Goal: Use online tool/utility: Use online tool/utility

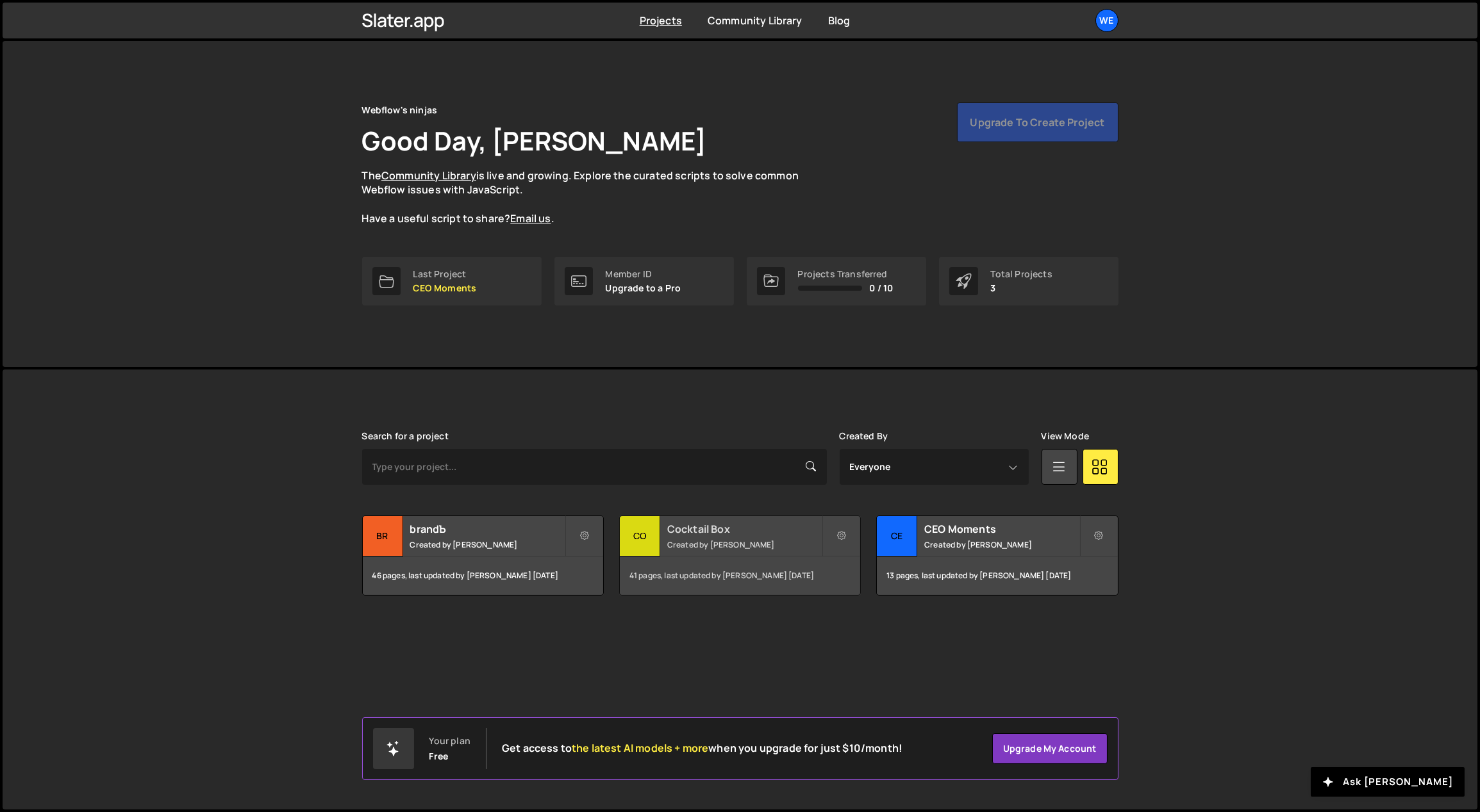
click at [699, 524] on h2 "Cocktail Box" at bounding box center [745, 529] width 154 height 14
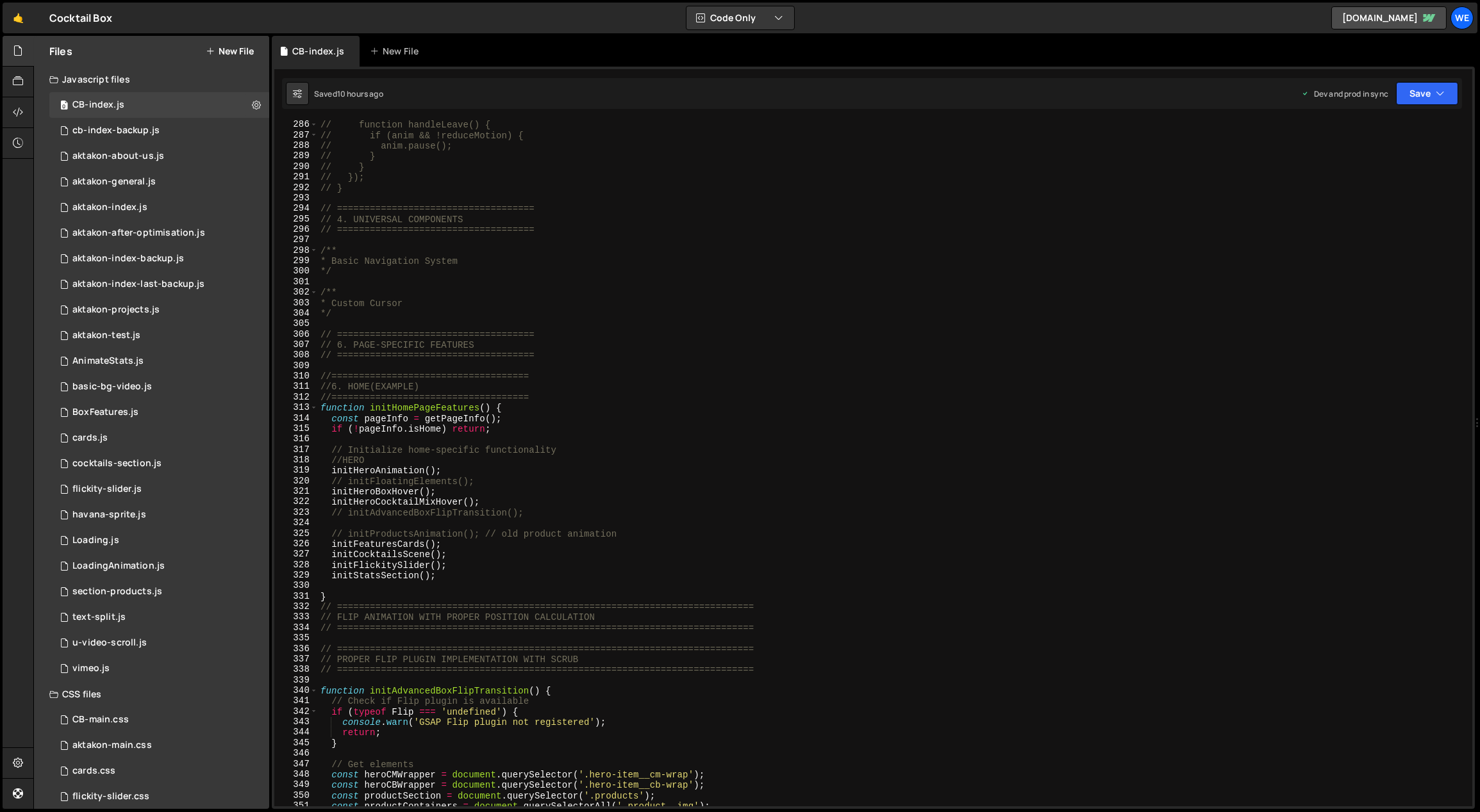
scroll to position [2954, 0]
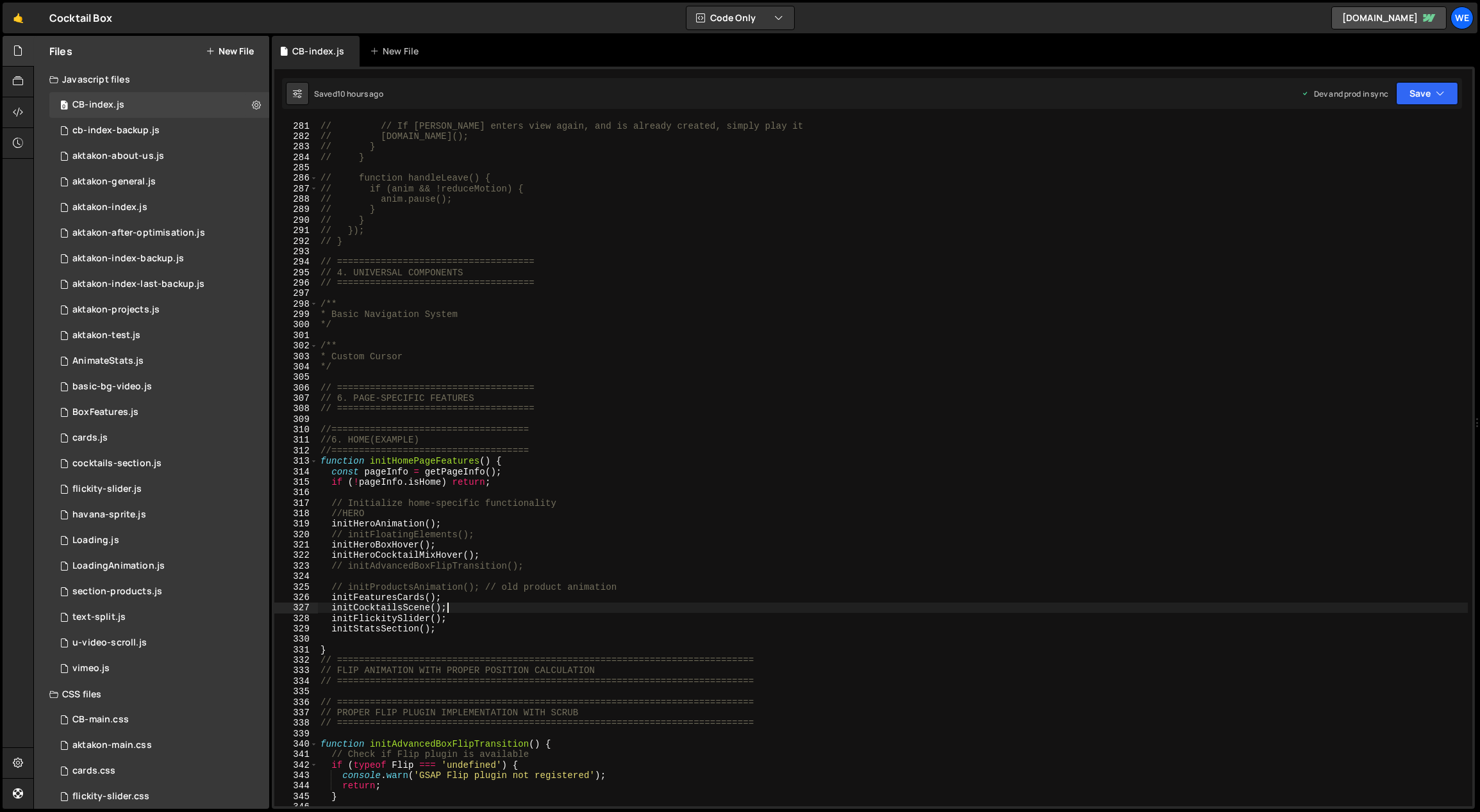
click at [464, 610] on div "// } else if (anim && !reduceMotion) { // // If lottie enters view again, and i…" at bounding box center [893, 464] width 1150 height 708
click at [552, 557] on div "// } else if (anim && !reduceMotion) { // // If lottie enters view again, and i…" at bounding box center [893, 464] width 1150 height 708
click at [543, 569] on div "// } else if (anim && !reduceMotion) { // // If lottie enters view again, and i…" at bounding box center [893, 464] width 1150 height 708
click at [509, 535] on div "// } else if (anim && !reduceMotion) { // // If lottie enters view again, and i…" at bounding box center [893, 464] width 1150 height 708
click at [564, 507] on div "// } else if (anim && !reduceMotion) { // // If lottie enters view again, and i…" at bounding box center [893, 464] width 1150 height 708
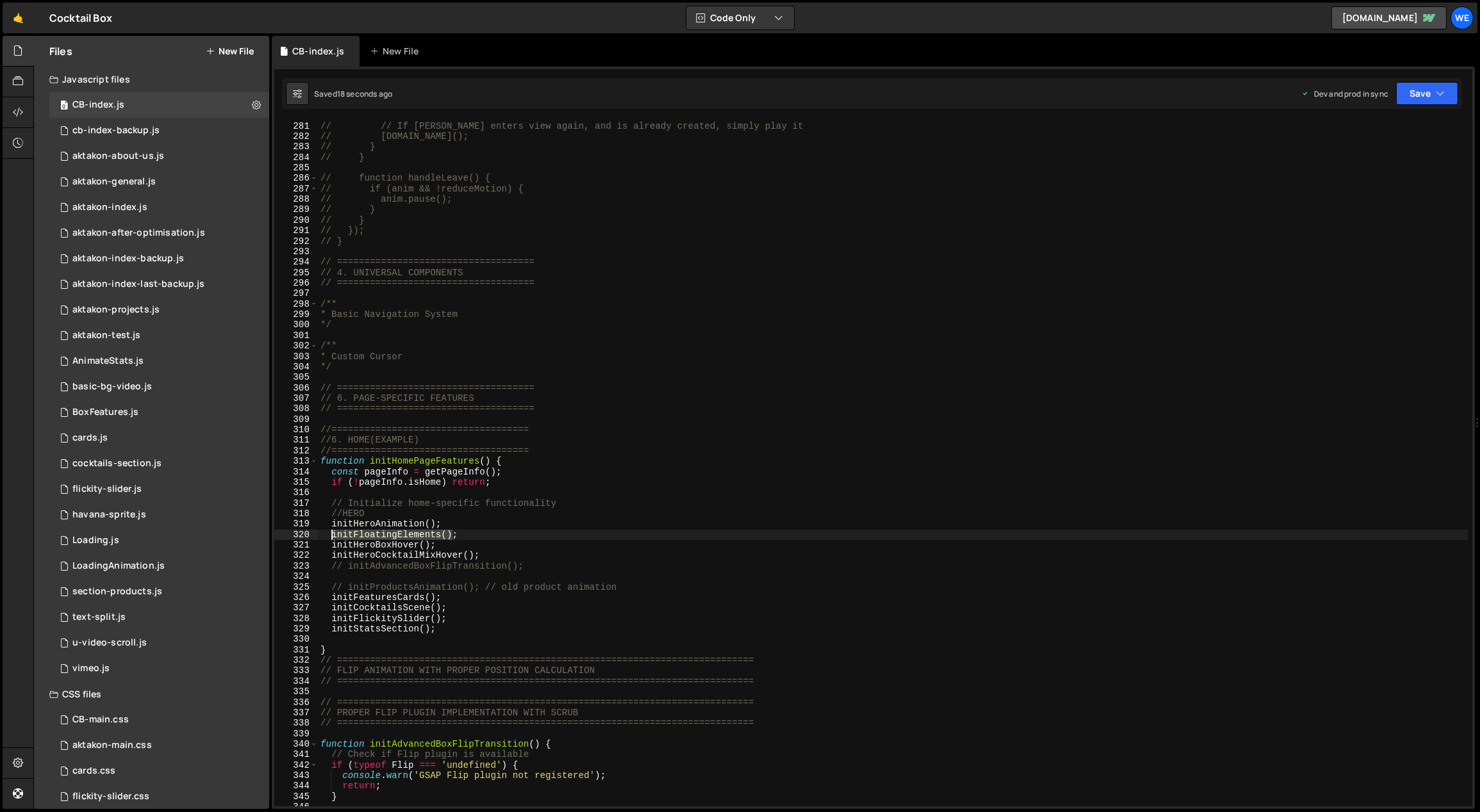
drag, startPoint x: 450, startPoint y: 535, endPoint x: 335, endPoint y: 533, distance: 115.0
click at [331, 533] on div "// } else if (anim && !reduceMotion) { // // If lottie enters view again, and i…" at bounding box center [893, 464] width 1150 height 708
type textarea "initFloatingElements();"
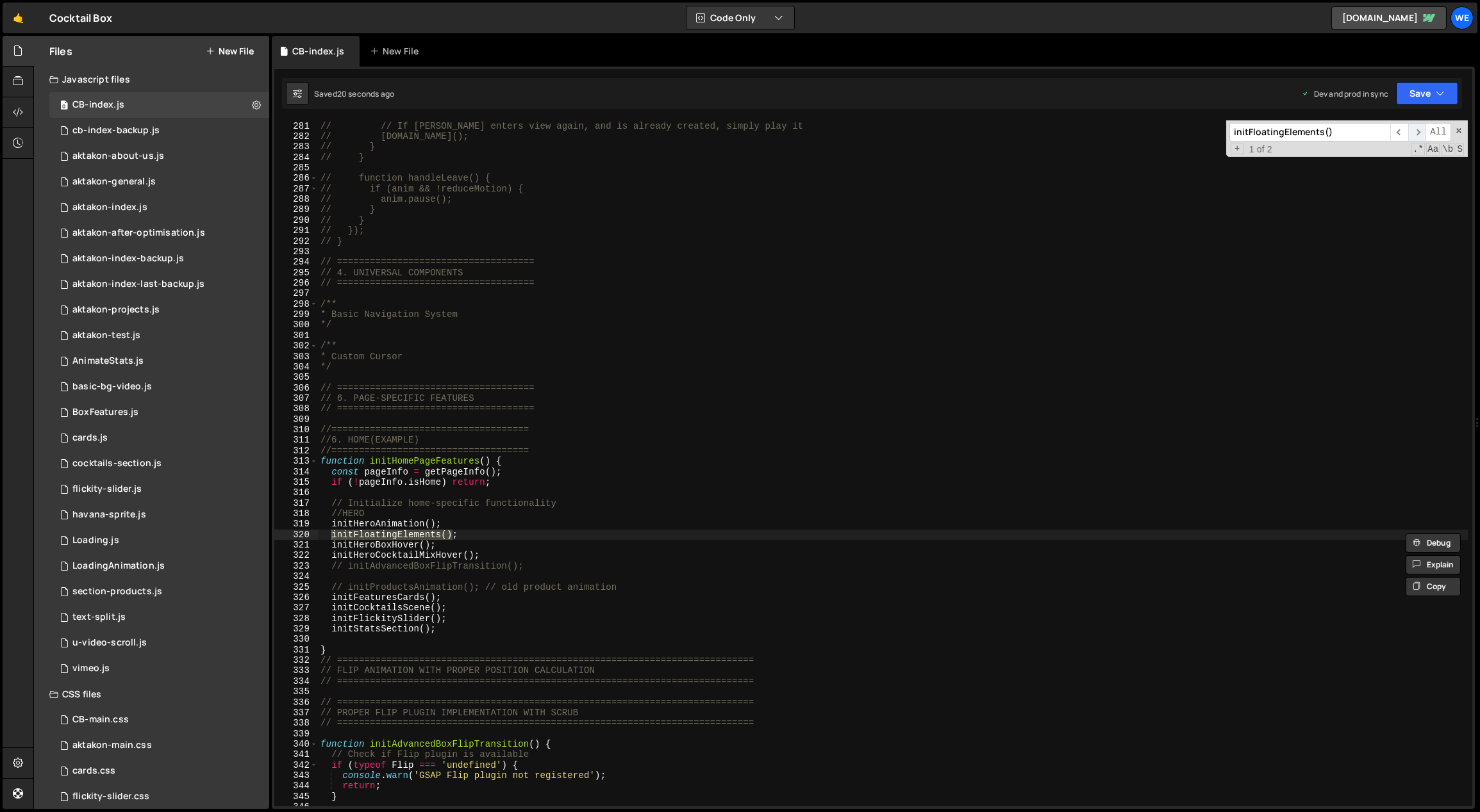
click at [1423, 133] on span "​" at bounding box center [1416, 132] width 18 height 18
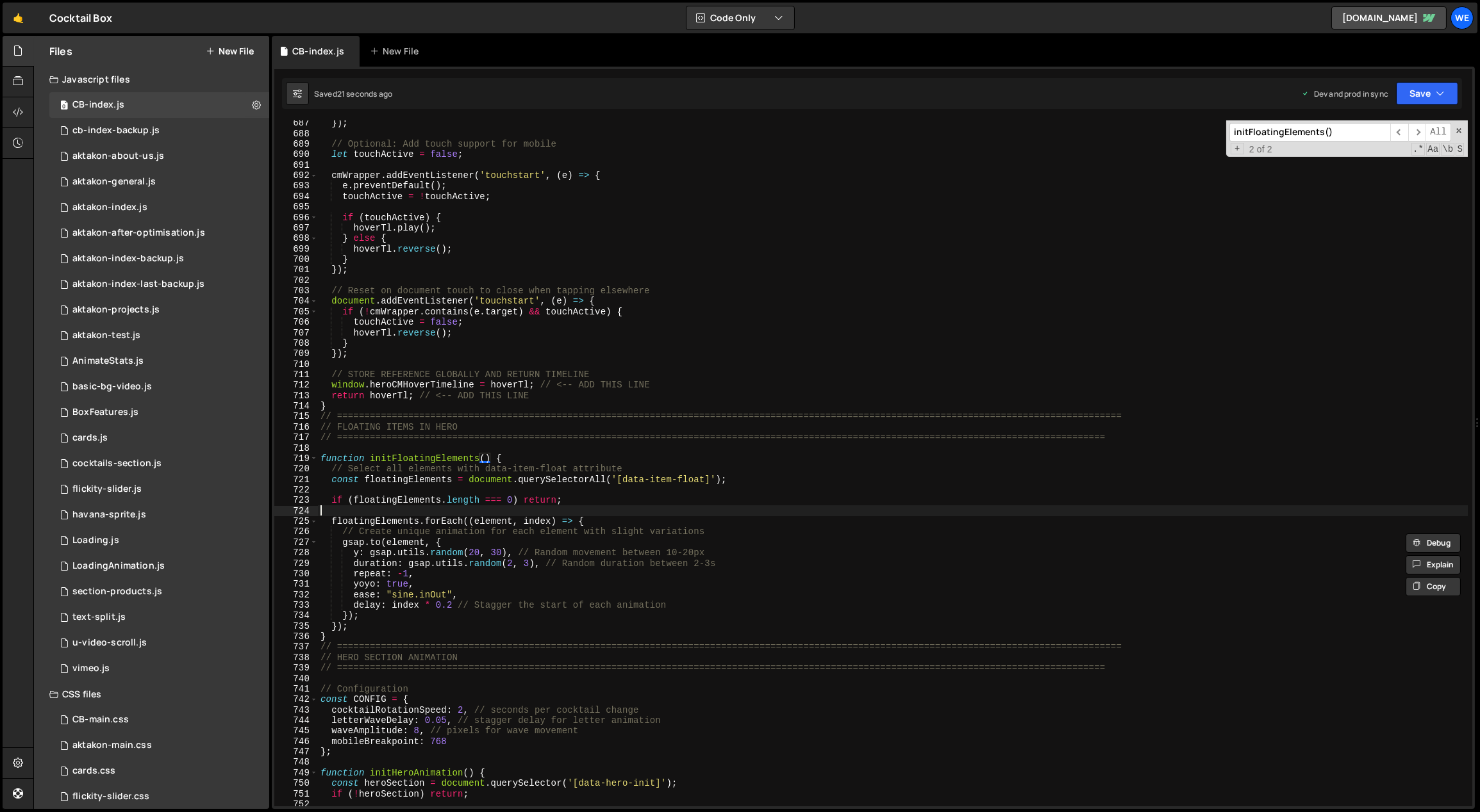
click at [517, 508] on div "}) ; // Optional: Add touch support for mobile let touchActive = false ; cmWrap…" at bounding box center [893, 472] width 1150 height 708
click at [478, 529] on div "}) ; // Optional: Add touch support for mobile let touchActive = false ; cmWrap…" at bounding box center [893, 472] width 1150 height 708
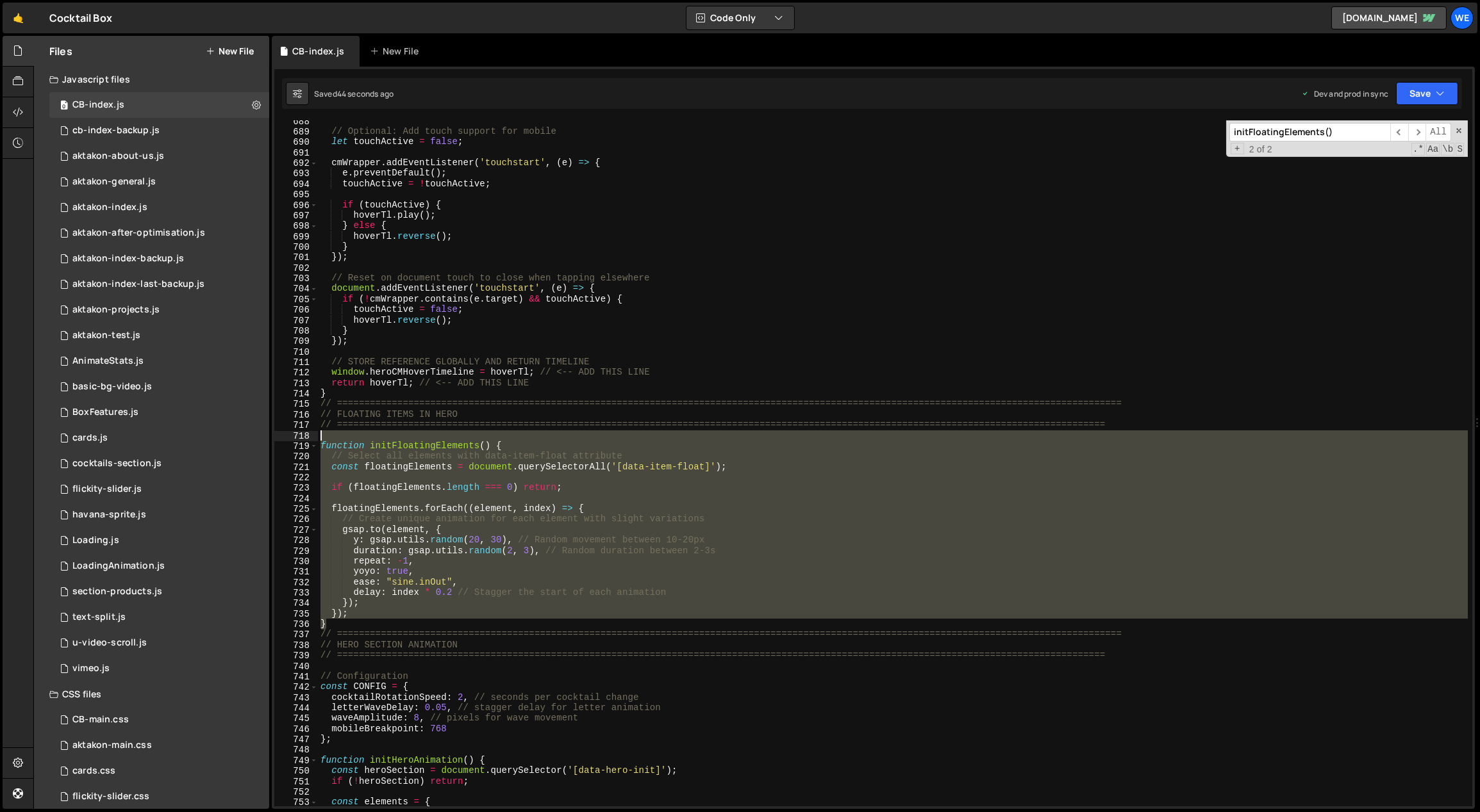
drag, startPoint x: 339, startPoint y: 624, endPoint x: 318, endPoint y: 440, distance: 185.2
click at [317, 440] on div "// Create unique animation for each element with slight variations 688 689 690 …" at bounding box center [874, 463] width 1198 height 686
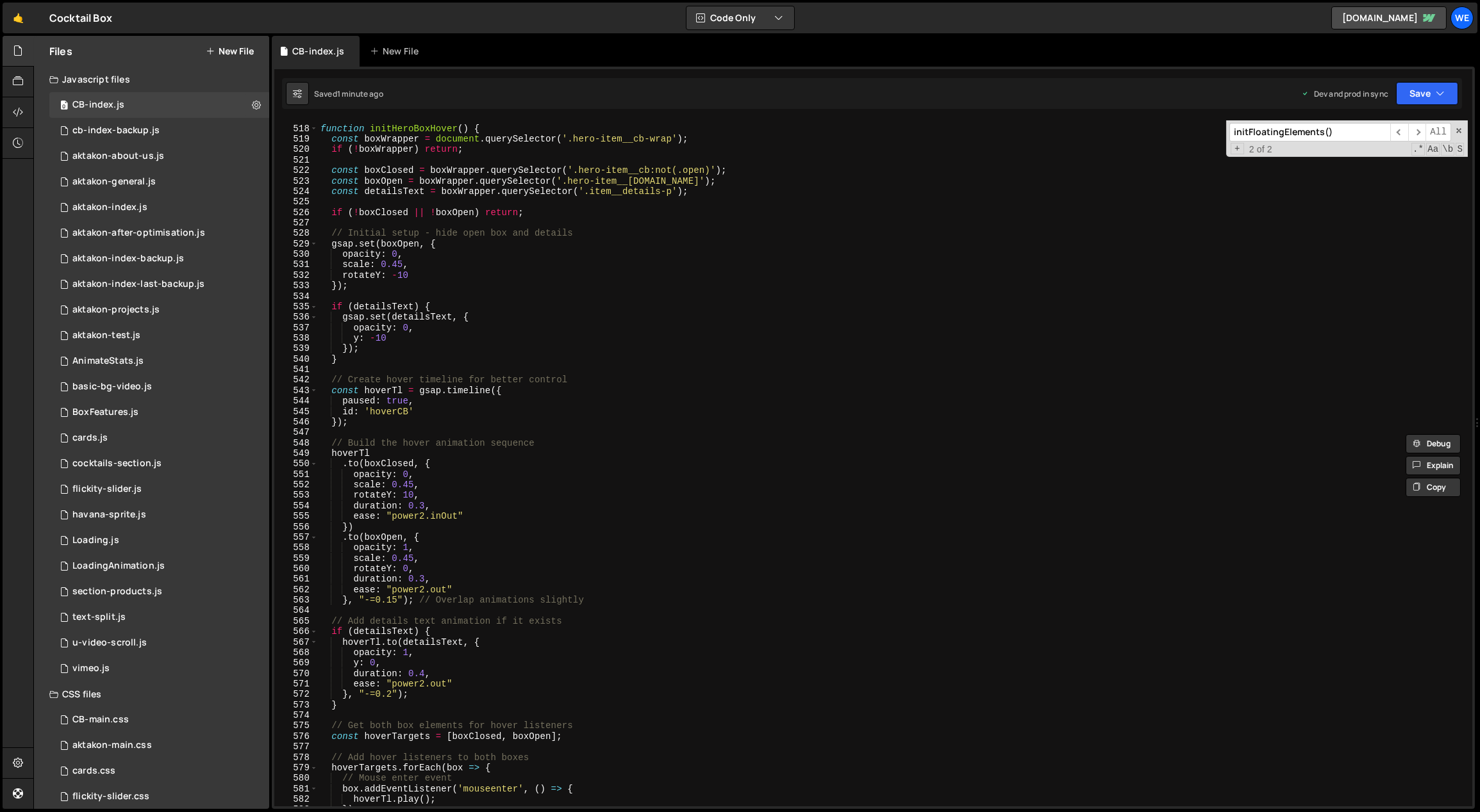
scroll to position [5349, 0]
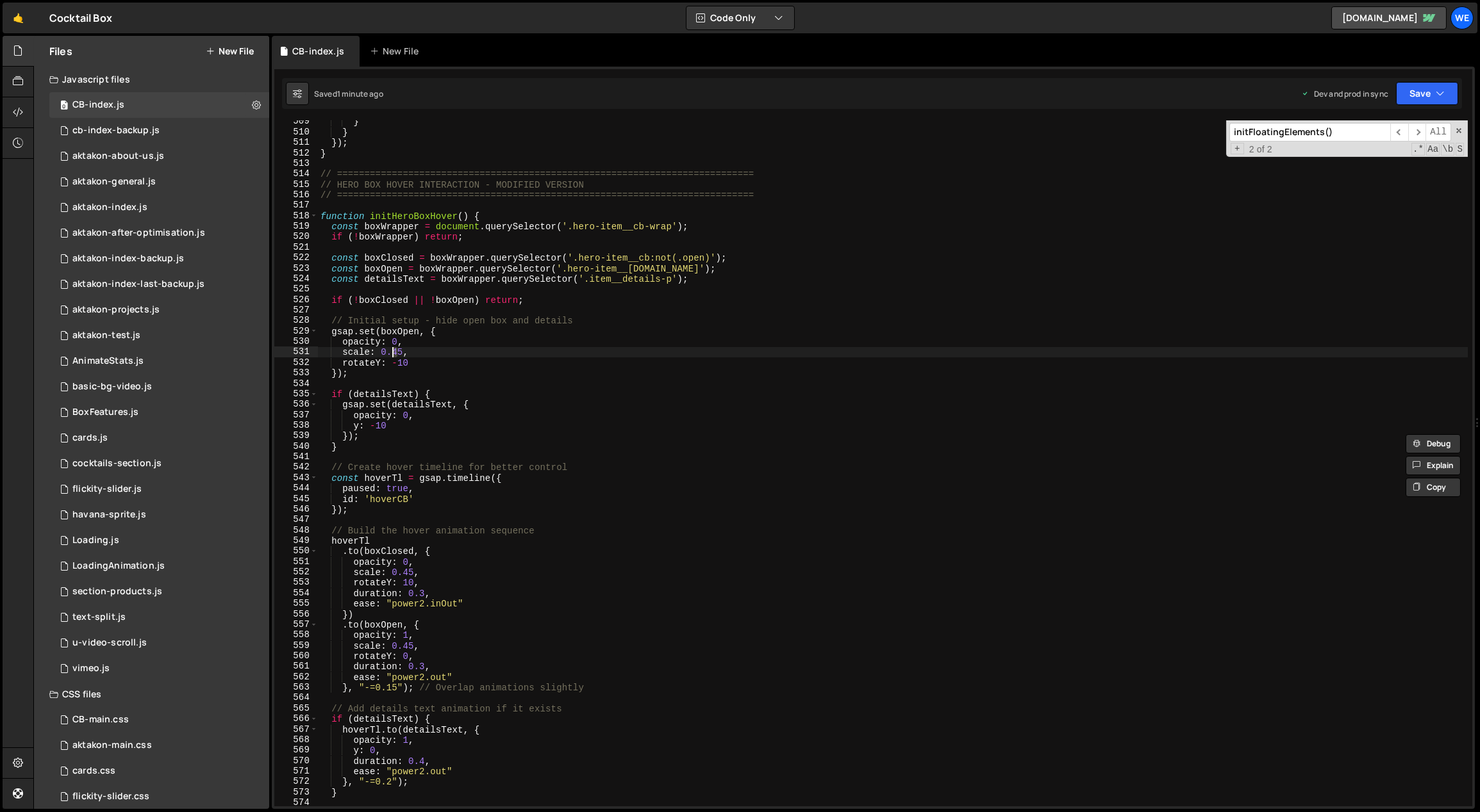
drag, startPoint x: 400, startPoint y: 351, endPoint x: 391, endPoint y: 350, distance: 9.1
click at [391, 350] on div "} } }) ; } // =================================================================…" at bounding box center [893, 470] width 1150 height 708
drag, startPoint x: 401, startPoint y: 352, endPoint x: 392, endPoint y: 352, distance: 9.0
click at [392, 352] on div "} } }) ; } // =================================================================…" at bounding box center [893, 470] width 1150 height 708
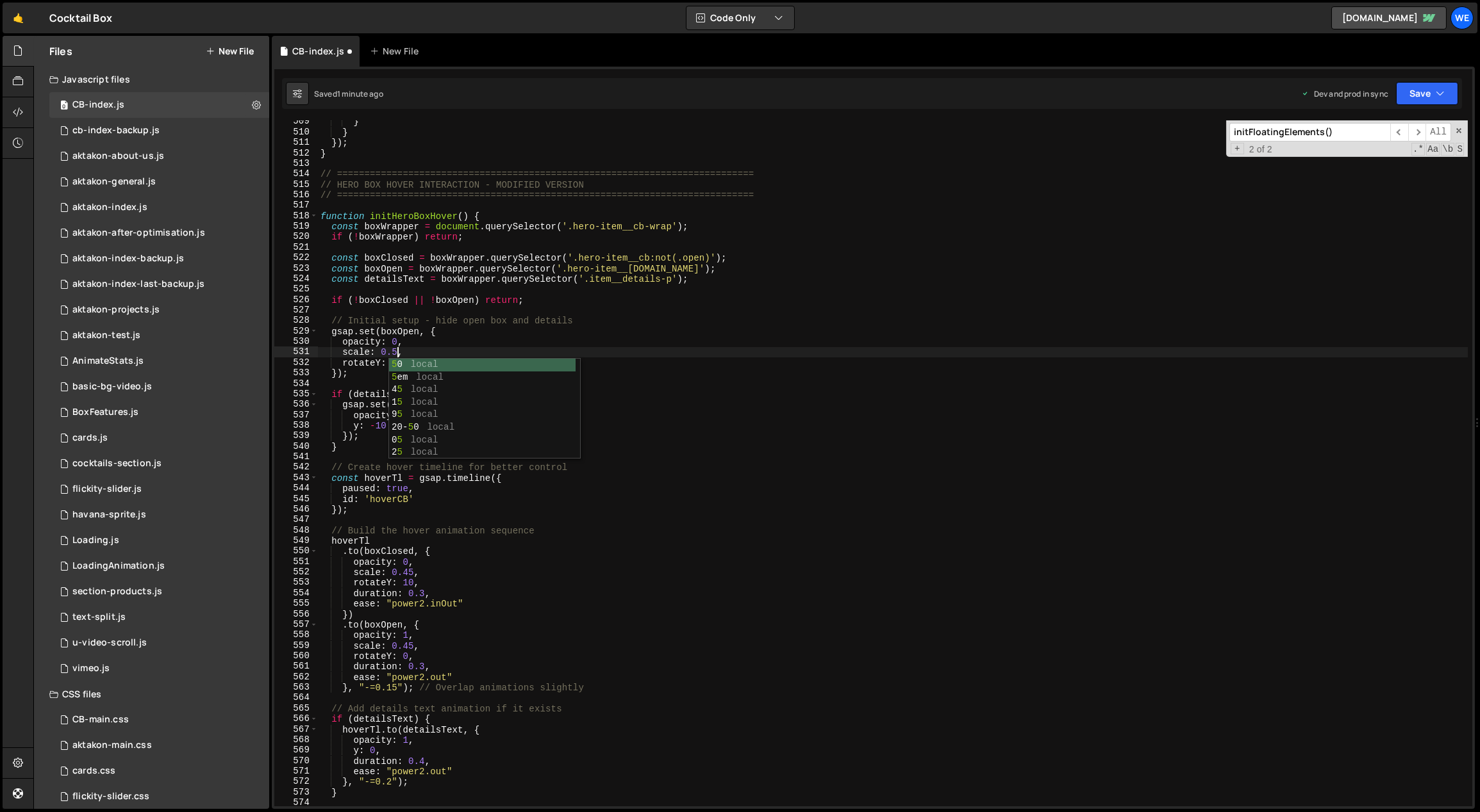
click at [458, 348] on div "} } }) ; } // =================================================================…" at bounding box center [893, 470] width 1150 height 708
drag, startPoint x: 412, startPoint y: 571, endPoint x: 405, endPoint y: 572, distance: 7.1
click at [403, 570] on div "} } }) ; } // =================================================================…" at bounding box center [893, 470] width 1150 height 708
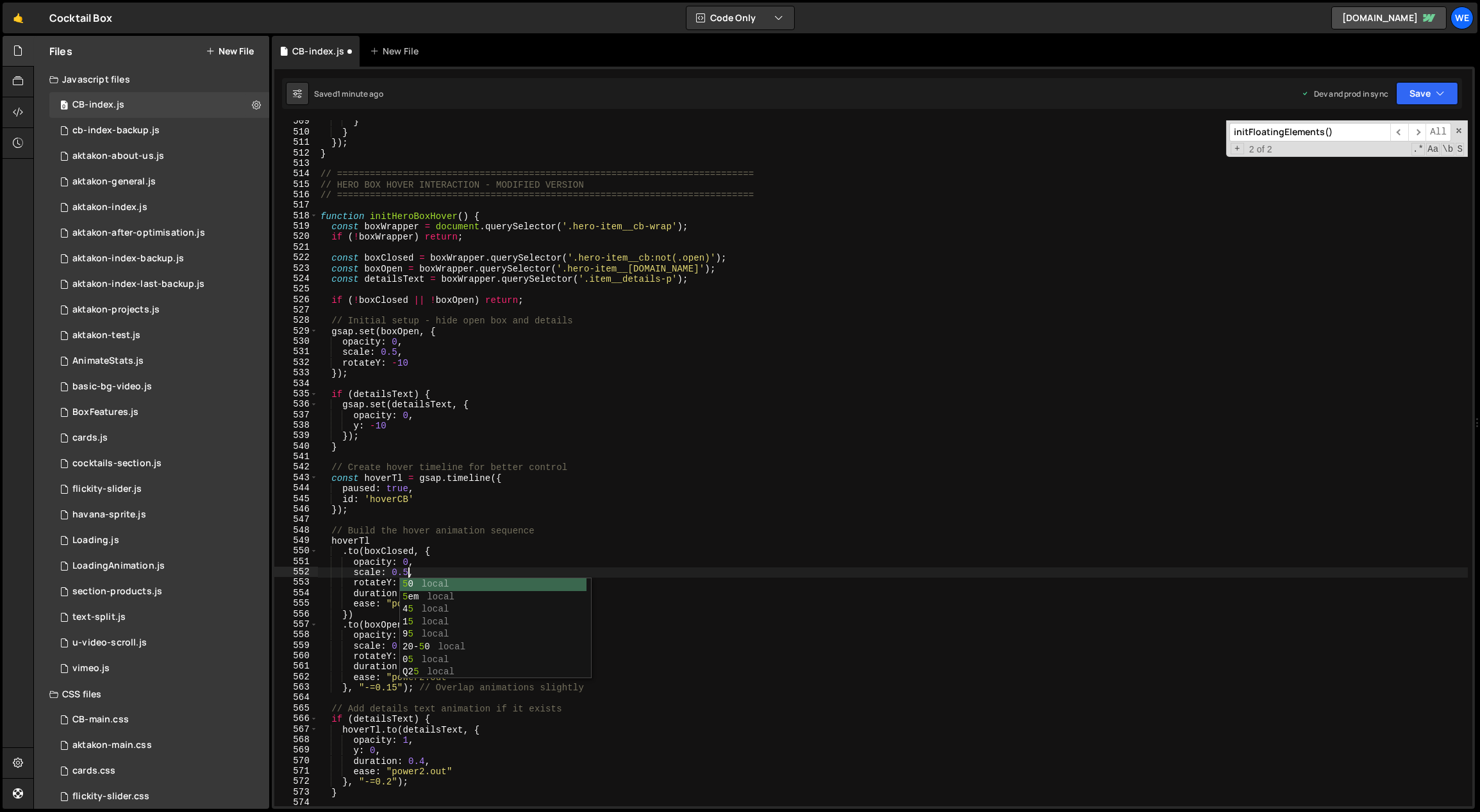
scroll to position [0, 6]
drag, startPoint x: 388, startPoint y: 626, endPoint x: 408, endPoint y: 636, distance: 22.4
click at [389, 626] on div "} } }) ; } // =================================================================…" at bounding box center [893, 470] width 1150 height 708
drag, startPoint x: 412, startPoint y: 647, endPoint x: 405, endPoint y: 647, distance: 7.0
click at [405, 647] on div "} } }) ; } // =================================================================…" at bounding box center [893, 470] width 1150 height 708
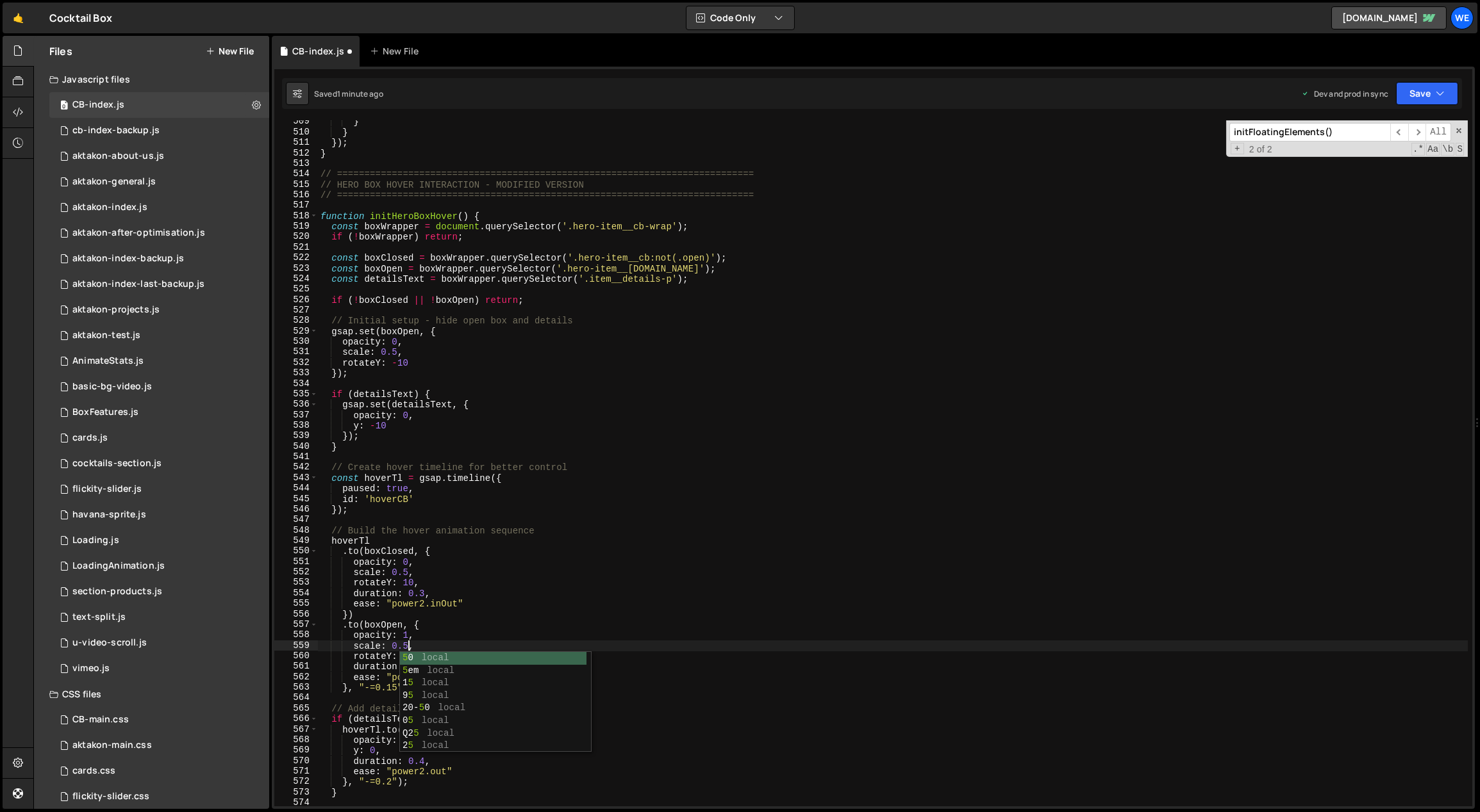
click at [677, 542] on div "} } }) ; } // =================================================================…" at bounding box center [893, 470] width 1150 height 708
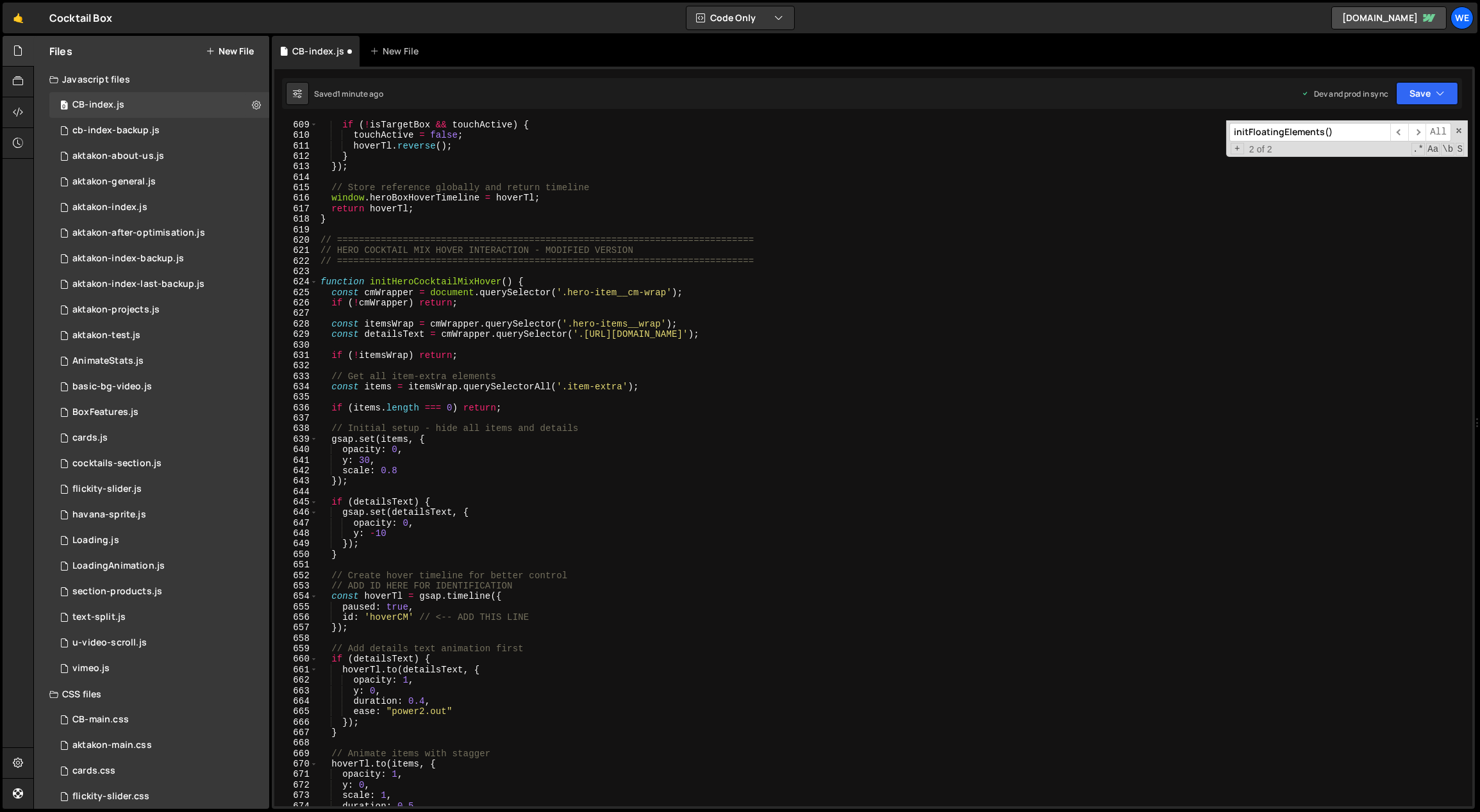
scroll to position [6406, 0]
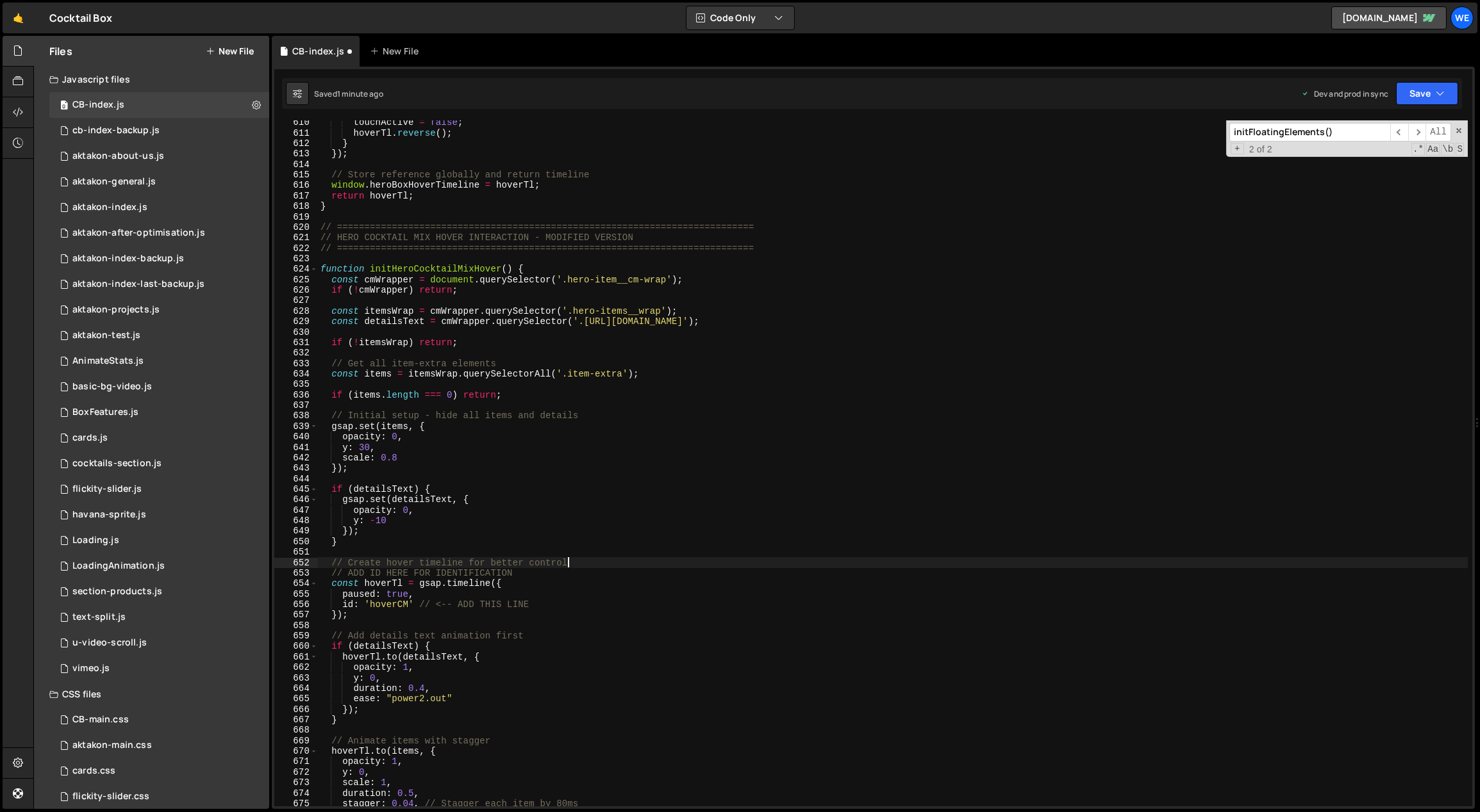
click at [641, 563] on div "touchActive = false ; hoverTl . reverse ( ) ; } }) ; // Store reference globall…" at bounding box center [893, 471] width 1150 height 708
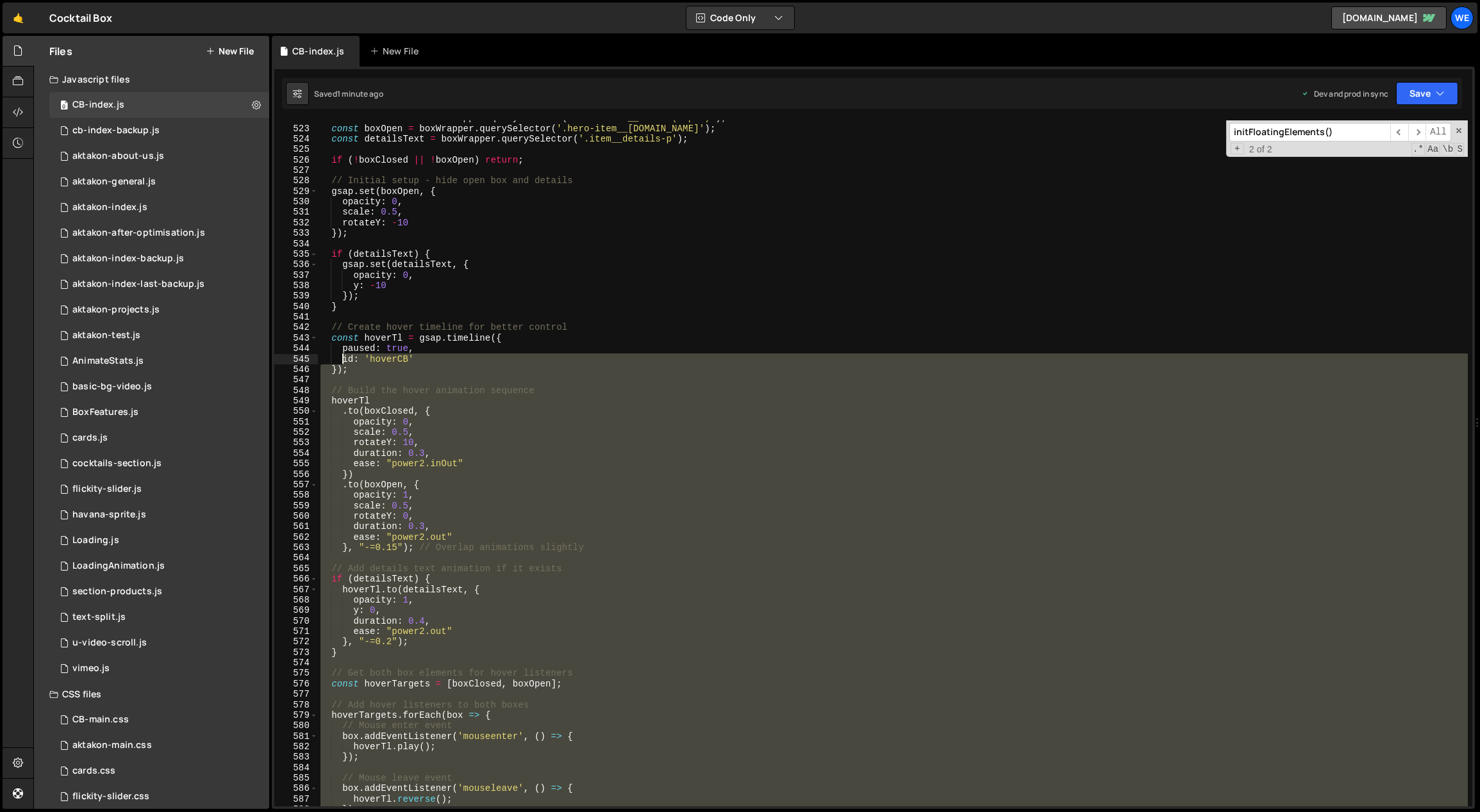
scroll to position [5269, 0]
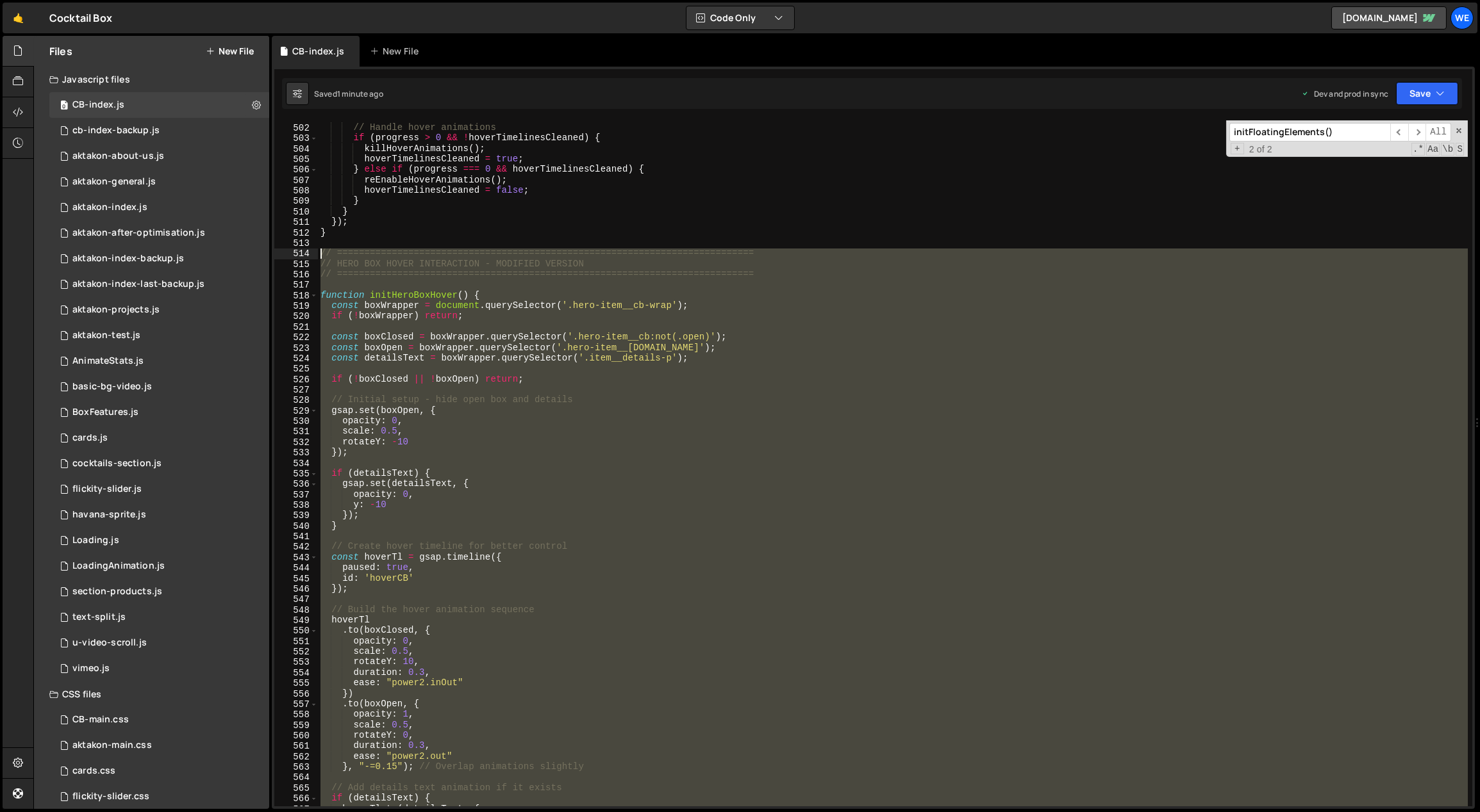
drag, startPoint x: 339, startPoint y: 507, endPoint x: 318, endPoint y: 253, distance: 254.9
click at [318, 253] on div "// Handle hover animations if ( progress > 0 && ! hoverTimelinesCleaned ) { kil…" at bounding box center [893, 466] width 1150 height 708
click at [647, 549] on div "// Handle hover animations if ( progress > 0 && ! hoverTimelinesCleaned ) { kil…" at bounding box center [893, 463] width 1150 height 686
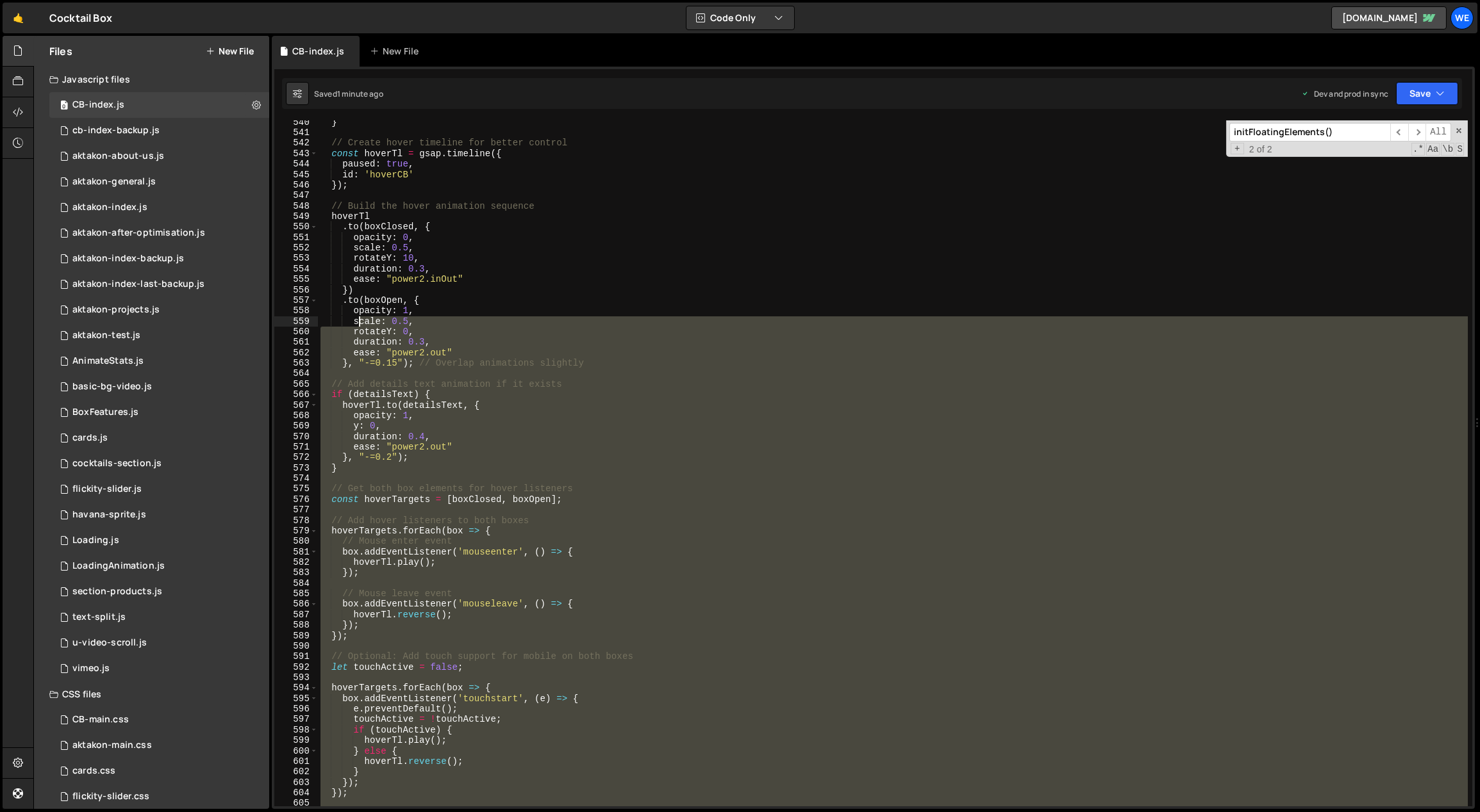
scroll to position [5911, 0]
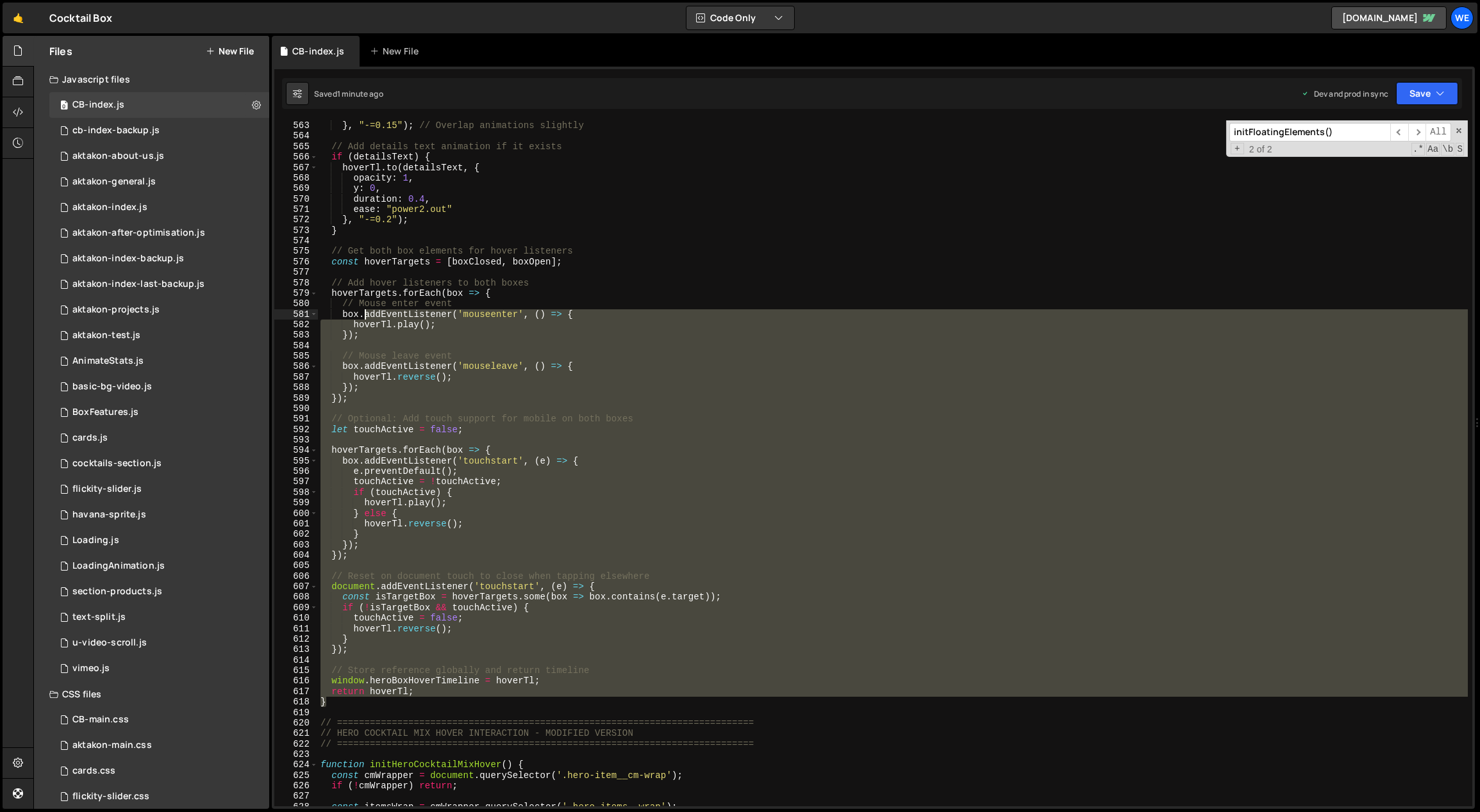
drag, startPoint x: 331, startPoint y: 690, endPoint x: 360, endPoint y: 327, distance: 364.2
click at [362, 320] on div "} , "-=0.15" ) ; // Overlap animations slightly // Add details text animation i…" at bounding box center [893, 474] width 1150 height 708
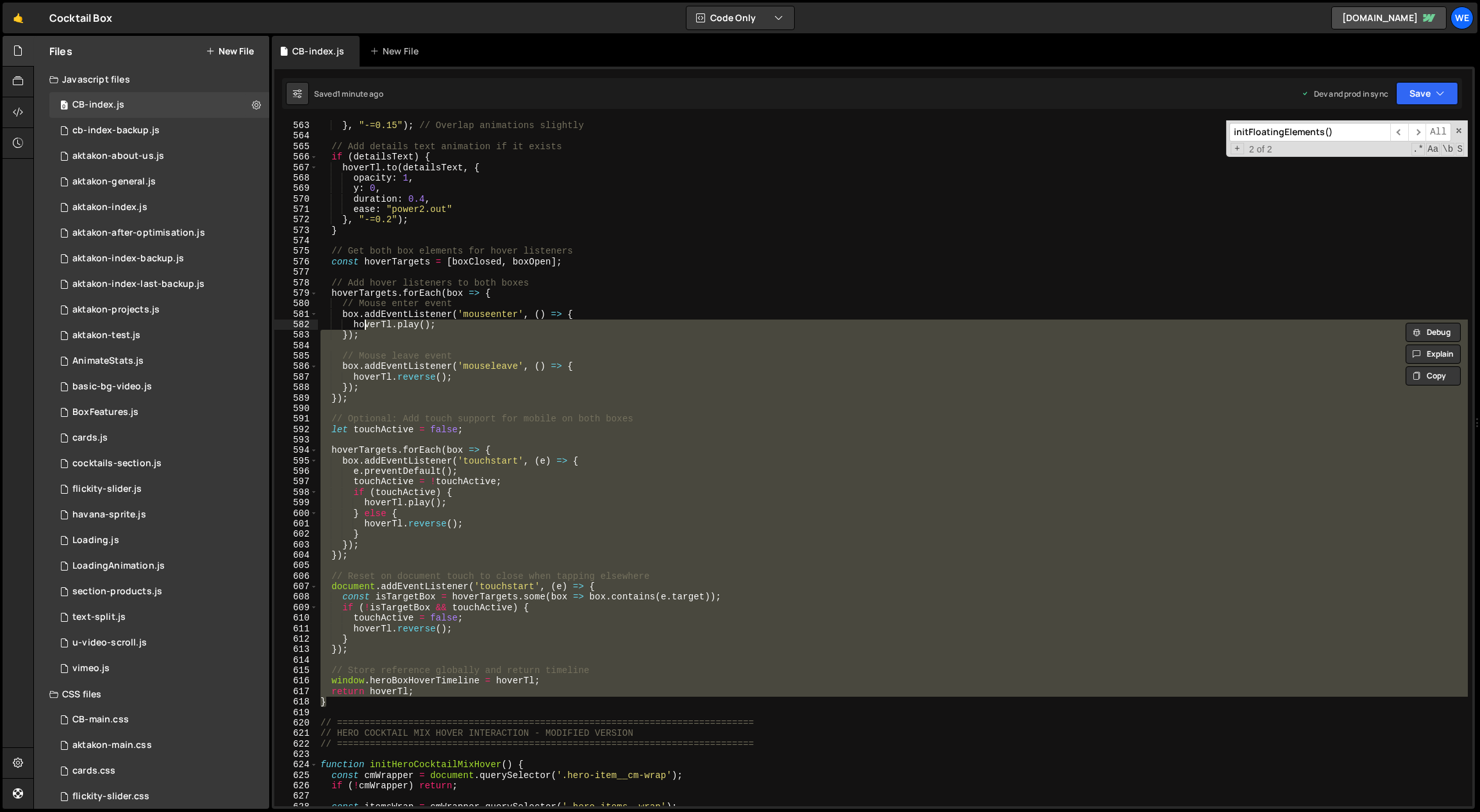
type textarea "hoverTargets.forEach(box => {"
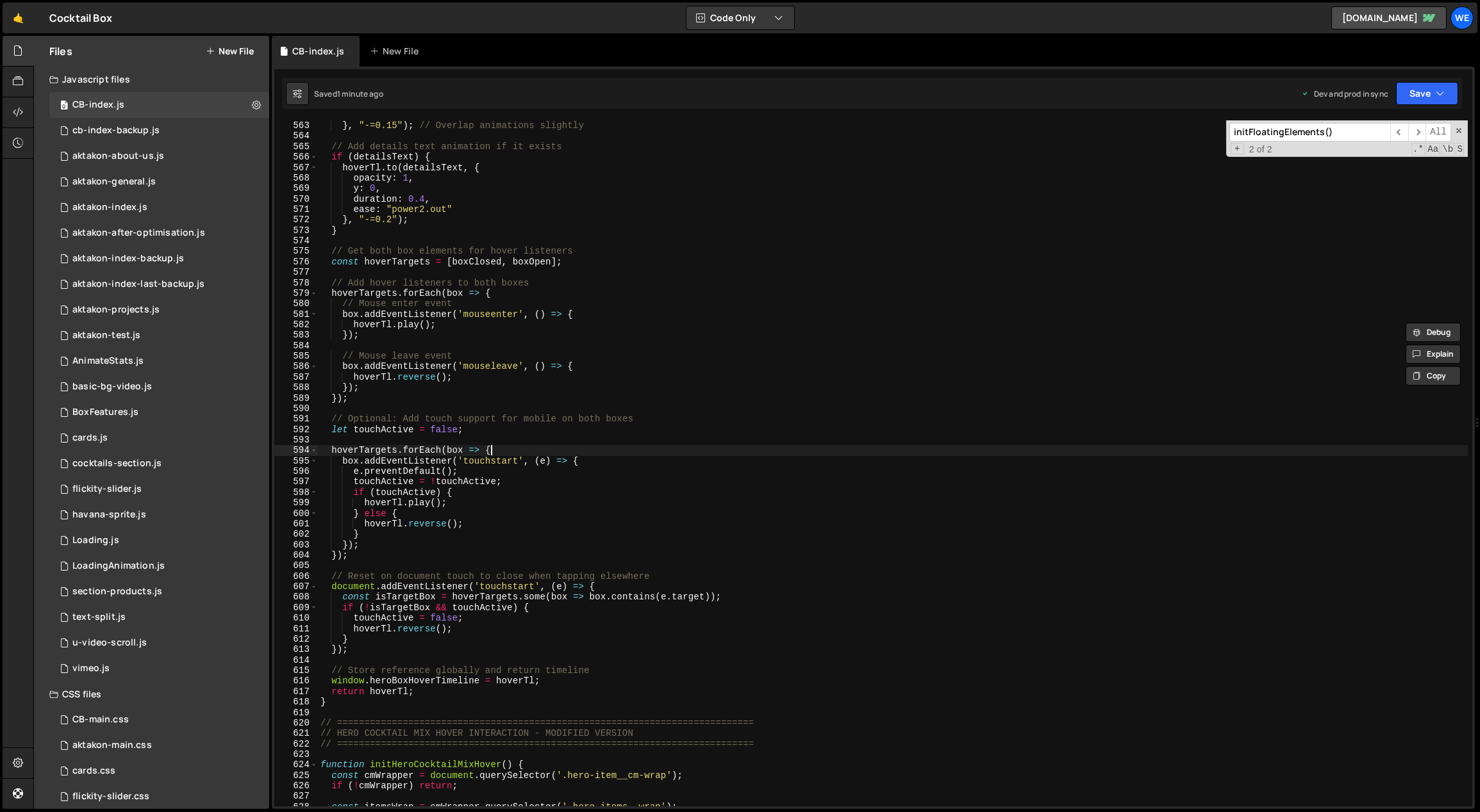
click at [593, 454] on div "} , "-=0.15" ) ; // Overlap animations slightly // Add details text animation i…" at bounding box center [893, 474] width 1150 height 708
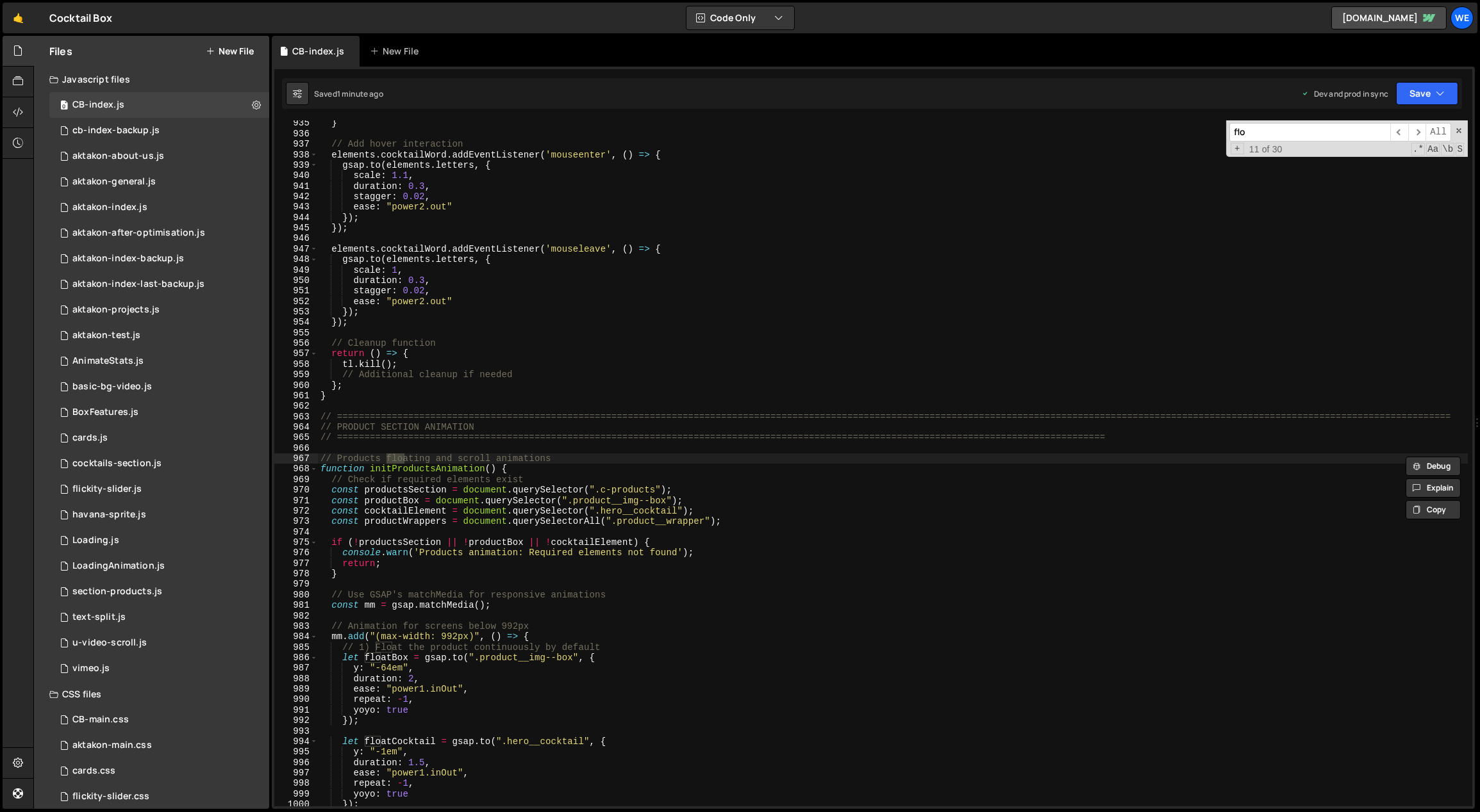
scroll to position [9813, 0]
type input "float"
click at [1398, 132] on span "​" at bounding box center [1399, 132] width 18 height 18
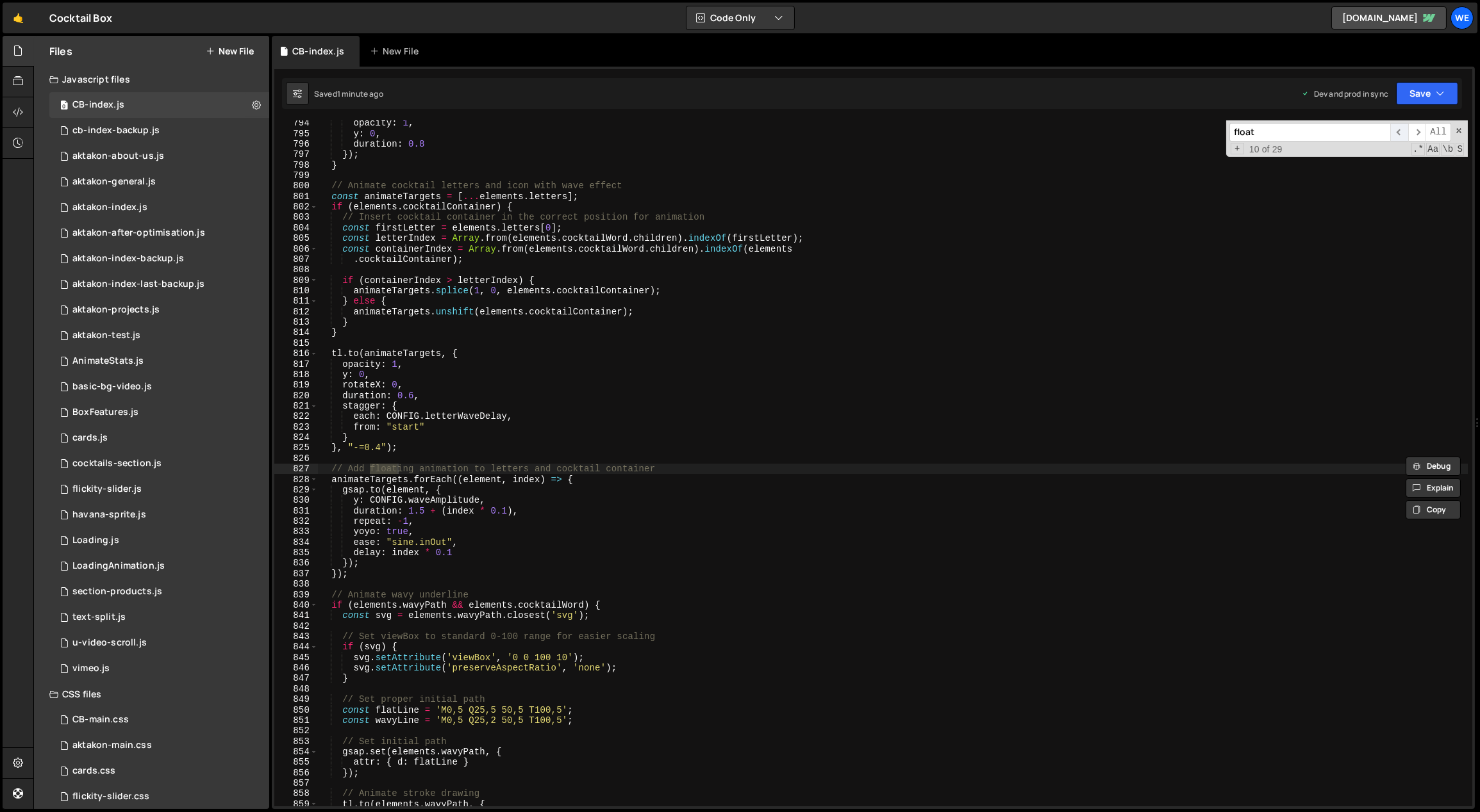
click at [1398, 132] on span "​" at bounding box center [1399, 132] width 18 height 18
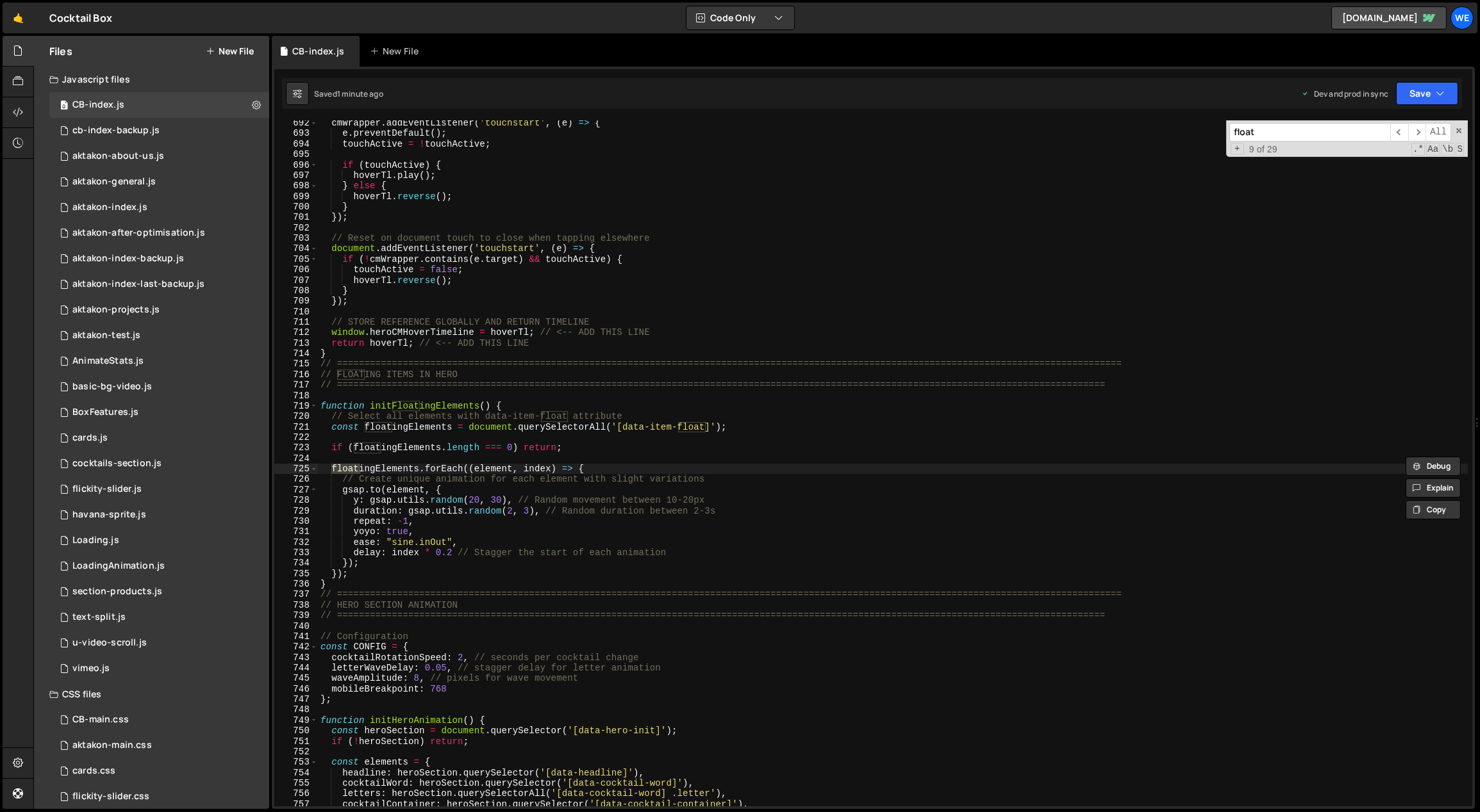
click at [341, 554] on div "cmWrapper . addEventListener ( 'touchstart' , ( e ) => { e . preventDefault ( )…" at bounding box center [893, 472] width 1150 height 708
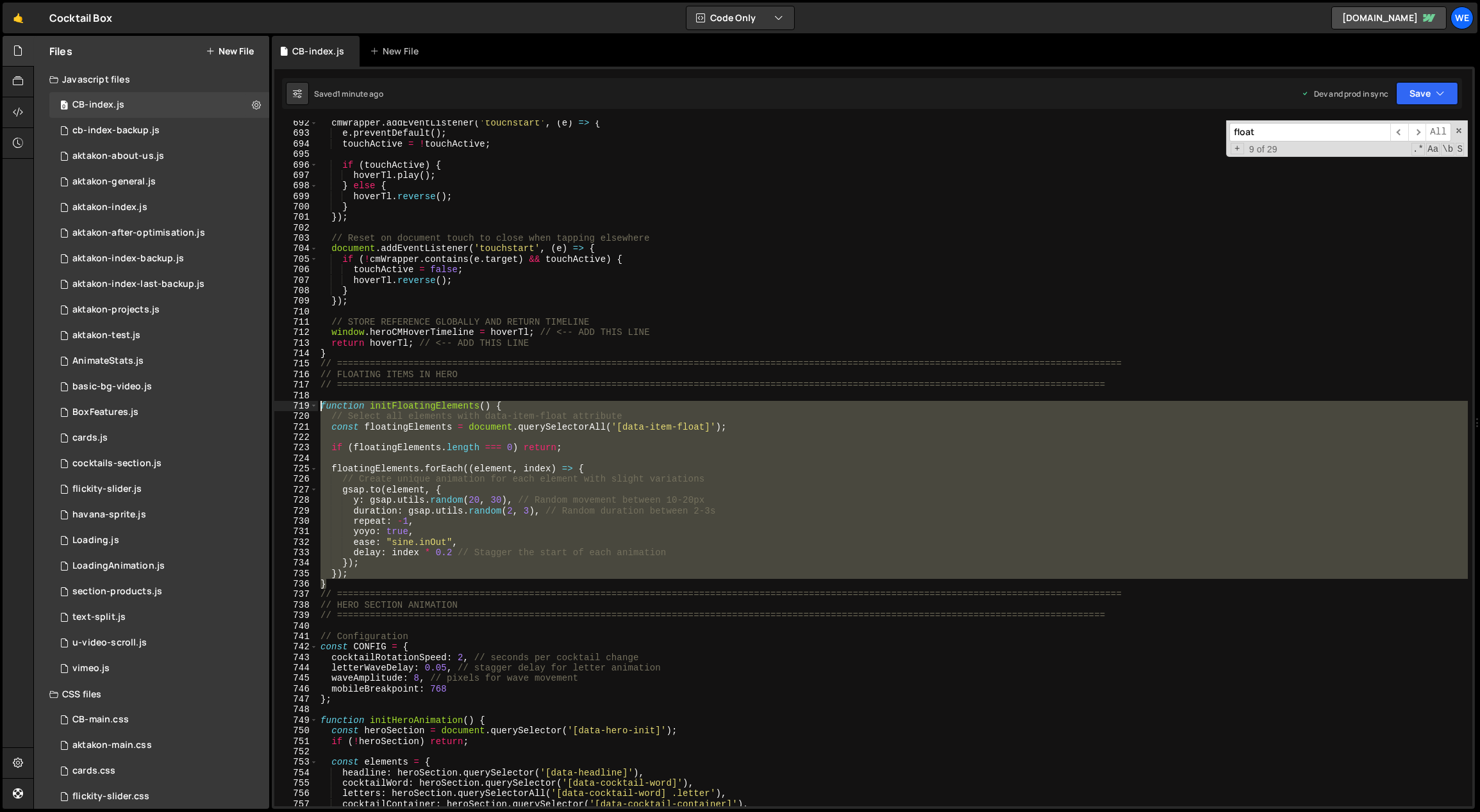
drag, startPoint x: 327, startPoint y: 581, endPoint x: 321, endPoint y: 405, distance: 176.1
click at [321, 405] on div "cmWrapper . addEventListener ( 'touchstart' , ( e ) => { e . preventDefault ( )…" at bounding box center [893, 472] width 1150 height 708
click at [632, 443] on div "cmWrapper . addEventListener ( 'touchstart' , ( e ) => { e . preventDefault ( )…" at bounding box center [893, 463] width 1150 height 686
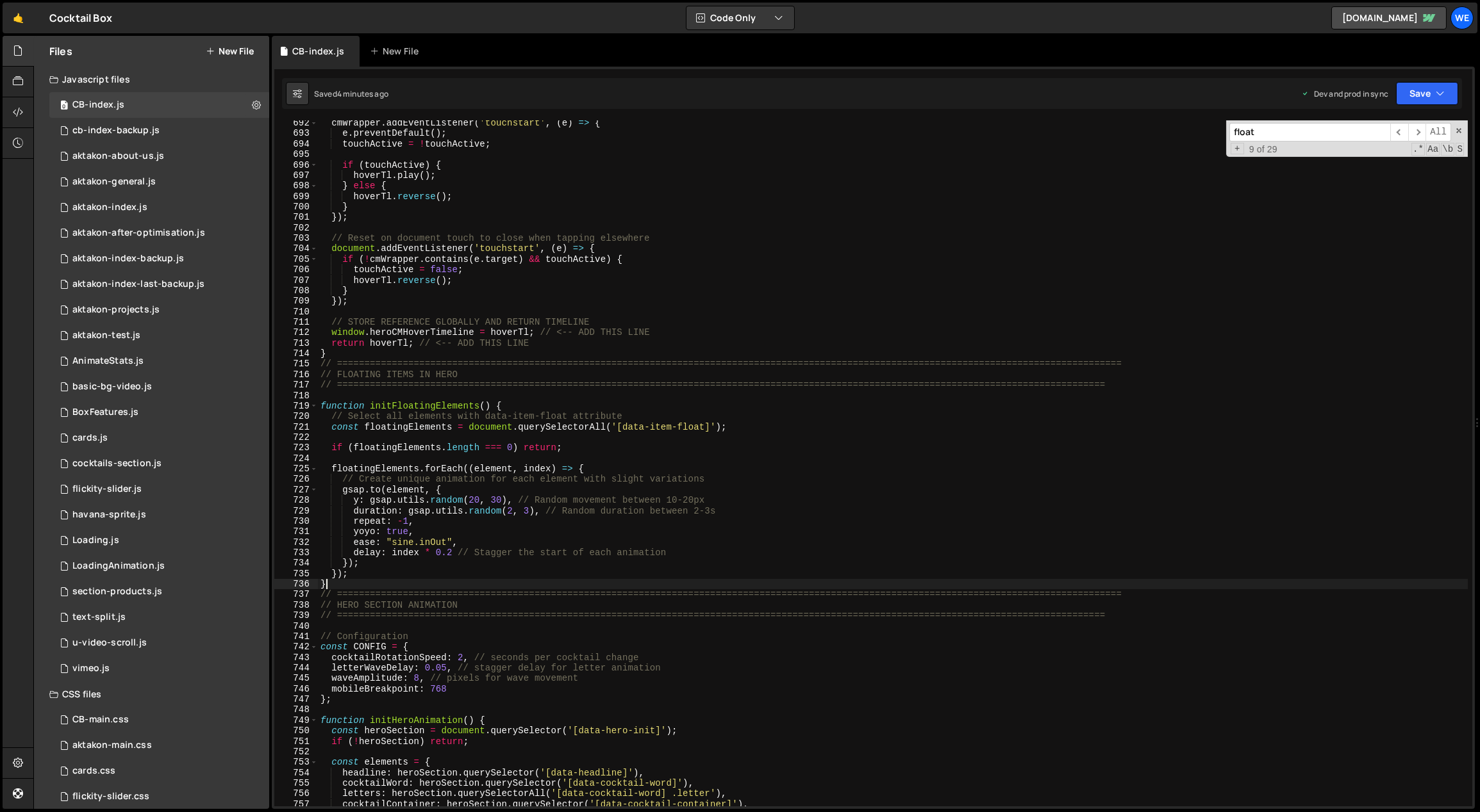
click at [390, 581] on div "cmWrapper . addEventListener ( 'touchstart' , ( e ) => { e . preventDefault ( )…" at bounding box center [893, 472] width 1150 height 708
type textarea "}"
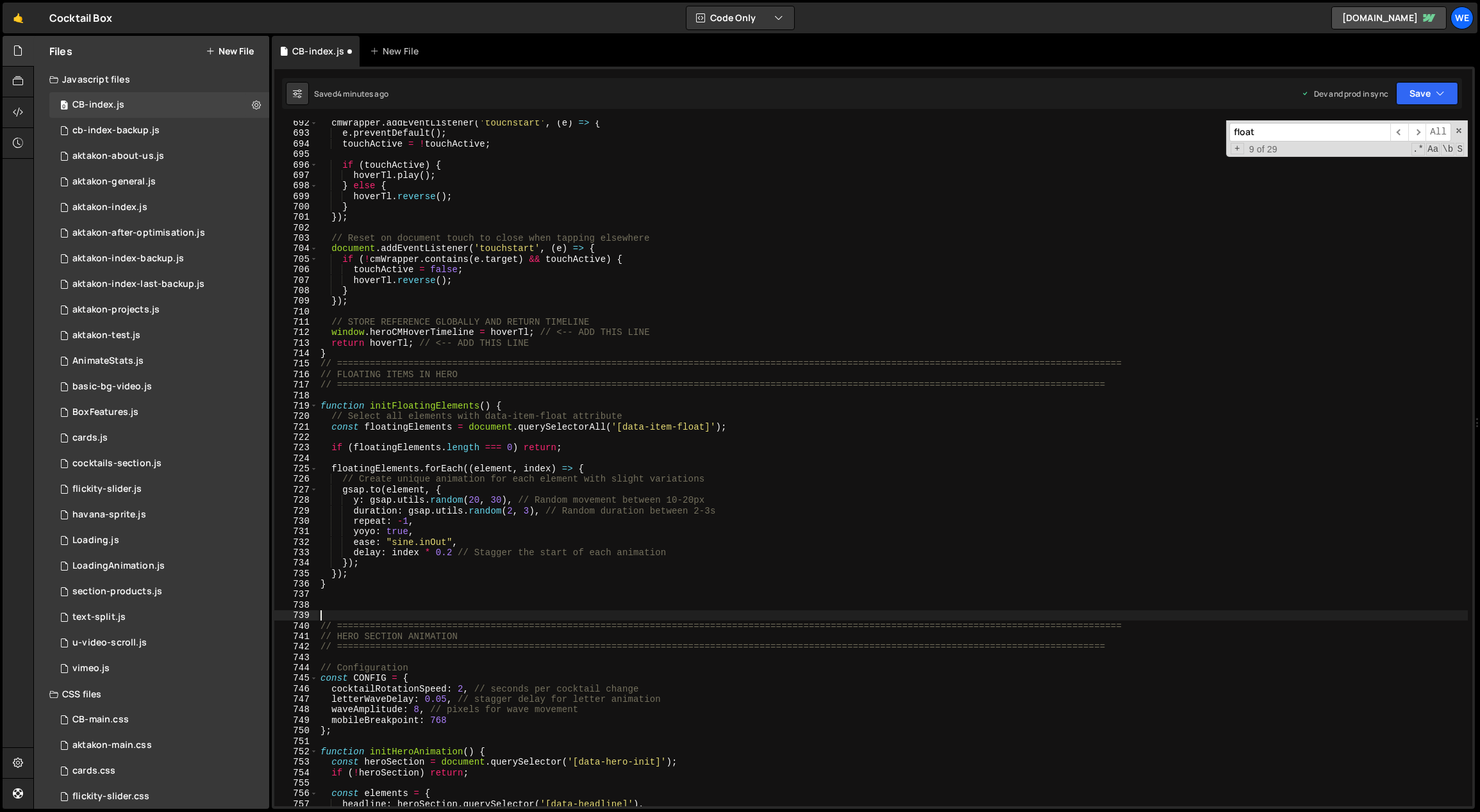
paste textarea "}"
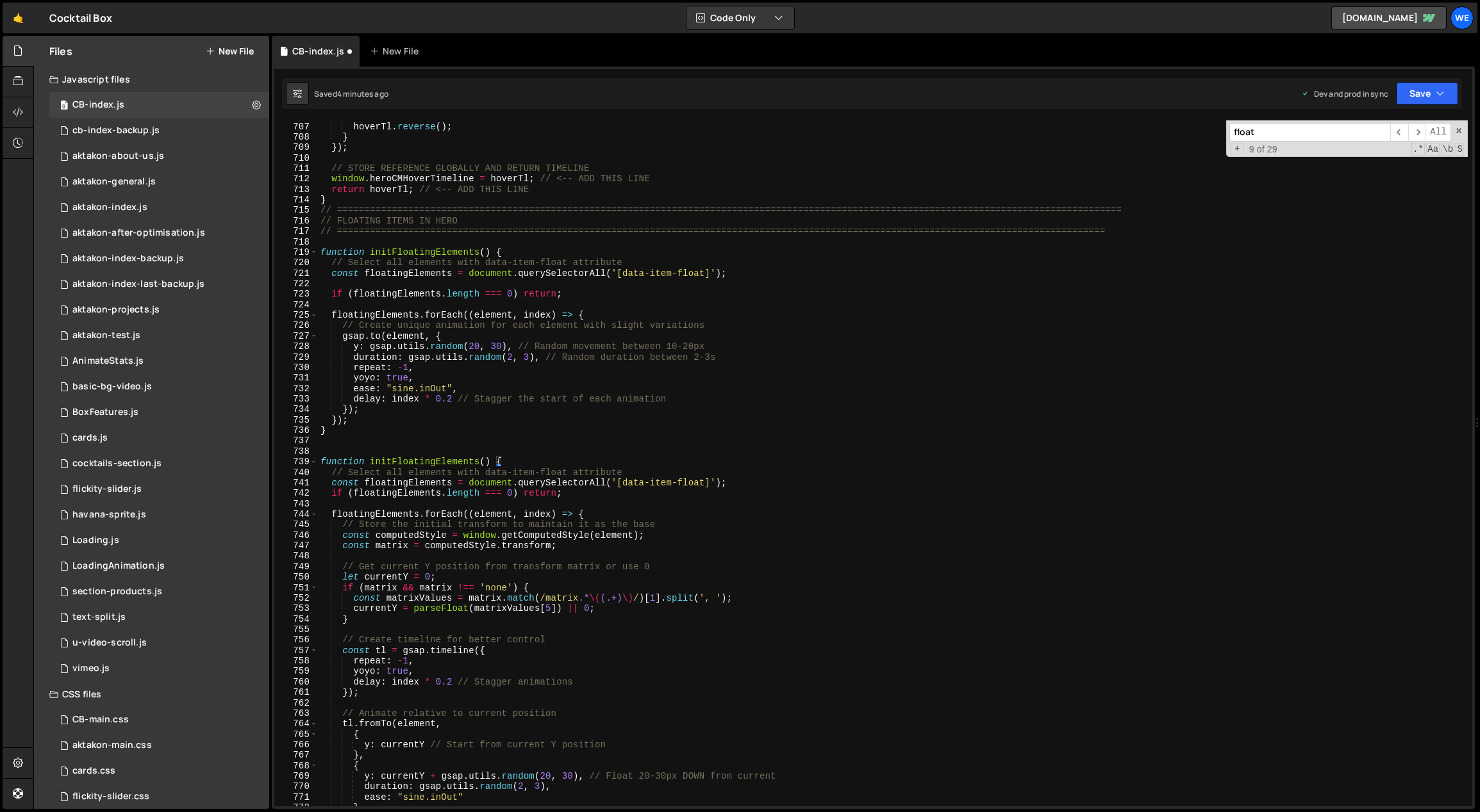
scroll to position [7420, 0]
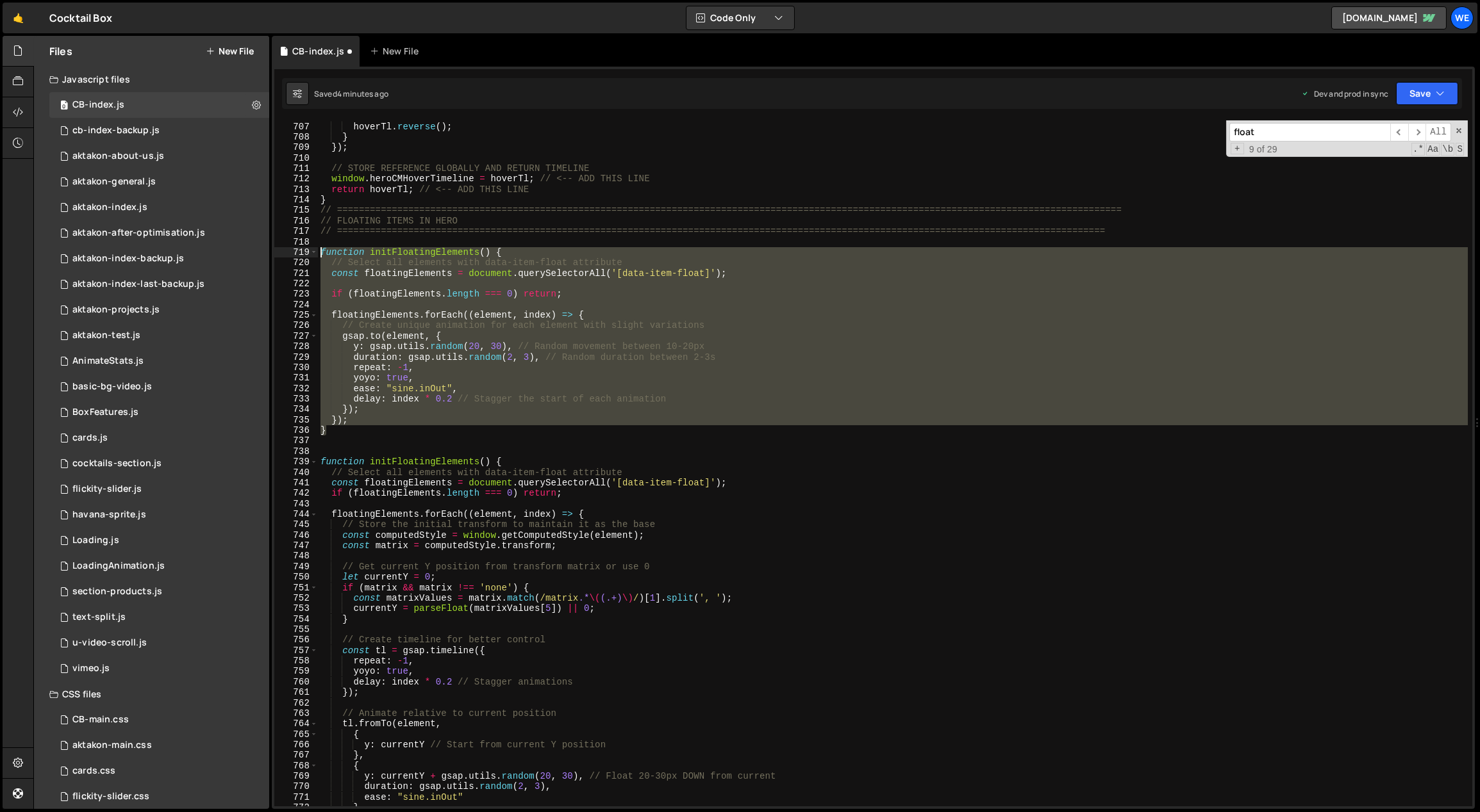
drag, startPoint x: 339, startPoint y: 430, endPoint x: 318, endPoint y: 254, distance: 177.2
click at [318, 254] on div "touchActive = false ; hoverTl . reverse ( ) ; } }) ; // STORE REFERENCE GLOBALL…" at bounding box center [893, 464] width 1150 height 708
type textarea "// function initFloatingElements() { // // Select all elements with data-item-f…"
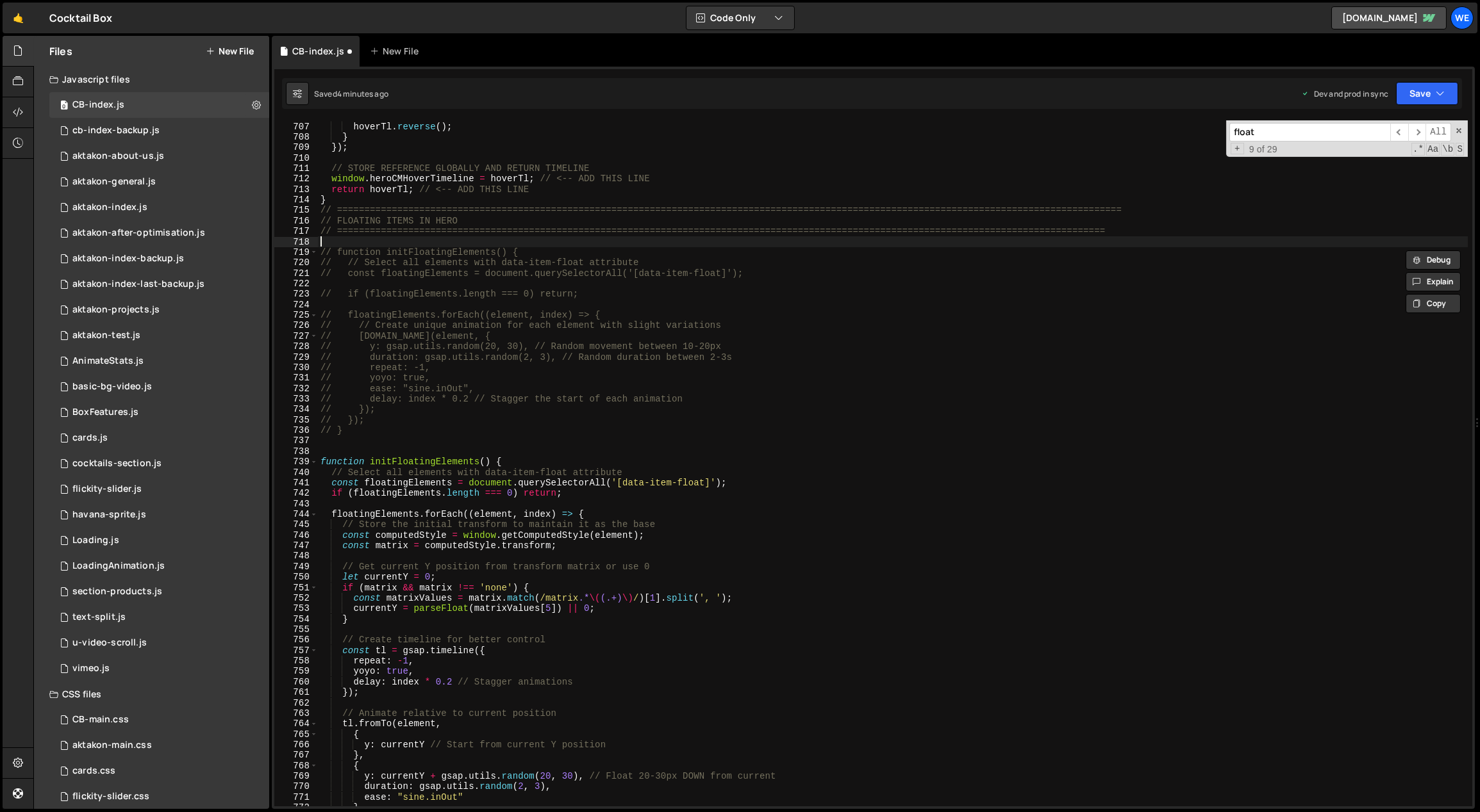
click at [402, 238] on div "touchActive = false ; hoverTl . reverse ( ) ; } }) ; // STORE REFERENCE GLOBALL…" at bounding box center [893, 464] width 1150 height 708
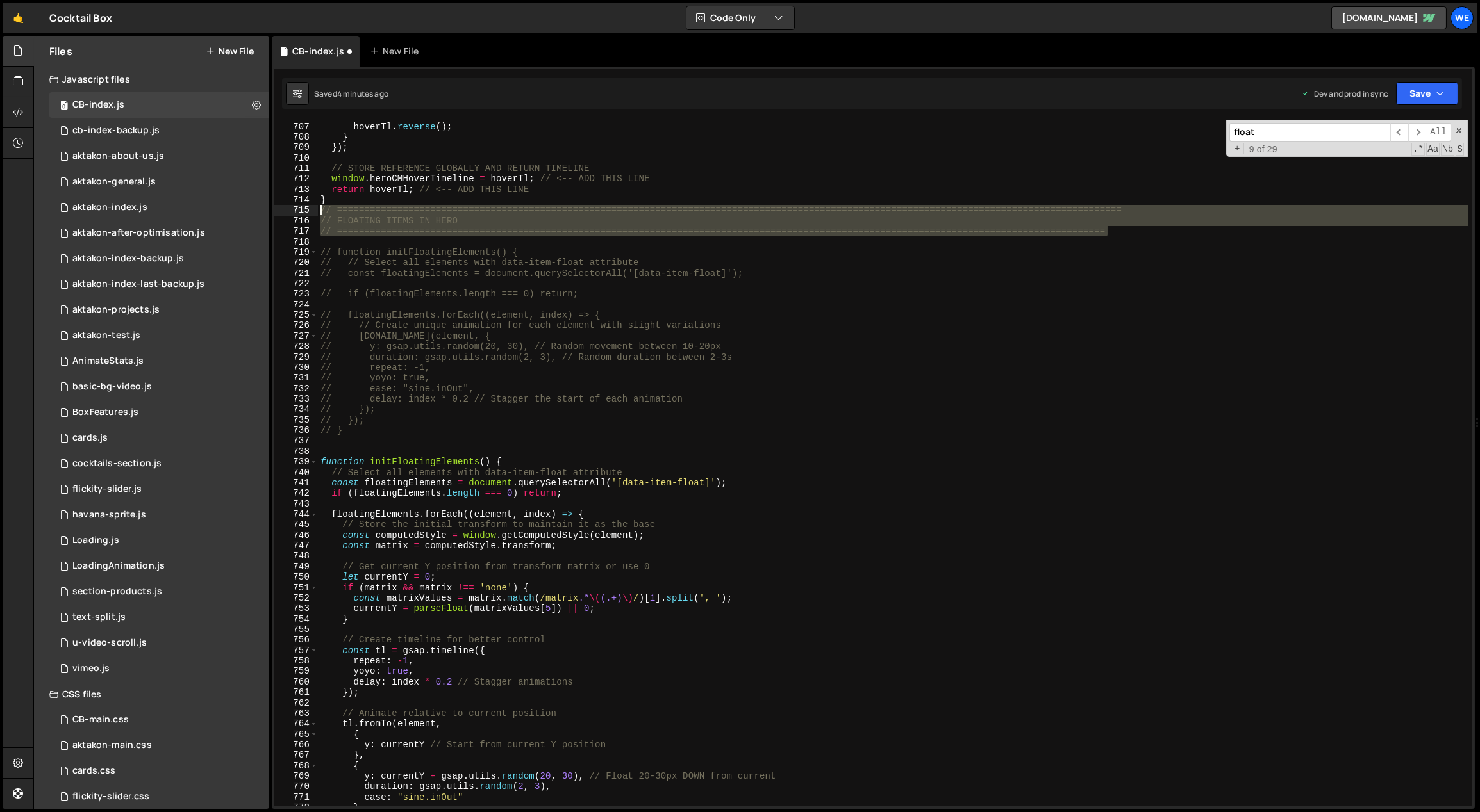
drag, startPoint x: 1137, startPoint y: 233, endPoint x: 319, endPoint y: 210, distance: 818.3
click at [319, 210] on div "touchActive = false ; hoverTl . reverse ( ) ; } }) ; // STORE REFERENCE GLOBALL…" at bounding box center [893, 464] width 1150 height 708
type textarea "// ============================================================================…"
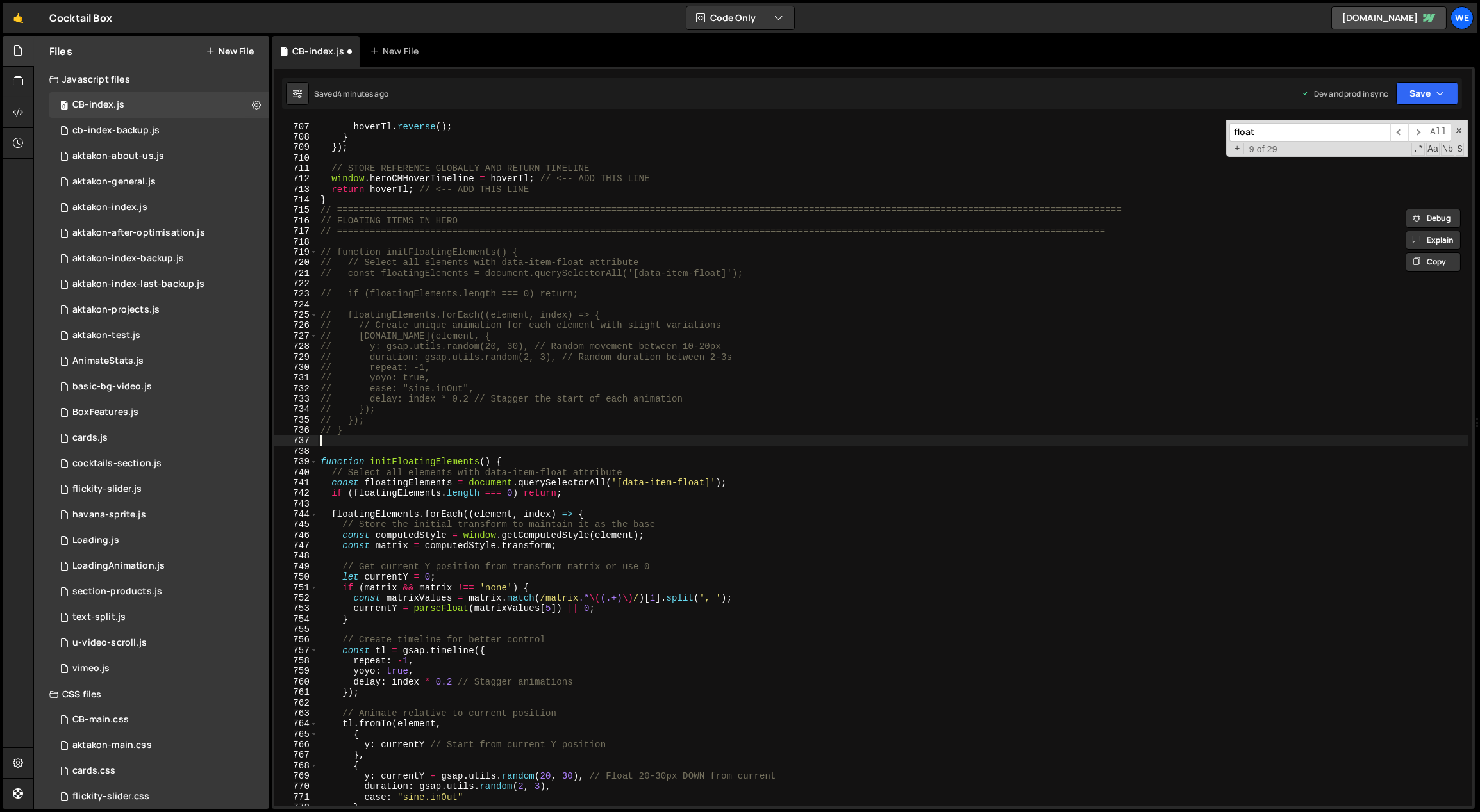
click at [356, 441] on div "touchActive = false ; hoverTl . reverse ( ) ; } }) ; // STORE REFERENCE GLOBALL…" at bounding box center [893, 464] width 1150 height 708
paste textarea "// ============================================================================…"
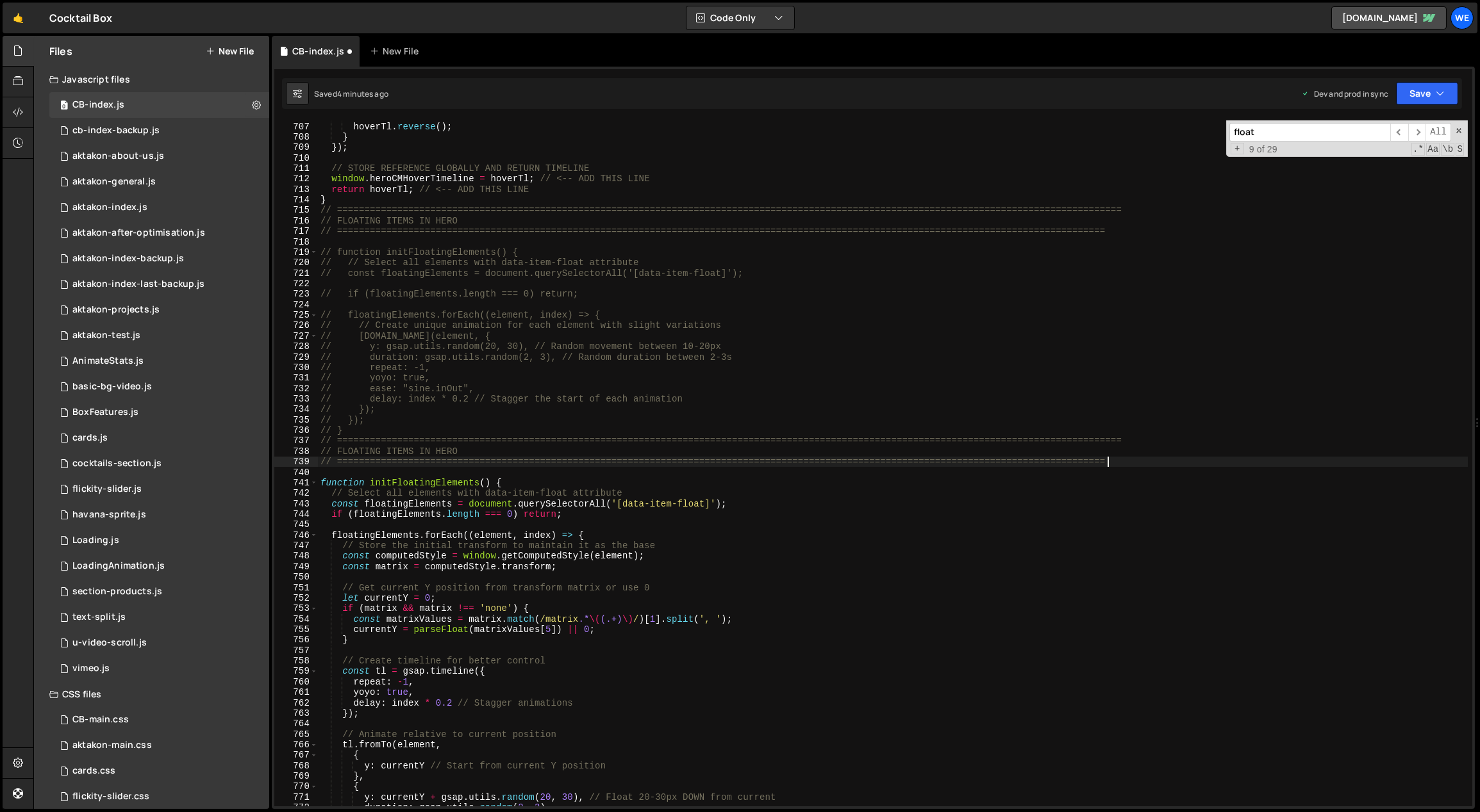
click at [471, 452] on div "touchActive = false ; hoverTl . reverse ( ) ; } }) ; // STORE REFERENCE GLOBALL…" at bounding box center [893, 464] width 1150 height 708
click at [487, 433] on div "touchActive = false ; hoverTl . reverse ( ) ; } }) ; // STORE REFERENCE GLOBALL…" at bounding box center [893, 464] width 1150 height 708
type textarea "// }"
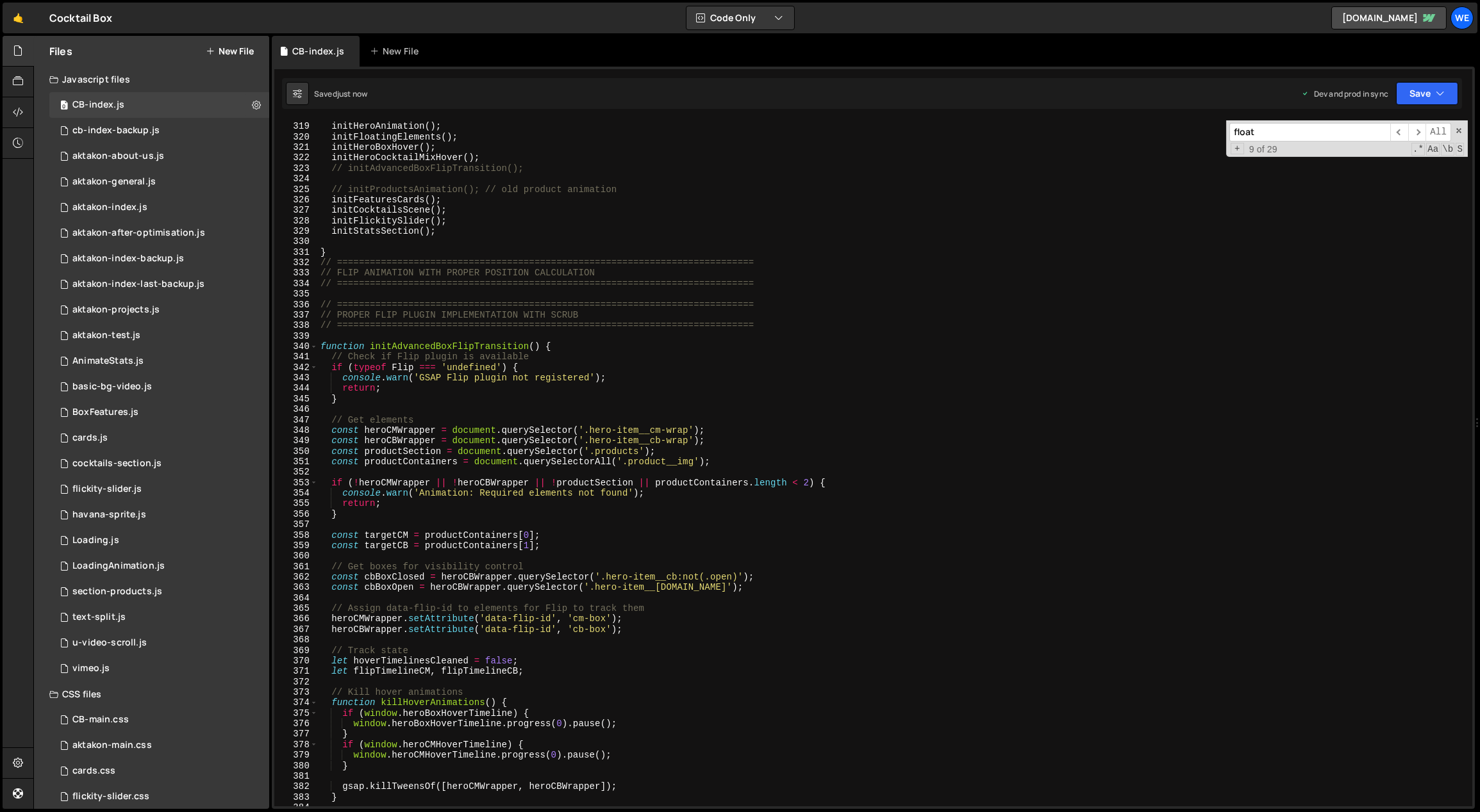
scroll to position [3352, 0]
click at [542, 501] on div "//HERO initHeroAnimation ( ) ; initFloatingElements ( ) ; initHeroBoxHover ( ) …" at bounding box center [893, 464] width 1150 height 708
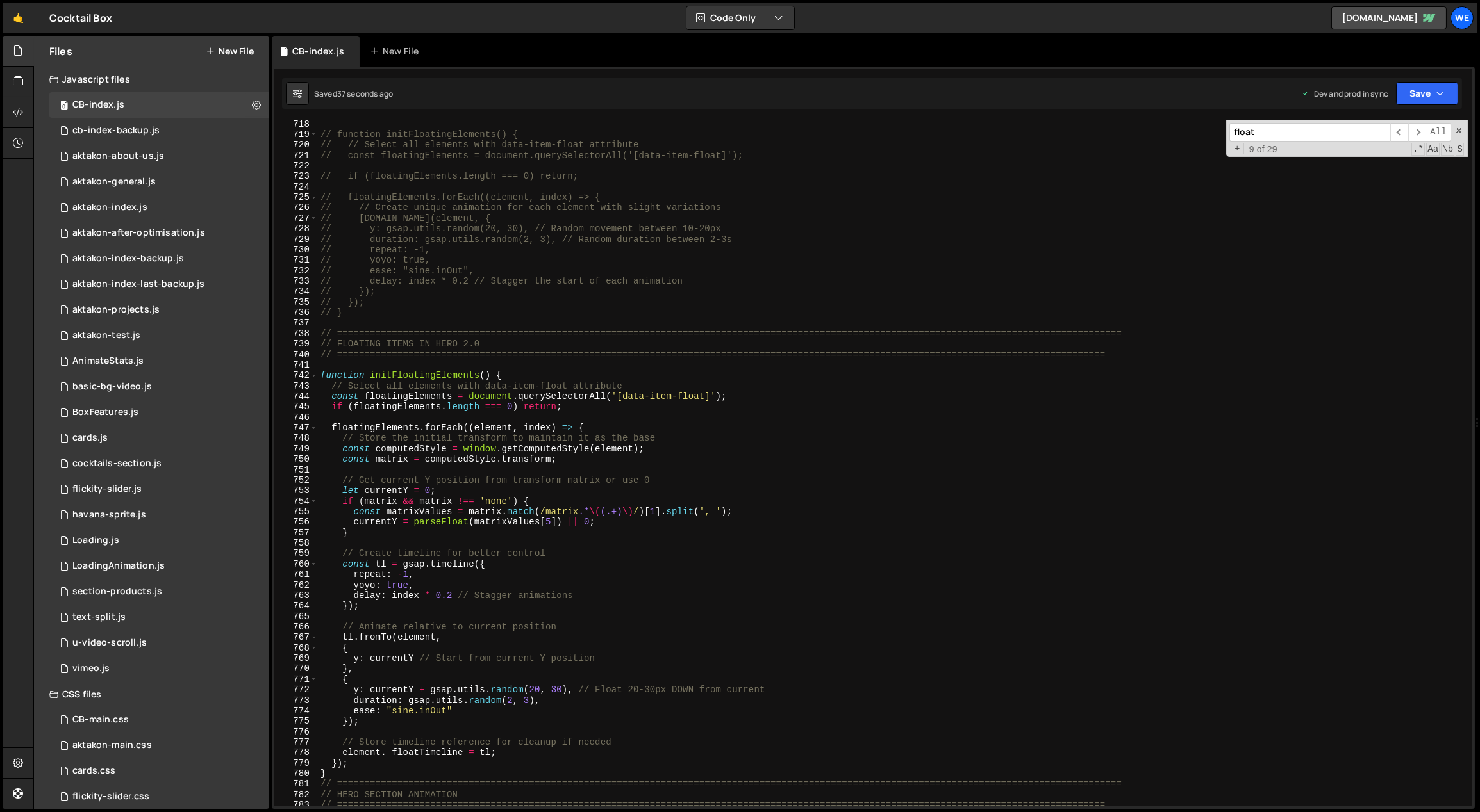
scroll to position [7538, 0]
click at [534, 690] on div "// function initFloatingElements() { // // Select all elements with data-item-f…" at bounding box center [893, 472] width 1150 height 708
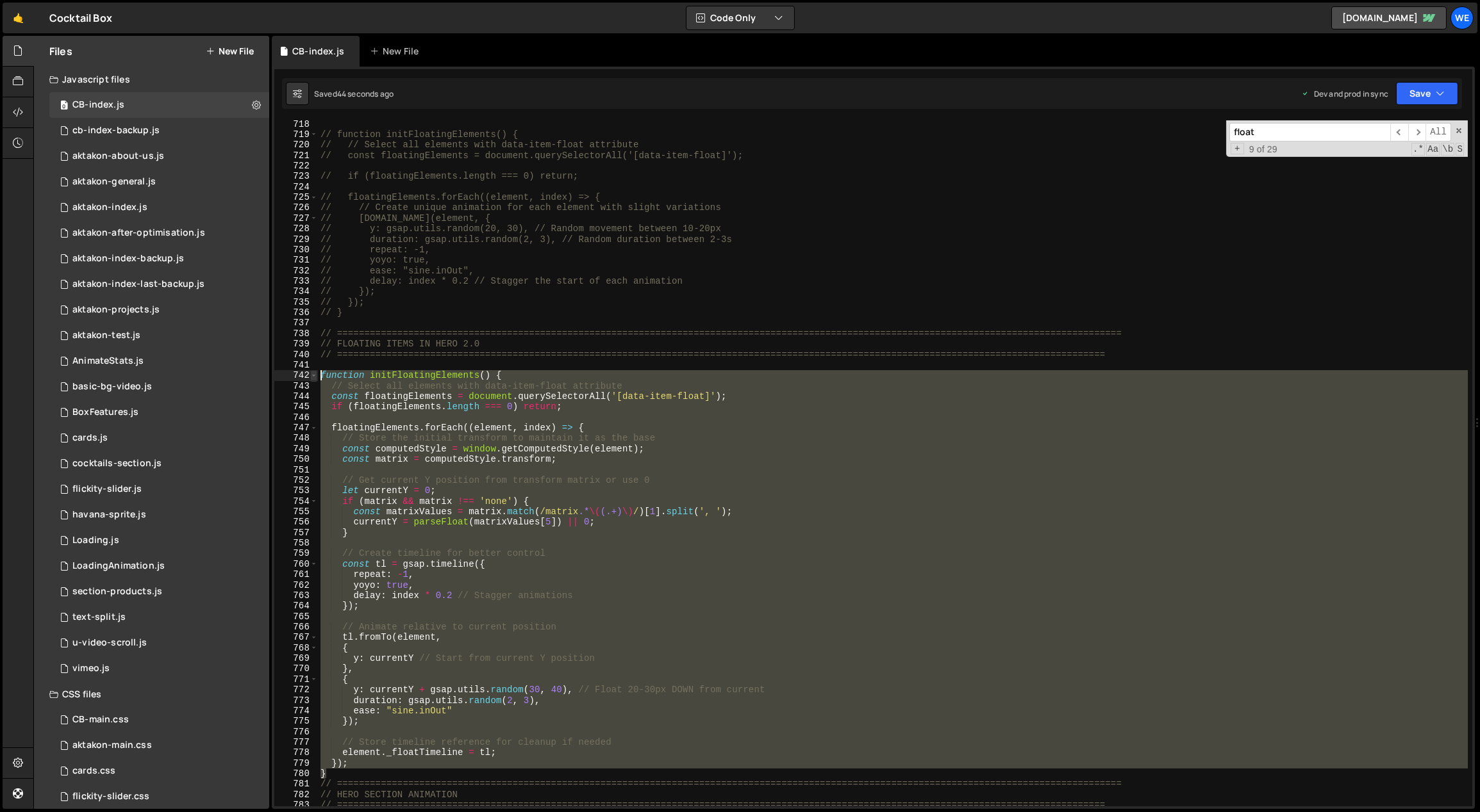
drag, startPoint x: 335, startPoint y: 772, endPoint x: 316, endPoint y: 372, distance: 400.5
click at [316, 372] on div "y: currentY + gsap.utils.random(30, 40), // Float 20-30px DOWN from current 718…" at bounding box center [874, 463] width 1198 height 686
drag, startPoint x: 376, startPoint y: 746, endPoint x: 366, endPoint y: 761, distance: 18.0
click at [375, 746] on div "// function initFloatingElements() { // // Select all elements with data-item-f…" at bounding box center [893, 463] width 1150 height 686
drag, startPoint x: 337, startPoint y: 775, endPoint x: 315, endPoint y: 376, distance: 399.6
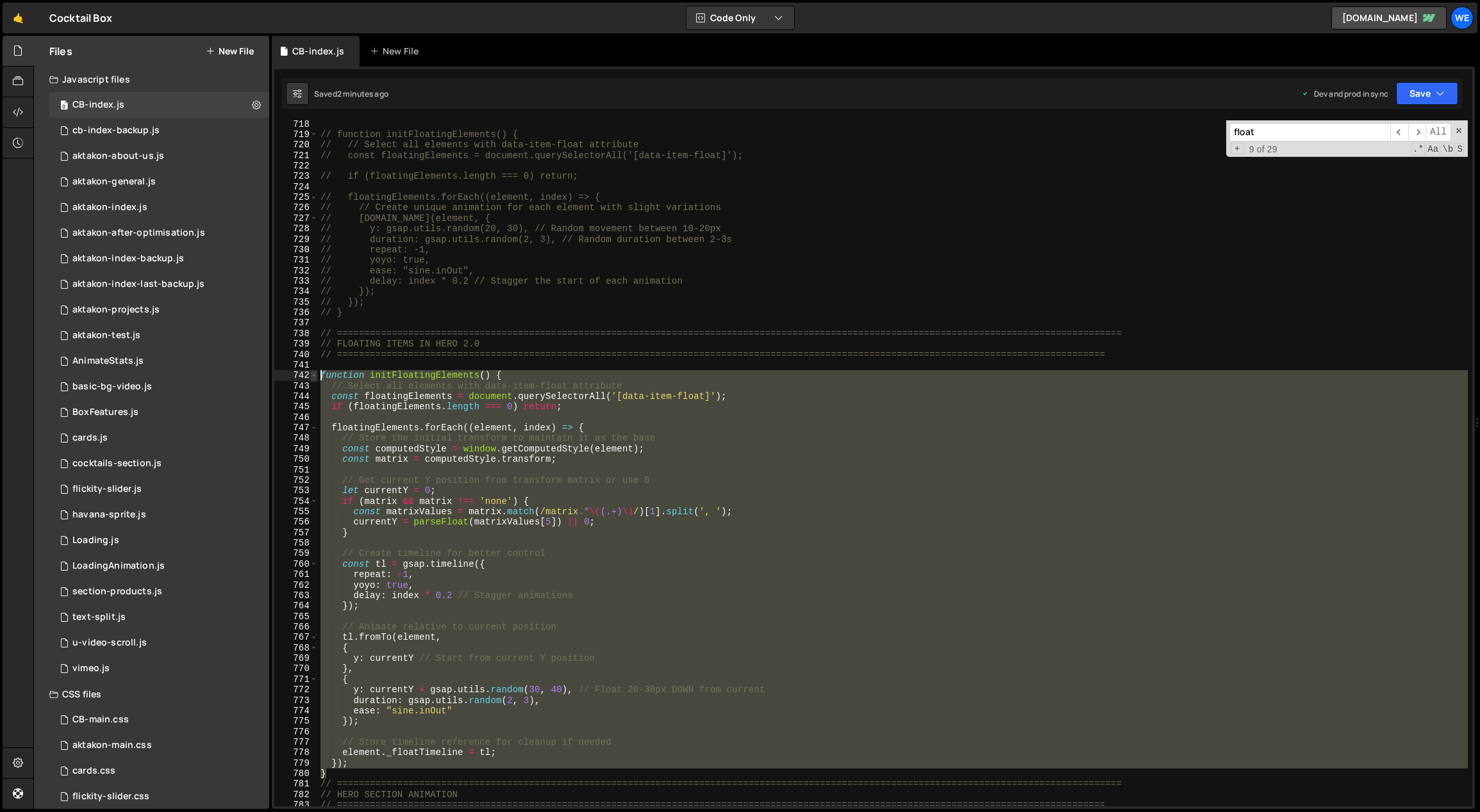
click at [315, 376] on div "// Store timeline reference for cleanup if needed 718 719 720 721 722 723 724 7…" at bounding box center [874, 463] width 1198 height 686
paste textarea "}"
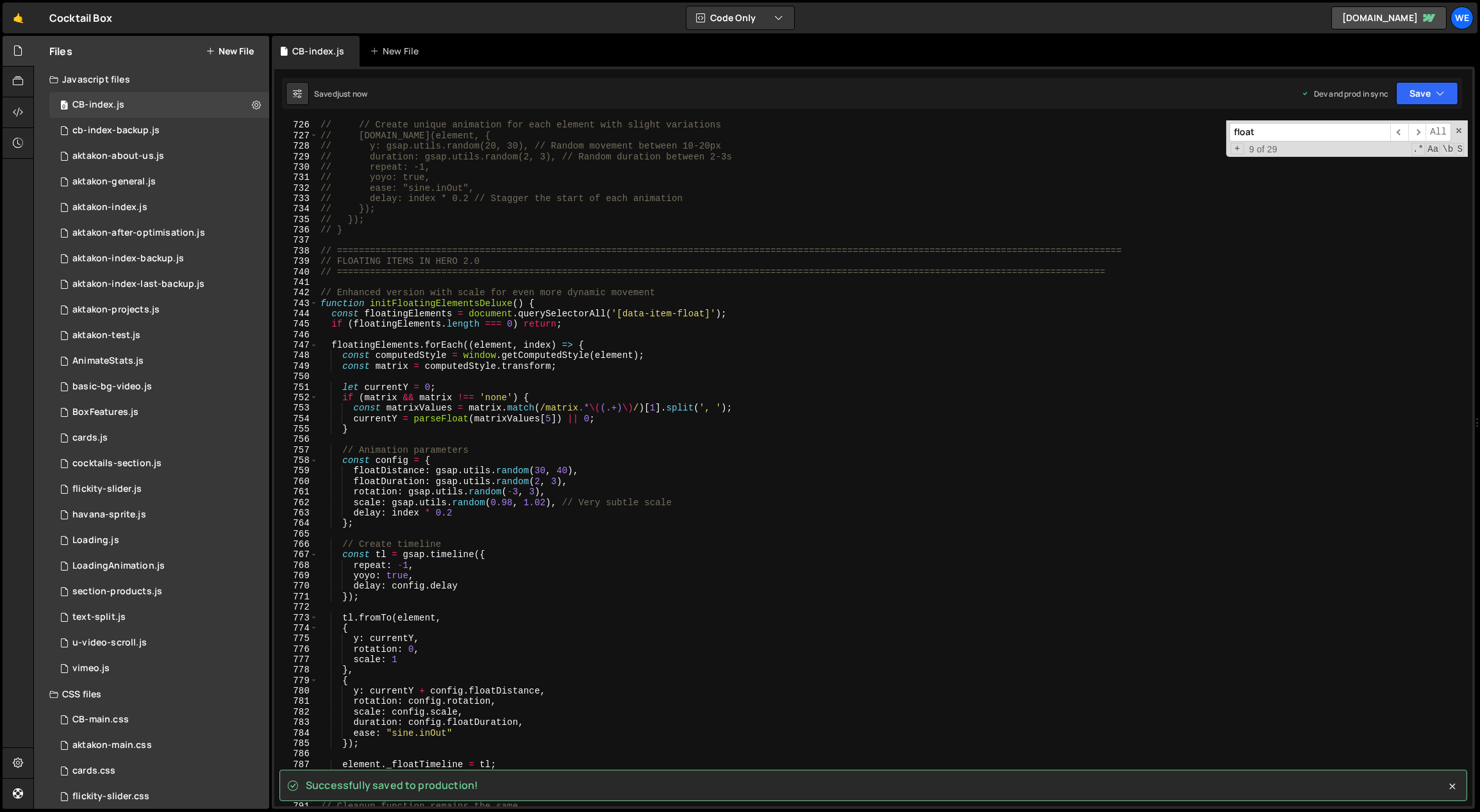
scroll to position [7375, 0]
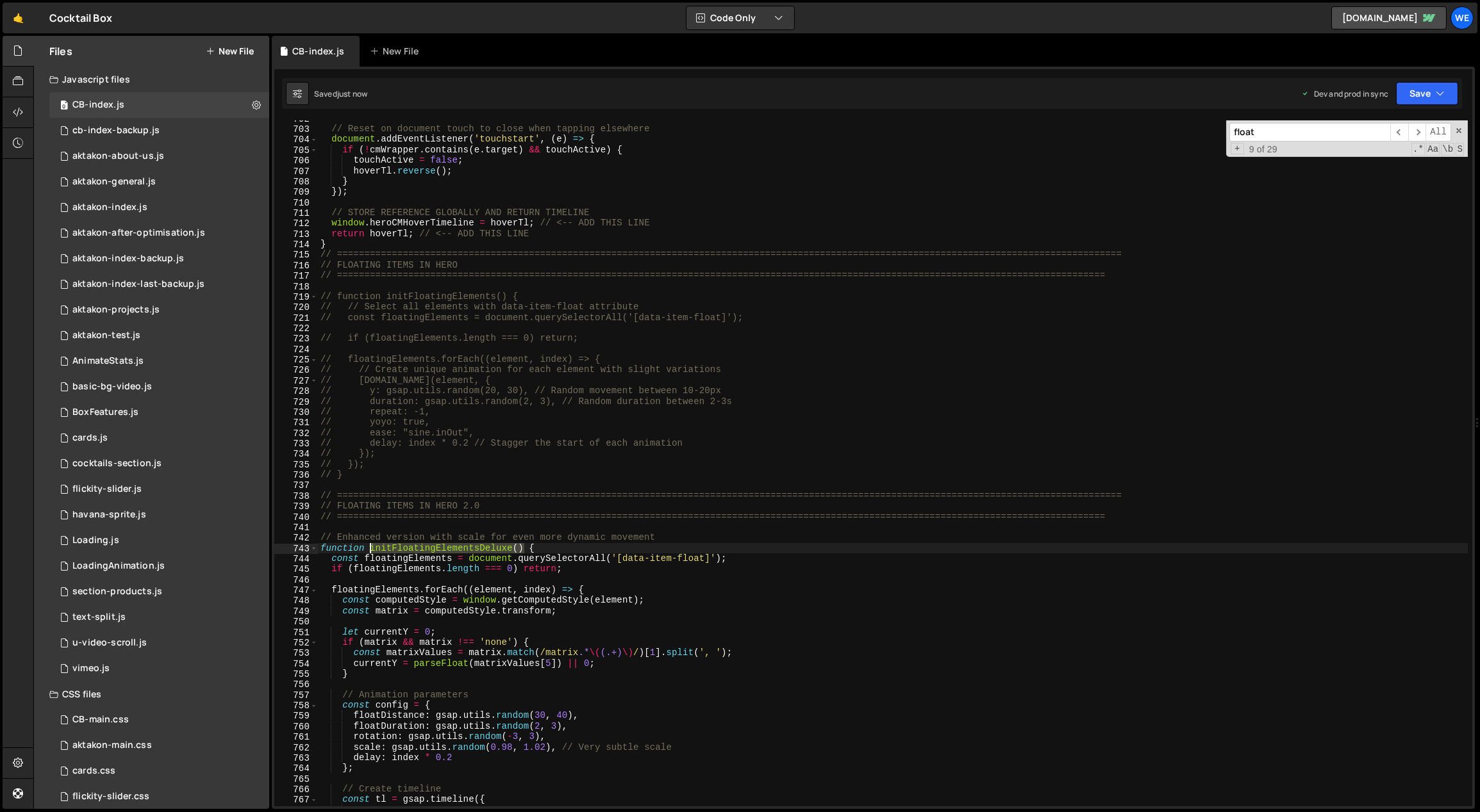
drag, startPoint x: 524, startPoint y: 547, endPoint x: 370, endPoint y: 549, distance: 154.0
click at [370, 549] on div "// Reset on document touch to close when tapping elsewhere document . addEventL…" at bounding box center [893, 467] width 1150 height 708
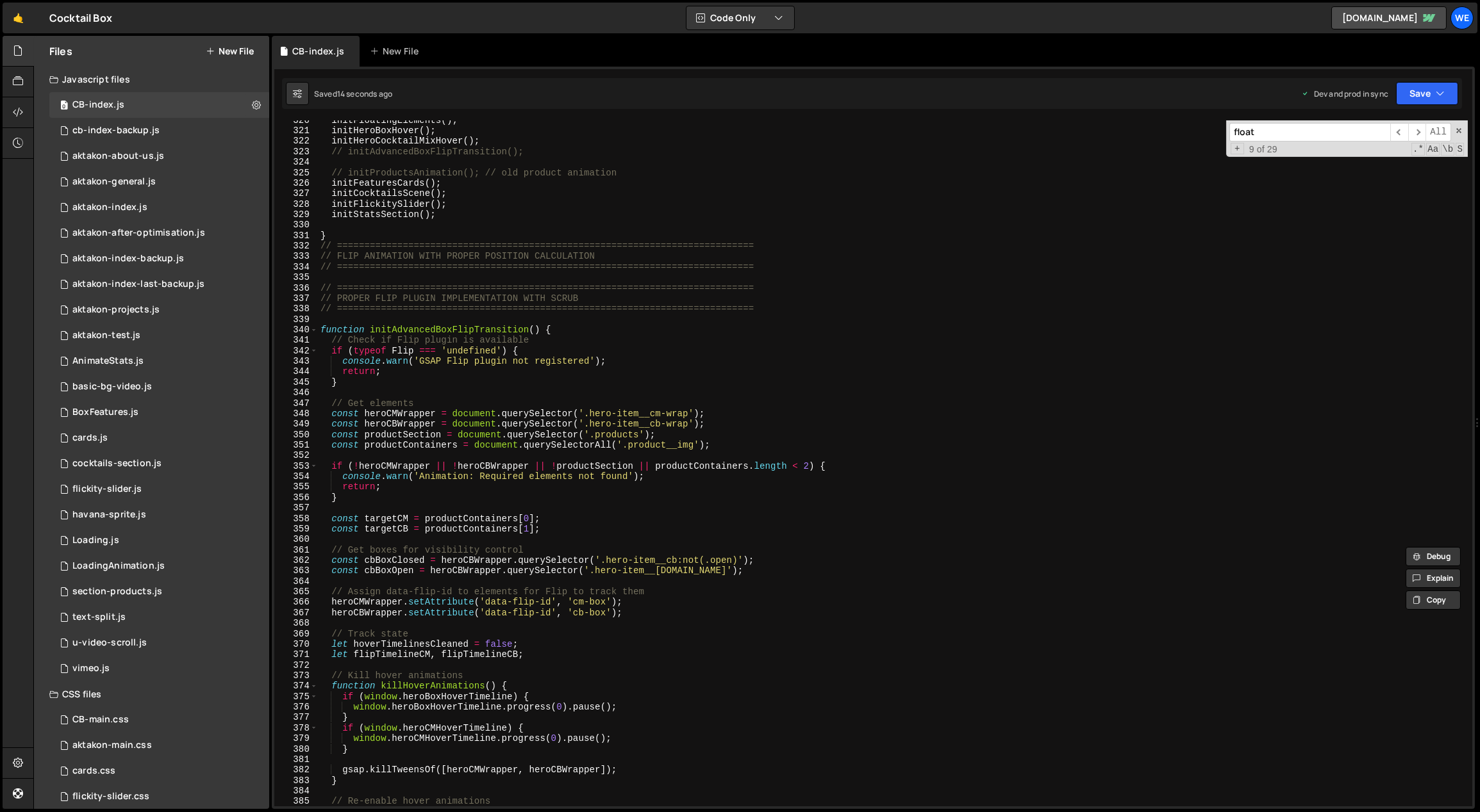
scroll to position [3096, 0]
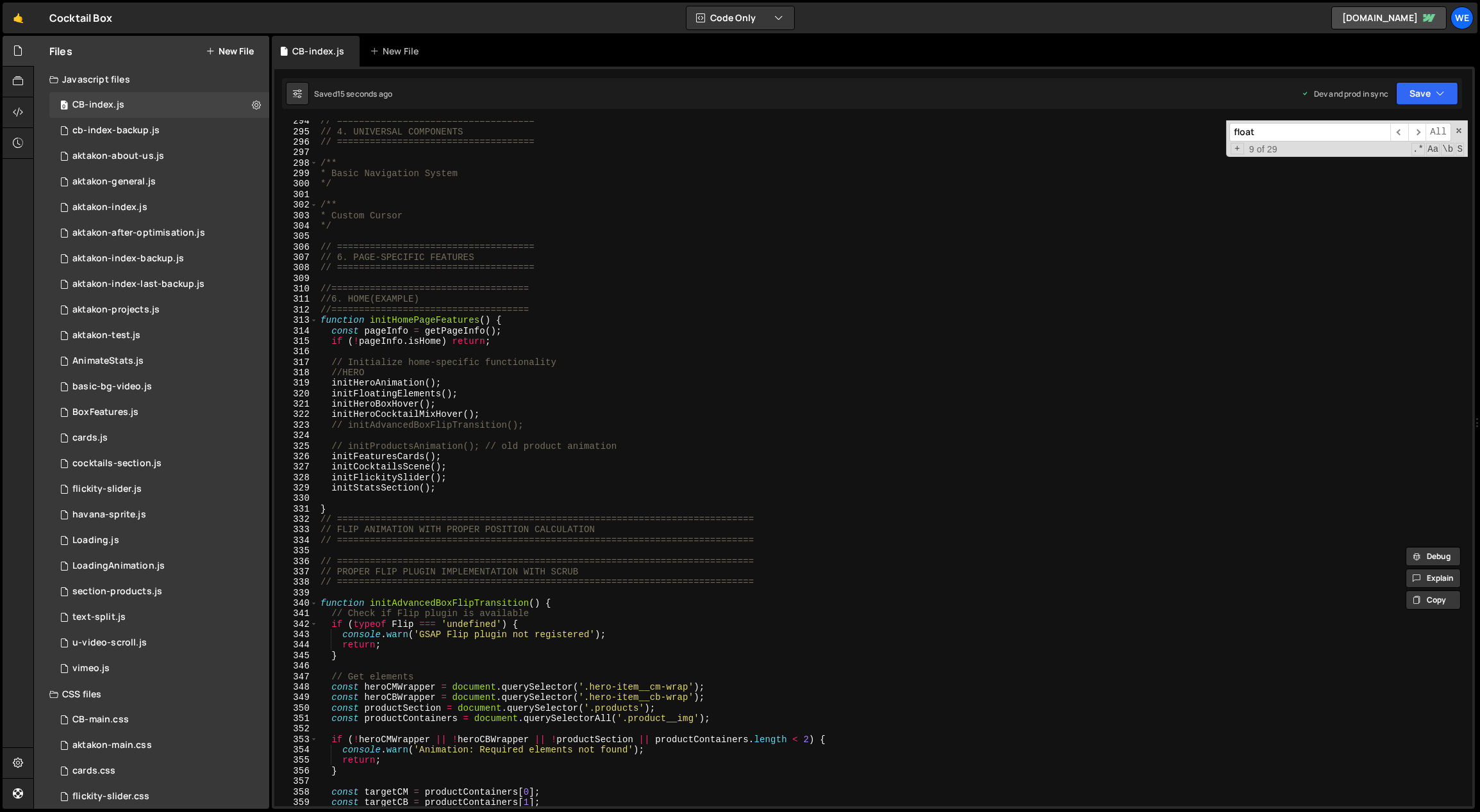
click at [487, 393] on div "// ==================================== // 4. UNIVERSAL COMPONENTS // =========…" at bounding box center [893, 470] width 1150 height 708
click at [485, 383] on div "// ==================================== // 4. UNIVERSAL COMPONENTS // =========…" at bounding box center [893, 470] width 1150 height 708
type textarea "initHeroAnimation();"
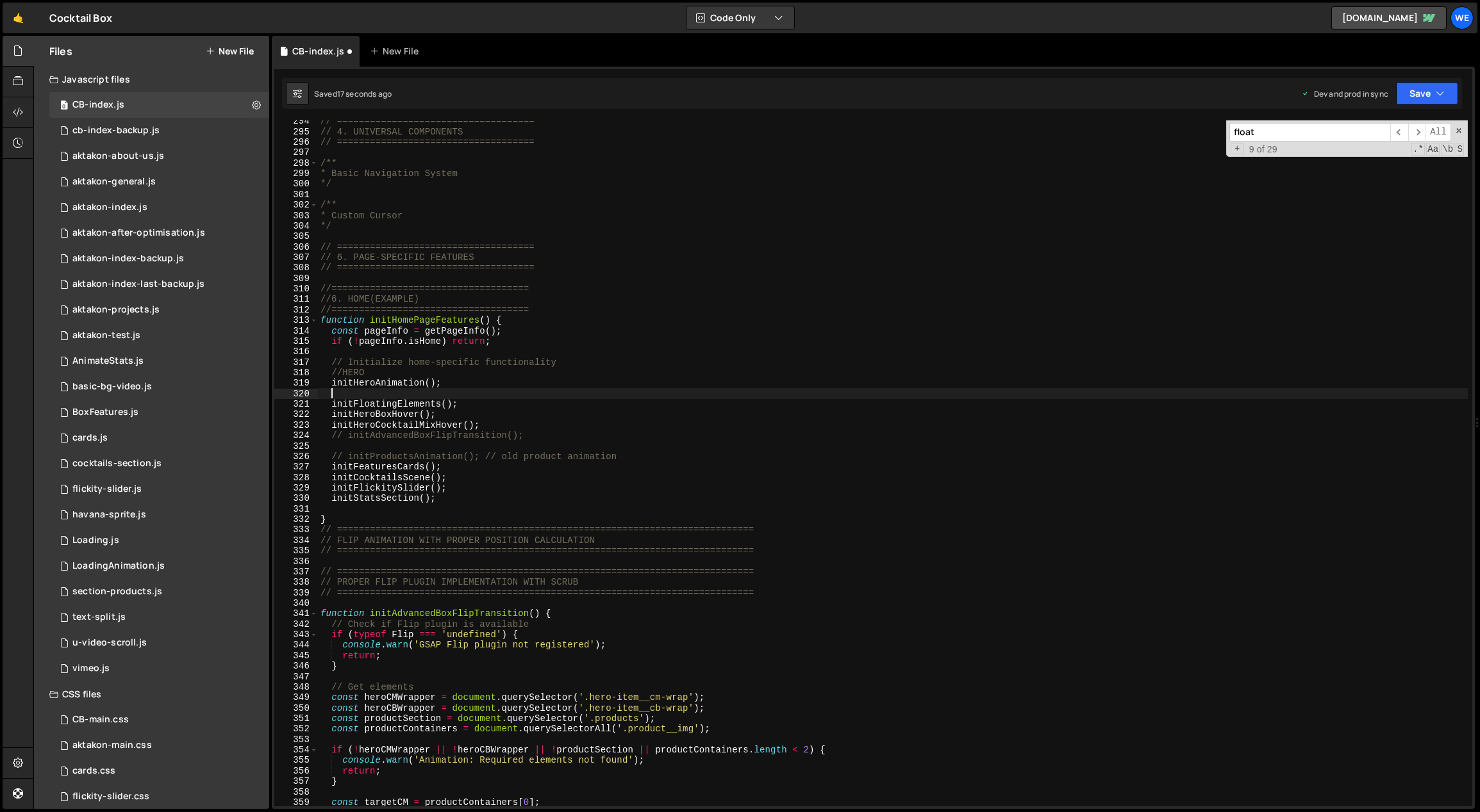
paste textarea "initFloatingElementsDeluxe()"
click at [619, 629] on div "// ==================================== // 4. UNIVERSAL COMPONENTS // =========…" at bounding box center [893, 470] width 1150 height 708
click at [505, 415] on div "// ==================================== // 4. UNIVERSAL COMPONENTS // =========…" at bounding box center [893, 470] width 1150 height 708
type textarea "initHeroBoxHover();"
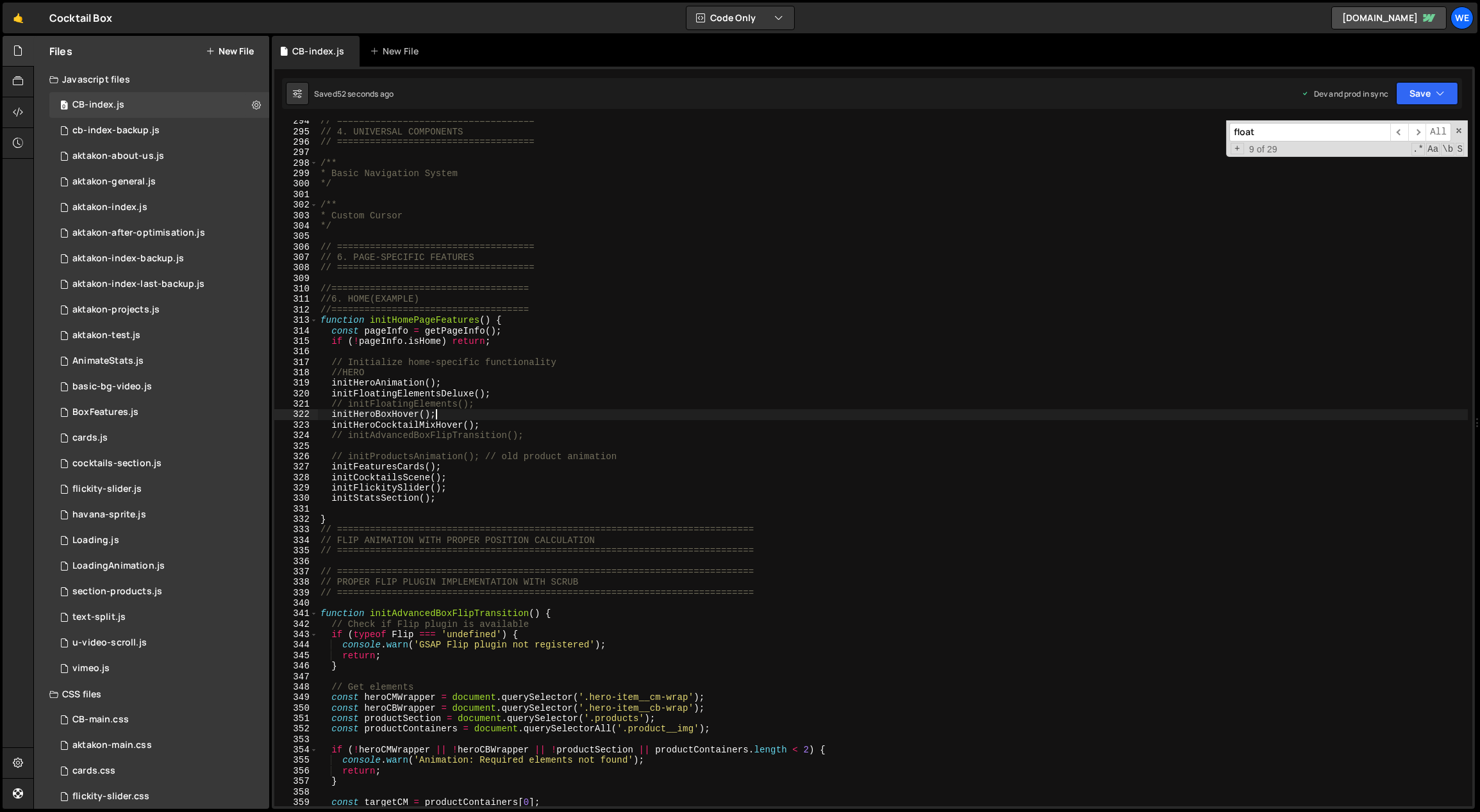
scroll to position [0, 7]
click at [624, 507] on div "// ==================================== // 4. UNIVERSAL COMPONENTS // =========…" at bounding box center [893, 470] width 1150 height 708
drag, startPoint x: 454, startPoint y: 396, endPoint x: 331, endPoint y: 394, distance: 123.0
click at [331, 394] on div "// ==================================== // 4. UNIVERSAL COMPONENTS // =========…" at bounding box center [893, 470] width 1150 height 708
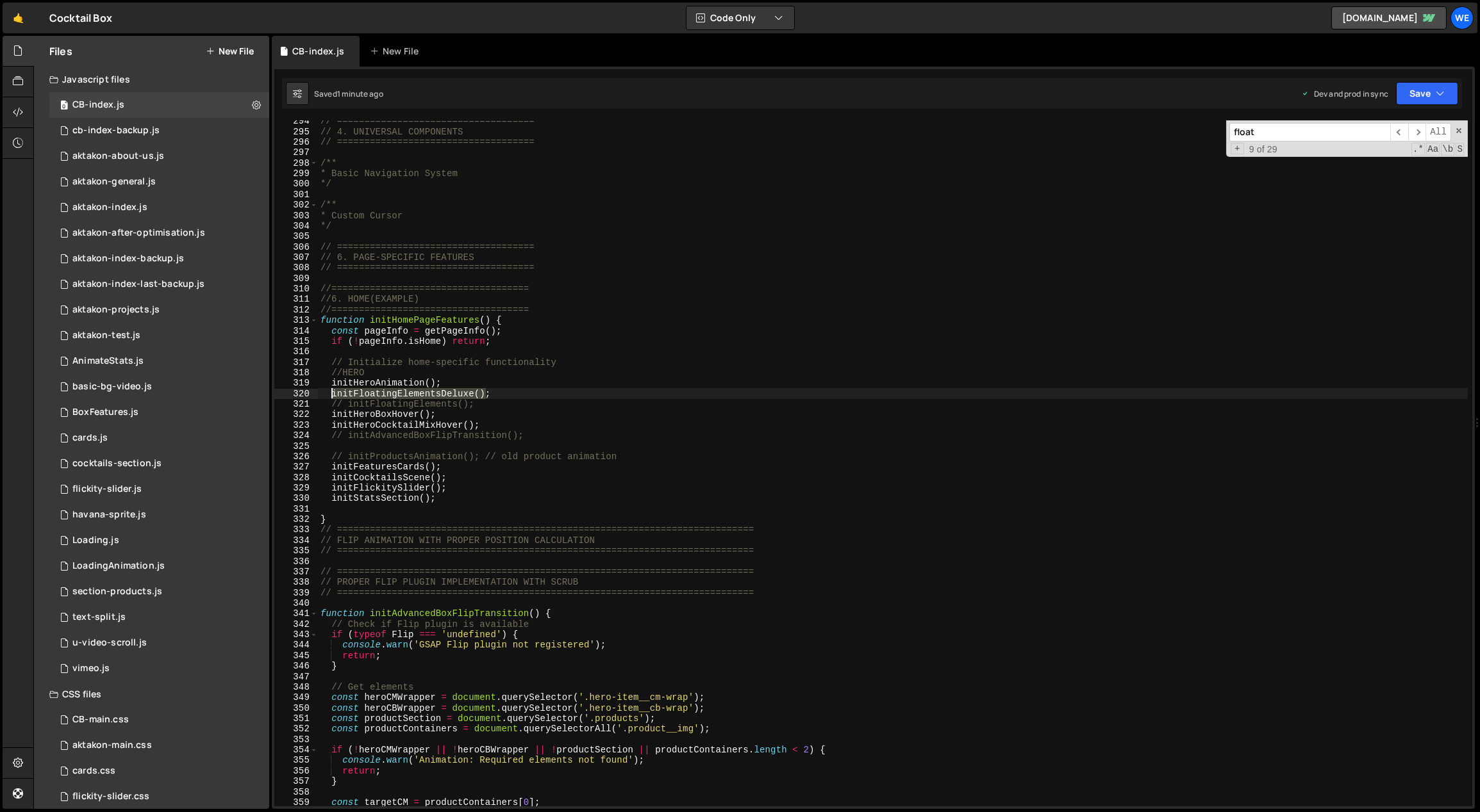
type textarea "initFloatingElementsDeluxe();"
type input "initFloatingElementsDeluxe()"
click at [1420, 130] on span "​" at bounding box center [1416, 132] width 18 height 18
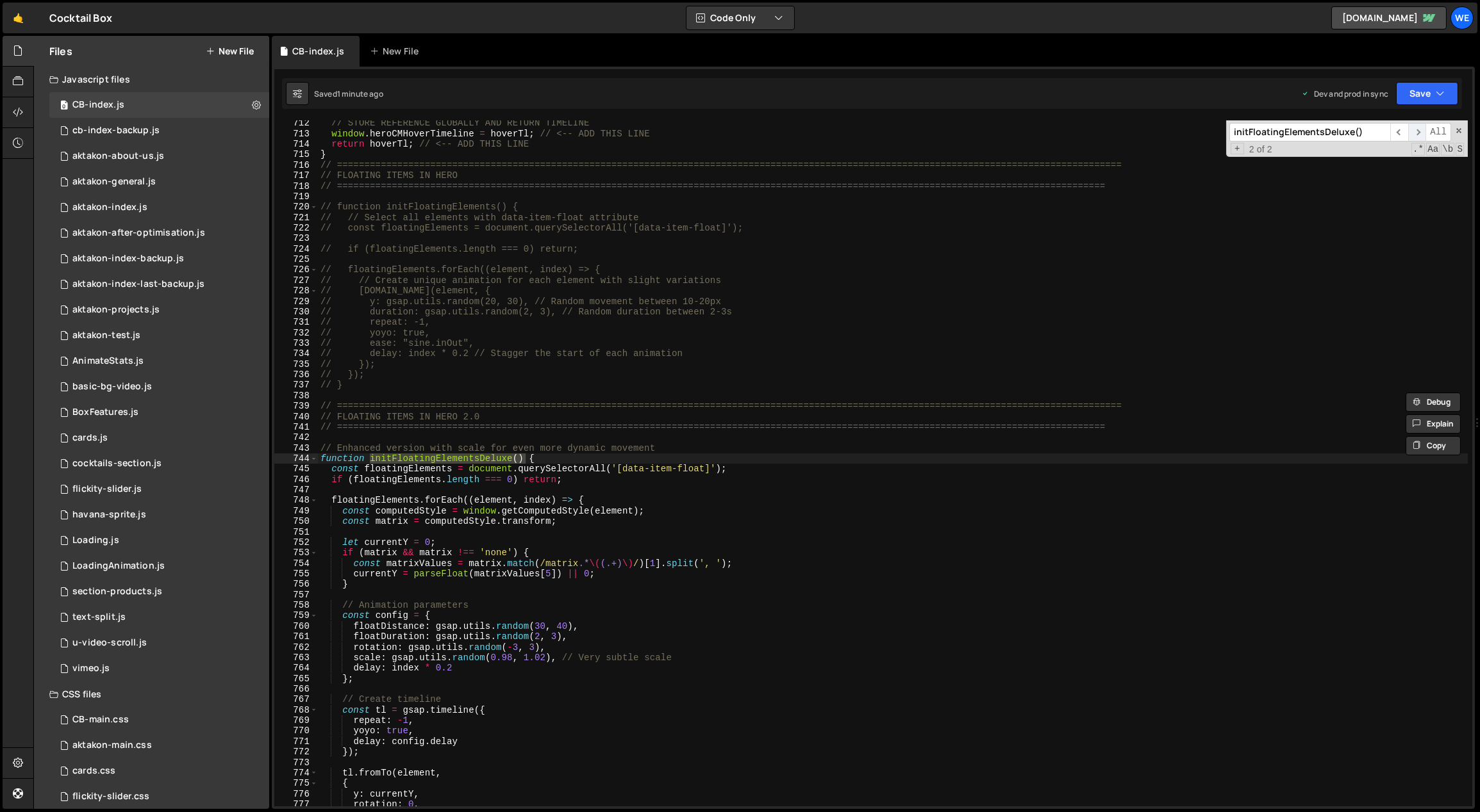
scroll to position [7475, 0]
click at [669, 493] on div "// STORE REFERENCE GLOBALLY AND RETURN TIMELINE window . heroCMHoverTimeline = …" at bounding box center [893, 472] width 1150 height 708
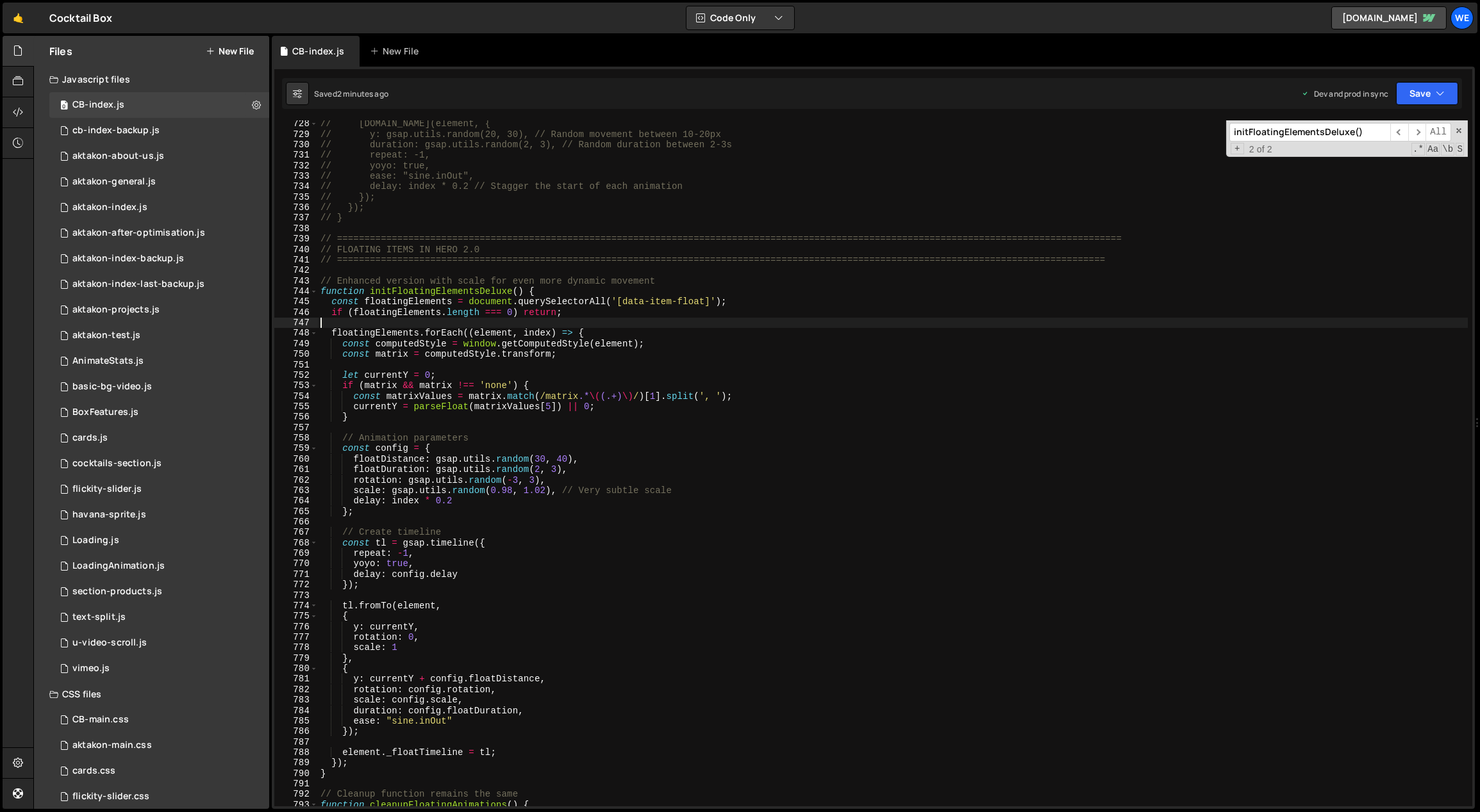
scroll to position [7642, 0]
click at [506, 492] on div "// gsap.to(element, { // y: gsap.utils.random(20, 30), // Random movement betwe…" at bounding box center [893, 472] width 1150 height 708
click at [515, 481] on div "// gsap.to(element, { // y: gsap.utils.random(20, 30), // Random movement betwe…" at bounding box center [893, 472] width 1150 height 708
click at [530, 479] on div "// gsap.to(element, { // y: gsap.utils.random(20, 30), // Random movement betwe…" at bounding box center [893, 472] width 1150 height 708
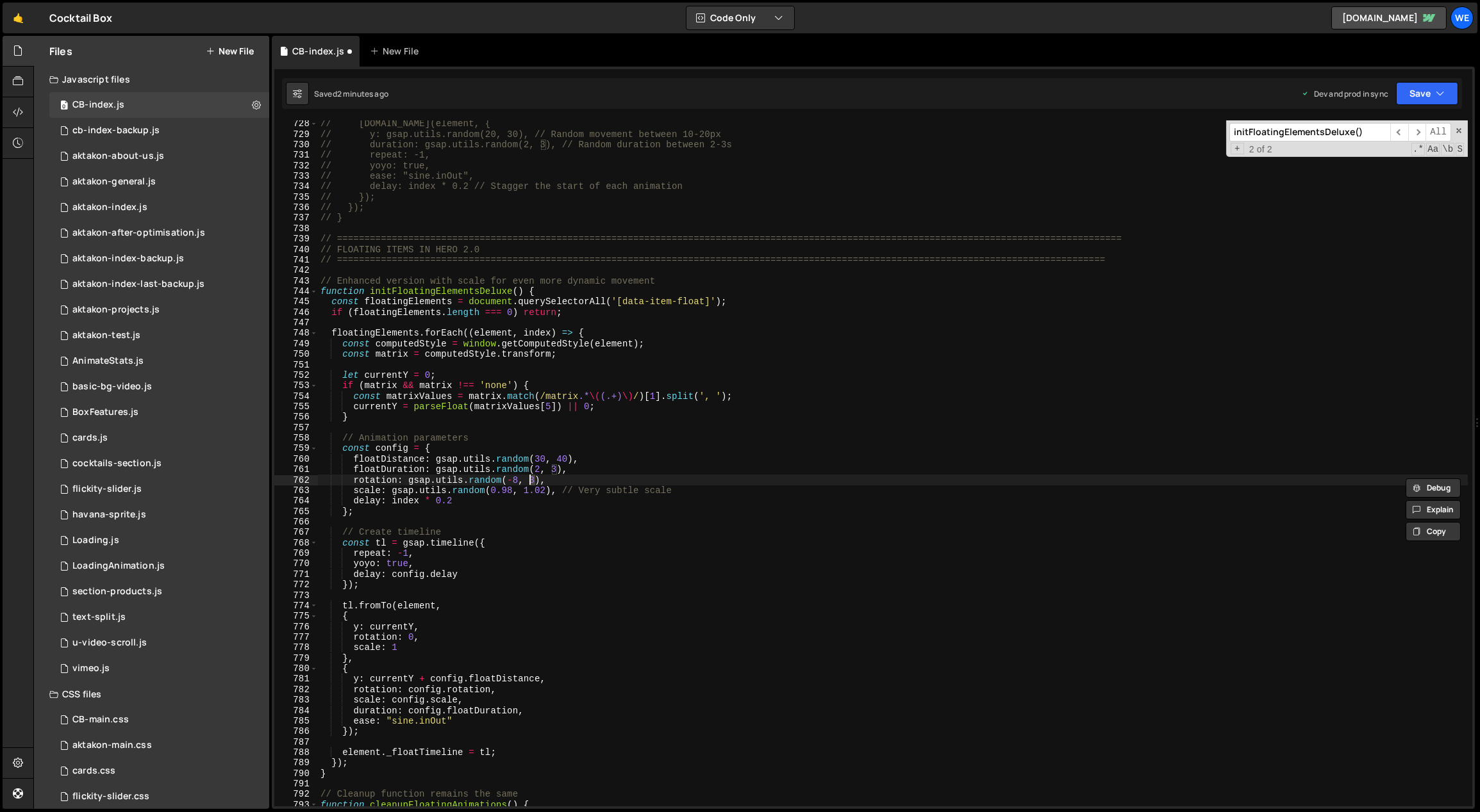
scroll to position [0, 14]
click at [593, 463] on div "// gsap.to(element, { // y: gsap.utils.random(20, 30), // Random movement betwe…" at bounding box center [893, 472] width 1150 height 708
click at [513, 480] on div "// gsap.to(element, { // y: gsap.utils.random(20, 30), // Random movement betwe…" at bounding box center [893, 472] width 1150 height 708
click at [529, 477] on div "// gsap.to(element, { // y: gsap.utils.random(20, 30), // Random movement betwe…" at bounding box center [893, 472] width 1150 height 708
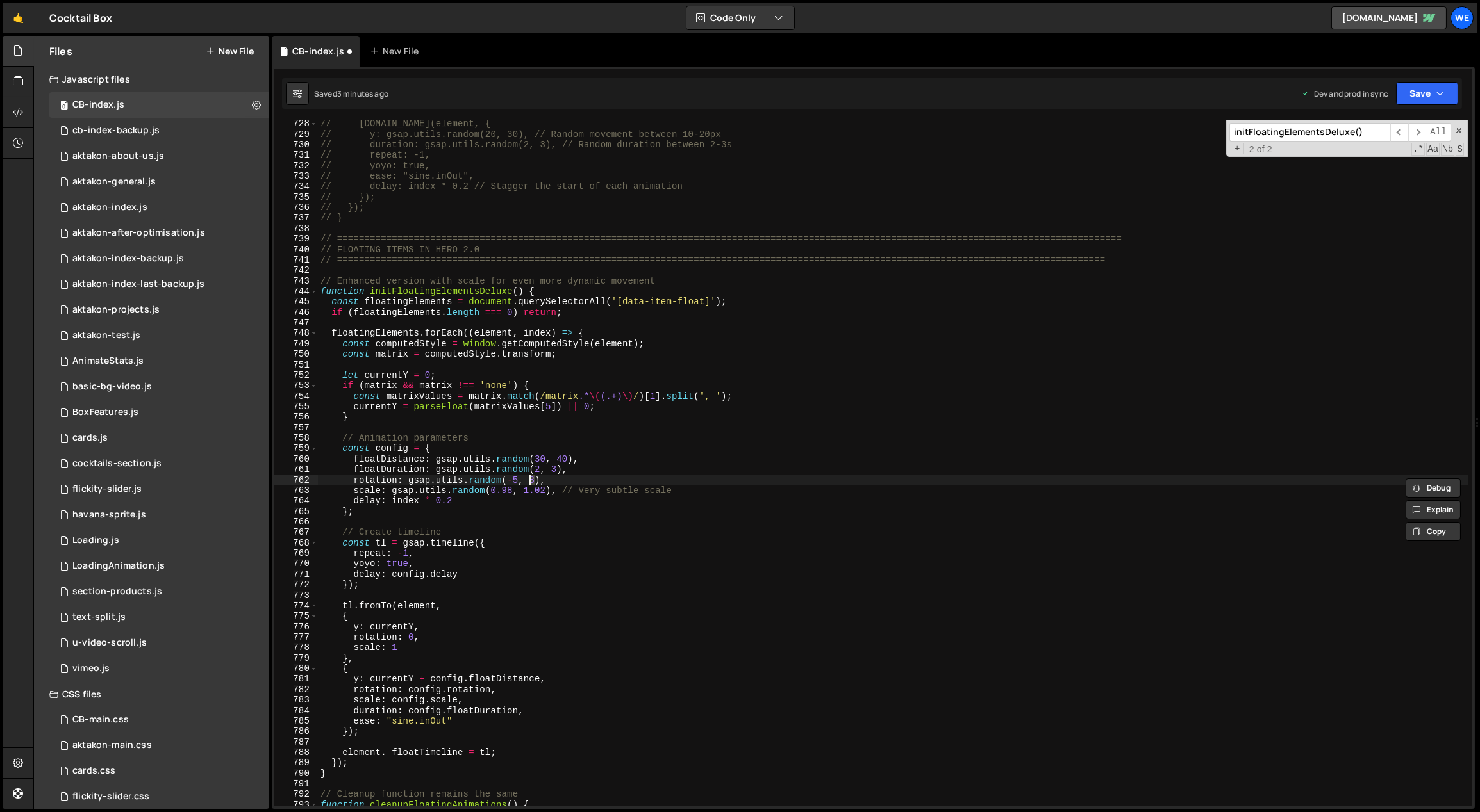
scroll to position [0, 14]
click at [614, 466] on div "// gsap.to(element, { // y: gsap.utils.random(20, 30), // Random movement betwe…" at bounding box center [893, 472] width 1150 height 708
click at [508, 491] on div "// gsap.to(element, { // y: gsap.utils.random(20, 30), // Random movement betwe…" at bounding box center [893, 472] width 1150 height 708
click at [541, 490] on div "// gsap.to(element, { // y: gsap.utils.random(20, 30), // Random movement betwe…" at bounding box center [893, 472] width 1150 height 708
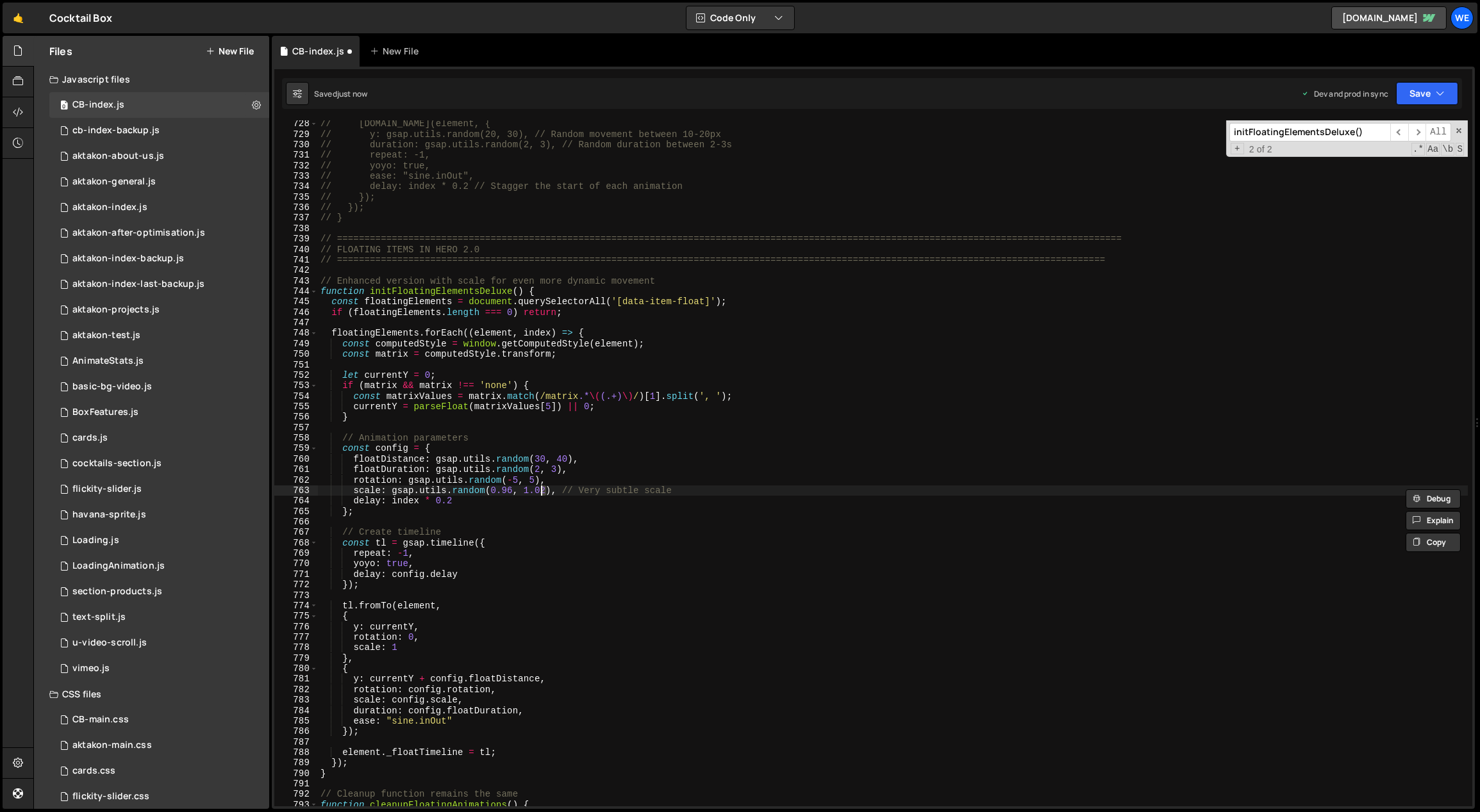
scroll to position [0, 15]
click at [562, 493] on div "// gsap.to(element, { // y: gsap.utils.random(20, 30), // Random movement betwe…" at bounding box center [893, 472] width 1150 height 708
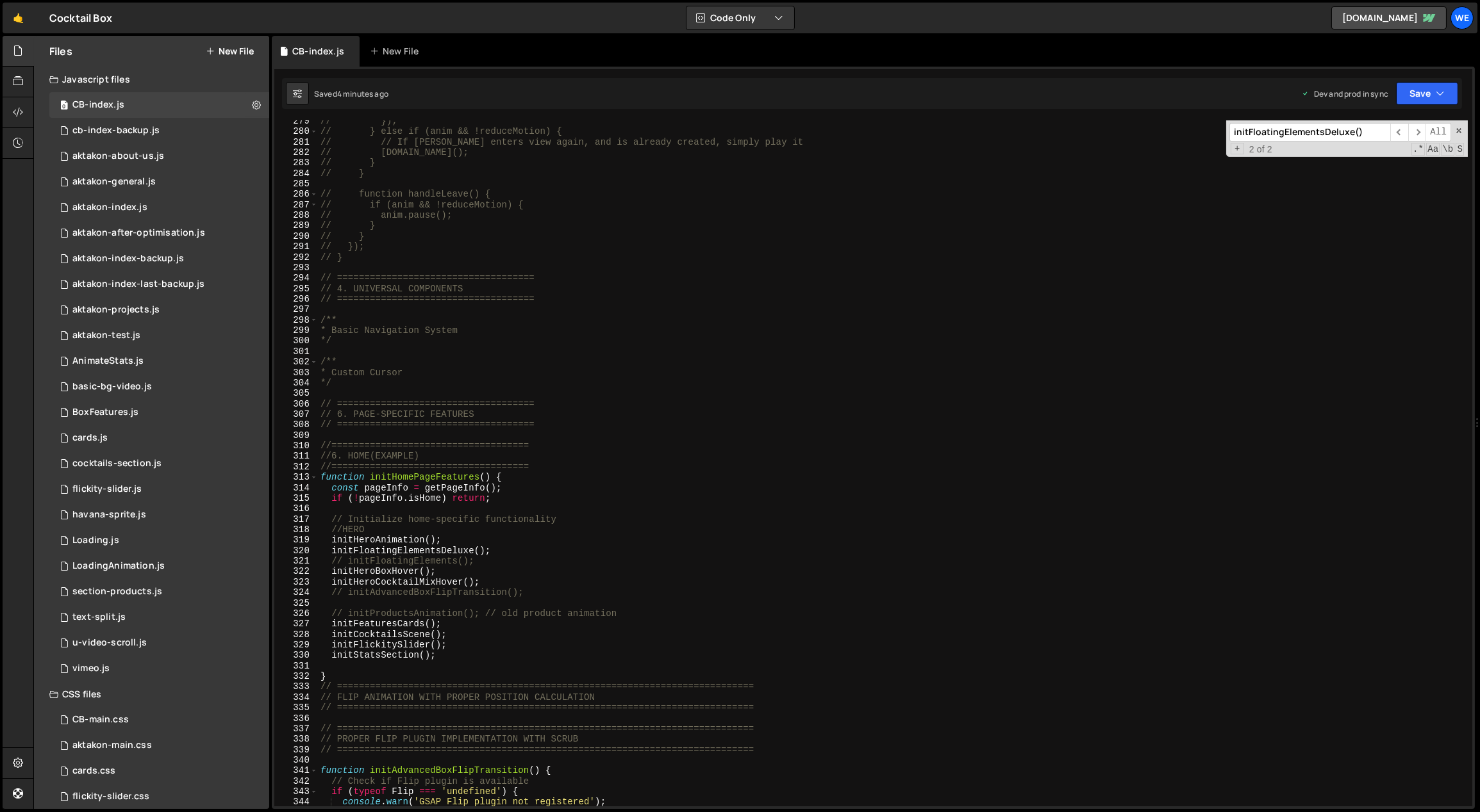
scroll to position [2938, 0]
click at [474, 677] on div "// }); // } else if (anim && !reduceMotion) { // // If lottie enters view again…" at bounding box center [893, 470] width 1150 height 708
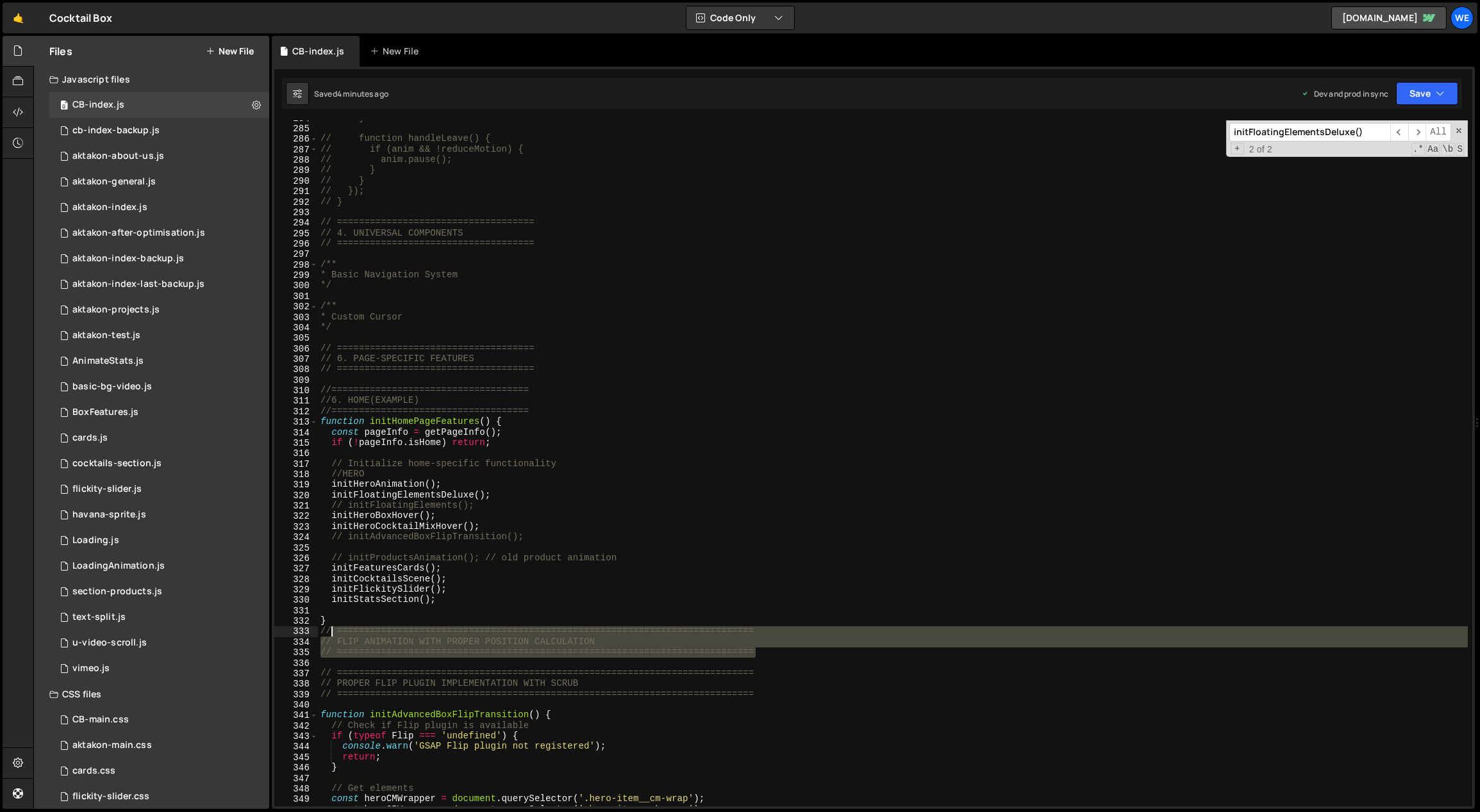
drag, startPoint x: 763, startPoint y: 650, endPoint x: 500, endPoint y: 636, distance: 263.4
click at [329, 635] on div "// } // function handleLeave() { // if (anim && !reduceMotion) { // anim.pause(…" at bounding box center [893, 466] width 1150 height 708
click at [739, 639] on div "// } // function handleLeave() { // if (anim && !reduceMotion) { // anim.pause(…" at bounding box center [893, 463] width 1150 height 686
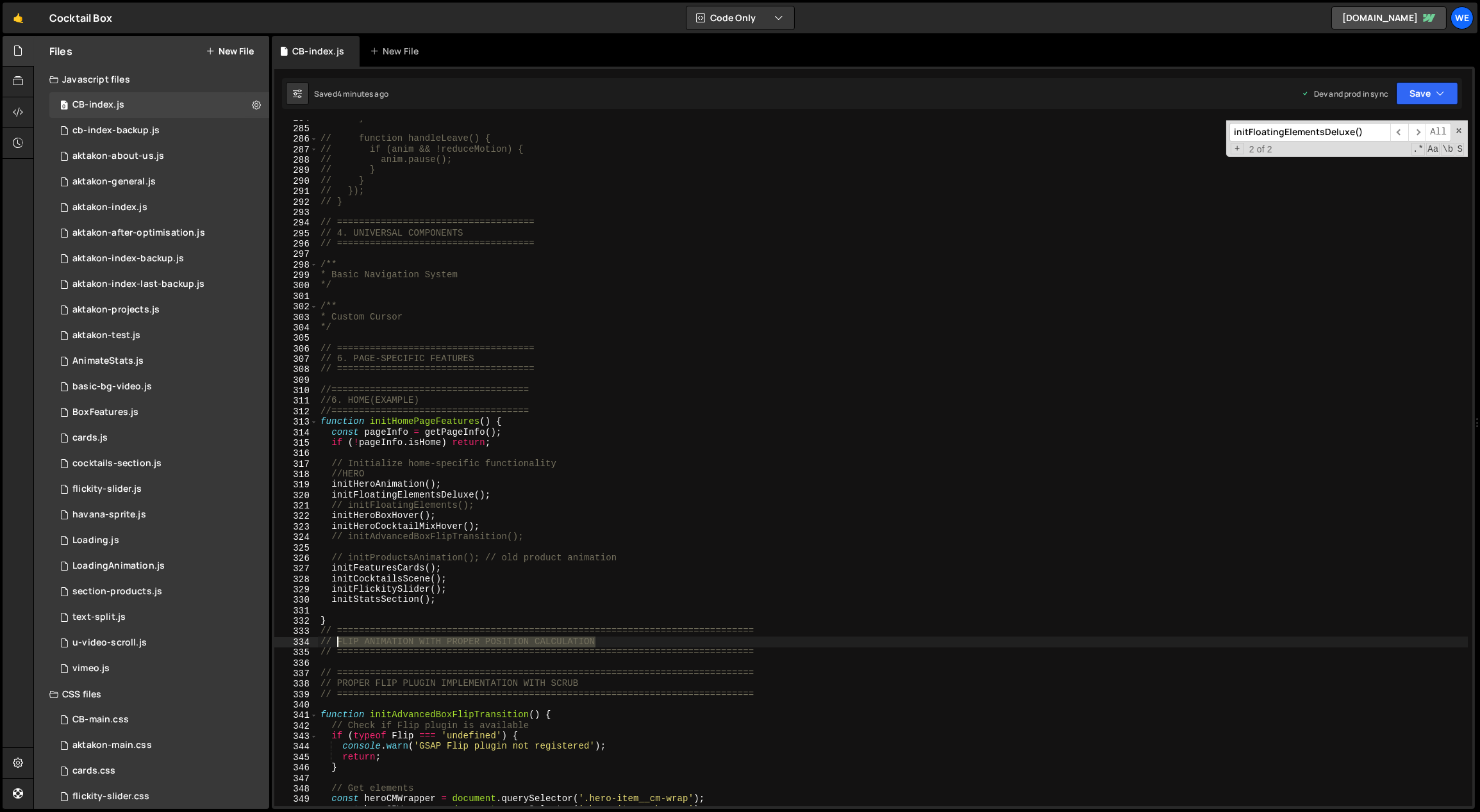
drag, startPoint x: 506, startPoint y: 644, endPoint x: 339, endPoint y: 643, distance: 167.0
click at [339, 643] on div "// } // function handleLeave() { // if (anim && !reduceMotion) { // anim.pause(…" at bounding box center [893, 466] width 1150 height 708
click at [774, 656] on div "// } // function handleLeave() { // if (anim && !reduceMotion) { // anim.pause(…" at bounding box center [893, 466] width 1150 height 708
type textarea "// ============================================================================"
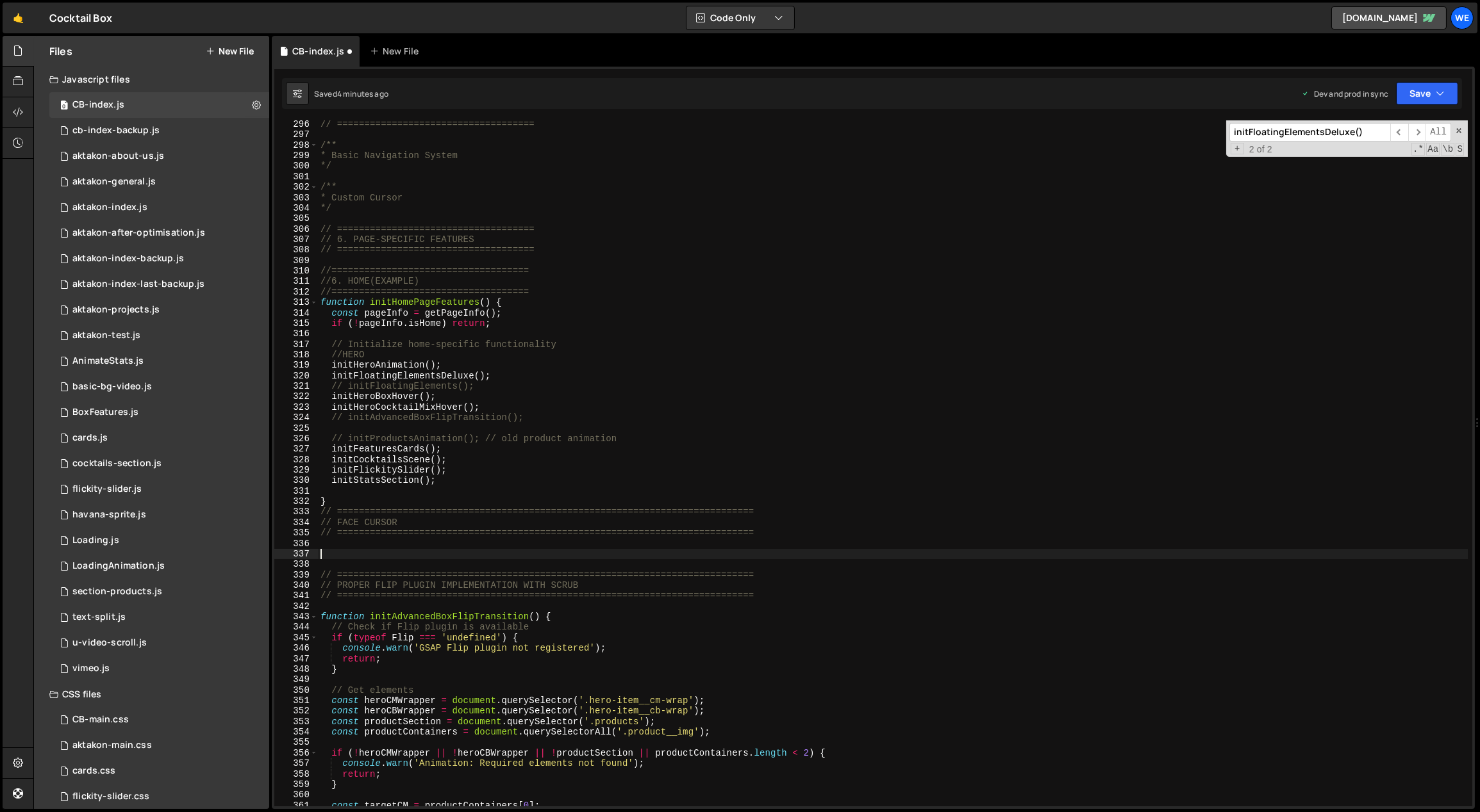
scroll to position [3114, 0]
paste textarea "});"
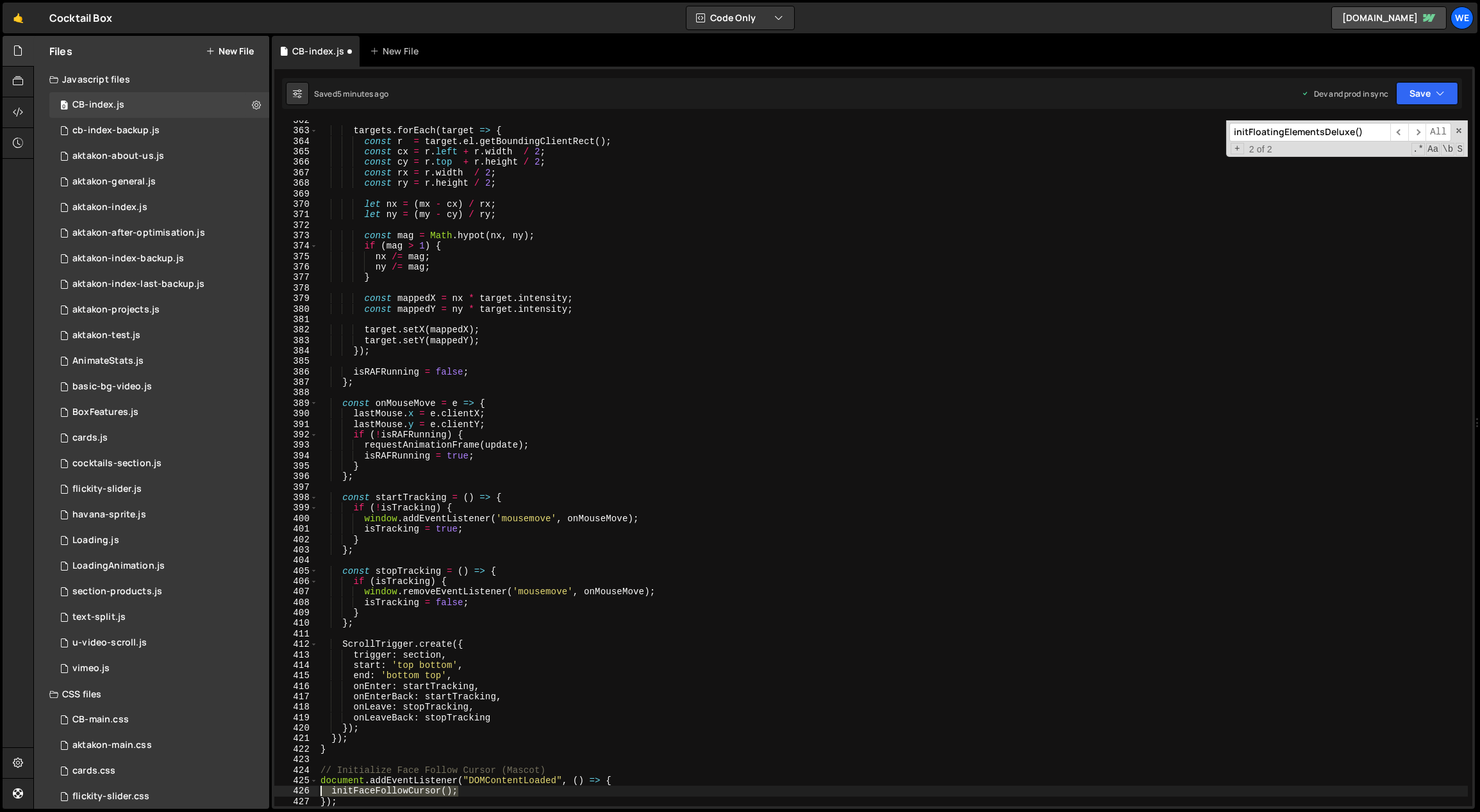
drag, startPoint x: 459, startPoint y: 792, endPoint x: 301, endPoint y: 794, distance: 158.0
click at [301, 794] on div "}); 362 363 364 365 366 367 368 369 370 371 372 373 374 375 376 377 378 379 380…" at bounding box center [874, 463] width 1198 height 686
type textarea "initFaceFollowCursor();"
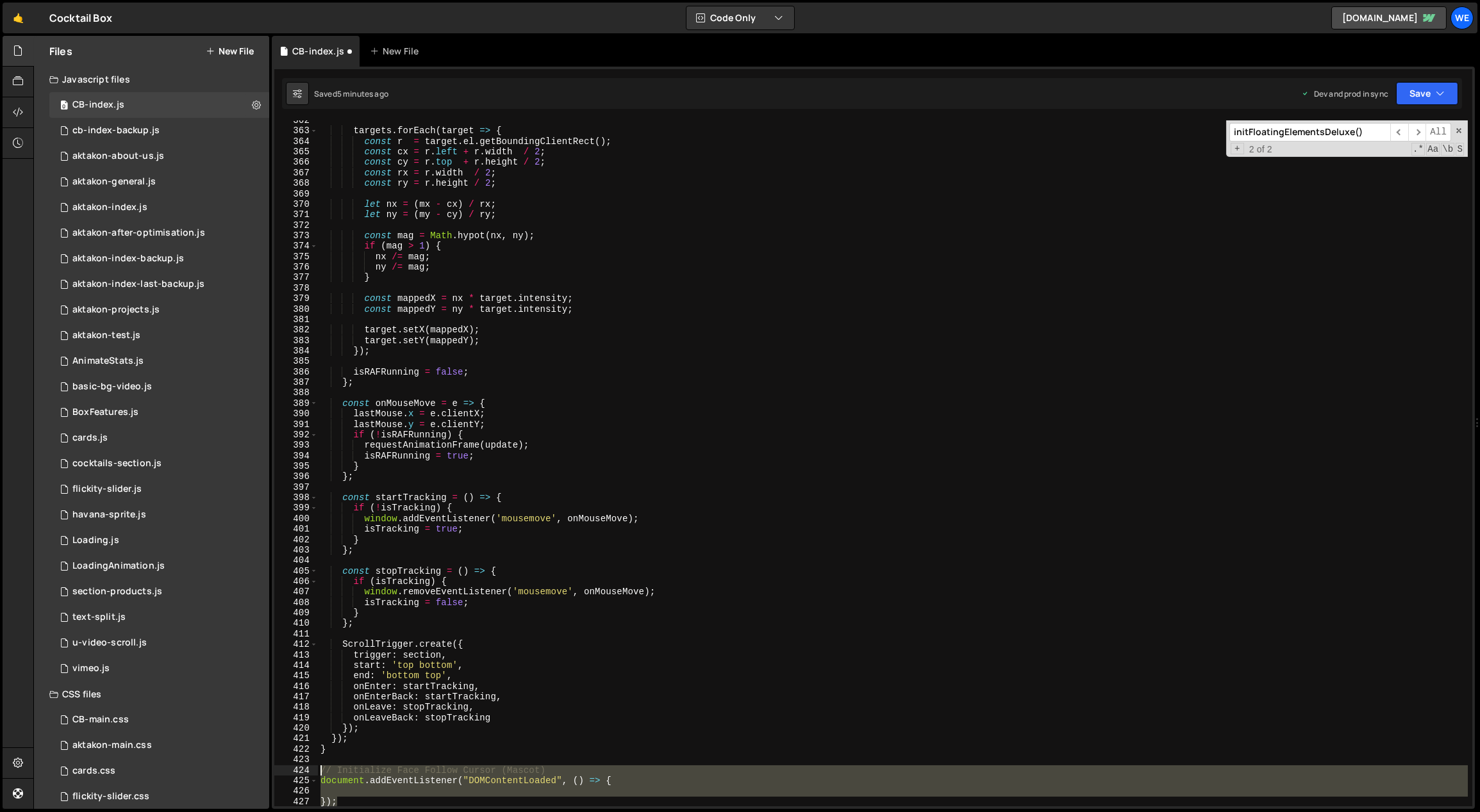
drag, startPoint x: 382, startPoint y: 803, endPoint x: 318, endPoint y: 770, distance: 72.0
click at [318, 770] on div "targets . forEach ( target => { const r = target . el . getBoundingClientRect (…" at bounding box center [893, 469] width 1150 height 708
type textarea "// Initialize Face Follow Cursor (Mascot) document.addEventListener("DOMContent…"
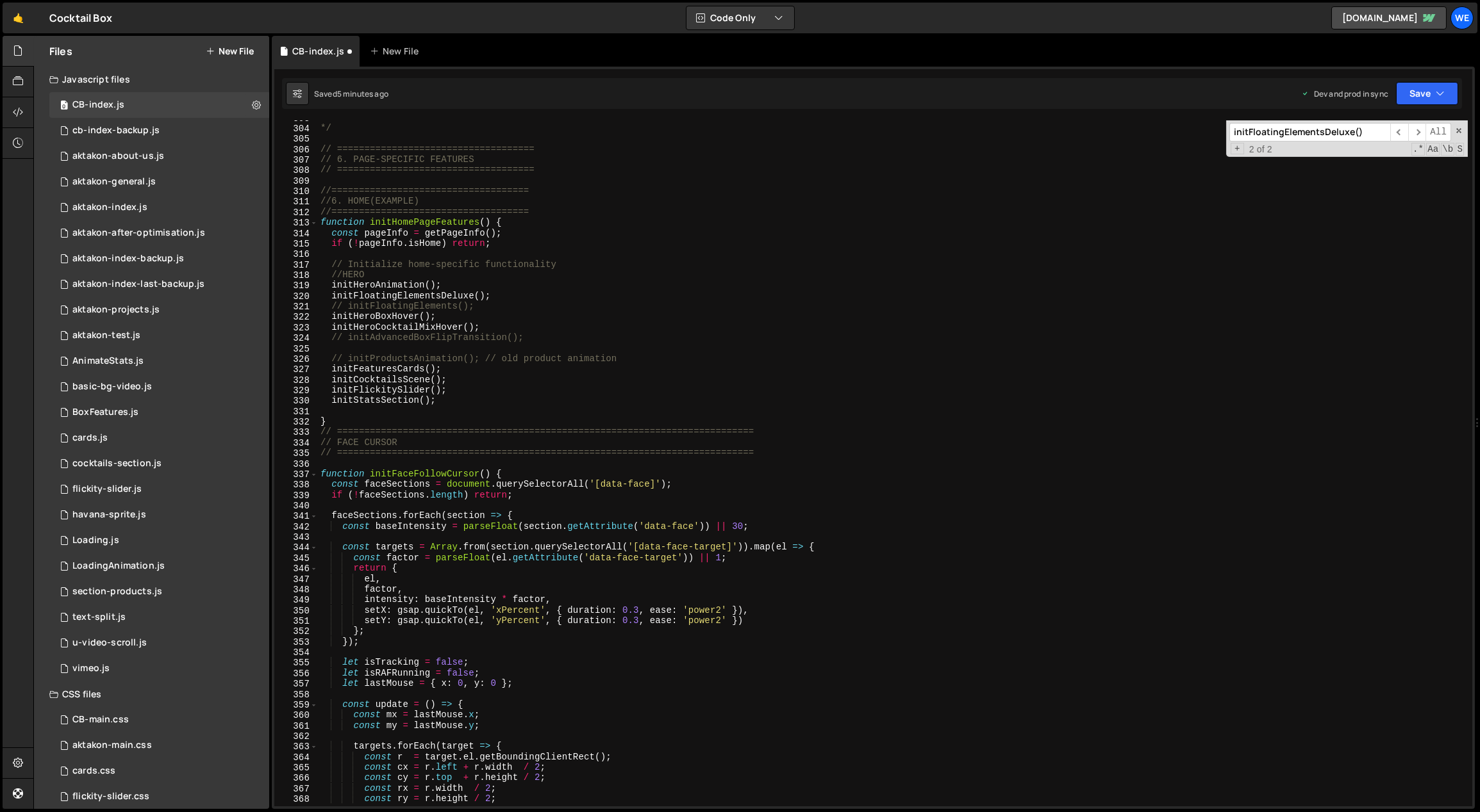
scroll to position [2883, 0]
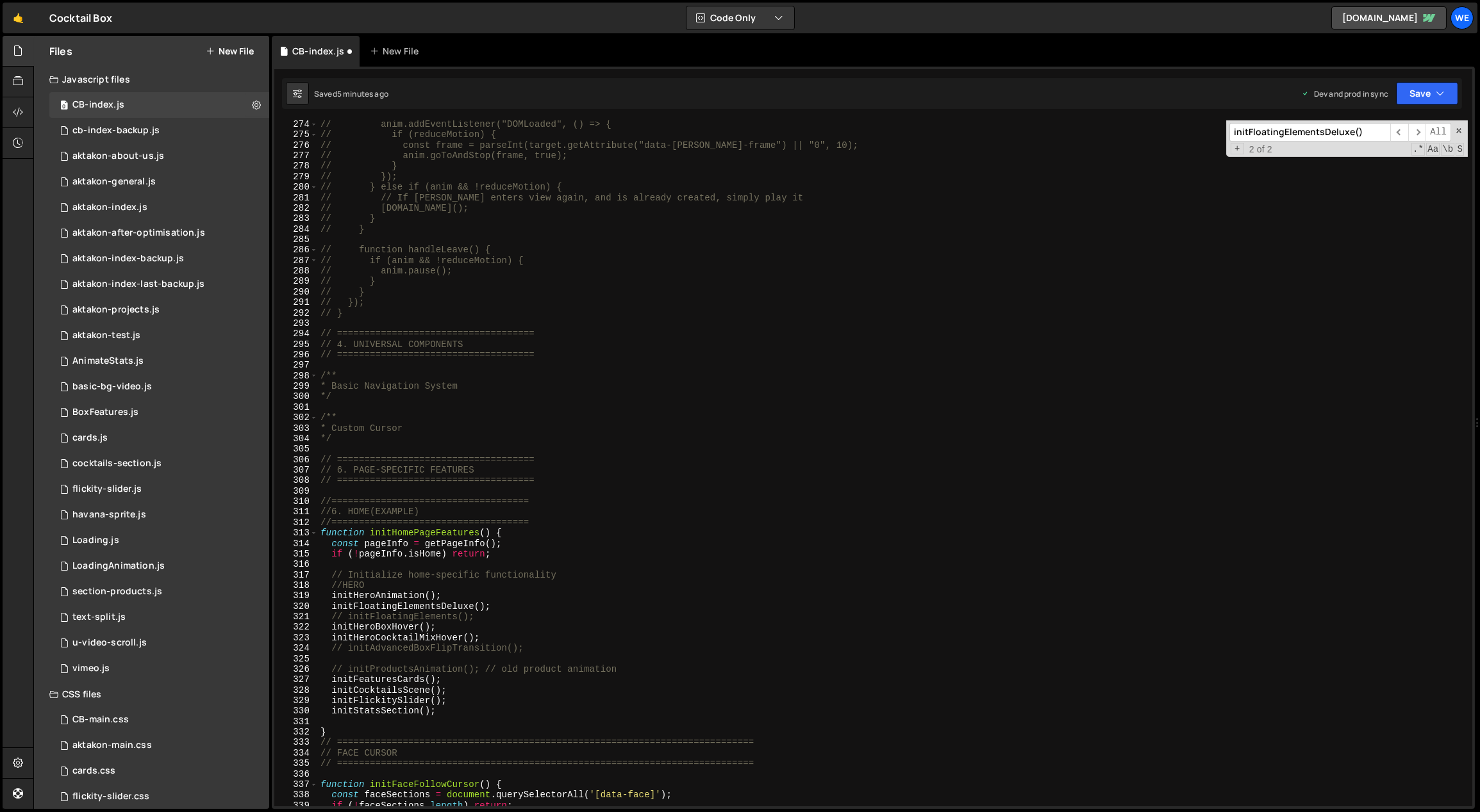
click at [483, 594] on div "// anim.addEventListener("DOMLoaded", () => { // if (reduceMotion) { // const f…" at bounding box center [893, 473] width 1150 height 708
type textarea "initFloatingElementsDeluxe();"
paste textarea "initFaceFollowCursor();"
type textarea "initFaceFollowCursor();"
type textarea "initHeroAnimation();"
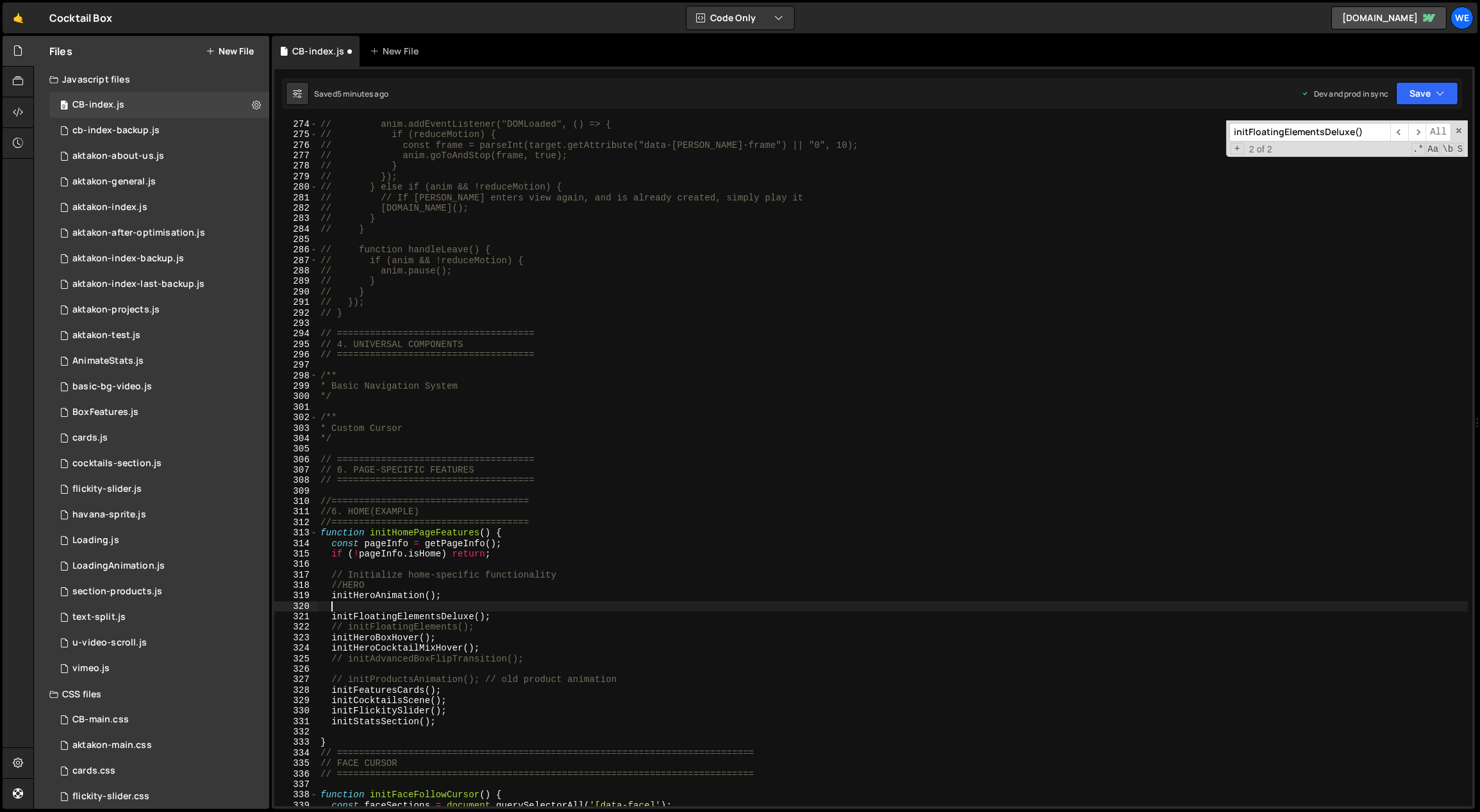
paste textarea "initFaceFollowCursor();"
type textarea "initFaceFollowCursor();"
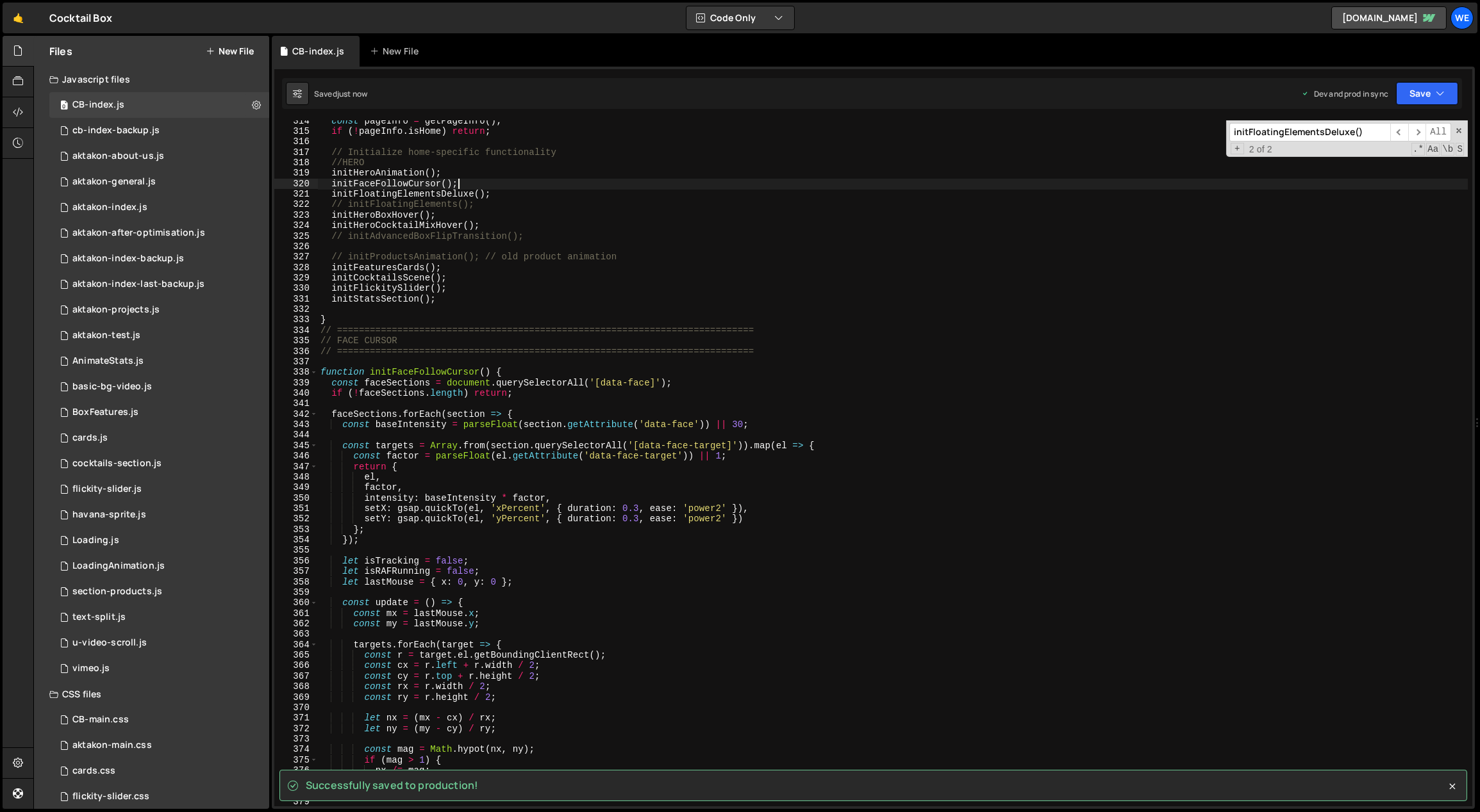
scroll to position [3313, 0]
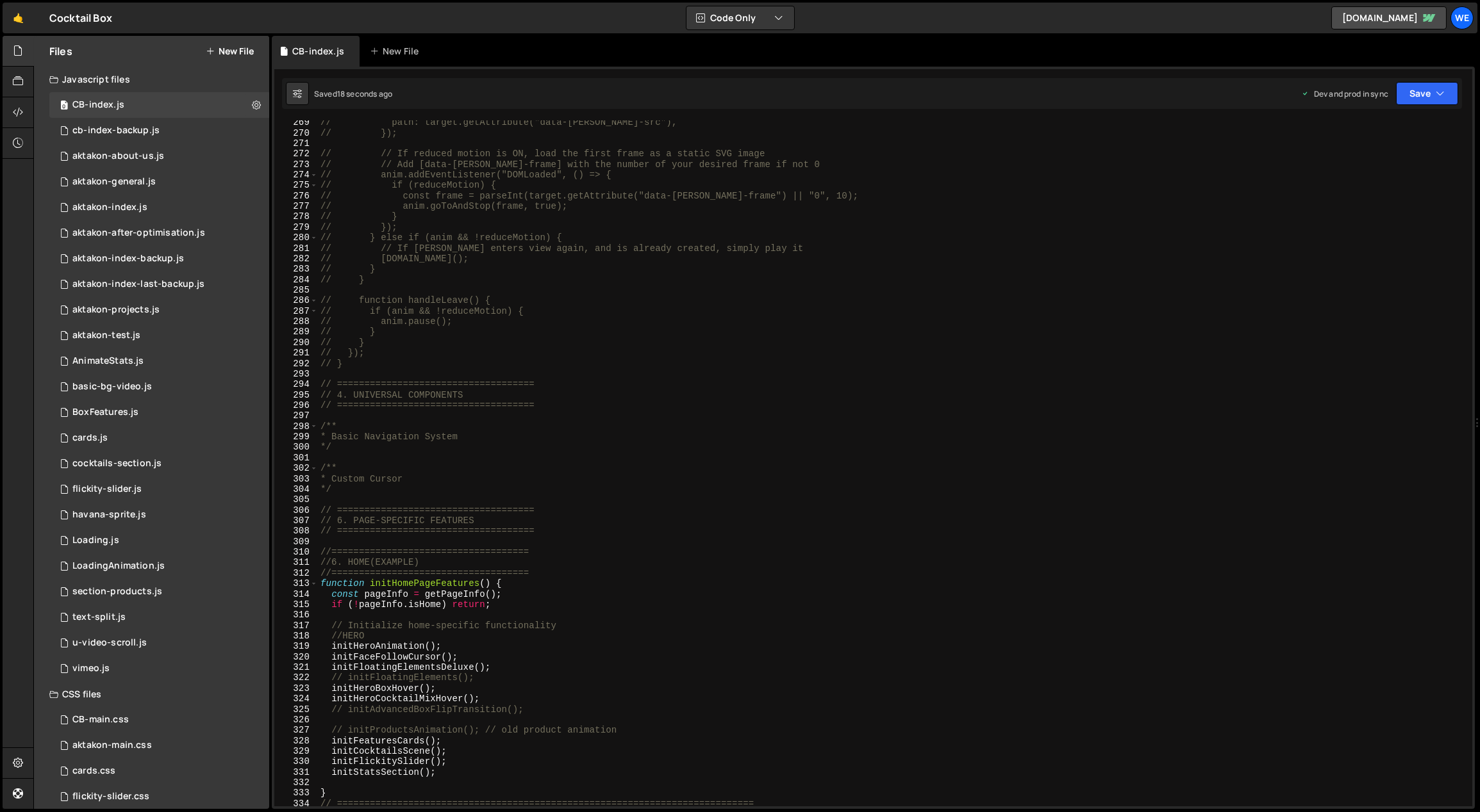
scroll to position [2954, 0]
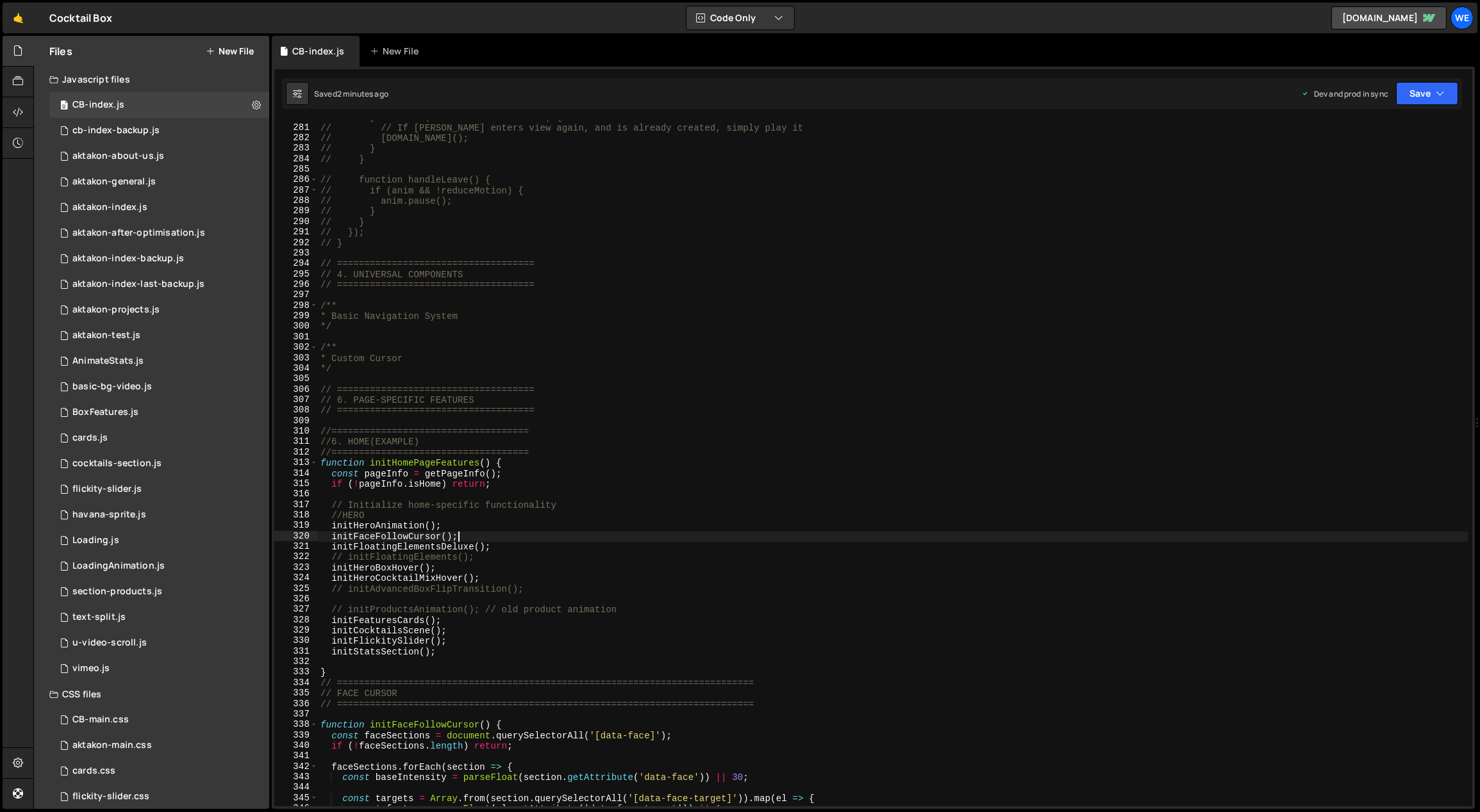
click at [710, 534] on div "// } else if (anim && !reduceMotion) { // // If lottie enters view again, and i…" at bounding box center [893, 466] width 1150 height 708
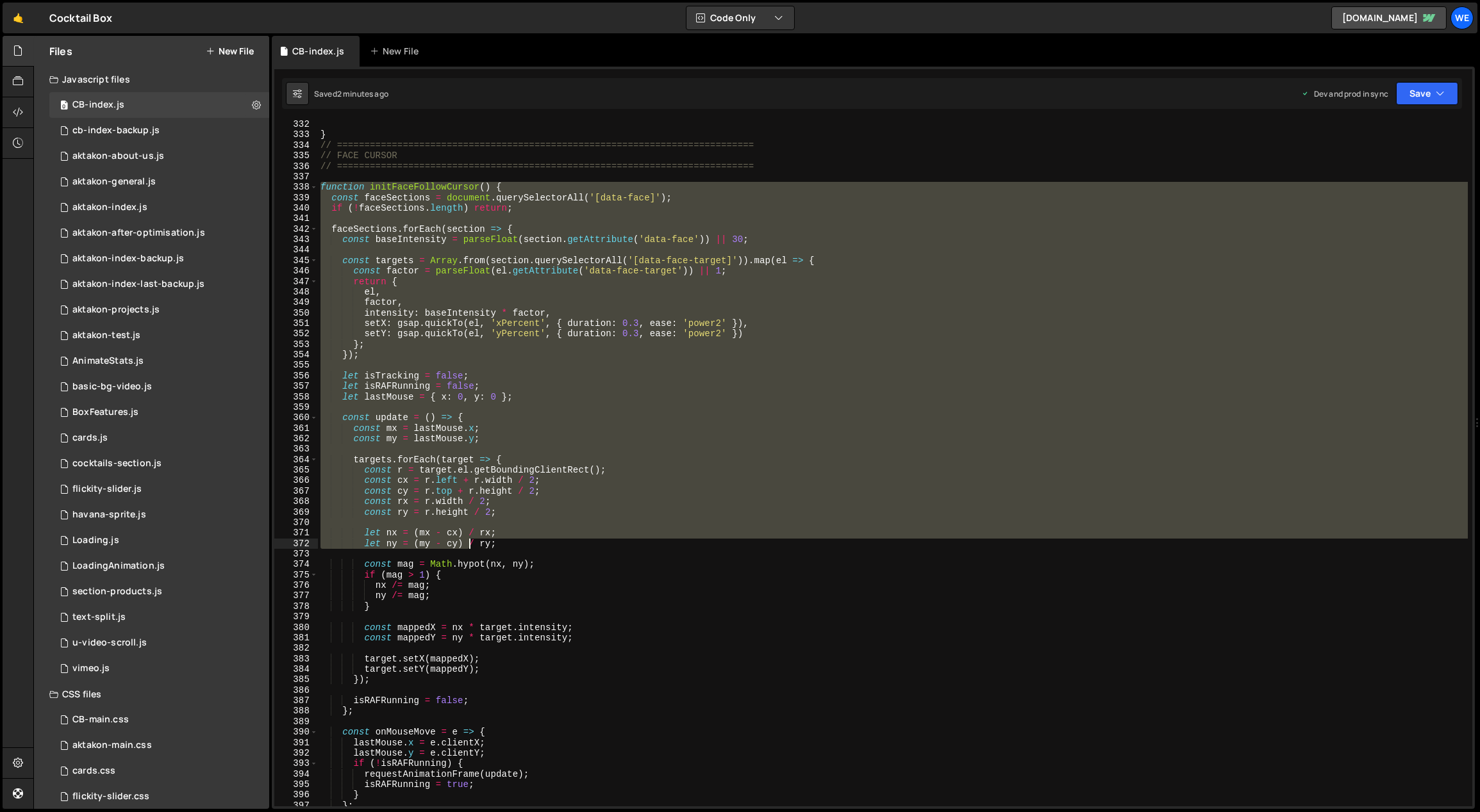
scroll to position [3491, 0]
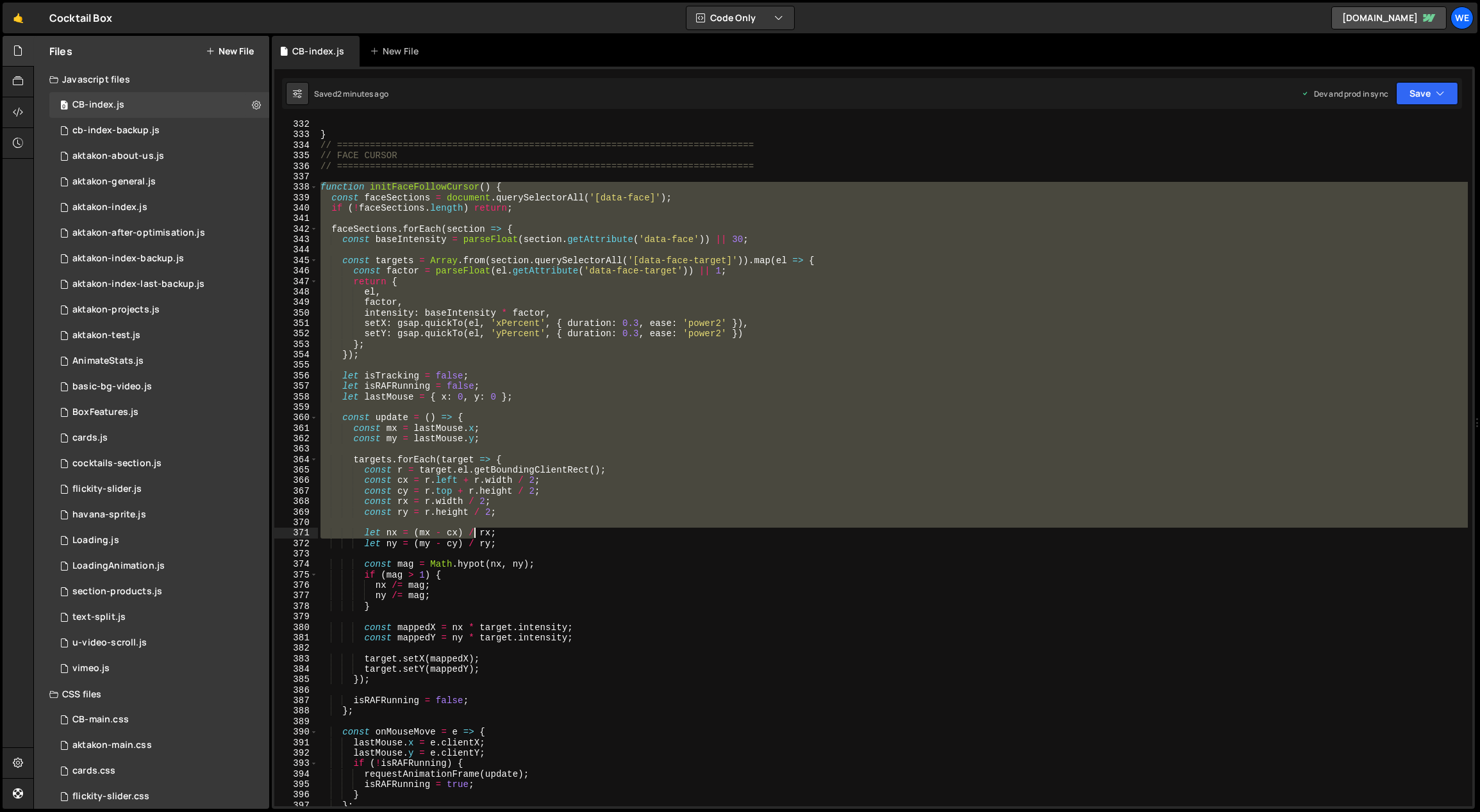
drag, startPoint x: 320, startPoint y: 387, endPoint x: 474, endPoint y: 528, distance: 208.8
click at [474, 529] on div "} // ==========================================================================…" at bounding box center [893, 473] width 1150 height 708
click at [634, 385] on div "} // ==========================================================================…" at bounding box center [893, 463] width 1150 height 686
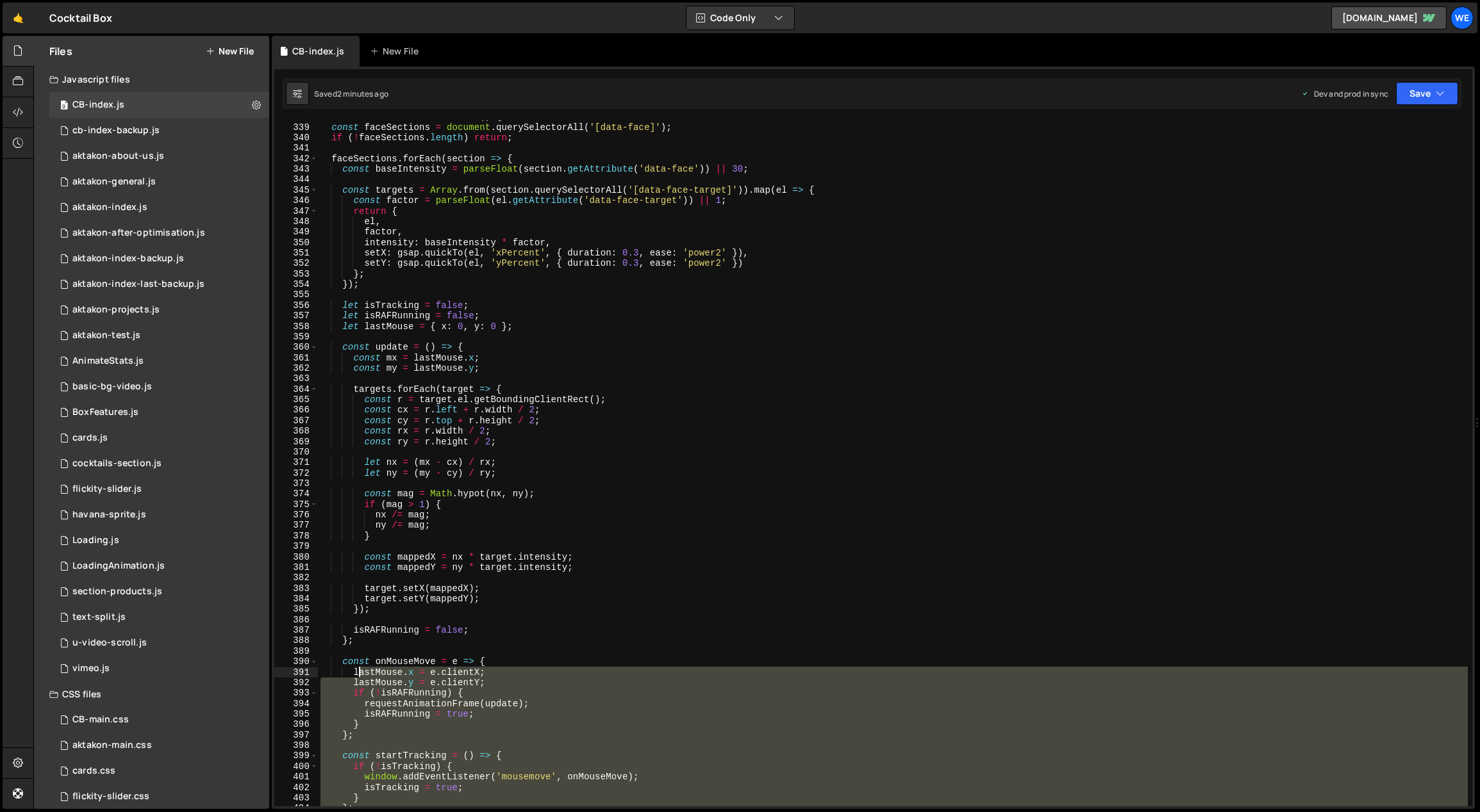
scroll to position [3460, 0]
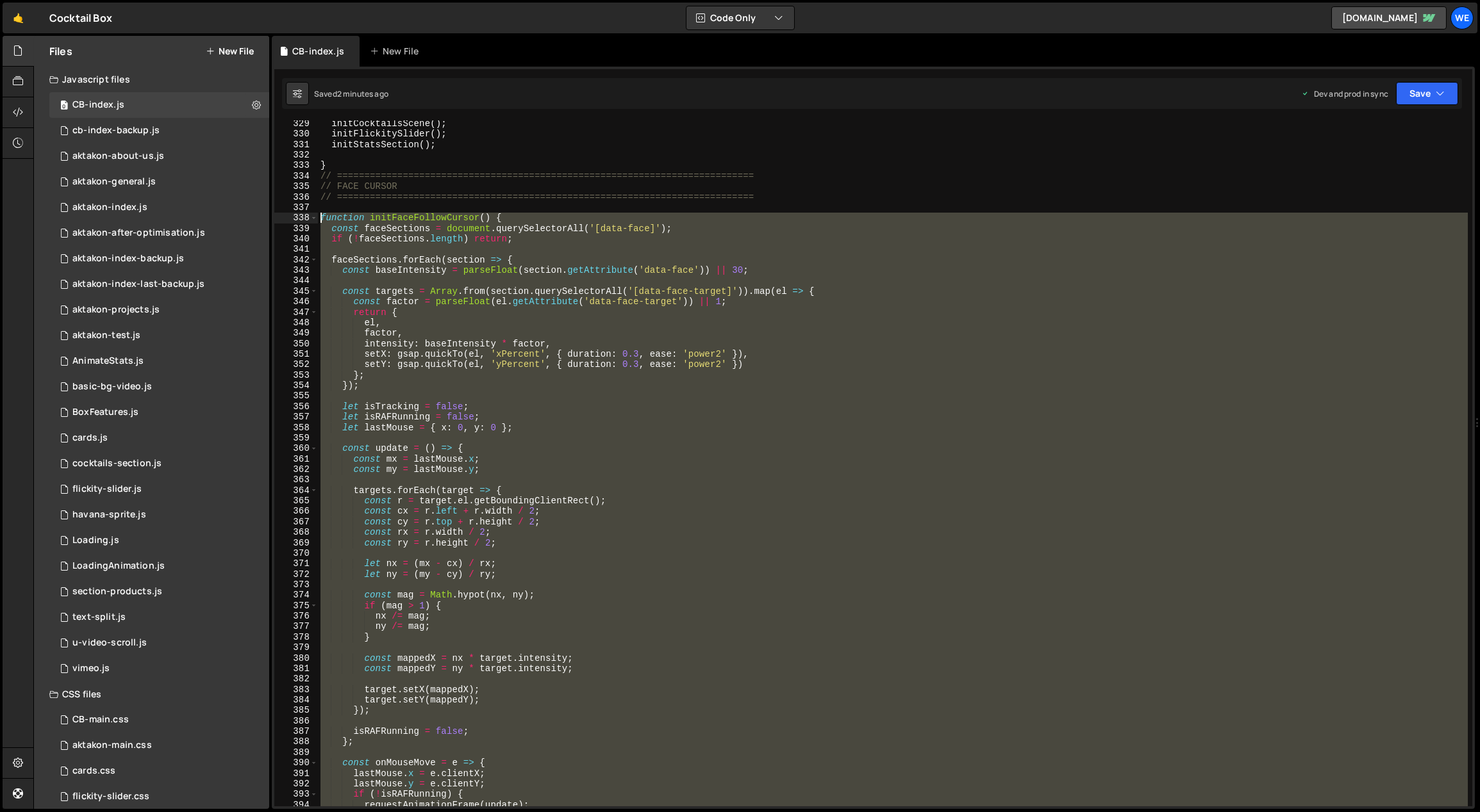
drag, startPoint x: 336, startPoint y: 761, endPoint x: 321, endPoint y: 220, distance: 541.2
click at [321, 220] on div "initCocktailsScene ( ) ; initFlickitySlider ( ) ; initStatsSection ( ) ; } // =…" at bounding box center [893, 472] width 1150 height 708
click at [601, 547] on div "initCocktailsScene ( ) ; initFlickitySlider ( ) ; initStatsSection ( ) ; } // =…" at bounding box center [893, 463] width 1150 height 686
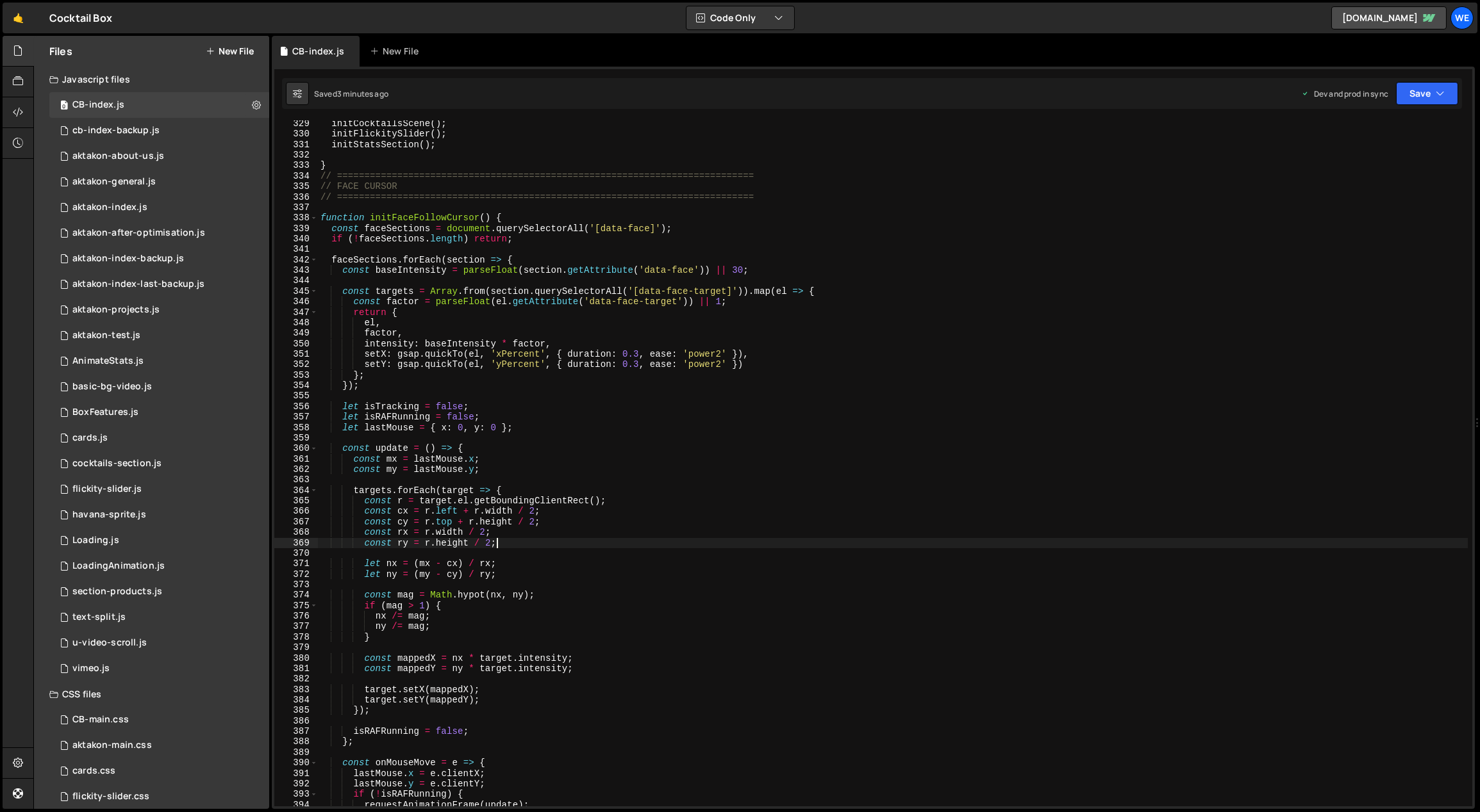
click at [931, 559] on div "initCocktailsScene ( ) ; initFlickitySlider ( ) ; initStatsSection ( ) ; } // =…" at bounding box center [893, 472] width 1150 height 708
click at [738, 425] on div "initCocktailsScene ( ) ; initFlickitySlider ( ) ; initStatsSection ( ) ; } // =…" at bounding box center [893, 472] width 1150 height 708
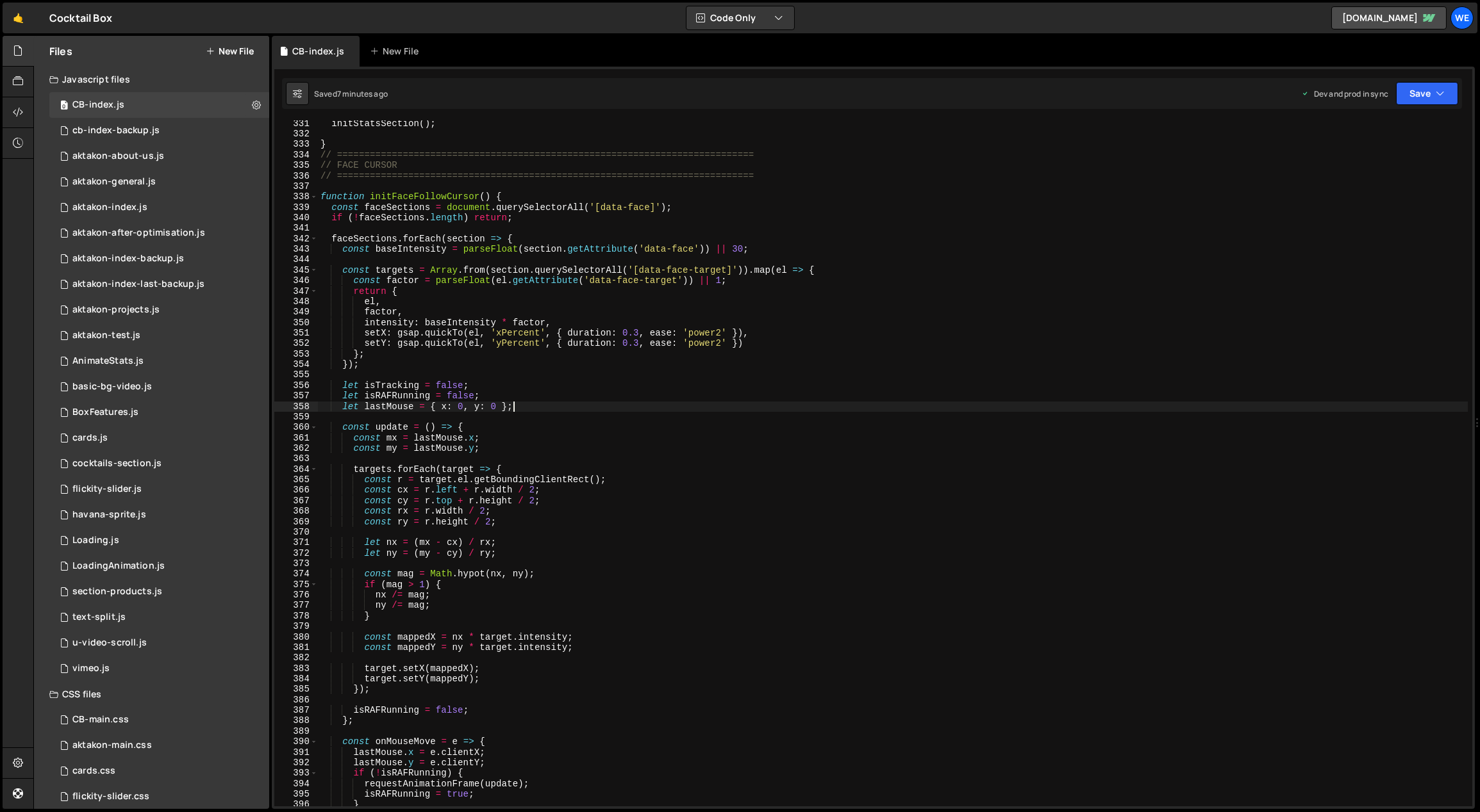
scroll to position [3137, 0]
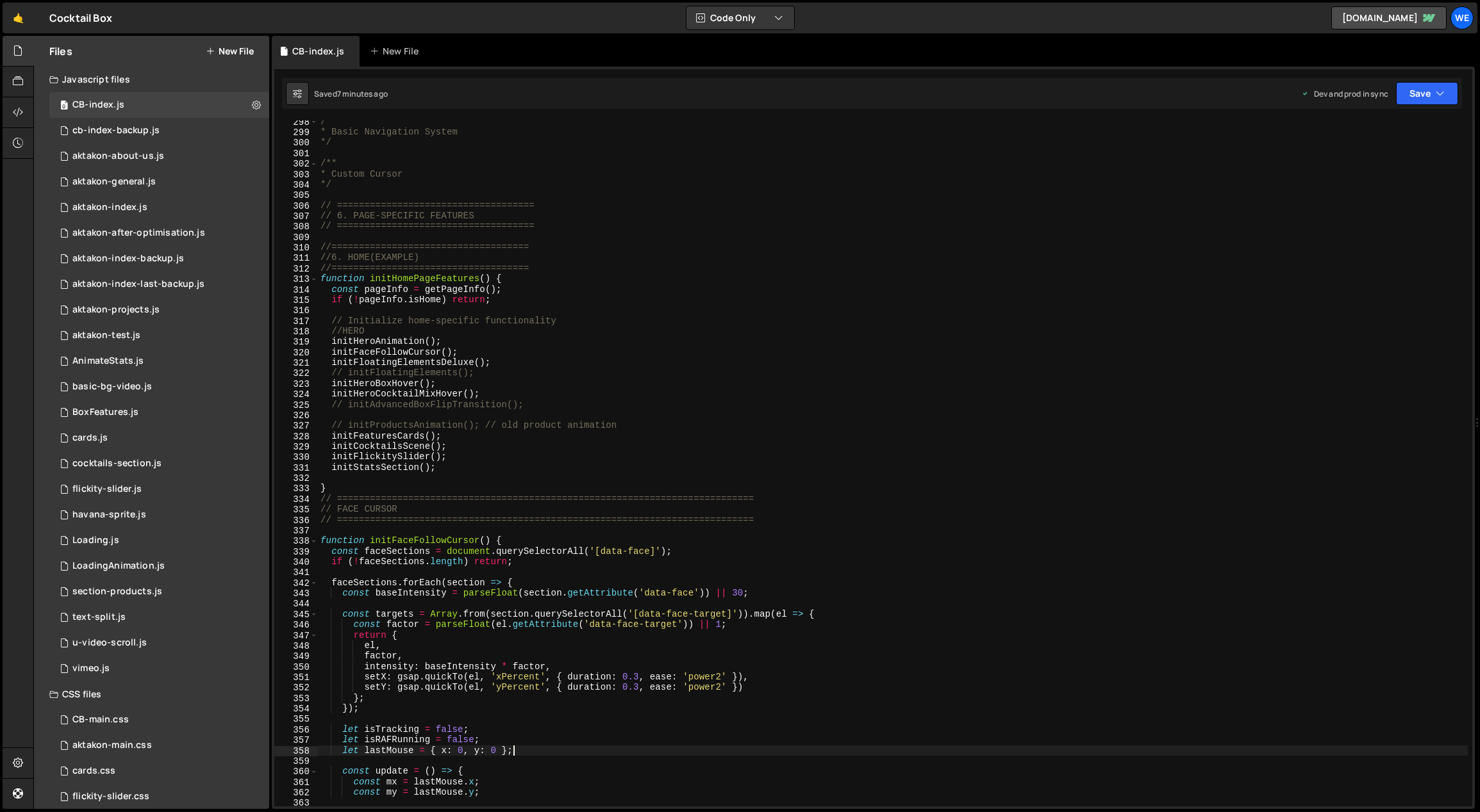
click at [521, 371] on div "/** * Basic Navigation System */ /** * Custom Cursor */ // ====================…" at bounding box center [893, 470] width 1150 height 708
type textarea "// initFloatingElements();"
click at [521, 371] on div "/** * Basic Navigation System */ /** * Custom Cursor */ // ====================…" at bounding box center [893, 463] width 1150 height 686
click at [540, 403] on div "/** * Basic Navigation System */ /** * Custom Cursor */ // ====================…" at bounding box center [893, 470] width 1150 height 708
type textarea "// initAdvancedBoxFlipTransition();"
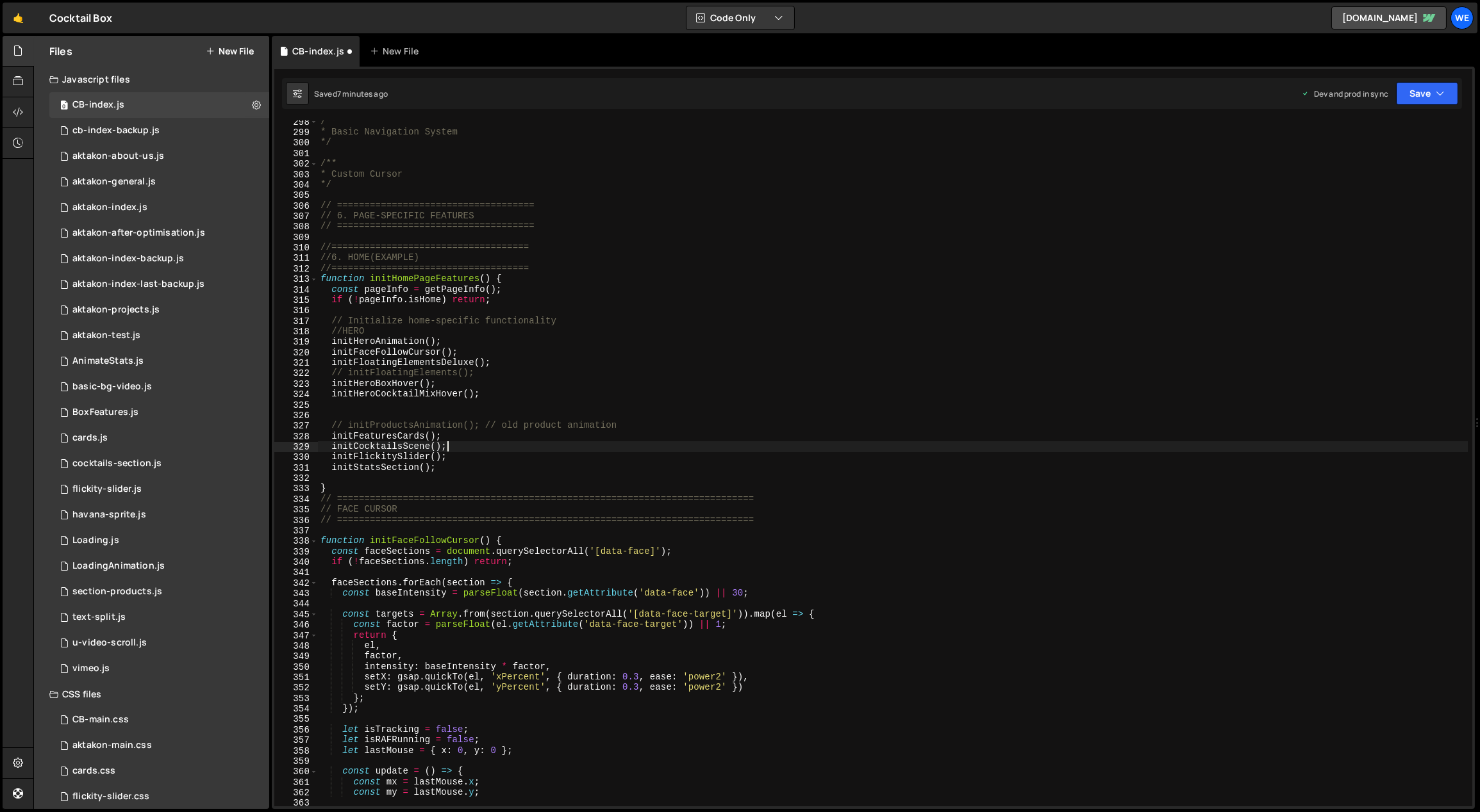
click at [534, 443] on div "/** * Basic Navigation System */ /** * Custom Cursor */ // ====================…" at bounding box center [893, 470] width 1150 height 708
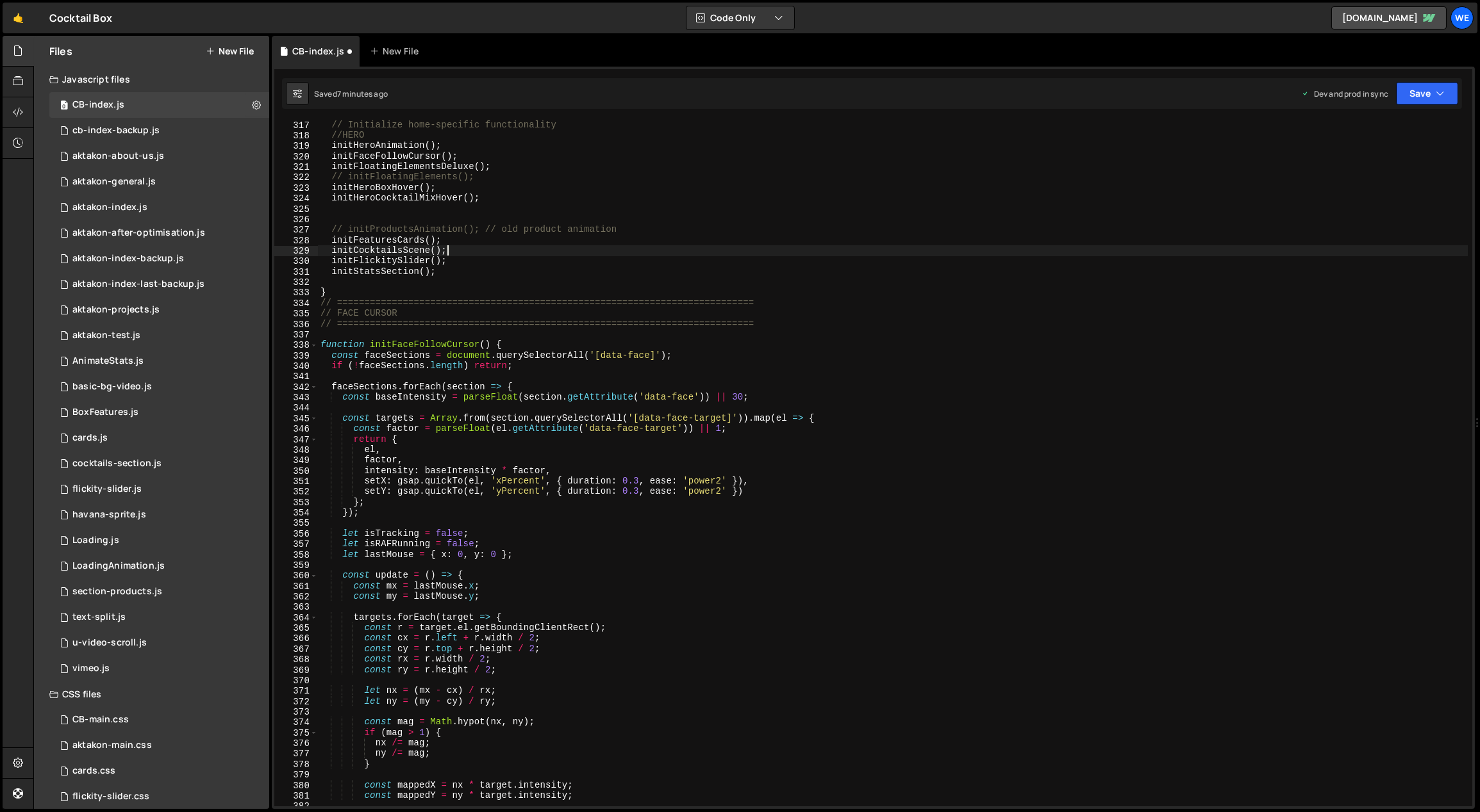
scroll to position [3198, 0]
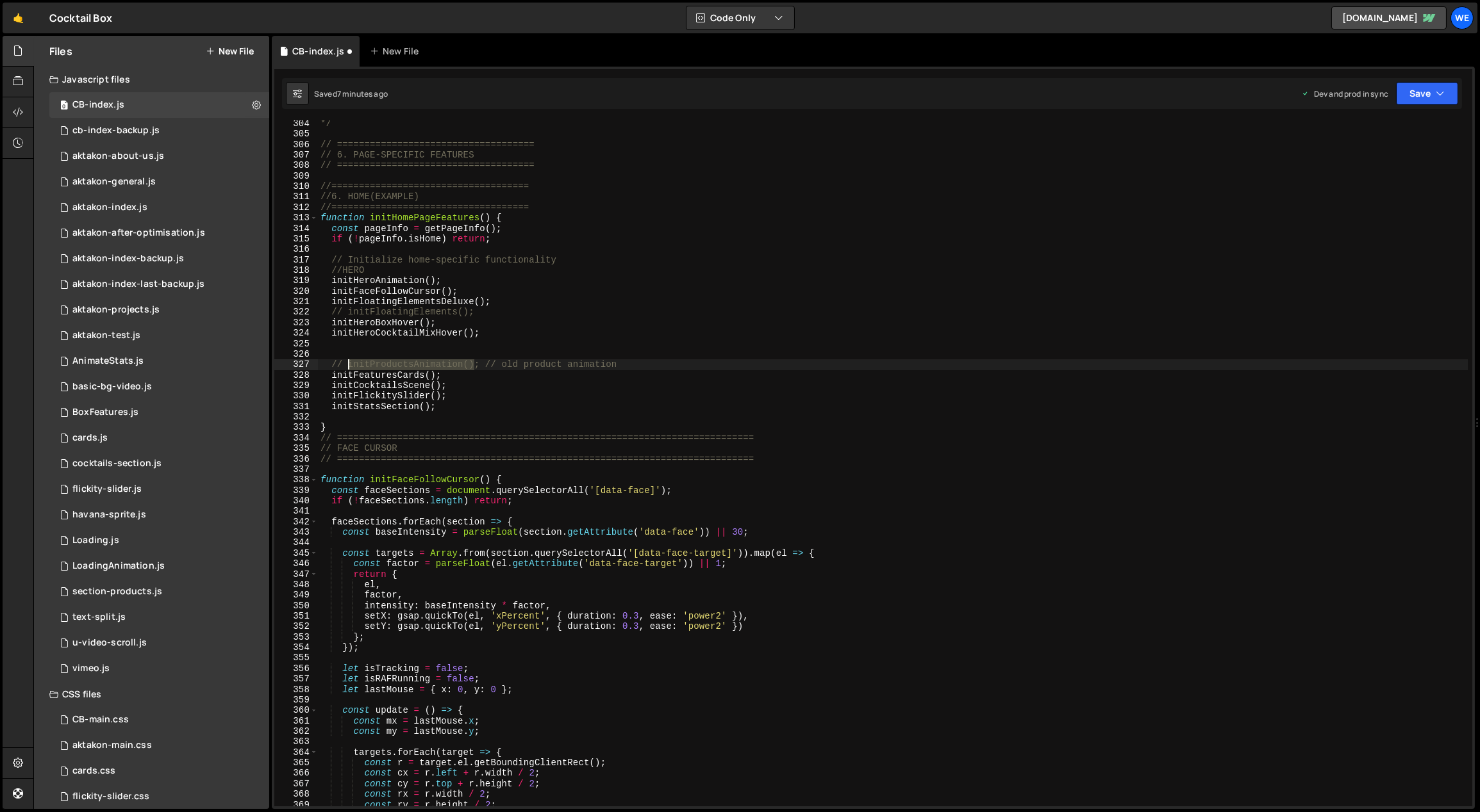
drag, startPoint x: 473, startPoint y: 364, endPoint x: 349, endPoint y: 366, distance: 124.0
click at [349, 366] on div "*/ // ==================================== // 6. PAGE-SPECIFIC FEATURES // ====…" at bounding box center [893, 472] width 1150 height 708
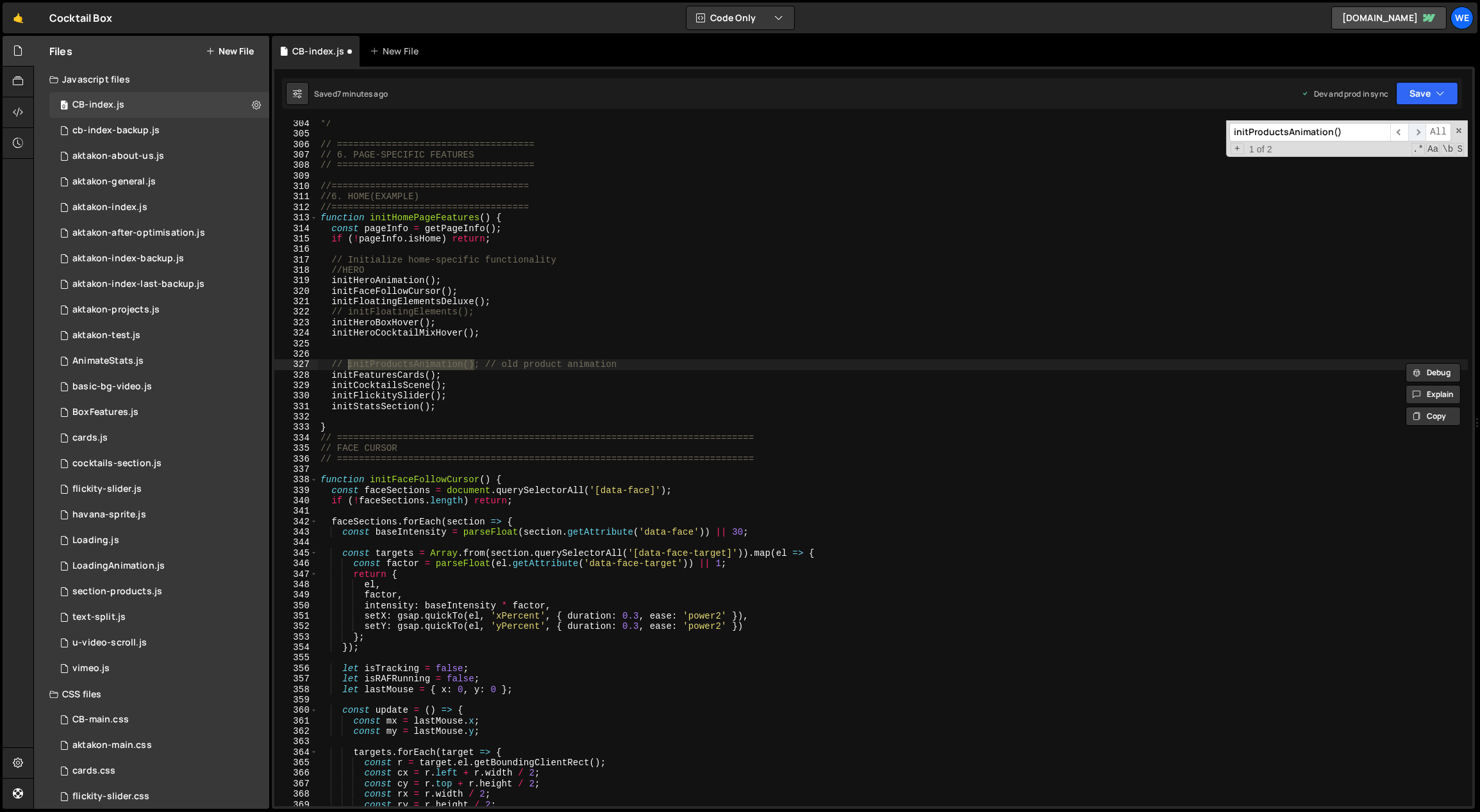
click at [1422, 130] on span "​" at bounding box center [1416, 132] width 18 height 18
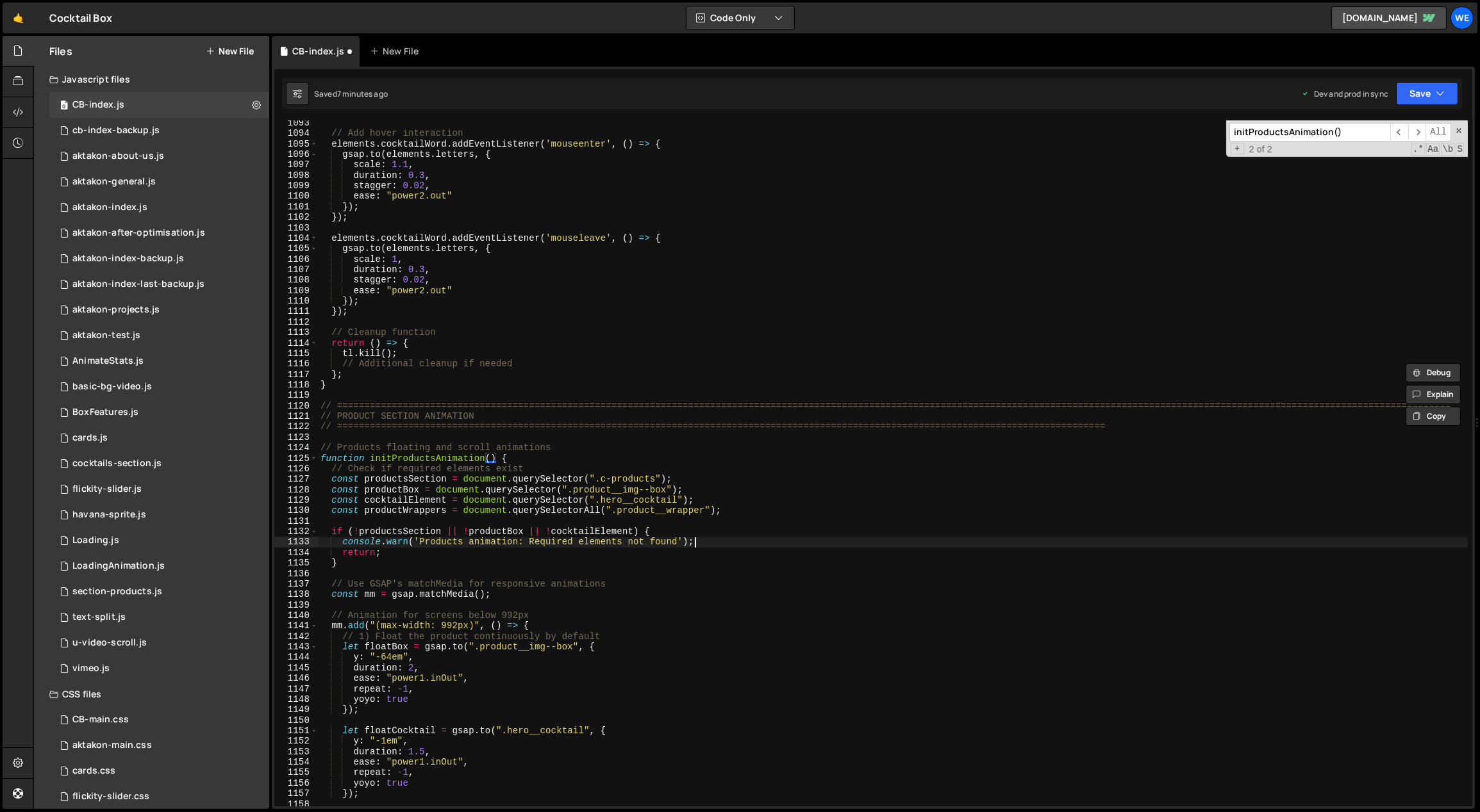
click at [849, 542] on div "// Add hover interaction elements . cocktailWord . addEventListener ( 'mouseent…" at bounding box center [893, 472] width 1150 height 708
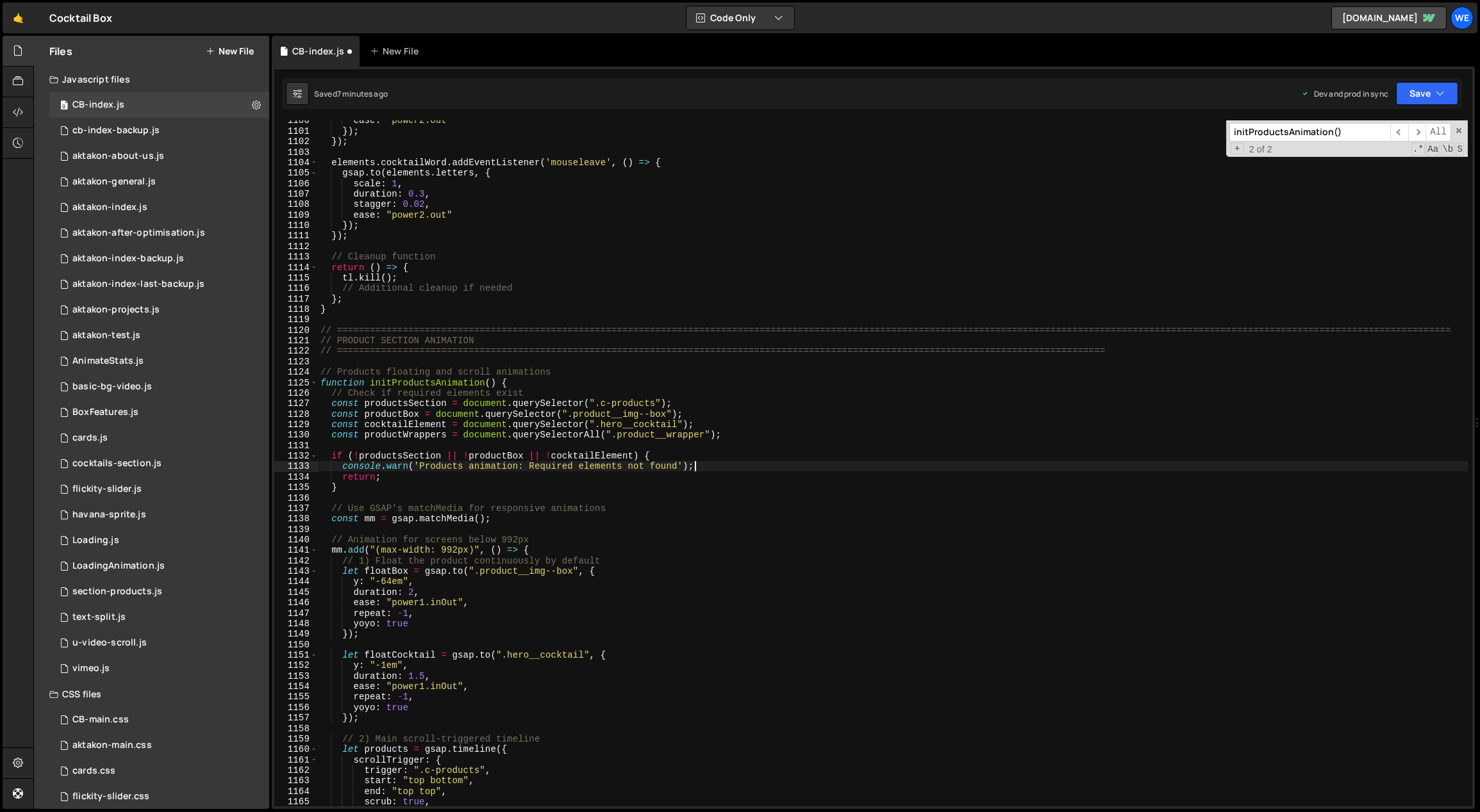
scroll to position [11553, 0]
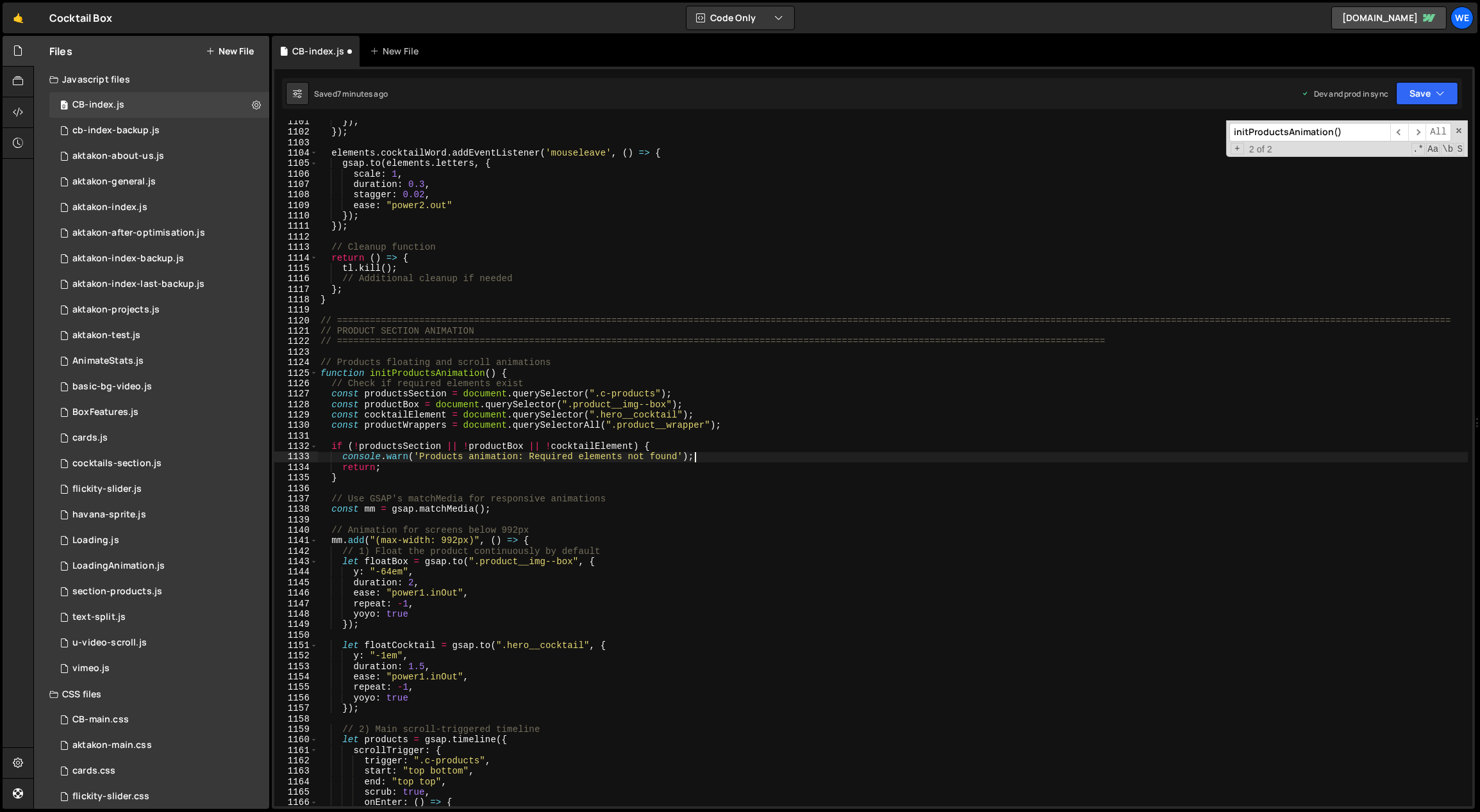
click at [651, 547] on div "}) ; }) ; elements . cocktailWord . addEventListener ( 'mouseleave' , ( ) => { …" at bounding box center [893, 470] width 1150 height 708
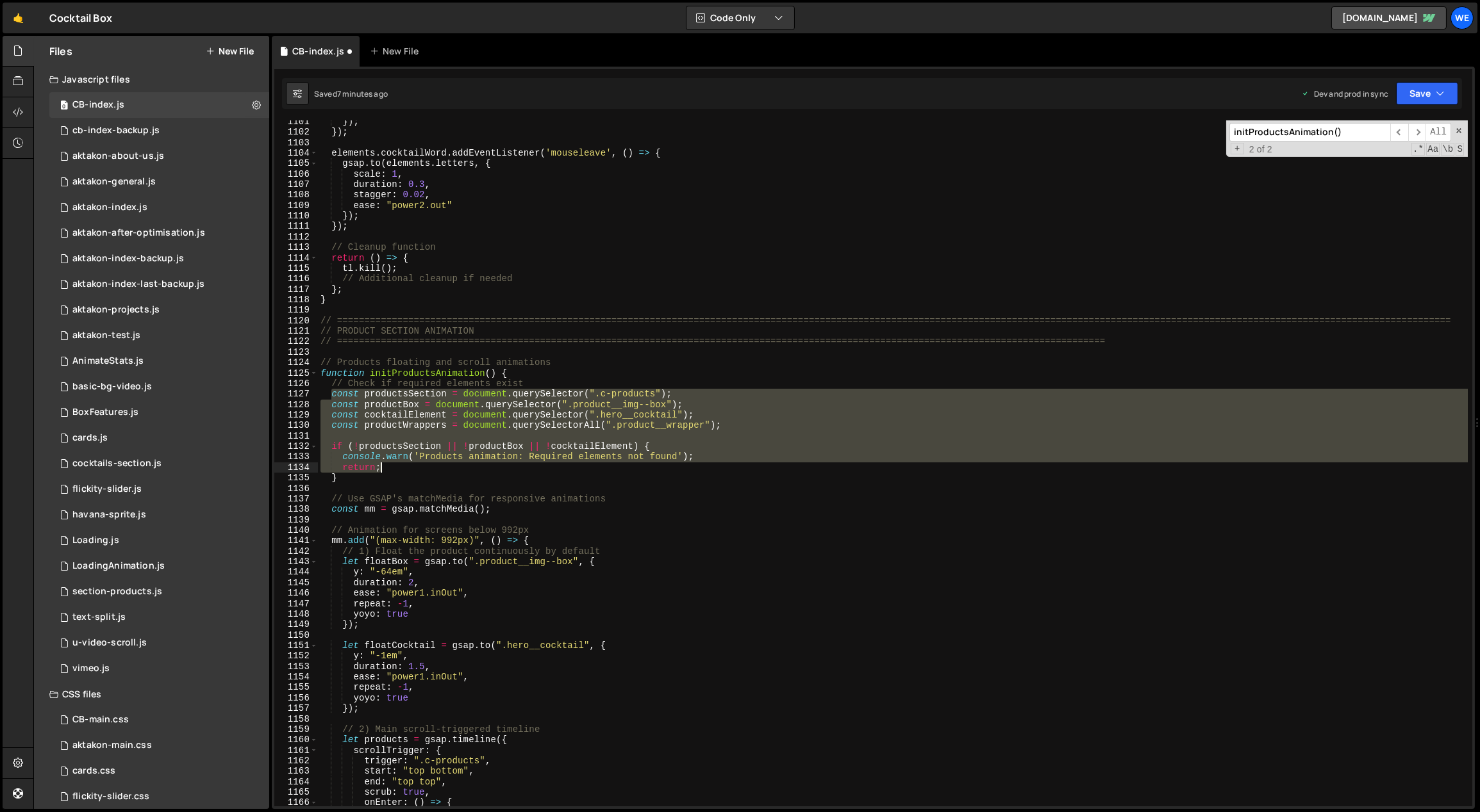
drag, startPoint x: 331, startPoint y: 391, endPoint x: 575, endPoint y: 464, distance: 254.7
click at [578, 464] on div "}) ; }) ; elements . cocktailWord . addEventListener ( 'mouseleave' , ( ) => { …" at bounding box center [893, 470] width 1150 height 708
drag, startPoint x: 409, startPoint y: 408, endPoint x: 379, endPoint y: 396, distance: 32.3
click at [409, 408] on div "}) ; }) ; elements . cocktailWord . addEventListener ( 'mouseleave' , ( ) => { …" at bounding box center [893, 463] width 1150 height 686
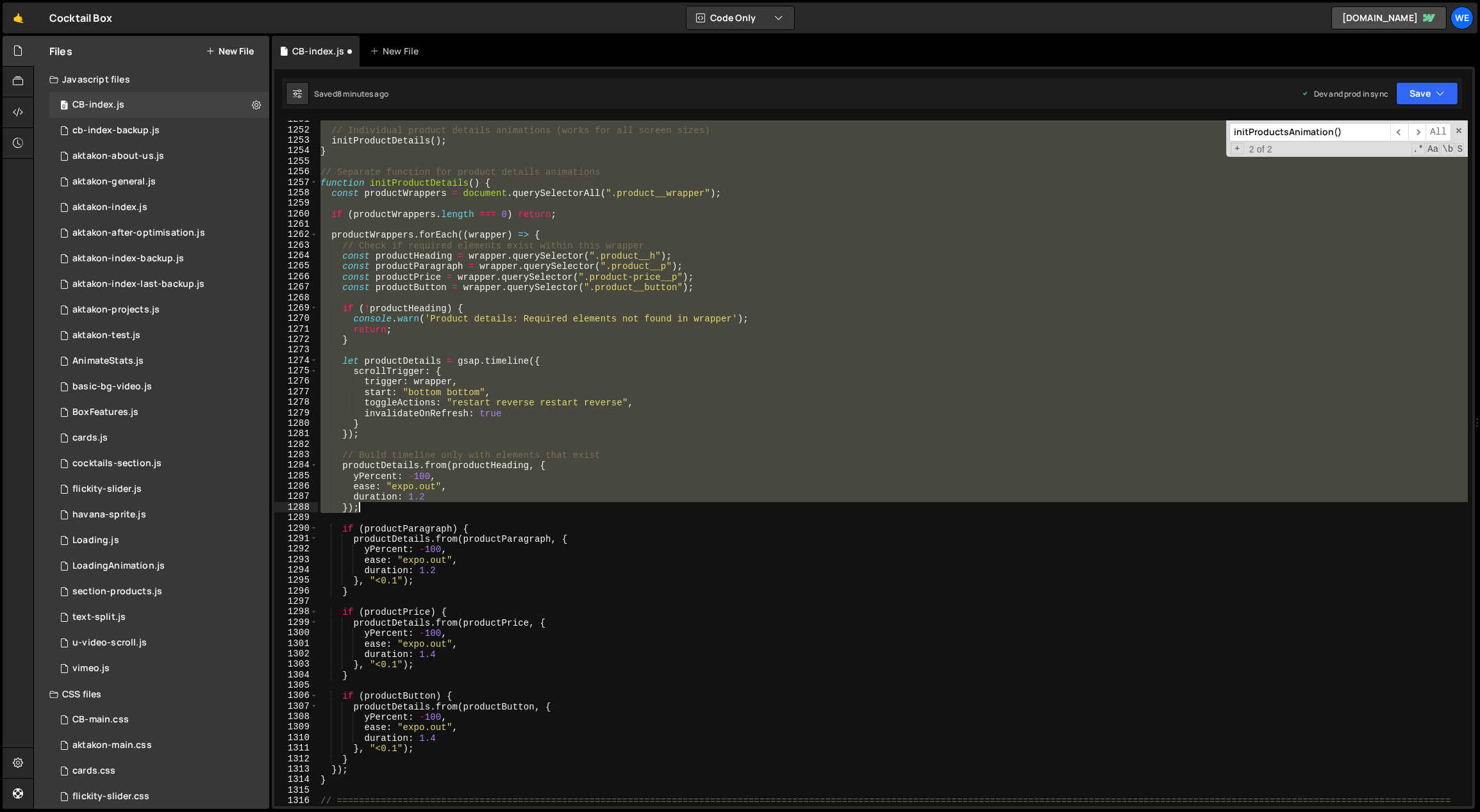
scroll to position [13345, 0]
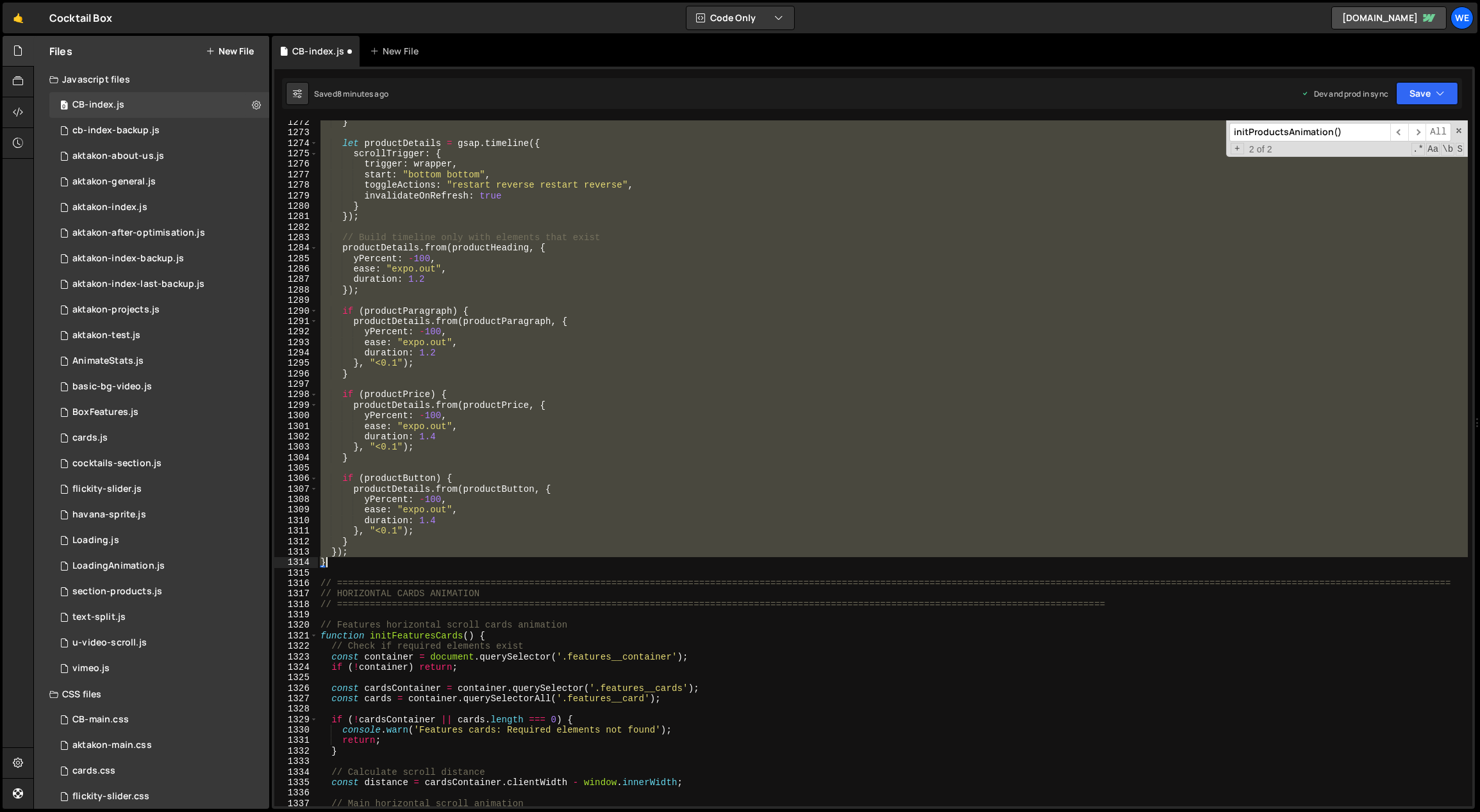
drag, startPoint x: 332, startPoint y: 382, endPoint x: 409, endPoint y: 563, distance: 196.7
click at [410, 565] on div "} let productDetails = gsap . timeline ({ scrollTrigger : { trigger : wrapper ,…" at bounding box center [893, 471] width 1150 height 708
type textarea "}); }"
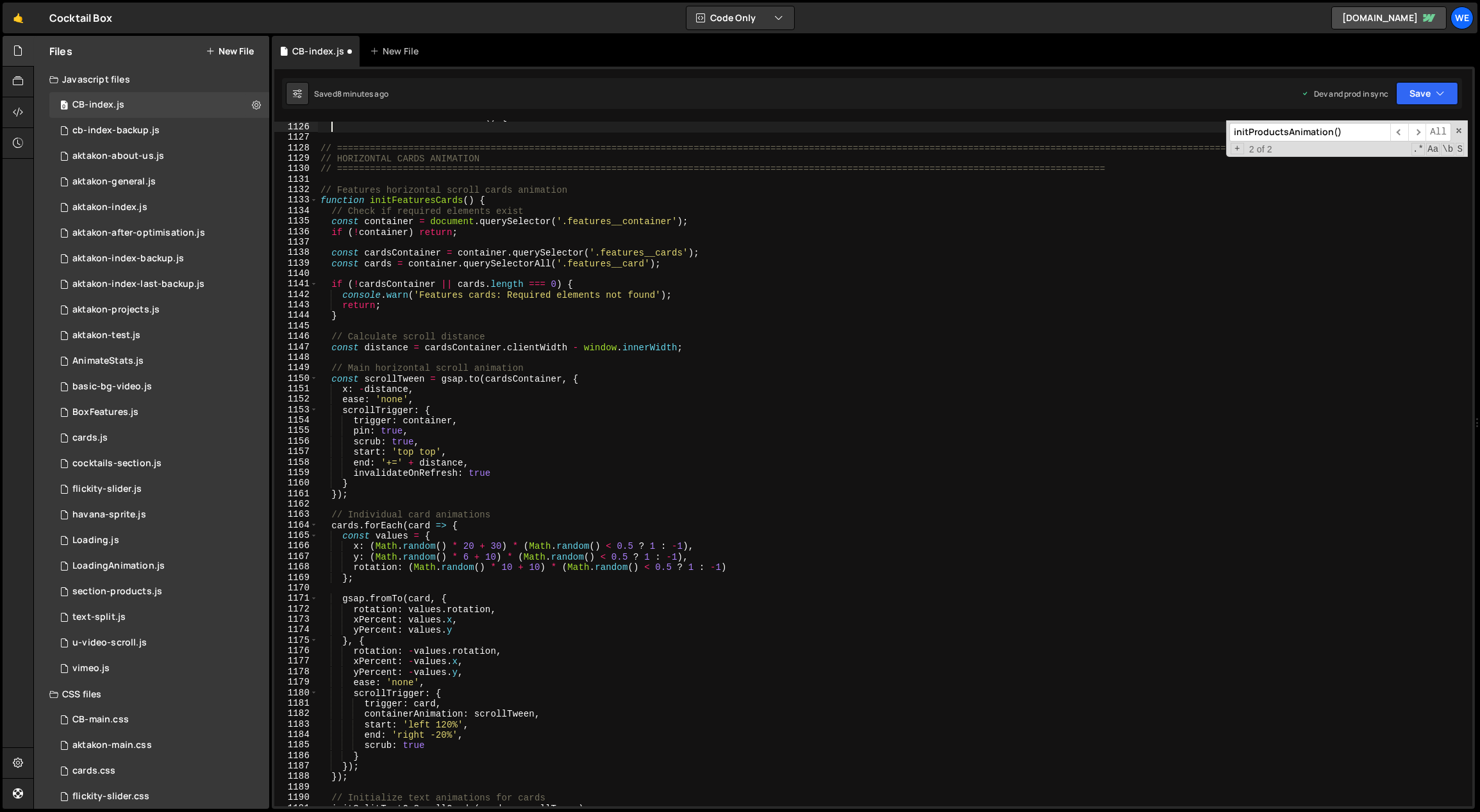
scroll to position [11597, 0]
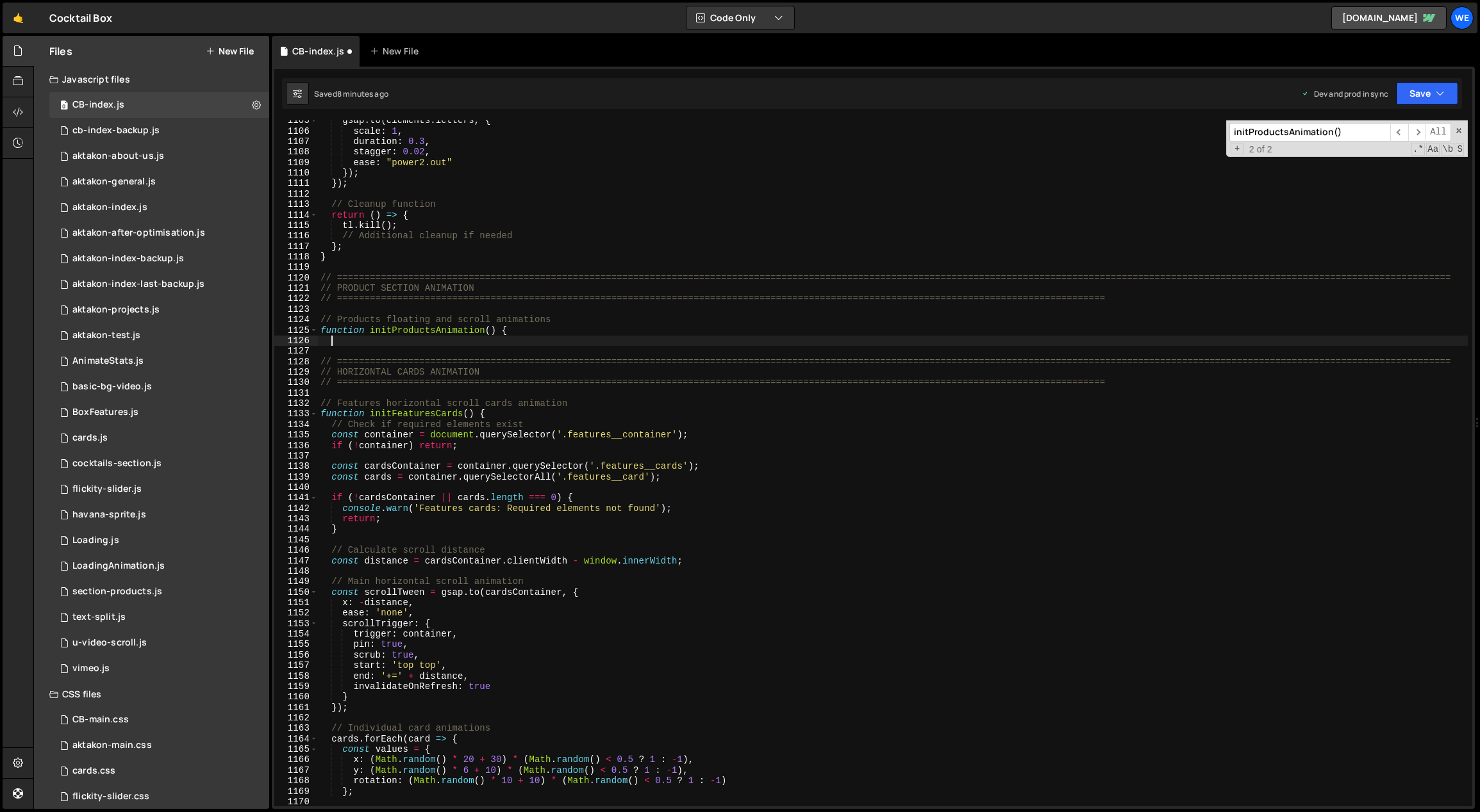
click at [527, 327] on div "gsap . to ( elements . letters , { scale : 1 , duration : 0.3 , stagger : 0.02 …" at bounding box center [893, 469] width 1150 height 708
type textarea "function initProductsAnimation() {"
click at [523, 341] on div "gsap . to ( elements . letters , { scale : 1 , duration : 0.3 , stagger : 0.02 …" at bounding box center [893, 469] width 1150 height 708
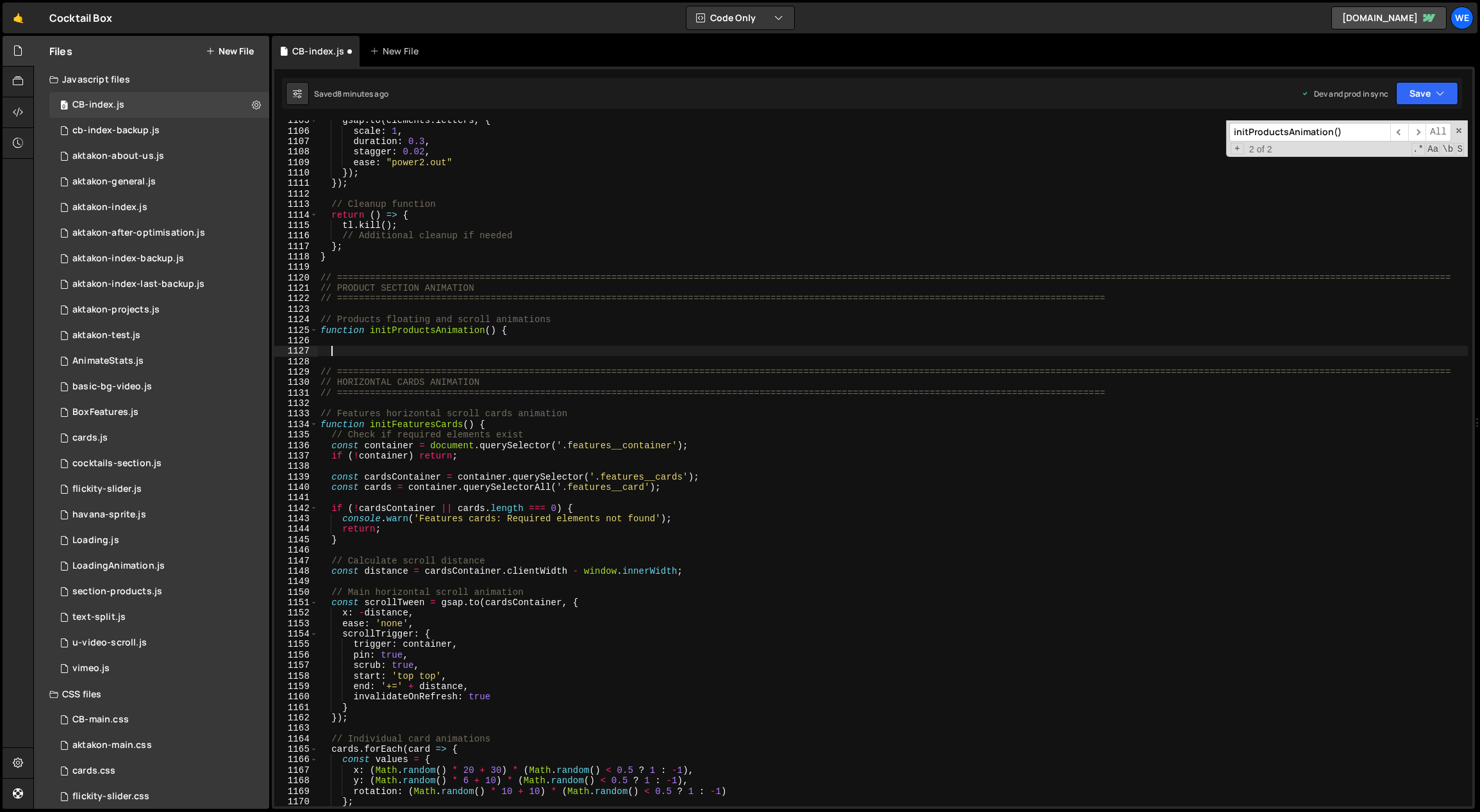
type textarea "}"
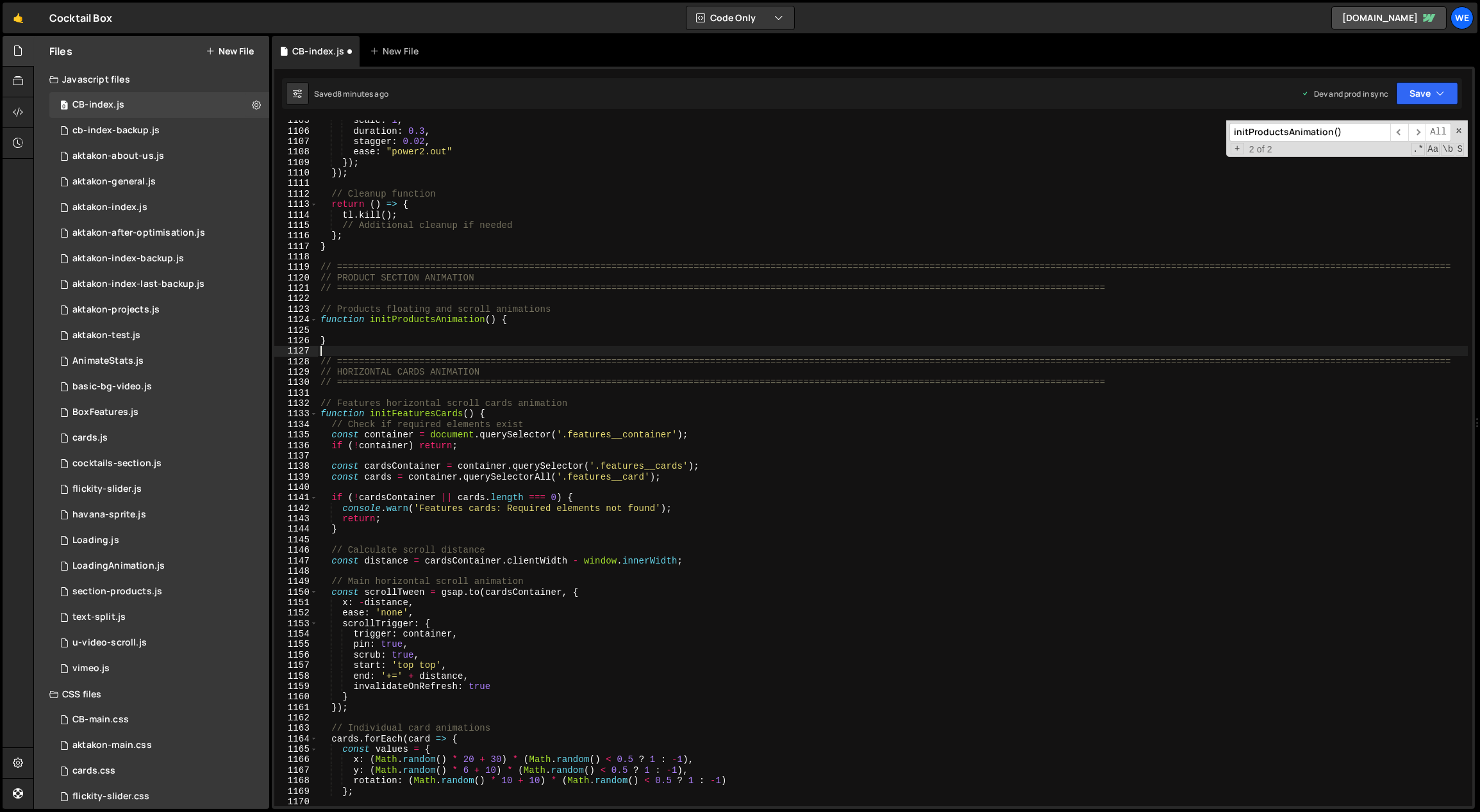
scroll to position [0, 0]
click at [761, 544] on div "scale : 1 , duration : 0.3 , stagger : 0.02 , ease : "power2.out" }) ; }) ; // …" at bounding box center [893, 469] width 1150 height 708
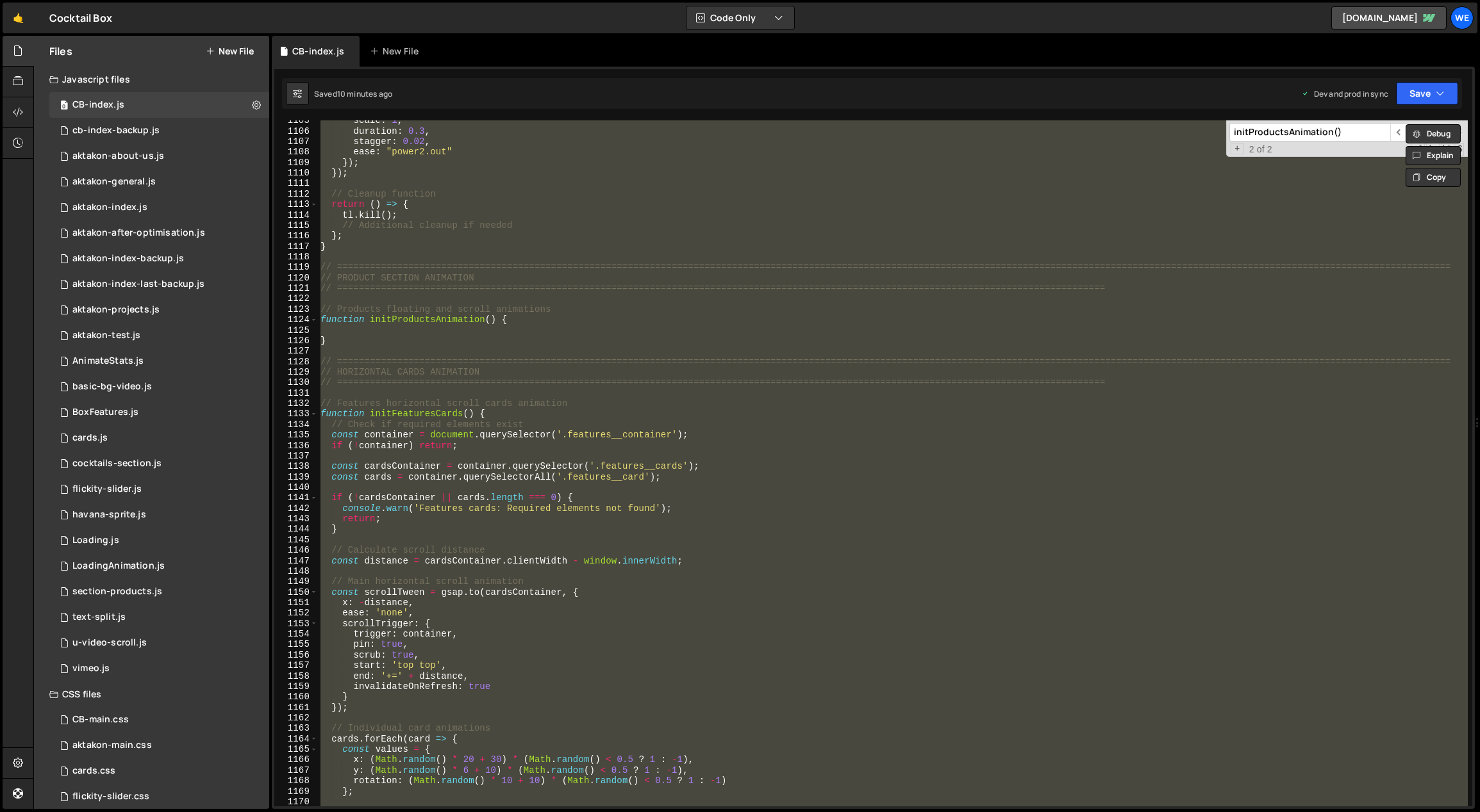
click at [547, 363] on div "scale : 1 , duration : 0.3 , stagger : 0.02 , ease : "power2.out" }) ; }) ; // …" at bounding box center [893, 463] width 1150 height 686
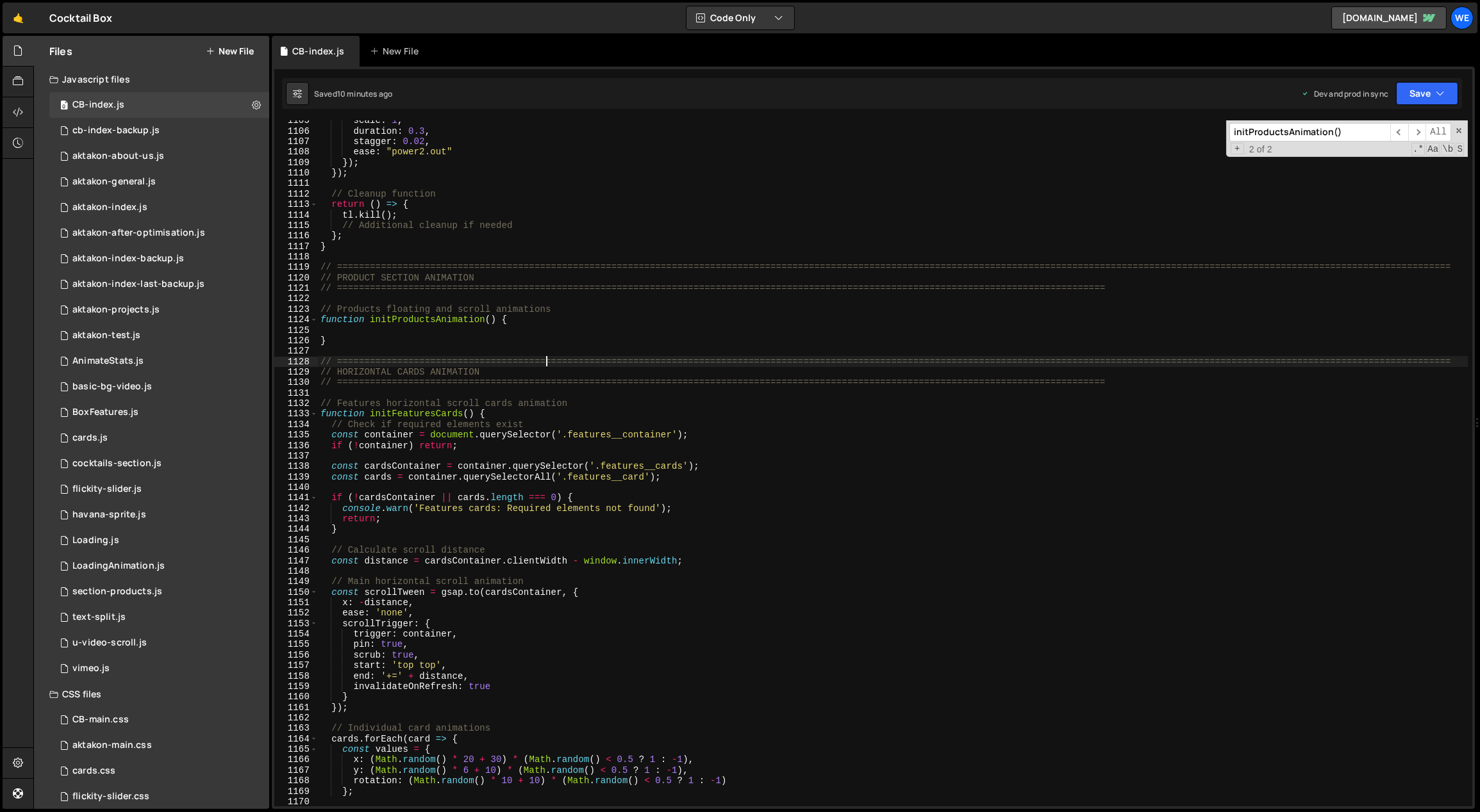
click at [543, 343] on div "scale : 1 , duration : 0.3 , stagger : 0.02 , ease : "power2.out" }) ; }) ; // …" at bounding box center [893, 469] width 1150 height 708
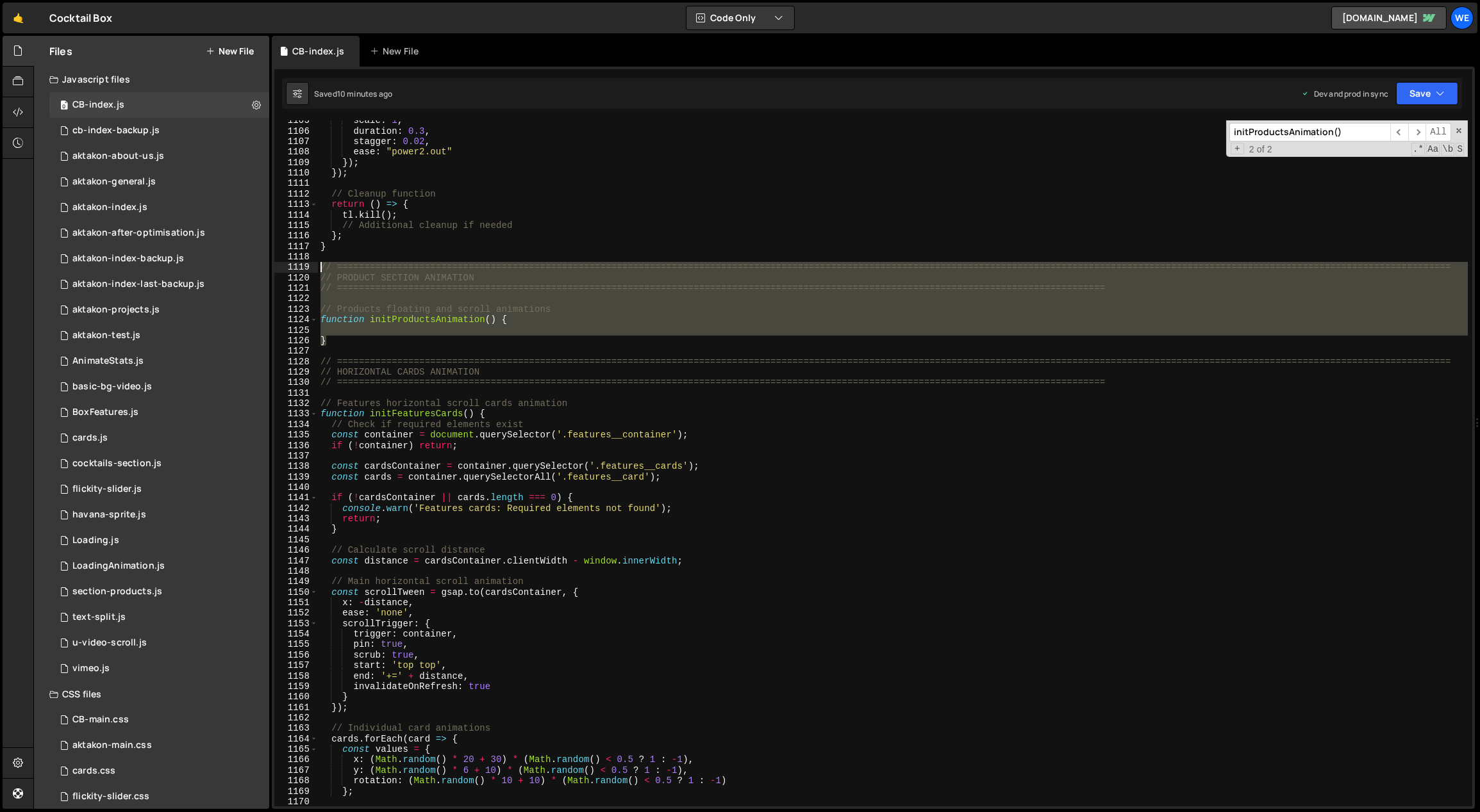
drag, startPoint x: 353, startPoint y: 336, endPoint x: 313, endPoint y: 269, distance: 78.0
click at [313, 269] on div "} 1105 1106 1107 1108 1109 1110 1111 1112 1113 1114 1115 1116 1117 1118 1119 11…" at bounding box center [874, 463] width 1198 height 686
paste textarea "}"
type textarea "}"
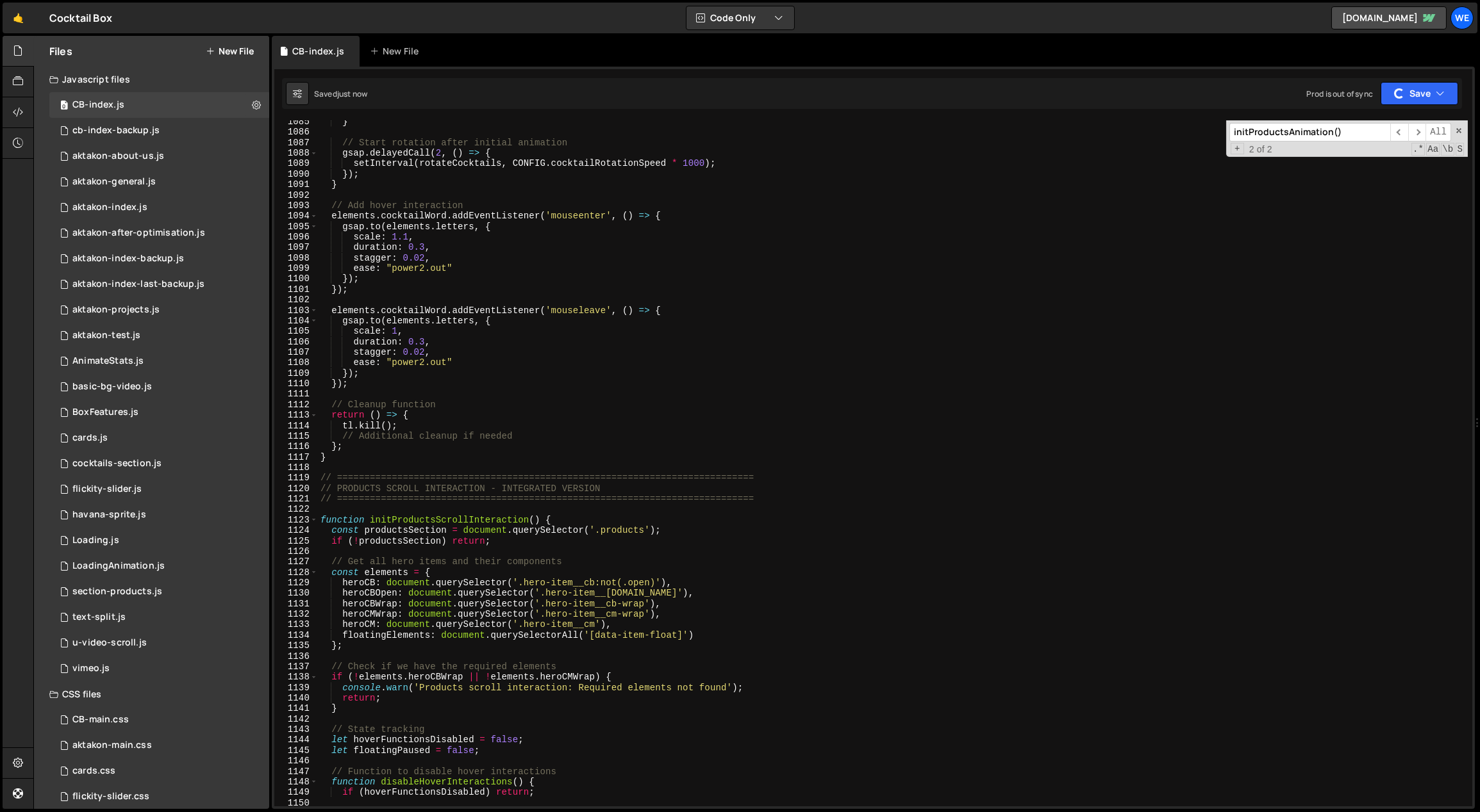
scroll to position [11386, 0]
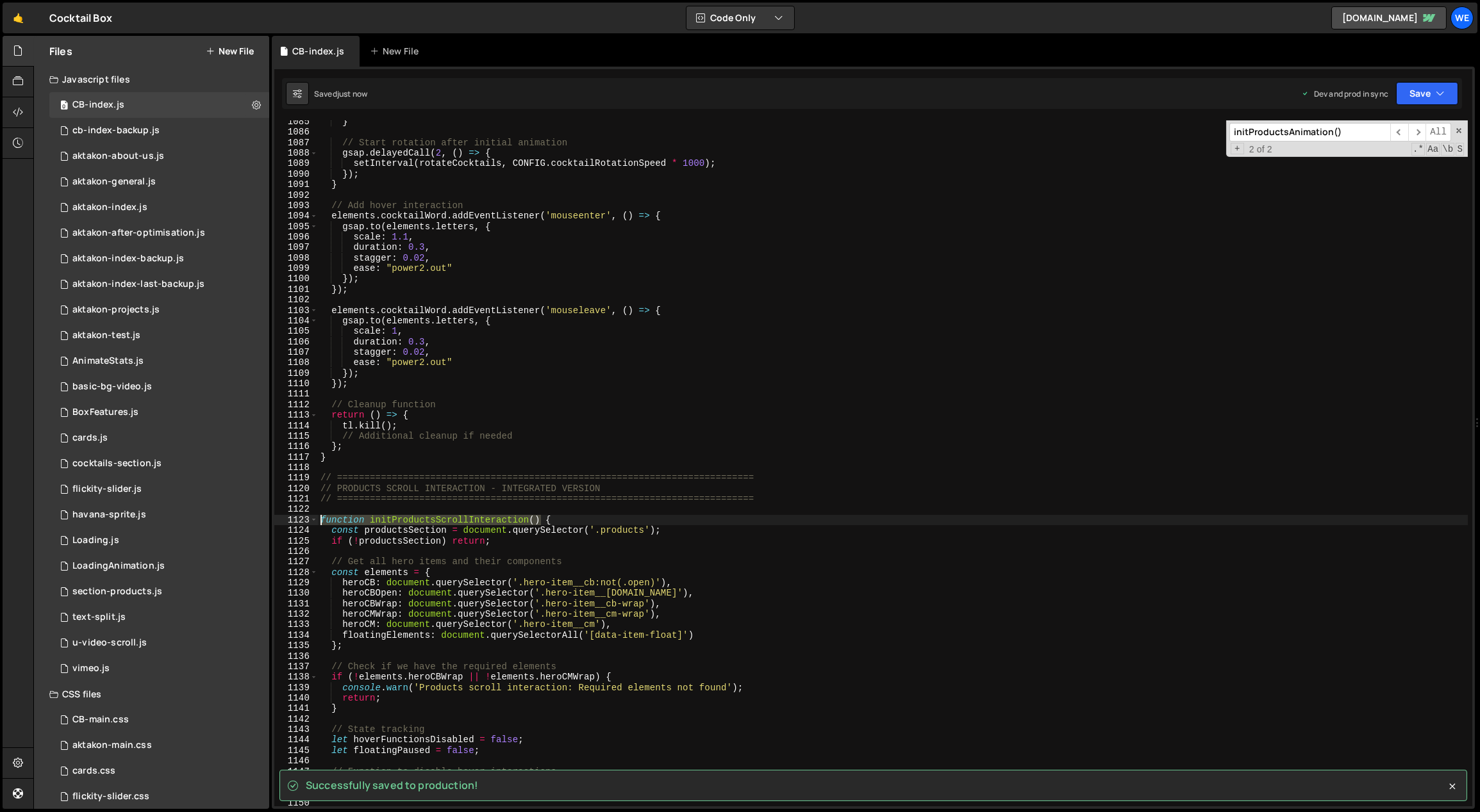
drag, startPoint x: 540, startPoint y: 517, endPoint x: 321, endPoint y: 518, distance: 219.0
click at [321, 518] on div "} // Start rotation after initial animation gsap . delayedCall ( 2 , ( ) => { s…" at bounding box center [893, 470] width 1150 height 708
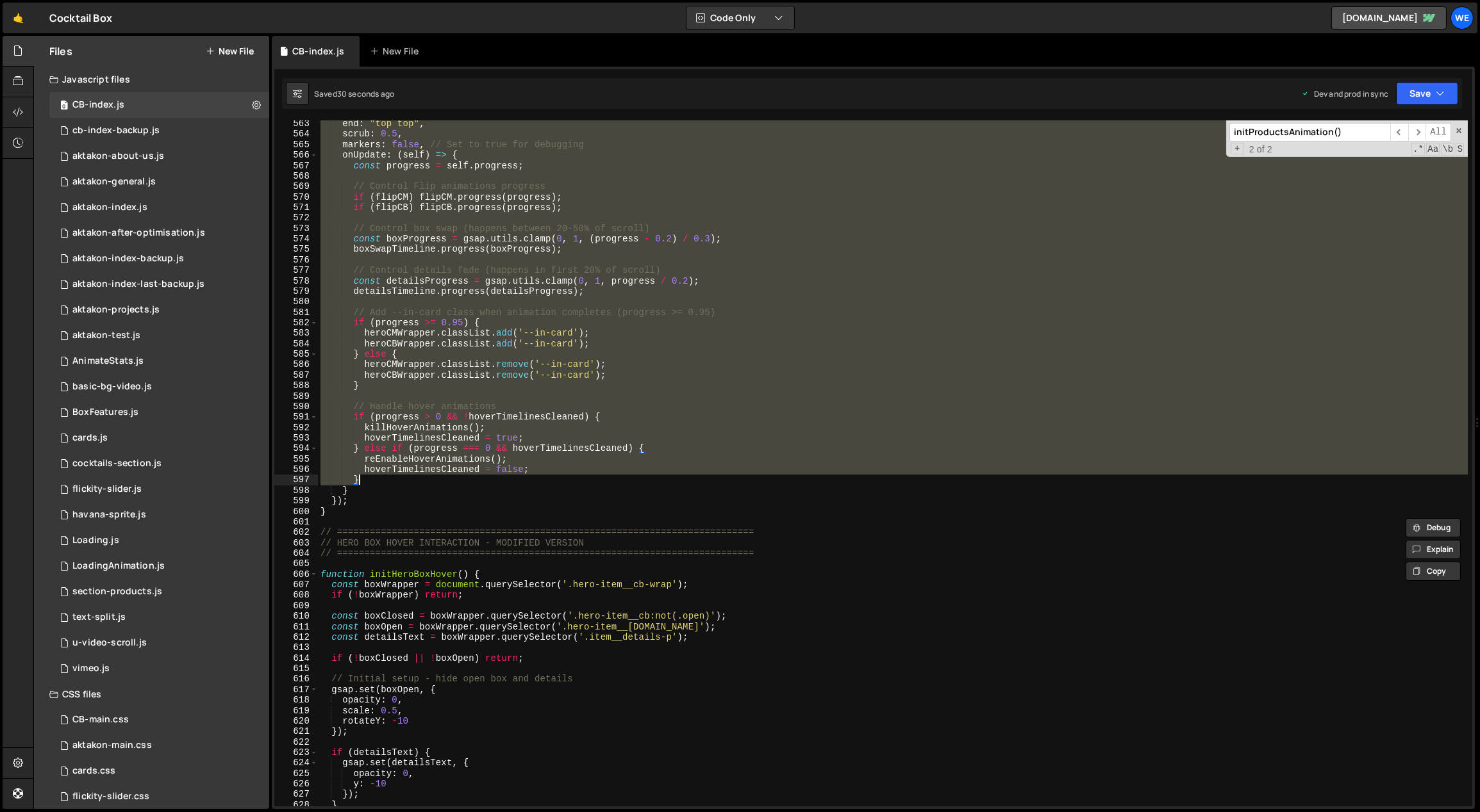
scroll to position [5913, 0]
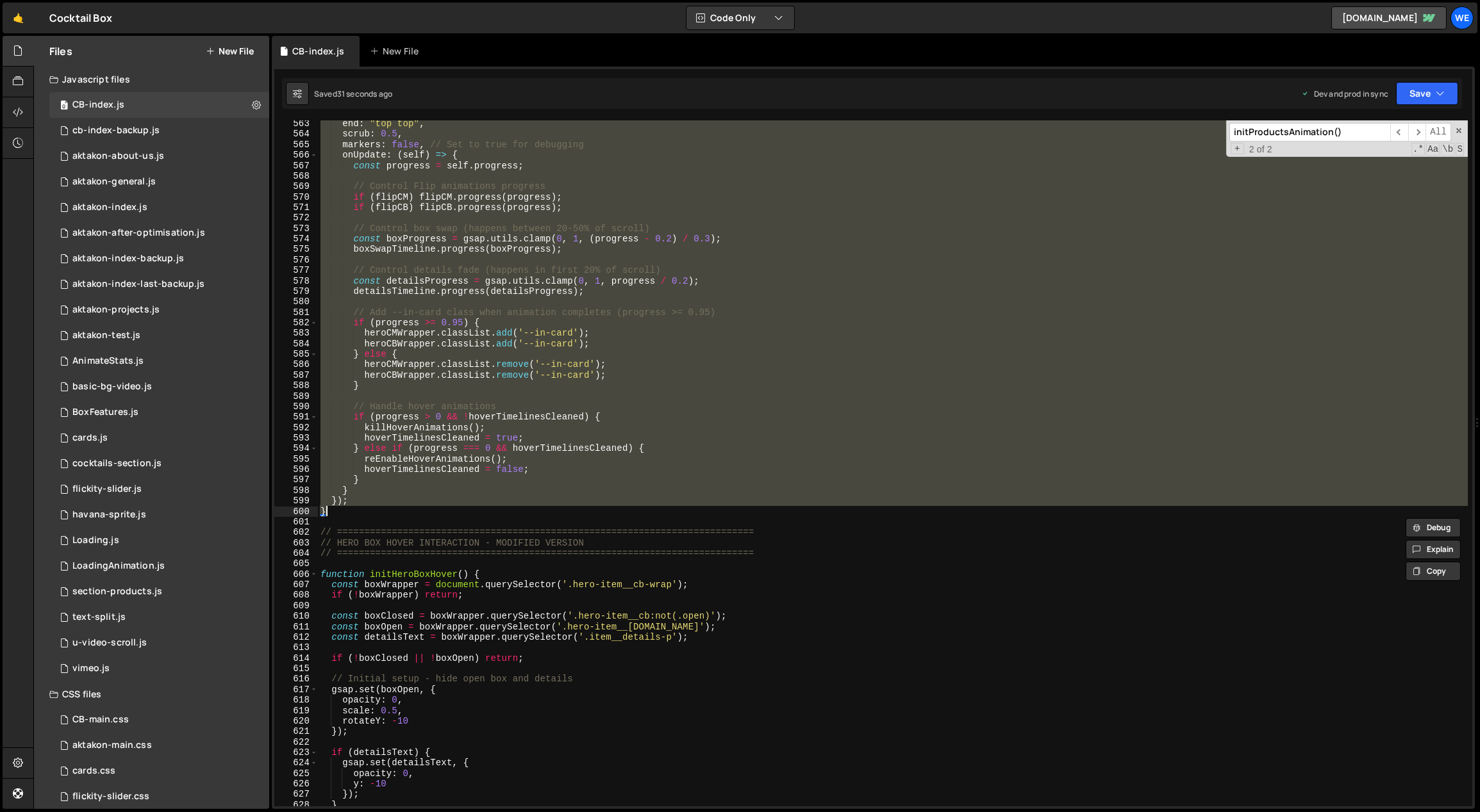
drag, startPoint x: 320, startPoint y: 394, endPoint x: 500, endPoint y: 516, distance: 217.4
click at [500, 516] on div "end : "top top" , scrub : 0.5 , markers : false , // Set to true for debugging …" at bounding box center [893, 472] width 1150 height 708
type textarea "}); }"
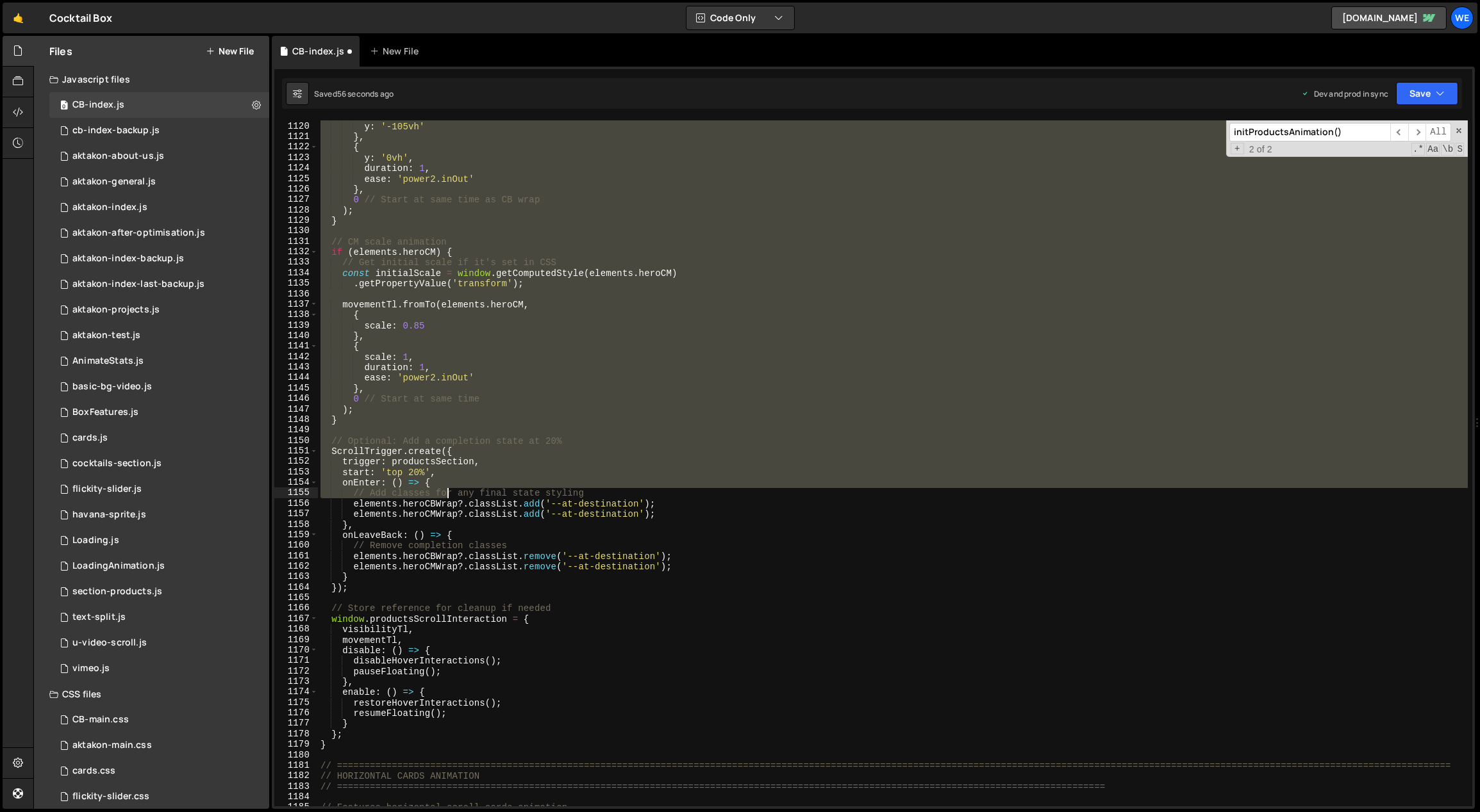
scroll to position [11883, 0]
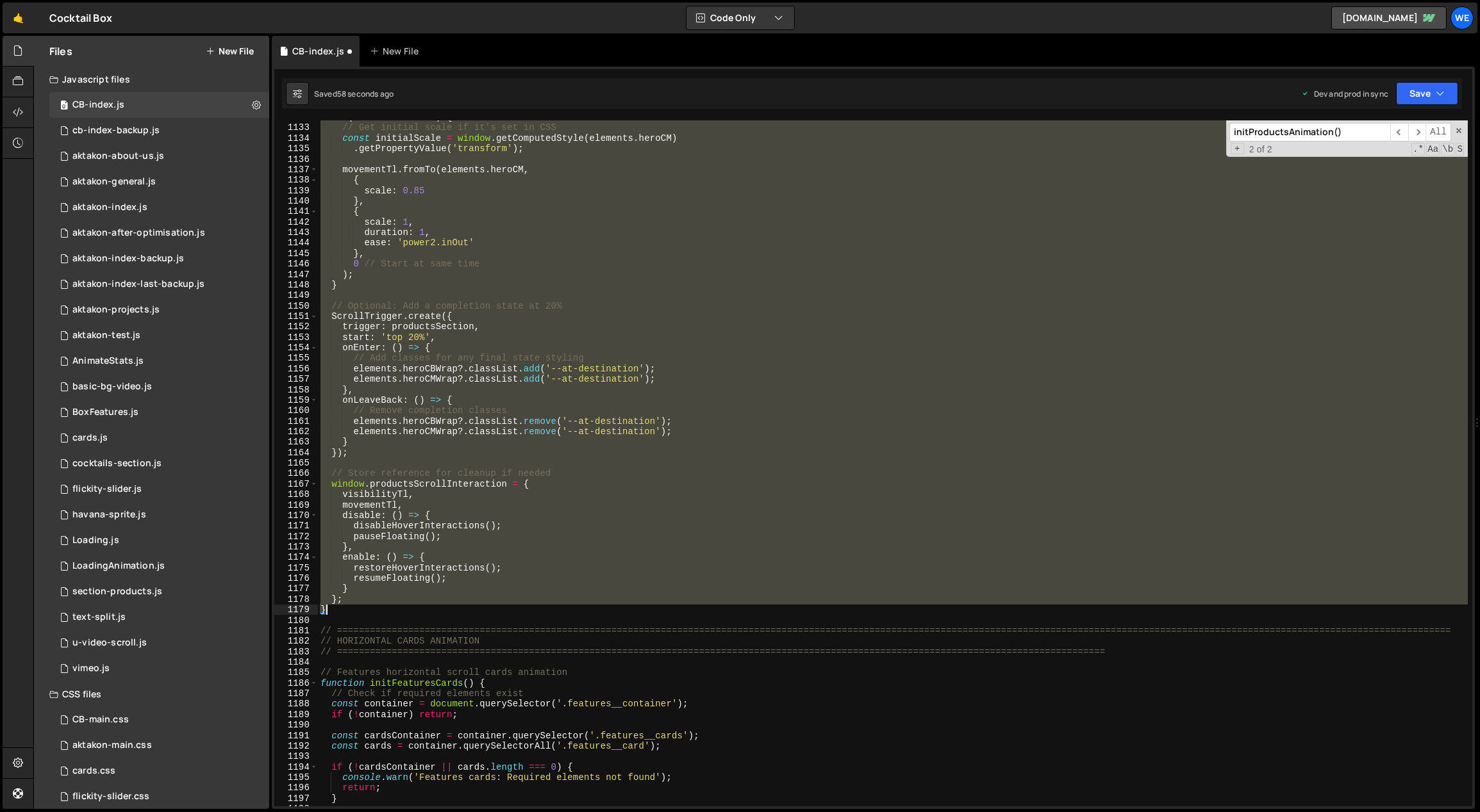
drag, startPoint x: 319, startPoint y: 548, endPoint x: 358, endPoint y: 613, distance: 75.8
click at [358, 613] on div "if ( elements . heroCM ) { // Get initial scale if it's set in CSS const initia…" at bounding box center [893, 466] width 1150 height 708
type textarea "}; }"
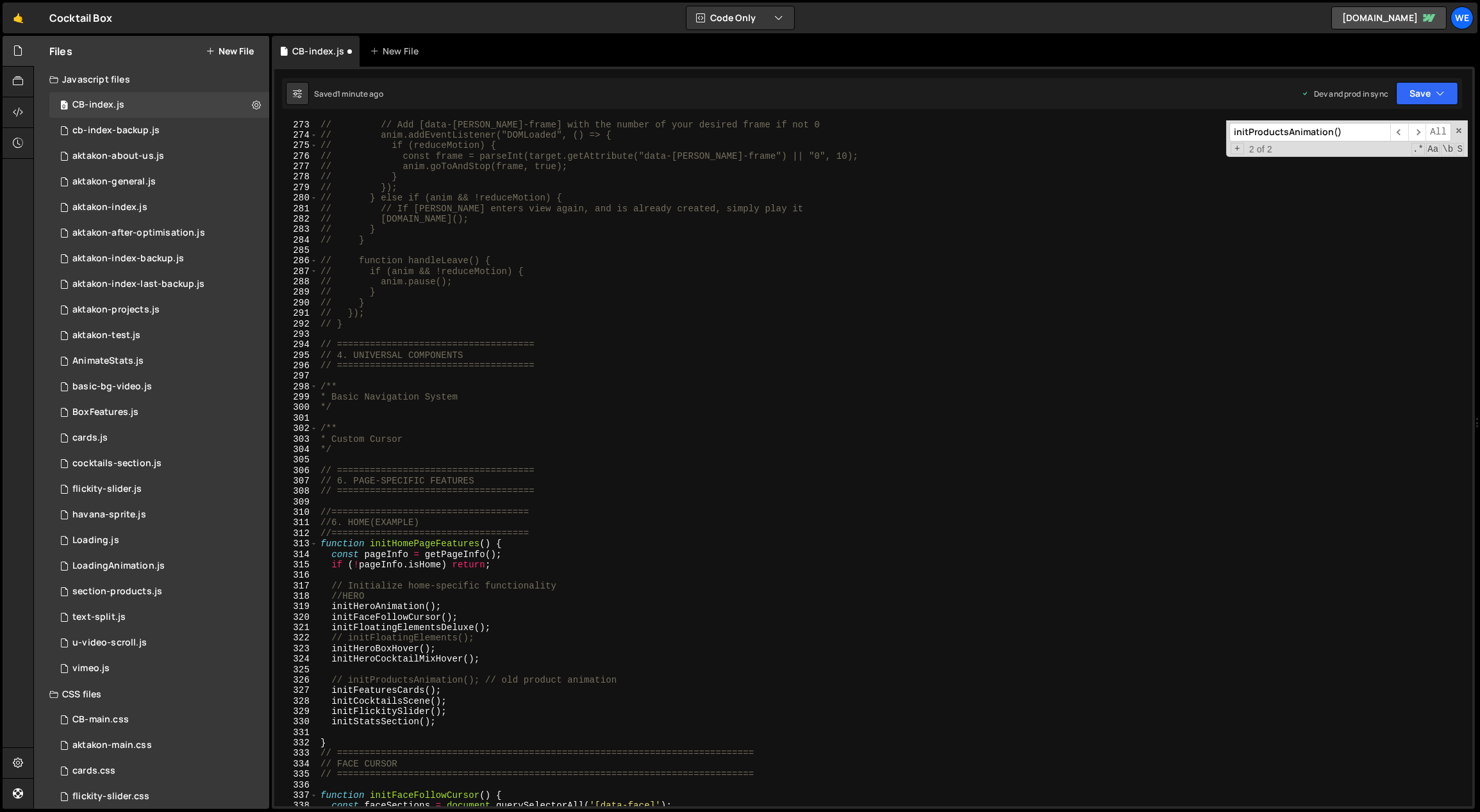
scroll to position [3001, 0]
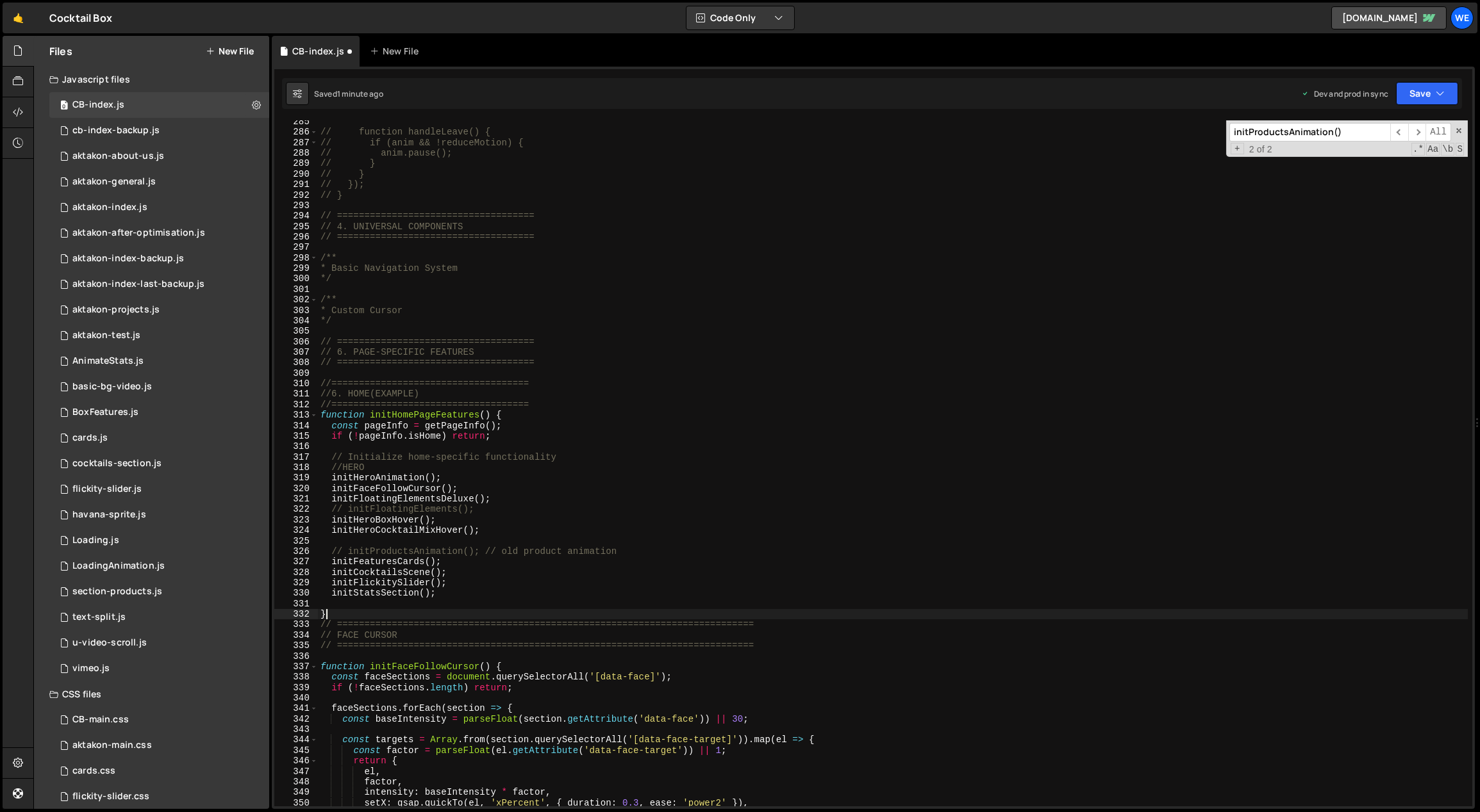
click at [387, 612] on div "// function handleLeave() { // if (anim && !reduceMotion) { // anim.pause(); //…" at bounding box center [893, 470] width 1150 height 708
type textarea "}"
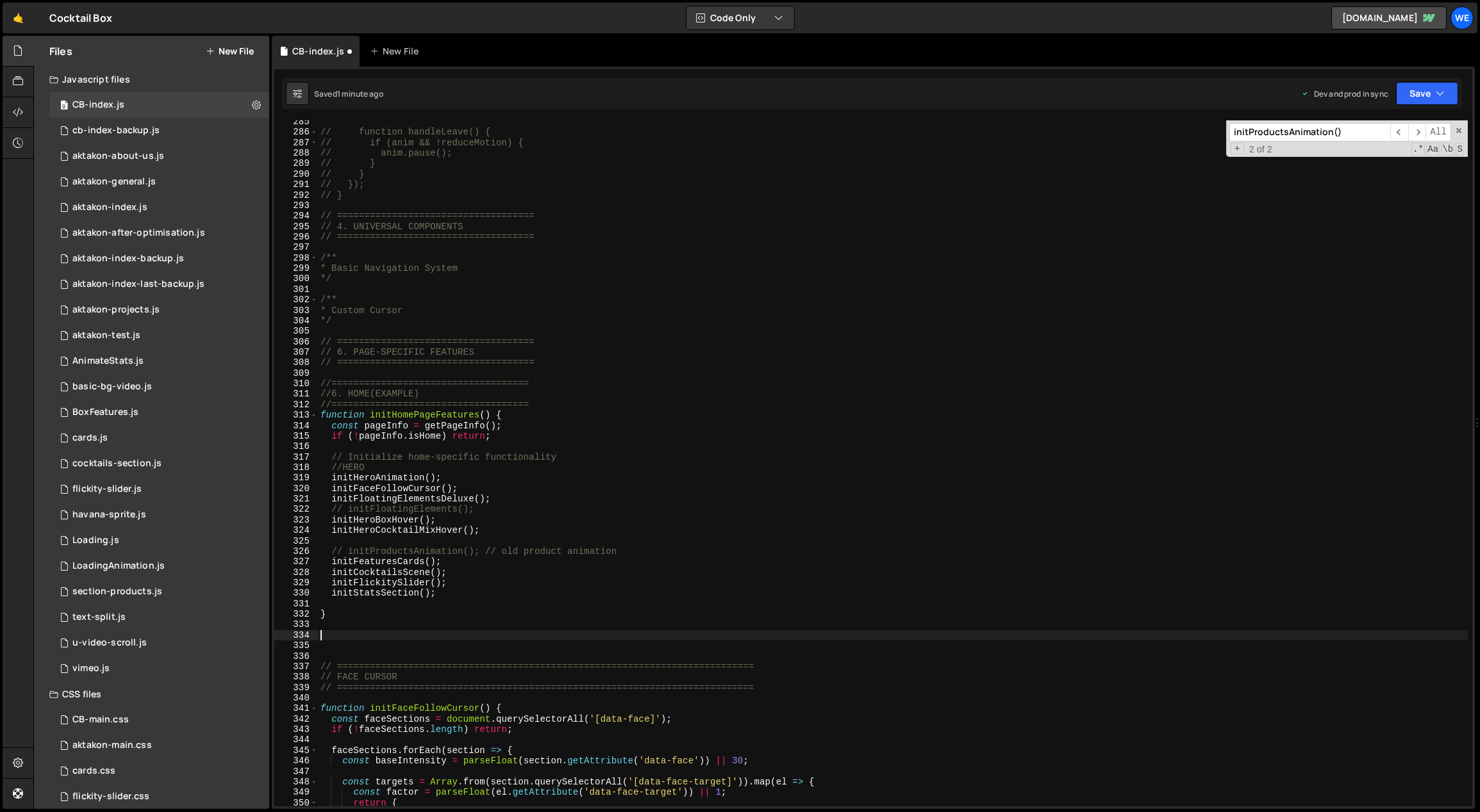
paste textarea "}"
type textarea "}"
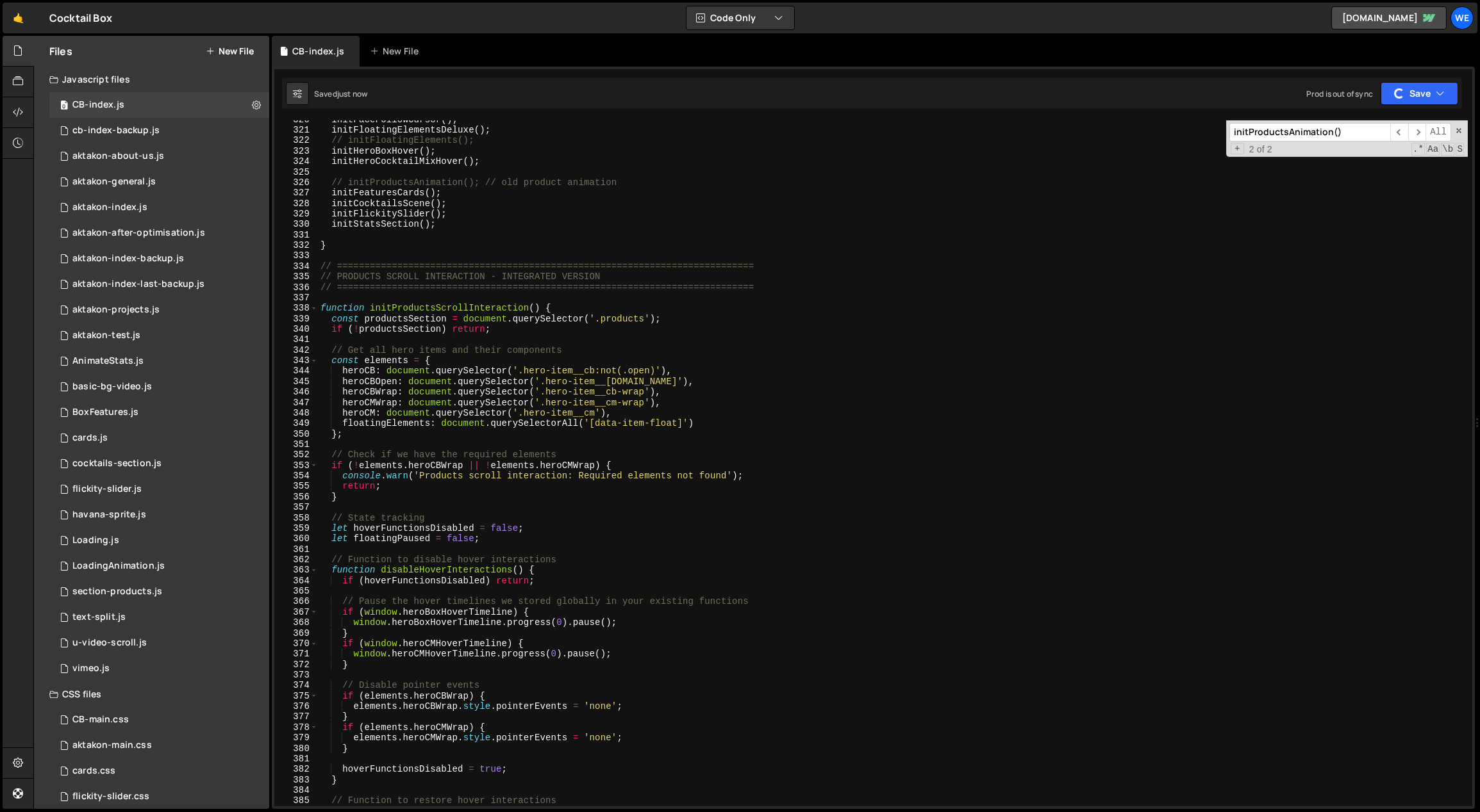
scroll to position [3220, 0]
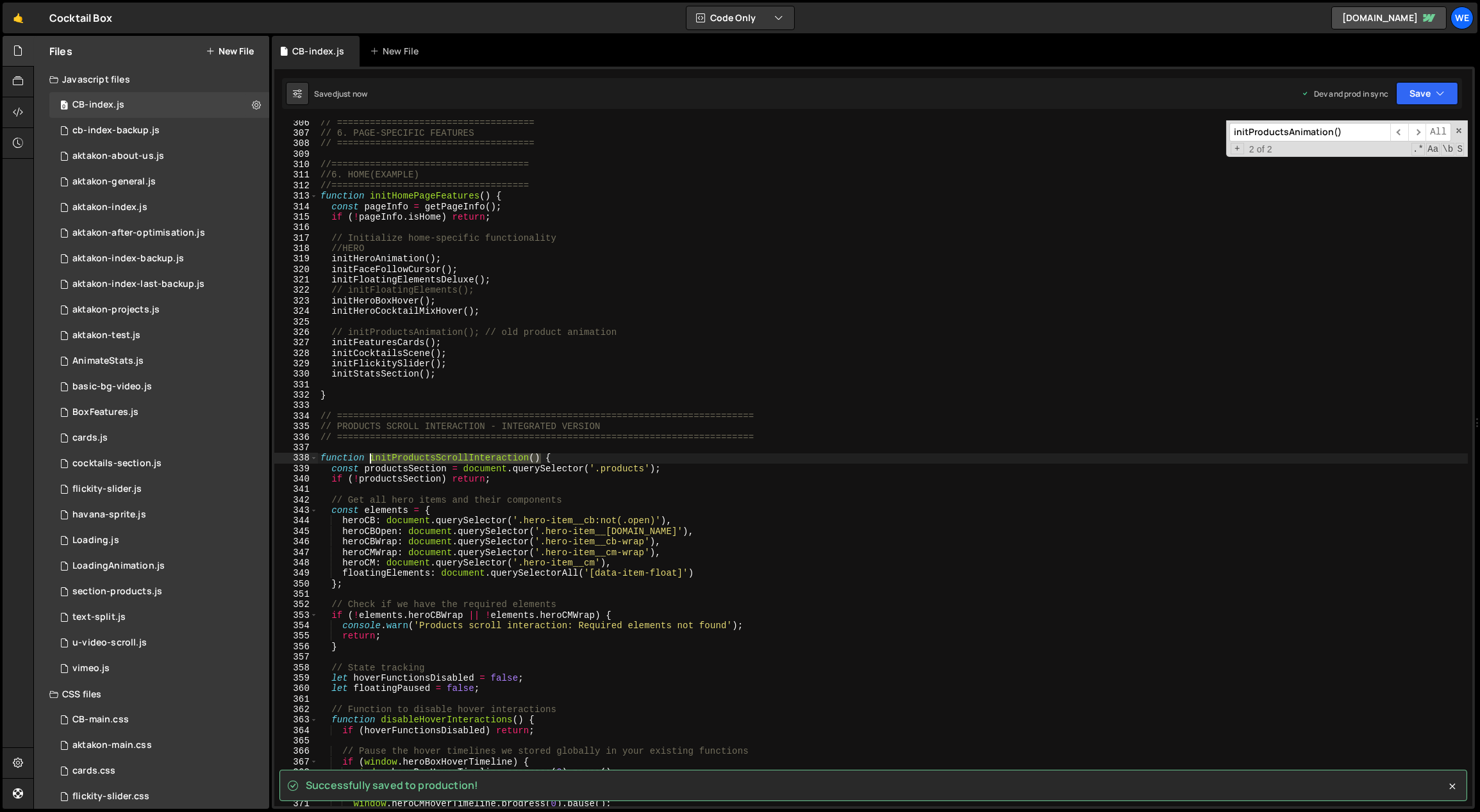
drag, startPoint x: 541, startPoint y: 456, endPoint x: 395, endPoint y: 435, distance: 147.5
click at [370, 457] on div "// ==================================== // 6. PAGE-SPECIFIC FEATURES // =======…" at bounding box center [893, 472] width 1150 height 708
click at [507, 280] on div "// ==================================== // 6. PAGE-SPECIFIC FEATURES // =======…" at bounding box center [893, 472] width 1150 height 708
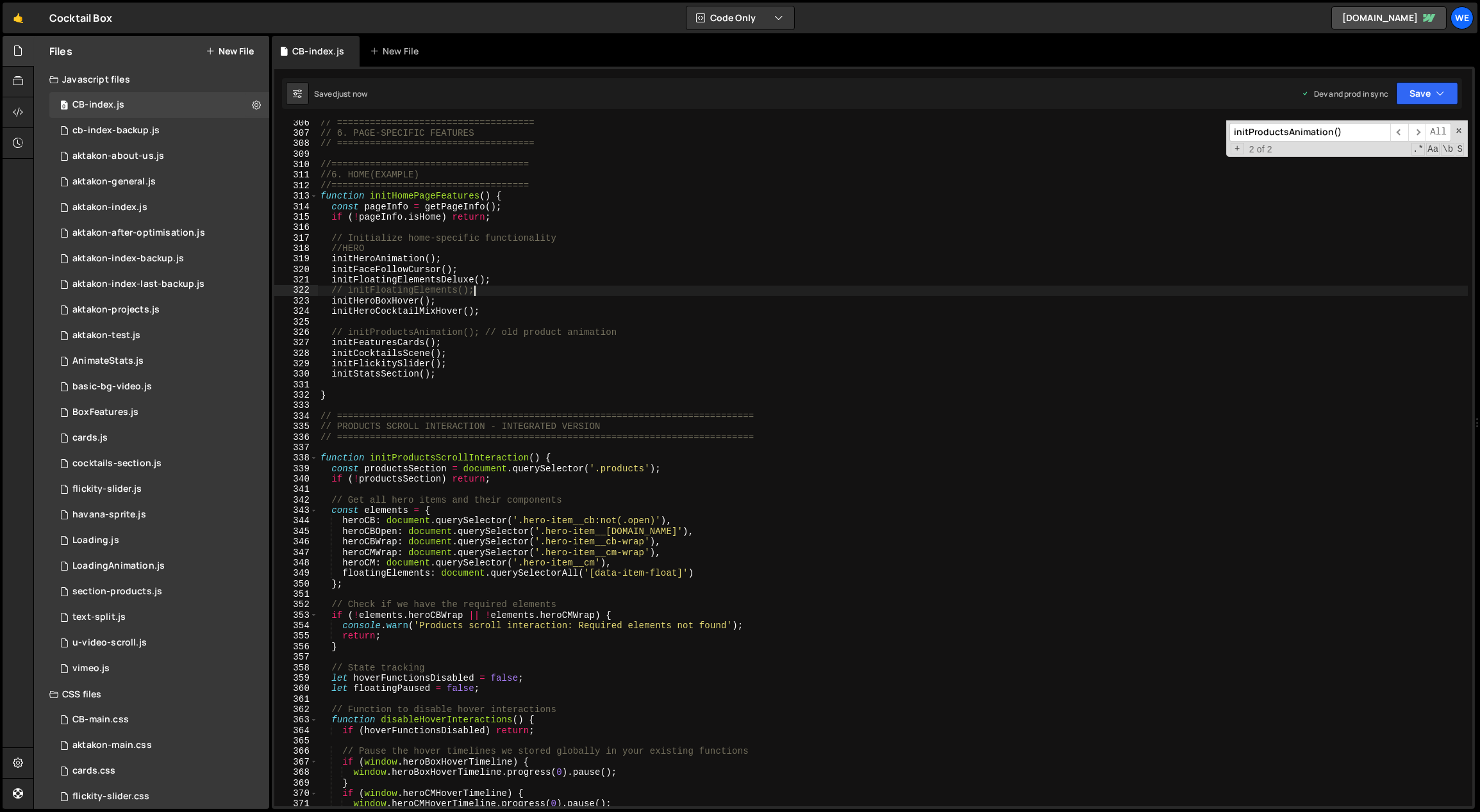
click at [502, 294] on div "// ==================================== // 6. PAGE-SPECIFIC FEATURES // =======…" at bounding box center [893, 472] width 1150 height 708
click at [507, 308] on div "// ==================================== // 6. PAGE-SPECIFIC FEATURES // =======…" at bounding box center [893, 472] width 1150 height 708
type textarea "initHeroCocktailMixHover();"
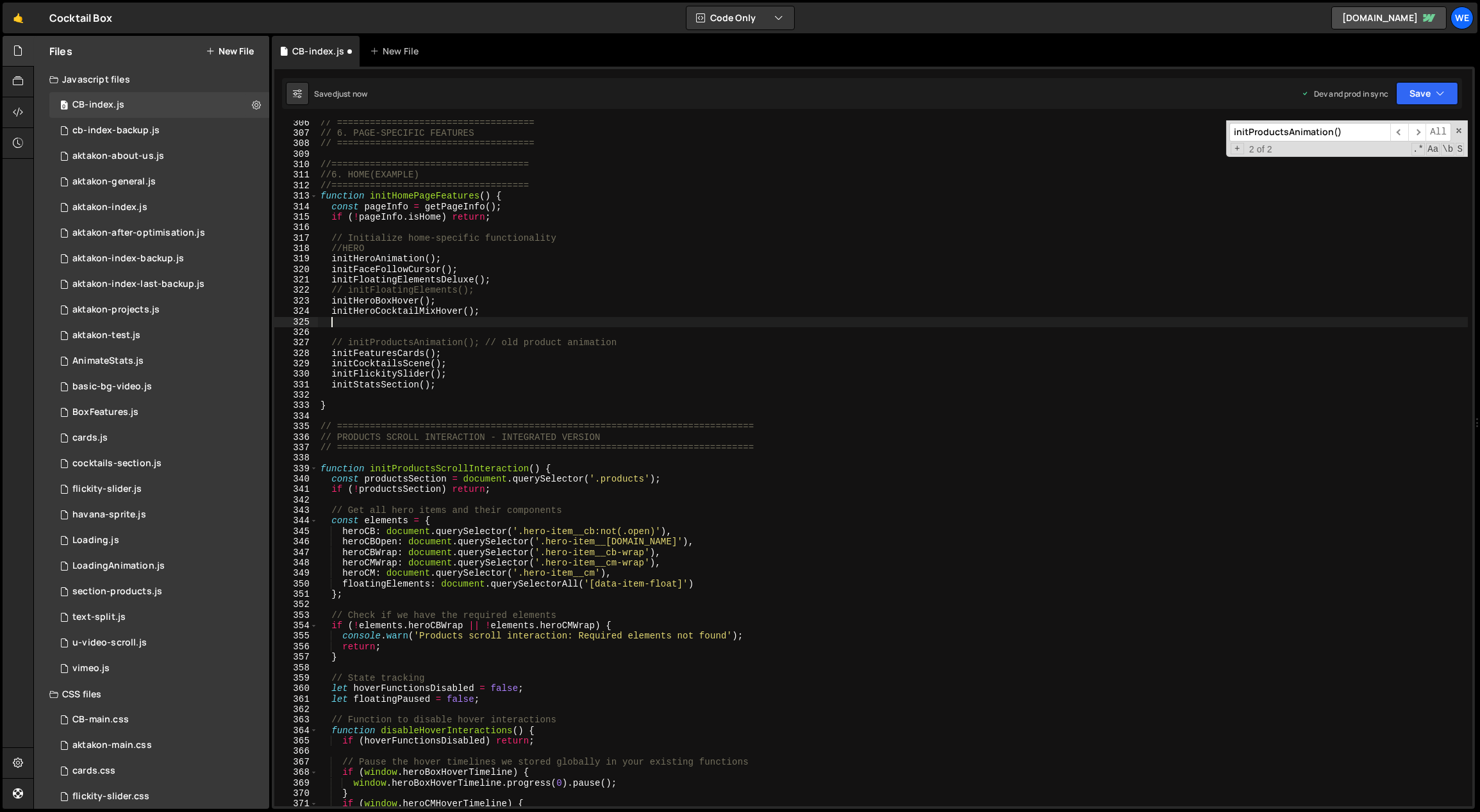
paste textarea "initProductsScrollInteraction()"
click at [620, 443] on div "// ==================================== // 6. PAGE-SPECIFIC FEATURES // =======…" at bounding box center [893, 472] width 1150 height 708
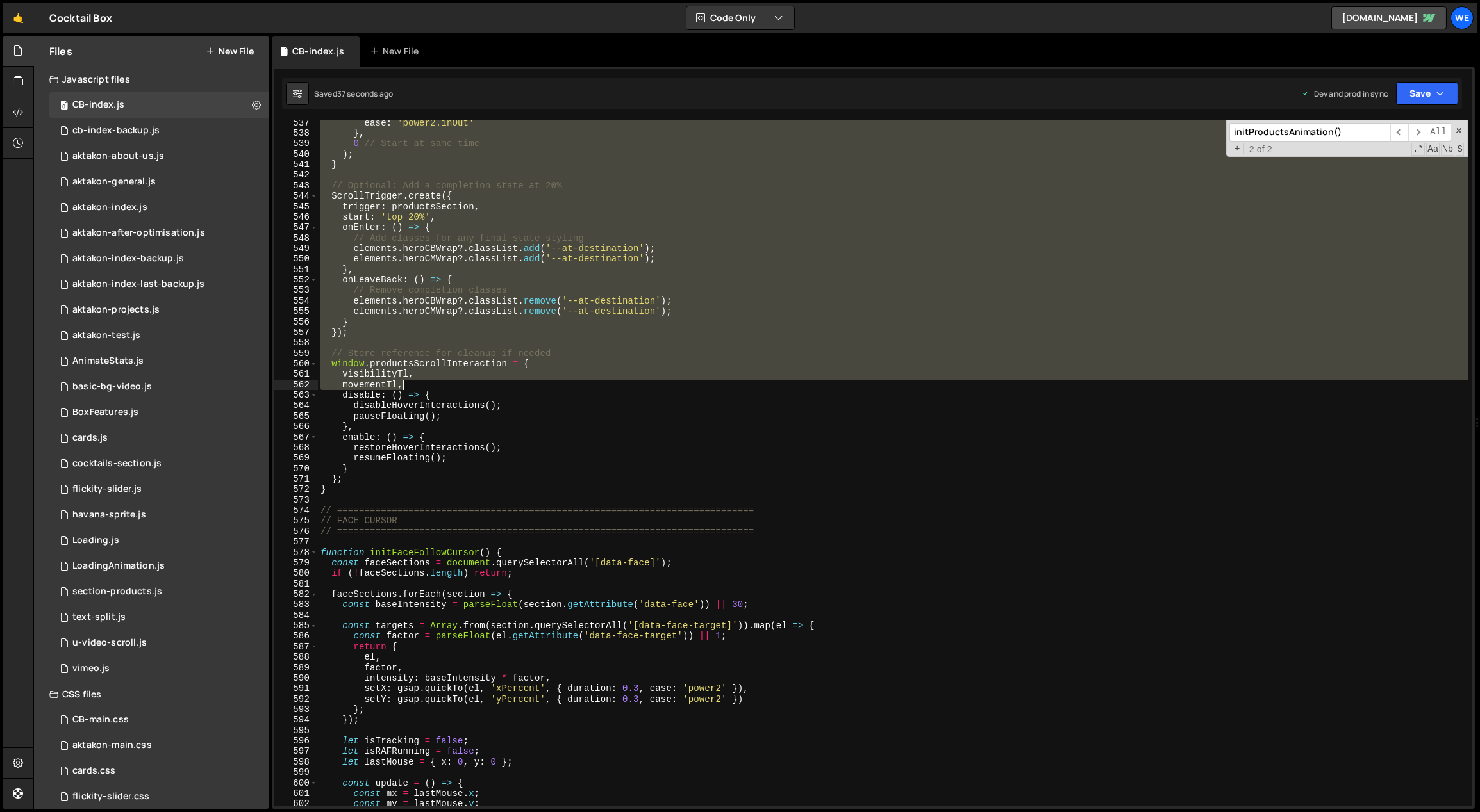
scroll to position [5641, 0]
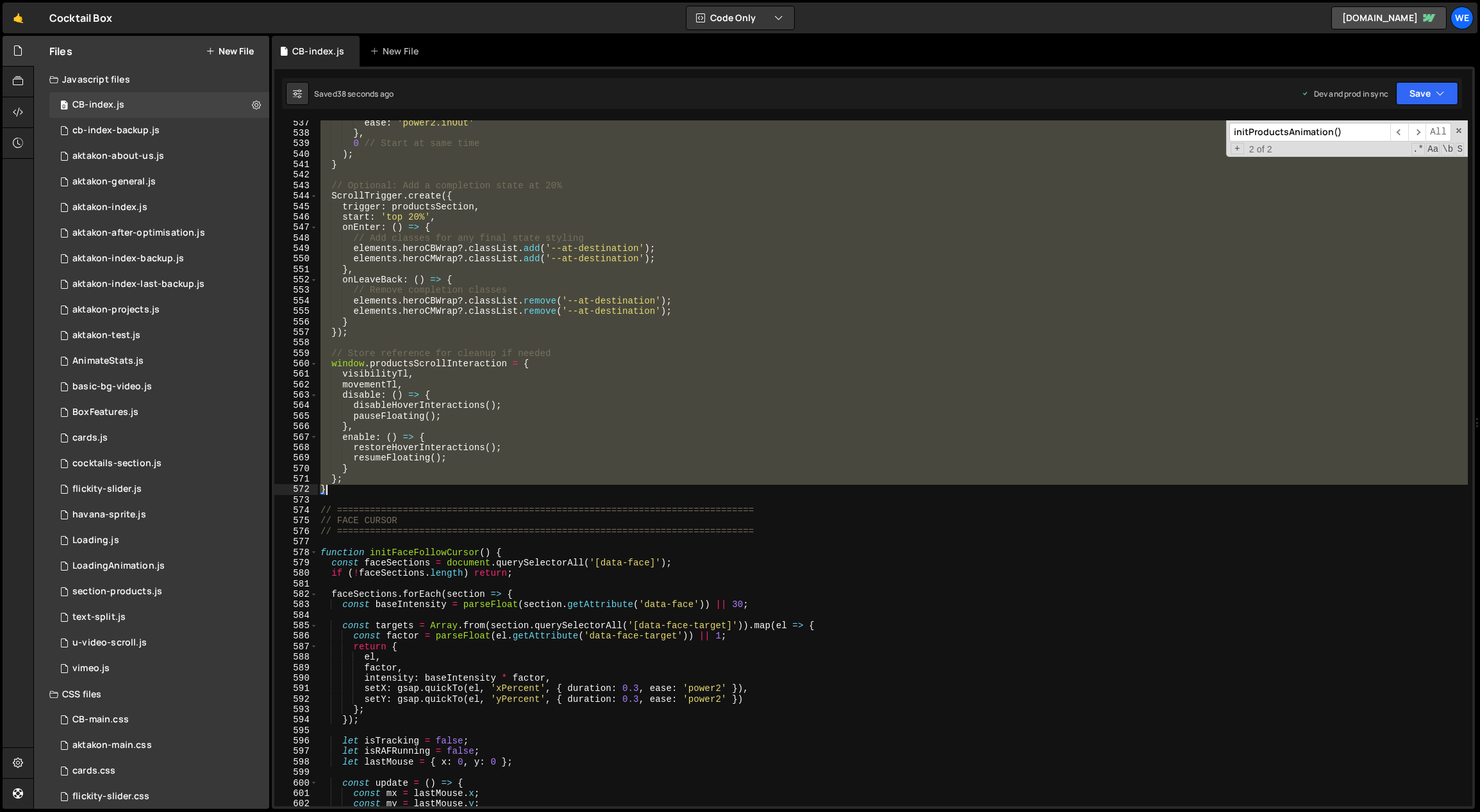
drag, startPoint x: 319, startPoint y: 424, endPoint x: 499, endPoint y: 488, distance: 191.0
click at [499, 488] on div "ease : 'power2.inOut' } , 0 // Start at same time ) ; } // Optional: Add a comp…" at bounding box center [893, 472] width 1150 height 708
type textarea "}; }"
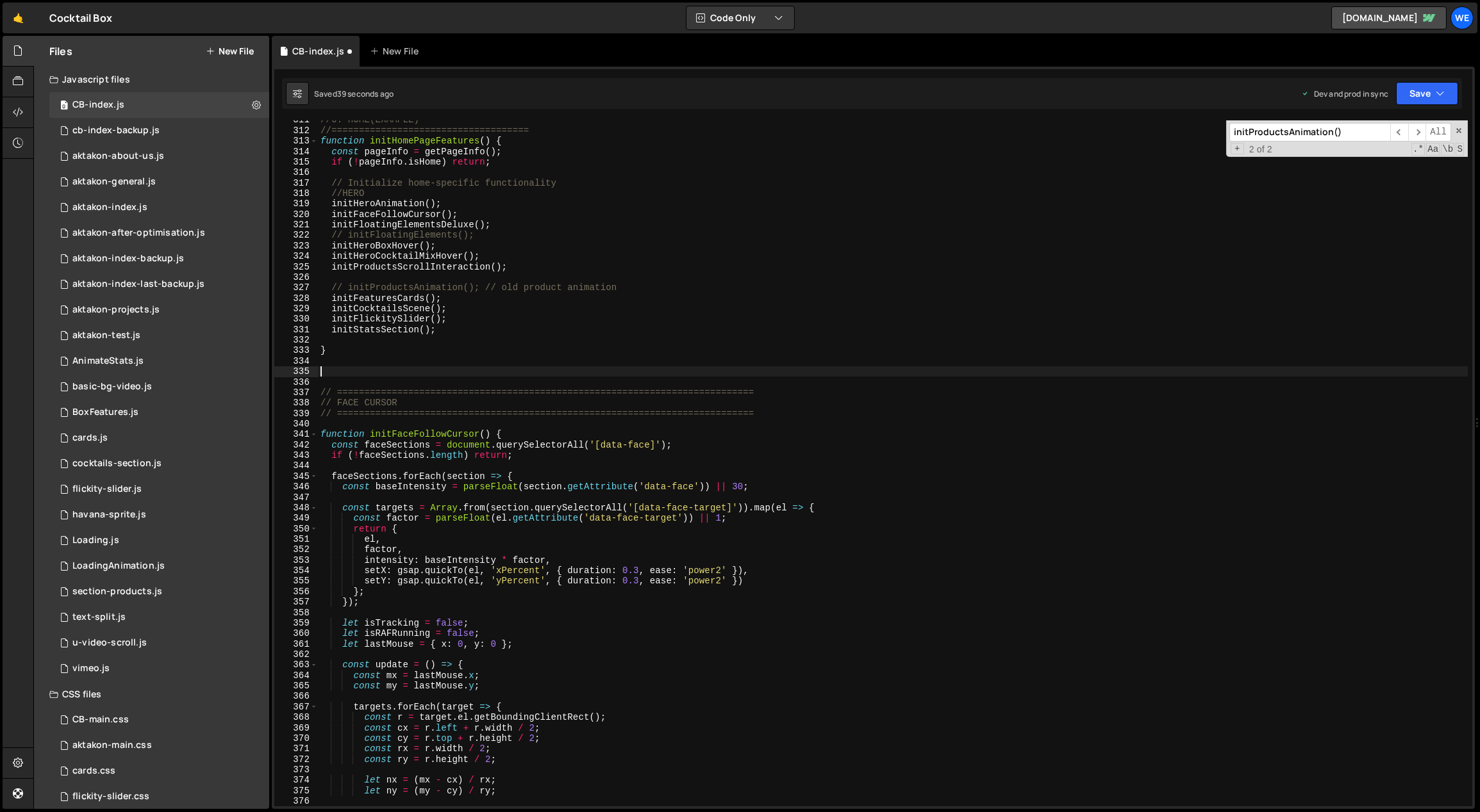
scroll to position [3063, 0]
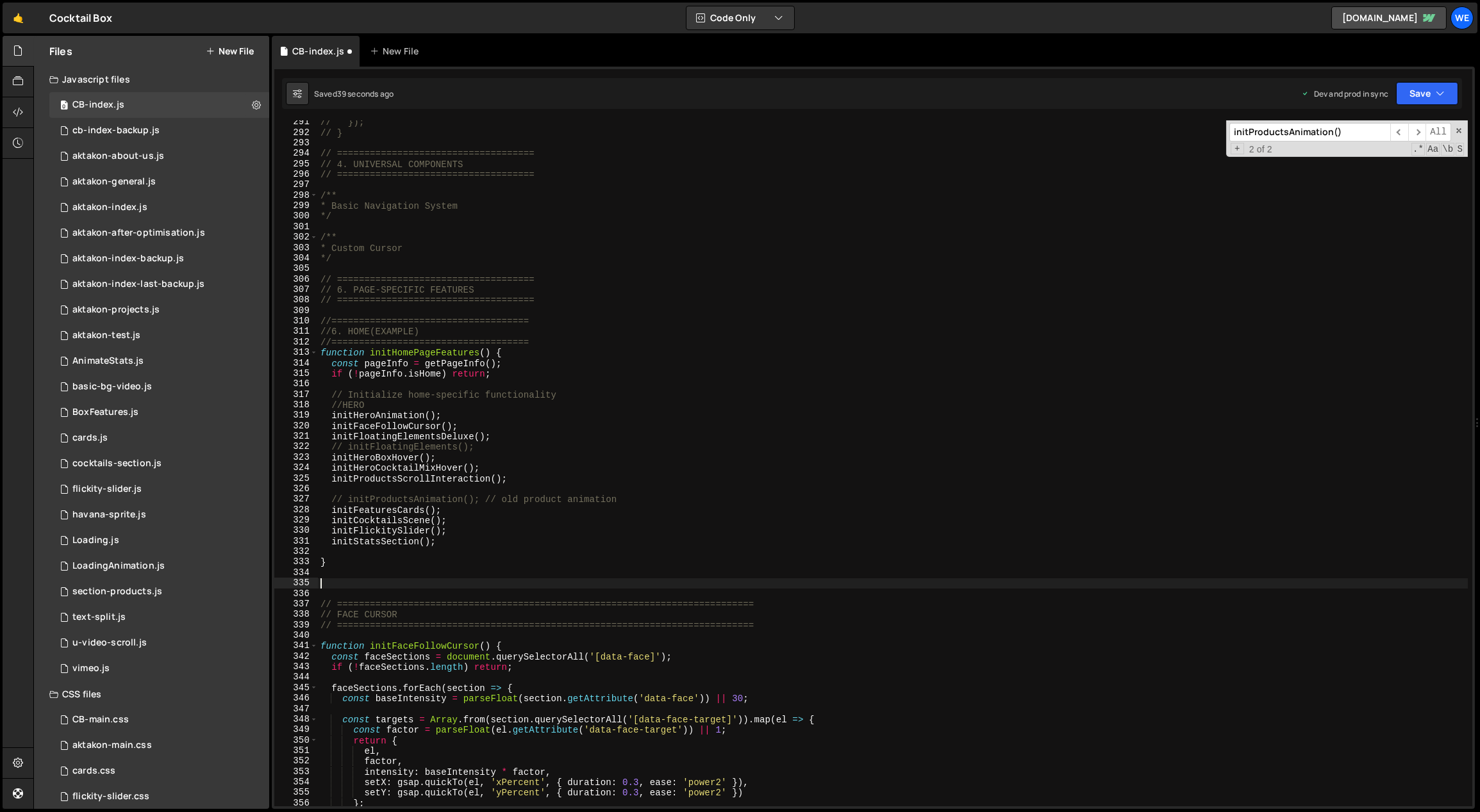
click at [517, 502] on div "// }); // } // ==================================== // 4. UNIVERSAL COMPONENTS …" at bounding box center [893, 471] width 1150 height 708
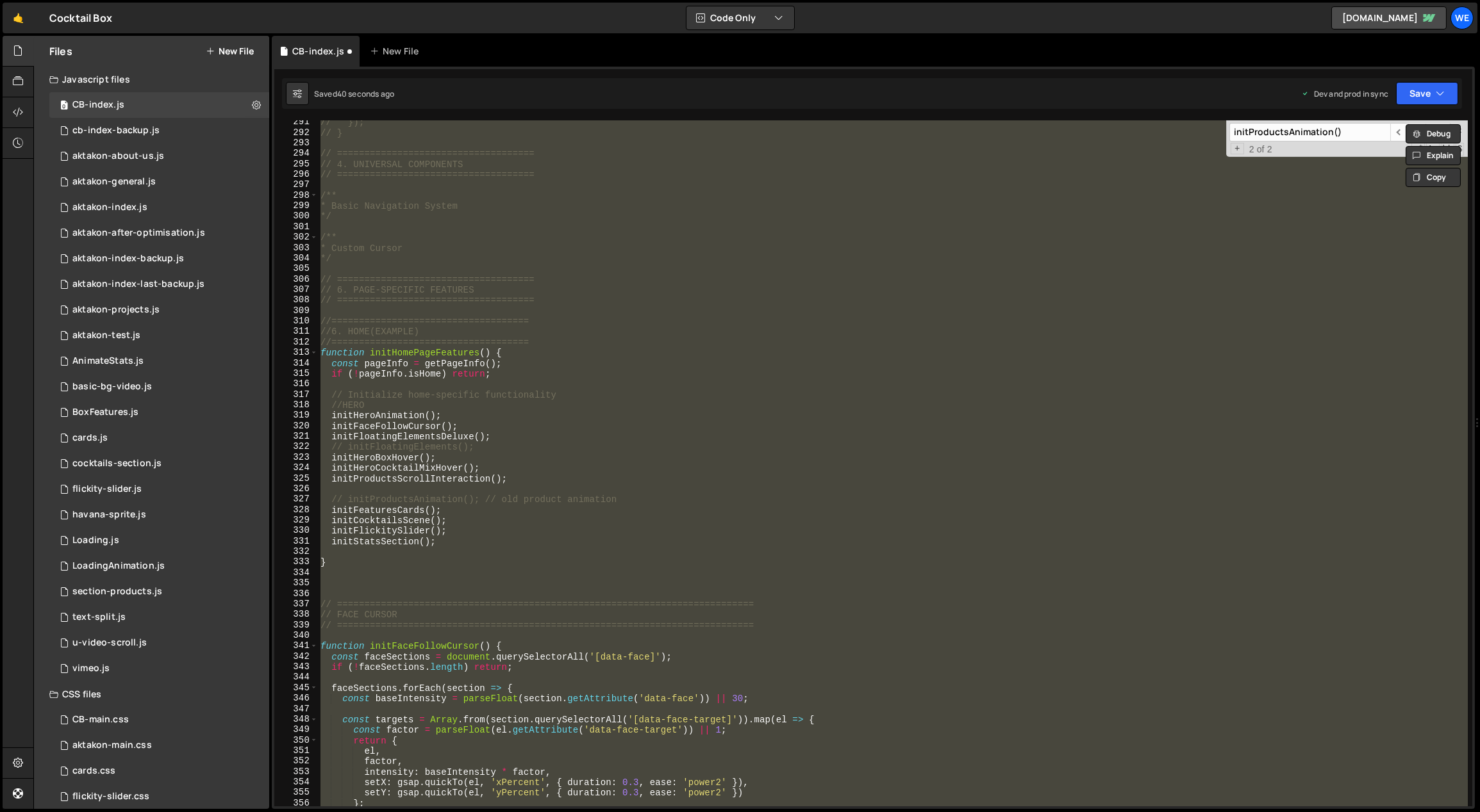
click at [539, 474] on div "// }); // } // ==================================== // 4. UNIVERSAL COMPONENTS …" at bounding box center [893, 463] width 1150 height 686
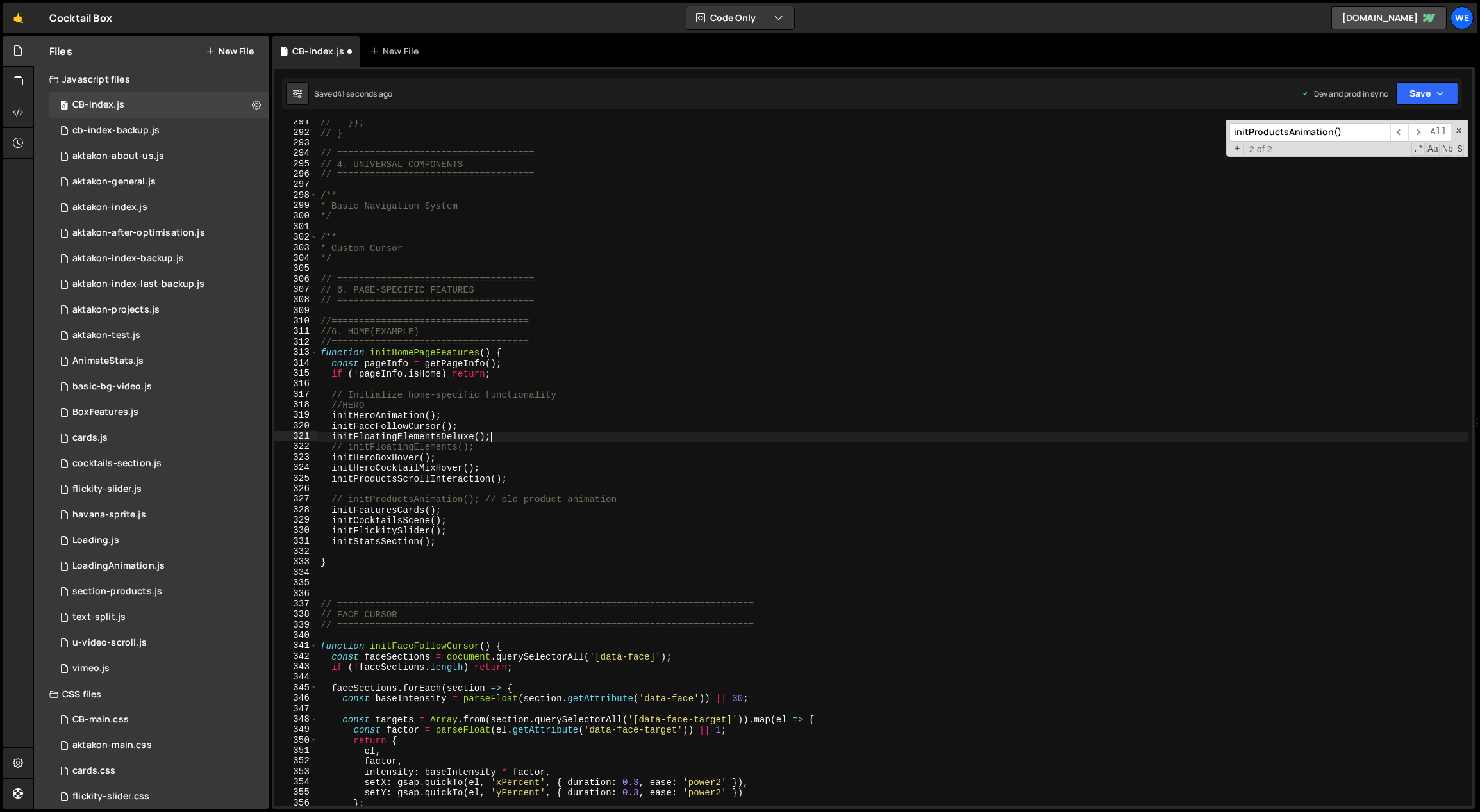
click at [522, 434] on div "// }); // } // ==================================== // 4. UNIVERSAL COMPONENTS …" at bounding box center [893, 471] width 1150 height 708
click at [515, 448] on div "// }); // } // ==================================== // 4. UNIVERSAL COMPONENTS …" at bounding box center [893, 471] width 1150 height 708
click at [518, 464] on div "// }); // } // ==================================== // 4. UNIVERSAL COMPONENTS …" at bounding box center [893, 471] width 1150 height 708
click at [526, 477] on div "// }); // } // ==================================== // 4. UNIVERSAL COMPONENTS …" at bounding box center [893, 471] width 1150 height 708
type textarea "initProductsScrollInteraction();"
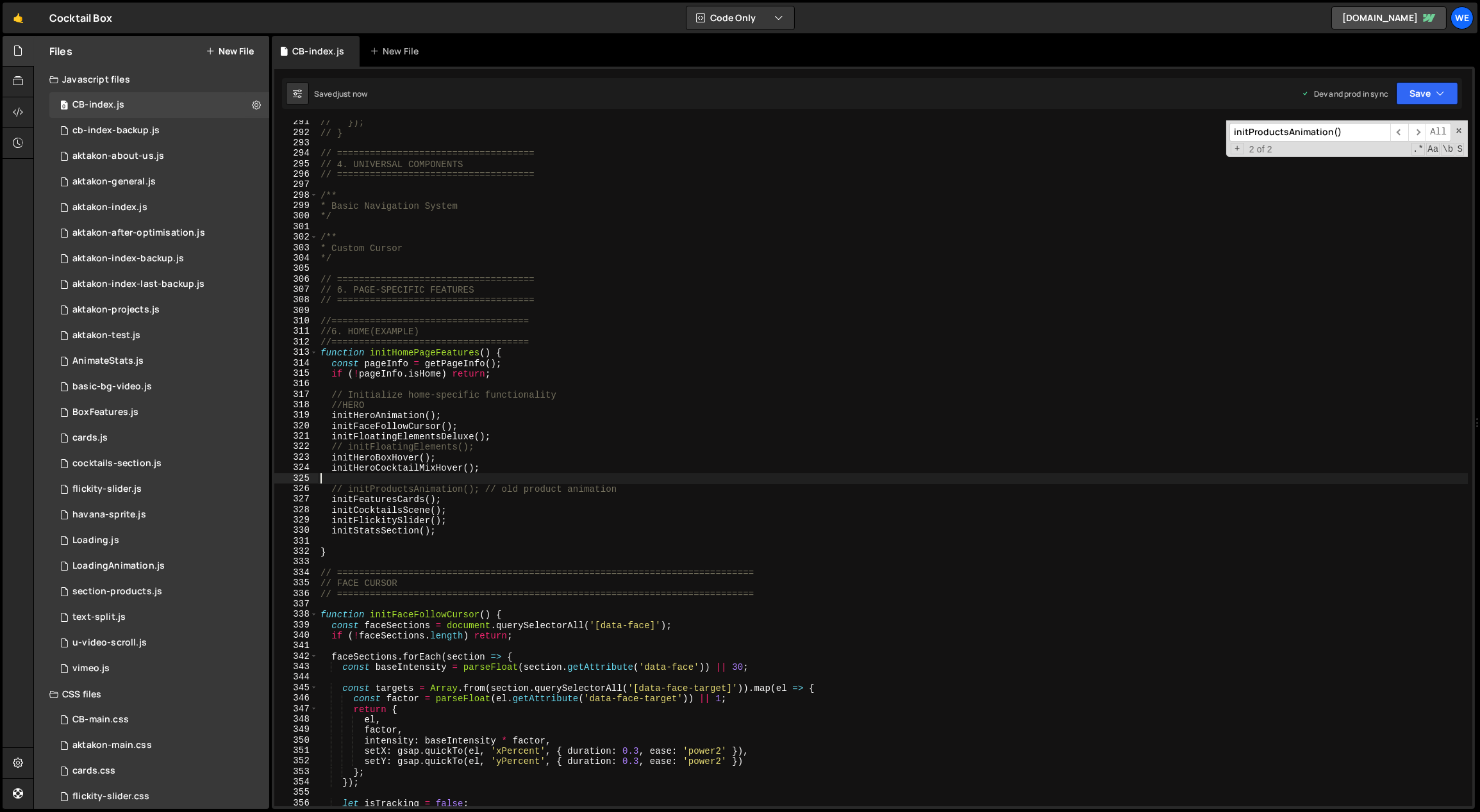
type textarea "initScript();"
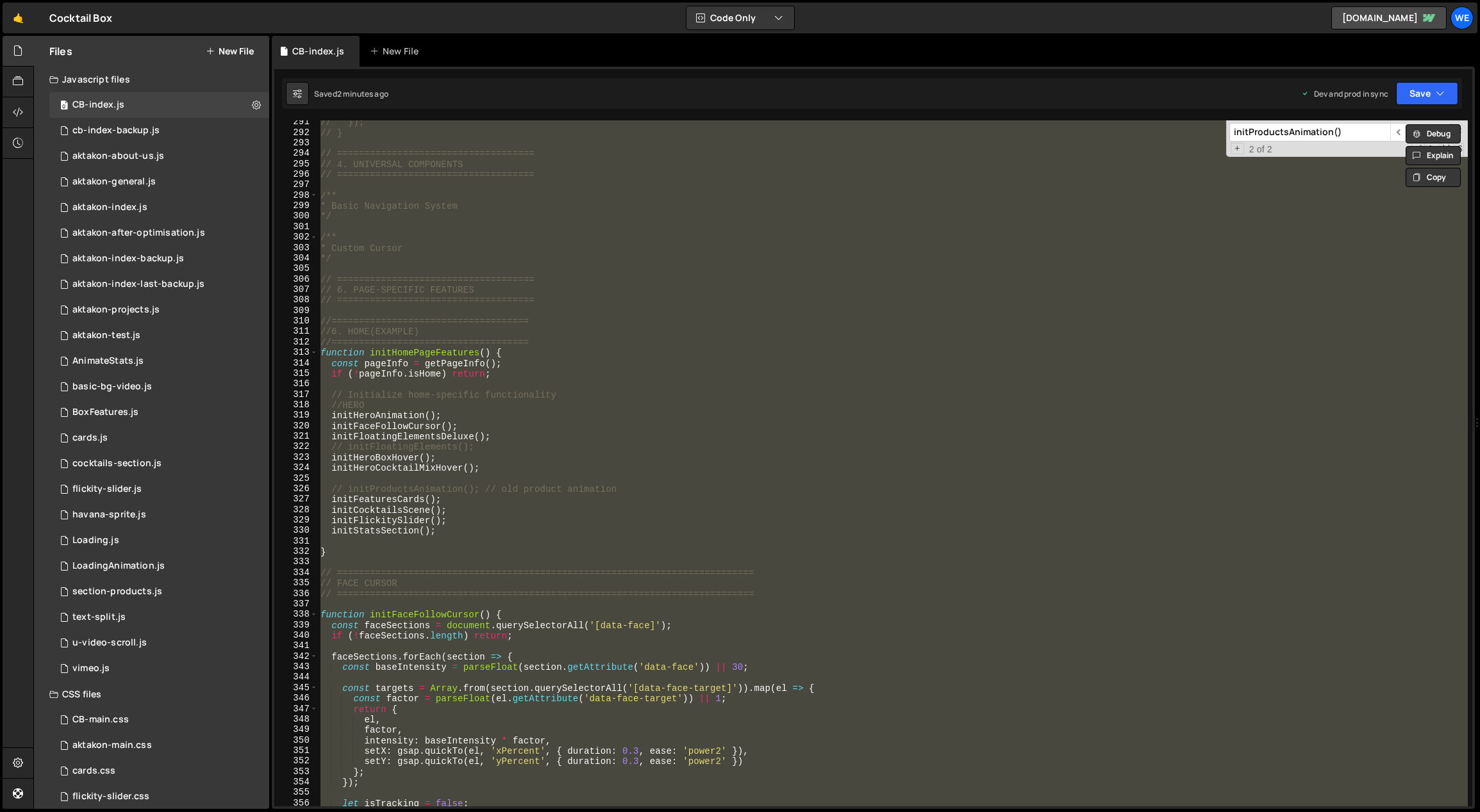
click at [749, 474] on div "// }); // } // ==================================== // 4. UNIVERSAL COMPONENTS …" at bounding box center [893, 463] width 1150 height 686
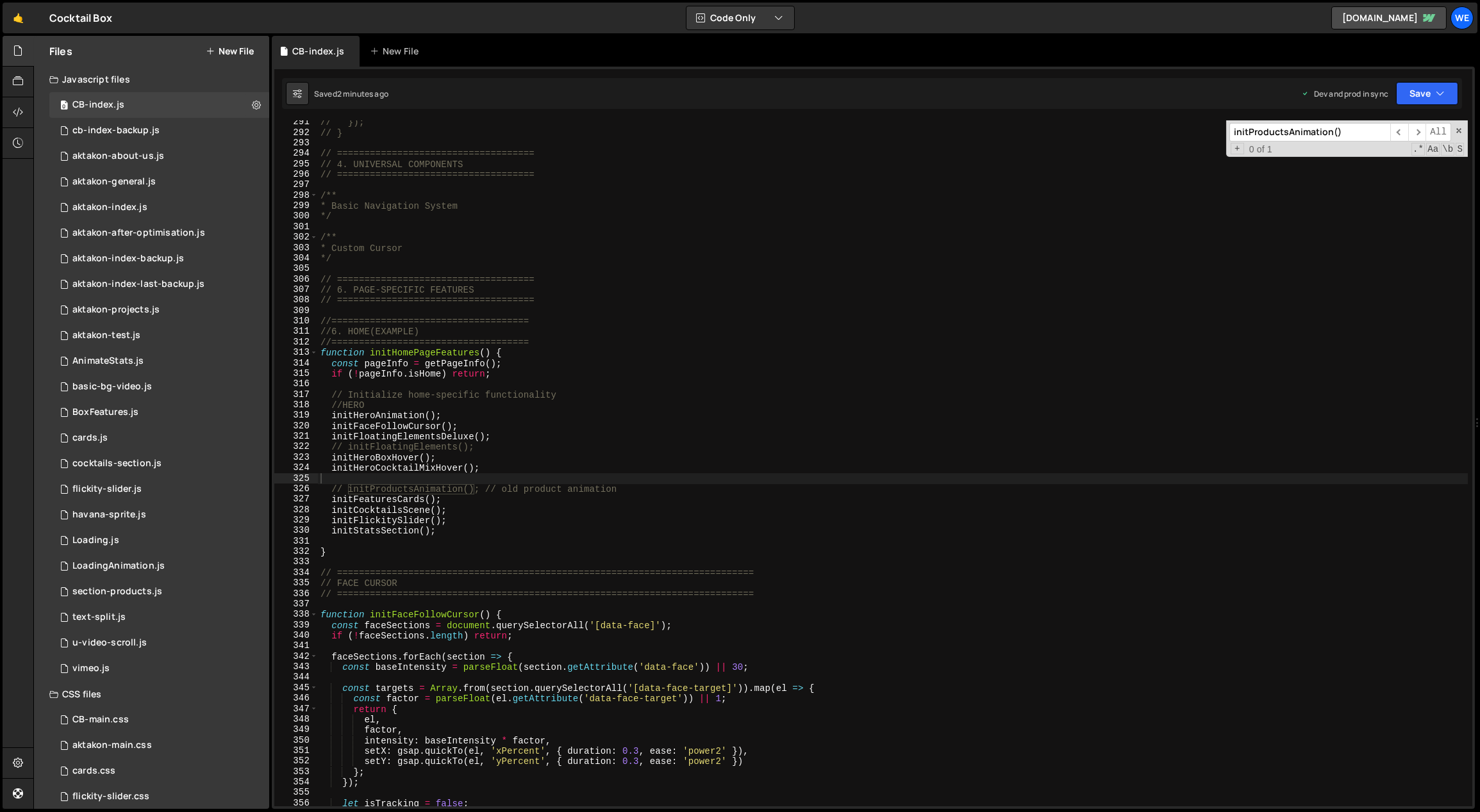
paste input "hoverCB"
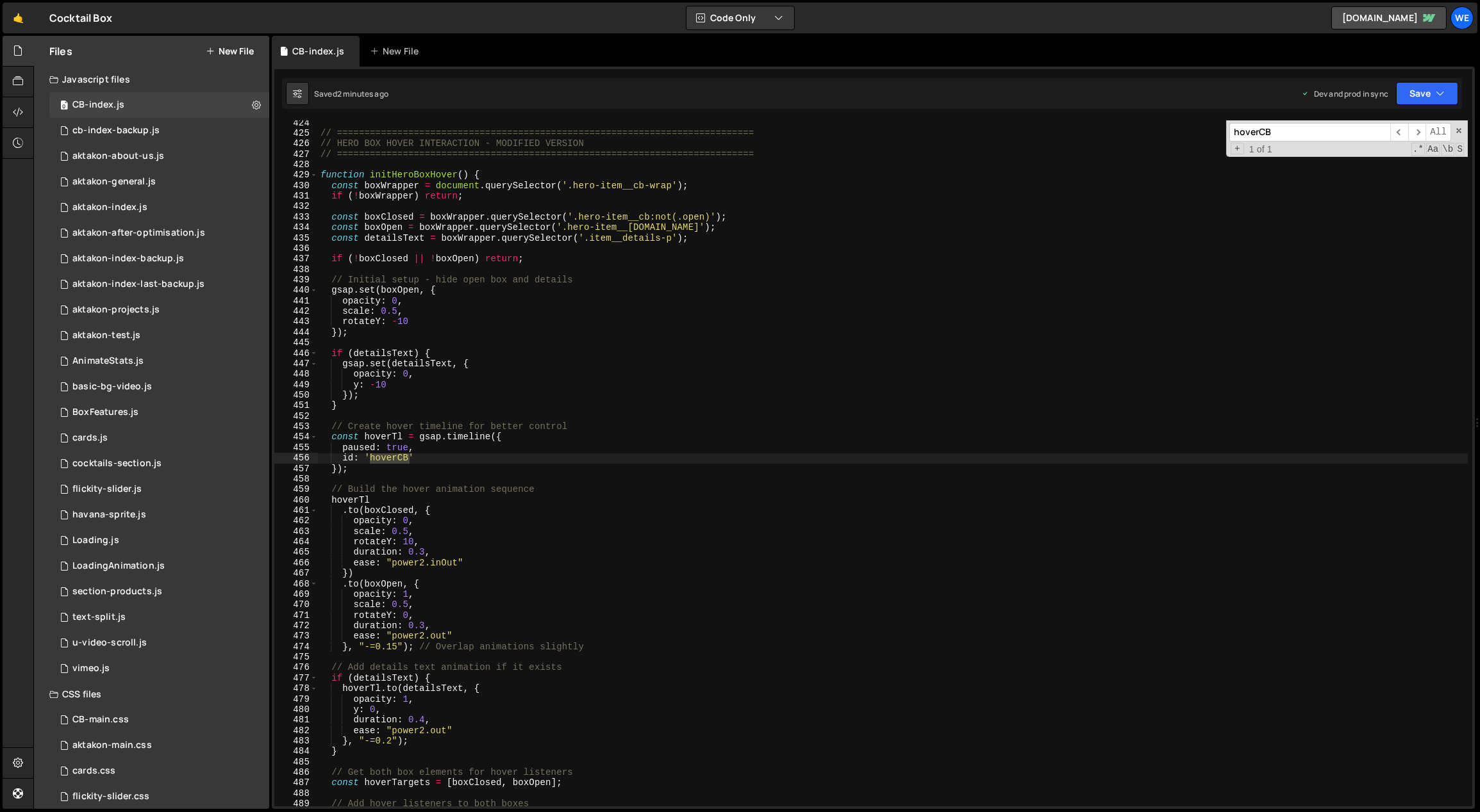
type input "hoverCB"
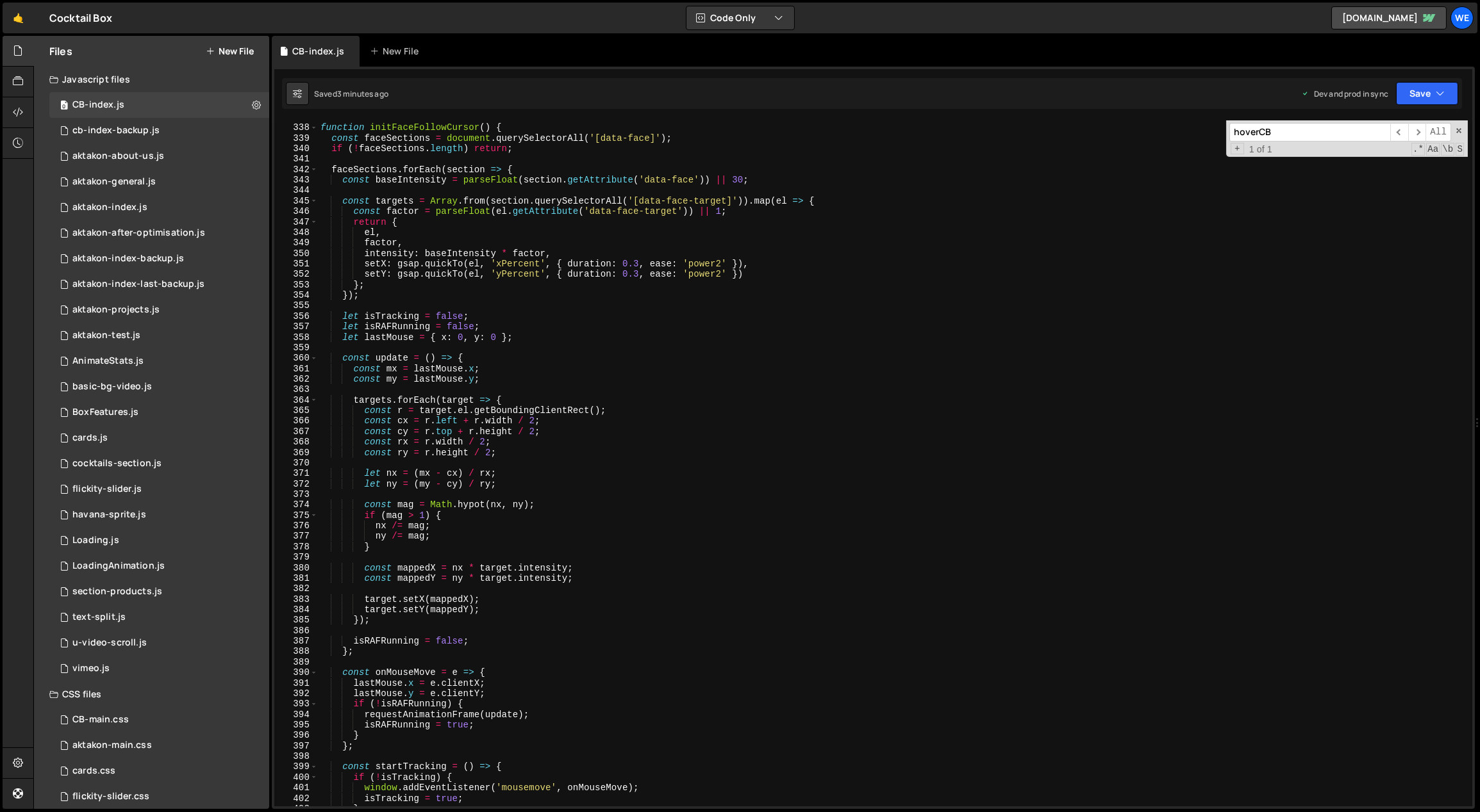
scroll to position [3219, 0]
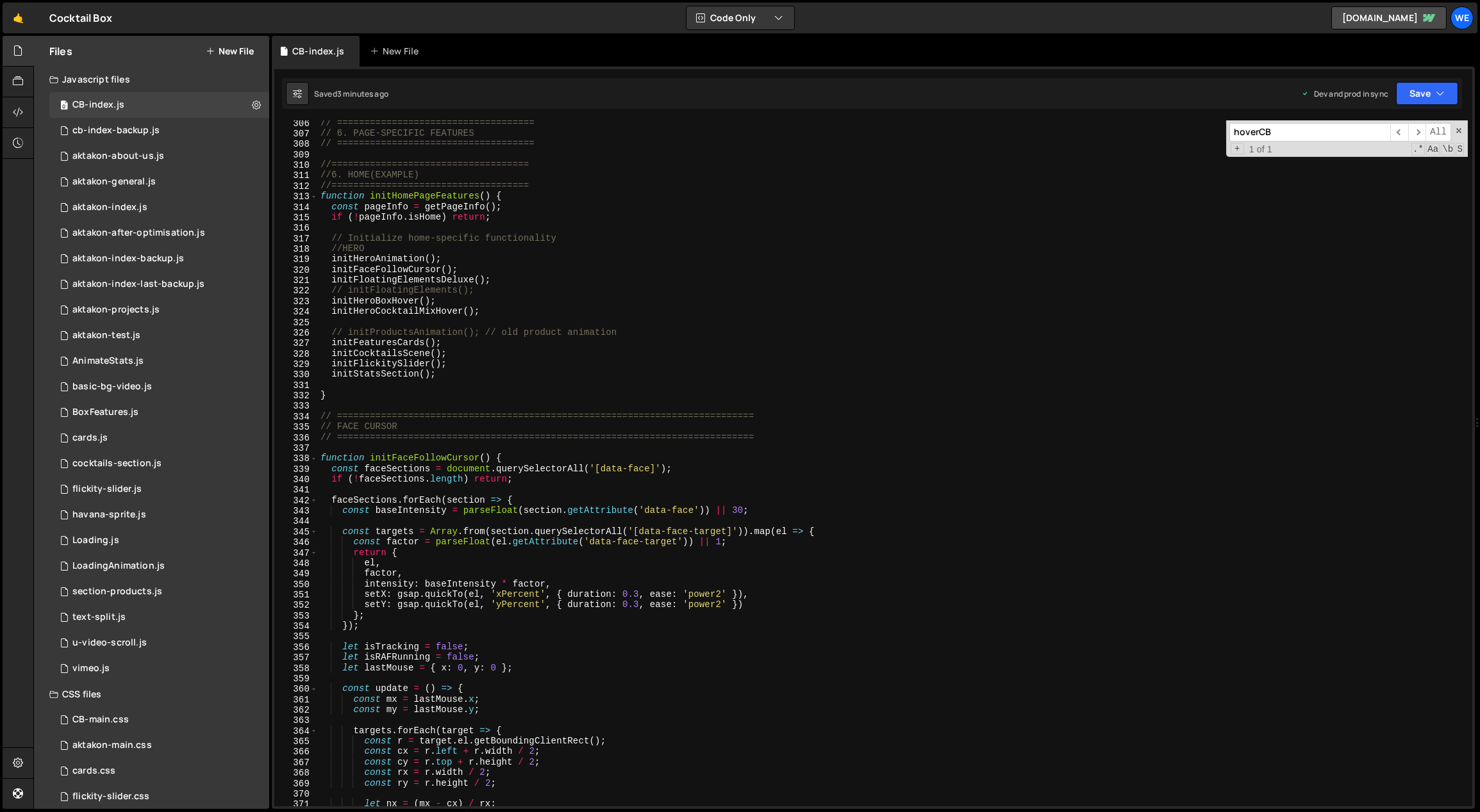
click at [442, 405] on div "// ==================================== // 6. PAGE-SPECIFIC FEATURES // =======…" at bounding box center [893, 472] width 1150 height 708
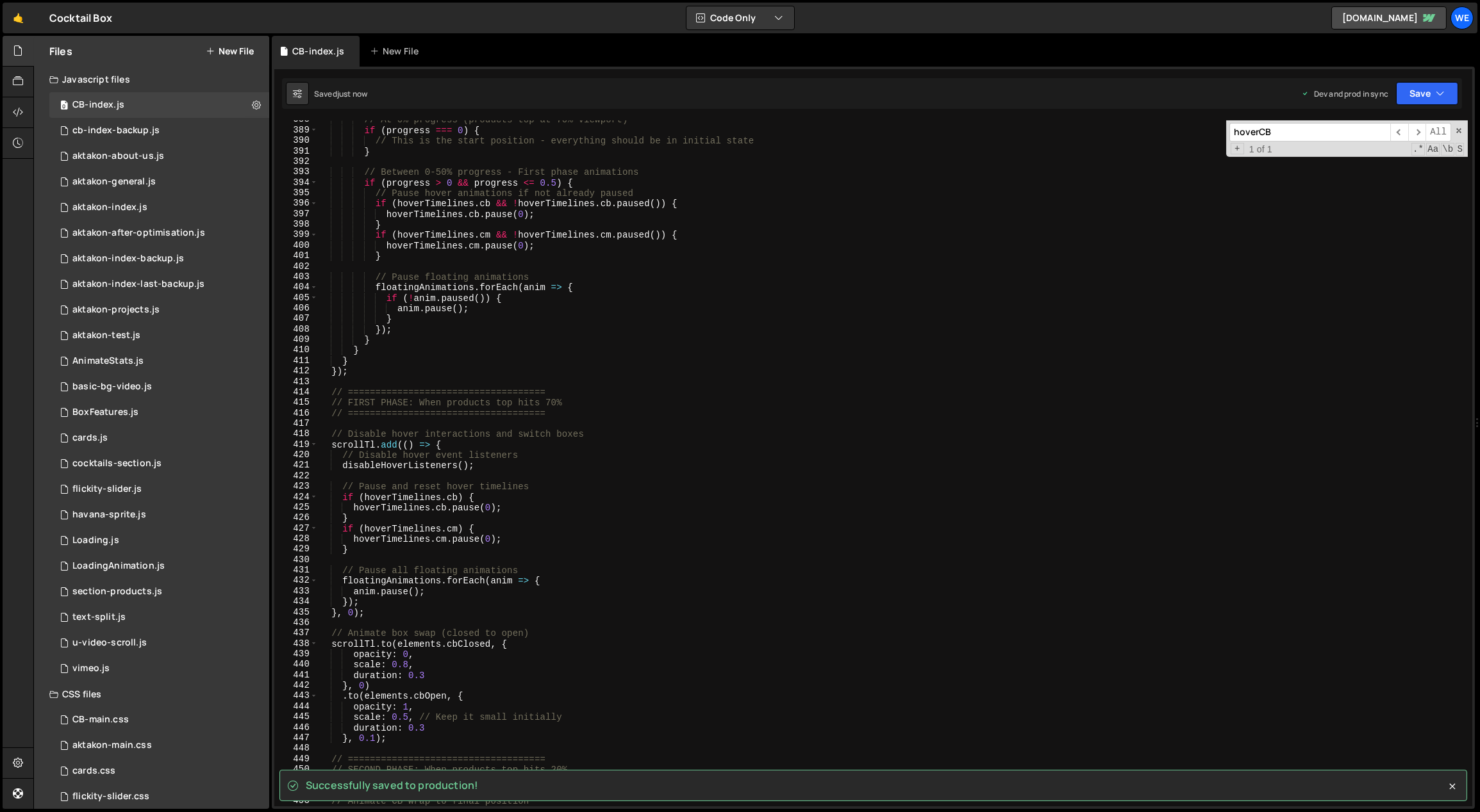
scroll to position [3843, 0]
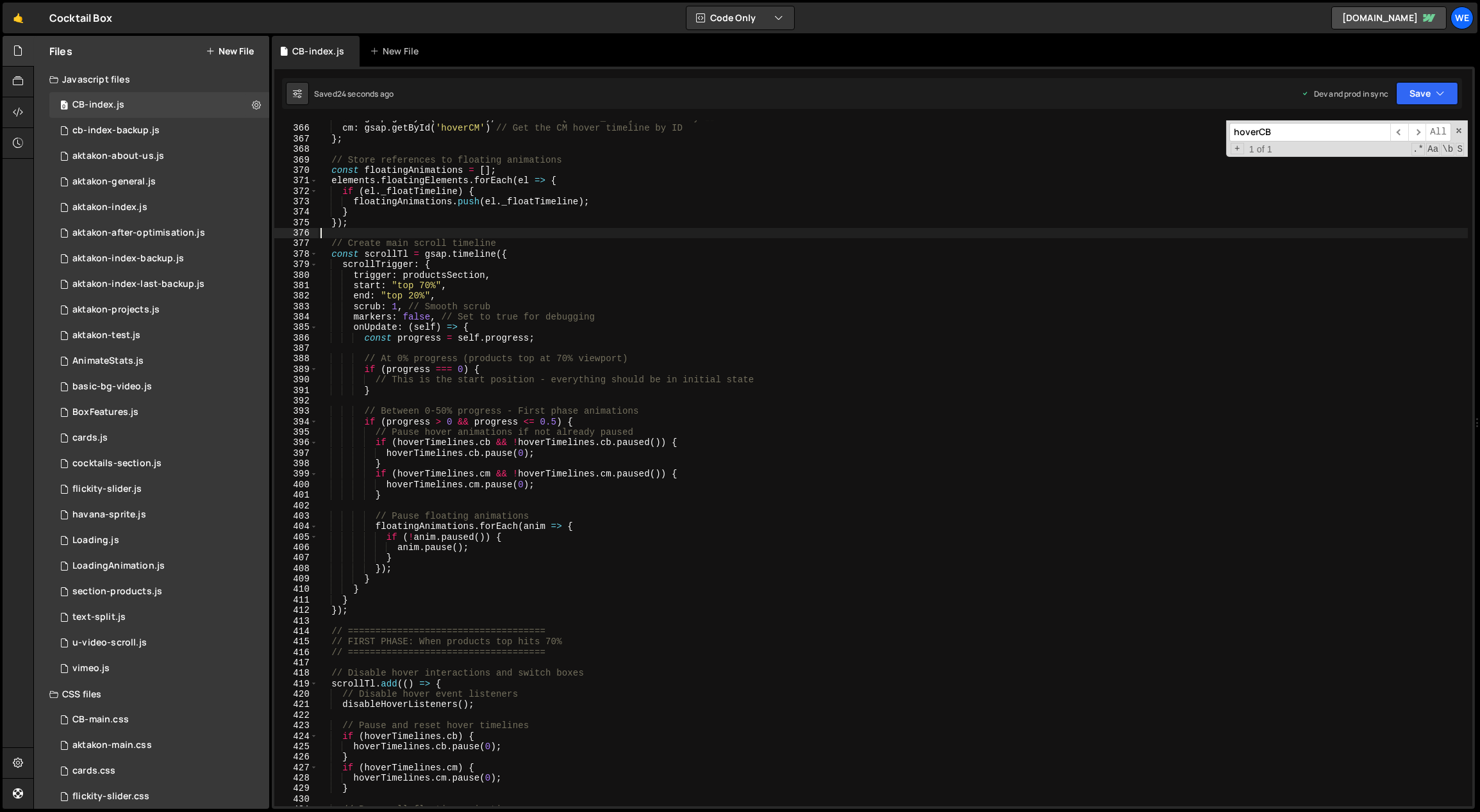
click at [704, 237] on div "cb : gsap . getById ( 'hoverCB' ) , // Get the CB hover timeline by ID cm : gsa…" at bounding box center [893, 466] width 1150 height 708
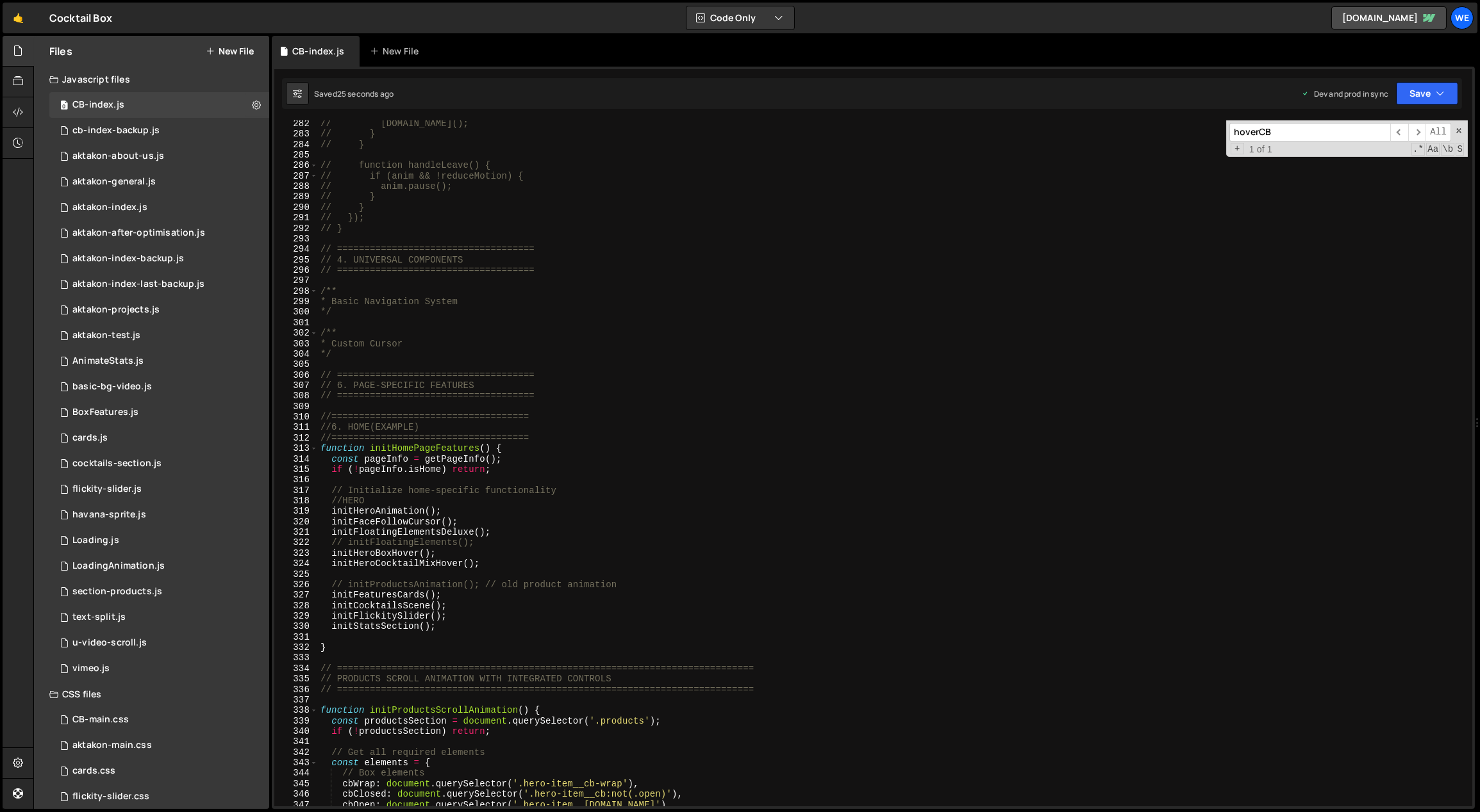
scroll to position [3158, 0]
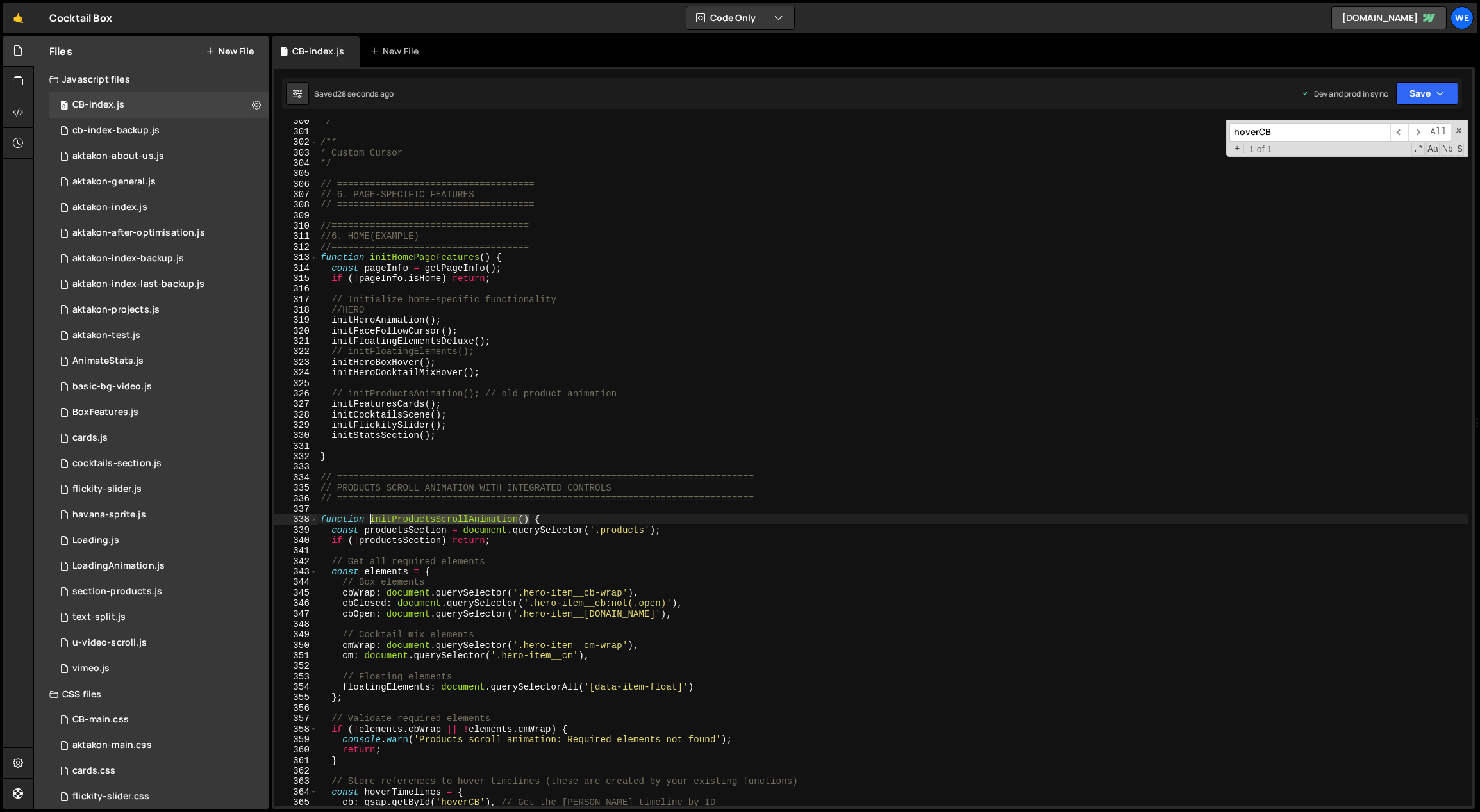
drag, startPoint x: 530, startPoint y: 517, endPoint x: 372, endPoint y: 518, distance: 158.0
click at [372, 518] on div "*/ /** * Custom Cursor */ // ==================================== // 6. PAGE-SP…" at bounding box center [893, 470] width 1150 height 708
click at [499, 356] on div "*/ /** * Custom Cursor */ // ==================================== // 6. PAGE-SP…" at bounding box center [893, 470] width 1150 height 708
type textarea "// initFloatingElements();"
type textarea "initHeroCocktailMixHover();"
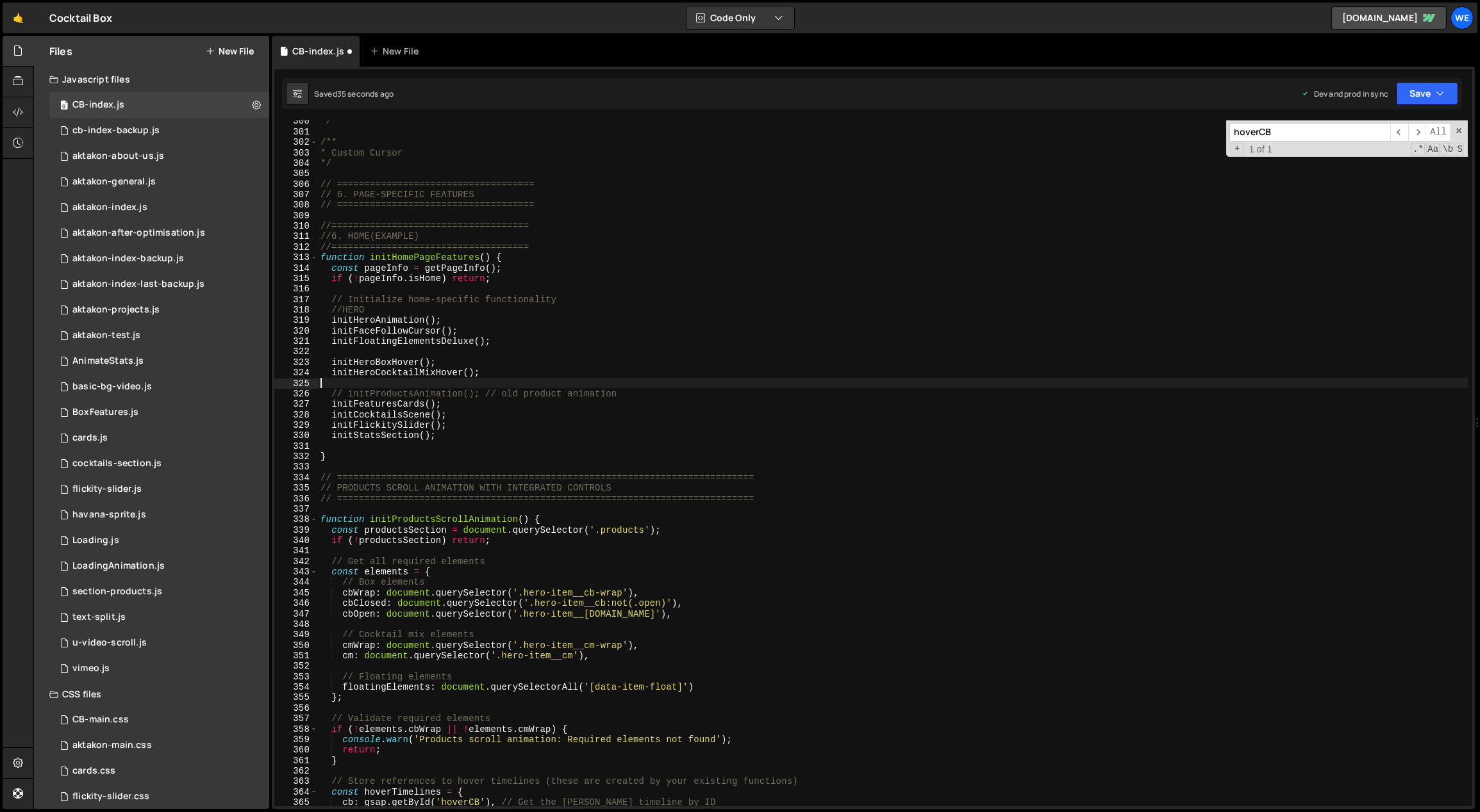
paste textarea "initProductsScrollAnimation()"
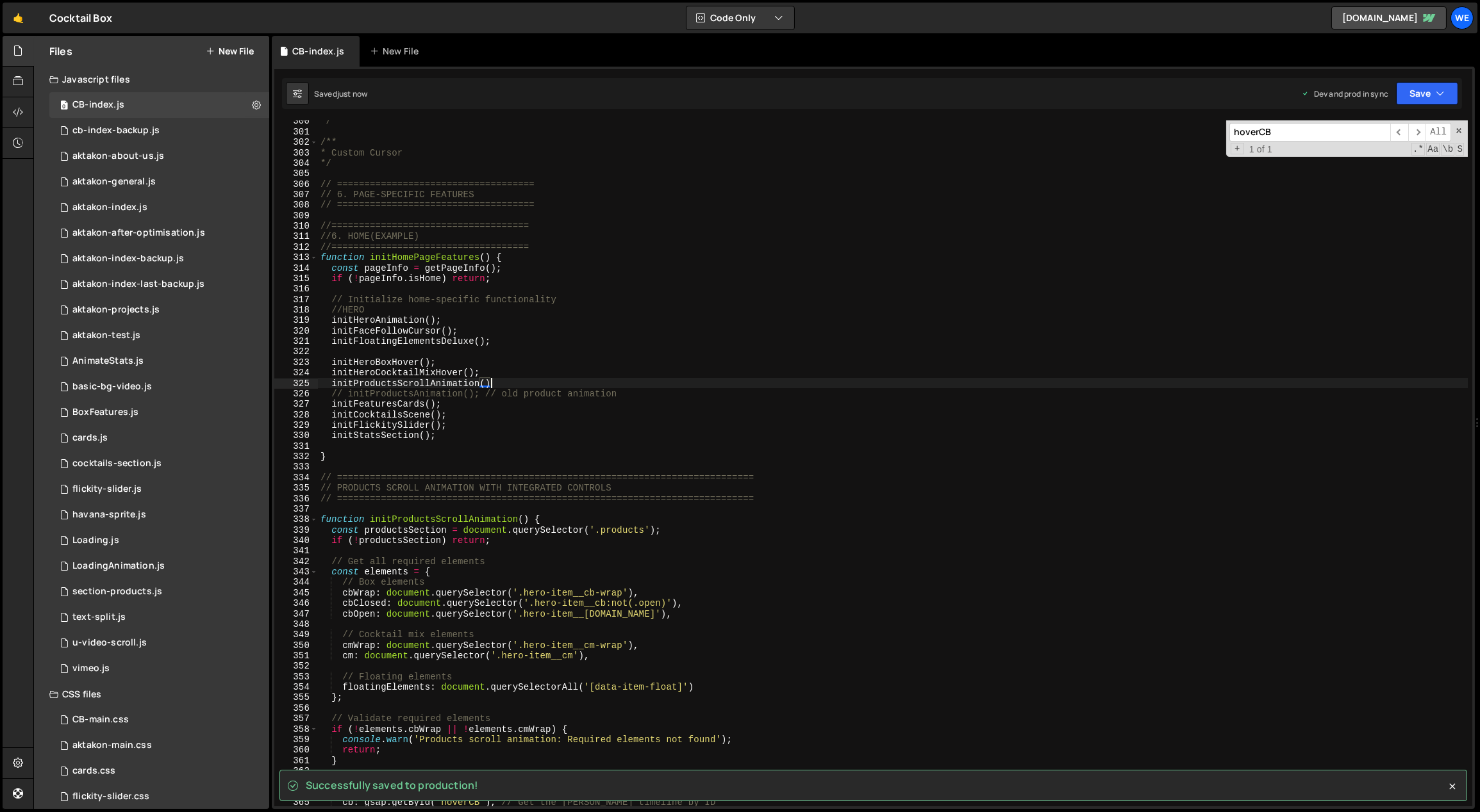
click at [523, 380] on div "*/ /** * Custom Cursor */ // ==================================== // 6. PAGE-SP…" at bounding box center [893, 470] width 1150 height 708
type textarea "initProductsScrollAnimation();"
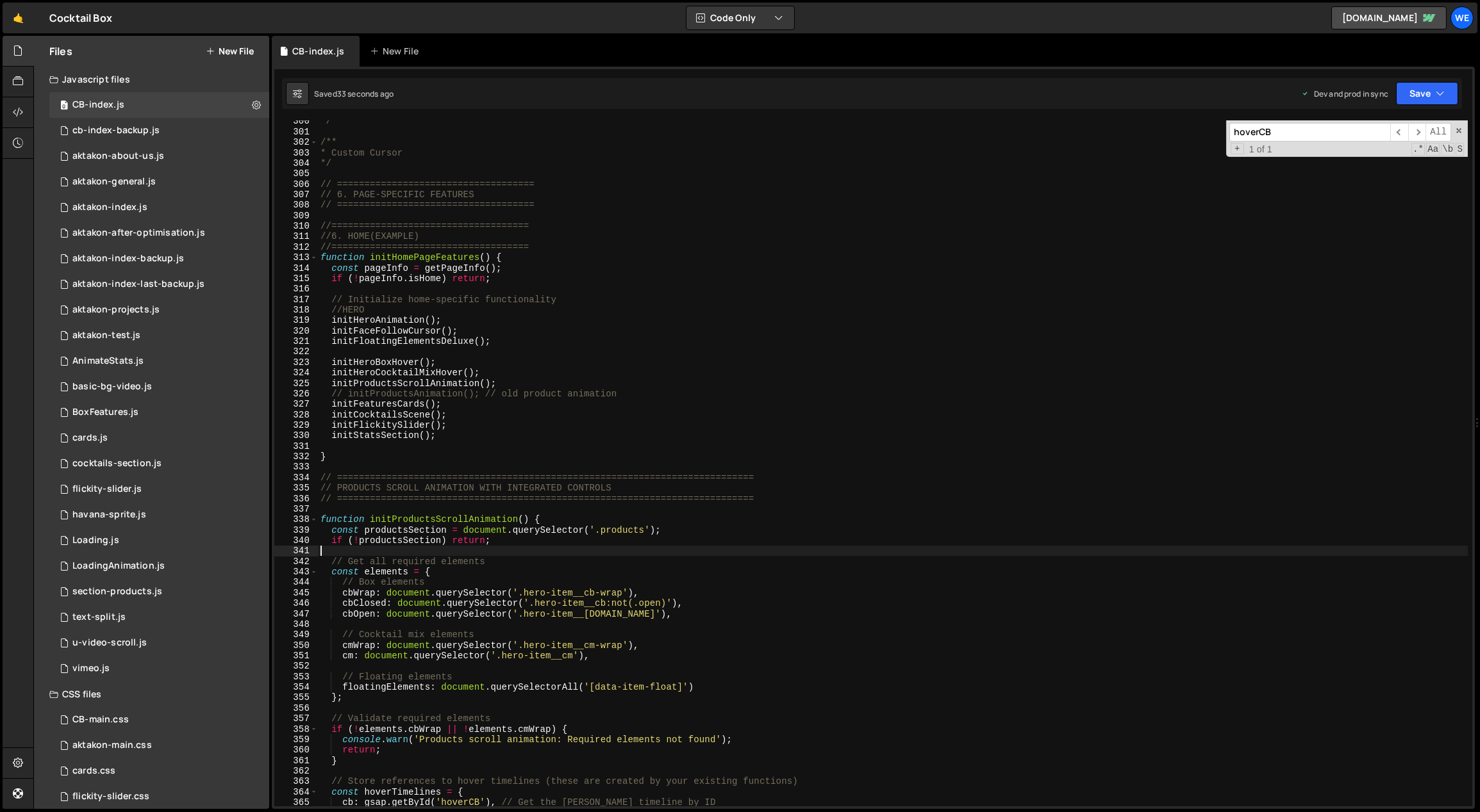
click at [605, 549] on div "*/ /** * Custom Cursor */ // ==================================== // 6. PAGE-SP…" at bounding box center [893, 470] width 1150 height 708
click at [542, 476] on div "*/ /** * Custom Cursor */ // ==================================== // 6. PAGE-SP…" at bounding box center [893, 470] width 1150 height 708
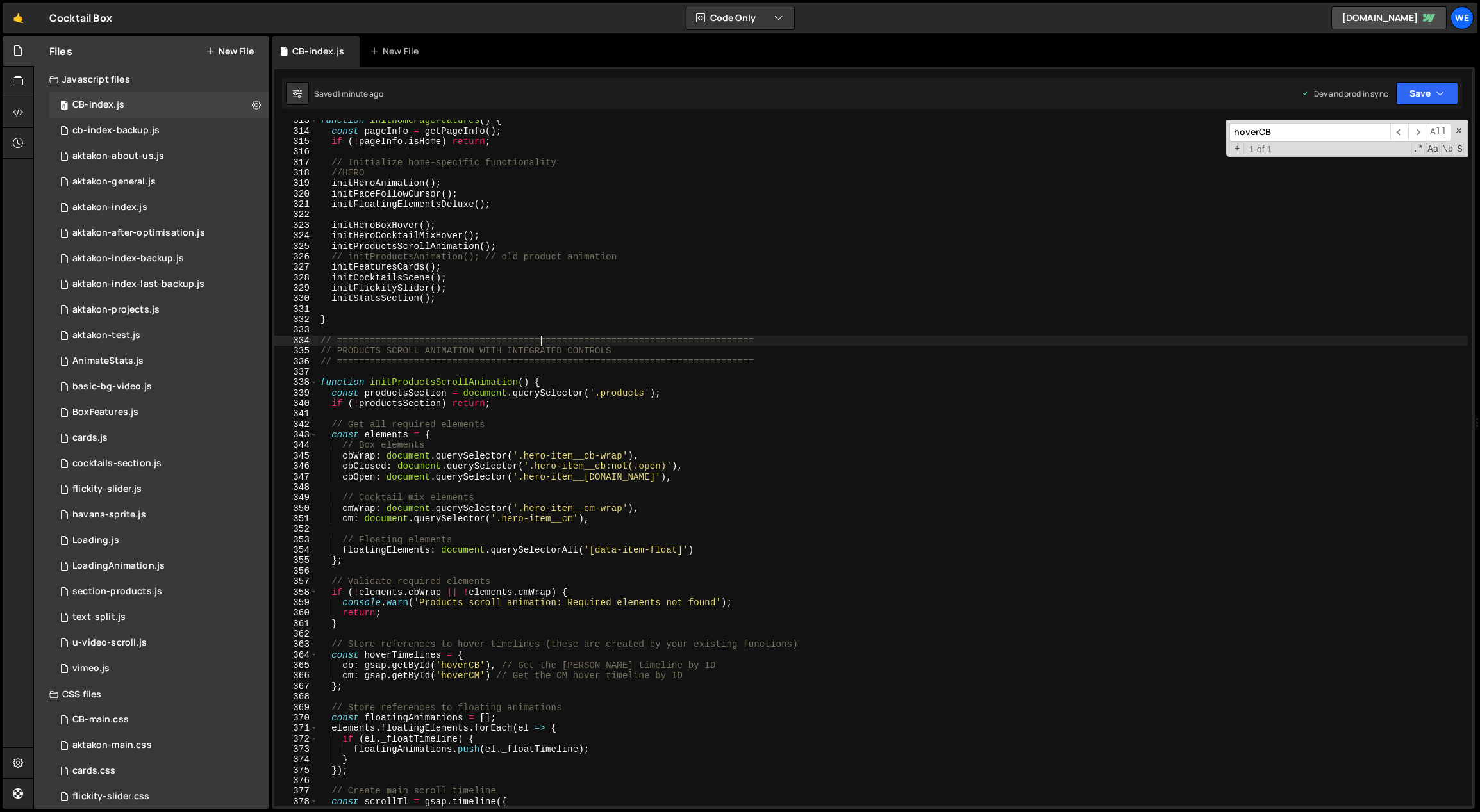
scroll to position [3459, 0]
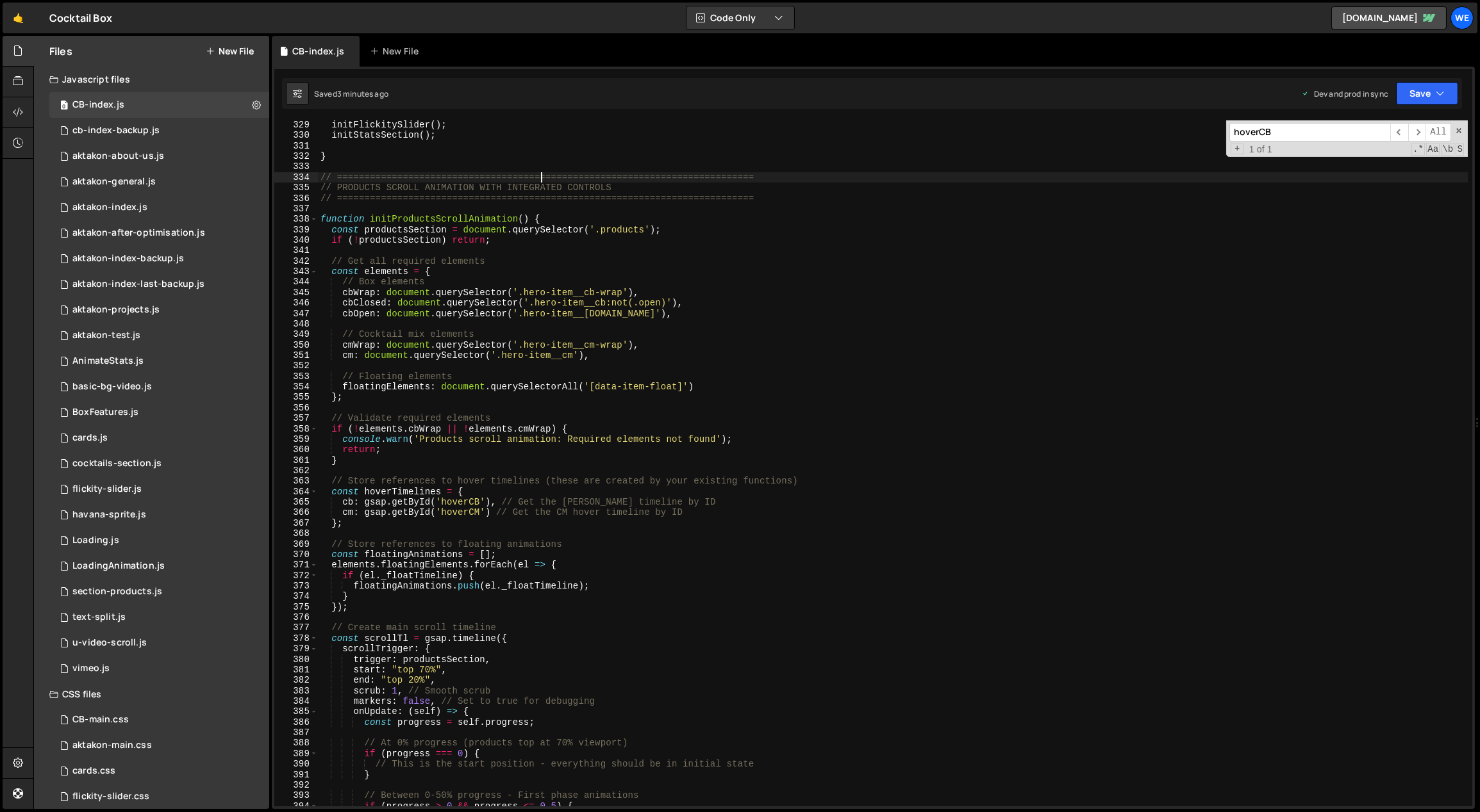
click at [785, 489] on div "initFlickitySlider ( ) ; initStatsSection ( ) ; } // ==========================…" at bounding box center [893, 474] width 1150 height 708
type textarea "initScript();"
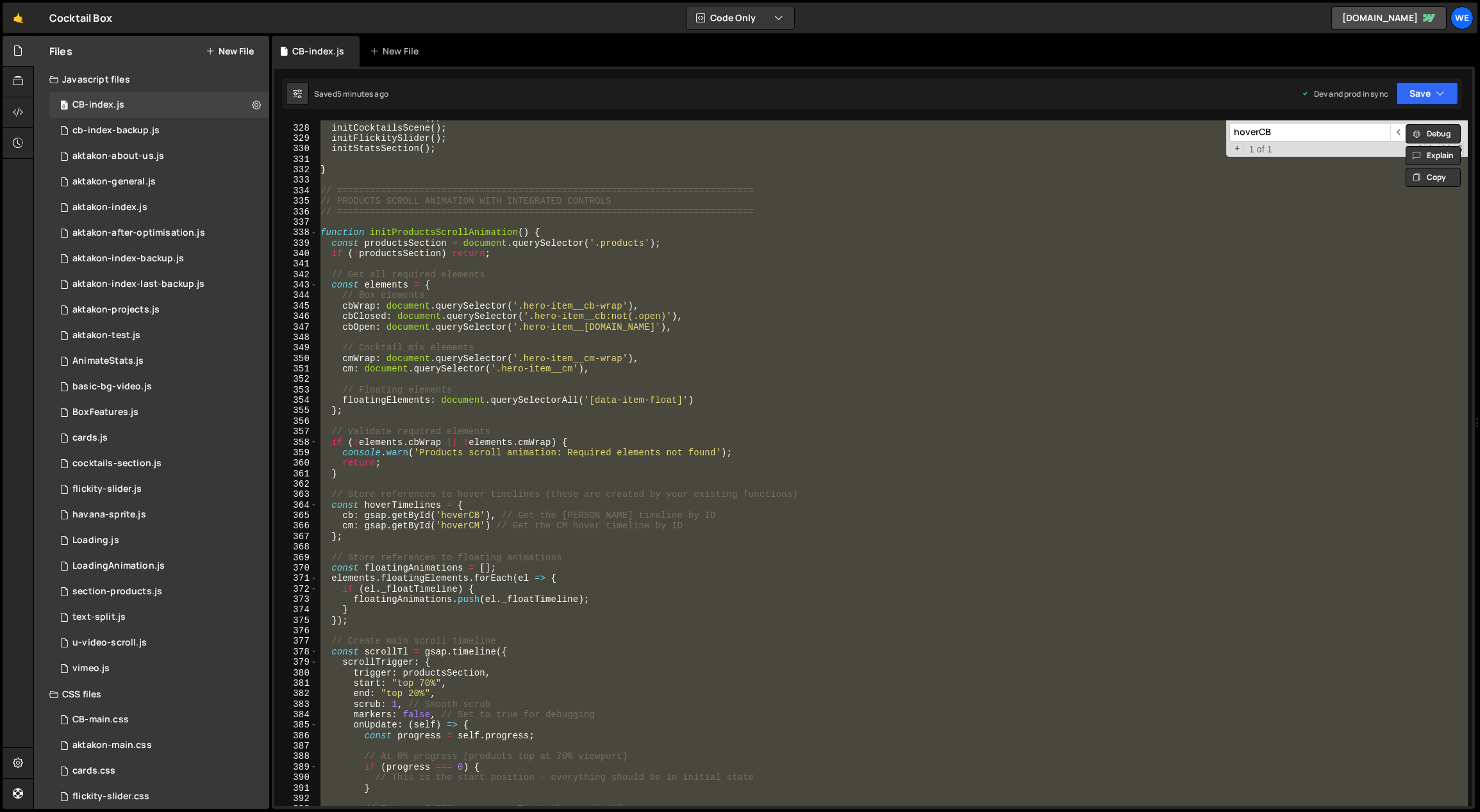
scroll to position [3446, 0]
click at [426, 259] on div "initFeaturesCards ( ) ; initCocktailsScene ( ) ; initFlickitySlider ( ) ; initS…" at bounding box center [893, 463] width 1150 height 686
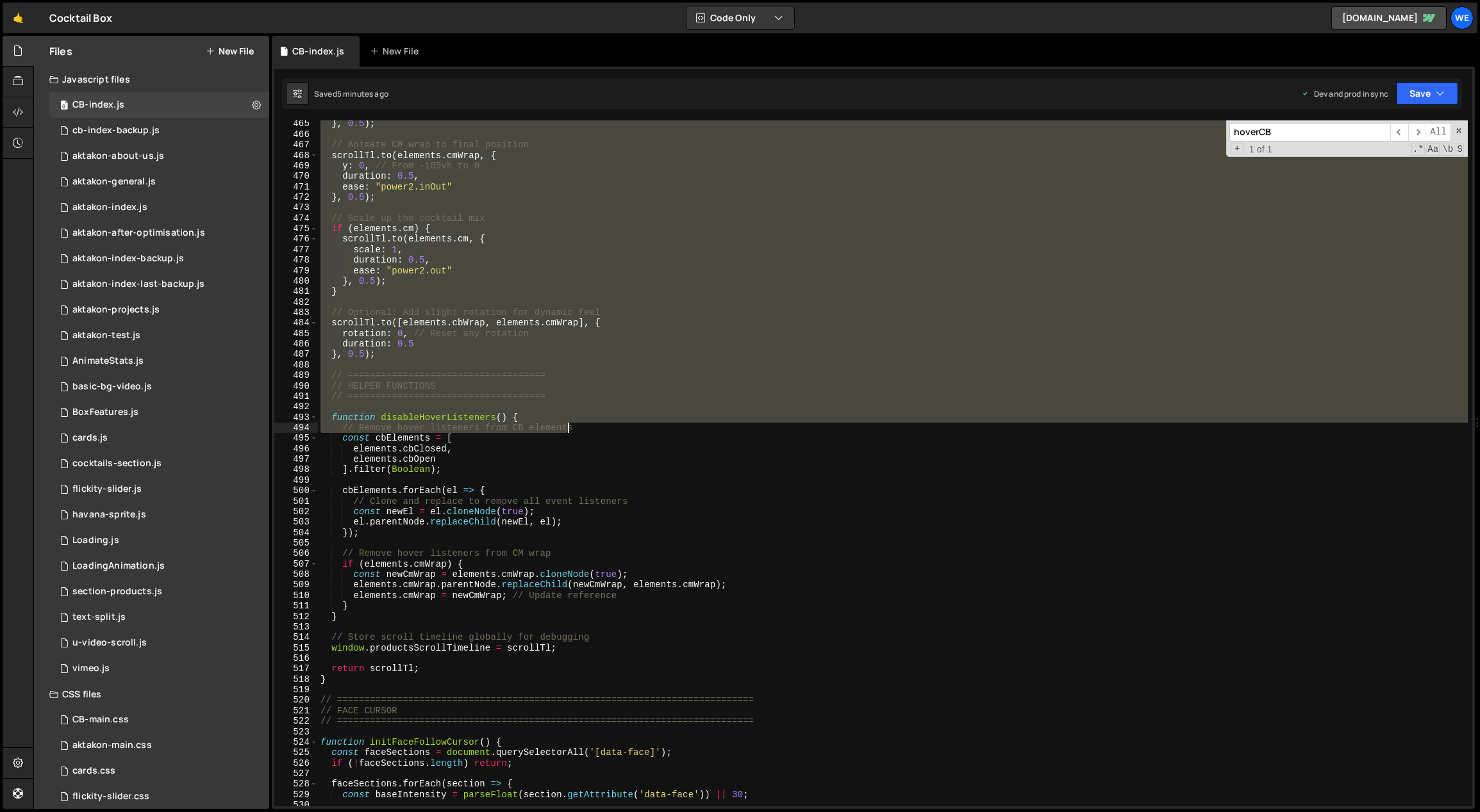
scroll to position [4885, 0]
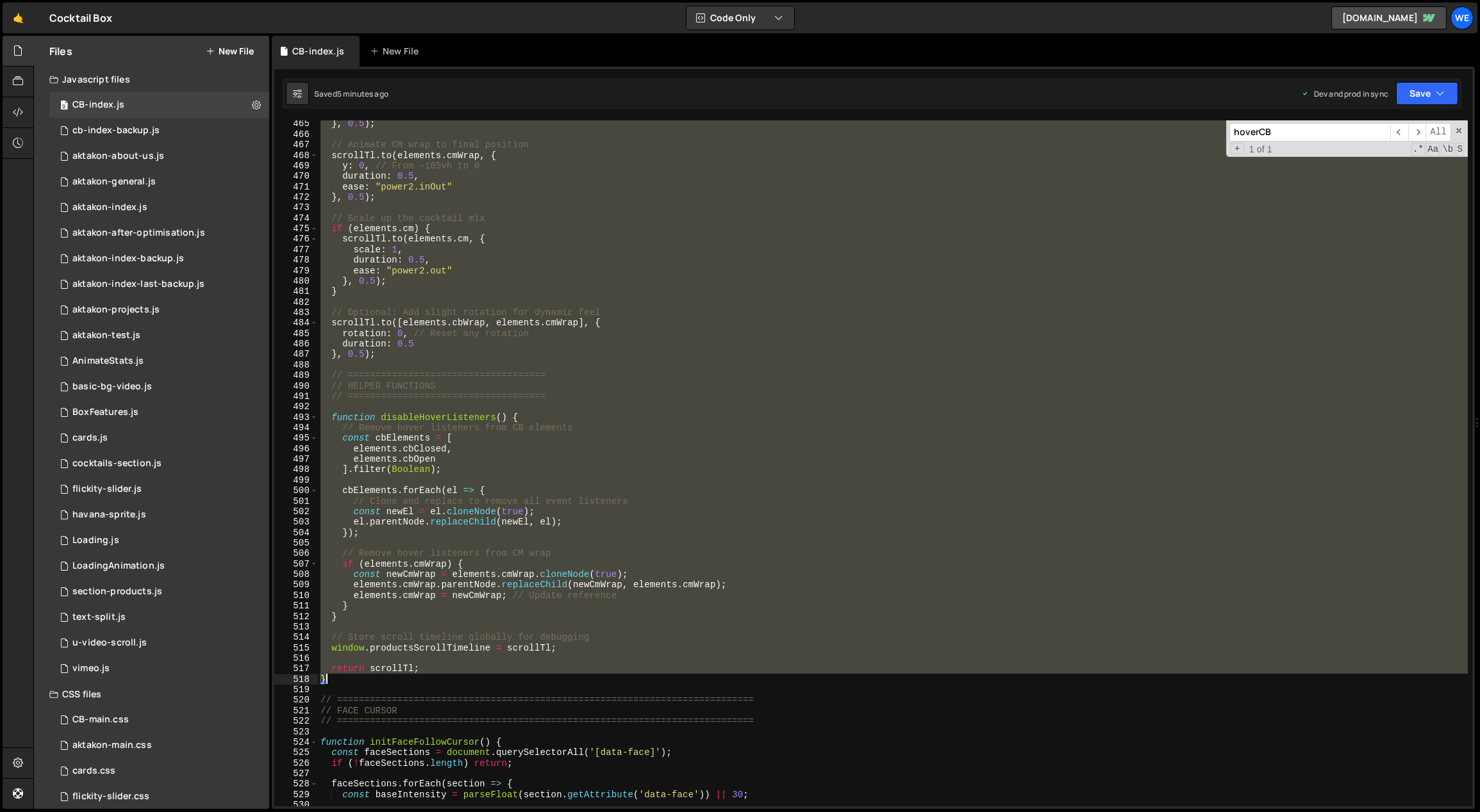
drag, startPoint x: 350, startPoint y: 207, endPoint x: 491, endPoint y: 675, distance: 488.8
click at [490, 675] on div "} , 0.5 ) ; // Animate CM wrap to final position scrollTl . to ( elements . cmW…" at bounding box center [893, 472] width 1150 height 708
paste textarea
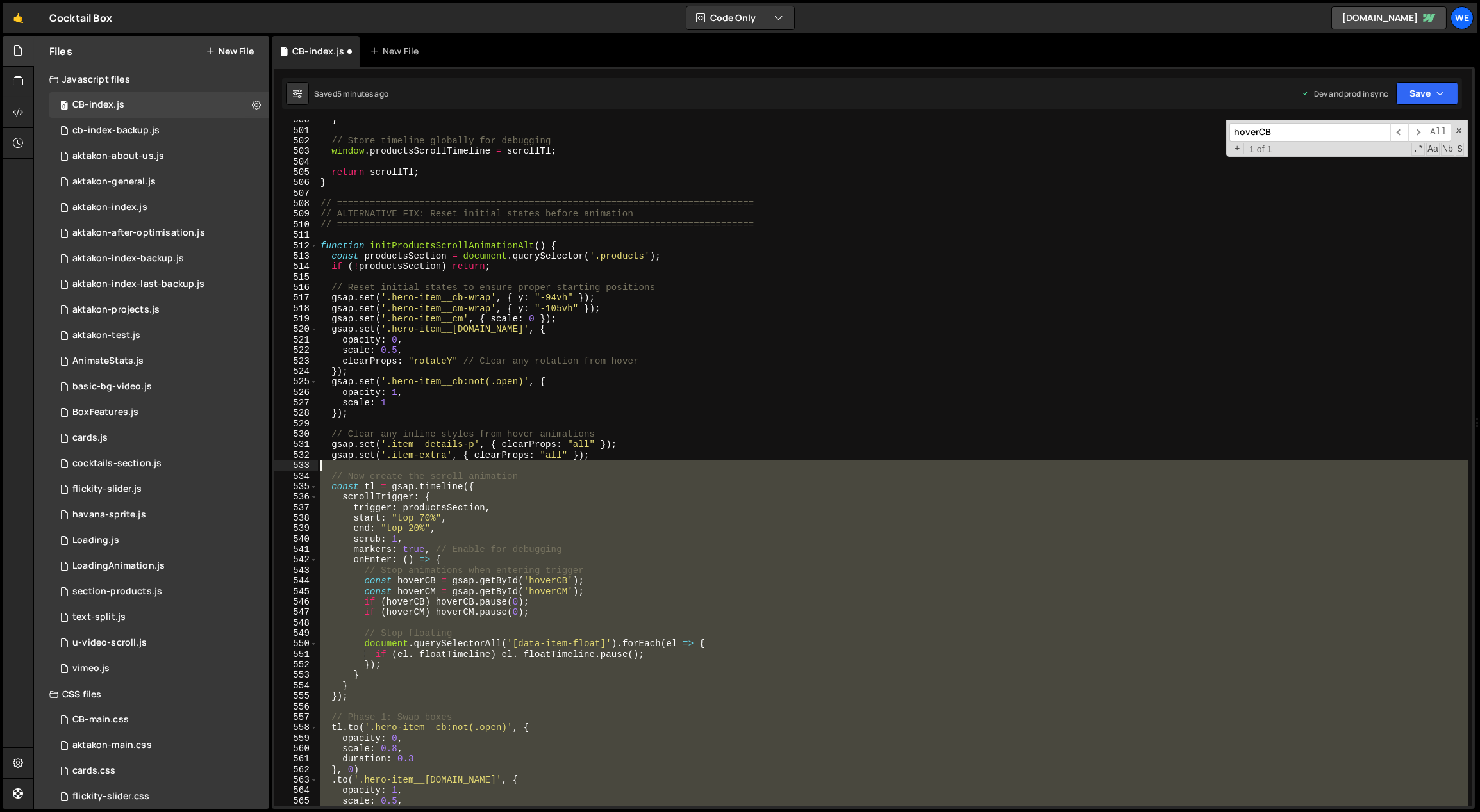
scroll to position [5196, 0]
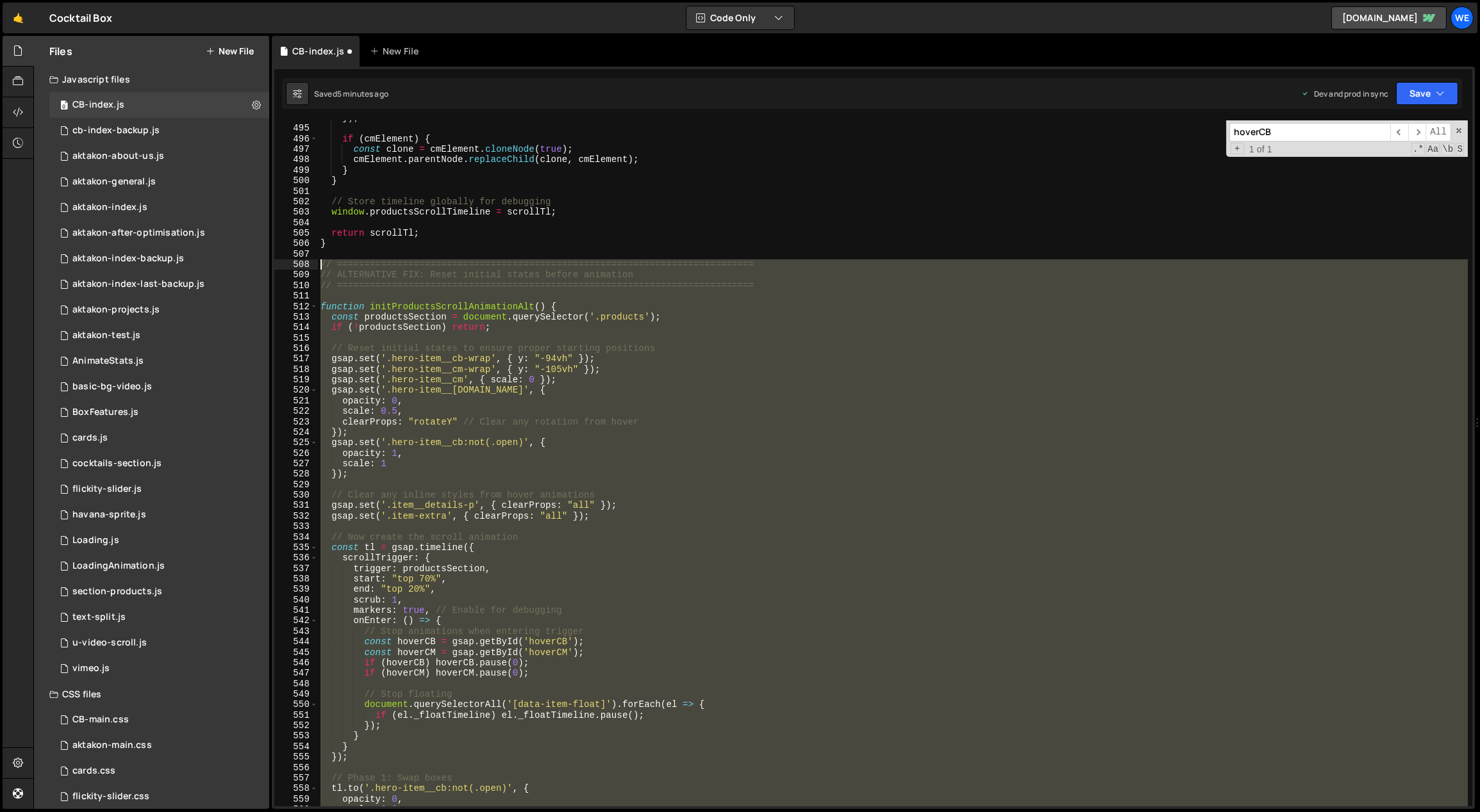
drag, startPoint x: 338, startPoint y: 586, endPoint x: 319, endPoint y: 261, distance: 325.6
click at [319, 261] on div "}) ; if ( cmElement ) { const clone = cmElement . cloneNode ( true ) ; cmElemen…" at bounding box center [893, 466] width 1150 height 708
type textarea "// ============================================================================…"
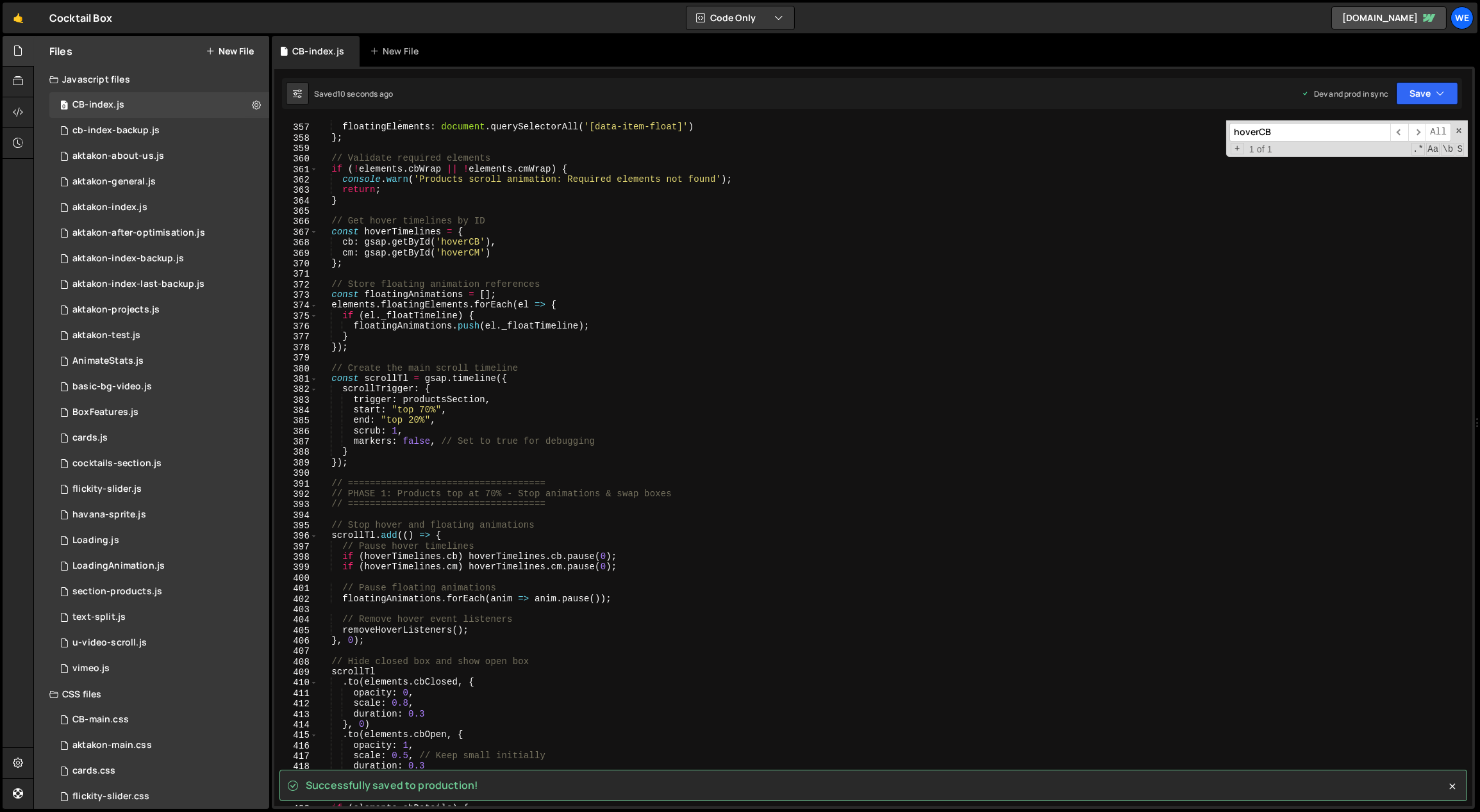
scroll to position [3410, 0]
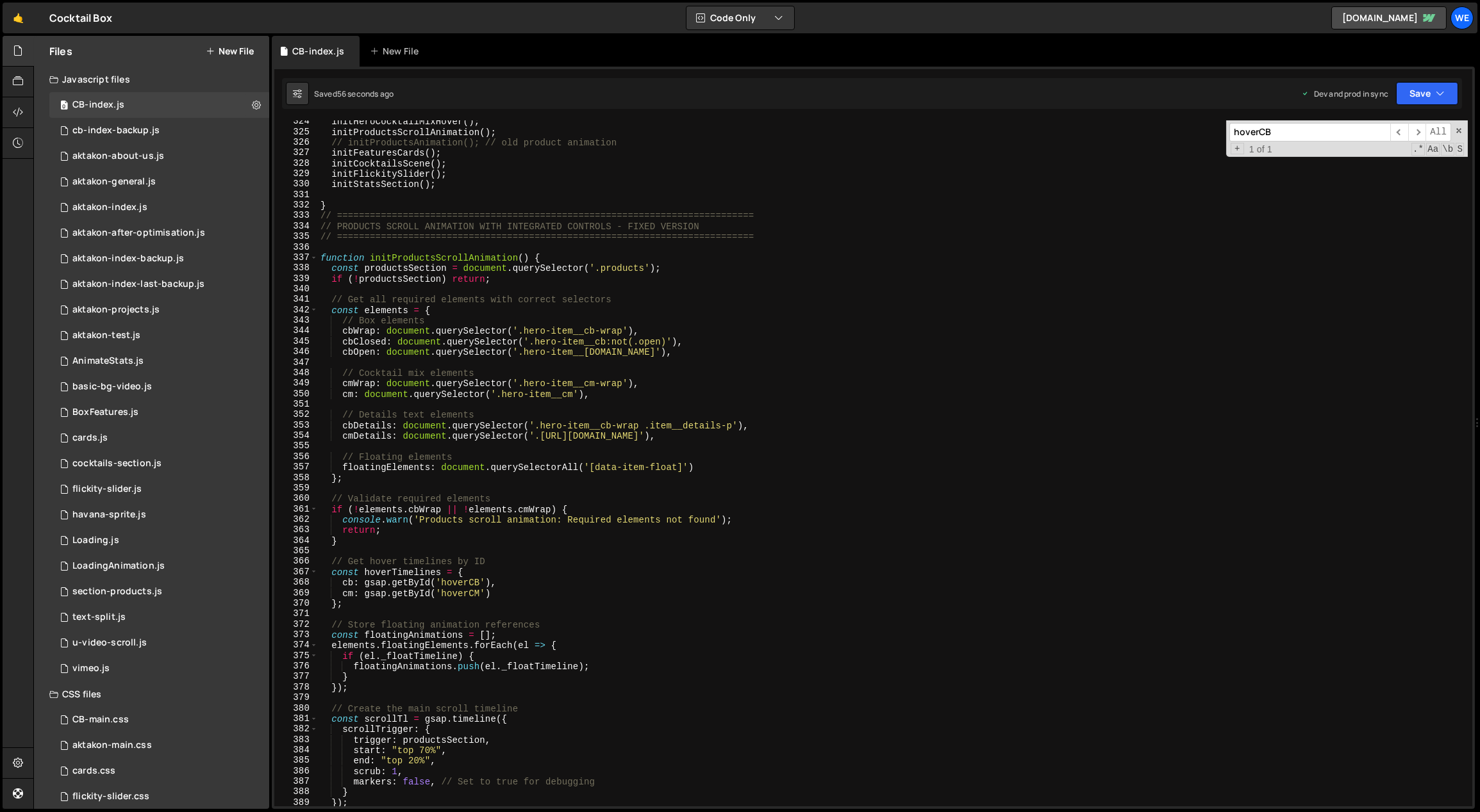
click at [651, 589] on div "initHeroCocktailMixHover ( ) ; initProductsScrollAnimation ( ) ; // initProduct…" at bounding box center [893, 470] width 1150 height 708
click at [347, 277] on div "initHeroCocktailMixHover ( ) ; initProductsScrollAnimation ( ) ; // initProduct…" at bounding box center [893, 470] width 1150 height 708
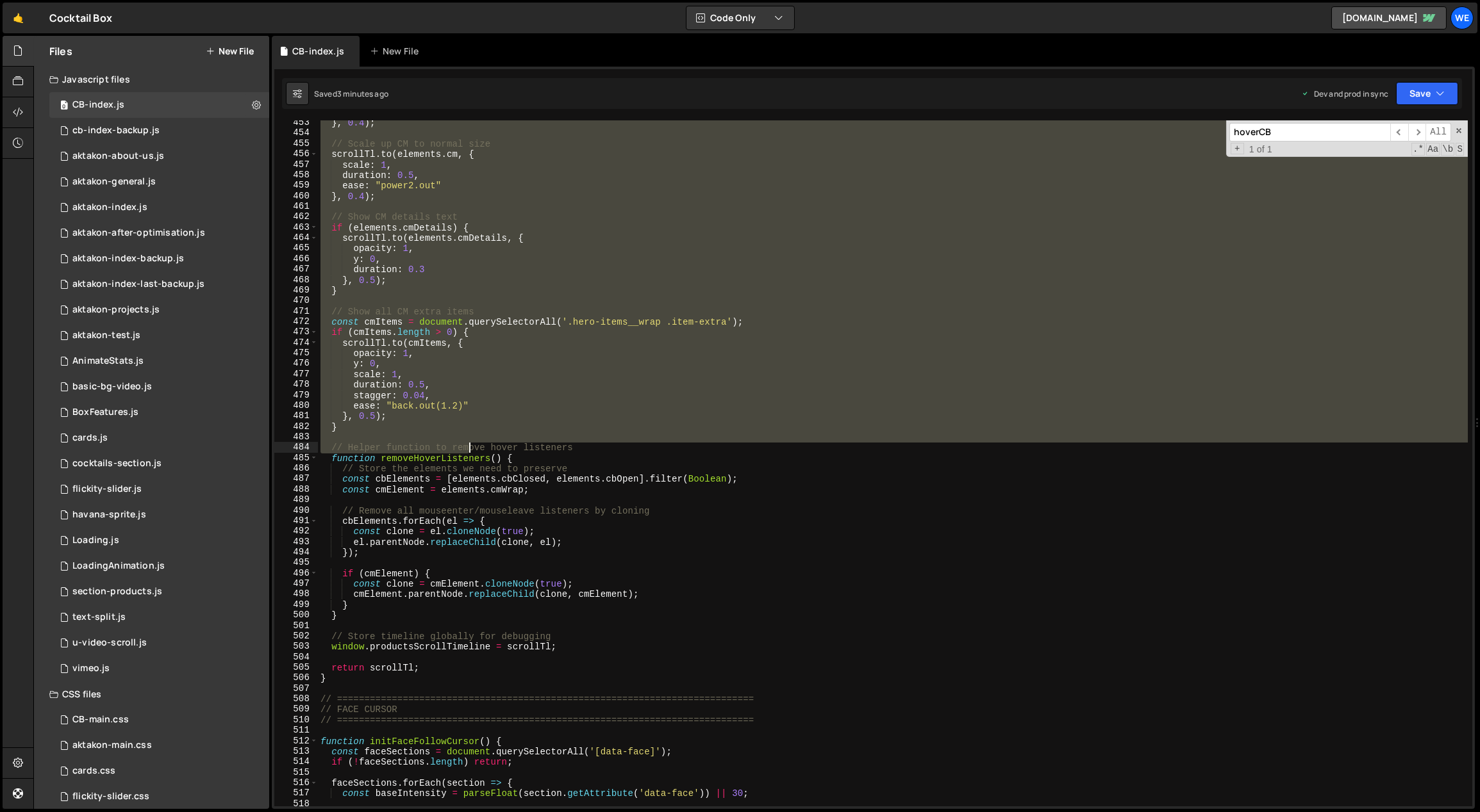
scroll to position [4760, 0]
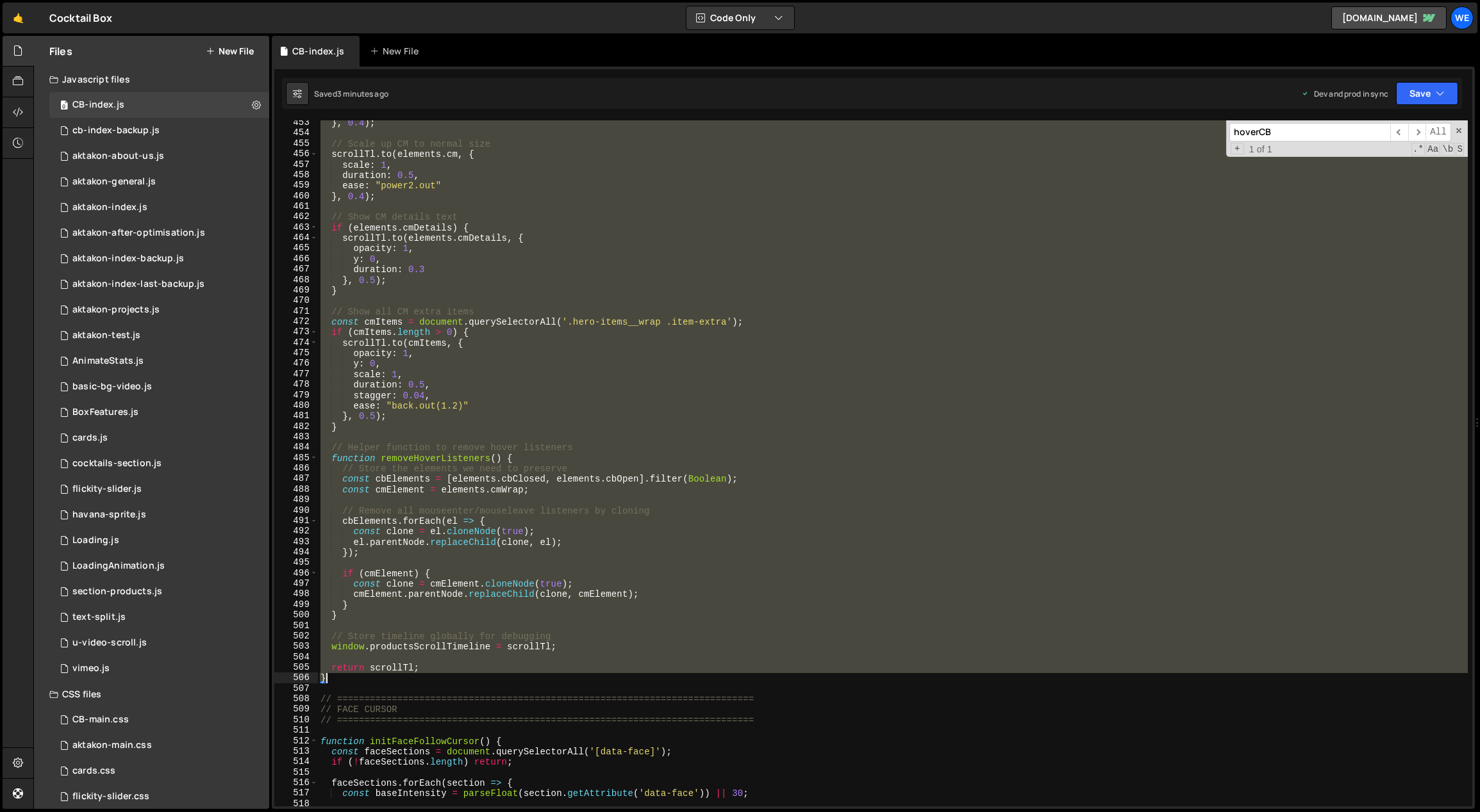
drag, startPoint x: 319, startPoint y: 217, endPoint x: 390, endPoint y: 680, distance: 468.4
click at [390, 680] on div "} , 0.4 ) ; // Scale up CM to normal size scrollTl . to ( elements . cm , { sca…" at bounding box center [893, 472] width 1150 height 708
paste textarea
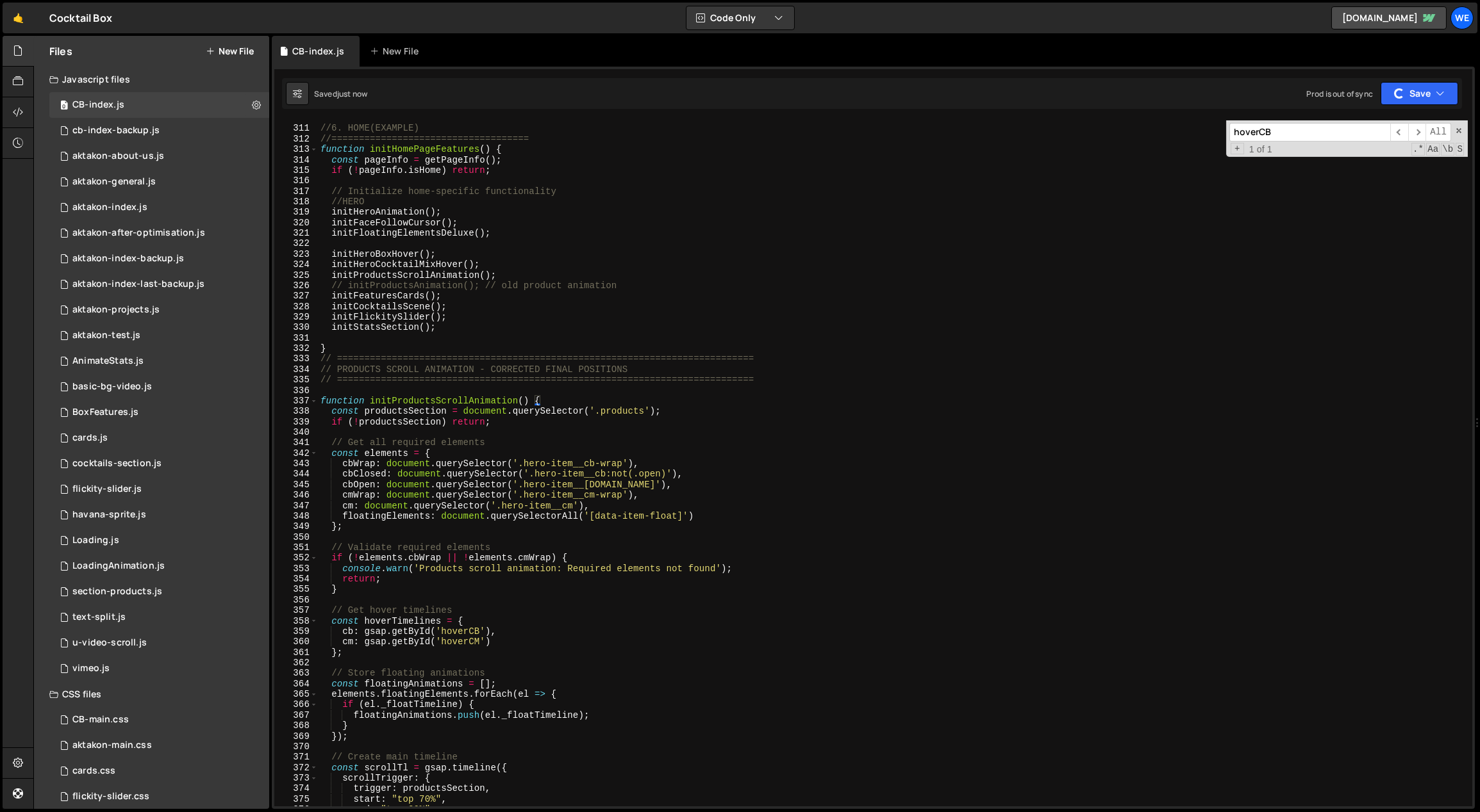
scroll to position [3221, 0]
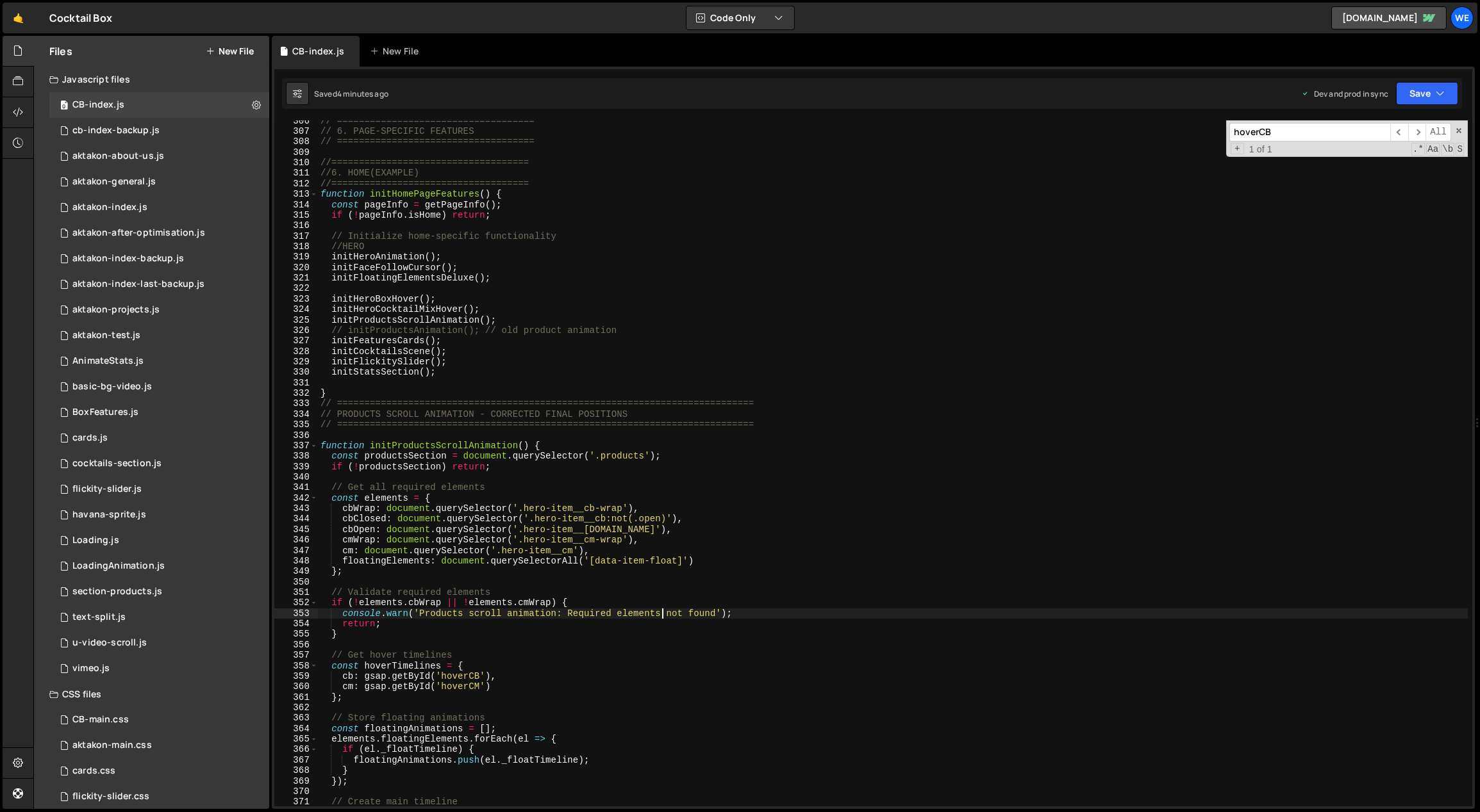
click at [659, 611] on div "// ==================================== // 6. PAGE-SPECIFIC FEATURES // =======…" at bounding box center [893, 470] width 1150 height 708
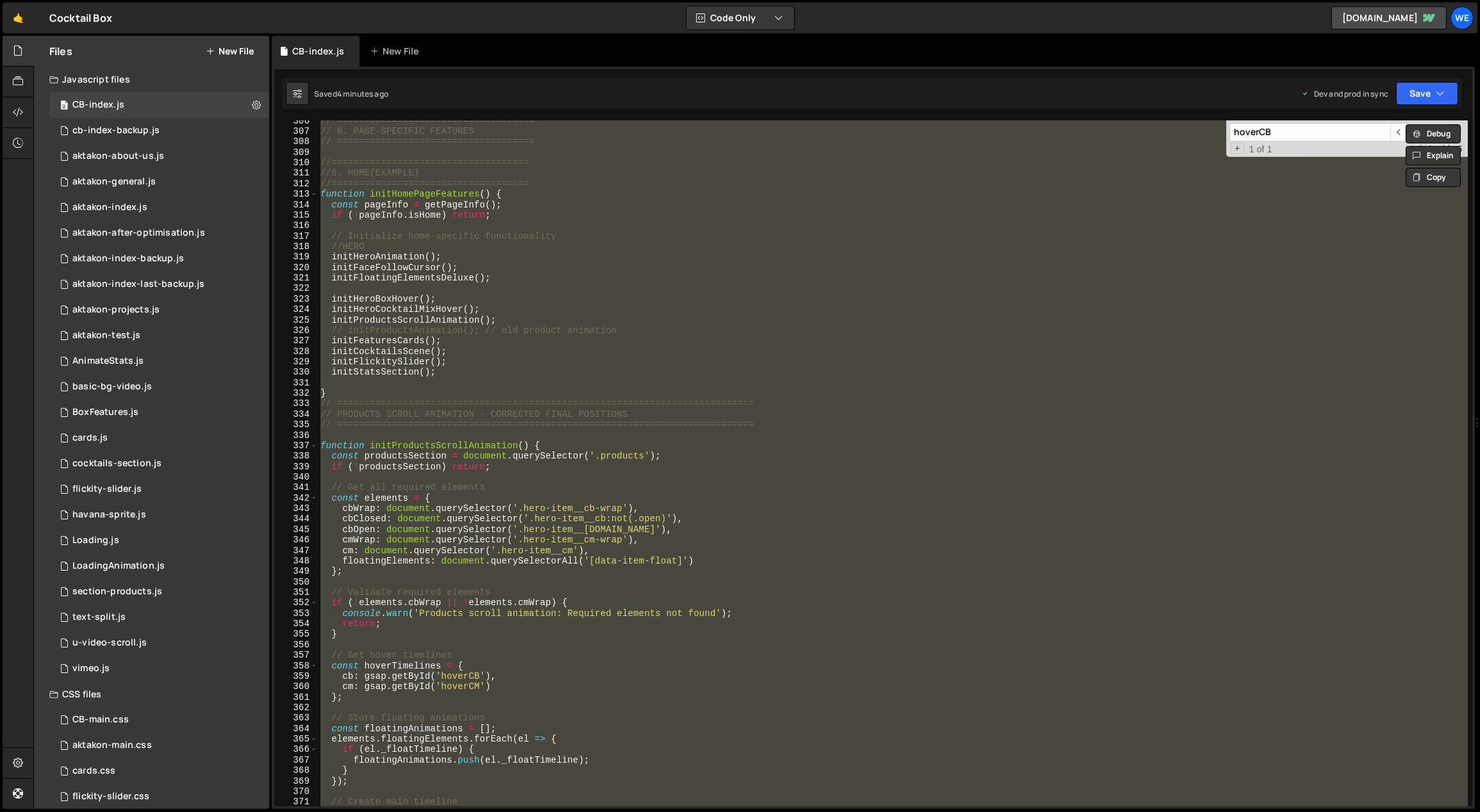
click at [611, 542] on div "// ==================================== // 6. PAGE-SPECIFIC FEATURES // =======…" at bounding box center [893, 463] width 1150 height 686
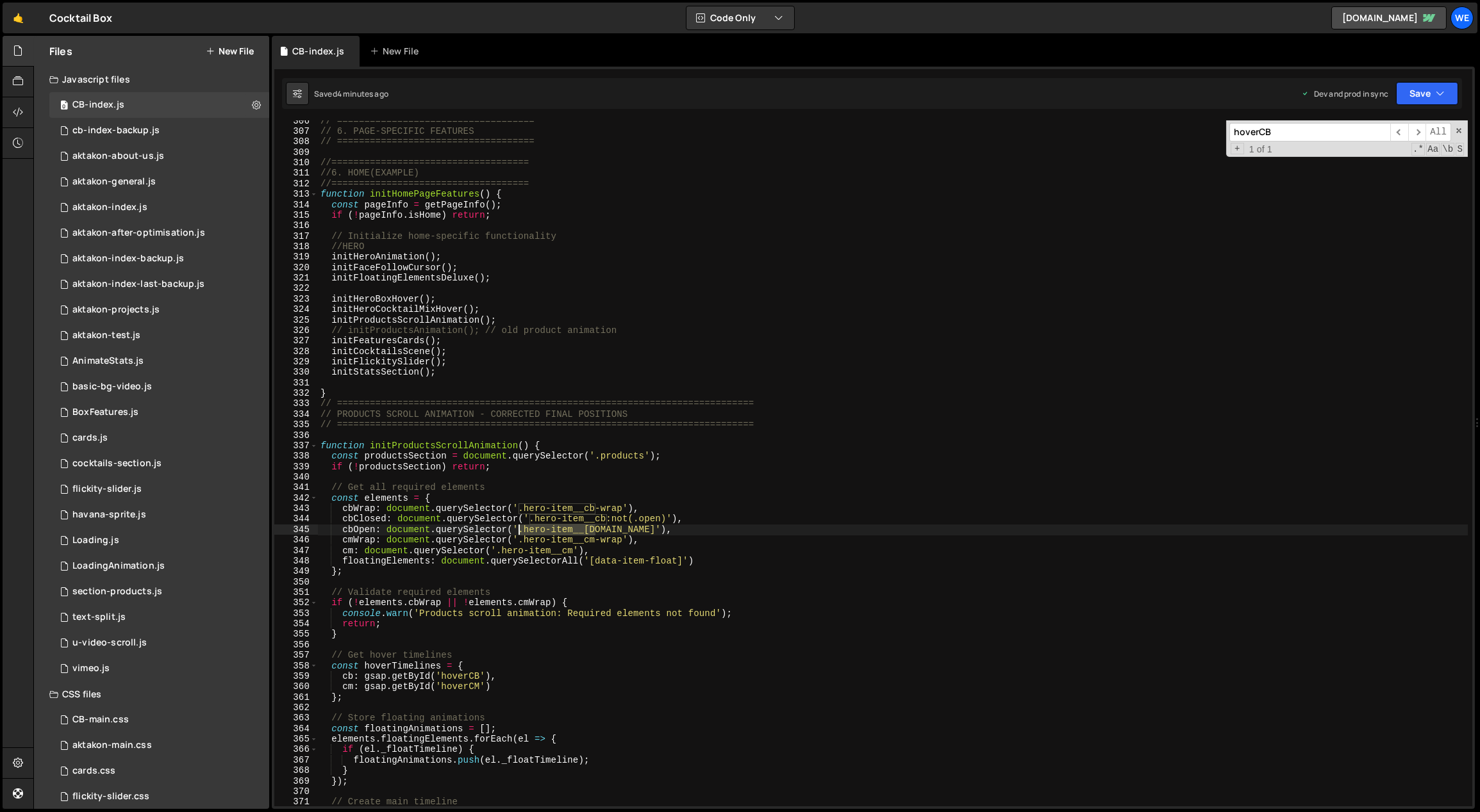
drag, startPoint x: 595, startPoint y: 528, endPoint x: 518, endPoint y: 530, distance: 77.0
click at [517, 530] on div "// ==================================== // 6. PAGE-SPECIFIC FEATURES // =======…" at bounding box center [893, 470] width 1150 height 708
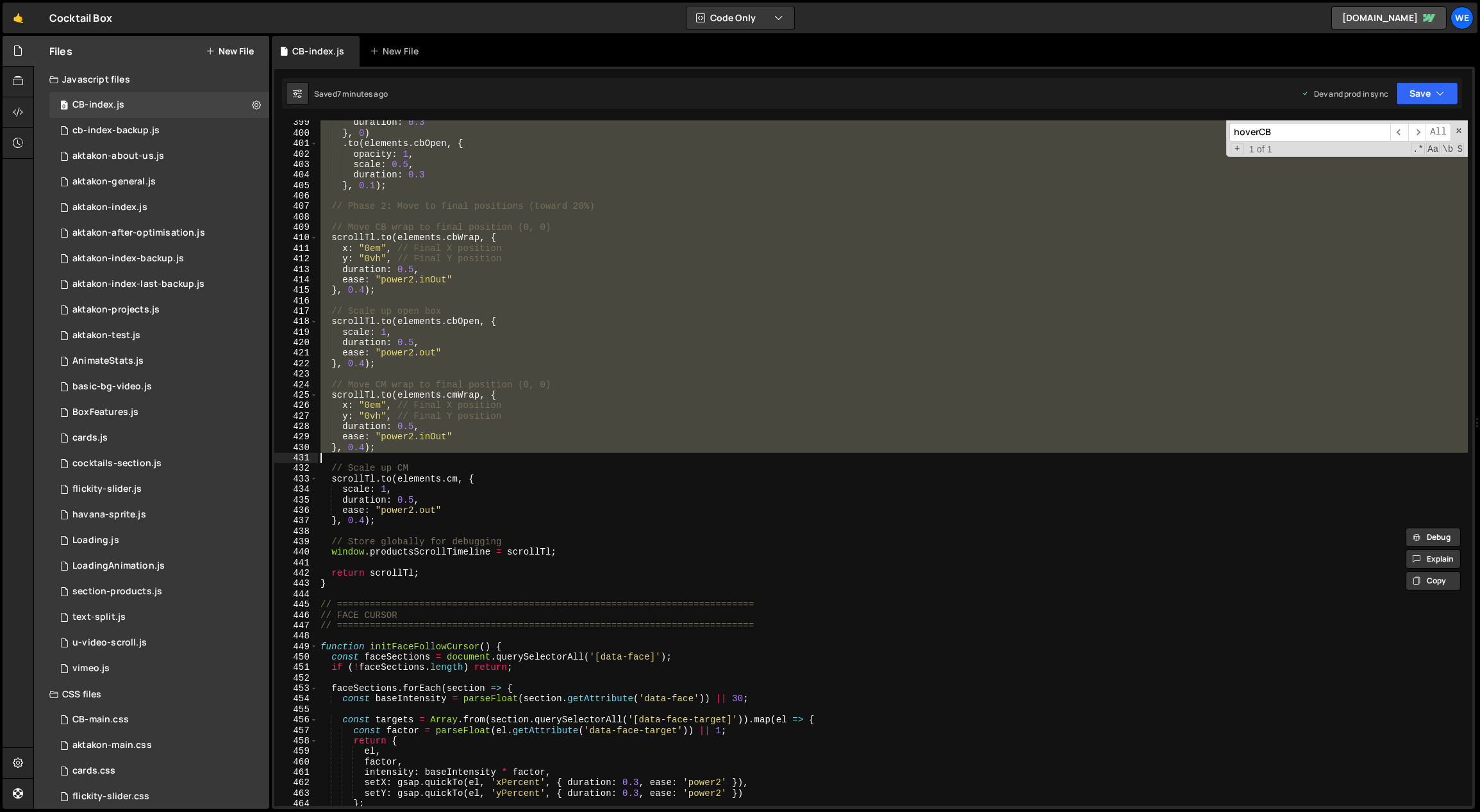
scroll to position [4360, 0]
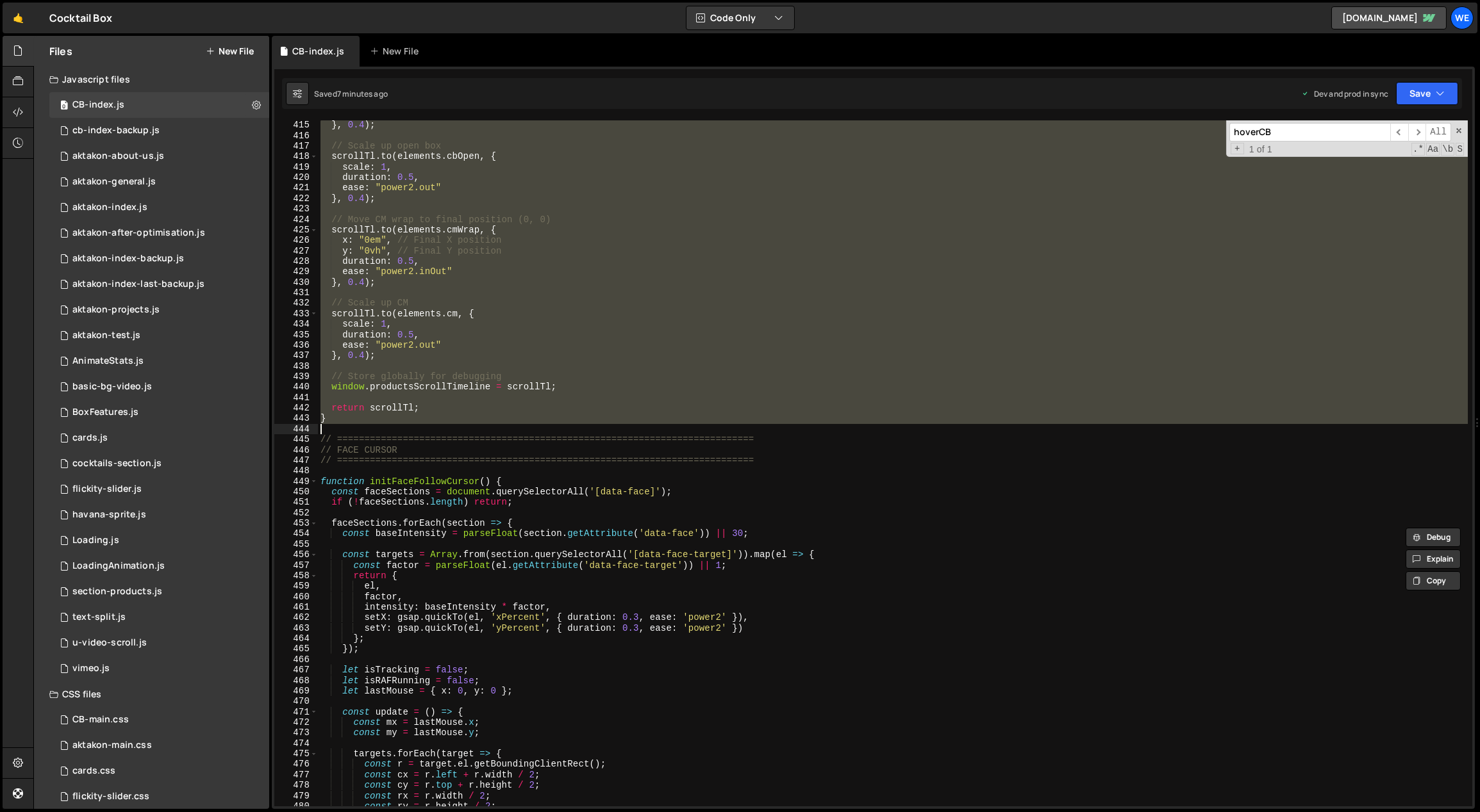
drag, startPoint x: 320, startPoint y: 404, endPoint x: 524, endPoint y: 427, distance: 205.3
click at [524, 427] on div "} , 0.4 ) ; // Scale up open box scrollTl . to ( elements . cbOpen , { scale : …" at bounding box center [893, 474] width 1150 height 708
paste textarea
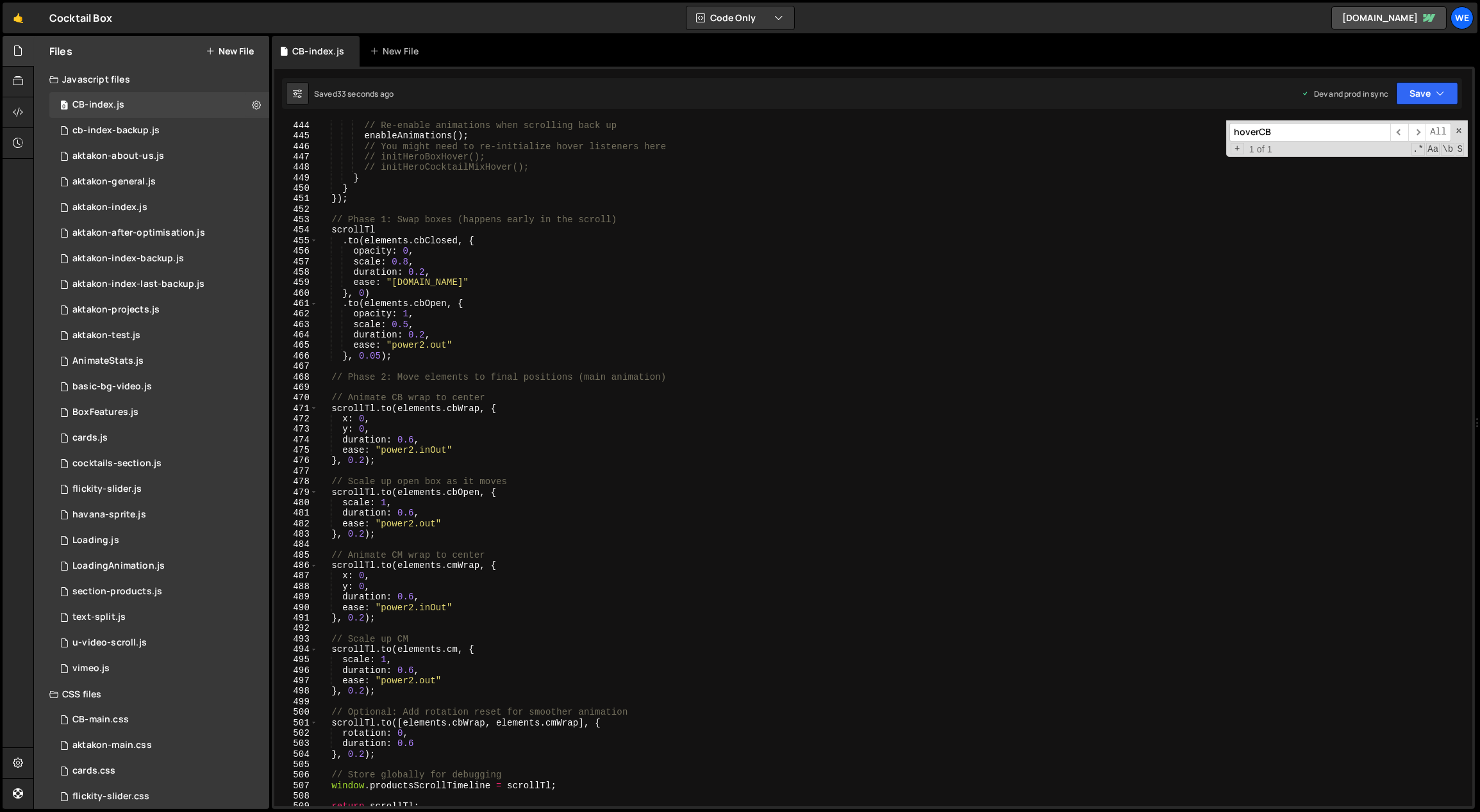
scroll to position [5003, 0]
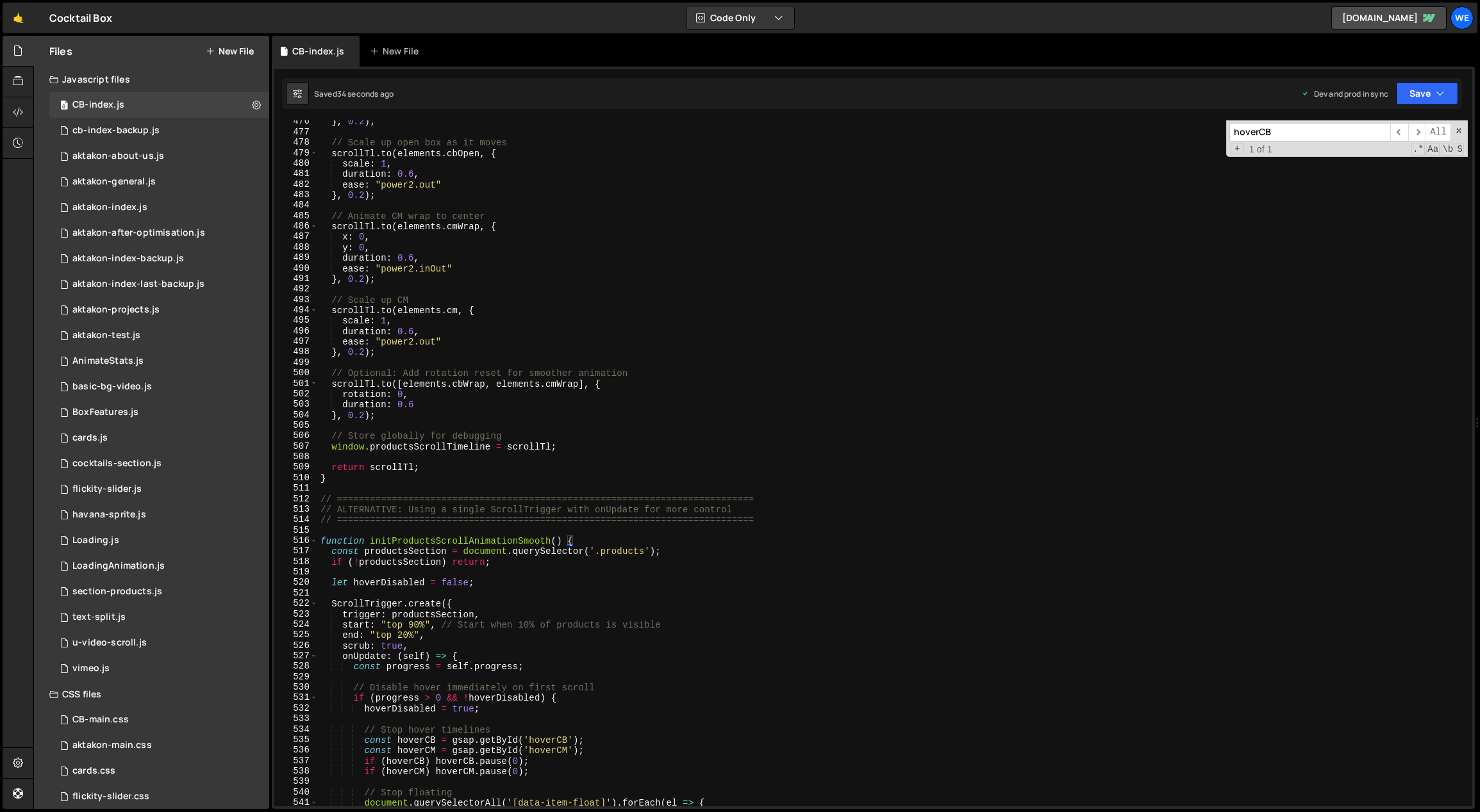
click at [564, 538] on div "} , 0.2 ) ; // Scale up open box as it moves scrollTl . to ( elements . cbOpen …" at bounding box center [893, 470] width 1150 height 708
drag, startPoint x: 563, startPoint y: 539, endPoint x: 372, endPoint y: 538, distance: 191.0
click at [372, 538] on div "} , 0.2 ) ; // Scale up open box as it moves scrollTl . to ( elements . cbOpen …" at bounding box center [893, 470] width 1150 height 708
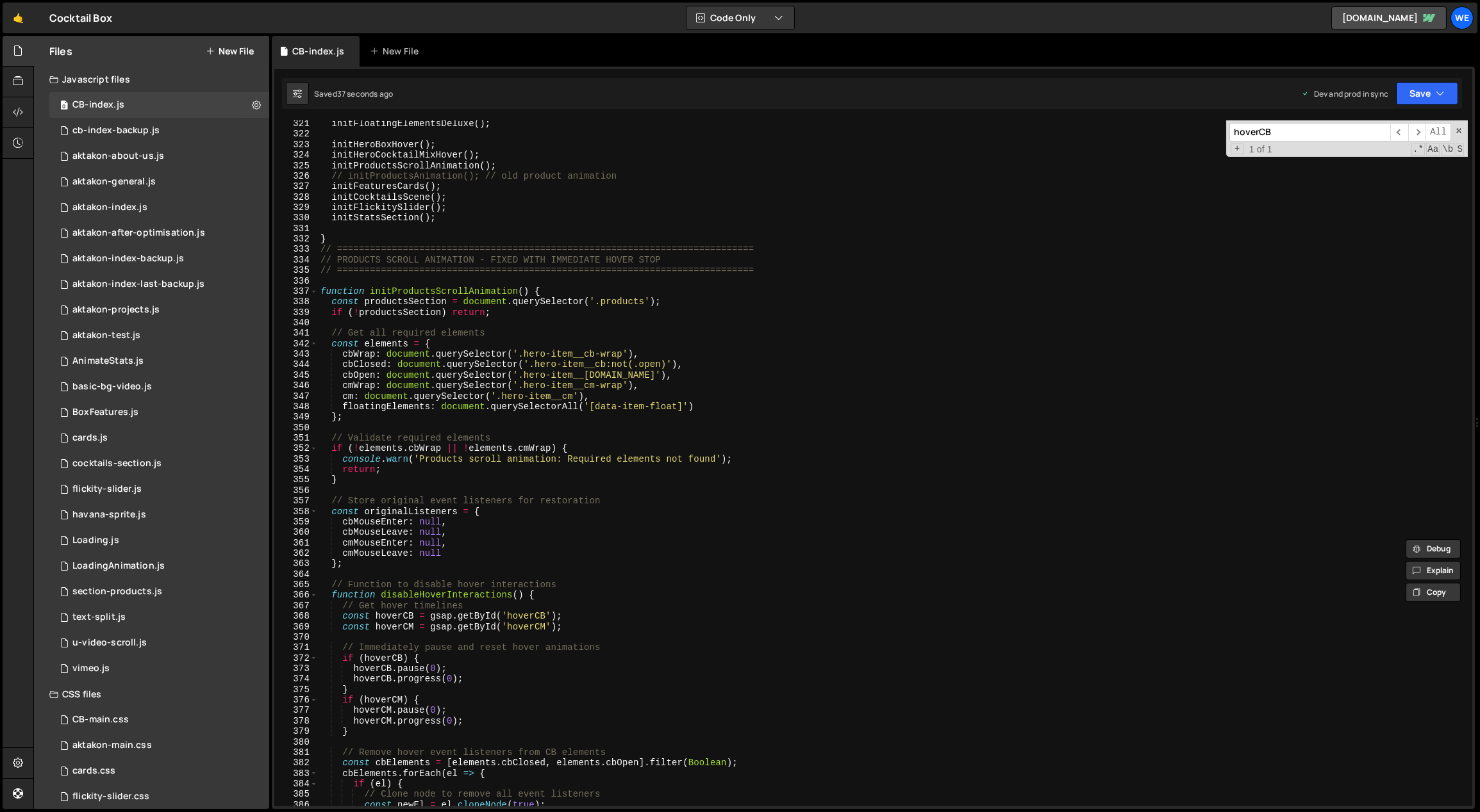
scroll to position [3023, 0]
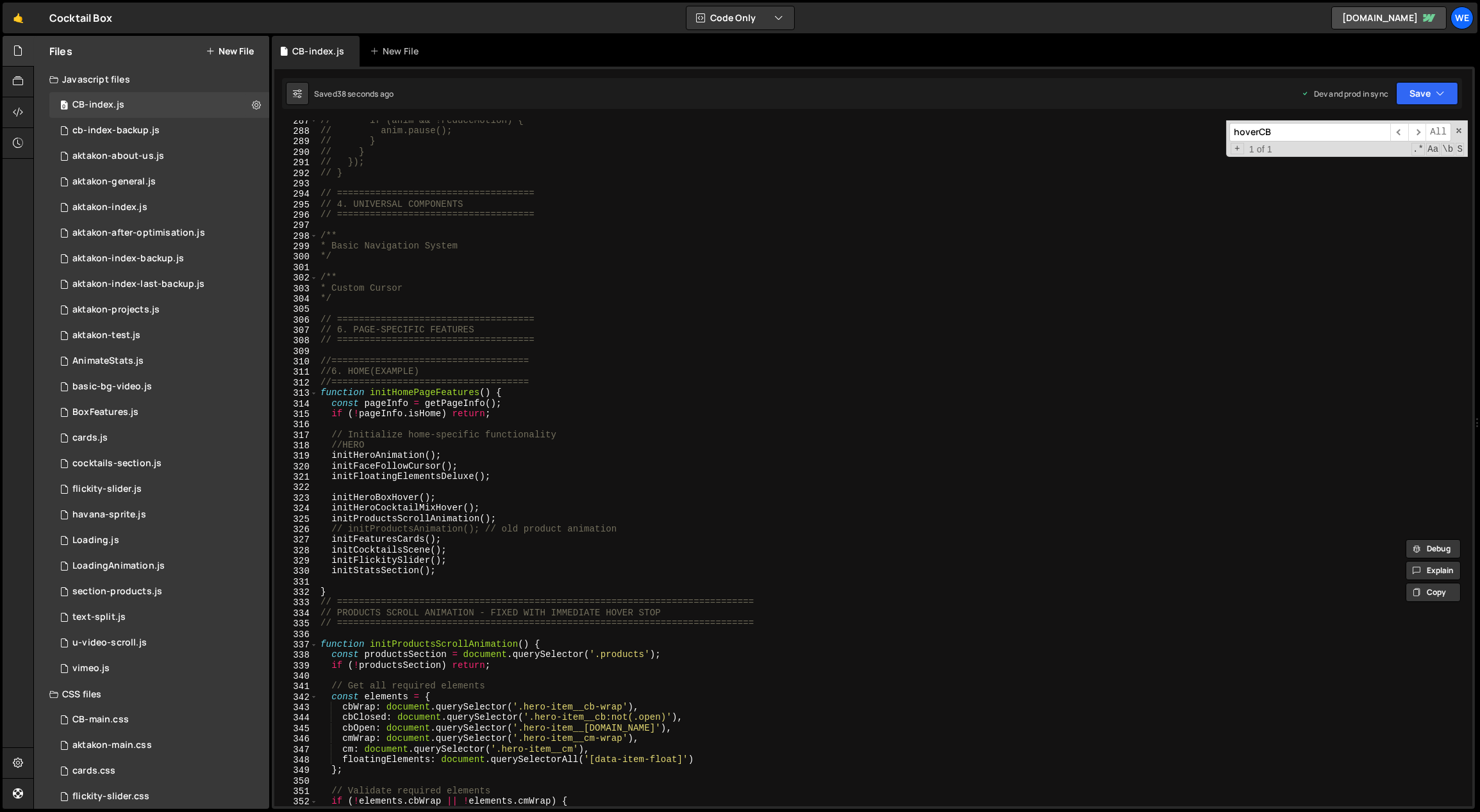
click at [510, 472] on div "// if (anim && !reduceMotion) { // anim.pause(); // } // } // }); // } // =====…" at bounding box center [893, 469] width 1150 height 708
click at [524, 518] on div "// if (anim && !reduceMotion) { // anim.pause(); // } // } // }); // } // =====…" at bounding box center [893, 469] width 1150 height 708
click at [727, 527] on div "// if (anim && !reduceMotion) { // anim.pause(); // } // } // }); // } // =====…" at bounding box center [893, 469] width 1150 height 708
type textarea "// initProductsAnimation(); // old product animation"
type textarea "initProductsScrollAnimation();"
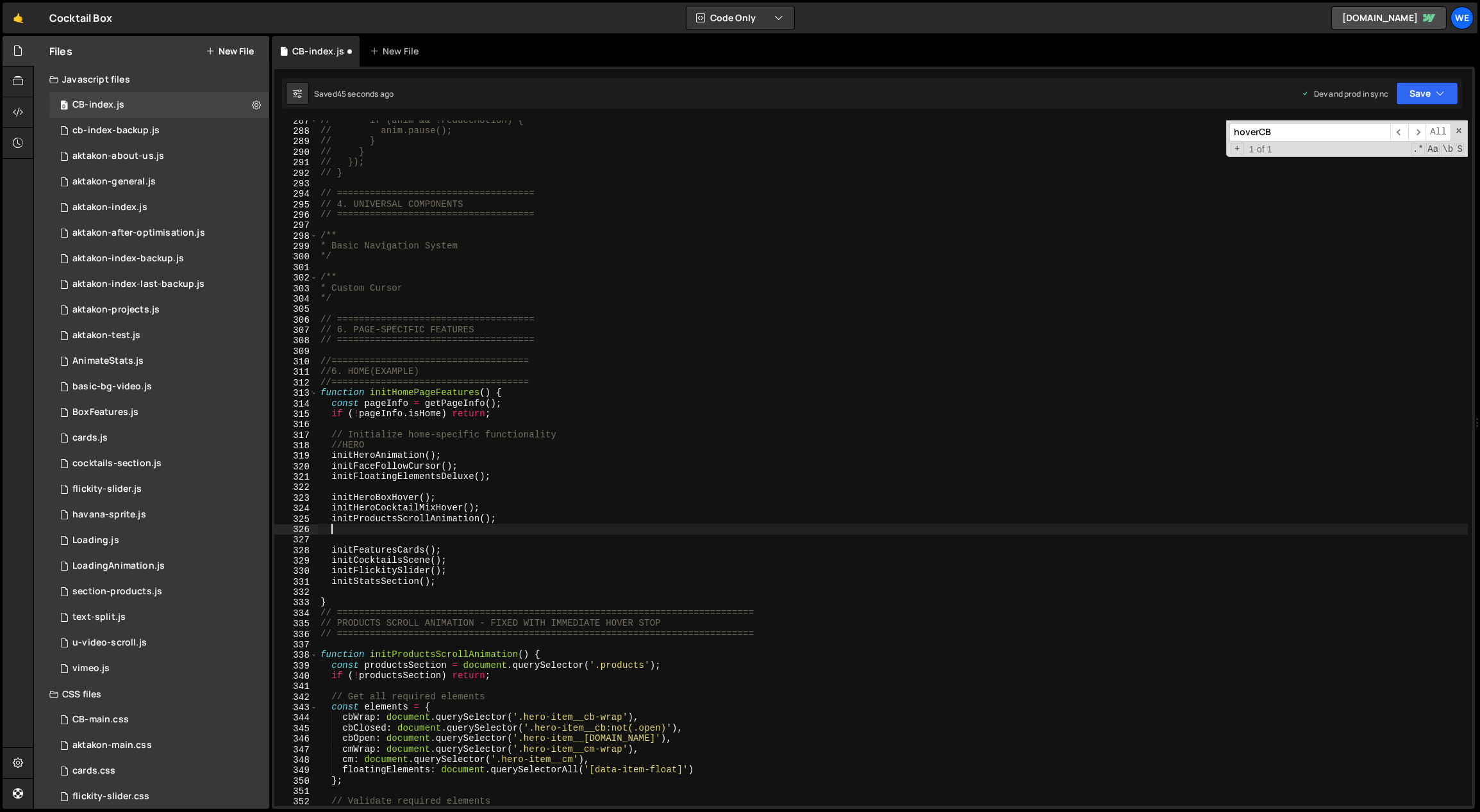
paste textarea "initProductsScrollAnimationSmooth()"
click at [347, 610] on div "// if (anim && !reduceMotion) { // anim.pause(); // } // } // }); // } // =====…" at bounding box center [893, 469] width 1150 height 708
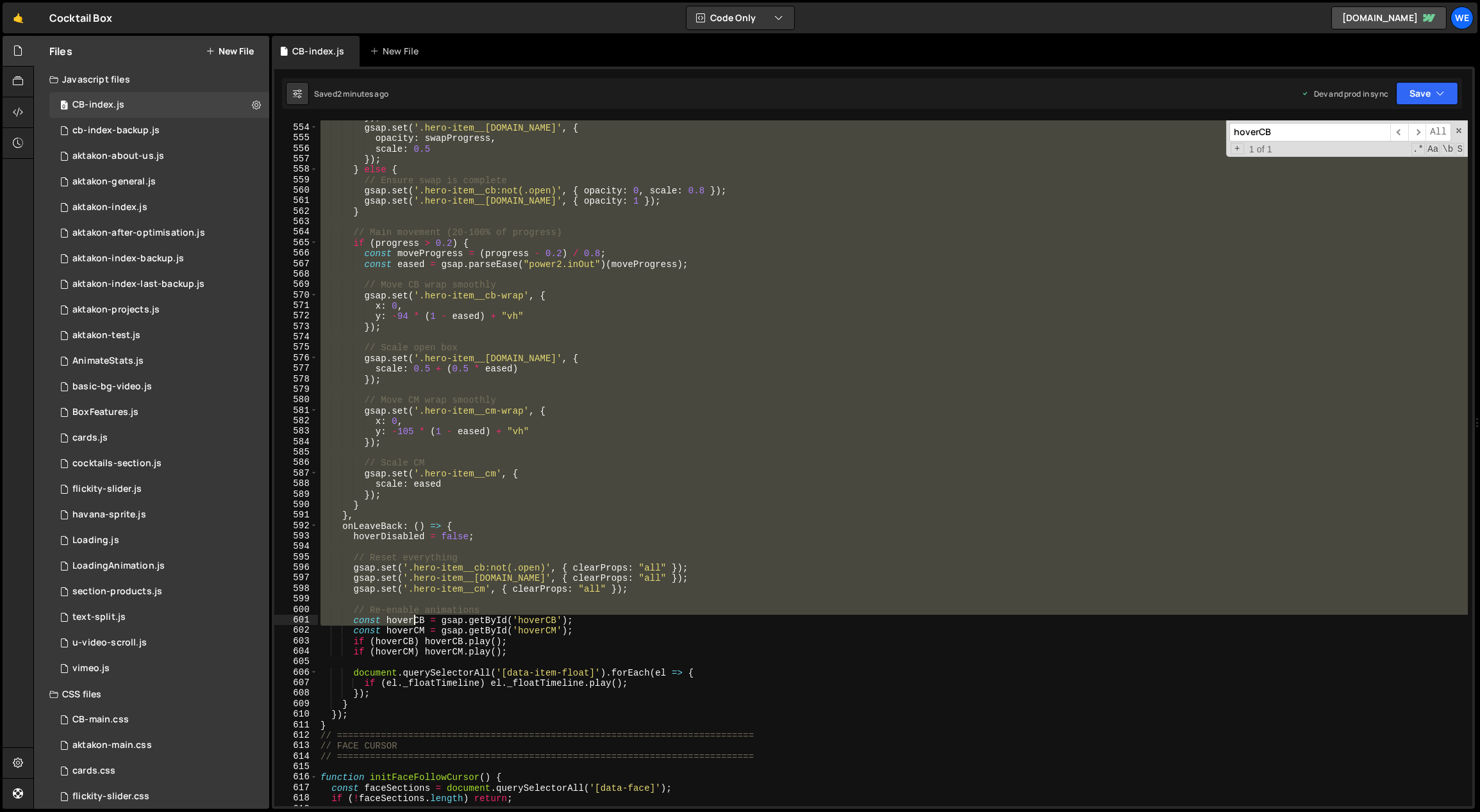
scroll to position [5879, 0]
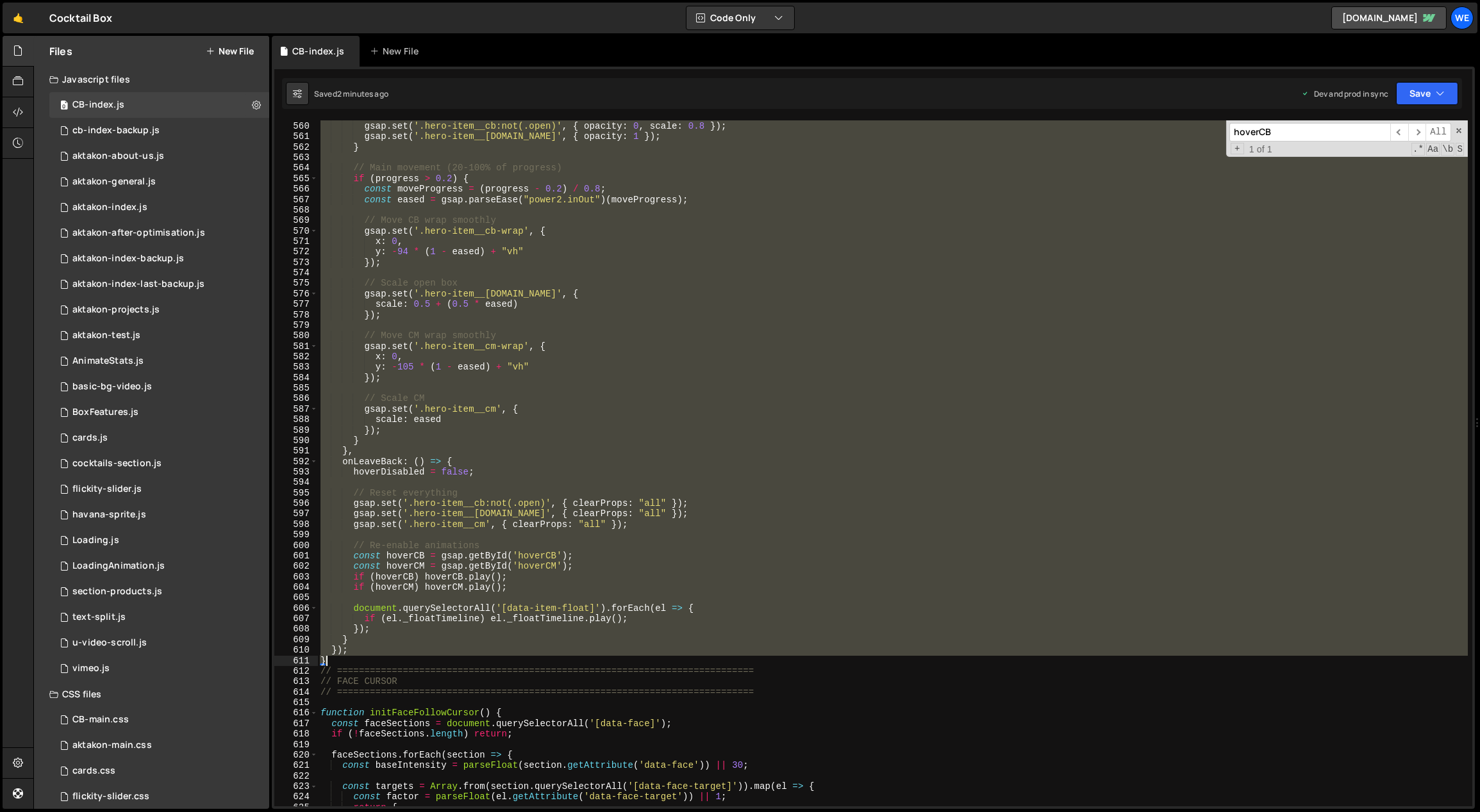
drag, startPoint x: 319, startPoint y: 554, endPoint x: 380, endPoint y: 661, distance: 123.2
click at [382, 661] on div "// Ensure swap is complete gsap . set ( '.hero-item__cb:not(.open)' , { opacity…" at bounding box center [893, 464] width 1150 height 708
paste textarea
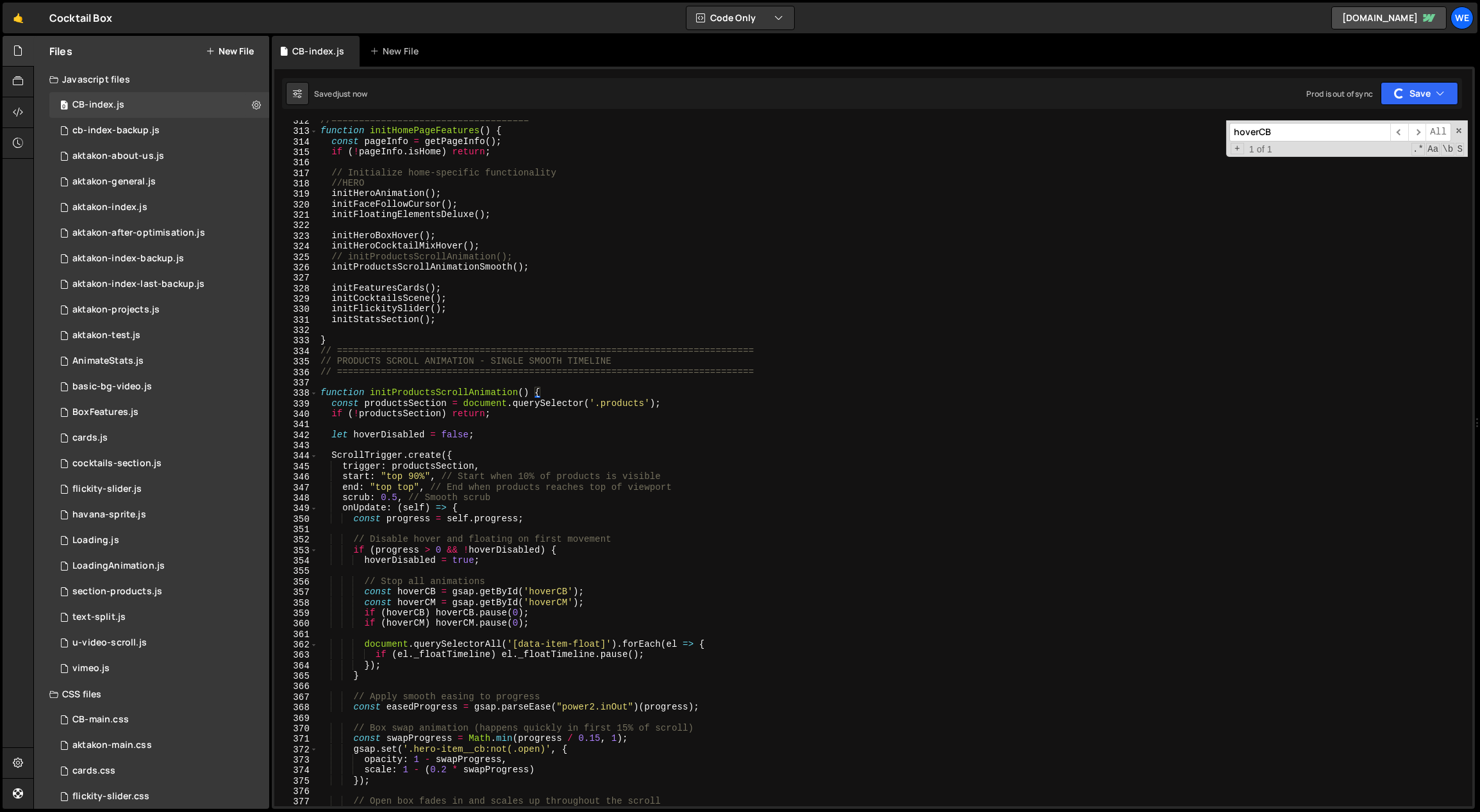
scroll to position [3091, 0]
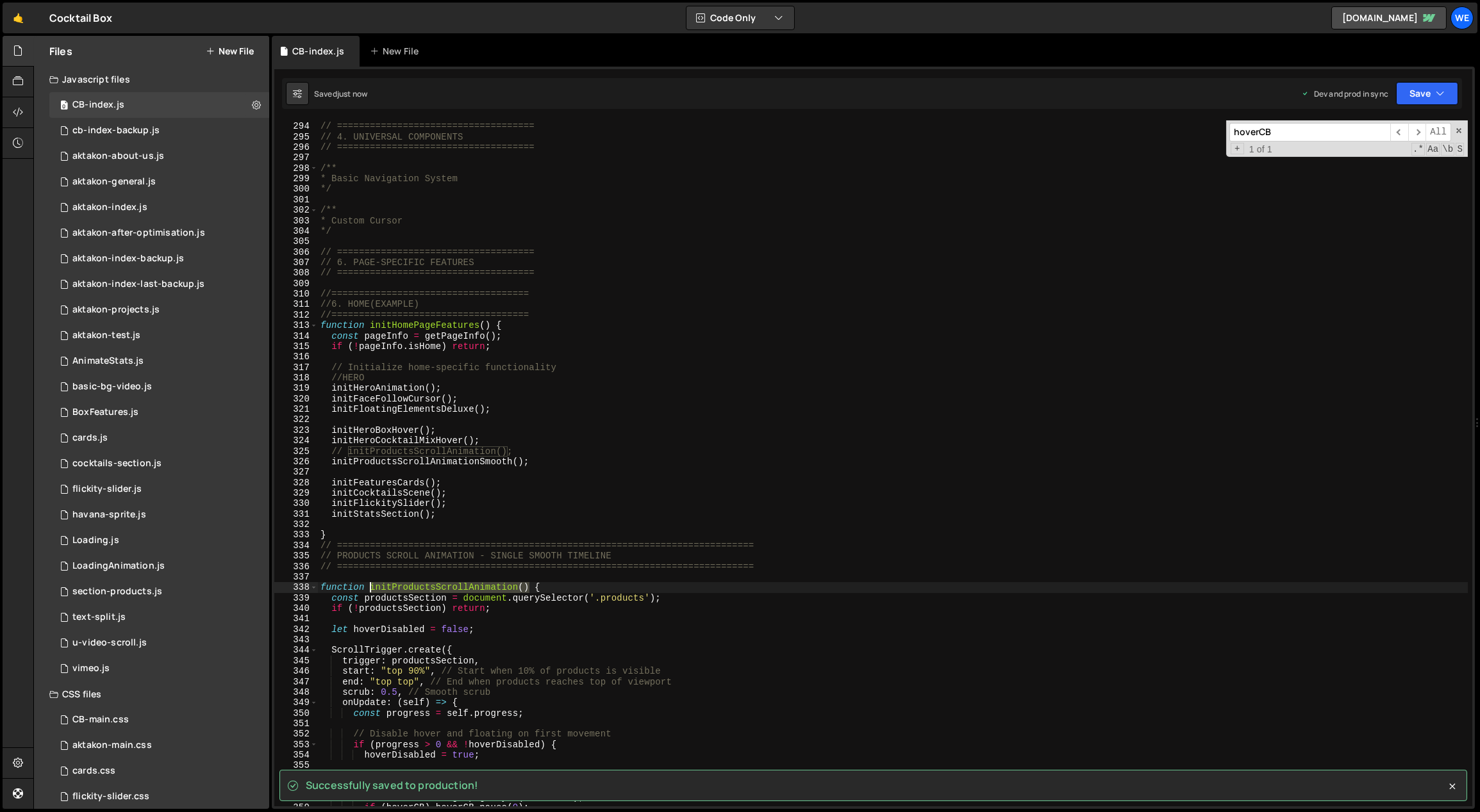
drag, startPoint x: 530, startPoint y: 587, endPoint x: 372, endPoint y: 591, distance: 158.1
click at [372, 591] on div "// ==================================== // 4. UNIVERSAL COMPONENTS // =========…" at bounding box center [893, 464] width 1150 height 708
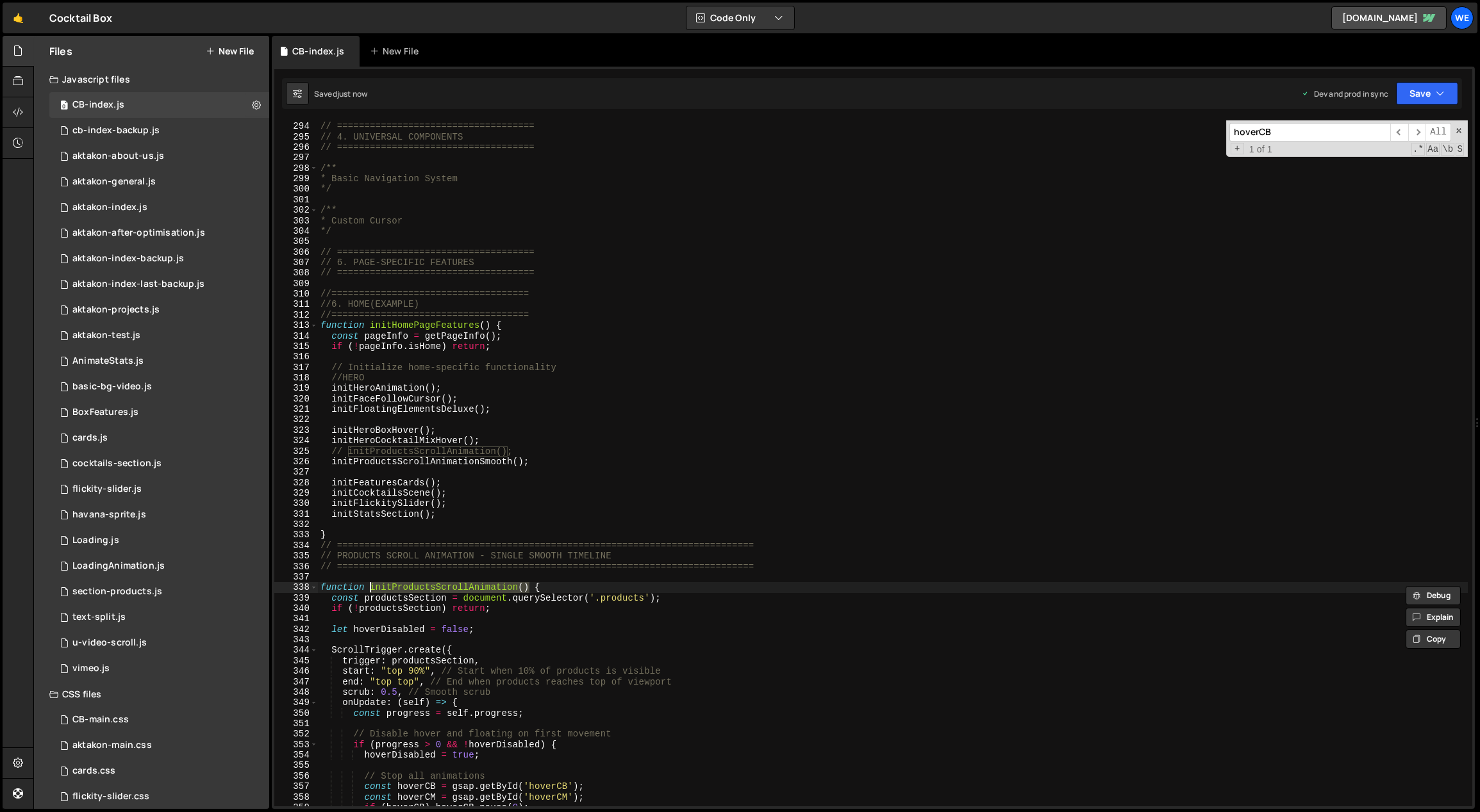
click at [524, 451] on div "// ==================================== // 4. UNIVERSAL COMPONENTS // =========…" at bounding box center [893, 464] width 1150 height 708
type textarea "initProductsScrollAnimationSmooth();"
type textarea "initProductsScrollAnimation();"
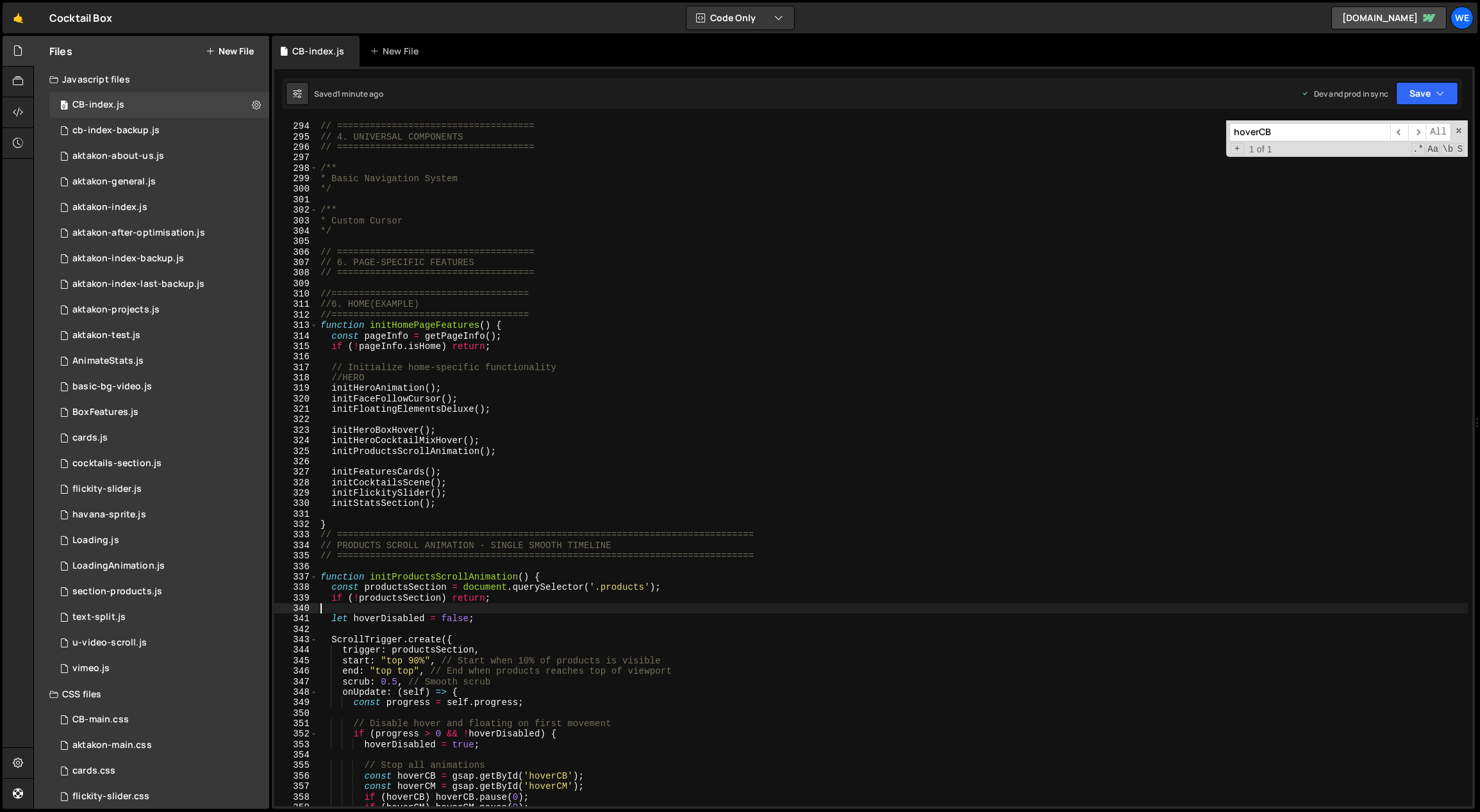
click at [516, 607] on div "// ==================================== // 4. UNIVERSAL COMPONENTS // =========…" at bounding box center [893, 464] width 1150 height 708
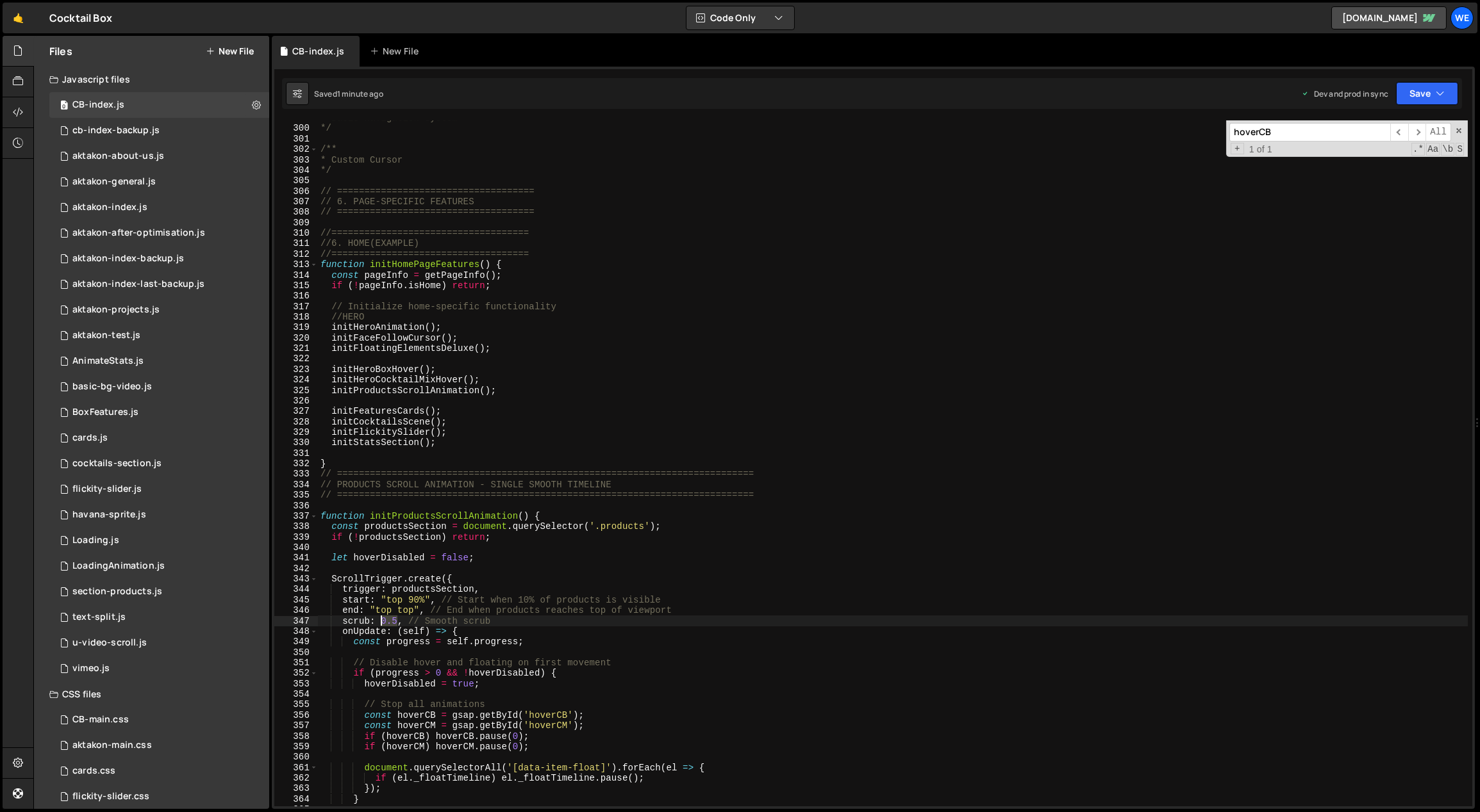
drag, startPoint x: 396, startPoint y: 619, endPoint x: 384, endPoint y: 620, distance: 12.0
click at [380, 619] on div "* Basic Navigation System */ /** * Custom Cursor */ // ========================…" at bounding box center [893, 466] width 1150 height 708
click at [630, 616] on div "* Basic Navigation System * / /** * Custom Cursor */ // =======================…" at bounding box center [893, 466] width 1150 height 708
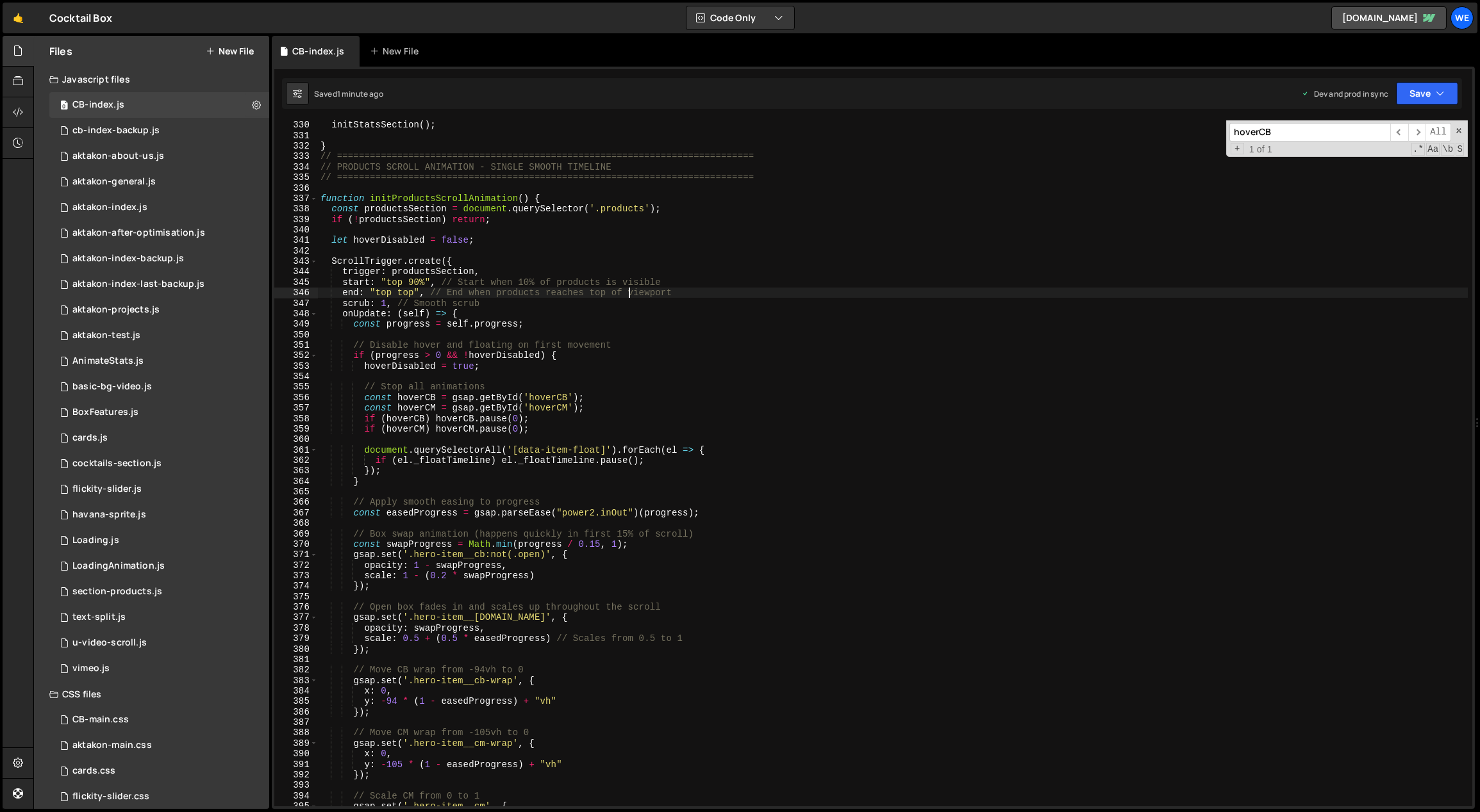
scroll to position [3433, 0]
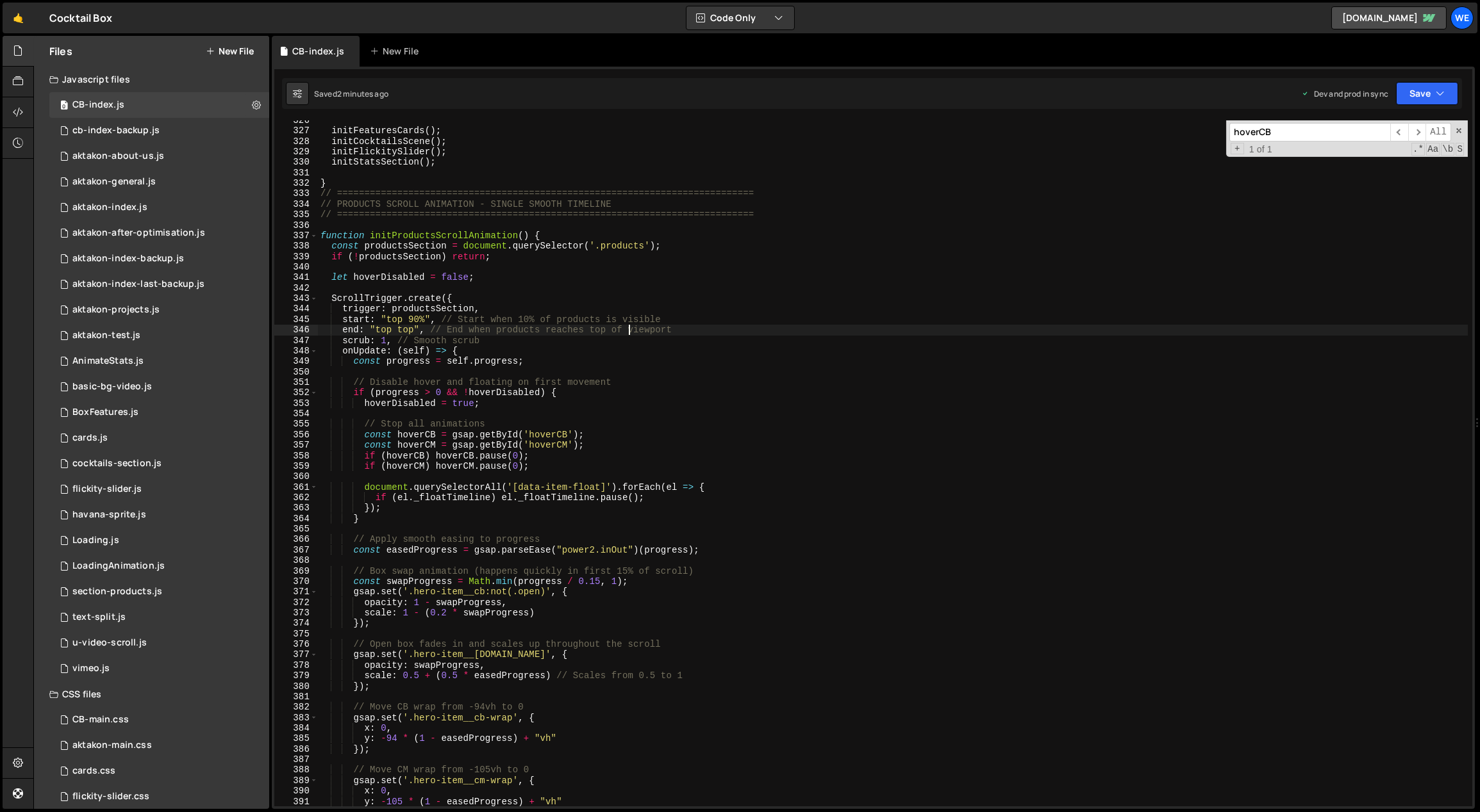
click at [429, 311] on div "initFeaturesCards ( ) ; initCocktailsScene ( ) ; initFlickitySlider ( ) ; initS…" at bounding box center [893, 469] width 1150 height 708
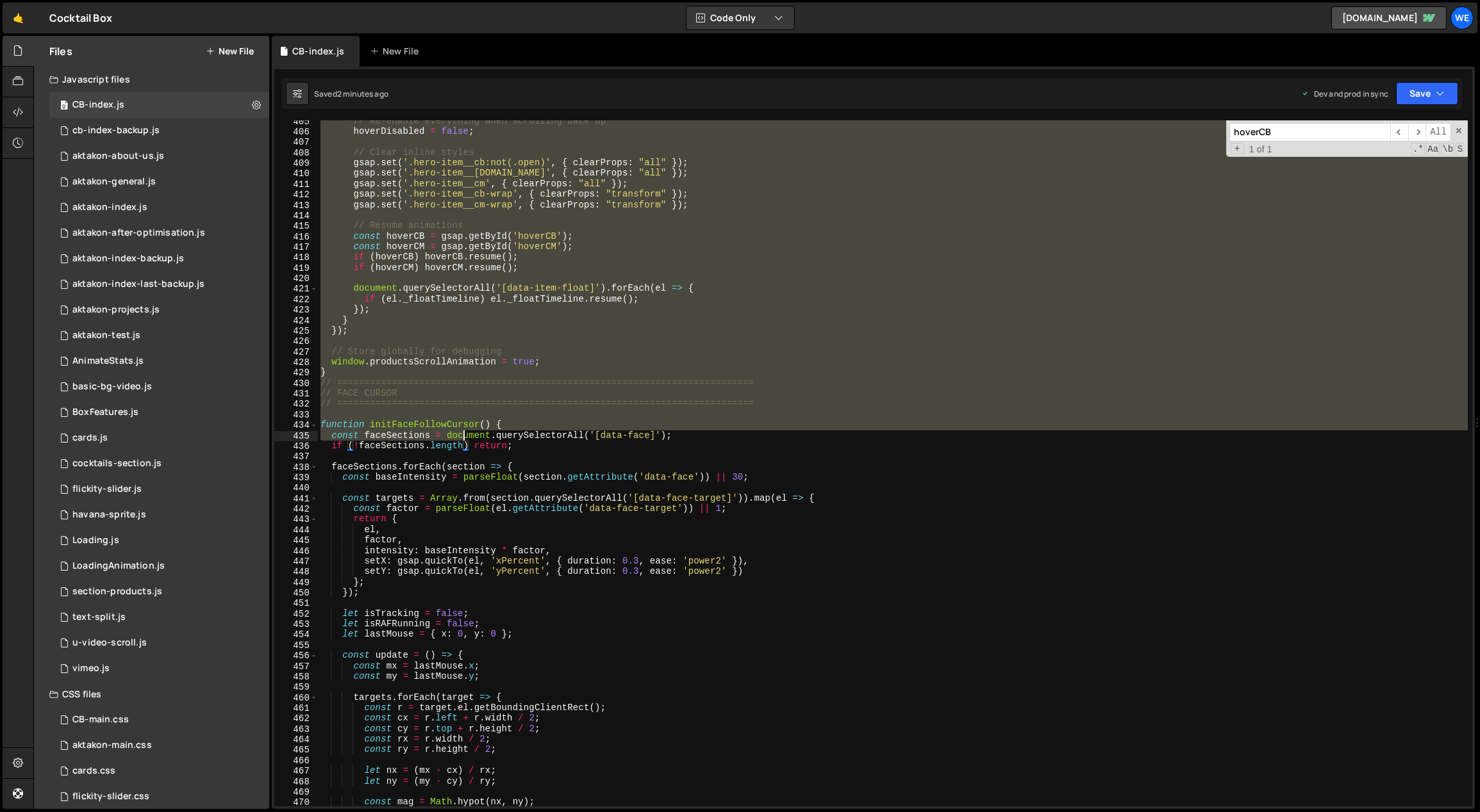
scroll to position [4259, 0]
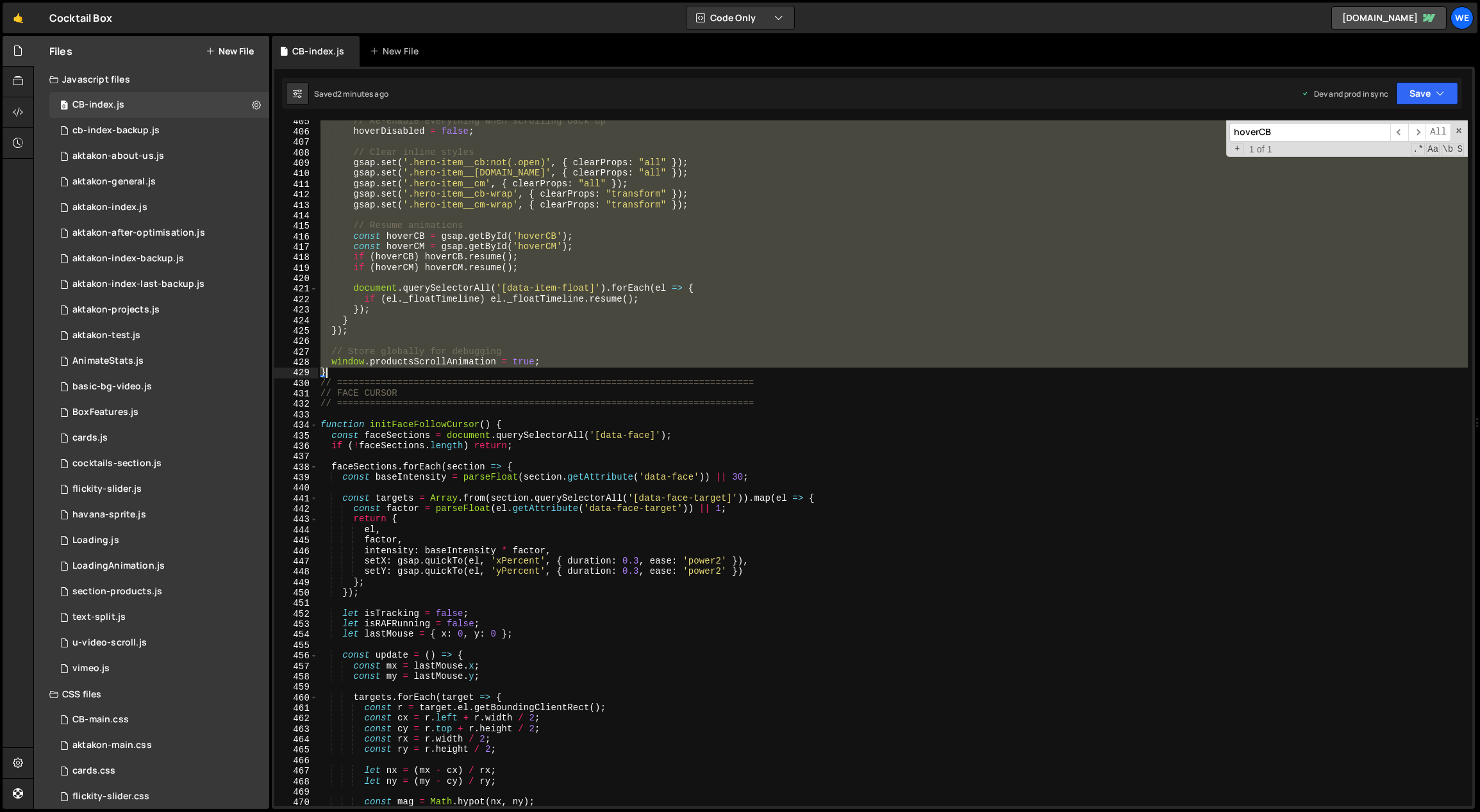
drag, startPoint x: 323, startPoint y: 196, endPoint x: 454, endPoint y: 370, distance: 217.8
click at [454, 371] on div "// Re-enable everything when scrolling back up hoverDisabled = false ; // Clear…" at bounding box center [893, 470] width 1150 height 708
paste textarea
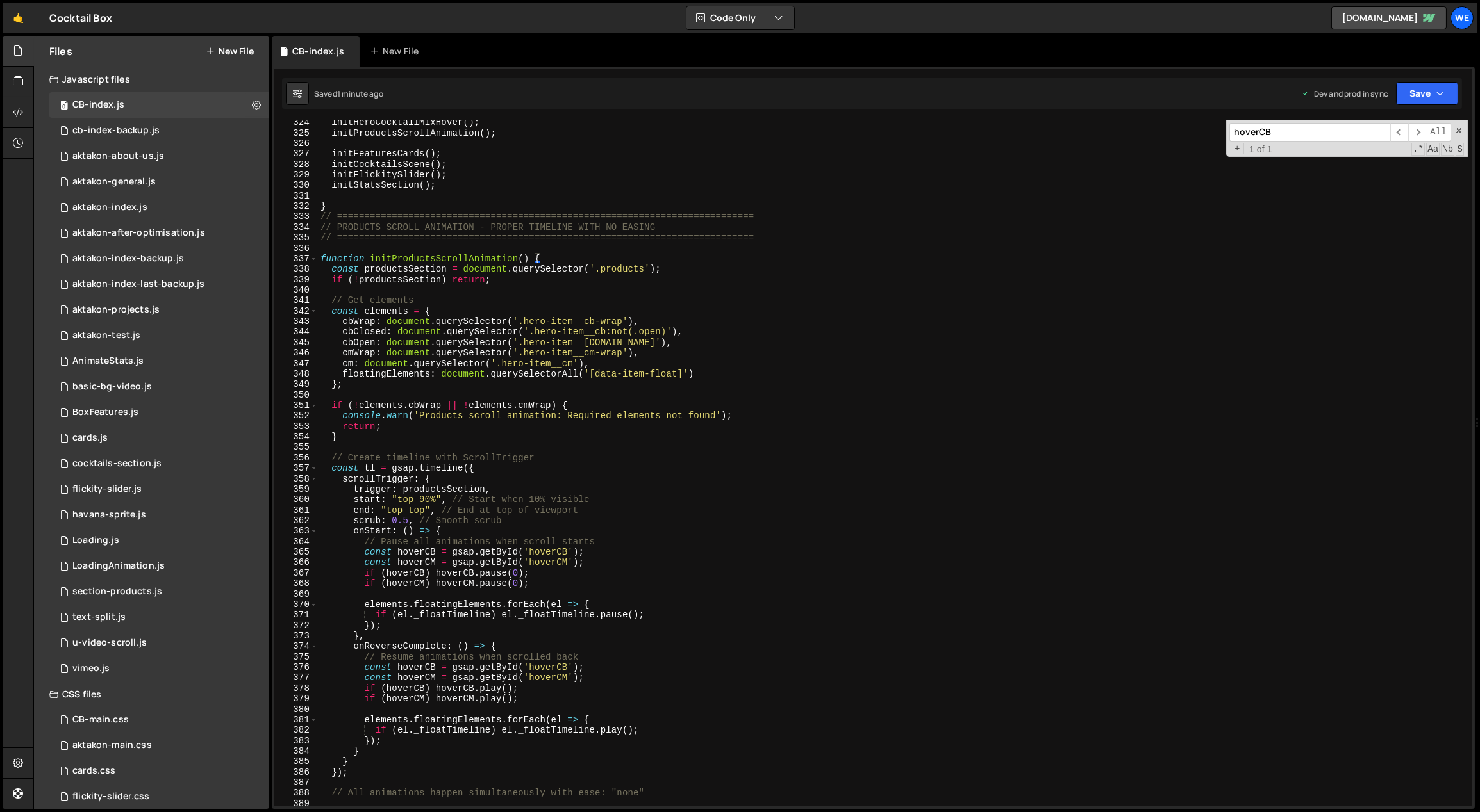
scroll to position [3409, 0]
click at [423, 509] on div "initHeroCocktailMixHover ( ) ; initProductsScrollAnimation ( ) ; initFeaturesCa…" at bounding box center [893, 471] width 1150 height 708
drag, startPoint x: 423, startPoint y: 510, endPoint x: 409, endPoint y: 509, distance: 14.0
click at [409, 509] on div "initHeroCocktailMixHover ( ) ; initProductsScrollAnimation ( ) ; initFeaturesCa…" at bounding box center [893, 471] width 1150 height 708
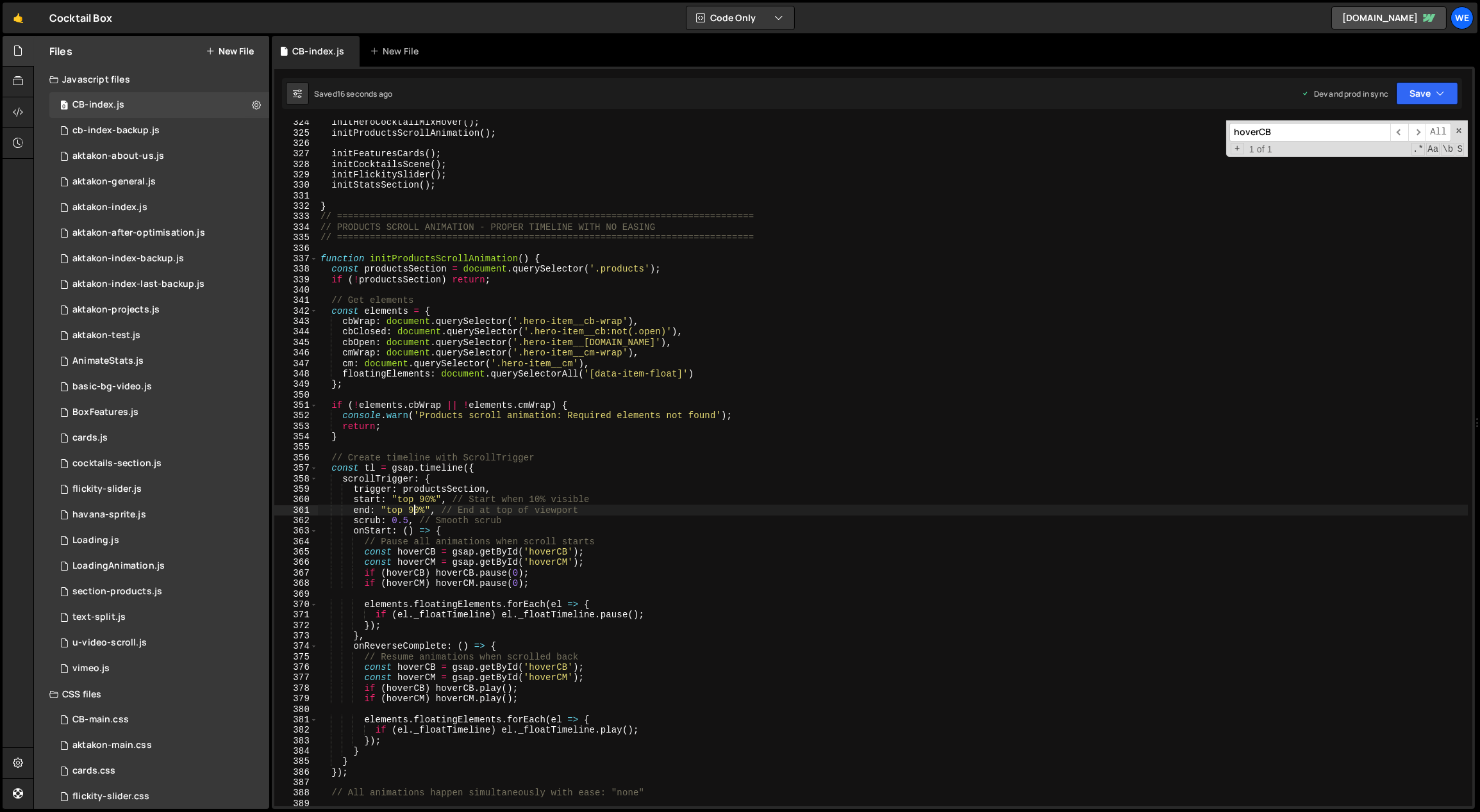
click at [413, 510] on div "initHeroCocktailMixHover ( ) ; initProductsScrollAnimation ( ) ; initFeaturesCa…" at bounding box center [893, 471] width 1150 height 708
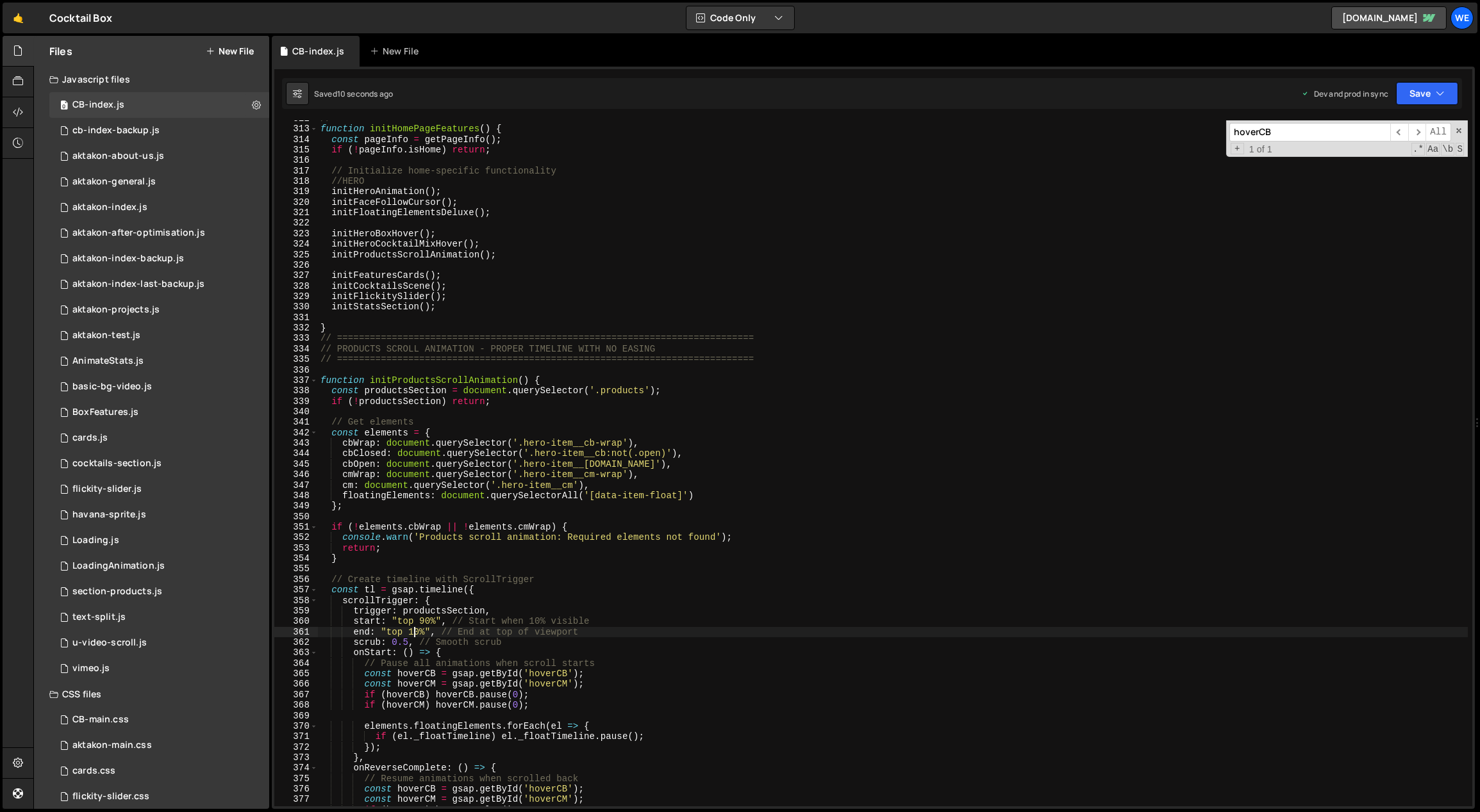
scroll to position [3287, 0]
click at [630, 544] on div "//==================================== function initHomePageFeatures ( ) { cons…" at bounding box center [893, 467] width 1150 height 708
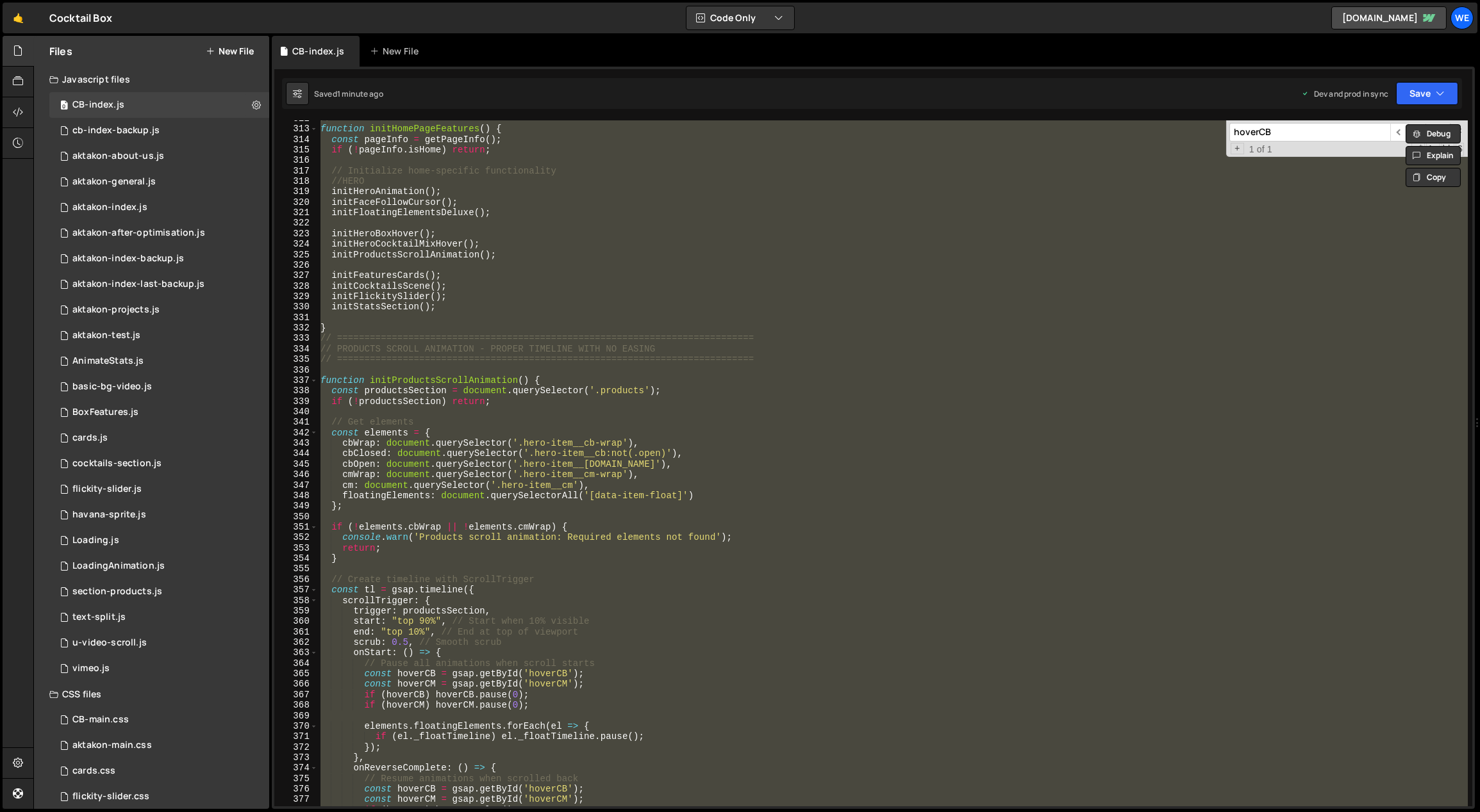
click at [693, 387] on div "//==================================== function initHomePageFeatures ( ) { cons…" at bounding box center [893, 463] width 1150 height 686
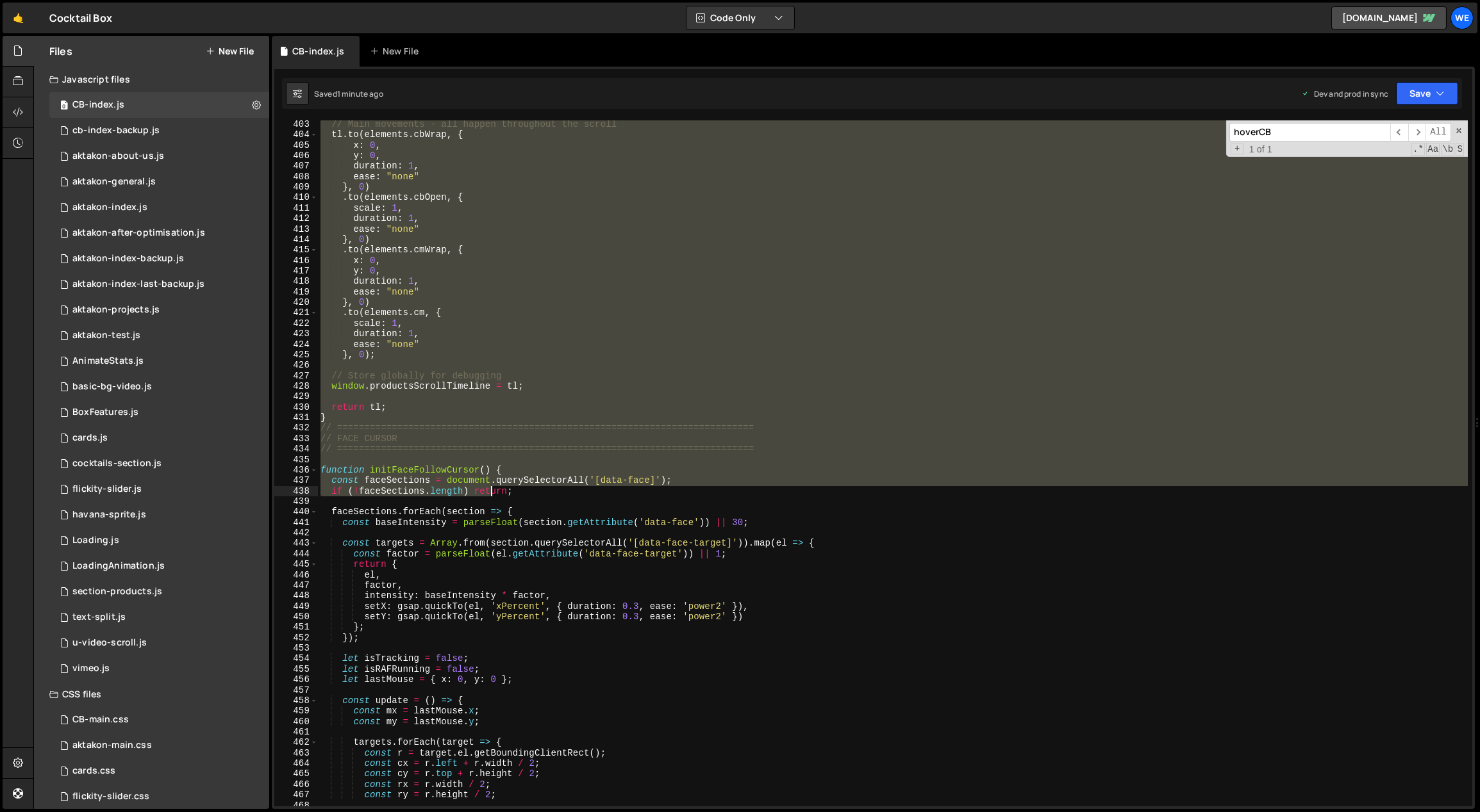
scroll to position [4235, 0]
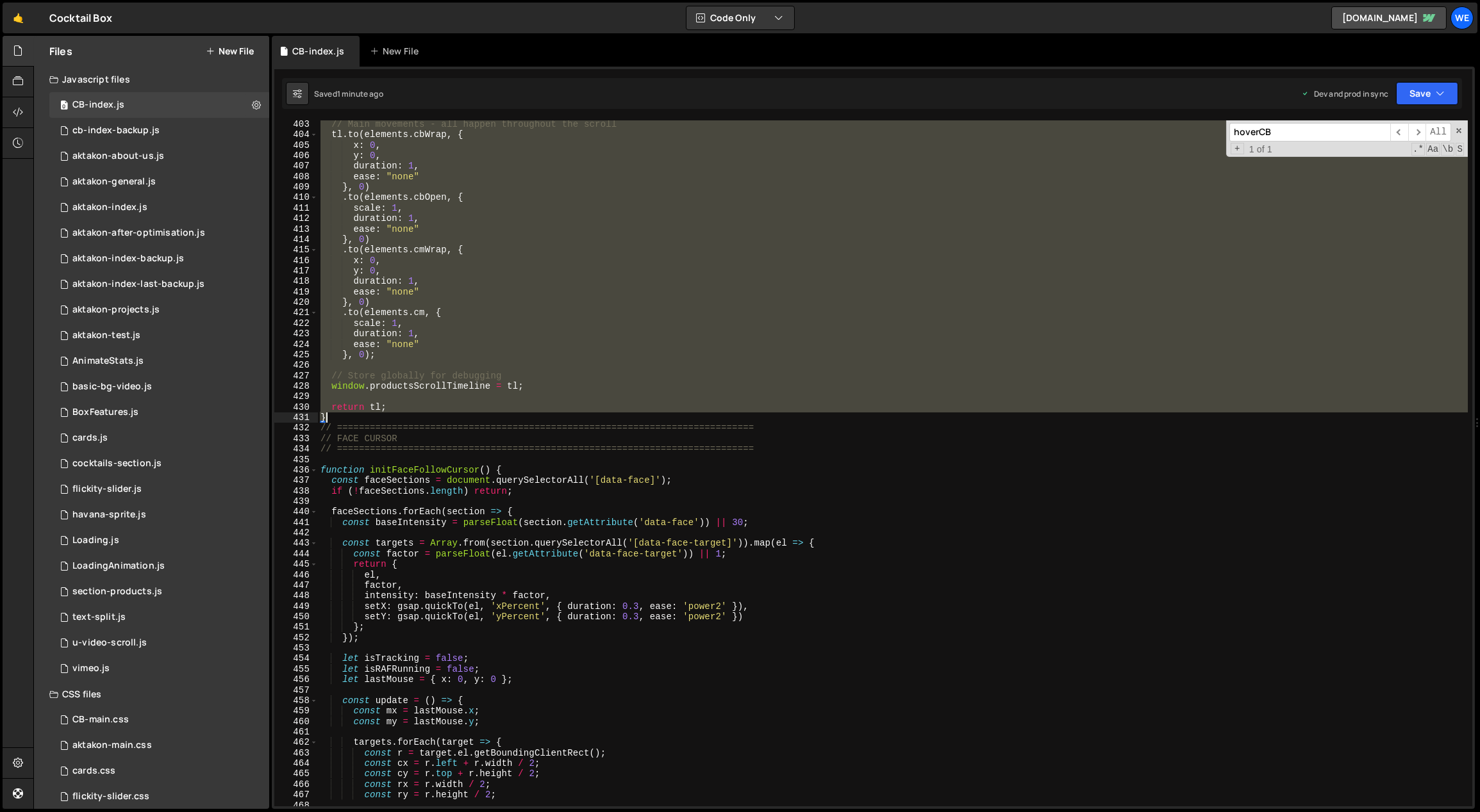
drag, startPoint x: 318, startPoint y: 335, endPoint x: 433, endPoint y: 415, distance: 140.1
click at [433, 415] on div "// Main movements - all happen throughout the scroll tl . to ( elements . cbWra…" at bounding box center [893, 473] width 1150 height 708
paste textarea
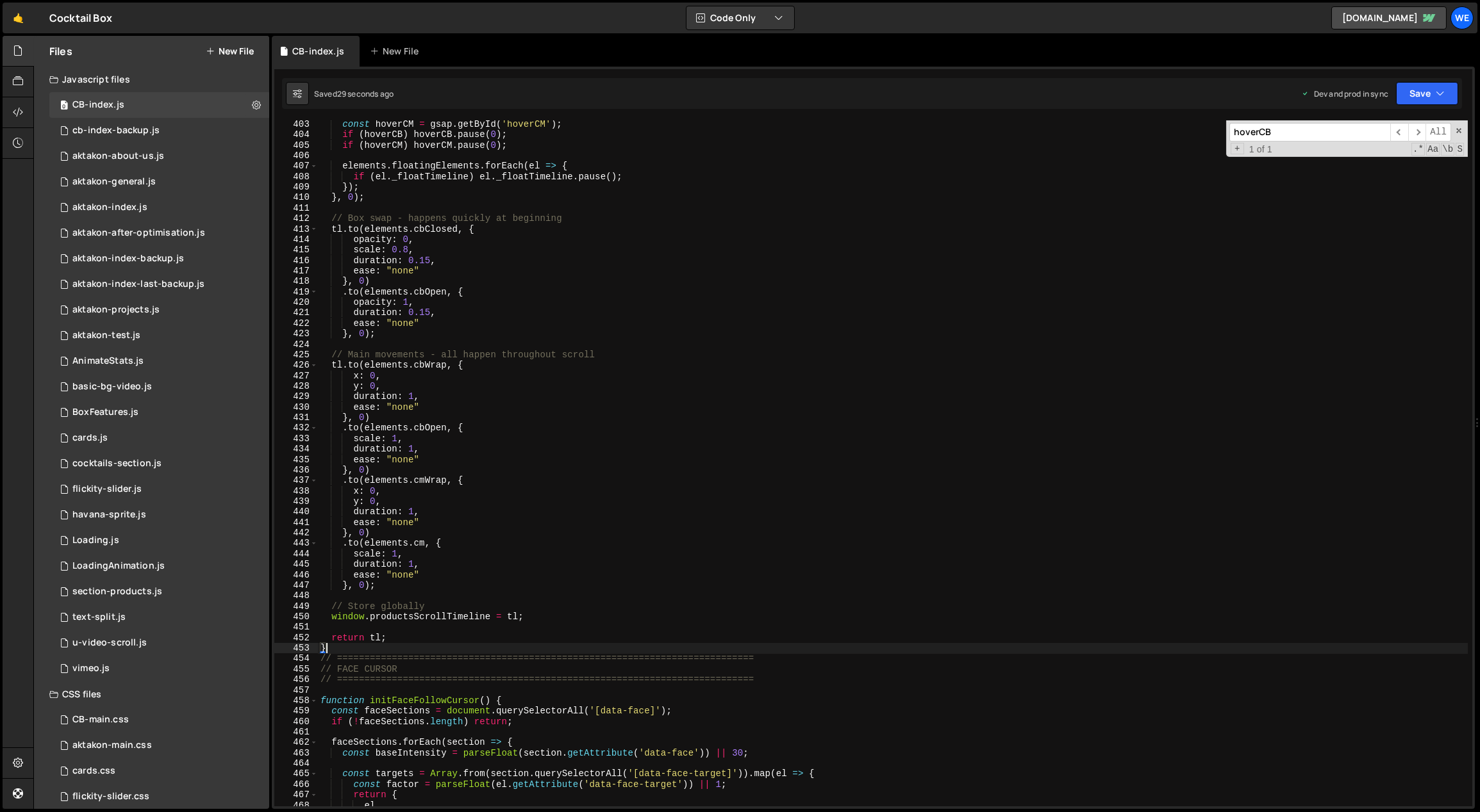
click at [696, 524] on div "const hoverCM = gsap . getById ( 'hoverCM' ) ; if ( hoverCB ) hoverCB . pause (…" at bounding box center [893, 473] width 1150 height 708
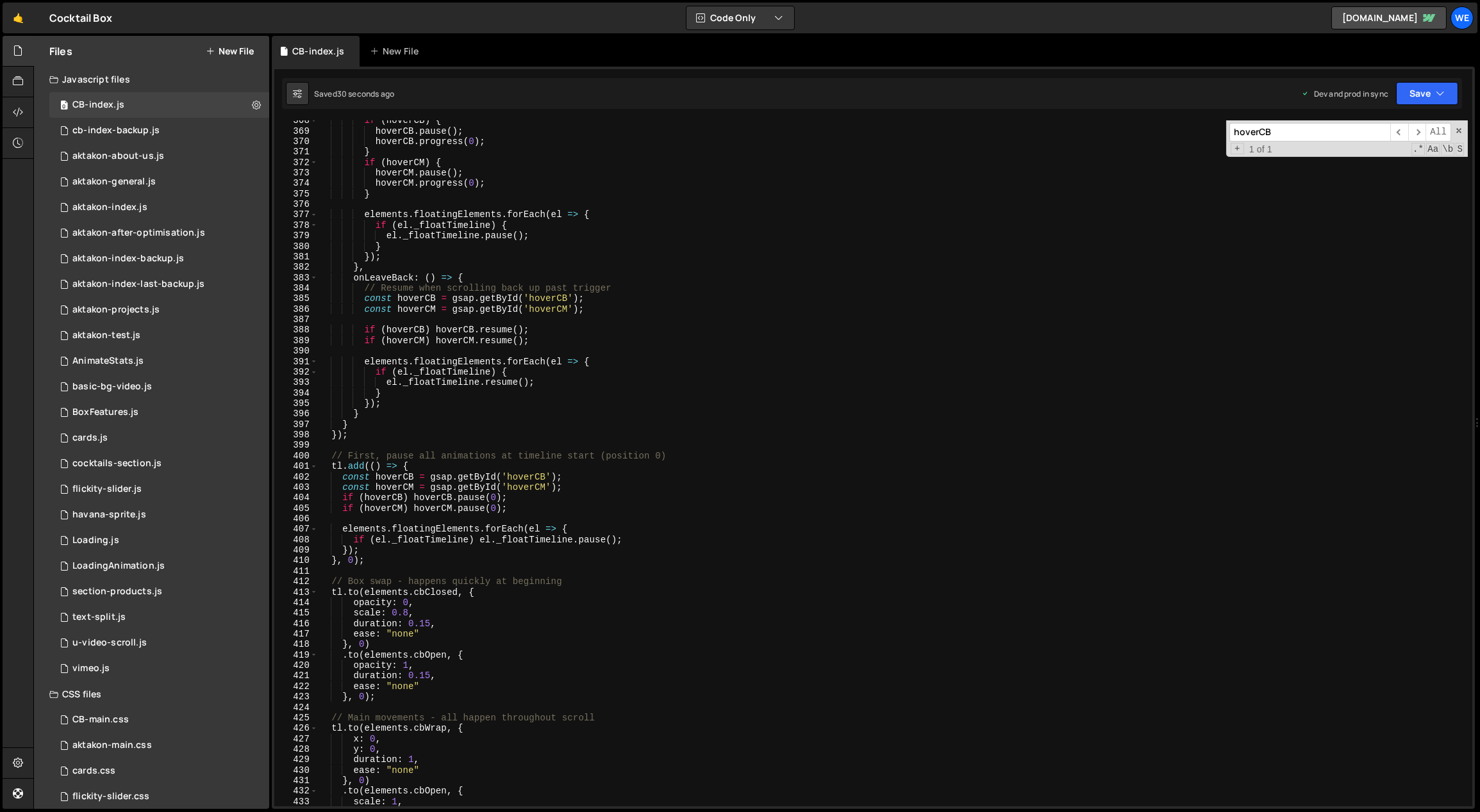
scroll to position [3536, 0]
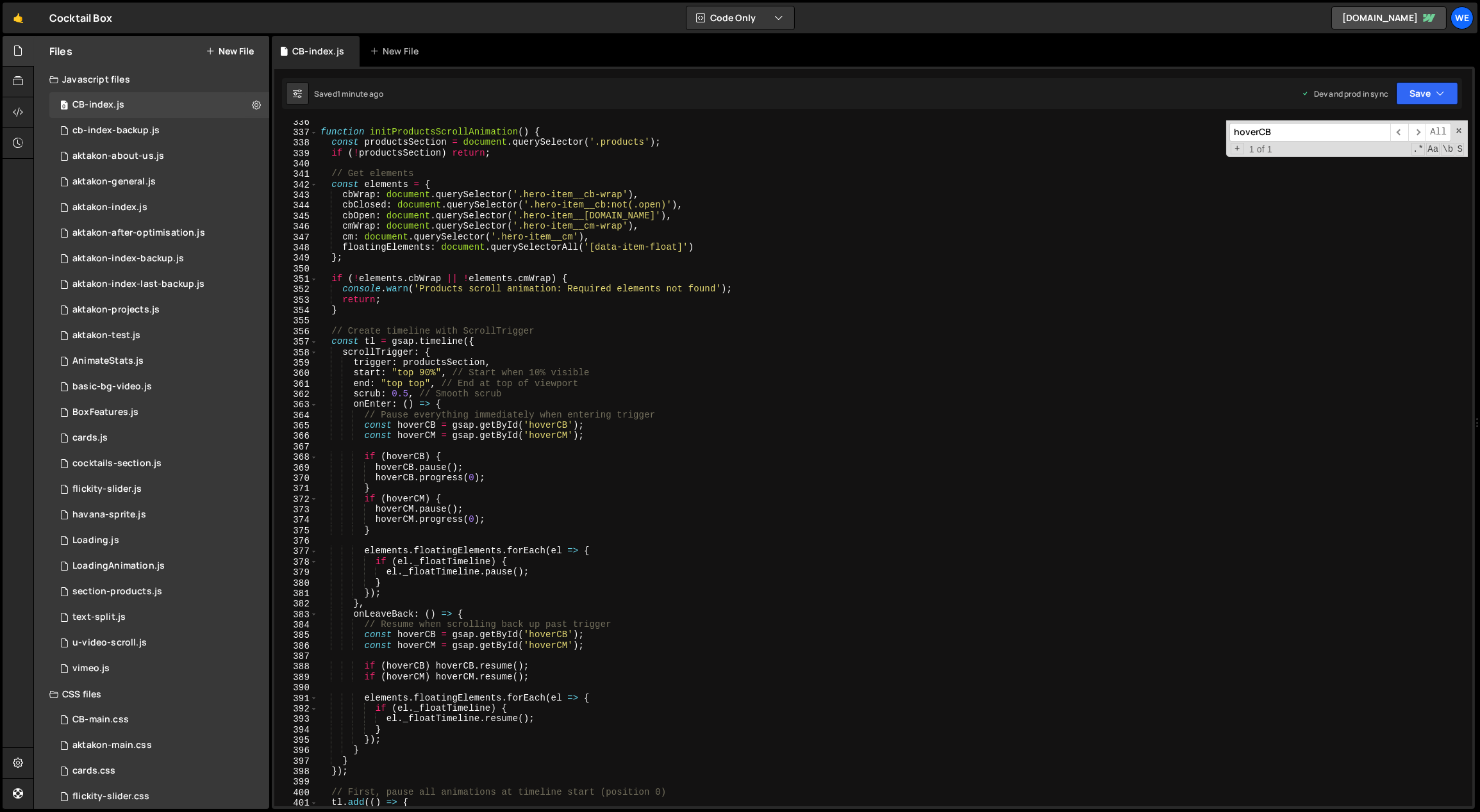
click at [541, 458] on div "function initProductsScrollAnimation ( ) { const productsSection = document . q…" at bounding box center [893, 470] width 1150 height 708
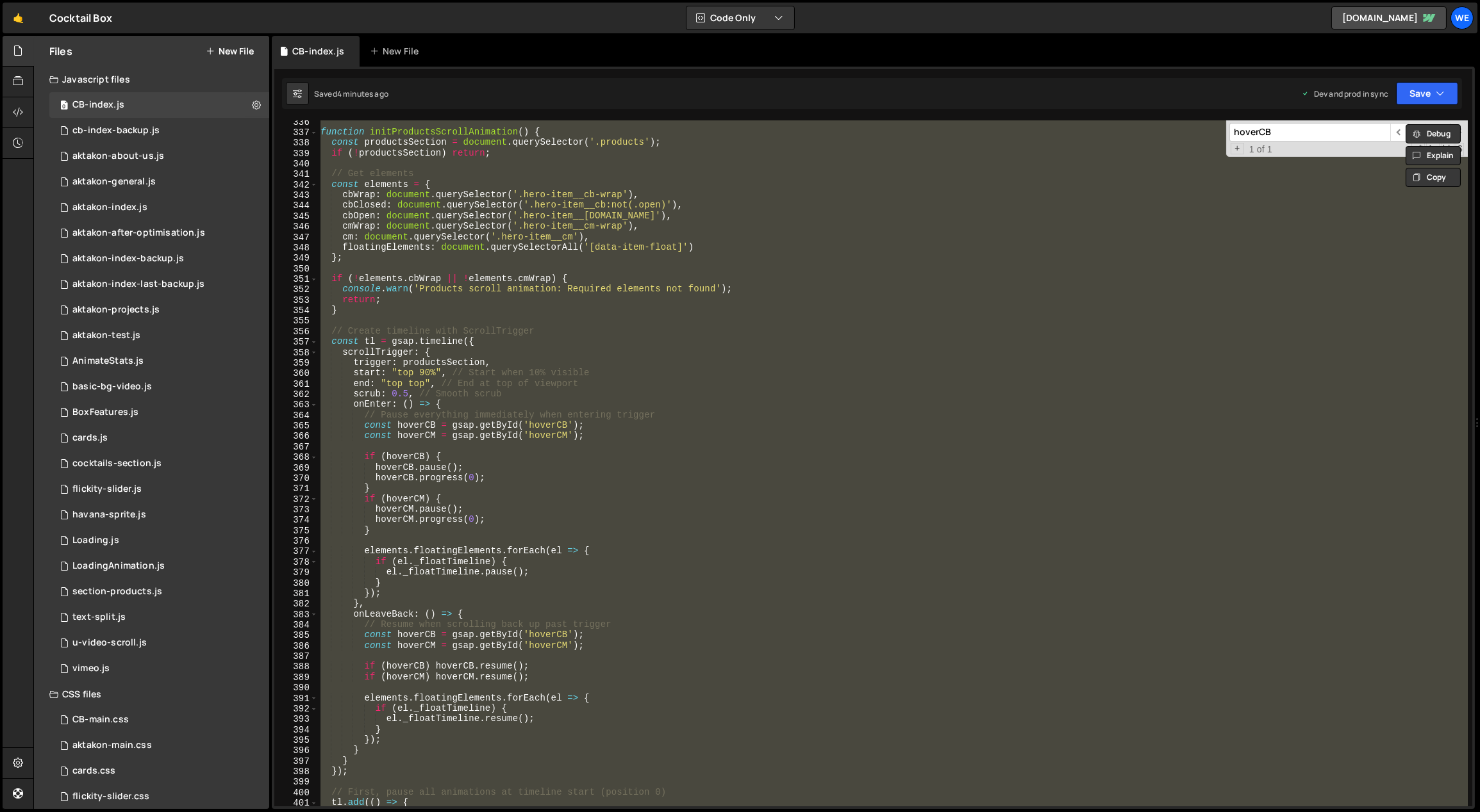
paste textarea "}"
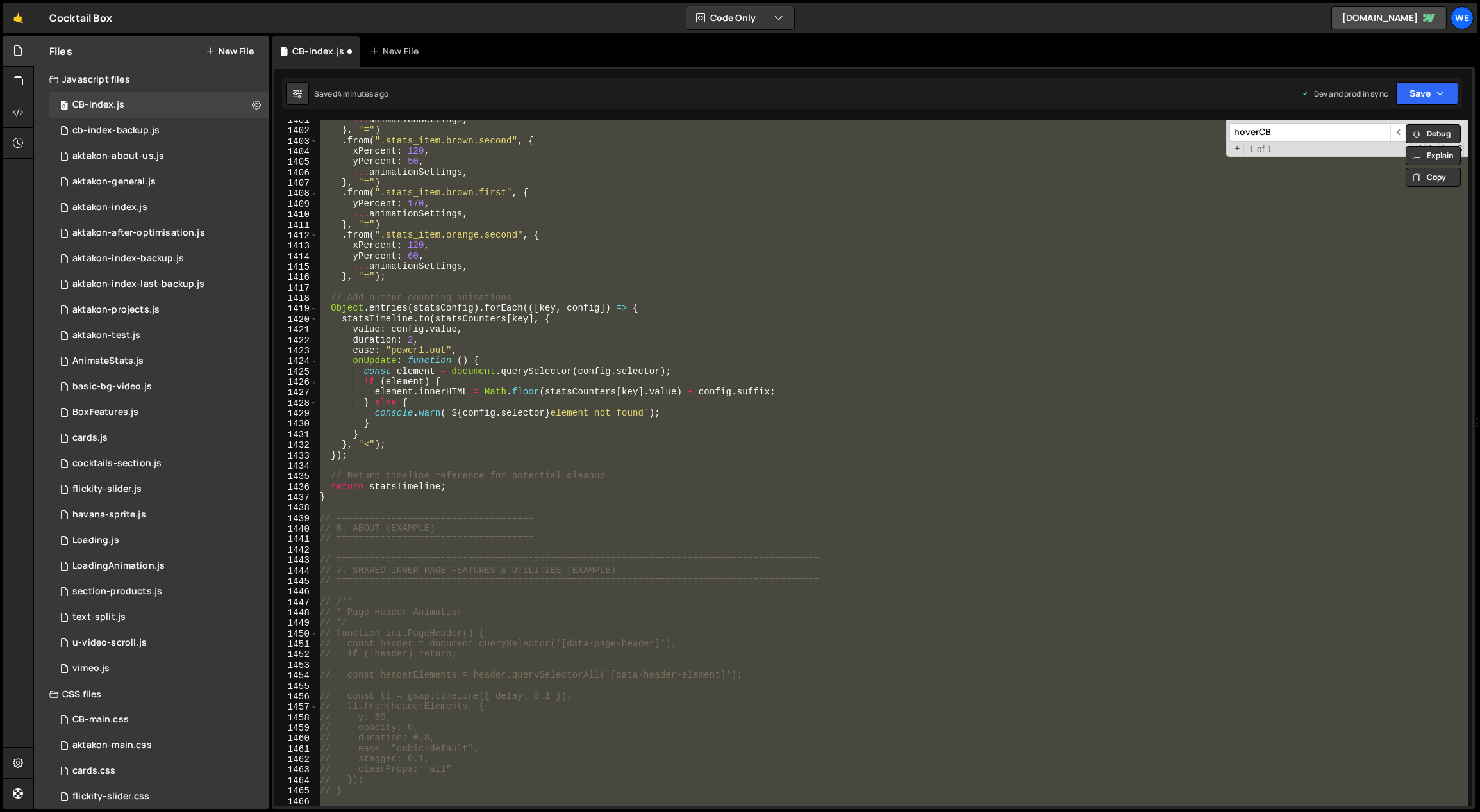
scroll to position [14515, 0]
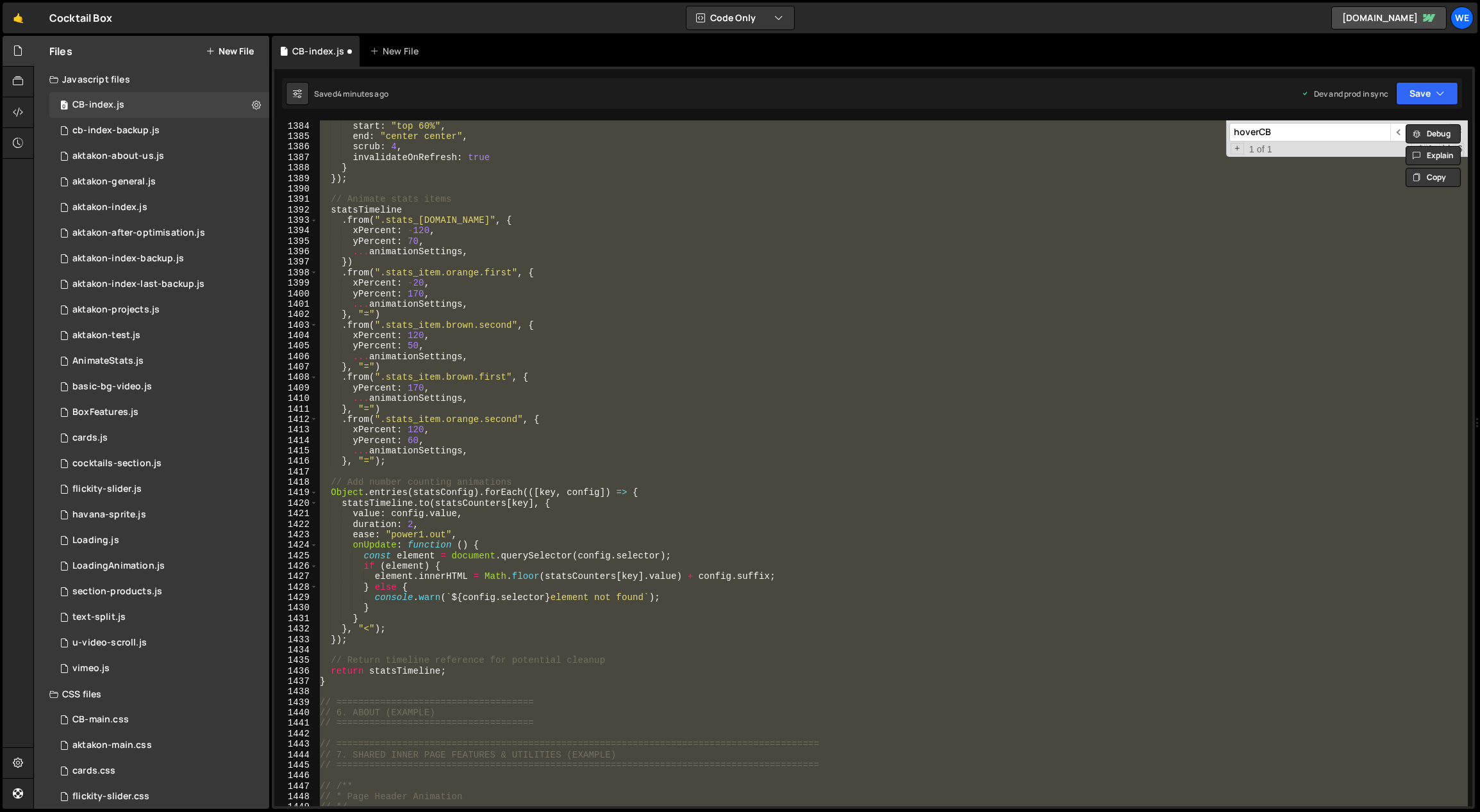
click at [485, 522] on div "trigger : ".section_stats" , start : "top 60%" , end : "center center" , scrub …" at bounding box center [893, 463] width 1150 height 686
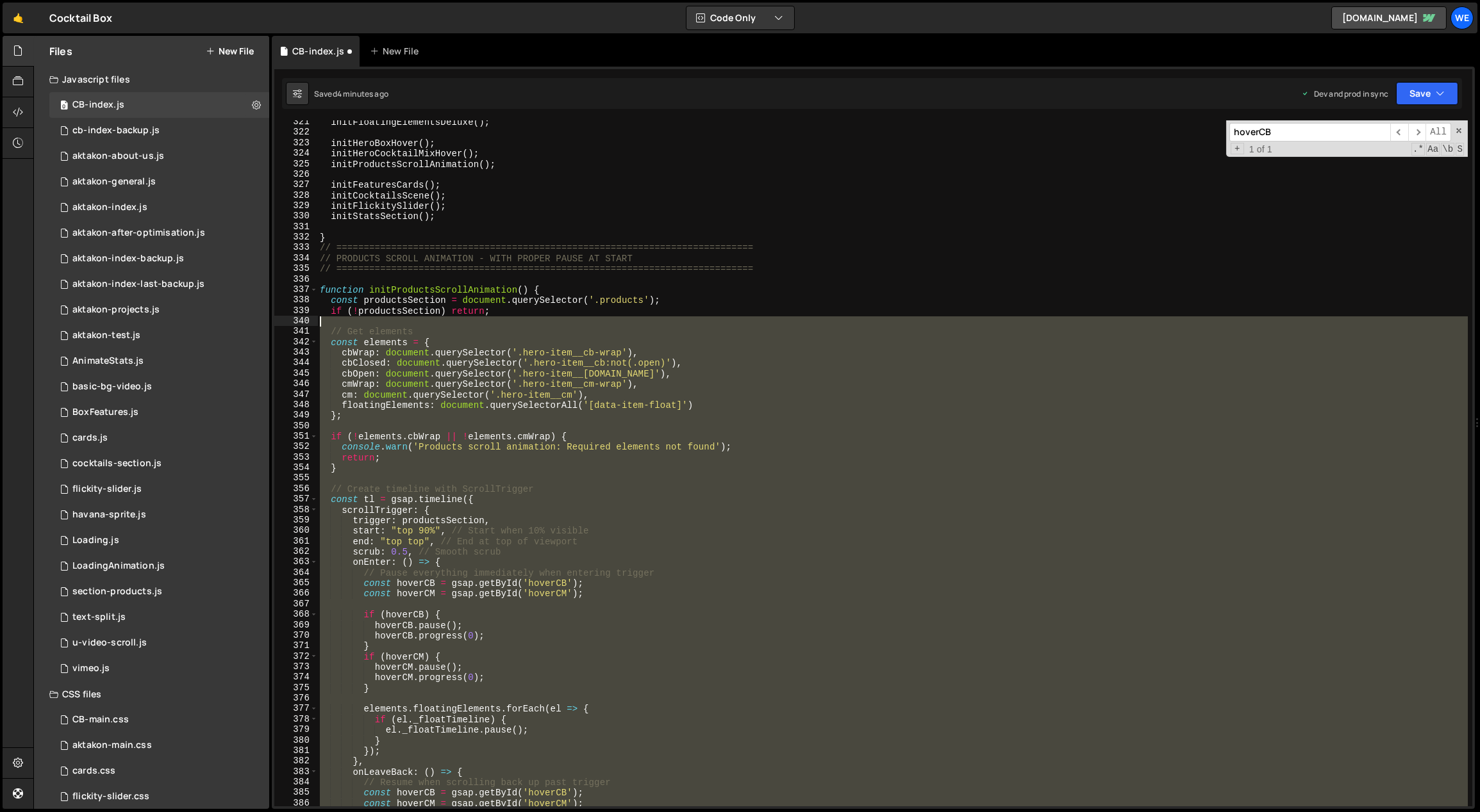
scroll to position [3378, 0]
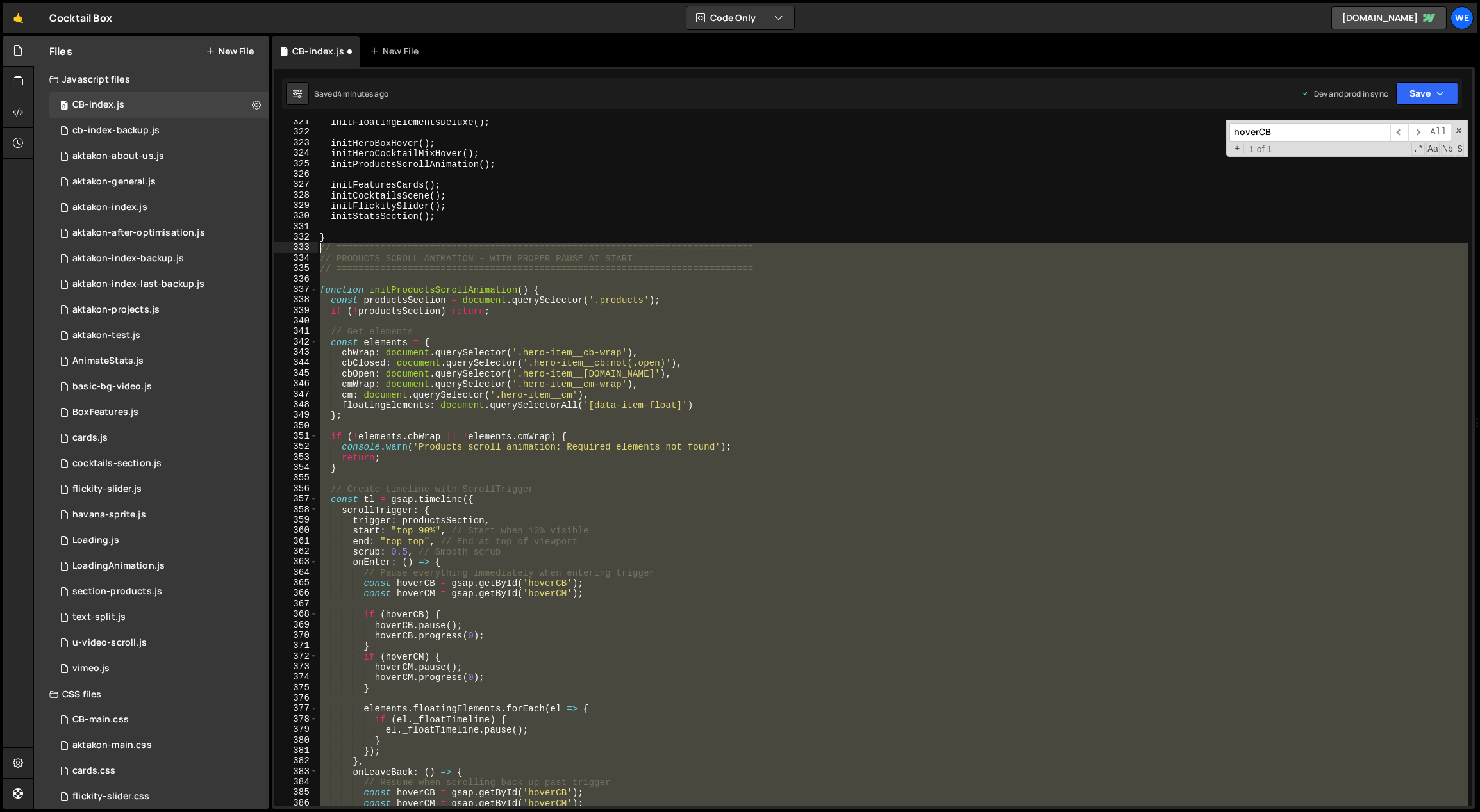
drag, startPoint x: 328, startPoint y: 489, endPoint x: 316, endPoint y: 248, distance: 241.3
click at [316, 248] on div "duration: 2, 321 322 323 324 325 326 327 328 329 330 331 332 333 334 335 336 33…" at bounding box center [874, 463] width 1198 height 686
paste textarea "}"
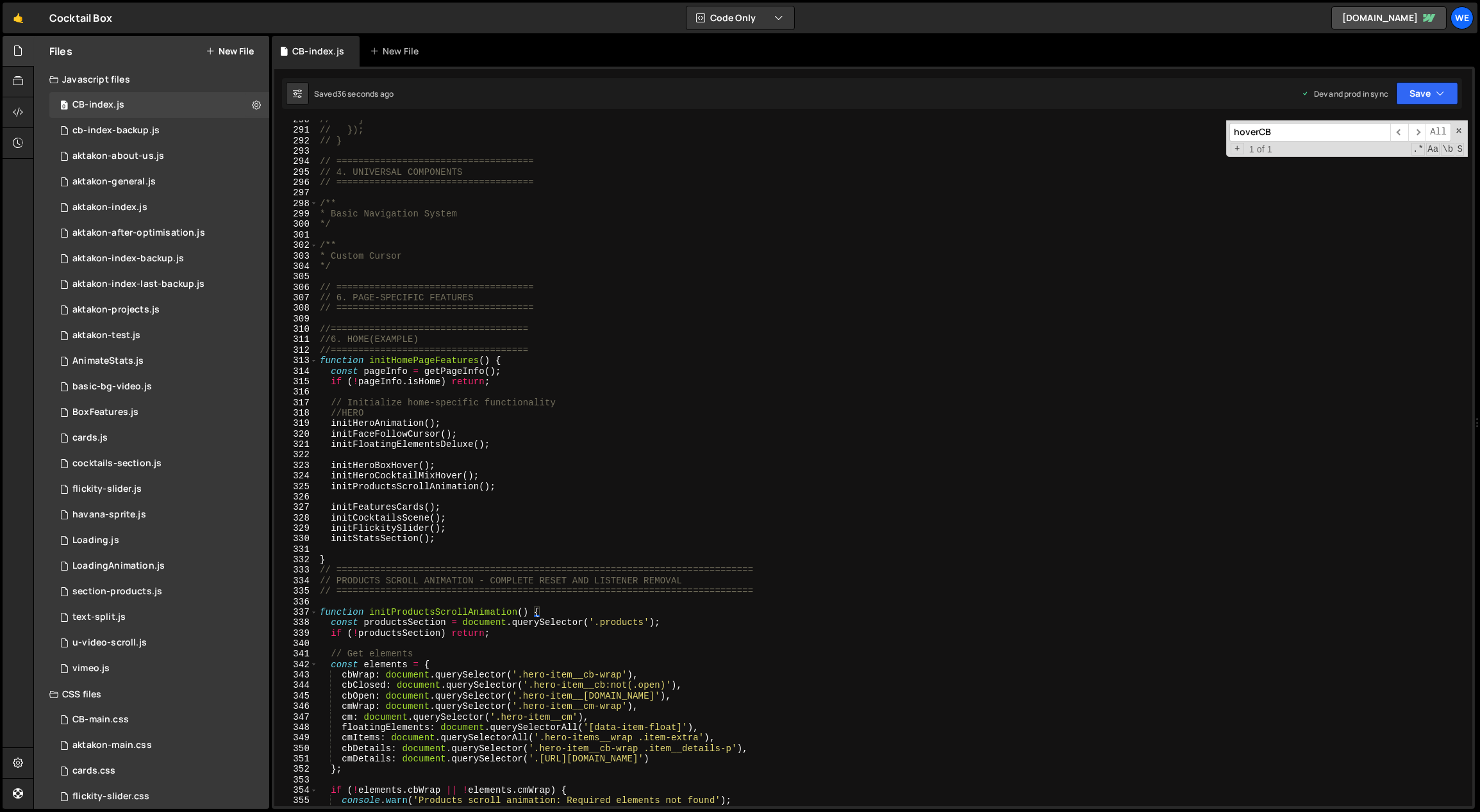
scroll to position [3055, 0]
click at [610, 558] on div "// } // }); // } // ==================================== // 4. UNIVERSAL COMPON…" at bounding box center [893, 468] width 1151 height 708
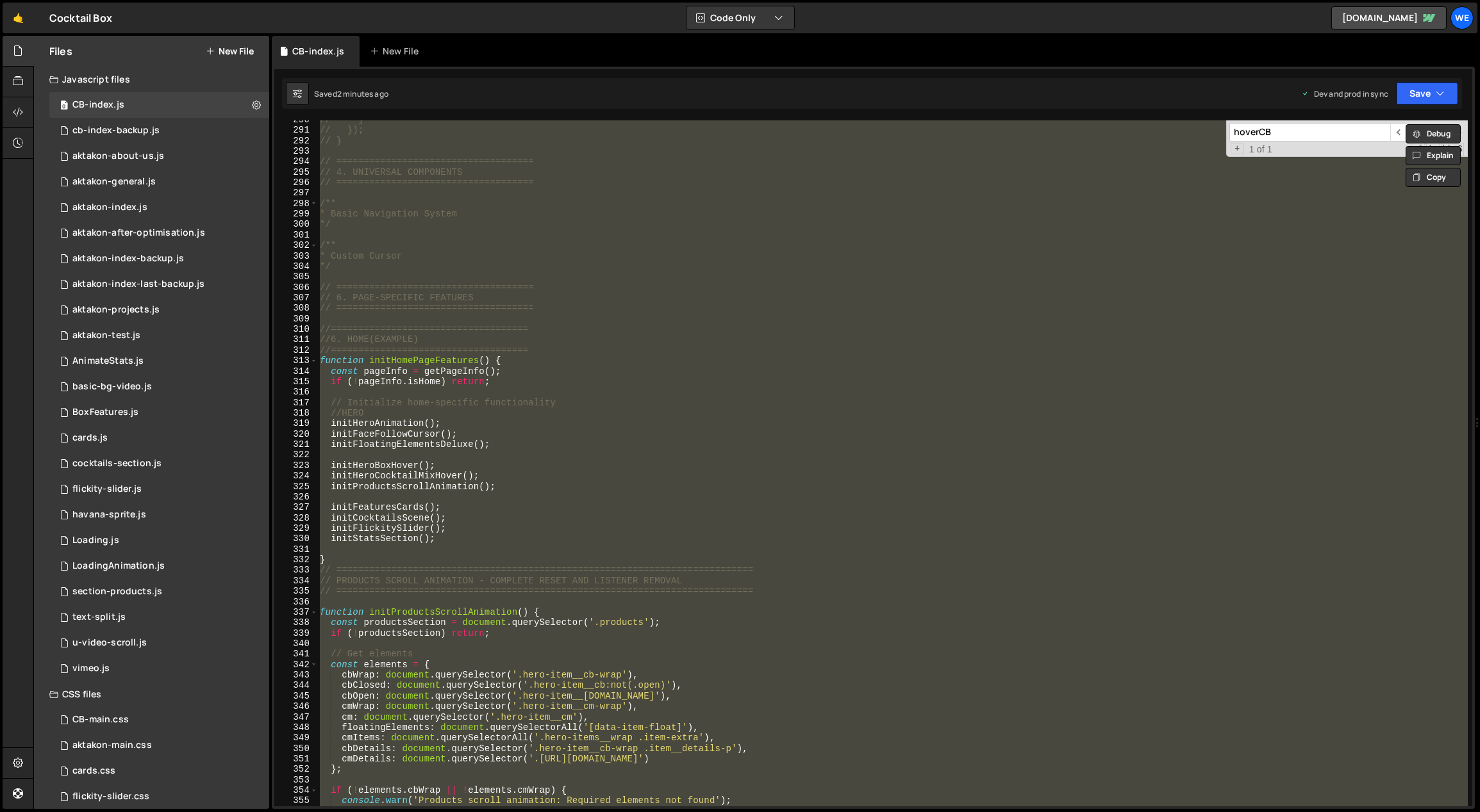
click at [569, 400] on div "// } // }); // } // ==================================== // 4. UNIVERSAL COMPON…" at bounding box center [893, 463] width 1150 height 686
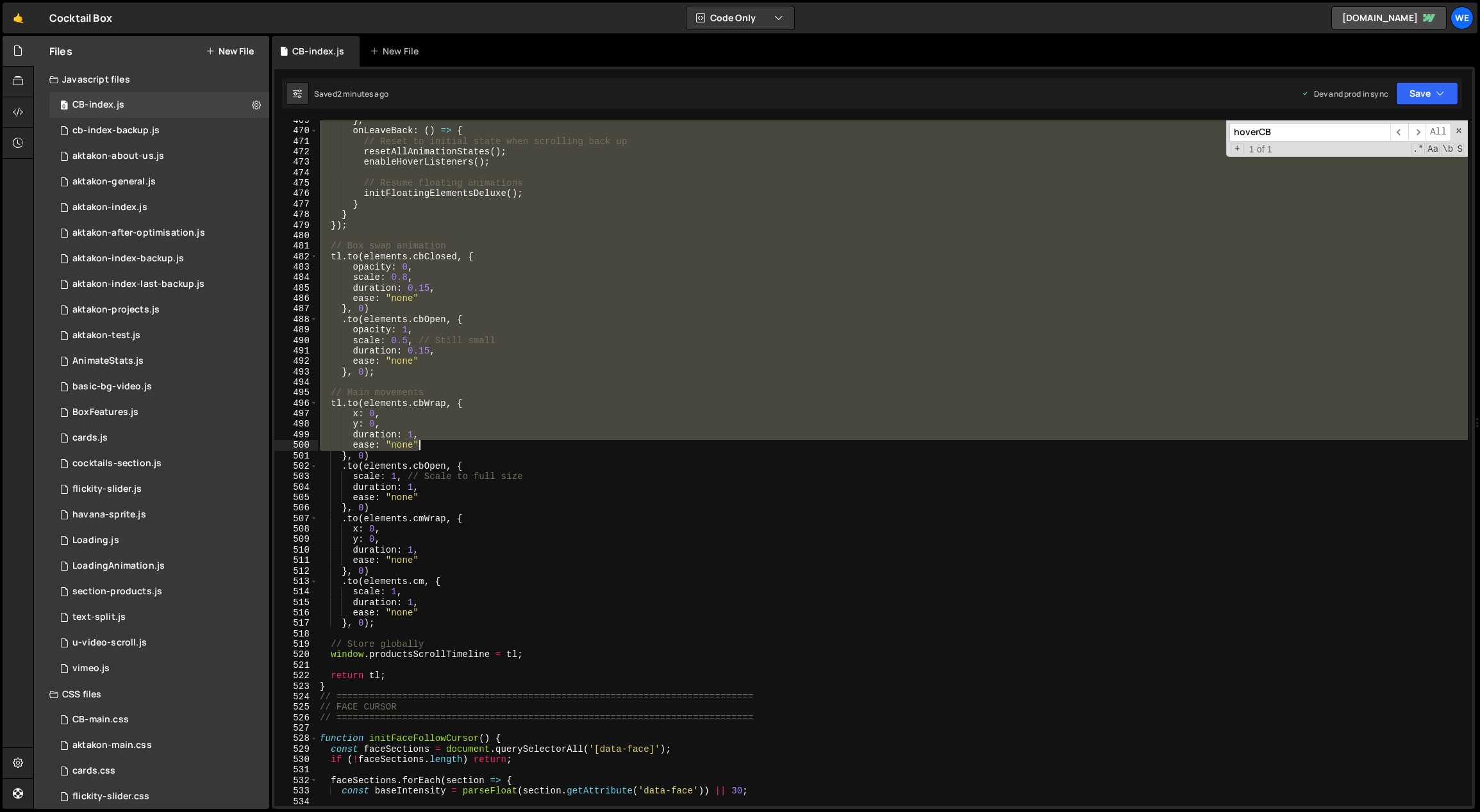
scroll to position [5021, 0]
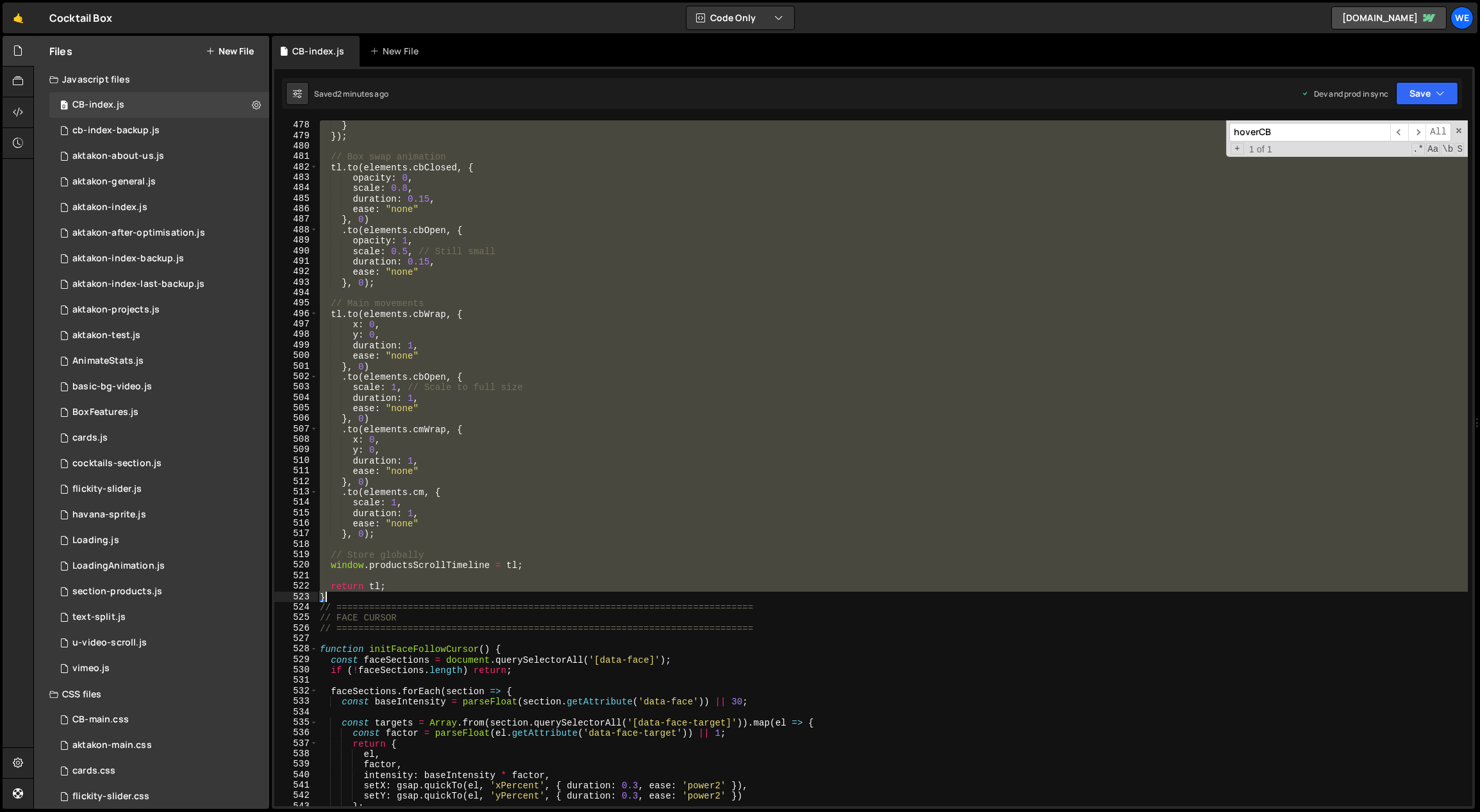
drag, startPoint x: 319, startPoint y: 569, endPoint x: 429, endPoint y: 599, distance: 114.0
click at [429, 599] on div "} }) ; // Box swap animation tl . to ( elements . cbClosed , { opacity : 0 , sc…" at bounding box center [893, 474] width 1151 height 708
paste textarea
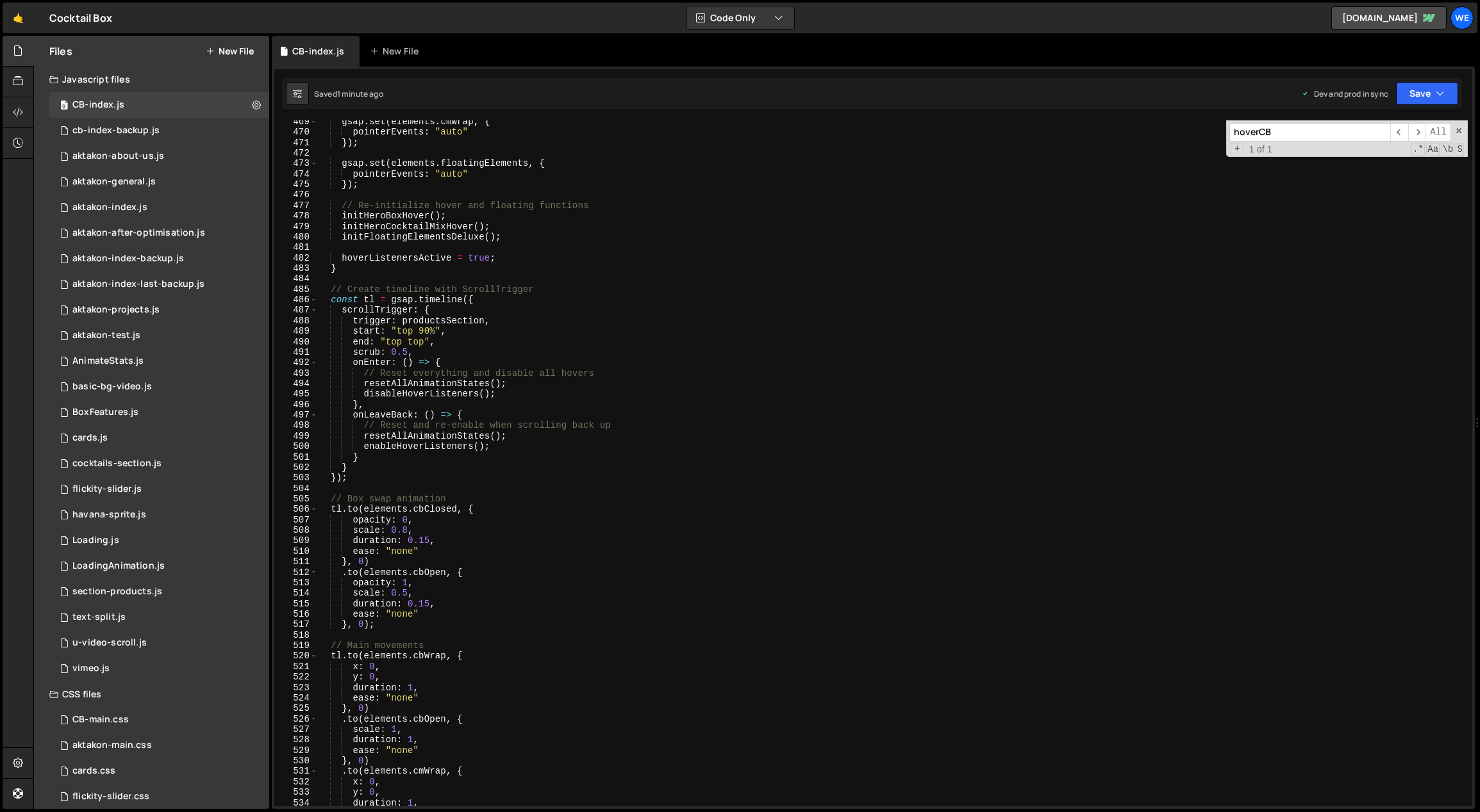
click at [619, 463] on div "gsap . set ( elements . cmWrap , { pointerEvents : "auto" }) ; gsap . set ( ele…" at bounding box center [893, 470] width 1151 height 708
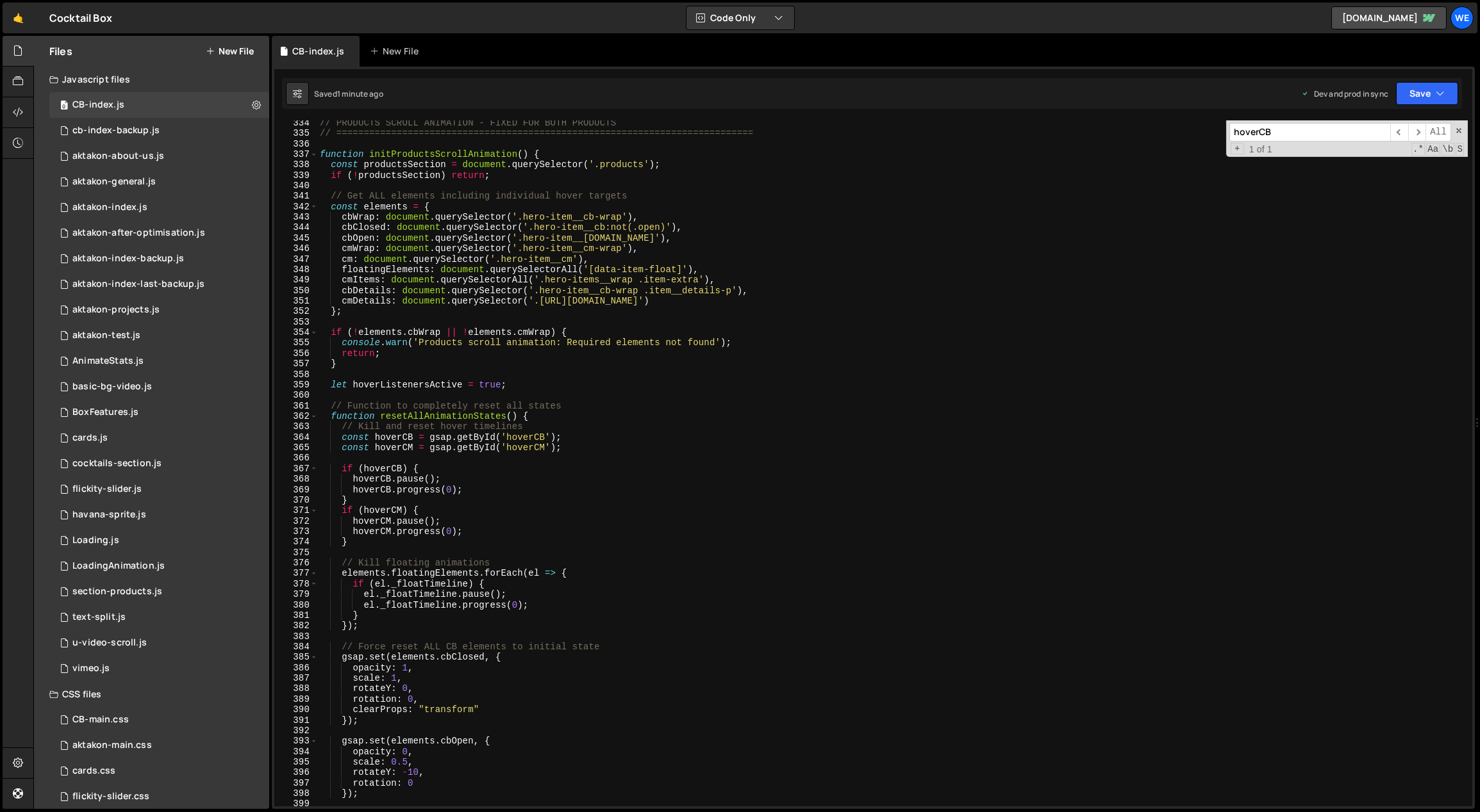
scroll to position [3573, 0]
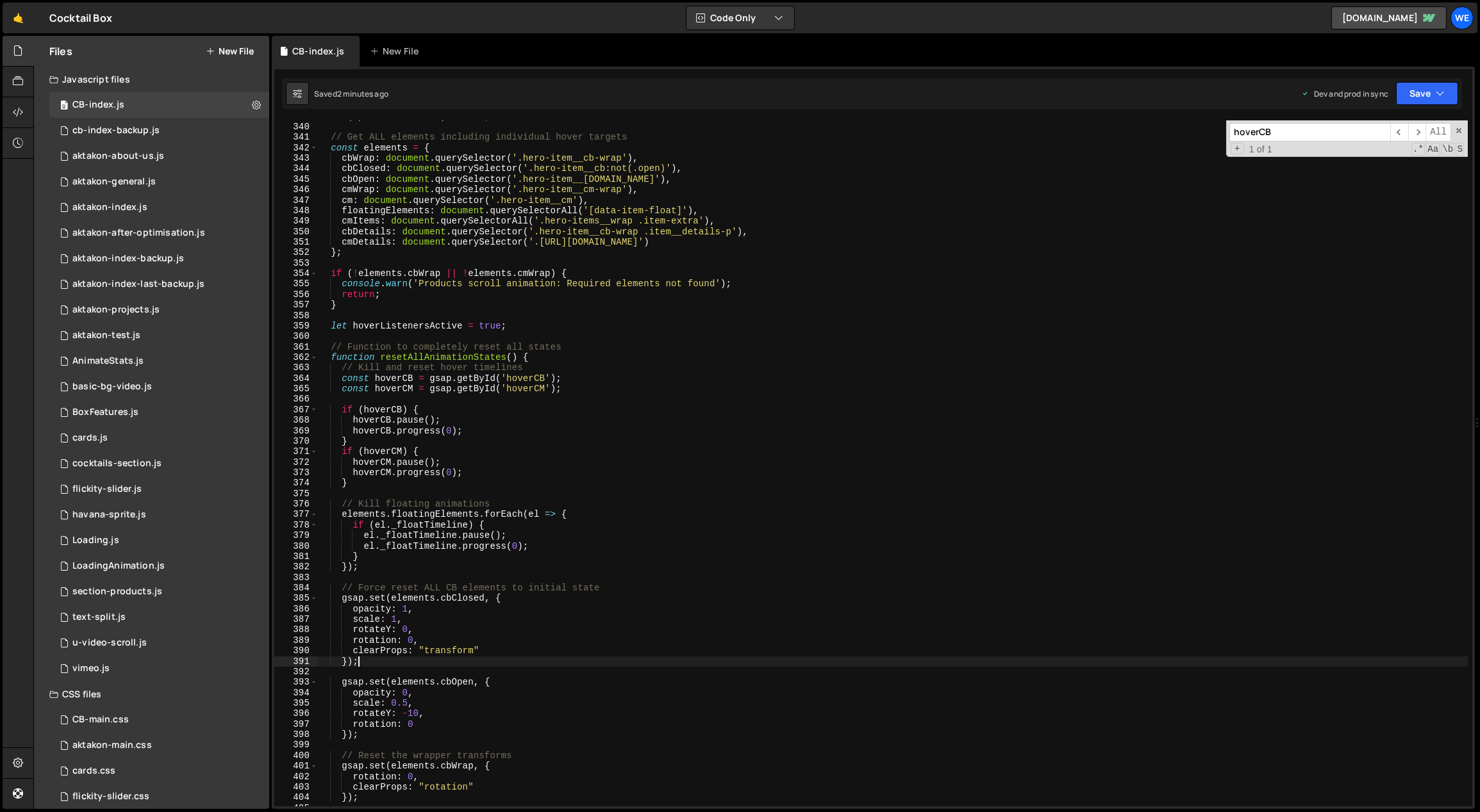
click at [739, 657] on div "if ( ! productsSection ) return ; // Get ALL elements including individual hove…" at bounding box center [893, 465] width 1151 height 708
click at [662, 566] on div "if ( ! productsSection ) return ; // Get ALL elements including individual hove…" at bounding box center [893, 465] width 1151 height 708
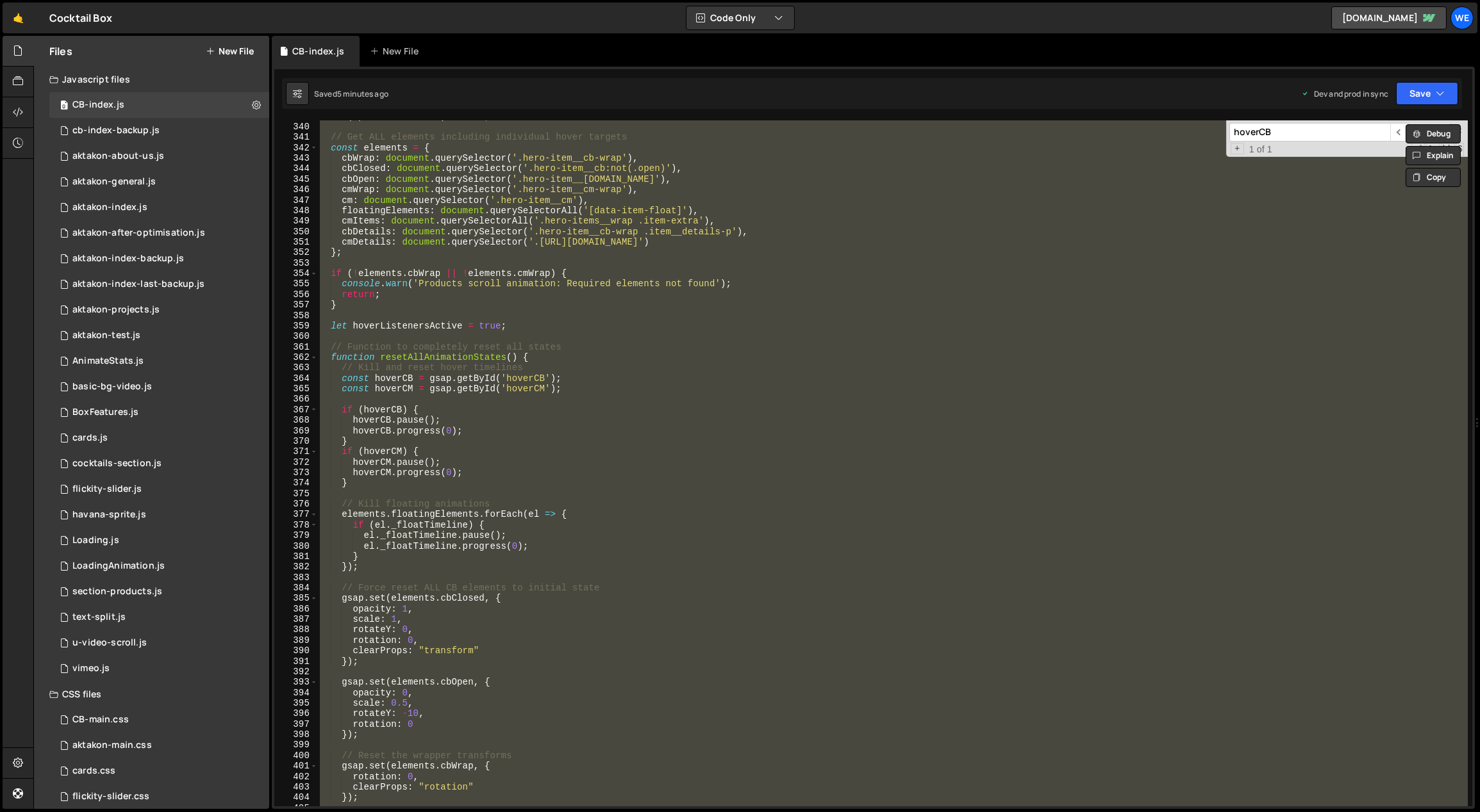
click at [743, 380] on div "if ( ! productsSection ) return ; // Get ALL elements including individual hove…" at bounding box center [893, 465] width 1151 height 708
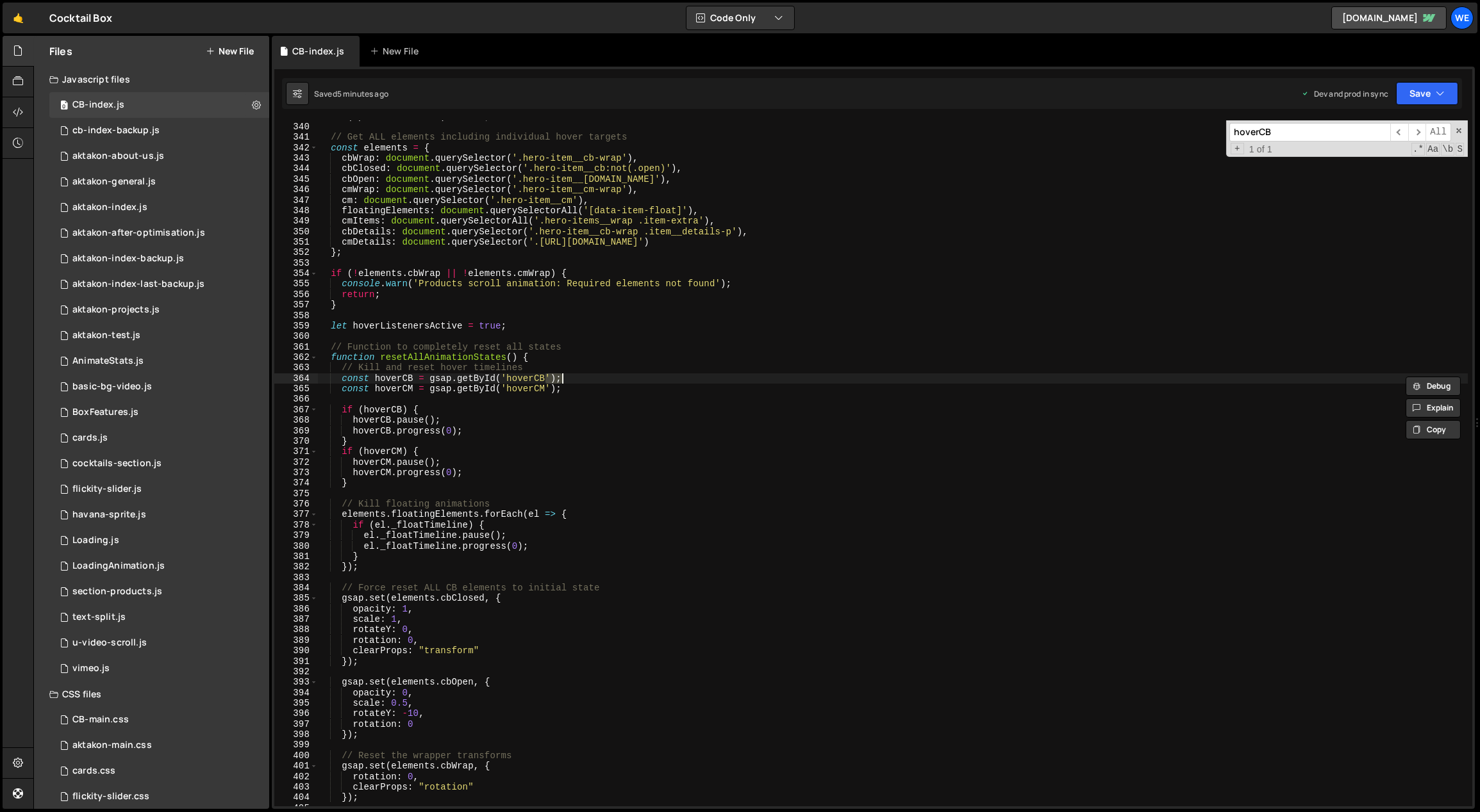
click at [743, 380] on div "if ( ! productsSection ) return ; // Get ALL elements including individual hove…" at bounding box center [893, 465] width 1151 height 708
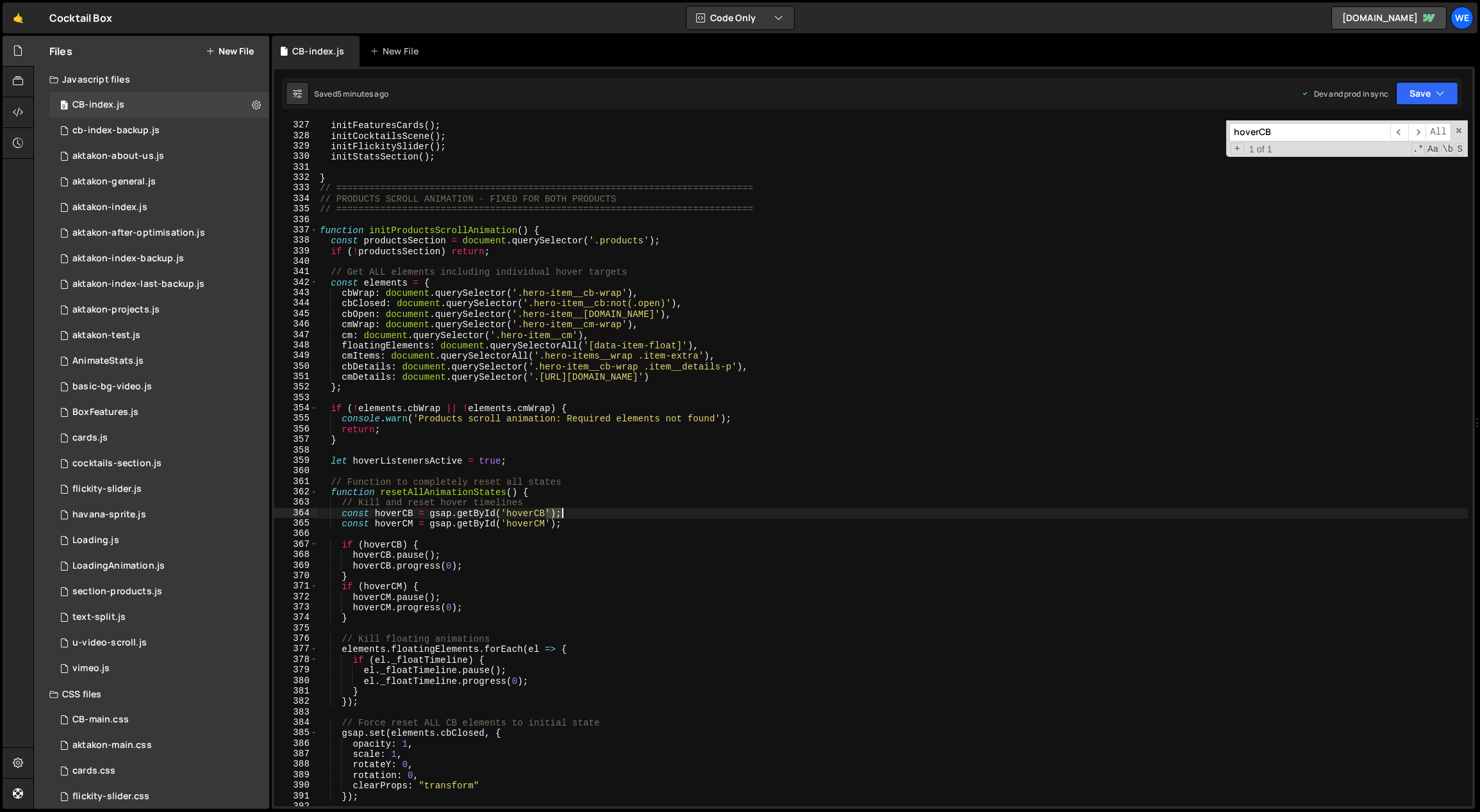
scroll to position [3439, 0]
click at [521, 436] on div "initFeaturesCards ( ) ; initCocktailsScene ( ) ; initFlickitySlider ( ) ; initS…" at bounding box center [893, 474] width 1151 height 708
type textarea "}"
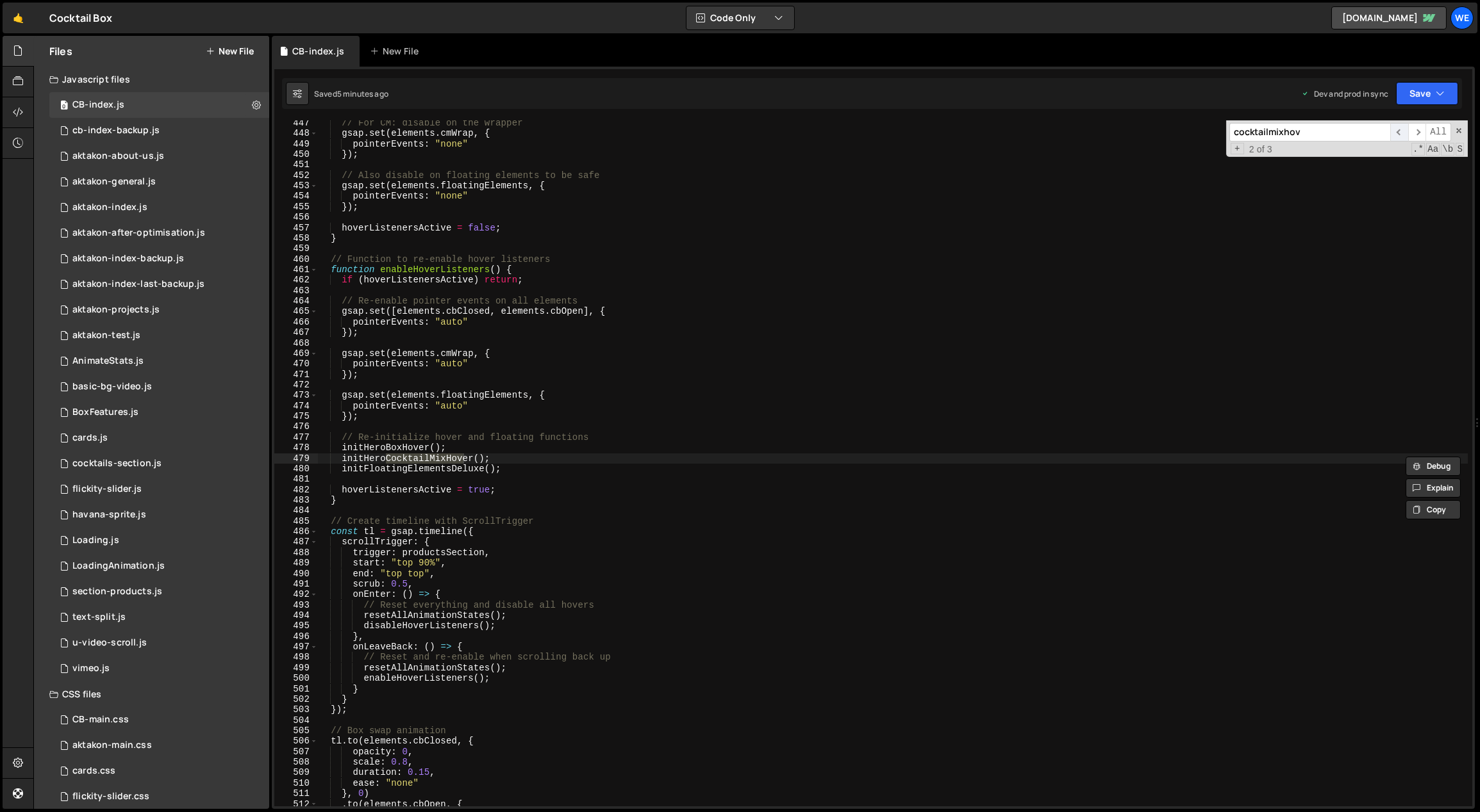
type input "cocktailmixhov"
click at [1404, 130] on span "​" at bounding box center [1399, 132] width 18 height 18
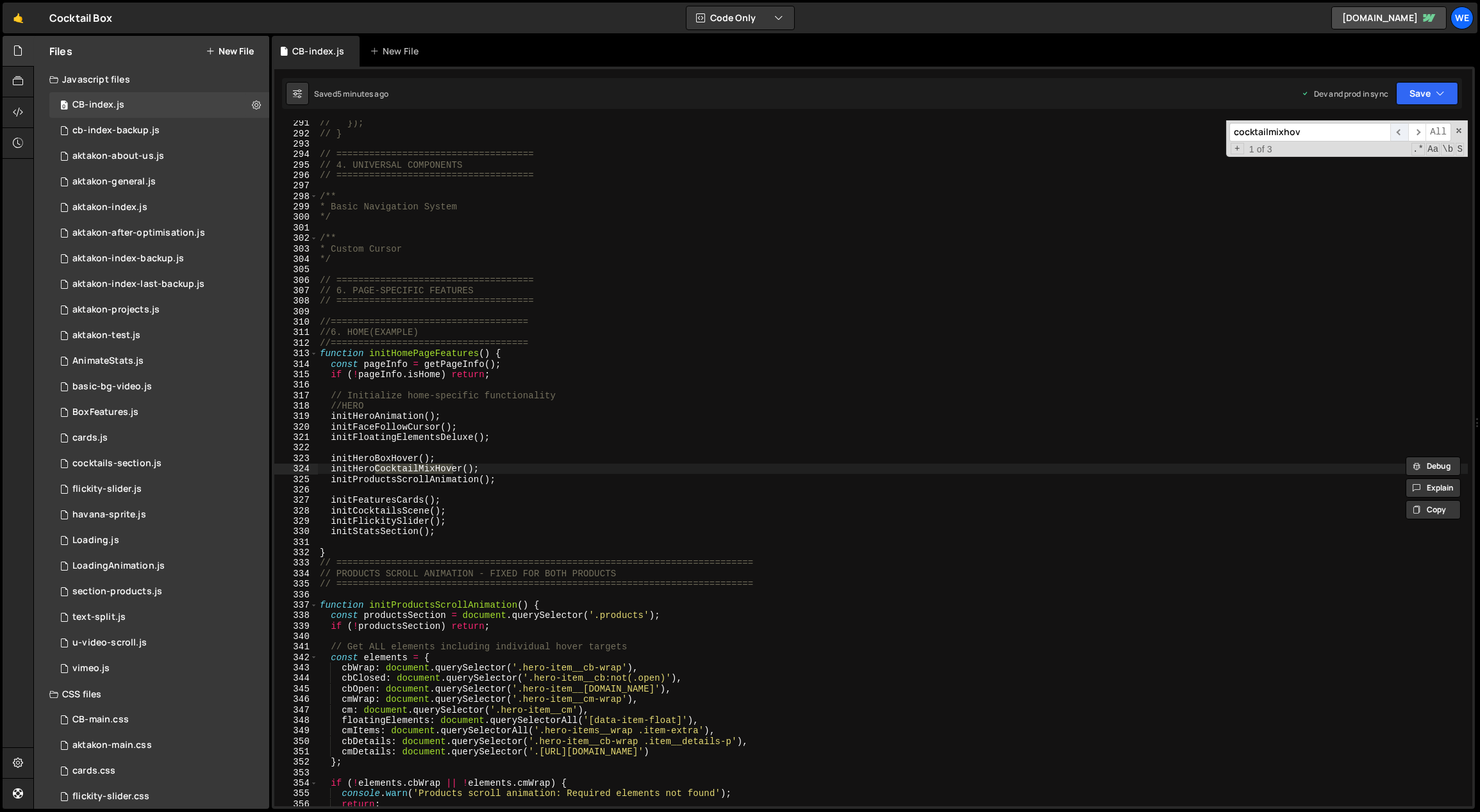
click at [1404, 130] on span "​" at bounding box center [1399, 132] width 18 height 18
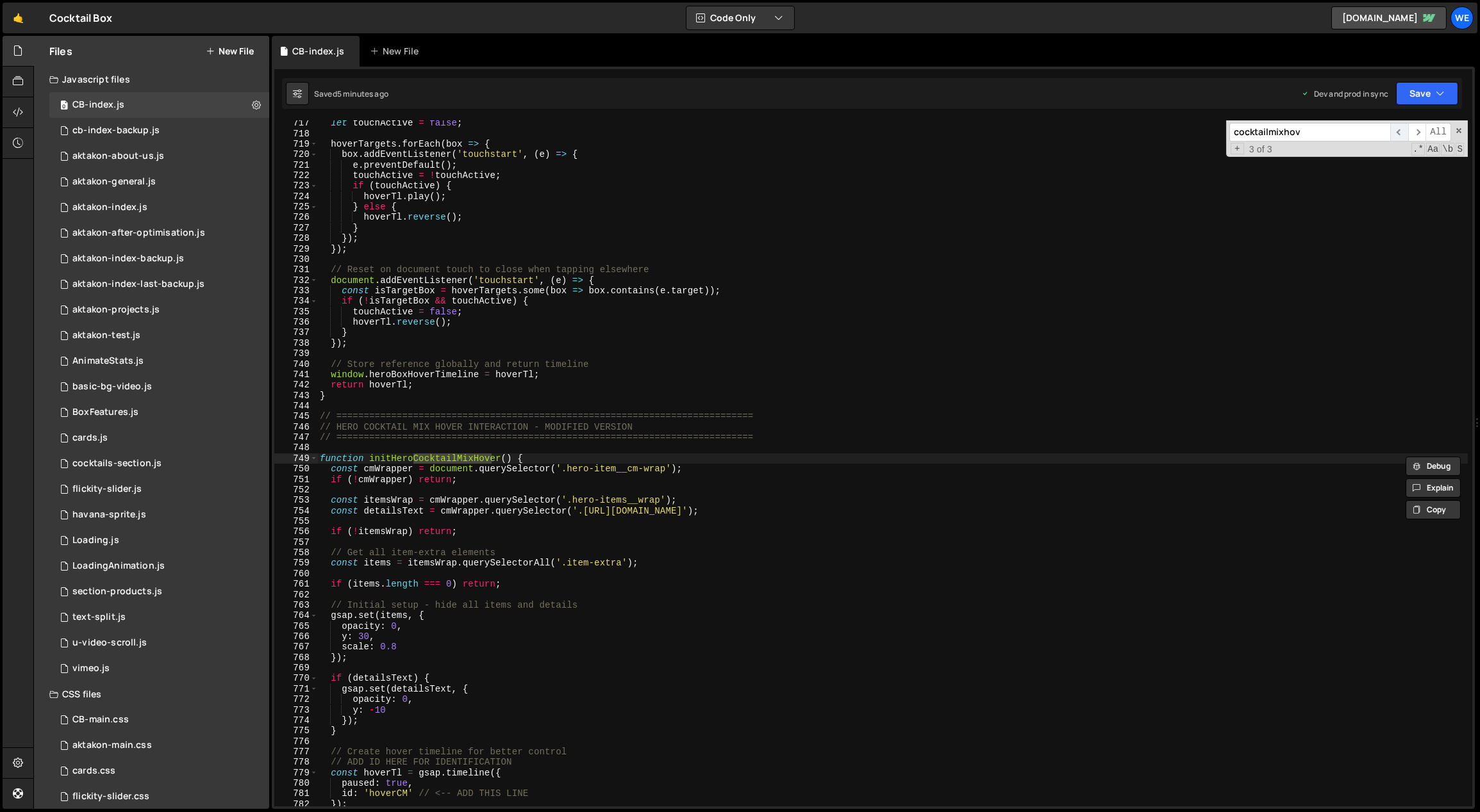
scroll to position [7527, 0]
click at [405, 470] on div "let touchActive = false ; hoverTargets . forEach ( box => { box . addEventListe…" at bounding box center [893, 472] width 1151 height 708
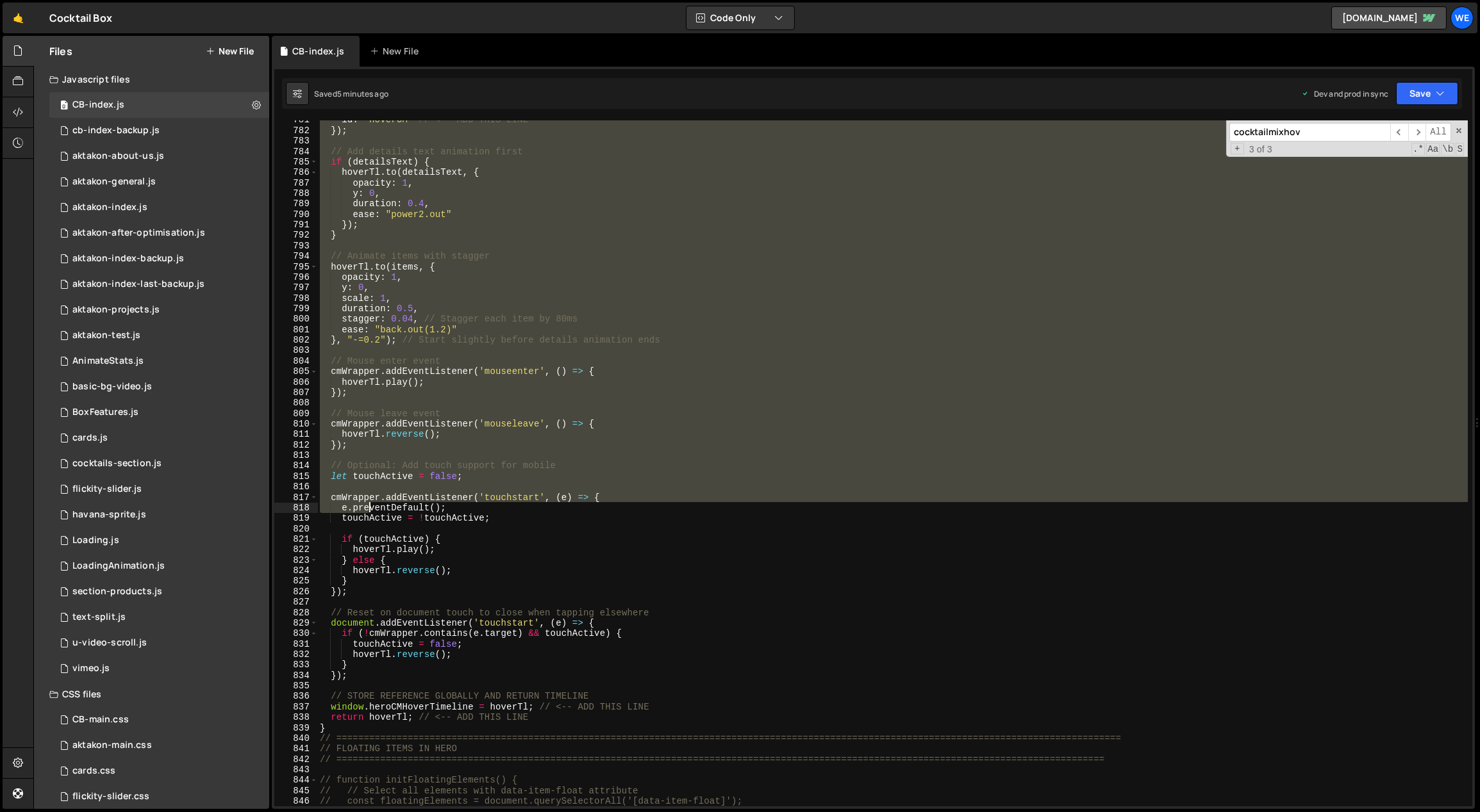
scroll to position [8353, 0]
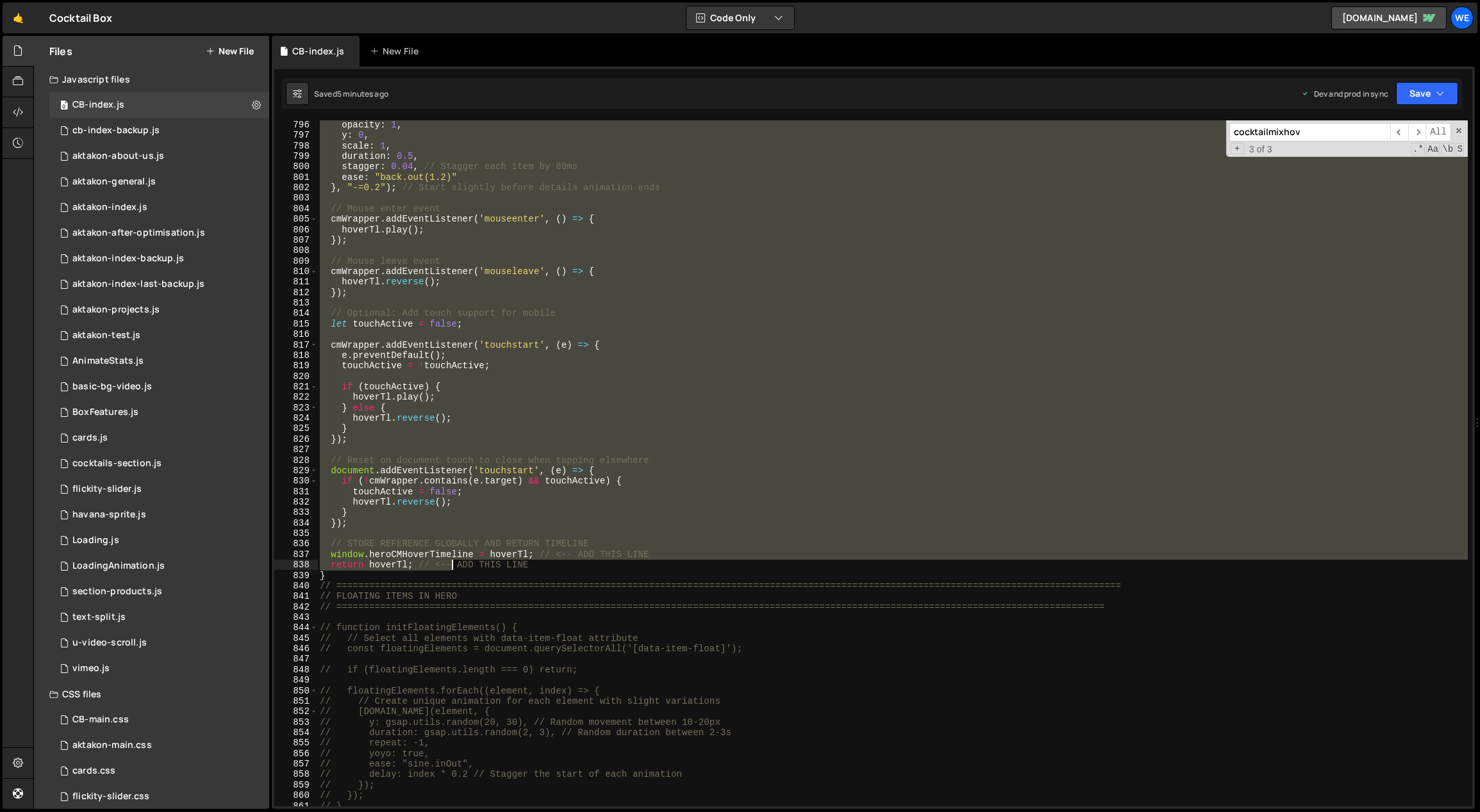
drag, startPoint x: 319, startPoint y: 462, endPoint x: 453, endPoint y: 567, distance: 170.2
click at [453, 567] on div "opacity : 1 , y : 0 , scale : 1 , duration : 0.5 , stagger : 0.04 , // Stagger …" at bounding box center [893, 474] width 1151 height 708
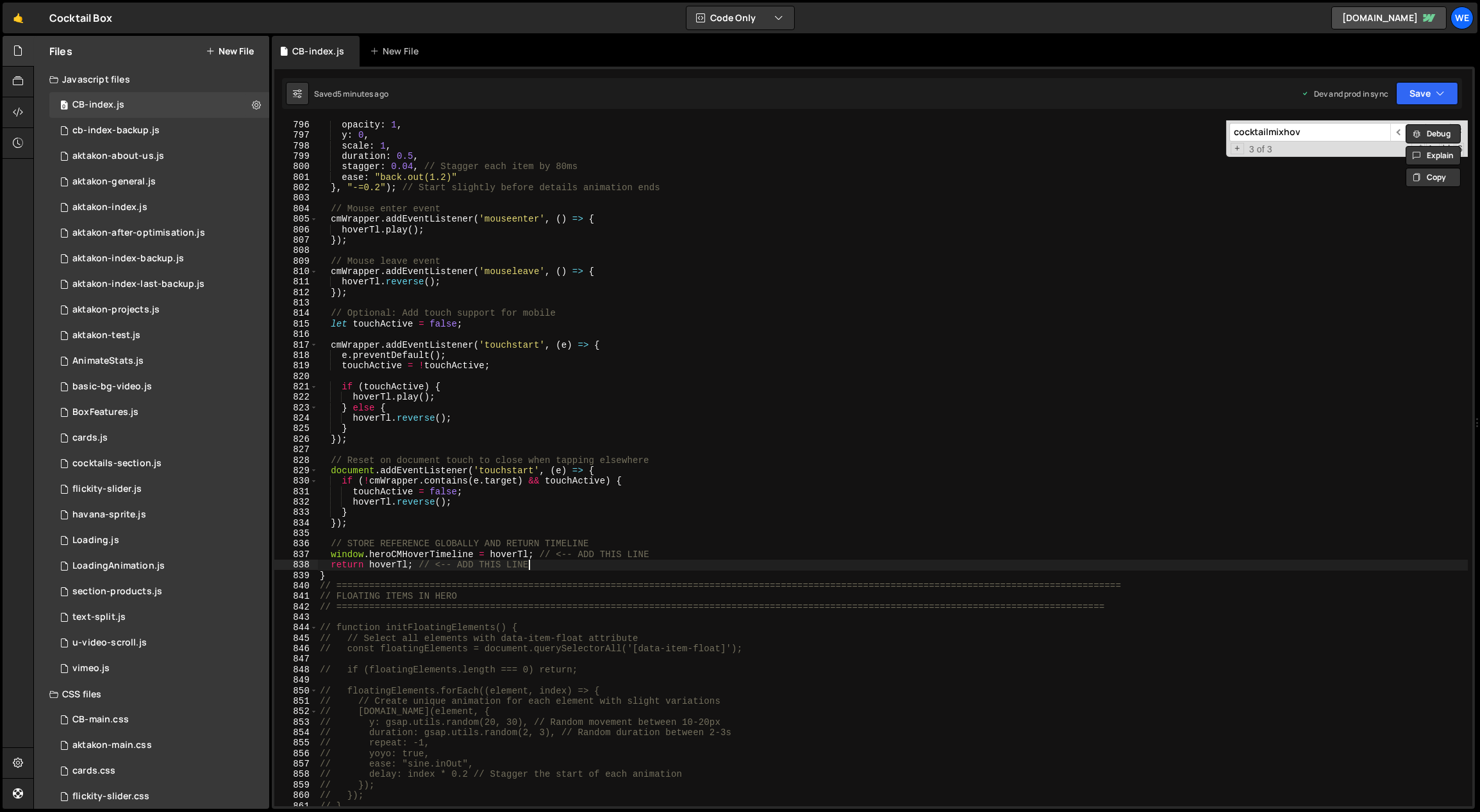
click at [539, 567] on div "opacity : 1 , y : 0 , scale : 1 , duration : 0.5 , stagger : 0.04 , // Stagger …" at bounding box center [893, 474] width 1151 height 708
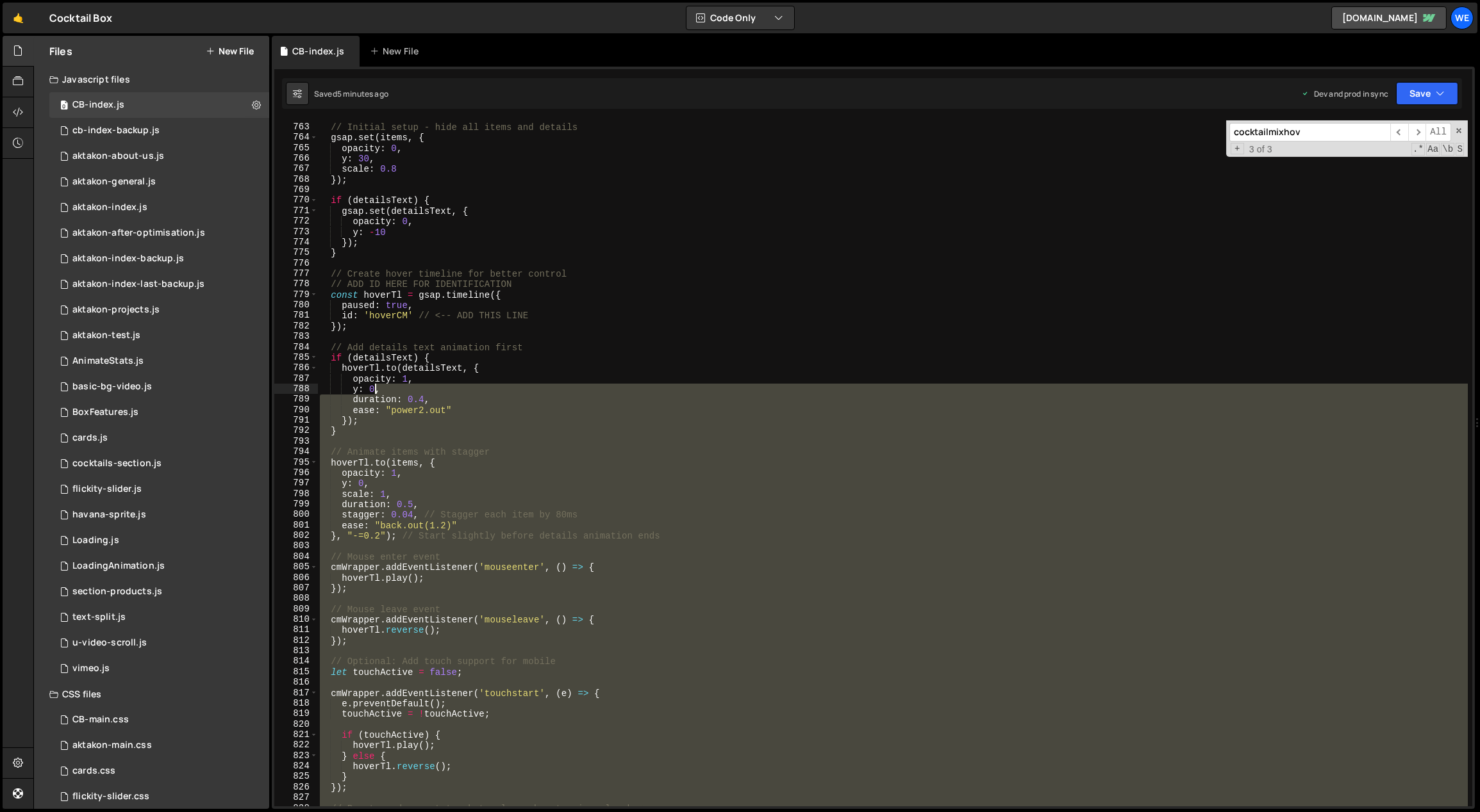
scroll to position [8344, 0]
drag, startPoint x: 517, startPoint y: 558, endPoint x: 376, endPoint y: 403, distance: 209.5
click at [374, 400] on div "// Initial setup - hide all items and details gsap . set ( items , { opacity : …" at bounding box center [893, 465] width 1151 height 708
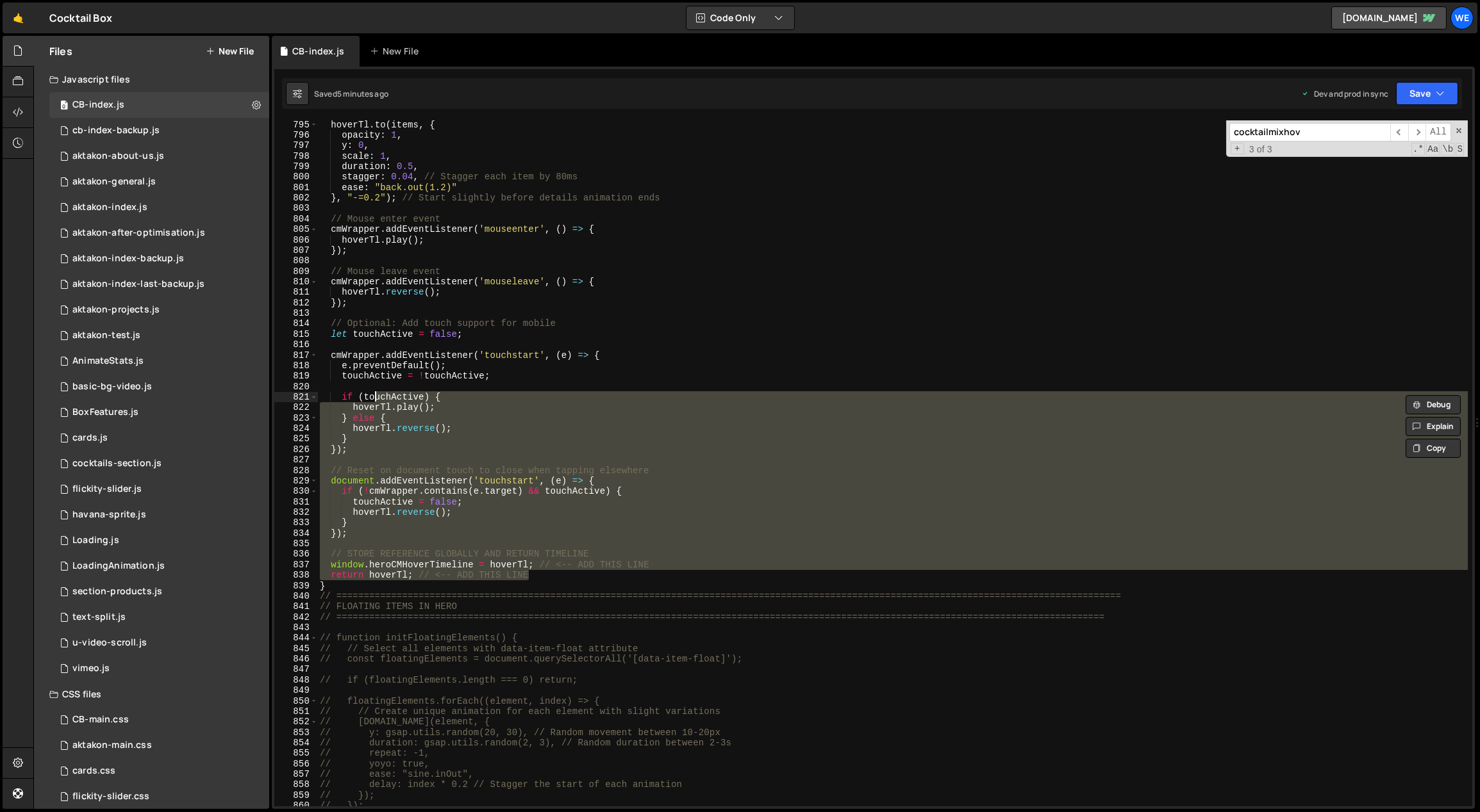
click at [354, 581] on div "hoverTl . to ( items , { opacity : 1 , y : 0 , scale : 1 , duration : 0.5 , sta…" at bounding box center [893, 473] width 1151 height 708
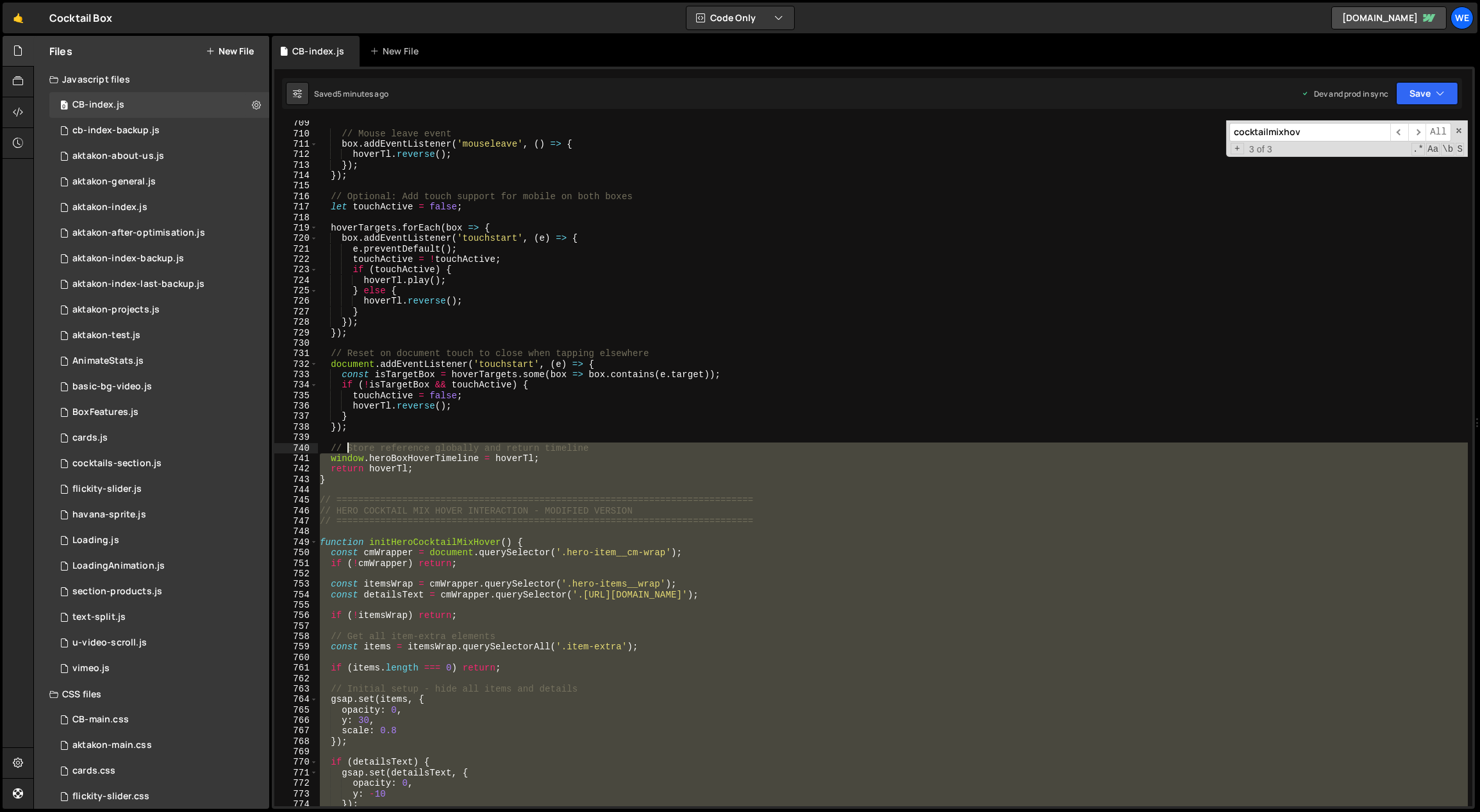
scroll to position [7443, 0]
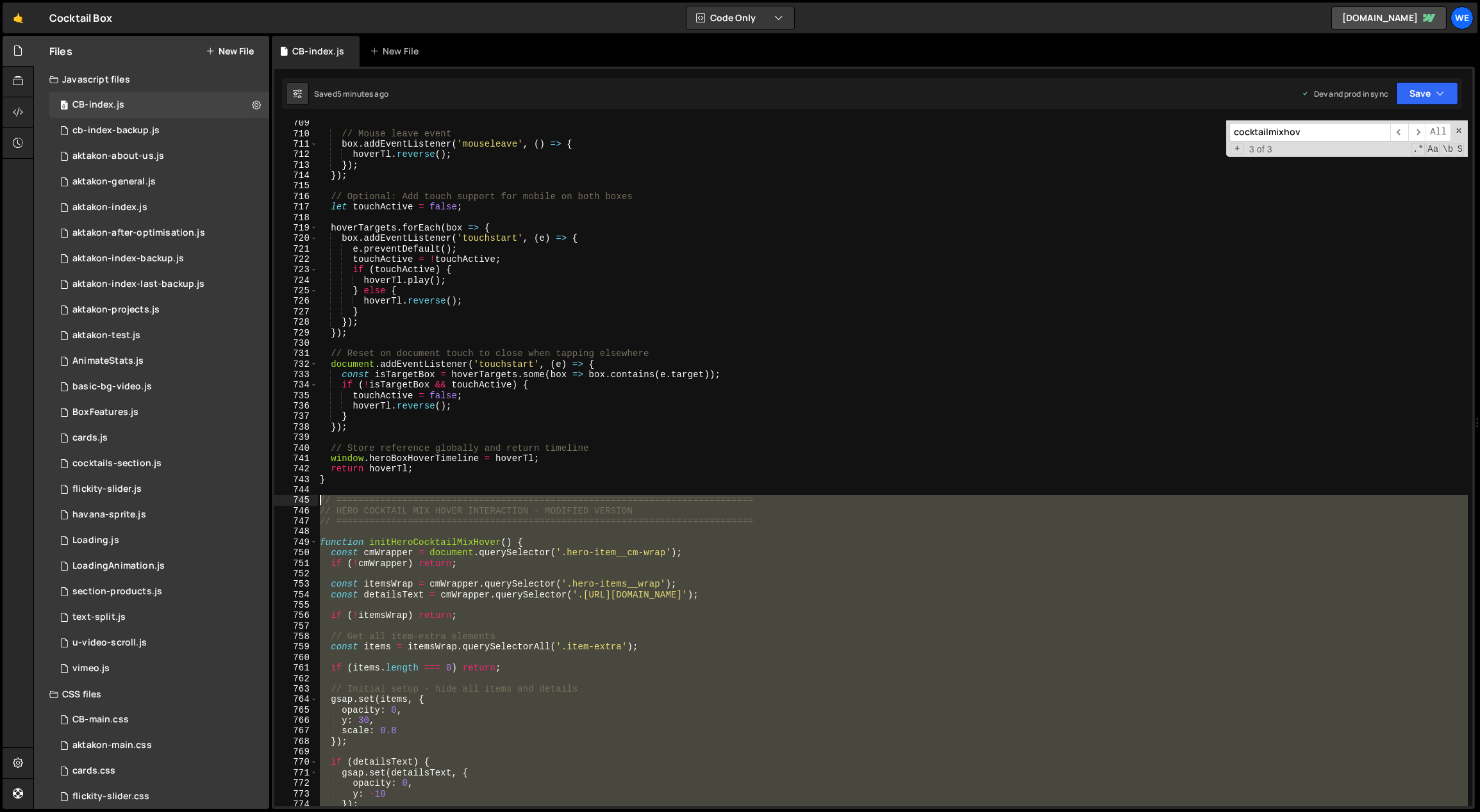
drag, startPoint x: 333, startPoint y: 575, endPoint x: 321, endPoint y: 498, distance: 77.9
click at [321, 498] on div "// Mouse leave event box . addEventListener ( 'mouseleave' , ( ) => { hoverTl .…" at bounding box center [893, 472] width 1151 height 708
paste textarea "}"
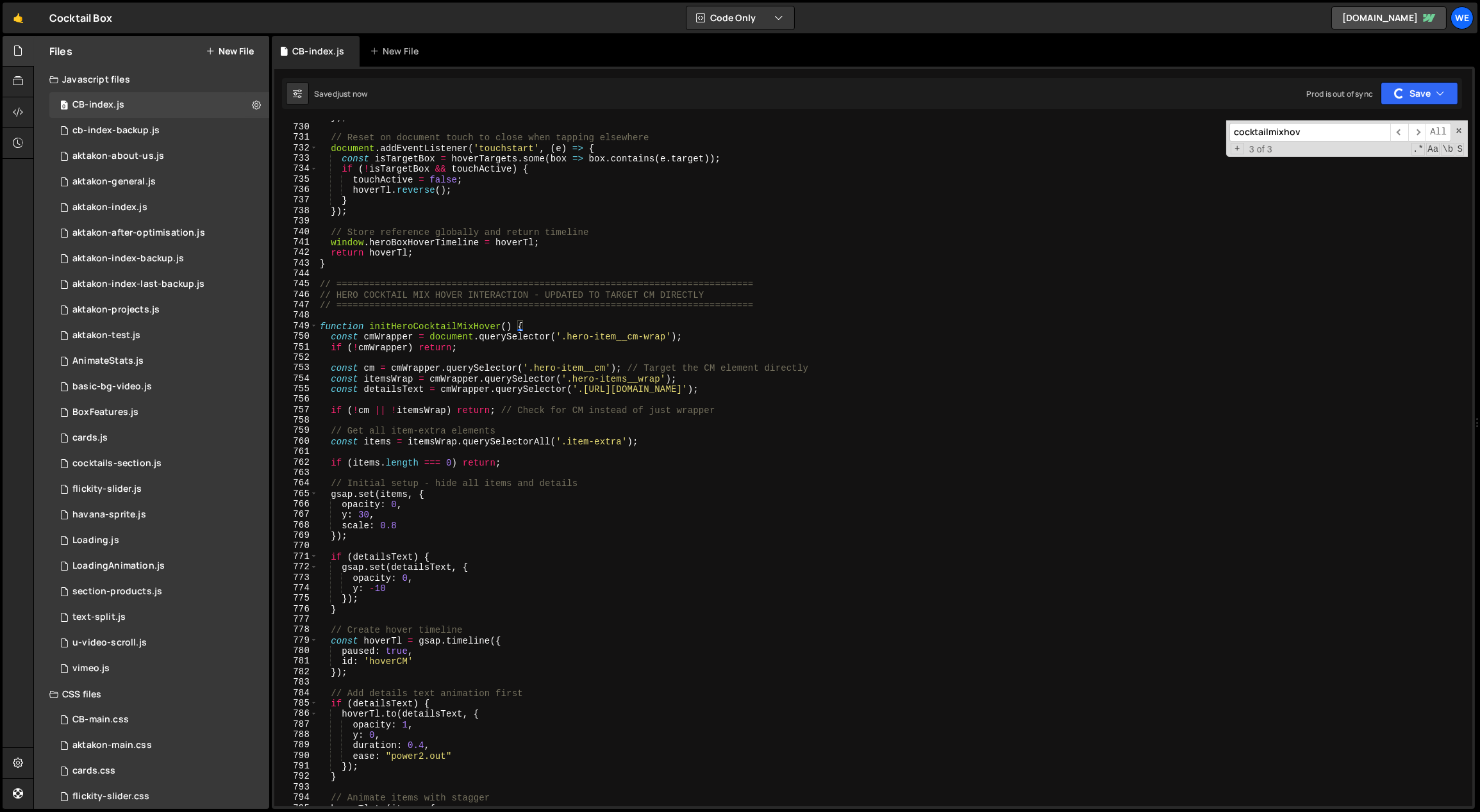
scroll to position [7661, 0]
click at [797, 524] on div "}) ; // Reset on document touch to close when tapping elsewhere document . addE…" at bounding box center [893, 465] width 1151 height 708
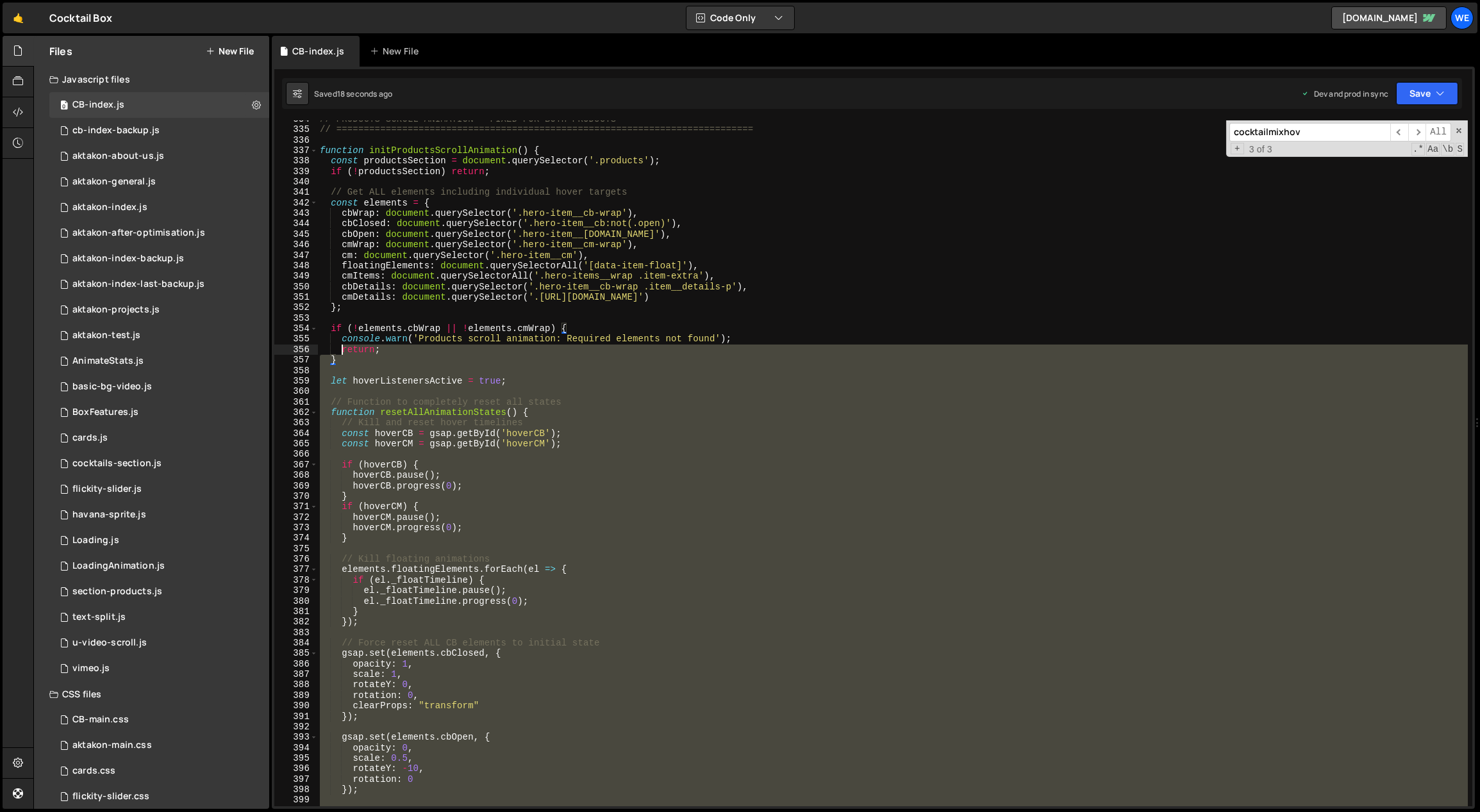
scroll to position [3308, 0]
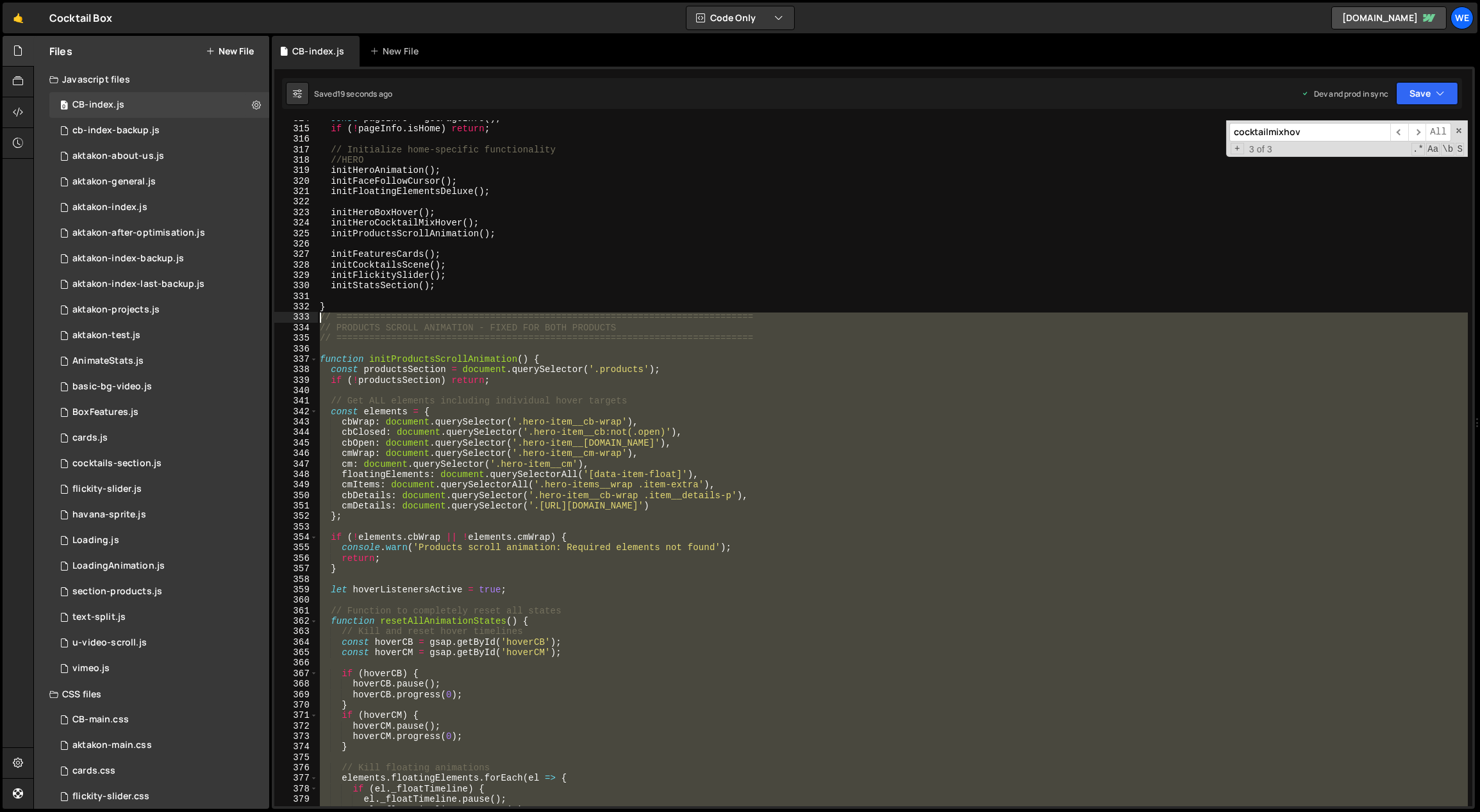
drag, startPoint x: 341, startPoint y: 362, endPoint x: 315, endPoint y: 316, distance: 52.8
click at [315, 317] on div "scale: 0.8 314 315 316 317 318 319 320 321 322 323 324 325 326 327 328 329 330 …" at bounding box center [874, 463] width 1198 height 686
paste textarea "}"
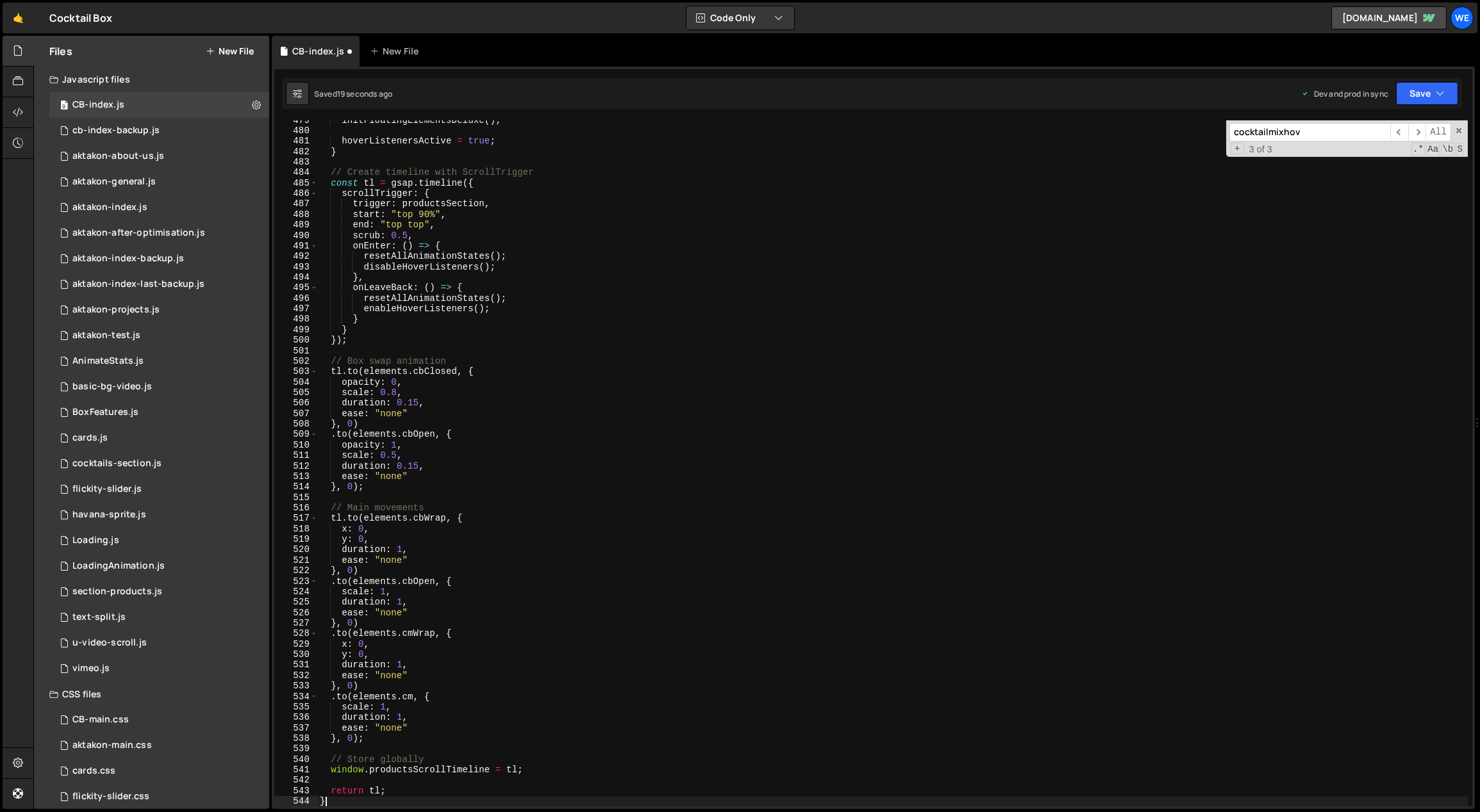
scroll to position [5036, 0]
click at [656, 575] on div "initFloatingElementsDeluxe ( ) ; hoverListenersActive = true ; } // Create time…" at bounding box center [893, 469] width 1151 height 708
click at [656, 345] on div "initFloatingElementsDeluxe ( ) ; hoverListenersActive = true ; } // Create time…" at bounding box center [893, 469] width 1151 height 708
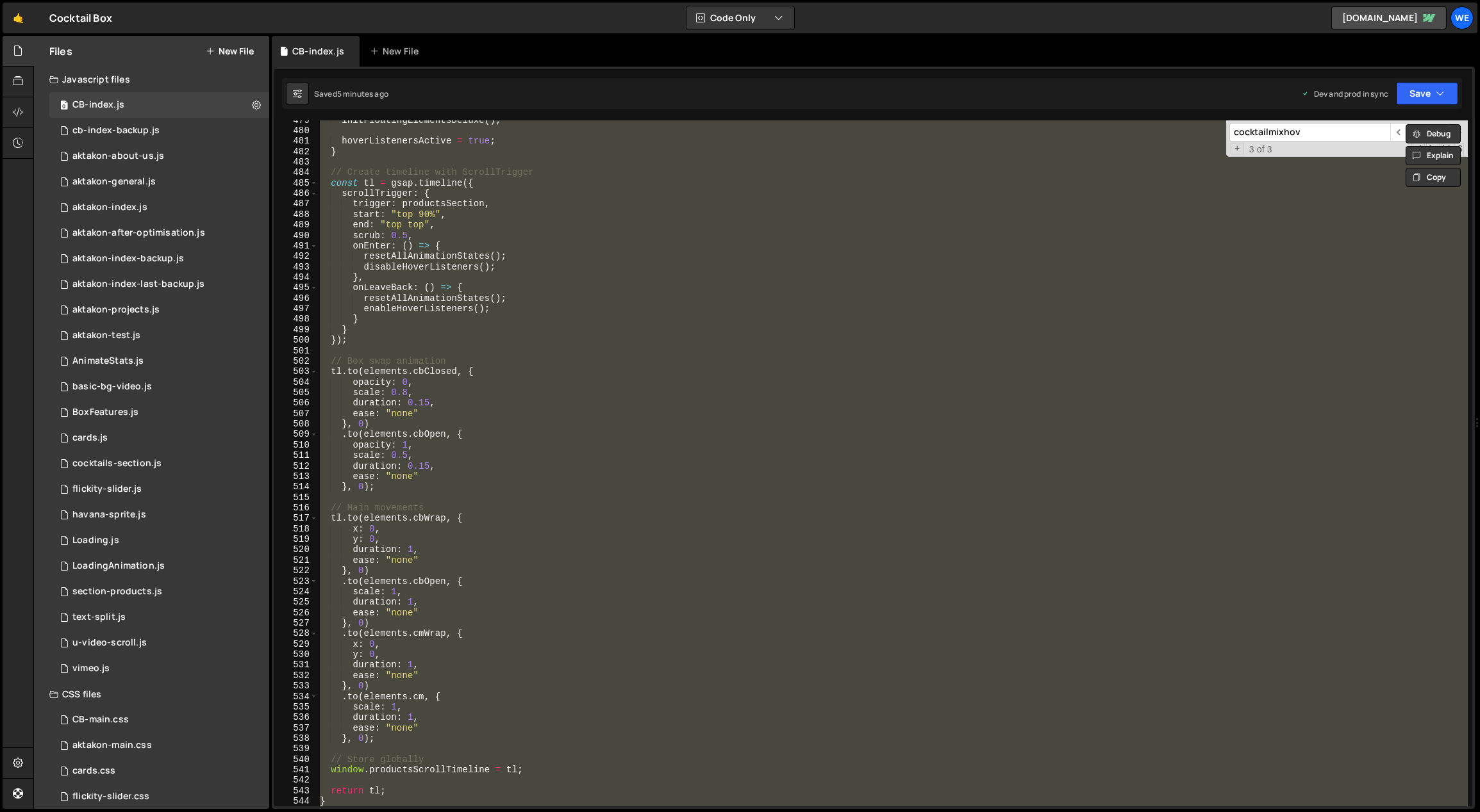
click at [750, 622] on div "initFloatingElementsDeluxe ( ) ; hoverListenersActive = true ; } // Create time…" at bounding box center [893, 469] width 1151 height 708
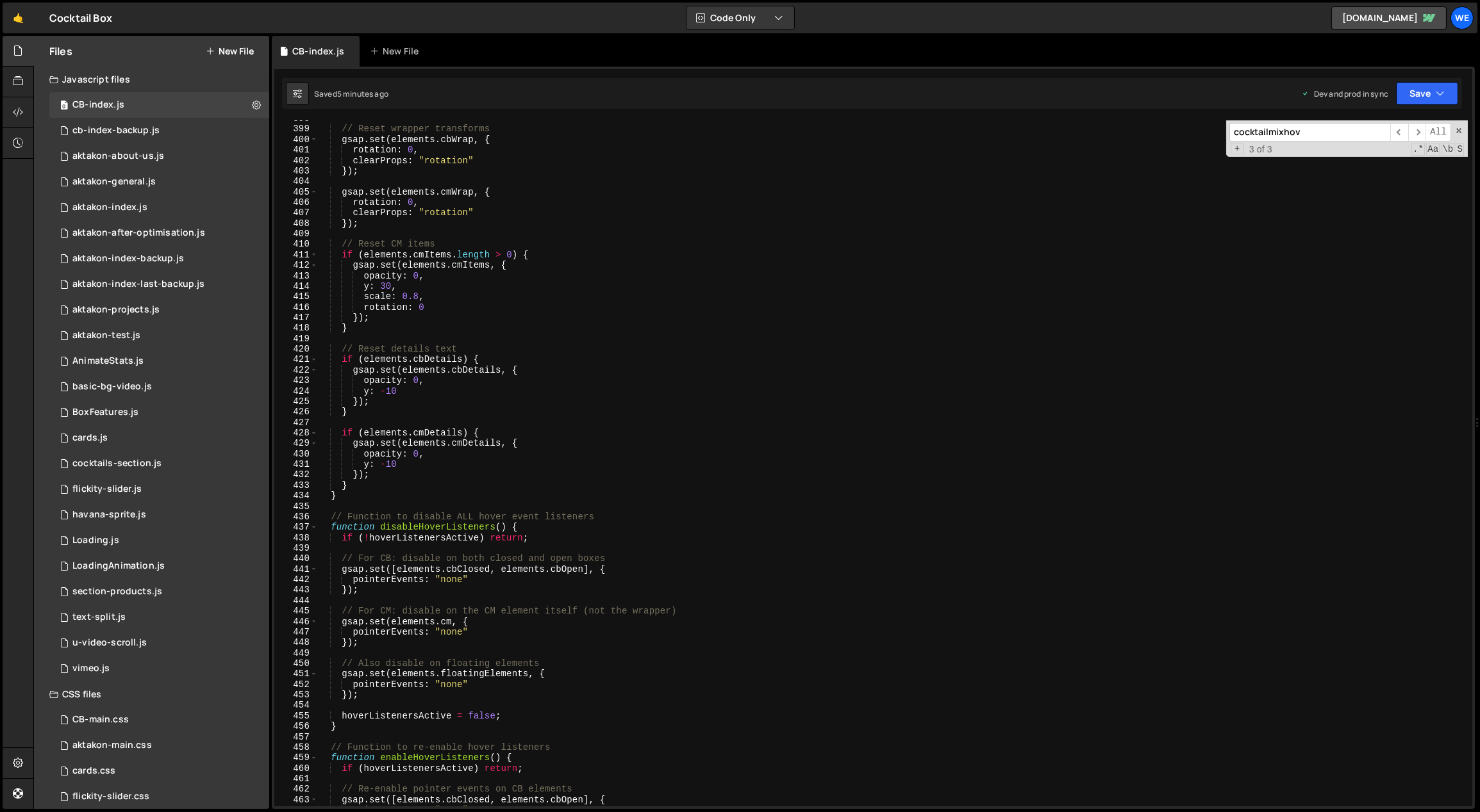
scroll to position [3989, 0]
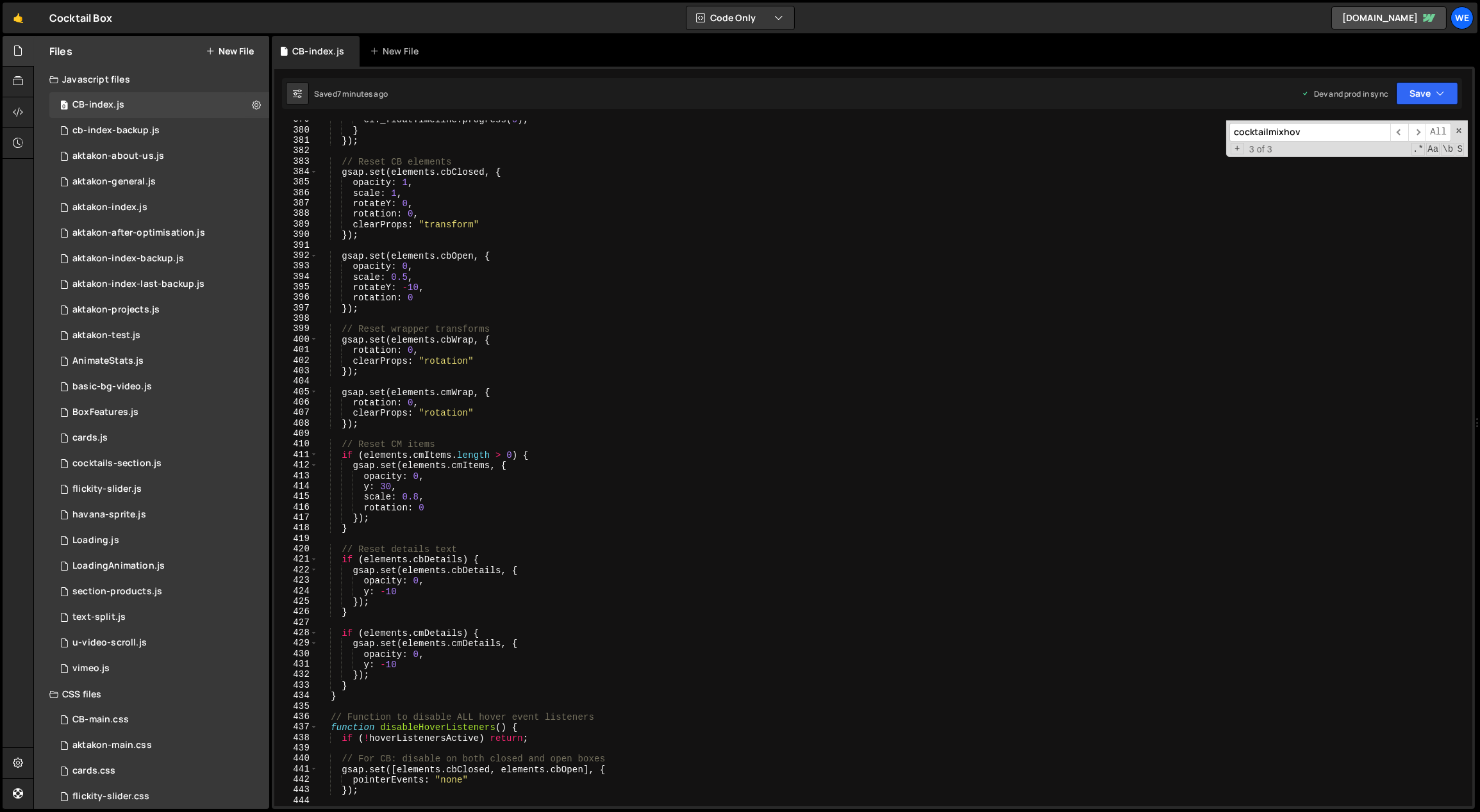
click at [575, 503] on div "el . _floatTimeline . progress ( 0 ) ; } }) ; // Reset CB elements gsap . set (…" at bounding box center [893, 468] width 1151 height 708
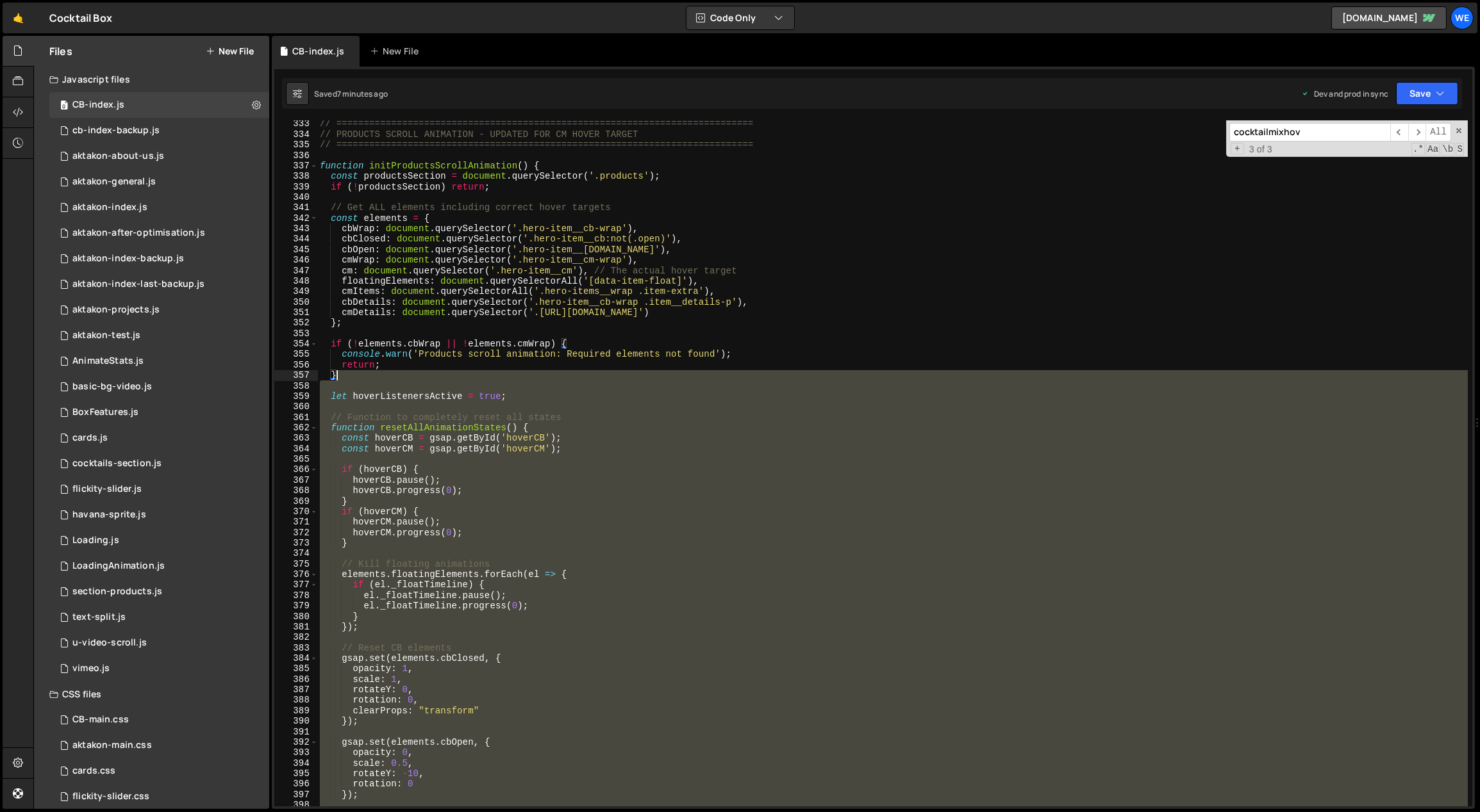
scroll to position [3363, 0]
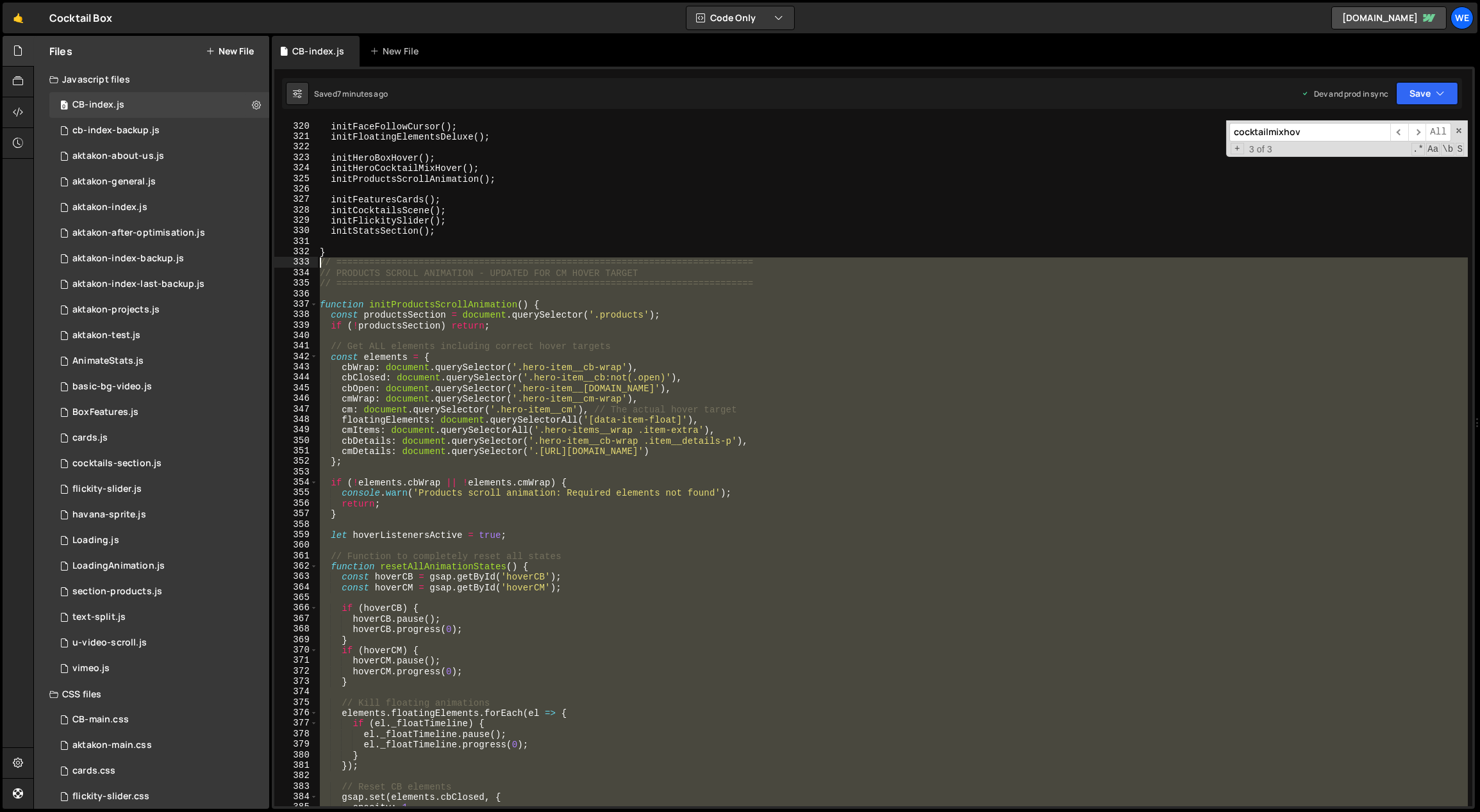
drag, startPoint x: 340, startPoint y: 593, endPoint x: 319, endPoint y: 267, distance: 326.7
click at [319, 267] on div "initHeroAnimation ( ) ; initFaceFollowCursor ( ) ; initFloatingElementsDeluxe (…" at bounding box center [893, 464] width 1151 height 708
paste textarea "}"
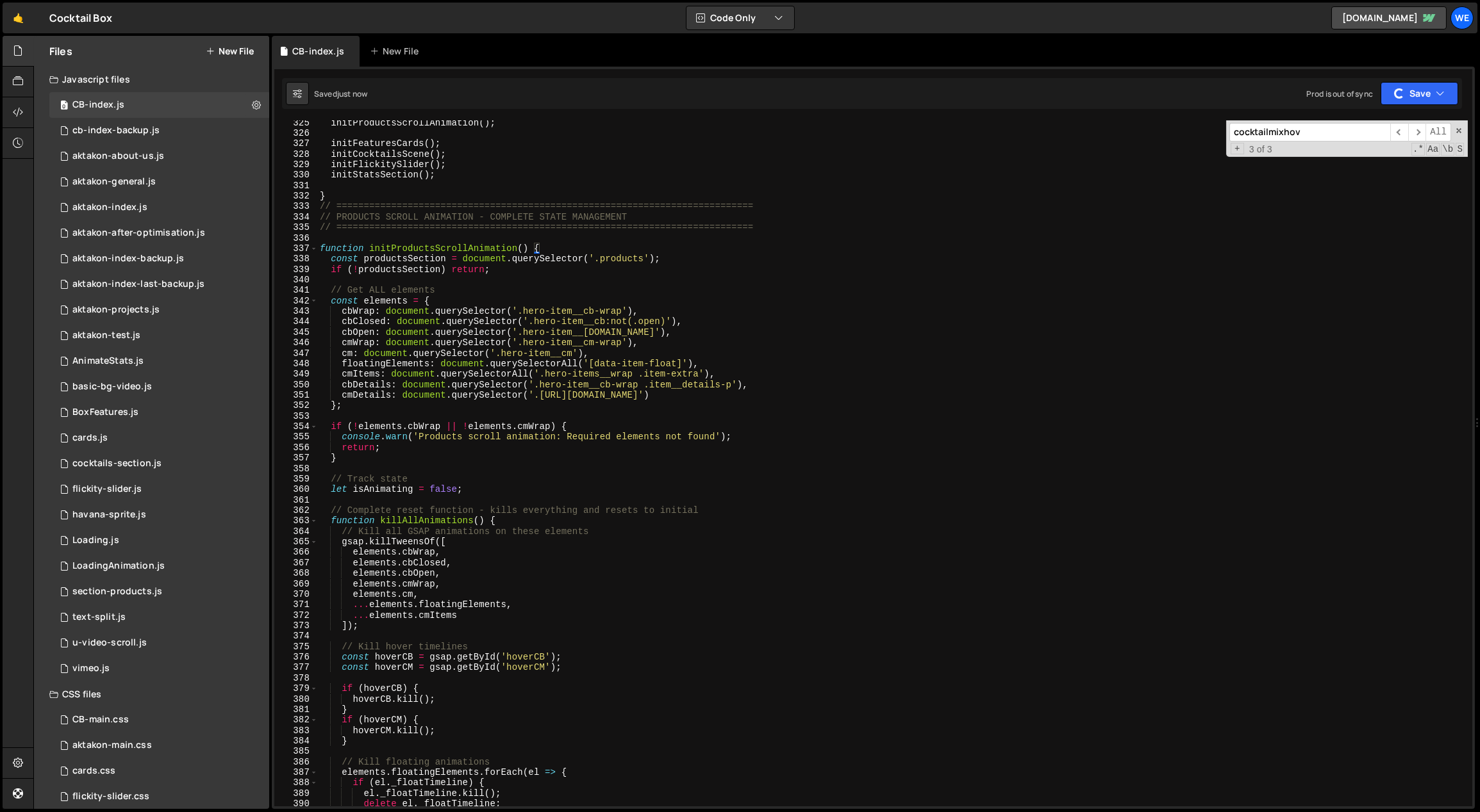
scroll to position [3419, 0]
click at [644, 481] on div "initProductsScrollAnimation ( ) ; initFeaturesCards ( ) ; initCocktailsScene ( …" at bounding box center [893, 472] width 1151 height 708
click at [759, 481] on div "initProductsScrollAnimation ( ) ; initFeaturesCards ( ) ; initCocktailsScene ( …" at bounding box center [893, 472] width 1151 height 708
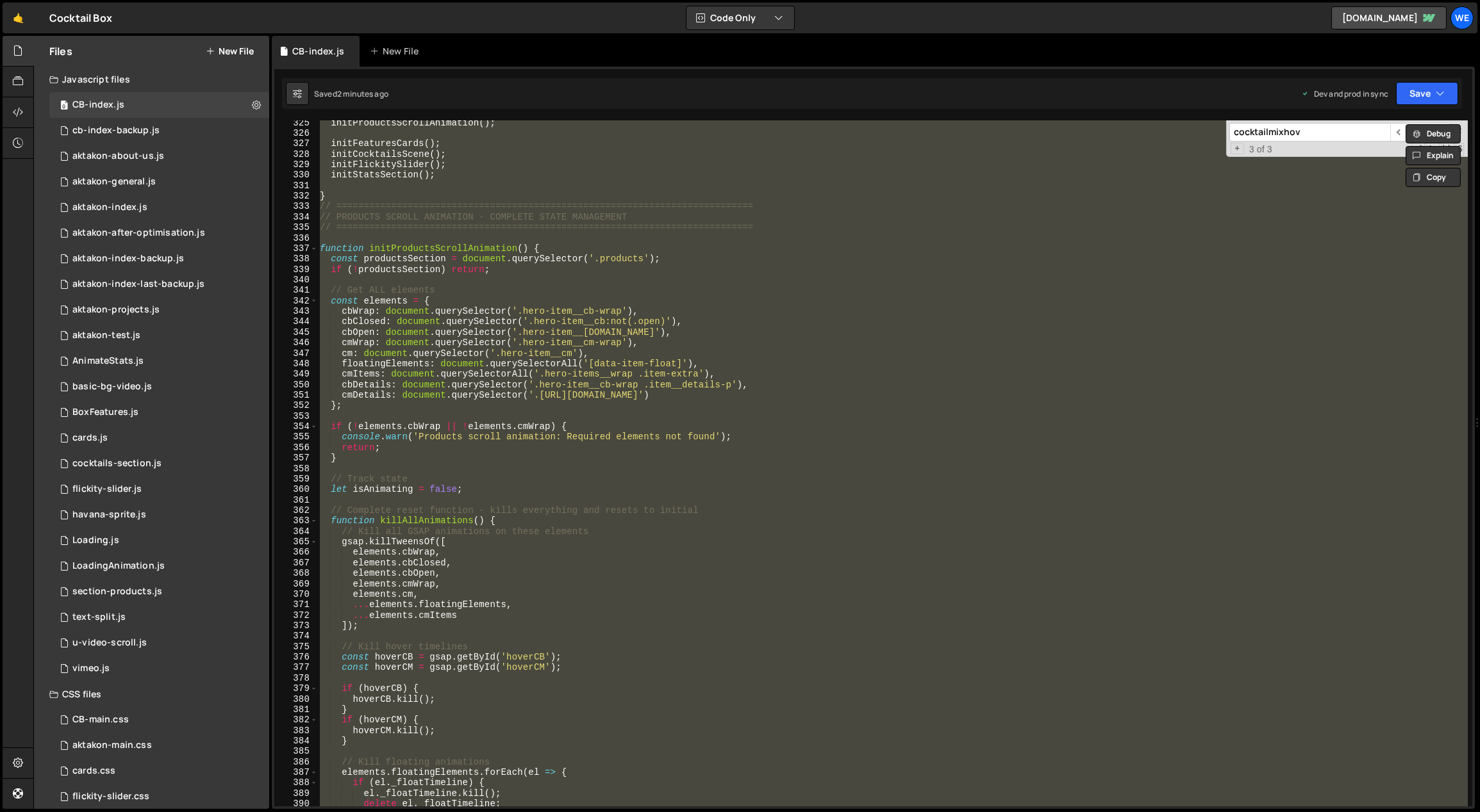
click at [398, 273] on div "initProductsScrollAnimation ( ) ; initFeaturesCards ( ) ; initCocktailsScene ( …" at bounding box center [893, 463] width 1150 height 686
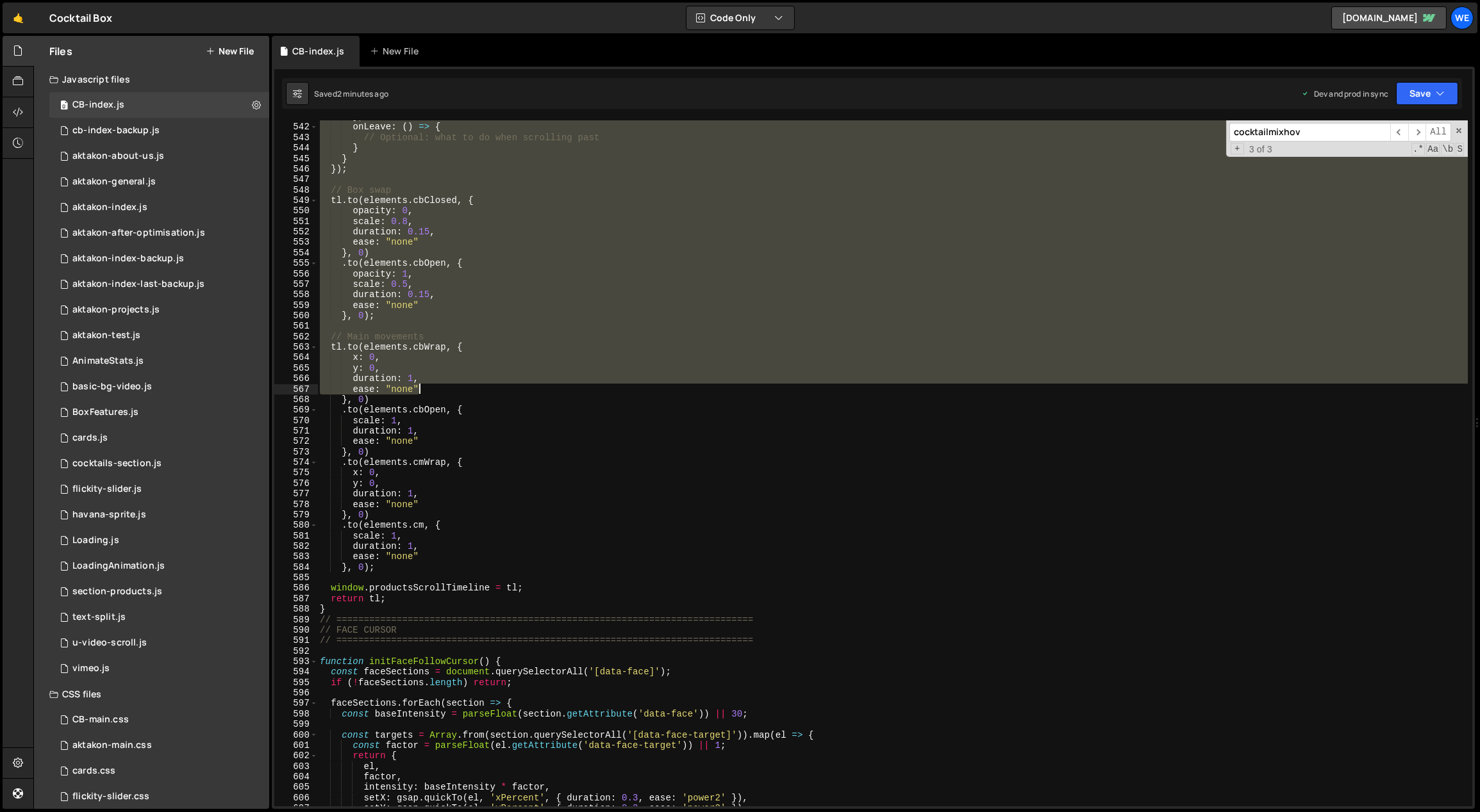
scroll to position [5768, 0]
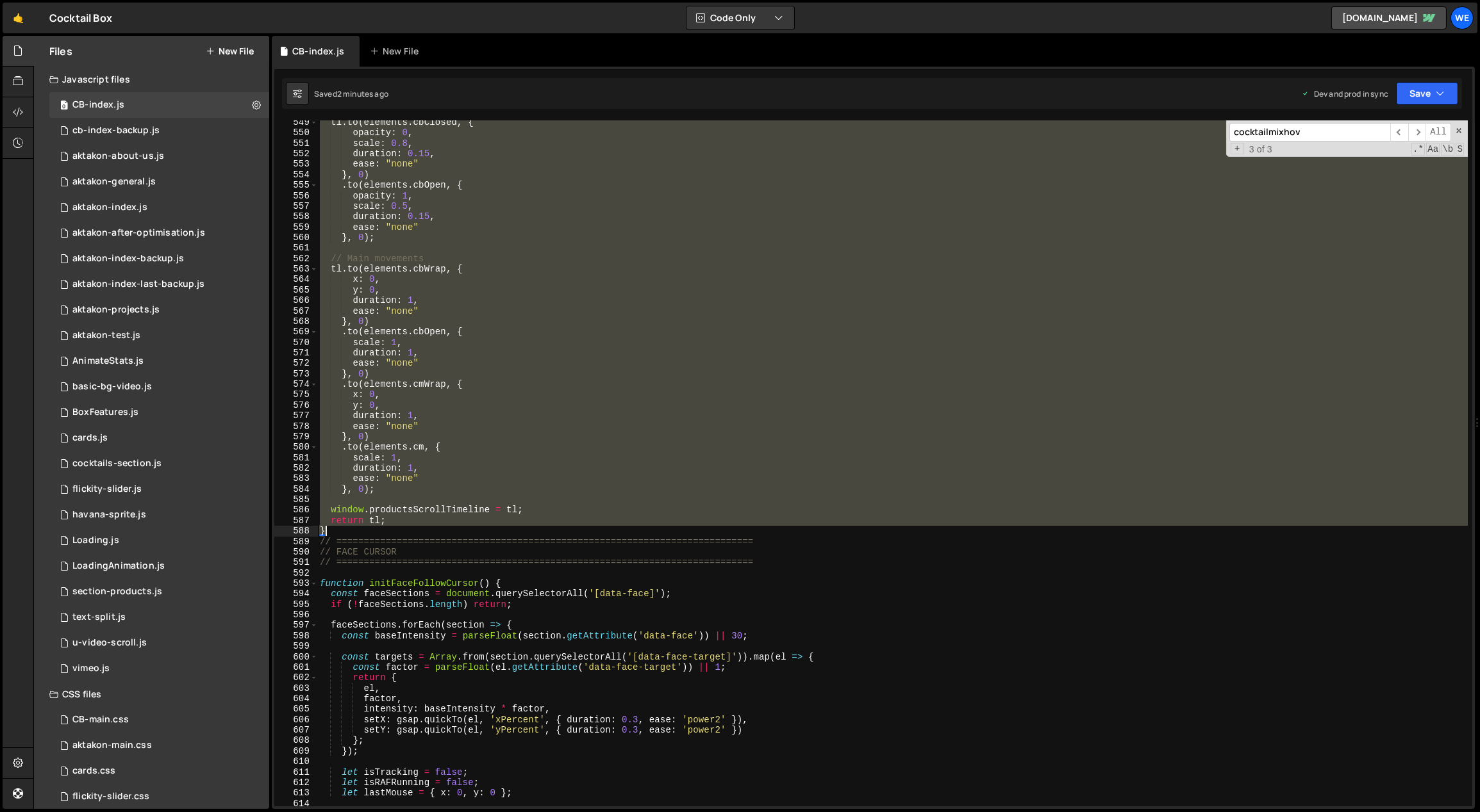
drag, startPoint x: 321, startPoint y: 204, endPoint x: 382, endPoint y: 528, distance: 329.7
click at [382, 528] on div "tl . to ( elements . cbClosed , { opacity : 0 , scale : 0.8 , duration : 0.15 ,…" at bounding box center [893, 471] width 1151 height 708
paste textarea
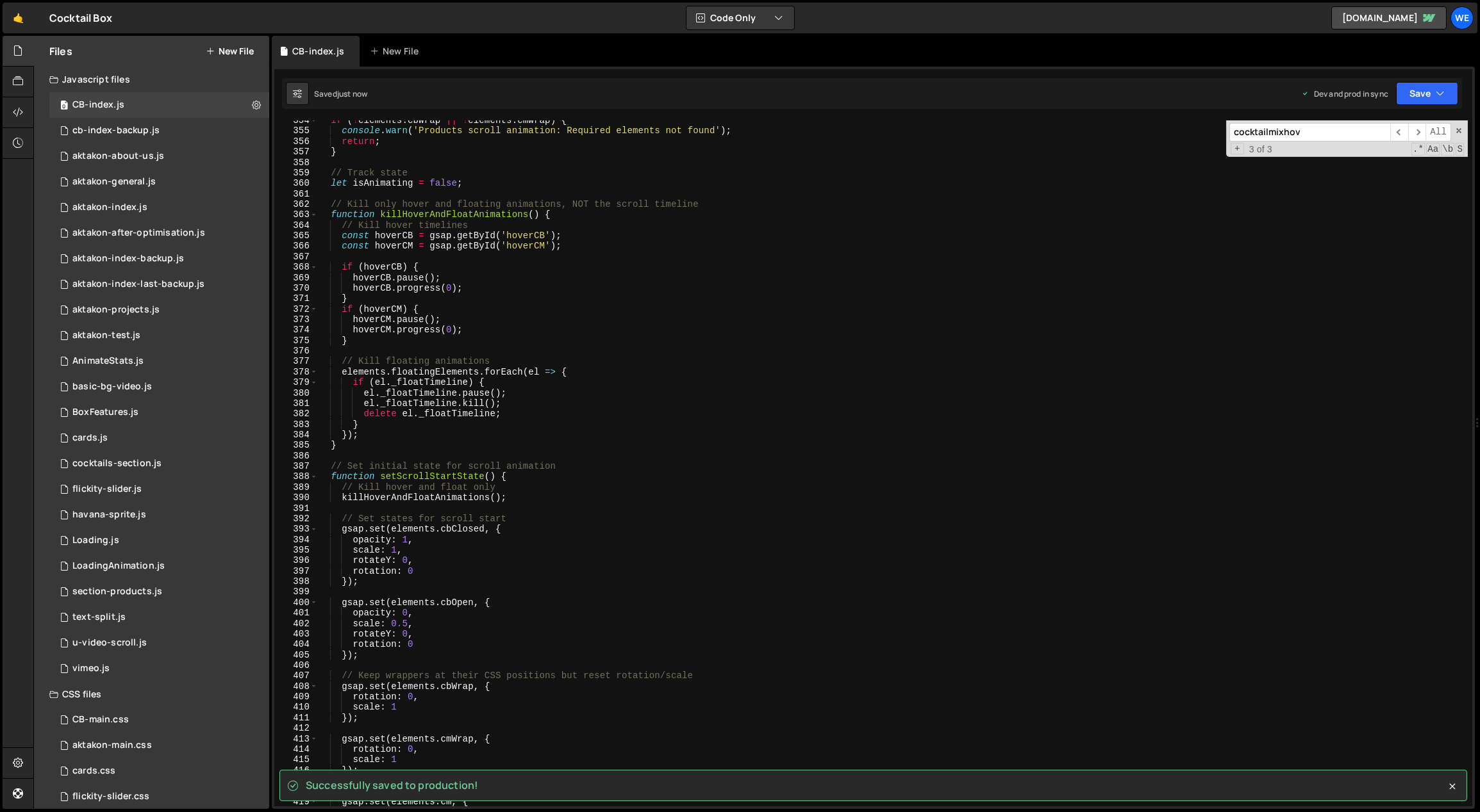
scroll to position [3646, 0]
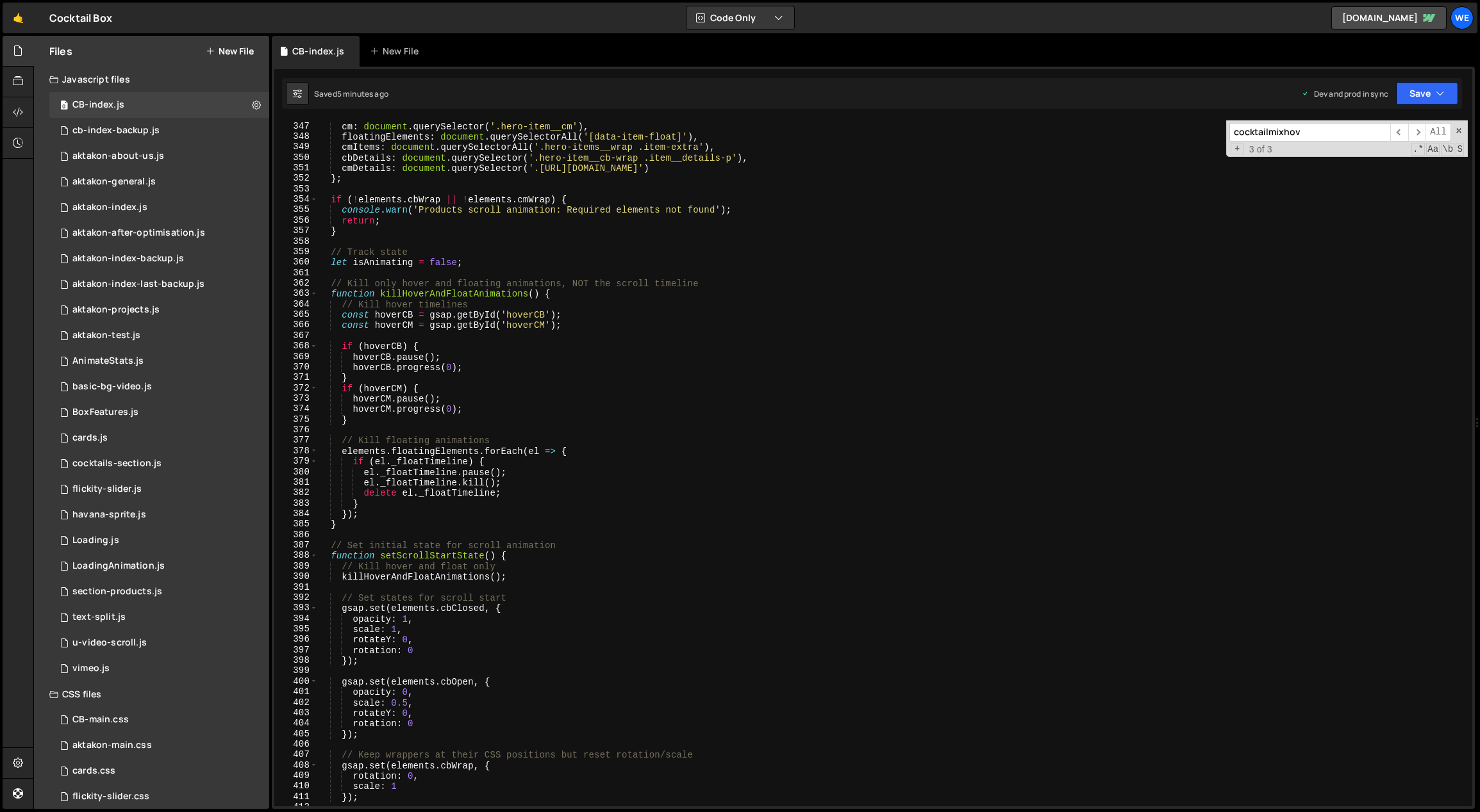
click at [599, 436] on div "cmWrap : document . querySelector ( '.hero-item__cm-wrap' ) , cm : document . q…" at bounding box center [893, 464] width 1151 height 708
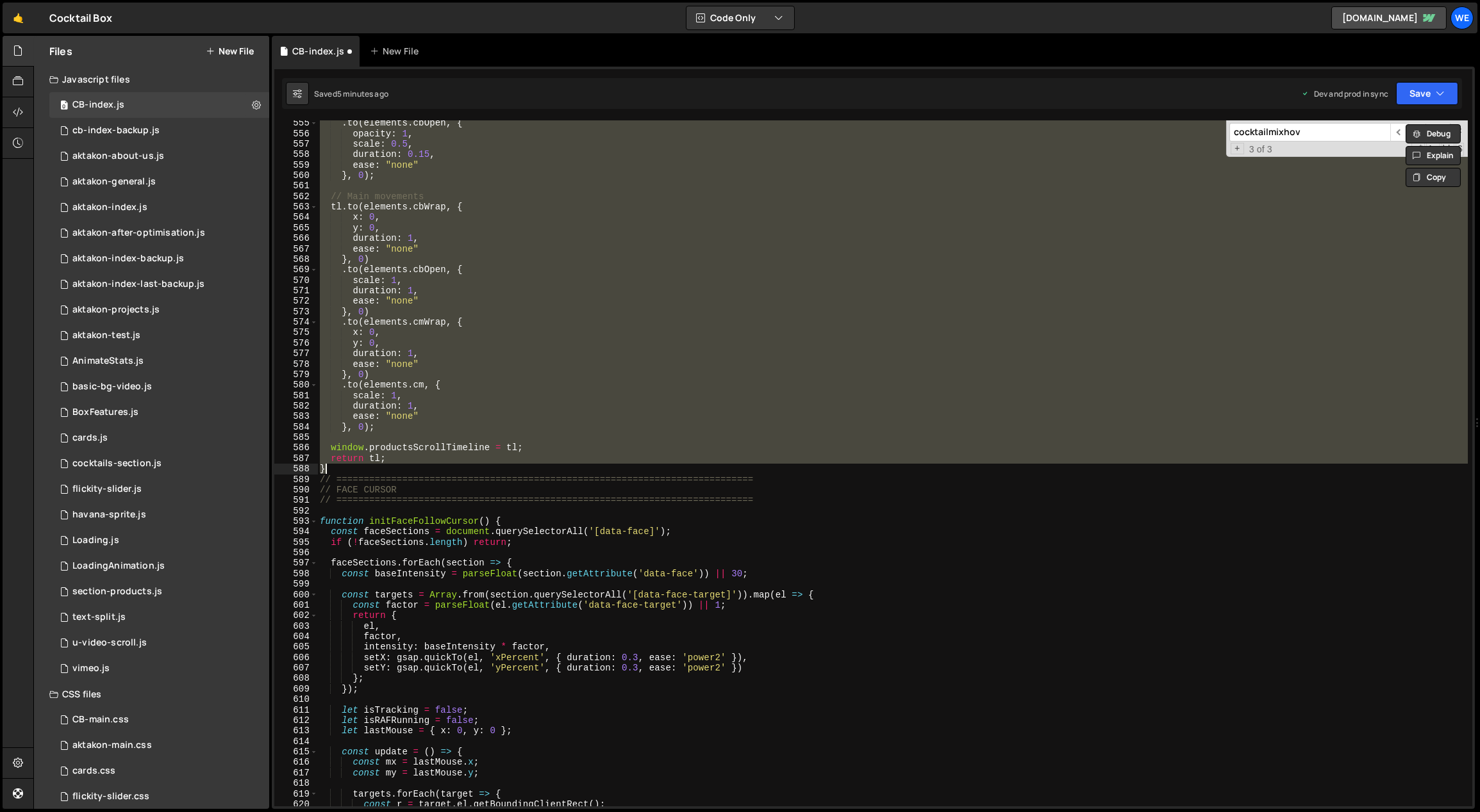
scroll to position [5829, 0]
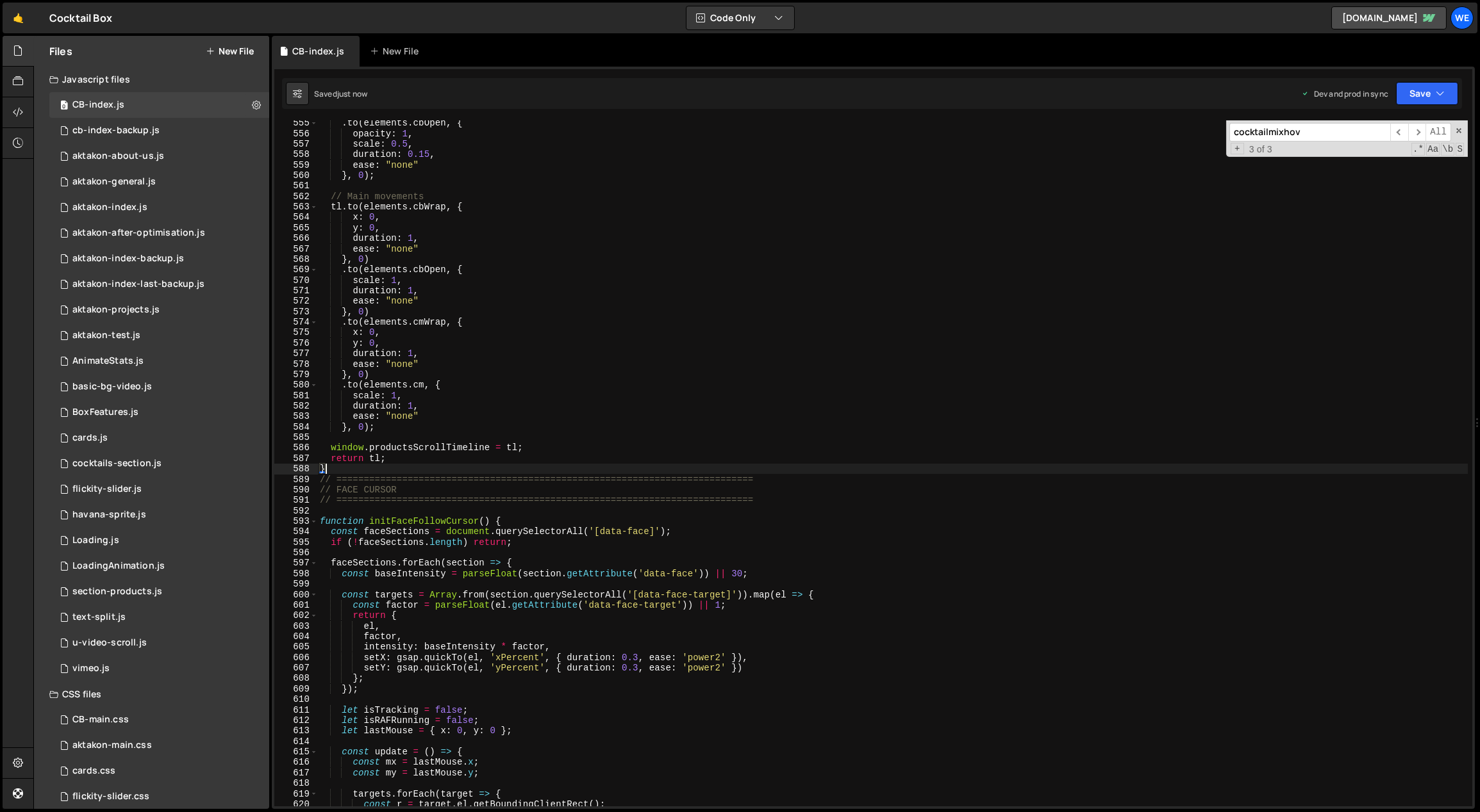
click at [565, 304] on div ". to ( elements . cbOpen , { opacity : 1 , scale : 0.5 , duration : 0.15 , ease…" at bounding box center [893, 472] width 1151 height 708
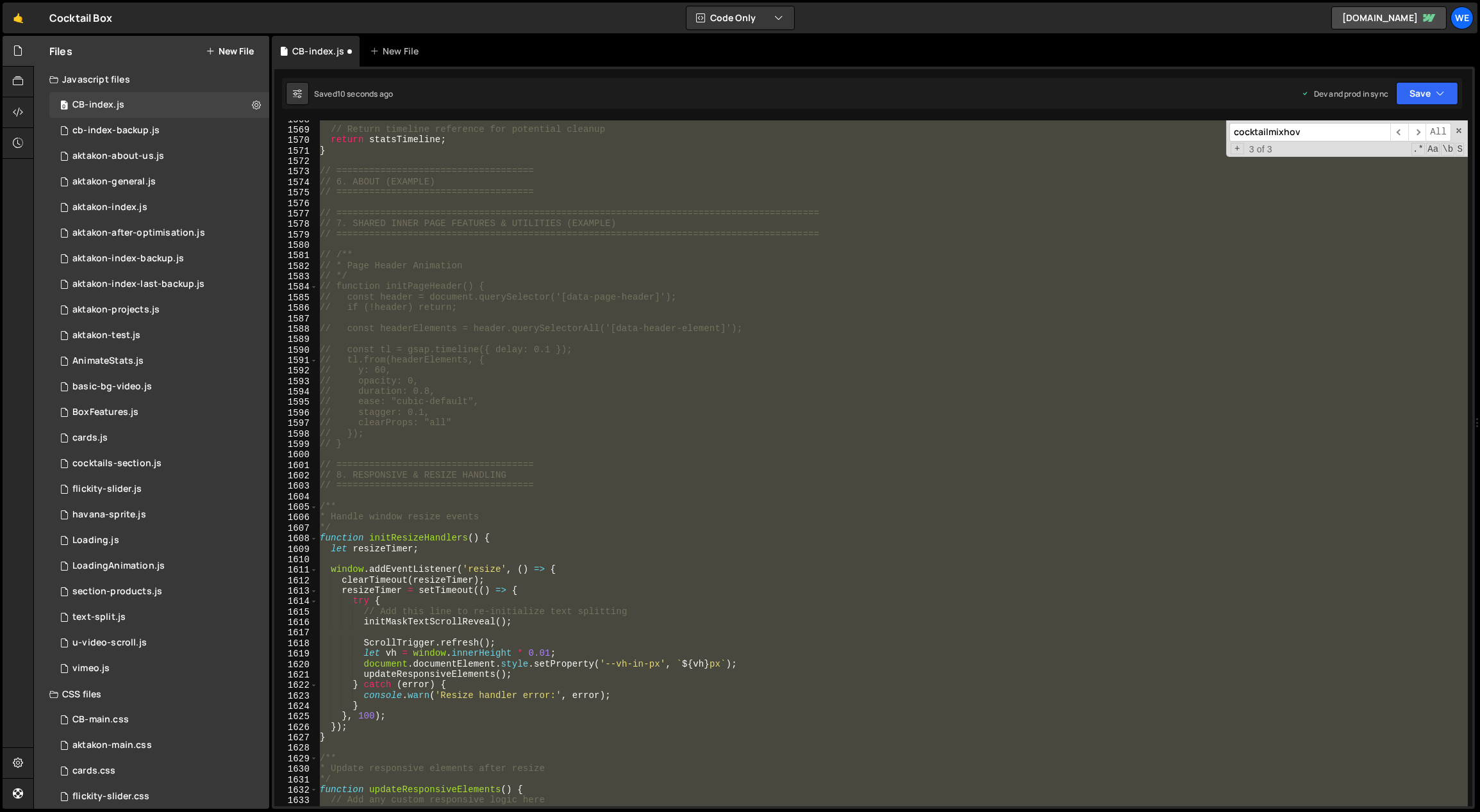
scroll to position [17143, 0]
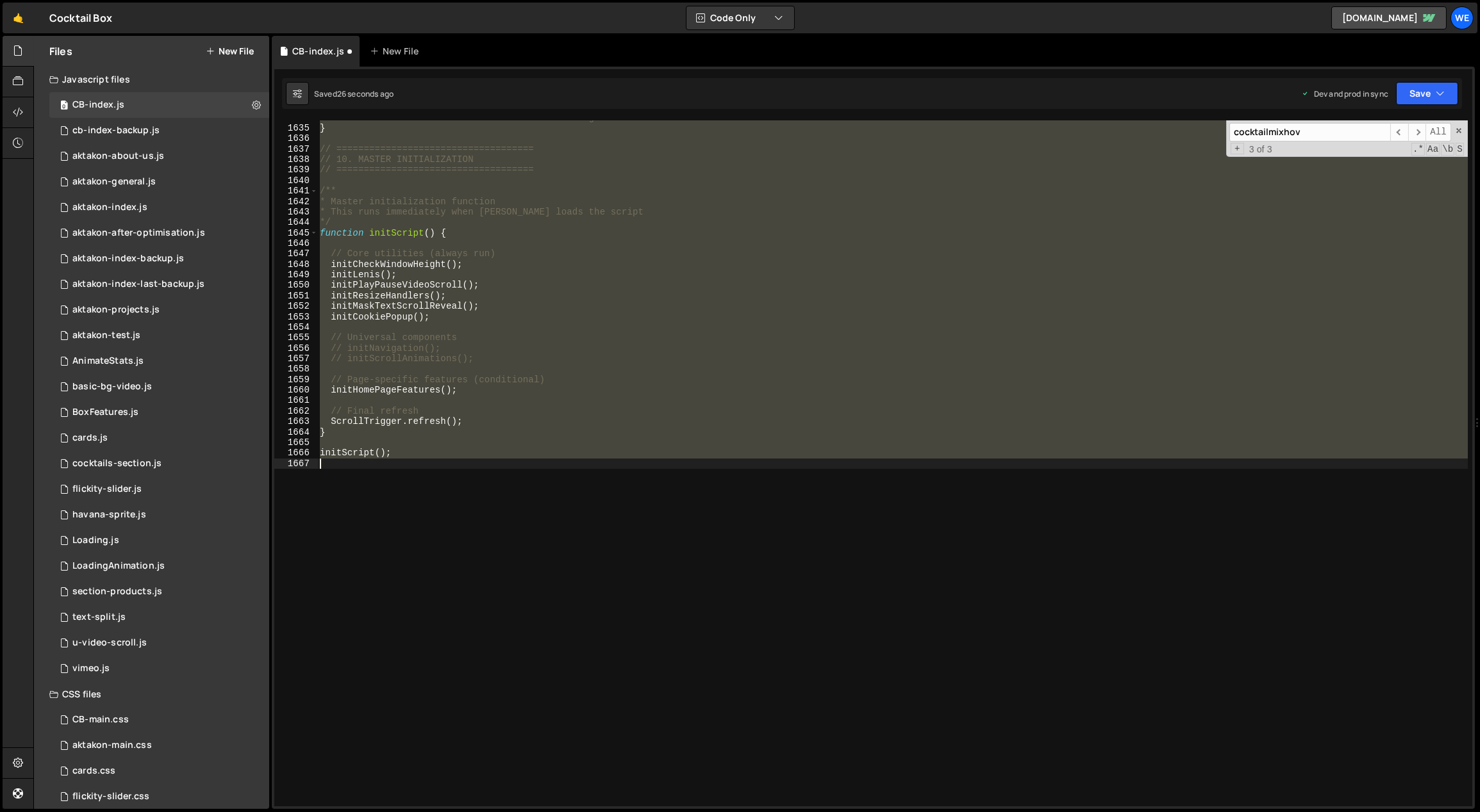
click at [437, 393] on div "// This runs after window resize with debouncing } // =========================…" at bounding box center [893, 463] width 1150 height 686
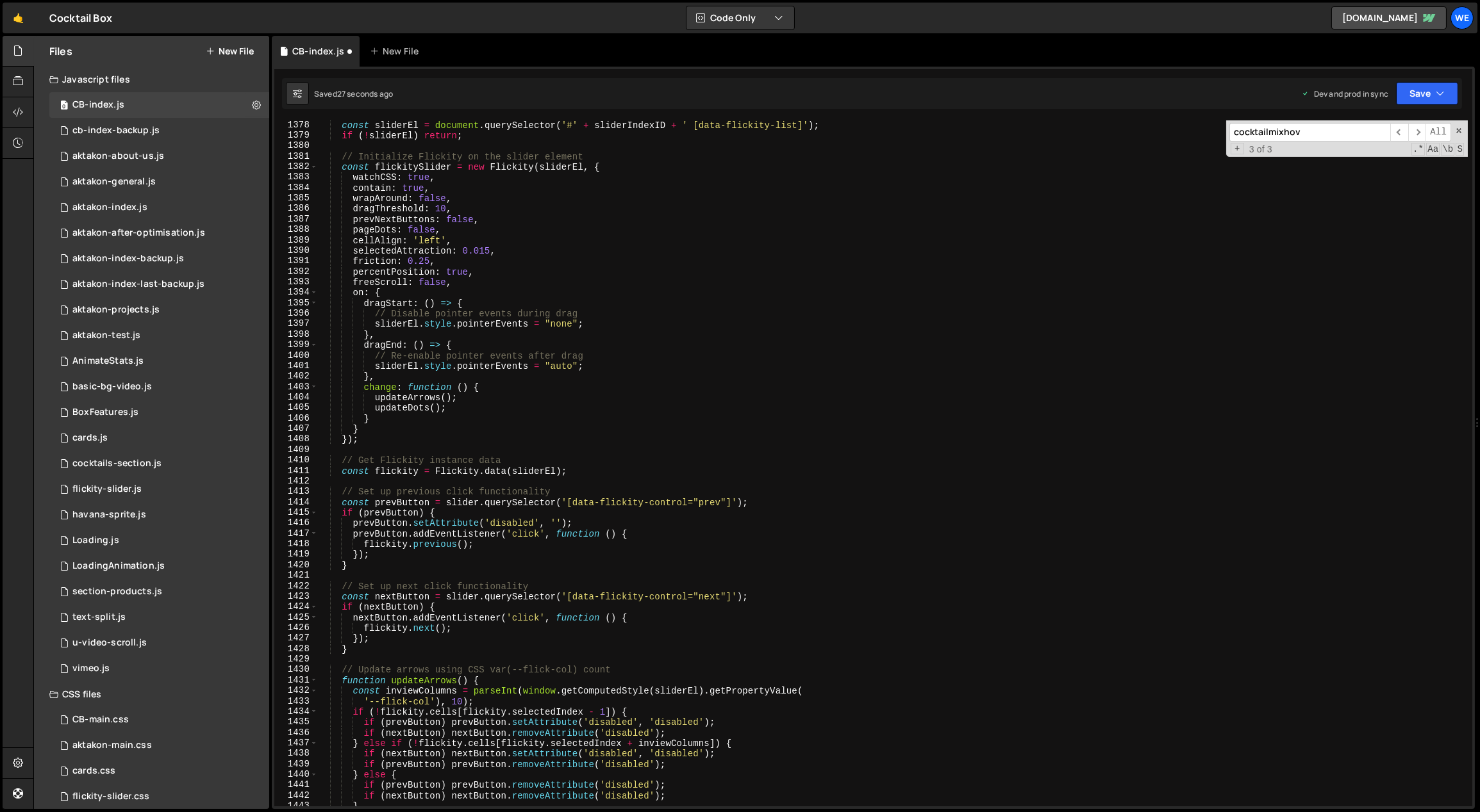
scroll to position [14452, 0]
drag, startPoint x: 1472, startPoint y: 697, endPoint x: 1468, endPoint y: 312, distance: 385.0
click at [1469, 230] on div "initHomePageFeatures(); 1377 1378 1379 1380 1381 1382 1383 1384 1385 1386 1387 …" at bounding box center [873, 437] width 1202 height 742
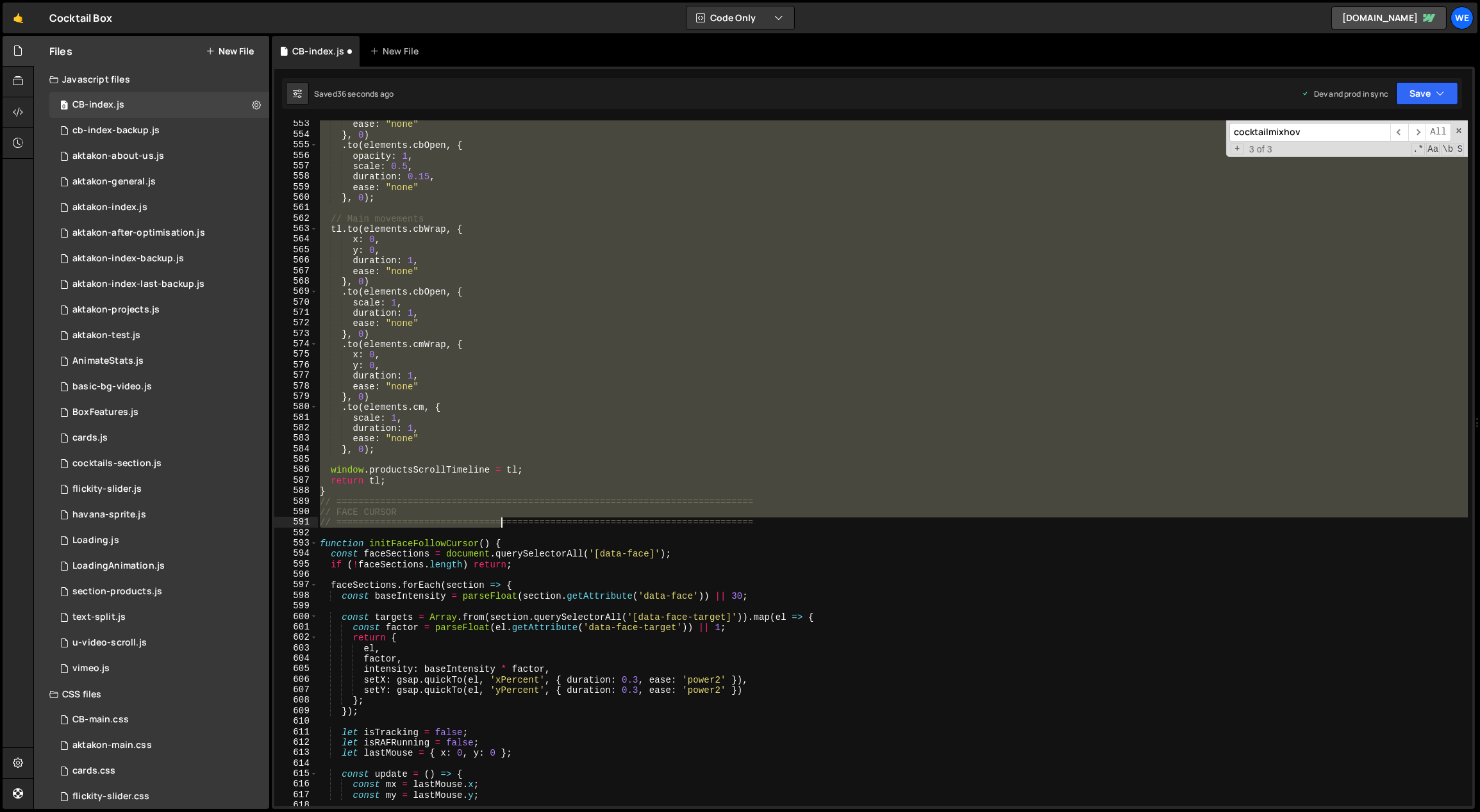
scroll to position [5808, 0]
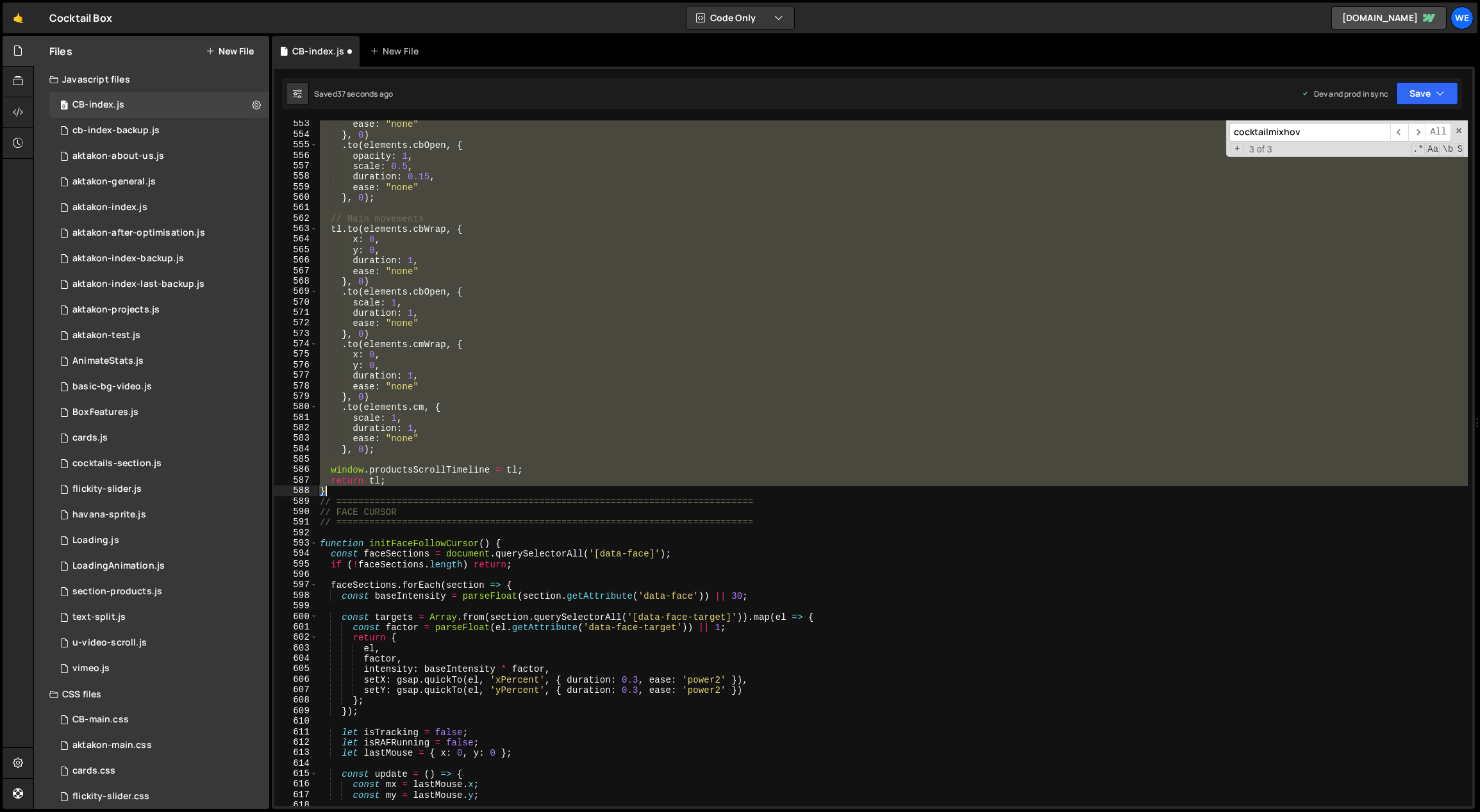
drag, startPoint x: 318, startPoint y: 513, endPoint x: 470, endPoint y: 488, distance: 154.0
click at [470, 489] on div "ease : "none" } , 0 ) . to ( elements . cbOpen , { opacity : 1 , scale : 0.5 , …" at bounding box center [893, 473] width 1151 height 708
paste textarea
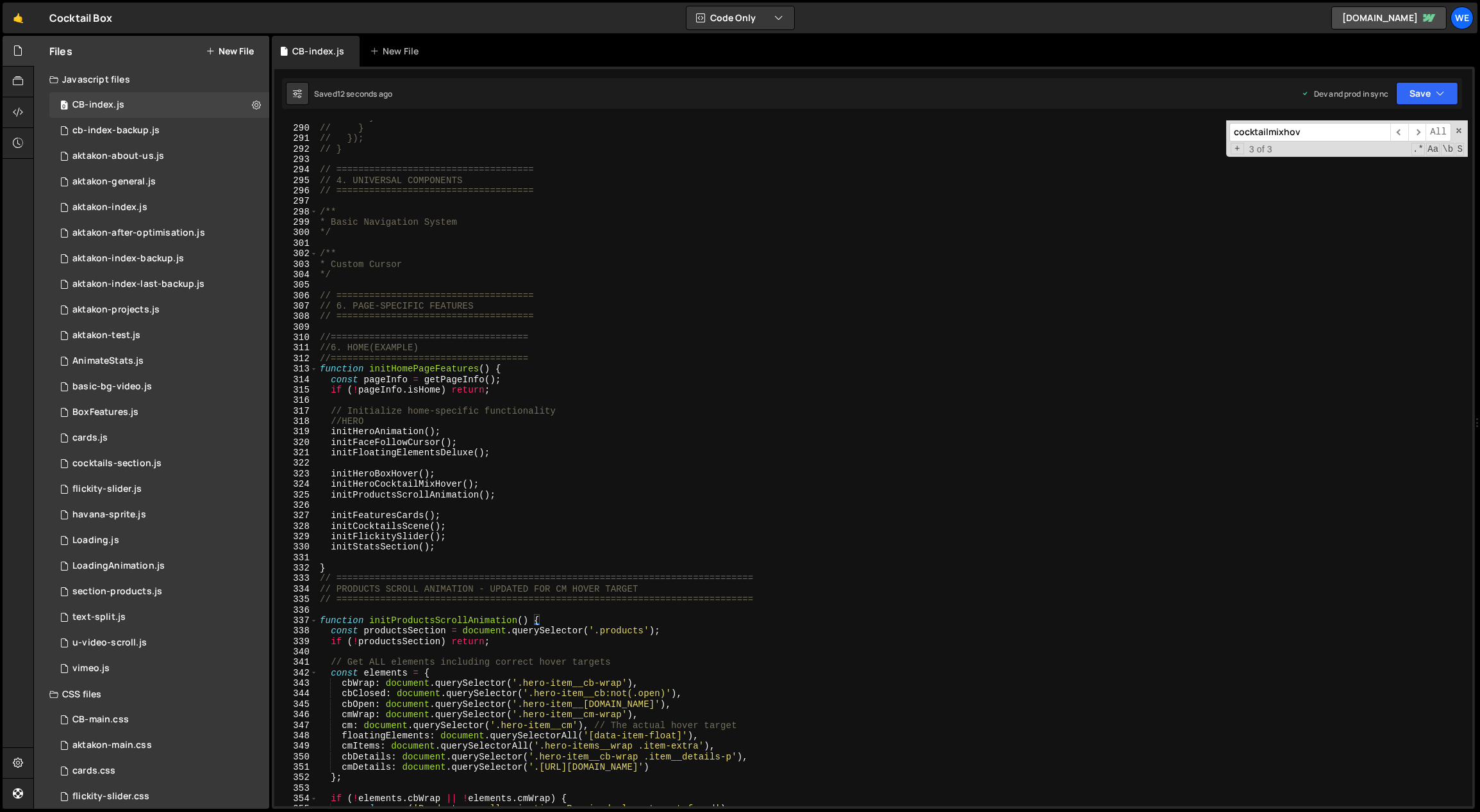
scroll to position [2970, 0]
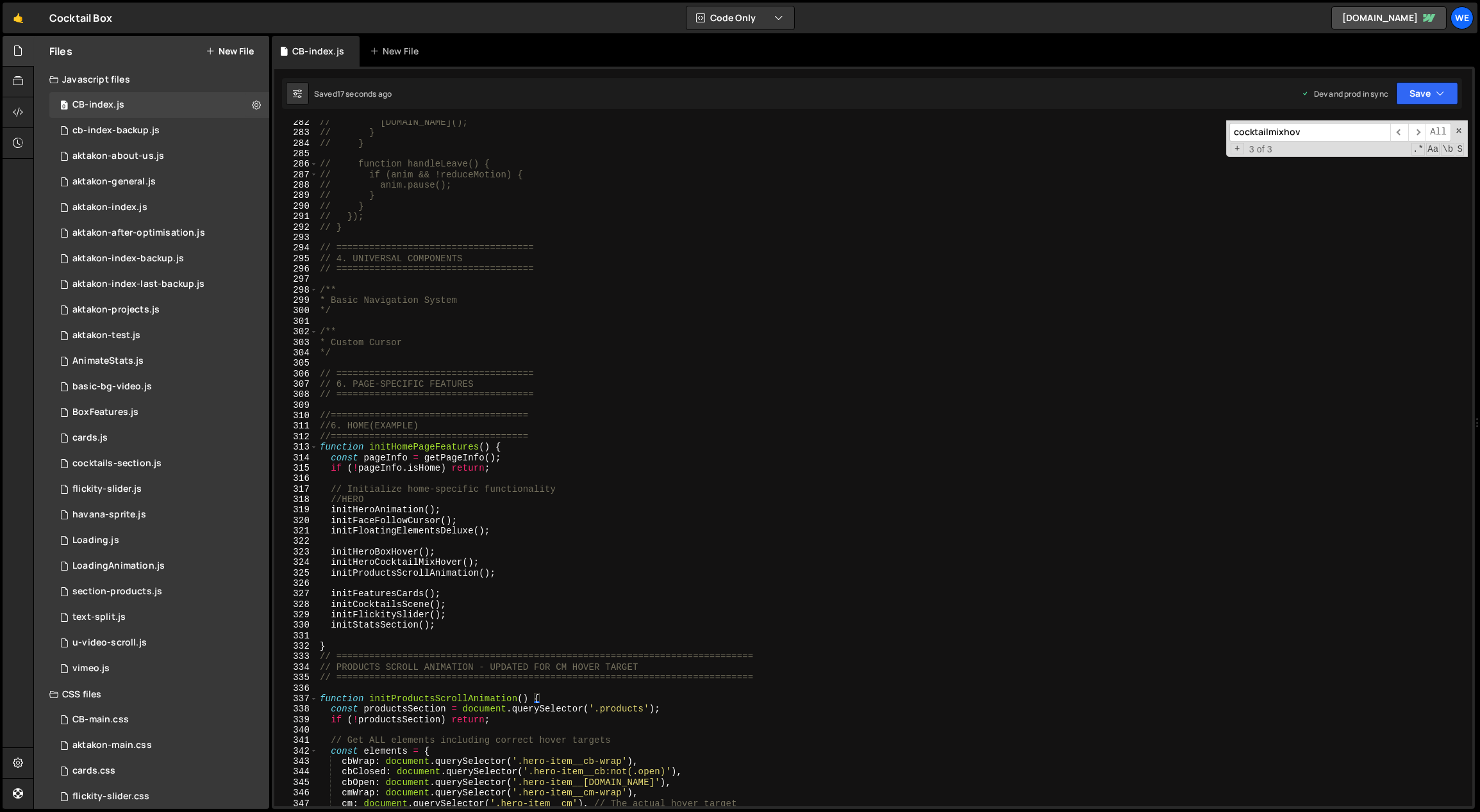
click at [501, 559] on div "// anim.play(); // } // } // function handleLeave() { // if (anim && !reduceMot…" at bounding box center [893, 471] width 1151 height 708
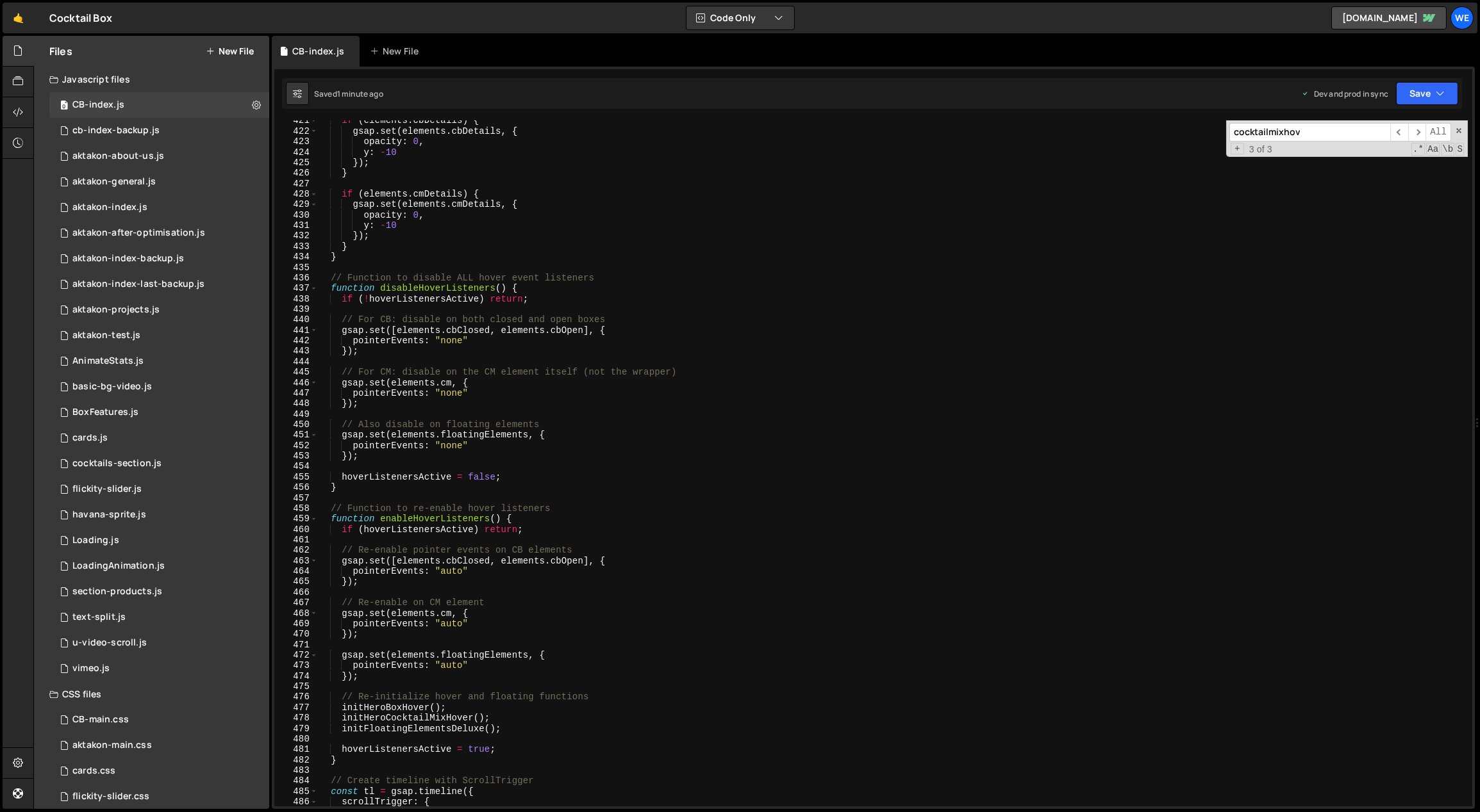
scroll to position [4427, 0]
click at [368, 484] on div "if ( elements . cbDetails ) { gsap . set ( elements . cbDetails , { opacity : 0…" at bounding box center [893, 469] width 1151 height 708
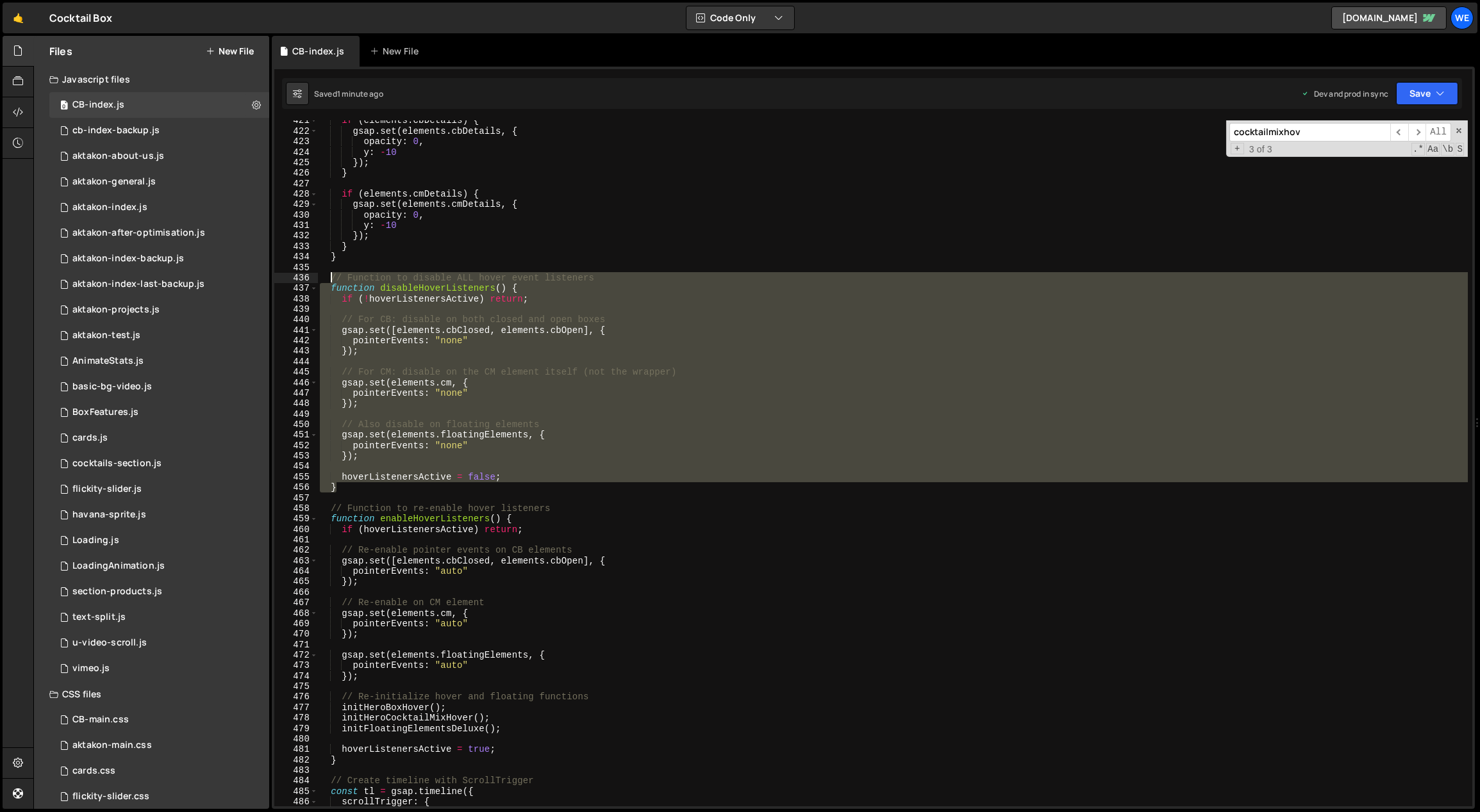
drag, startPoint x: 360, startPoint y: 488, endPoint x: 332, endPoint y: 278, distance: 211.9
click at [332, 278] on div "if ( elements . cbDetails ) { gsap . set ( elements . cbDetails , { opacity : 0…" at bounding box center [893, 469] width 1151 height 708
type textarea "// Function to disable ALL hover event listeners function disableHoverListeners…"
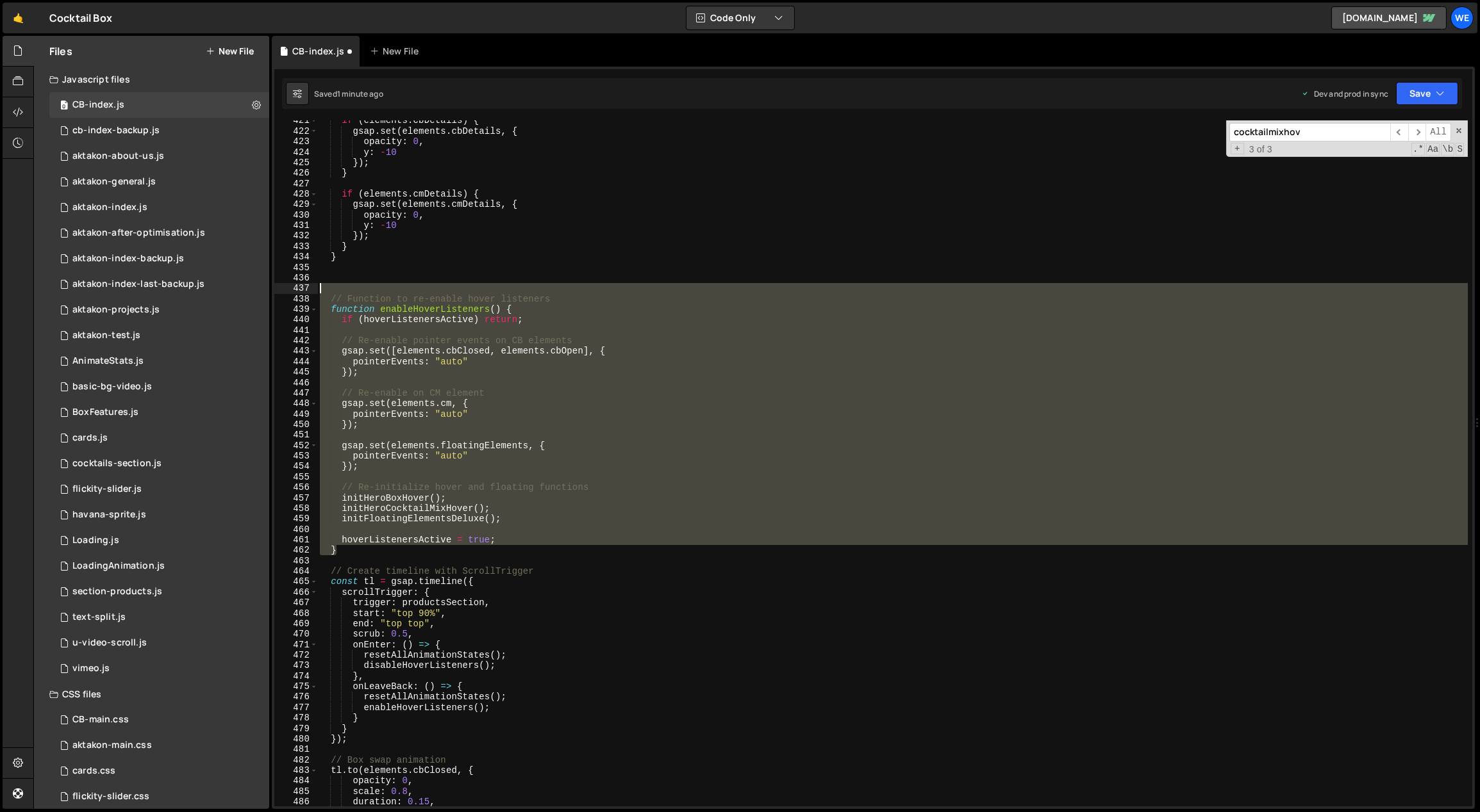
drag, startPoint x: 338, startPoint y: 354, endPoint x: 330, endPoint y: 285, distance: 69.5
click at [330, 285] on div "if ( elements . cbDetails ) { gsap . set ( elements . cbDetails , { opacity : 0…" at bounding box center [893, 469] width 1151 height 708
type textarea "// Function to re-enable hover listeners"
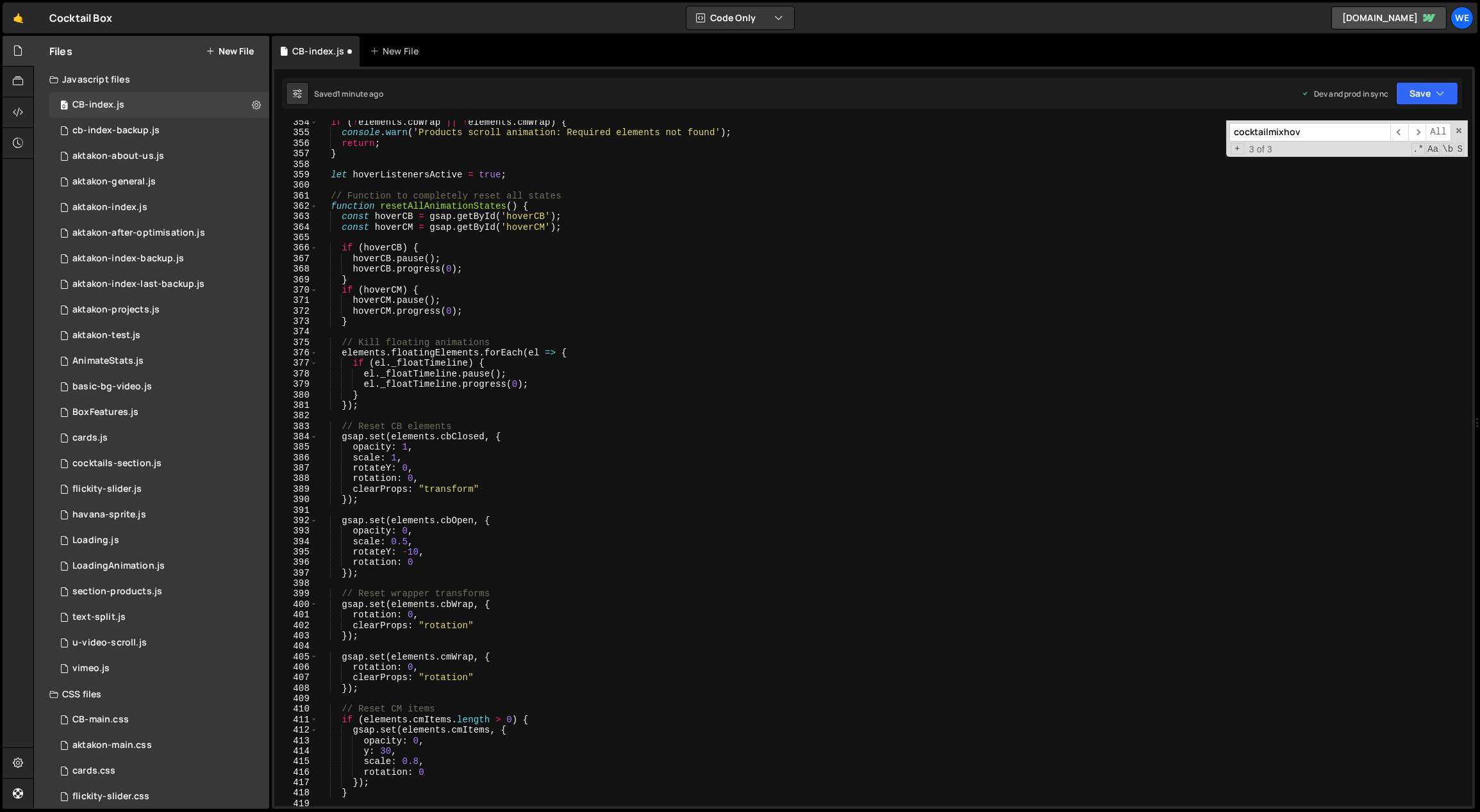
scroll to position [3724, 0]
click at [571, 208] on div "if ( ! elements . cbWrap || ! elements . cmWrap ) { console . warn ( 'Products …" at bounding box center [893, 471] width 1151 height 708
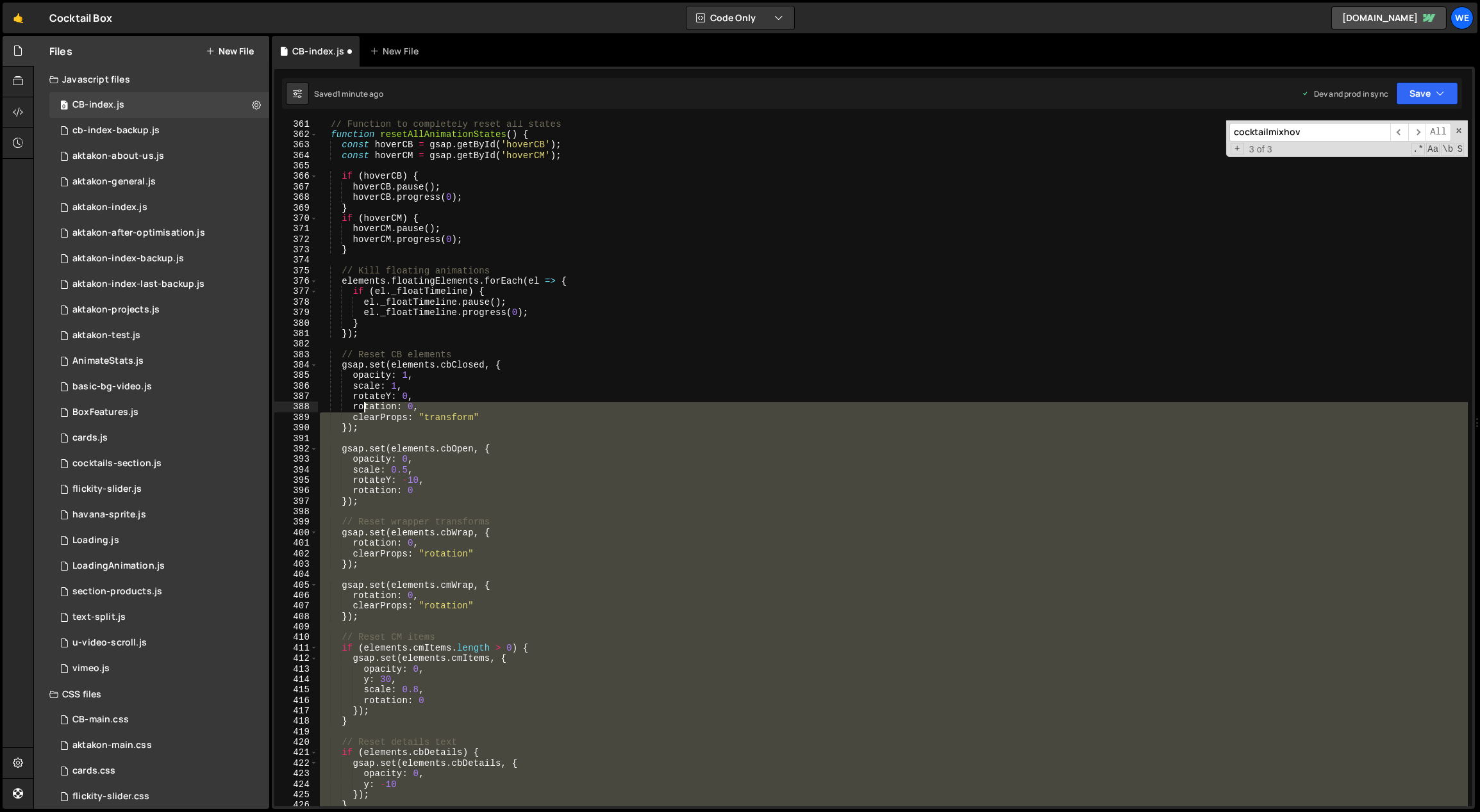
scroll to position [3571, 0]
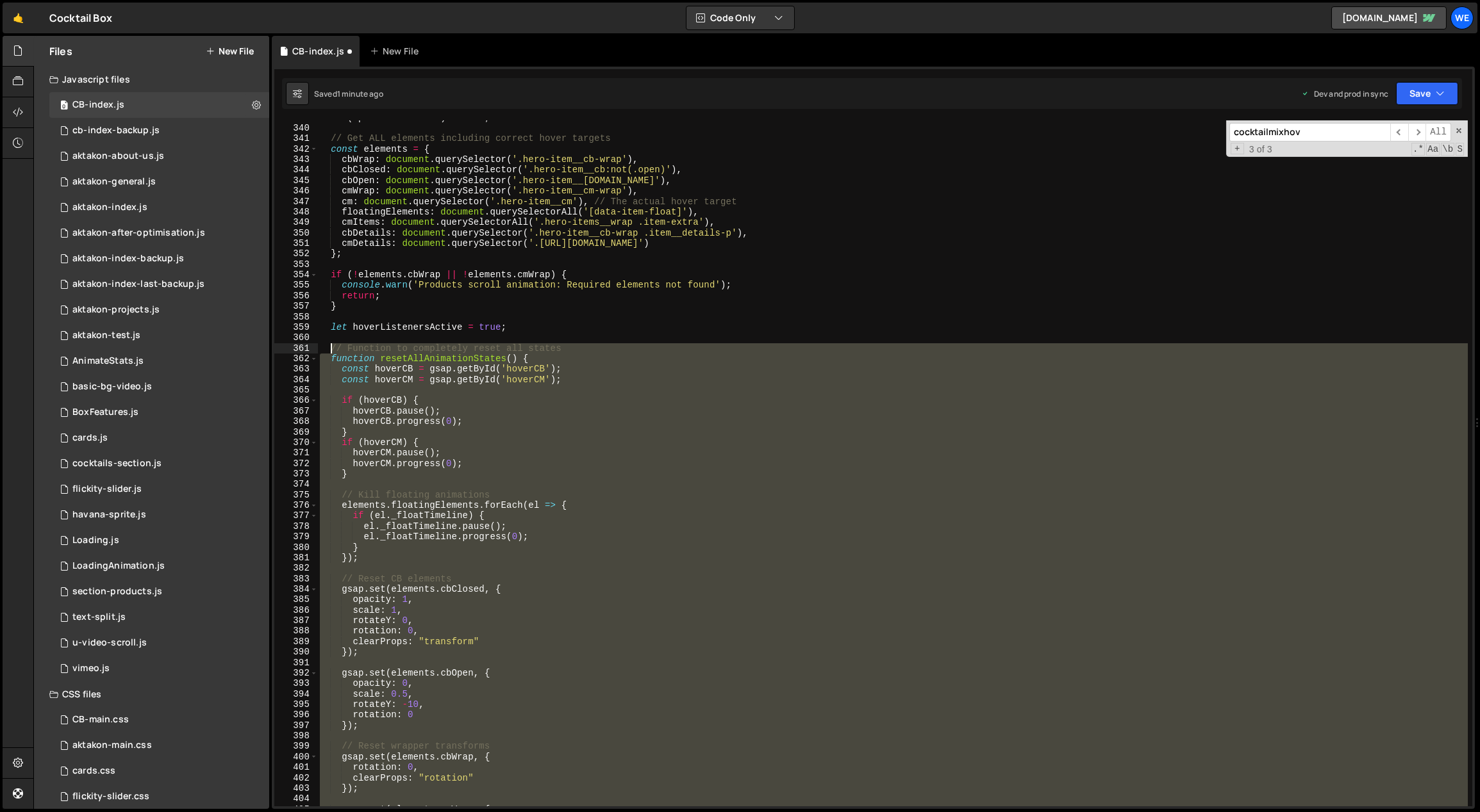
drag, startPoint x: 381, startPoint y: 505, endPoint x: 329, endPoint y: 344, distance: 169.2
click at [329, 344] on div "if ( ! productsSection ) return ; // Get ALL elements including correct hover t…" at bounding box center [893, 466] width 1151 height 708
type textarea "// Function to completely reset all states function resetAllAnimationStates() {"
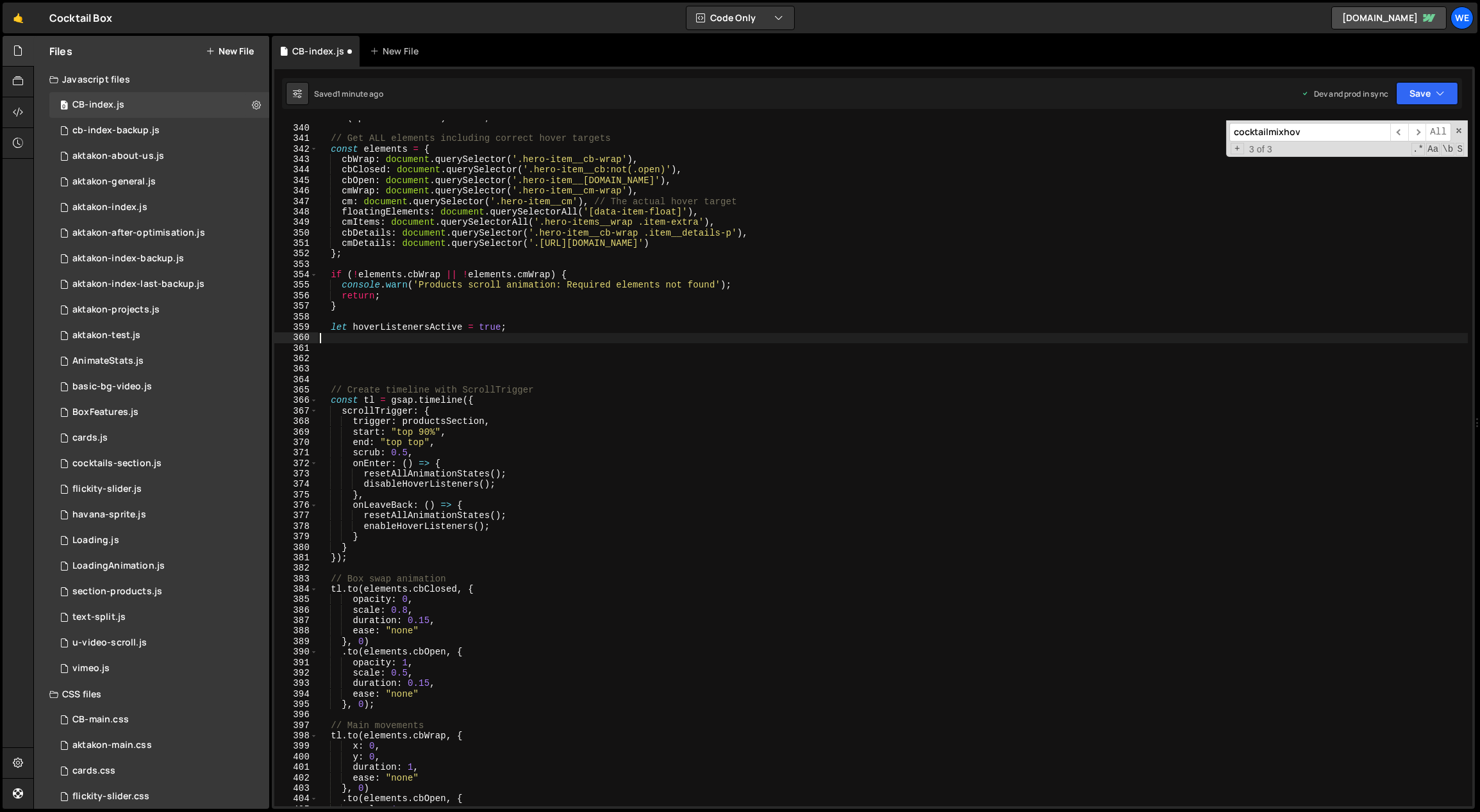
type textarea "let hoverListenersActive = true;"
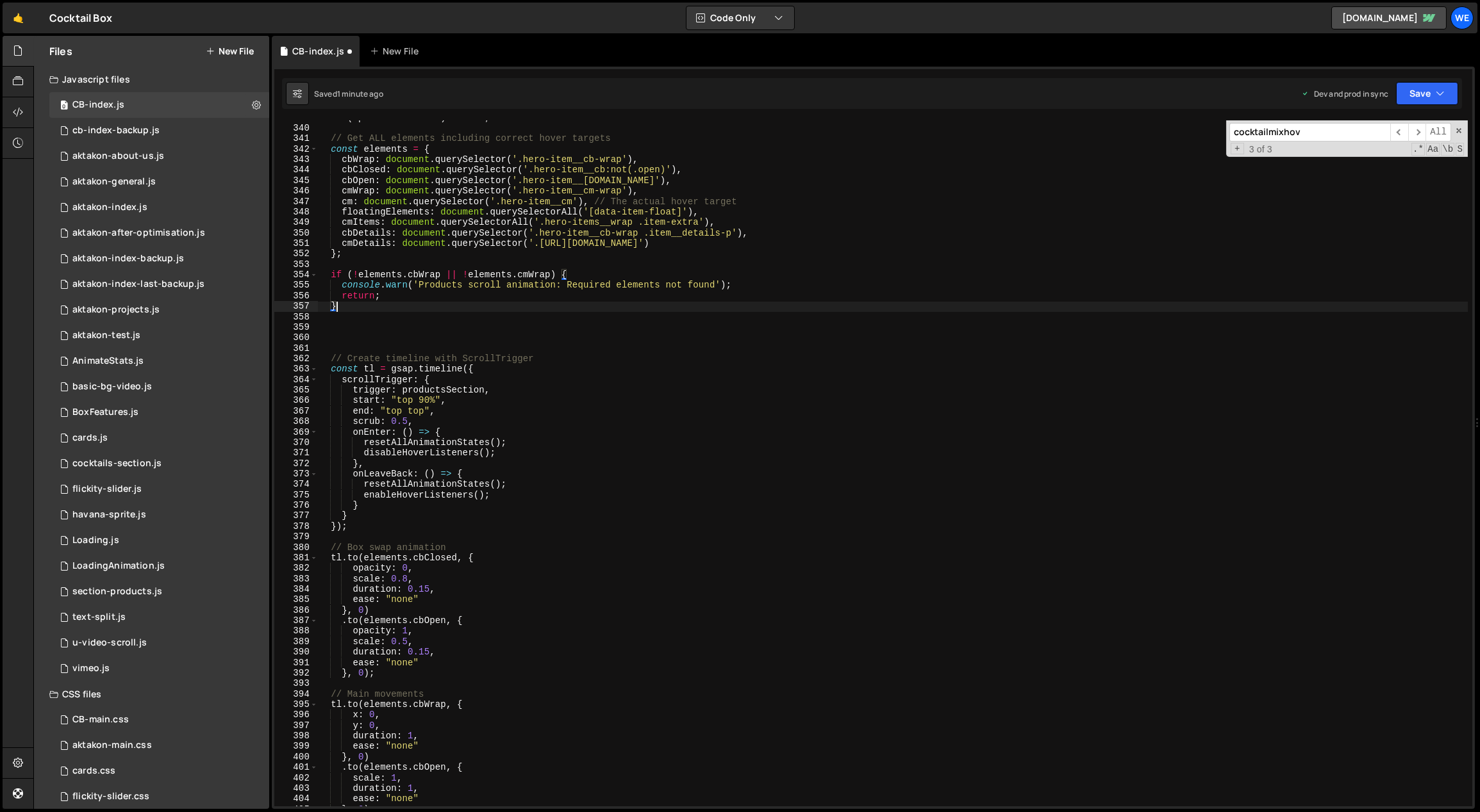
scroll to position [3616, 0]
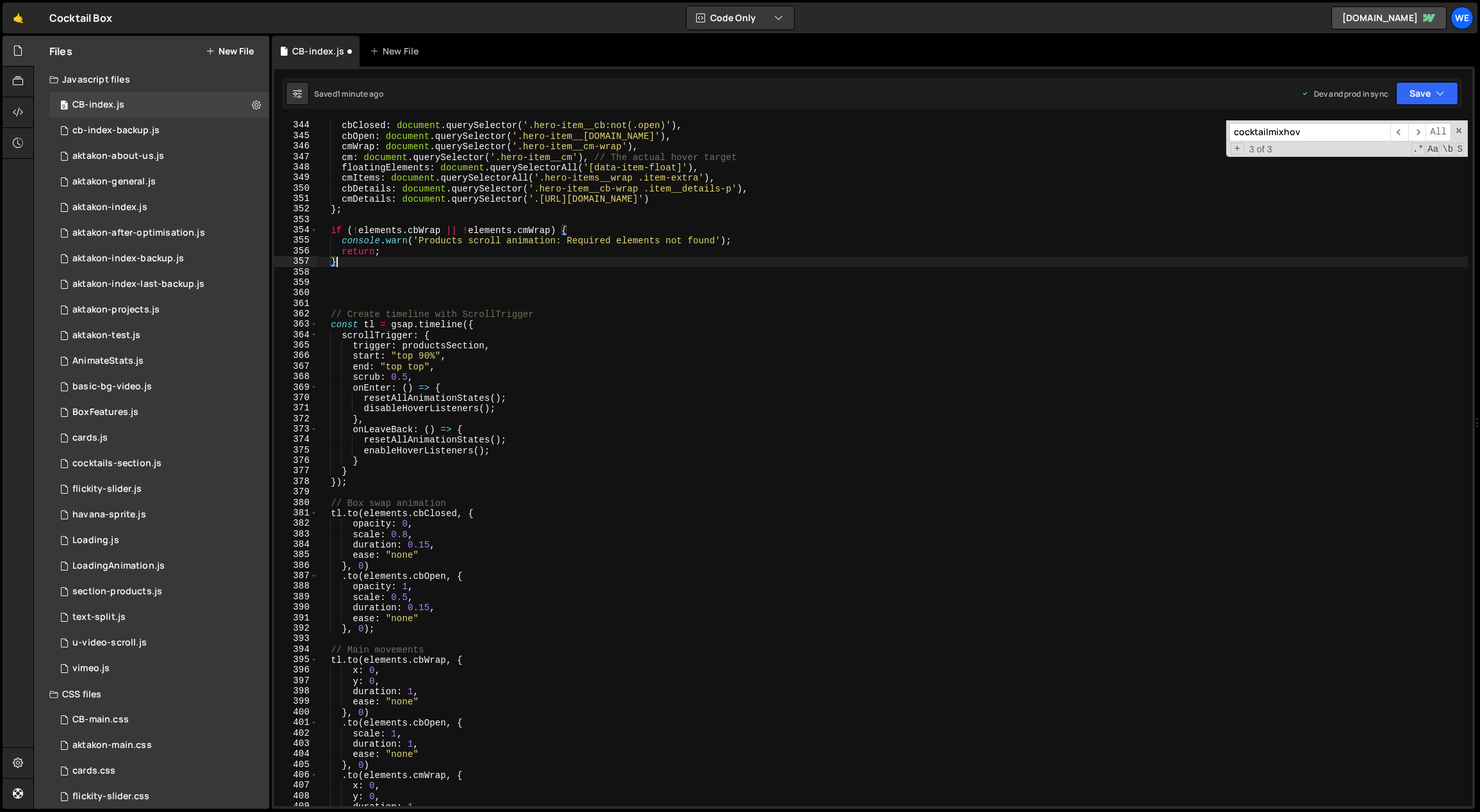
click at [456, 471] on div "cbClosed : document . querySelector ( '.hero-item__cb:not(.open)' ) , cbOpen : …" at bounding box center [893, 474] width 1151 height 708
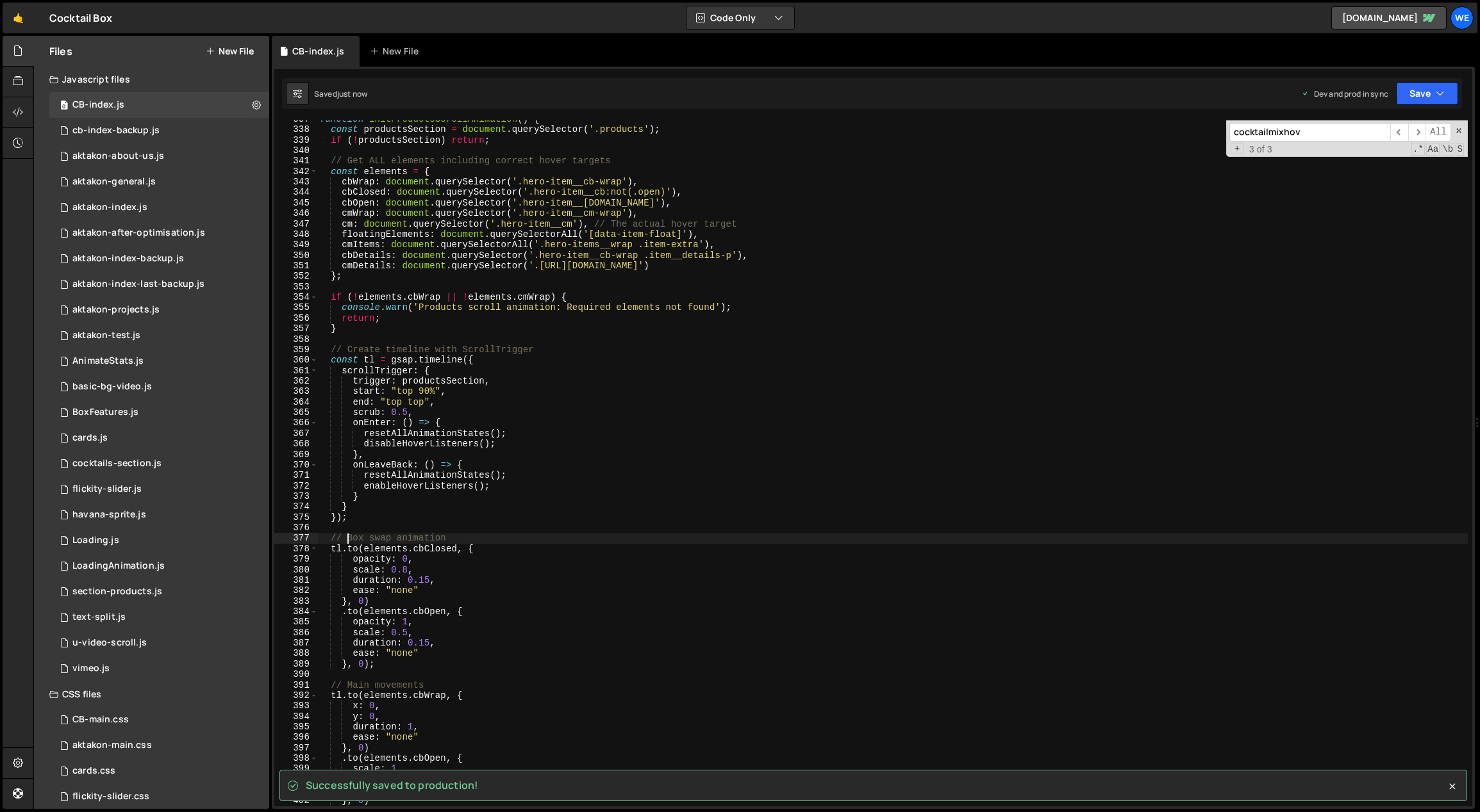
scroll to position [3502, 0]
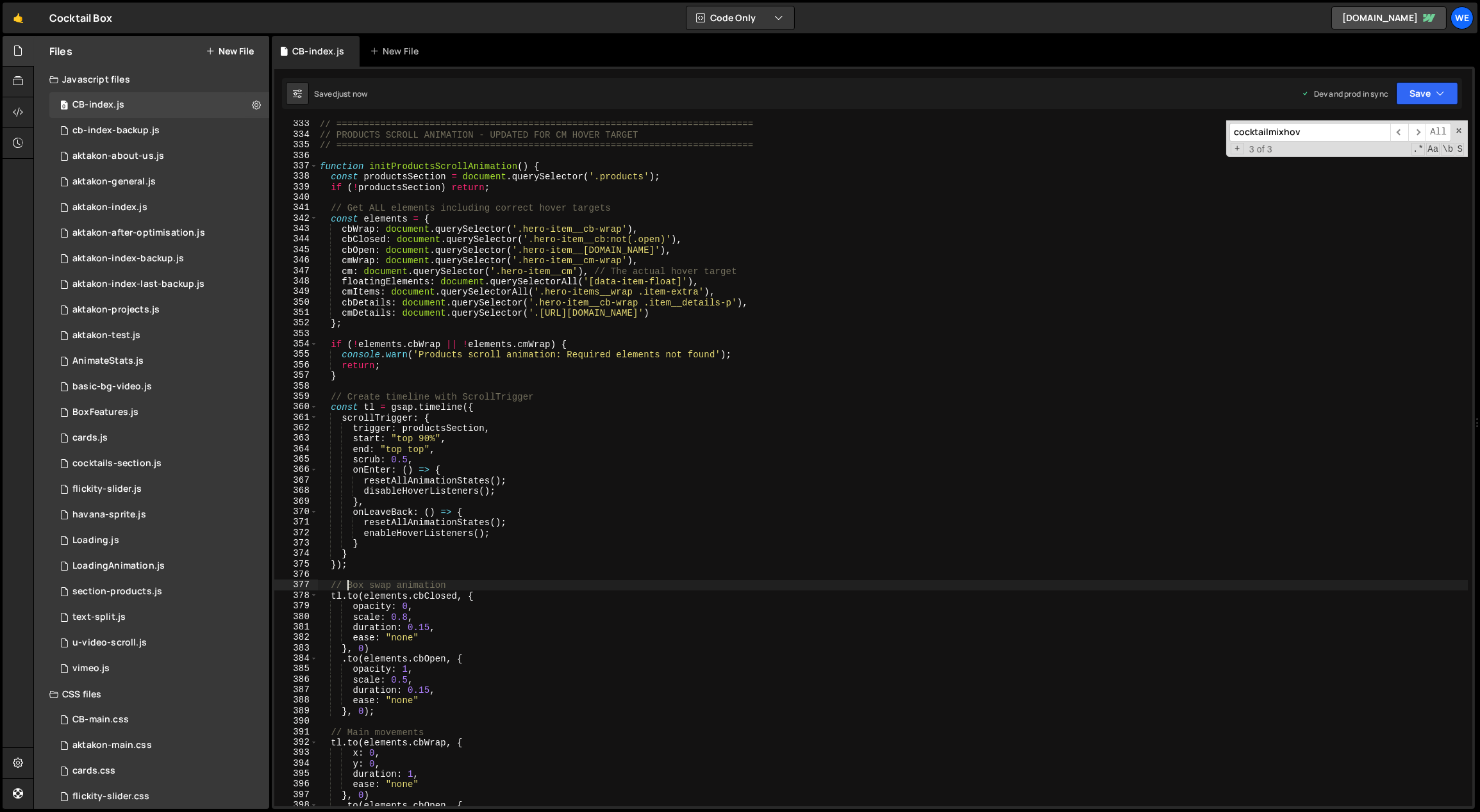
click at [502, 534] on div "// ============================================================================…" at bounding box center [893, 473] width 1151 height 708
click at [445, 466] on div "// ============================================================================…" at bounding box center [893, 473] width 1151 height 708
click at [452, 474] on div "// ============================================================================…" at bounding box center [893, 473] width 1151 height 708
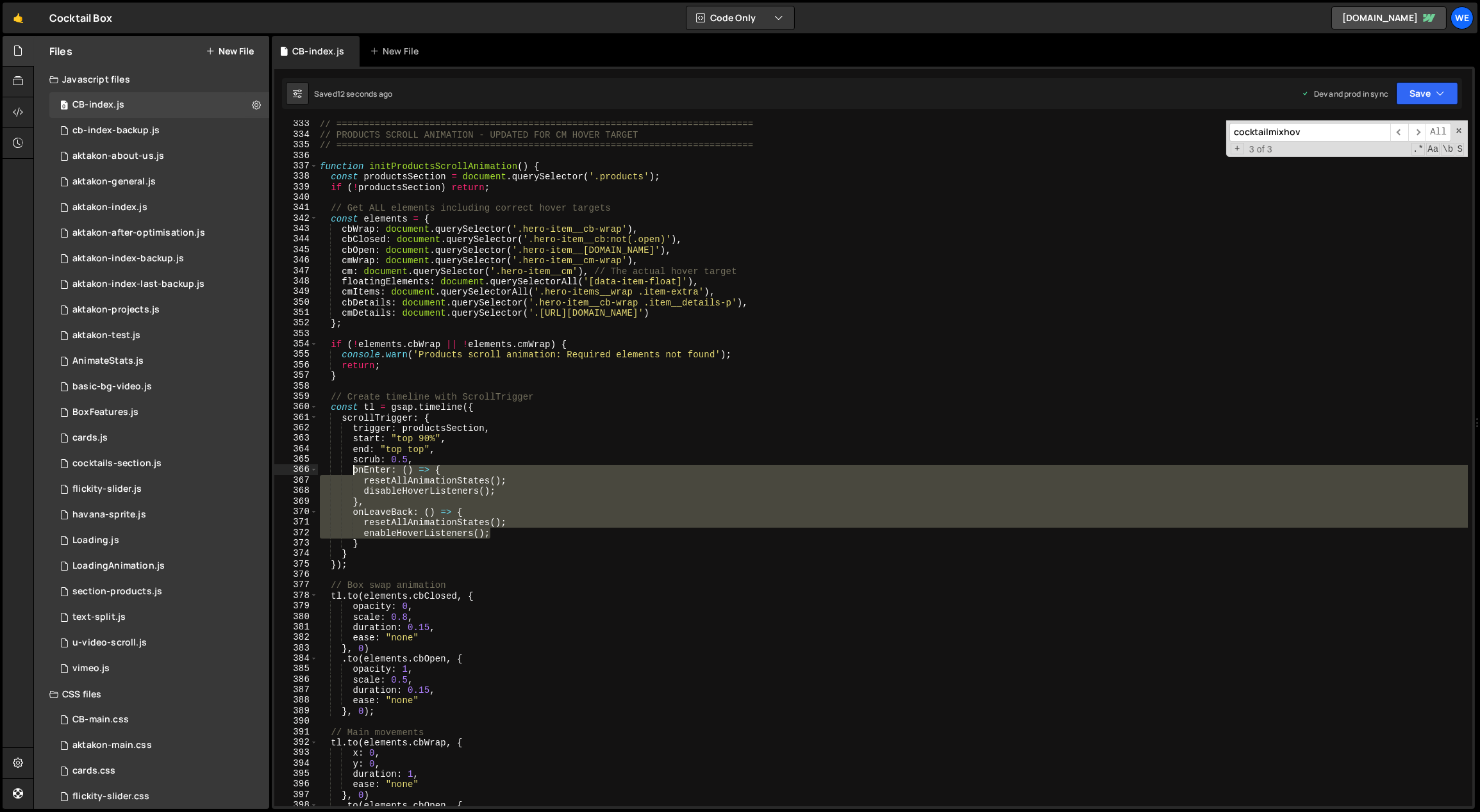
drag, startPoint x: 495, startPoint y: 535, endPoint x: 351, endPoint y: 473, distance: 156.8
click at [351, 473] on div "// ============================================================================…" at bounding box center [893, 473] width 1151 height 708
type textarea "onEnter: () => { resetAllAnimationStates();"
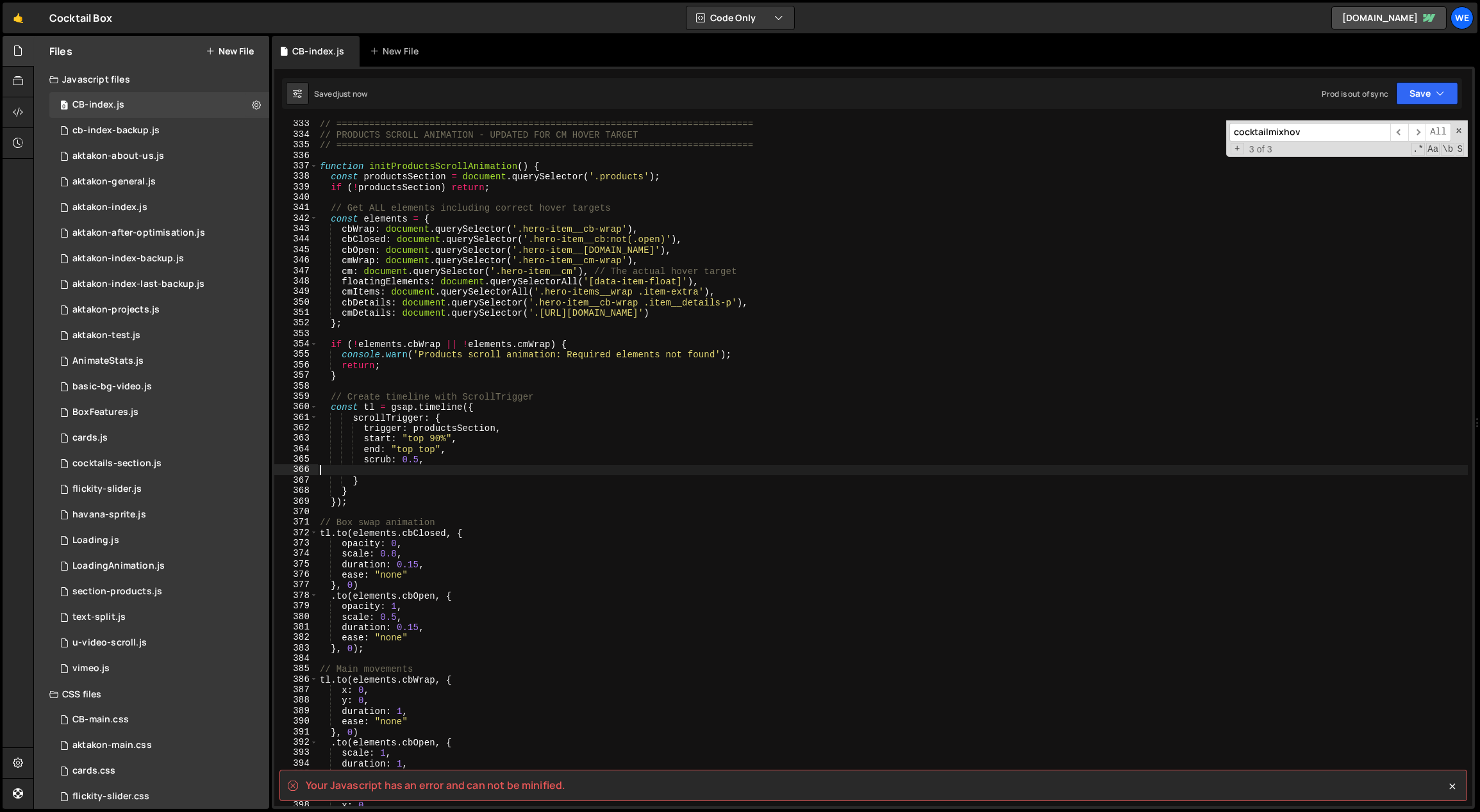
click at [380, 481] on div "// ============================================================================…" at bounding box center [893, 473] width 1151 height 708
type textarea "}"
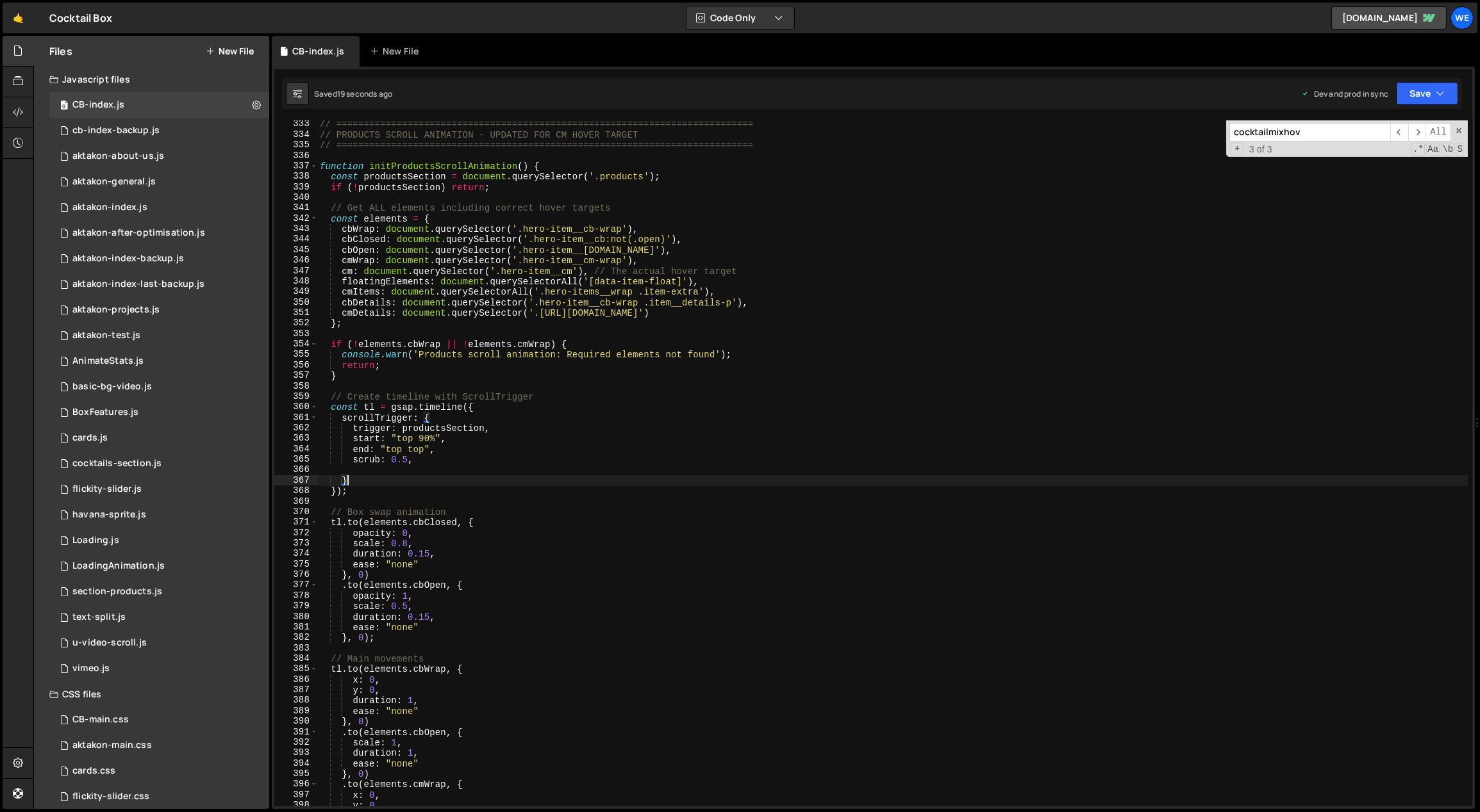
click at [454, 435] on div "// ============================================================================…" at bounding box center [893, 473] width 1151 height 708
click at [582, 545] on div "// ============================================================================…" at bounding box center [893, 473] width 1151 height 708
drag, startPoint x: 429, startPoint y: 554, endPoint x: 406, endPoint y: 553, distance: 23.0
click at [406, 553] on div "// ============================================================================…" at bounding box center [893, 473] width 1151 height 708
click at [437, 556] on div "// ============================================================================…" at bounding box center [893, 473] width 1151 height 708
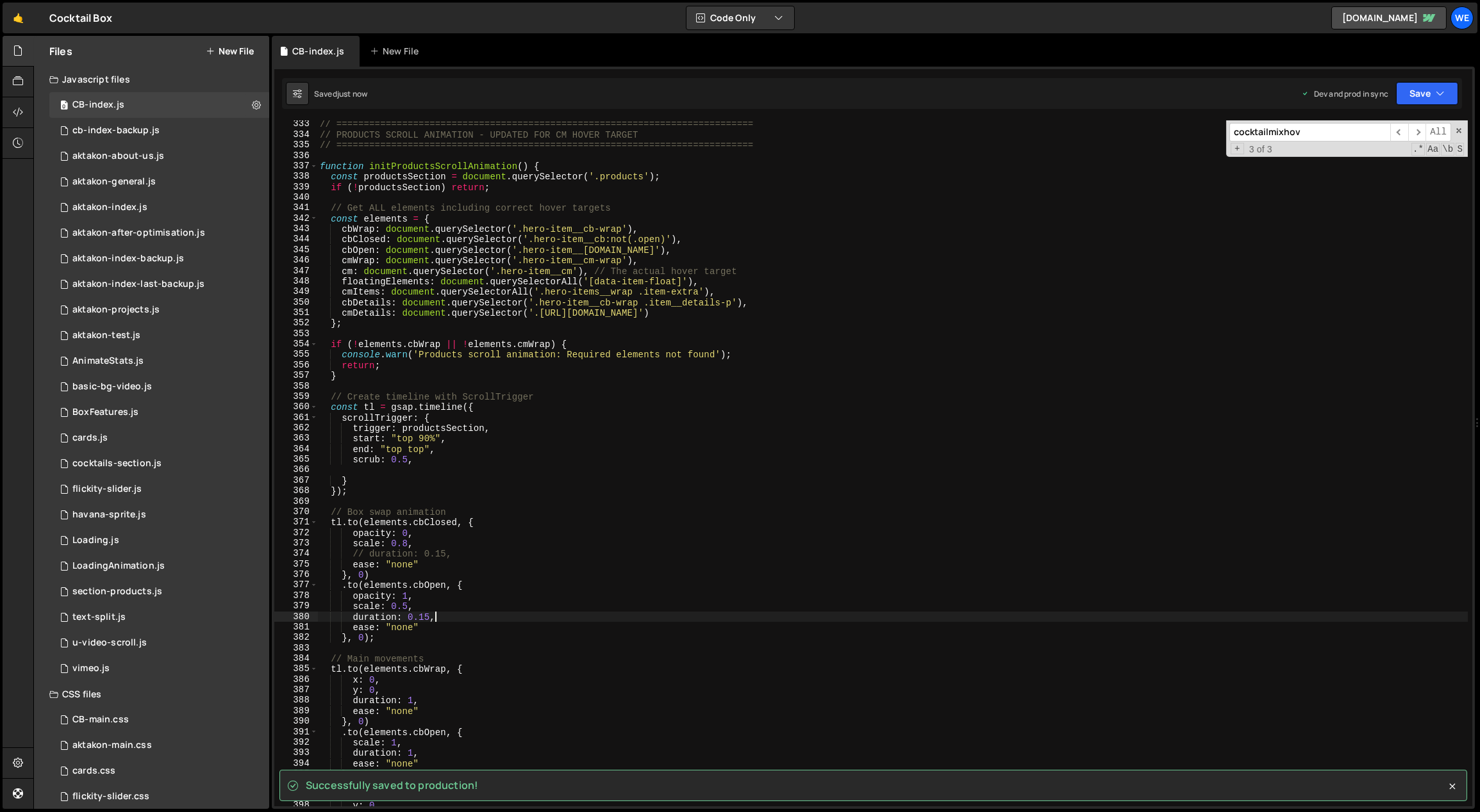
click at [477, 617] on div "// ============================================================================…" at bounding box center [893, 473] width 1151 height 708
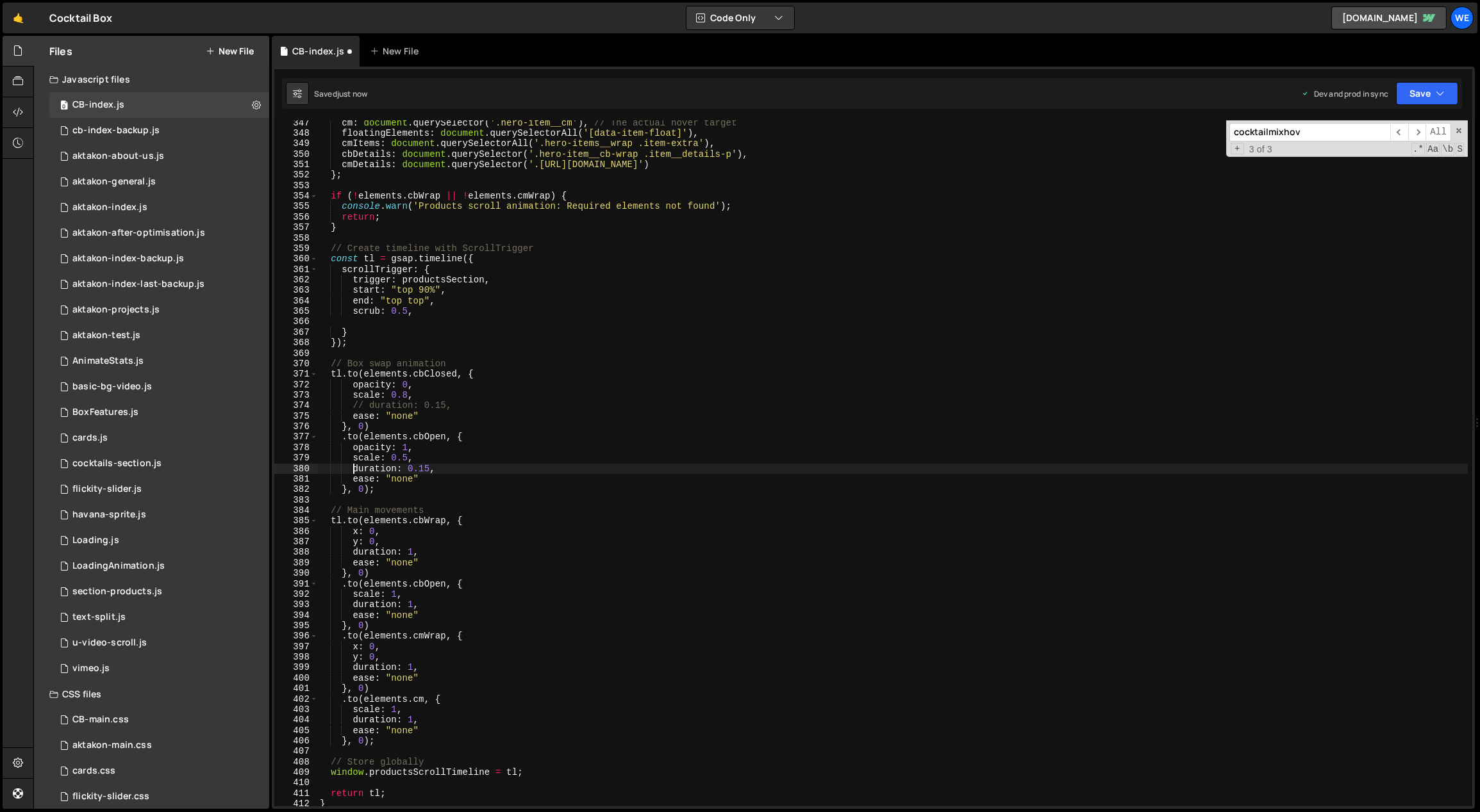
scroll to position [3649, 0]
click at [421, 468] on div "cm : document . querySelector ( '.hero-item__cm' ) , // The actual hover target…" at bounding box center [893, 472] width 1151 height 708
click at [459, 403] on div "cm : document . querySelector ( '.hero-item__cm' ) , // The actual hover target…" at bounding box center [893, 472] width 1151 height 708
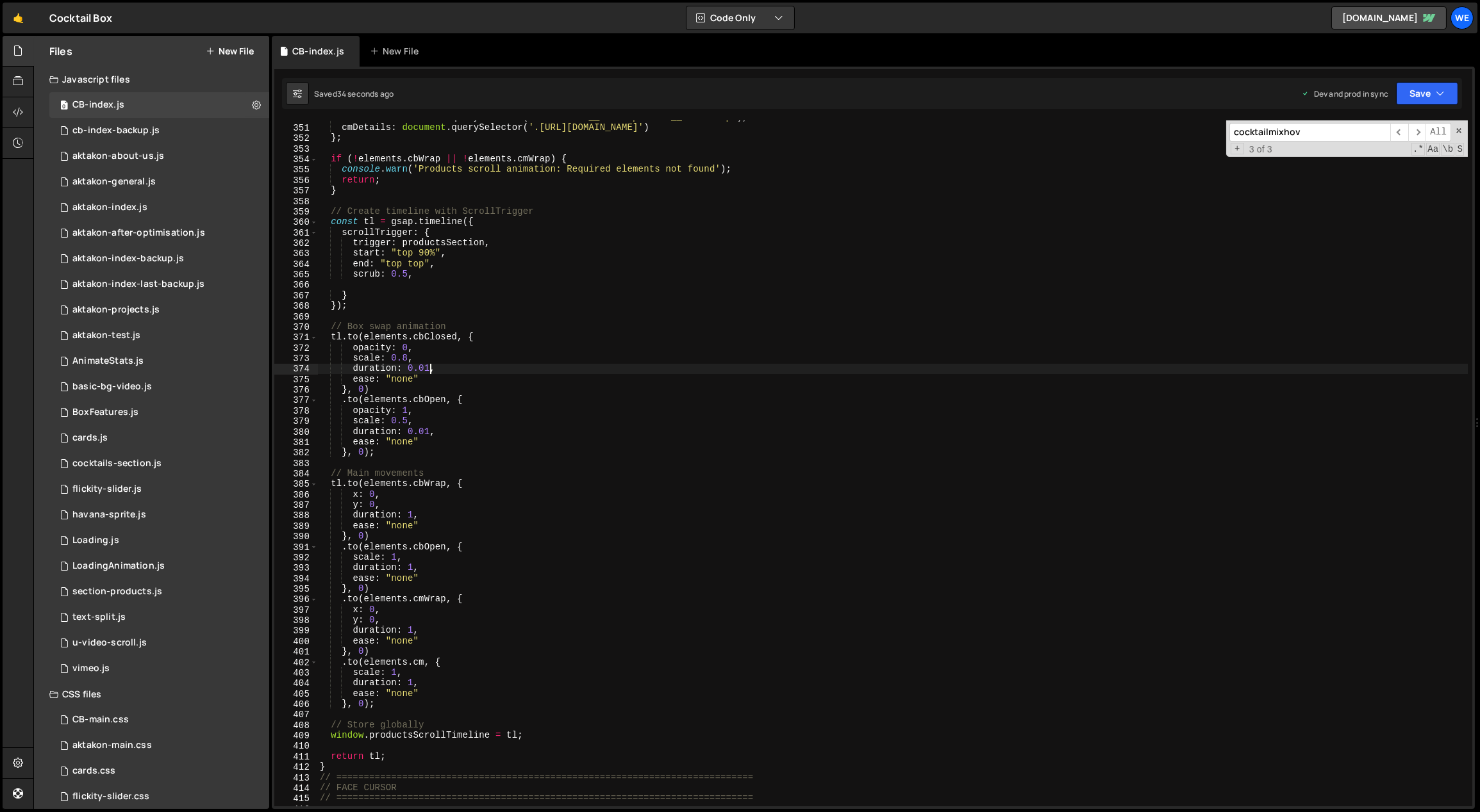
scroll to position [3786, 0]
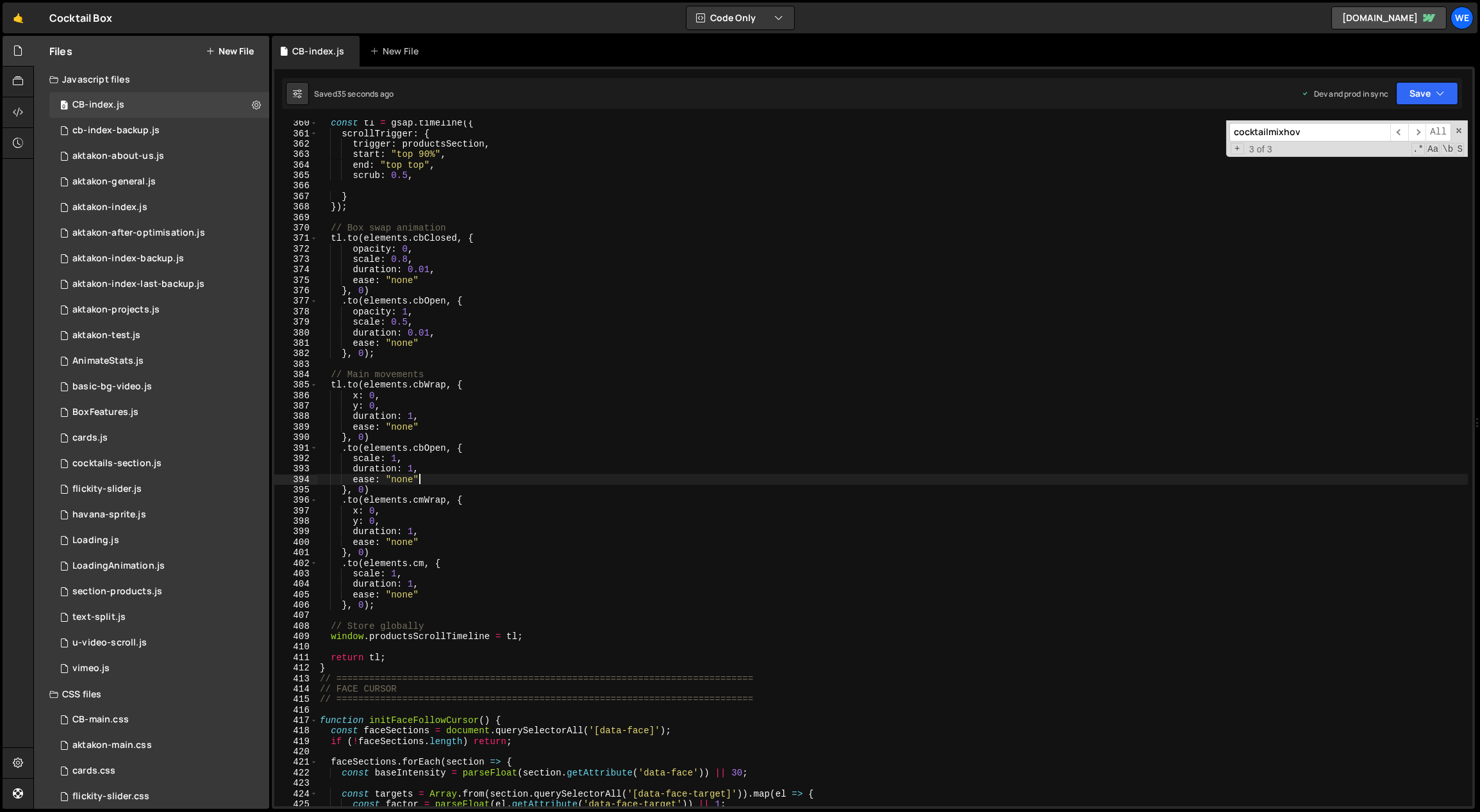
click at [686, 477] on div "const tl = gsap . timeline ({ scrollTrigger : { trigger : productsSection , sta…" at bounding box center [893, 472] width 1151 height 708
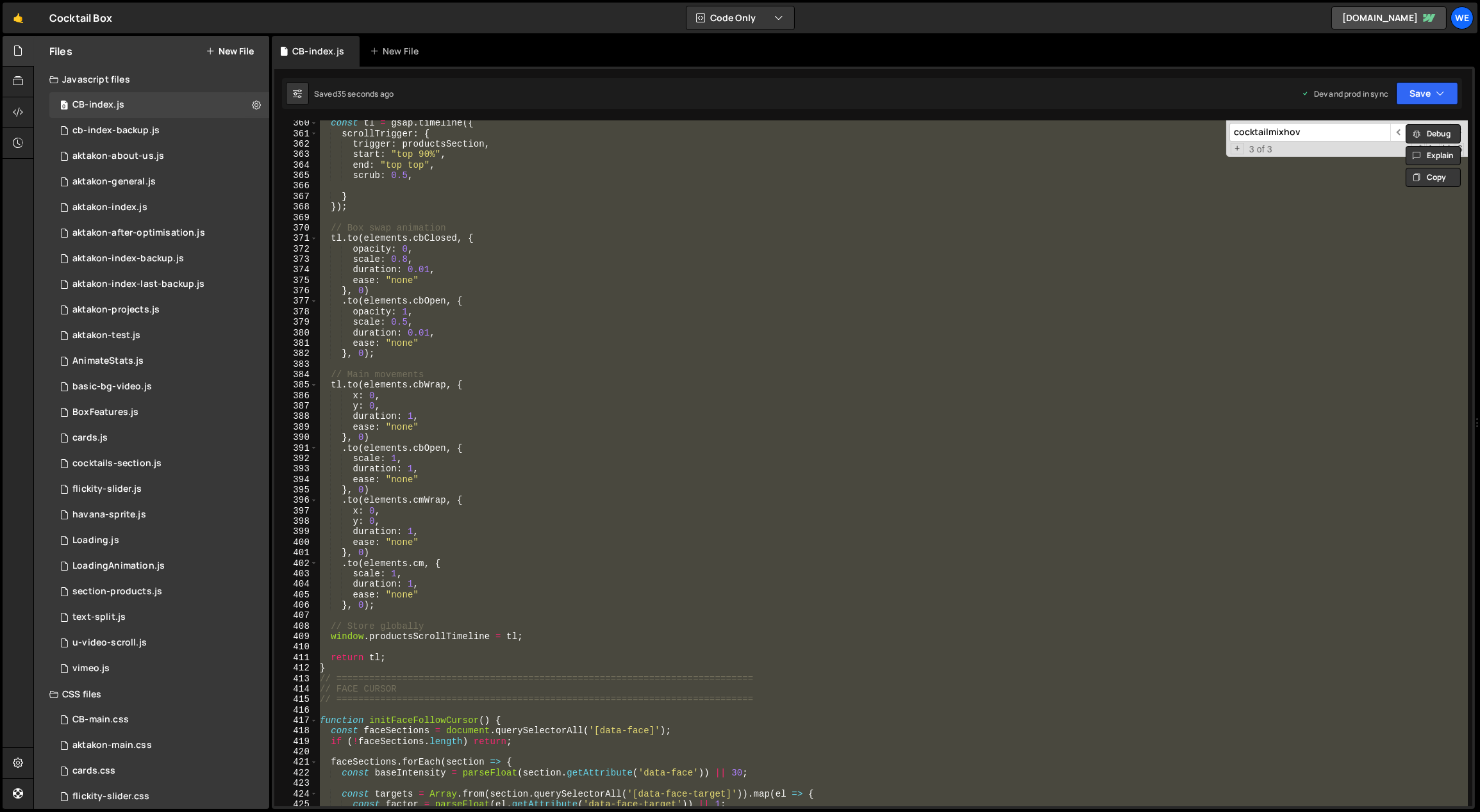
scroll to position [0, 5]
click at [474, 585] on div "const tl = gsap . timeline ({ scrollTrigger : { trigger : productsSection , sta…" at bounding box center [893, 463] width 1150 height 686
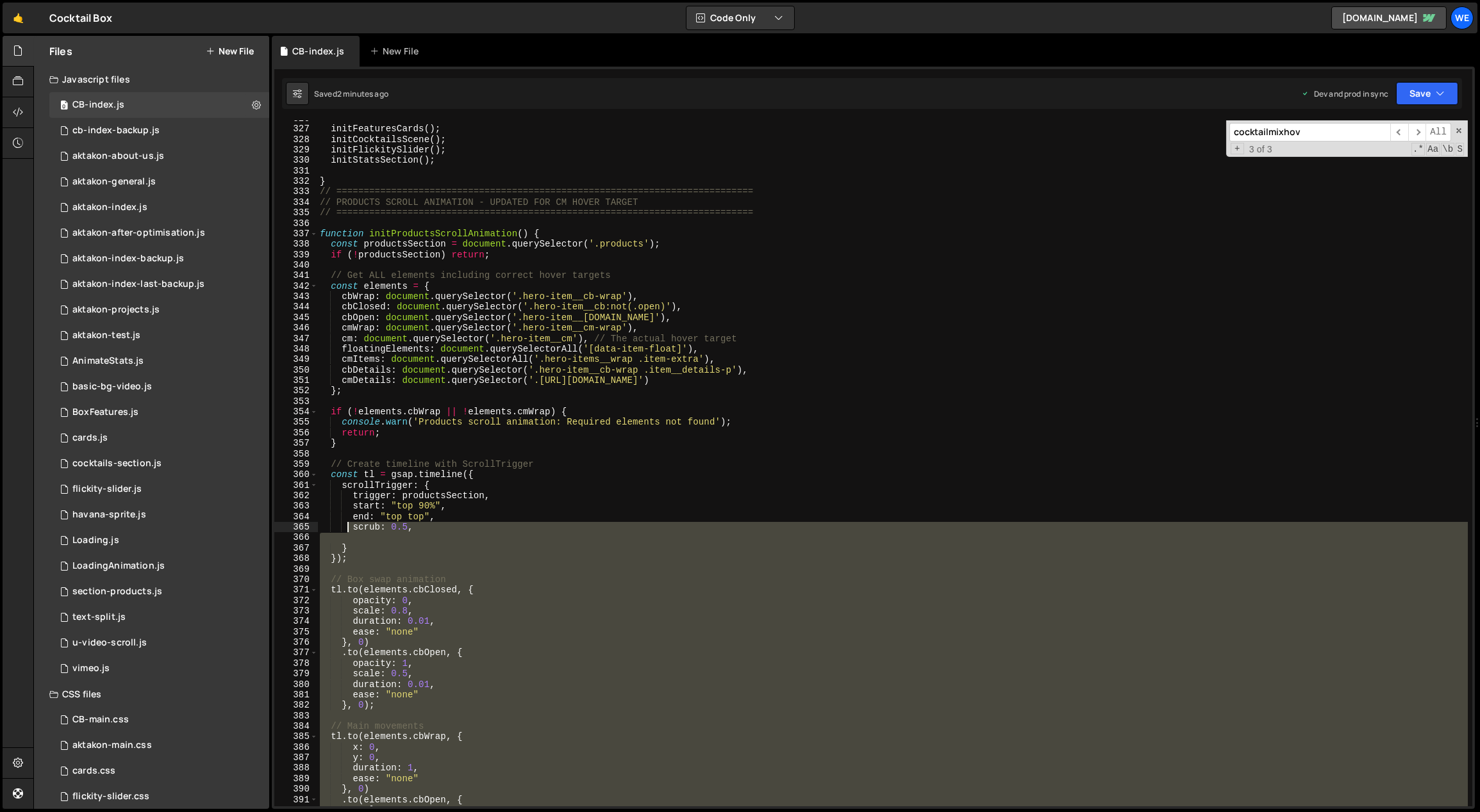
scroll to position [3435, 0]
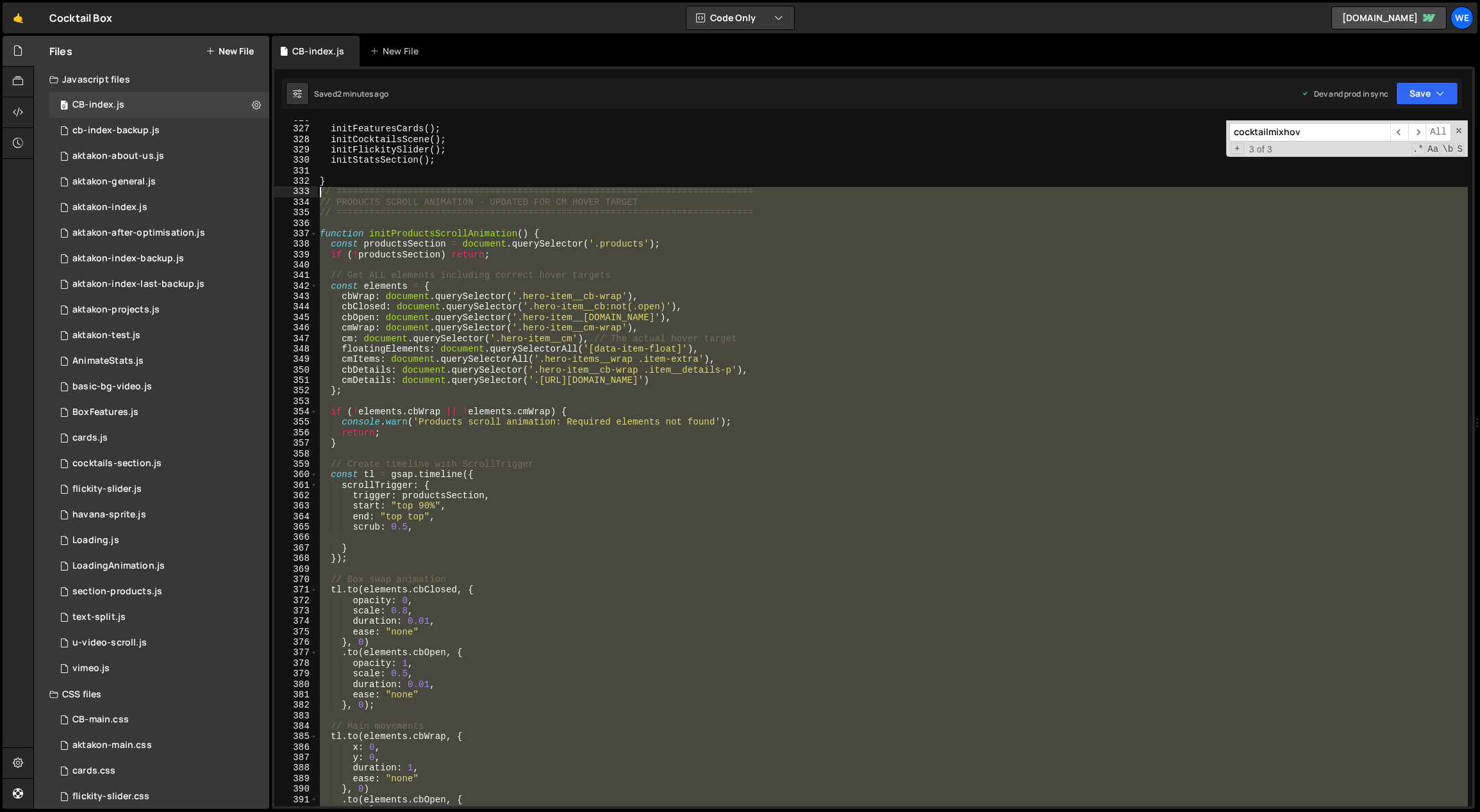
drag, startPoint x: 380, startPoint y: 668, endPoint x: 319, endPoint y: 191, distance: 480.9
click at [319, 193] on div "initFeaturesCards ( ) ; initCocktailsScene ( ) ; initFlickitySlider ( ) ; initS…" at bounding box center [893, 467] width 1151 height 708
paste textarea "}"
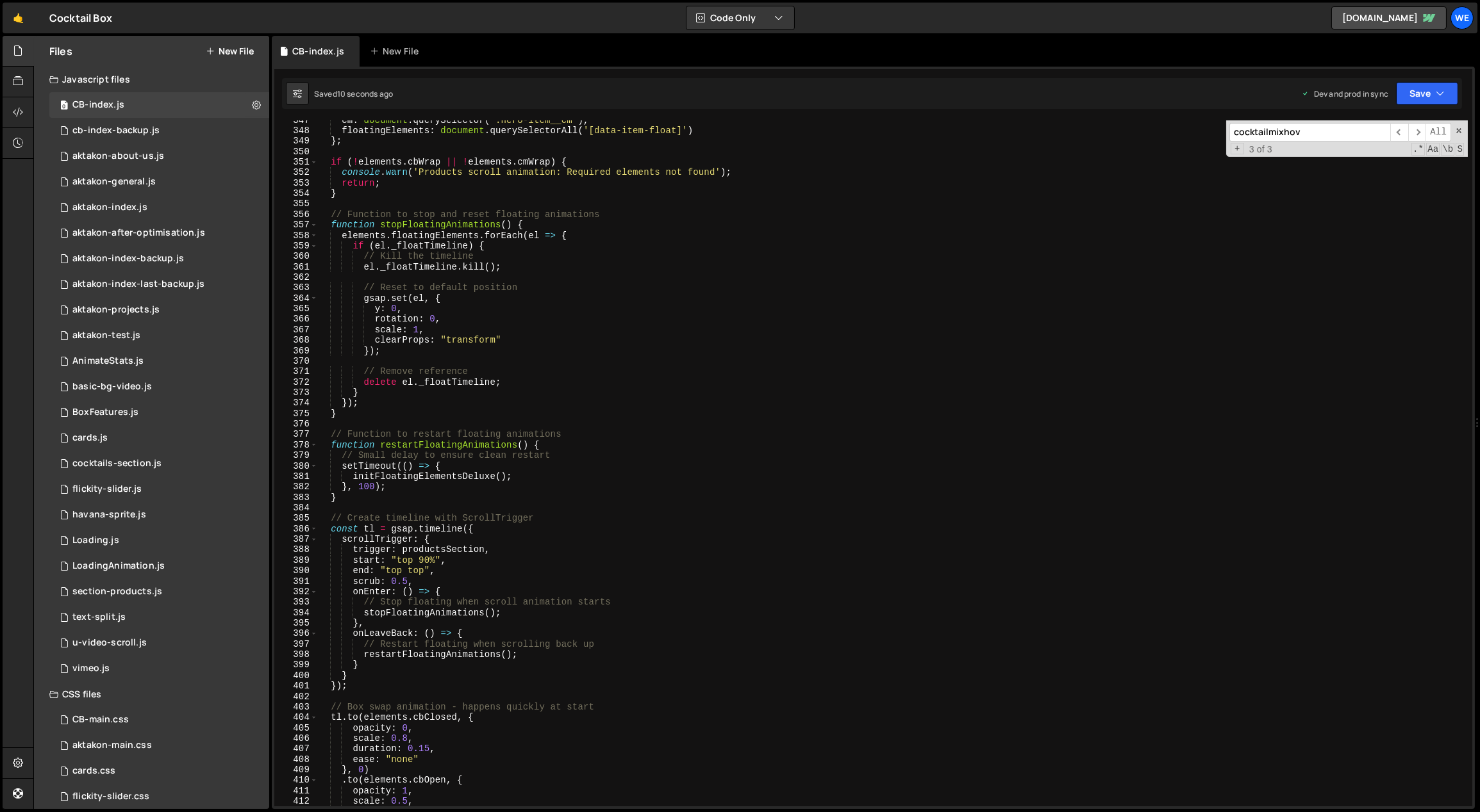
scroll to position [3599, 0]
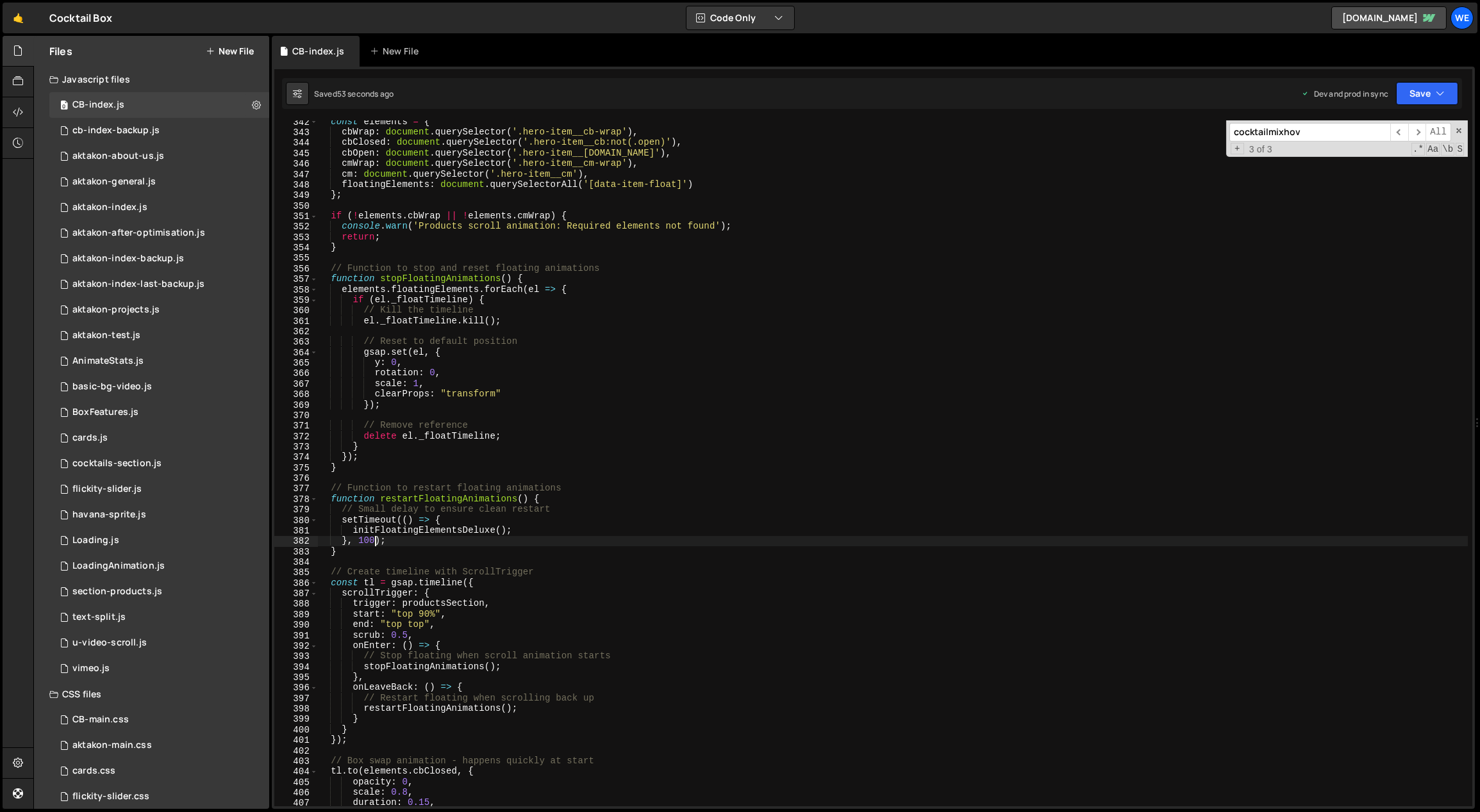
click at [374, 540] on div "const elements = { cbWrap : document . querySelector ( '.hero-item__cb-wrap' ) …" at bounding box center [893, 470] width 1151 height 708
drag, startPoint x: 375, startPoint y: 543, endPoint x: 360, endPoint y: 542, distance: 15.0
click at [360, 542] on div "const elements = { cbWrap : document . querySelector ( '.hero-item__cb-wrap' ) …" at bounding box center [893, 470] width 1151 height 708
click at [864, 603] on div "const elements = { cbWrap : document . querySelector ( '.hero-item__cb-wrap' ) …" at bounding box center [893, 470] width 1151 height 708
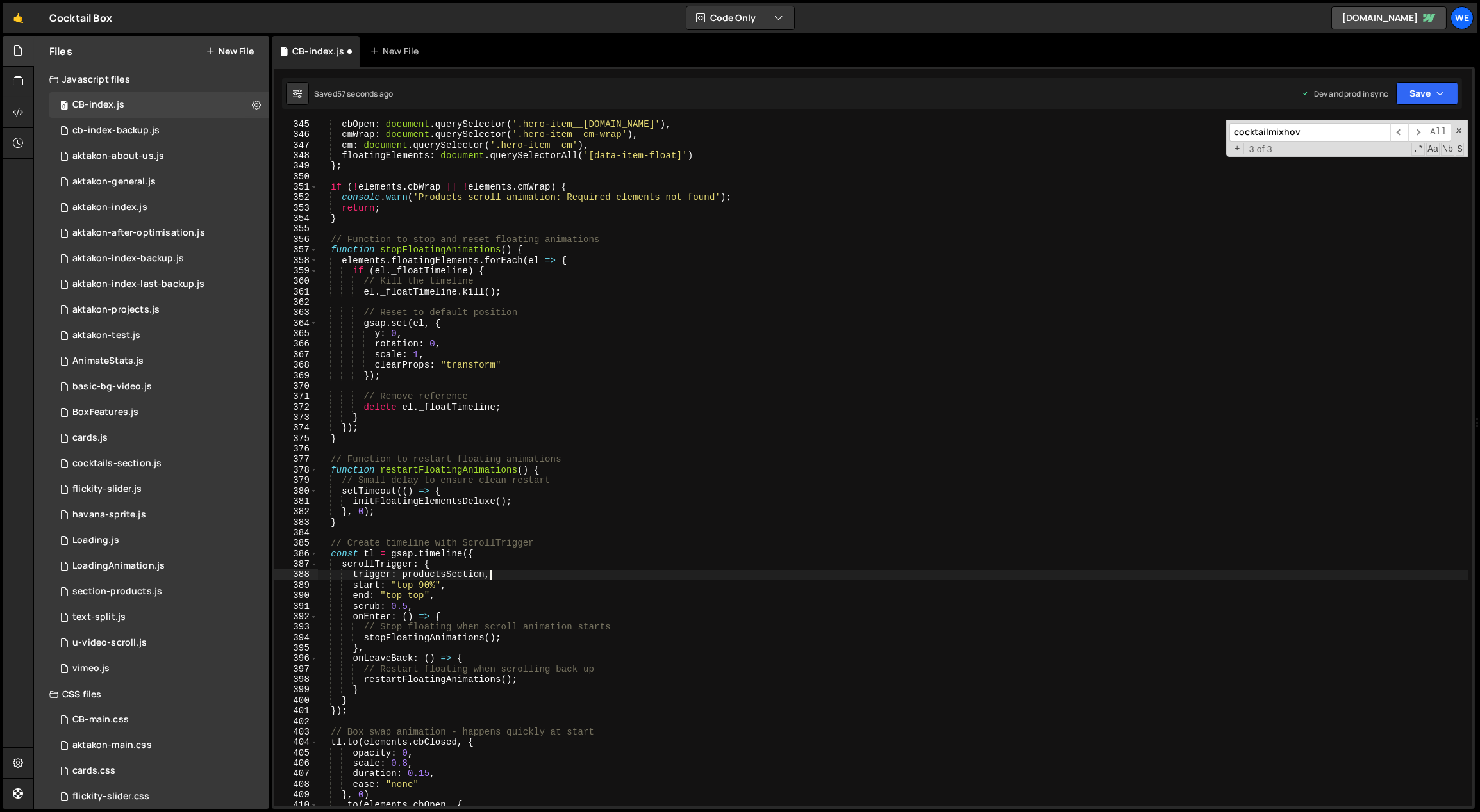
scroll to position [3627, 0]
click at [649, 347] on div "cbOpen : document . querySelector ( '.hero-item__cb.open' ) , cmWrap : document…" at bounding box center [893, 473] width 1151 height 708
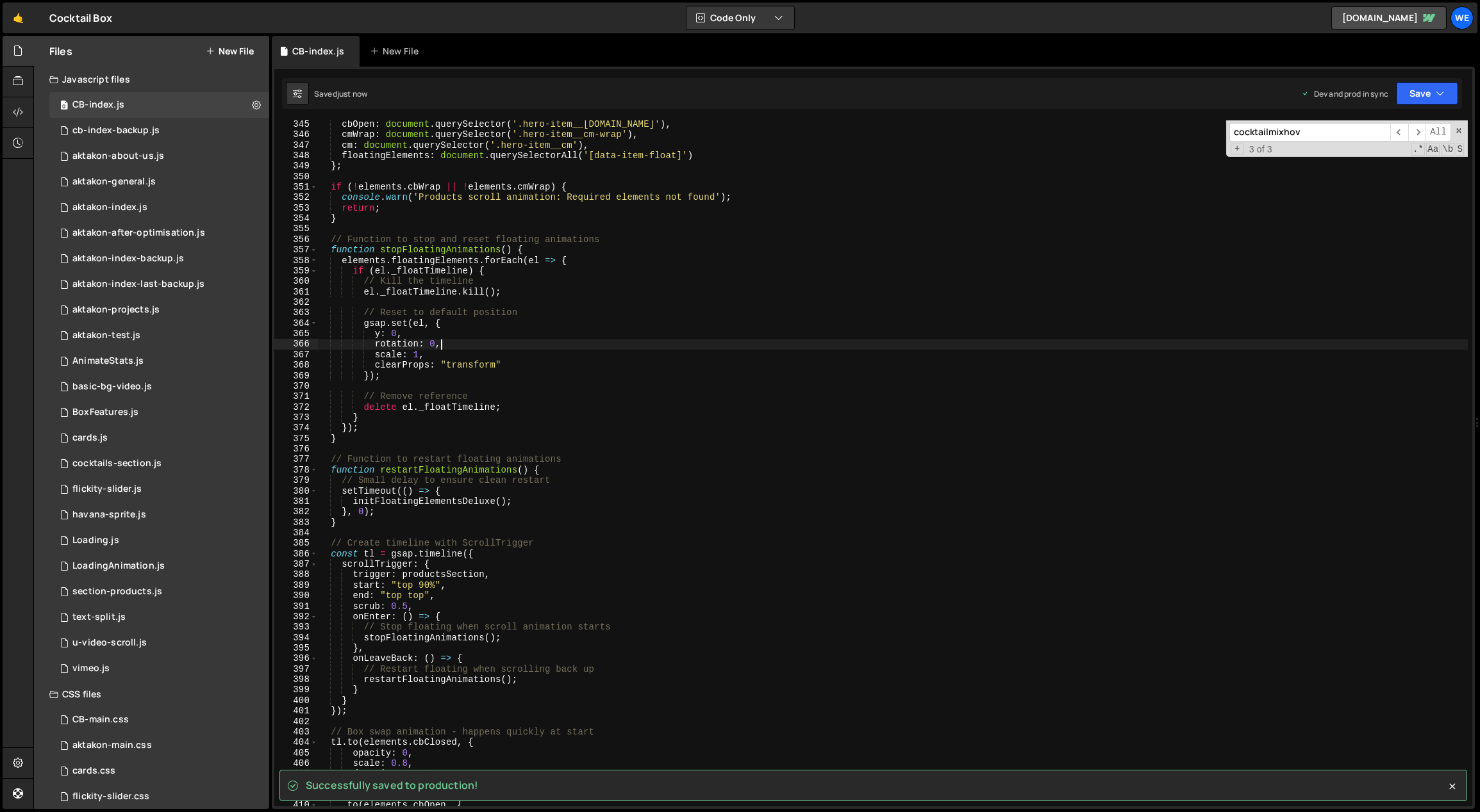
type textarea "rotation: 0,"
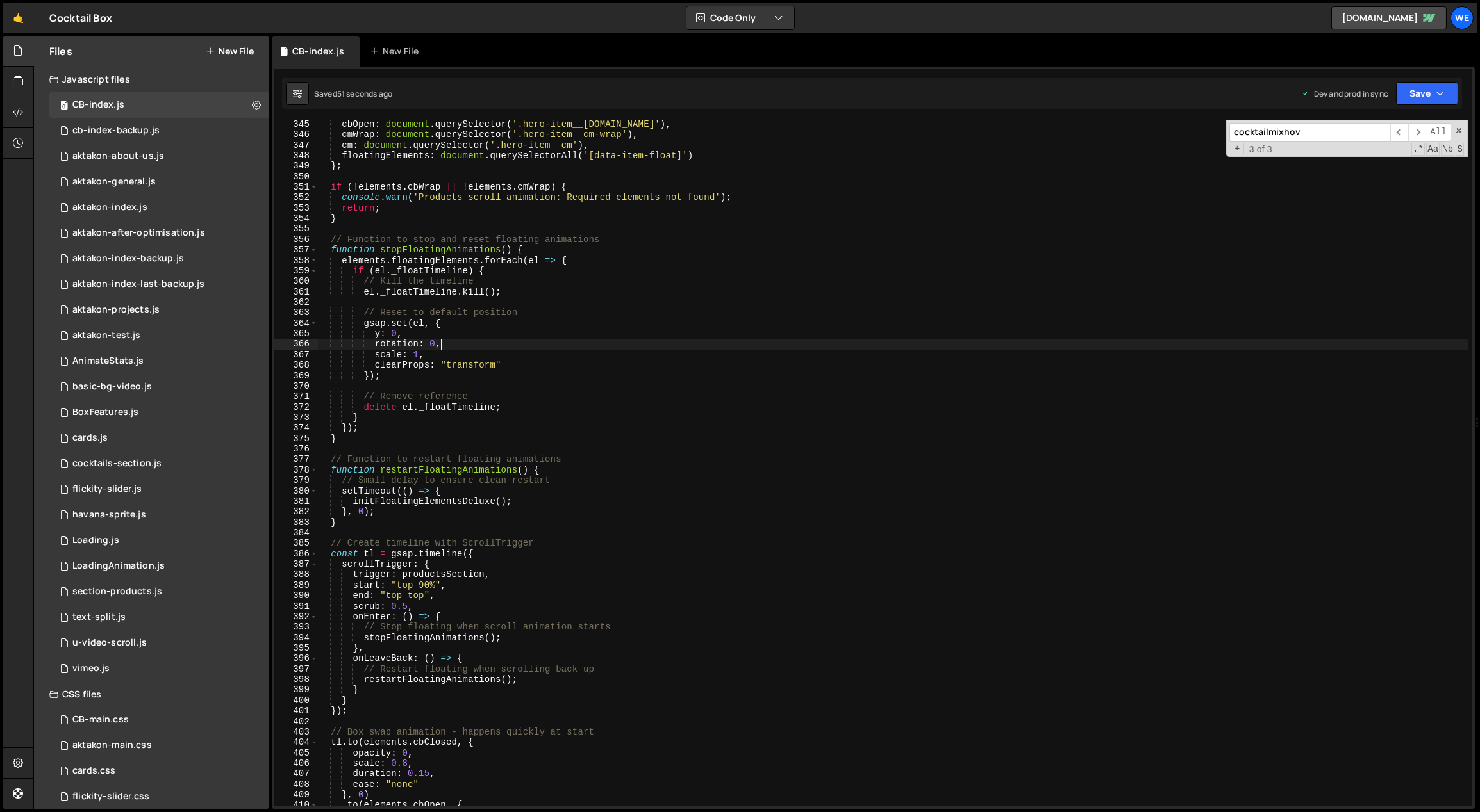
click at [635, 384] on div "cbOpen : document . querySelector ( '.hero-item__cb.open' ) , cmWrap : document…" at bounding box center [893, 473] width 1151 height 708
type textarea "initScript();"
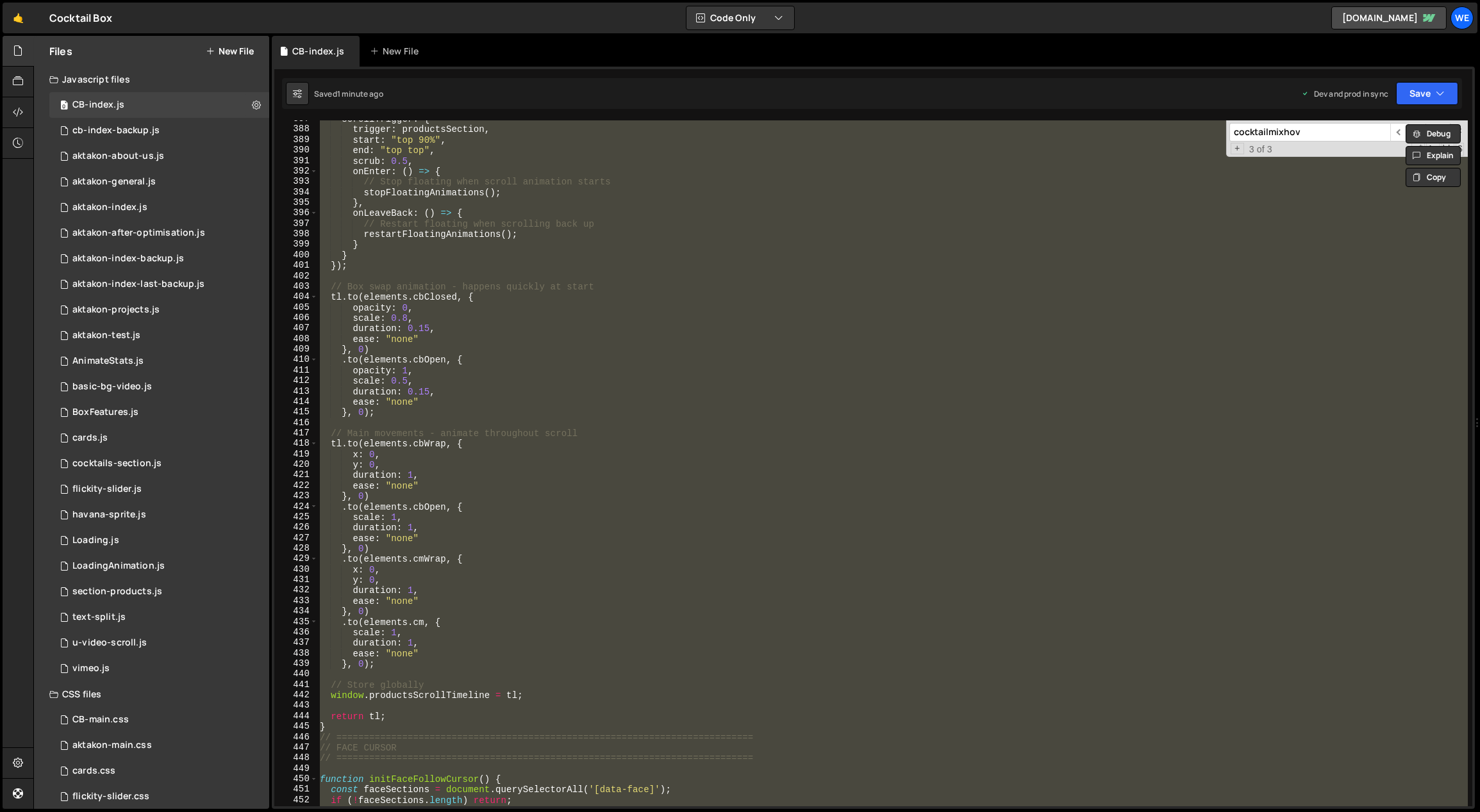
scroll to position [4073, 0]
drag, startPoint x: 381, startPoint y: 704, endPoint x: 364, endPoint y: 714, distance: 19.7
click at [380, 704] on div "scrollTrigger : { trigger : productsSection , start : "top 90%" , end : "top to…" at bounding box center [893, 463] width 1150 height 686
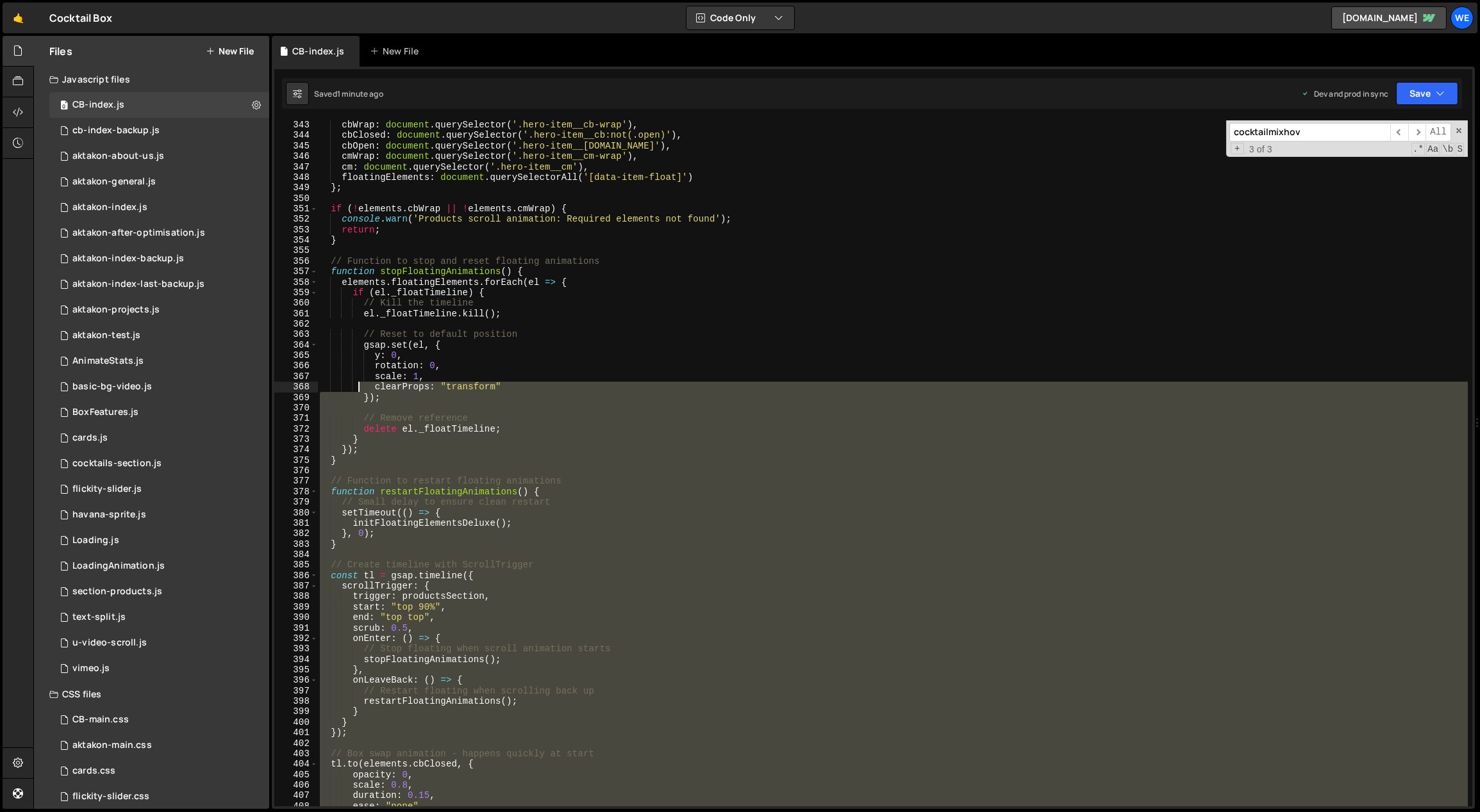
scroll to position [3369, 0]
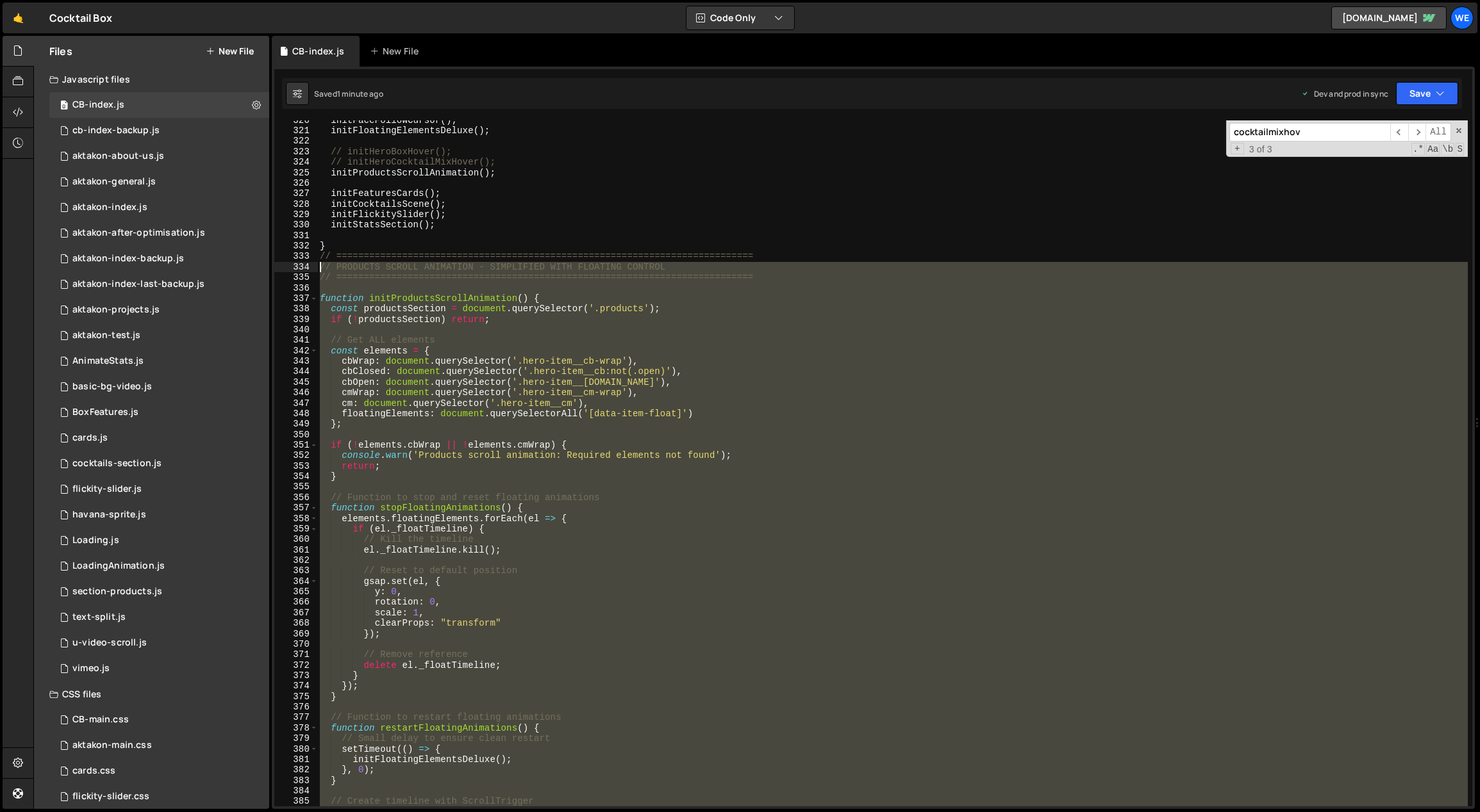
drag, startPoint x: 329, startPoint y: 650, endPoint x: 319, endPoint y: 256, distance: 394.1
click at [319, 256] on div "initFaceFollowCursor ( ) ; initFloatingElementsDeluxe ( ) ; // initHeroBoxHover…" at bounding box center [893, 469] width 1151 height 708
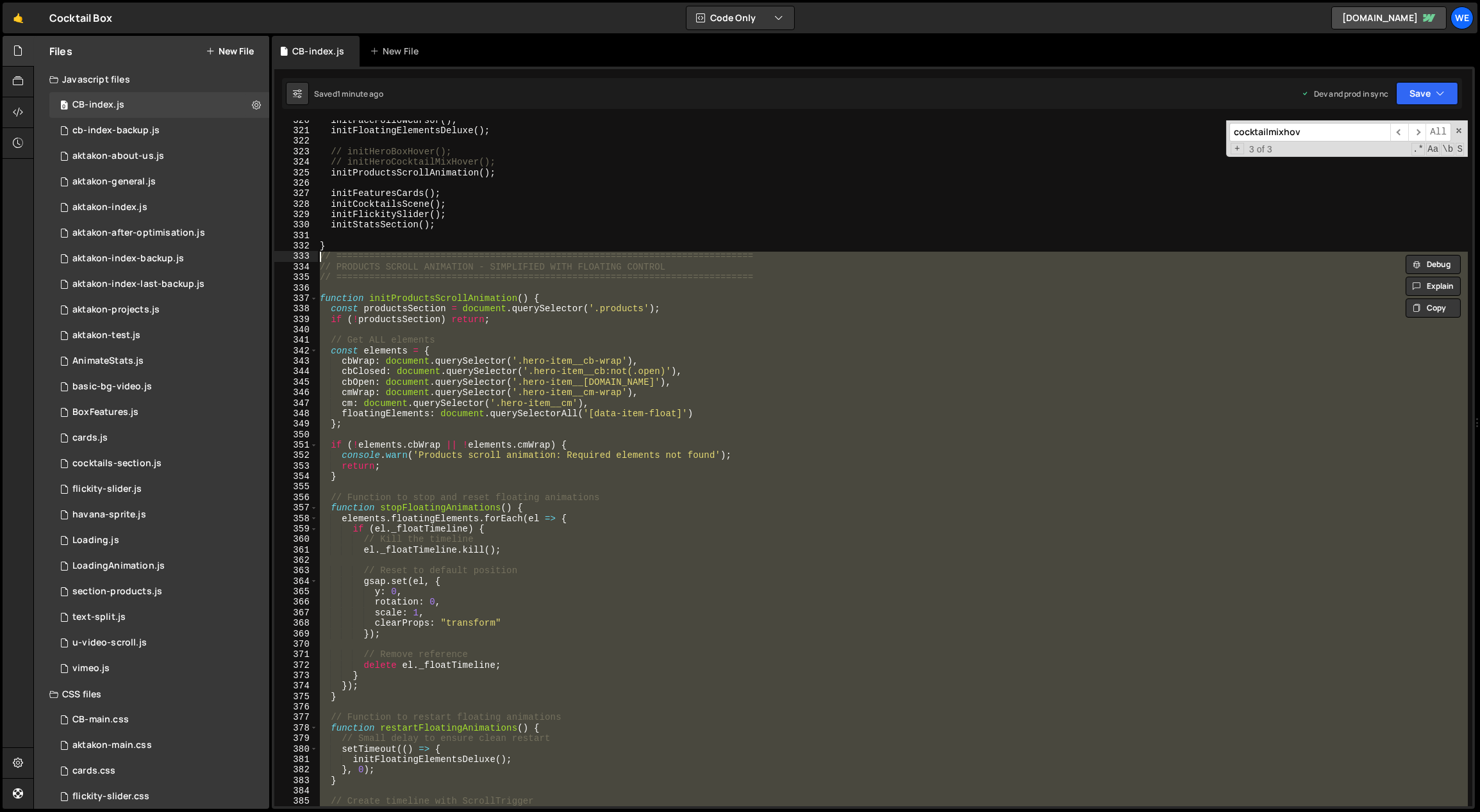
paste textarea "}"
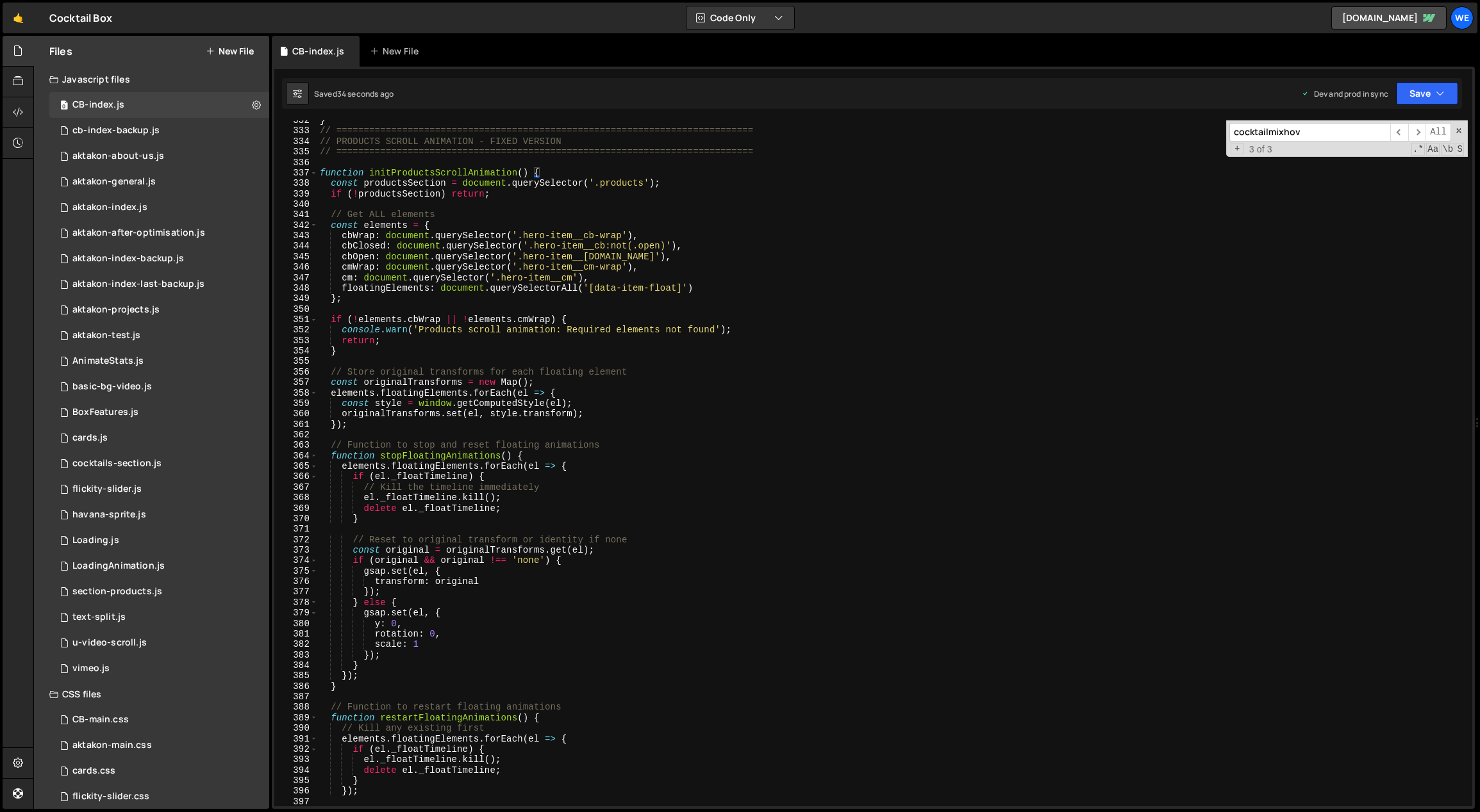
scroll to position [3437, 0]
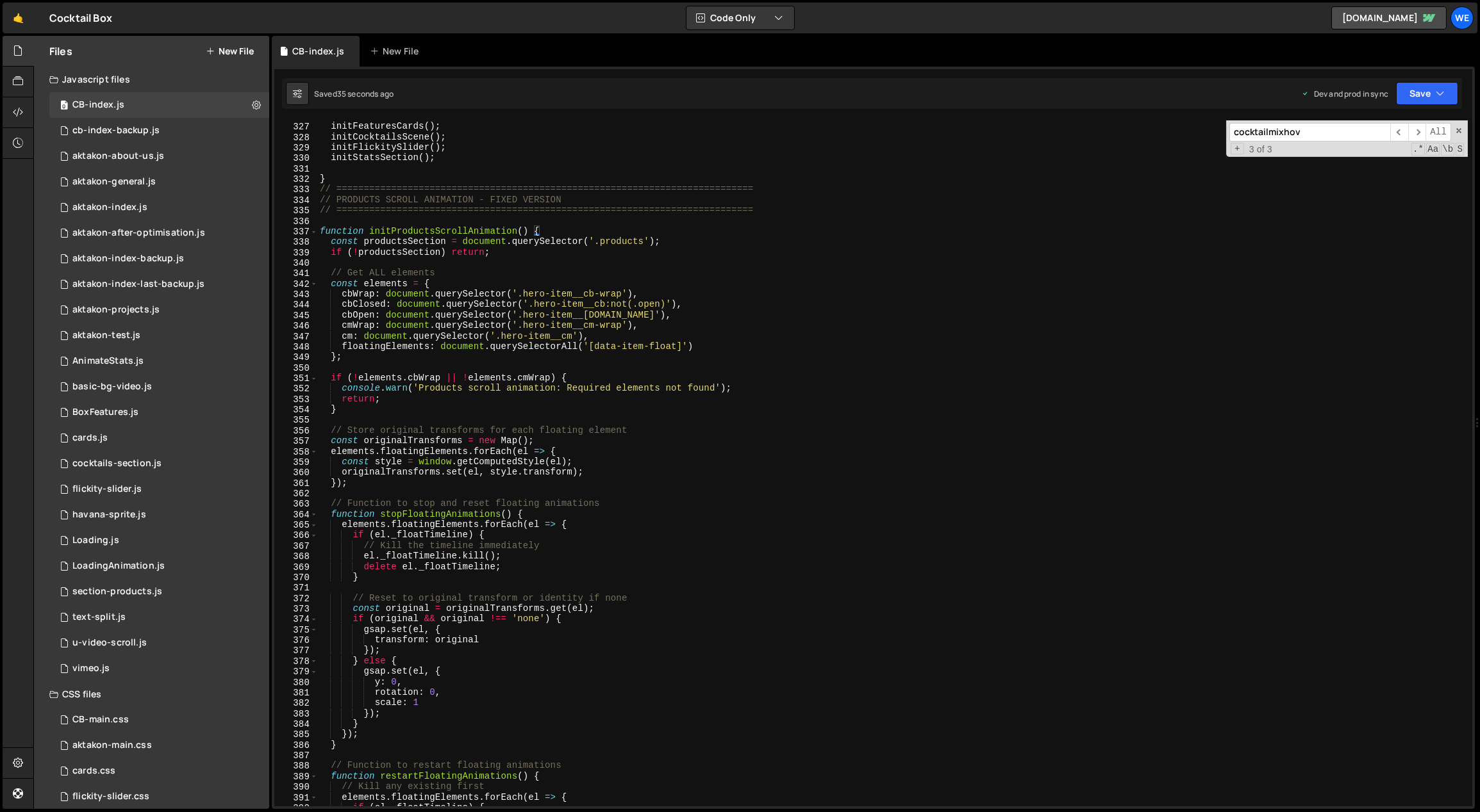
click at [638, 447] on div "initFeaturesCards ( ) ; initCocktailsScene ( ) ; initFlickitySlider ( ) ; initS…" at bounding box center [893, 464] width 1151 height 708
click at [605, 543] on div "initFeaturesCards ( ) ; initCocktailsScene ( ) ; initFlickitySlider ( ) ; initS…" at bounding box center [893, 464] width 1151 height 708
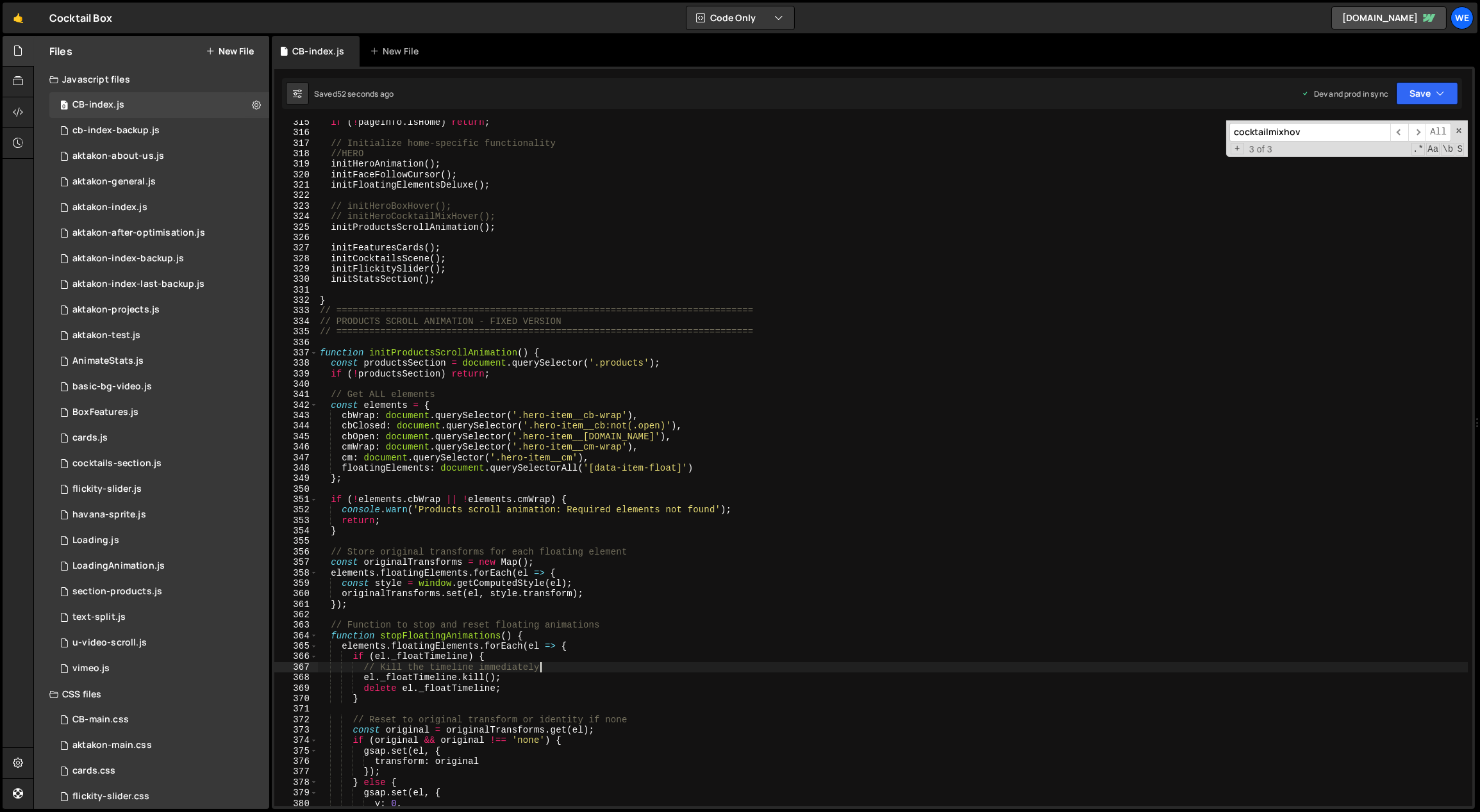
scroll to position [3315, 0]
drag, startPoint x: 439, startPoint y: 183, endPoint x: 351, endPoint y: 189, distance: 88.2
click at [330, 185] on div "if ( ! pageInfo . isHome ) return ; // Initialize home-specific functionality /…" at bounding box center [893, 471] width 1151 height 708
type textarea "initFloatingElementsDeluxe();"
click at [1416, 130] on span "​" at bounding box center [1416, 132] width 18 height 18
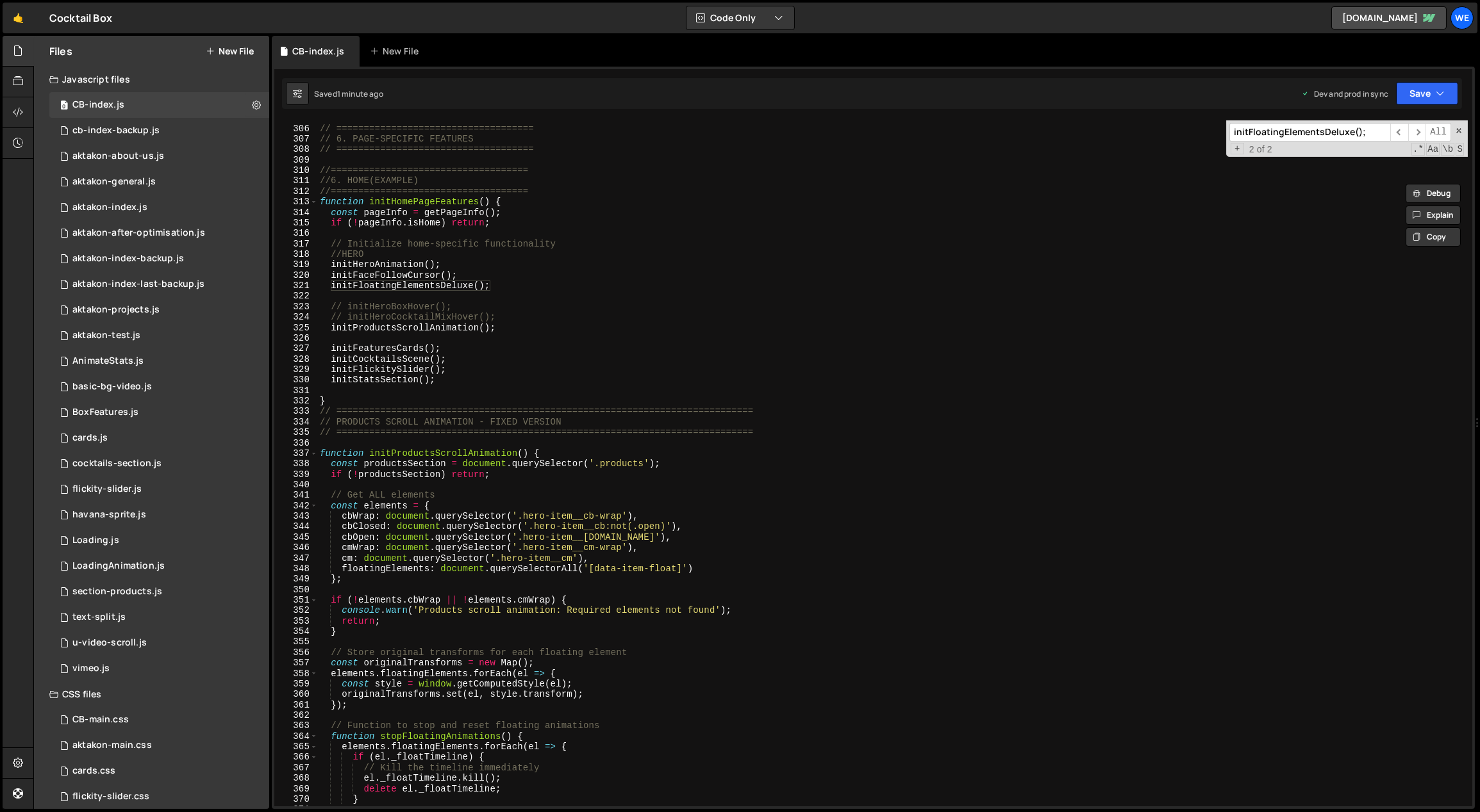
scroll to position [3215, 0]
click at [493, 284] on div "// ==================================== // 6. PAGE-SPECIFIC FEATURES // =======…" at bounding box center [893, 466] width 1151 height 708
drag, startPoint x: 483, startPoint y: 285, endPoint x: 331, endPoint y: 288, distance: 152.0
click at [331, 288] on div "// ==================================== // 6. PAGE-SPECIFIC FEATURES // =======…" at bounding box center [893, 466] width 1151 height 708
type input "initFloatingElementsDeluxe()"
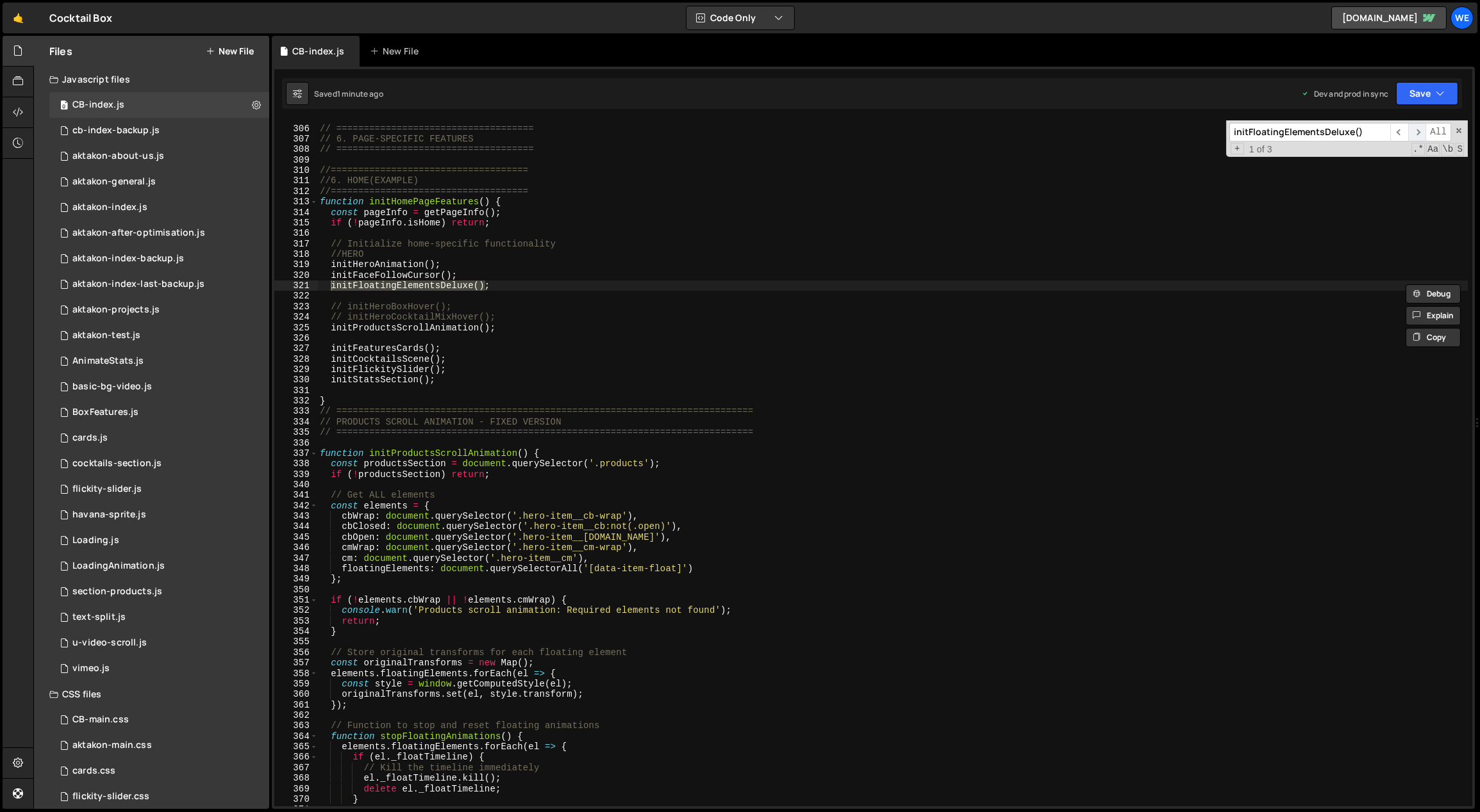
click at [1414, 132] on span "​" at bounding box center [1416, 132] width 18 height 18
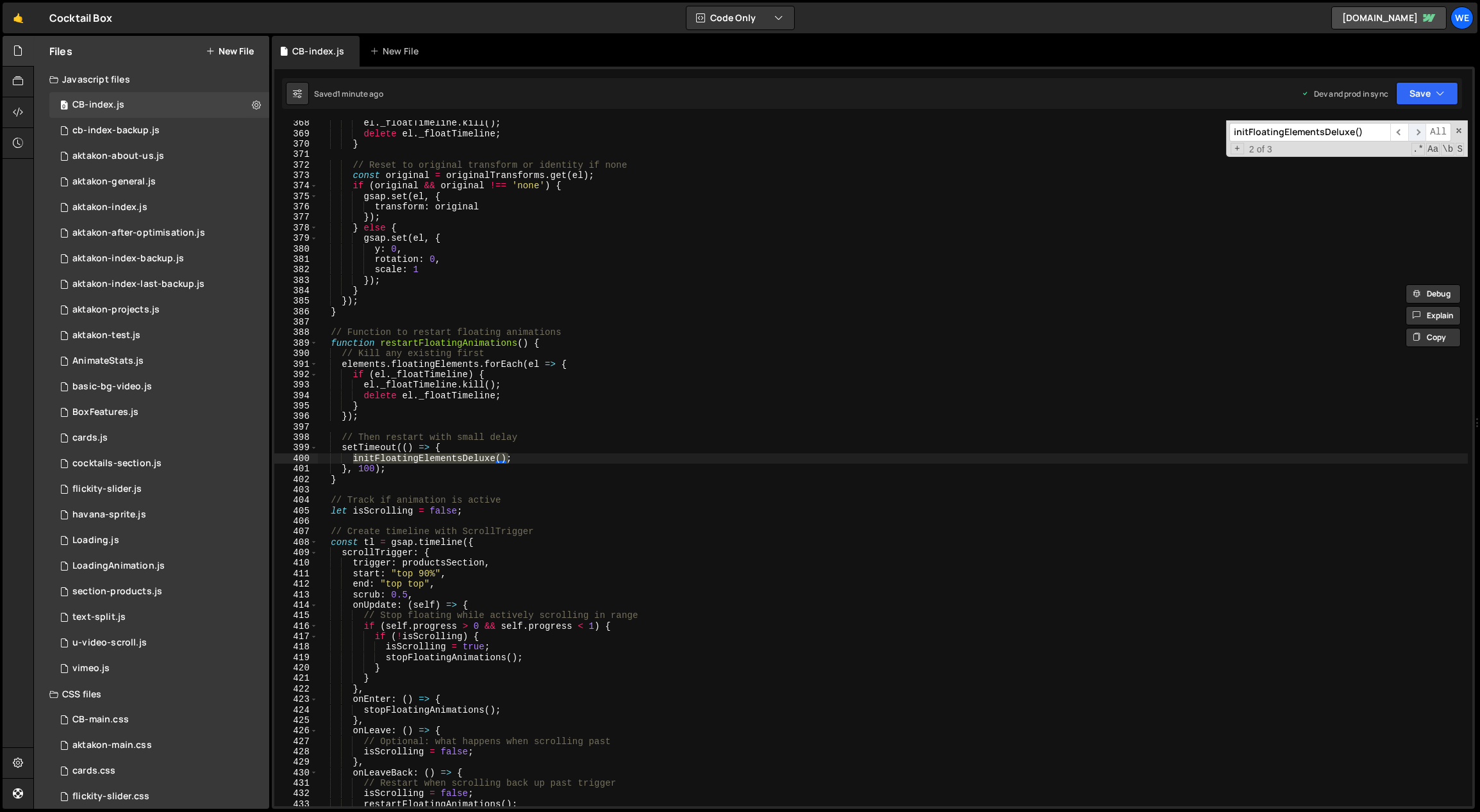
click at [1414, 132] on span "​" at bounding box center [1416, 132] width 18 height 18
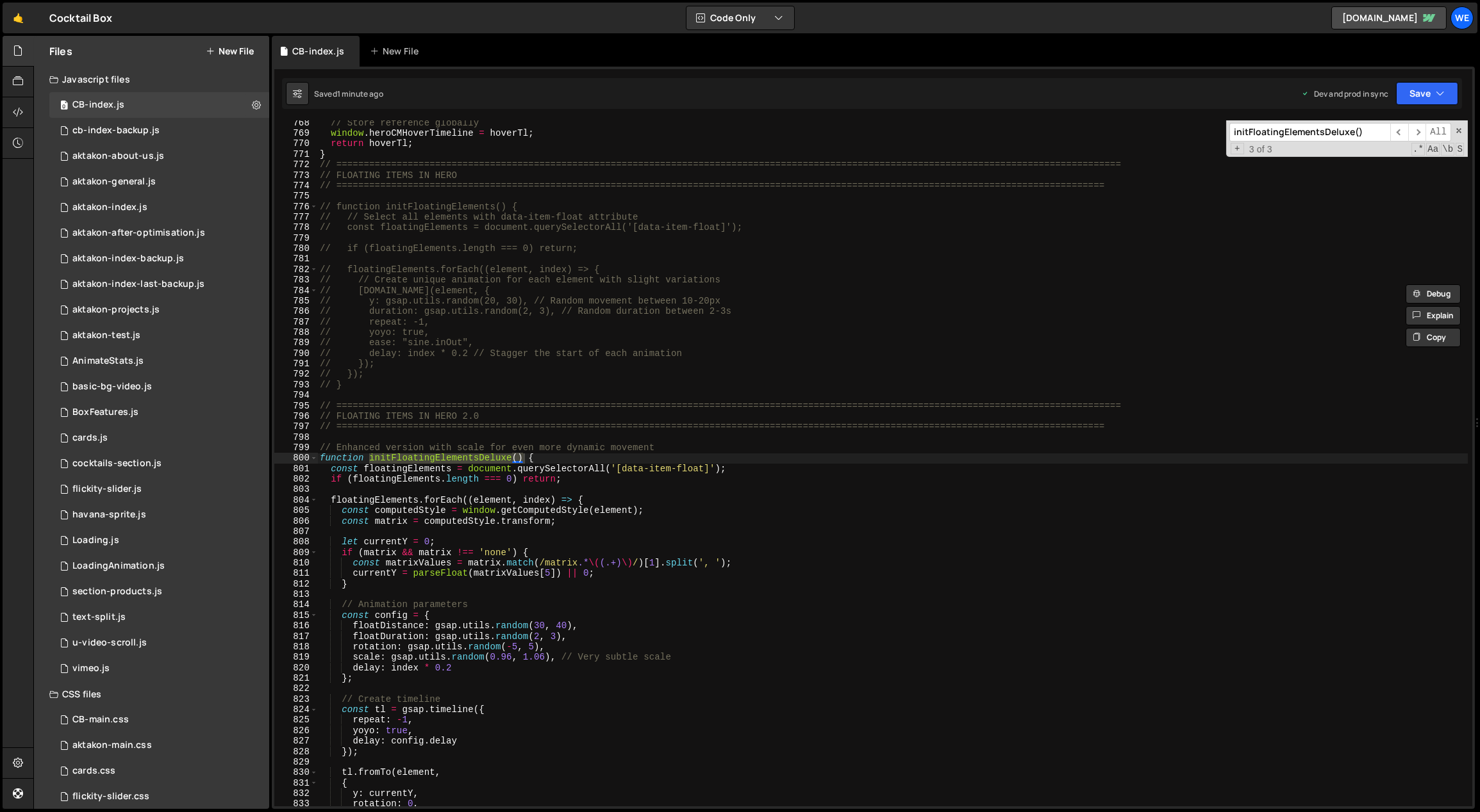
click at [737, 481] on div "// Store reference globally window . heroCMHoverTimeline = hoverTl ; return hov…" at bounding box center [893, 472] width 1151 height 708
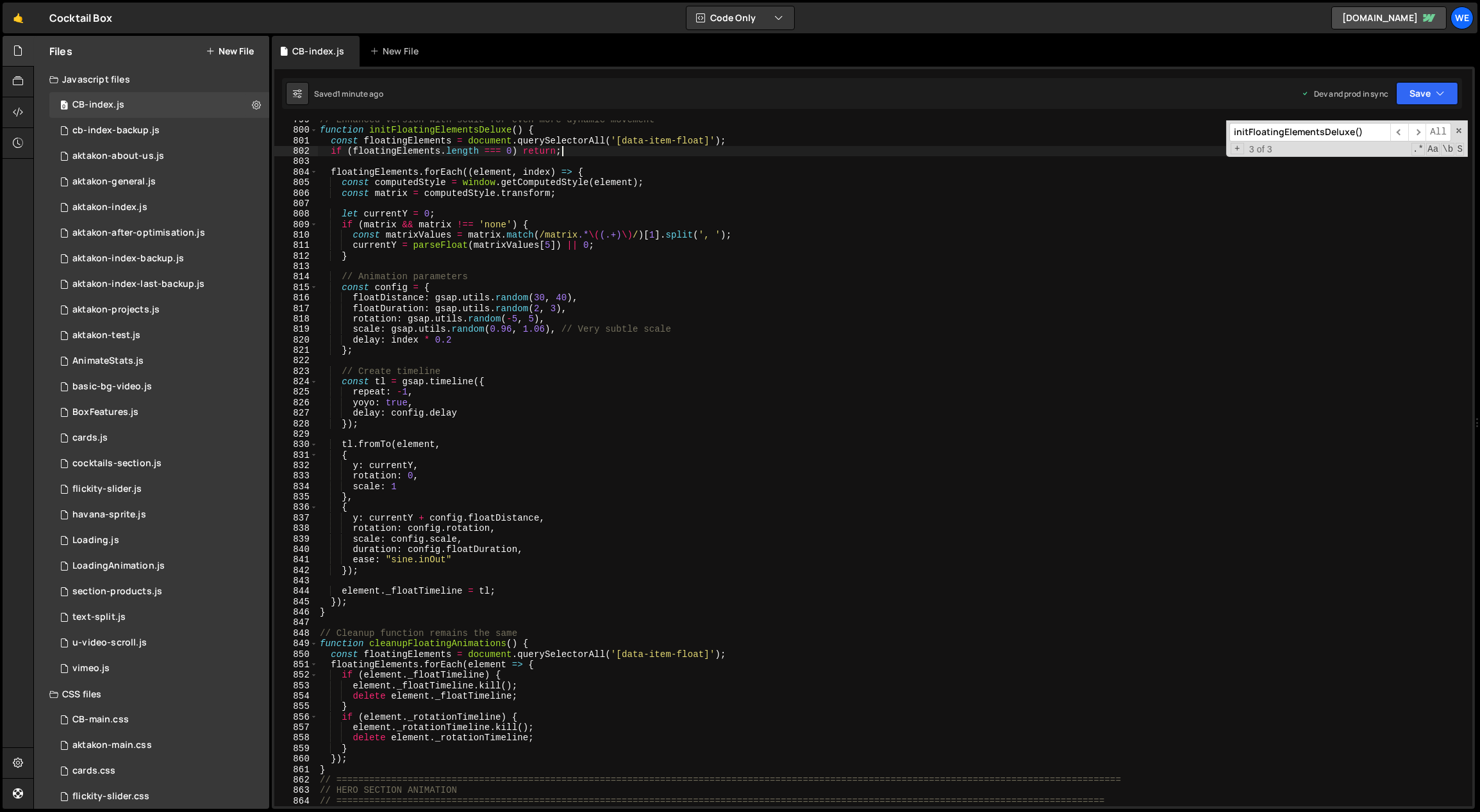
scroll to position [8440, 0]
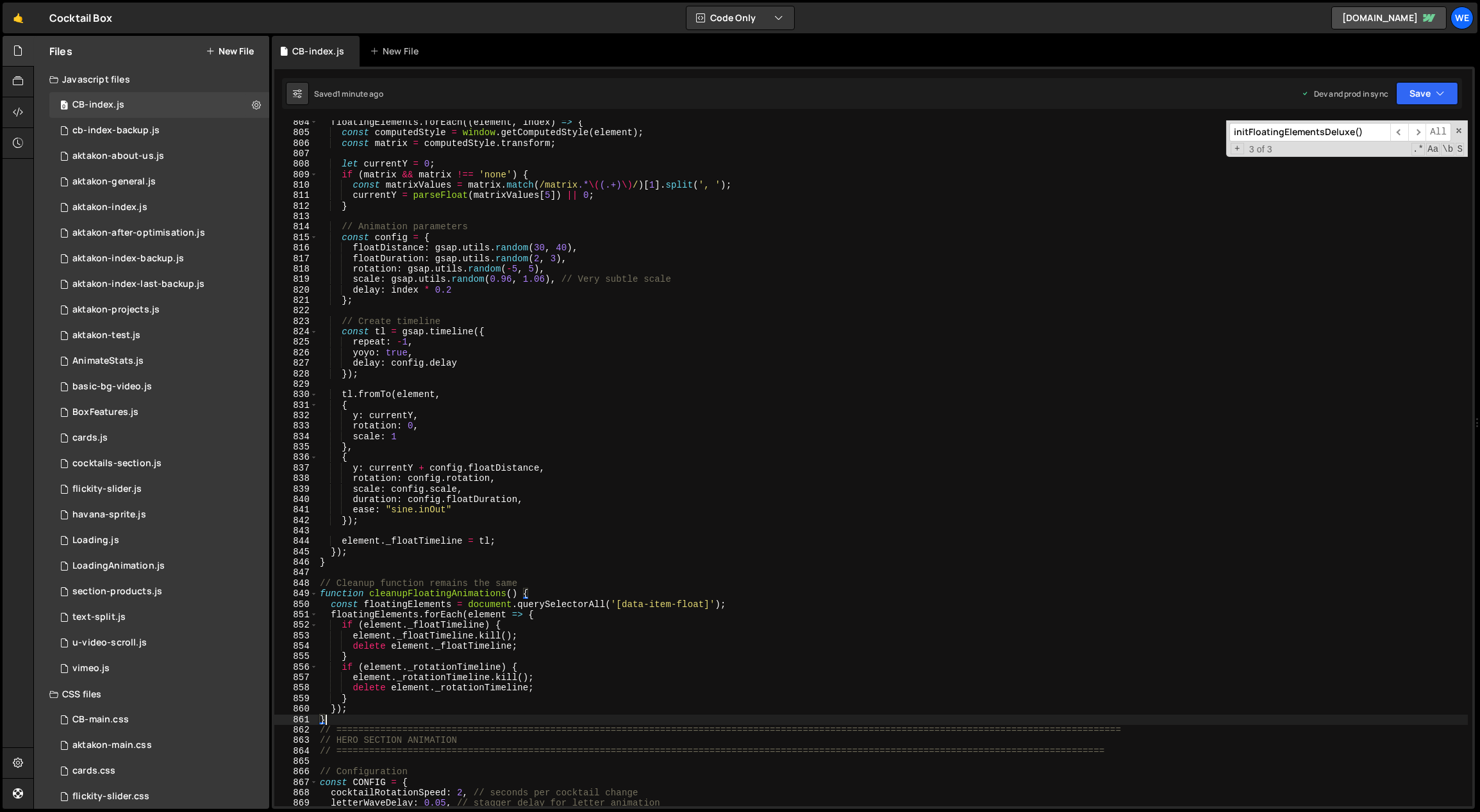
click at [339, 717] on div "floatingElements . forEach (( element , index ) => { const computedStyle = wind…" at bounding box center [893, 471] width 1151 height 708
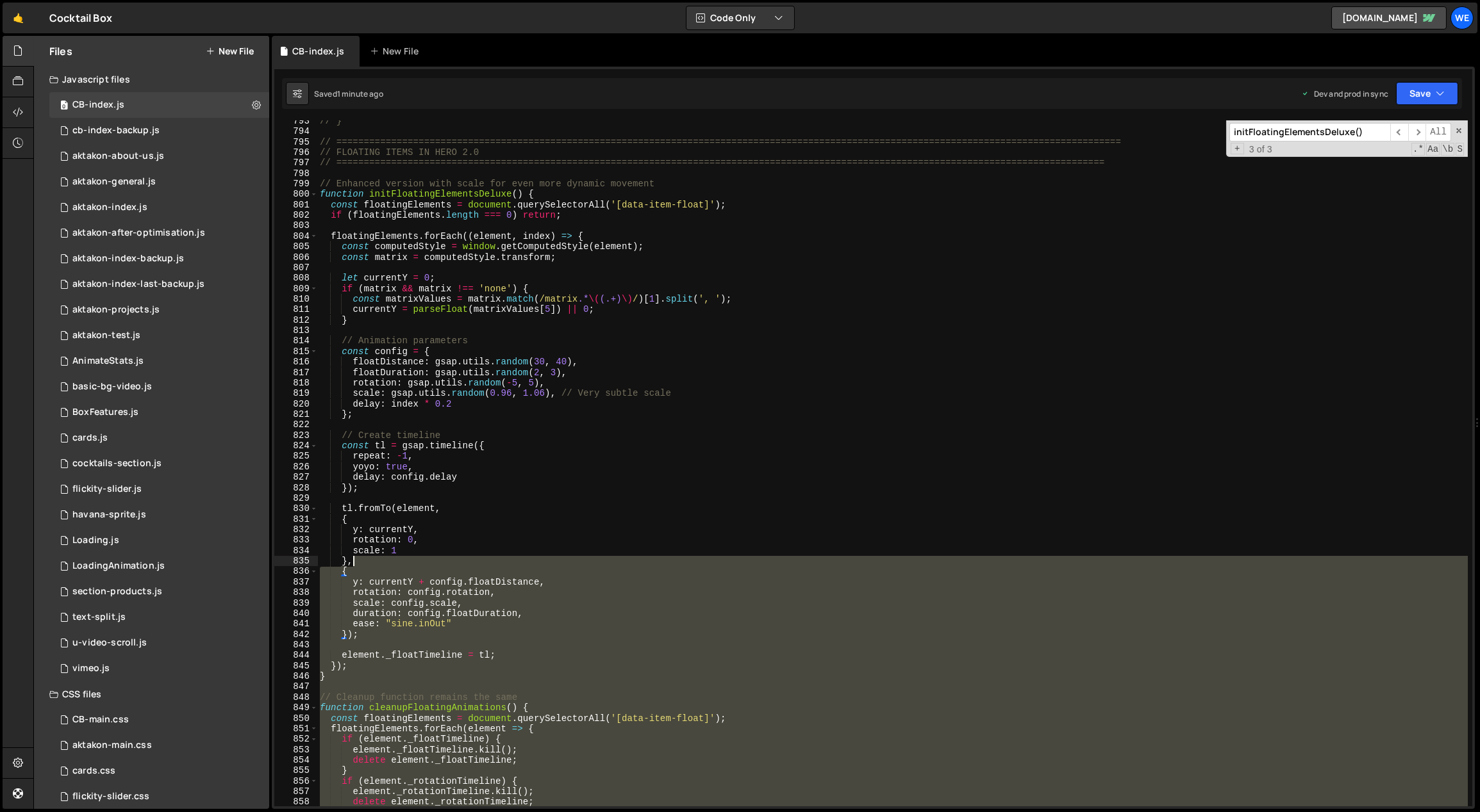
scroll to position [8257, 0]
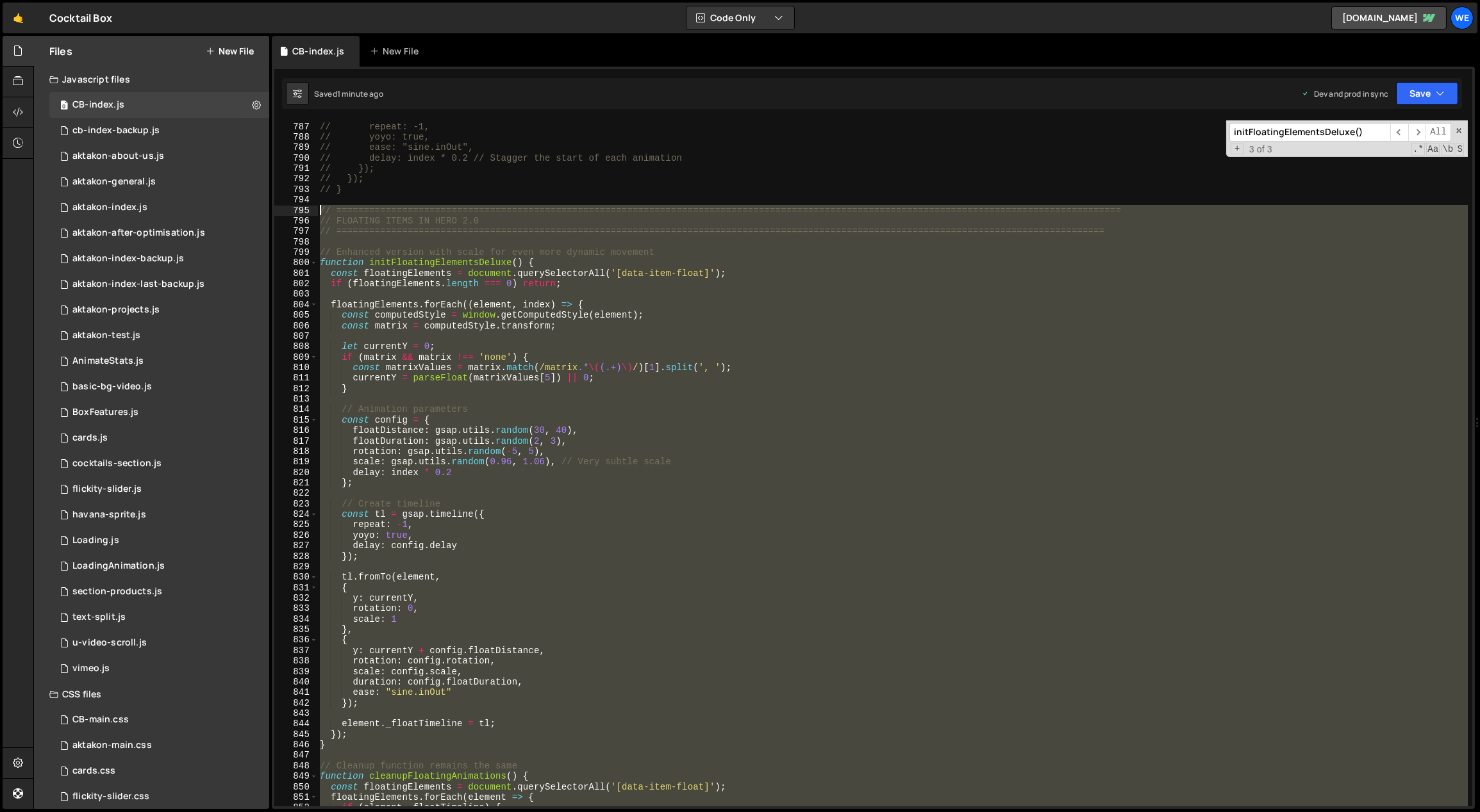
drag, startPoint x: 339, startPoint y: 717, endPoint x: 299, endPoint y: 211, distance: 507.6
click at [299, 211] on div "} 786 787 788 789 790 791 792 793 794 795 796 797 798 799 800 801 802 803 804 8…" at bounding box center [874, 463] width 1198 height 686
click at [524, 417] on div "// duration: gsap.utils.random(2, 3), // Random duration between 2-3s // repeat…" at bounding box center [893, 463] width 1150 height 686
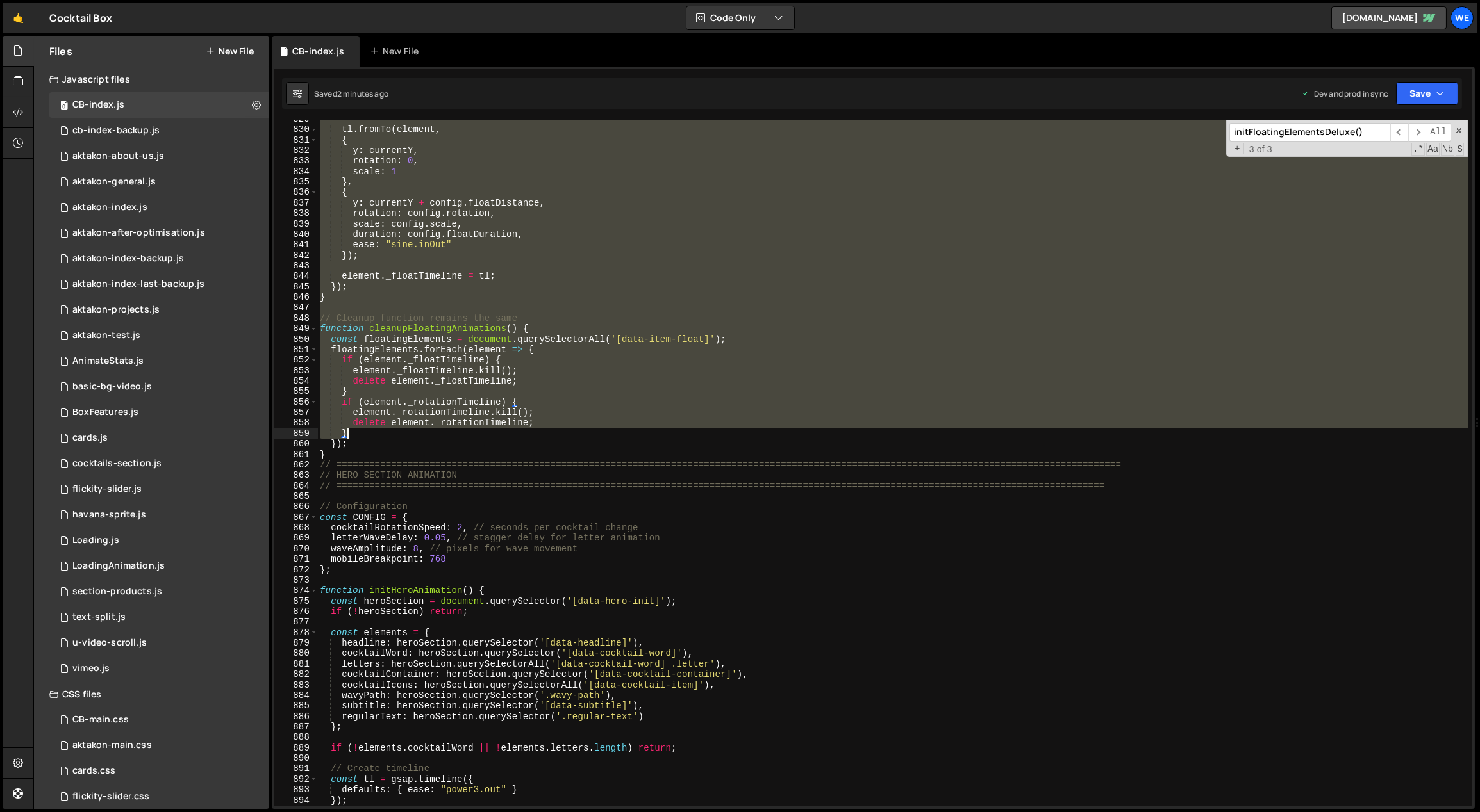
scroll to position [8768, 0]
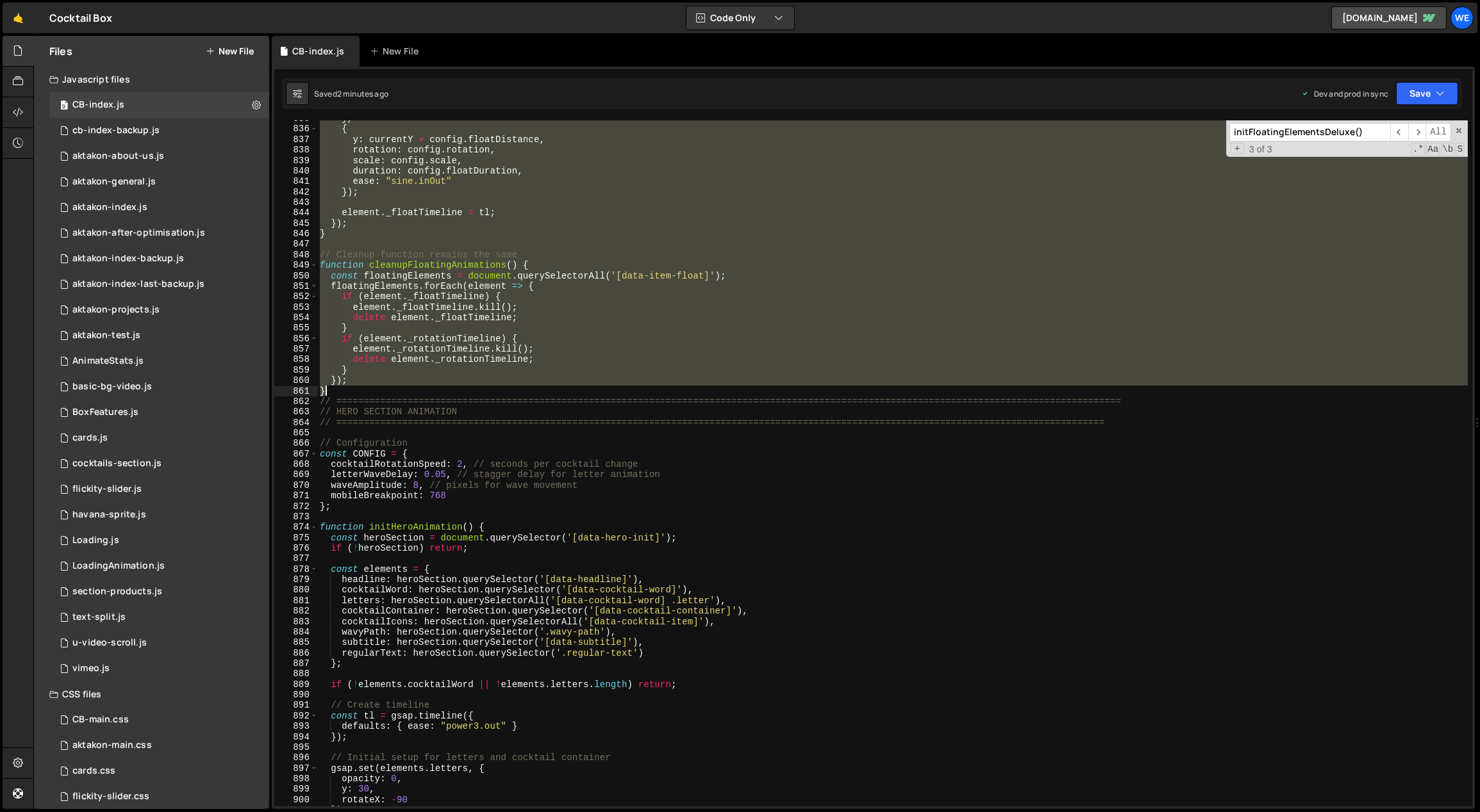
drag, startPoint x: 319, startPoint y: 206, endPoint x: 528, endPoint y: 388, distance: 277.1
click at [528, 388] on div "} , { y : currentY + config . floatDistance , rotation : config . rotation , sc…" at bounding box center [893, 467] width 1151 height 708
paste textarea
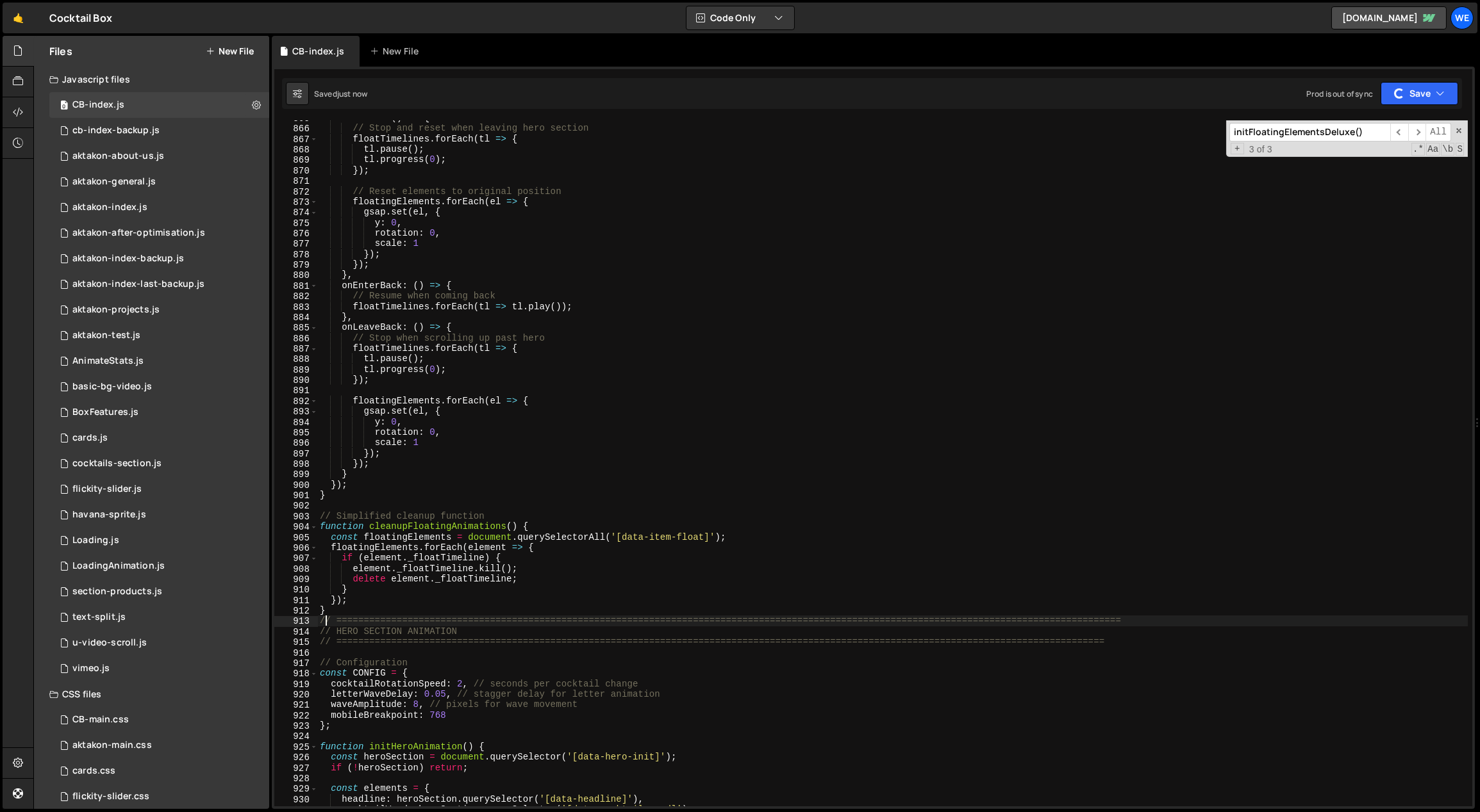
scroll to position [9213, 0]
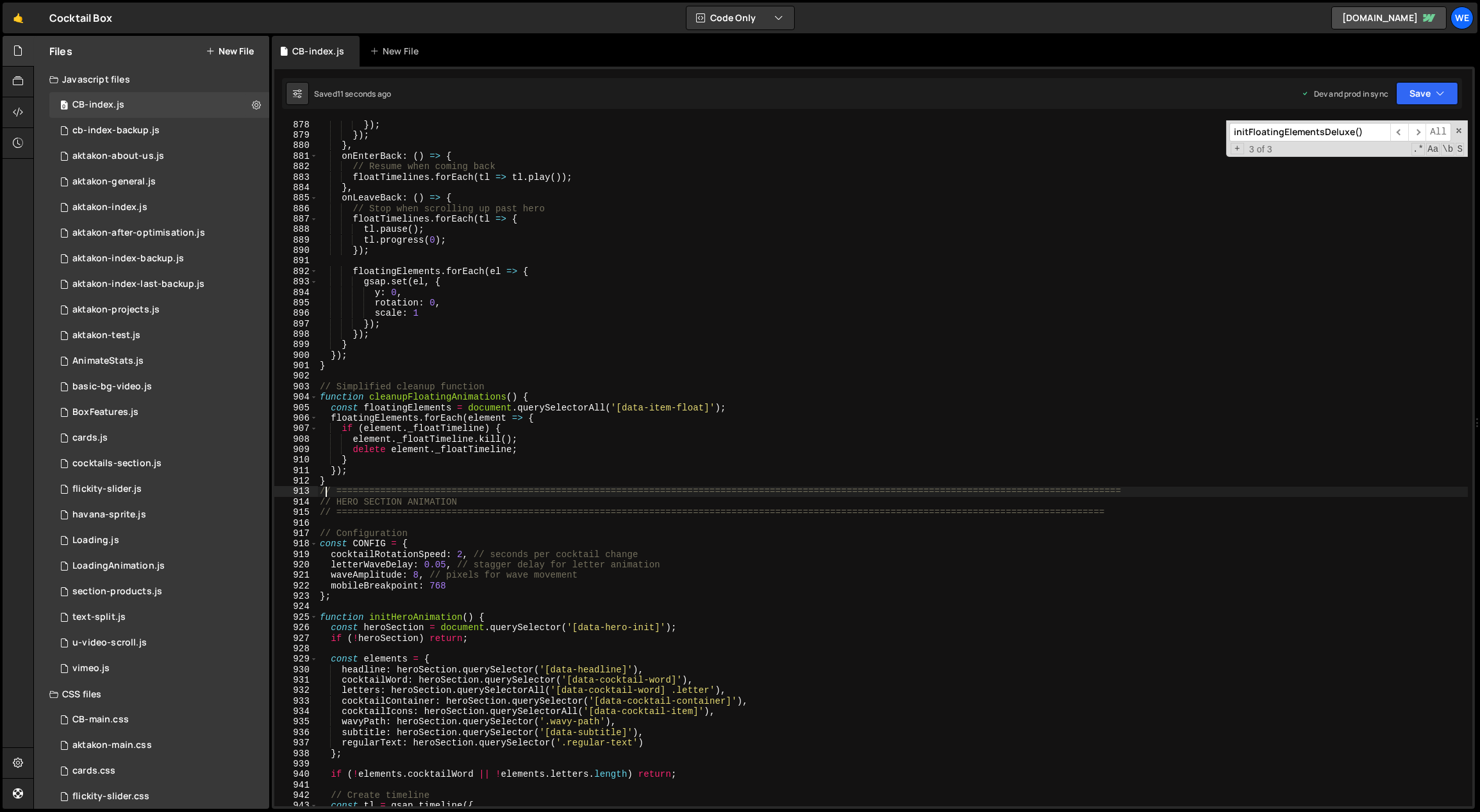
click at [793, 592] on div "}) ; }) ; } , onEnterBack : ( ) => { // Resume when coming back floatTimelines …" at bounding box center [893, 474] width 1151 height 708
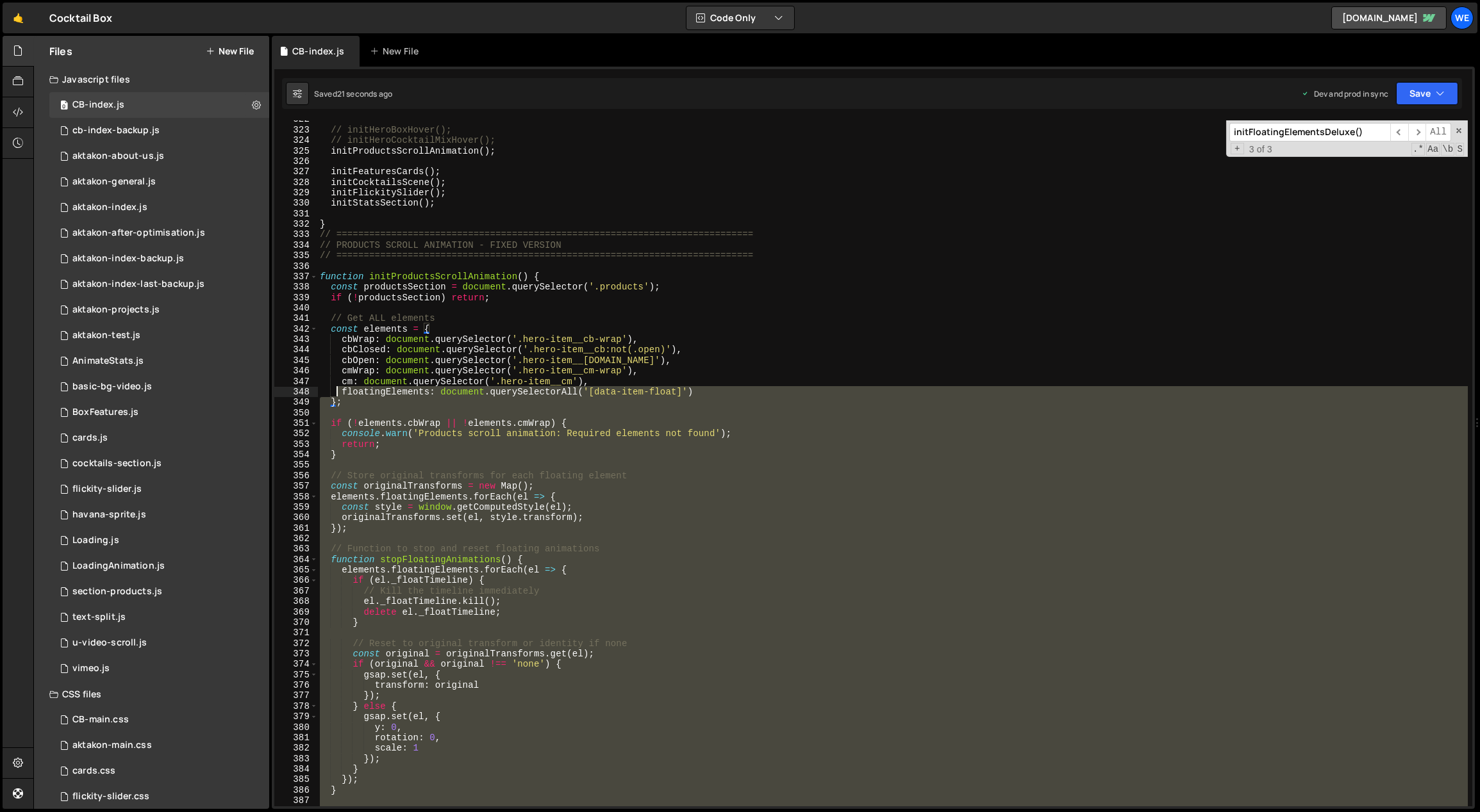
scroll to position [3391, 0]
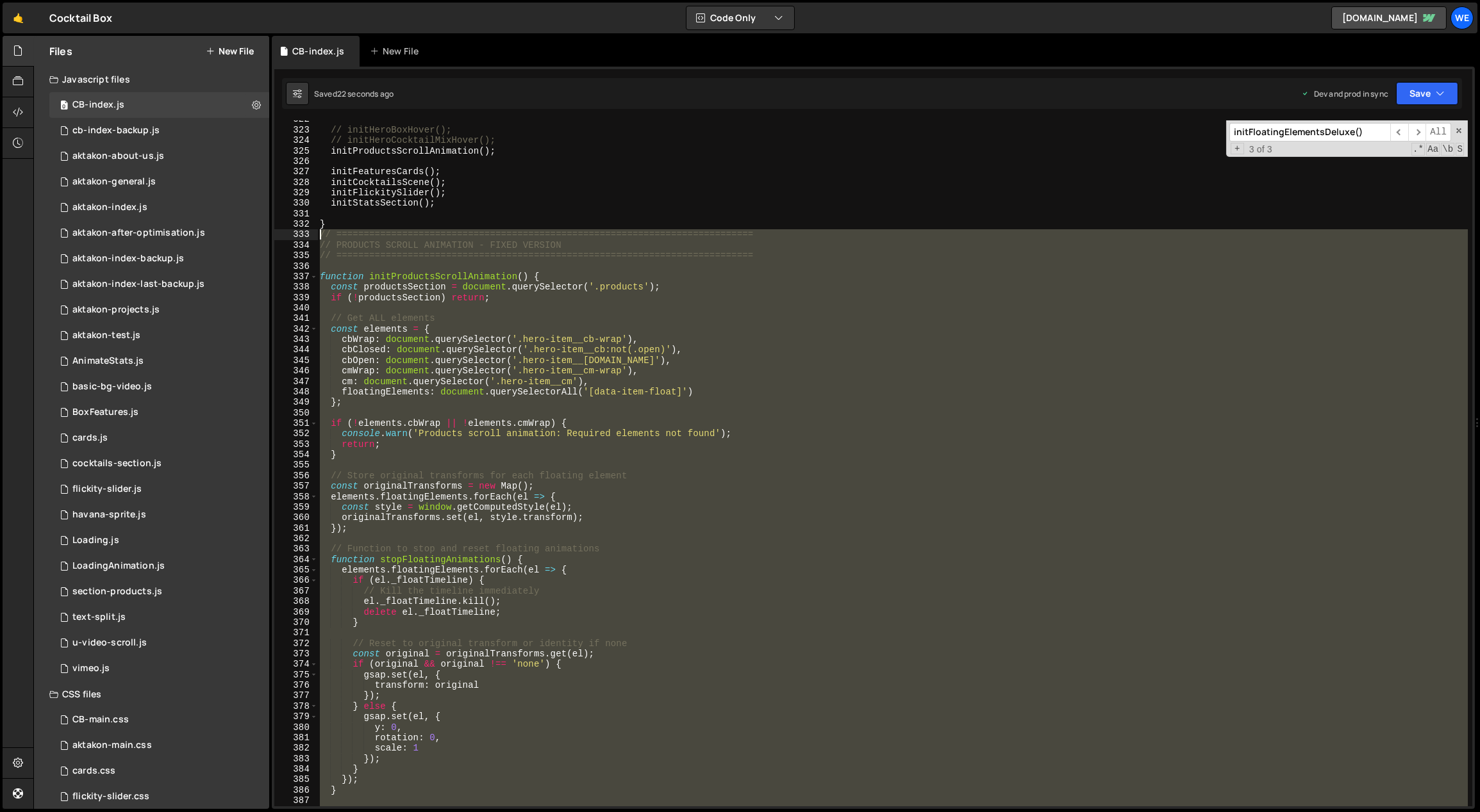
drag, startPoint x: 335, startPoint y: 355, endPoint x: 316, endPoint y: 235, distance: 121.5
click at [316, 235] on div "}; 322 323 324 325 326 327 328 329 330 331 332 333 334 335 336 337 338 339 340 …" at bounding box center [874, 463] width 1198 height 686
paste textarea "}"
type textarea "}"
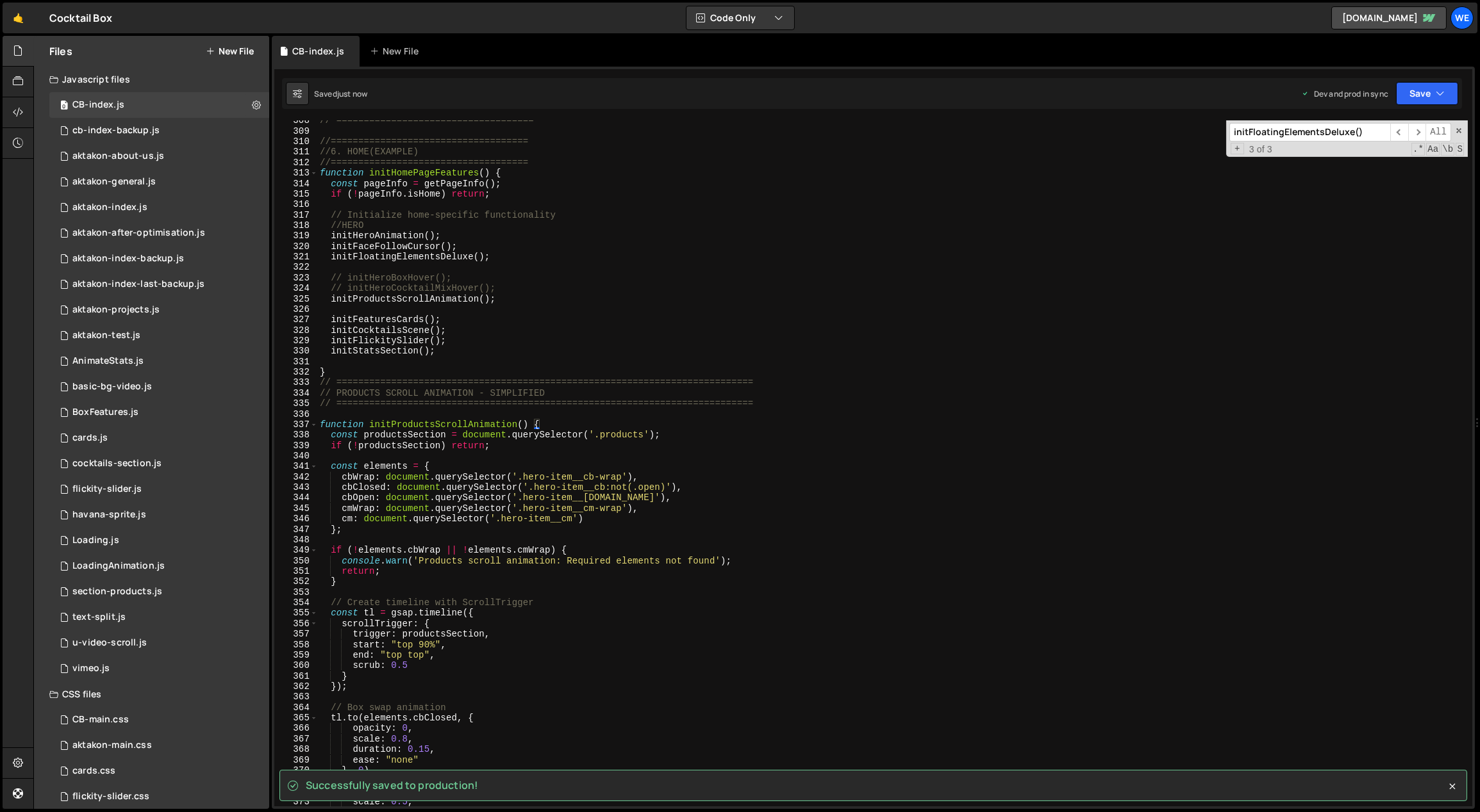
scroll to position [3391, 0]
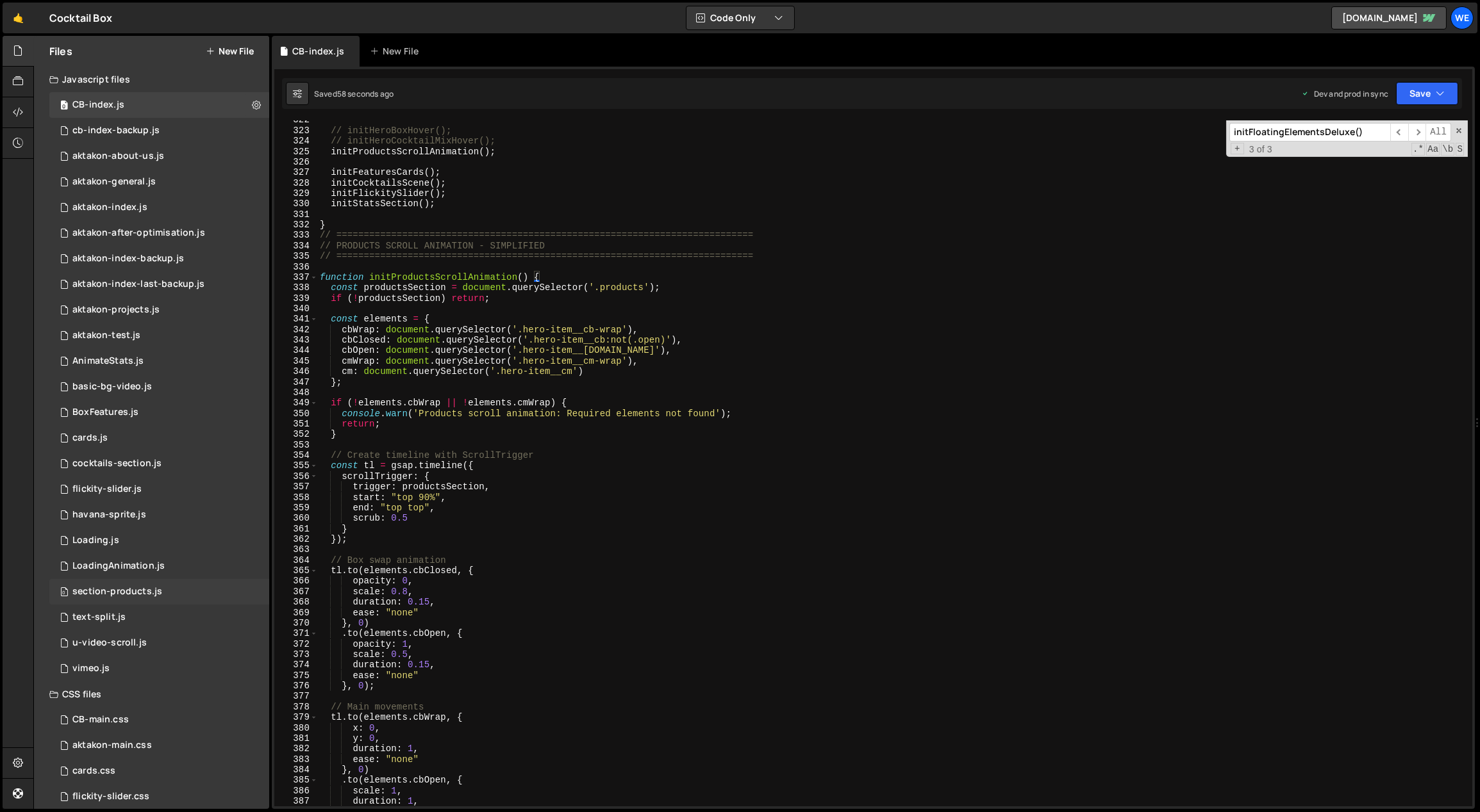
click at [148, 588] on div "section-products.js" at bounding box center [117, 592] width 90 height 11
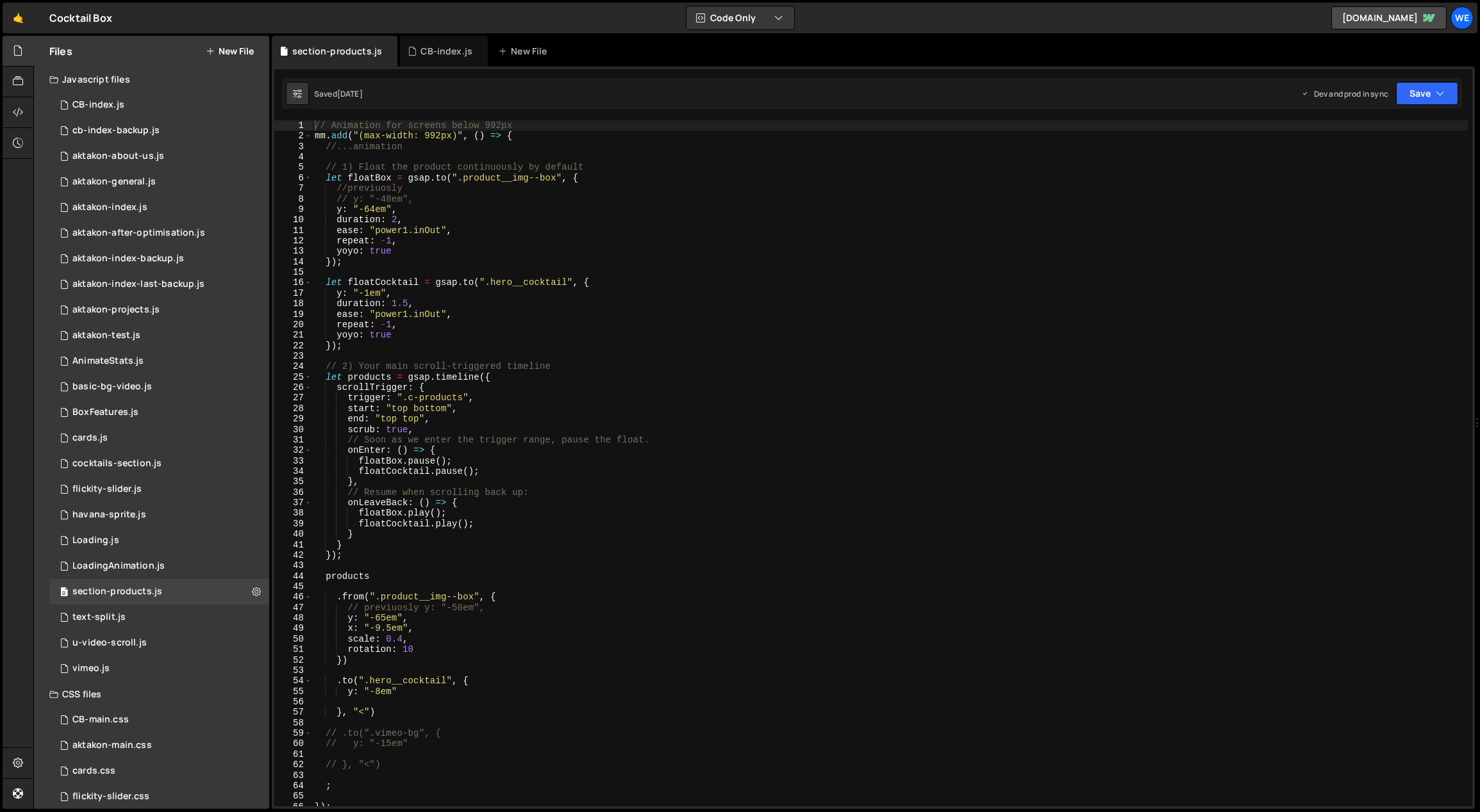
type textarea "floatBox.pause();"
click at [678, 461] on div "// Animation for screens below 992px mm . add ( "(max-width: 992px)" , ( ) => {…" at bounding box center [890, 474] width 1156 height 708
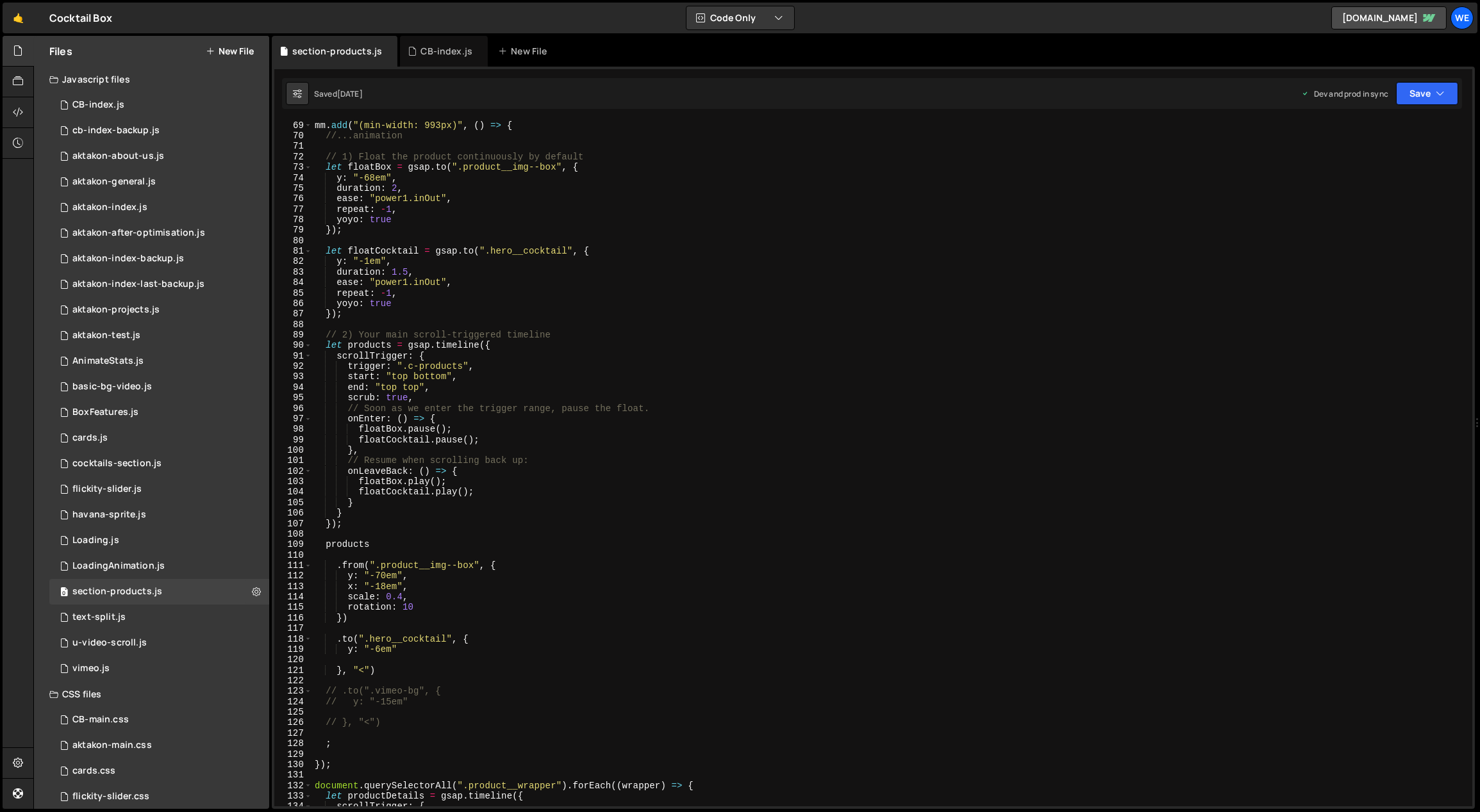
scroll to position [1064, 0]
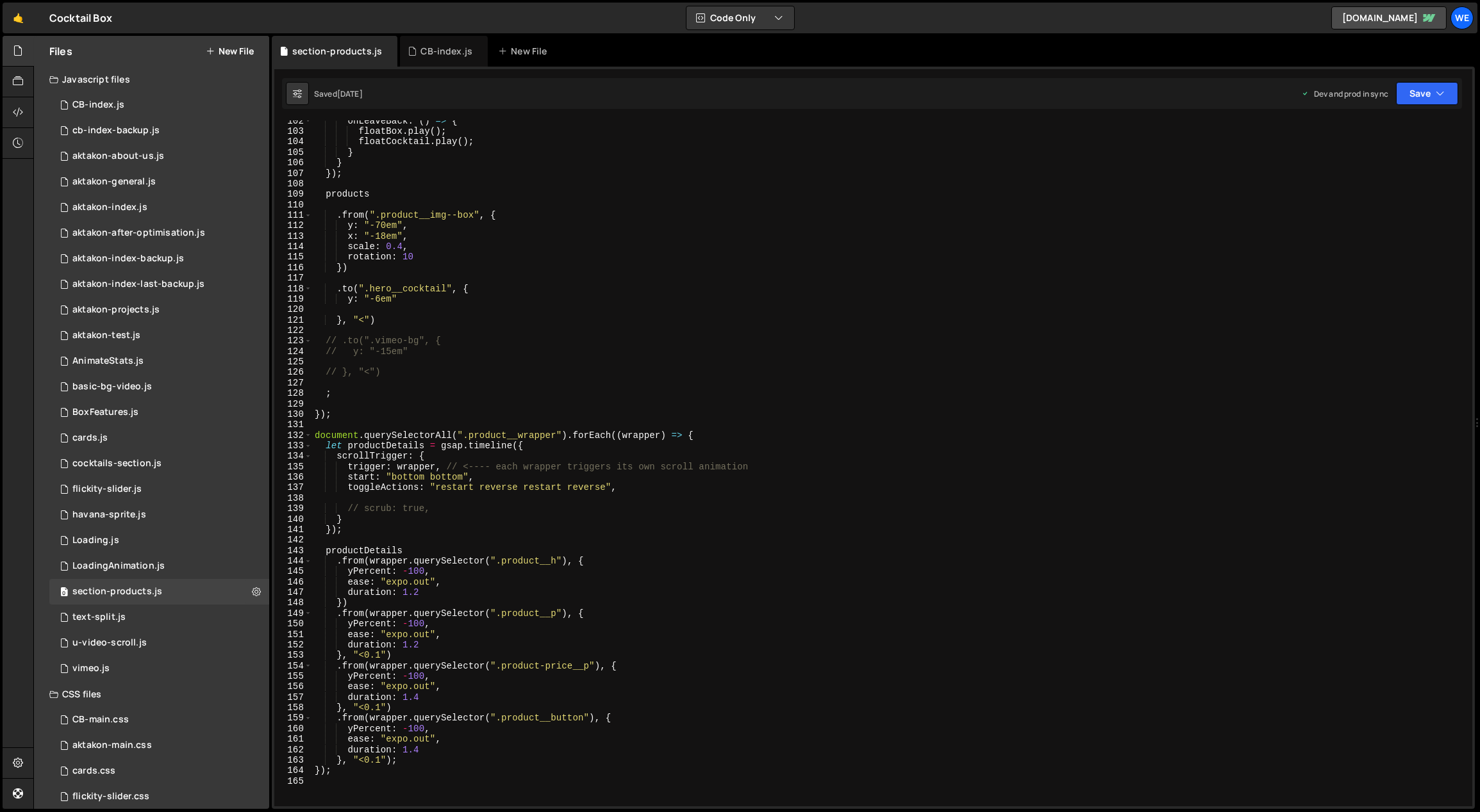
click at [666, 386] on div "onLeaveBack : ( ) => { floatBox . play ( ) ; floatCocktail . play ( ) ; } } }) …" at bounding box center [890, 470] width 1156 height 708
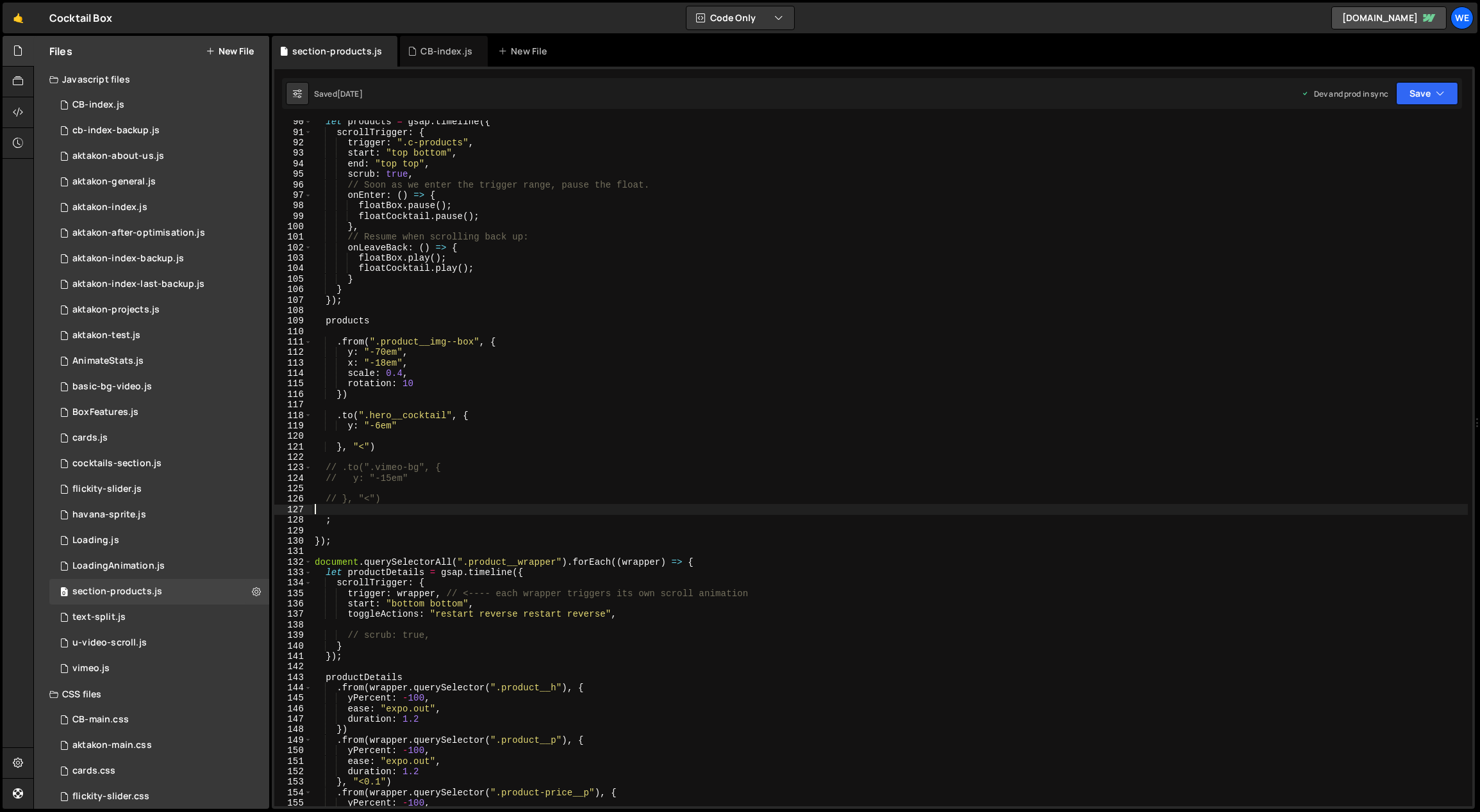
scroll to position [883, 0]
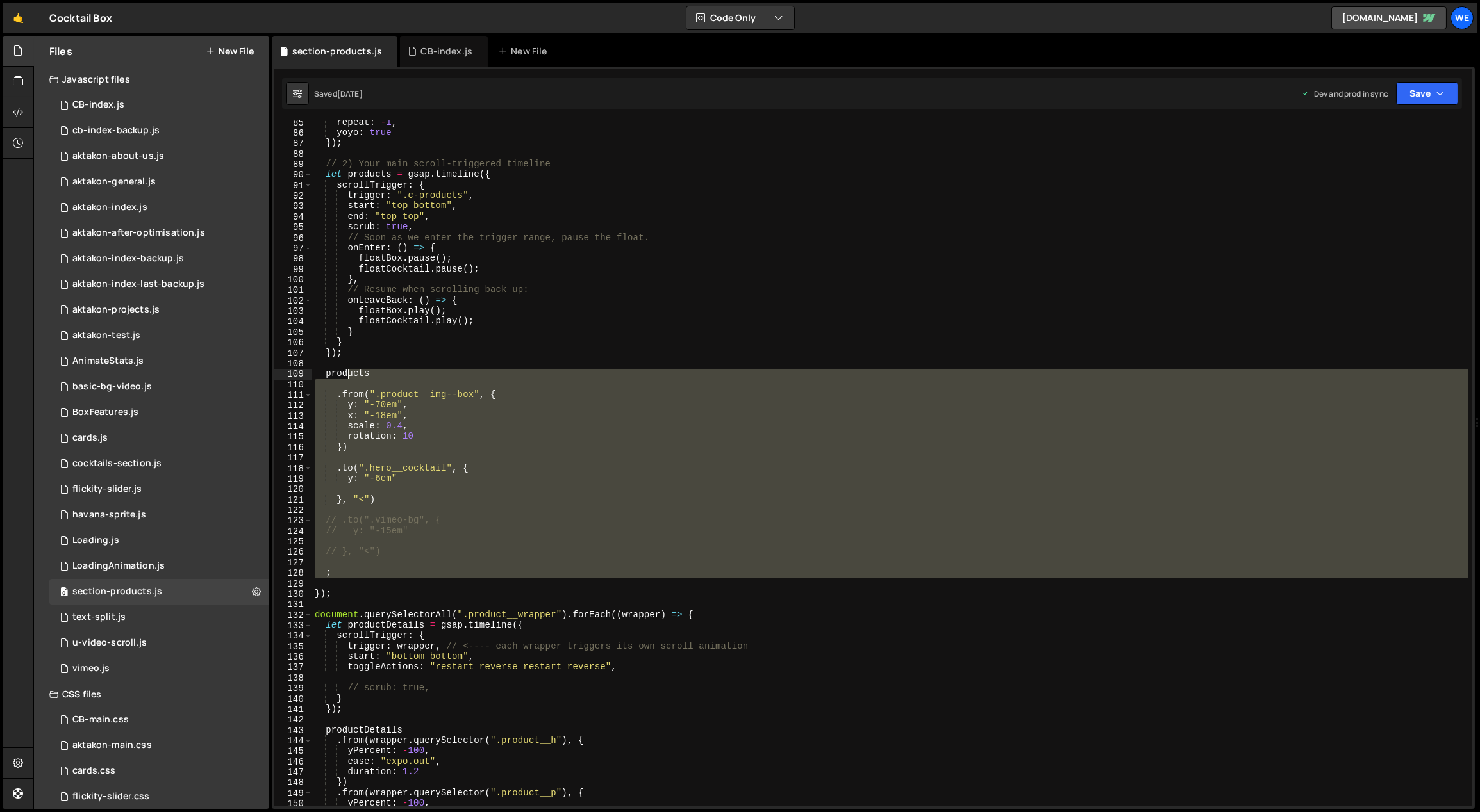
drag, startPoint x: 343, startPoint y: 589, endPoint x: 347, endPoint y: 376, distance: 213.0
click at [347, 373] on div "repeat : - 1 , yoyo : true }) ; // 2) Your main scroll-triggered timeline let p…" at bounding box center [890, 471] width 1156 height 708
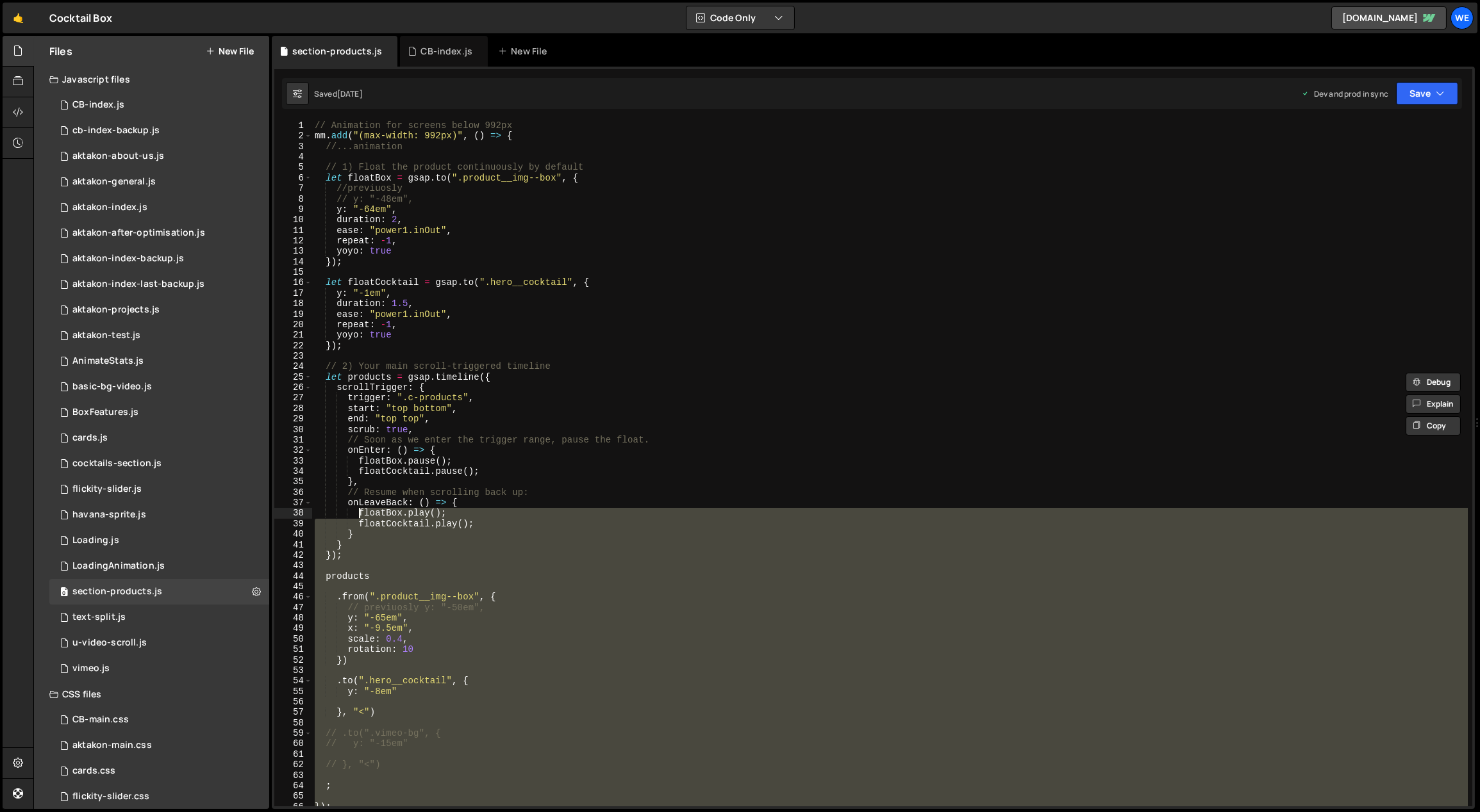
scroll to position [0, 0]
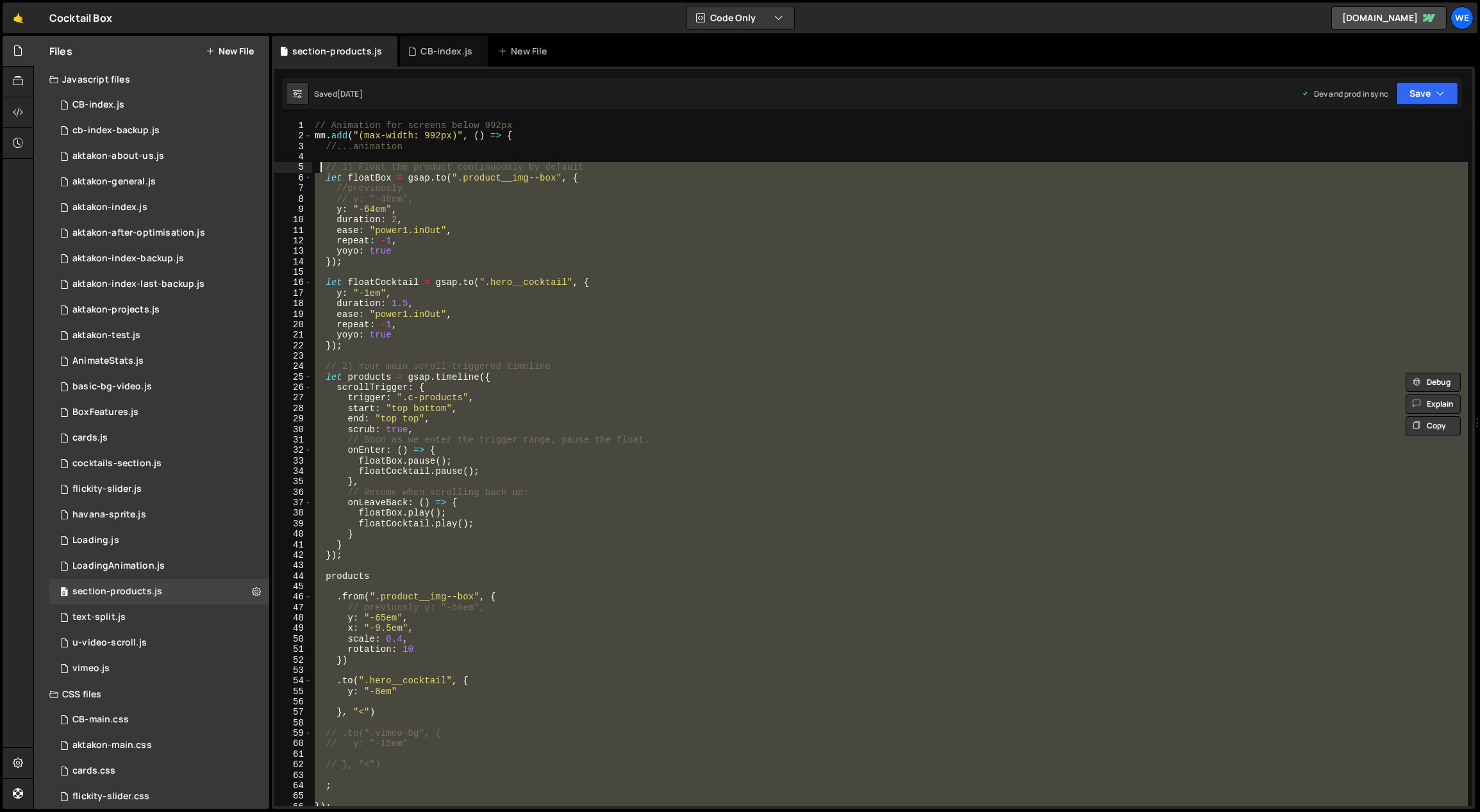
drag, startPoint x: 341, startPoint y: 589, endPoint x: 319, endPoint y: 169, distance: 420.6
click at [319, 169] on div "// Animation for screens below 992px mm . add ( "(max-width: 992px)" , ( ) => {…" at bounding box center [890, 474] width 1156 height 708
click at [545, 382] on div "// Animation for screens below 992px mm . add ( "(max-width: 992px)" , ( ) => {…" at bounding box center [890, 463] width 1156 height 686
type textarea "scrollTrigger: {"
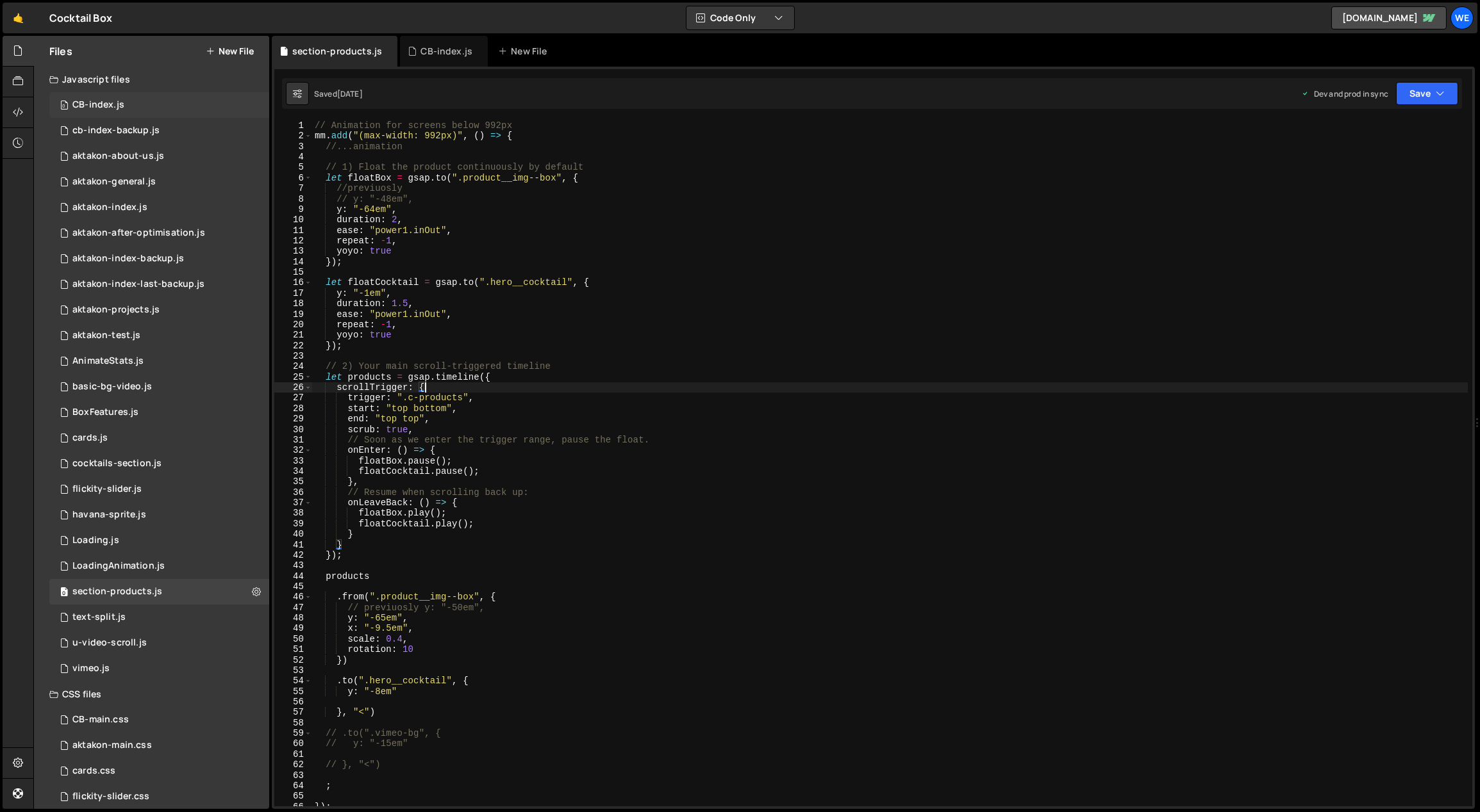
click at [132, 96] on div "0 CB-index.js 0" at bounding box center [159, 105] width 220 height 26
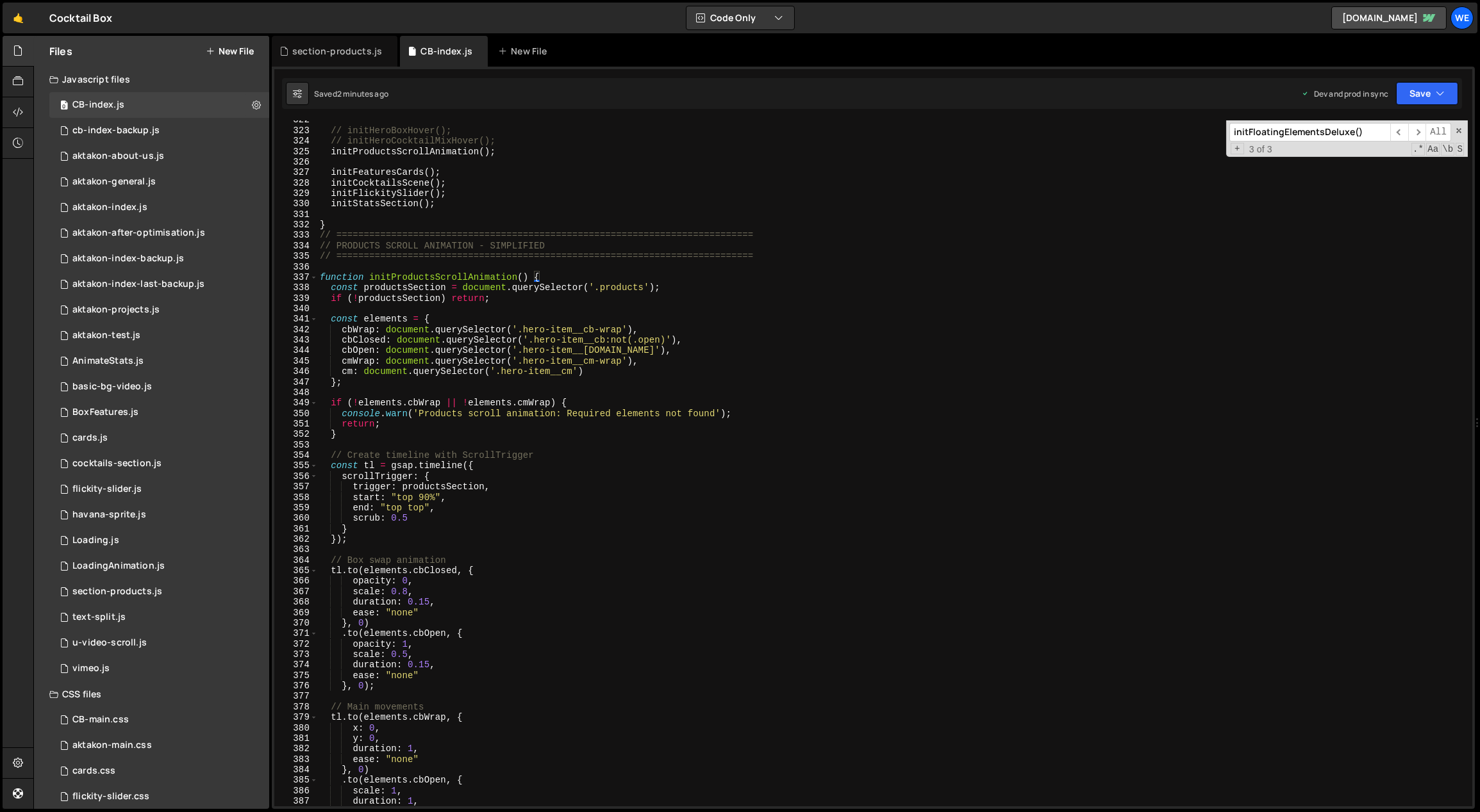
type textarea "cbWrap: document.querySelector('.hero-item__cb-wrap'),"
click at [710, 333] on div "// initHeroBoxHover(); // initHeroCocktailMixHover(); initProductsScrollAnimati…" at bounding box center [893, 468] width 1151 height 708
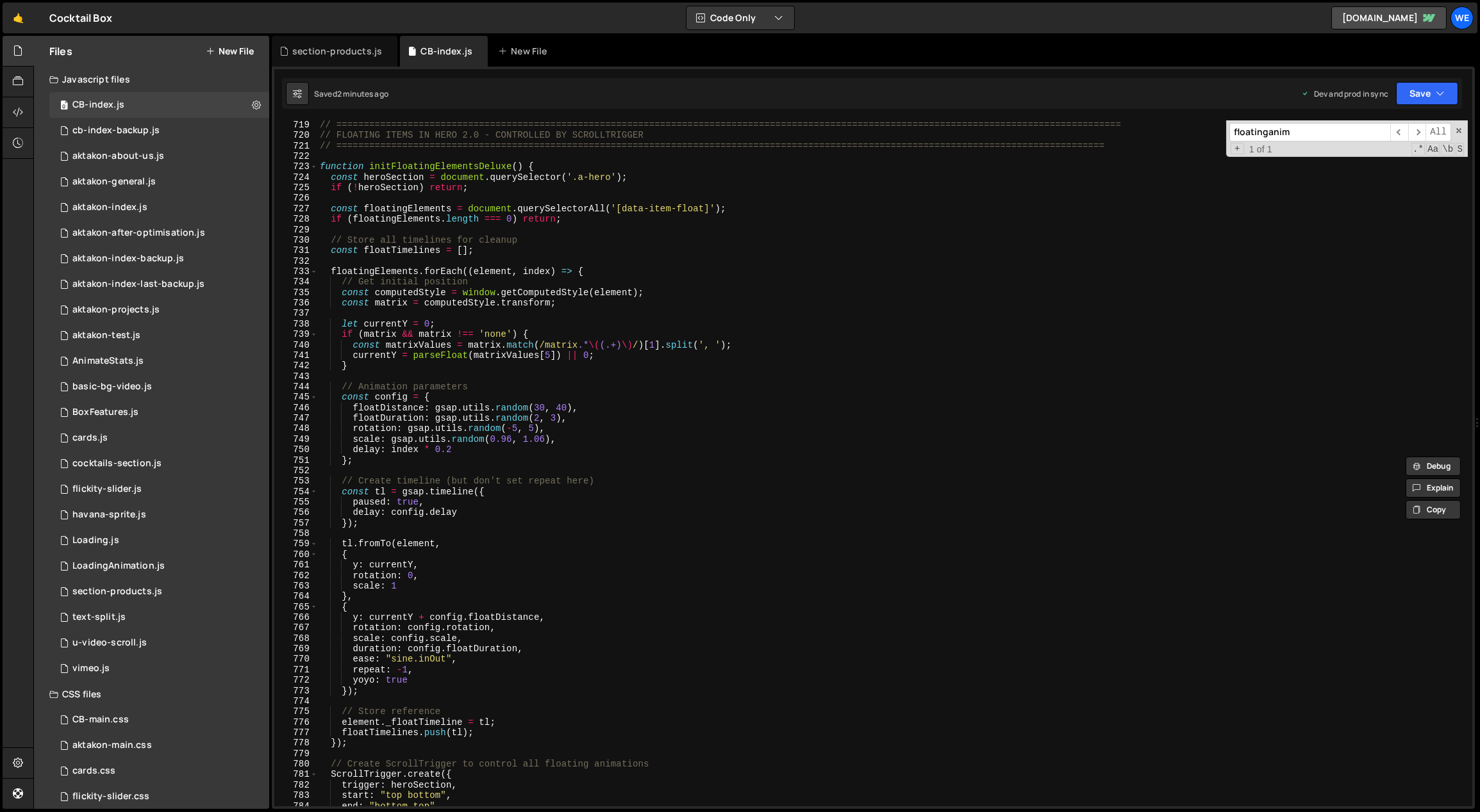
scroll to position [7495, 0]
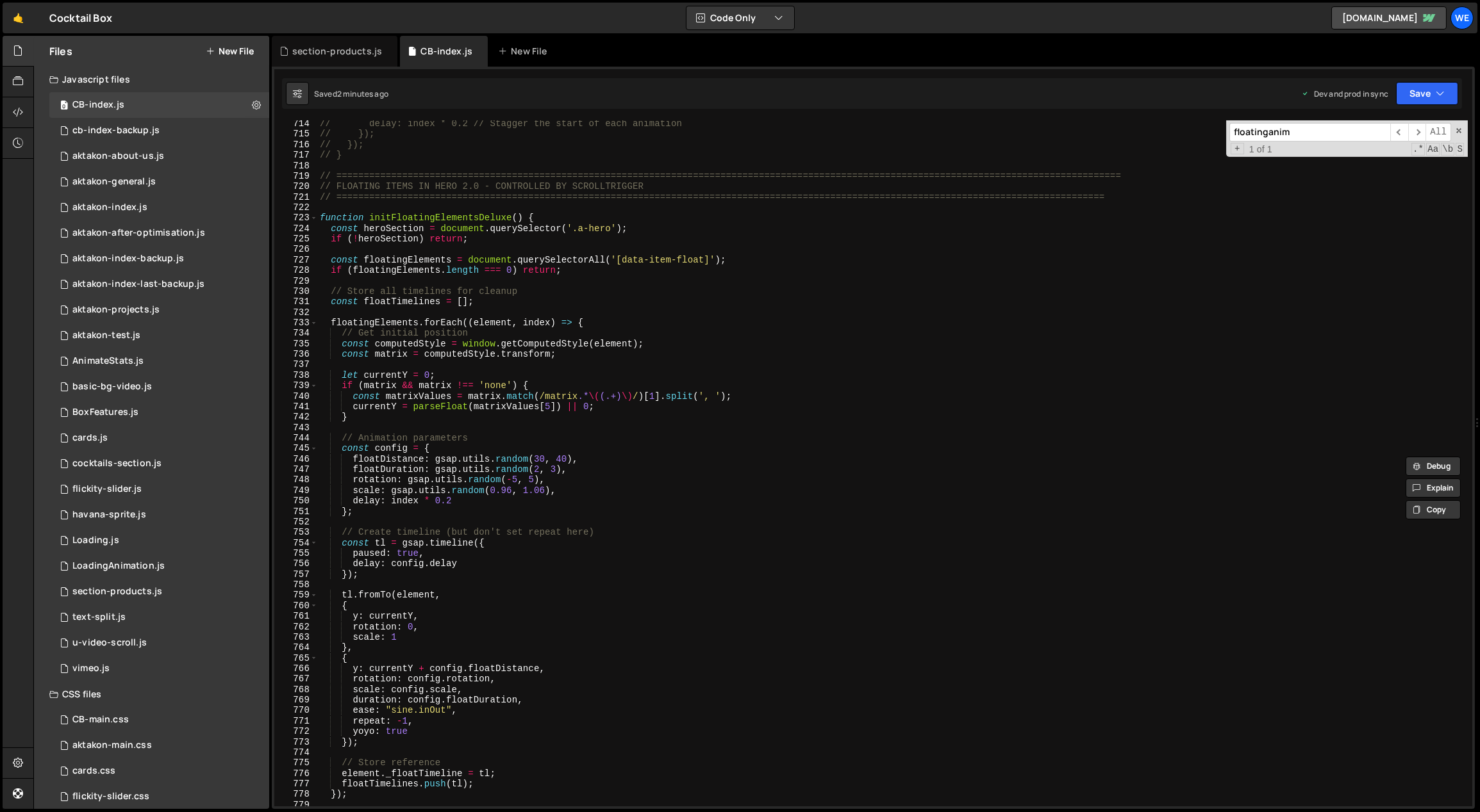
type input "floatinganim"
click at [649, 341] on div "// delay: index * 0.2 // Stagger the start of each animation // }); // }); // }…" at bounding box center [893, 472] width 1151 height 708
click at [663, 275] on div "// delay: index * 0.2 // Stagger the start of each animation // }); // }); // }…" at bounding box center [893, 472] width 1151 height 708
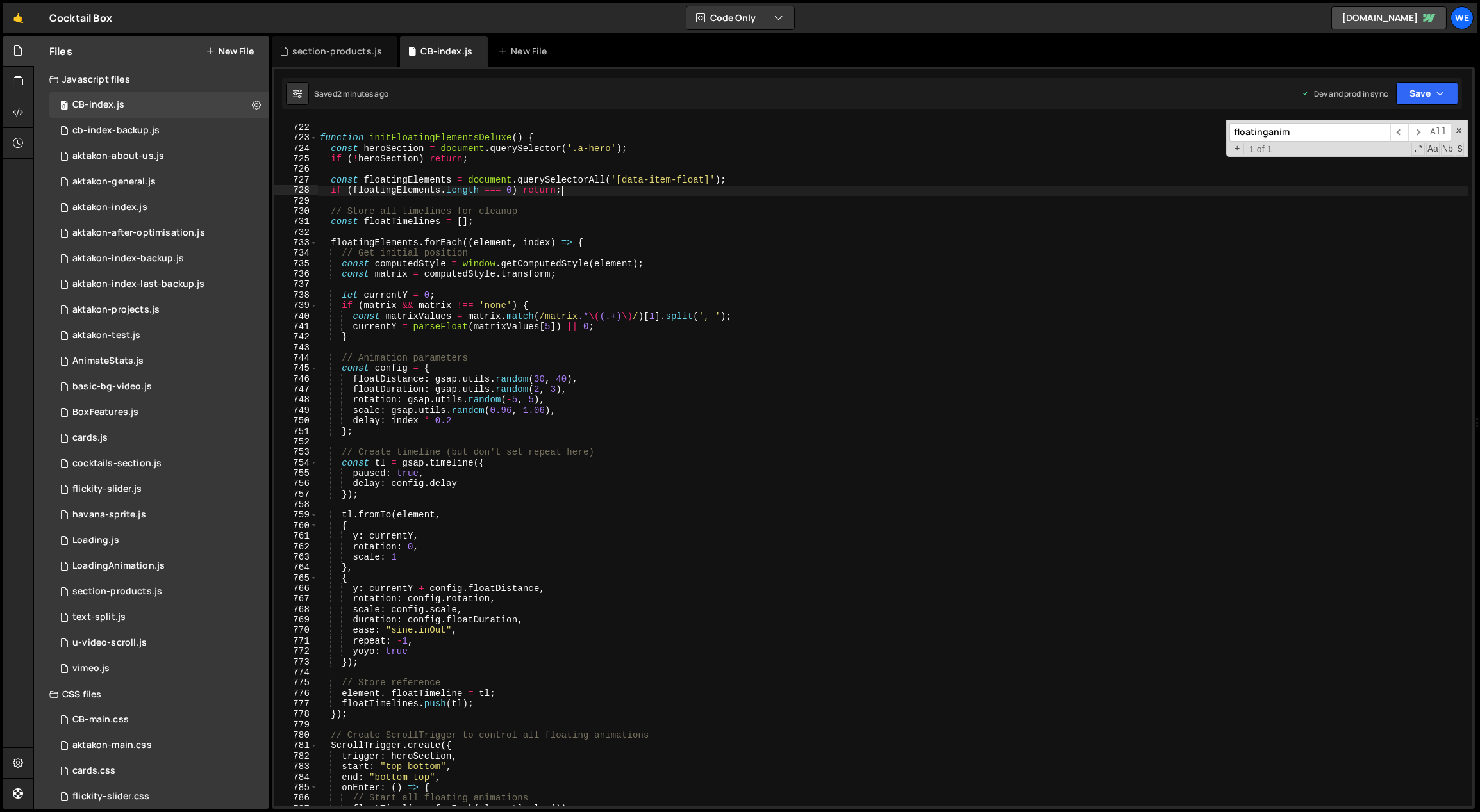
scroll to position [7610, 0]
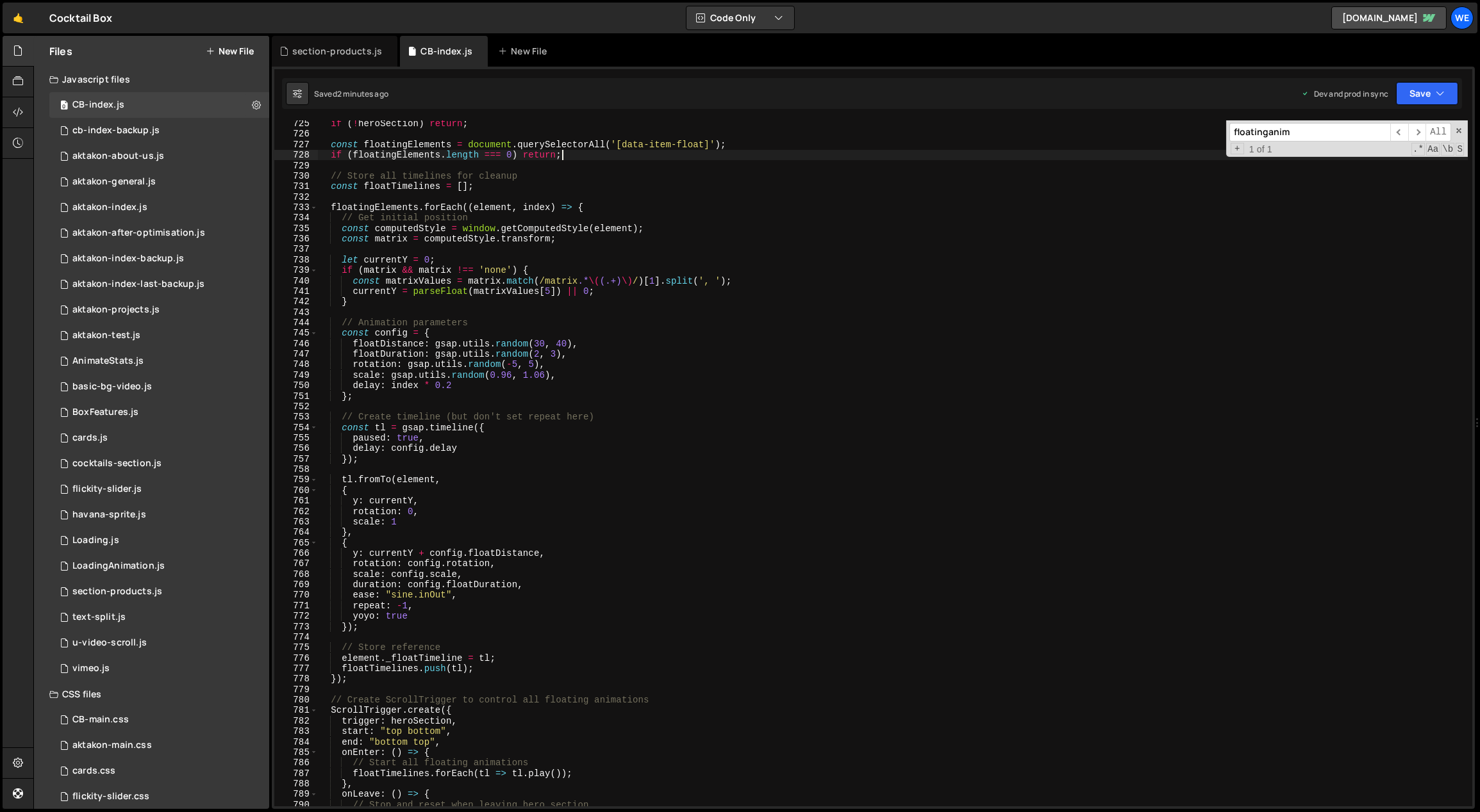
click at [400, 743] on div "if ( ! heroSection ) return ; const floatingElements = document . querySelector…" at bounding box center [893, 472] width 1151 height 708
click at [409, 730] on div "if ( ! heroSection ) return ; const floatingElements = document . querySelector…" at bounding box center [893, 472] width 1151 height 708
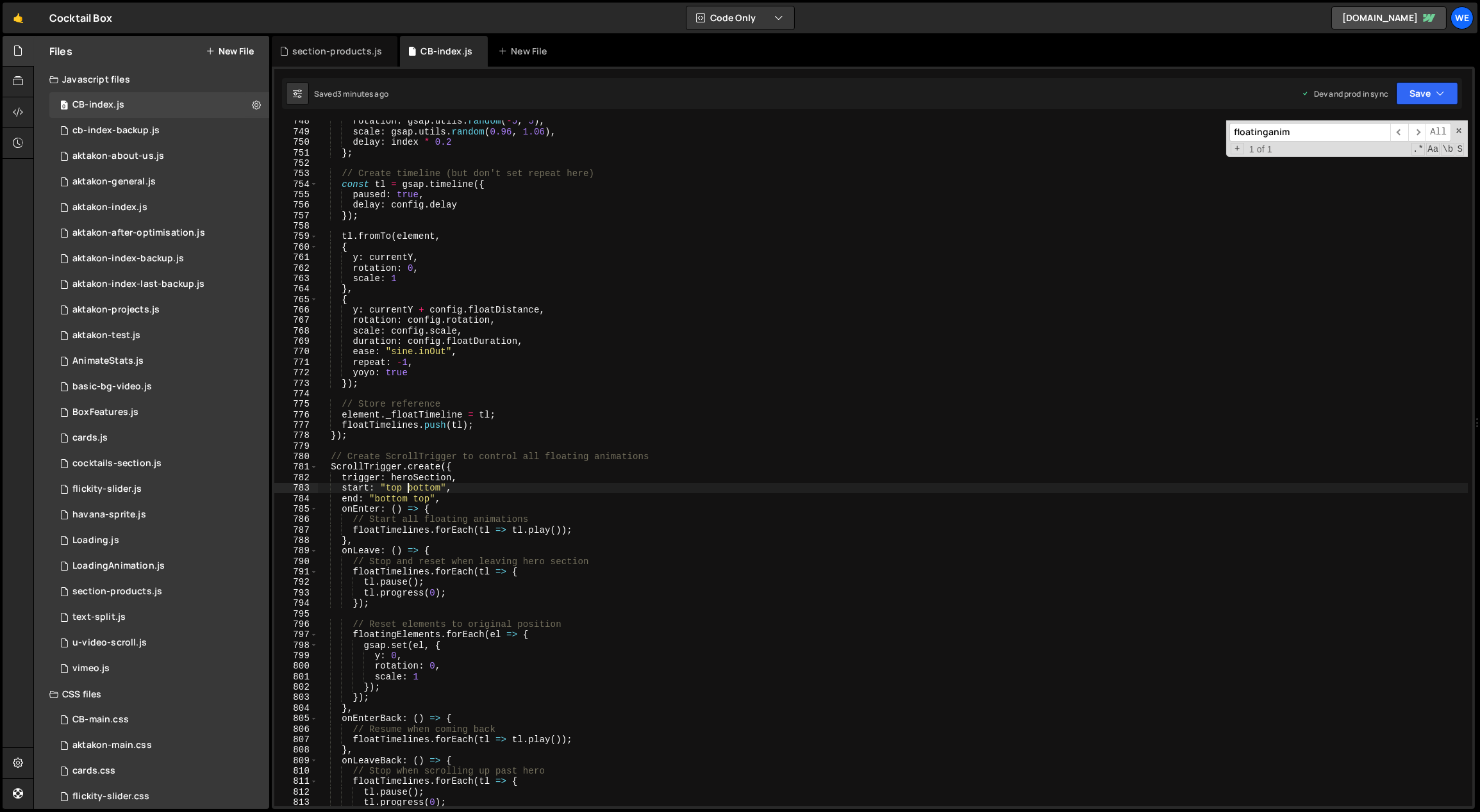
scroll to position [7854, 0]
click at [442, 503] on div "rotation : gsap . utils . random ( - 5 , 5 ) , scale : gsap . utils . random ( …" at bounding box center [893, 470] width 1151 height 708
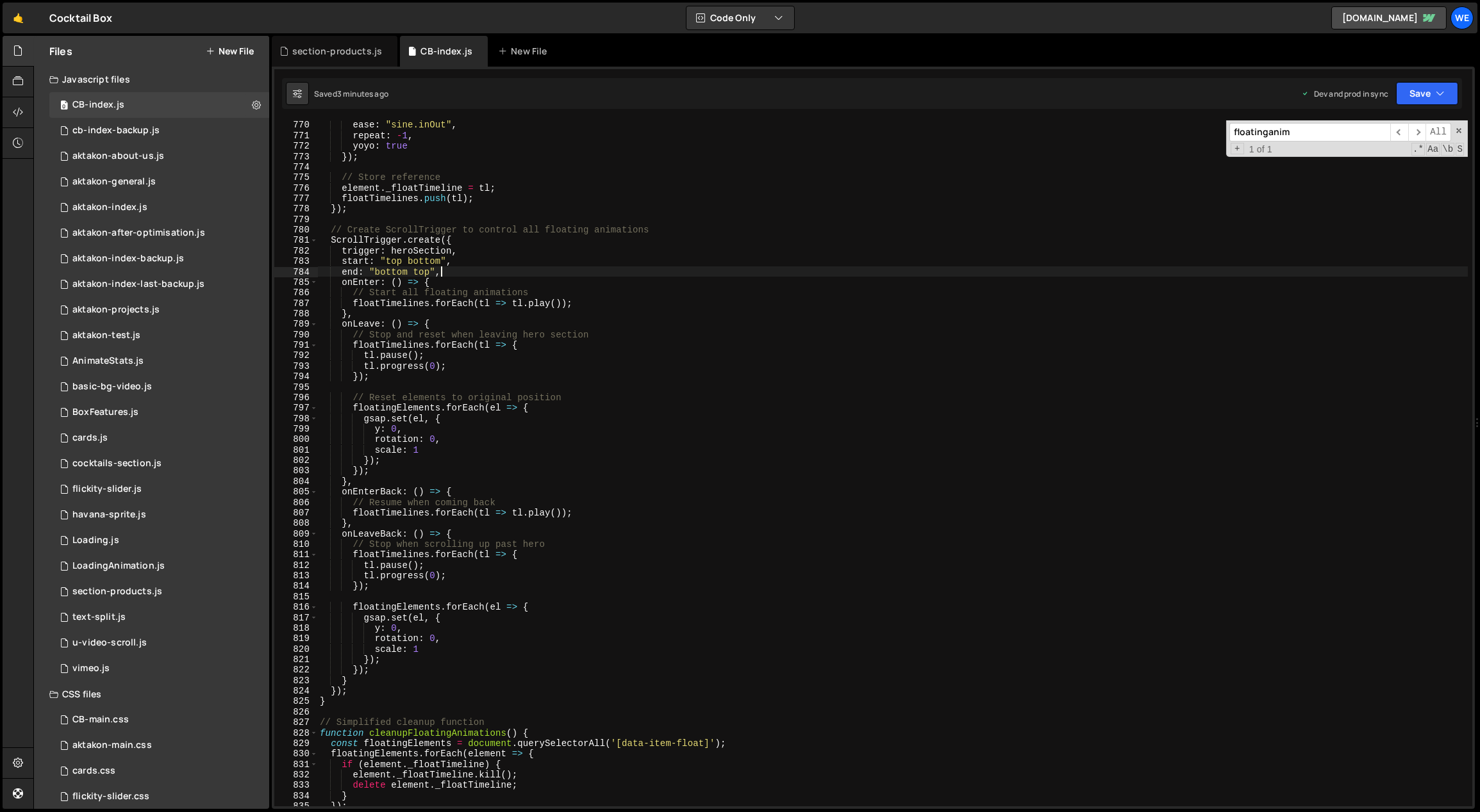
scroll to position [8042, 0]
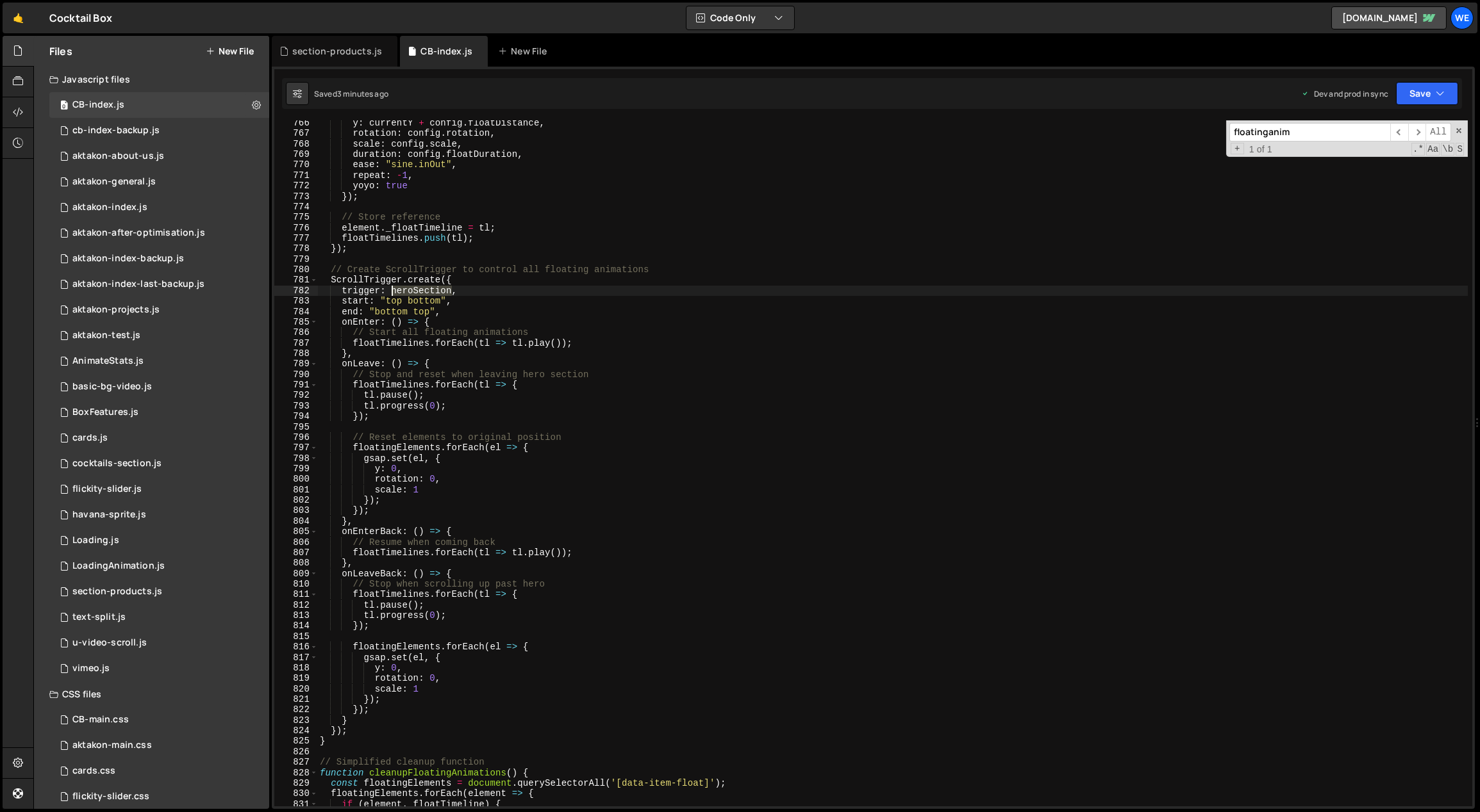
drag, startPoint x: 452, startPoint y: 290, endPoint x: 391, endPoint y: 289, distance: 61.0
click at [391, 289] on div "y : currentY + config . floatDistance , rotation : config . rotation , scale : …" at bounding box center [893, 472] width 1151 height 708
type textarea "trigger: heroSection,"
type input "heroSection"
click at [1396, 130] on span "​" at bounding box center [1399, 132] width 18 height 18
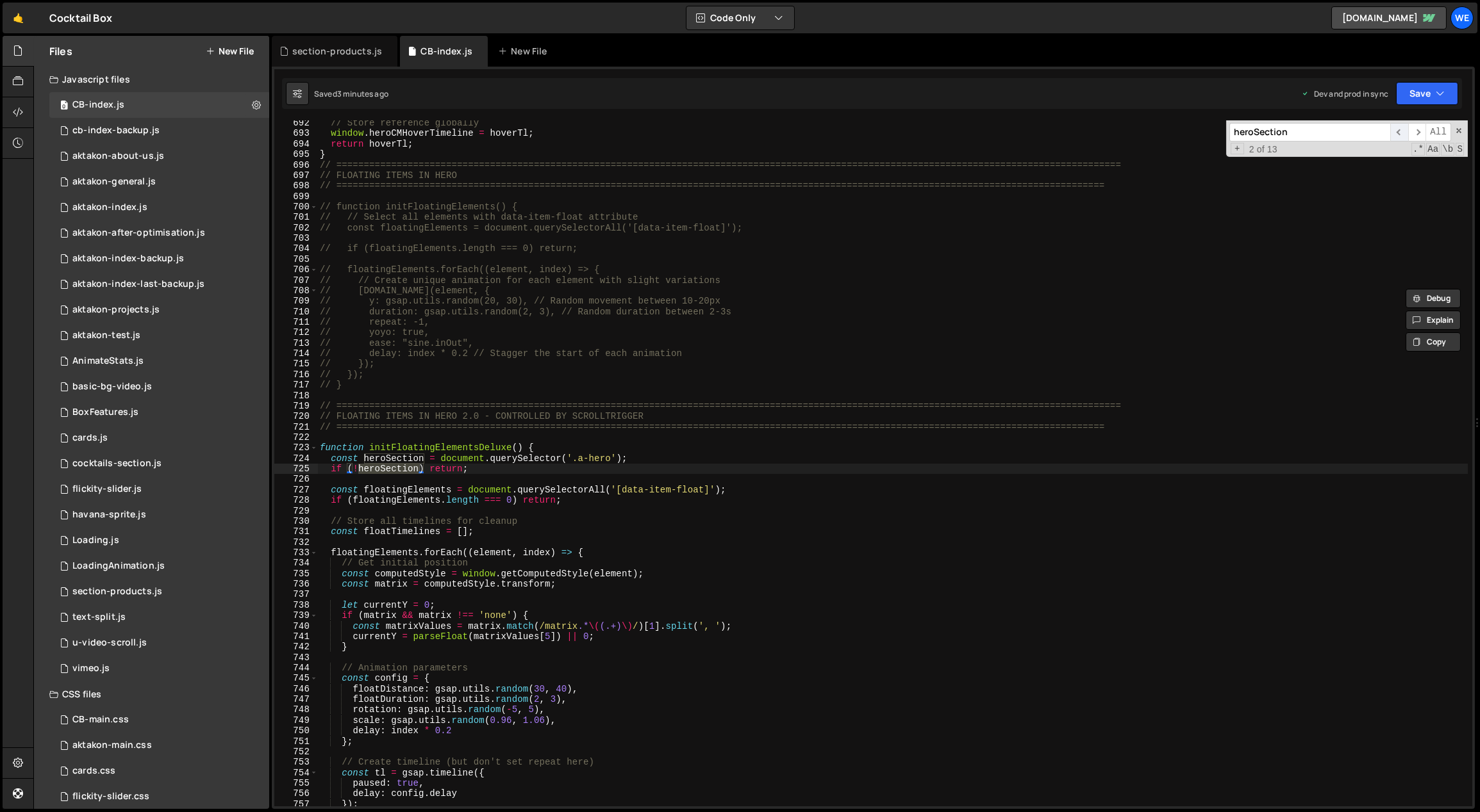
scroll to position [7265, 0]
click at [1420, 128] on span "​" at bounding box center [1416, 132] width 18 height 18
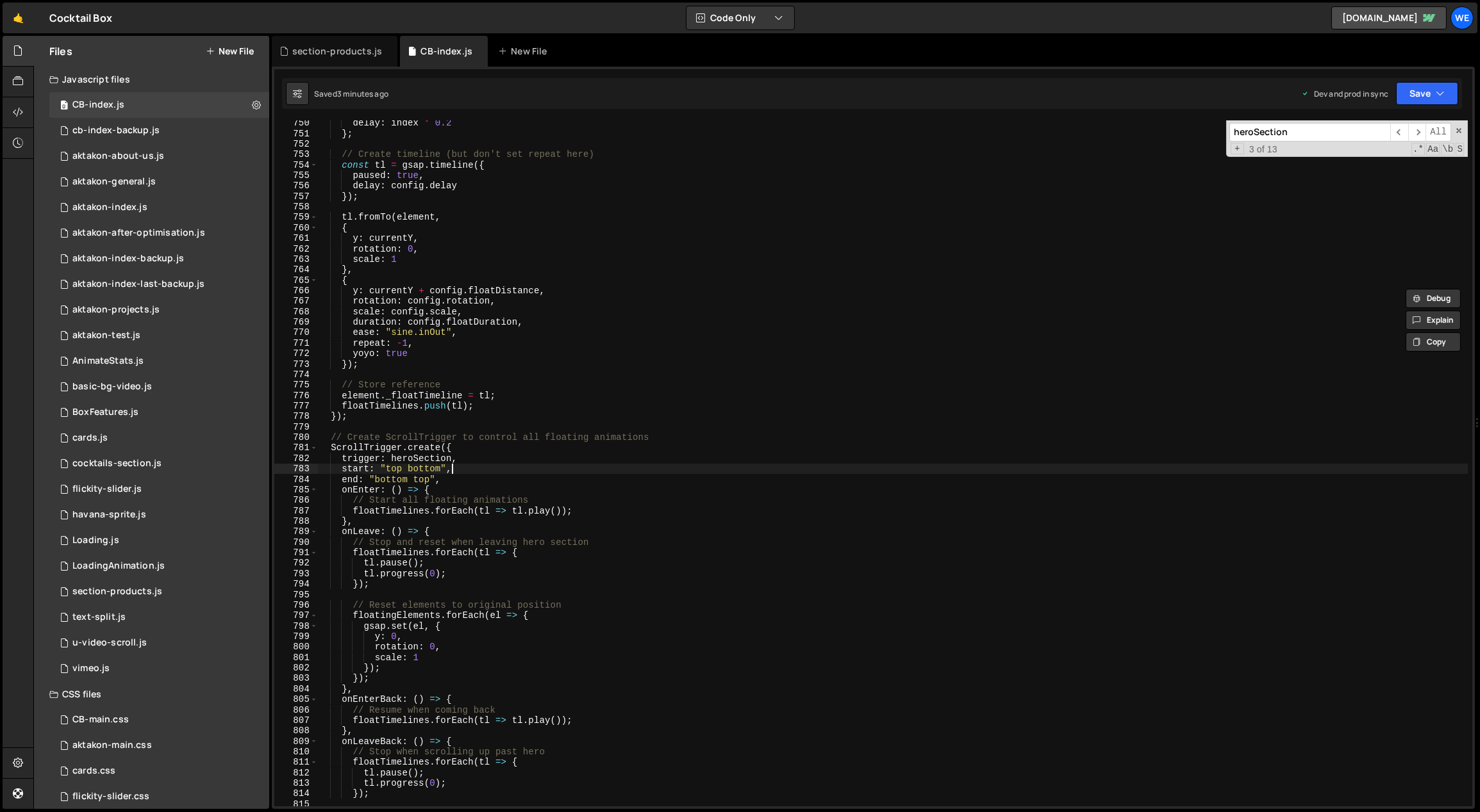
click at [498, 464] on div "delay : index * 0.2 } ; // Create timeline (but don't set repeat here) const tl…" at bounding box center [893, 472] width 1151 height 708
drag, startPoint x: 442, startPoint y: 472, endPoint x: 409, endPoint y: 468, distance: 33.2
click at [409, 468] on div "delay : index * 0.2 } ; // Create timeline (but don't set repeat here) const tl…" at bounding box center [893, 472] width 1151 height 708
click at [461, 453] on div "delay : index * 0.2 } ; // Create timeline (but don't set repeat here) const tl…" at bounding box center [893, 472] width 1151 height 708
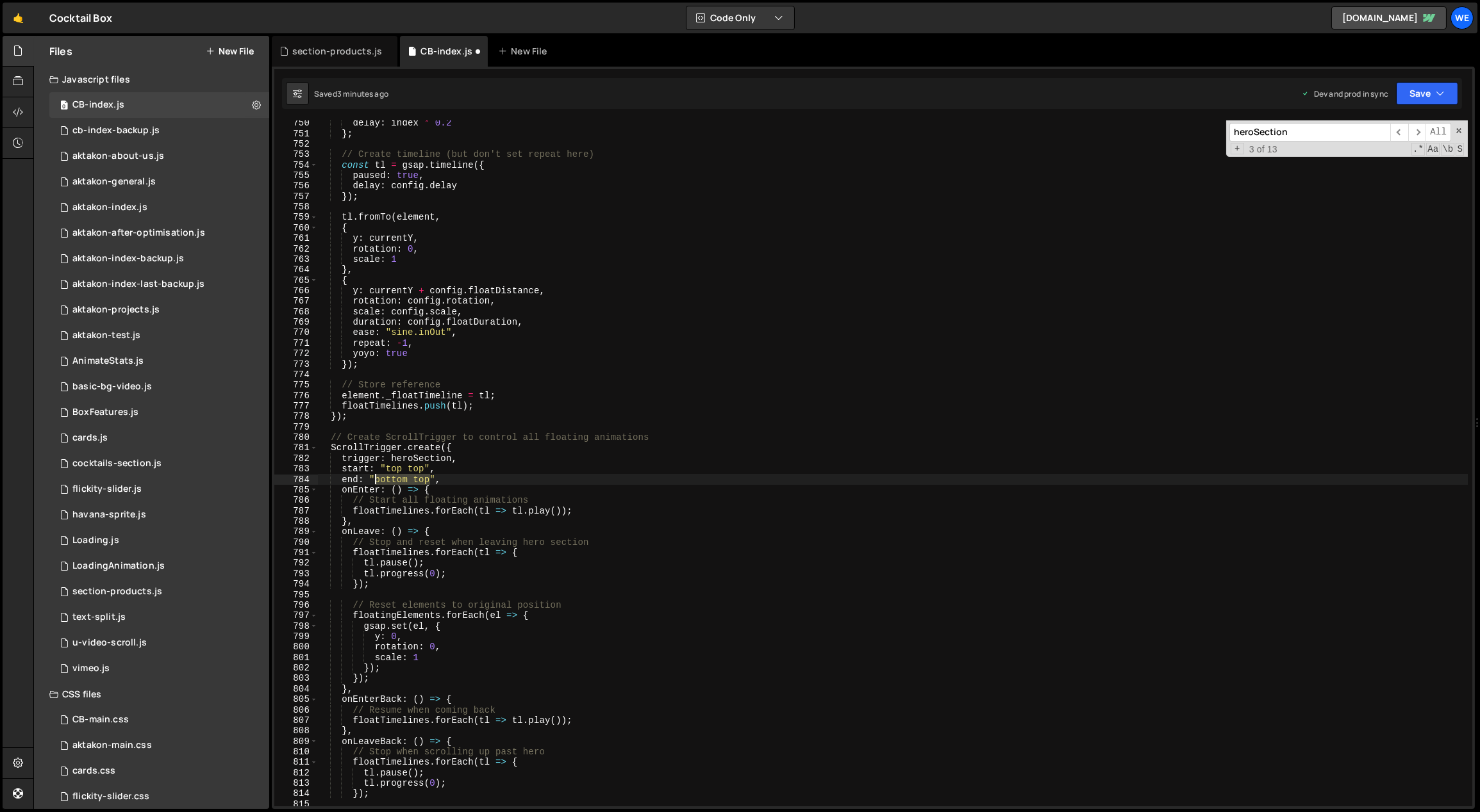
drag, startPoint x: 429, startPoint y: 477, endPoint x: 372, endPoint y: 477, distance: 57.0
click at [372, 477] on div "delay : index * 0.2 } ; // Create timeline (but don't set repeat here) const tl…" at bounding box center [893, 472] width 1151 height 708
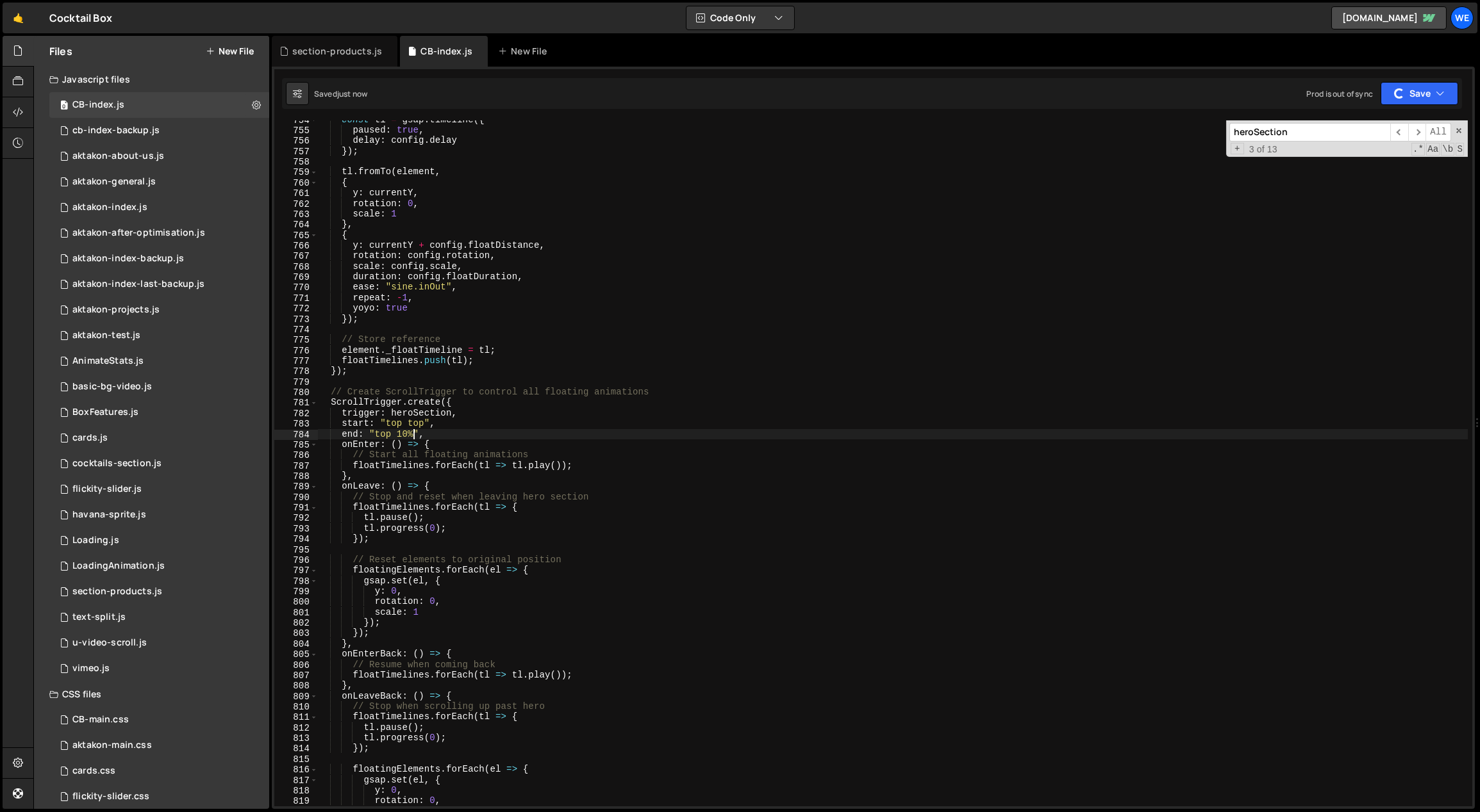
scroll to position [7979, 0]
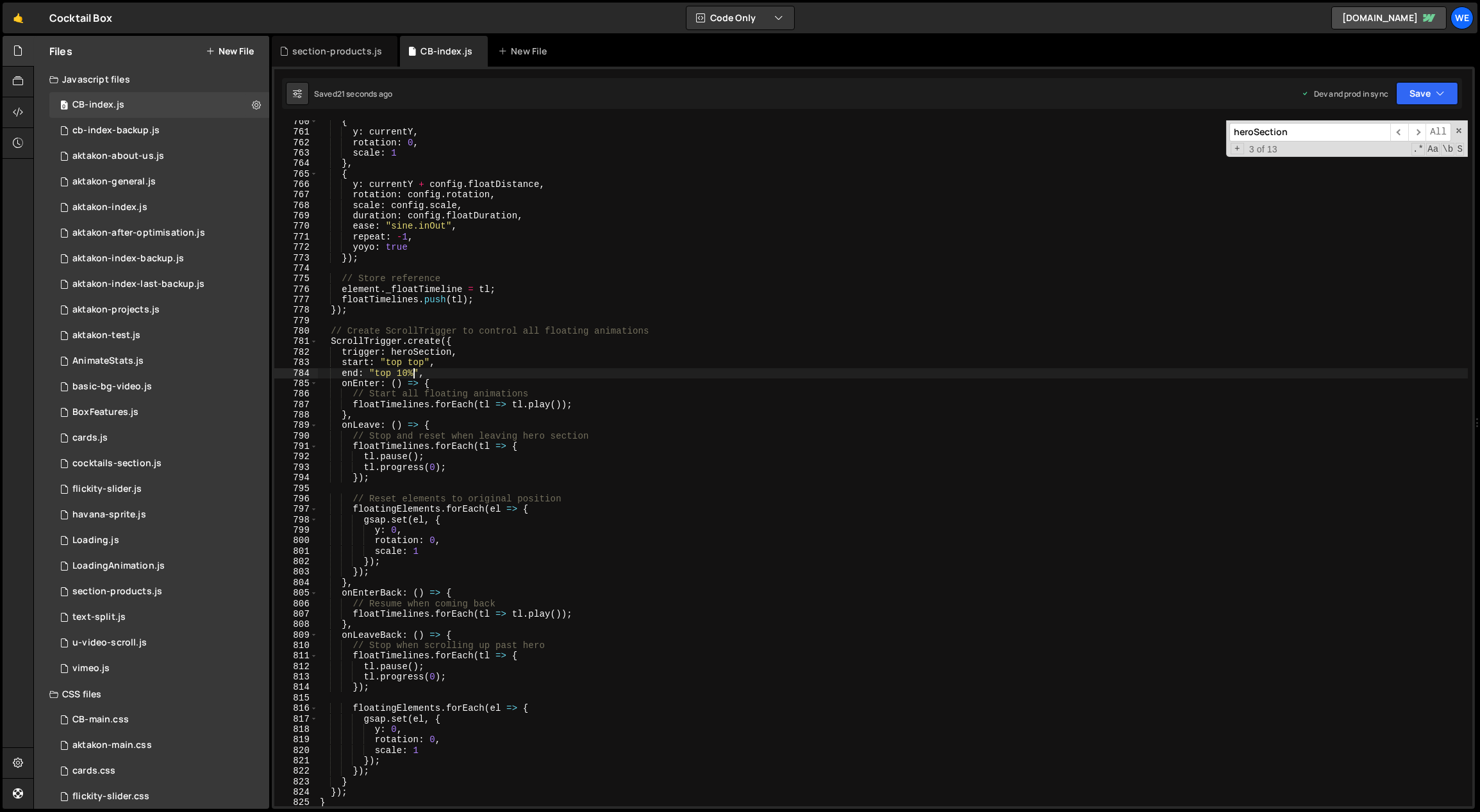
click at [401, 370] on div "{ y : currentY , rotation : 0 , scale : 1 } , { y : currentY + config . floatDi…" at bounding box center [893, 470] width 1151 height 708
click at [433, 366] on div "{ y : currentY , rotation : 0 , scale : 1 } , { y : currentY + config . floatDi…" at bounding box center [893, 470] width 1151 height 708
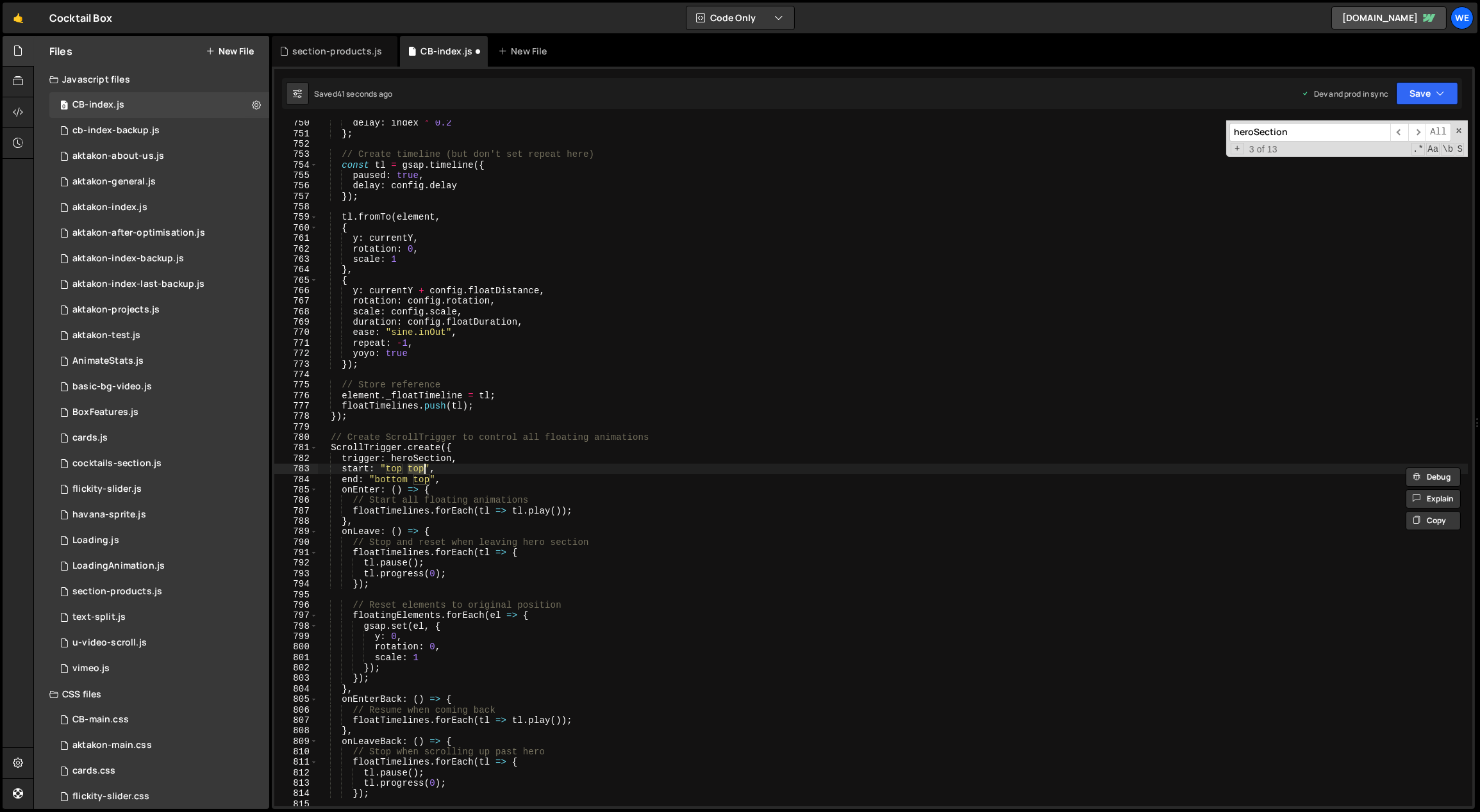
scroll to position [7873, 0]
click at [506, 480] on div "delay : index * 0.2 } ; // Create timeline (but don't set repeat here) const tl…" at bounding box center [893, 472] width 1151 height 708
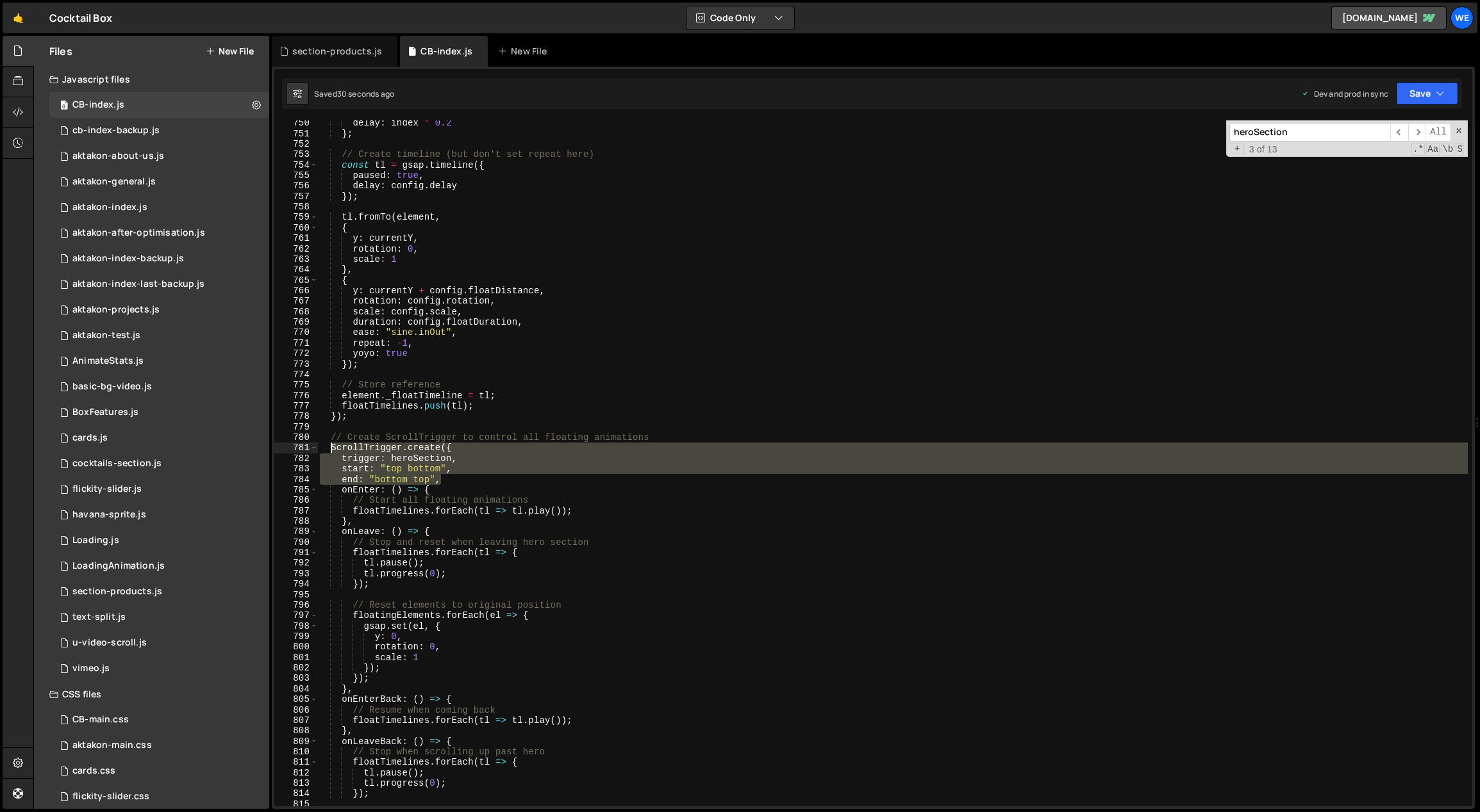
drag, startPoint x: 446, startPoint y: 479, endPoint x: 329, endPoint y: 446, distance: 121.6
click at [329, 446] on div "delay : index * 0.2 } ; // Create timeline (but don't set repeat here) const tl…" at bounding box center [893, 472] width 1151 height 708
type textarea "ScrollTrigger.create({ trigger: heroSection,"
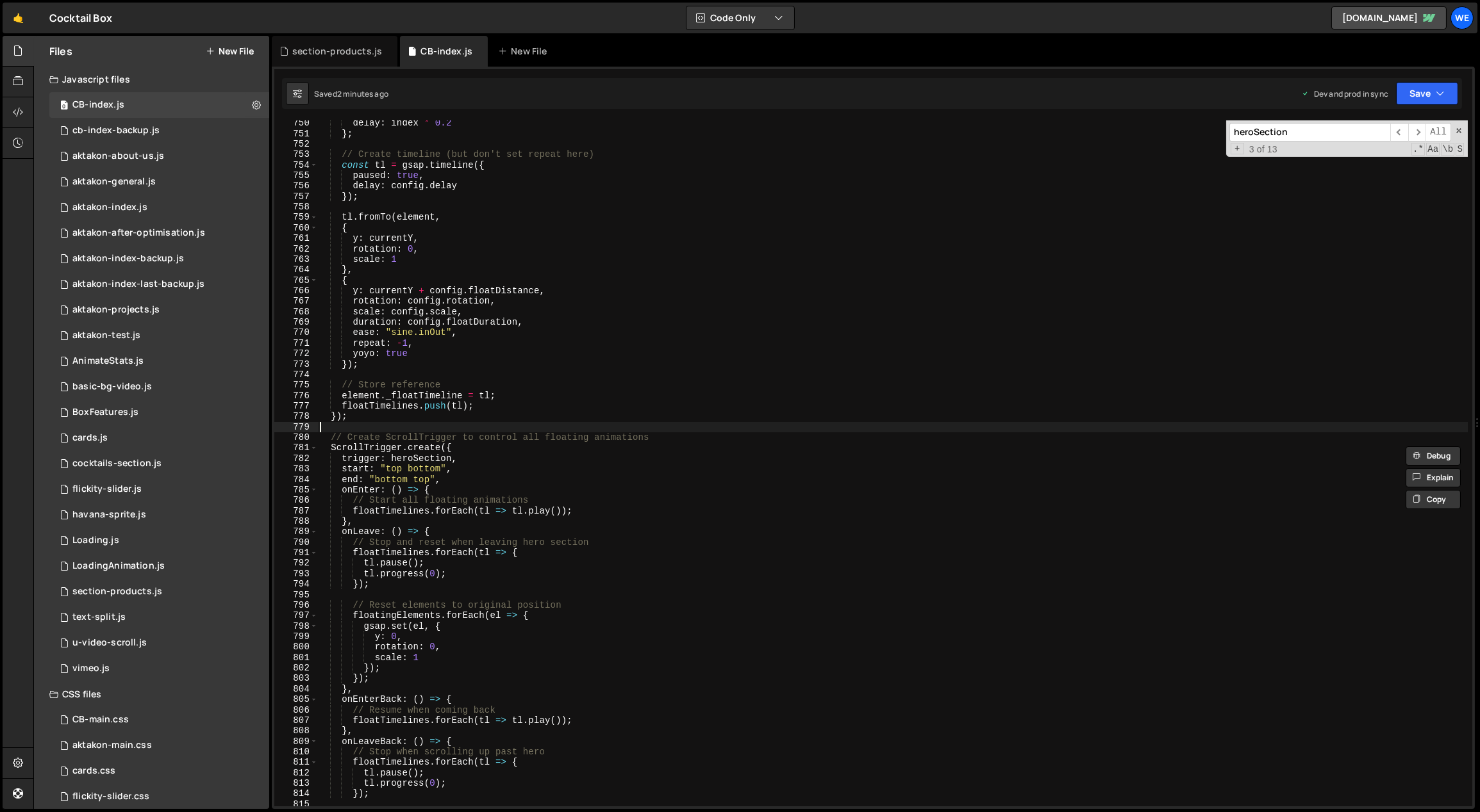
click at [424, 432] on div "delay : index * 0.2 } ; // Create timeline (but don't set repeat here) const tl…" at bounding box center [893, 472] width 1151 height 708
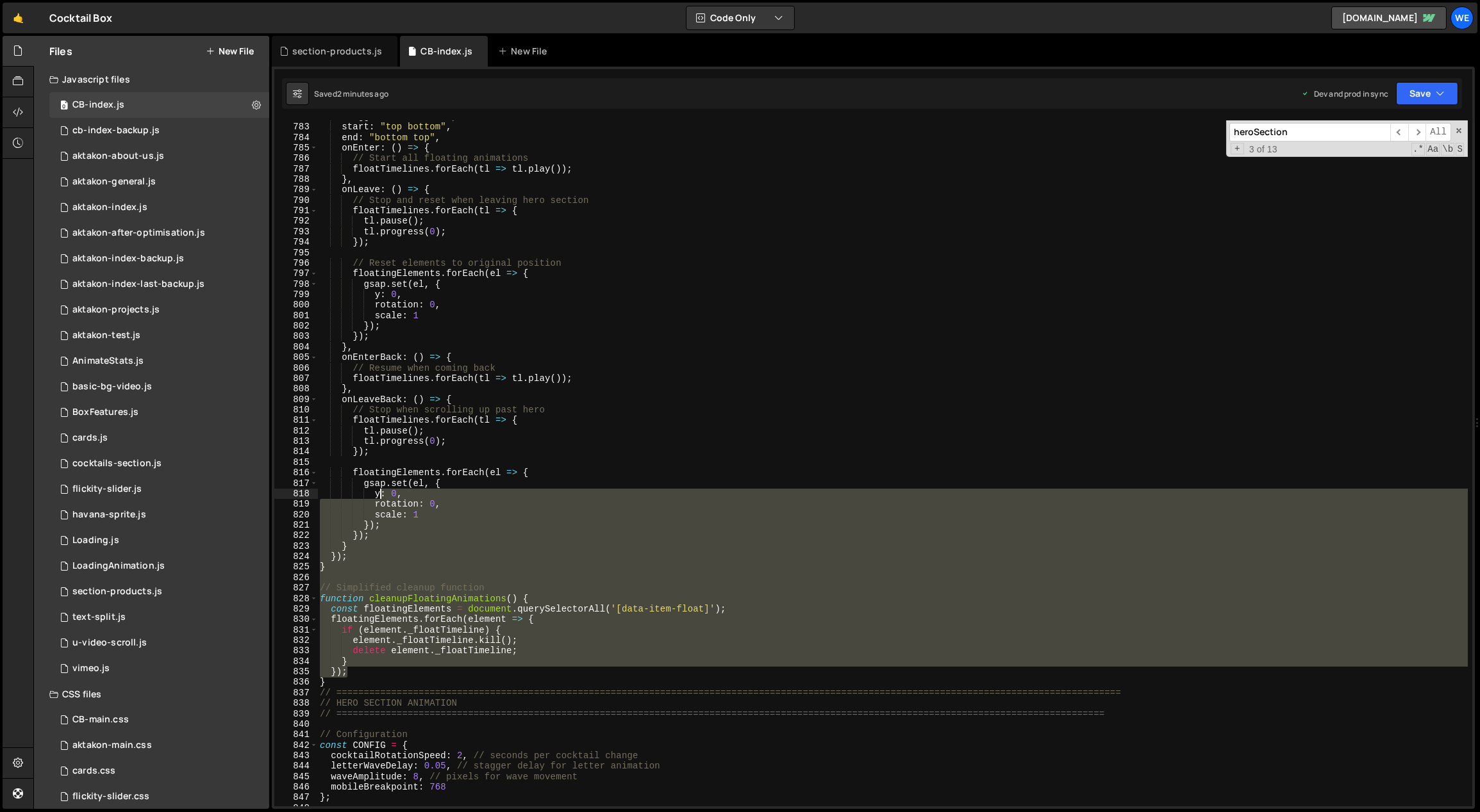
drag, startPoint x: 349, startPoint y: 677, endPoint x: 379, endPoint y: 497, distance: 182.5
click at [380, 493] on div "trigger : heroSection , start : "top bottom" , end : "bottom top" , onEnter : (…" at bounding box center [893, 465] width 1151 height 708
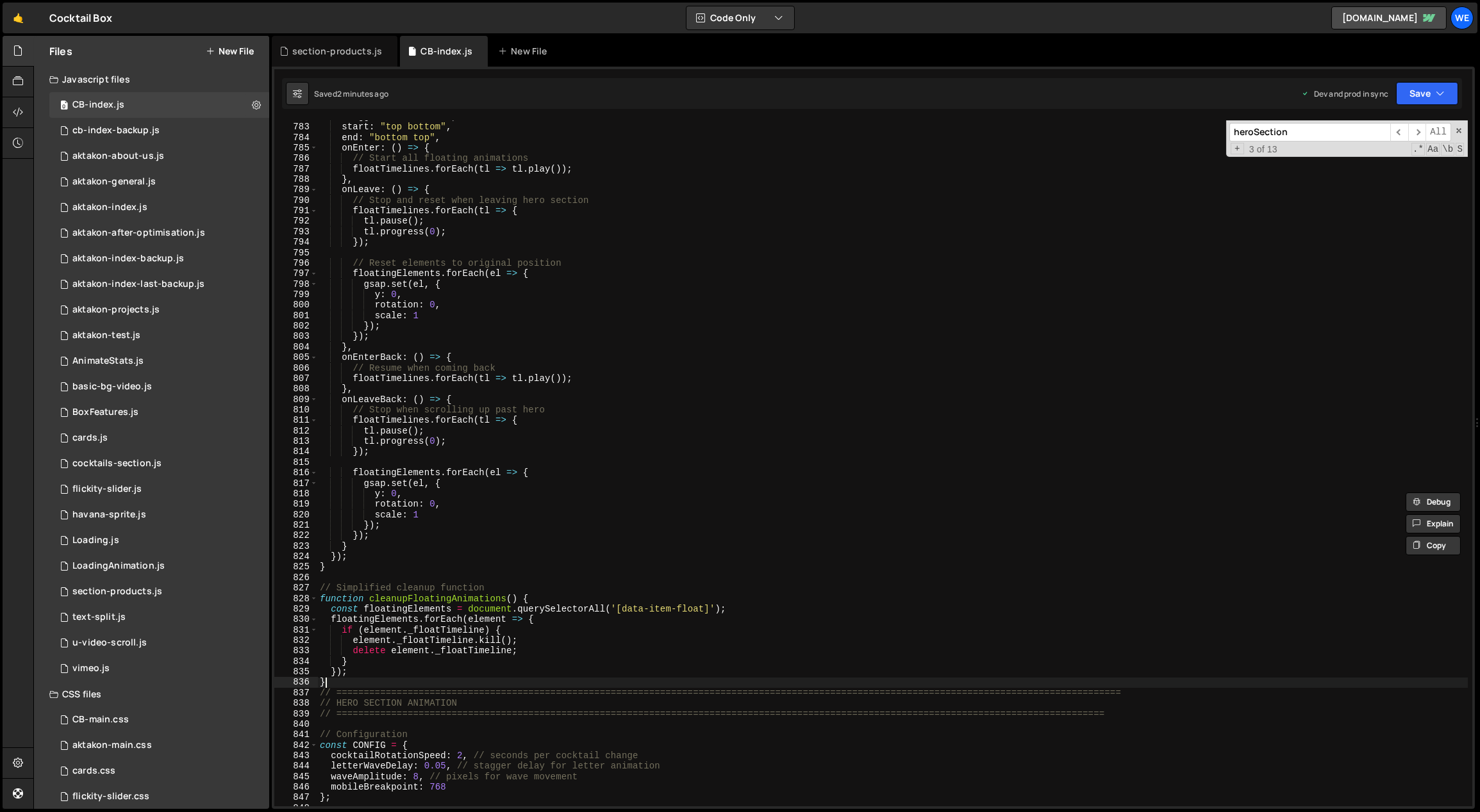
click at [329, 680] on div "trigger : heroSection , start : "top bottom" , end : "bottom top" , onEnter : (…" at bounding box center [893, 465] width 1151 height 708
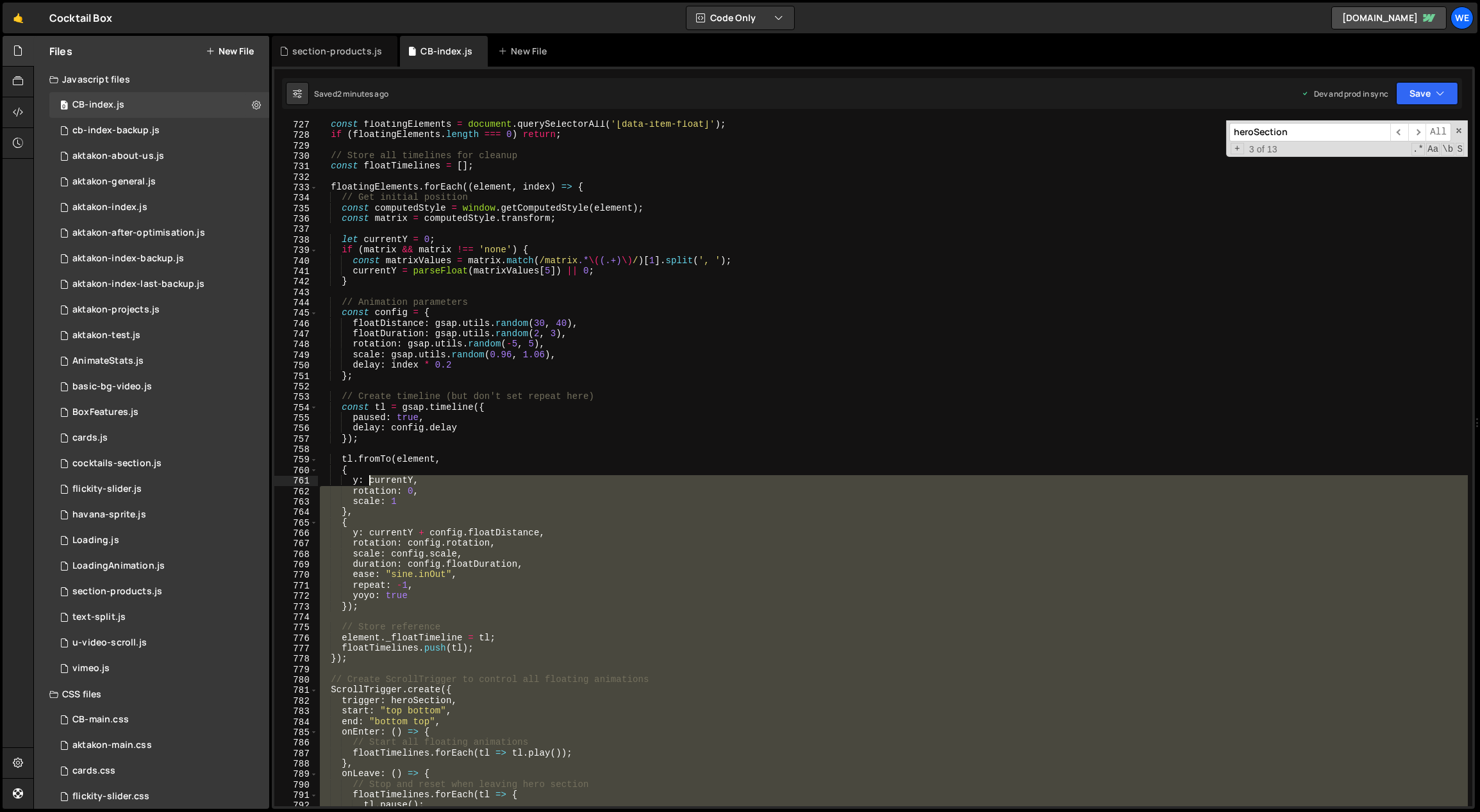
scroll to position [7396, 0]
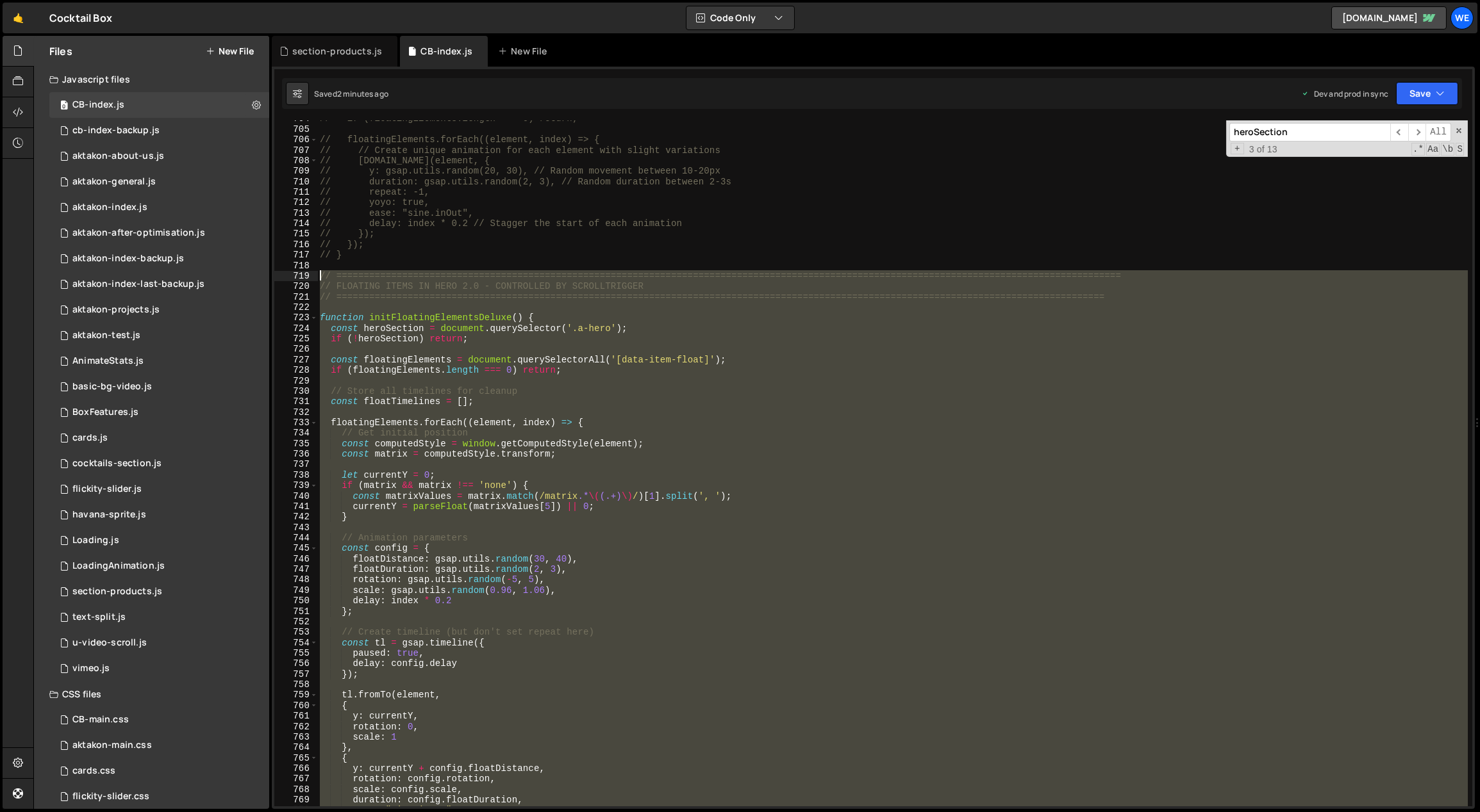
drag, startPoint x: 332, startPoint y: 682, endPoint x: 312, endPoint y: 274, distance: 408.5
click at [312, 274] on div "} 704 705 706 707 708 709 710 711 712 713 714 715 716 717 718 719 720 721 722 7…" at bounding box center [874, 463] width 1198 height 686
paste textarea "}"
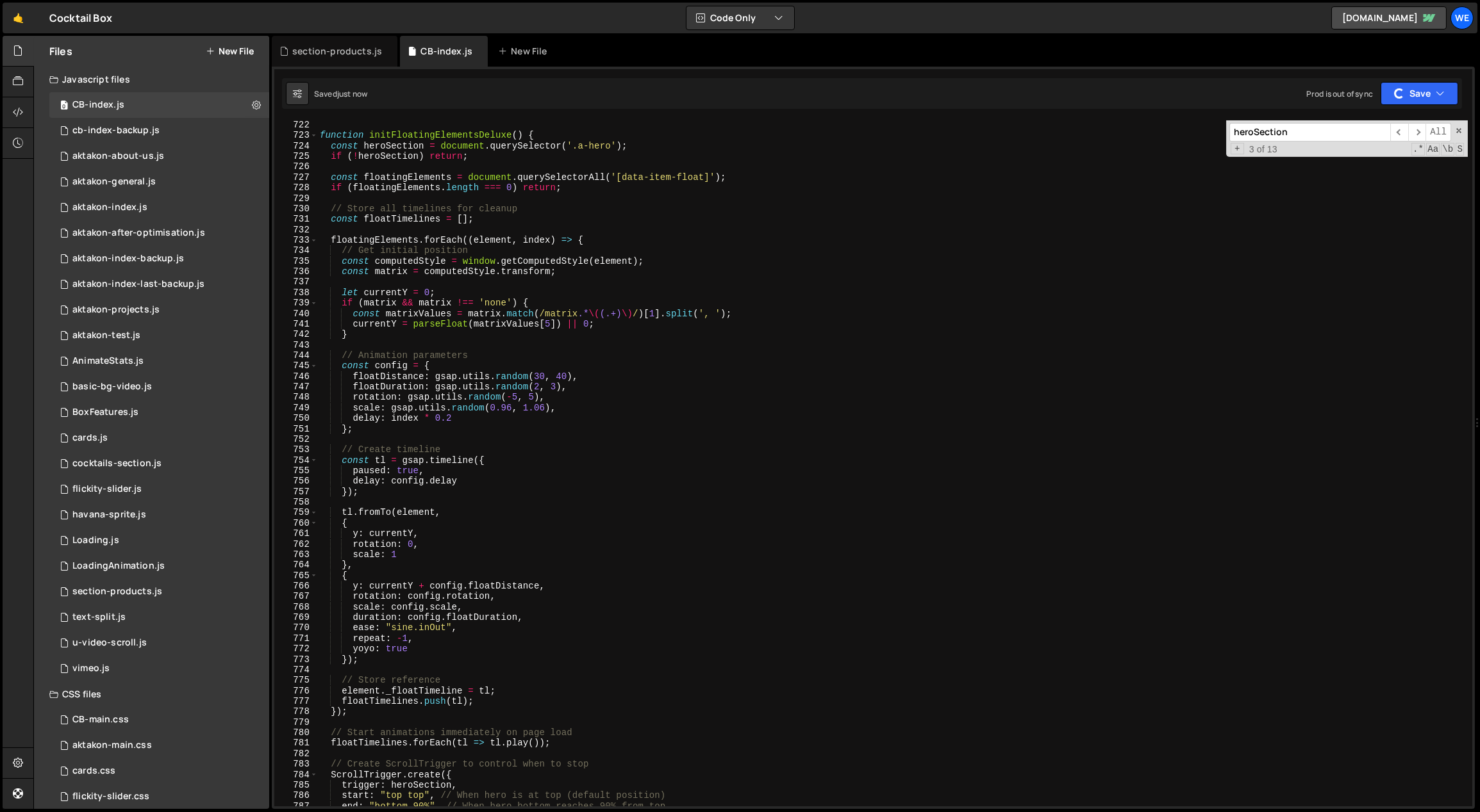
scroll to position [7366, 0]
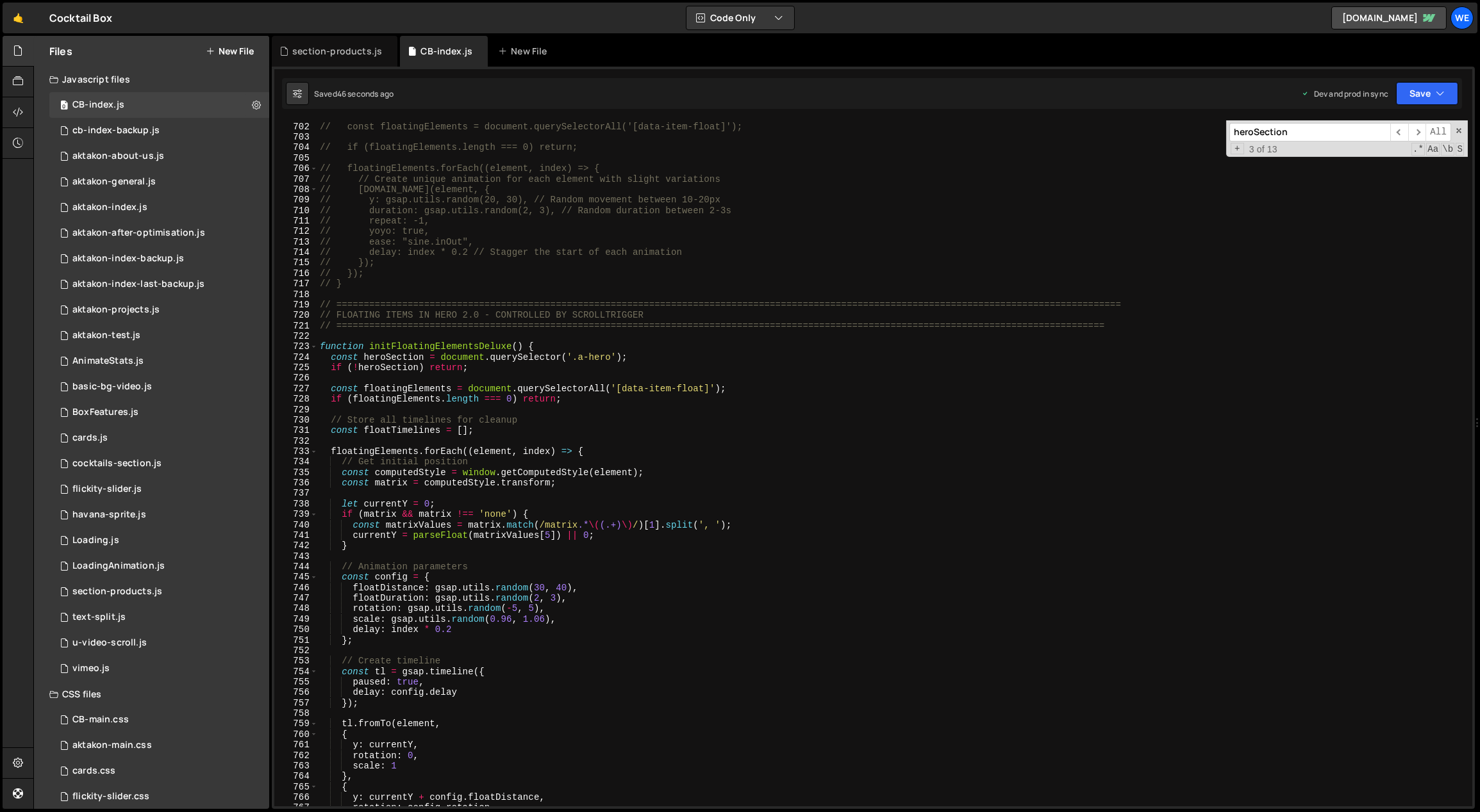
click at [668, 420] on div "// // Select all elements with data-item-float attribute // const floatingEleme…" at bounding box center [893, 464] width 1151 height 708
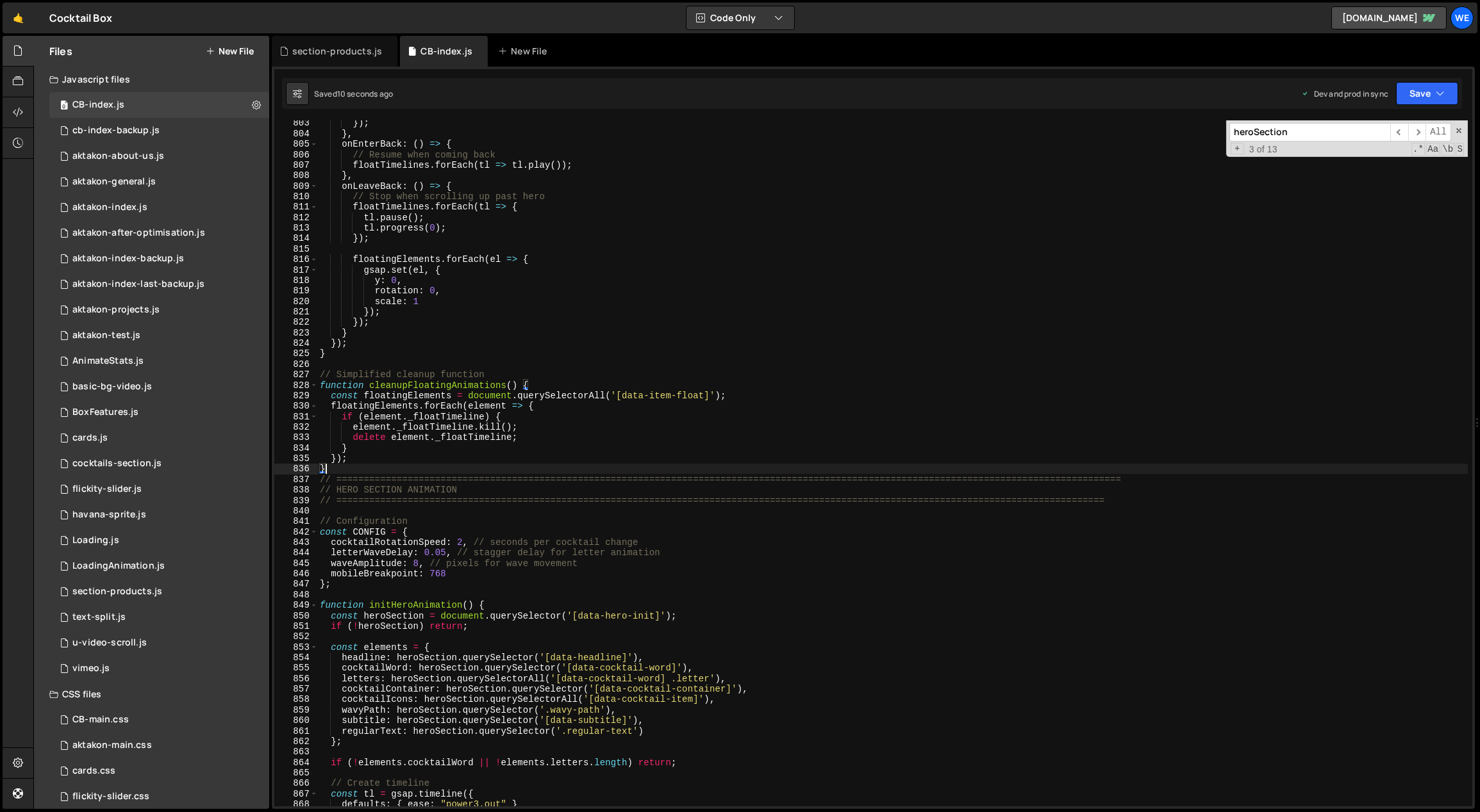
scroll to position [8091, 0]
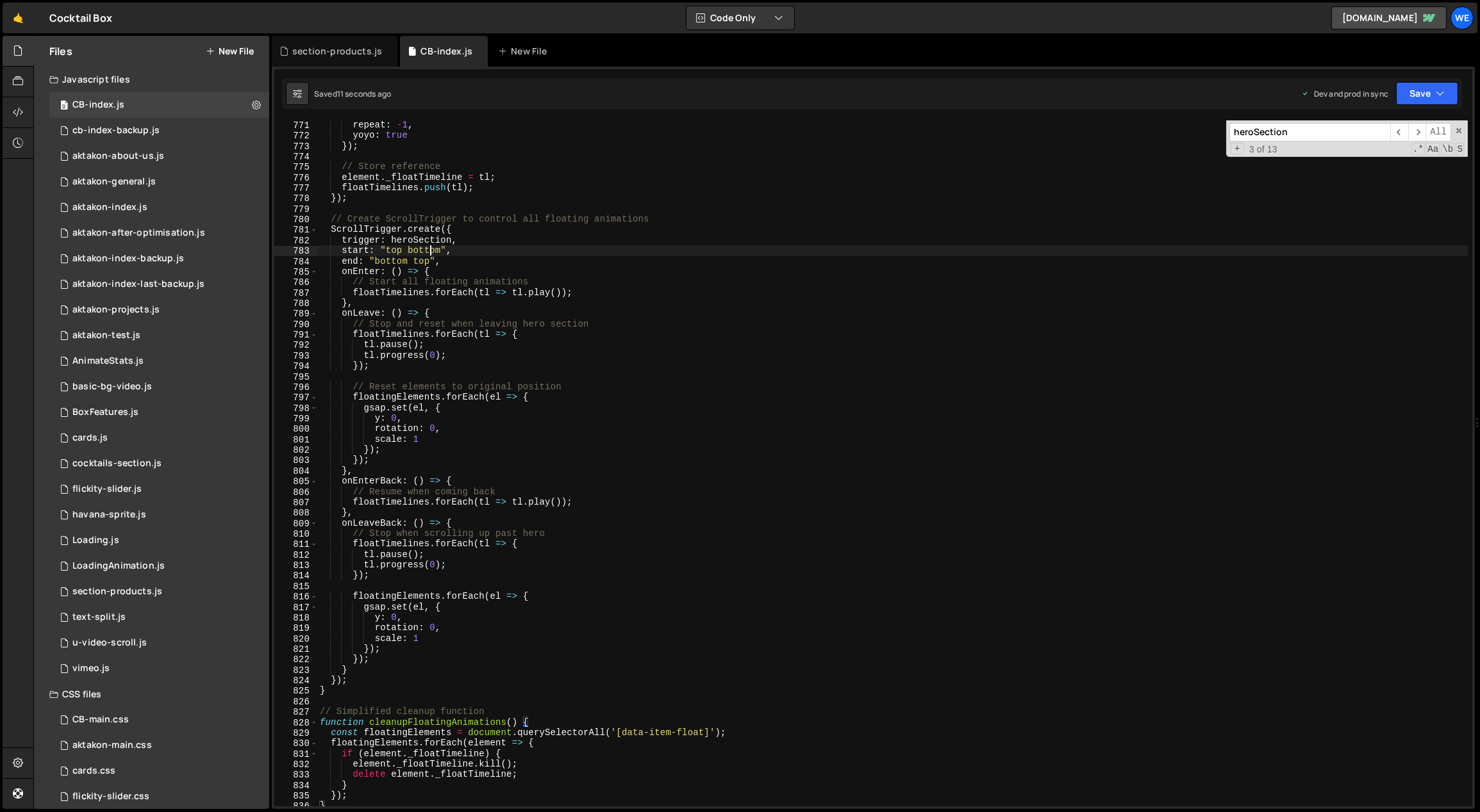
click at [432, 248] on div "repeat : - 1 , yoyo : true }) ; // Store reference element . _floatTimeline = t…" at bounding box center [893, 474] width 1151 height 708
click at [466, 214] on div "repeat : - 1 , yoyo : true }) ; // Store reference element . _floatTimeline = t…" at bounding box center [893, 474] width 1151 height 708
click at [422, 261] on div "repeat : - 1 , yoyo : true }) ; // Store reference element . _floatTimeline = t…" at bounding box center [893, 474] width 1151 height 708
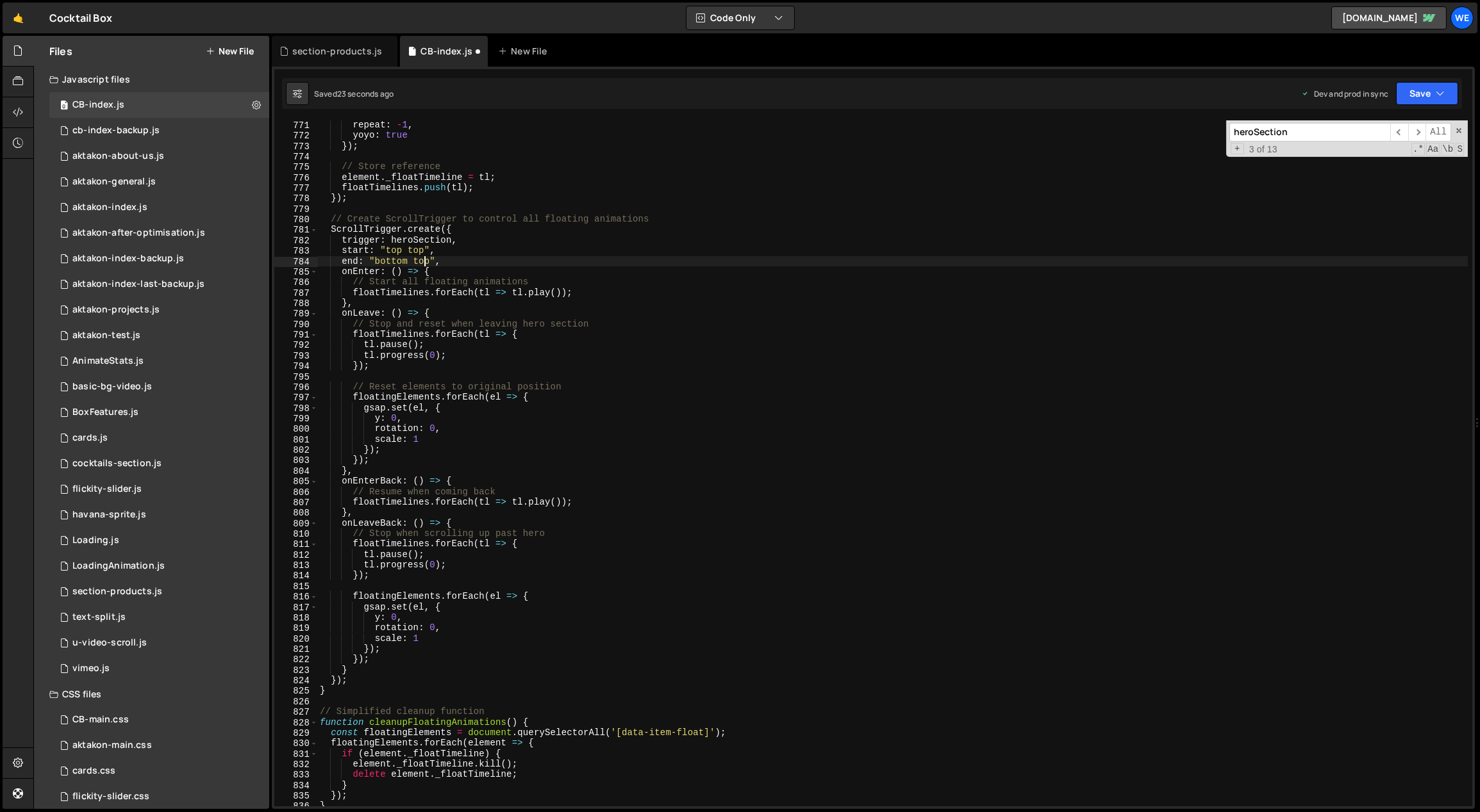
click at [422, 261] on div "repeat : - 1 , yoyo : true }) ; // Store reference element . _floatTimeline = t…" at bounding box center [893, 474] width 1151 height 708
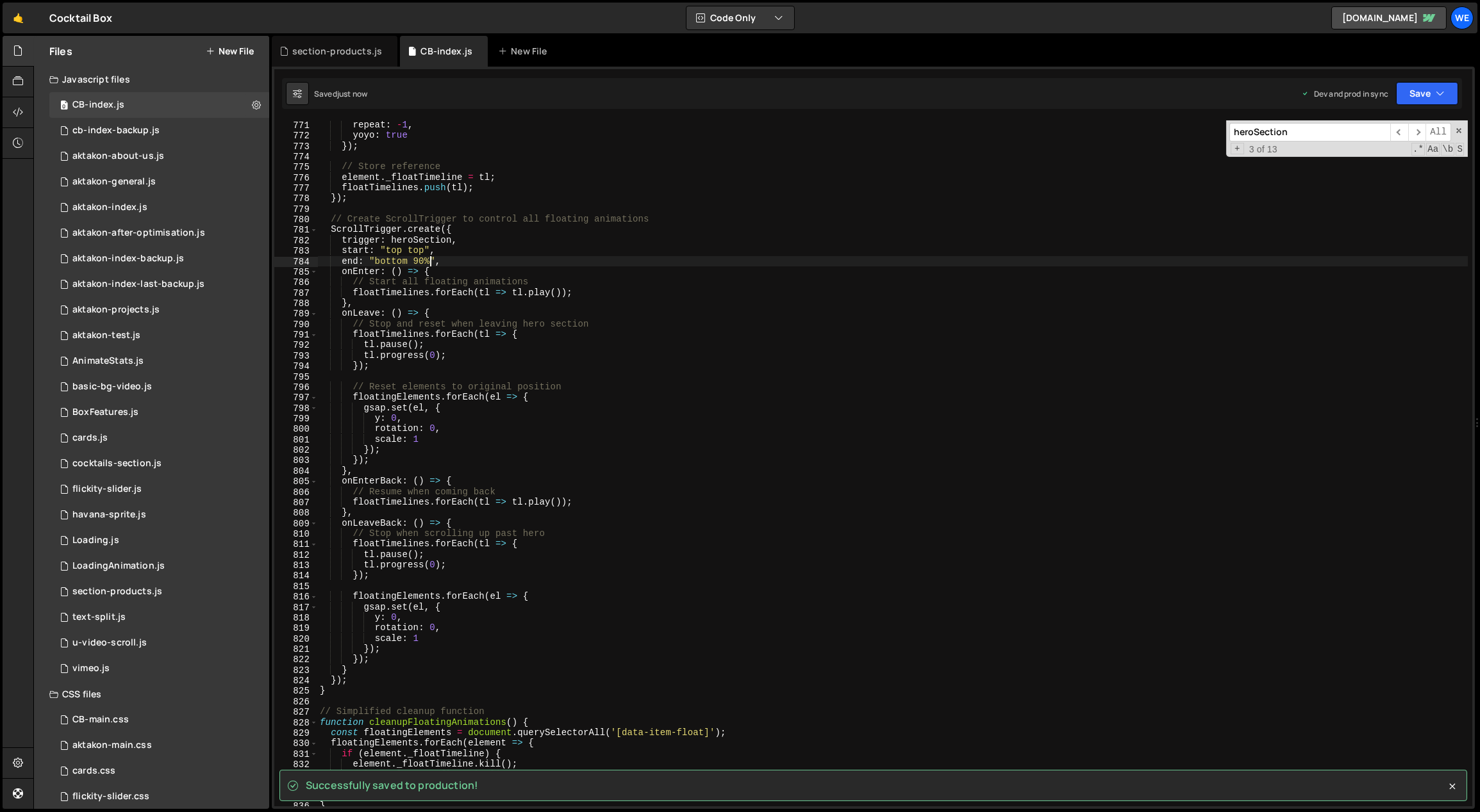
type textarea "end: "bottom 90%","
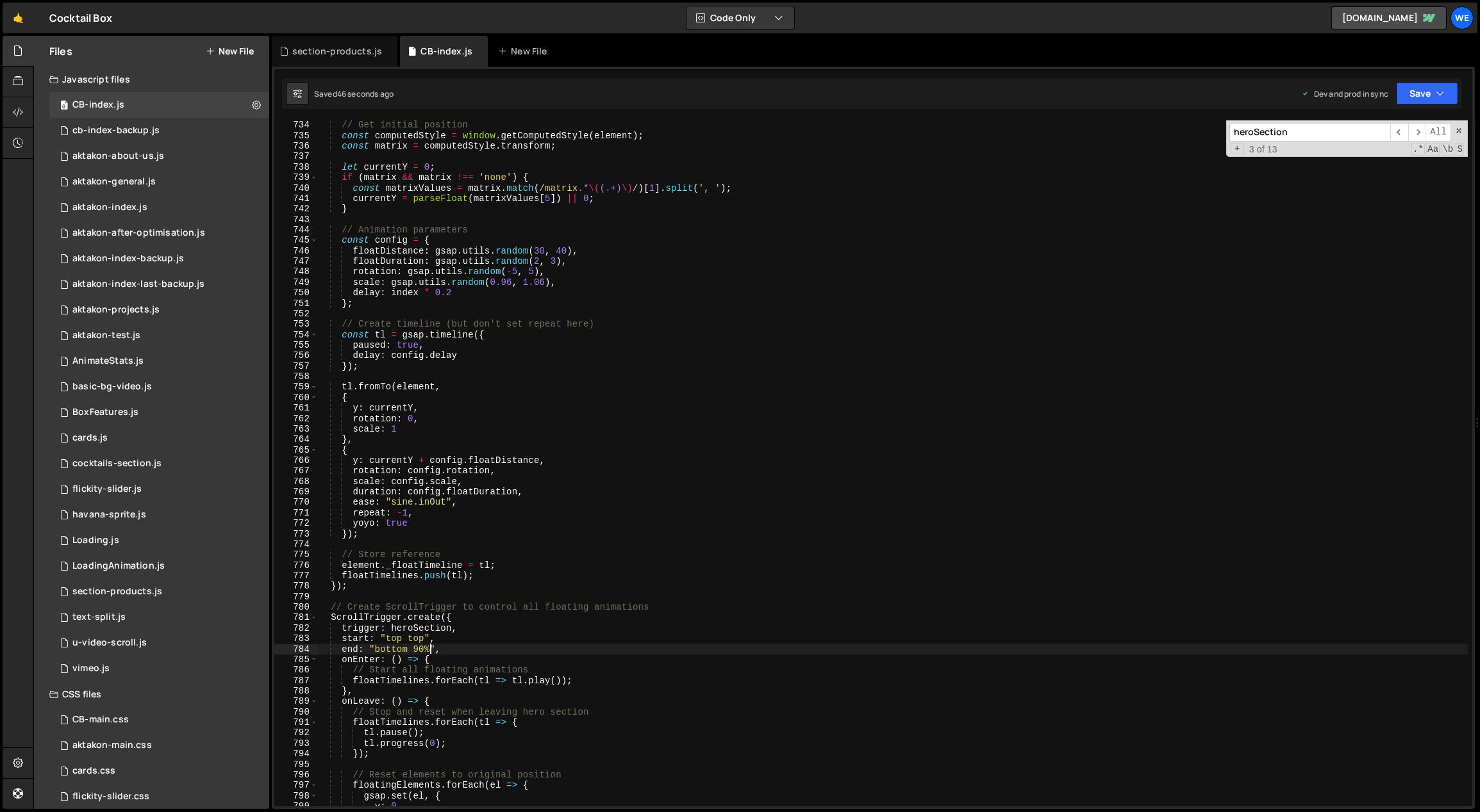
scroll to position [7809, 0]
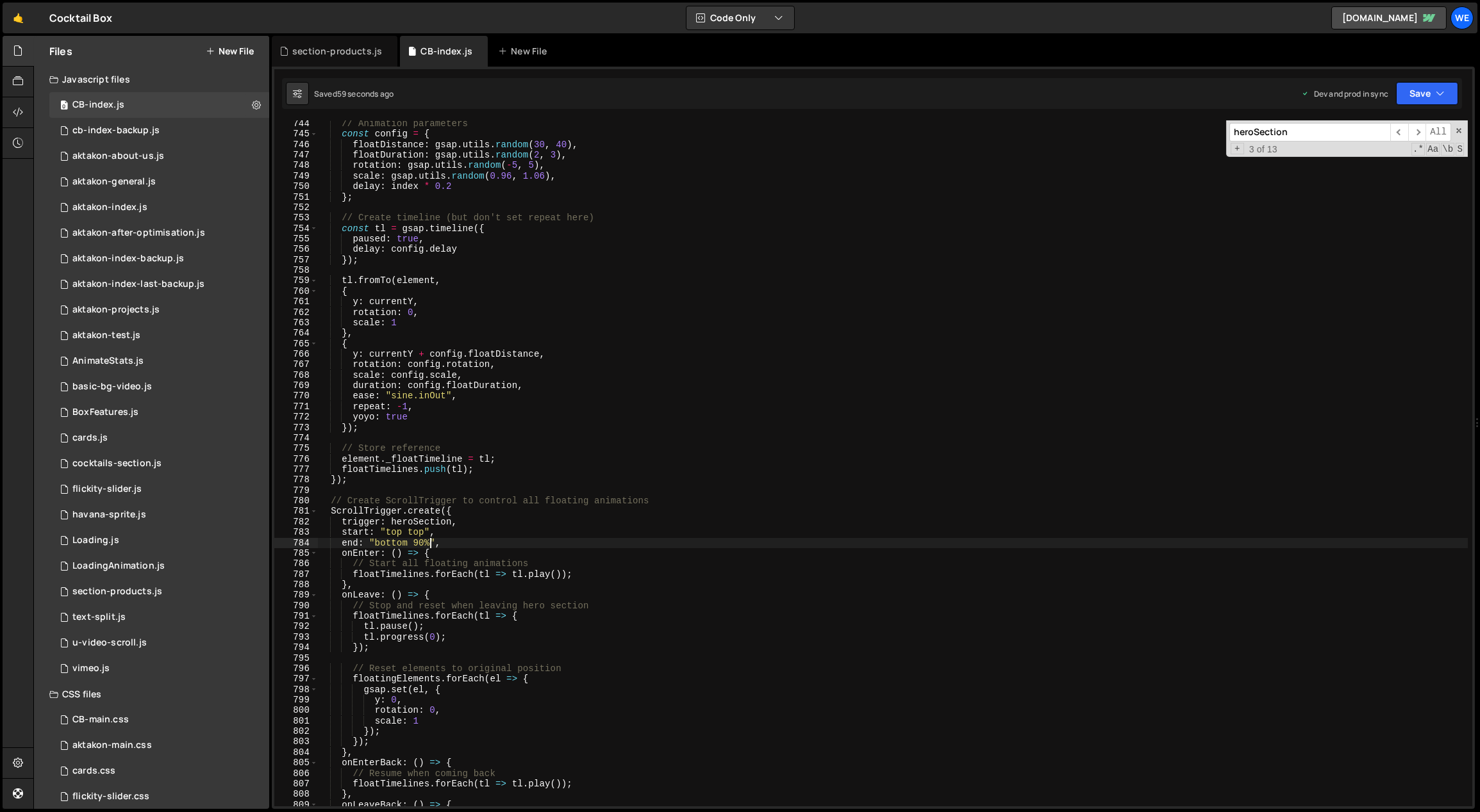
click at [680, 547] on div "// Animation parameters const config = { floatDistance : gsap . utils . random …" at bounding box center [893, 472] width 1151 height 708
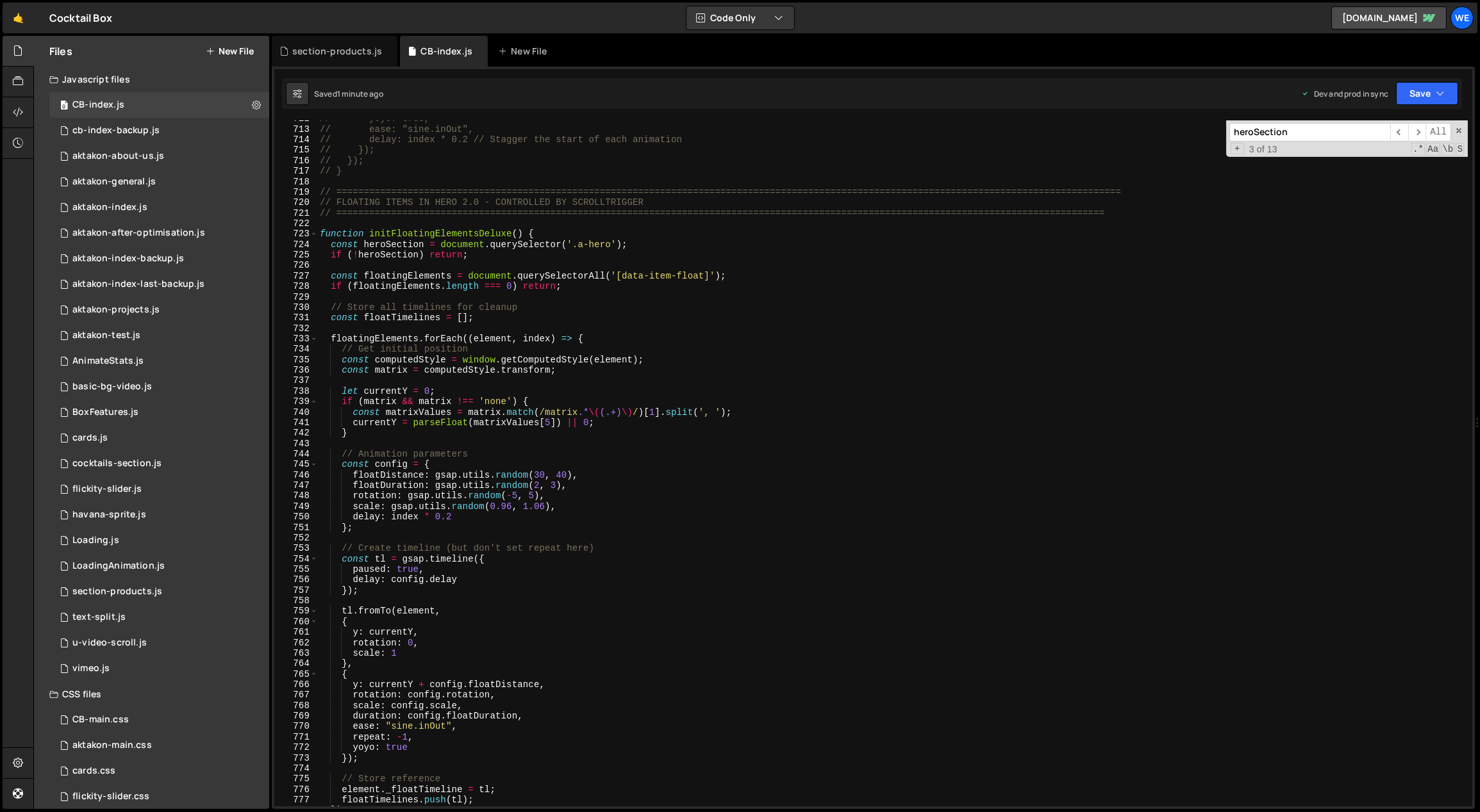
scroll to position [7480, 0]
click at [662, 301] on div "// yoyo: true, // ease: "sine.inOut", // delay: index * 0.2 // Stagger the star…" at bounding box center [893, 467] width 1151 height 708
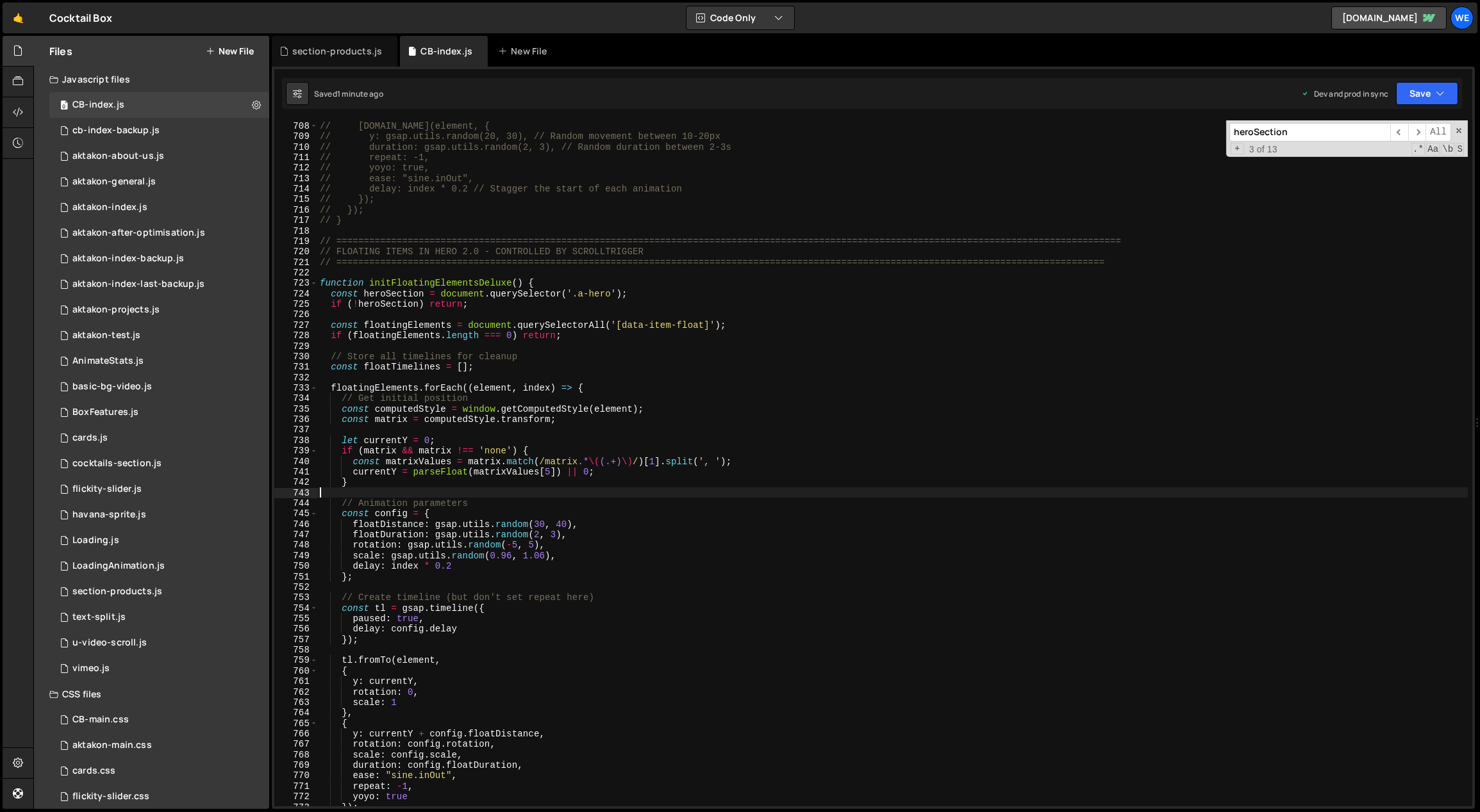
click at [709, 497] on div "// // Create unique animation for each element with slight variations // gsap.t…" at bounding box center [893, 464] width 1151 height 708
type textarea "initScript();"
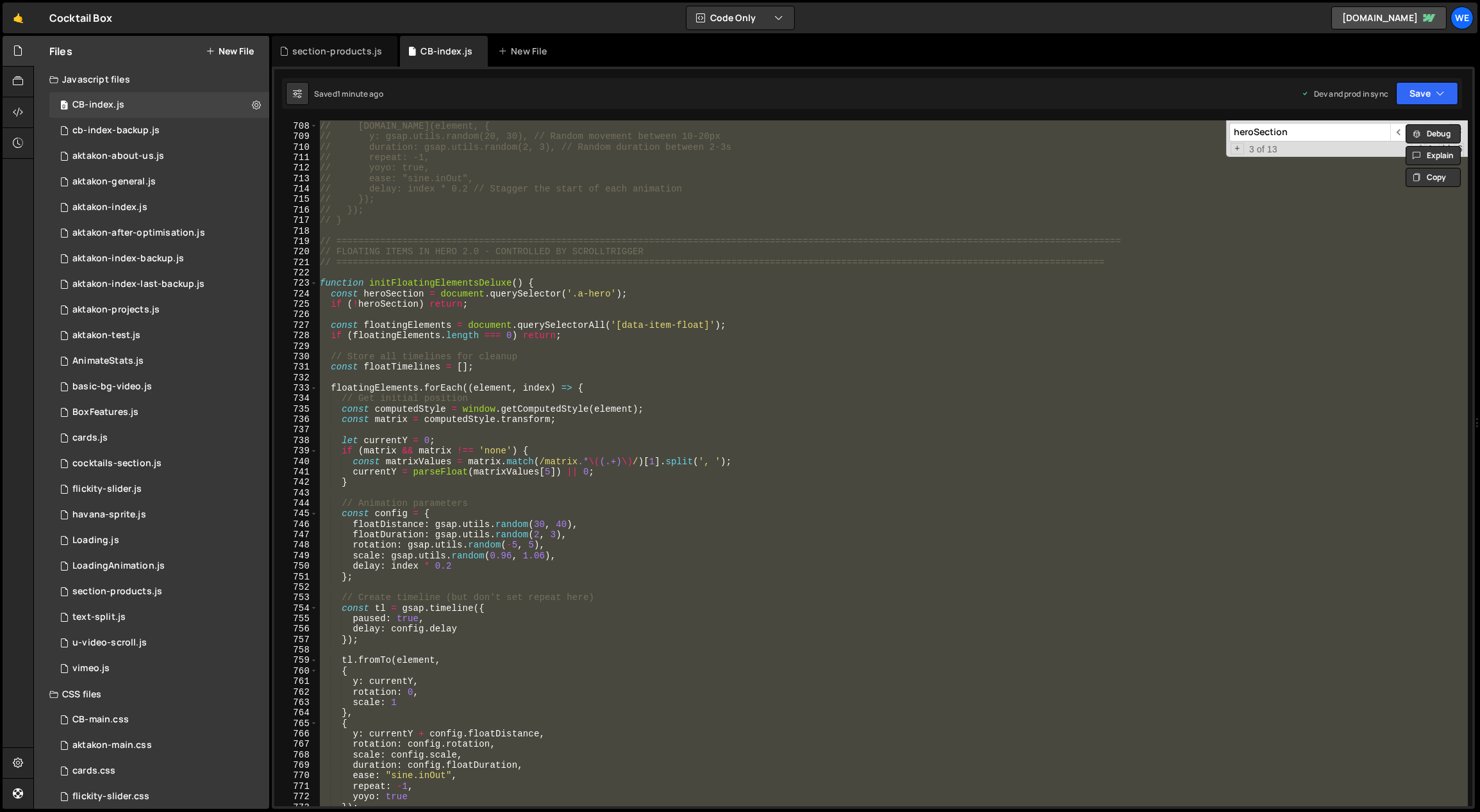
click at [709, 497] on div "// // Create unique animation for each element with slight variations // gsap.t…" at bounding box center [893, 463] width 1150 height 686
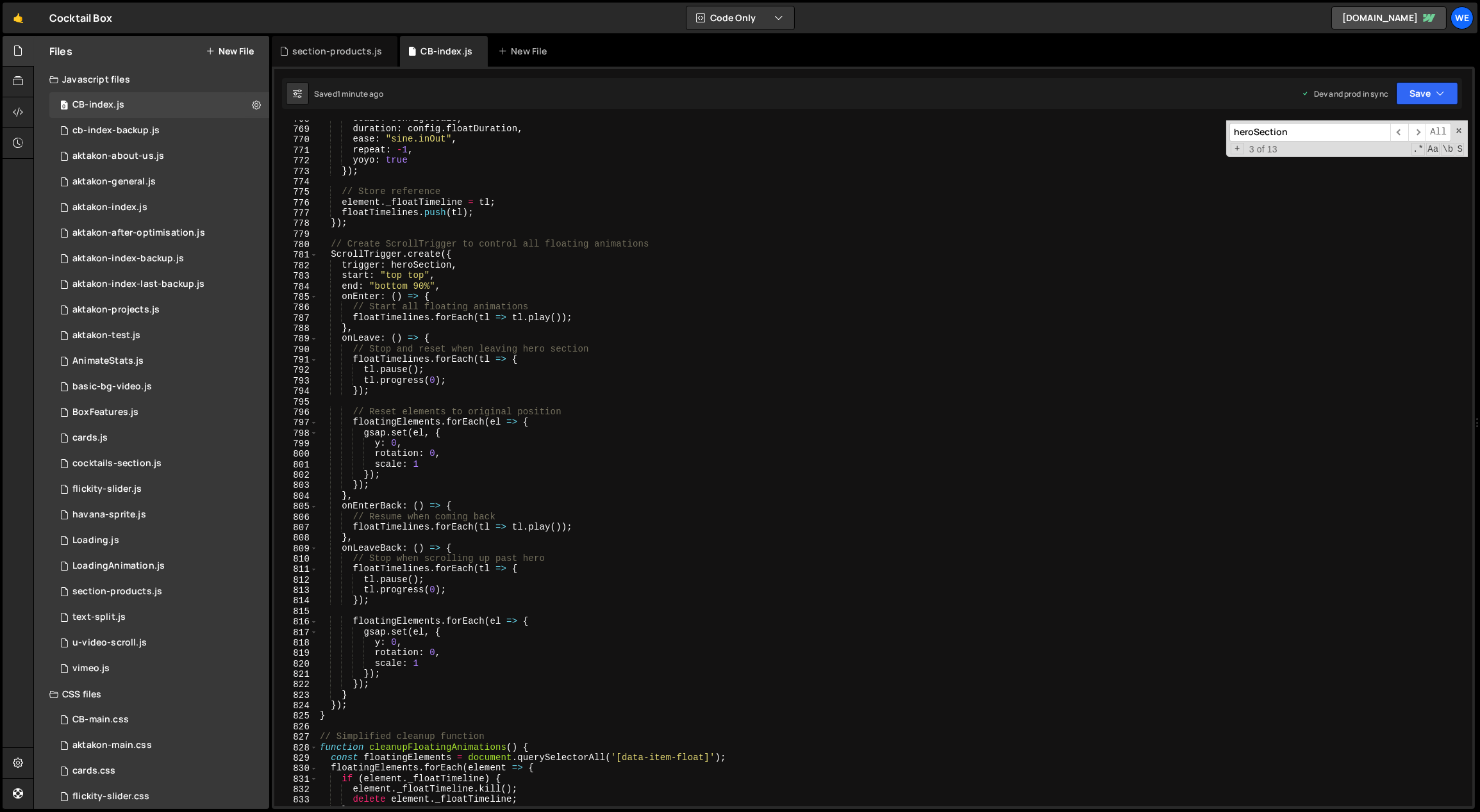
scroll to position [8067, 0]
click at [709, 497] on div "scale : config . scale , duration : config . floatDuration , ease : "sine.inOut…" at bounding box center [893, 467] width 1151 height 708
type textarea "initScript();"
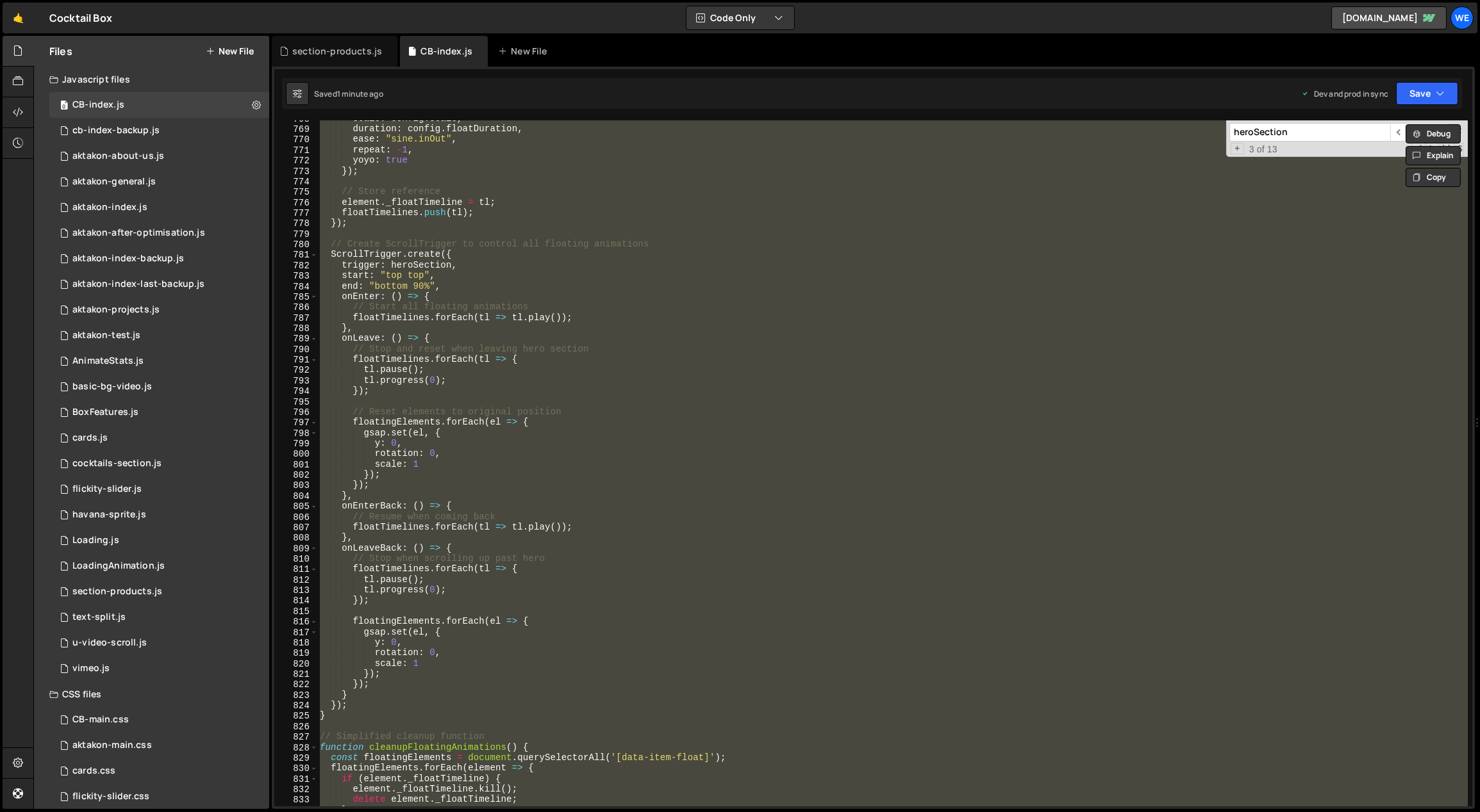
click at [237, 46] on button "New File" at bounding box center [230, 51] width 48 height 10
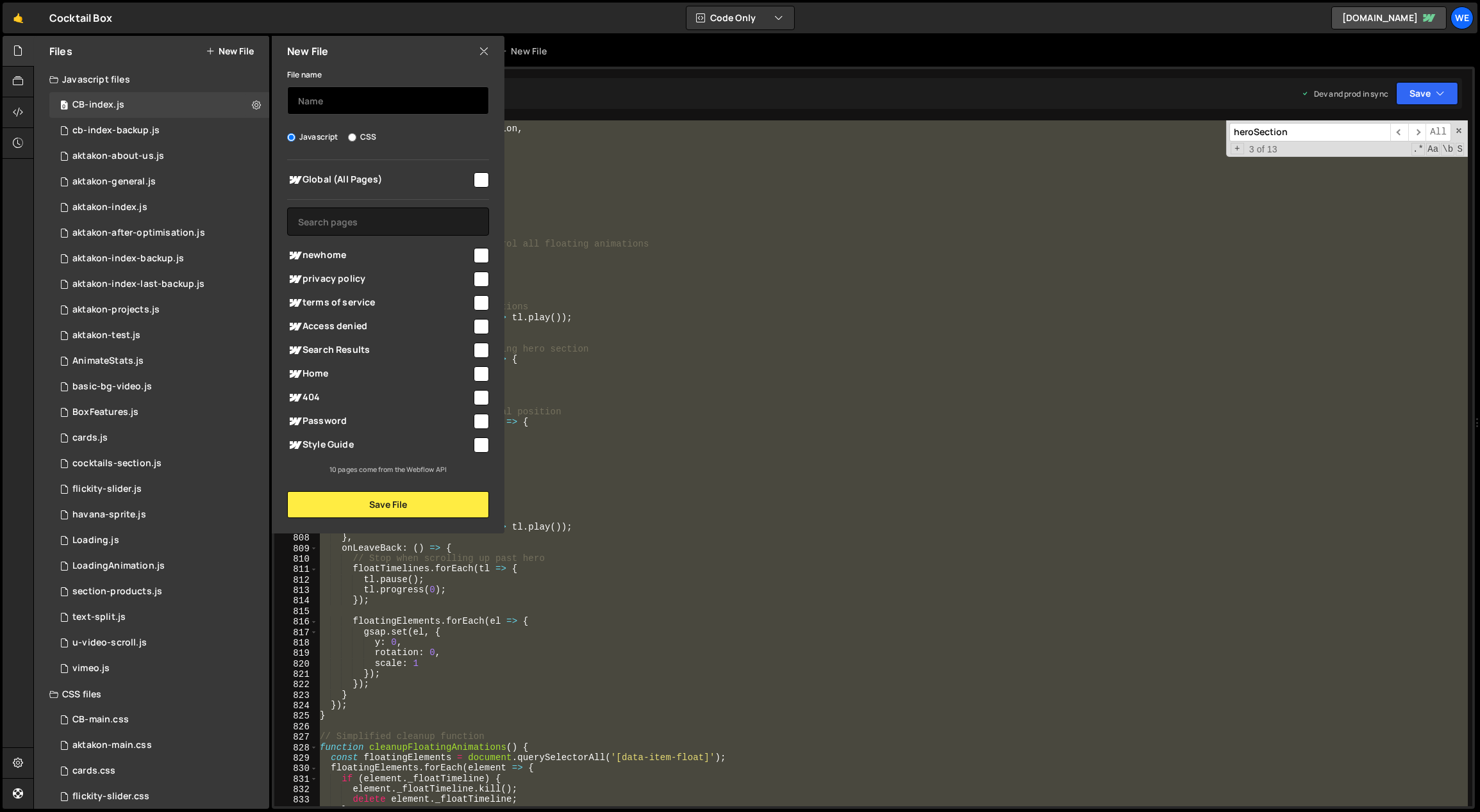
click at [394, 98] on input "text" at bounding box center [388, 101] width 202 height 29
type input "CB-index"
click at [748, 289] on div "scale : config . scale , duration : config . floatDuration , ease : "sine.inOut…" at bounding box center [893, 463] width 1150 height 686
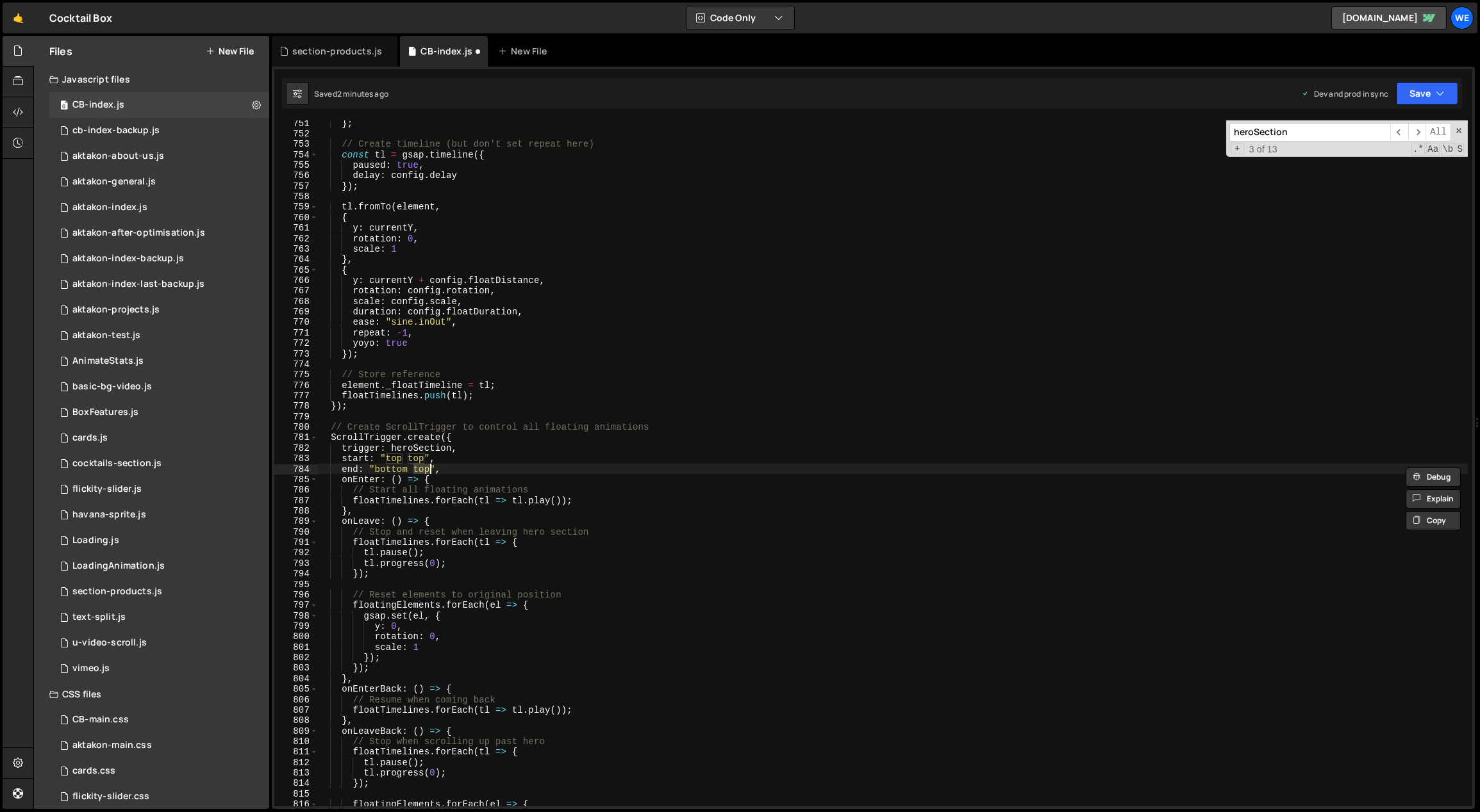
scroll to position [7884, 0]
type textarea "start: "top bottom","
click at [545, 414] on div "} ; // Create timeline (but don't set repeat here) const tl = gsap . timeline (…" at bounding box center [893, 472] width 1151 height 708
click at [606, 364] on div "} ; // Create timeline (but don't set repeat here) const tl = gsap . timeline (…" at bounding box center [893, 472] width 1151 height 708
type textarea "initScript();"
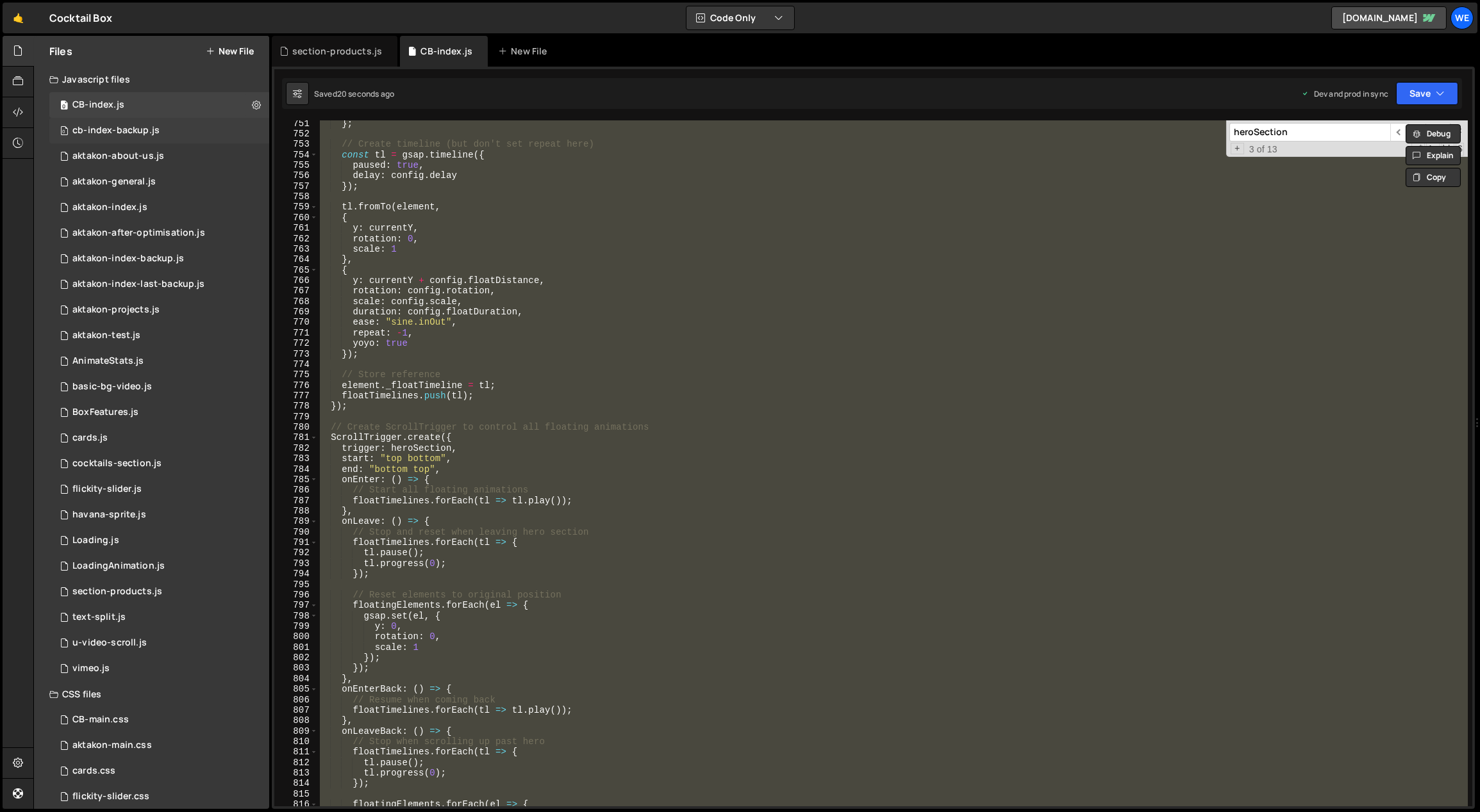
click at [196, 131] on div "0 cb-index-backup.js 0" at bounding box center [159, 131] width 220 height 26
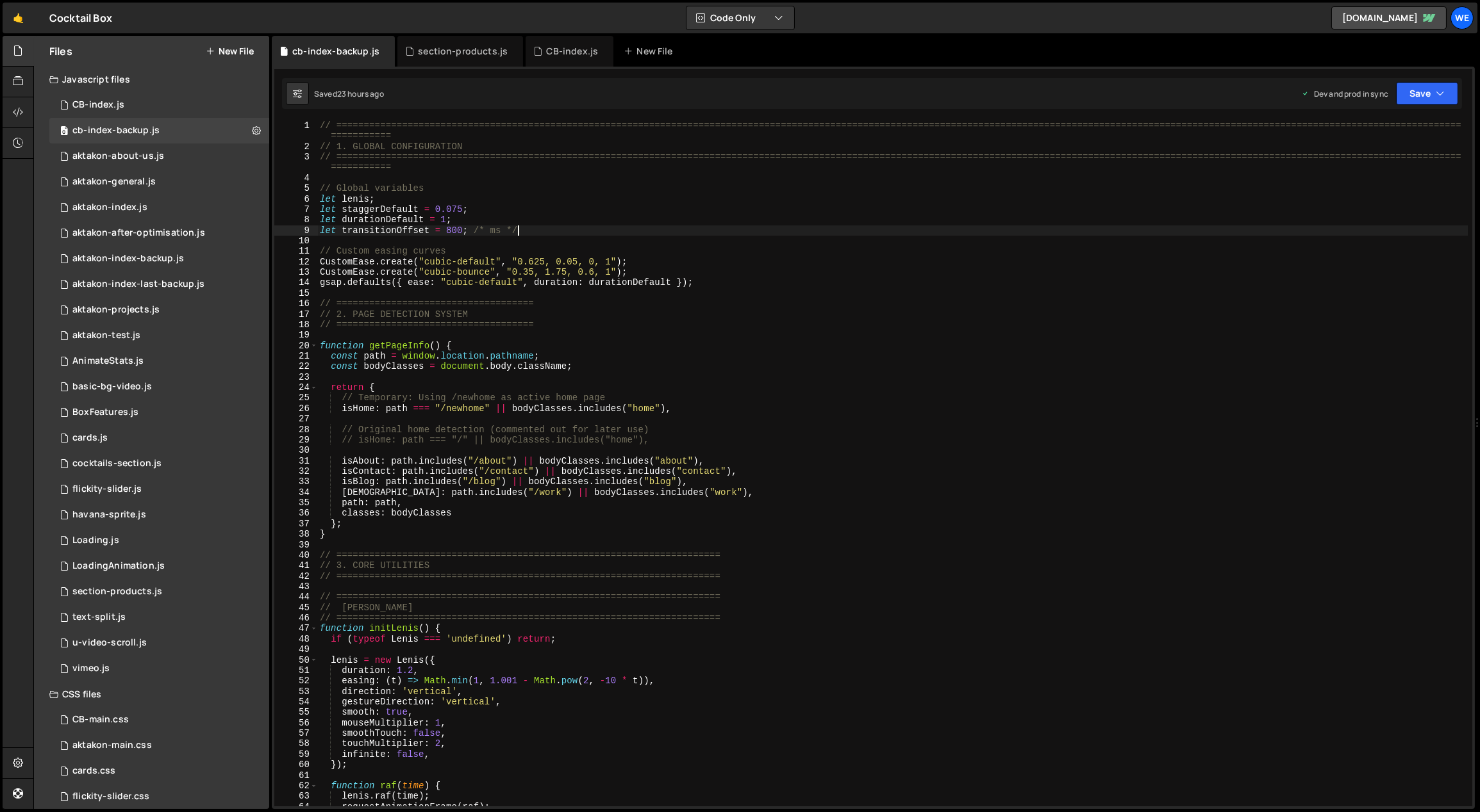
click at [775, 231] on div "// ============================================================================…" at bounding box center [893, 478] width 1151 height 718
type textarea "initScript();"
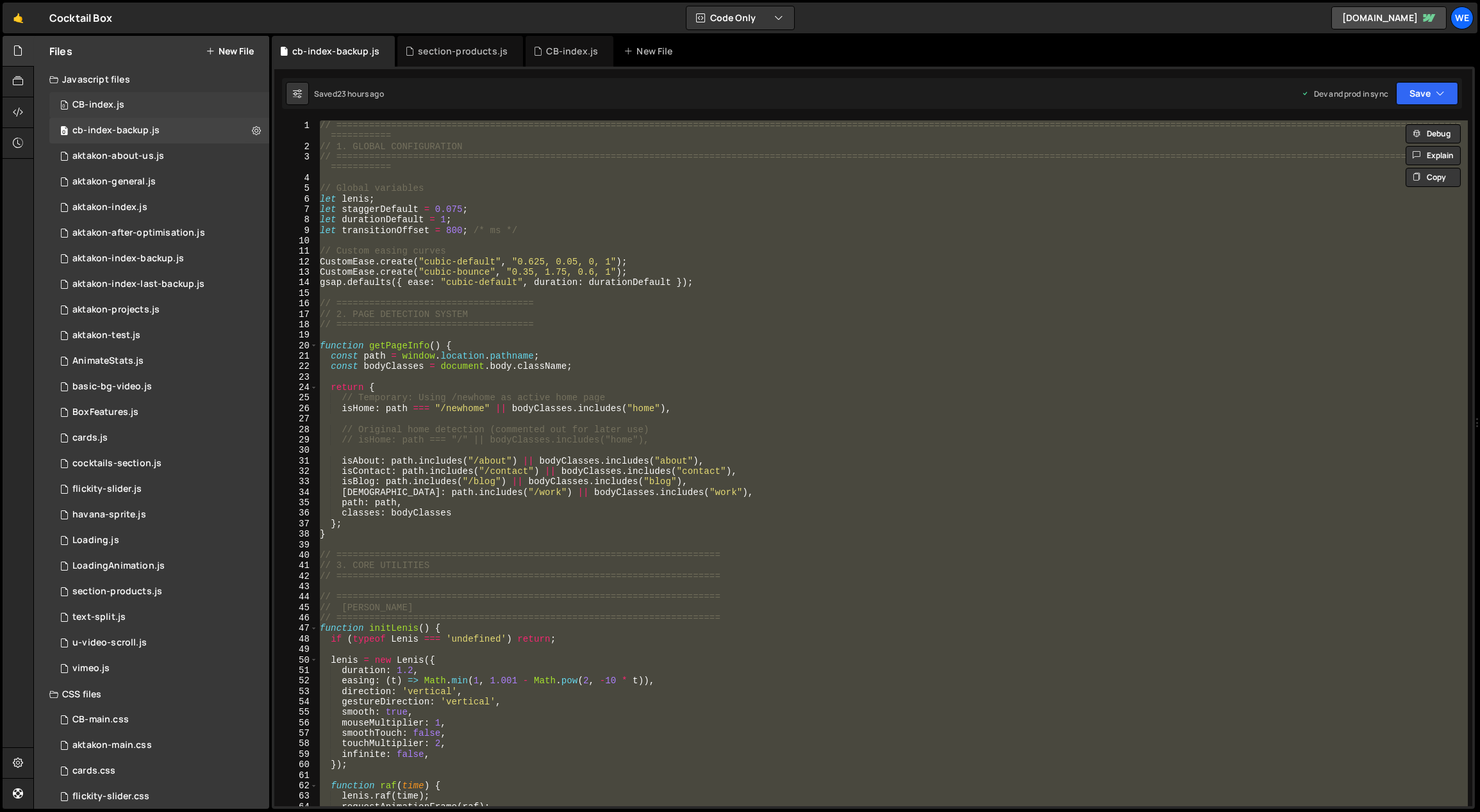
click at [119, 101] on div "CB-index.js" at bounding box center [98, 105] width 51 height 11
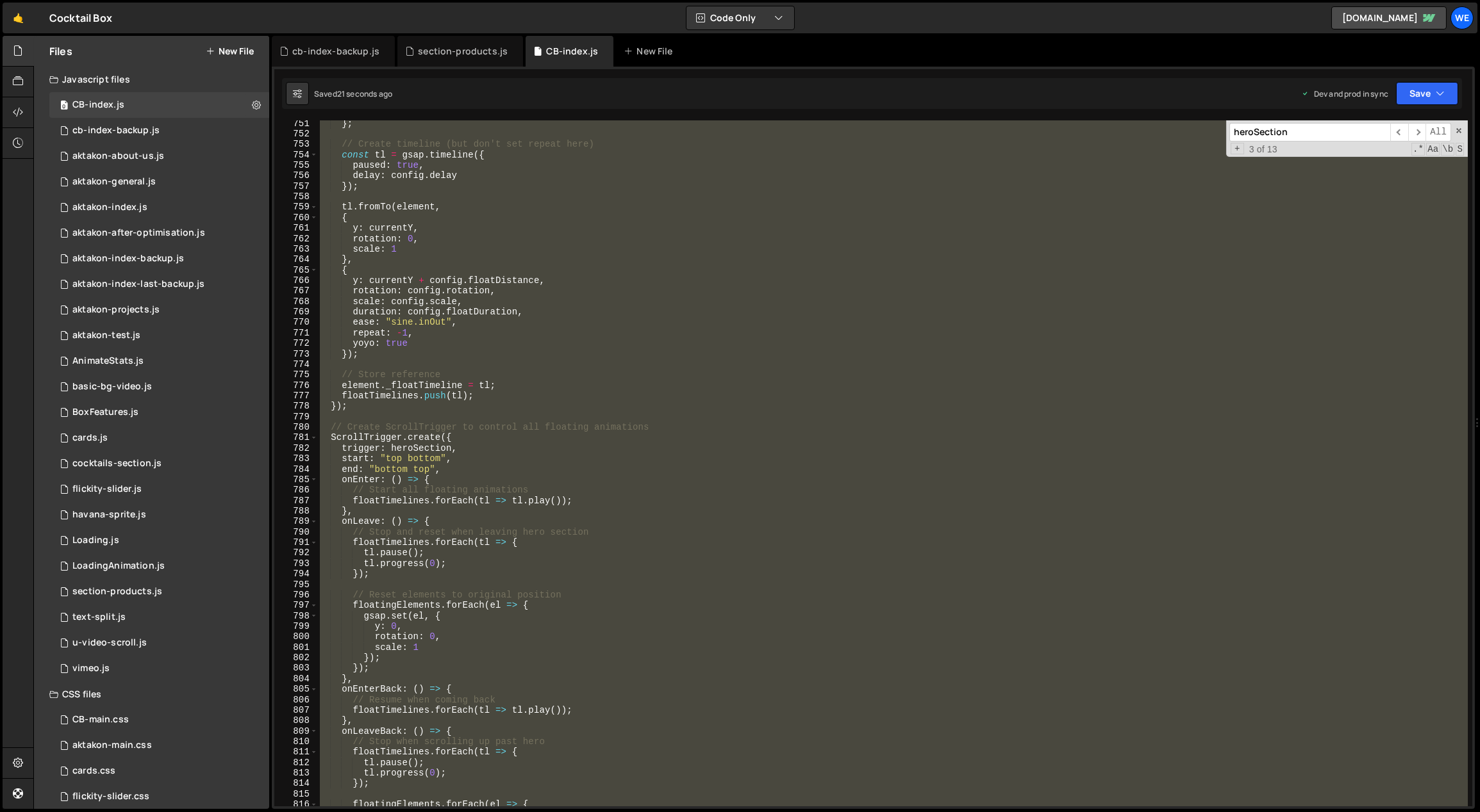
click at [563, 211] on div "} ; // Create timeline (but don't set repeat here) const tl = gsap . timeline (…" at bounding box center [893, 463] width 1150 height 686
type textarea "initScript();"
click at [126, 122] on div "0 cb-index-backup.js 0" at bounding box center [159, 131] width 220 height 26
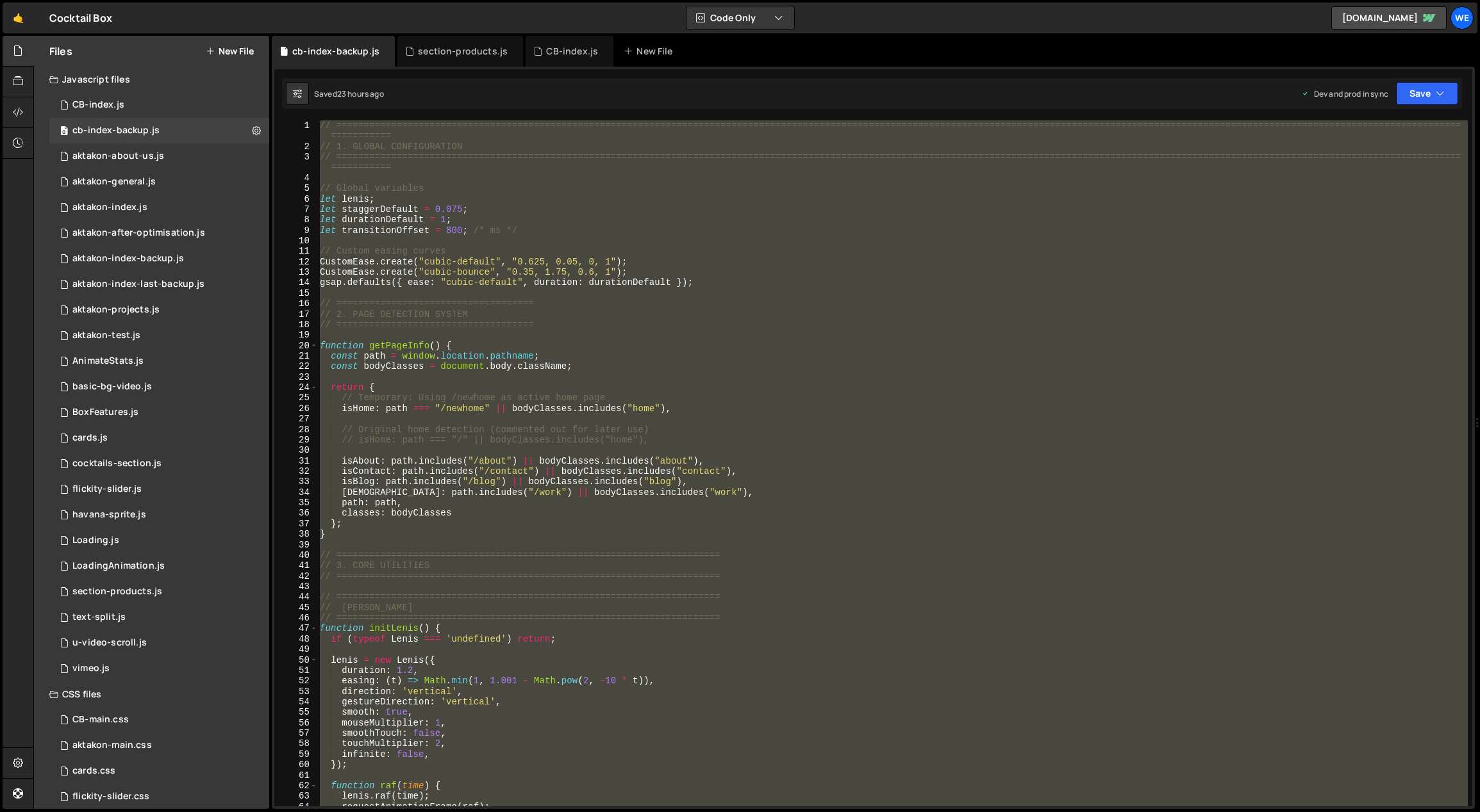
click at [624, 241] on div "// ============================================================================…" at bounding box center [893, 463] width 1150 height 686
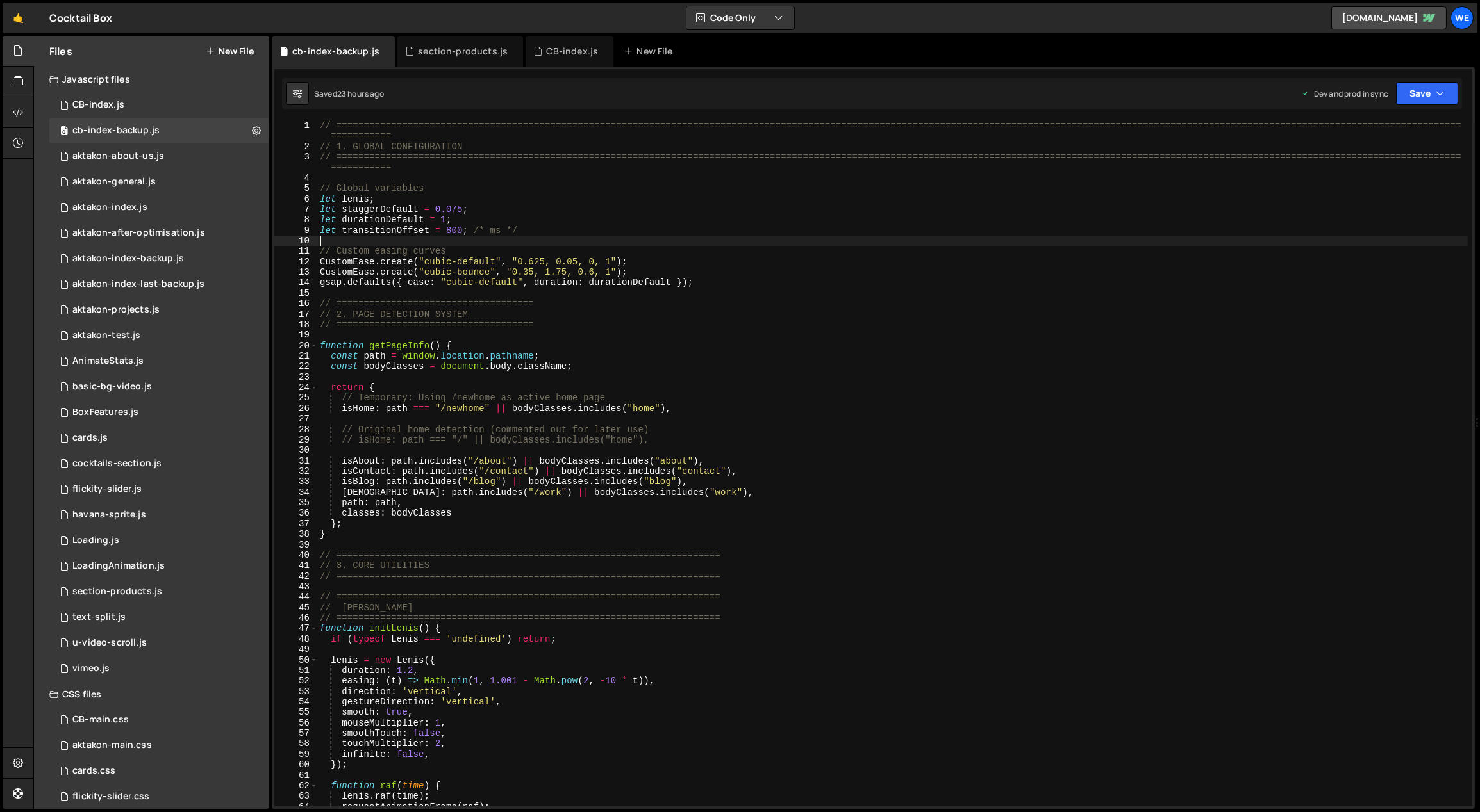
type textarea "initScript();"
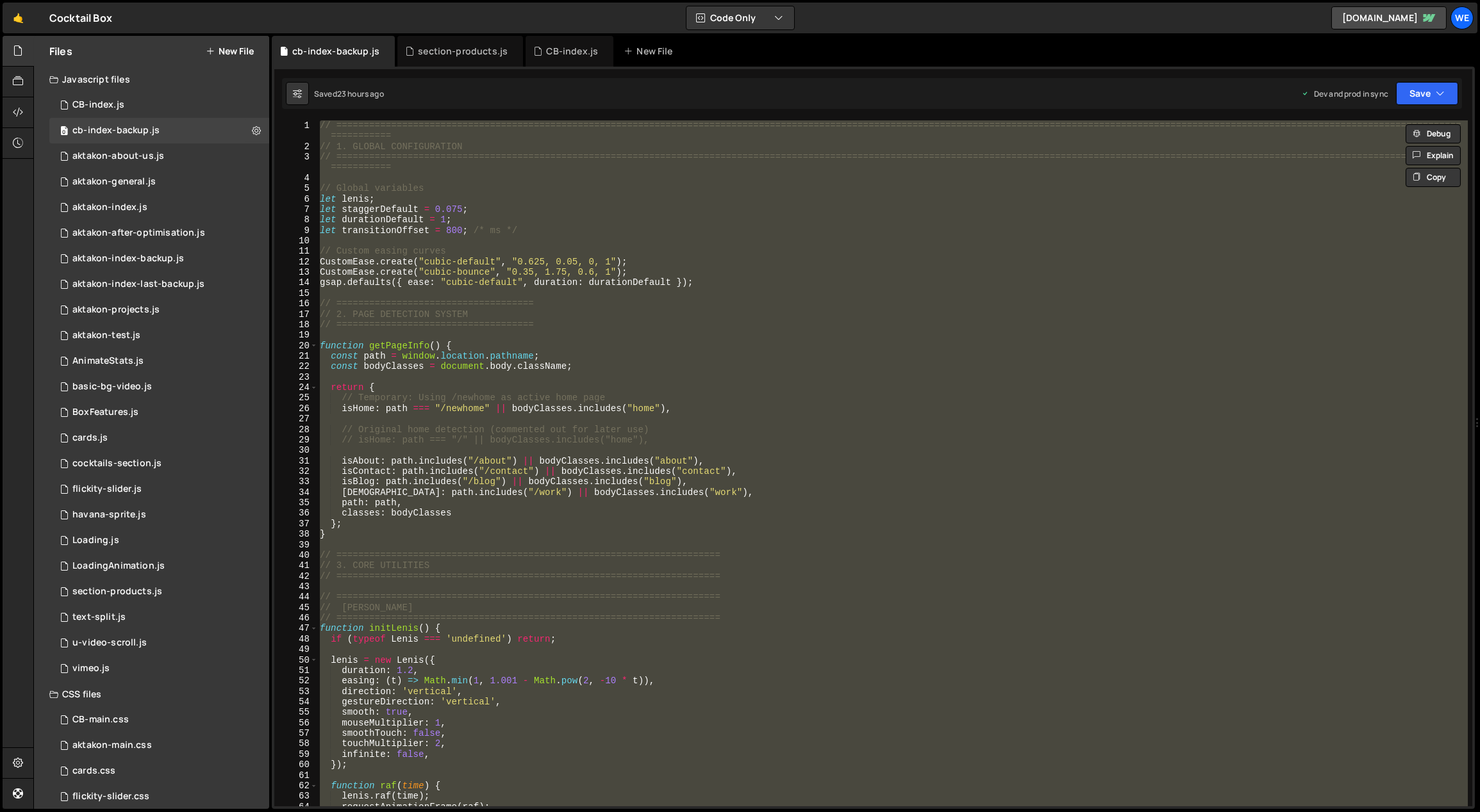
paste textarea
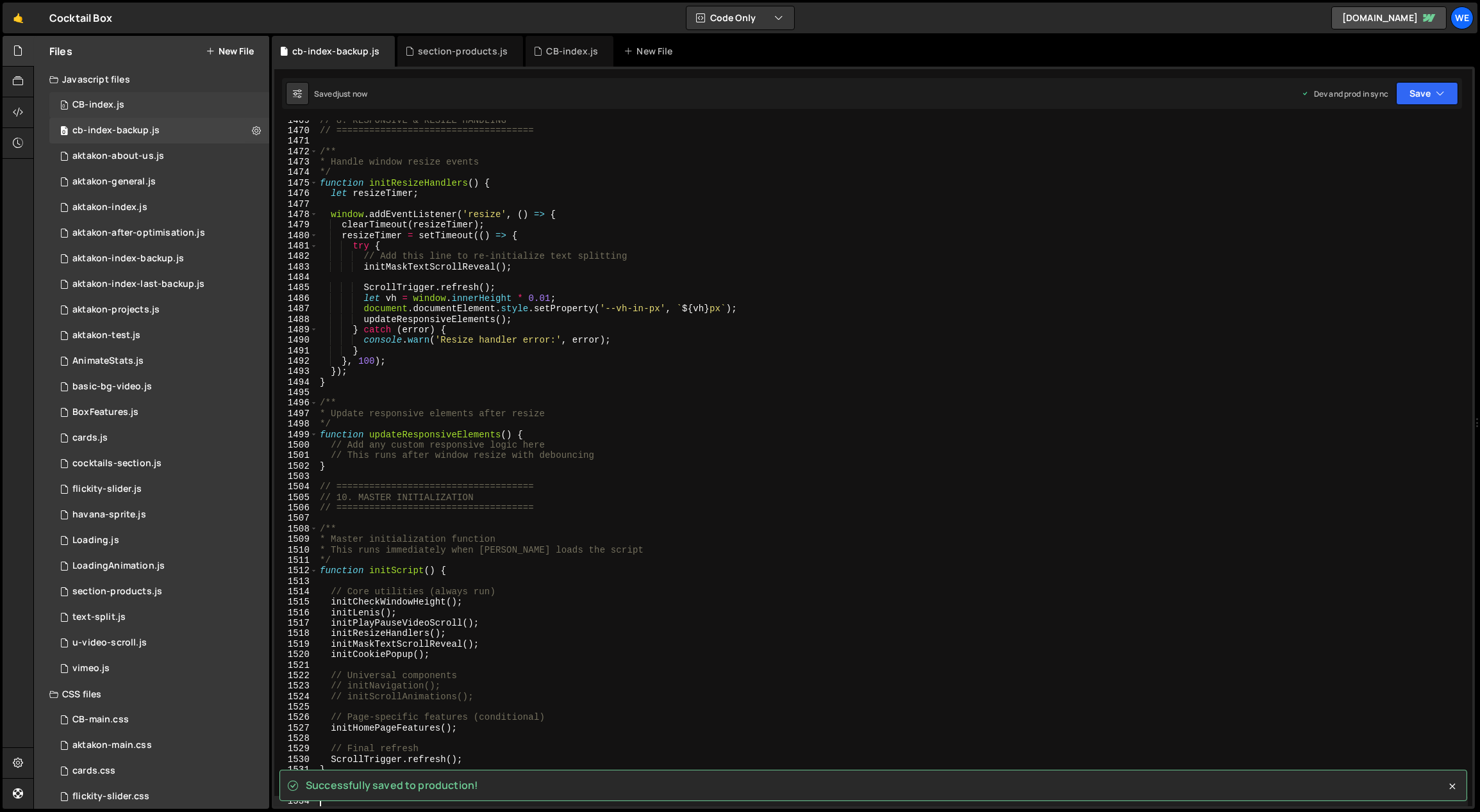
click at [134, 103] on div "0 CB-index.js 0" at bounding box center [159, 105] width 220 height 26
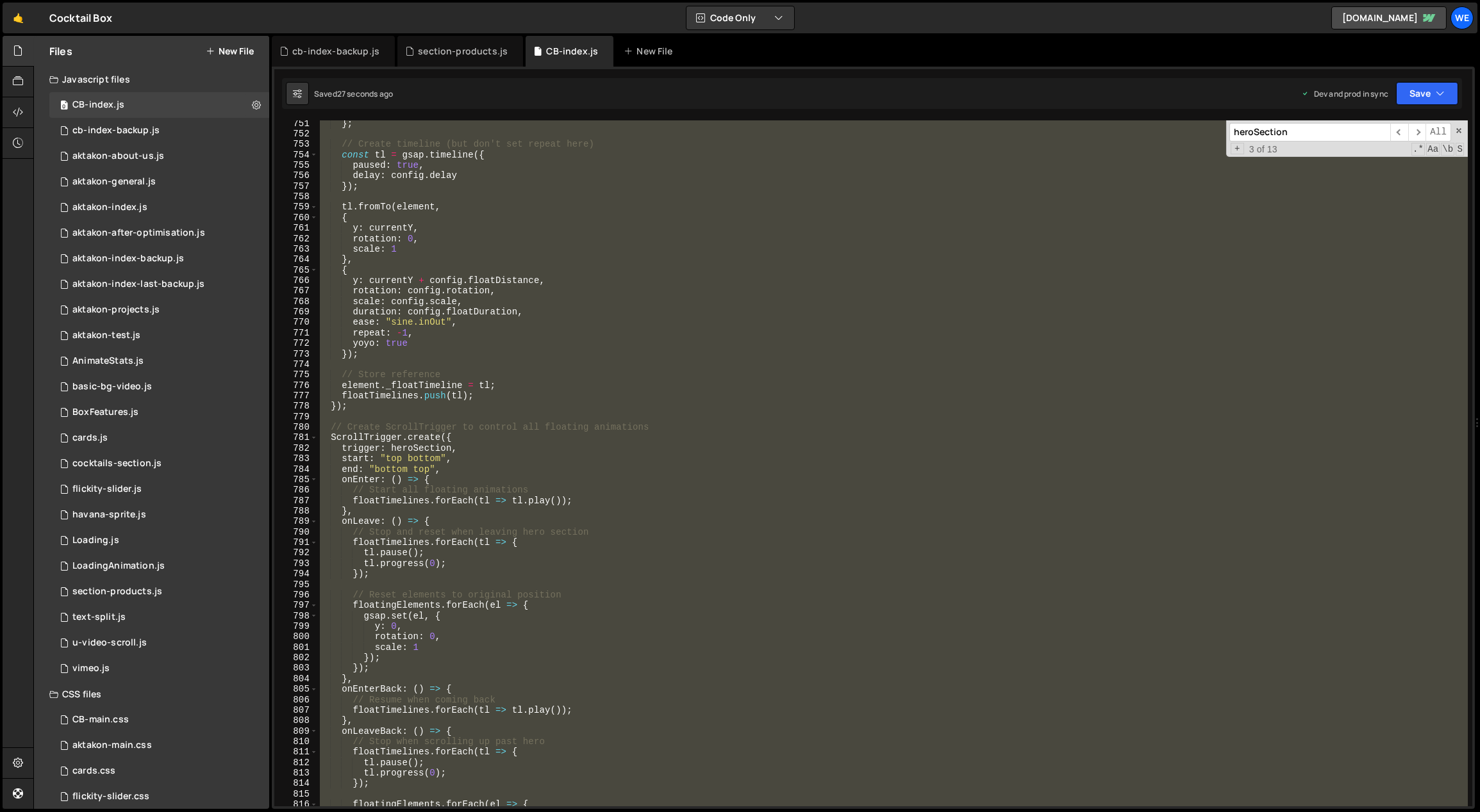
click at [691, 358] on div "} ; // Create timeline (but don't set repeat here) const tl = gsap . timeline (…" at bounding box center [893, 463] width 1150 height 686
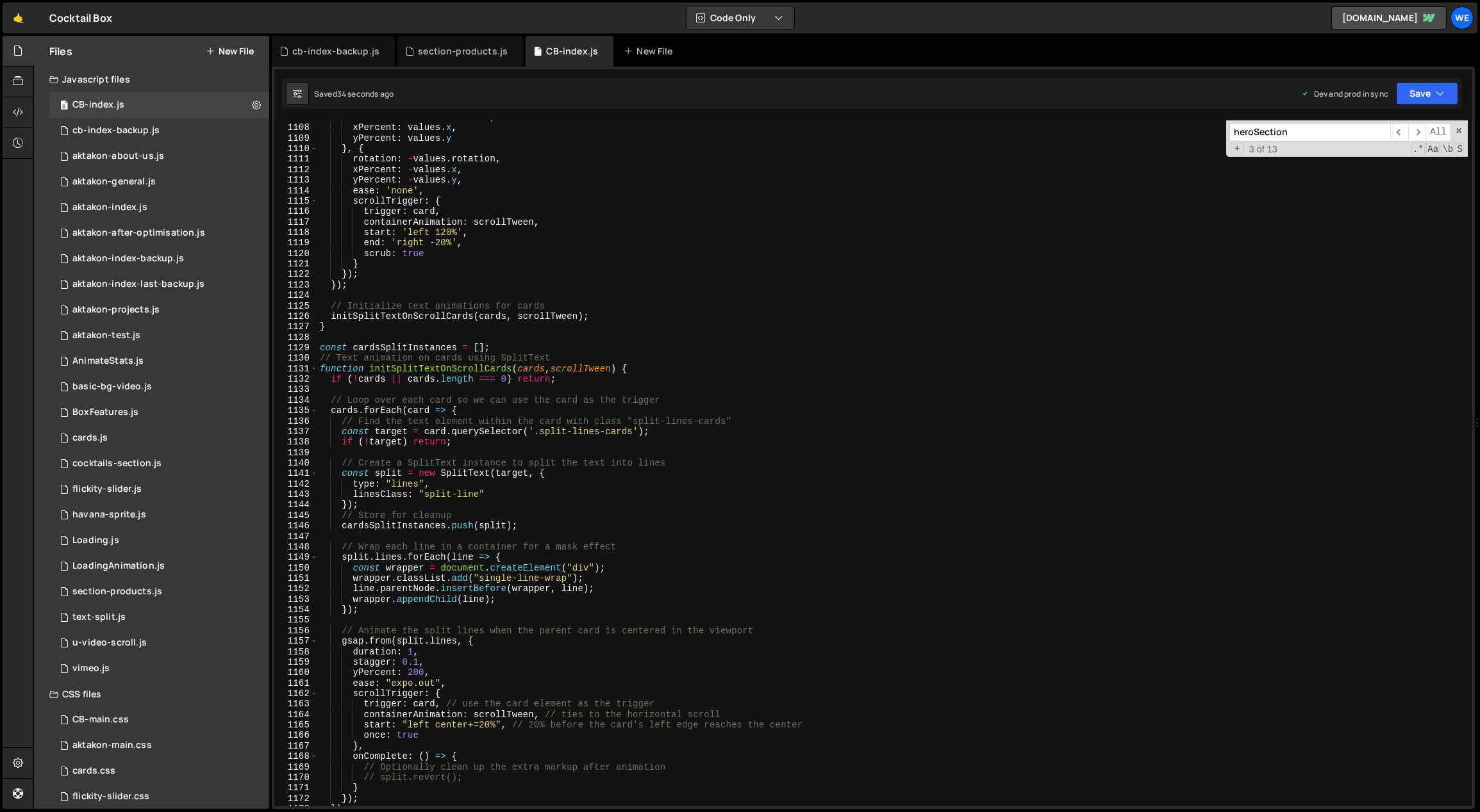
scroll to position [11620, 0]
click at [509, 410] on div "rotation : values . rotation , xPercent : values . x , yPercent : values . y } …" at bounding box center [893, 467] width 1151 height 708
type textarea "cards.forEach(card => {"
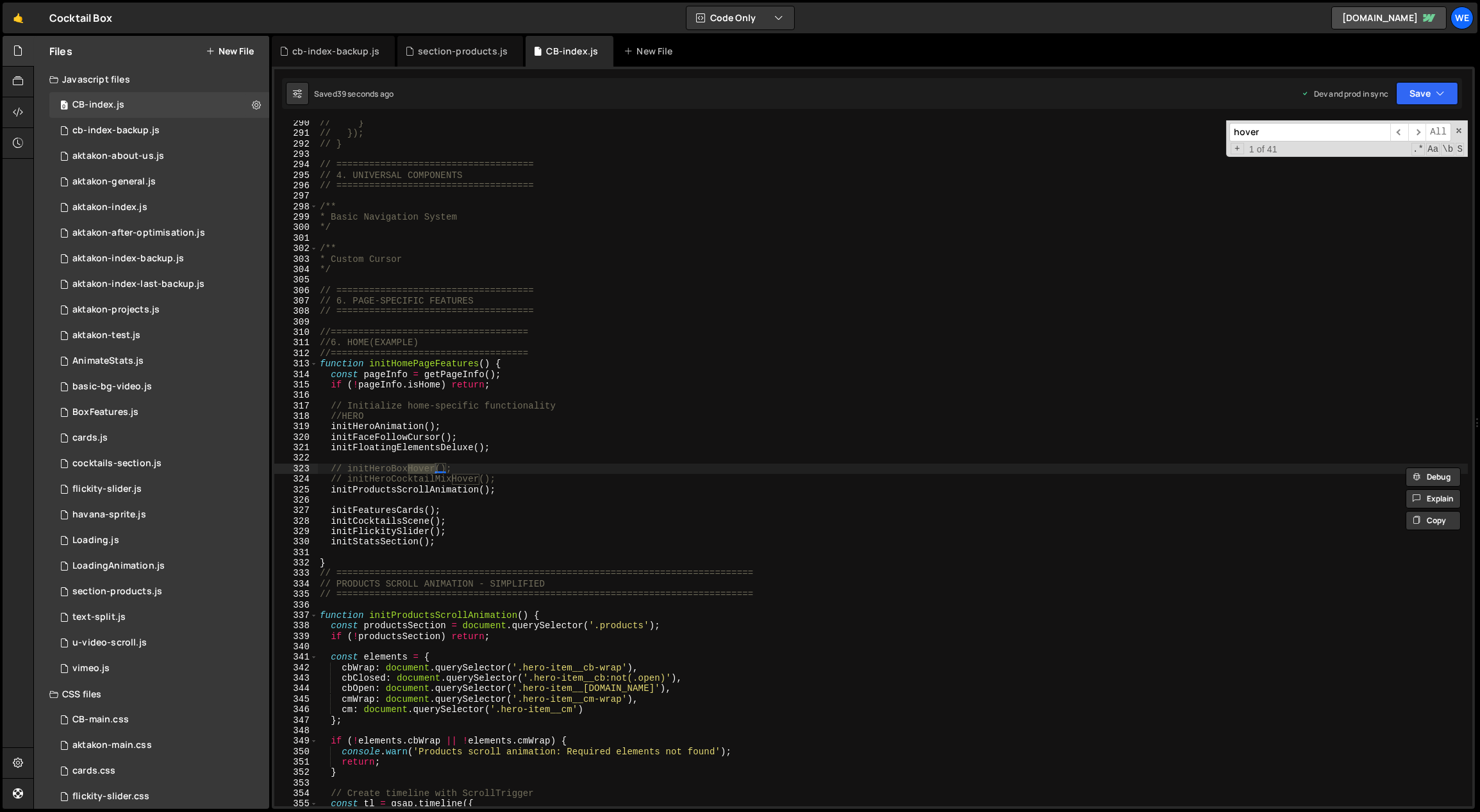
type input "hover"
type textarea "// initHeroBoxHover();"
click at [463, 465] on div "// } // }); // } // ==================================== // 4. UNIVERSAL COMPON…" at bounding box center [893, 472] width 1151 height 708
drag, startPoint x: 441, startPoint y: 466, endPoint x: 349, endPoint y: 465, distance: 92.0
click at [349, 465] on div "// } // }); // } // ==================================== // 4. UNIVERSAL COMPON…" at bounding box center [893, 472] width 1151 height 708
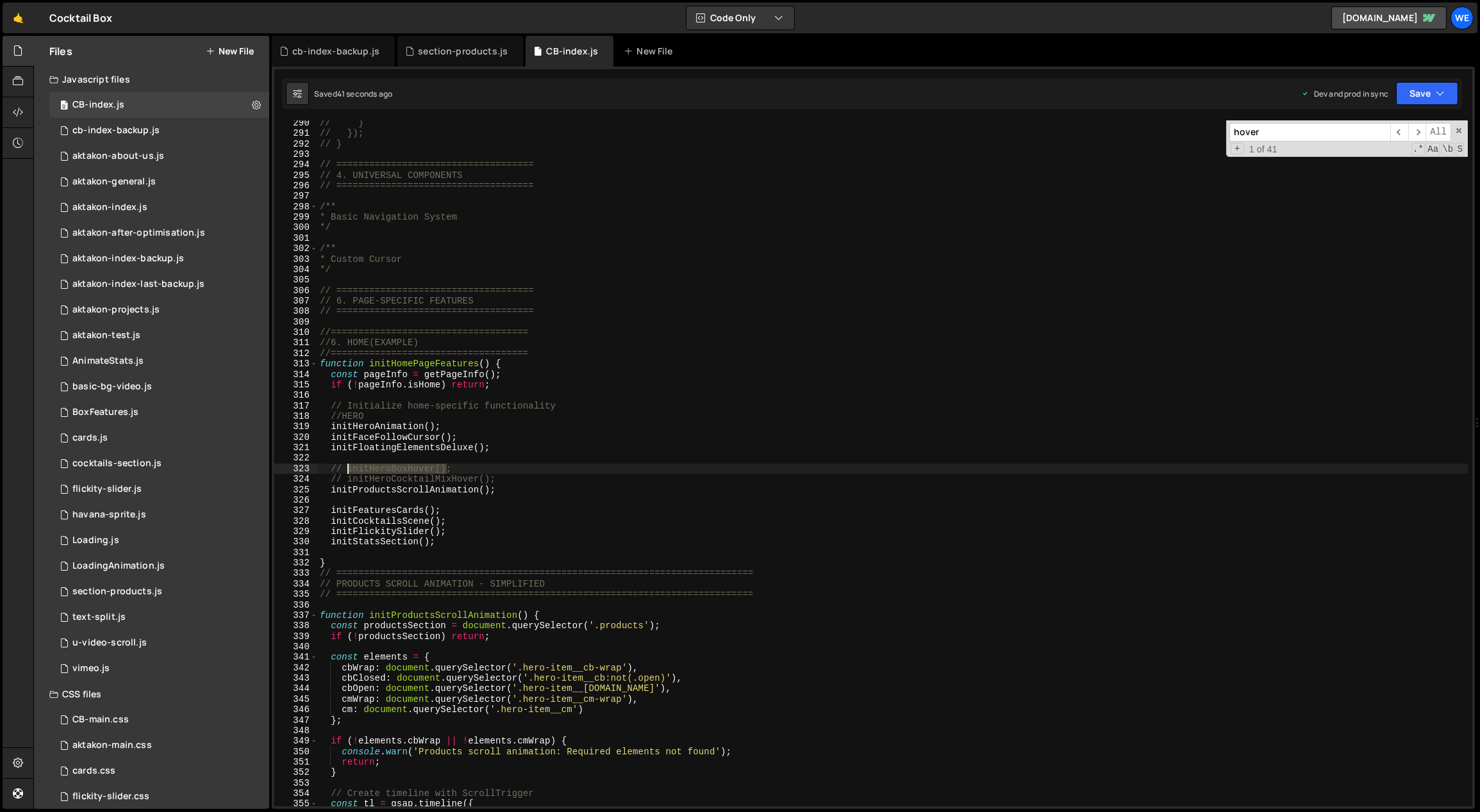
type input "initHeroBoxHover()"
click at [1419, 130] on span "​" at bounding box center [1416, 132] width 18 height 18
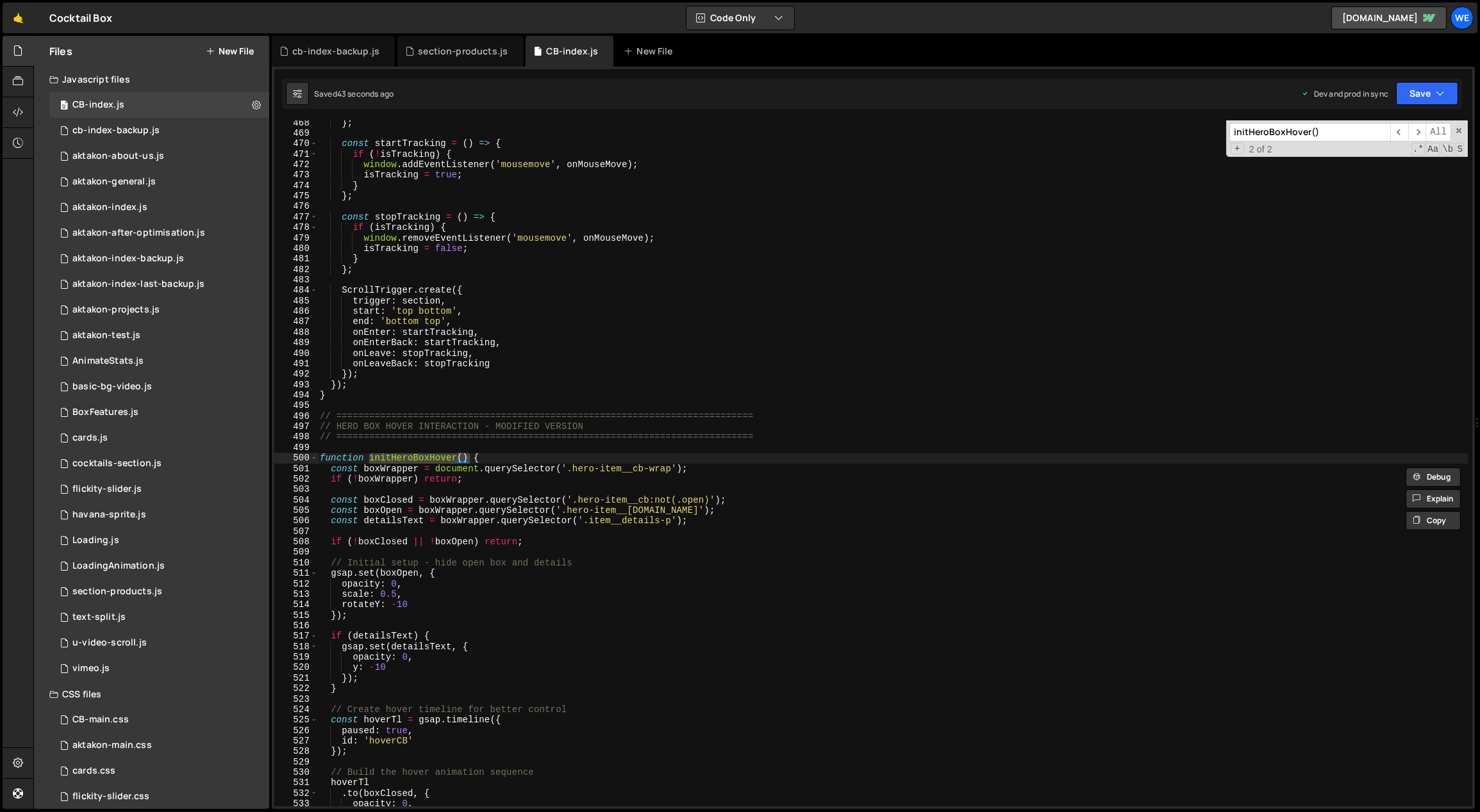
scroll to position [4919, 0]
click at [493, 457] on div "} ; const startTracking = ( ) => { if ( ! isTracking ) { window . addEventListe…" at bounding box center [893, 470] width 1151 height 708
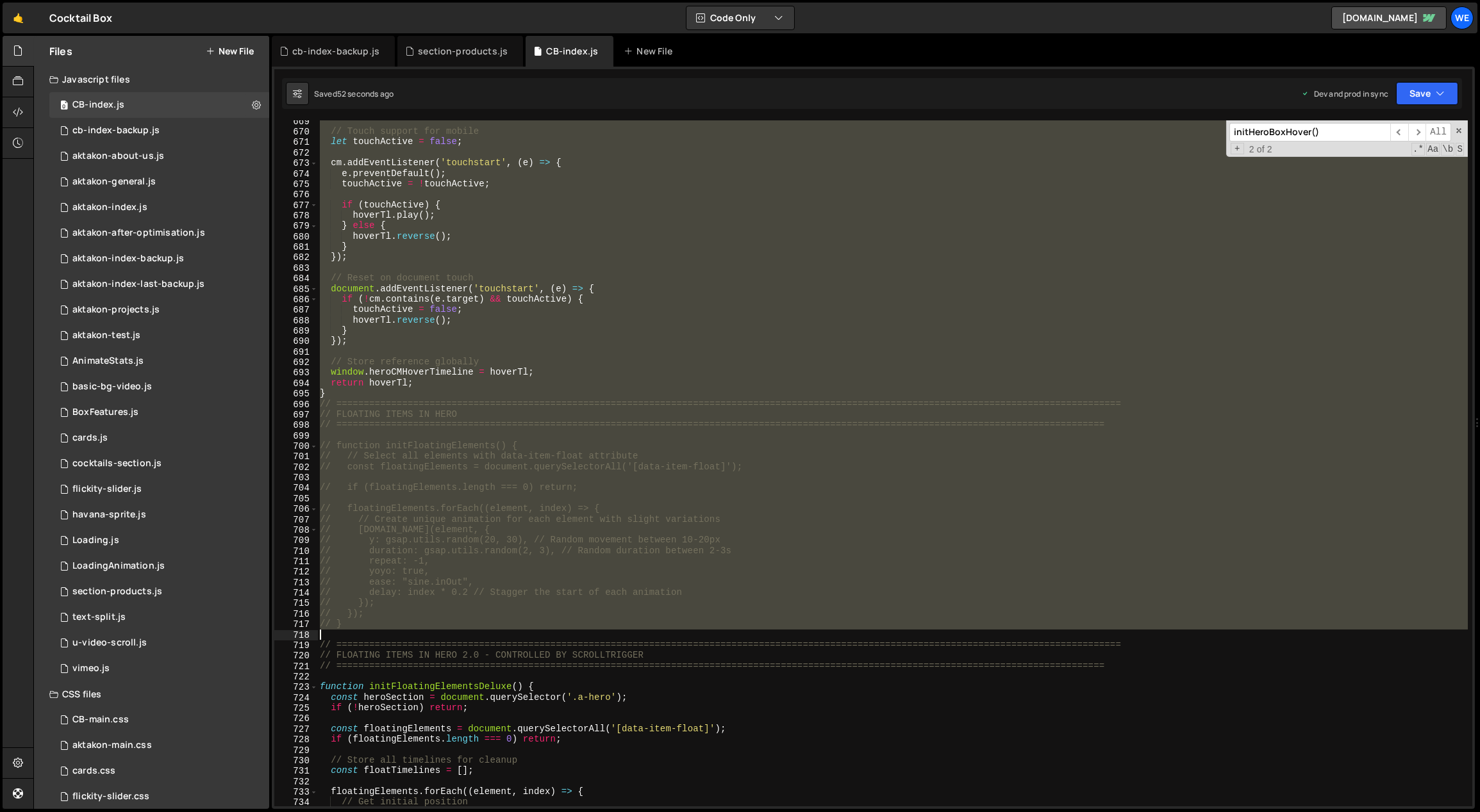
scroll to position [7086, 0]
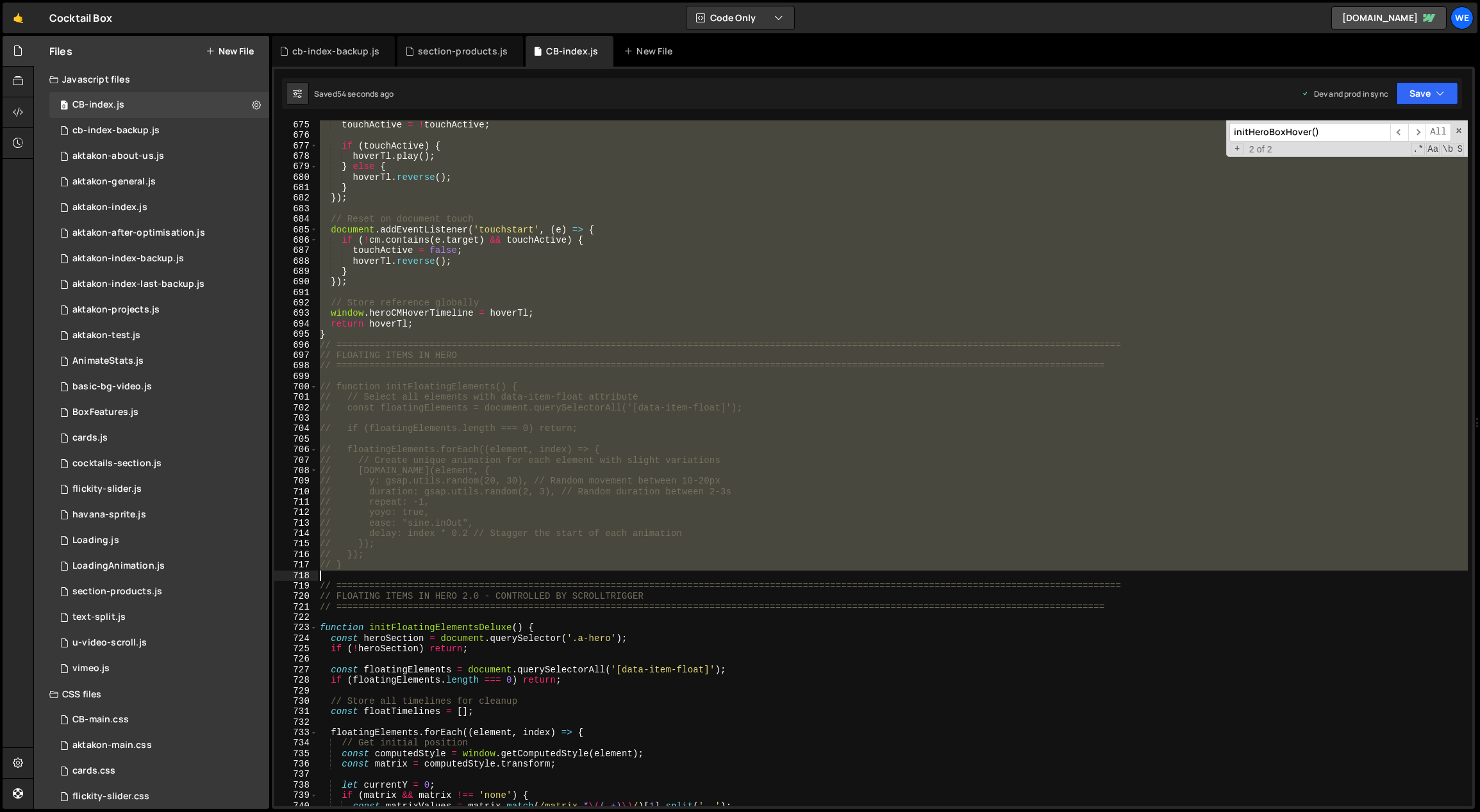
drag, startPoint x: 319, startPoint y: 410, endPoint x: 438, endPoint y: 575, distance: 203.4
click at [438, 575] on div "touchActive = ! touchActive ; if ( touchActive ) { hoverTl . play ( ) ; } else …" at bounding box center [893, 474] width 1151 height 708
type textarea "// }"
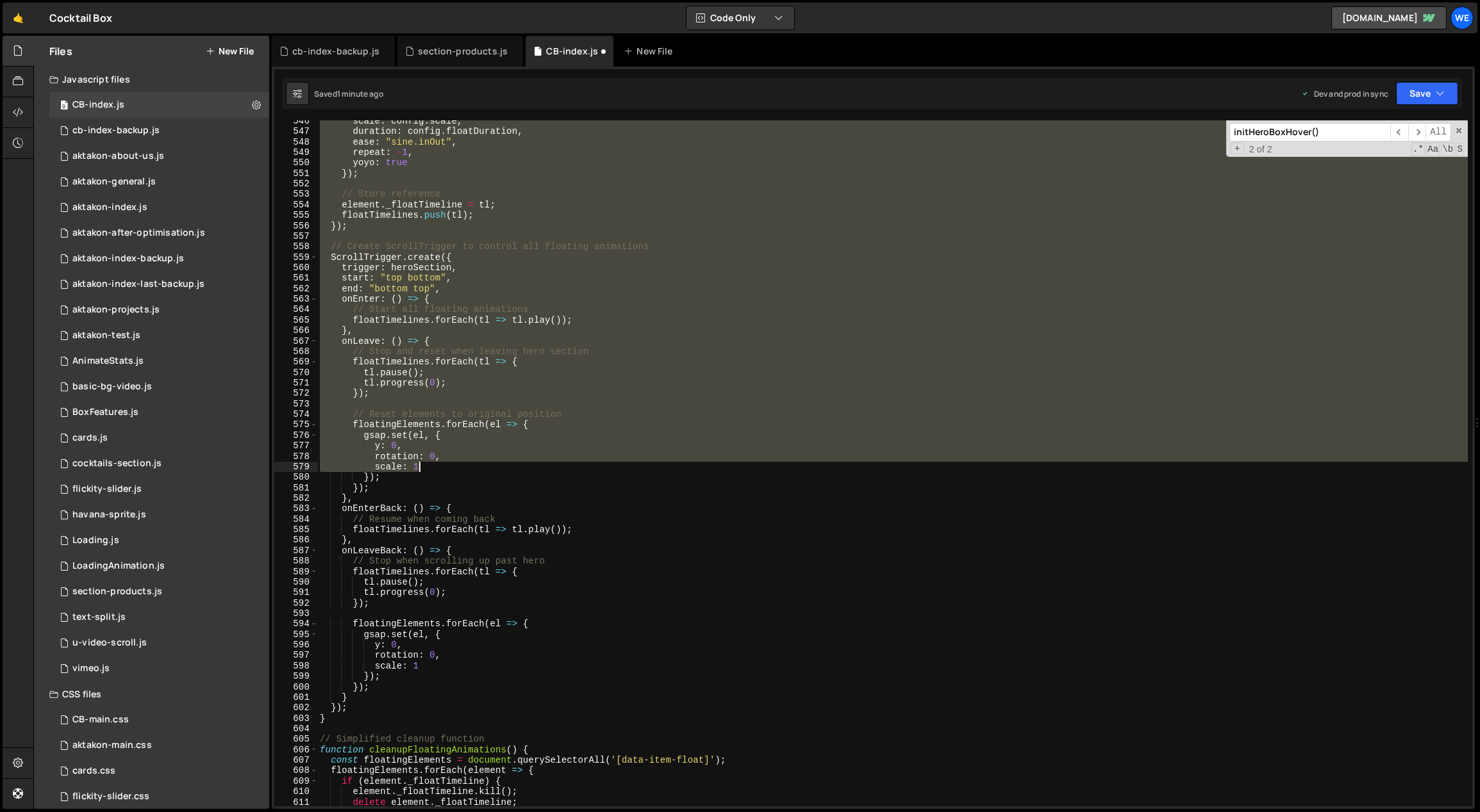
scroll to position [5891, 0]
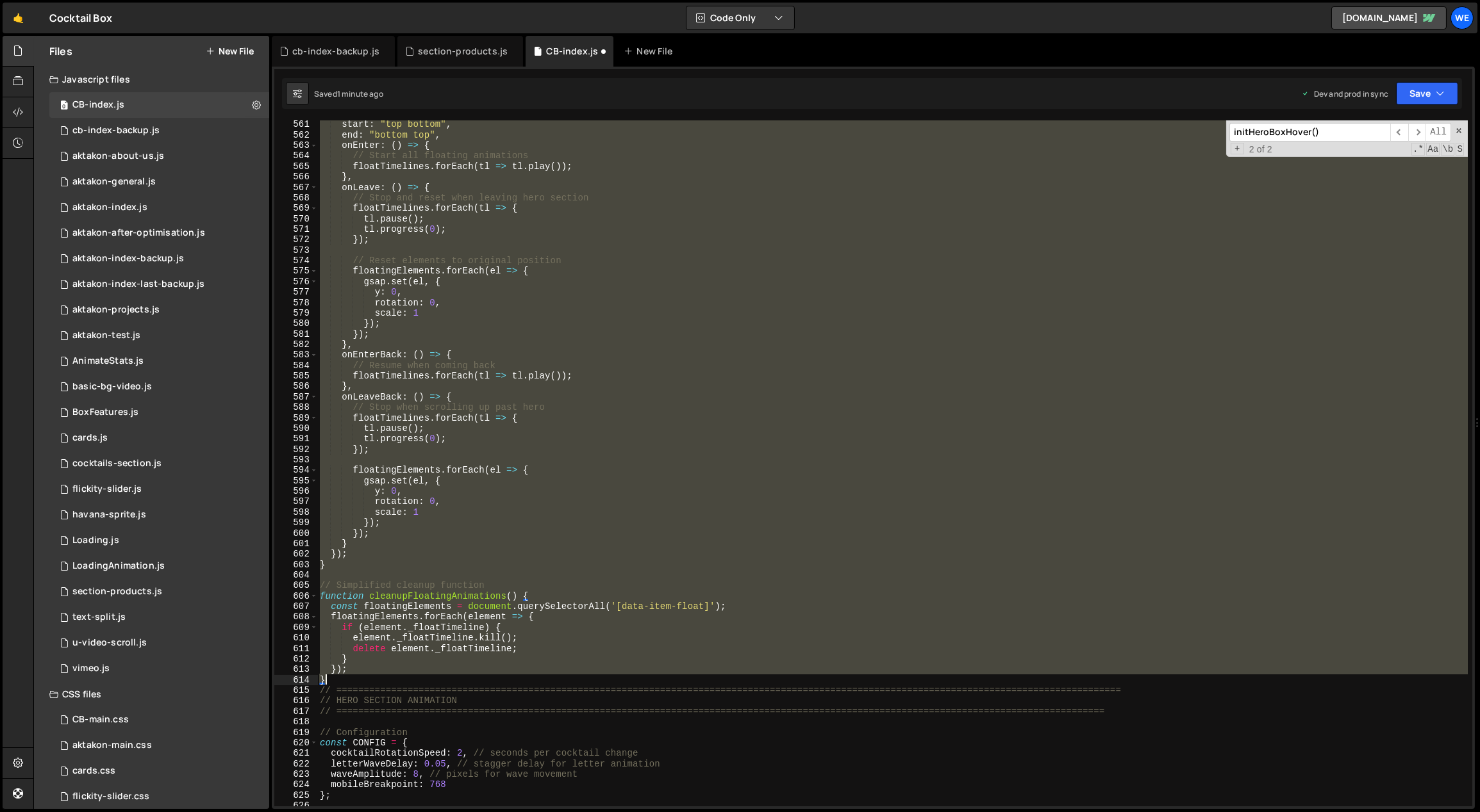
drag, startPoint x: 319, startPoint y: 213, endPoint x: 423, endPoint y: 680, distance: 478.4
click at [422, 681] on div "start : "top bottom" , end : "bottom top" , onEnter : ( ) => { // Start all flo…" at bounding box center [893, 473] width 1151 height 708
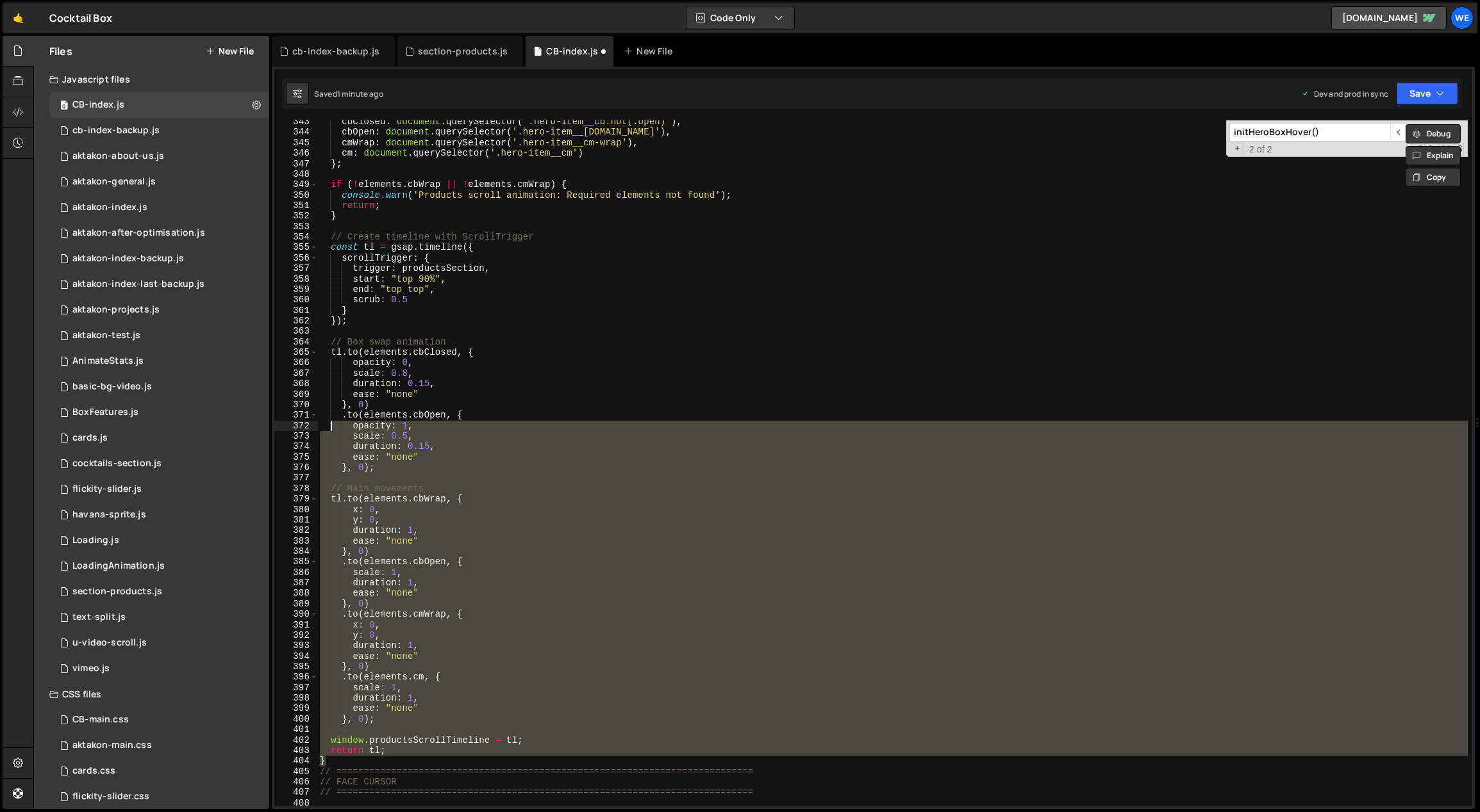
scroll to position [3372, 0]
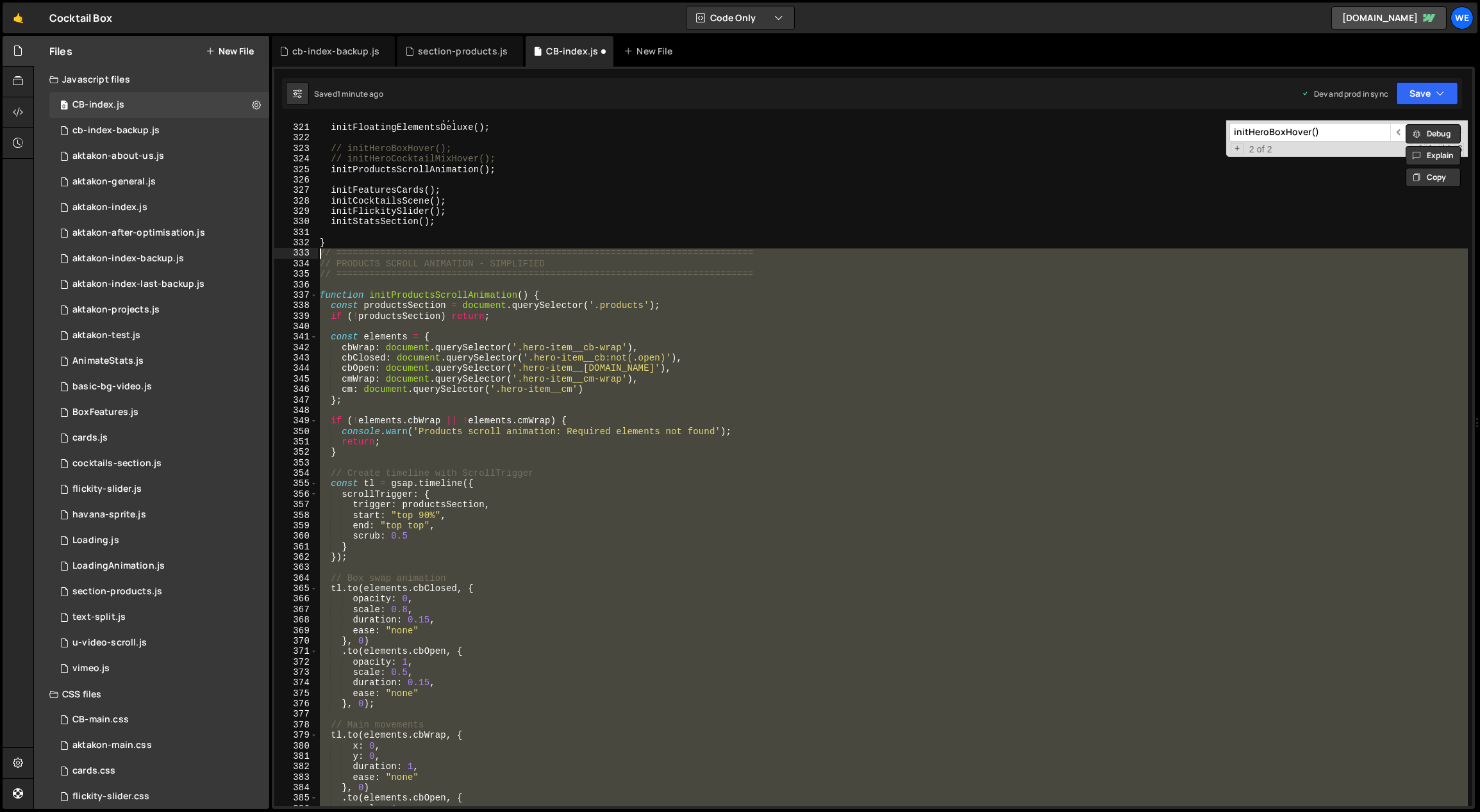
drag, startPoint x: 341, startPoint y: 522, endPoint x: 315, endPoint y: 254, distance: 269.3
click at [315, 254] on div "}); } 320 321 322 323 324 325 326 327 328 329 330 331 332 333 334 335 336 337 3…" at bounding box center [874, 463] width 1198 height 686
click at [800, 444] on div "initFaceFollowCursor ( ) ; initFloatingElementsDeluxe ( ) ; // initHeroBoxHover…" at bounding box center [893, 463] width 1150 height 686
type textarea "return;"
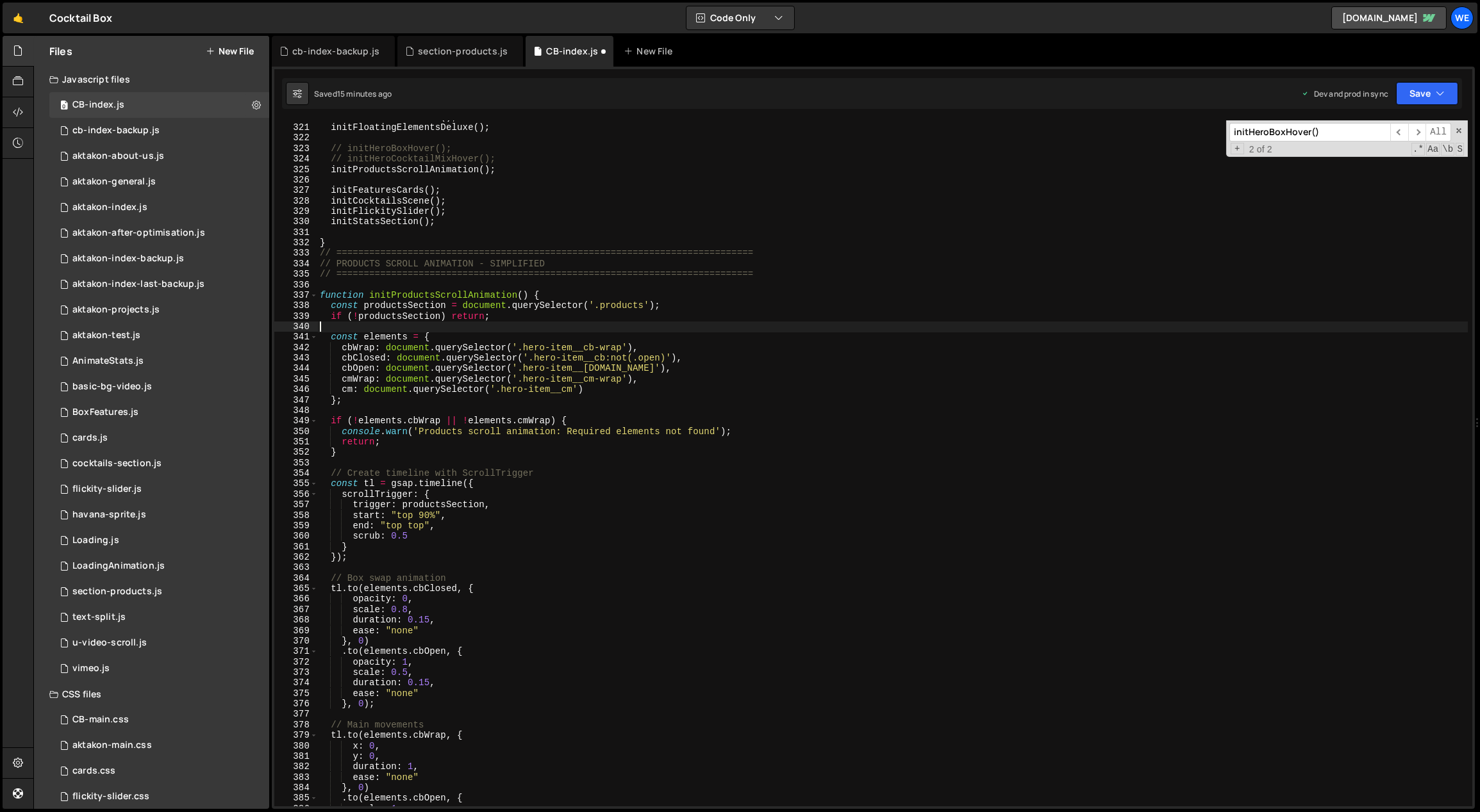
click at [480, 323] on div "initFaceFollowCursor ( ) ; initFloatingElementsDeluxe ( ) ; // initHeroBoxHover…" at bounding box center [893, 466] width 1151 height 708
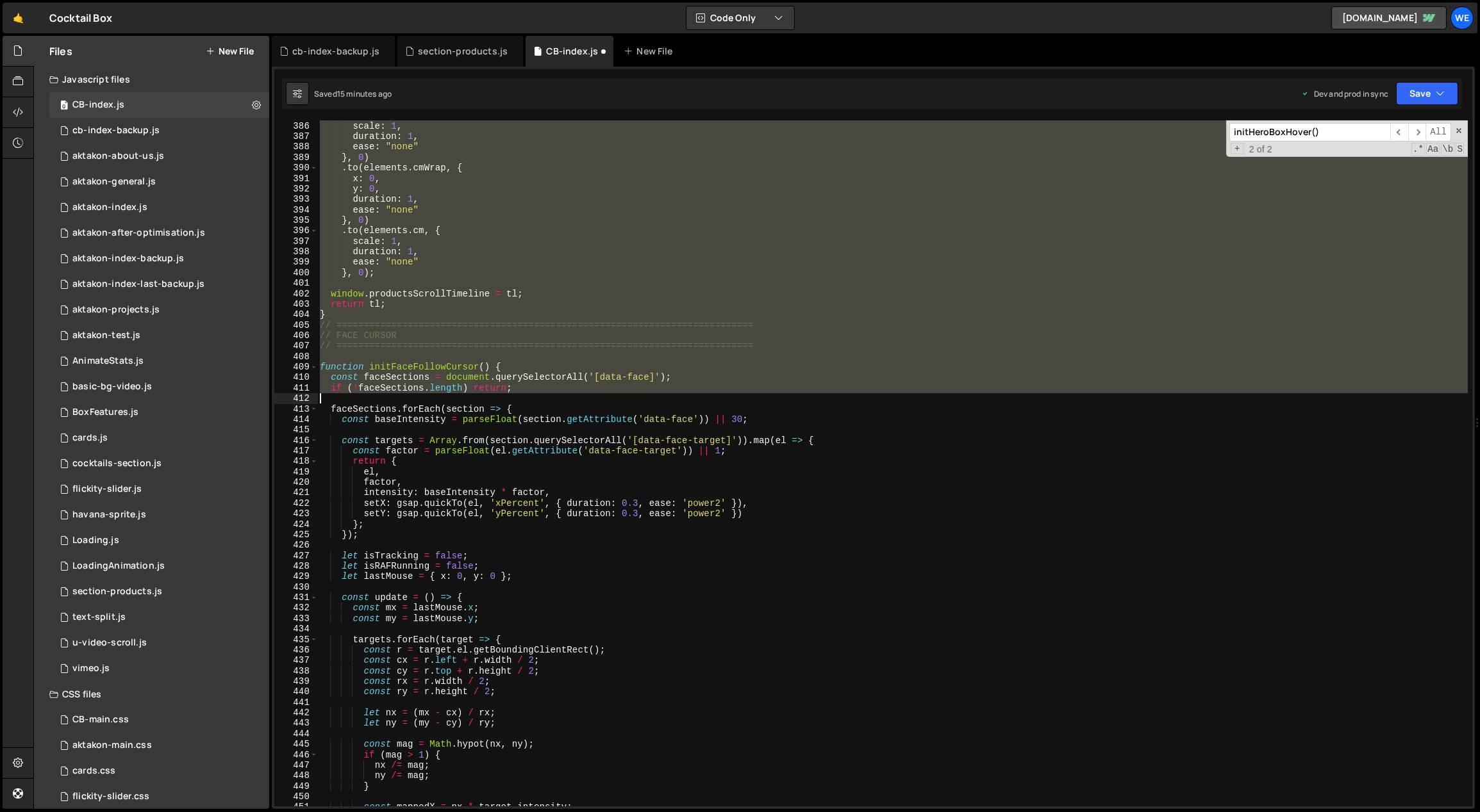
scroll to position [4155, 0]
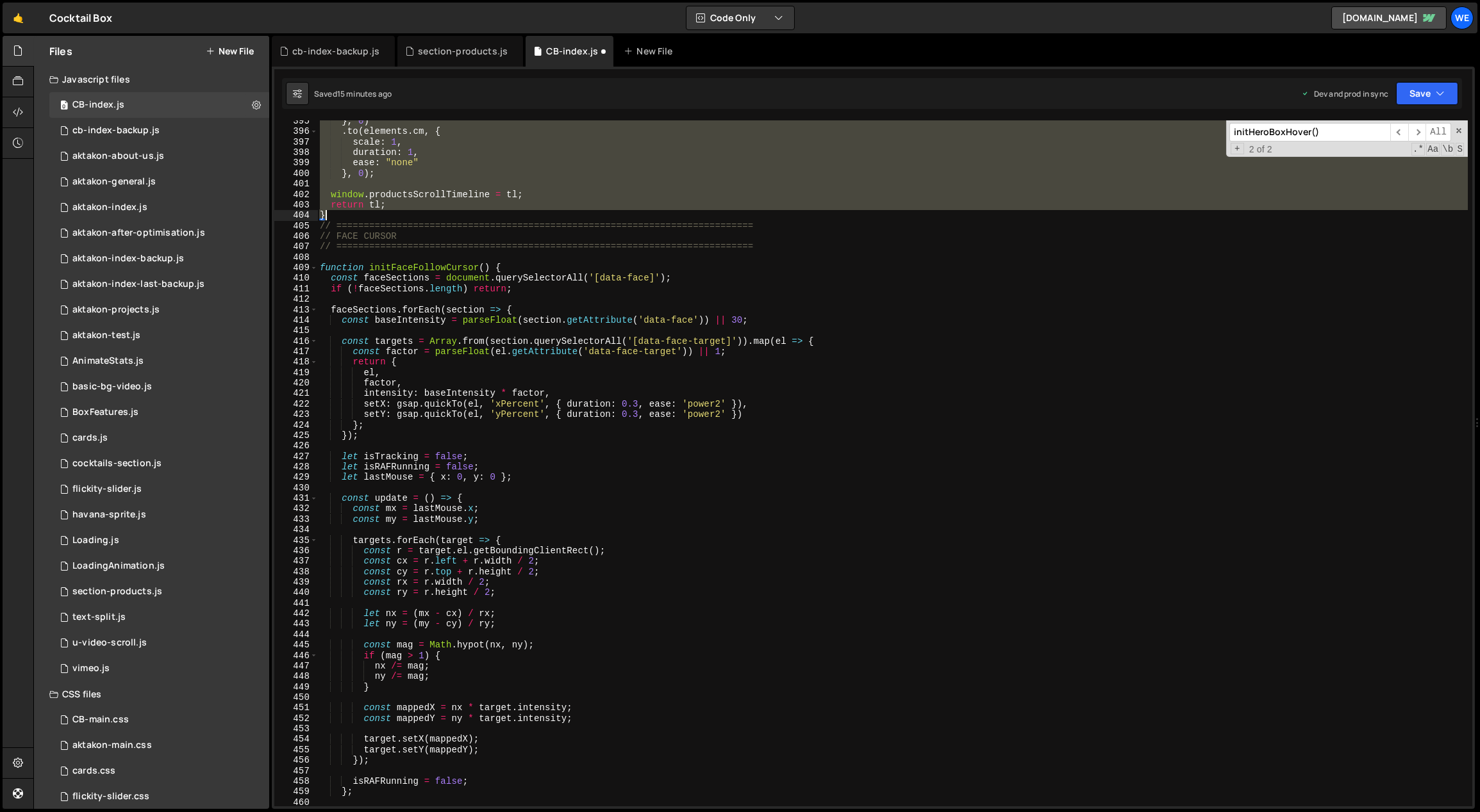
drag, startPoint x: 319, startPoint y: 251, endPoint x: 360, endPoint y: 219, distance: 52.0
click at [360, 219] on div "} , 0 ) . to ( elements . cm , { scale : 1 , duration : 1 , ease : "none" } , 0…" at bounding box center [893, 470] width 1151 height 708
paste textarea
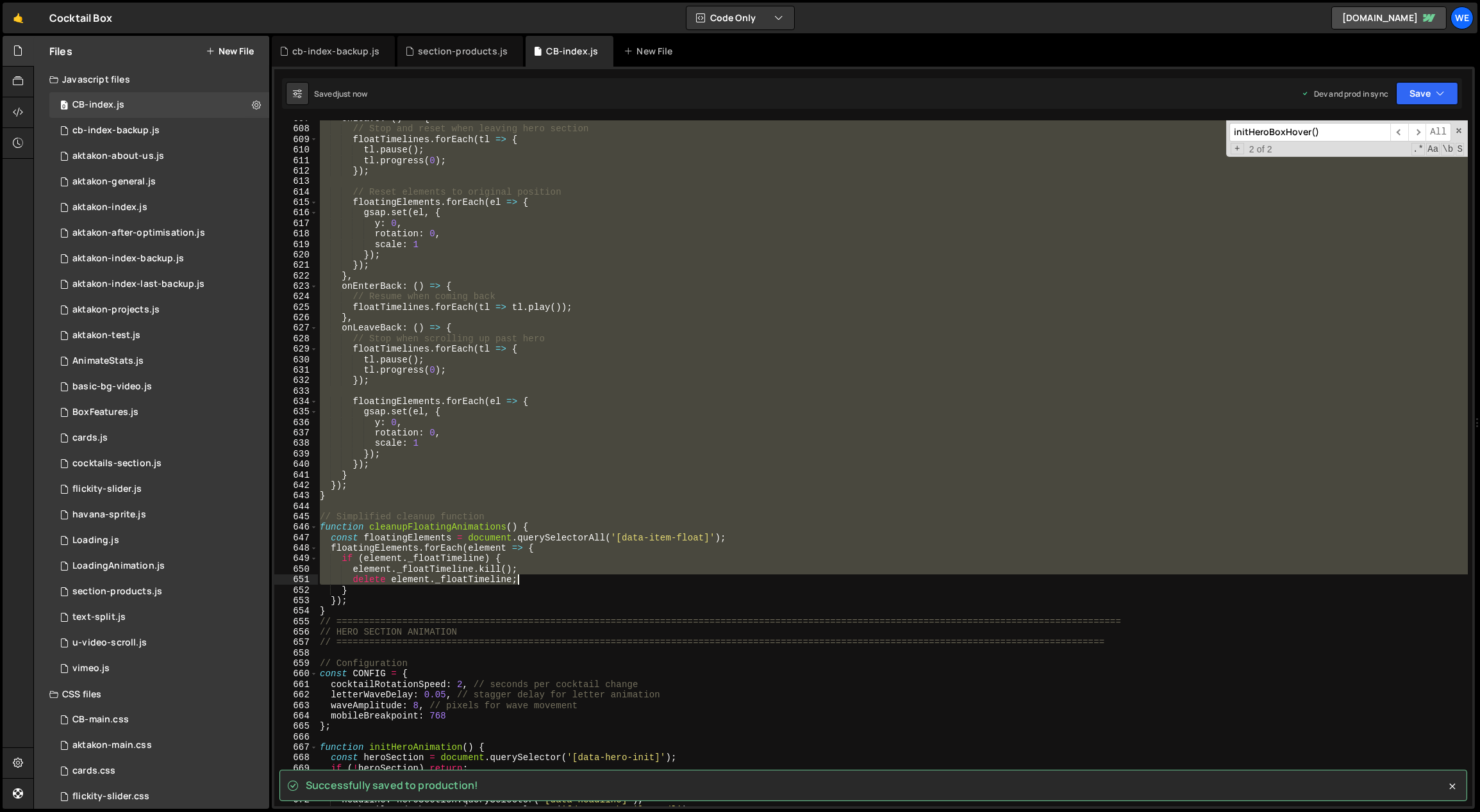
scroll to position [6380, 0]
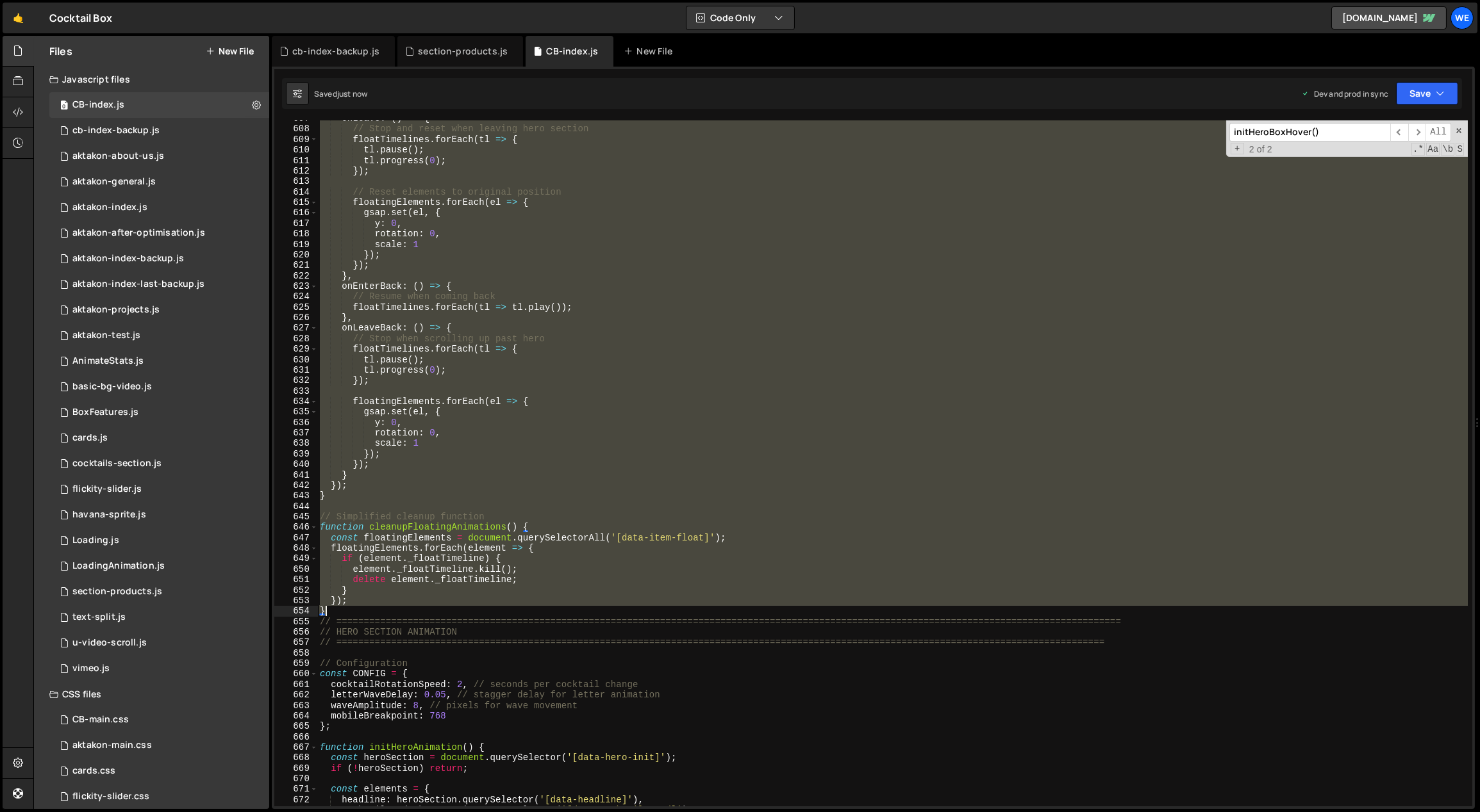
drag, startPoint x: 319, startPoint y: 600, endPoint x: 516, endPoint y: 611, distance: 197.3
click at [516, 611] on div "onLeave : ( ) => { // Stop and reset when leaving hero section floatTimelines .…" at bounding box center [893, 467] width 1151 height 708
type textarea "}); }"
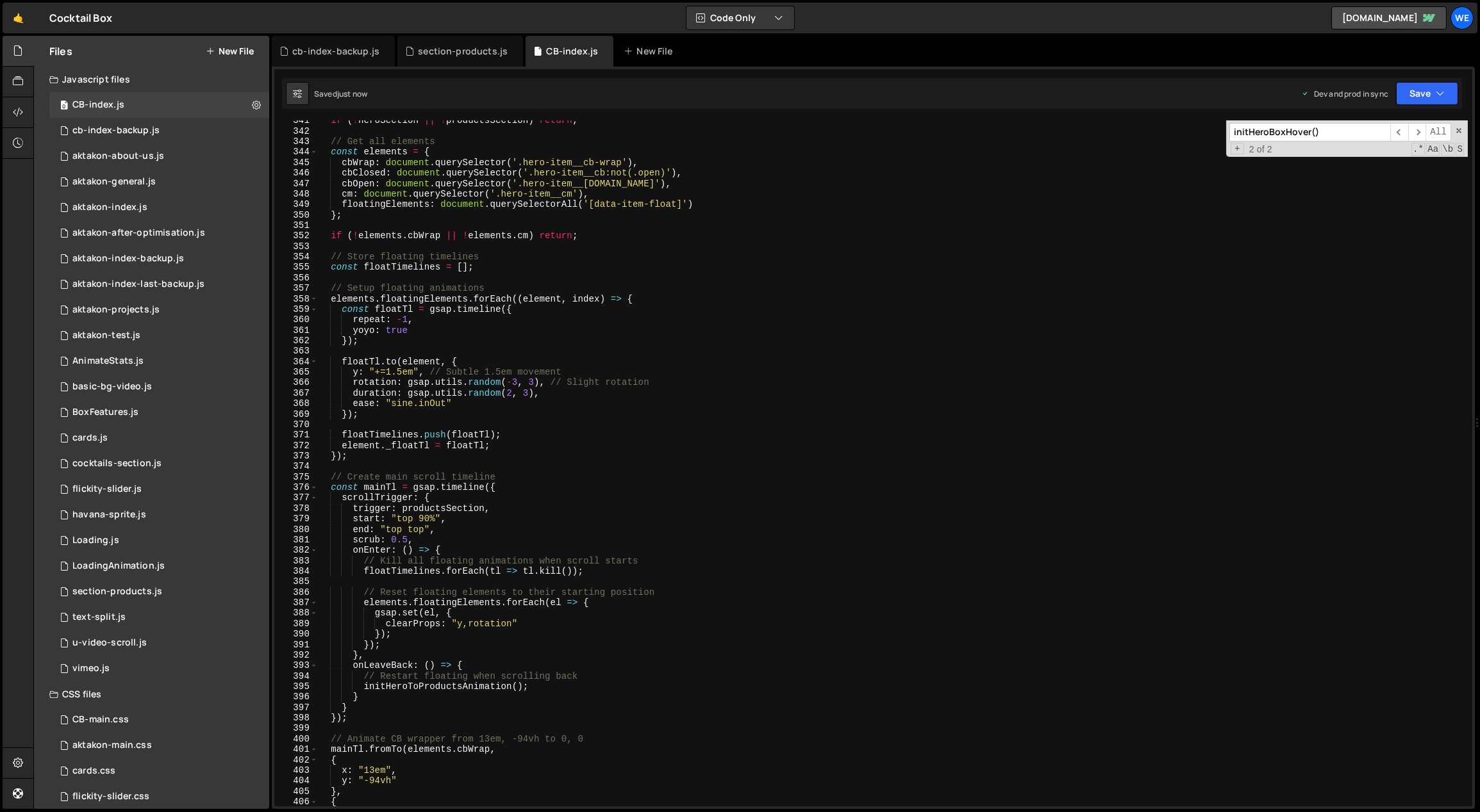
scroll to position [3589, 0]
click at [623, 473] on div "if ( ! heroSection || ! productsSection ) return ; // Get all elements const el…" at bounding box center [893, 469] width 1151 height 708
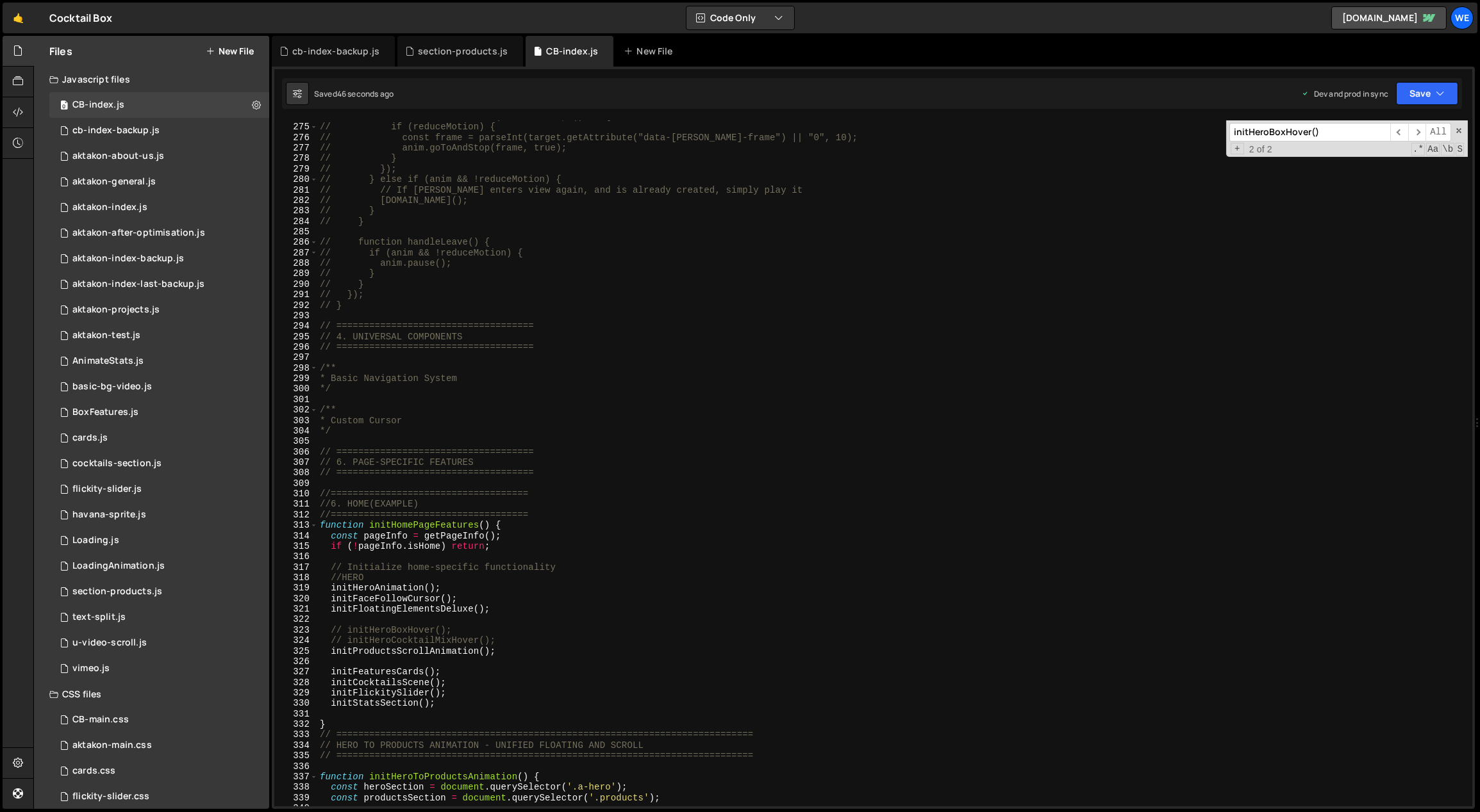
scroll to position [2891, 0]
click at [508, 648] on div "// anim.addEventListener("DOMLoaded", () => { // if (reduceMotion) { // const f…" at bounding box center [893, 465] width 1151 height 708
click at [509, 608] on div "// anim.addEventListener("DOMLoaded", () => { // if (reduceMotion) { // const f…" at bounding box center [893, 465] width 1151 height 708
type textarea "initFloatingElementsDeluxe();"
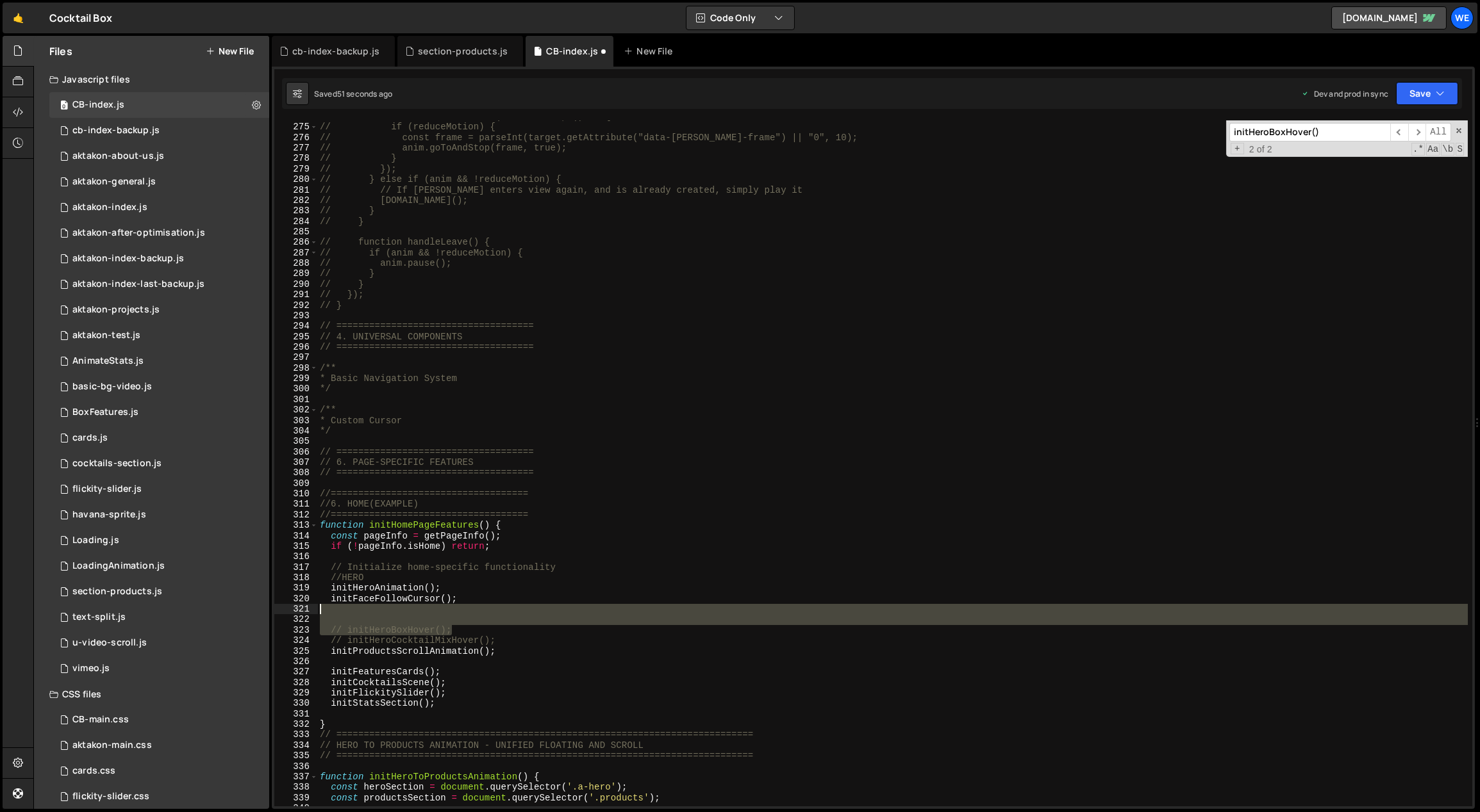
drag, startPoint x: 491, startPoint y: 634, endPoint x: 319, endPoint y: 613, distance: 173.3
click at [319, 613] on div "// anim.addEventListener("DOMLoaded", () => { // if (reduceMotion) { // const f…" at bounding box center [893, 465] width 1151 height 708
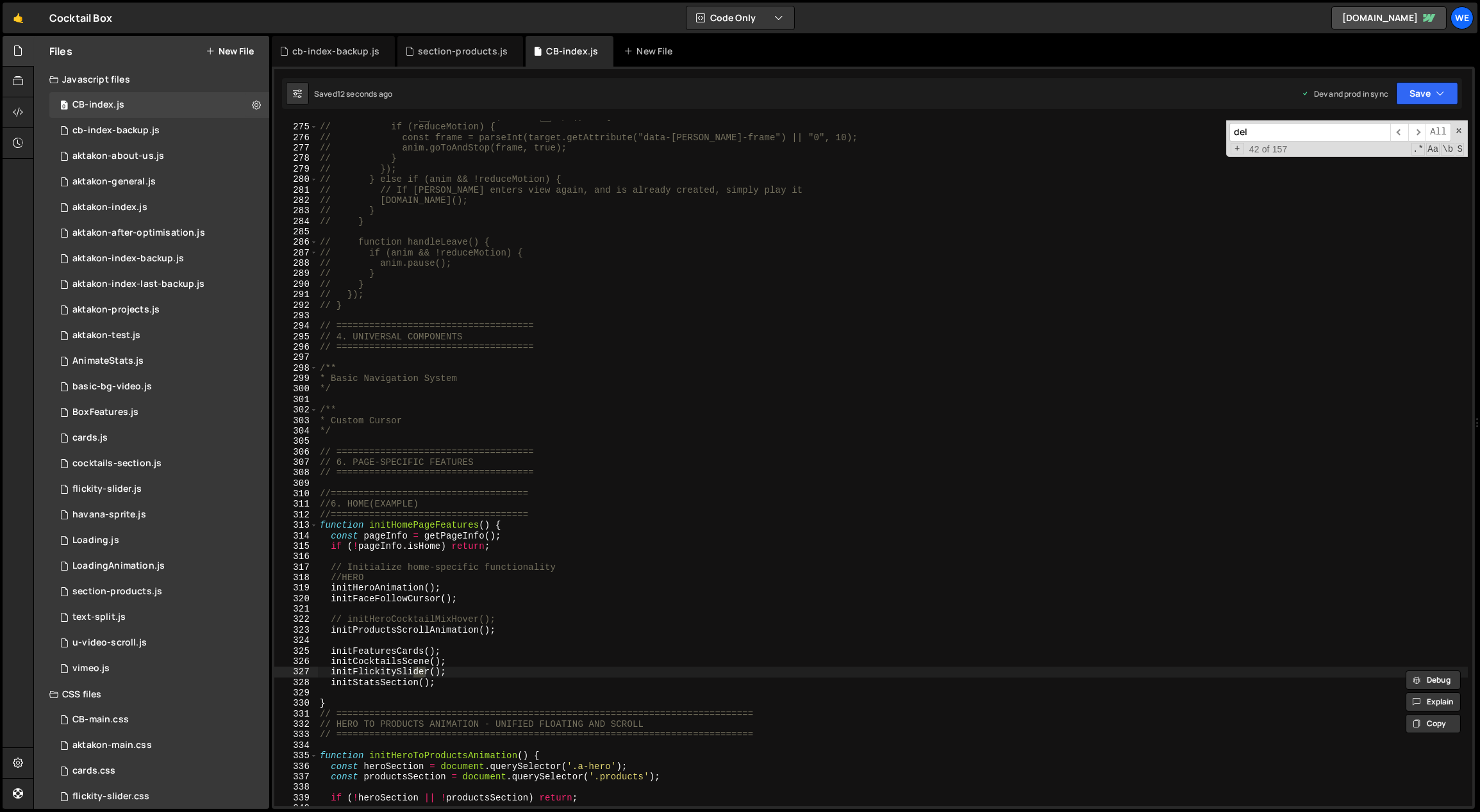
scroll to position [5358, 0]
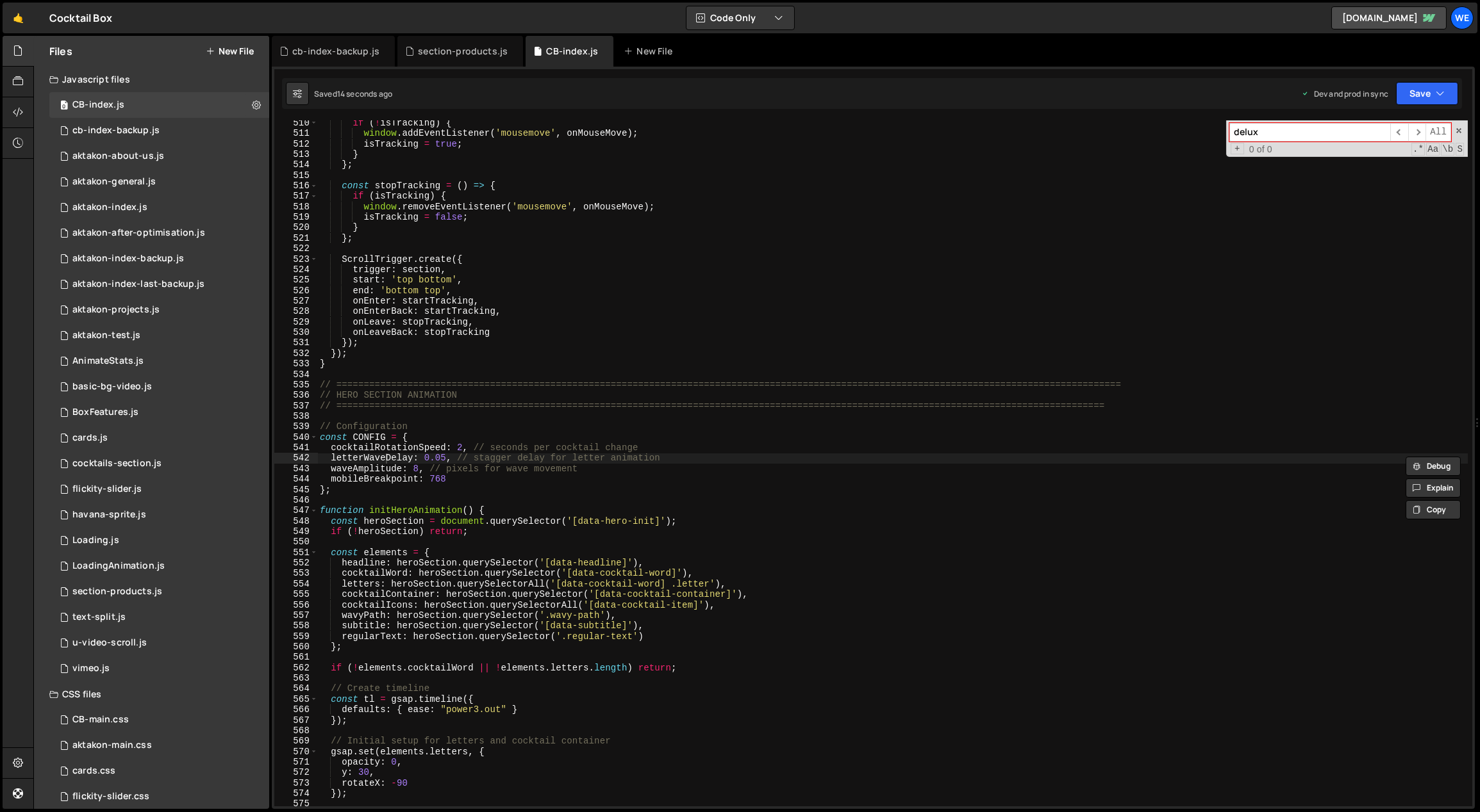
type input "delux"
click at [712, 491] on div "if ( ! isTracking ) { window . addEventListener ( 'mousemove' , onMouseMove ) ;…" at bounding box center [893, 472] width 1151 height 708
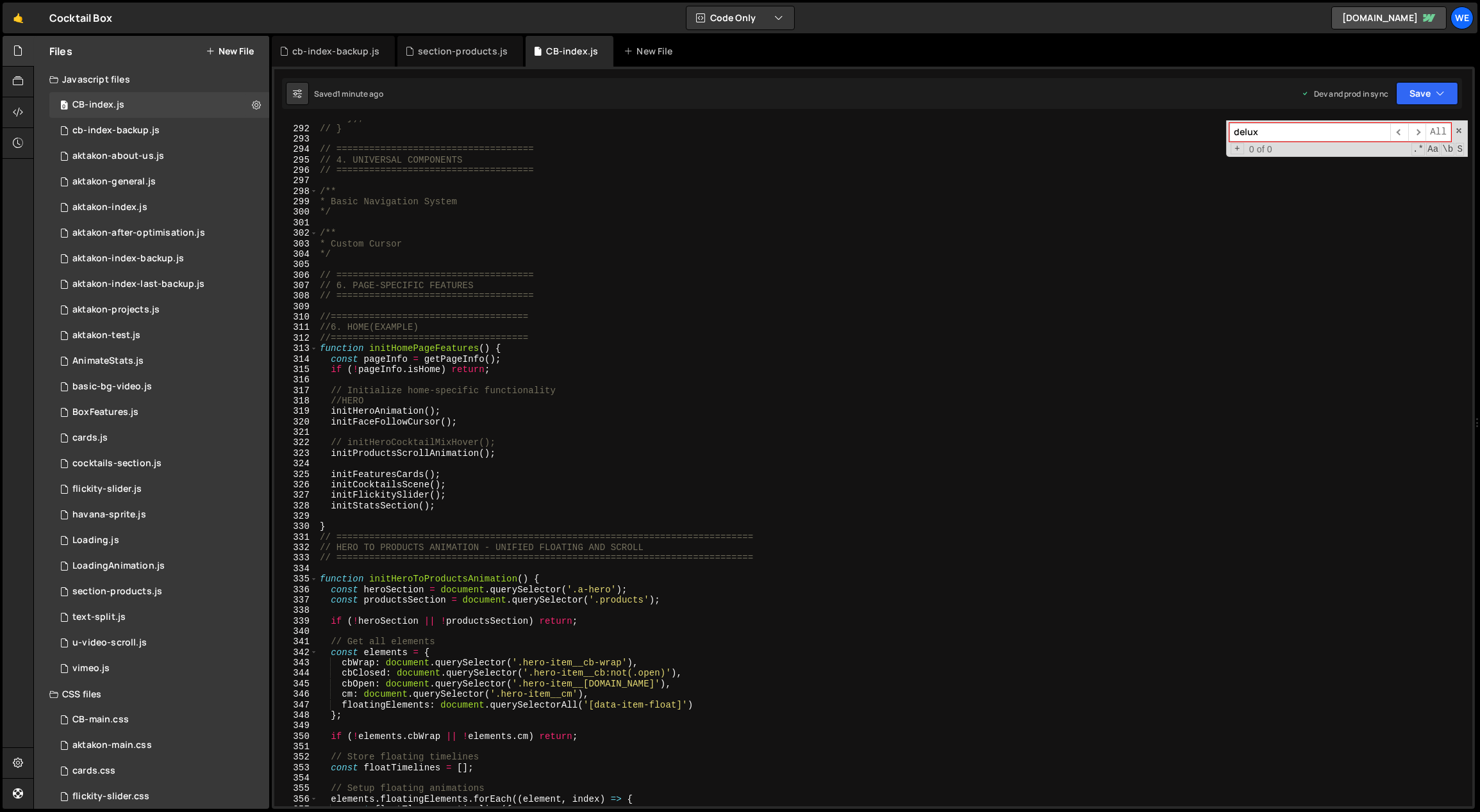
scroll to position [3068, 0]
drag, startPoint x: 527, startPoint y: 579, endPoint x: 370, endPoint y: 580, distance: 157.0
click at [370, 580] on div "// }); // } // ==================================== // 4. UNIVERSAL COMPONENTS …" at bounding box center [893, 466] width 1151 height 708
click at [505, 454] on div "// }); // } // ==================================== // 4. UNIVERSAL COMPONENTS …" at bounding box center [893, 466] width 1151 height 708
type textarea "initProductsScrollAnimation();"
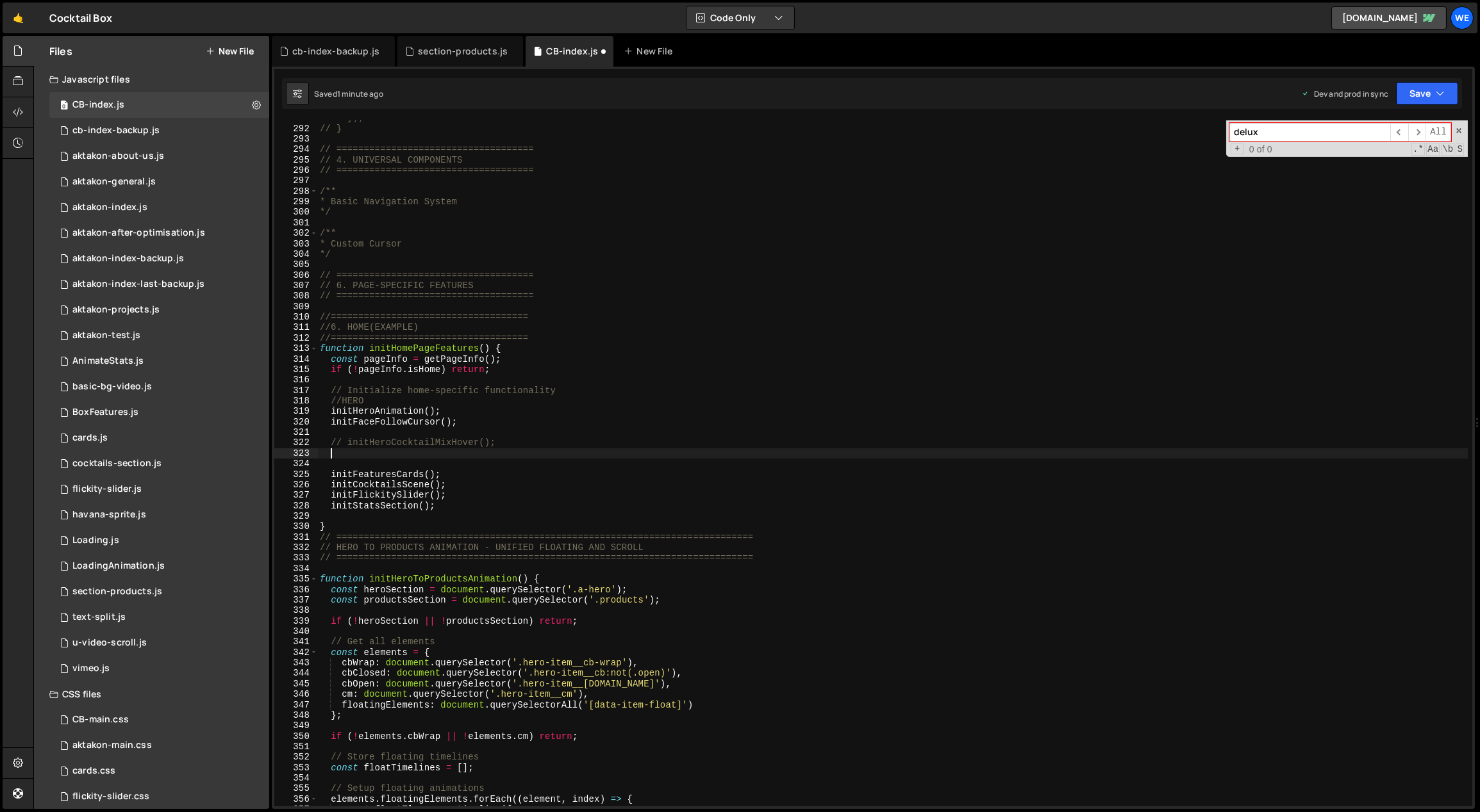
paste textarea "initHeroToProductsAnimation()"
click at [522, 439] on div "// }); // } // ==================================== // 4. UNIVERSAL COMPONENTS …" at bounding box center [893, 466] width 1151 height 708
type textarea "// initHeroCocktailMixHover();"
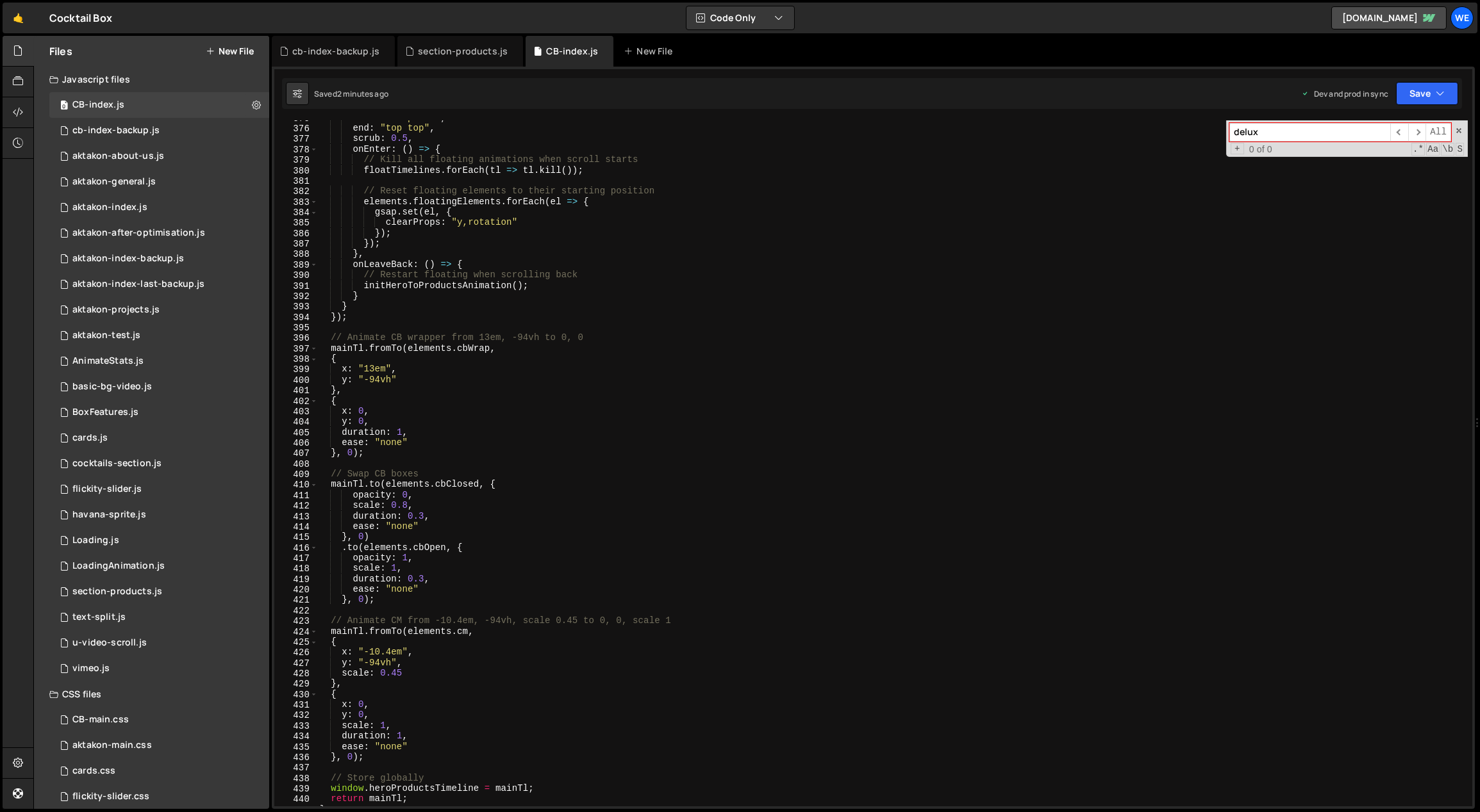
scroll to position [3957, 0]
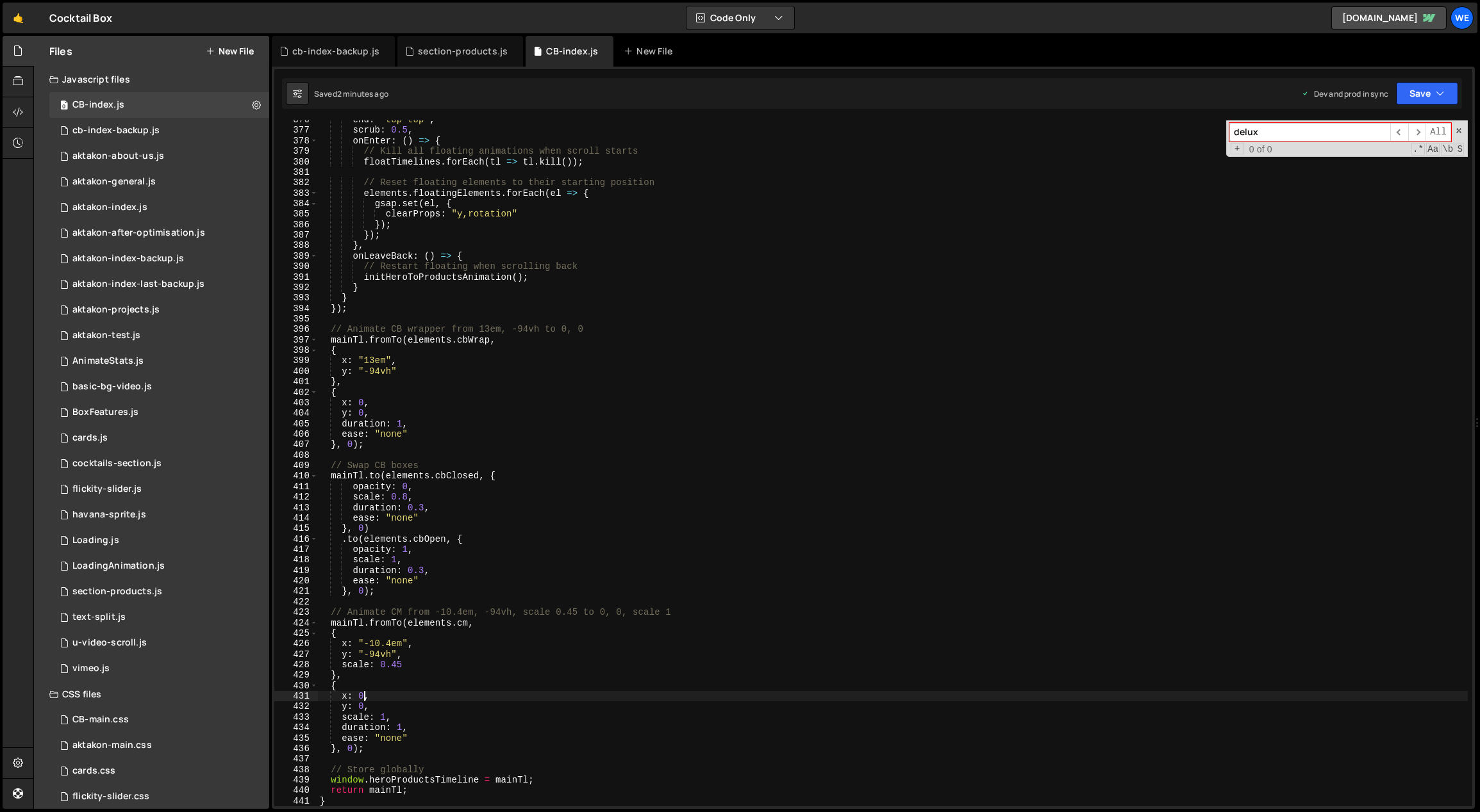
click at [360, 695] on div "end : "top top" , scrub : 0.5 , onEnter : ( ) => { // Kill all floating animati…" at bounding box center [893, 468] width 1151 height 708
click at [363, 699] on div "end : "top top" , scrub : 0.5 , onEnter : ( ) => { // Kill all floating animati…" at bounding box center [893, 463] width 1150 height 686
click at [362, 704] on div "end : "top top" , scrub : 0.5 , onEnter : ( ) => { // Kill all floating animati…" at bounding box center [893, 468] width 1151 height 708
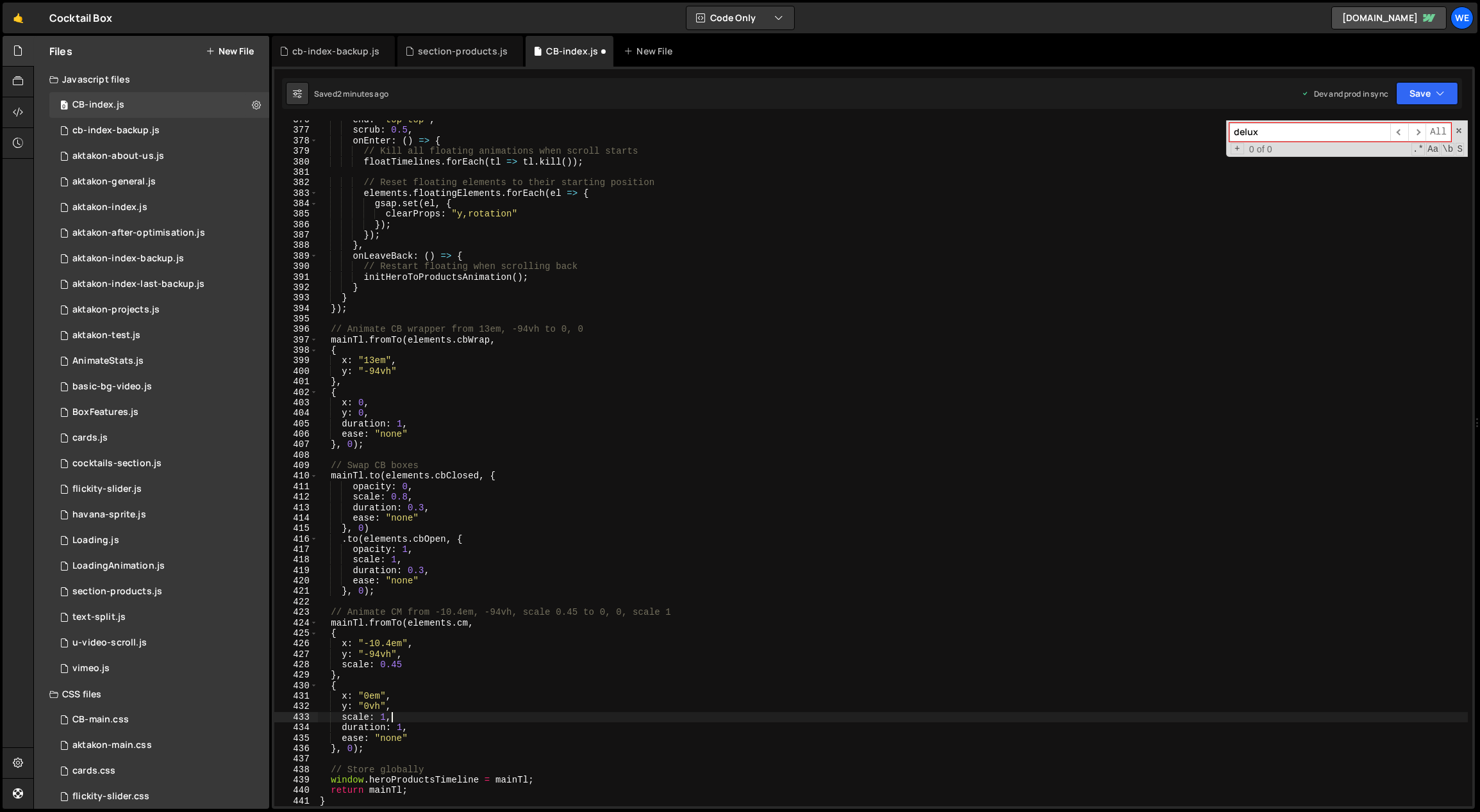
click at [483, 720] on div "end : "top top" , scrub : 0.5 , onEnter : ( ) => { // Kill all floating animati…" at bounding box center [893, 468] width 1151 height 708
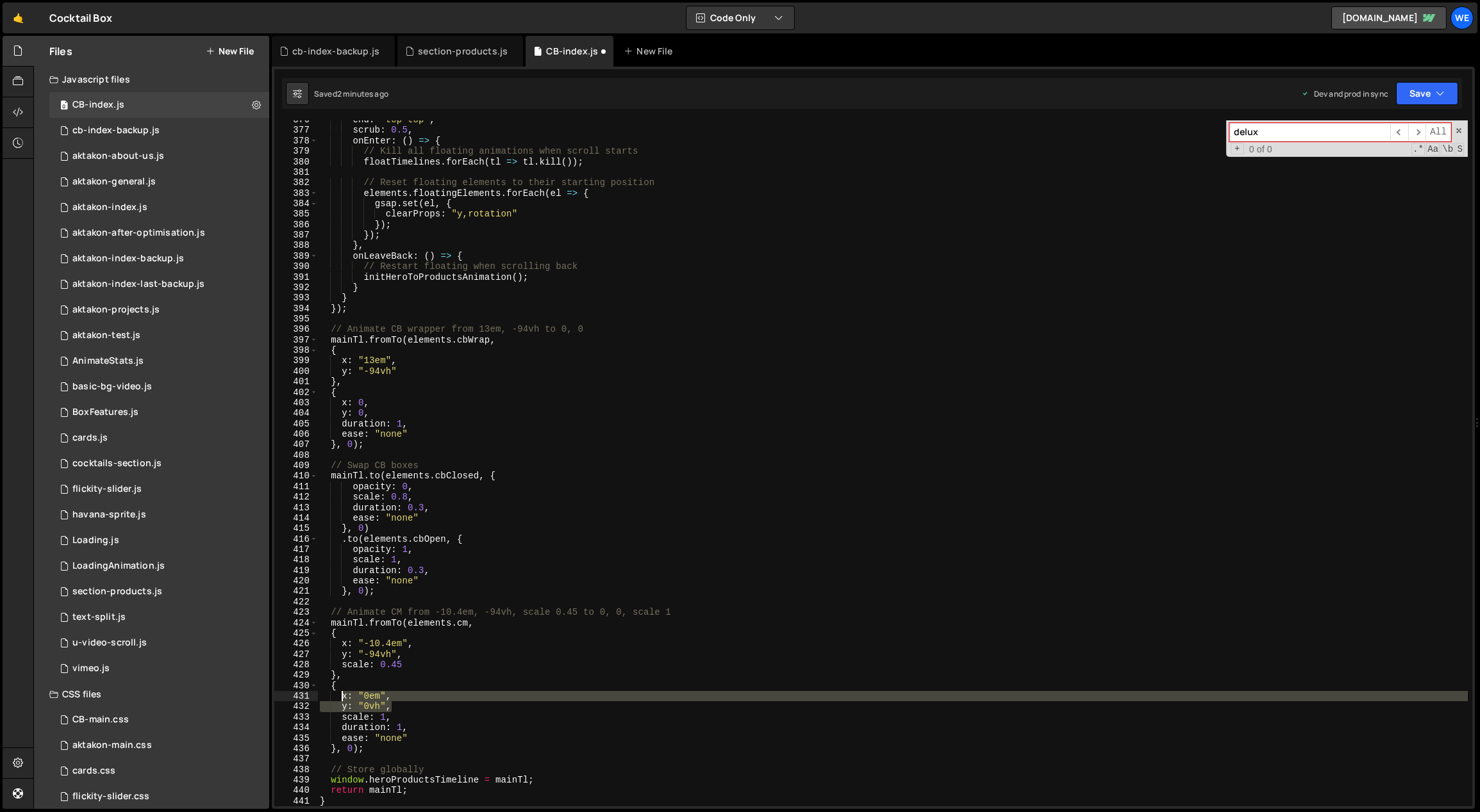
drag, startPoint x: 396, startPoint y: 704, endPoint x: 344, endPoint y: 696, distance: 52.6
click at [340, 697] on div "end : "top top" , scrub : 0.5 , onEnter : ( ) => { // Kill all floating animati…" at bounding box center [893, 468] width 1151 height 708
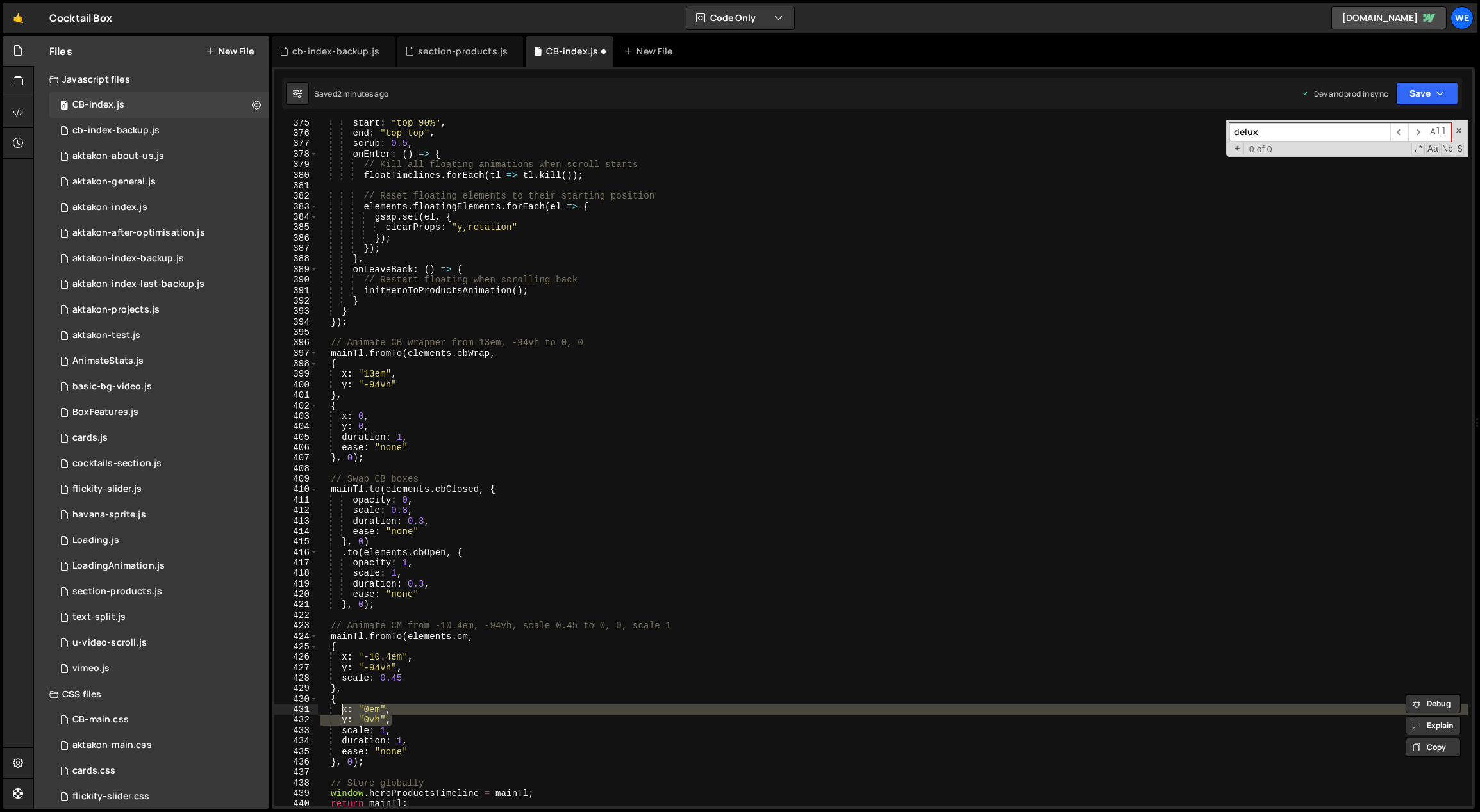
scroll to position [3901, 0]
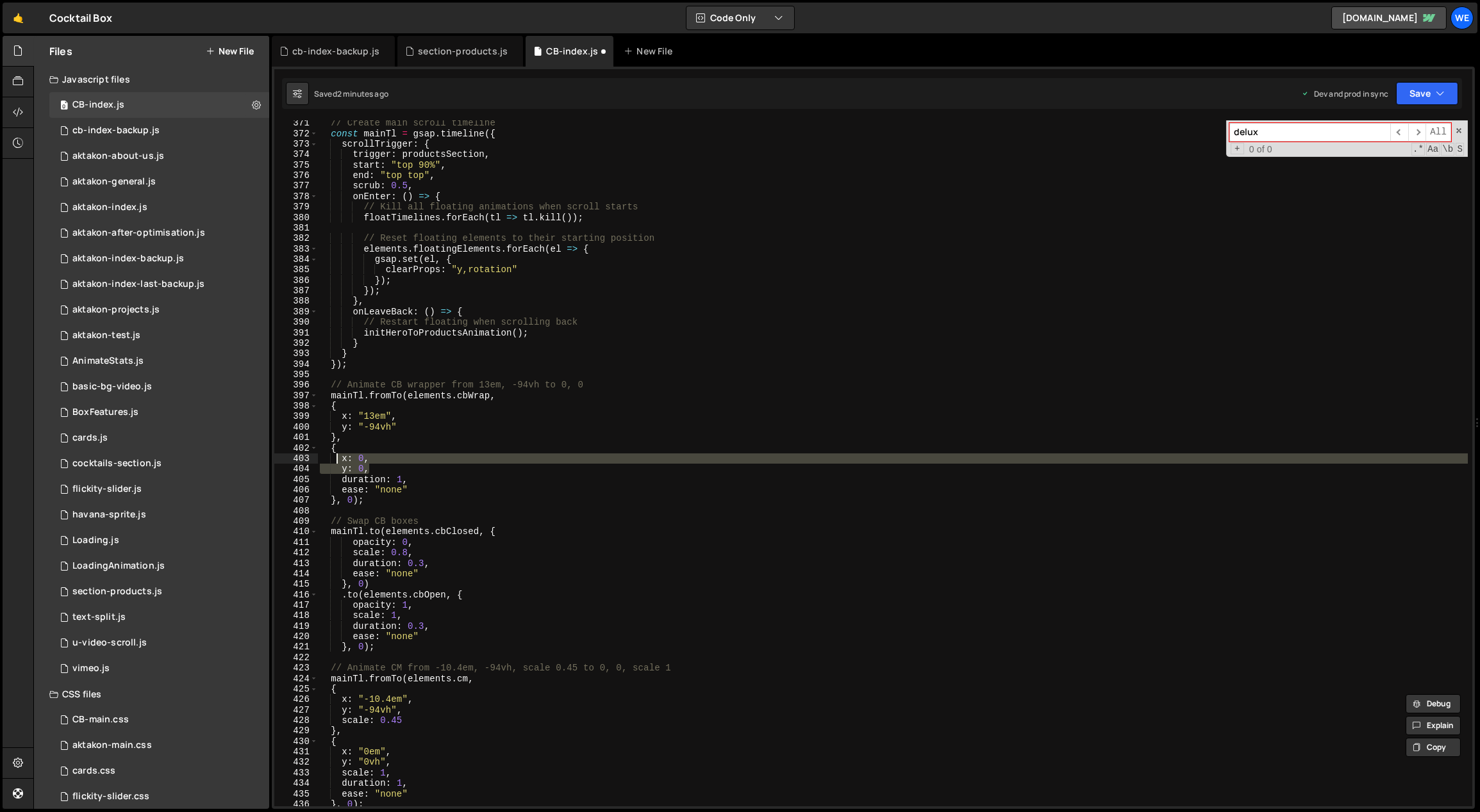
drag, startPoint x: 366, startPoint y: 468, endPoint x: 339, endPoint y: 462, distance: 27.7
click at [339, 462] on div "// Create main scroll timeline const mainTl = gsap . timeline ({ scrollTrigger …" at bounding box center [893, 472] width 1151 height 708
paste textarea "y: "0vh""
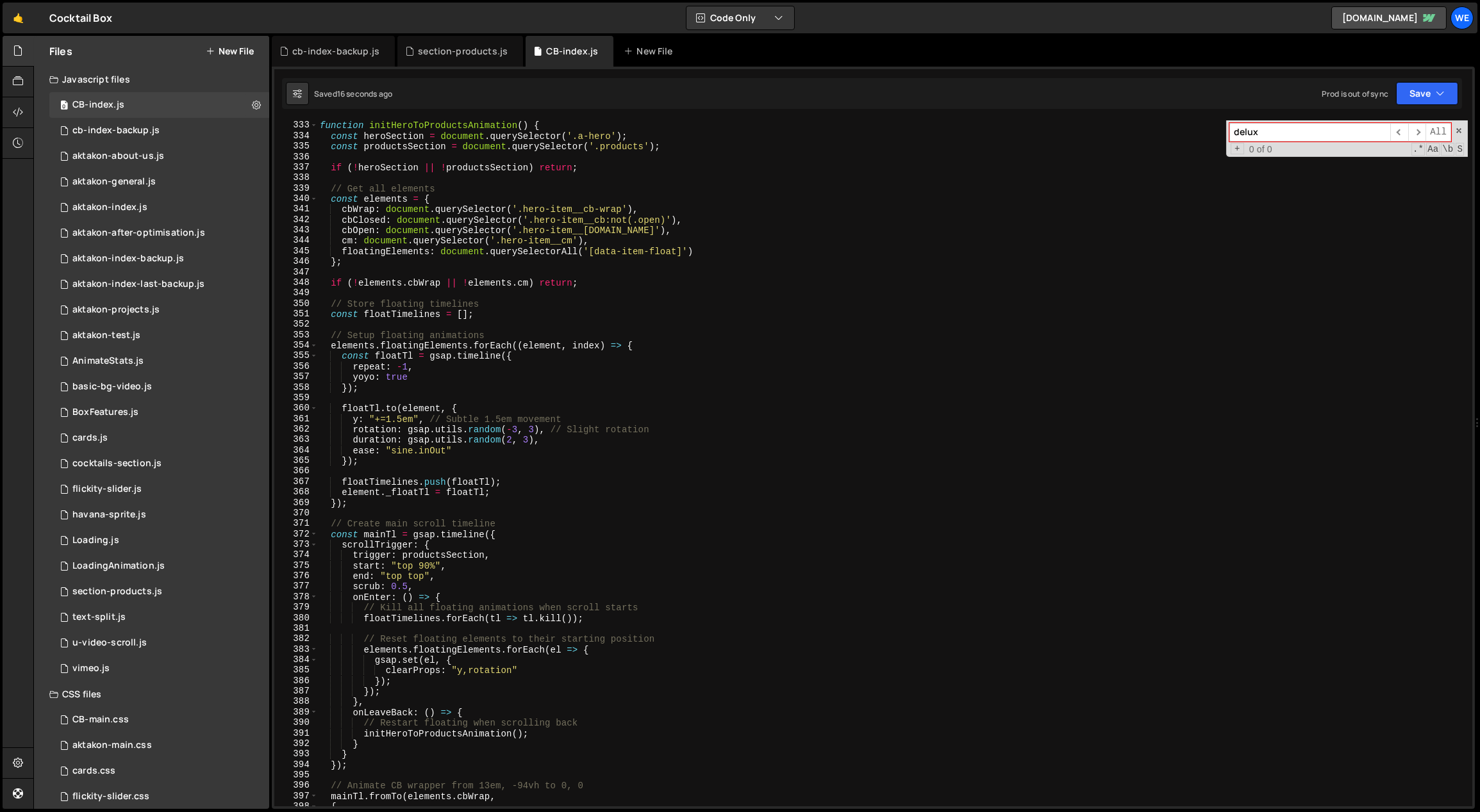
scroll to position [3428, 0]
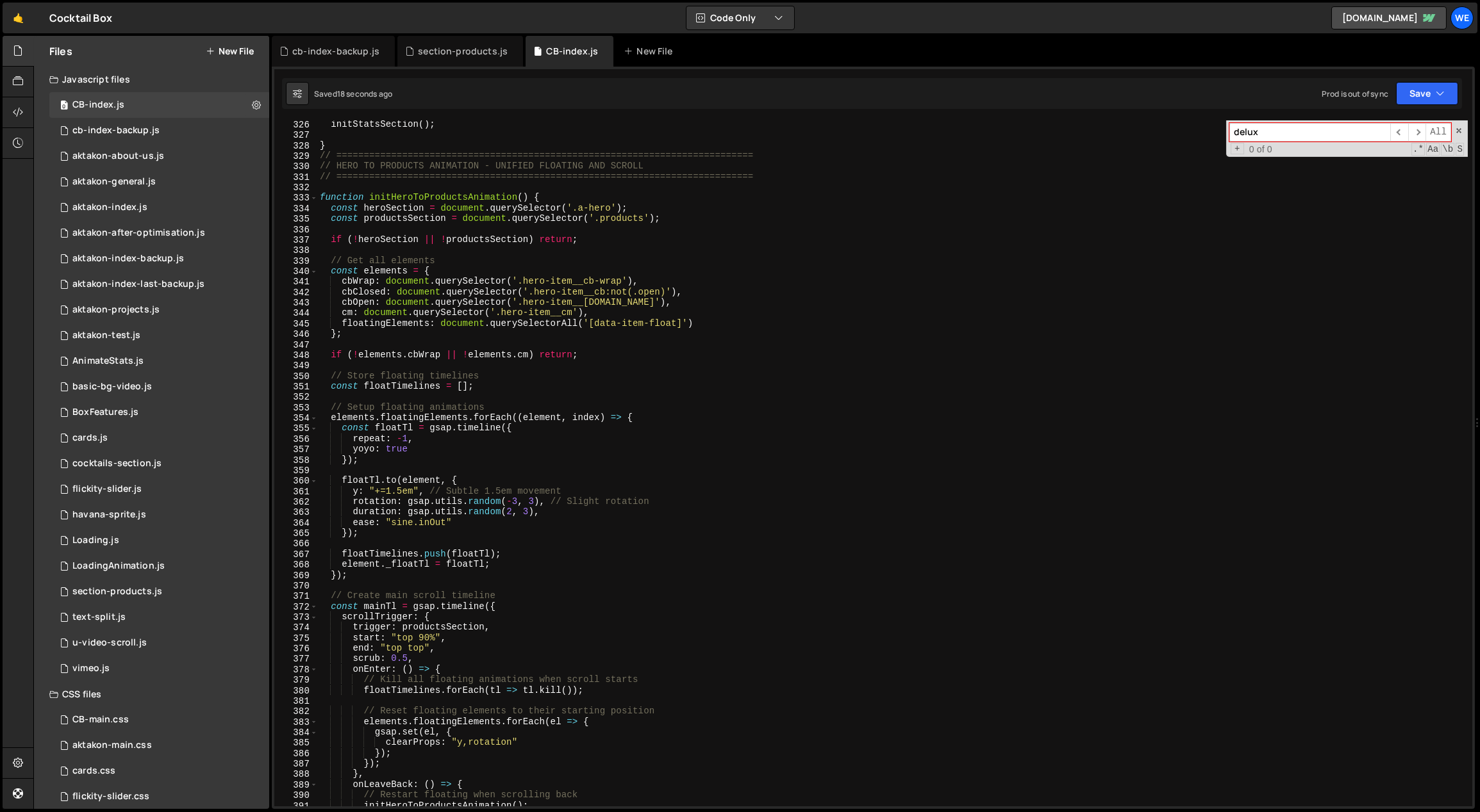
click at [502, 527] on div "initStatsSection ( ) ; } // ===================================================…" at bounding box center [893, 473] width 1151 height 708
click at [460, 440] on div "initStatsSection ( ) ; } // ===================================================…" at bounding box center [893, 473] width 1151 height 708
type textarea "repeat: -1,"
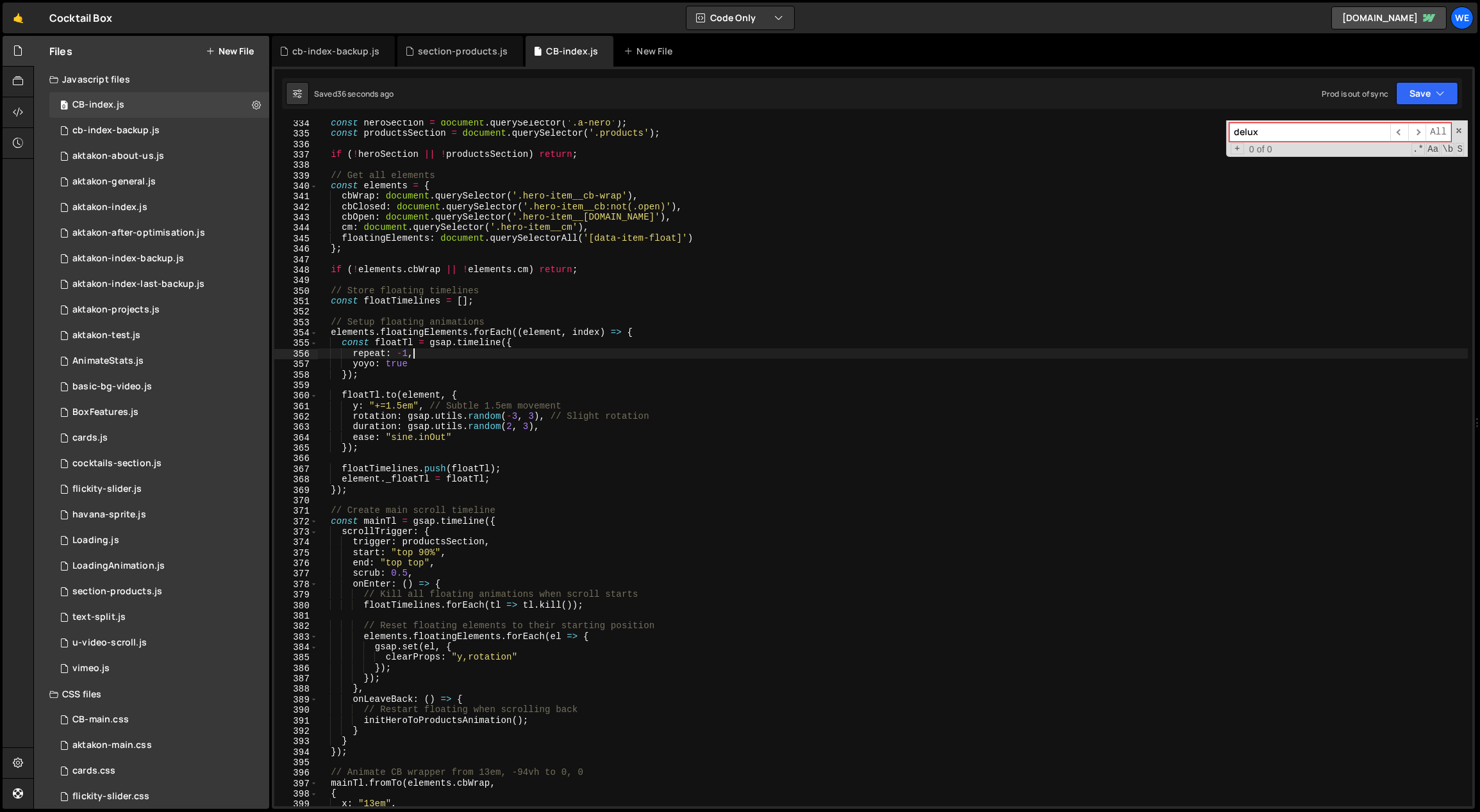
scroll to position [3476, 0]
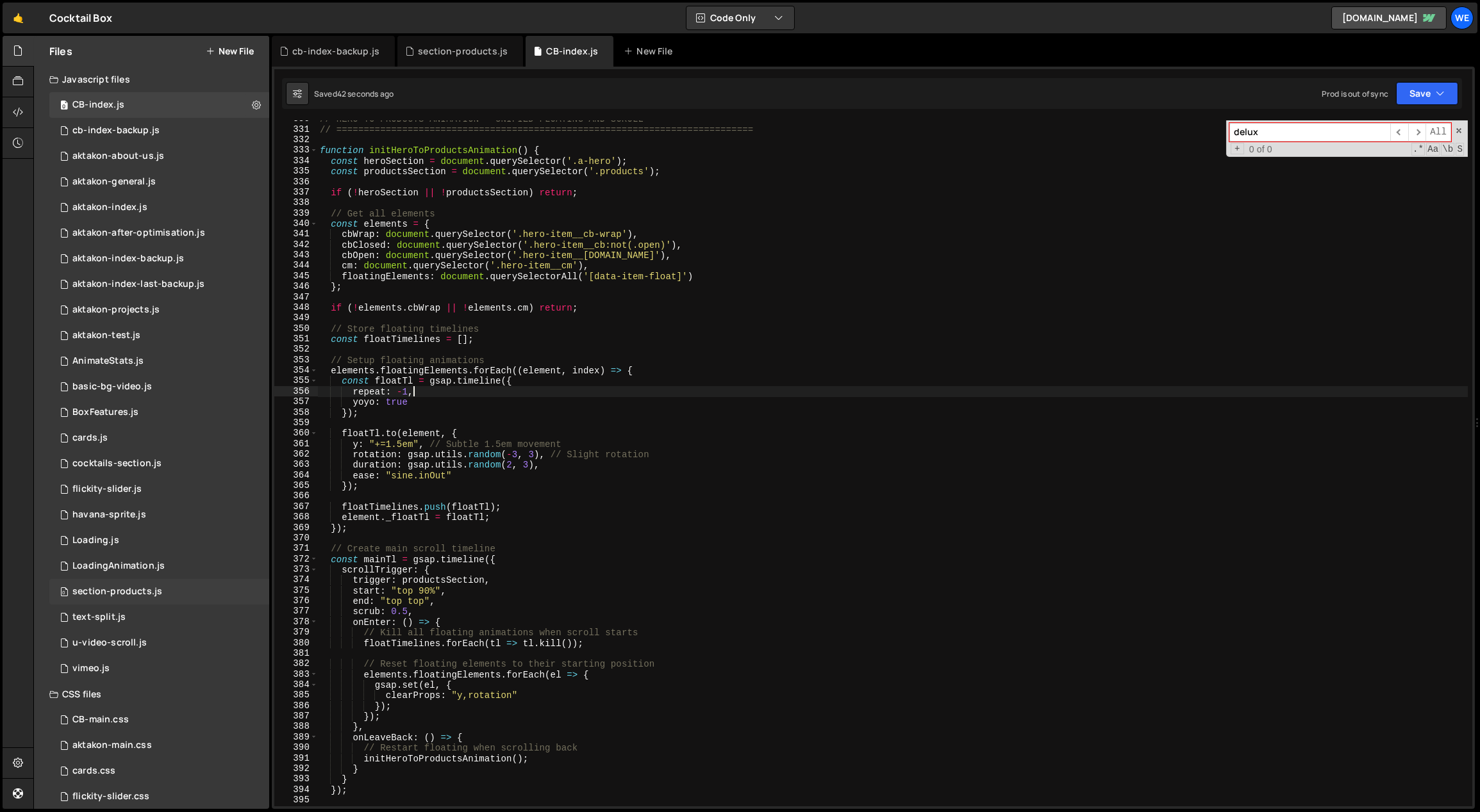
click at [157, 580] on div "0 section-products.js 0" at bounding box center [159, 592] width 220 height 26
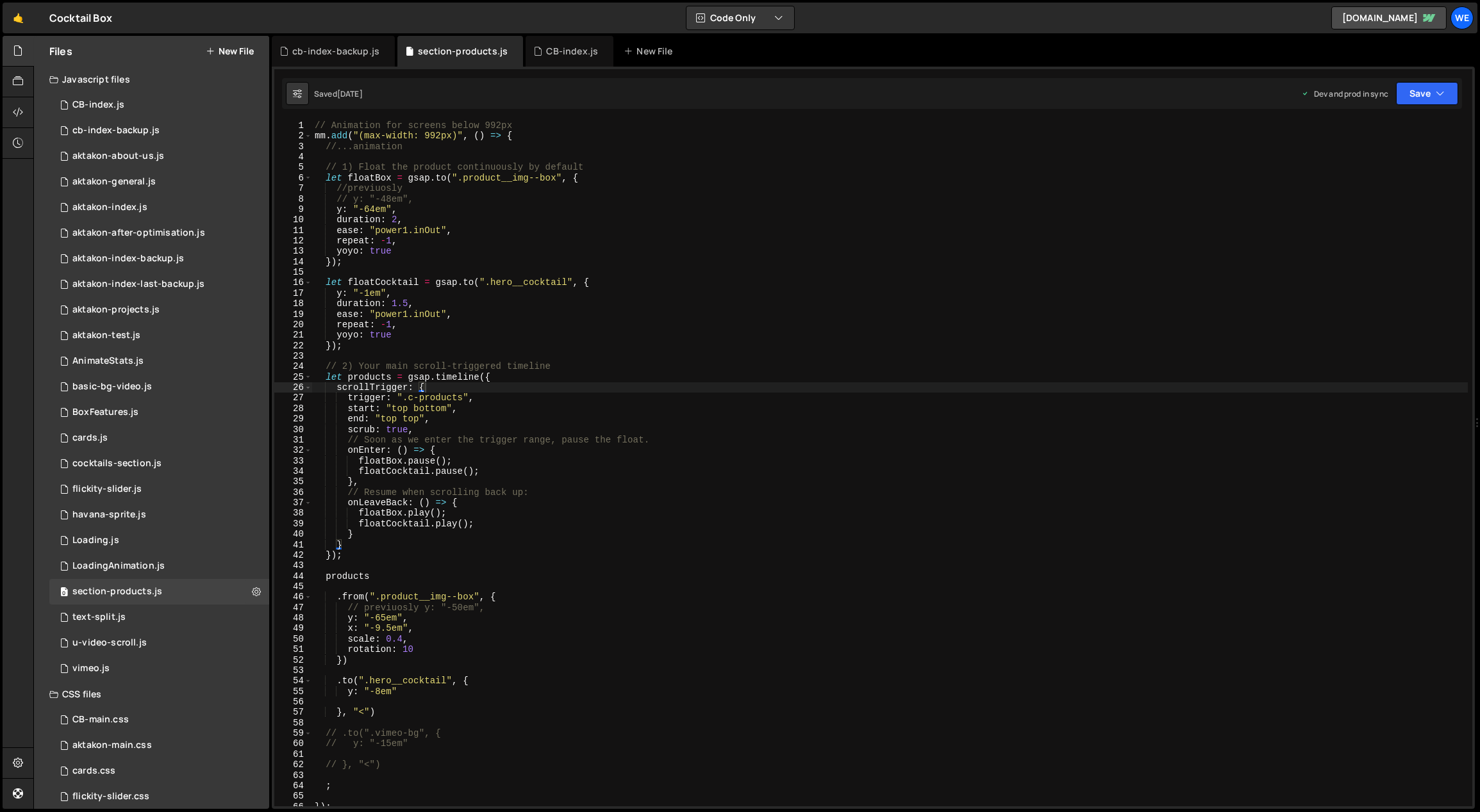
click at [574, 498] on div "// Animation for screens below 992px mm . add ( "(max-width: 992px)" , ( ) => {…" at bounding box center [890, 474] width 1156 height 708
click at [775, 347] on div "// Animation for screens below 992px mm . add ( "(max-width: 992px)" , ( ) => {…" at bounding box center [890, 474] width 1156 height 708
click at [744, 390] on div "// Animation for screens below 992px mm . add ( "(max-width: 992px)" , ( ) => {…" at bounding box center [890, 474] width 1156 height 708
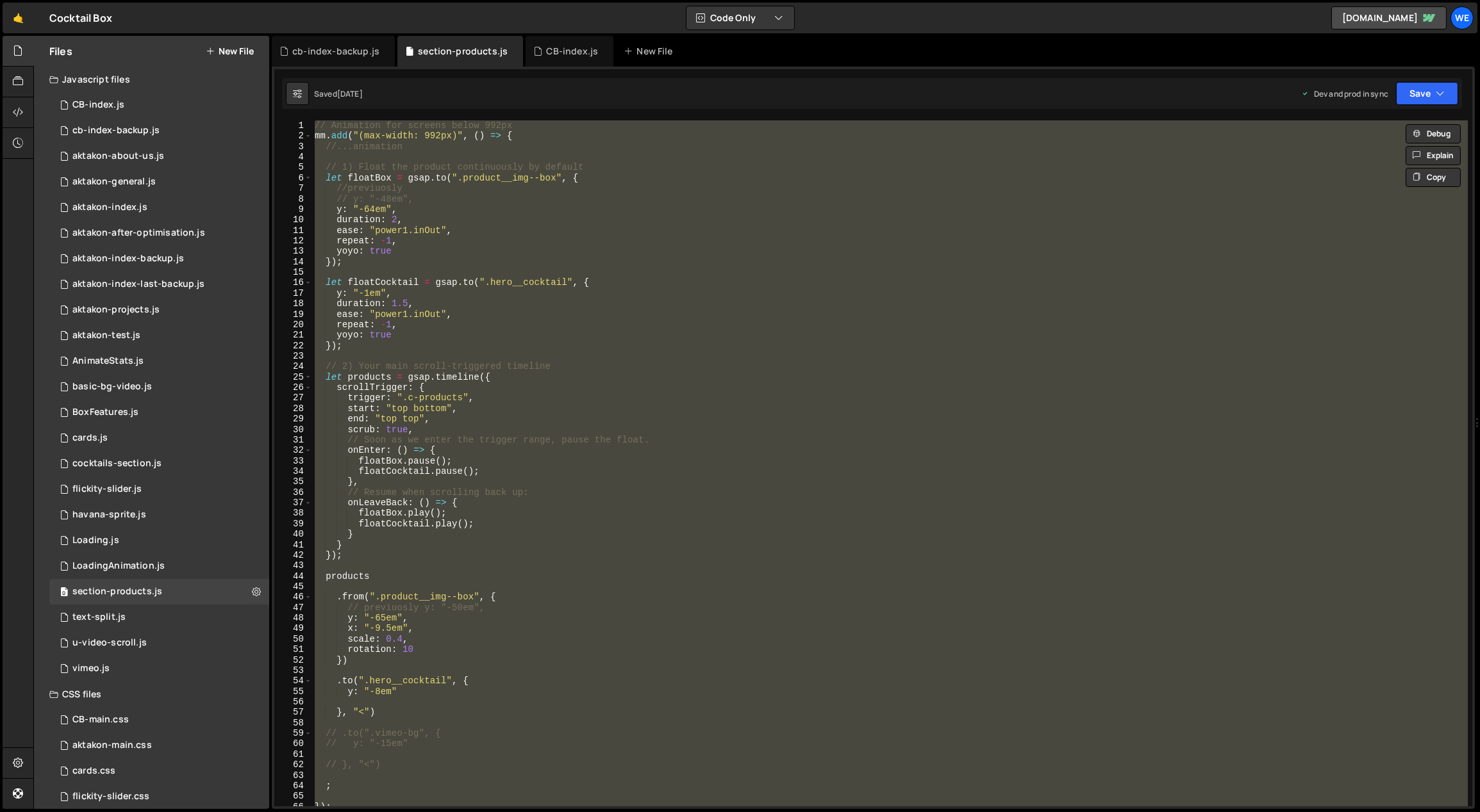
click at [751, 408] on div "// Animation for screens below 992px mm . add ( "(max-width: 992px)" , ( ) => {…" at bounding box center [890, 463] width 1156 height 686
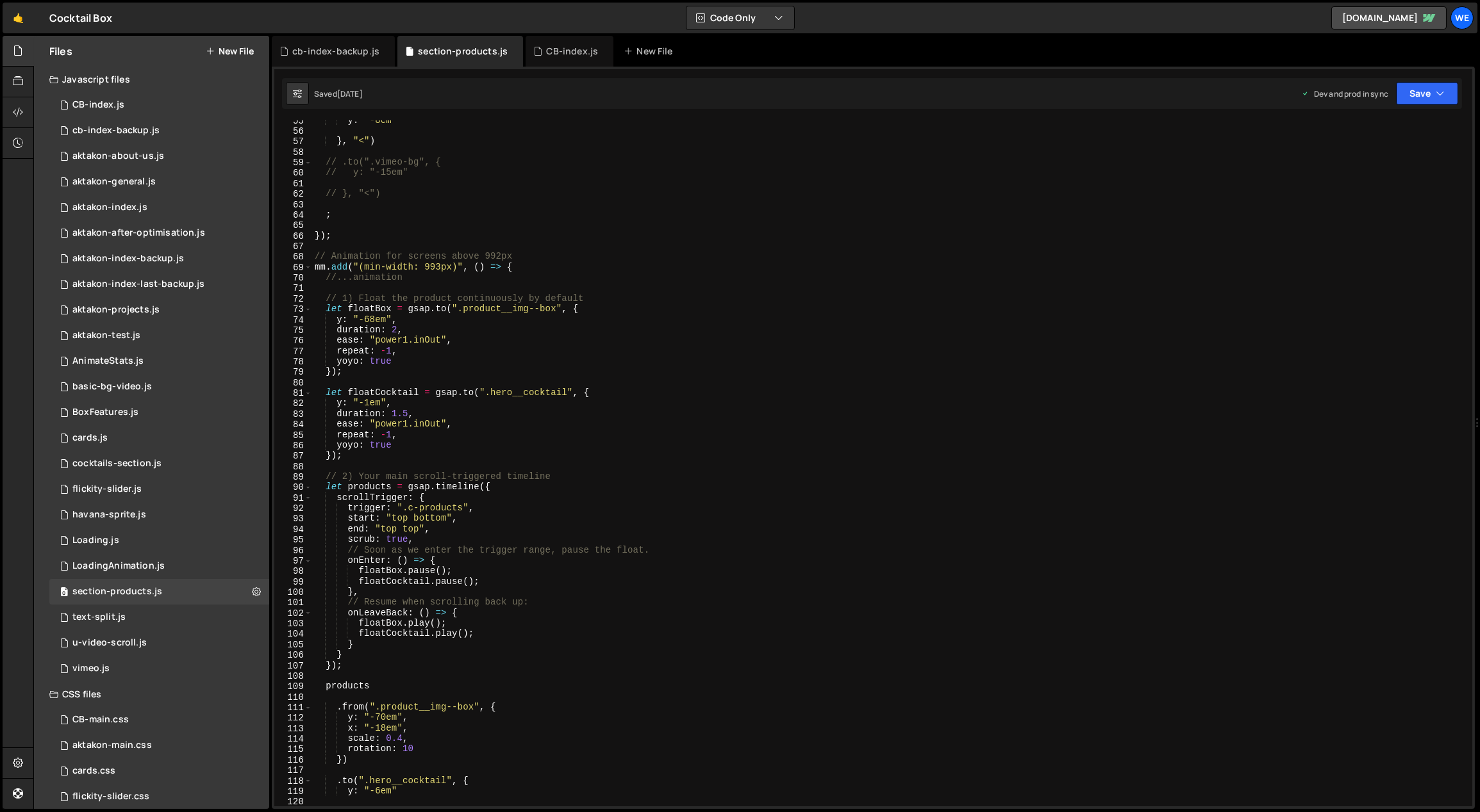
scroll to position [811, 0]
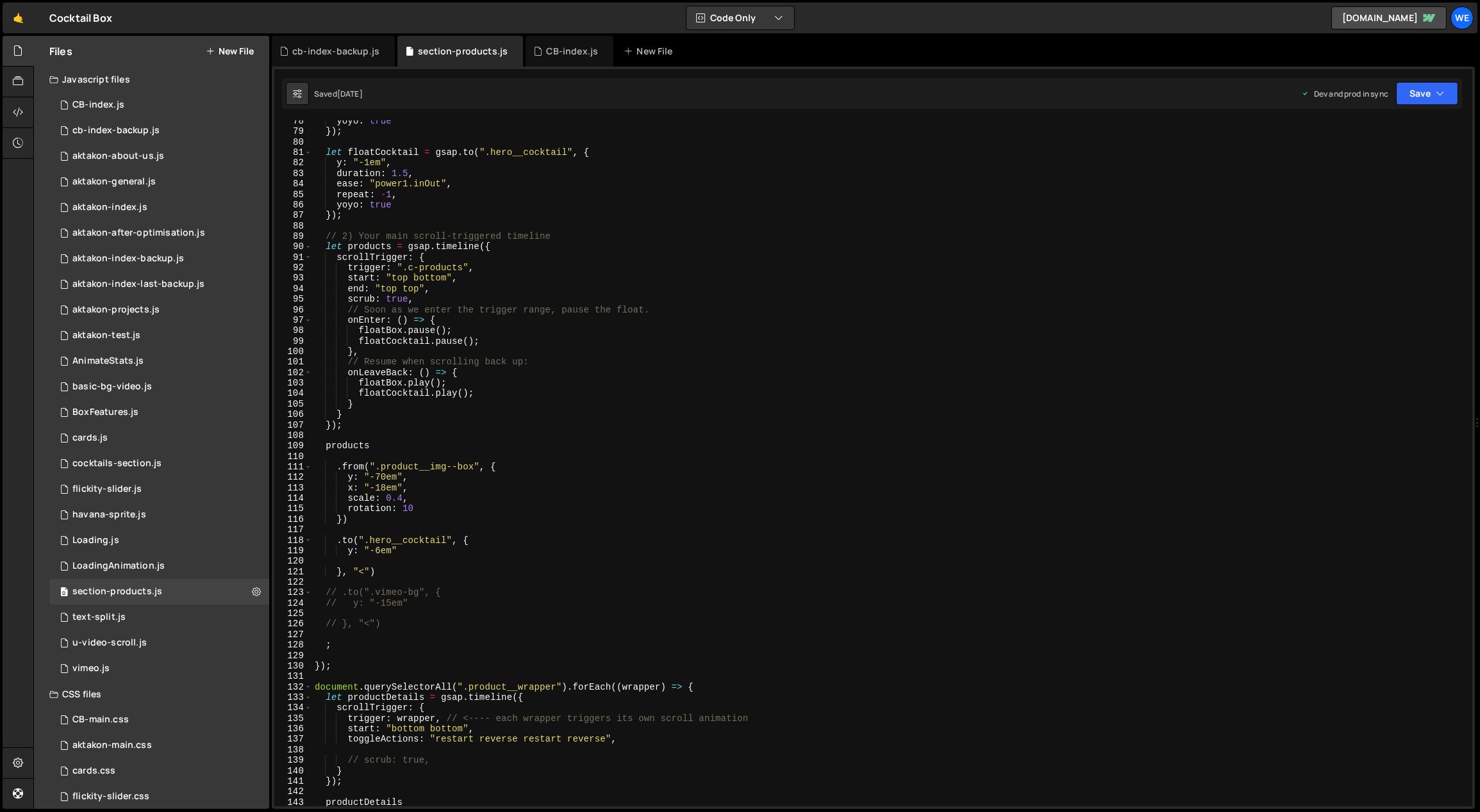
click at [751, 411] on div "yoyo : true }) ; let floatCocktail = gsap . to ( ".hero__cocktail" , { y : "-1e…" at bounding box center [890, 470] width 1156 height 708
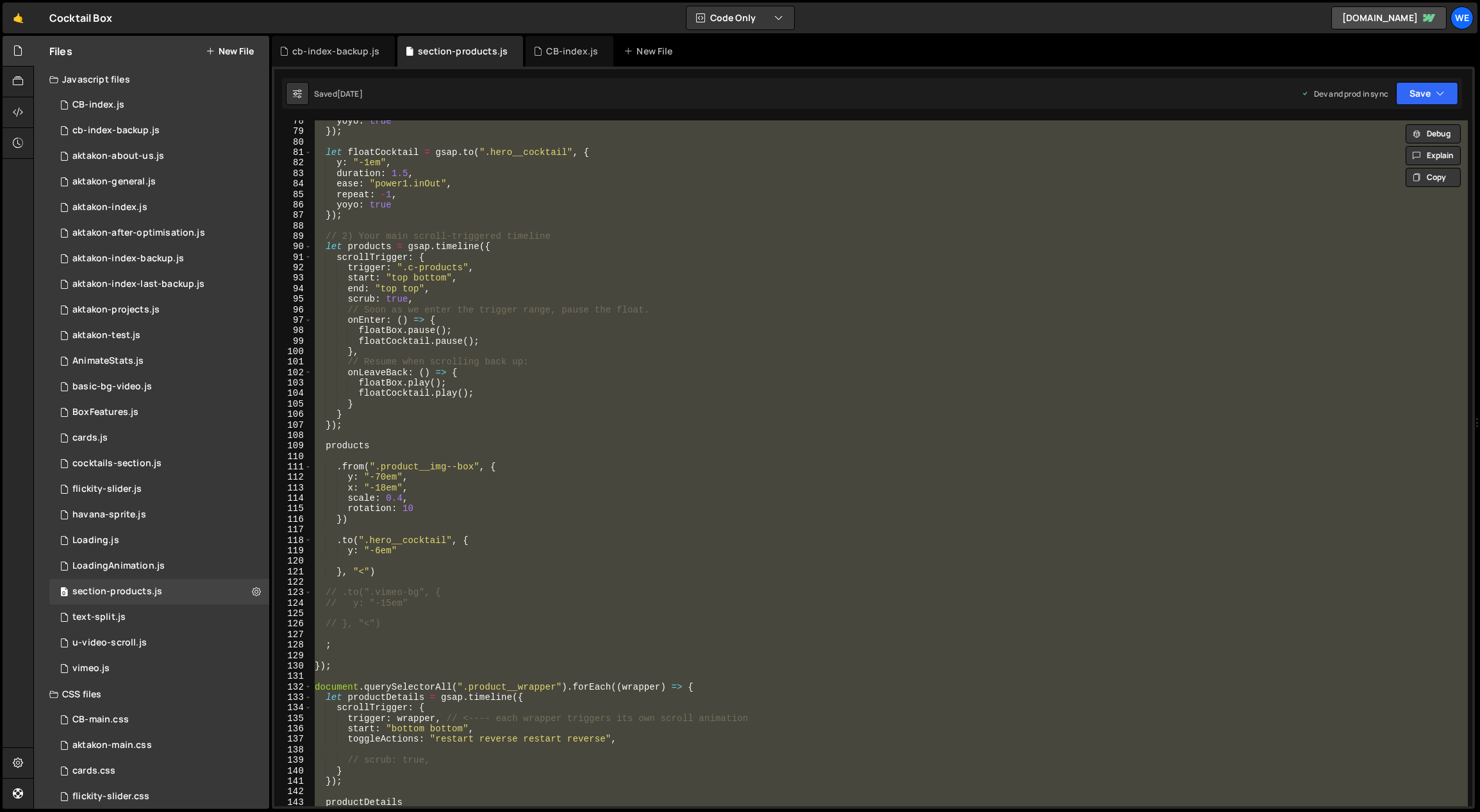
click at [624, 538] on div "yoyo : true }) ; let floatCocktail = gsap . to ( ".hero__cocktail" , { y : "-1e…" at bounding box center [890, 463] width 1156 height 686
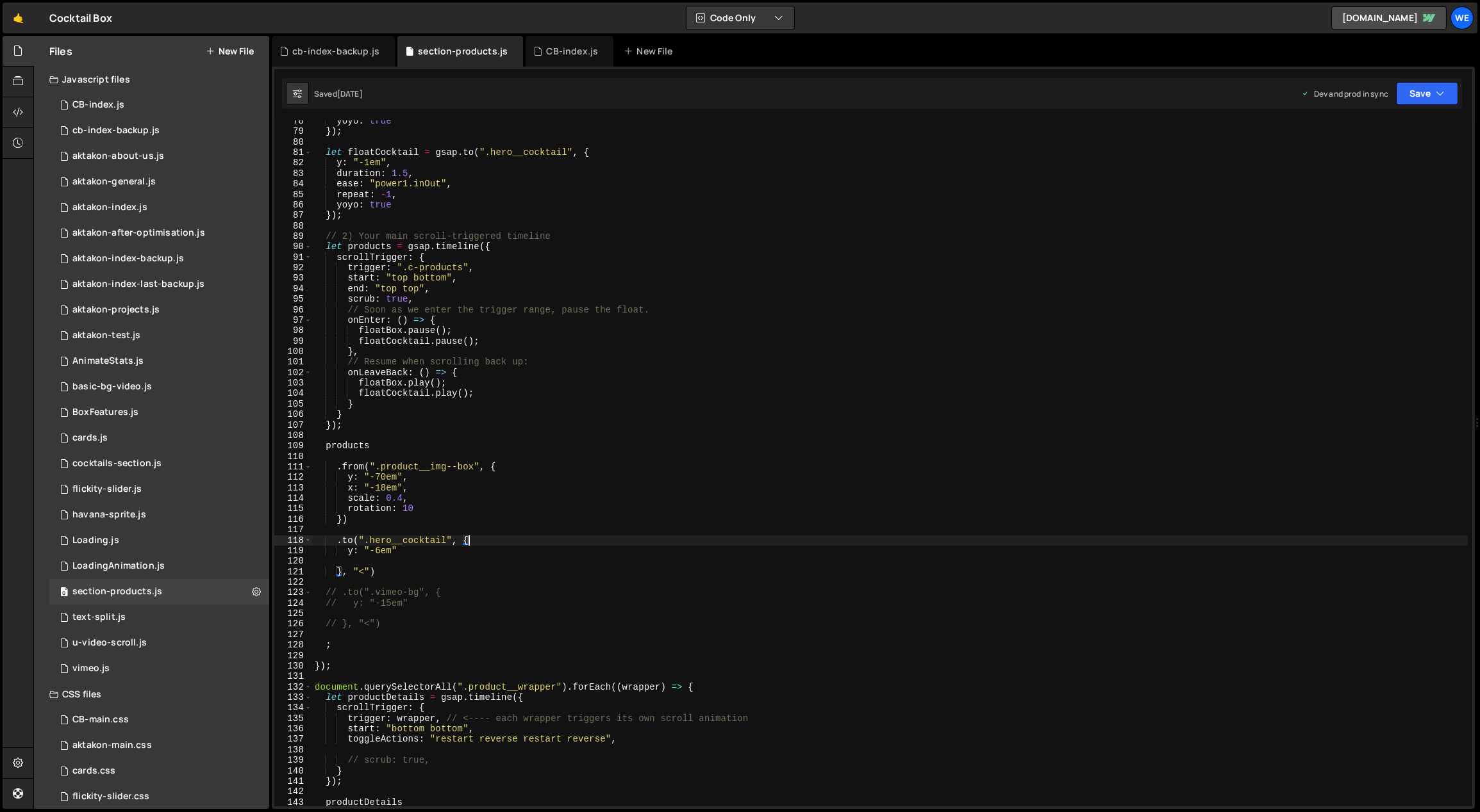
click at [537, 576] on div "yoyo : true }) ; let floatCocktail = gsap . to ( ".hero__cocktail" , { y : "-1e…" at bounding box center [890, 470] width 1156 height 708
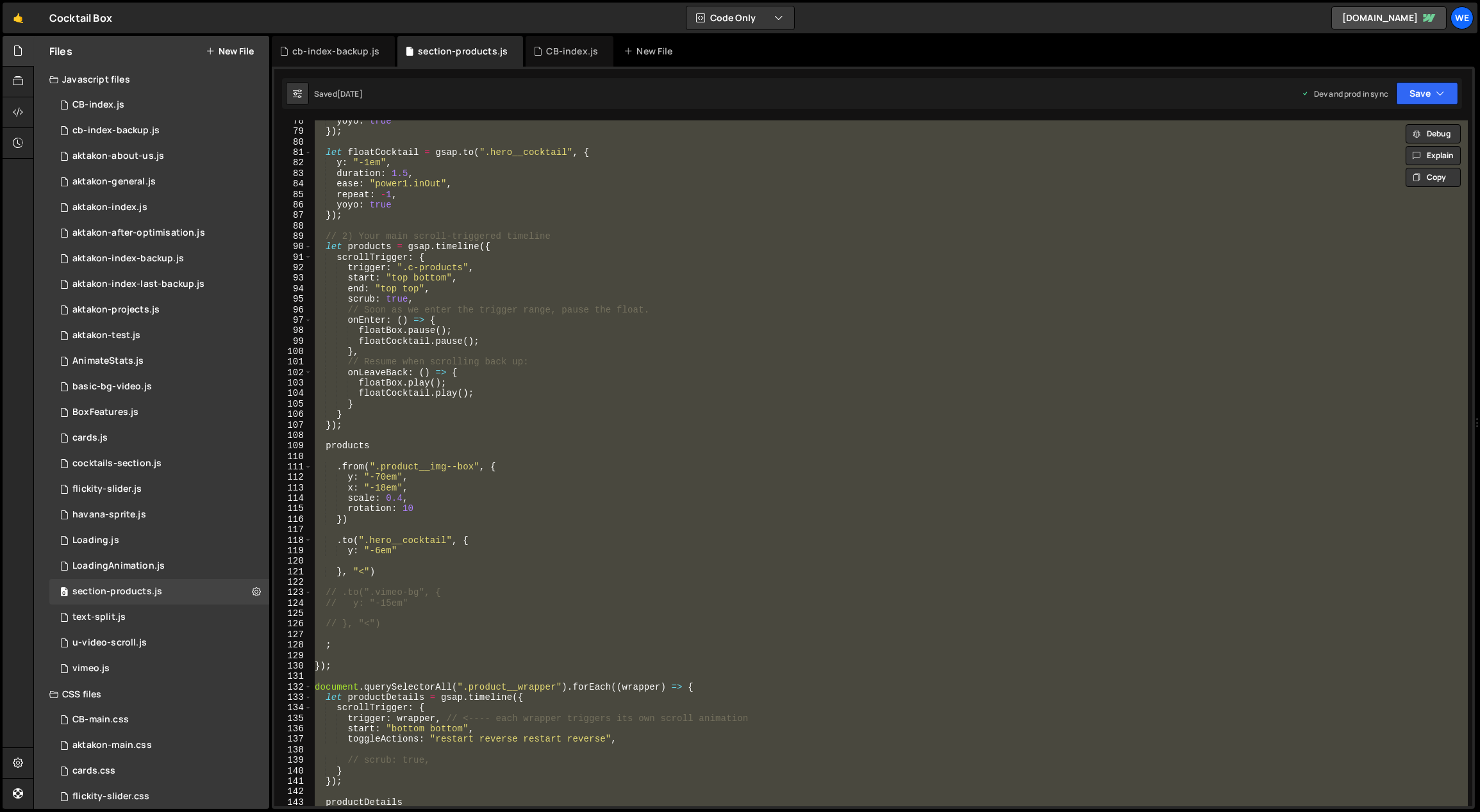
click at [649, 413] on div "yoyo : true }) ; let floatCocktail = gsap . to ( ".hero__cocktail" , { y : "-1e…" at bounding box center [890, 470] width 1156 height 708
type textarea "} }"
click at [649, 413] on div "yoyo : true }) ; let floatCocktail = gsap . to ( ".hero__cocktail" , { y : "-1e…" at bounding box center [890, 470] width 1156 height 708
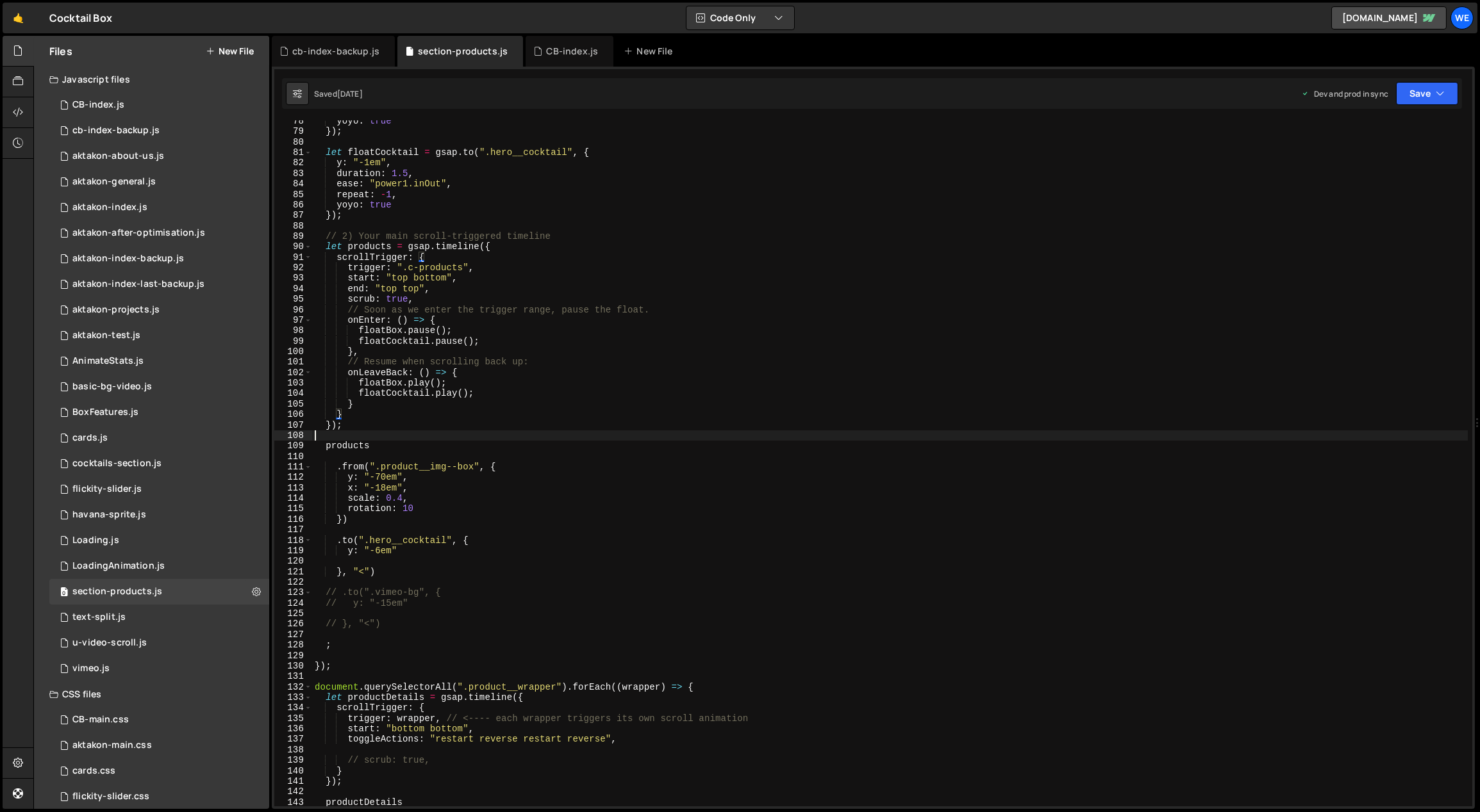
click at [614, 433] on div "yoyo : true }) ; let floatCocktail = gsap . to ( ".hero__cocktail" , { y : "-1e…" at bounding box center [890, 470] width 1156 height 708
click at [144, 132] on div "cb-index-backup.js" at bounding box center [115, 131] width 87 height 11
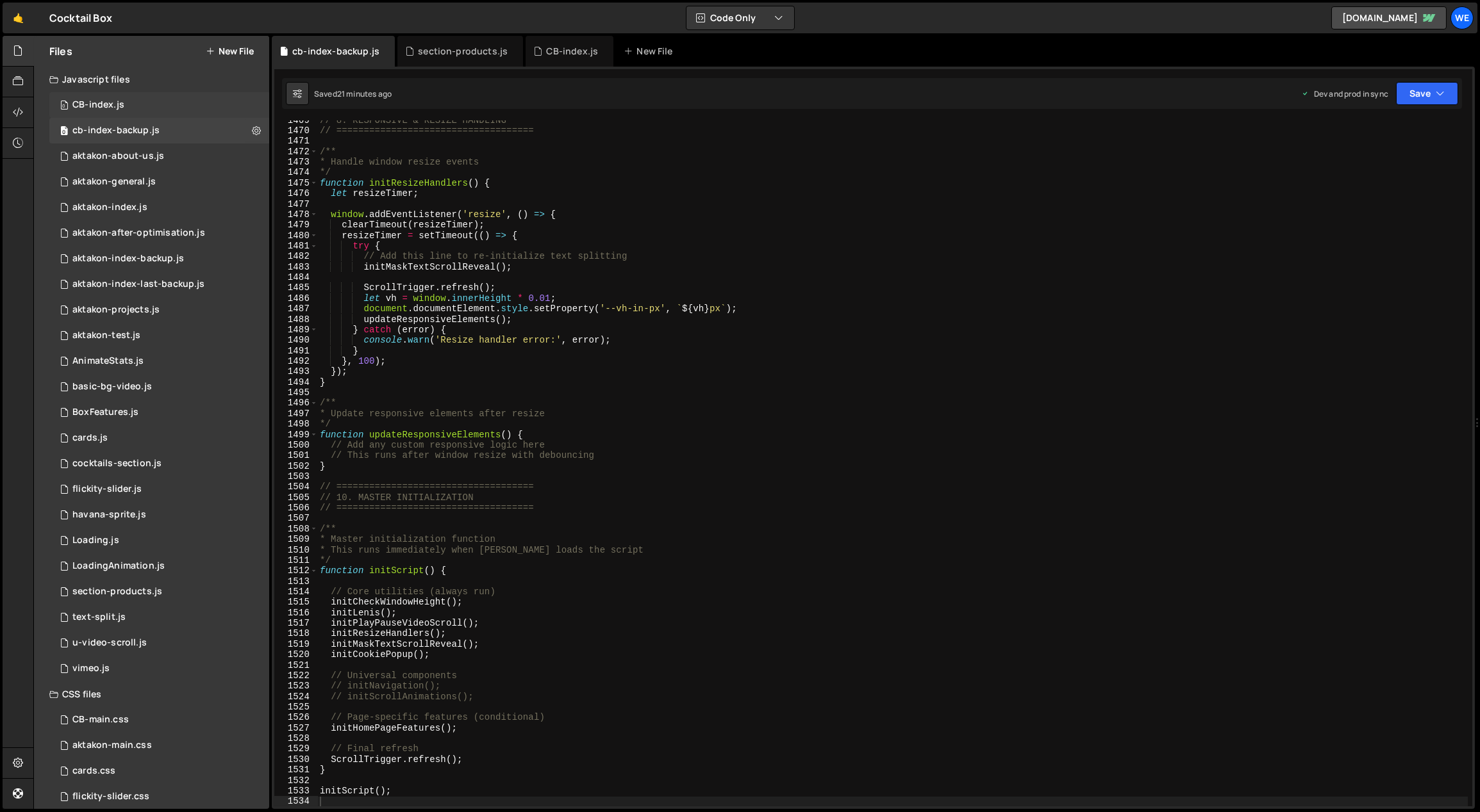
click at [144, 106] on div "0 CB-index.js 0" at bounding box center [159, 105] width 220 height 26
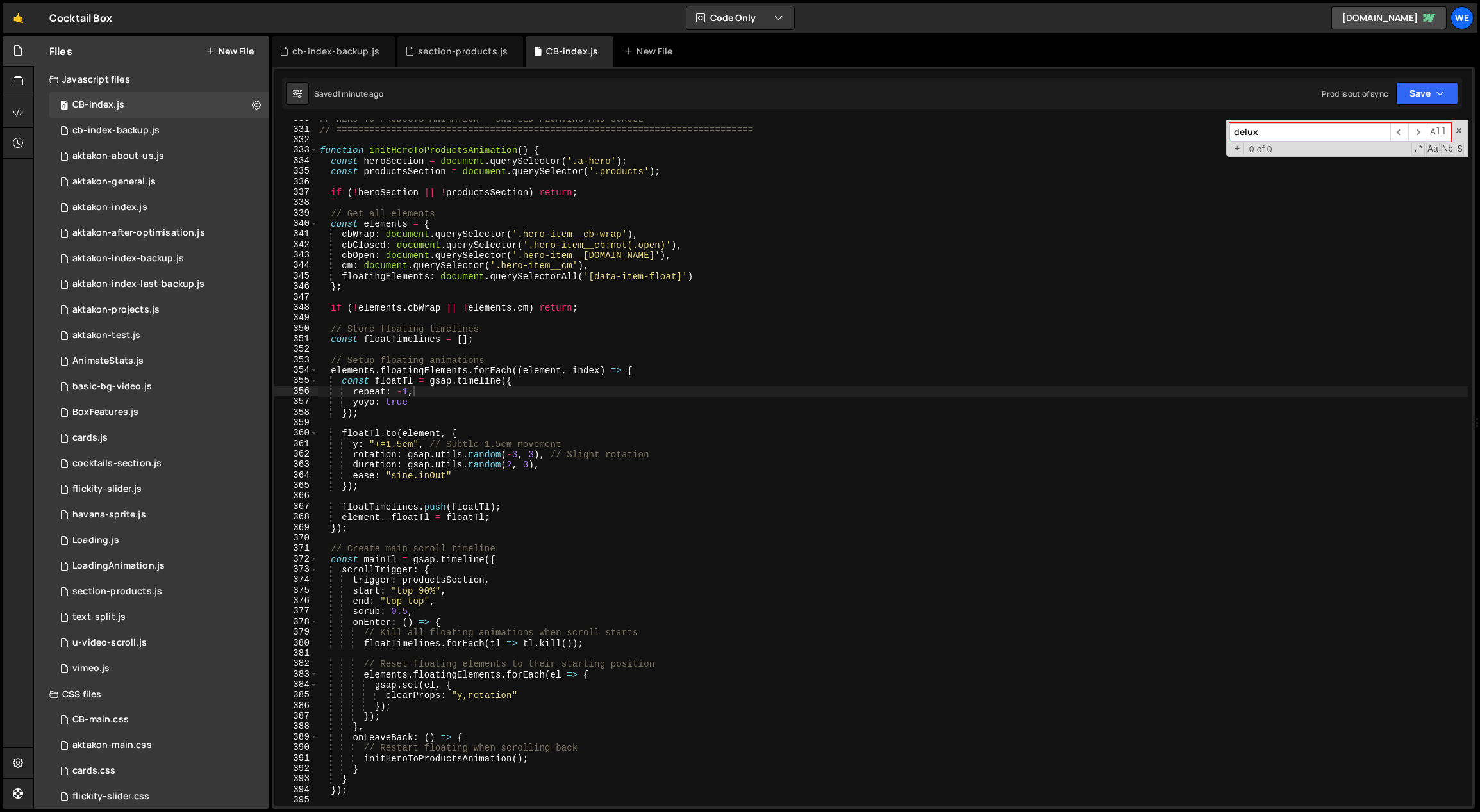
click at [692, 515] on div "// HERO TO PRODUCTS ANIMATION - UNIFIED FLOATING AND SCROLL // ================…" at bounding box center [893, 468] width 1151 height 708
drag, startPoint x: 406, startPoint y: 609, endPoint x: 392, endPoint y: 608, distance: 14.0
click at [392, 608] on div "// HERO TO PRODUCTS ANIMATION - UNIFIED FLOATING AND SCROLL // ================…" at bounding box center [893, 468] width 1151 height 708
click at [606, 575] on div "// HERO TO PRODUCTS ANIMATION - UNIFIED FLOATING AND SCROLL // ================…" at bounding box center [893, 468] width 1151 height 708
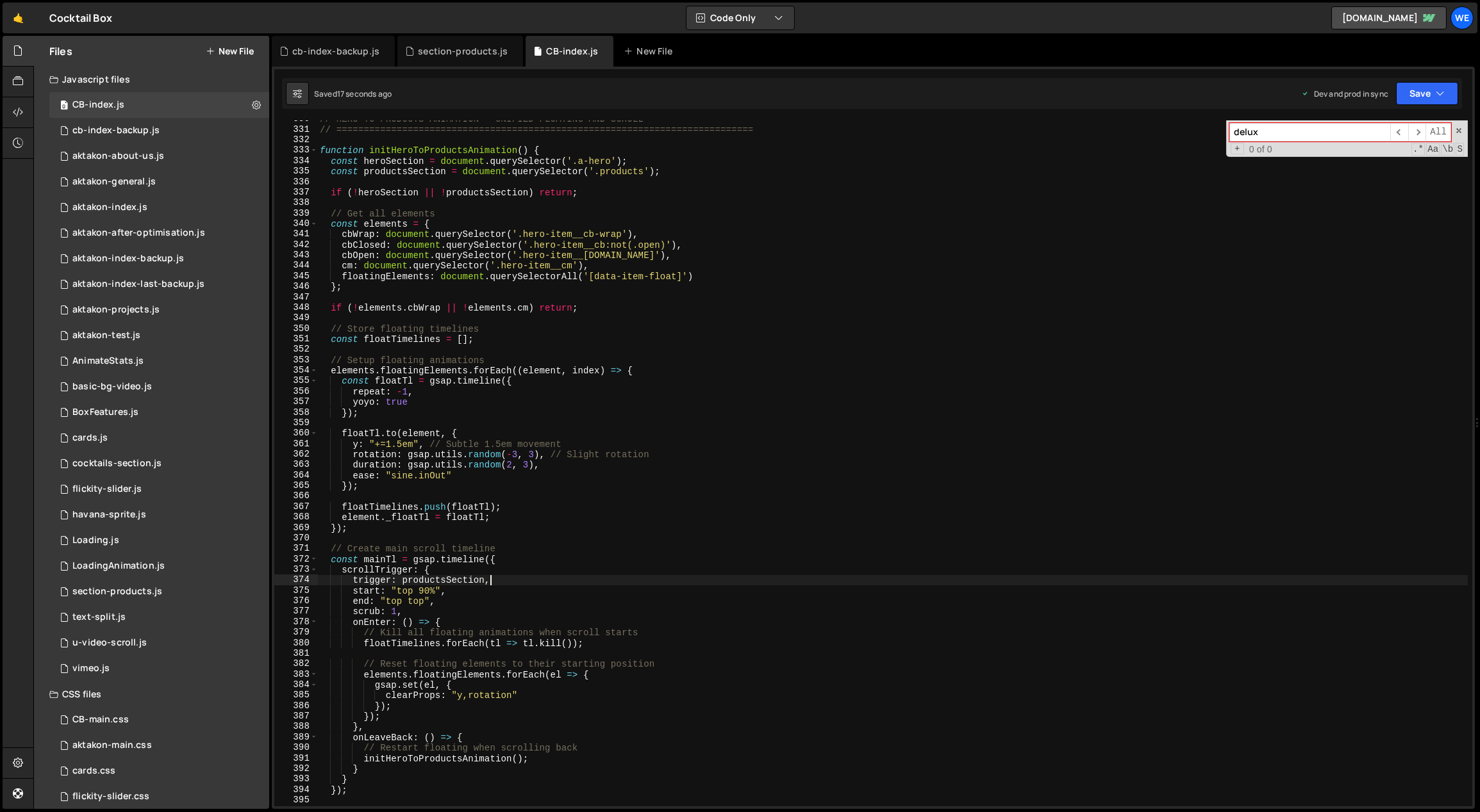
click at [582, 596] on div "// HERO TO PRODUCTS ANIMATION - UNIFIED FLOATING AND SCROLL // ================…" at bounding box center [893, 468] width 1151 height 708
click at [543, 624] on div "// HERO TO PRODUCTS ANIMATION - UNIFIED FLOATING AND SCROLL // ================…" at bounding box center [893, 468] width 1151 height 708
type textarea "onEnter: () => {"
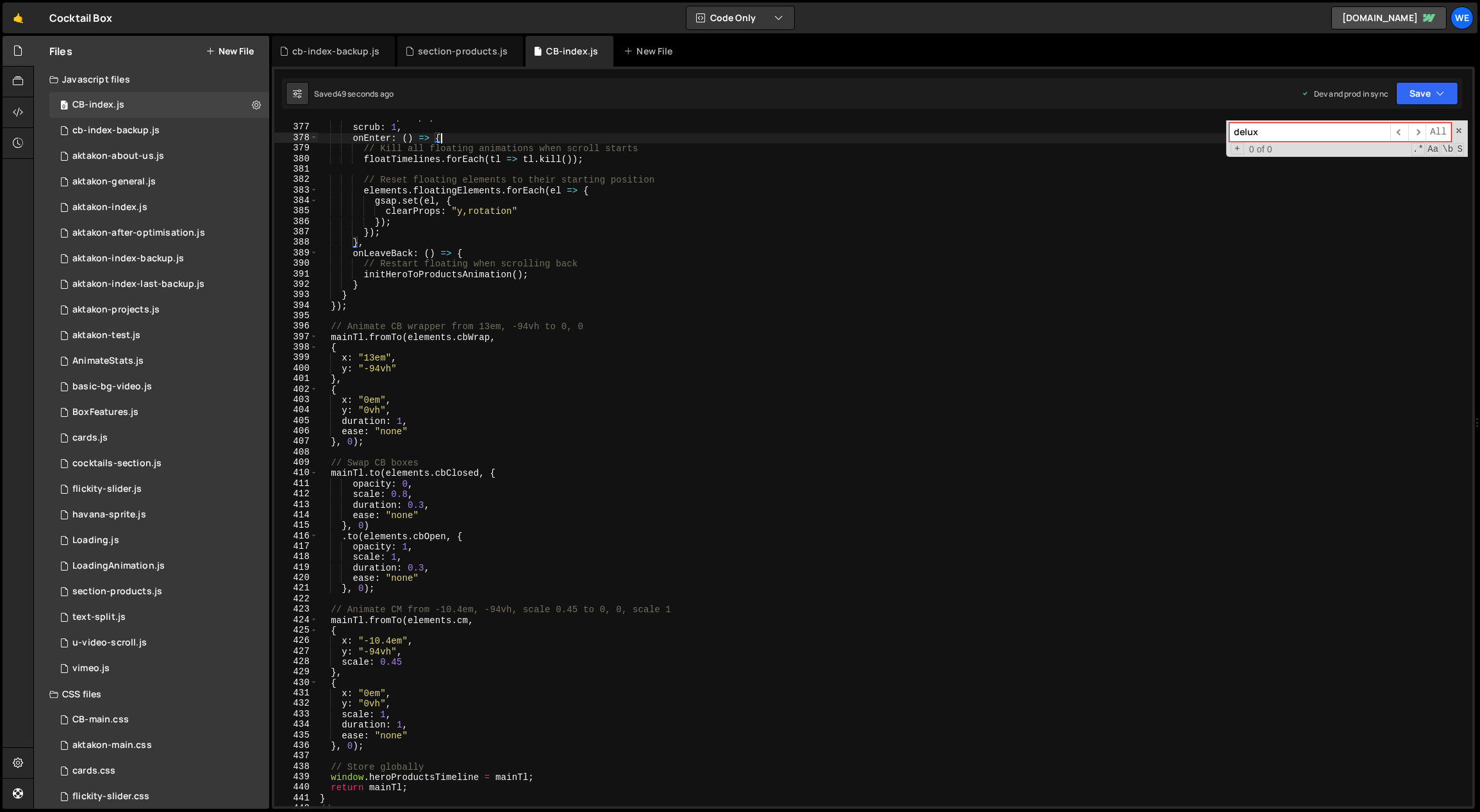
scroll to position [3960, 0]
click at [145, 592] on div "section-products.js" at bounding box center [117, 592] width 90 height 11
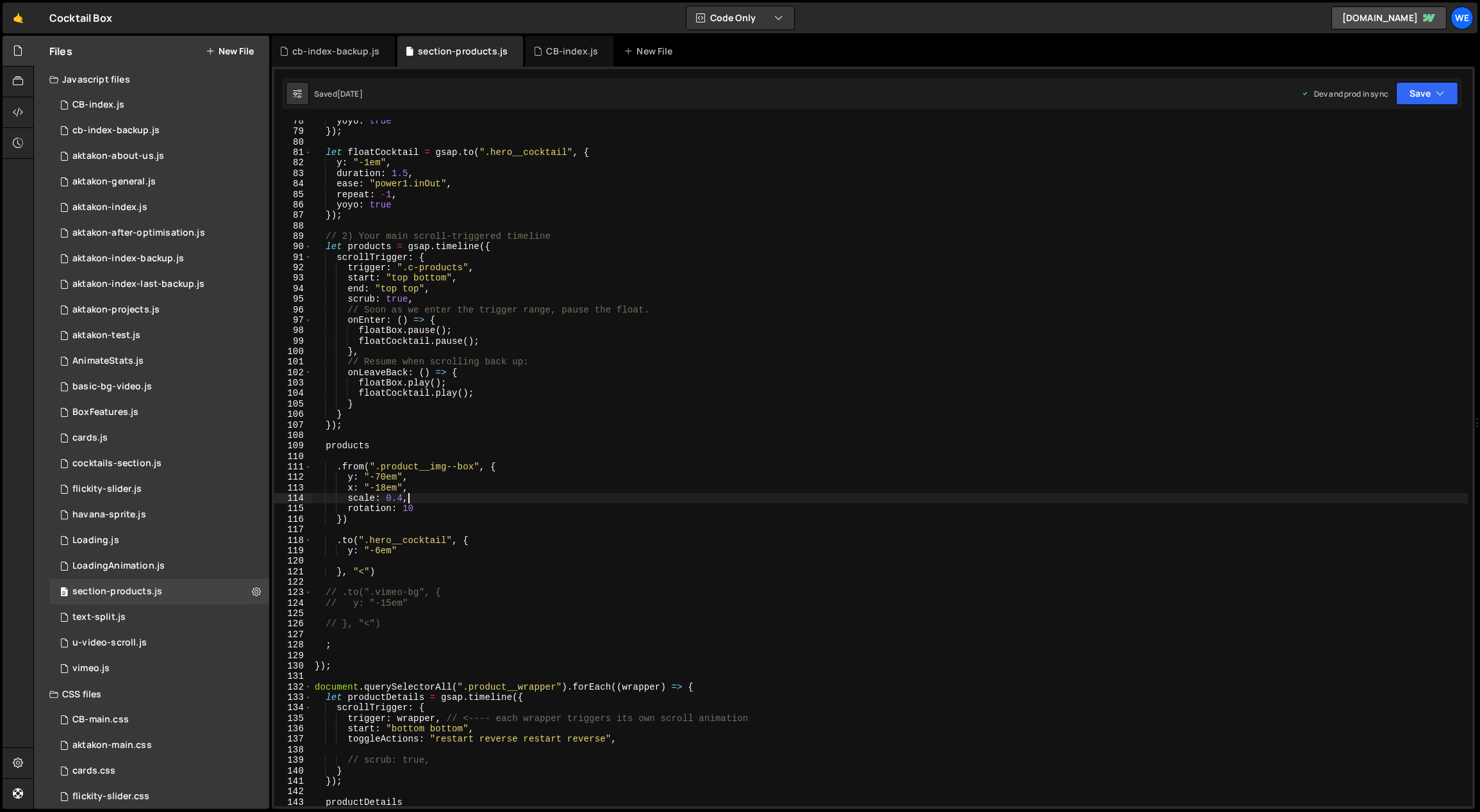
click at [646, 498] on div "yoyo : true }) ; let floatCocktail = gsap . to ( ".hero__cocktail" , { y : "-1e…" at bounding box center [890, 470] width 1156 height 708
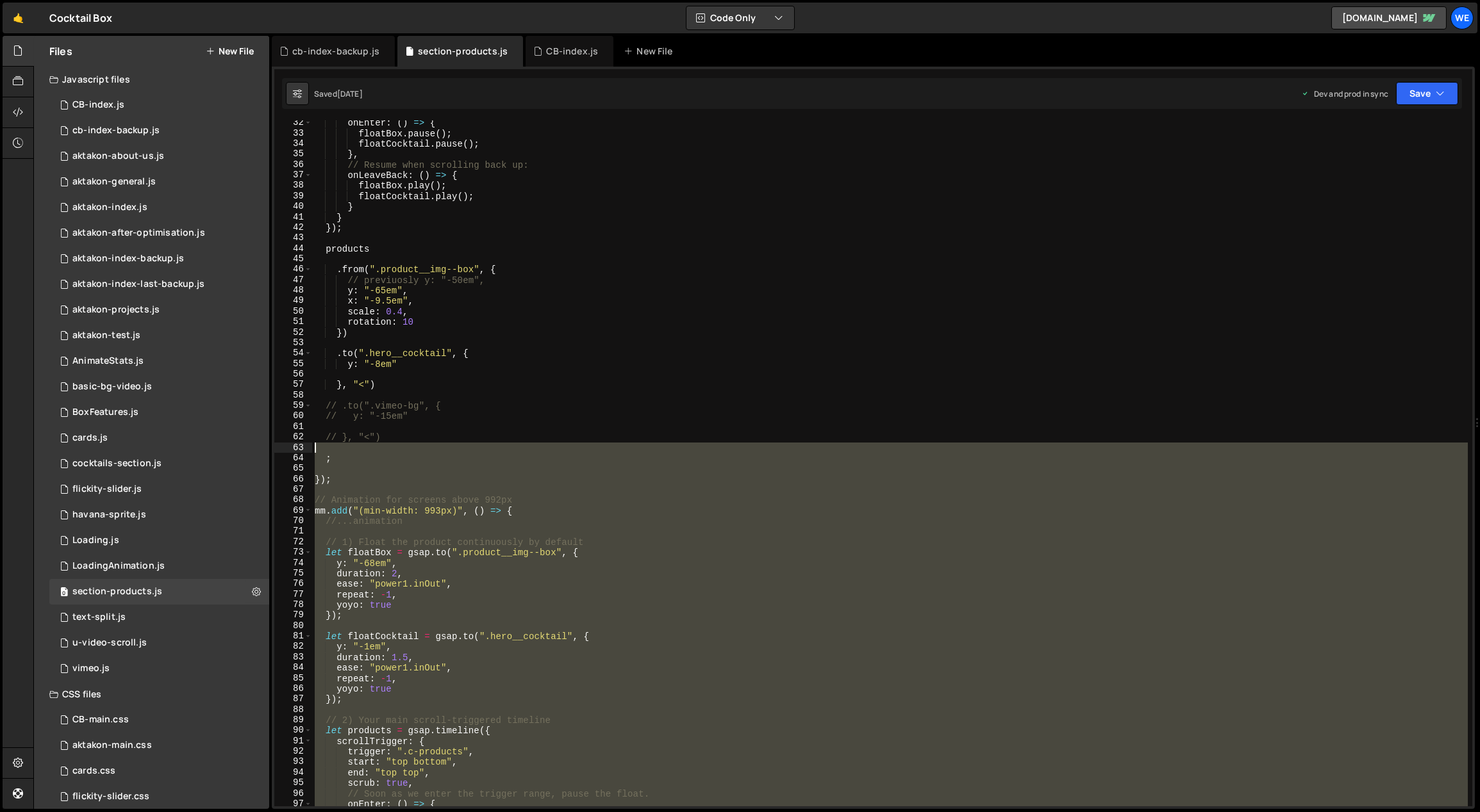
scroll to position [0, 0]
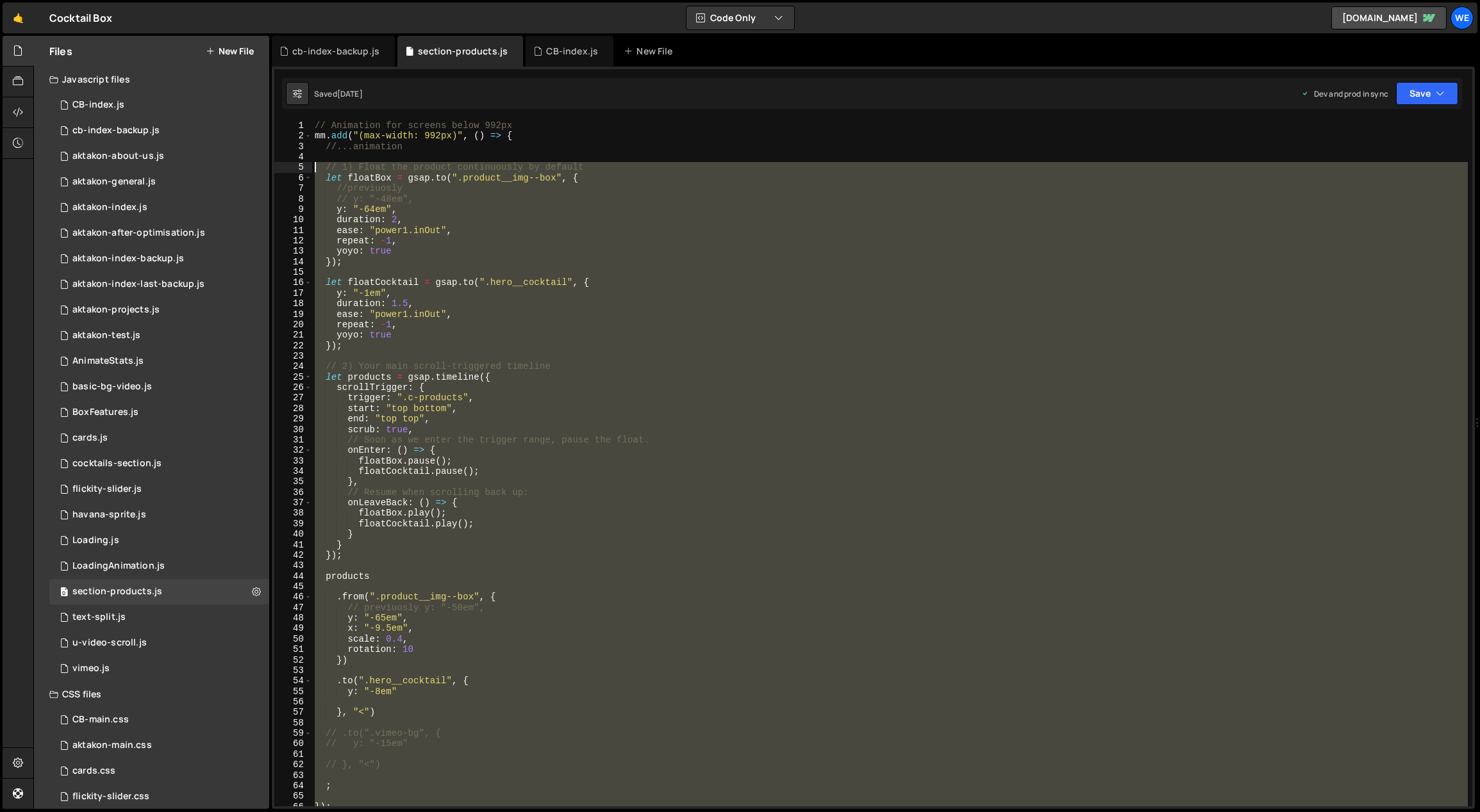
drag, startPoint x: 354, startPoint y: 646, endPoint x: 307, endPoint y: 163, distance: 485.3
click at [307, 163] on div "scale: 0.4, 1 2 3 4 5 6 7 8 9 10 11 12 13 14 15 16 17 18 19 20 21 22 23 24 25 2…" at bounding box center [874, 463] width 1198 height 686
type textarea "// 1) Float the product continuously by default let floatBox = gsap.to(".produc…"
click at [141, 126] on div "cb-index-backup.js" at bounding box center [115, 131] width 87 height 11
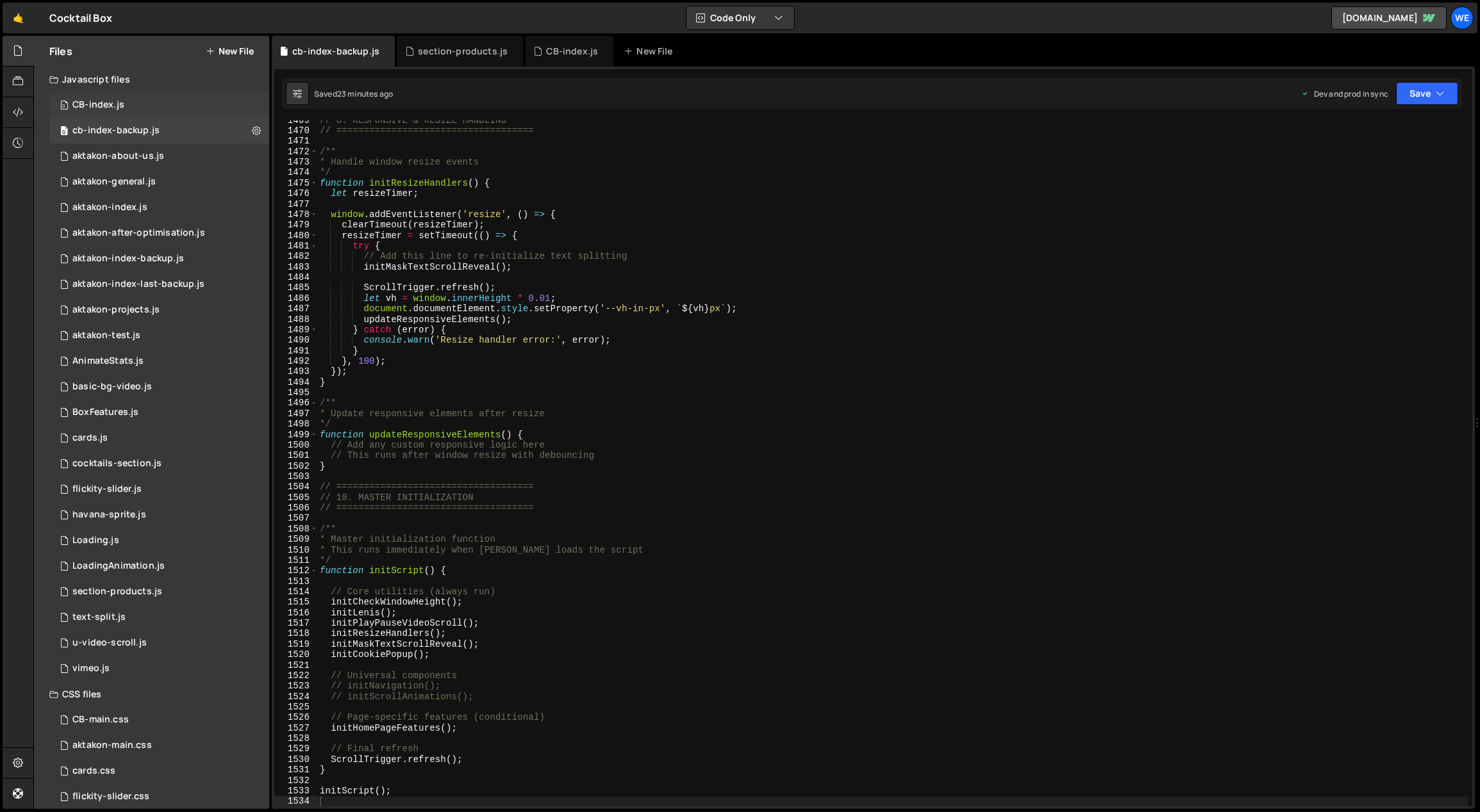
click at [134, 102] on div "0 CB-index.js 0" at bounding box center [159, 105] width 220 height 26
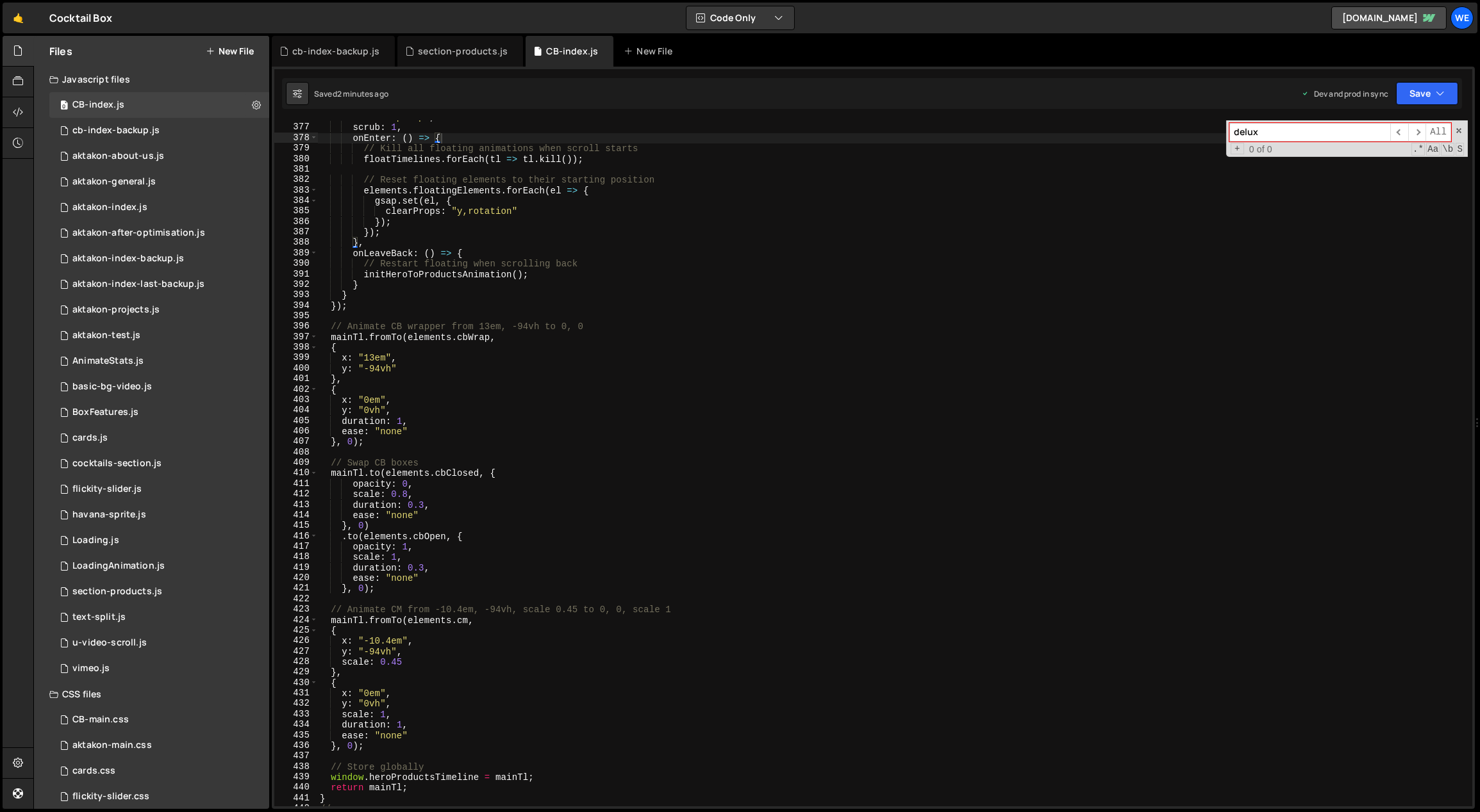
click at [575, 521] on div "end : "top top" , scrub : 1 , onEnter : ( ) => { // Kill all floating animation…" at bounding box center [893, 466] width 1151 height 708
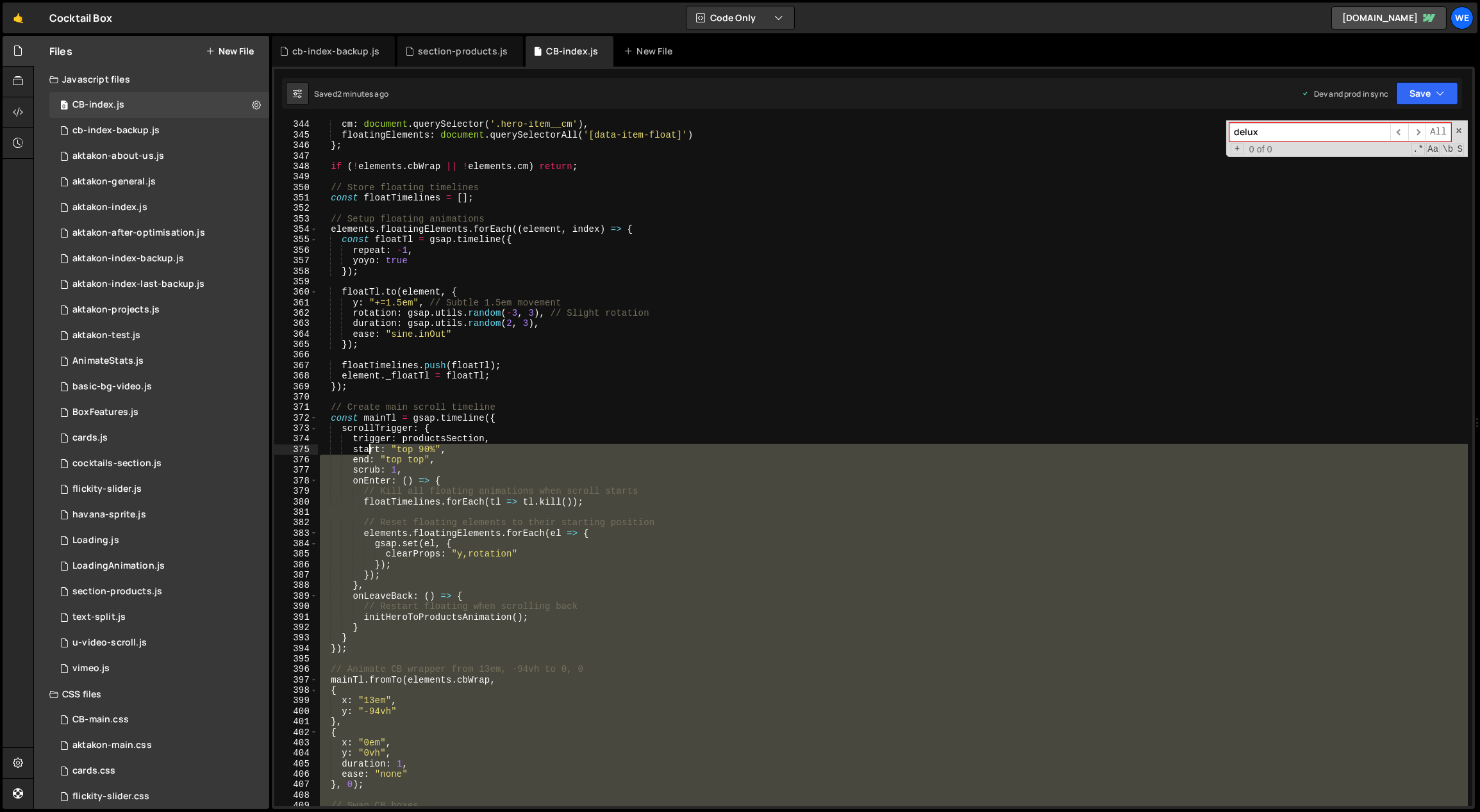
scroll to position [3383, 0]
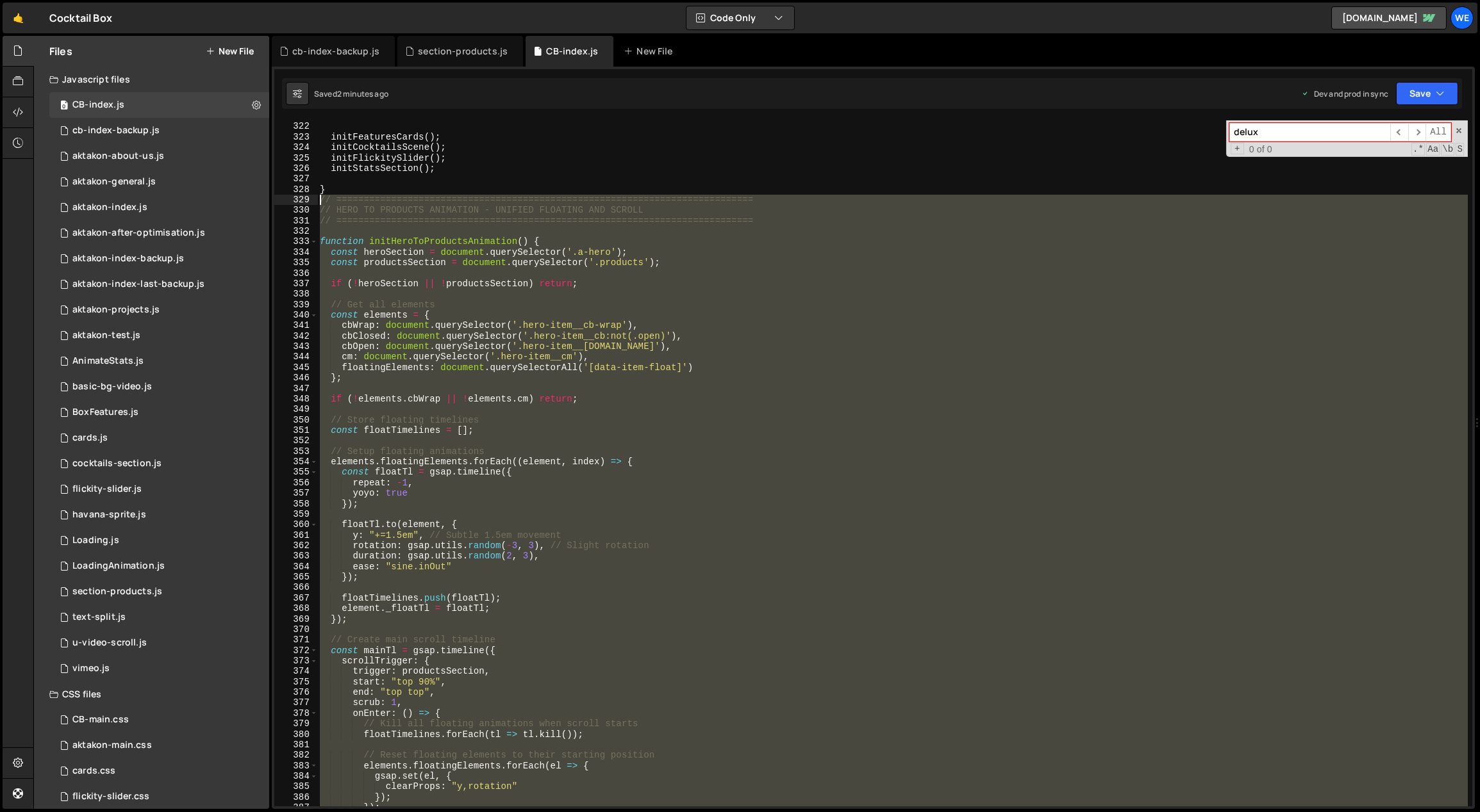
drag, startPoint x: 338, startPoint y: 656, endPoint x: 301, endPoint y: 199, distance: 458.5
click at [301, 199] on div "}, 0) 321 322 323 324 325 326 327 328 329 330 331 332 333 334 335 336 337 338 3…" at bounding box center [874, 463] width 1198 height 686
paste textarea "}"
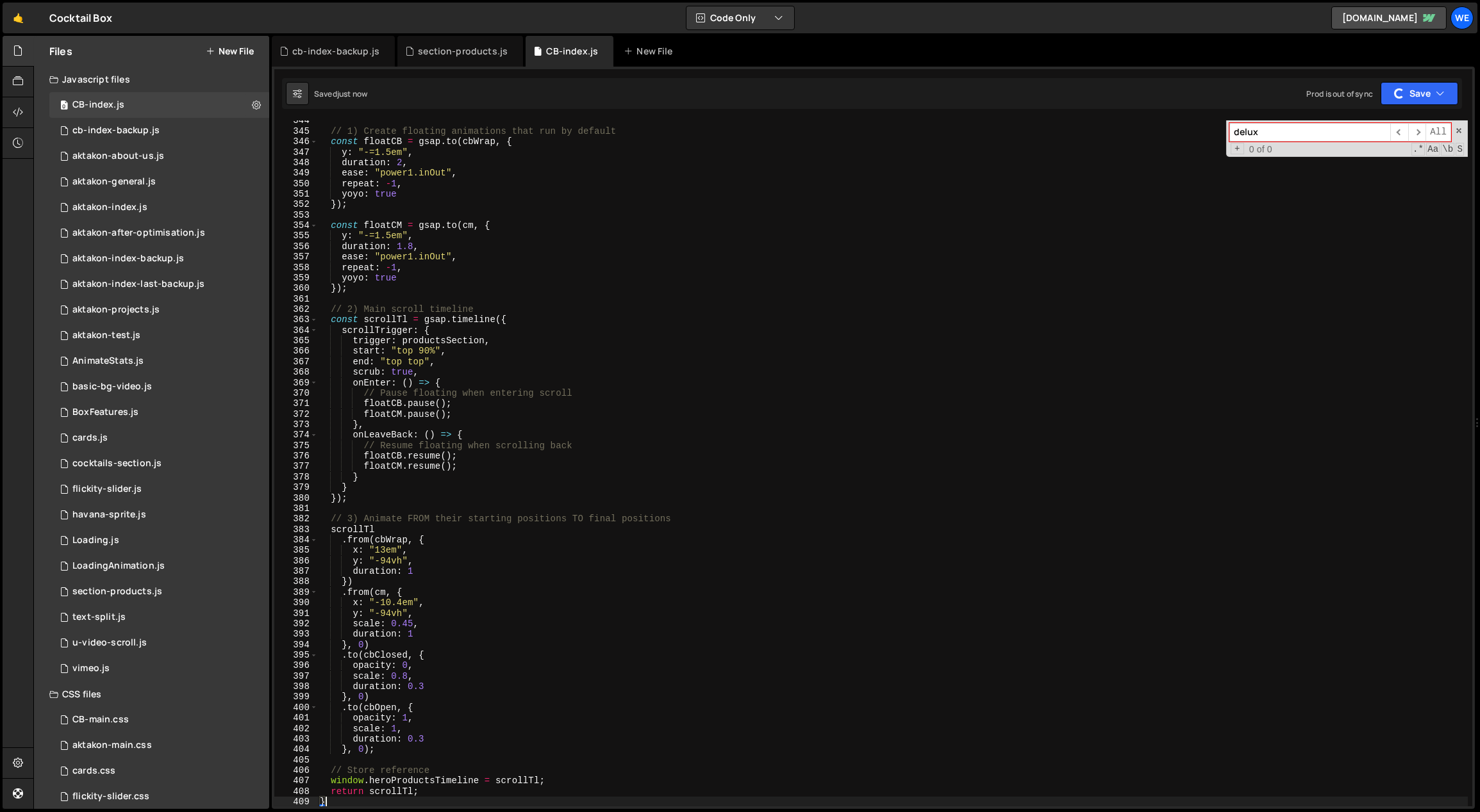
scroll to position [3056, 0]
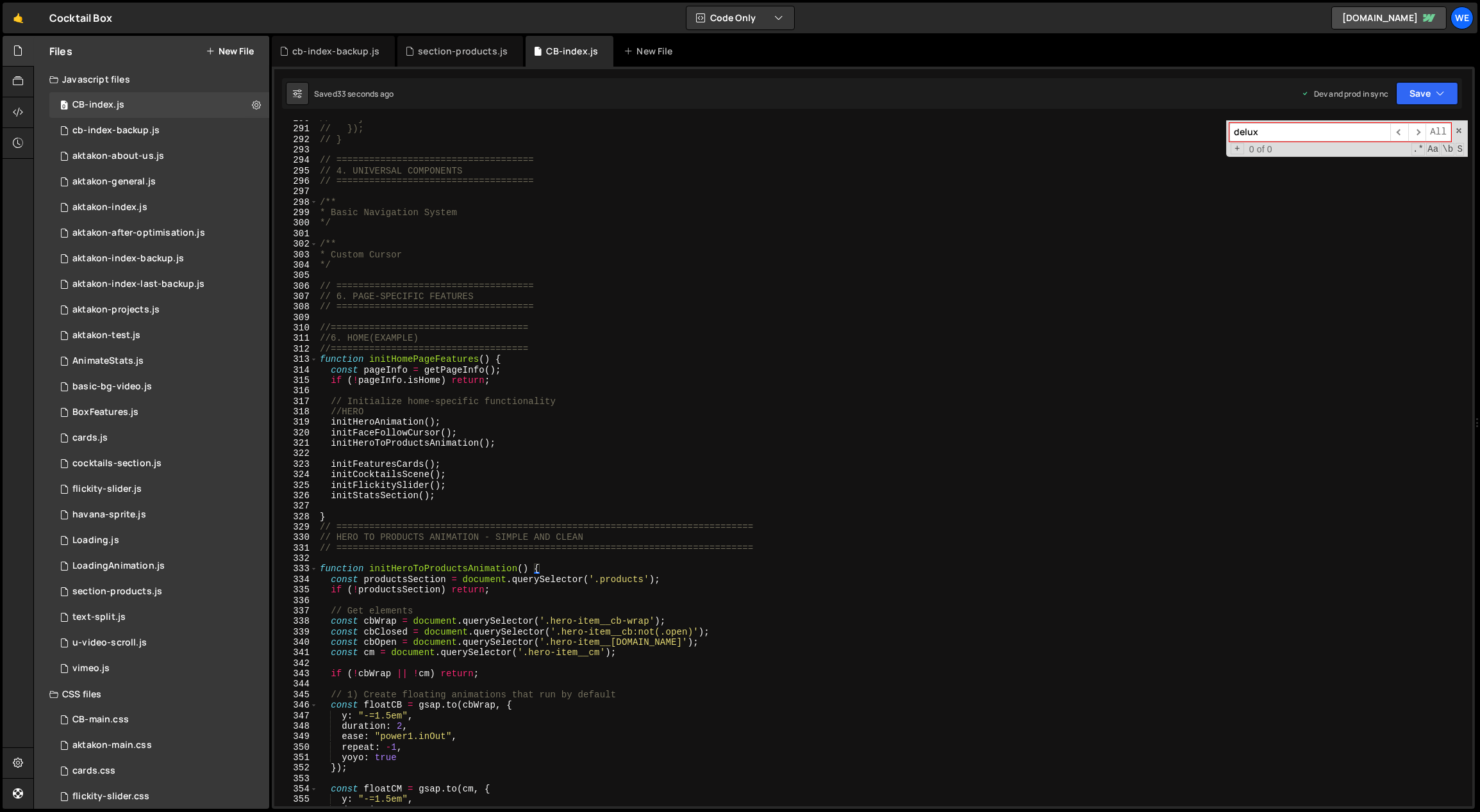
click at [570, 474] on div "// } // }); // } // ==================================== // 4. UNIVERSAL COMPON…" at bounding box center [893, 467] width 1151 height 708
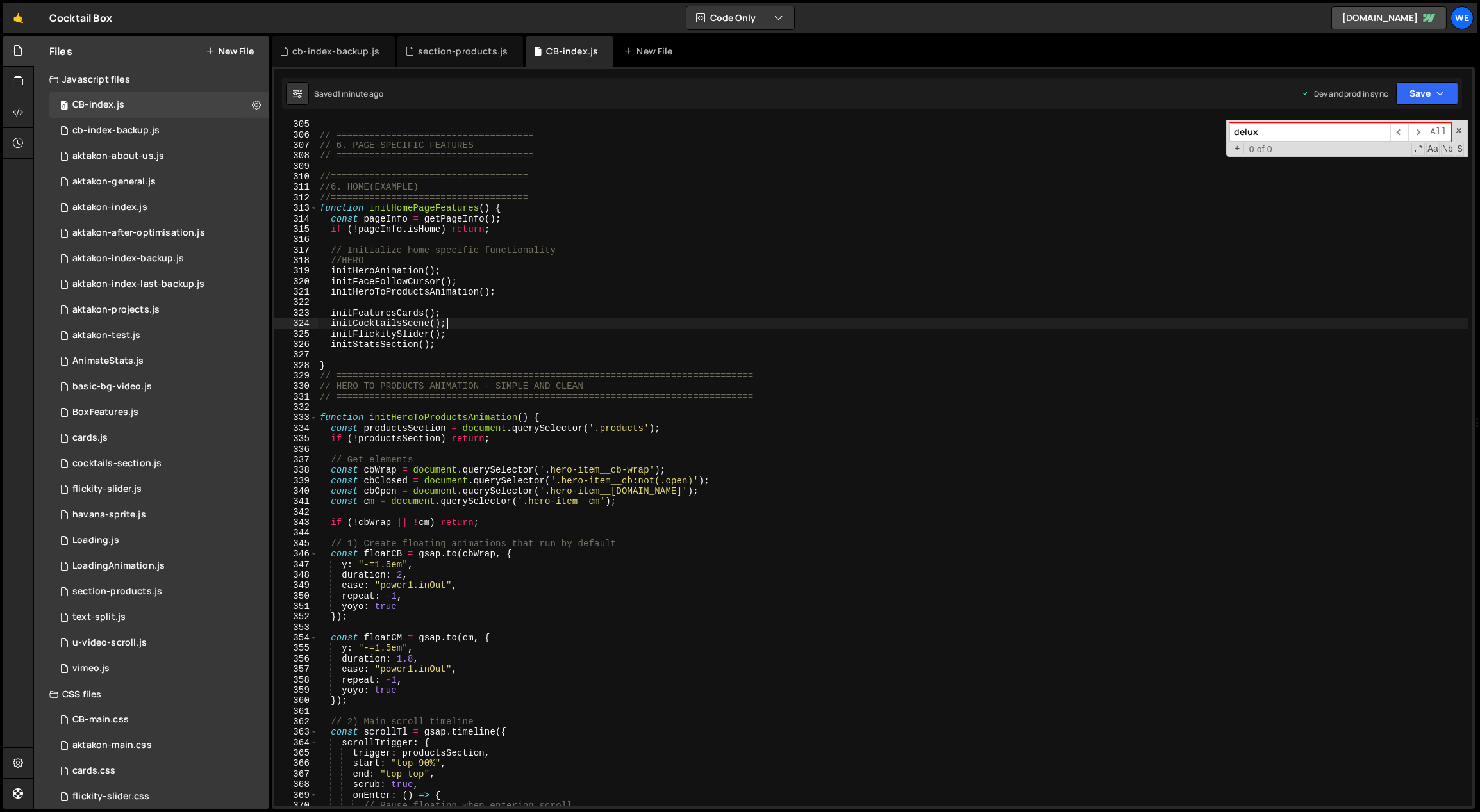
scroll to position [3272, 0]
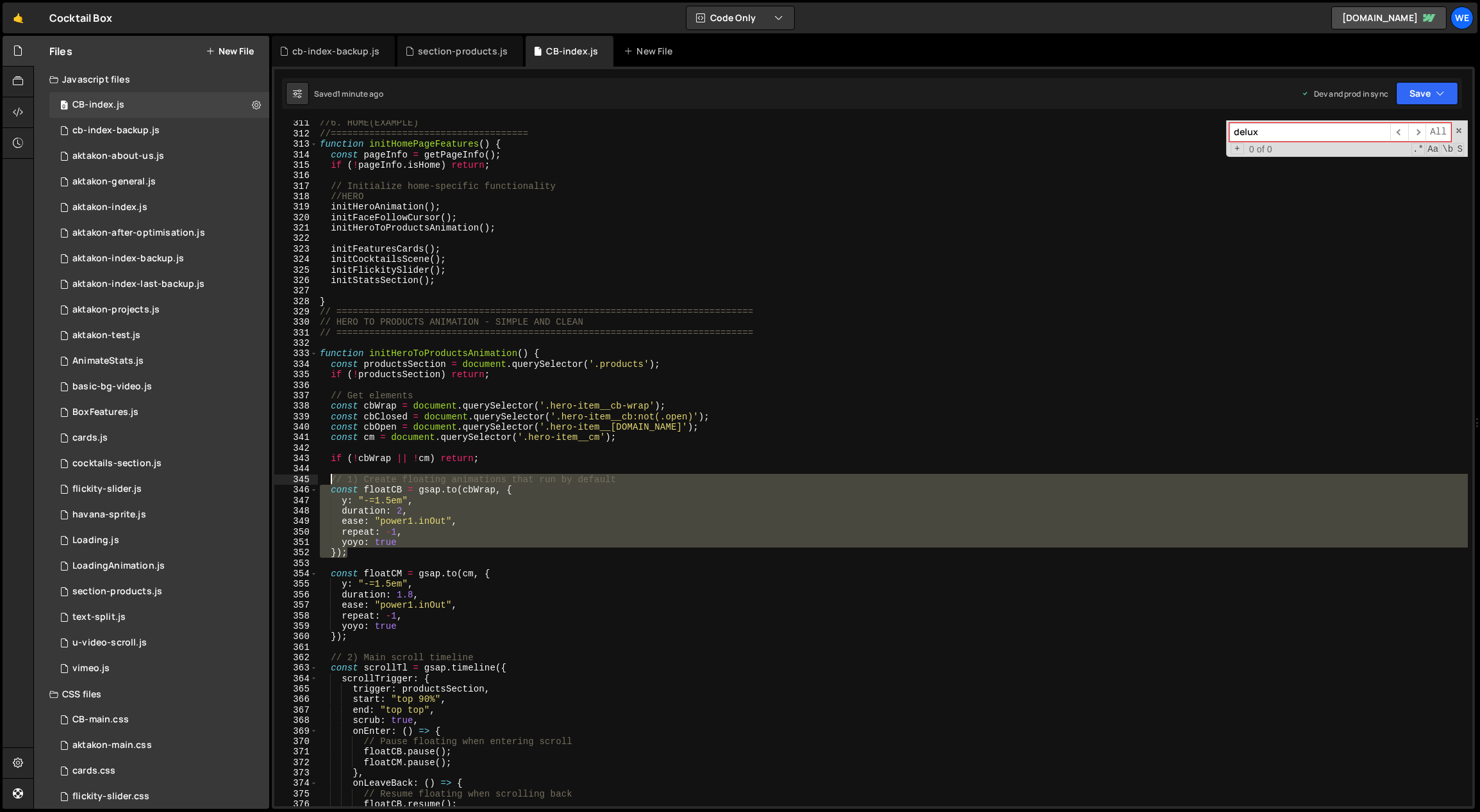
drag, startPoint x: 360, startPoint y: 556, endPoint x: 328, endPoint y: 477, distance: 85.2
click at [328, 477] on div "//6. HOME(EXAMPLE) //==================================== function initHomePage…" at bounding box center [893, 472] width 1151 height 708
click at [459, 619] on div "//6. HOME(EXAMPLE) //==================================== function initHomePage…" at bounding box center [893, 472] width 1151 height 708
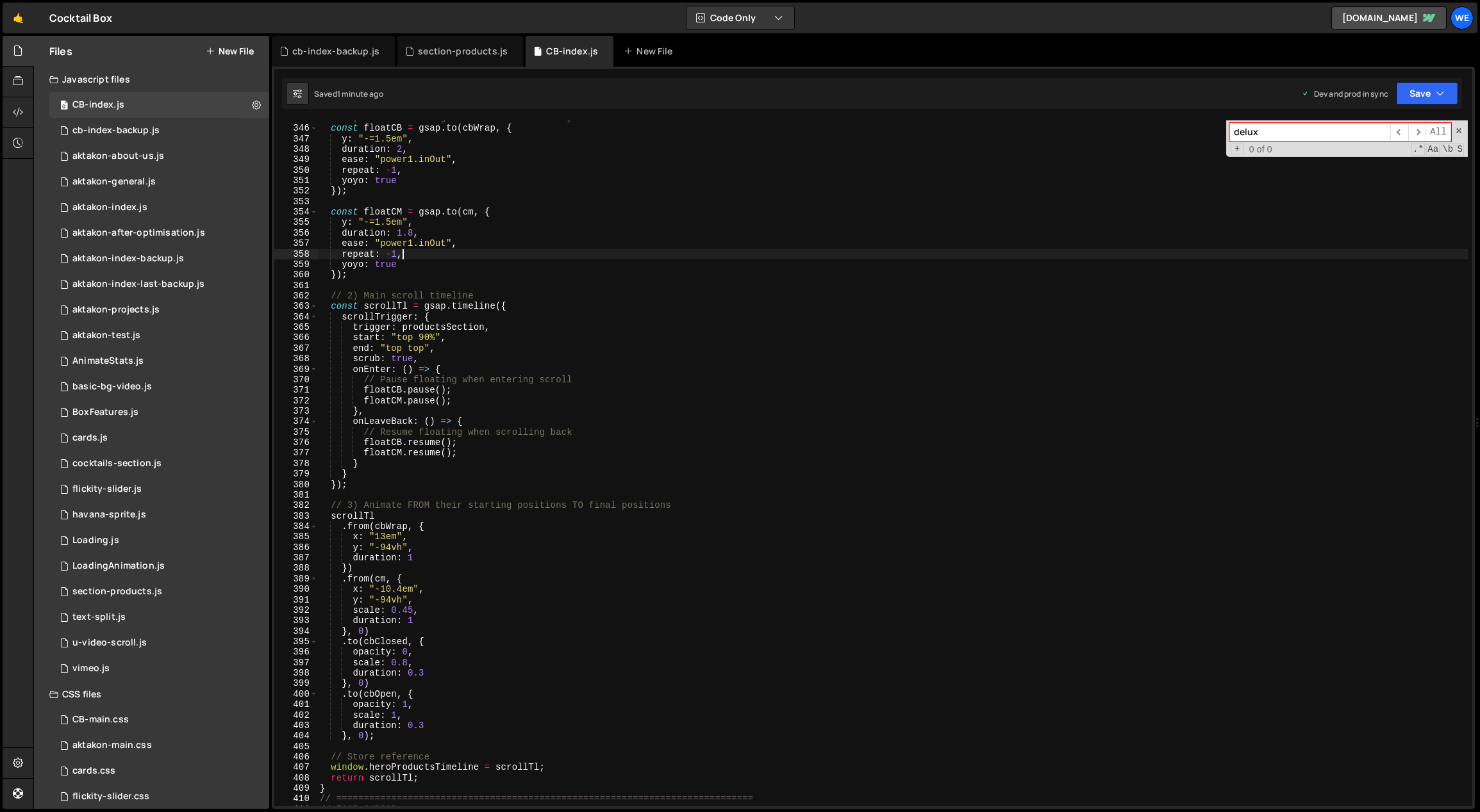
scroll to position [3634, 0]
click at [541, 645] on div "// 1) Create floating animations that run by default const floatCB = gsap . to …" at bounding box center [893, 466] width 1151 height 708
drag, startPoint x: 355, startPoint y: 529, endPoint x: 368, endPoint y: 530, distance: 13.0
click at [368, 530] on div "// 1) Create floating animations that run by default const floatCB = gsap . to …" at bounding box center [893, 466] width 1151 height 708
click at [405, 626] on div "// 1) Create floating animations that run by default const floatCB = gsap . to …" at bounding box center [893, 466] width 1151 height 708
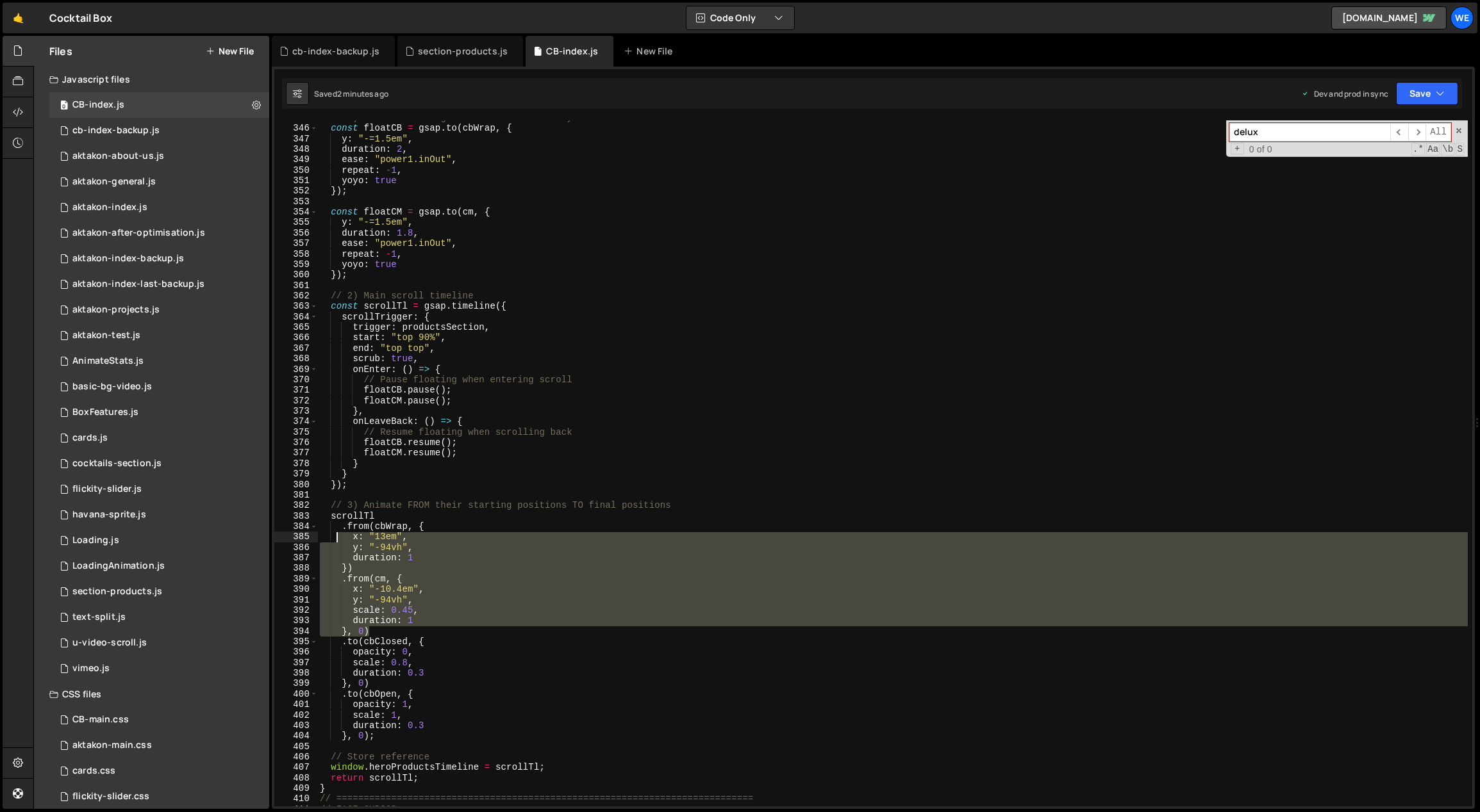
drag, startPoint x: 376, startPoint y: 630, endPoint x: 338, endPoint y: 531, distance: 106.0
click at [338, 531] on div "// 1) Create floating animations that run by default const floatCB = gsap . to …" at bounding box center [893, 466] width 1151 height 708
type textarea ".from(cbWrap, { x: "13em","
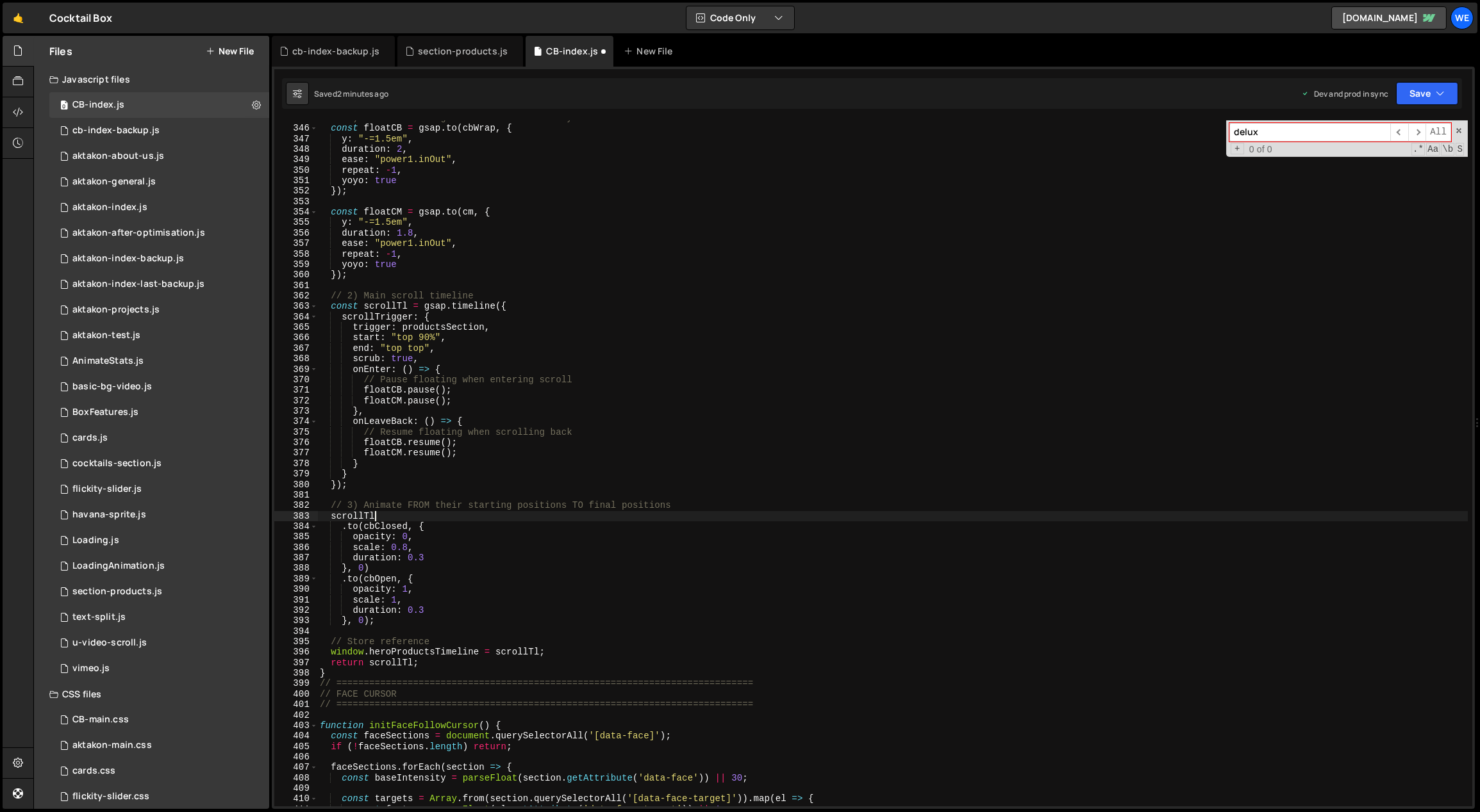
click at [423, 538] on div "// 1) Create floating animations that run by default const floatCB = gsap . to …" at bounding box center [893, 466] width 1151 height 708
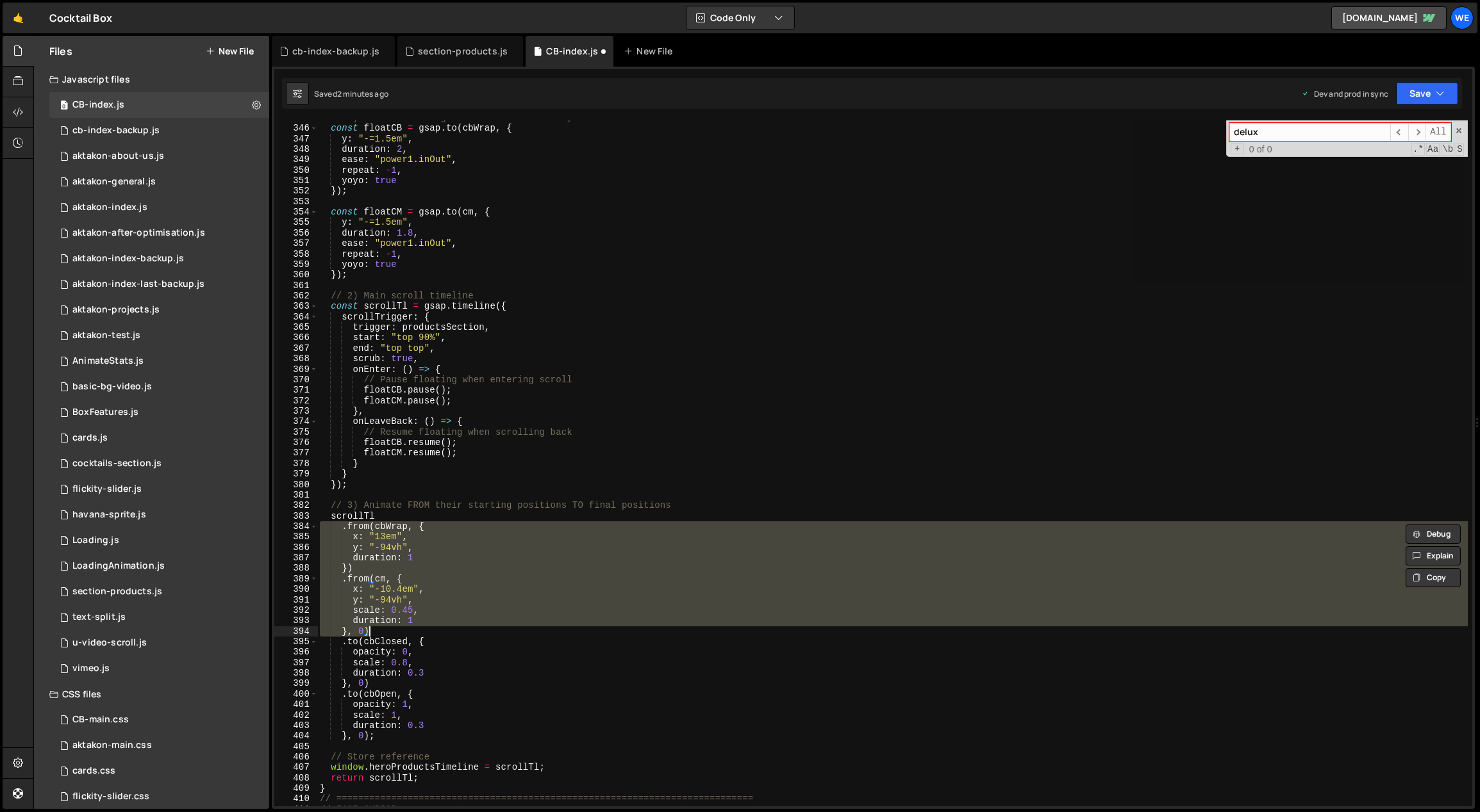
click at [464, 577] on div "// 1) Create floating animations that run by default const floatCB = gsap . to …" at bounding box center [893, 463] width 1150 height 686
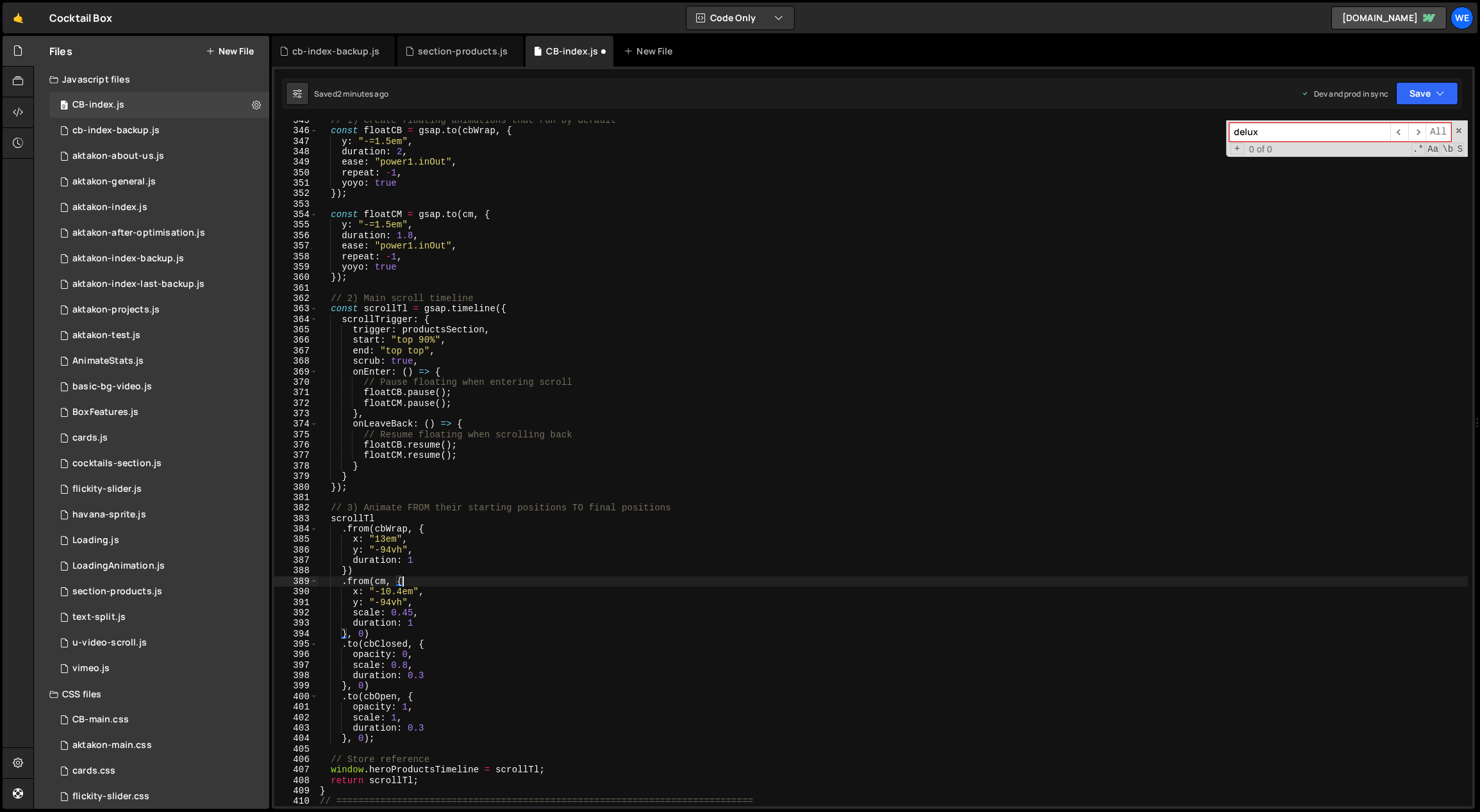
scroll to position [3624, 0]
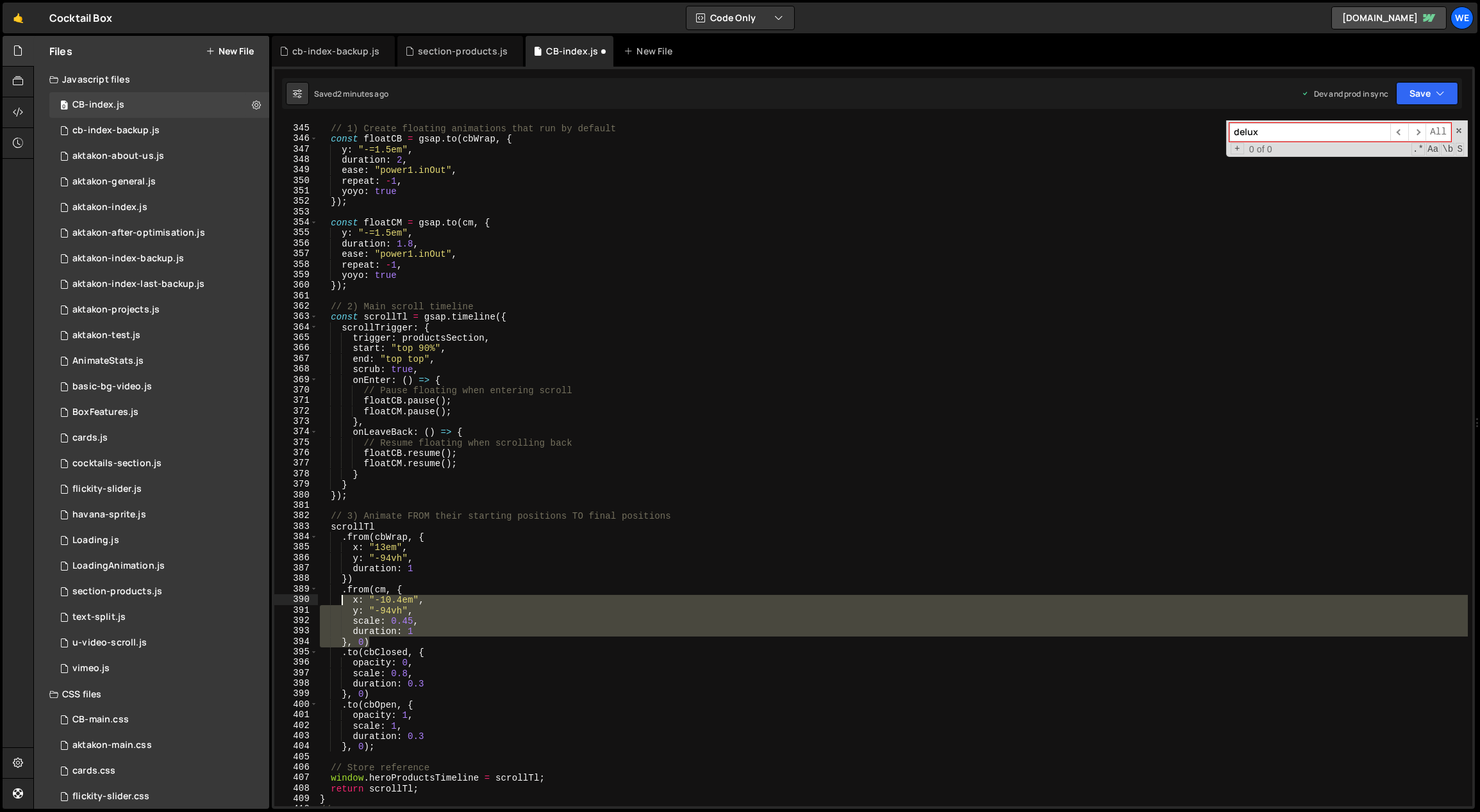
drag, startPoint x: 374, startPoint y: 639, endPoint x: 342, endPoint y: 599, distance: 51.2
click at [342, 599] on div "// 1) Create floating animations that run by default const floatCB = gsap . to …" at bounding box center [893, 466] width 1151 height 708
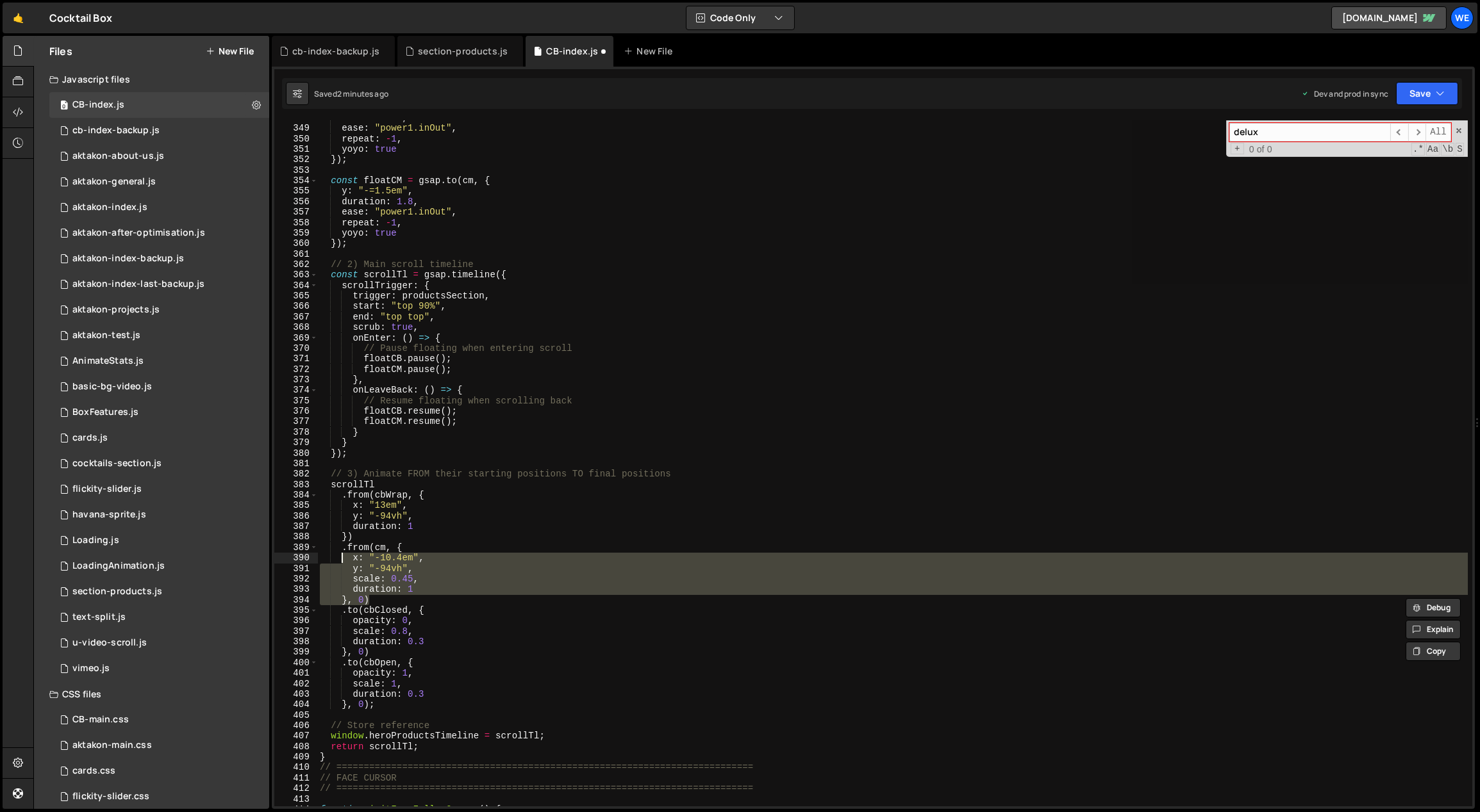
click at [380, 594] on div "duration : 2 , ease : "power1.inOut" , repeat : - 1 , yoyo : true }) ; const fl…" at bounding box center [893, 463] width 1150 height 686
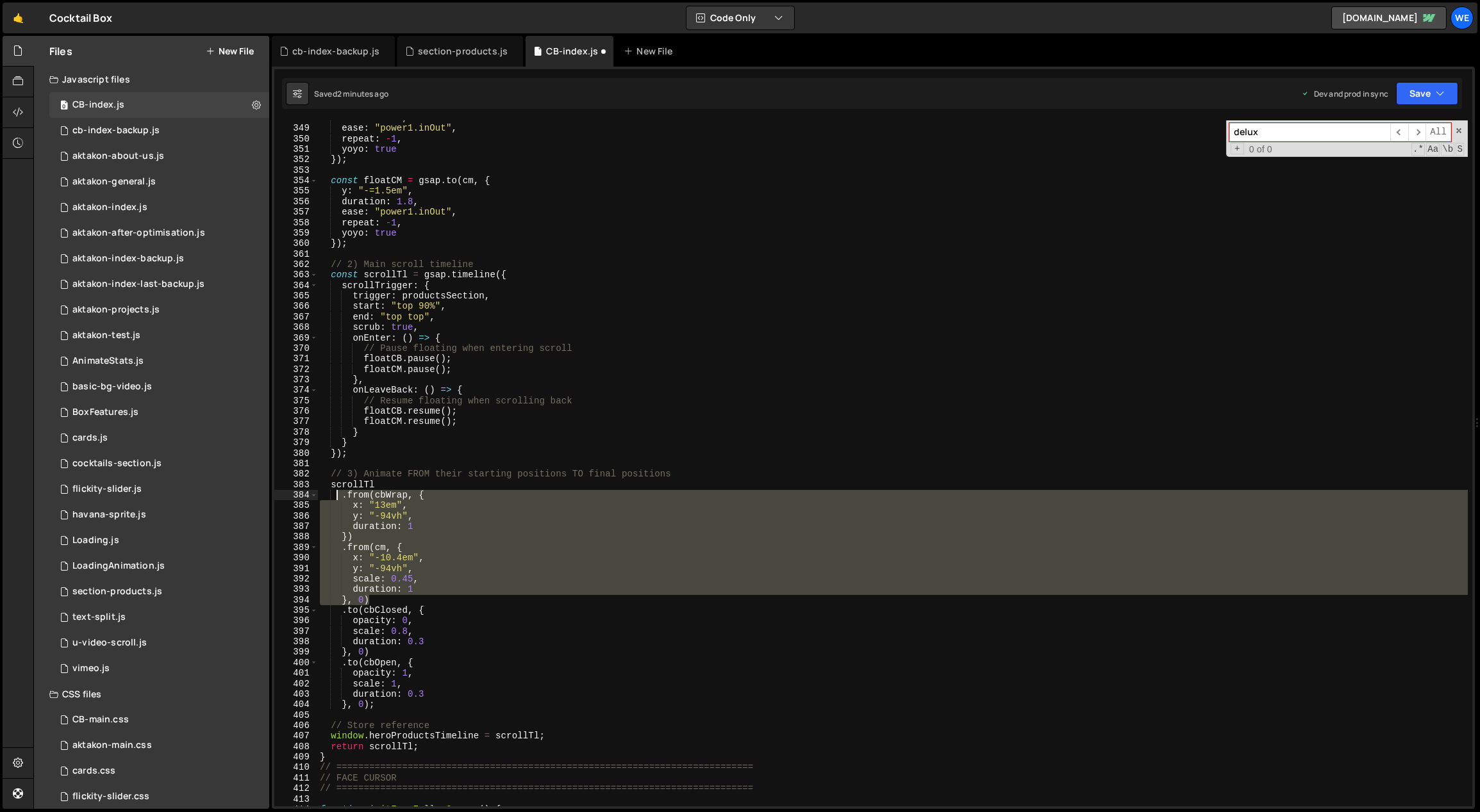
drag, startPoint x: 373, startPoint y: 600, endPoint x: 339, endPoint y: 499, distance: 106.6
click at [339, 499] on div "duration : 2 , ease : "power1.inOut" , repeat : - 1 , yoyo : true }) ; const fl…" at bounding box center [893, 466] width 1151 height 708
type textarea ".from(cbWrap, { x: "13em","
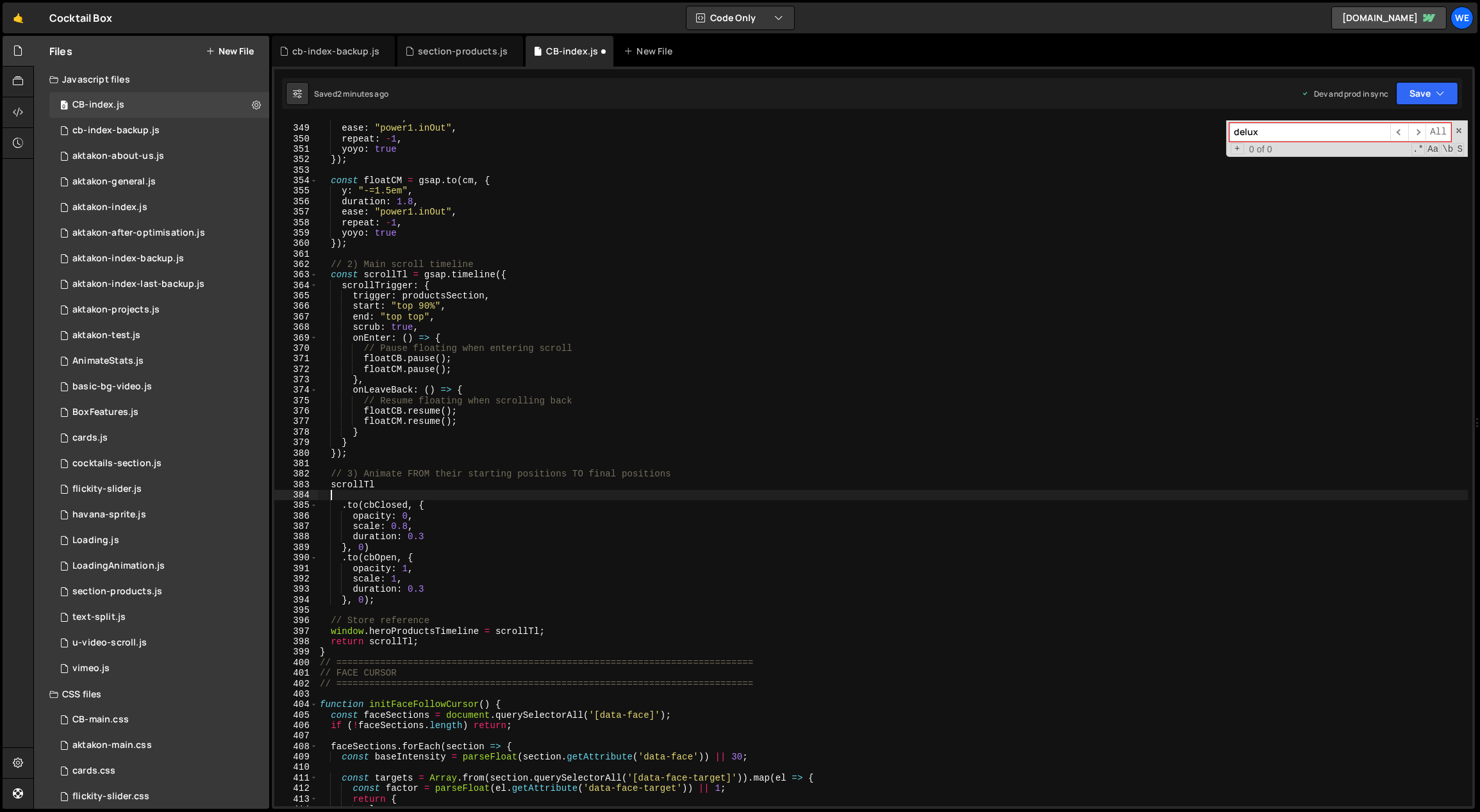
click at [376, 550] on div "duration : 2 , ease : "power1.inOut" , repeat : - 1 , yoyo : true }) ; const fl…" at bounding box center [893, 466] width 1151 height 708
click at [420, 513] on div "duration : 2 , ease : "power1.inOut" , repeat : - 1 , yoyo : true }) ; const fl…" at bounding box center [893, 466] width 1151 height 708
click at [434, 538] on div "duration : 2 , ease : "power1.inOut" , repeat : - 1 , yoyo : true }) ; const fl…" at bounding box center [893, 466] width 1151 height 708
type textarea "duration: 0.3"
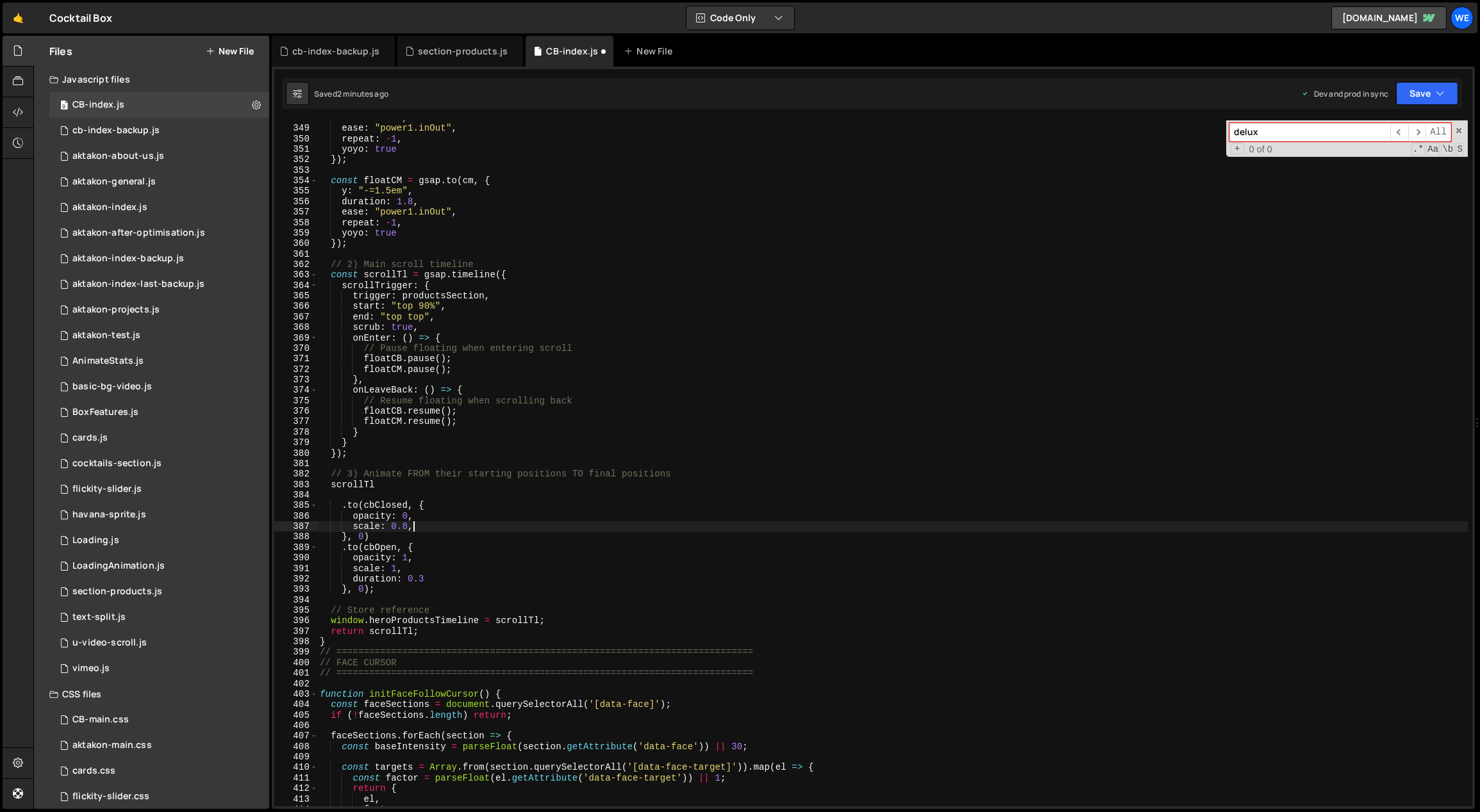
type textarea "scale: 0.8,"
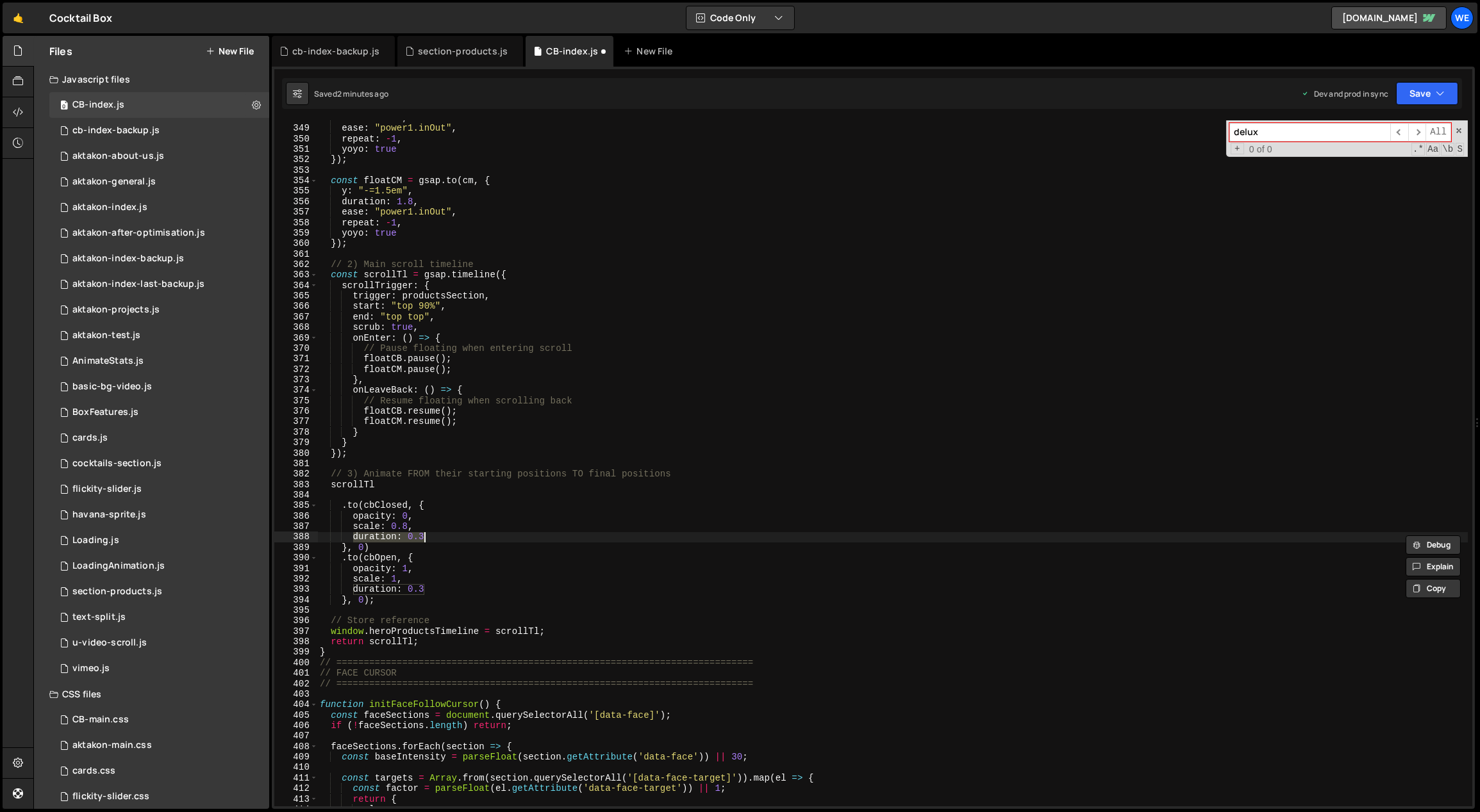
click at [442, 518] on div "duration : 2 , ease : "power1.inOut" , repeat : - 1 , yoyo : true }) ; const fl…" at bounding box center [893, 466] width 1151 height 708
type textarea "opacity: 0,"
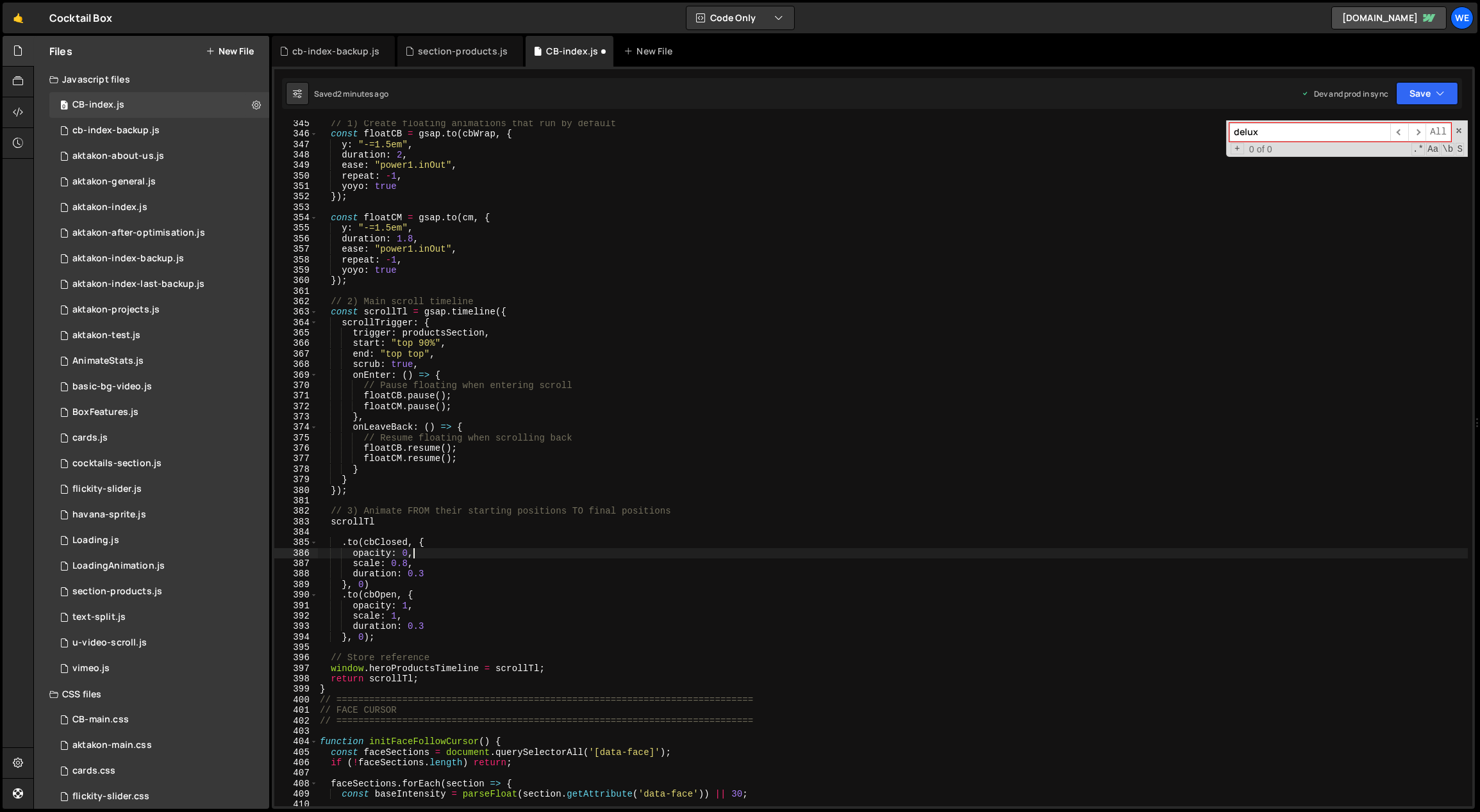
scroll to position [3578, 0]
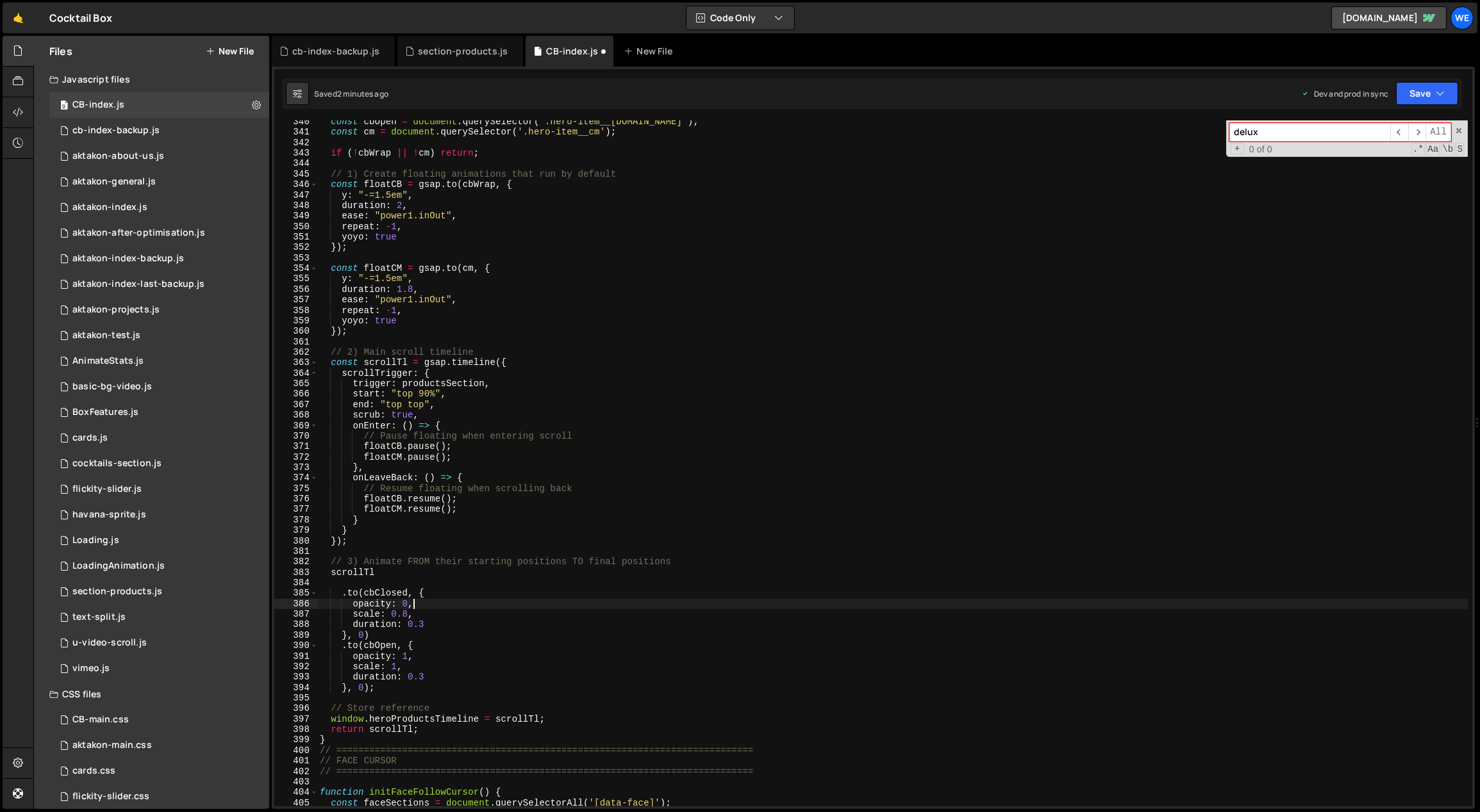
click at [415, 585] on div "const cbOpen = document . querySelector ( '.hero-item__cb.open' ) ; const cm = …" at bounding box center [893, 470] width 1151 height 708
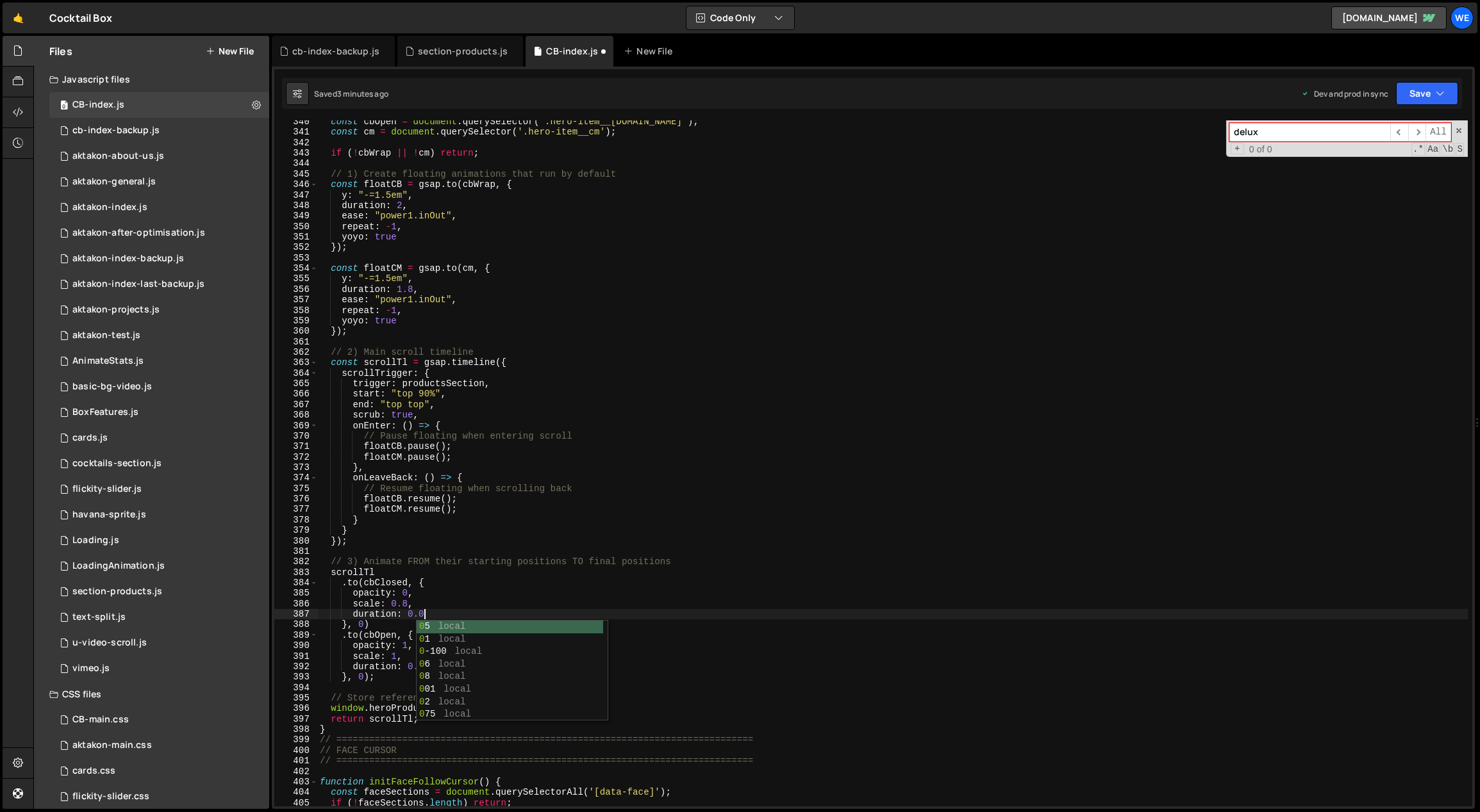
scroll to position [0, 7]
click at [370, 619] on div "const cbOpen = document . querySelector ( '.hero-item__cb.open' ) ; const cm = …" at bounding box center [893, 470] width 1151 height 708
click at [424, 663] on div "const cbOpen = document . querySelector ( '.hero-item__cb.open' ) ; const cm = …" at bounding box center [893, 470] width 1151 height 708
click at [386, 677] on div "const cbOpen = document . querySelector ( '.hero-item__cb.open' ) ; const cm = …" at bounding box center [893, 470] width 1151 height 708
type textarea "}, 0);"
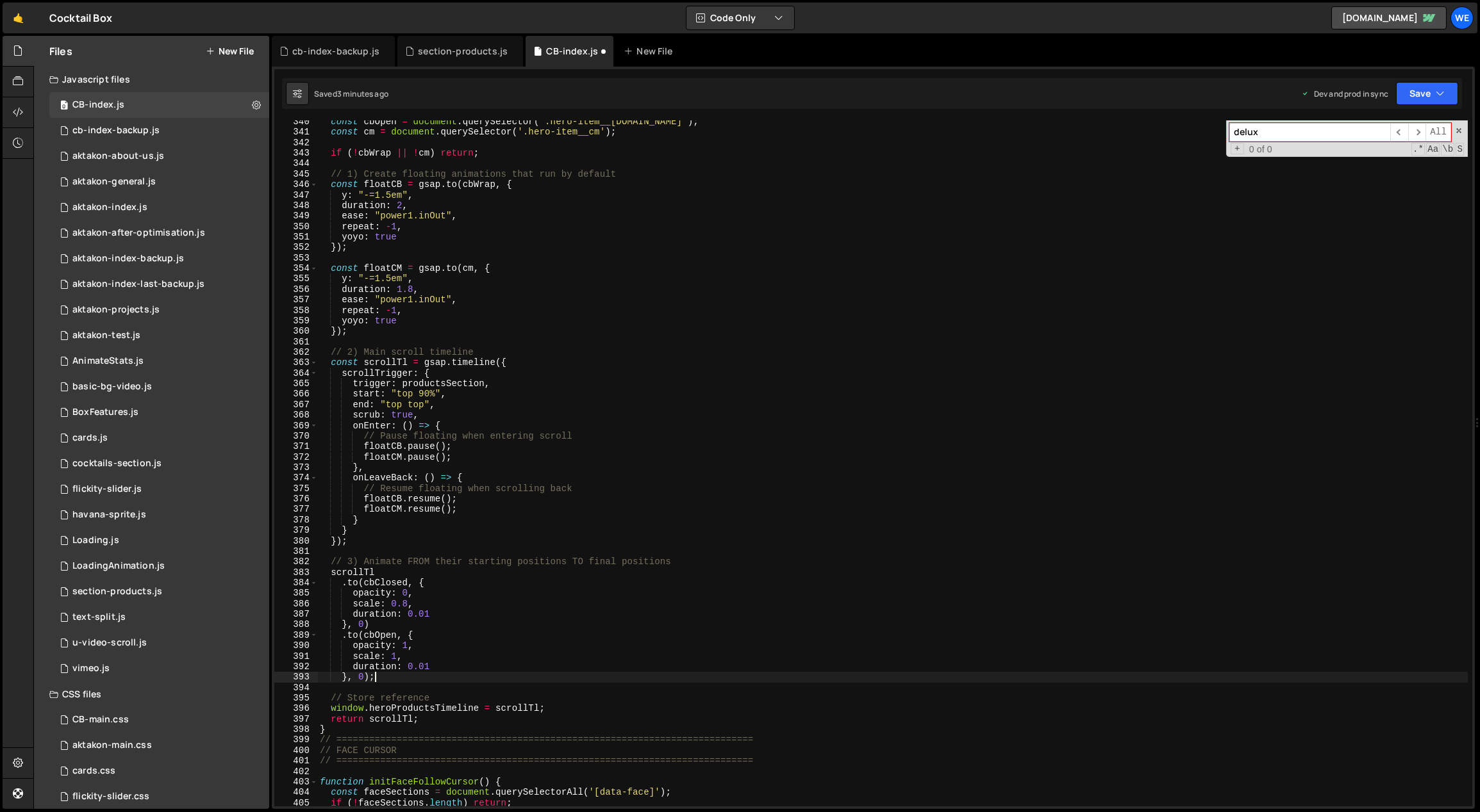
scroll to position [0, 1]
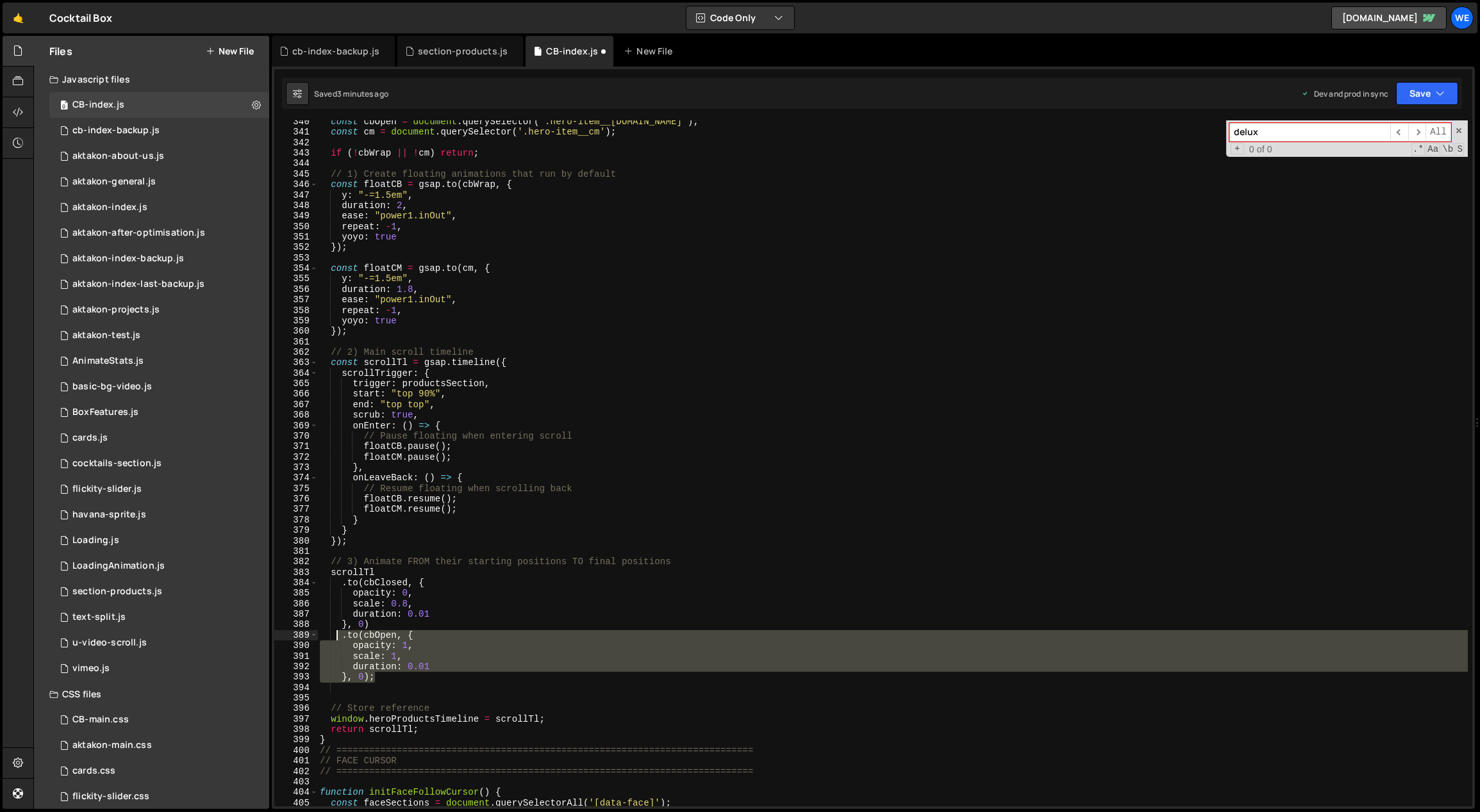
drag, startPoint x: 379, startPoint y: 679, endPoint x: 337, endPoint y: 639, distance: 58.0
click at [337, 639] on div "const cbOpen = document . querySelector ( '.hero-item__cb.open' ) ; const cm = …" at bounding box center [893, 470] width 1151 height 708
click at [380, 679] on div "const cbOpen = document . querySelector ( '.hero-item__cb.open' ) ; const cm = …" at bounding box center [893, 463] width 1150 height 686
type textarea "}, 0);"
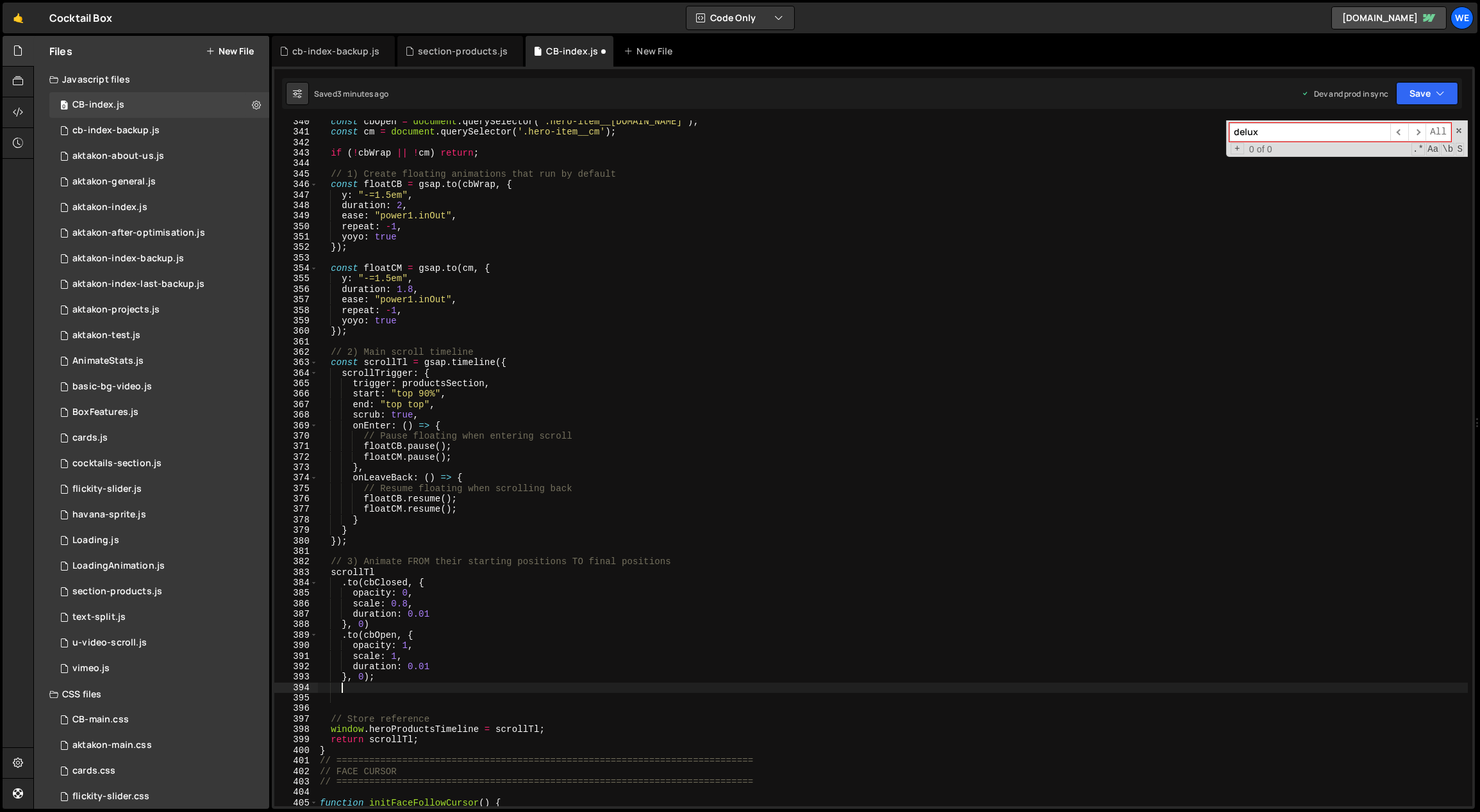
paste textarea "}, 0);"
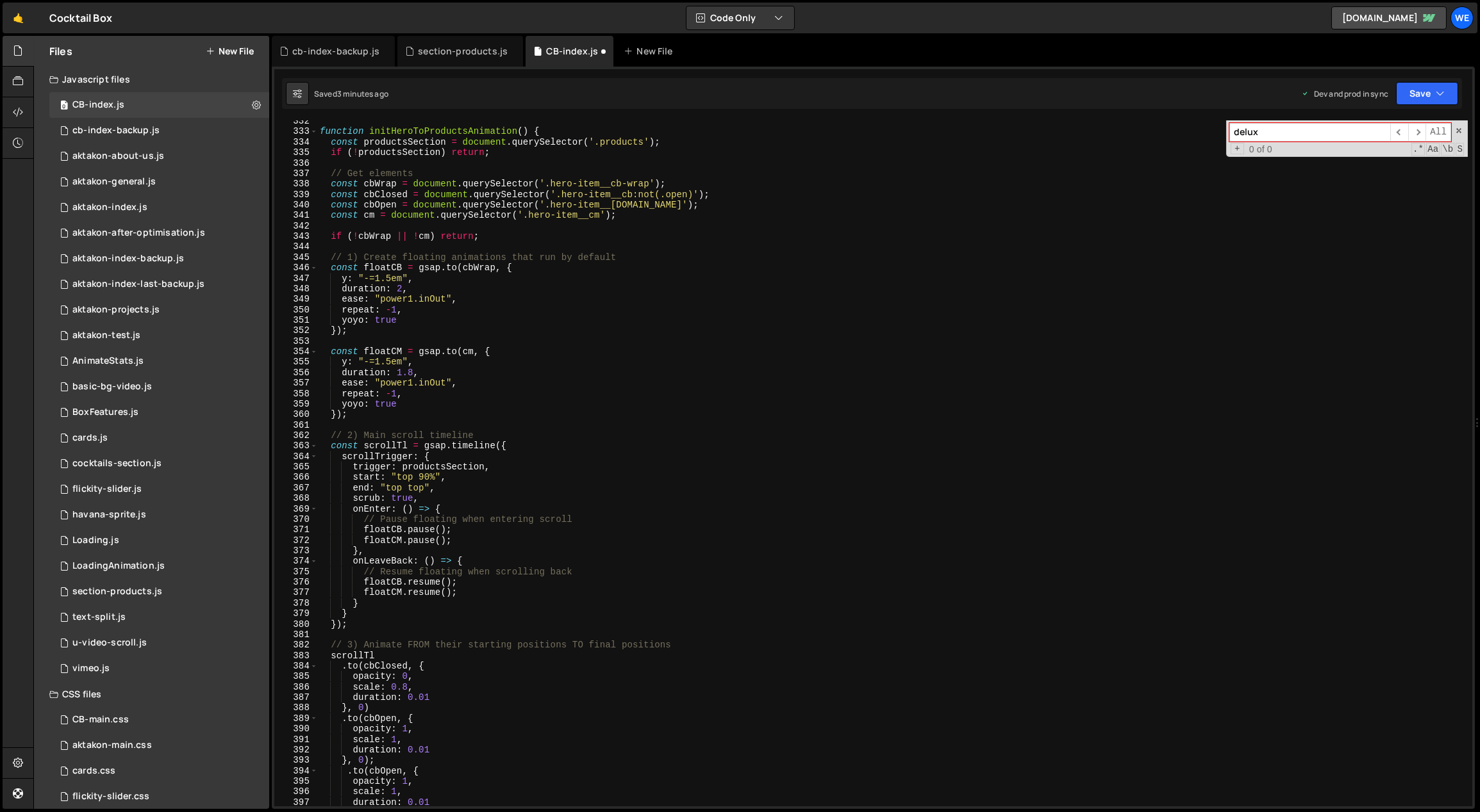
scroll to position [3455, 0]
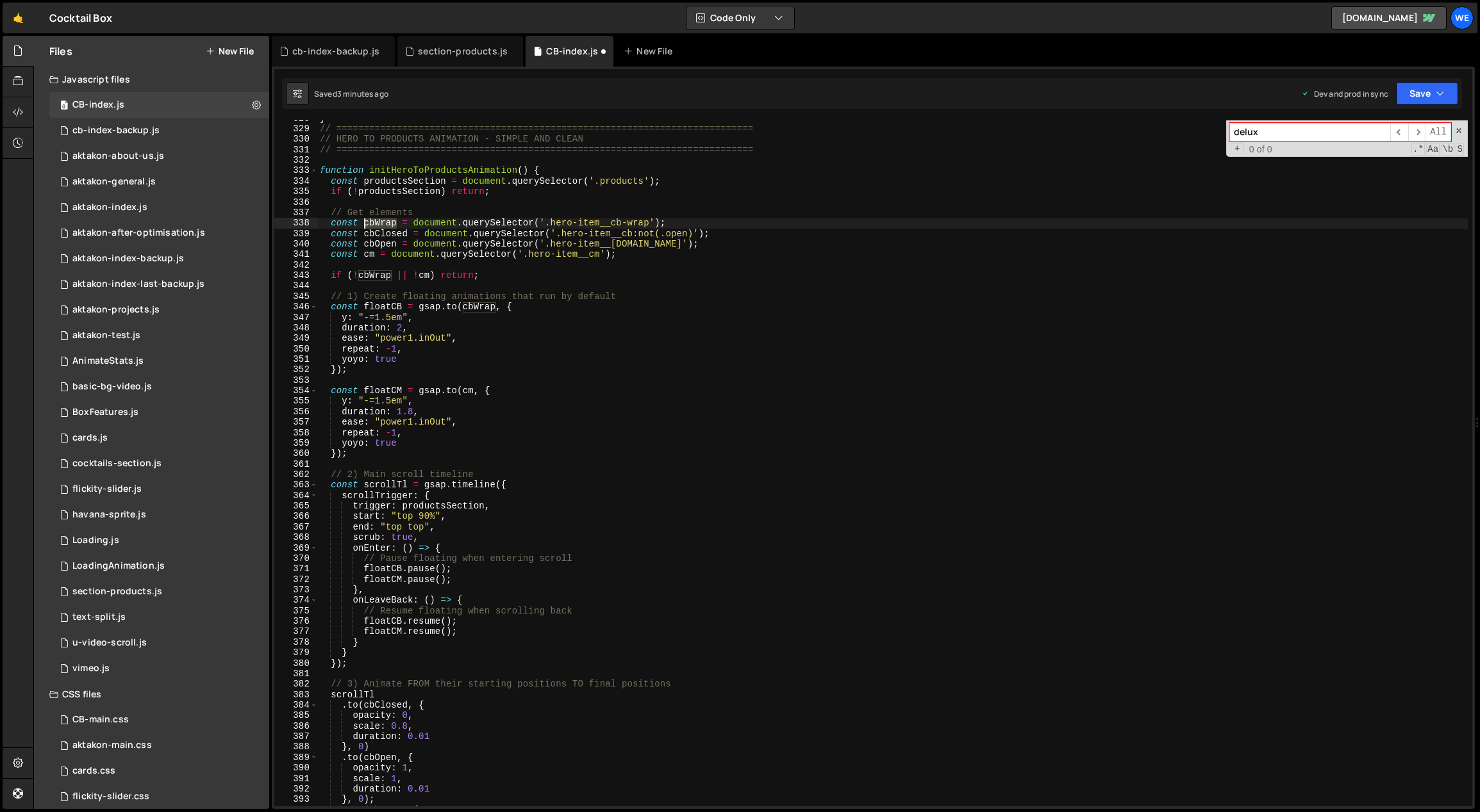
drag, startPoint x: 396, startPoint y: 224, endPoint x: 365, endPoint y: 220, distance: 31.3
click at [365, 220] on div "} // ==========================================================================…" at bounding box center [893, 467] width 1151 height 708
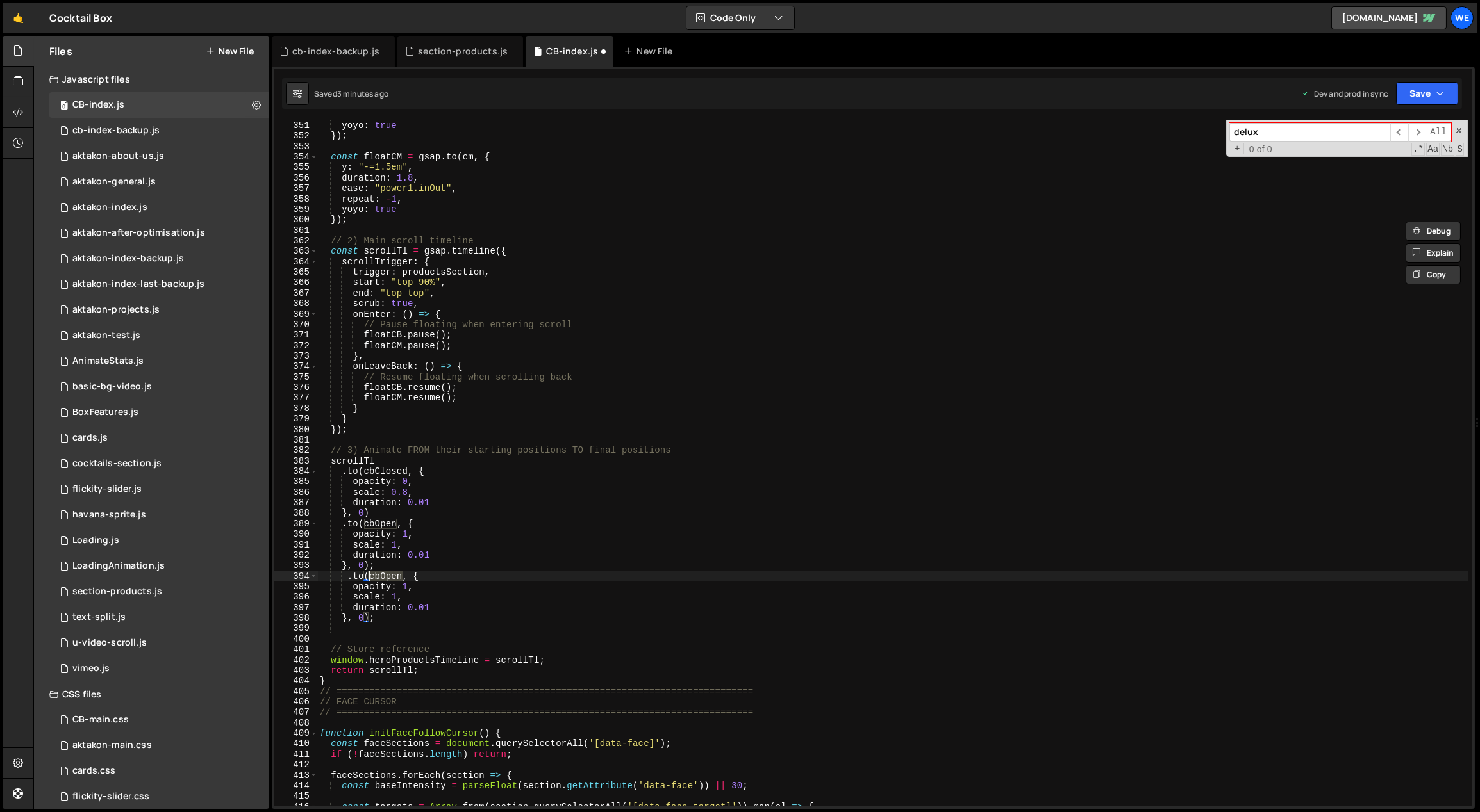
drag, startPoint x: 402, startPoint y: 575, endPoint x: 370, endPoint y: 574, distance: 32.0
click at [370, 574] on div "yoyo : true }) ; const floatCM = gsap . to ( cm , { y : "-=1.5em" , duration : …" at bounding box center [893, 474] width 1151 height 708
paste textarea "Wrap"
drag, startPoint x: 390, startPoint y: 586, endPoint x: 353, endPoint y: 586, distance: 37.0
click at [353, 586] on div "yoyo : true }) ; const floatCM = gsap . to ( cm , { y : "-=1.5em" , duration : …" at bounding box center [893, 474] width 1151 height 708
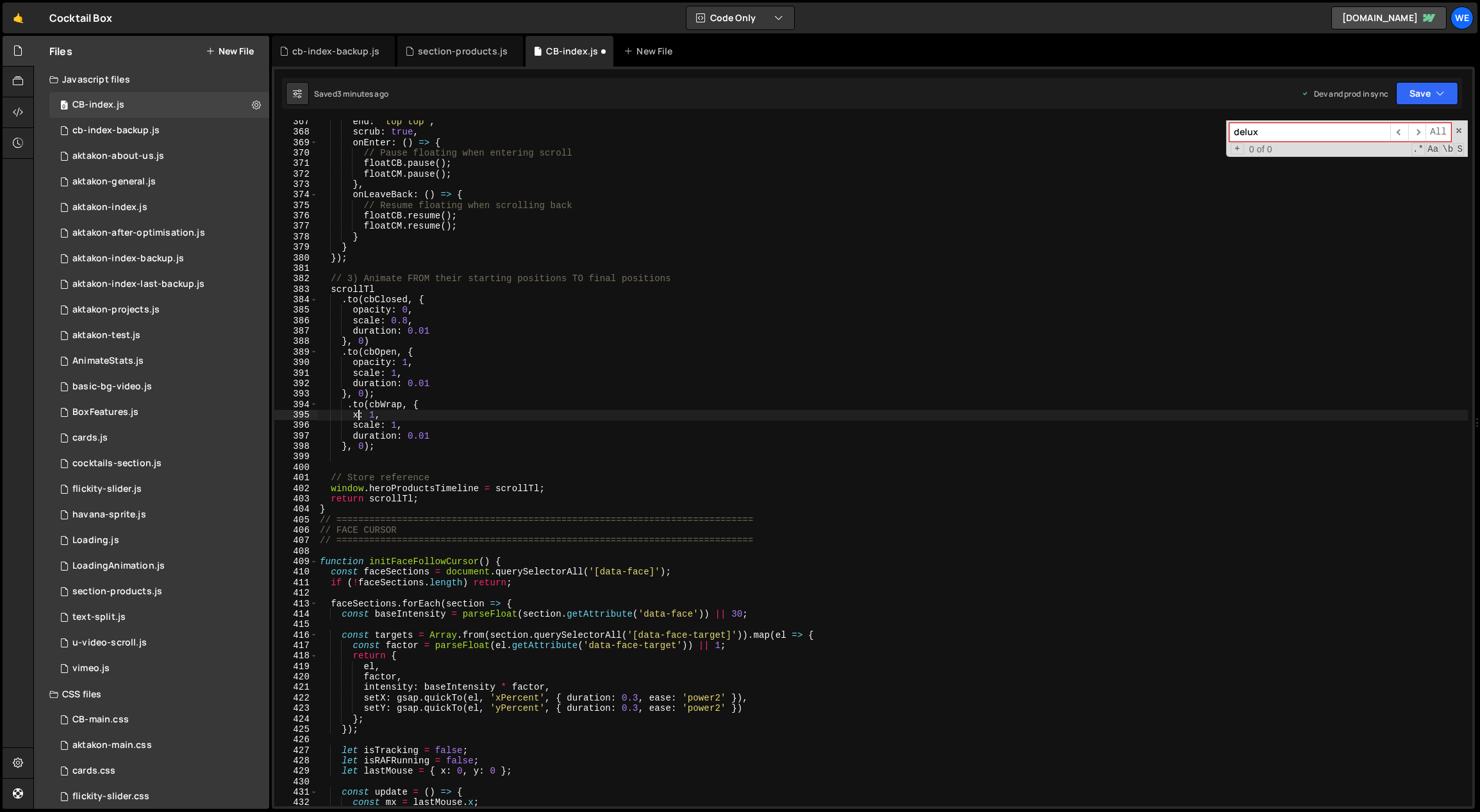
scroll to position [3850, 0]
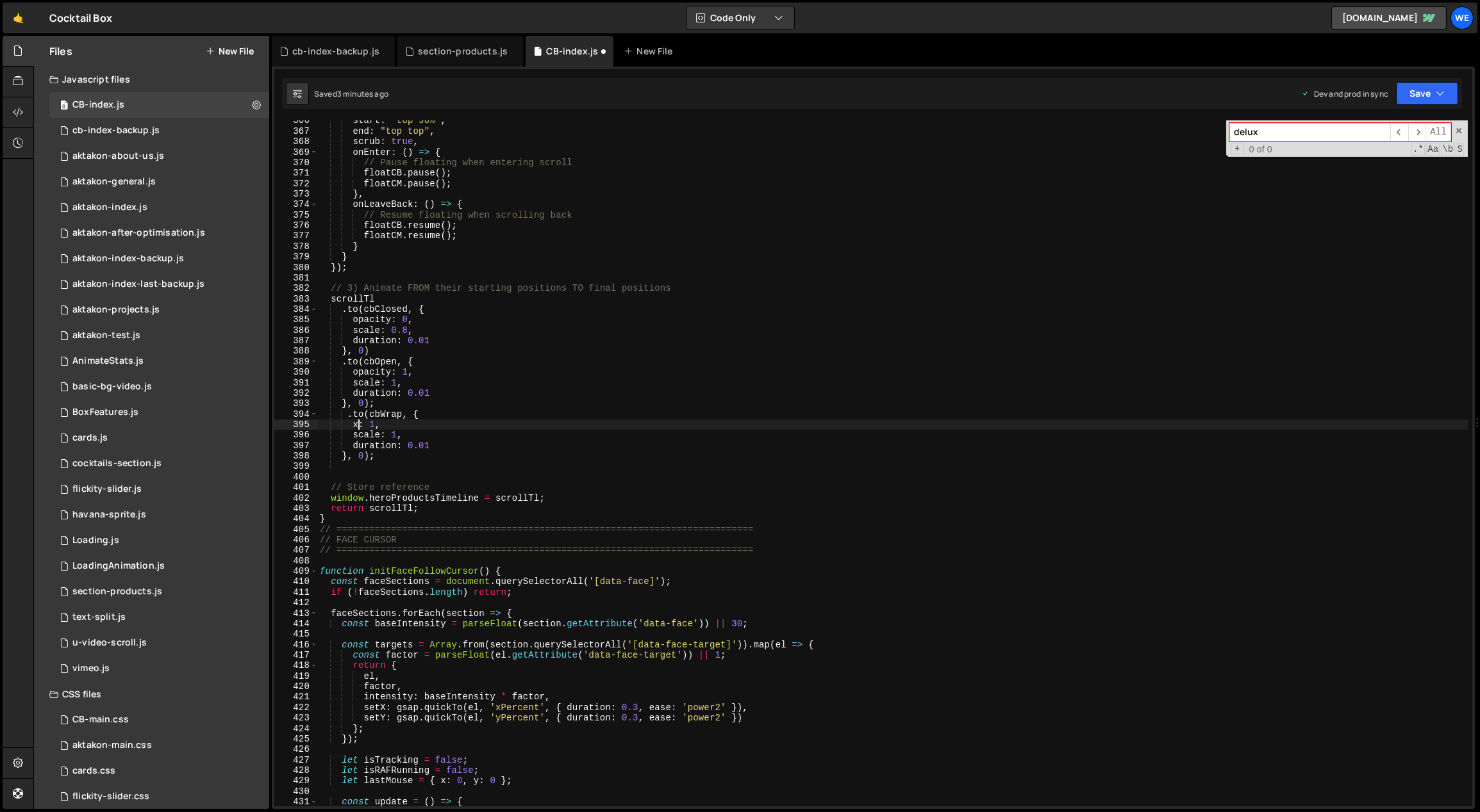
click at [373, 425] on div "start : "top 90%" , end : "top top" , scrub : true , onEnter : ( ) => { // Paus…" at bounding box center [893, 469] width 1151 height 708
click at [411, 403] on div "start : "top 90%" , end : "top top" , scrub : true , onEnter : ( ) => { // Paus…" at bounding box center [893, 469] width 1151 height 708
click at [405, 427] on div "start : "top 90%" , end : "top top" , scrub : true , onEnter : ( ) => { // Paus…" at bounding box center [893, 469] width 1151 height 708
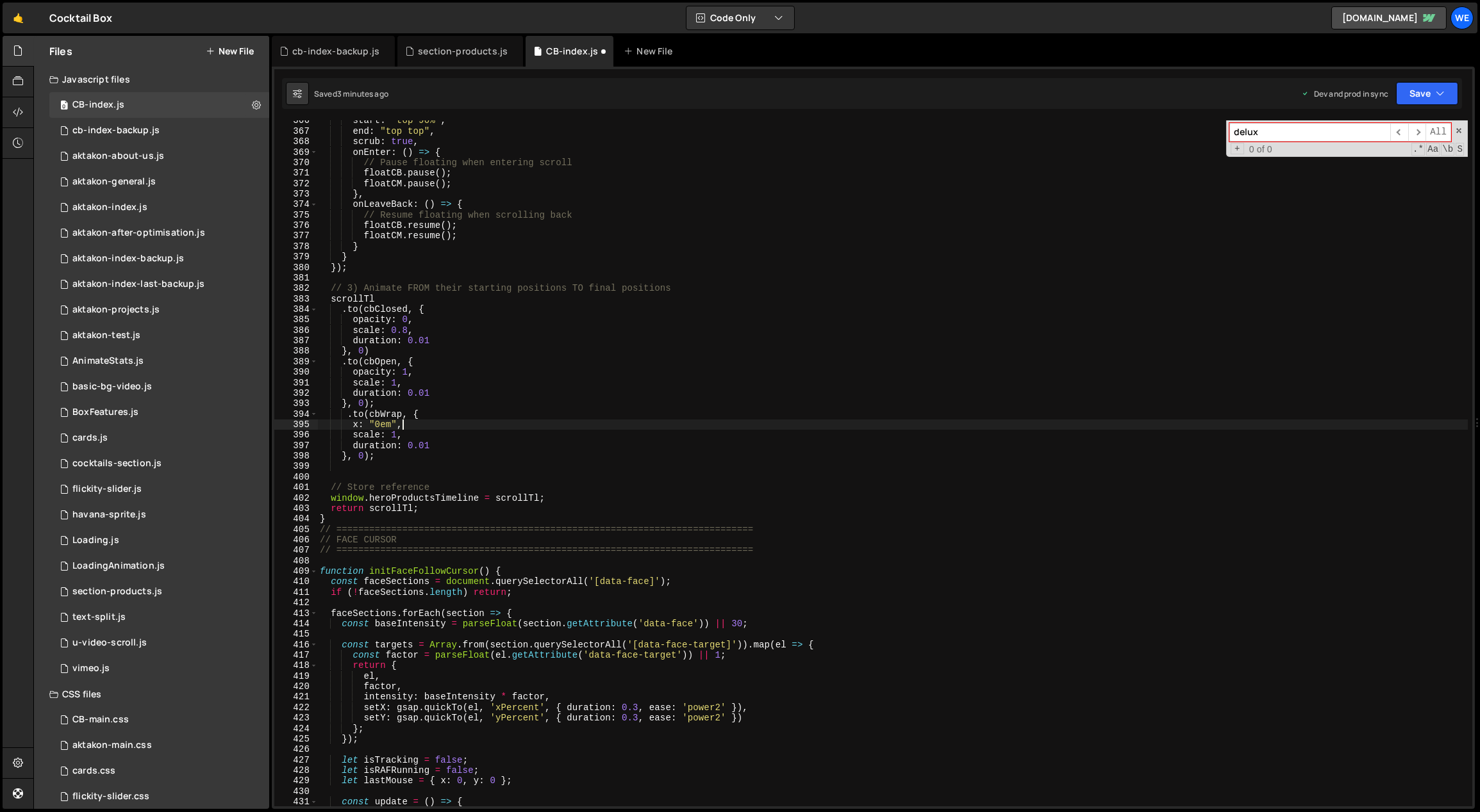
type textarea "x: "0em","
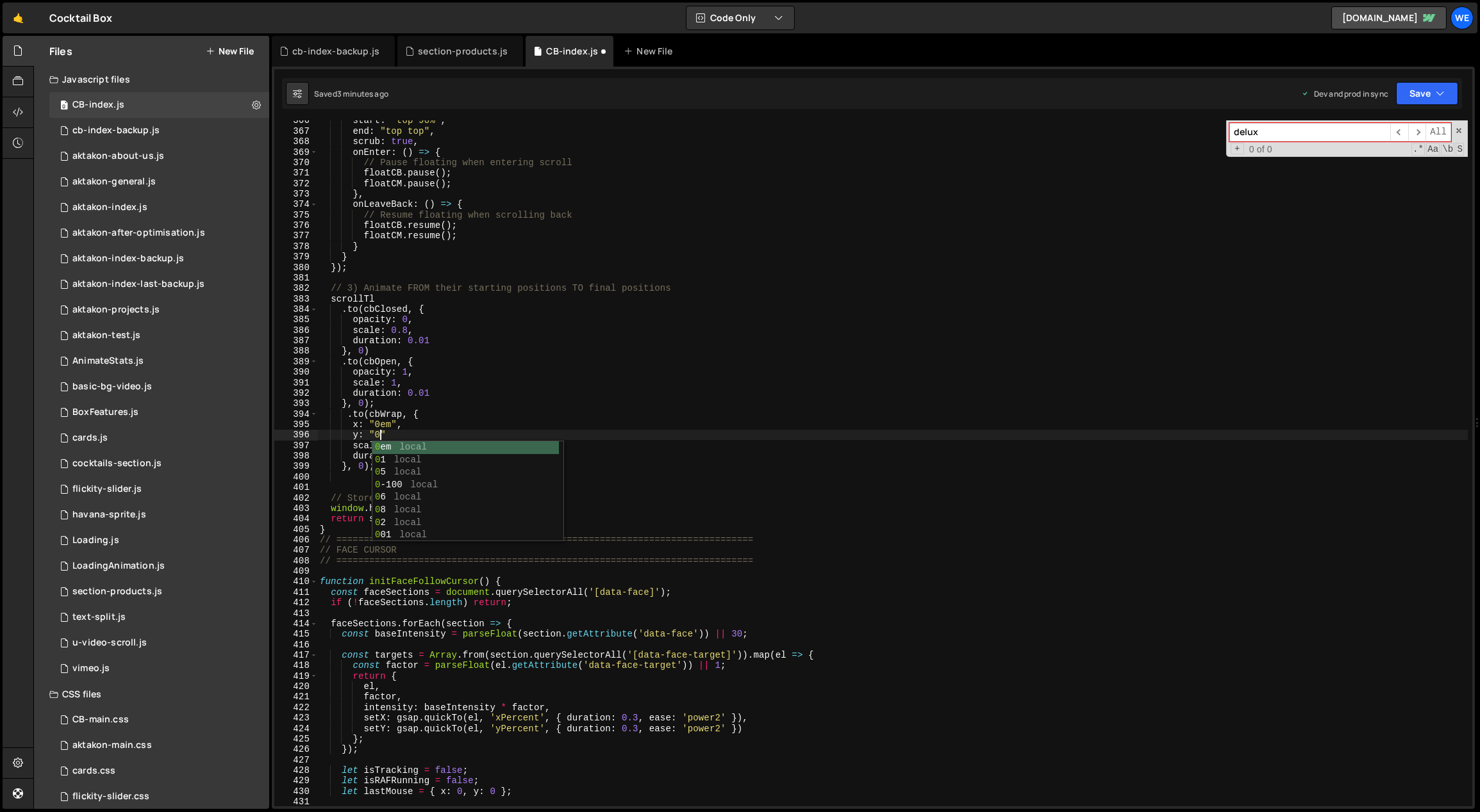
scroll to position [0, 4]
type textarea "duration:"
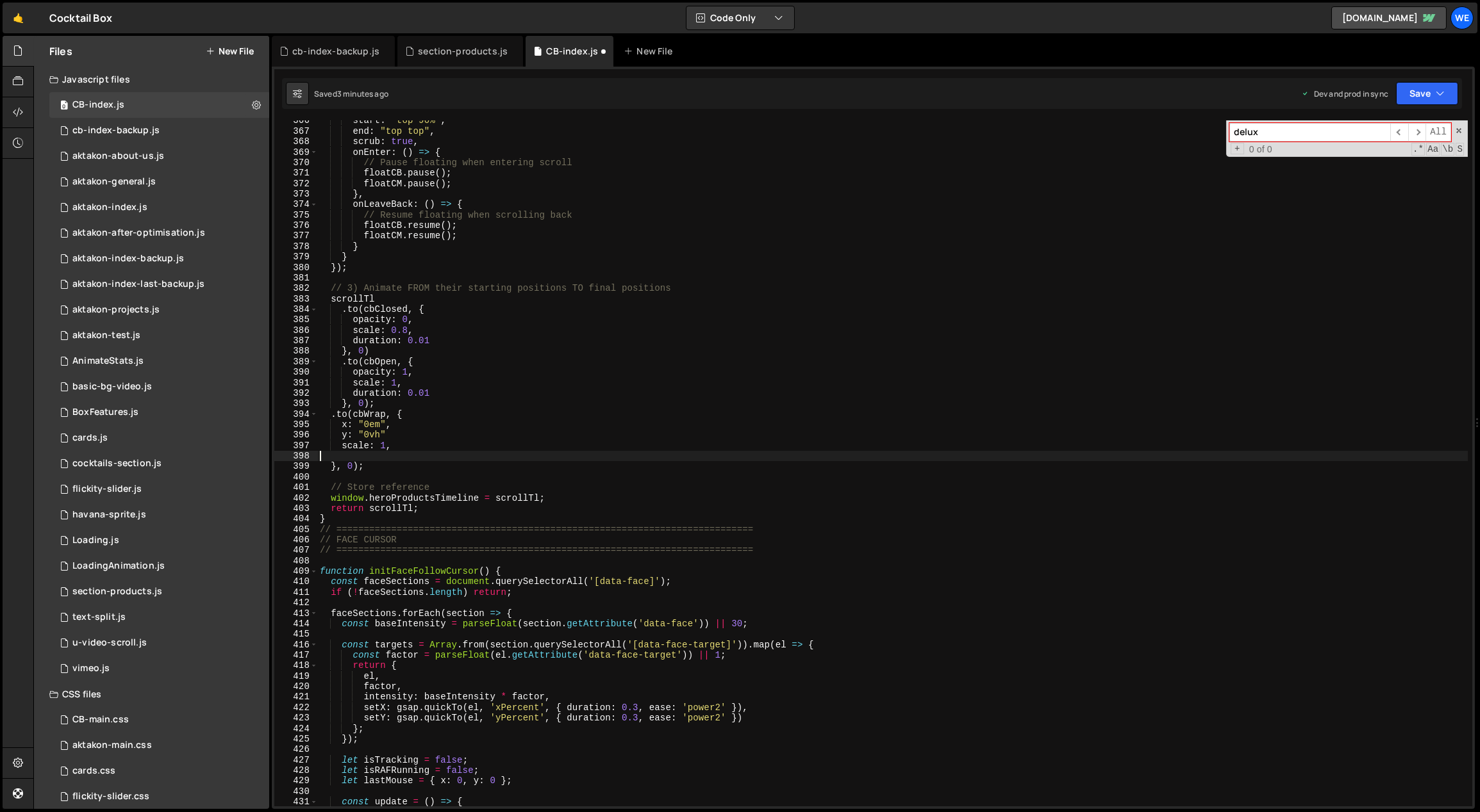
scroll to position [0, 0]
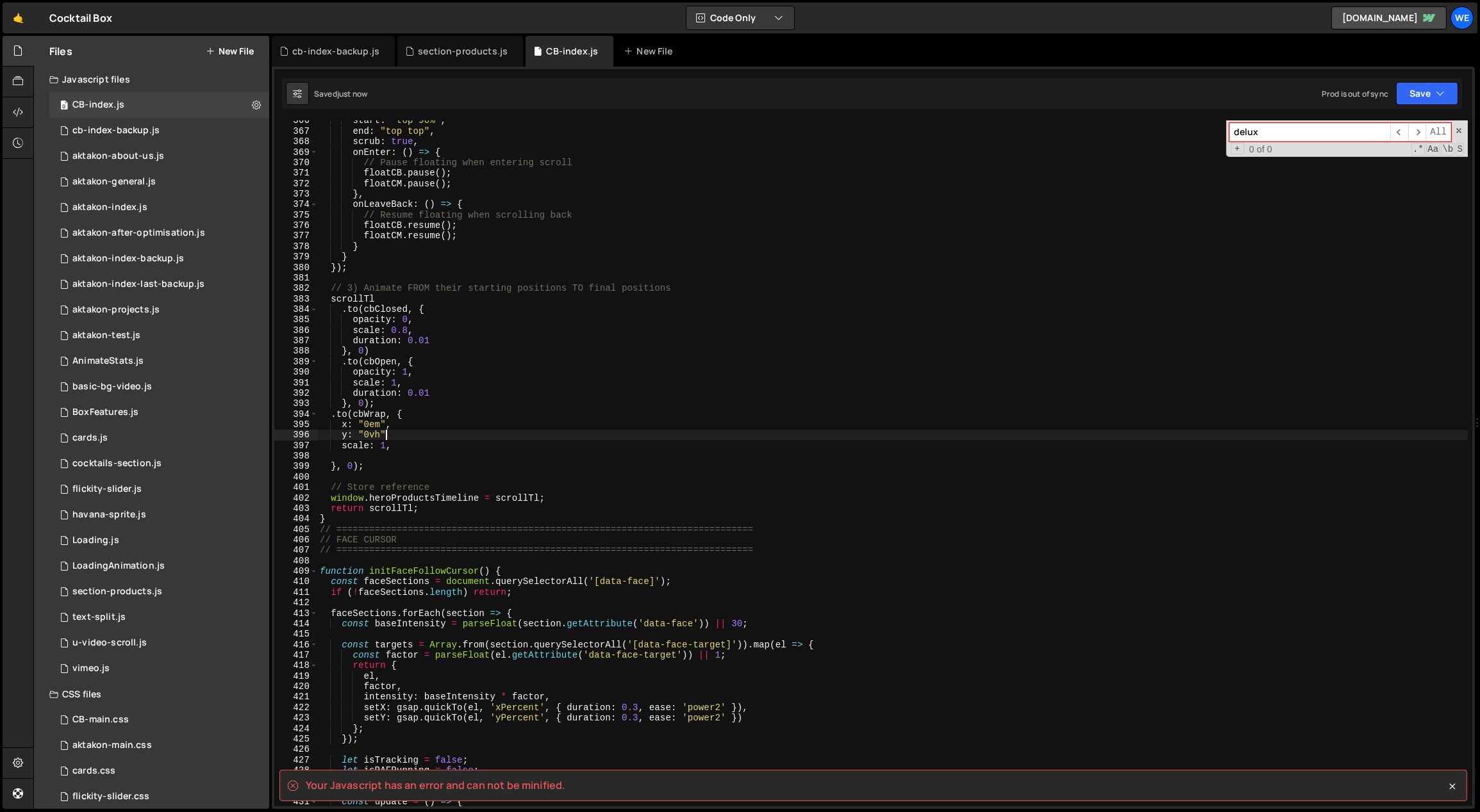
click at [400, 437] on div "start : "top 90%" , end : "top top" , scrub : true , onEnter : ( ) => { // Paus…" at bounding box center [893, 469] width 1151 height 708
type textarea "y: "0vh","
click at [407, 456] on div "start : "top 90%" , end : "top top" , scrub : true , onEnter : ( ) => { // Paus…" at bounding box center [893, 469] width 1151 height 708
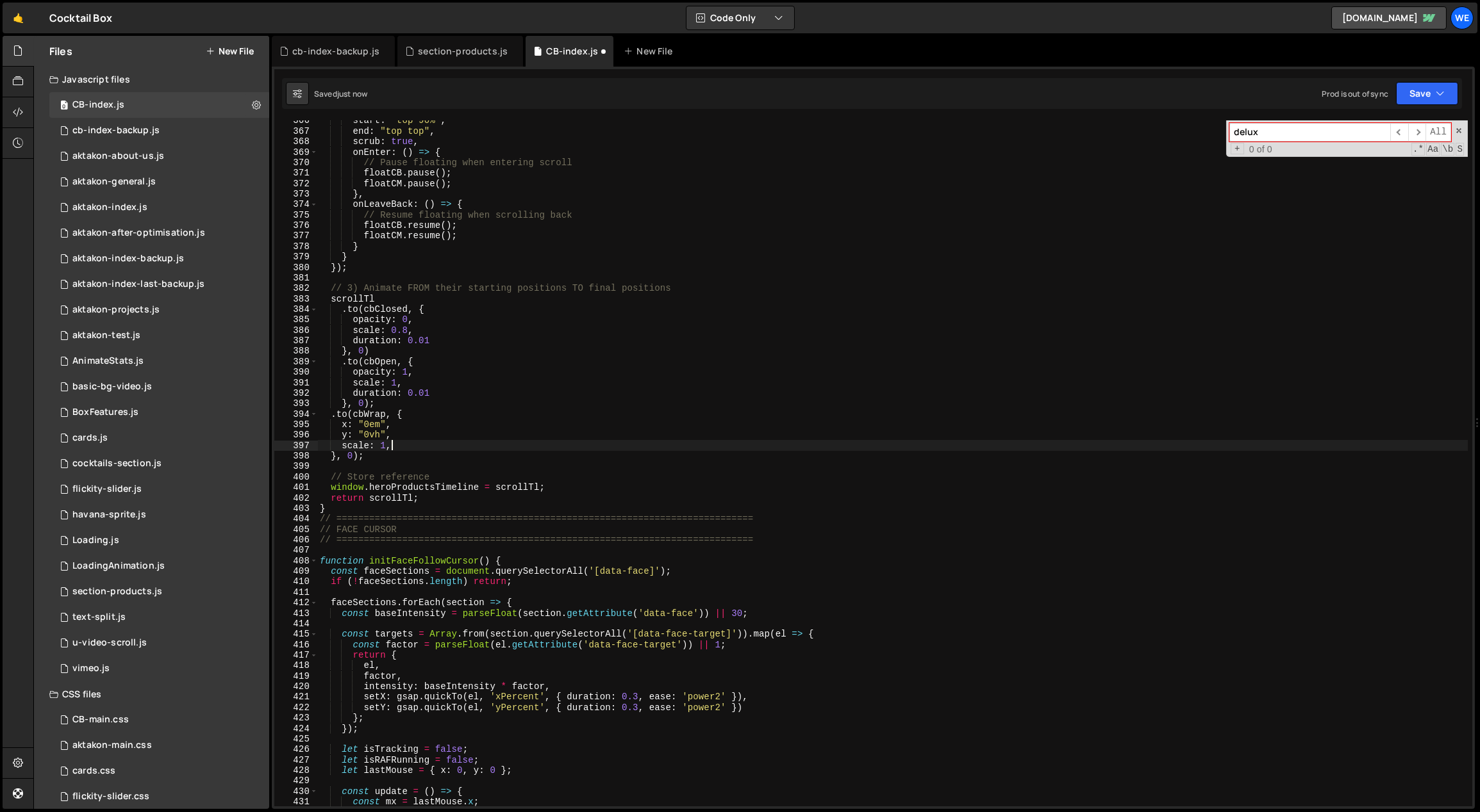
click at [403, 404] on div "start : "top 90%" , end : "top top" , scrub : true , onEnter : ( ) => { // Paus…" at bounding box center [893, 469] width 1151 height 708
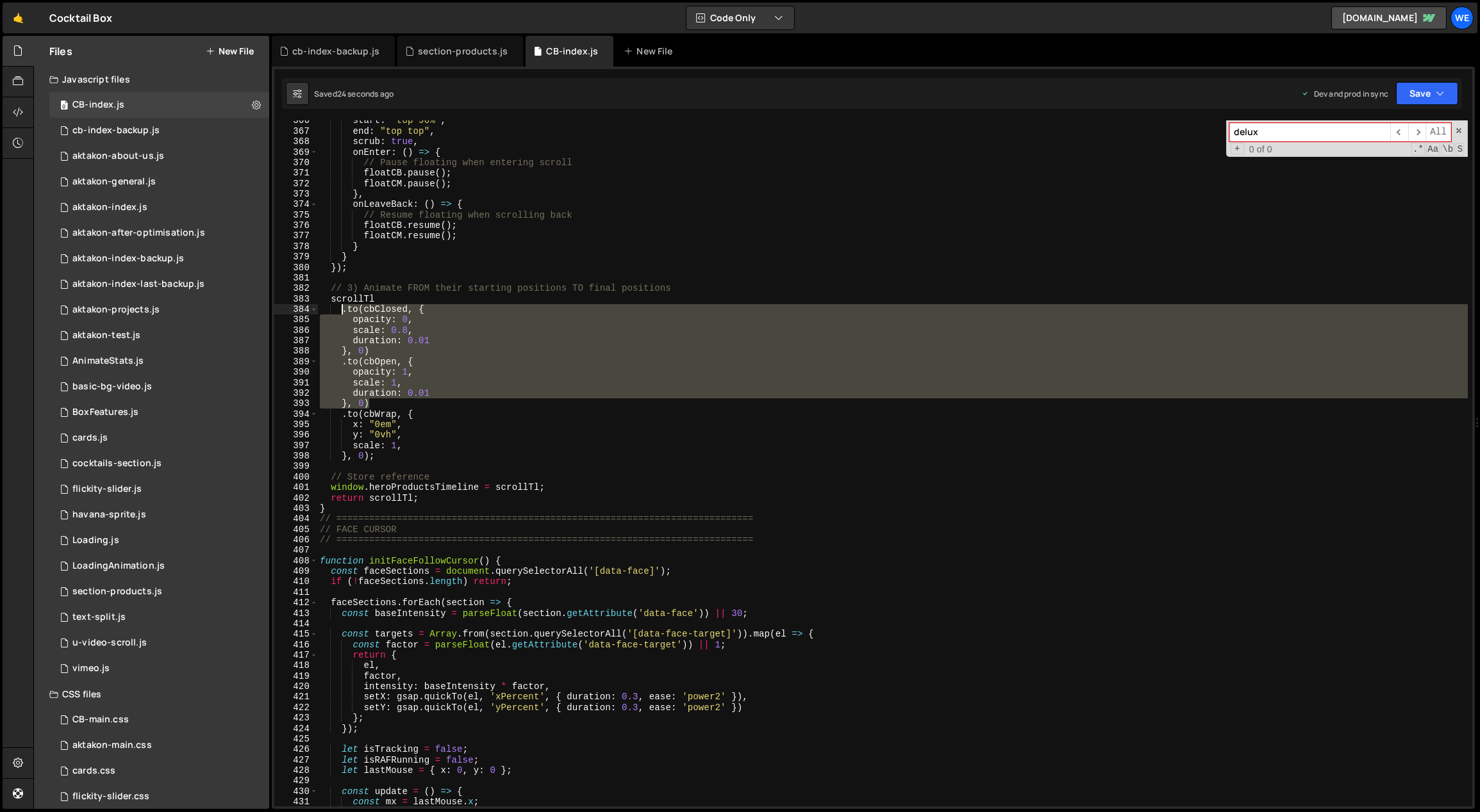
drag, startPoint x: 371, startPoint y: 402, endPoint x: 340, endPoint y: 312, distance: 95.2
click at [340, 312] on div "start : "top 90%" , end : "top top" , scrub : true , onEnter : ( ) => { // Paus…" at bounding box center [893, 469] width 1151 height 708
type textarea ".to(cbClosed, { opacity: 0,"
click at [430, 352] on div "start : "top 90%" , end : "top top" , scrub : true , onEnter : ( ) => { // Paus…" at bounding box center [893, 469] width 1151 height 708
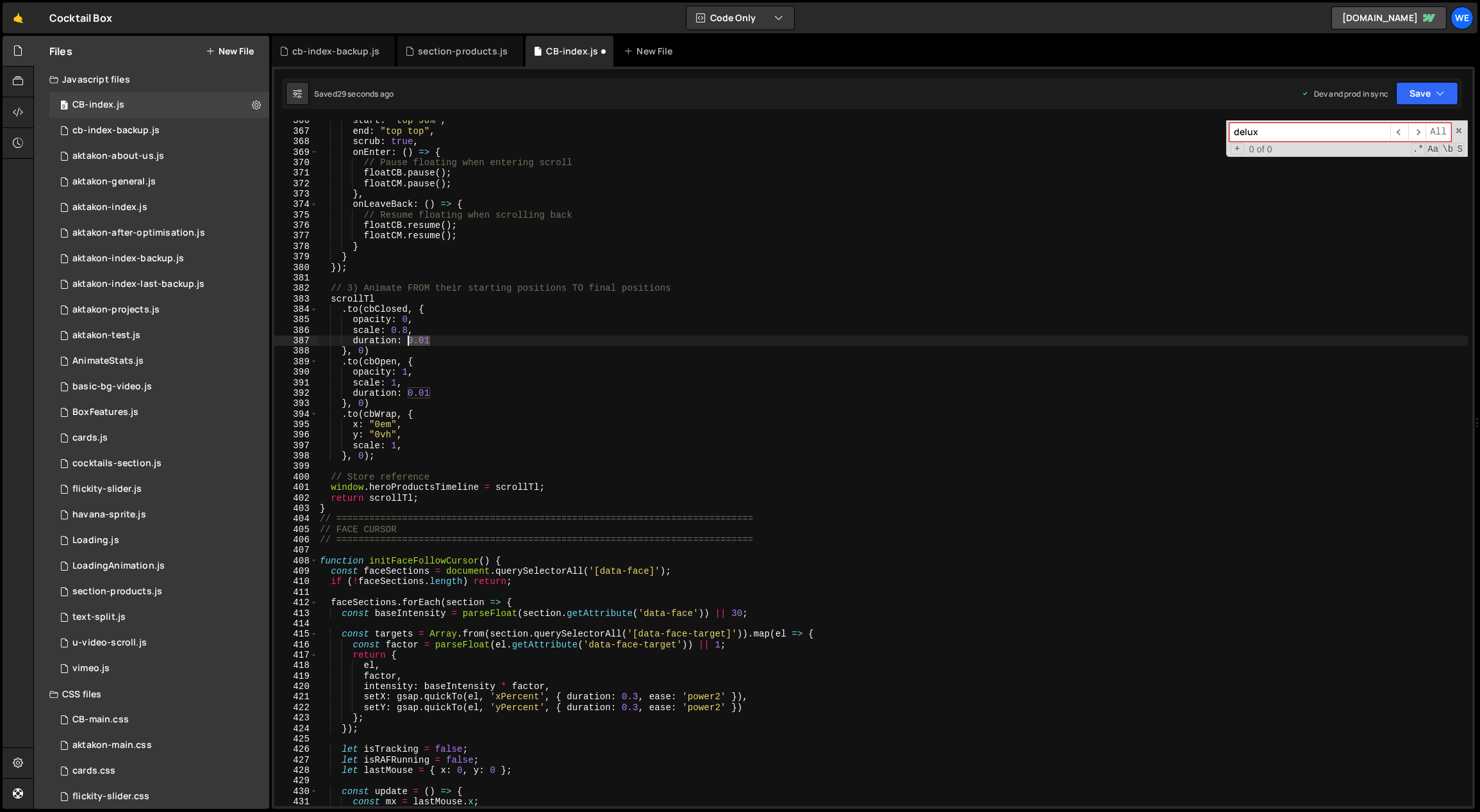
drag, startPoint x: 430, startPoint y: 341, endPoint x: 409, endPoint y: 340, distance: 21.0
click at [409, 340] on div "start : "top 90%" , end : "top top" , scrub : true , onEnter : ( ) => { // Paus…" at bounding box center [893, 469] width 1151 height 708
click at [448, 347] on div "start : "top 90%" , end : "top top" , scrub : true , onEnter : ( ) => { // Paus…" at bounding box center [893, 469] width 1151 height 708
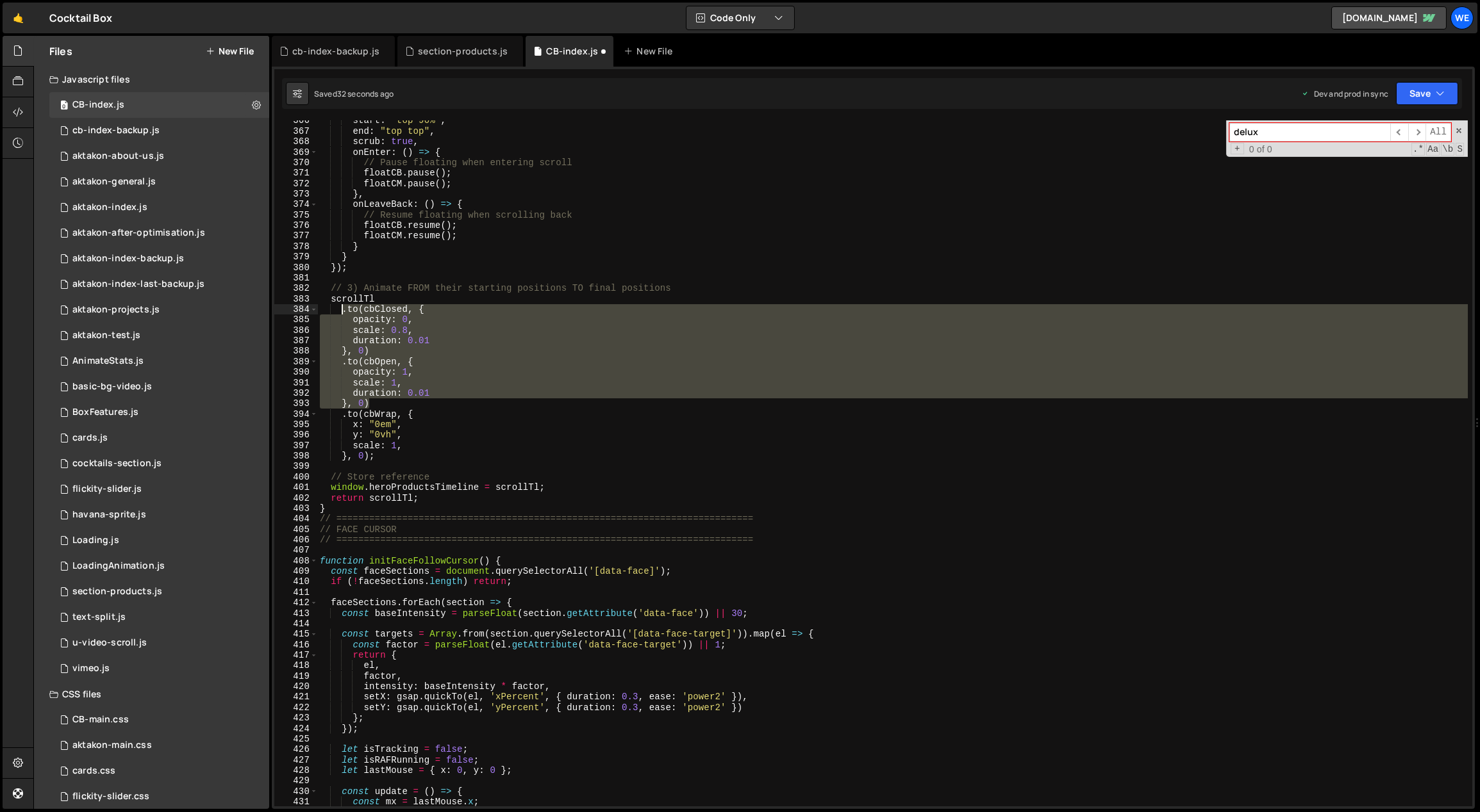
drag, startPoint x: 380, startPoint y: 403, endPoint x: 342, endPoint y: 314, distance: 96.8
click at [342, 314] on div "start : "top 90%" , end : "top top" , scrub : true , onEnter : ( ) => { // Paus…" at bounding box center [893, 469] width 1151 height 708
type textarea ".to(cbClosed, { opacity: 0,"
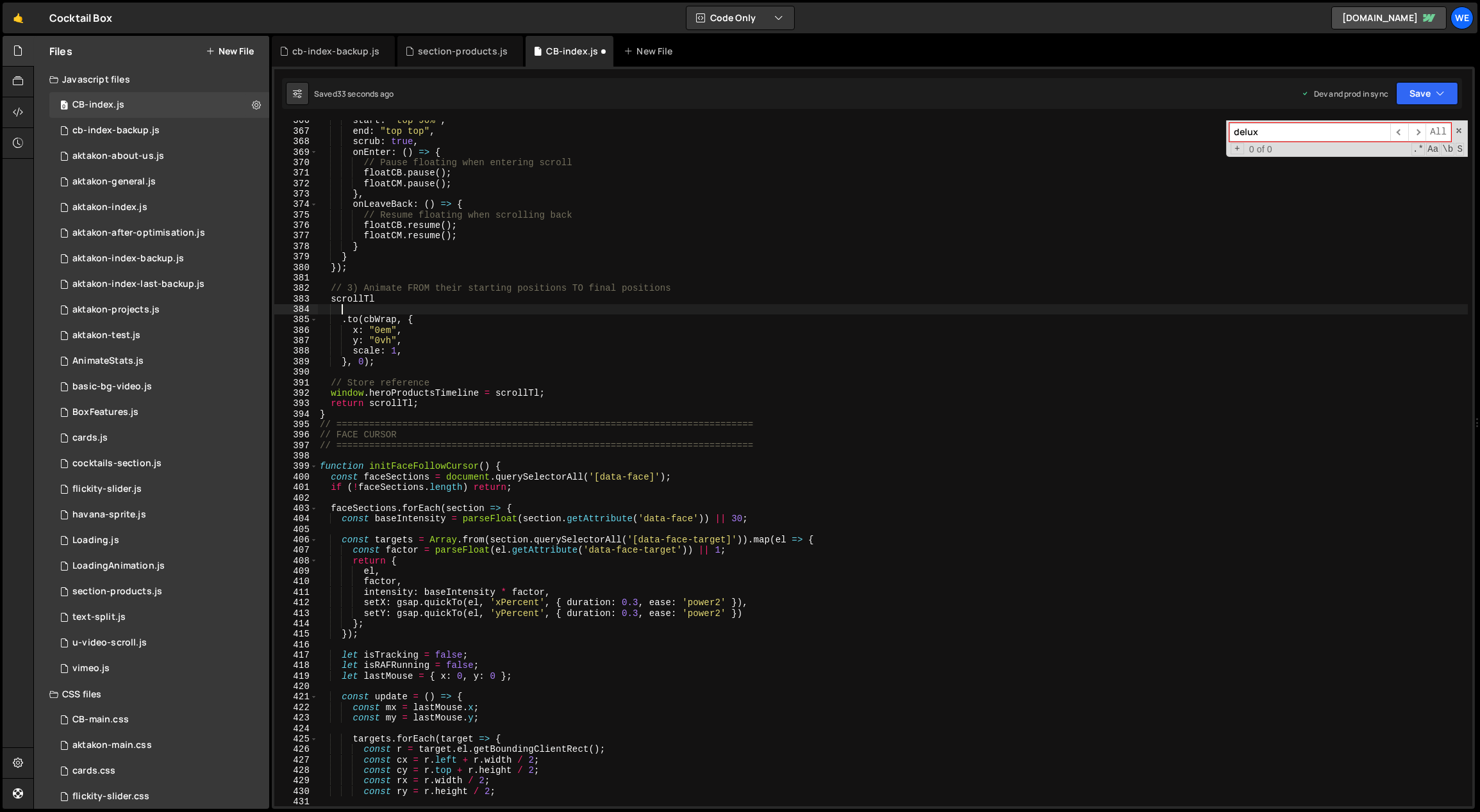
click at [388, 363] on div "start : "top 90%" , end : "top top" , scrub : true , onEnter : ( ) => { // Paus…" at bounding box center [893, 469] width 1151 height 708
type textarea "}, 0);"
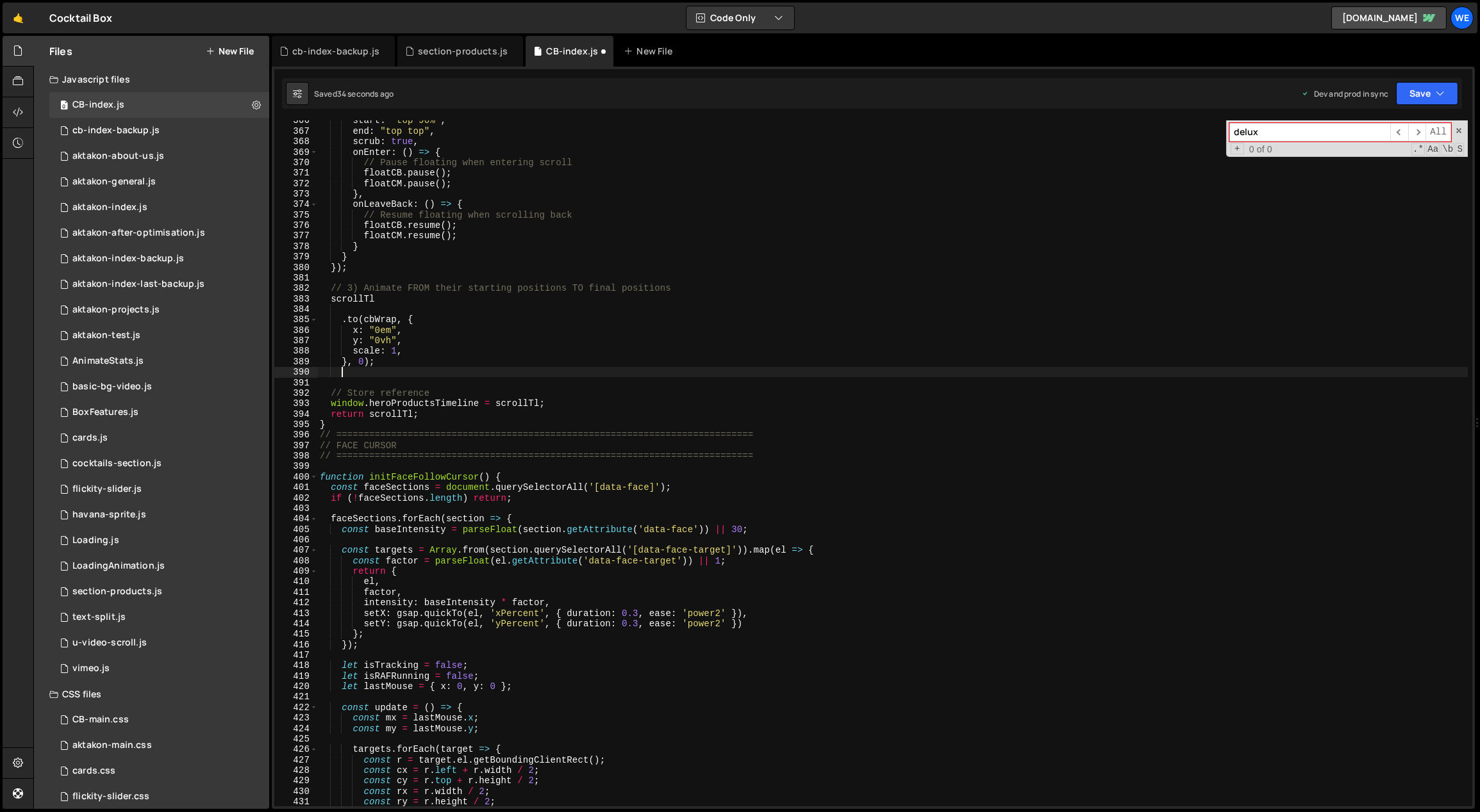
paste textarea "}, 0)"
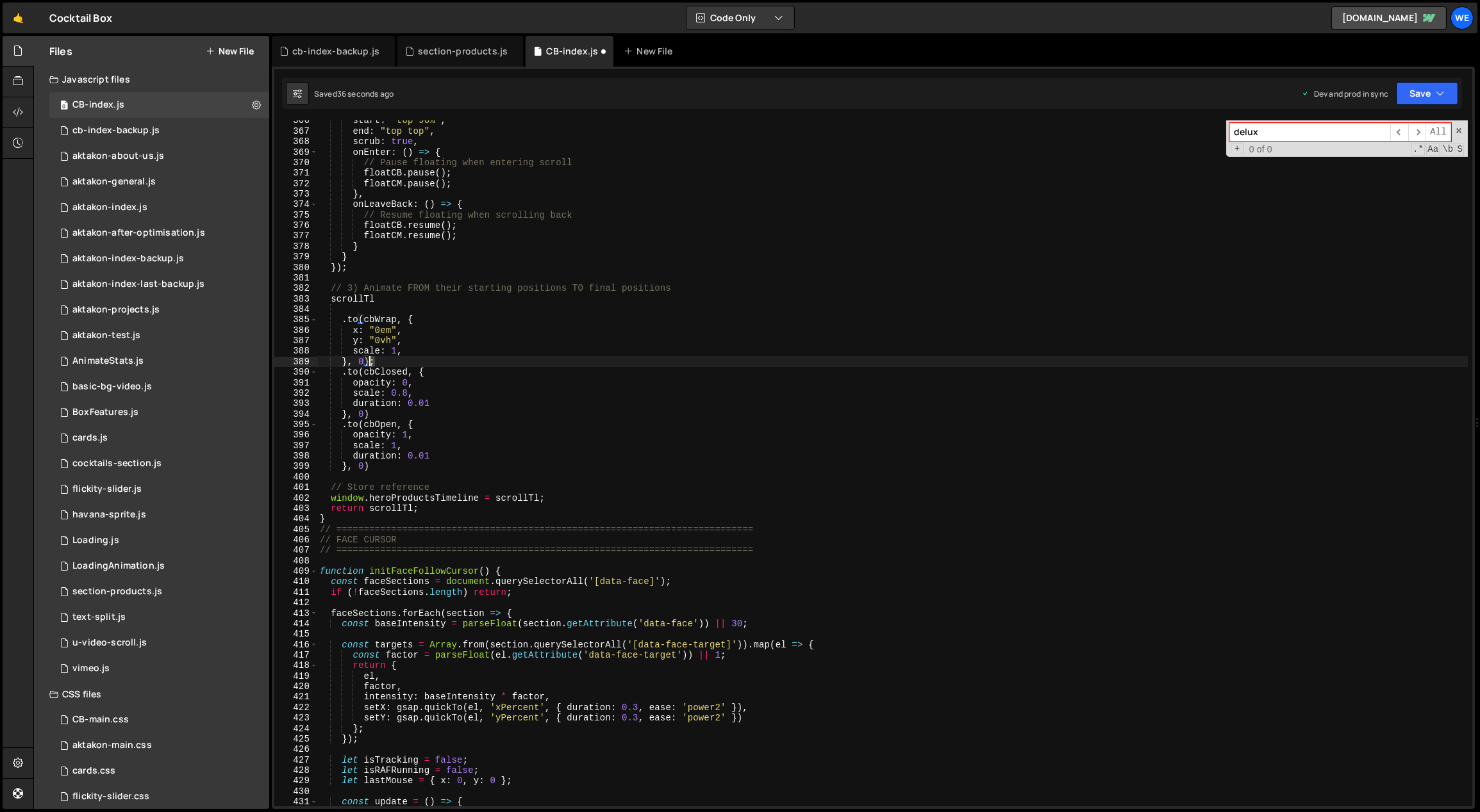
drag, startPoint x: 386, startPoint y: 363, endPoint x: 370, endPoint y: 362, distance: 16.0
click at [370, 362] on div "start : "top 90%" , end : "top top" , scrub : true , onEnter : ( ) => { // Paus…" at bounding box center [893, 469] width 1151 height 708
type textarea "}, 0)"
click at [380, 468] on div "start : "top 90%" , end : "top top" , scrub : true , onEnter : ( ) => { // Paus…" at bounding box center [893, 469] width 1151 height 708
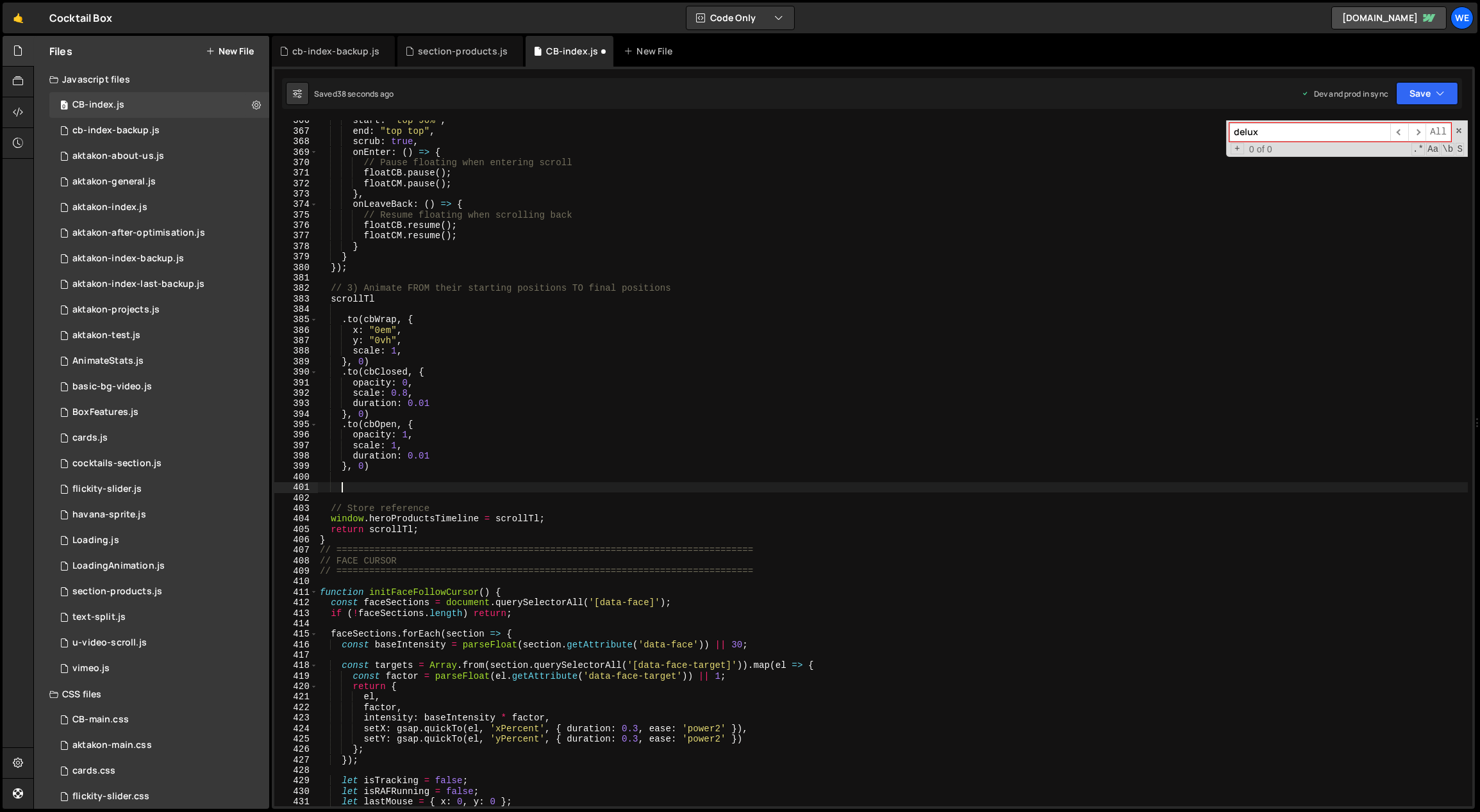
scroll to position [0, 0]
paste textarea ";"
click at [563, 374] on div "start : "top 90%" , end : "top top" , scrub : true , onEnter : ( ) => { // Paus…" at bounding box center [893, 469] width 1151 height 708
click at [362, 414] on div "start : "top 90%" , end : "top top" , scrub : true , onEnter : ( ) => { // Paus…" at bounding box center [893, 469] width 1151 height 708
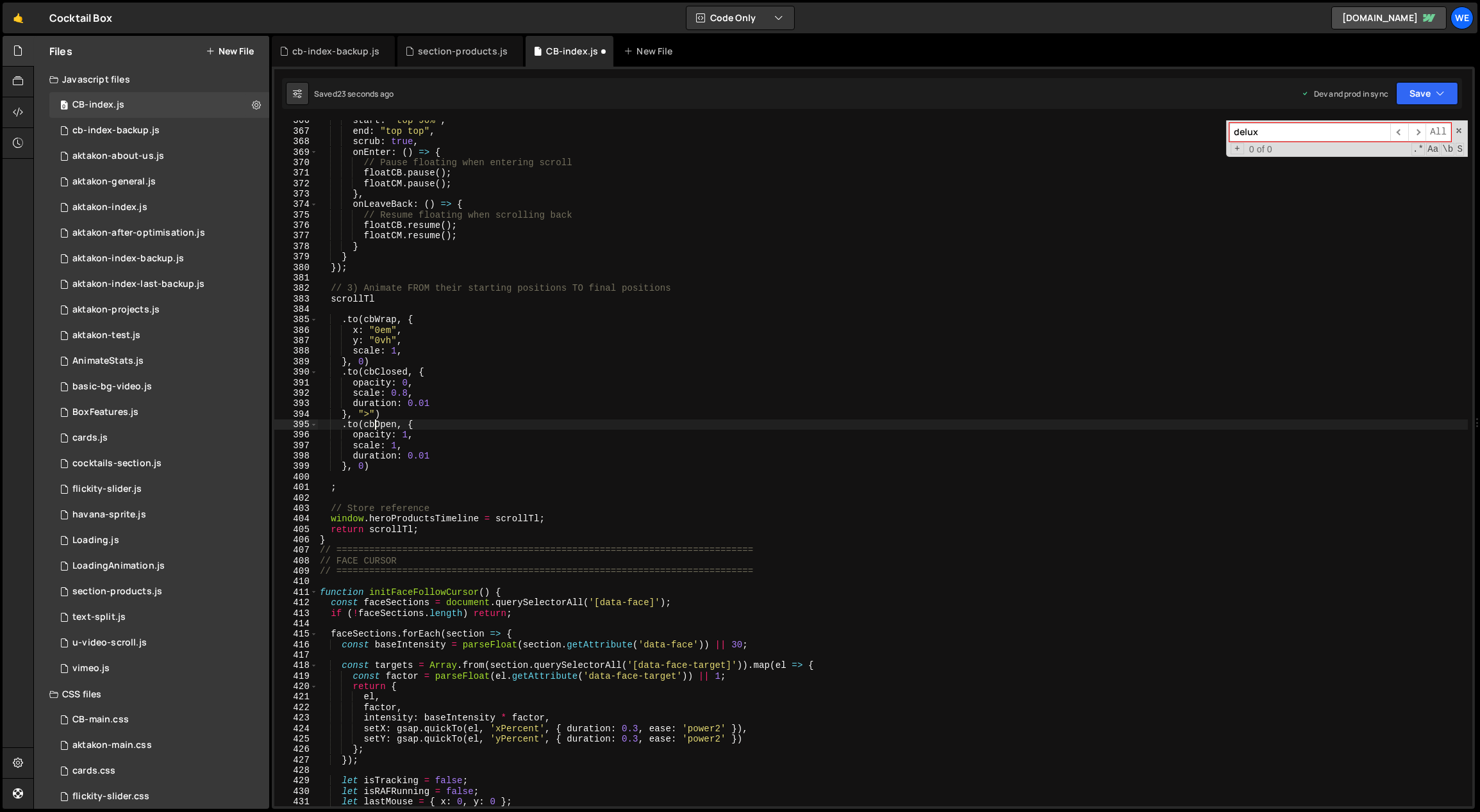
click at [361, 464] on div "start : "top 90%" , end : "top top" , scrub : true , onEnter : ( ) => { // Paus…" at bounding box center [893, 469] width 1151 height 708
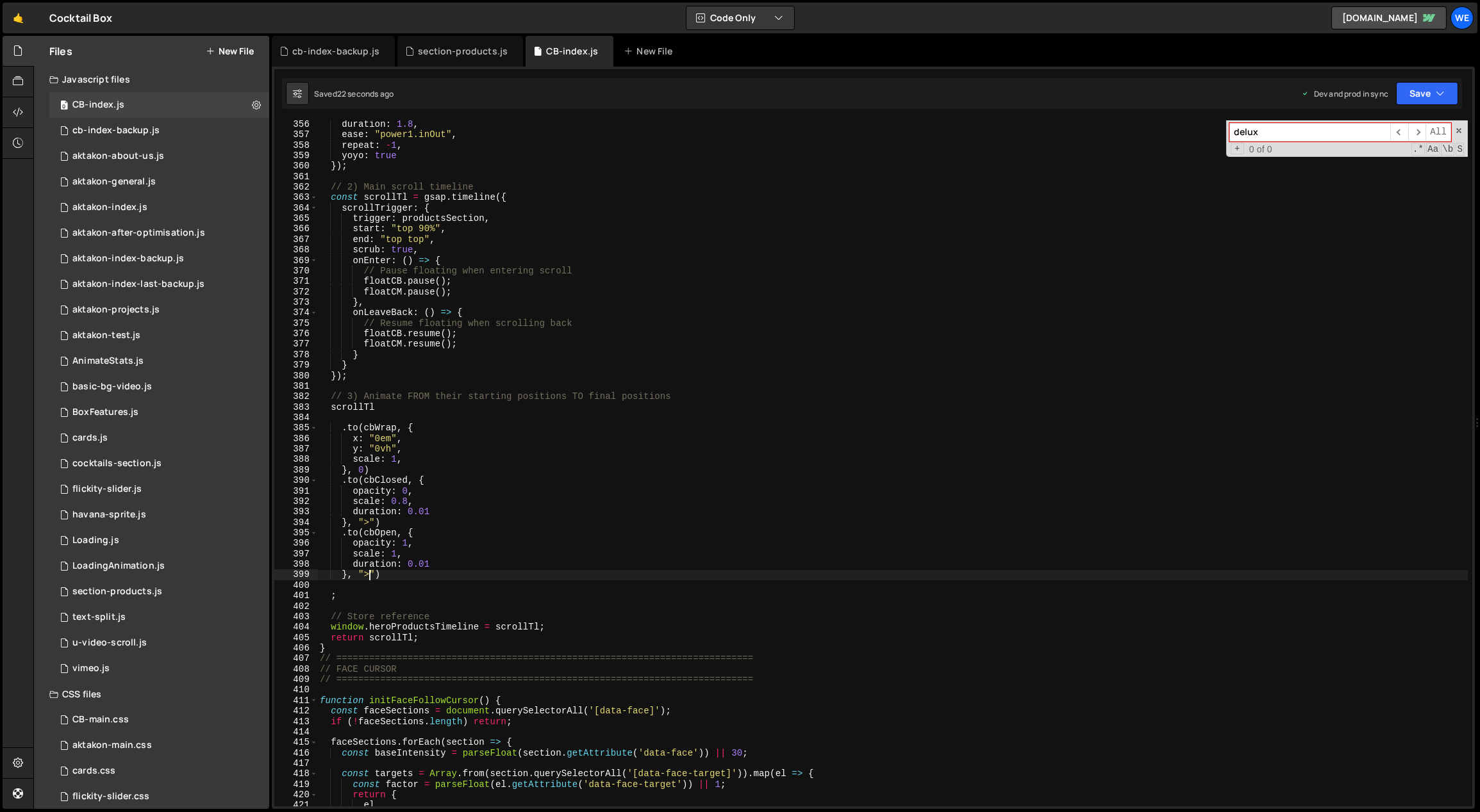
scroll to position [3743, 0]
click at [512, 253] on div "duration : 1.8 , ease : "power1.inOut" , repeat : - 1 , yoyo : true }) ; // 2) …" at bounding box center [893, 473] width 1151 height 708
click at [422, 229] on div "duration : 1.8 , ease : "power1.inOut" , repeat : - 1 , yoyo : true }) ; // 2) …" at bounding box center [893, 473] width 1151 height 708
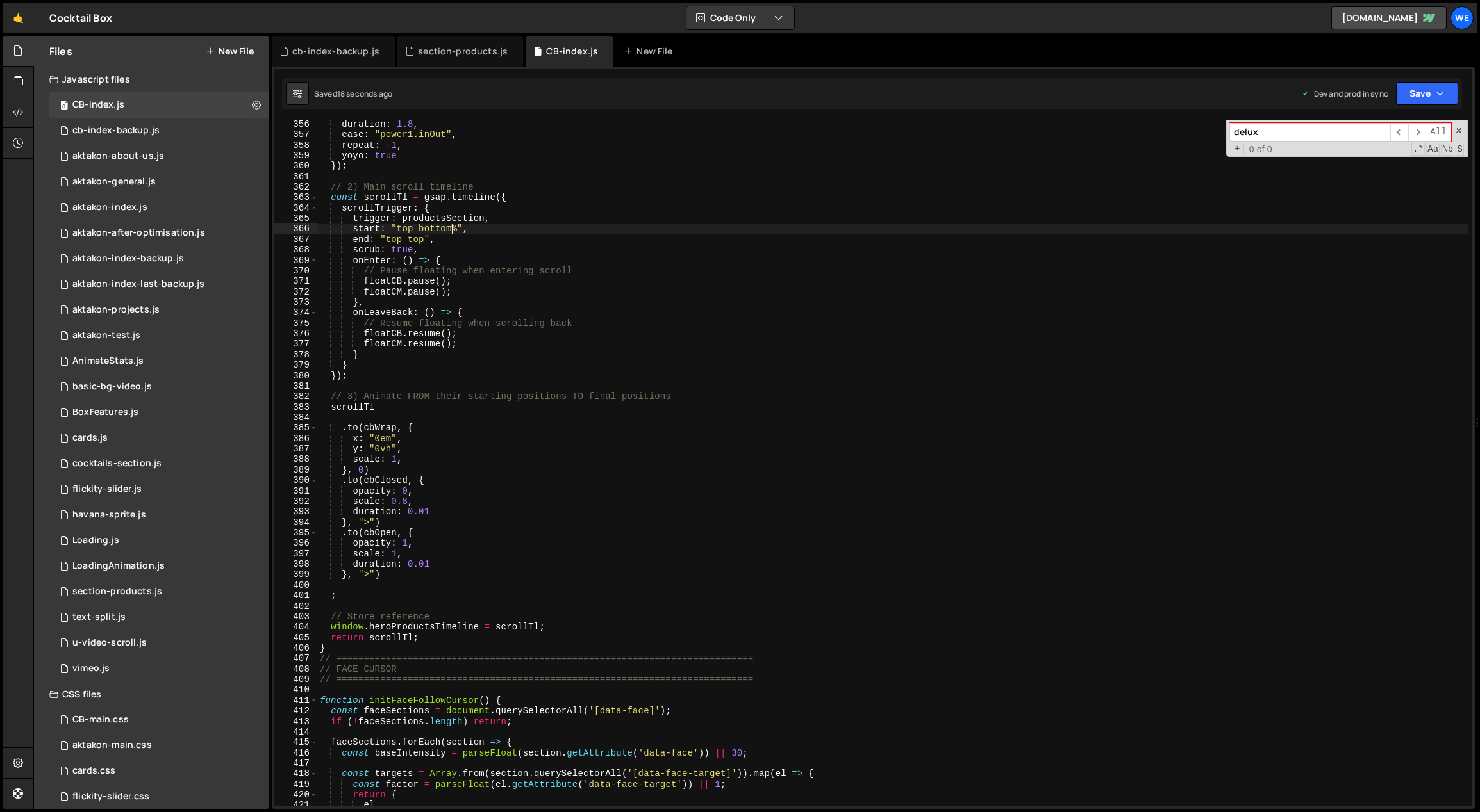
click at [407, 454] on div "duration : 1.8 , ease : "power1.inOut" , repeat : - 1 , yoyo : true }) ; // 2) …" at bounding box center [893, 473] width 1151 height 708
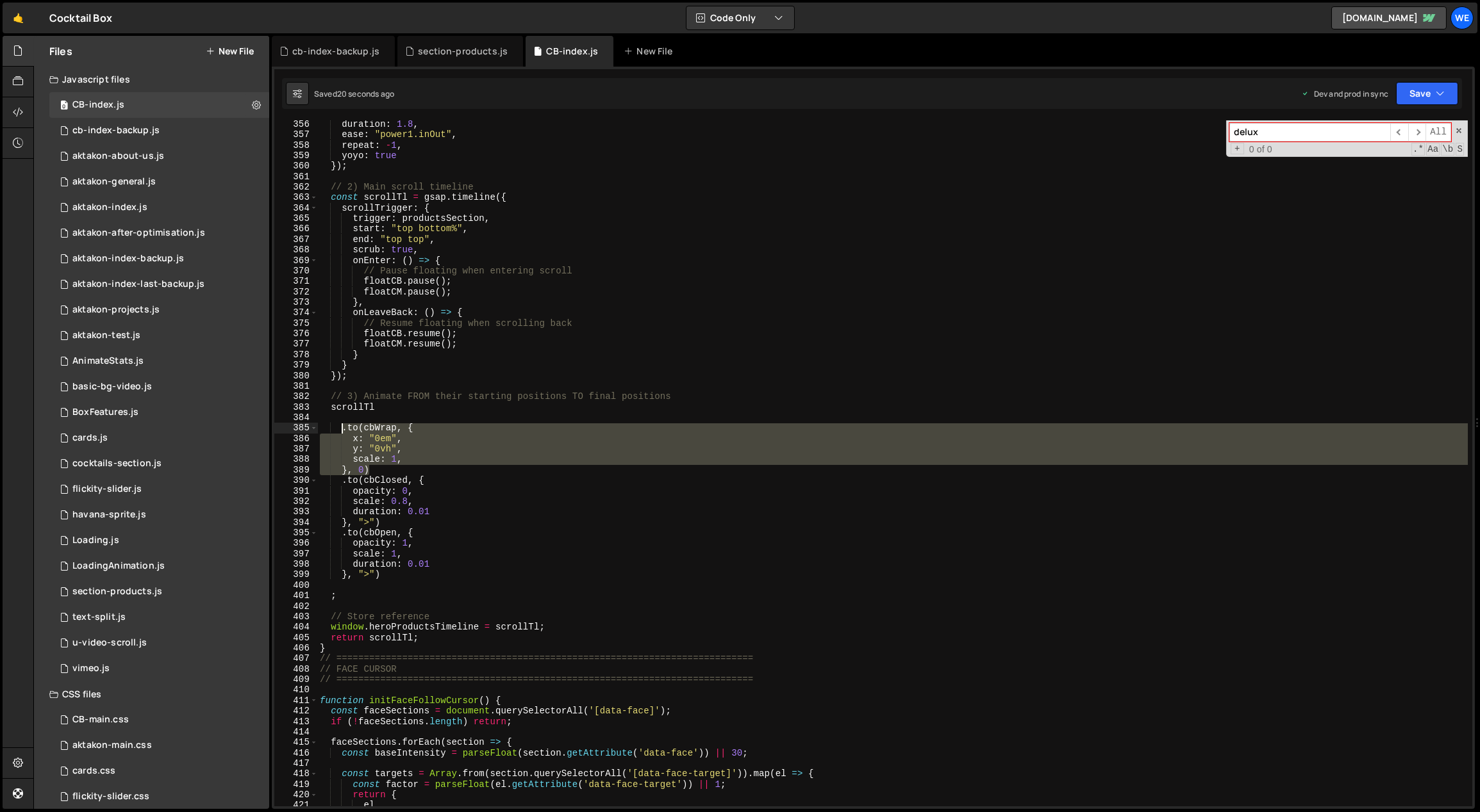
drag, startPoint x: 372, startPoint y: 471, endPoint x: 341, endPoint y: 429, distance: 52.2
click at [341, 429] on div "duration : 1.8 , ease : "power1.inOut" , repeat : - 1 , yoyo : true }) ; // 2) …" at bounding box center [893, 473] width 1151 height 708
click at [380, 470] on div "duration : 1.8 , ease : "power1.inOut" , repeat : - 1 , yoyo : true }) ; // 2) …" at bounding box center [893, 463] width 1150 height 686
type textarea "}, 0)"
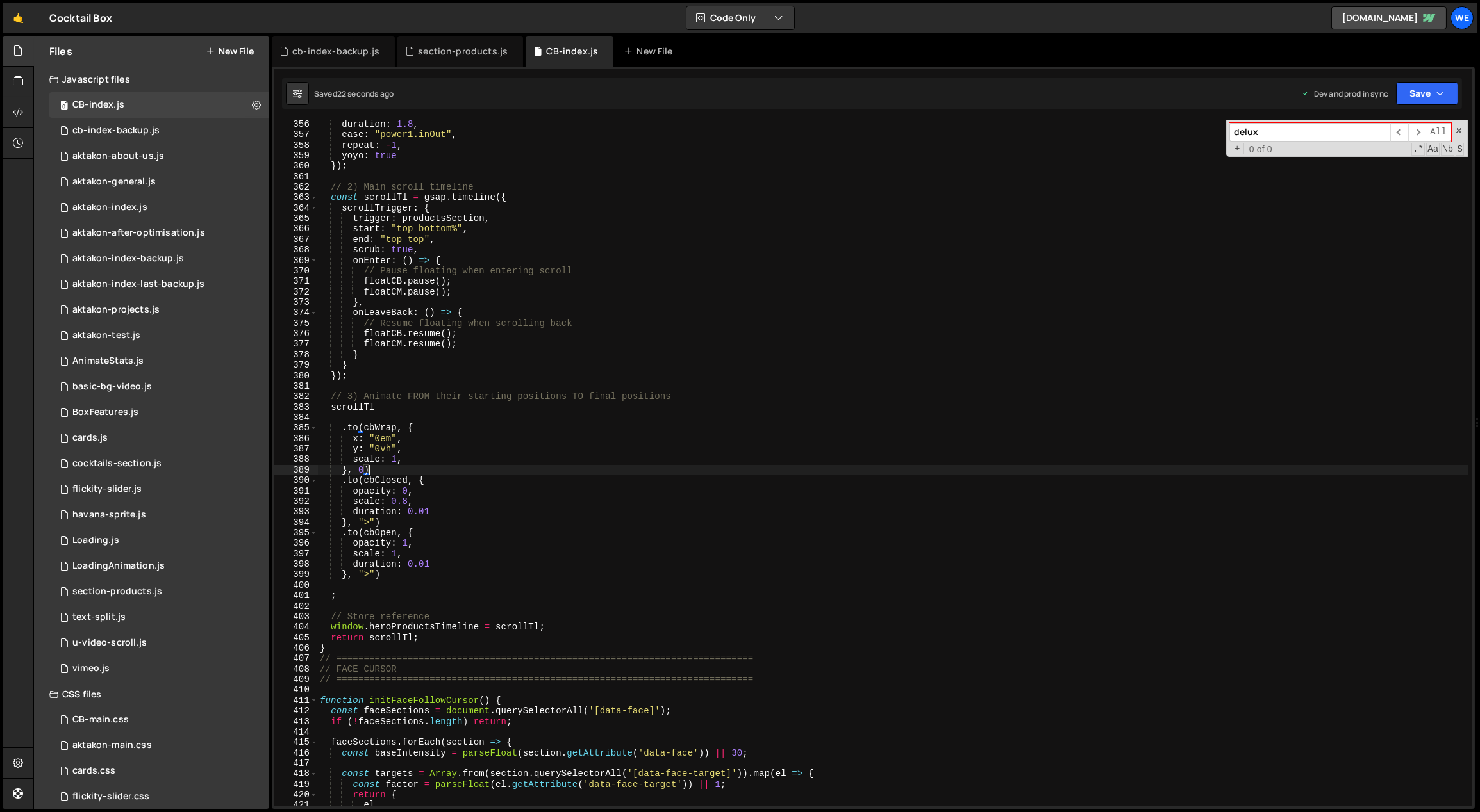
scroll to position [0, 1]
paste textarea "}, 0)"
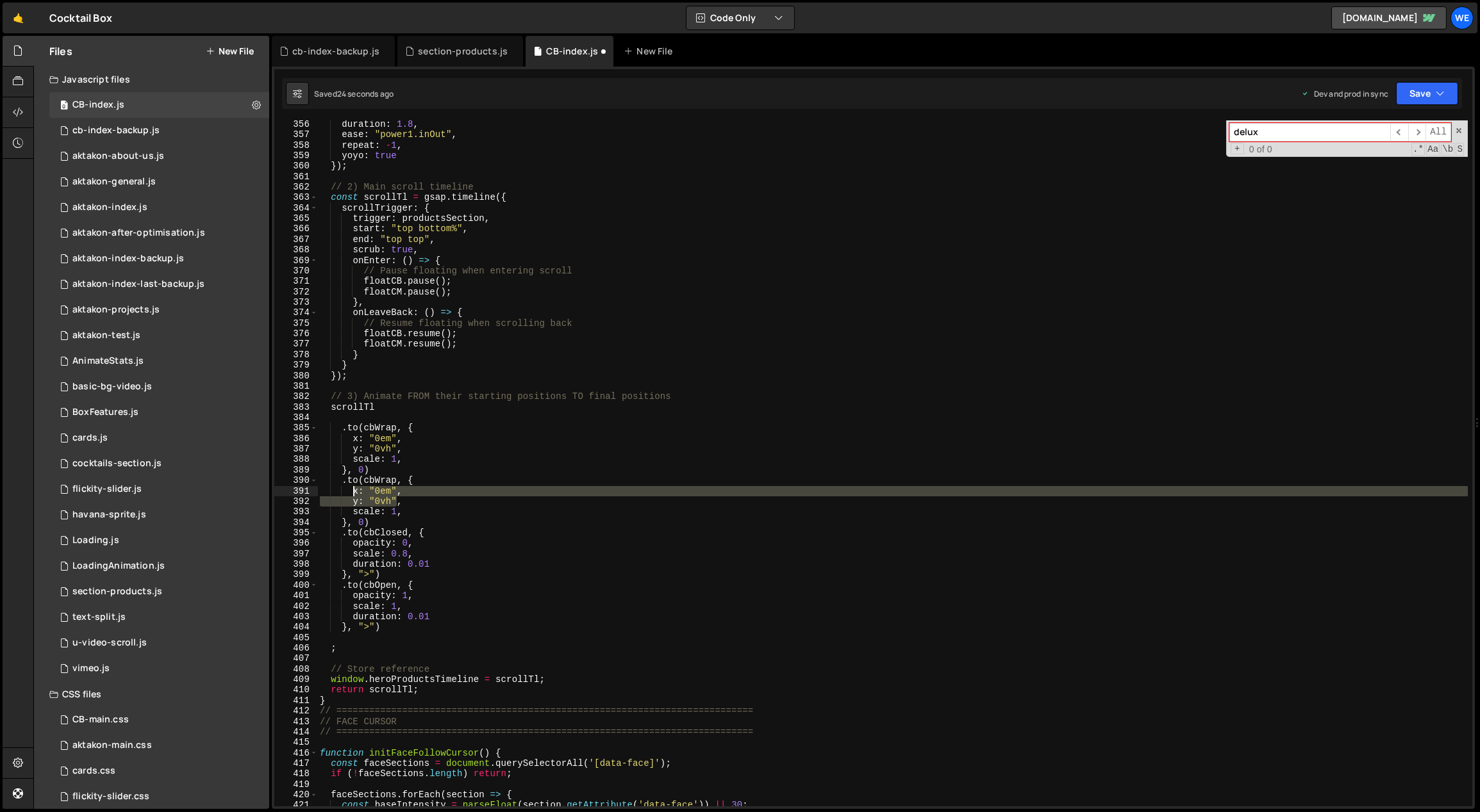
drag, startPoint x: 400, startPoint y: 499, endPoint x: 352, endPoint y: 491, distance: 48.7
click at [352, 491] on div "duration : 1.8 , ease : "power1.inOut" , repeat : - 1 , yoyo : true }) ; // 2) …" at bounding box center [893, 473] width 1151 height 708
type textarea ","
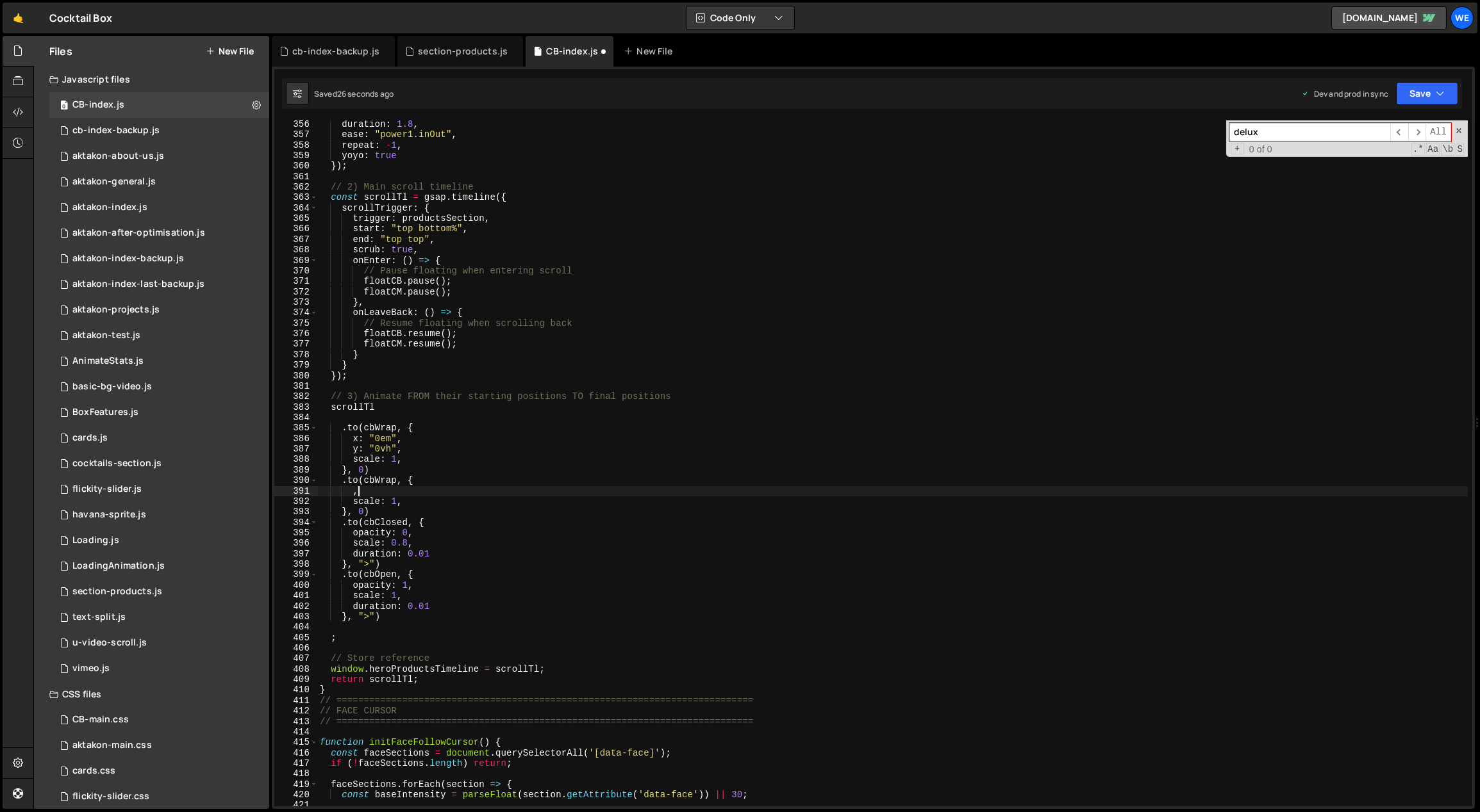
click at [384, 492] on div "duration : 1.8 , ease : "power1.inOut" , repeat : - 1 , yoyo : true }) ; // 2) …" at bounding box center [893, 473] width 1151 height 708
click at [364, 509] on div "duration : 1.8 , ease : "power1.inOut" , repeat : - 1 , yoyo : true }) ; // 2) …" at bounding box center [893, 473] width 1151 height 708
click at [474, 440] on div "duration : 1.8 , ease : "power1.inOut" , repeat : - 1 , yoyo : true }) ; // 2) …" at bounding box center [893, 473] width 1151 height 708
type textarea "x: "0em","
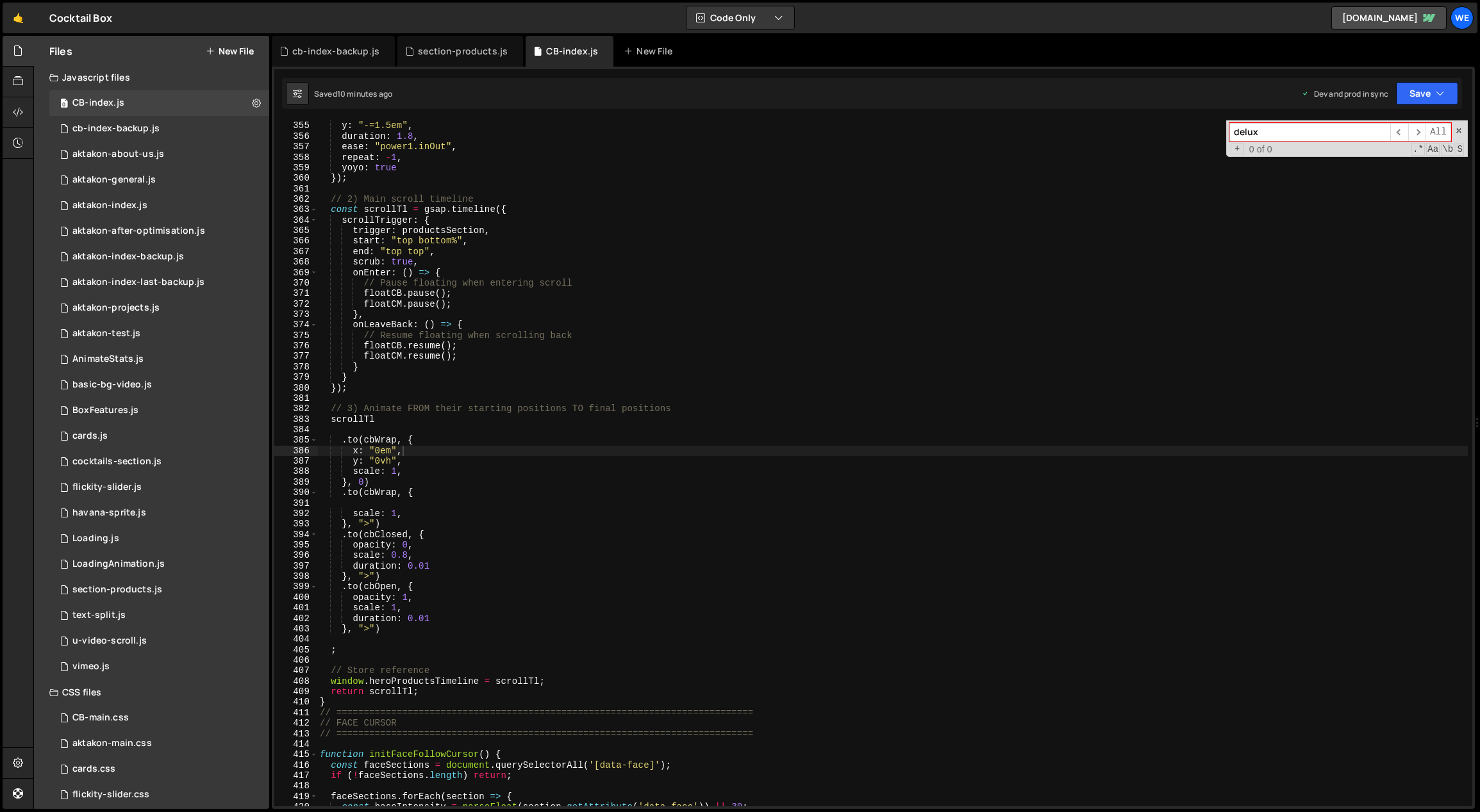
scroll to position [12, 0]
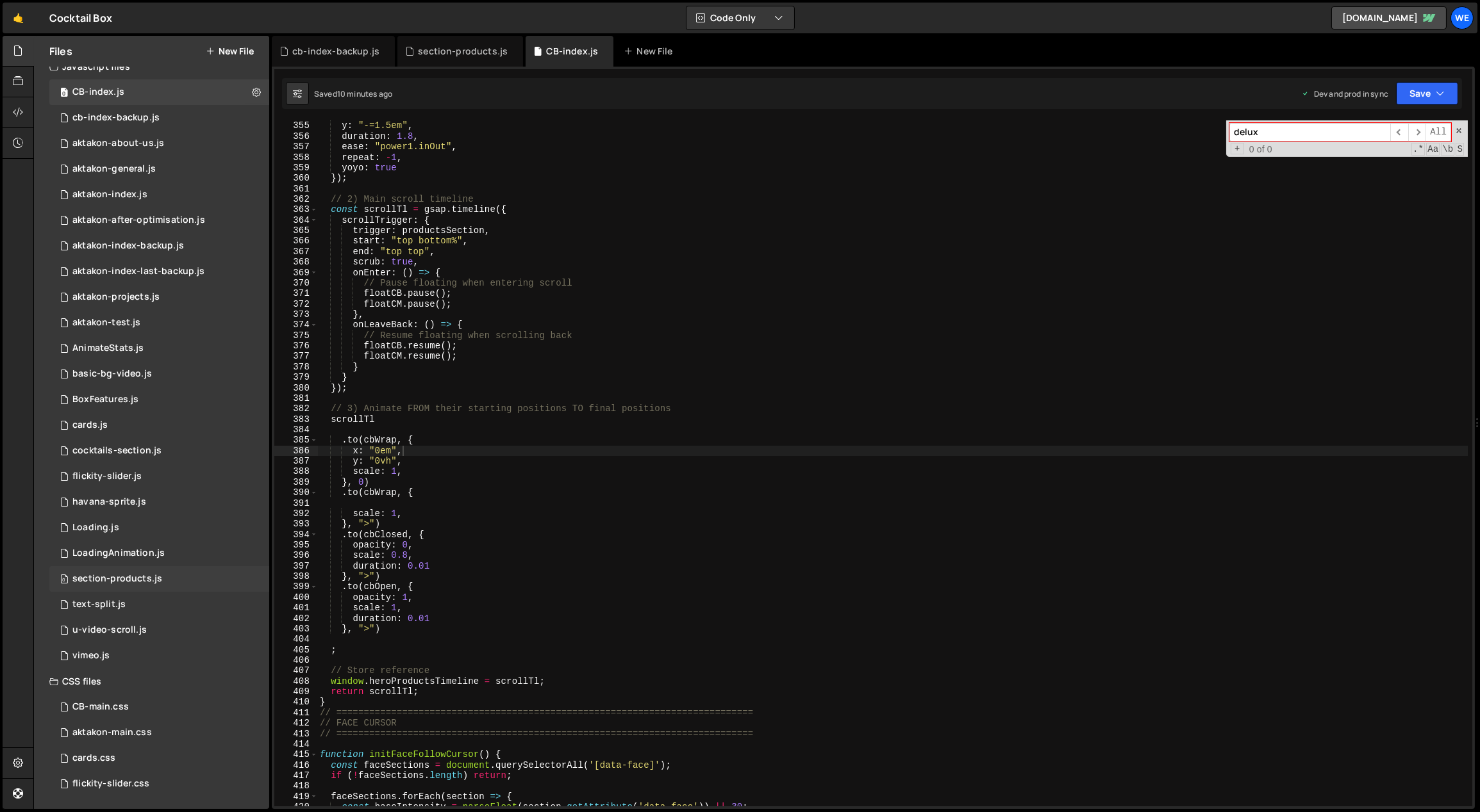
click at [134, 579] on div "section-products.js" at bounding box center [117, 579] width 90 height 11
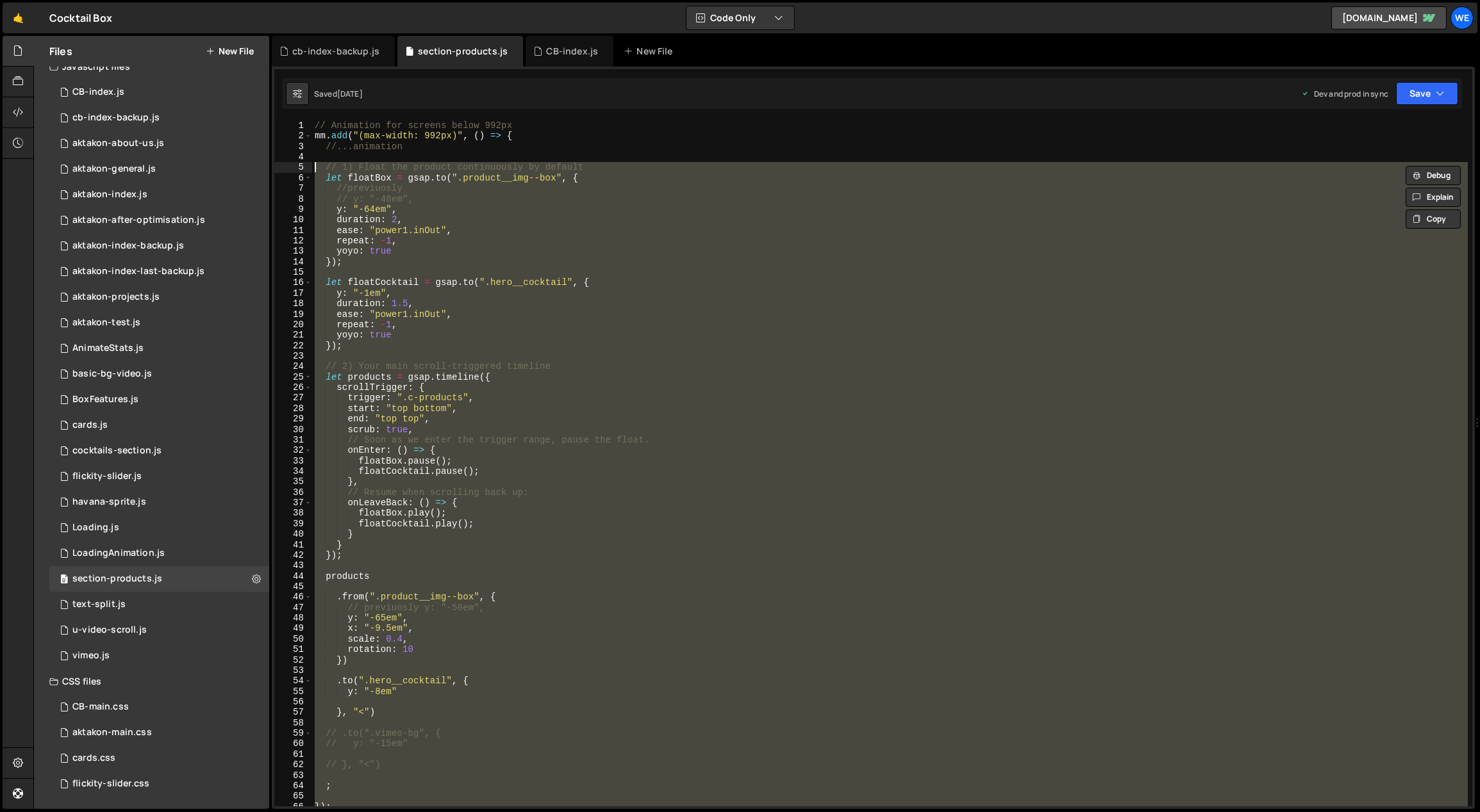
click at [545, 612] on div "// Animation for screens below 992px mm . add ( "(max-width: 992px)" , ( ) => {…" at bounding box center [890, 463] width 1156 height 686
type textarea "// previuosly y: "-50em","
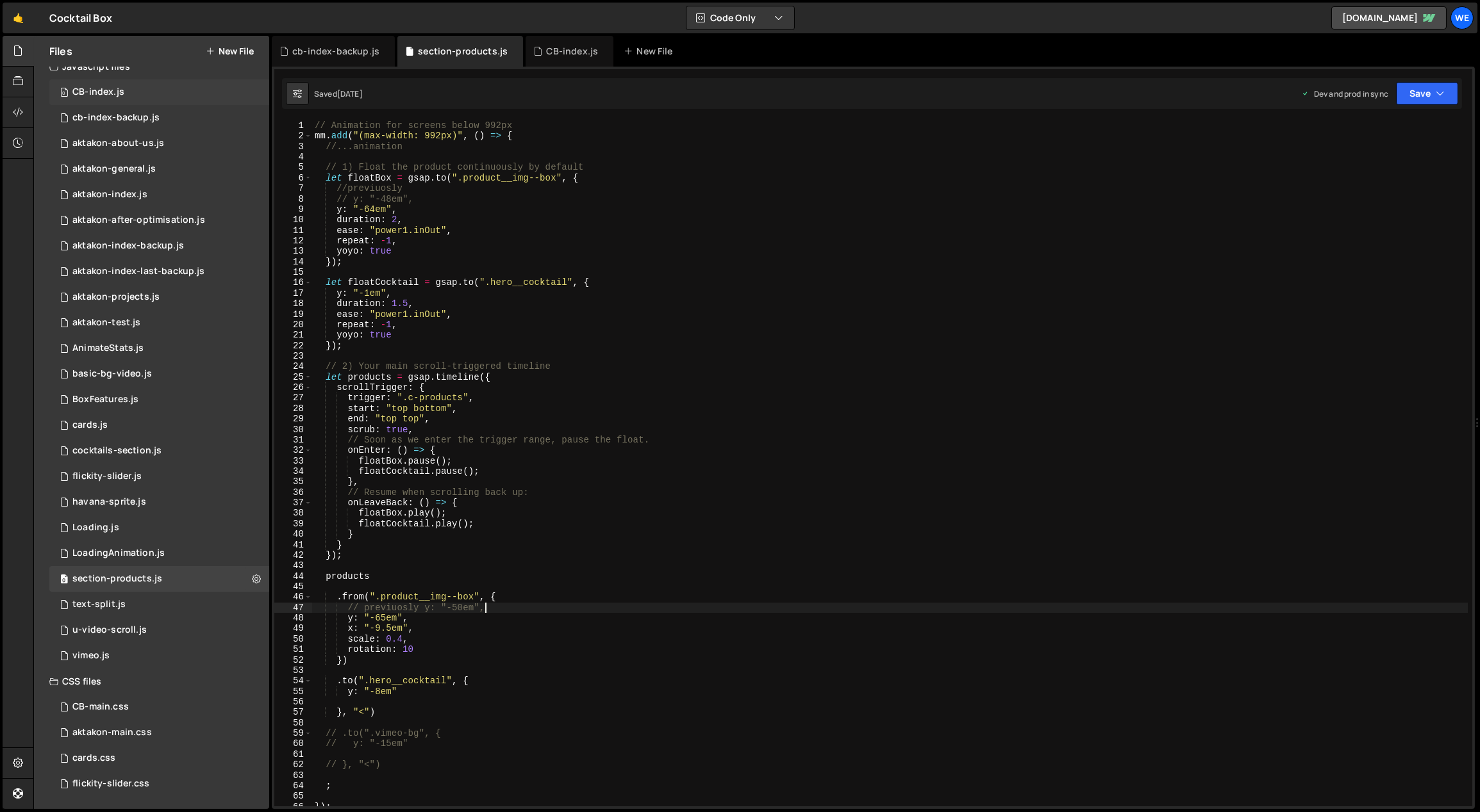
click at [133, 92] on div "0 CB-index.js 0" at bounding box center [159, 91] width 220 height 26
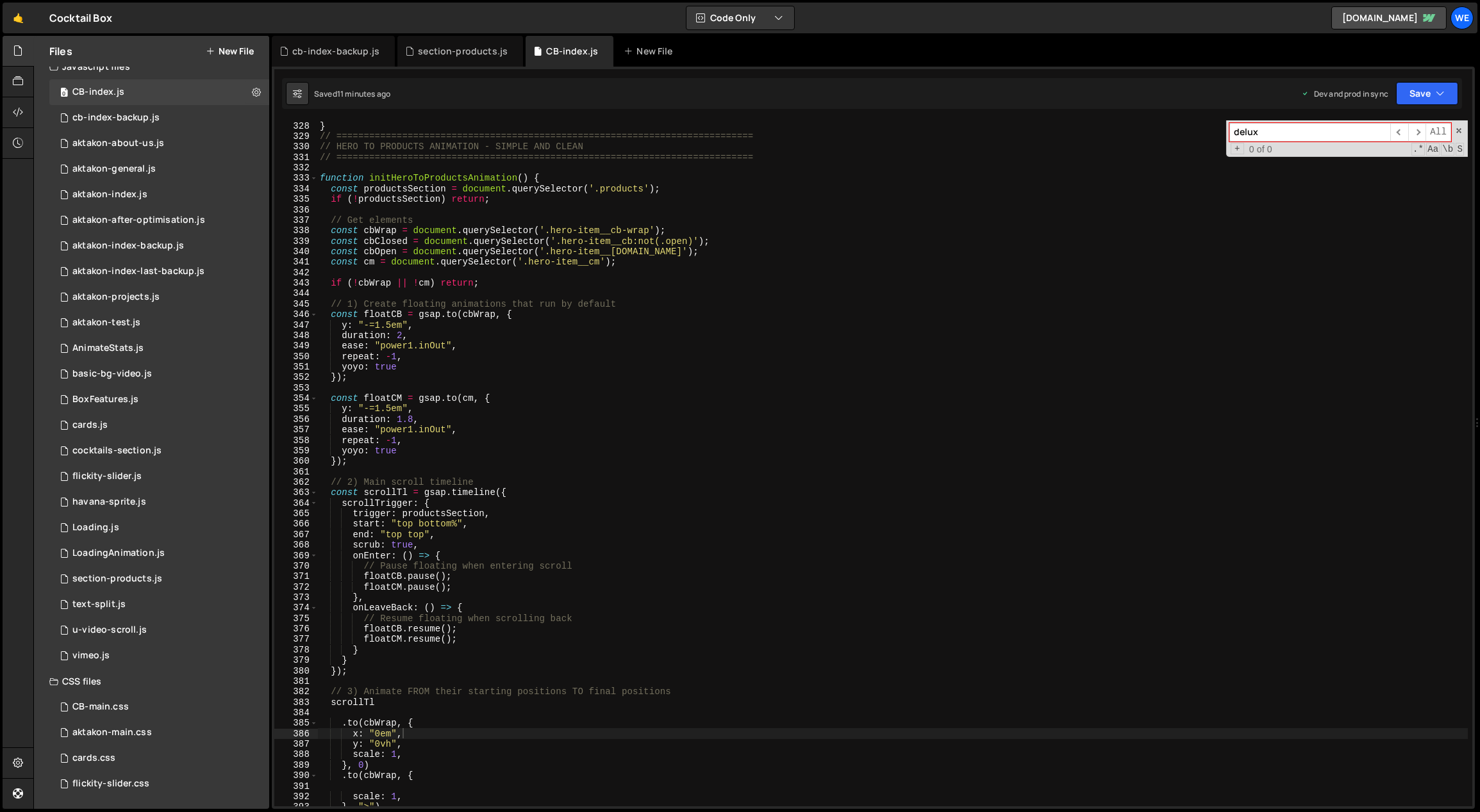
scroll to position [3307, 0]
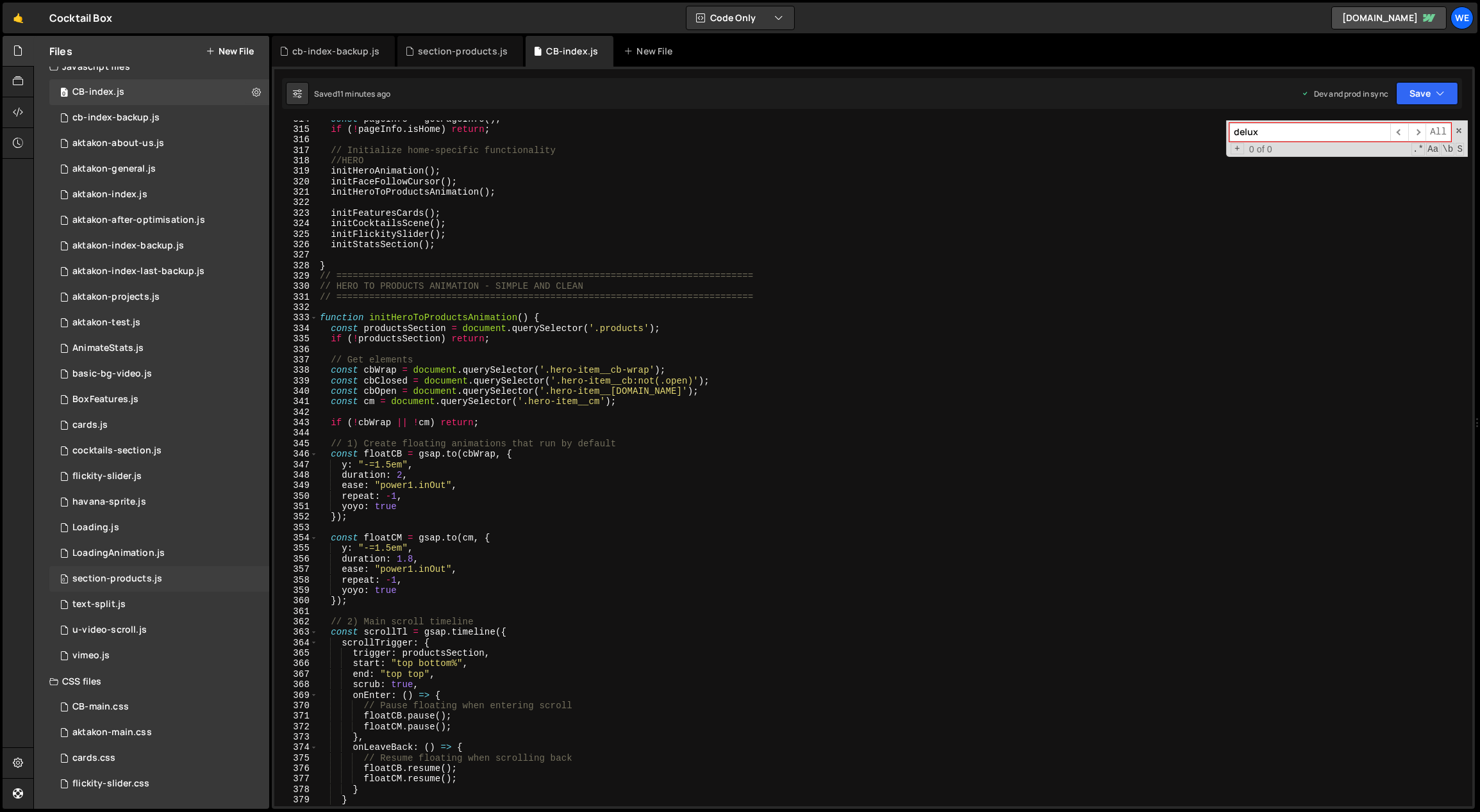
click at [143, 578] on div "section-products.js" at bounding box center [117, 579] width 90 height 11
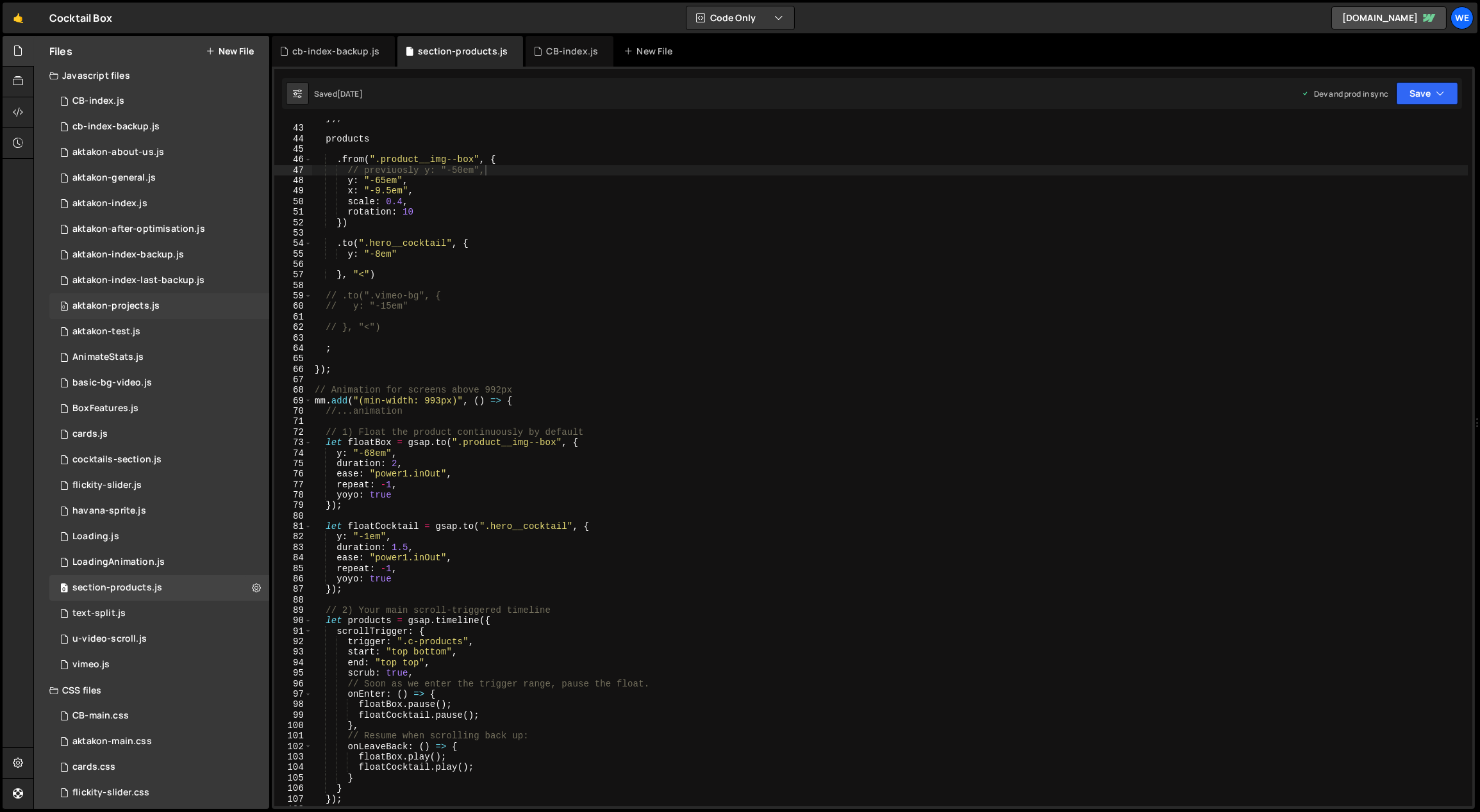
scroll to position [0, 0]
click at [120, 98] on div "0 CB-index.js 0" at bounding box center [159, 105] width 220 height 26
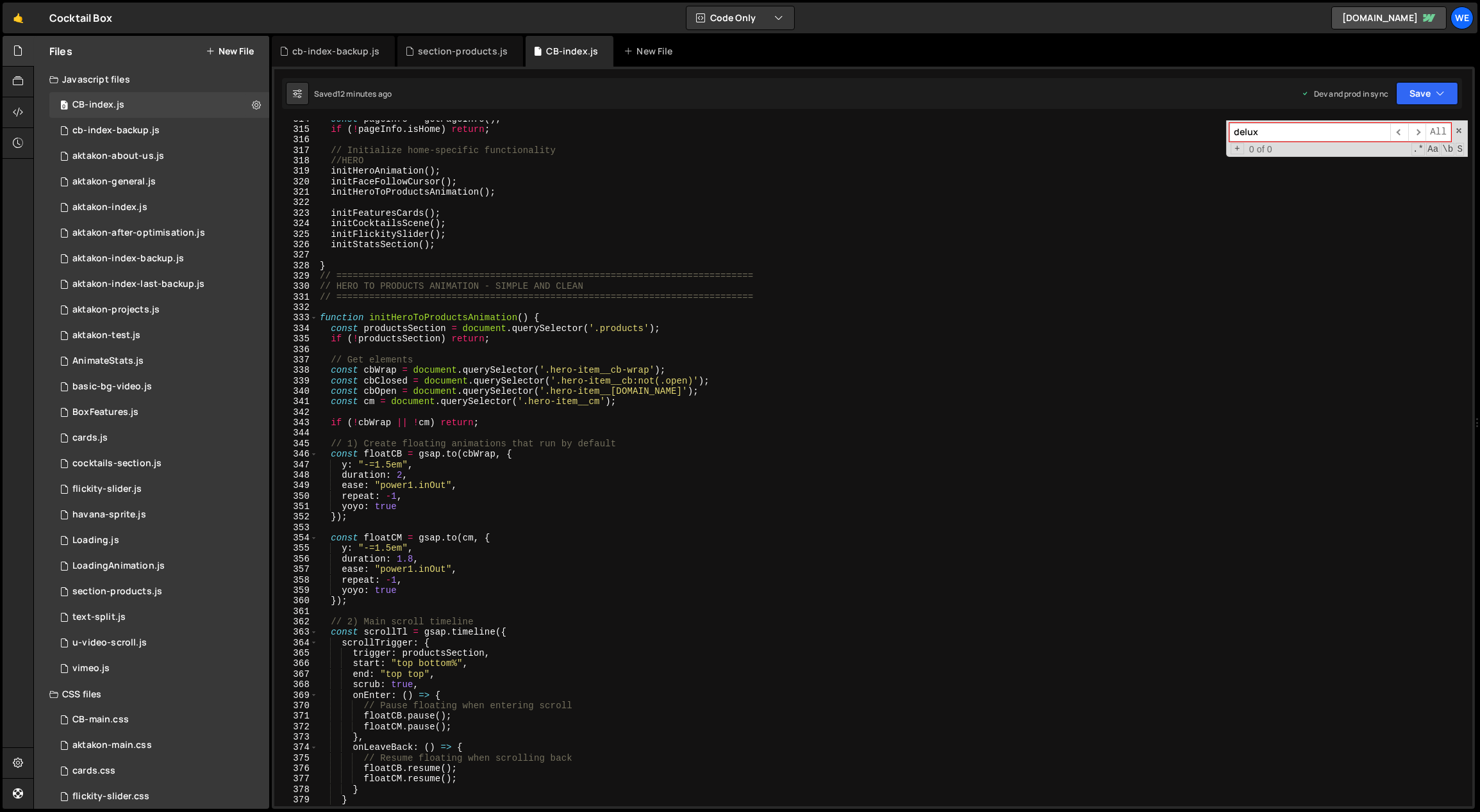
scroll to position [3306, 0]
drag, startPoint x: 404, startPoint y: 465, endPoint x: 418, endPoint y: 479, distance: 19.8
click at [369, 464] on div "const pageInfo = getPageInfo ( ) ; if ( ! pageInfo . isHome ) return ; // Initi…" at bounding box center [893, 469] width 1151 height 708
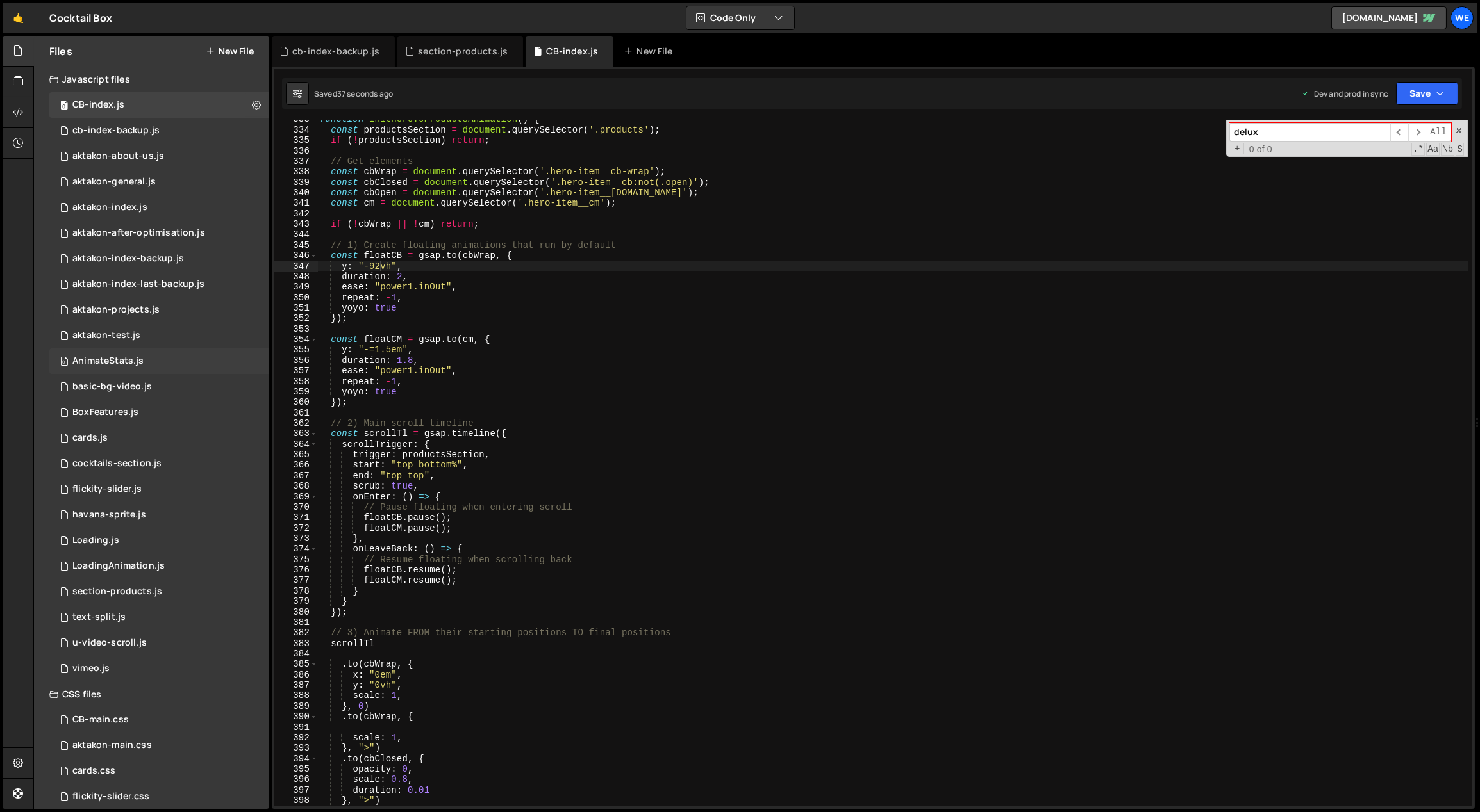
scroll to position [3514, 0]
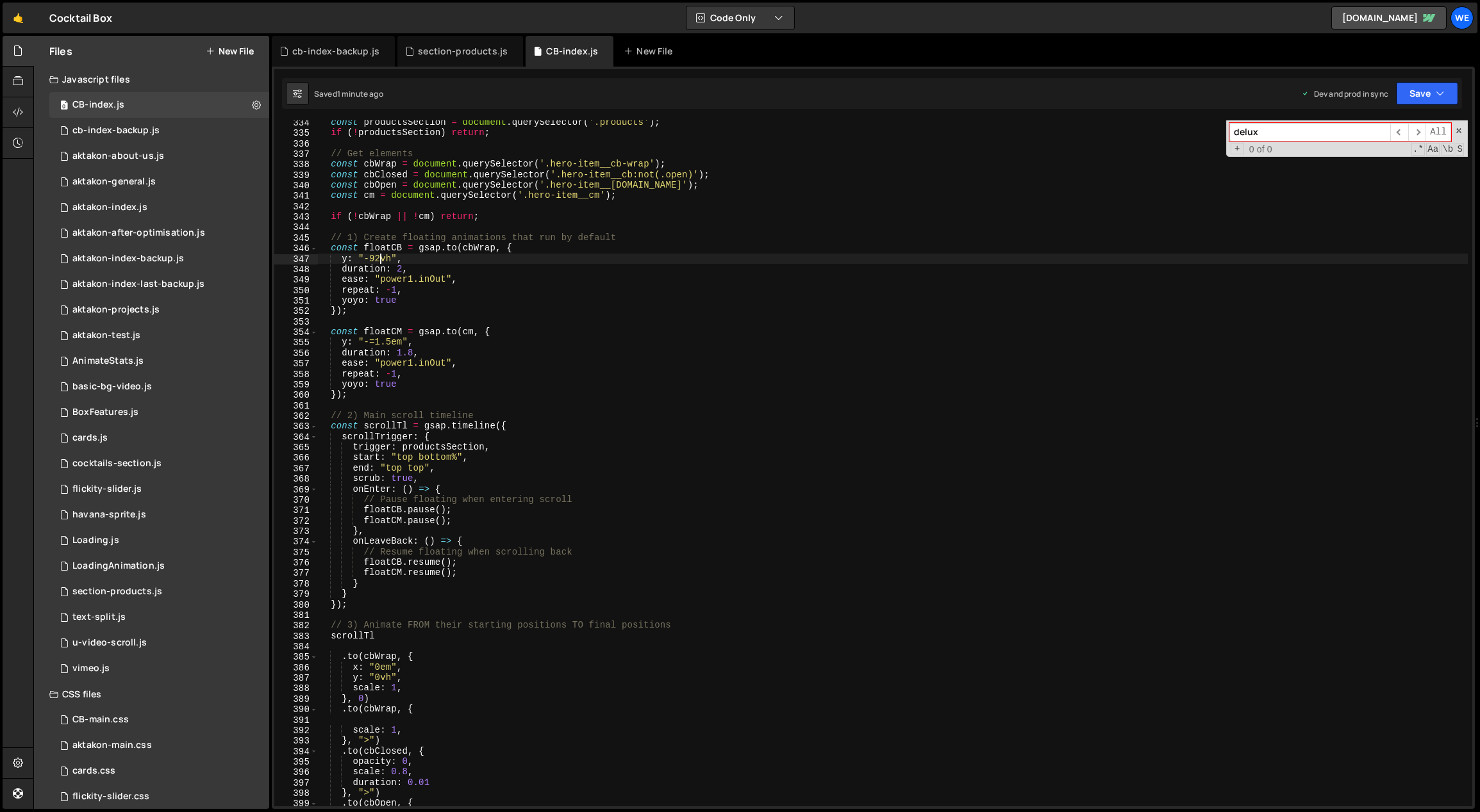
click at [553, 368] on div "const productsSection = document . querySelector ( '.products' ) ; if ( ! produ…" at bounding box center [893, 471] width 1151 height 708
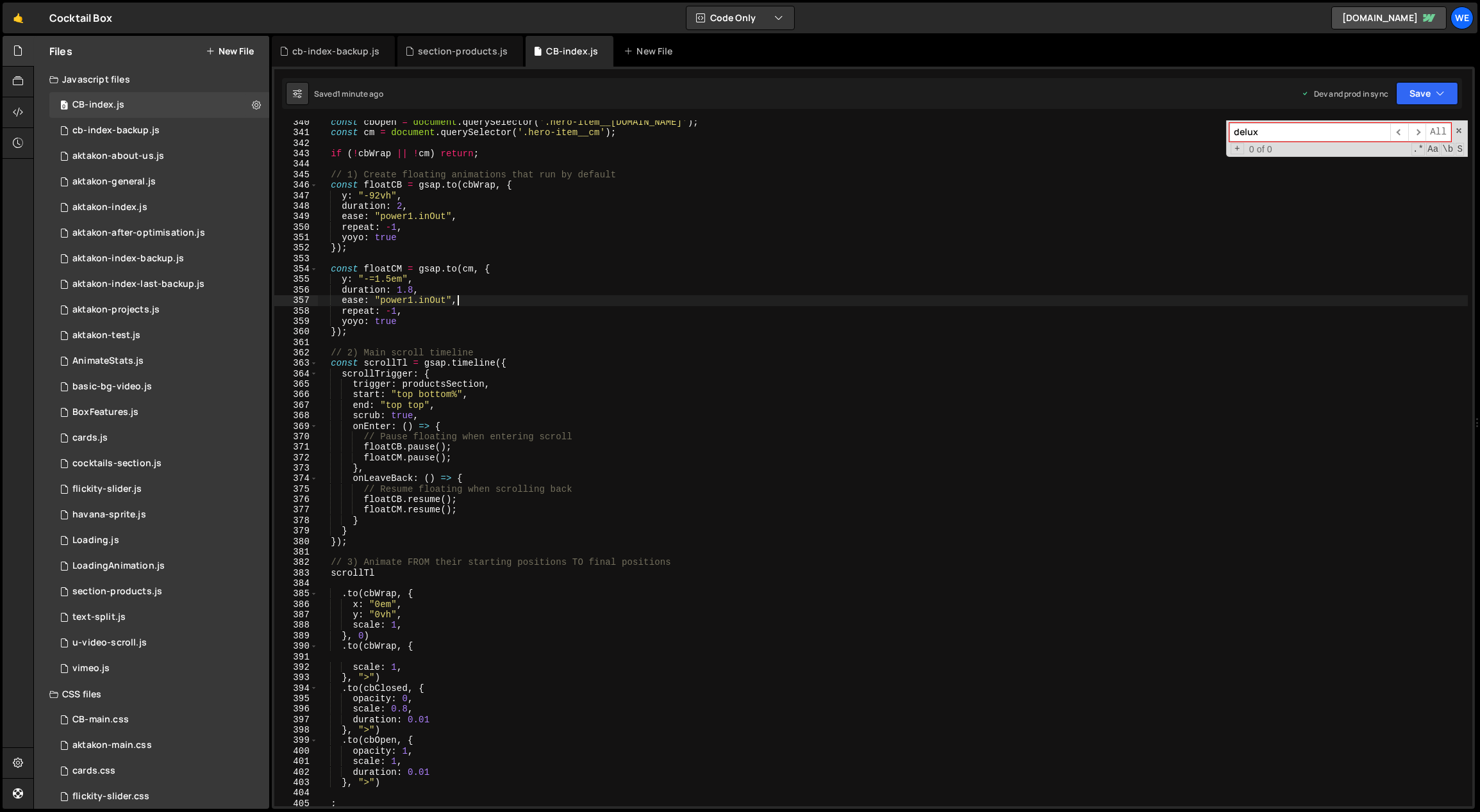
scroll to position [3577, 0]
click at [410, 606] on div "const cbOpen = document . querySelector ( '.hero-item__[DOMAIN_NAME]' ) ; const…" at bounding box center [893, 471] width 1151 height 708
type textarea "// x: "0em","
click at [473, 623] on div "const cbOpen = document . querySelector ( '.hero-item__[DOMAIN_NAME]' ) ; const…" at bounding box center [893, 471] width 1151 height 708
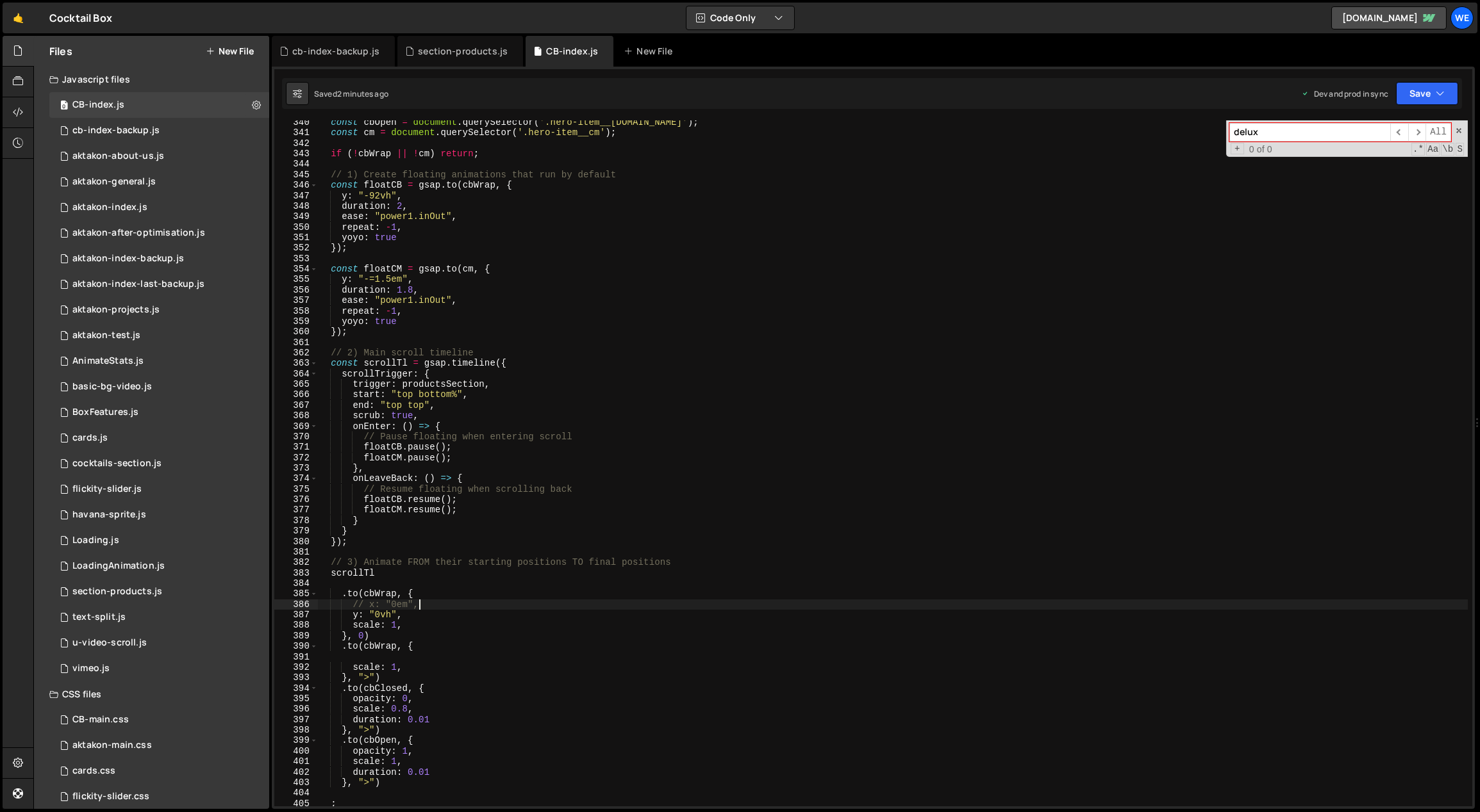
click at [437, 606] on div "const cbOpen = document . querySelector ( '.hero-item__[DOMAIN_NAME]' ) ; const…" at bounding box center [893, 471] width 1151 height 708
click at [752, 520] on div "const cbOpen = document . querySelector ( '.hero-item__[DOMAIN_NAME]' ) ; const…" at bounding box center [893, 471] width 1151 height 708
drag, startPoint x: 396, startPoint y: 604, endPoint x: 405, endPoint y: 604, distance: 9.0
click at [405, 604] on div "const cbOpen = document . querySelector ( '.hero-item__[DOMAIN_NAME]' ) ; const…" at bounding box center [893, 471] width 1151 height 708
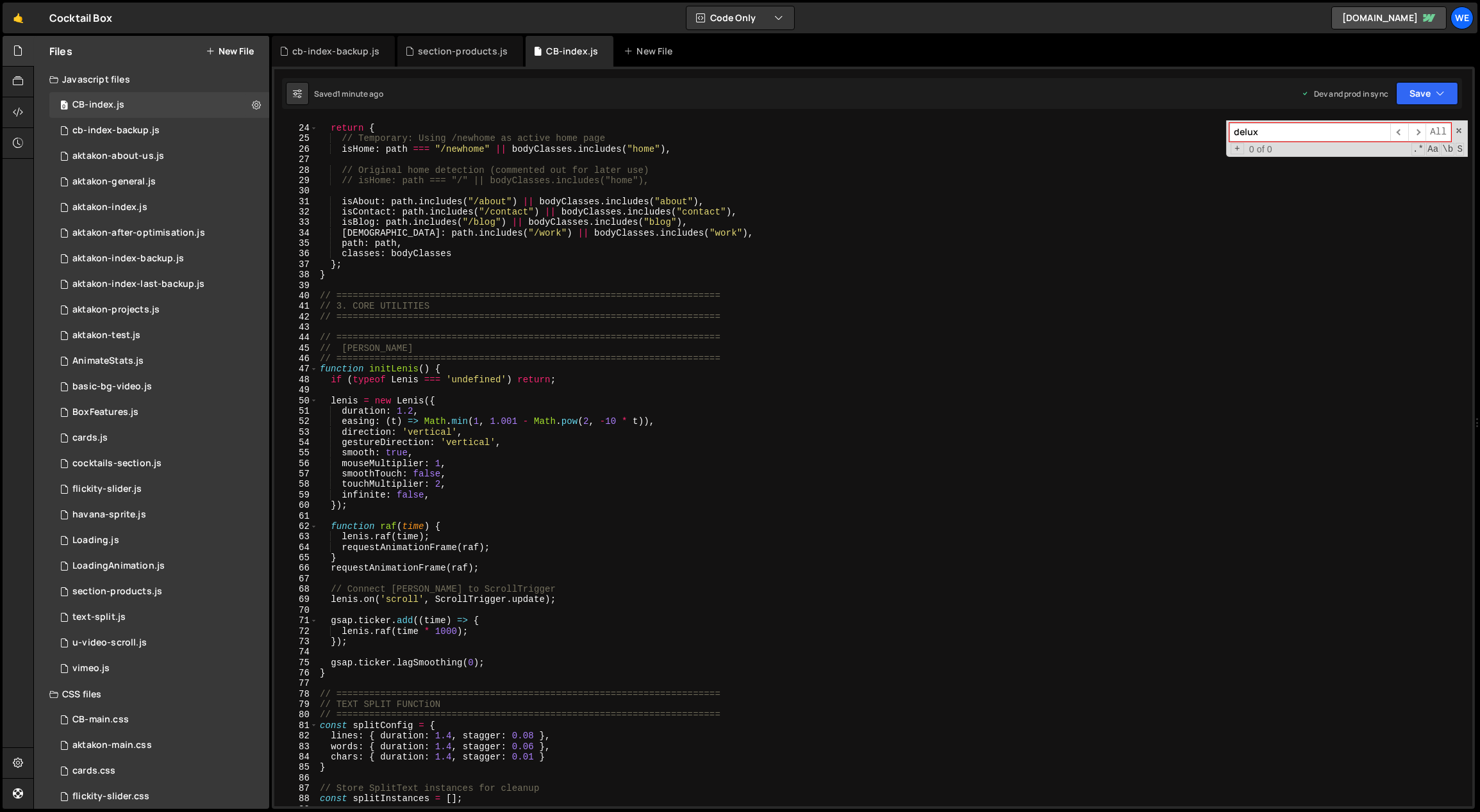
scroll to position [0, 0]
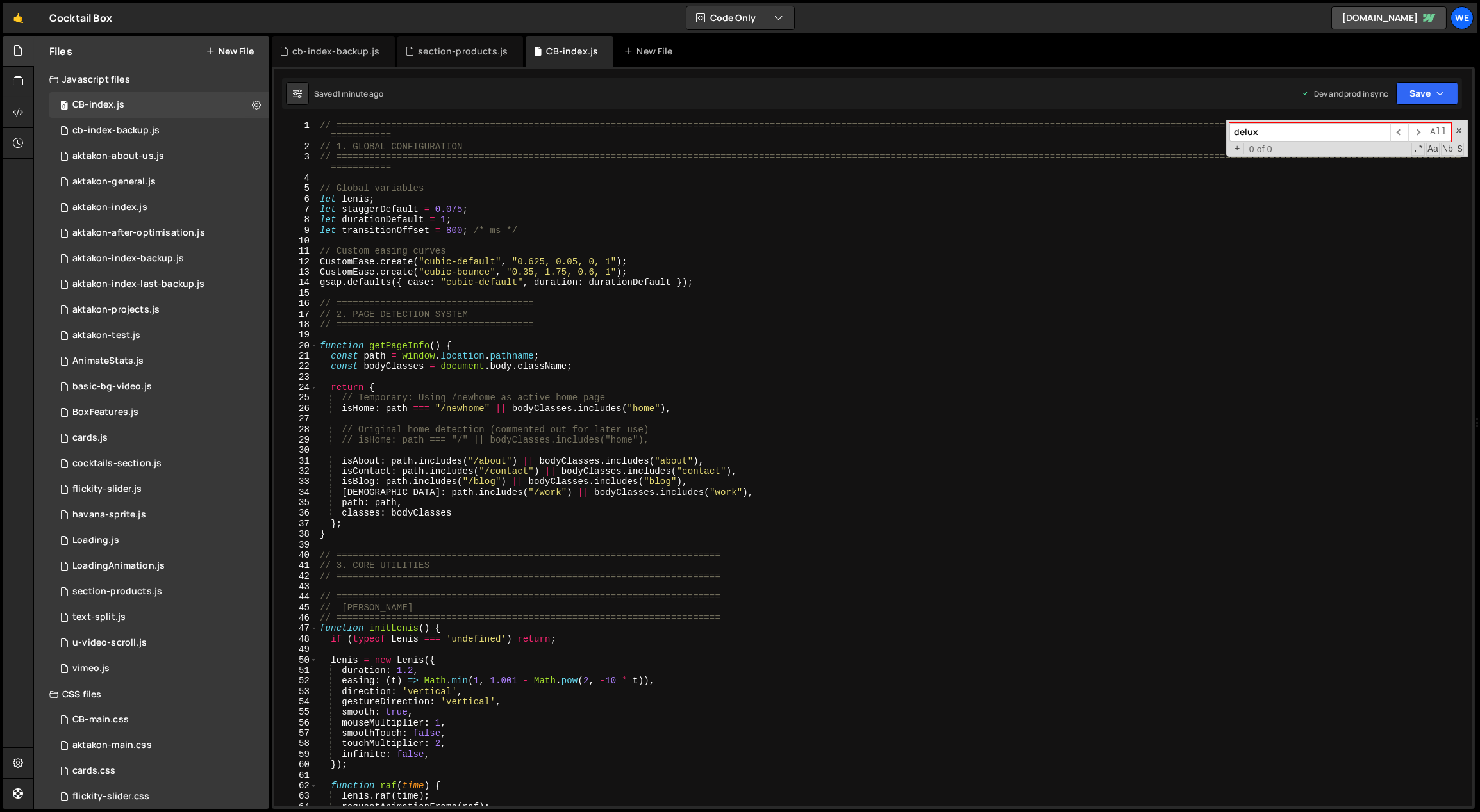
click at [416, 279] on div "// ============================================================================…" at bounding box center [893, 478] width 1151 height 718
drag, startPoint x: 491, startPoint y: 273, endPoint x: 429, endPoint y: 275, distance: 62.0
click at [427, 273] on div "// ============================================================================…" at bounding box center [893, 478] width 1151 height 718
type textarea "CustomEase.create("cubic-bounce", "0.35, 1.75, 0.6, 1");"
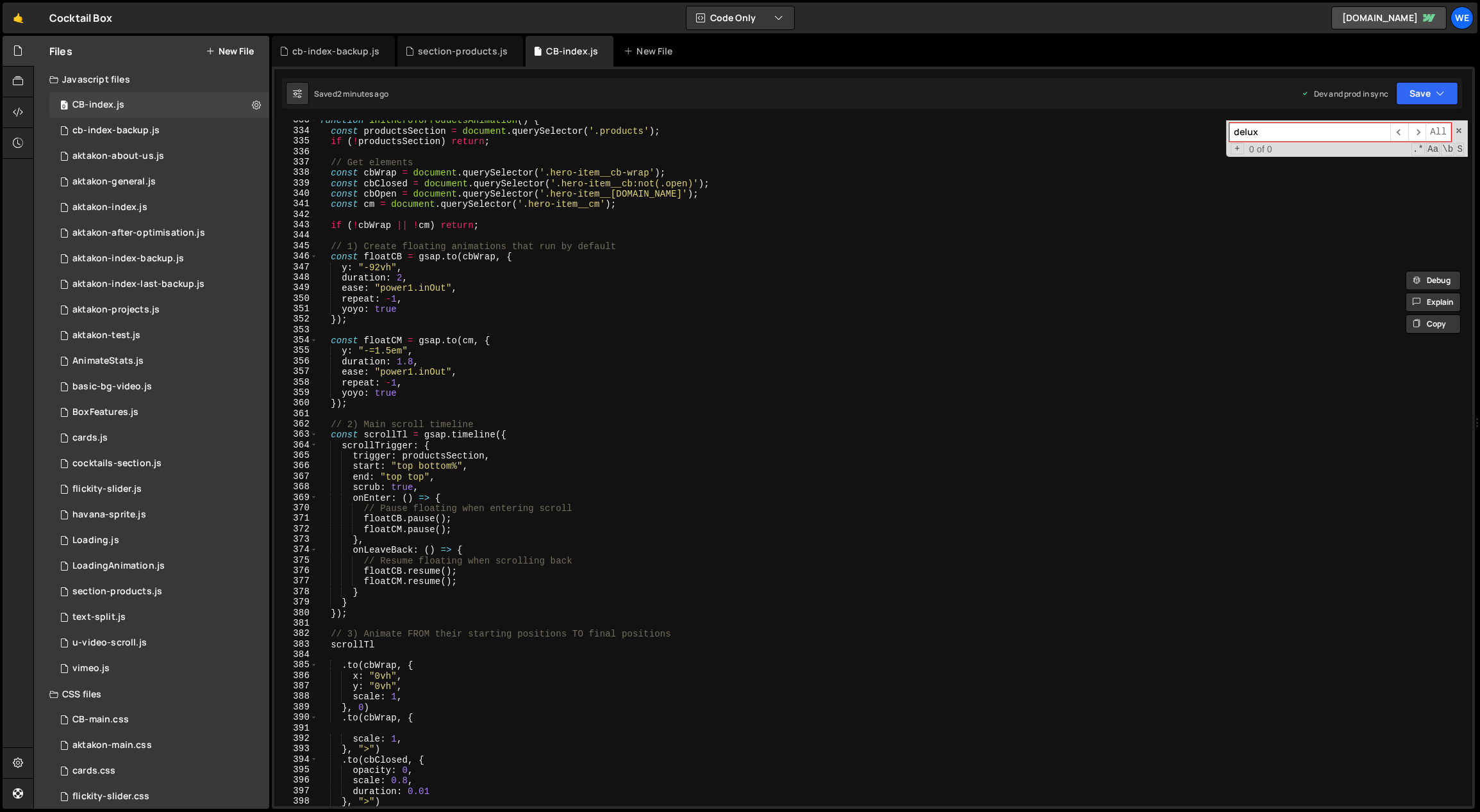
scroll to position [3552, 0]
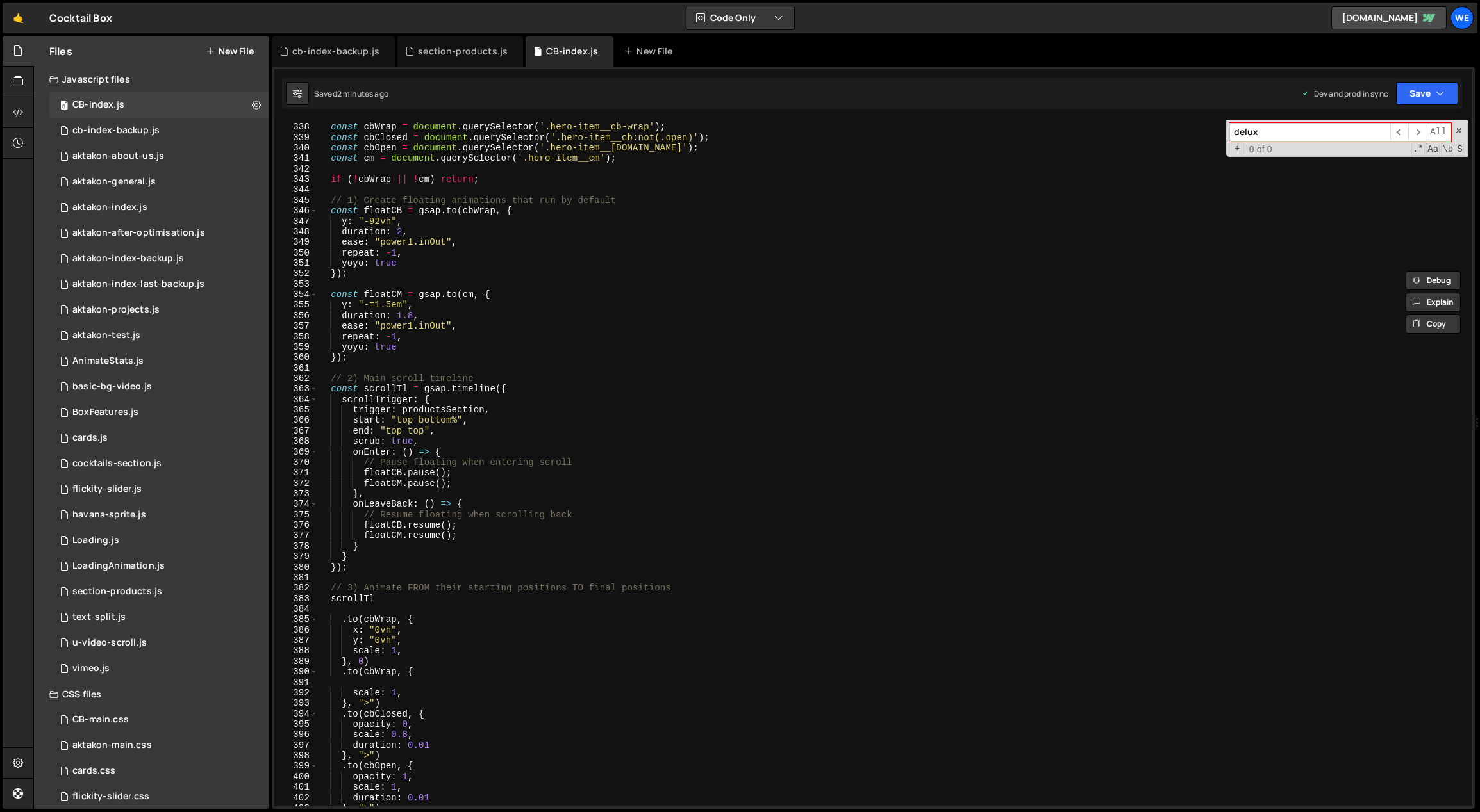
click at [391, 679] on div "// Get elements const cbWrap = document . querySelector ( '.hero-item__cb-wrap'…" at bounding box center [893, 465] width 1151 height 708
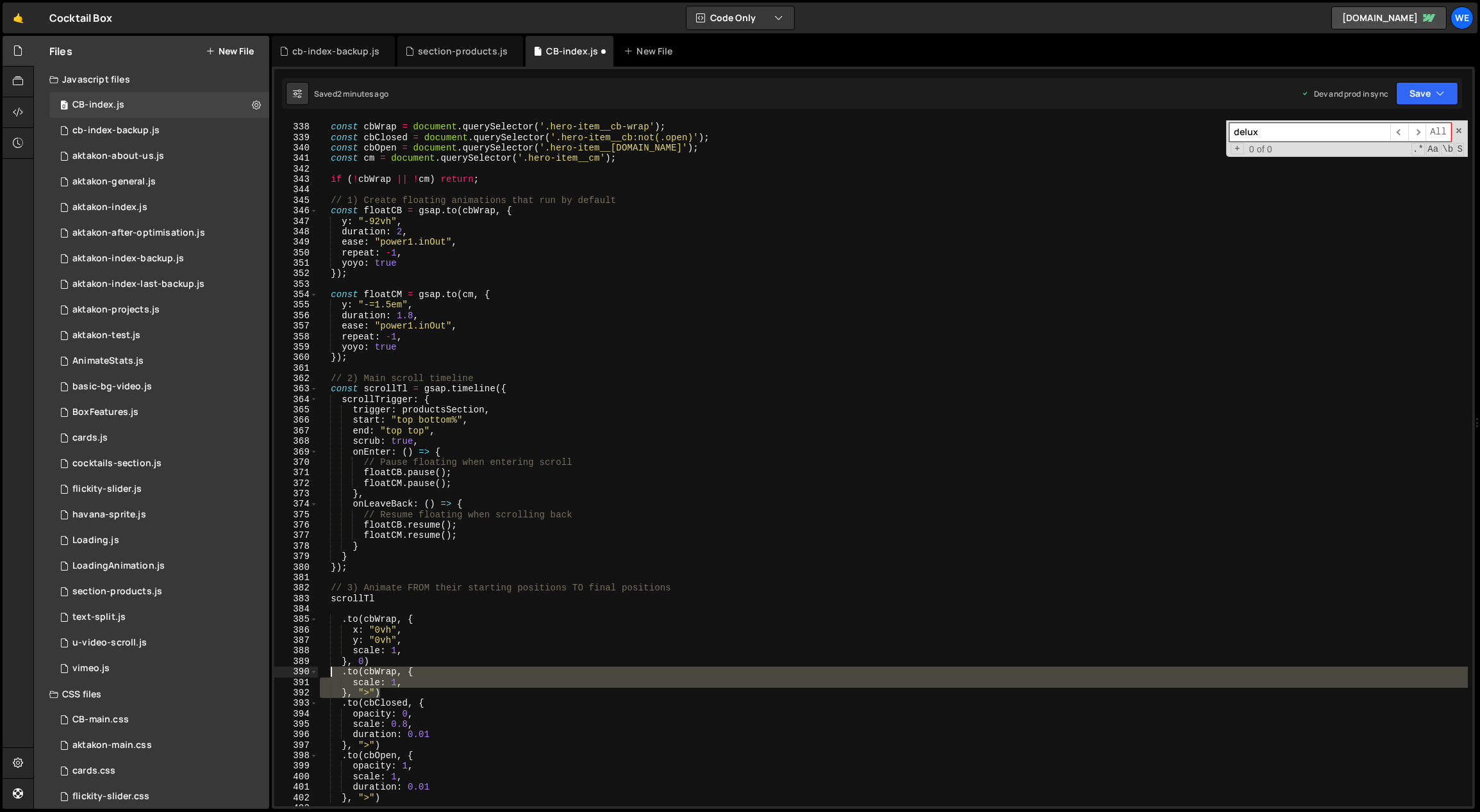
drag, startPoint x: 386, startPoint y: 692, endPoint x: 326, endPoint y: 674, distance: 62.6
click at [326, 674] on div "// Get elements const cbWrap = document . querySelector ( '.hero-item__cb-wrap'…" at bounding box center [893, 465] width 1151 height 708
type textarea ".to(cbWrap, { scale: 1,"
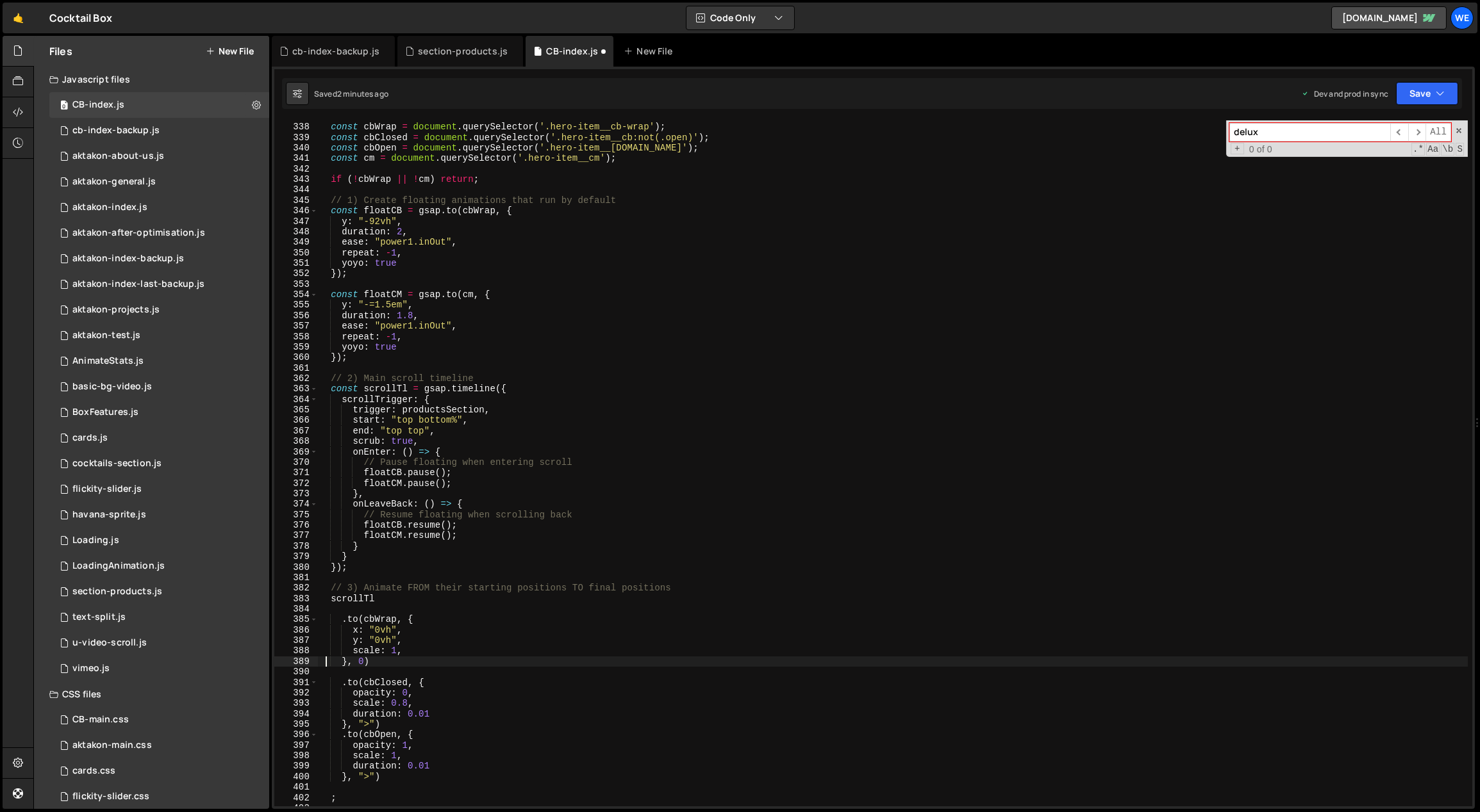
type textarea "scale: 1,"
paste textarea "cubic-bounce"
click at [368, 735] on div "// Get elements const cbWrap = document . querySelector ( '.hero-item__cb-wrap'…" at bounding box center [893, 464] width 1151 height 708
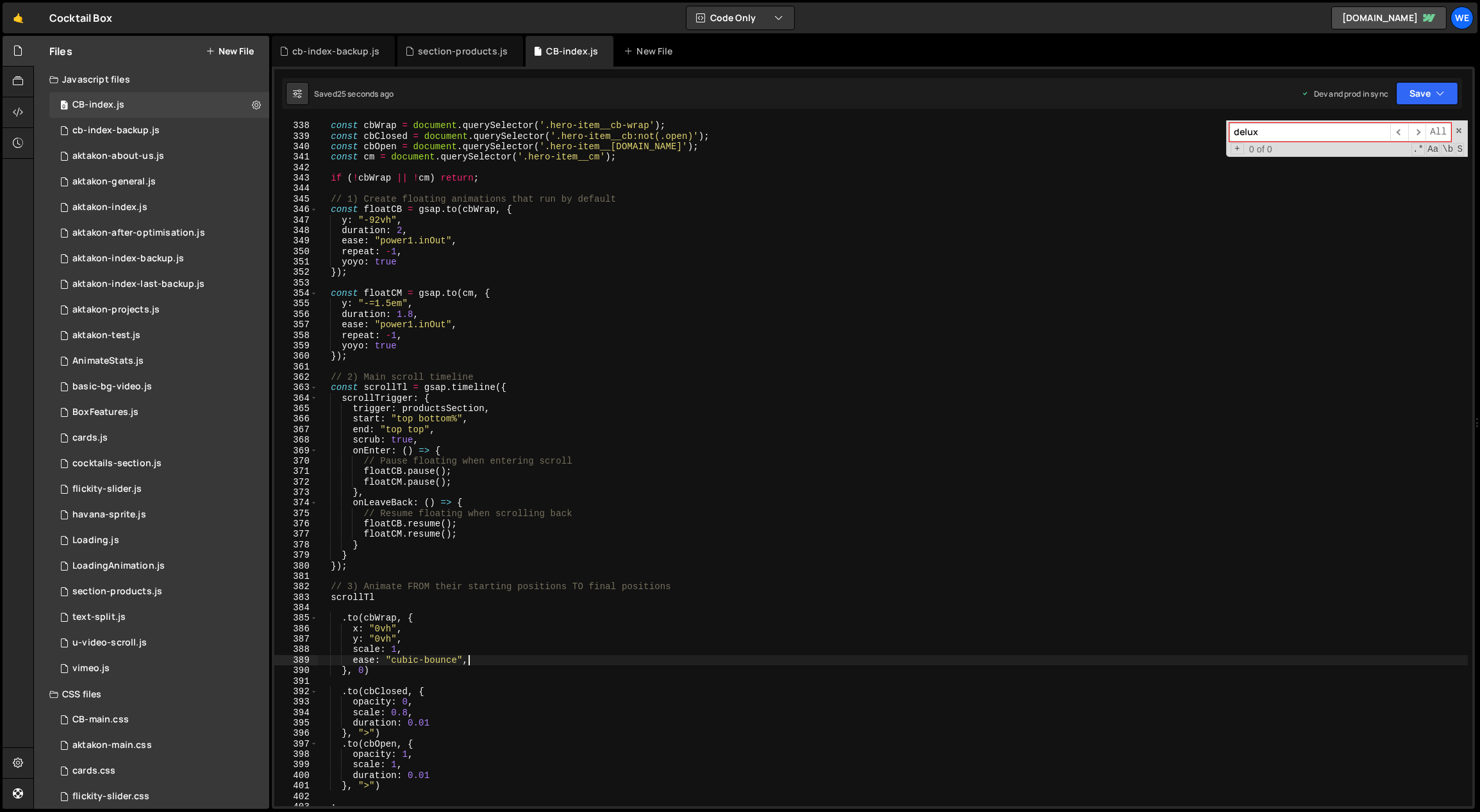
scroll to position [0, 3]
drag, startPoint x: 374, startPoint y: 732, endPoint x: 362, endPoint y: 732, distance: 12.0
click at [362, 732] on div "// Get elements const cbWrap = document . querySelector ( '.hero-item__cb-wrap'…" at bounding box center [893, 464] width 1151 height 708
click at [364, 733] on div "// Get elements const cbWrap = document . querySelector ( '.hero-item__cb-wrap'…" at bounding box center [893, 463] width 1150 height 686
click at [367, 733] on div "// Get elements const cbWrap = document . querySelector ( '.hero-item__cb-wrap'…" at bounding box center [893, 464] width 1151 height 708
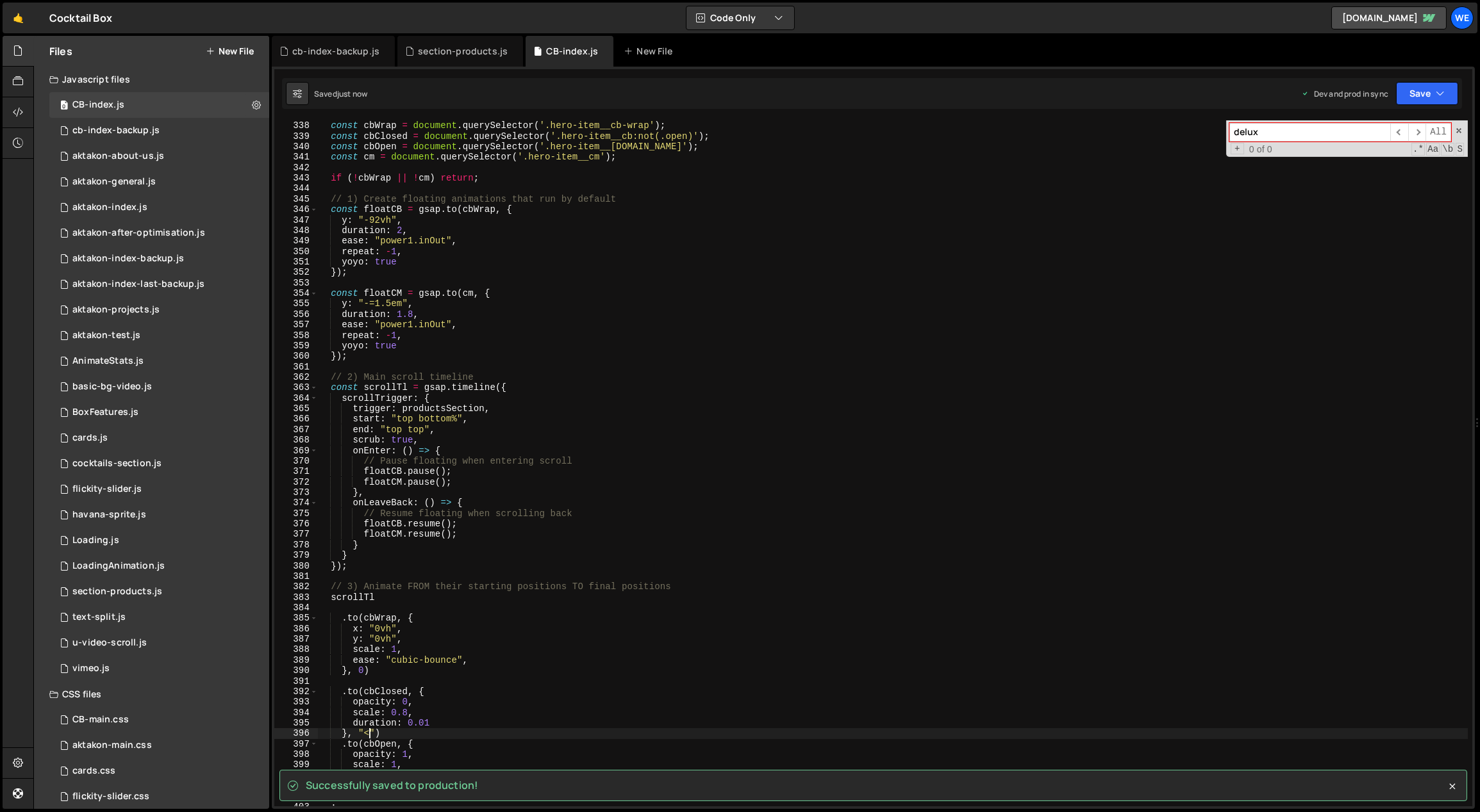
type textarea "}, "<")"
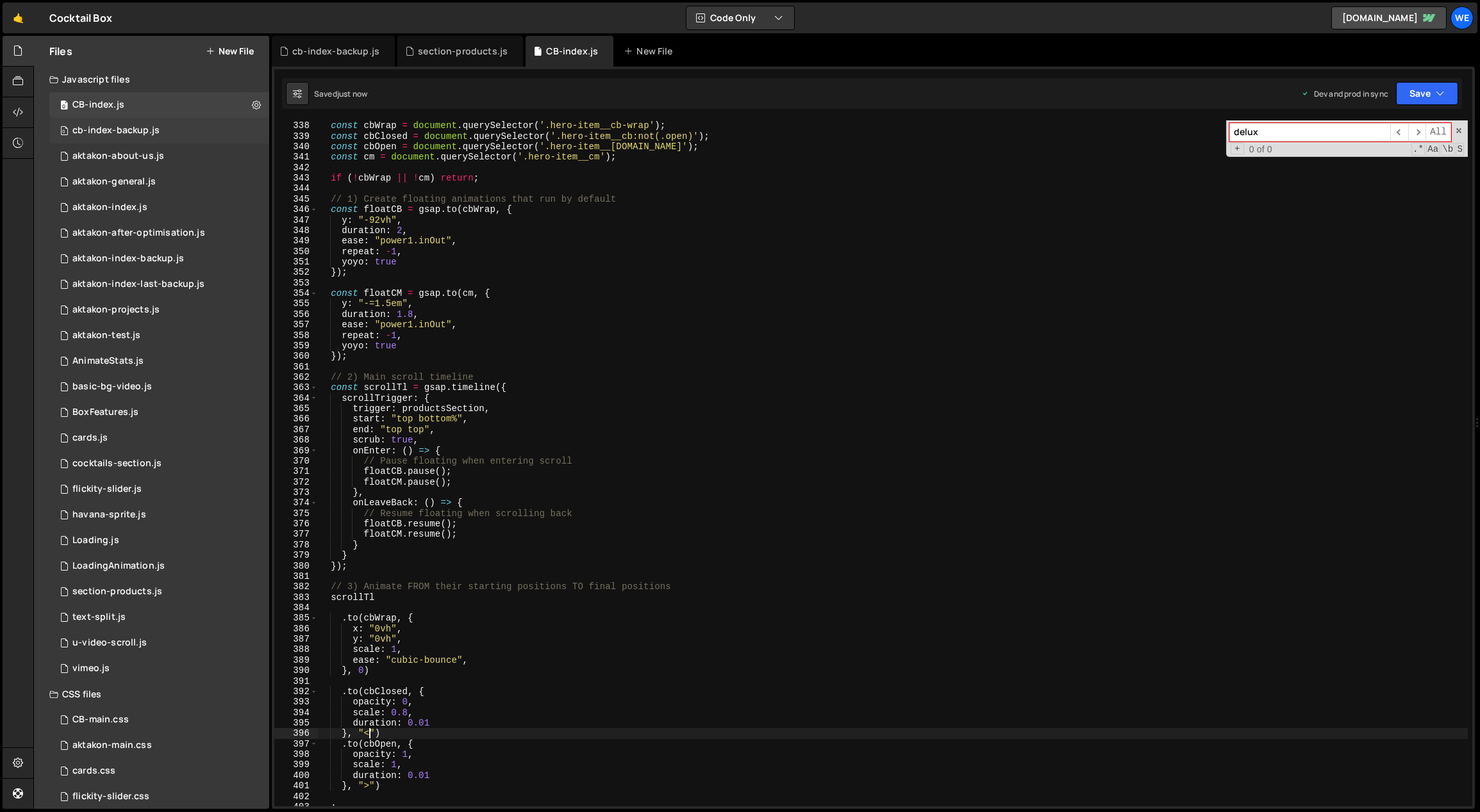
click at [132, 130] on div "cb-index-backup.js" at bounding box center [115, 131] width 87 height 11
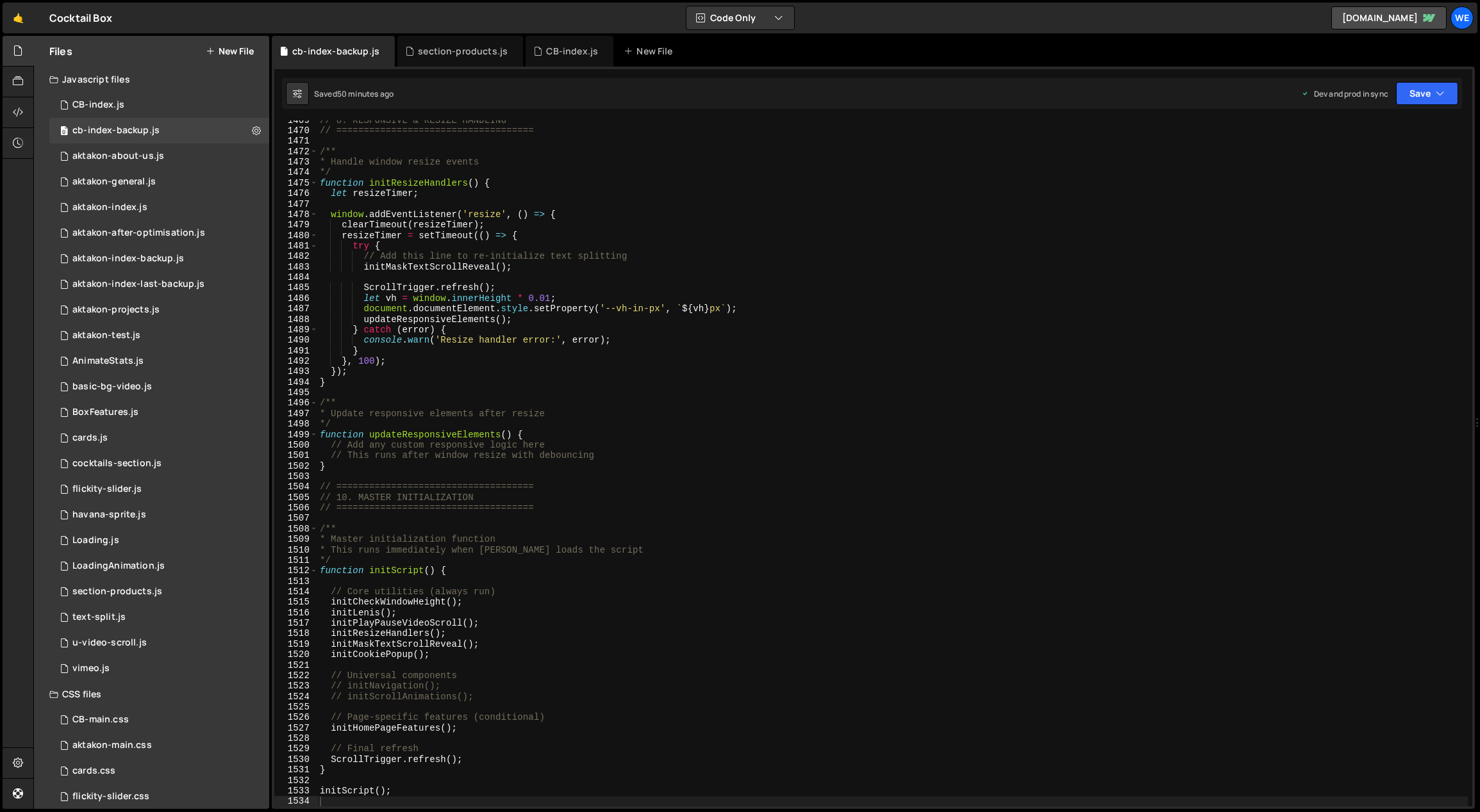
type textarea "*/"
click at [728, 427] on div "// 8. RESPONSIVE & RESIZE HANDLING // ==================================== /** …" at bounding box center [893, 469] width 1151 height 708
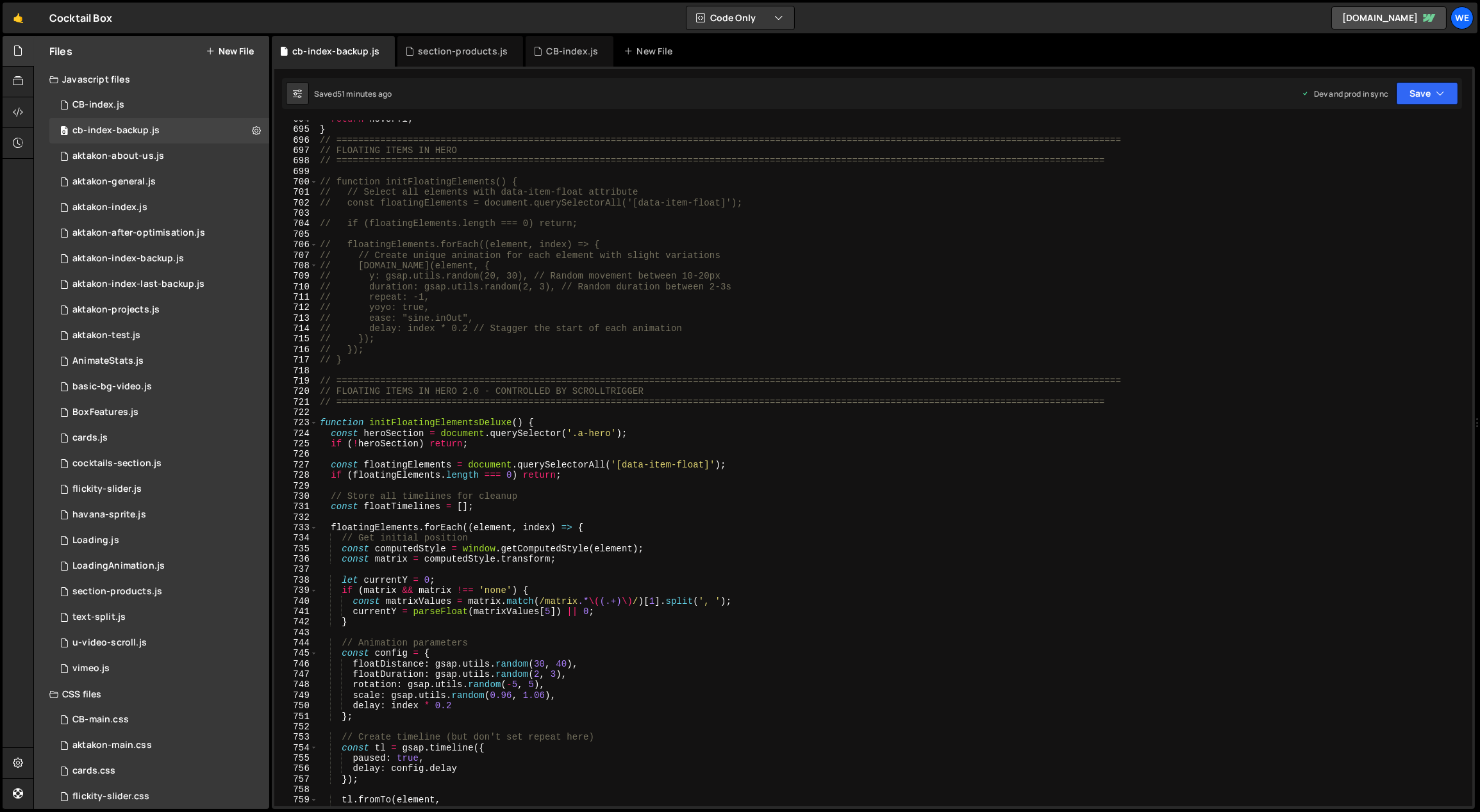
scroll to position [7290, 0]
click at [122, 106] on div "CB-index.js" at bounding box center [98, 105] width 51 height 11
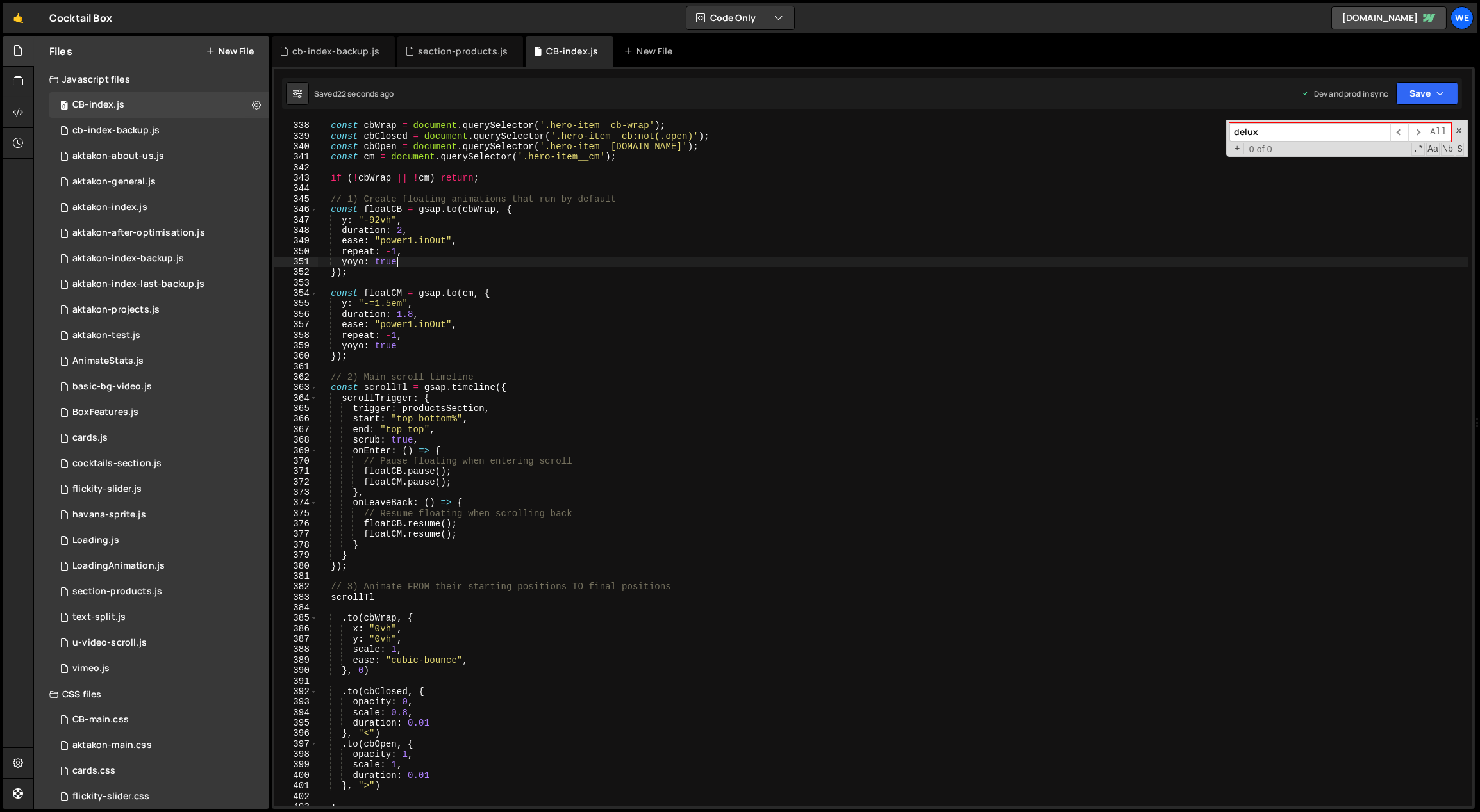
click at [651, 267] on div "// Get elements const cbWrap = document . querySelector ( '.hero-item__cb-wrap'…" at bounding box center [893, 464] width 1151 height 708
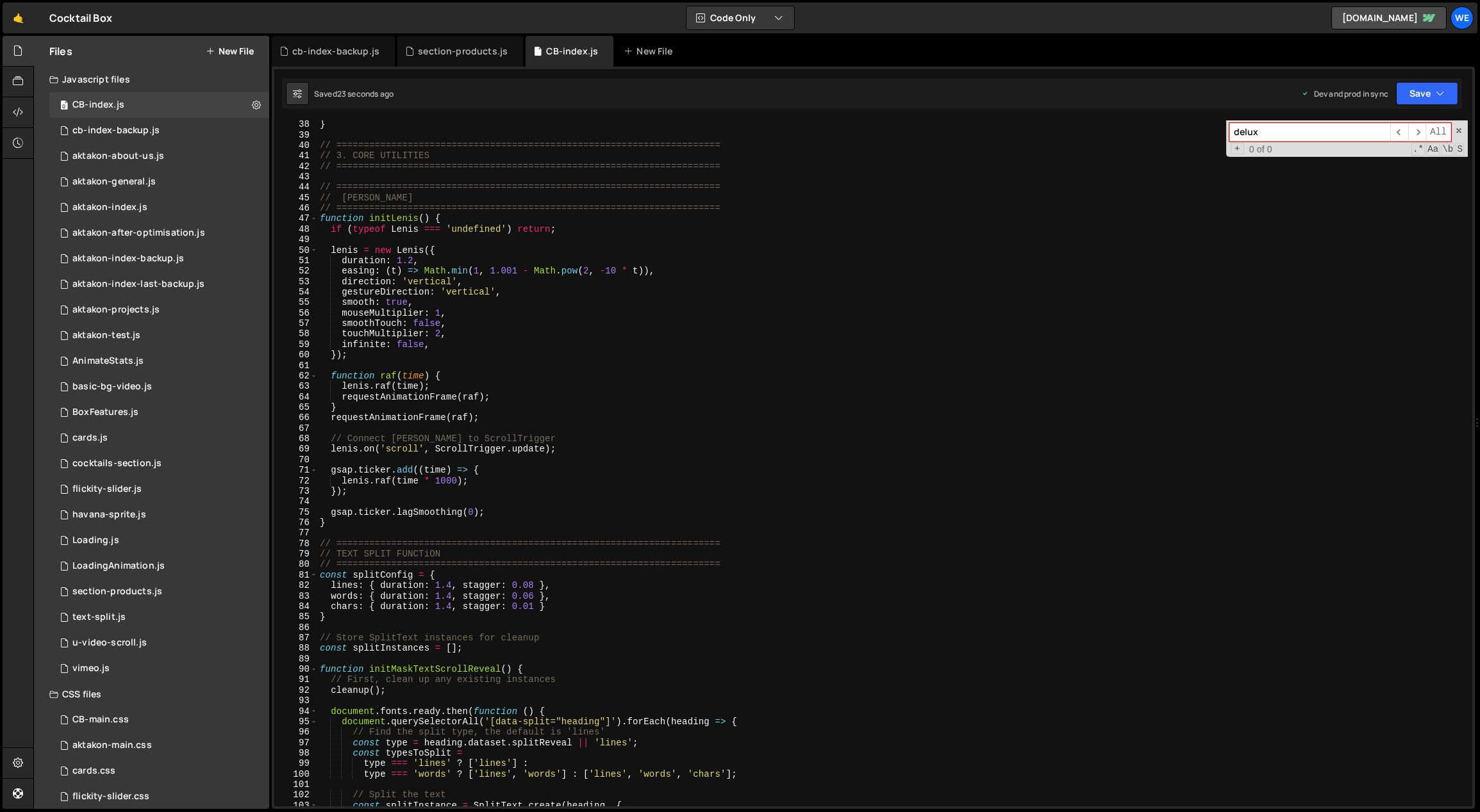
scroll to position [0, 0]
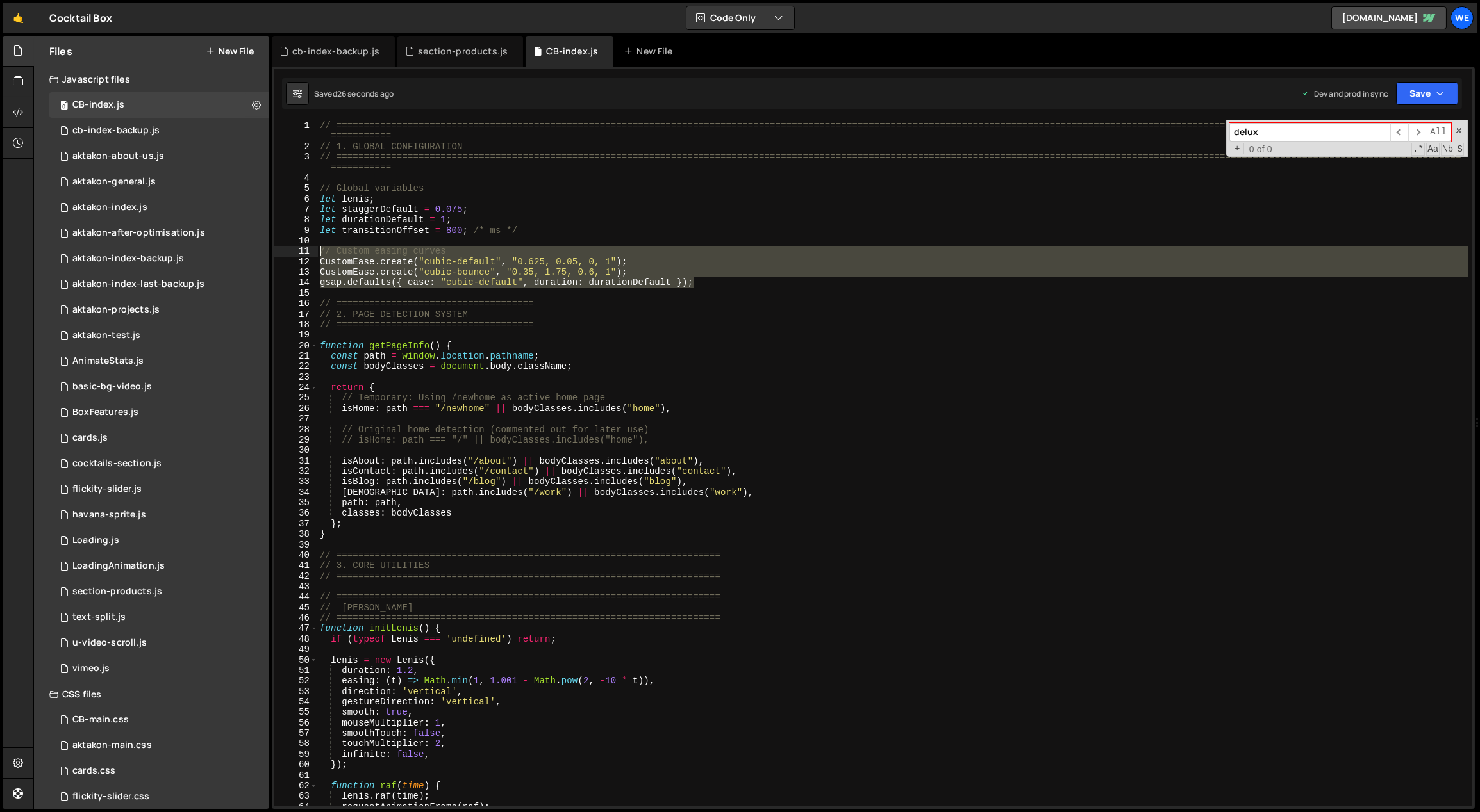
drag, startPoint x: 733, startPoint y: 282, endPoint x: 306, endPoint y: 253, distance: 428.0
click at [306, 253] on div "yoyo: true 1 2 3 4 5 6 7 8 9 10 11 12 13 14 15 16 17 18 19 20 21 22 23 24 25 26…" at bounding box center [874, 463] width 1198 height 686
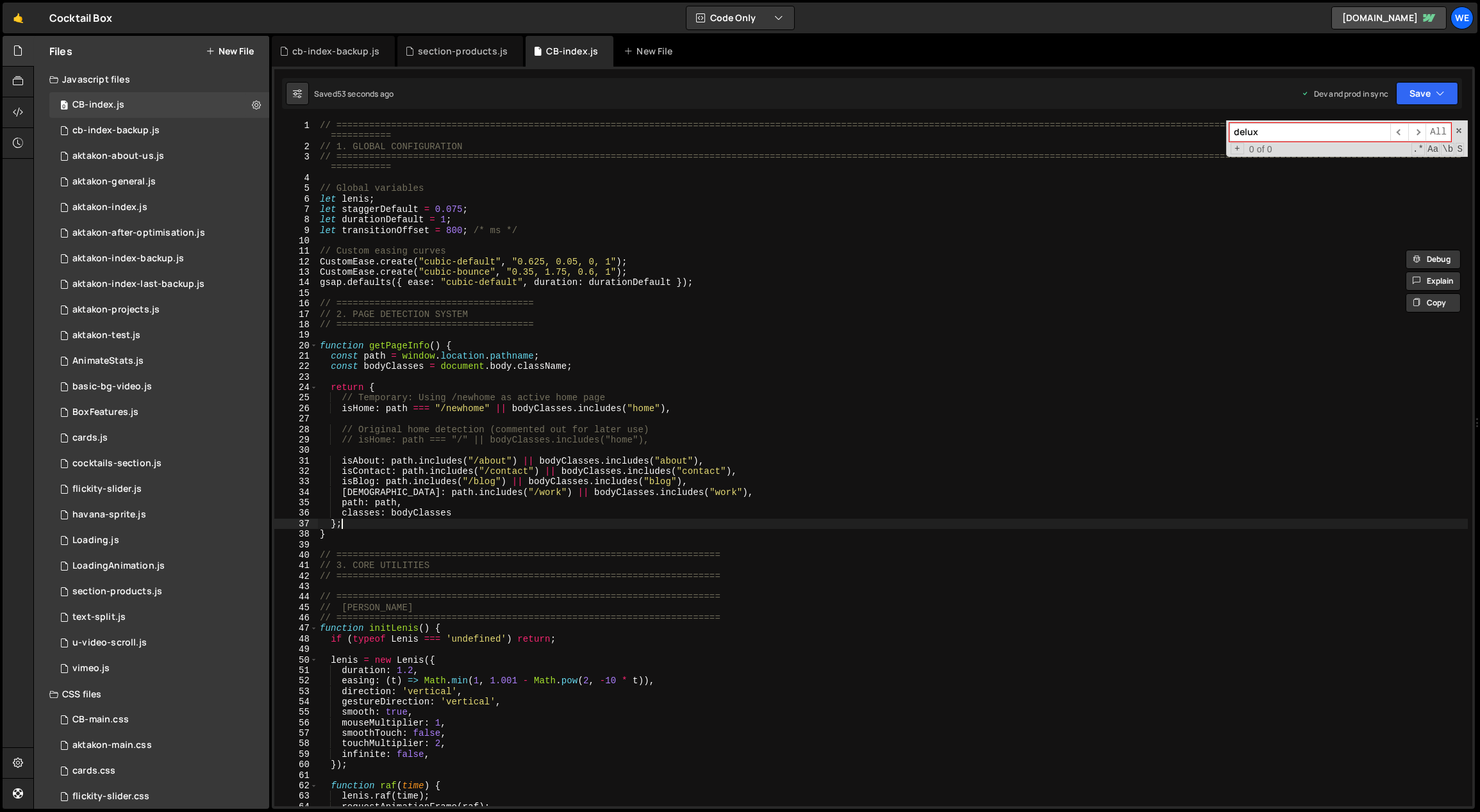
click at [614, 524] on div "// ============================================================================…" at bounding box center [893, 478] width 1151 height 718
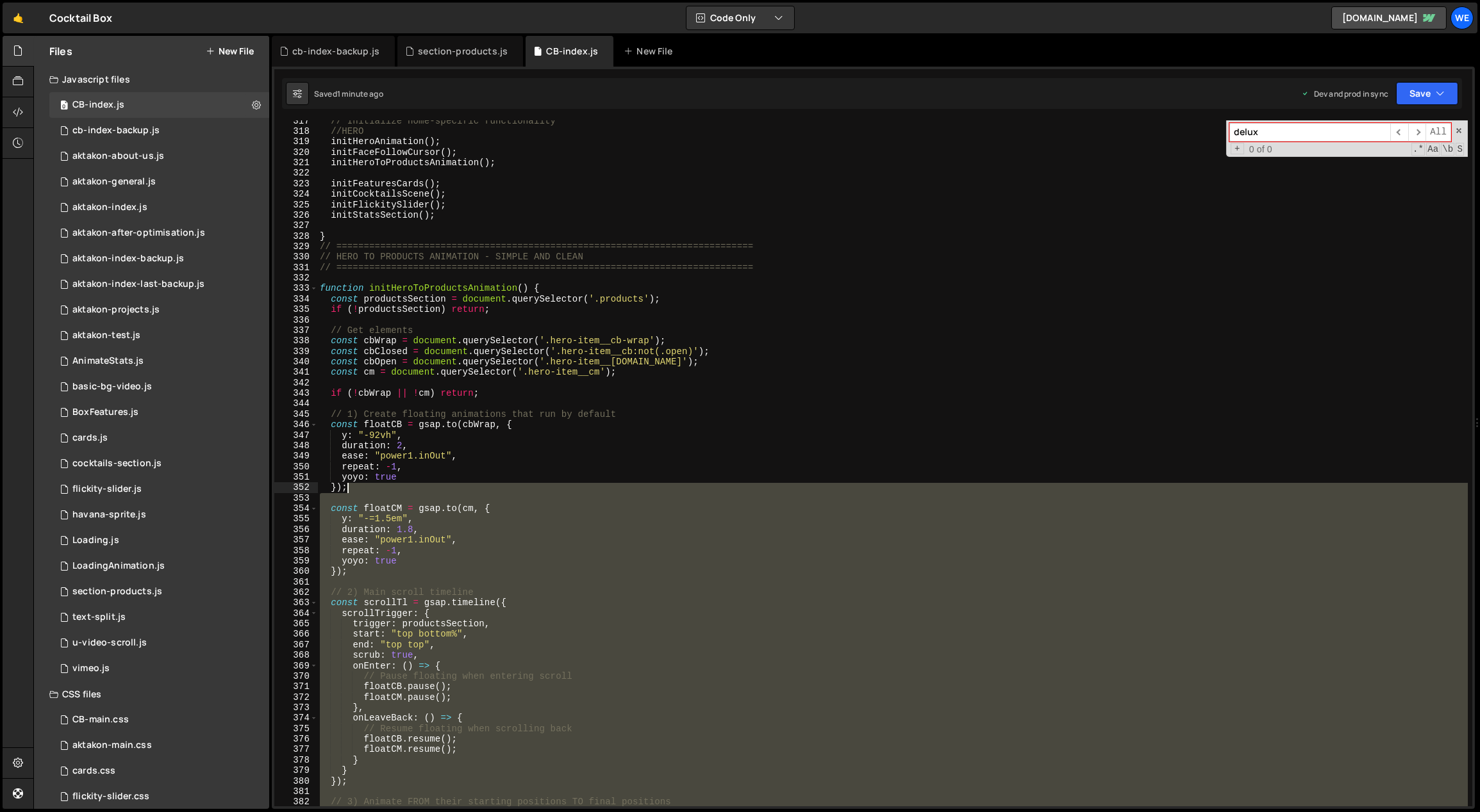
scroll to position [3337, 0]
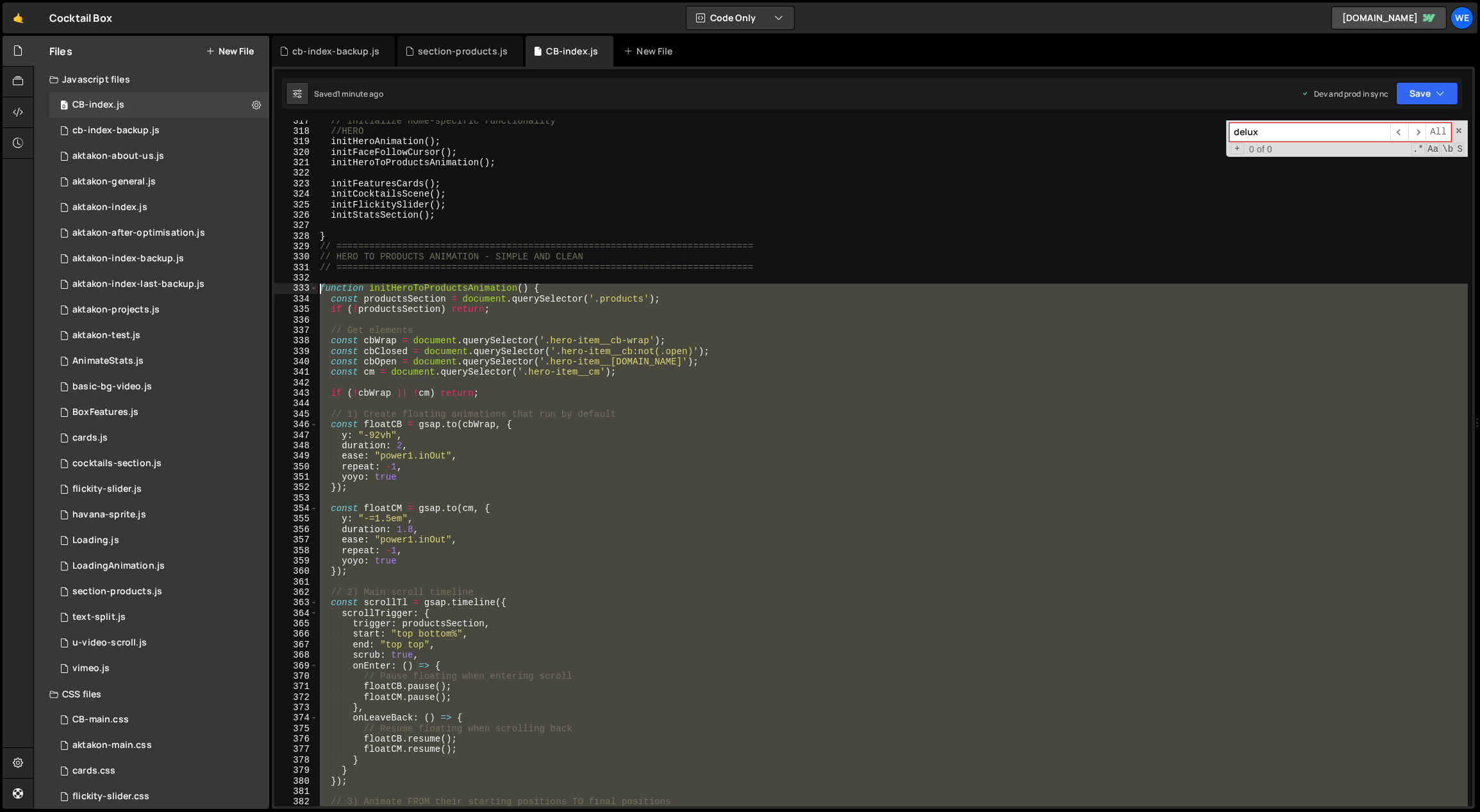
drag, startPoint x: 425, startPoint y: 725, endPoint x: 320, endPoint y: 287, distance: 450.4
click at [320, 287] on div "// Initialize home-specific functionality //HERO initHeroAnimation ( ) ; initFa…" at bounding box center [893, 470] width 1151 height 708
click at [545, 436] on div "// Initialize home-specific functionality //HERO initHeroAnimation ( ) ; initFa…" at bounding box center [893, 463] width 1150 height 686
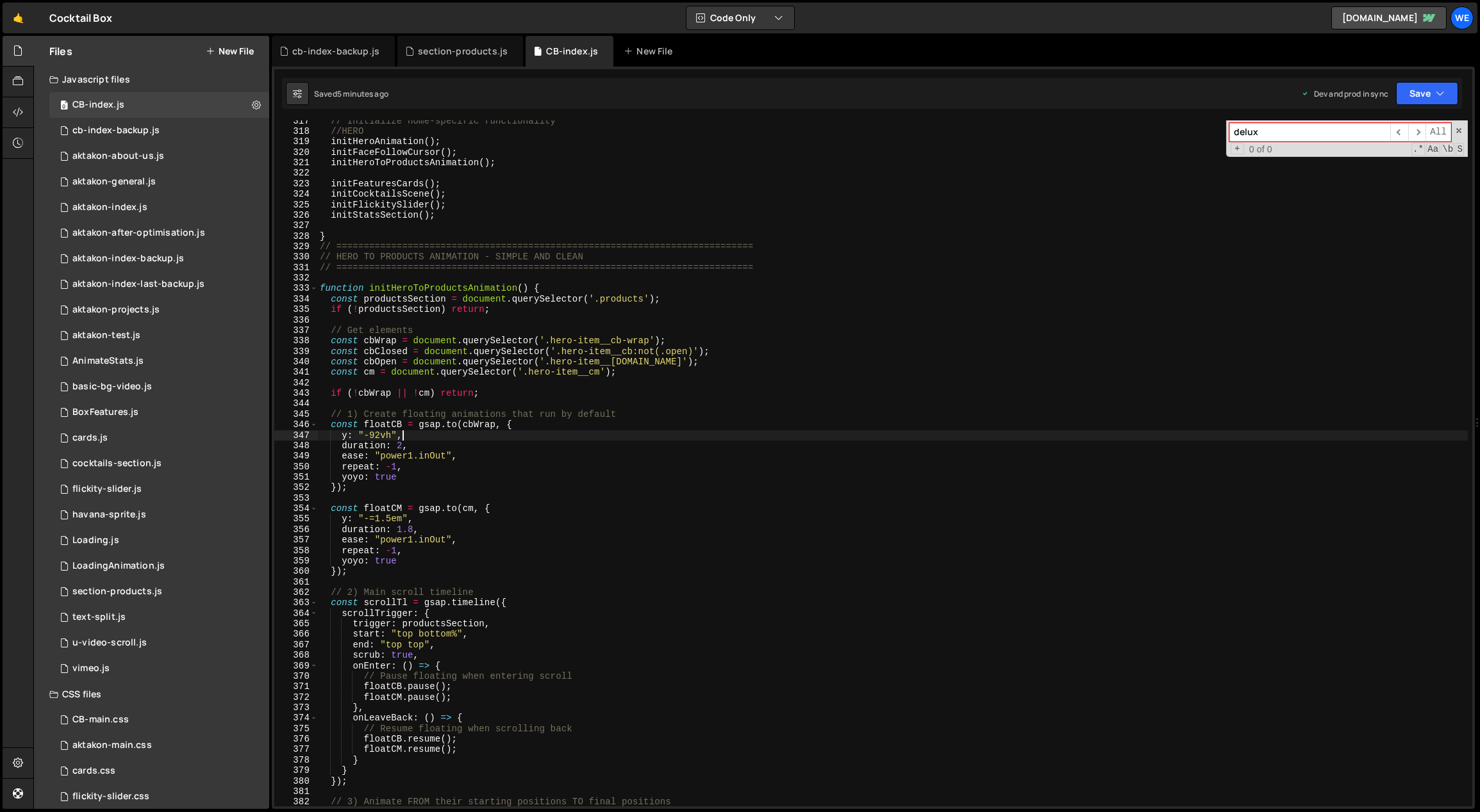
click at [498, 454] on div "// Initialize home-specific functionality //HERO initHeroAnimation ( ) ; initFa…" at bounding box center [893, 470] width 1151 height 708
drag, startPoint x: 444, startPoint y: 457, endPoint x: 391, endPoint y: 458, distance: 53.0
click at [384, 454] on div "// Initialize home-specific functionality //HERO initHeroAnimation ( ) ; initFa…" at bounding box center [893, 470] width 1151 height 708
click at [537, 481] on div "// Initialize home-specific functionality //HERO initHeroAnimation ( ) ; initFa…" at bounding box center [893, 470] width 1151 height 708
drag, startPoint x: 447, startPoint y: 457, endPoint x: 381, endPoint y: 454, distance: 66.1
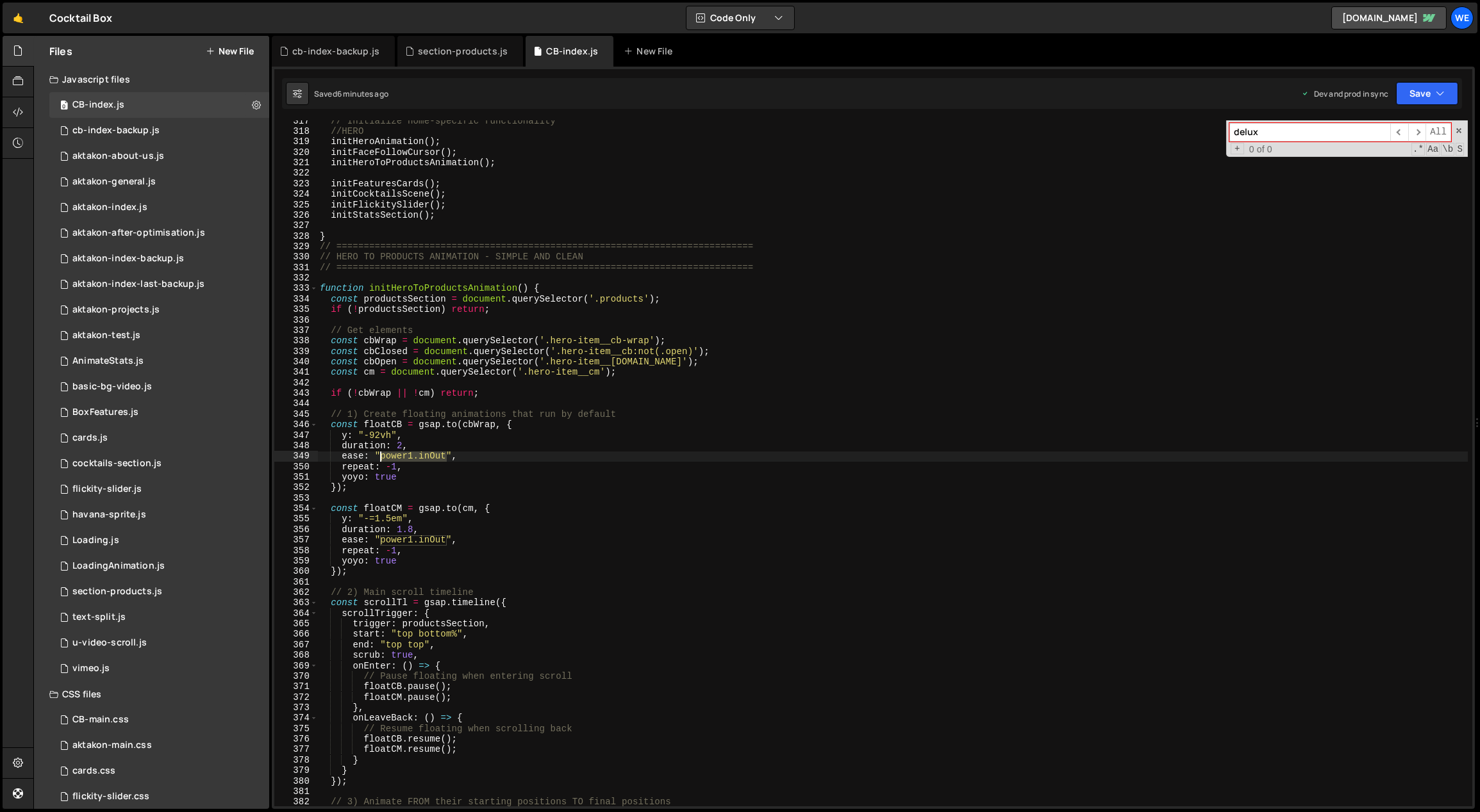
click at [381, 454] on div "// Initialize home-specific functionality //HERO initHeroAnimation ( ) ; initFa…" at bounding box center [893, 470] width 1151 height 708
click at [429, 444] on div "// Initialize home-specific functionality //HERO initHeroAnimation ( ) ; initFa…" at bounding box center [893, 470] width 1151 height 708
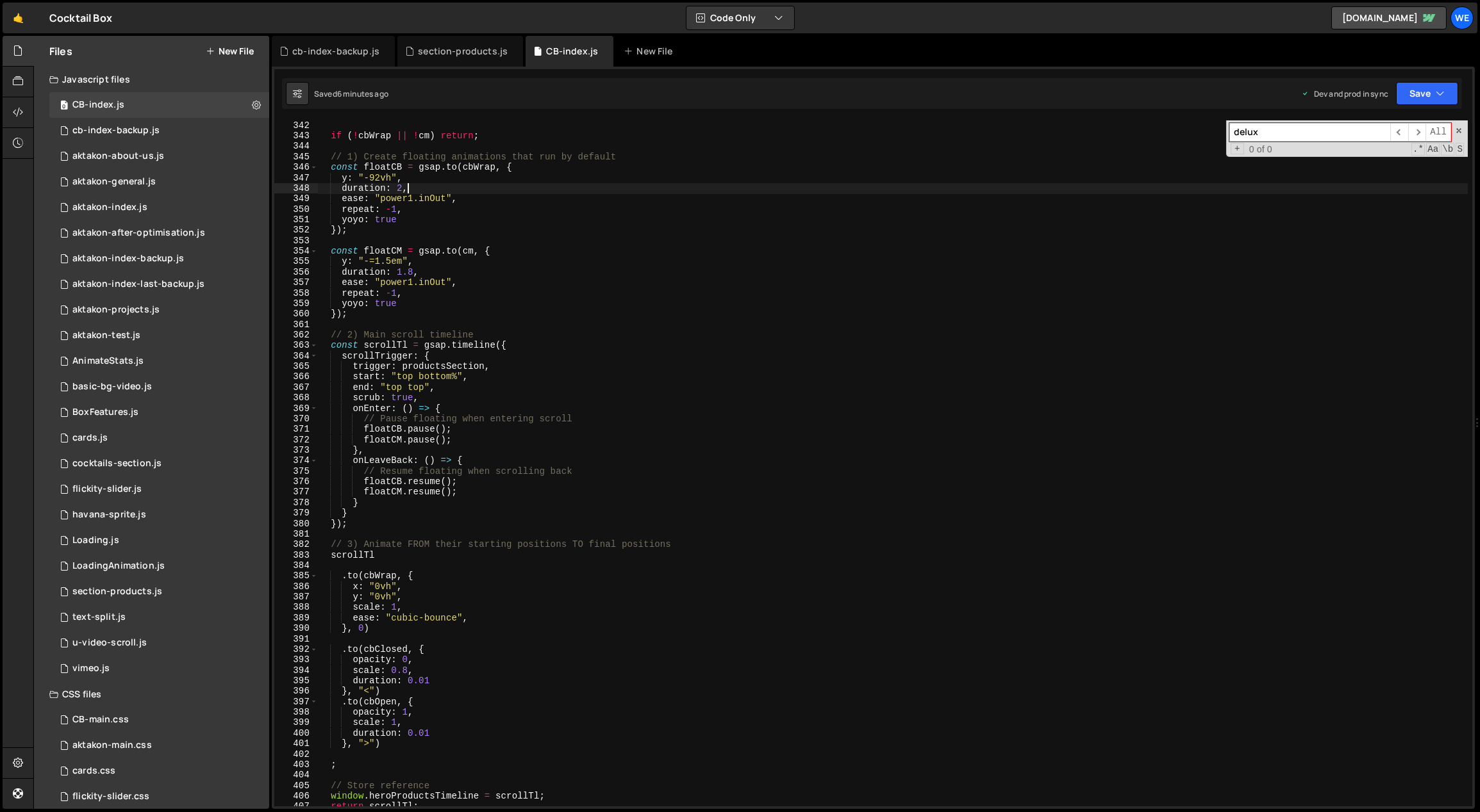
scroll to position [3595, 0]
drag, startPoint x: 446, startPoint y: 280, endPoint x: 418, endPoint y: 332, distance: 59.1
click at [381, 283] on div "if ( ! cbWrap || ! cm ) return ; // 1) Create floating animations that run by d…" at bounding box center [893, 474] width 1151 height 708
drag, startPoint x: 456, startPoint y: 617, endPoint x: 394, endPoint y: 618, distance: 62.0
click at [394, 617] on div "if ( ! cbWrap || ! cm ) return ; // 1) Create floating animations that run by d…" at bounding box center [893, 474] width 1151 height 708
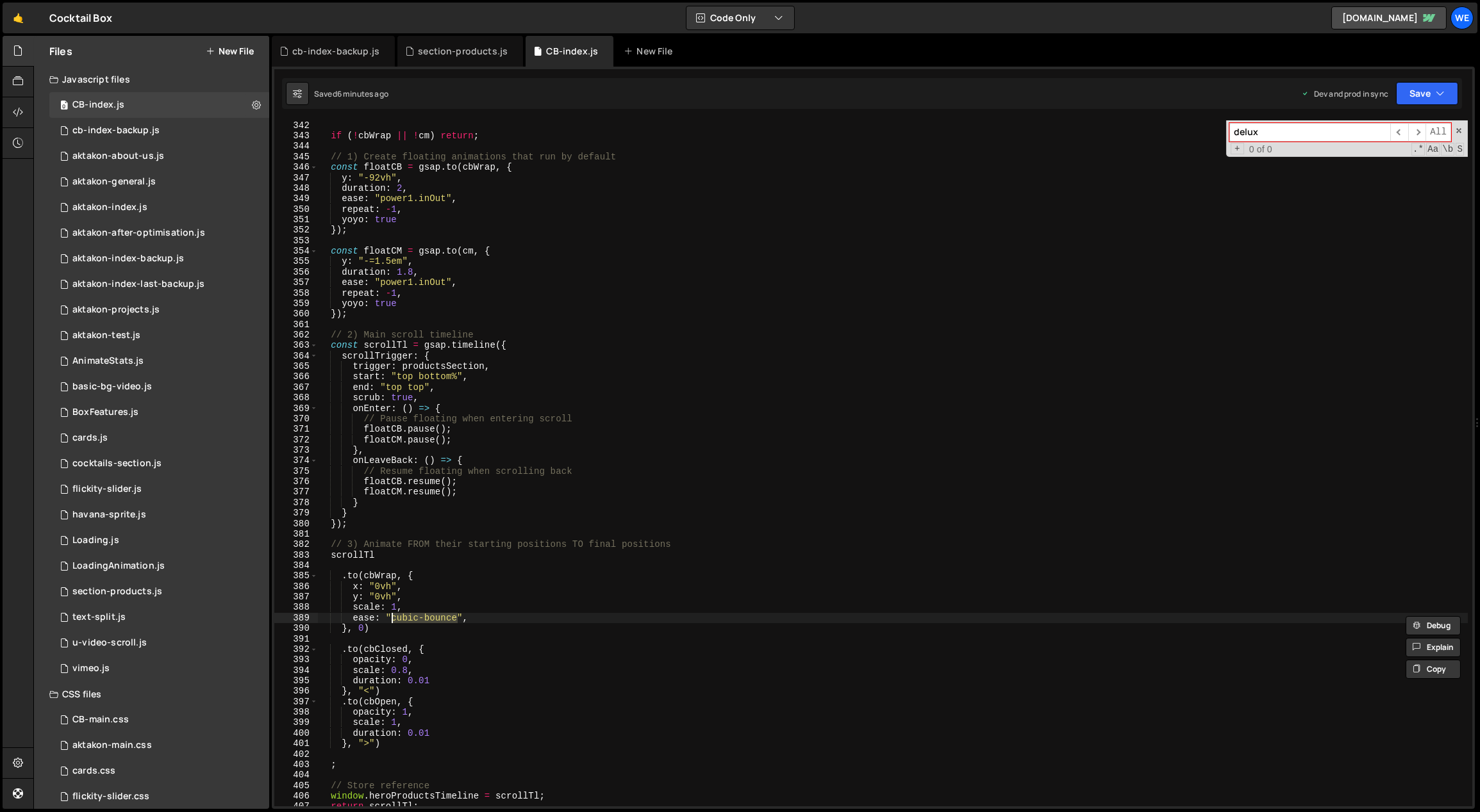
click at [433, 619] on div "if ( ! cbWrap || ! cm ) return ; // 1) Create floating animations that run by d…" at bounding box center [893, 463] width 1150 height 686
drag, startPoint x: 441, startPoint y: 617, endPoint x: 392, endPoint y: 619, distance: 49.0
click at [392, 618] on div "if ( ! cbWrap || ! cm ) return ; // 1) Create floating animations that run by d…" at bounding box center [893, 474] width 1151 height 708
paste textarea "power1.inOut"
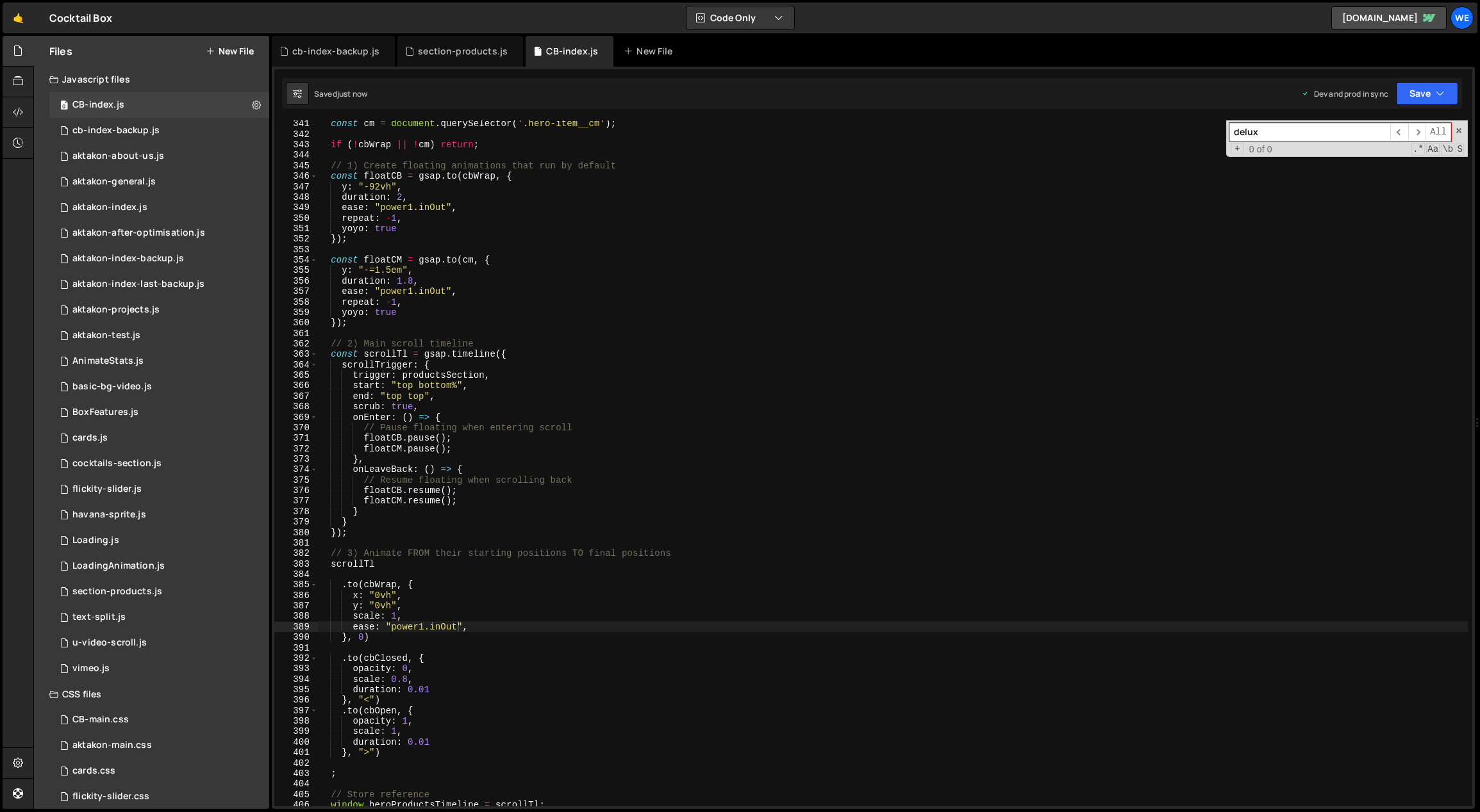
scroll to position [3553, 0]
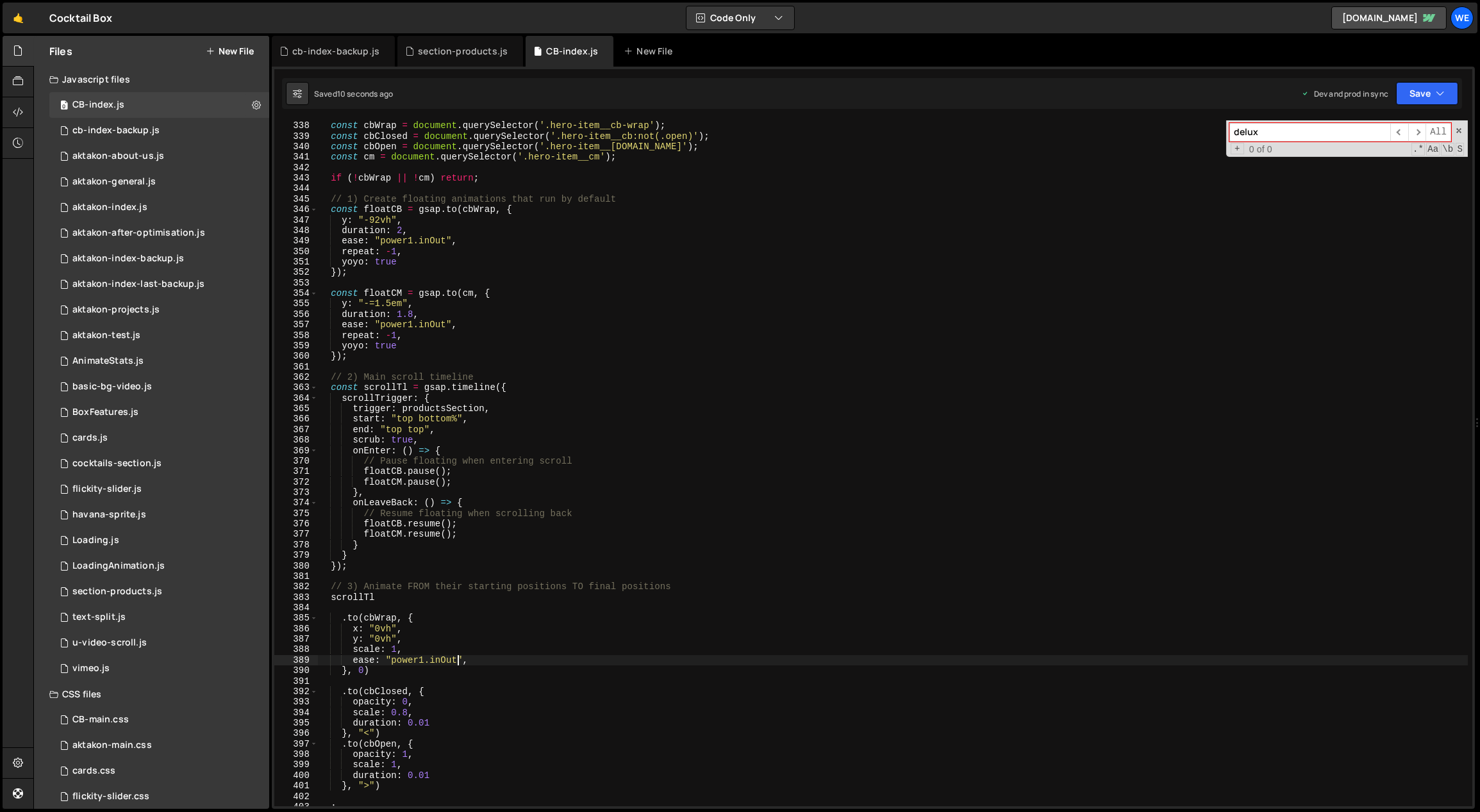
click at [455, 660] on div "// Get elements const cbWrap = document . querySelector ( '.hero-item__cb-wrap'…" at bounding box center [893, 464] width 1151 height 708
drag, startPoint x: 455, startPoint y: 660, endPoint x: 398, endPoint y: 661, distance: 57.0
click at [398, 661] on div "// Get elements const cbWrap = document . querySelector ( '.hero-item__cb-wrap'…" at bounding box center [893, 464] width 1151 height 708
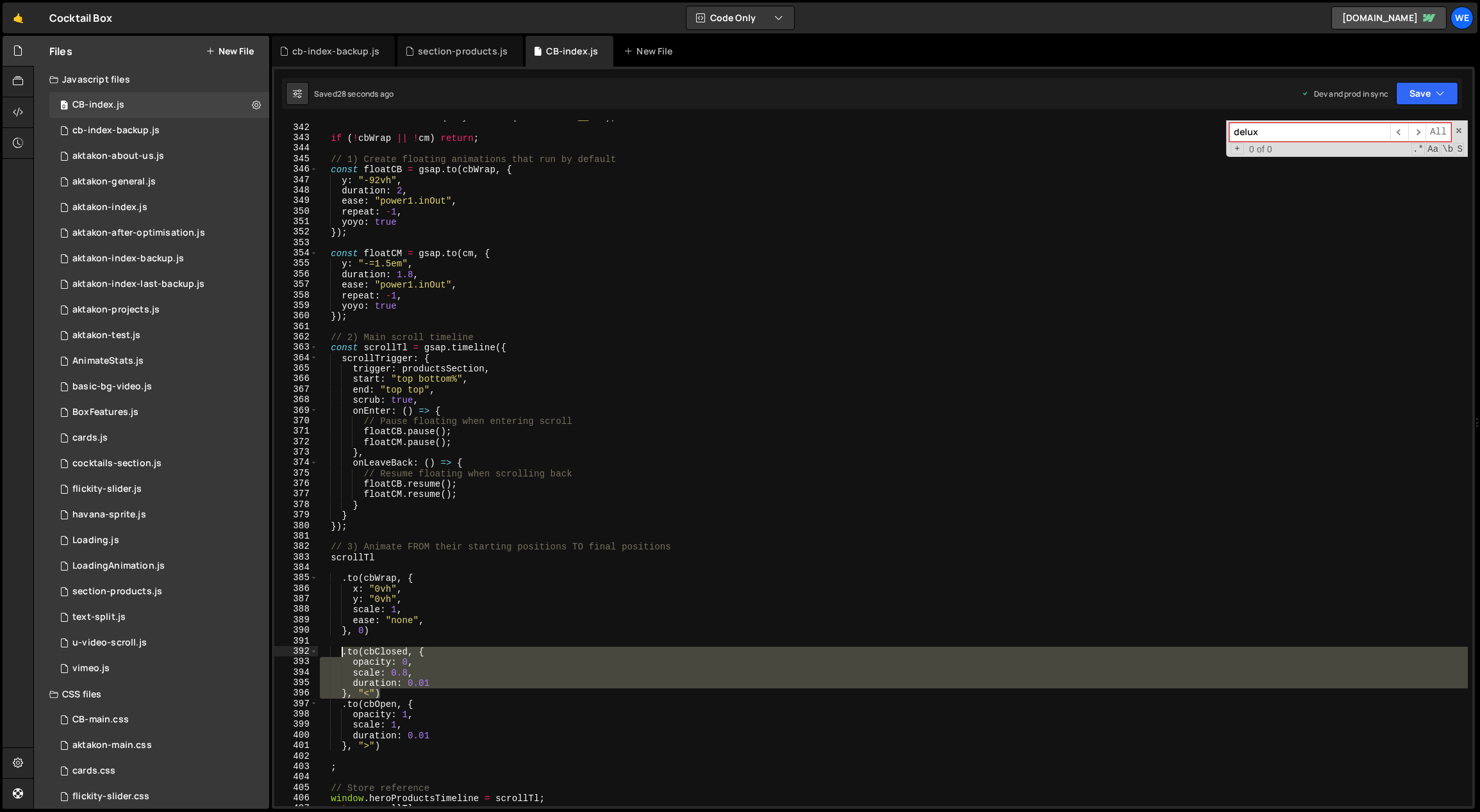
drag, startPoint x: 381, startPoint y: 693, endPoint x: 341, endPoint y: 649, distance: 59.5
click at [341, 649] on div "const cm = document . querySelector ( '.hero-item__cm' ) ; if ( ! cbWrap || ! c…" at bounding box center [893, 466] width 1151 height 708
click at [404, 690] on div "const cm = document . querySelector ( '.hero-item__cm' ) ; if ( ! cbWrap || ! c…" at bounding box center [893, 463] width 1150 height 686
type textarea "}, "<")"
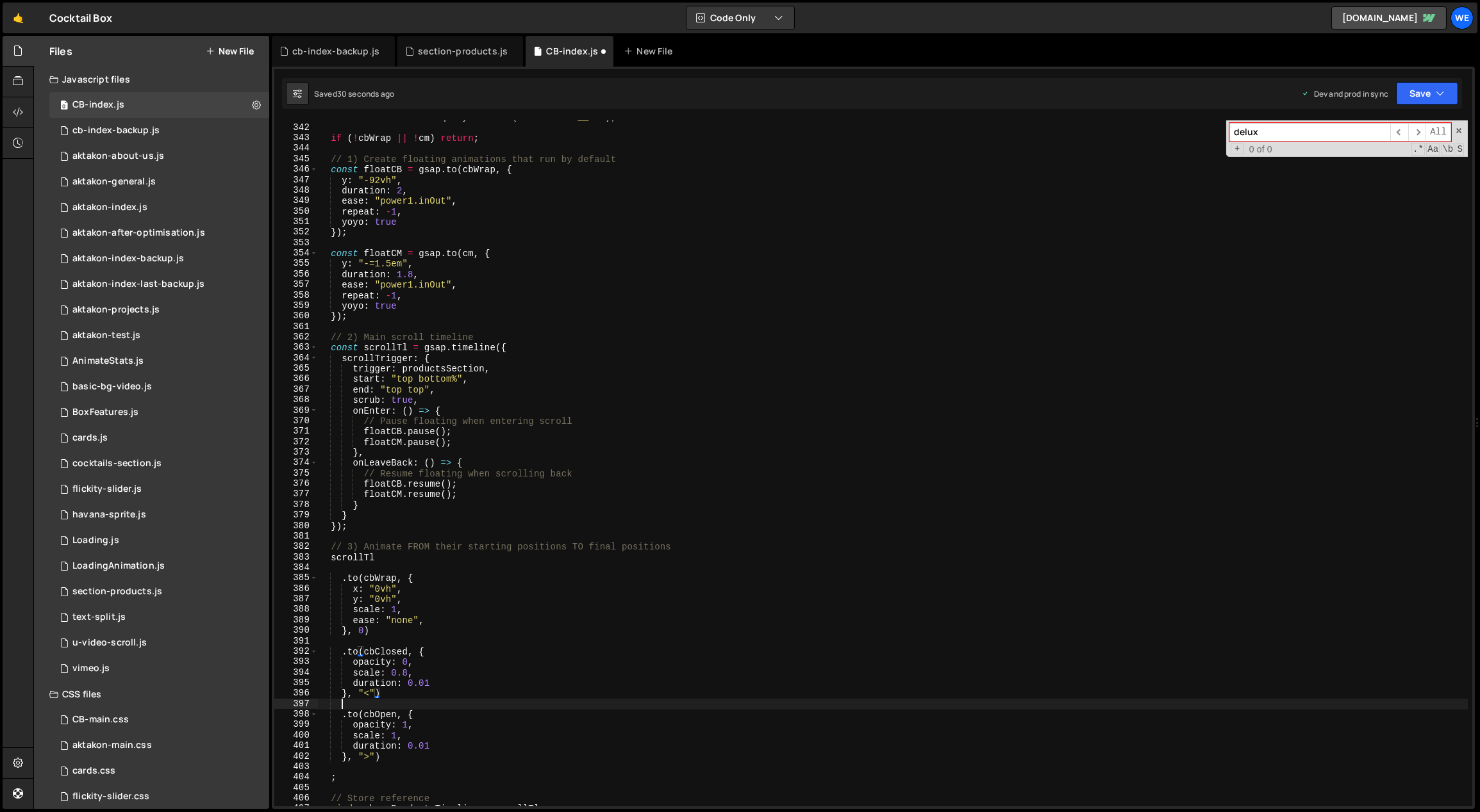
scroll to position [0, 0]
paste textarea "}, "<")"
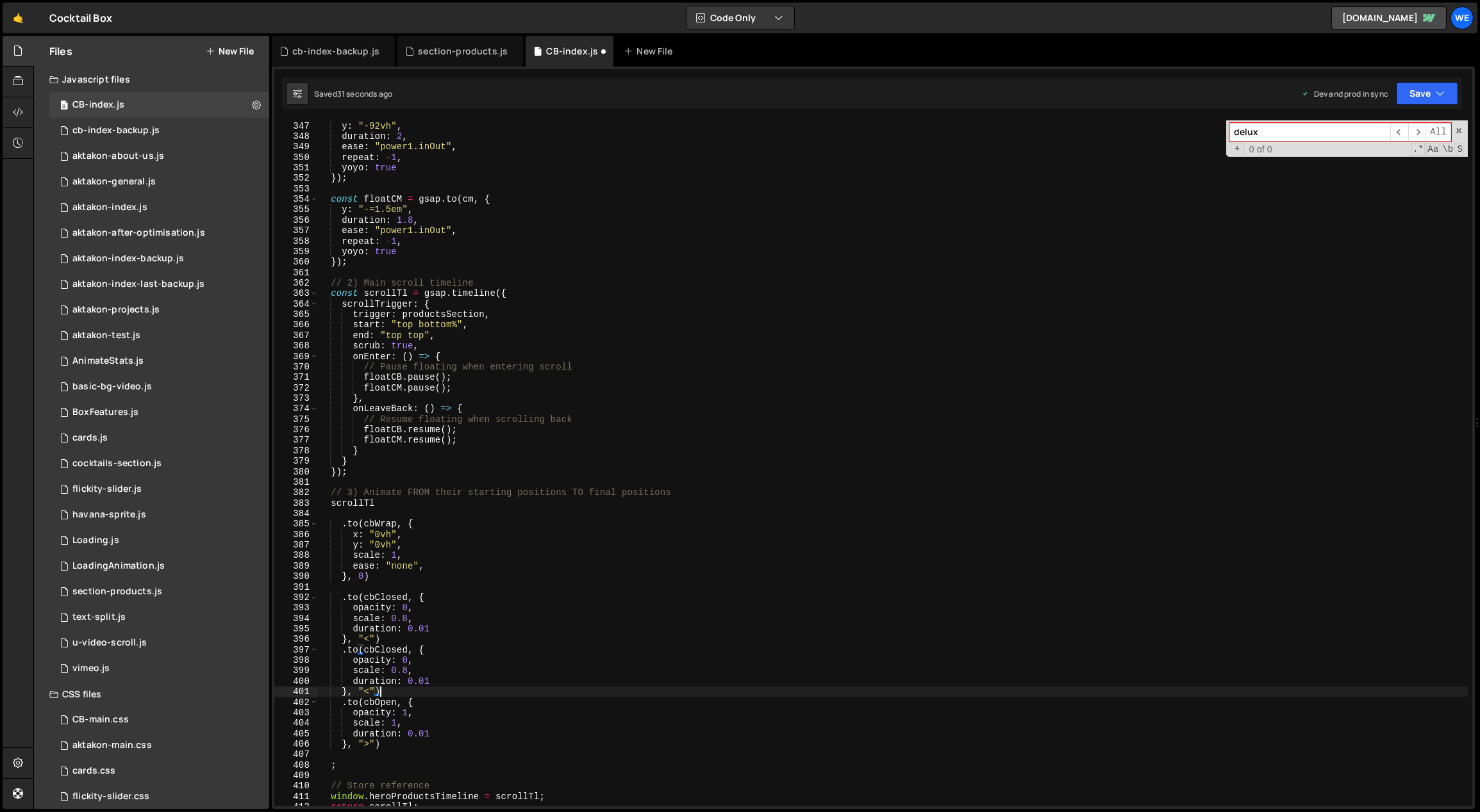
scroll to position [3647, 0]
drag, startPoint x: 405, startPoint y: 669, endPoint x: 353, endPoint y: 672, distance: 52.1
click at [353, 672] on div "const floatCB = gsap . to ( cbWrap , { y : "-92vh" , duration : 2 , ease : "pow…" at bounding box center [893, 464] width 1151 height 708
type textarea "scale: 0.8,"
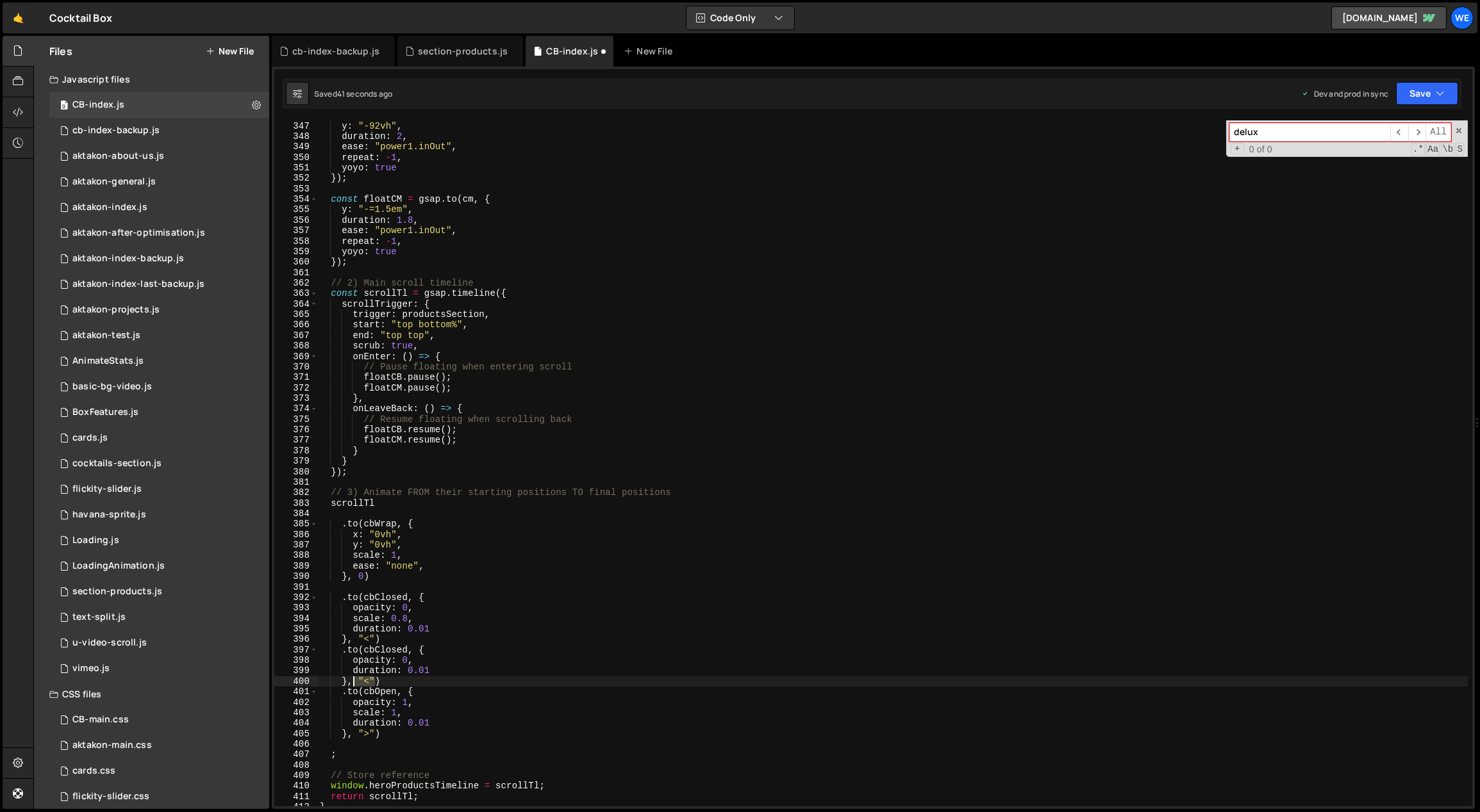
drag, startPoint x: 375, startPoint y: 679, endPoint x: 353, endPoint y: 680, distance: 22.0
click at [353, 680] on div "const floatCB = gsap . to ( cbWrap , { y : "-92vh" , duration : 2 , ease : "pow…" at bounding box center [893, 464] width 1151 height 708
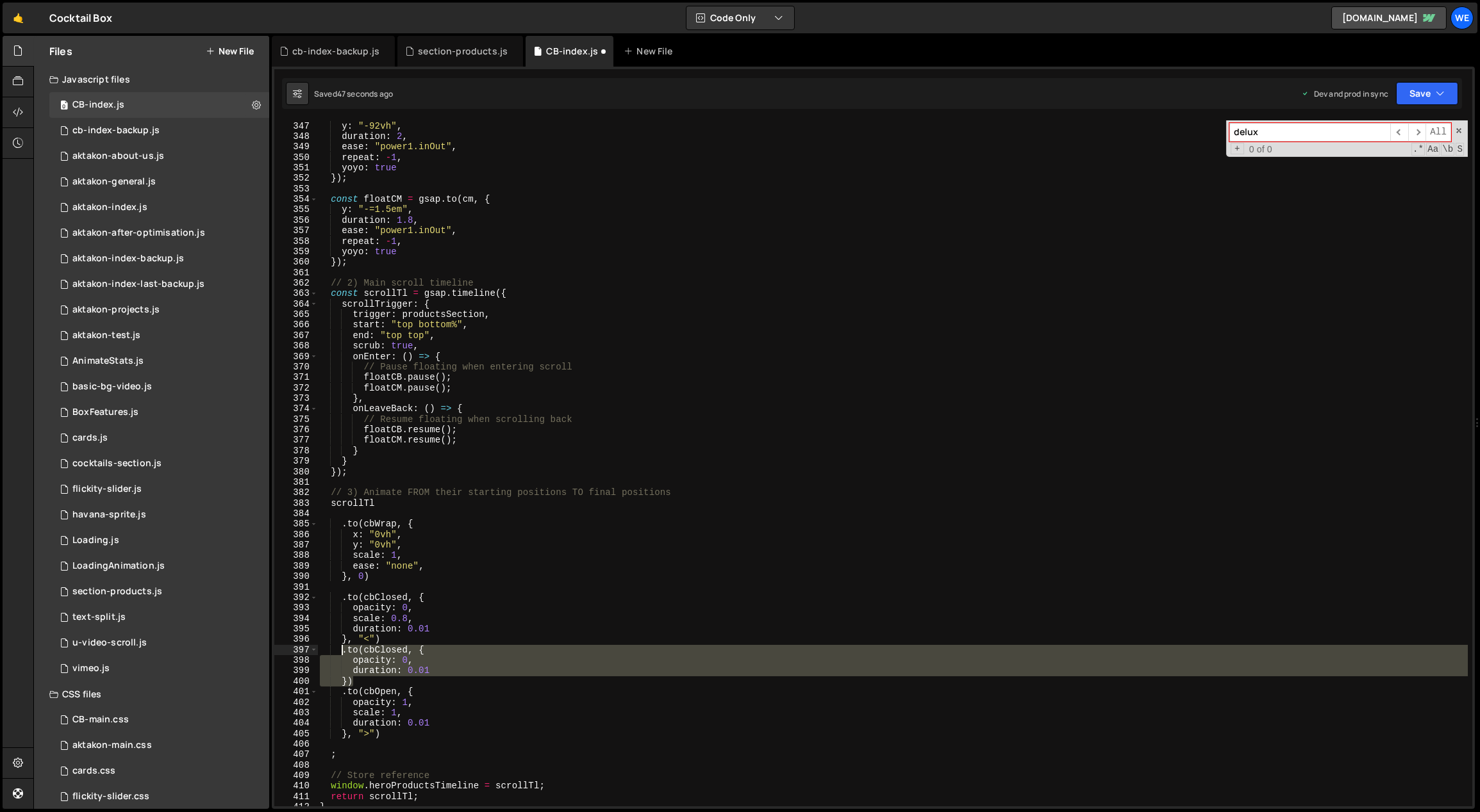
drag, startPoint x: 360, startPoint y: 680, endPoint x: 341, endPoint y: 653, distance: 33.0
click at [341, 653] on div "const floatCB = gsap . to ( cbWrap , { y : "-92vh" , duration : 2 , ease : "pow…" at bounding box center [893, 464] width 1151 height 708
type textarea ".to(cbClosed, { opacity: 0,"
click at [397, 515] on div "const floatCB = gsap . to ( cbWrap , { y : "-92vh" , duration : 2 , ease : "pow…" at bounding box center [893, 464] width 1151 height 708
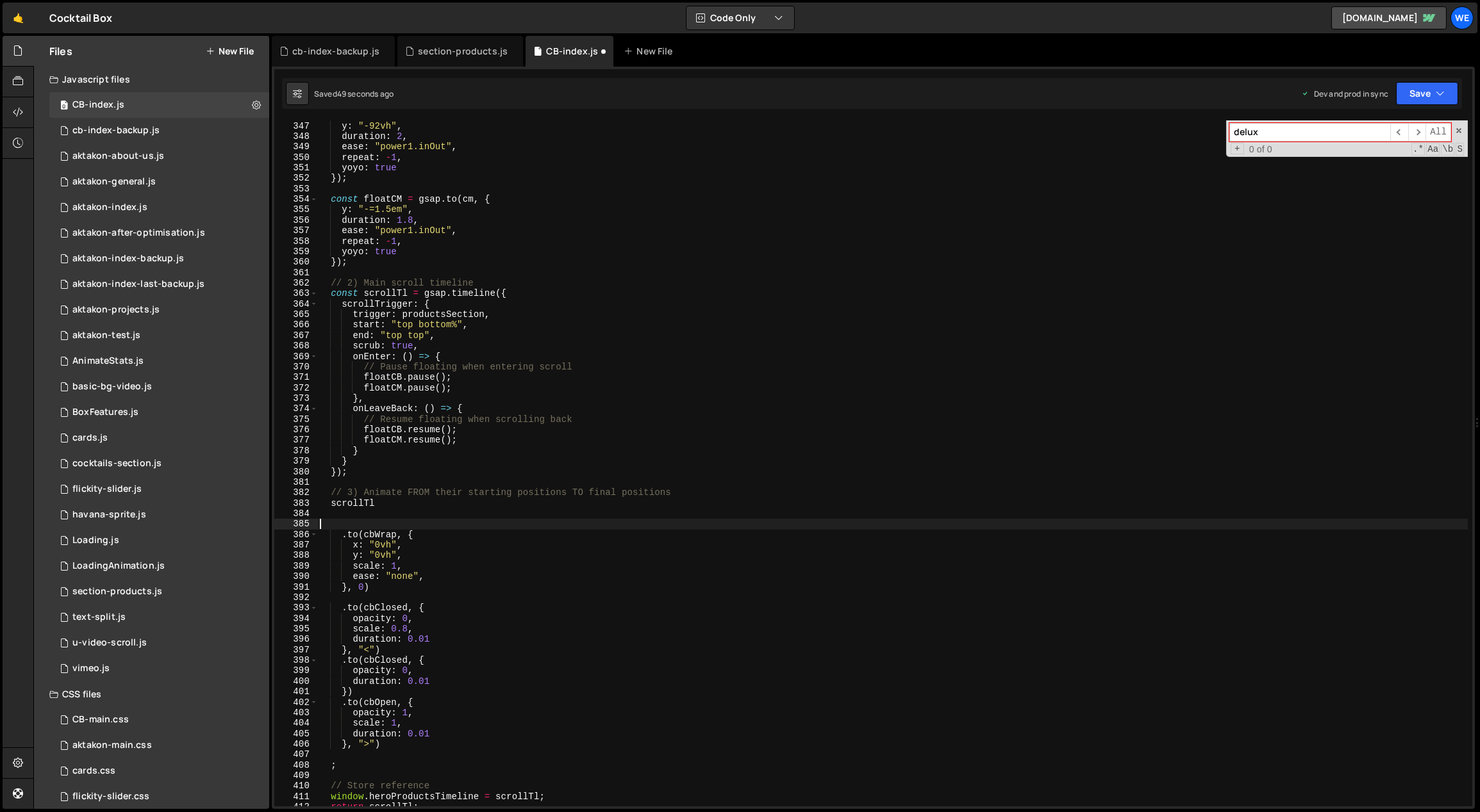
paste textarea "})"
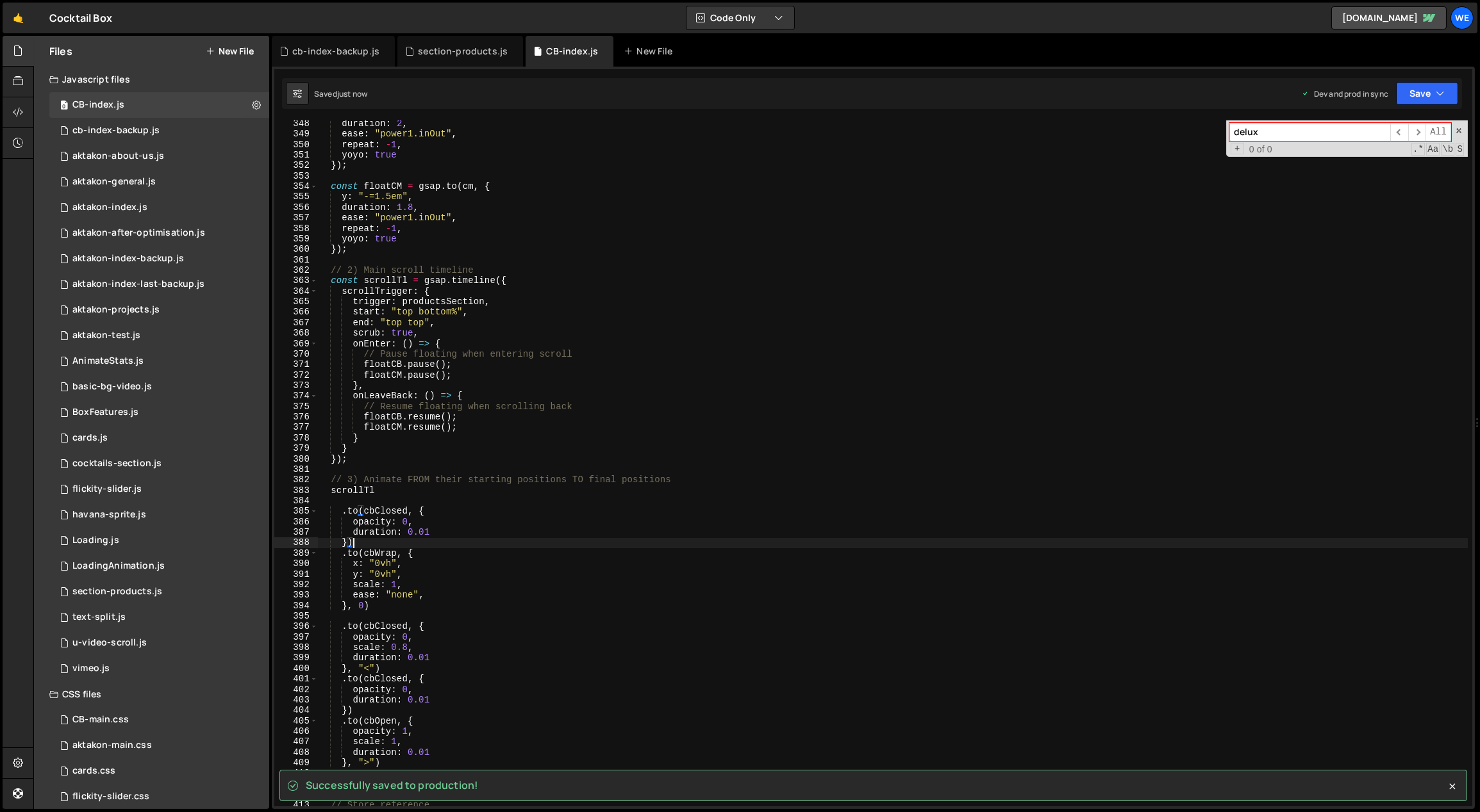
scroll to position [3708, 0]
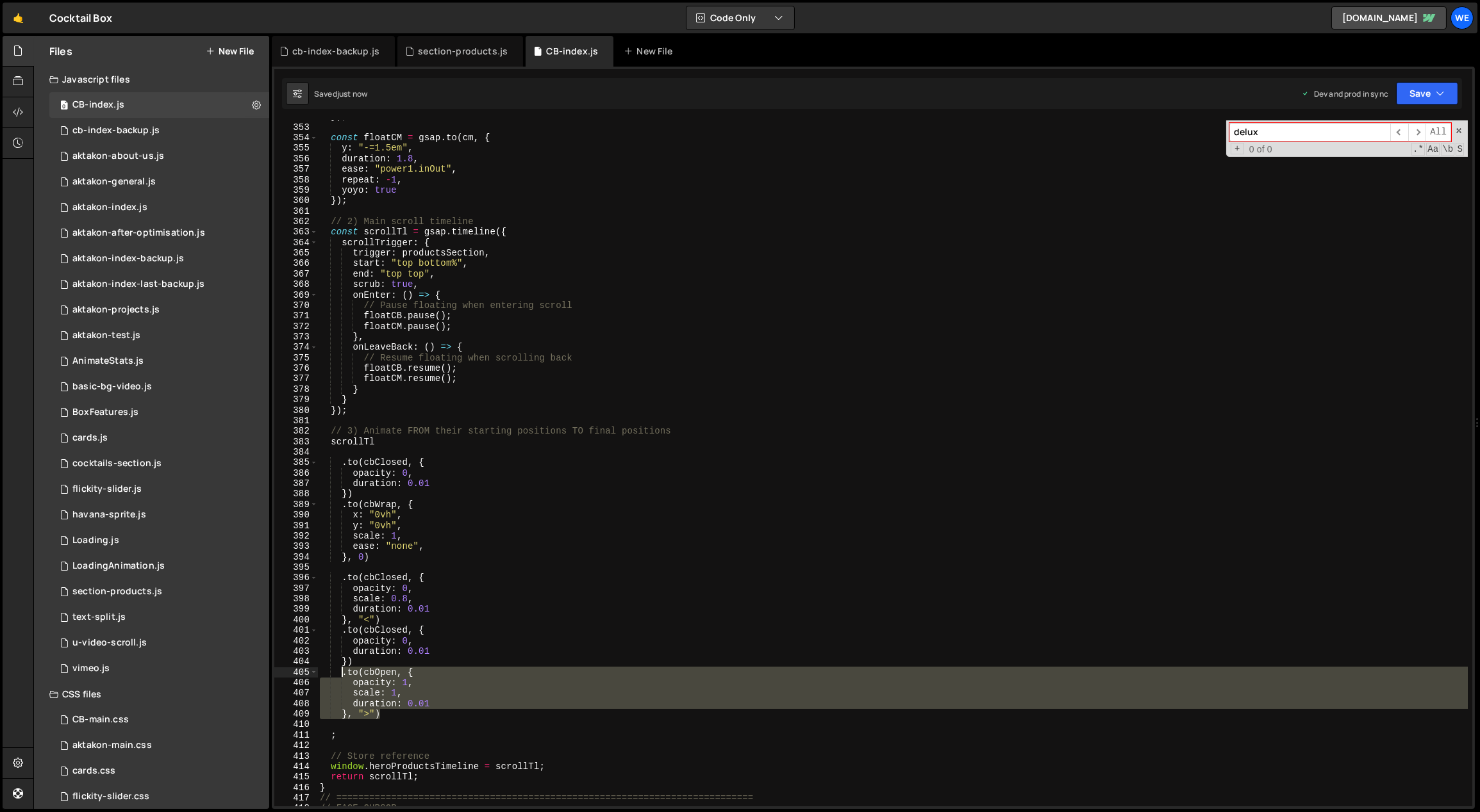
drag, startPoint x: 389, startPoint y: 716, endPoint x: 341, endPoint y: 675, distance: 63.1
click at [341, 675] on div "}) ; const floatCM = gsap . to ( cm , { y : "-=1.5em" , duration : 1.8 , ease :…" at bounding box center [893, 465] width 1151 height 708
click at [431, 491] on div "}) ; const floatCM = gsap . to ( cm , { y : "-=1.5em" , duration : 1.8 , ease :…" at bounding box center [893, 465] width 1151 height 708
type textarea "})"
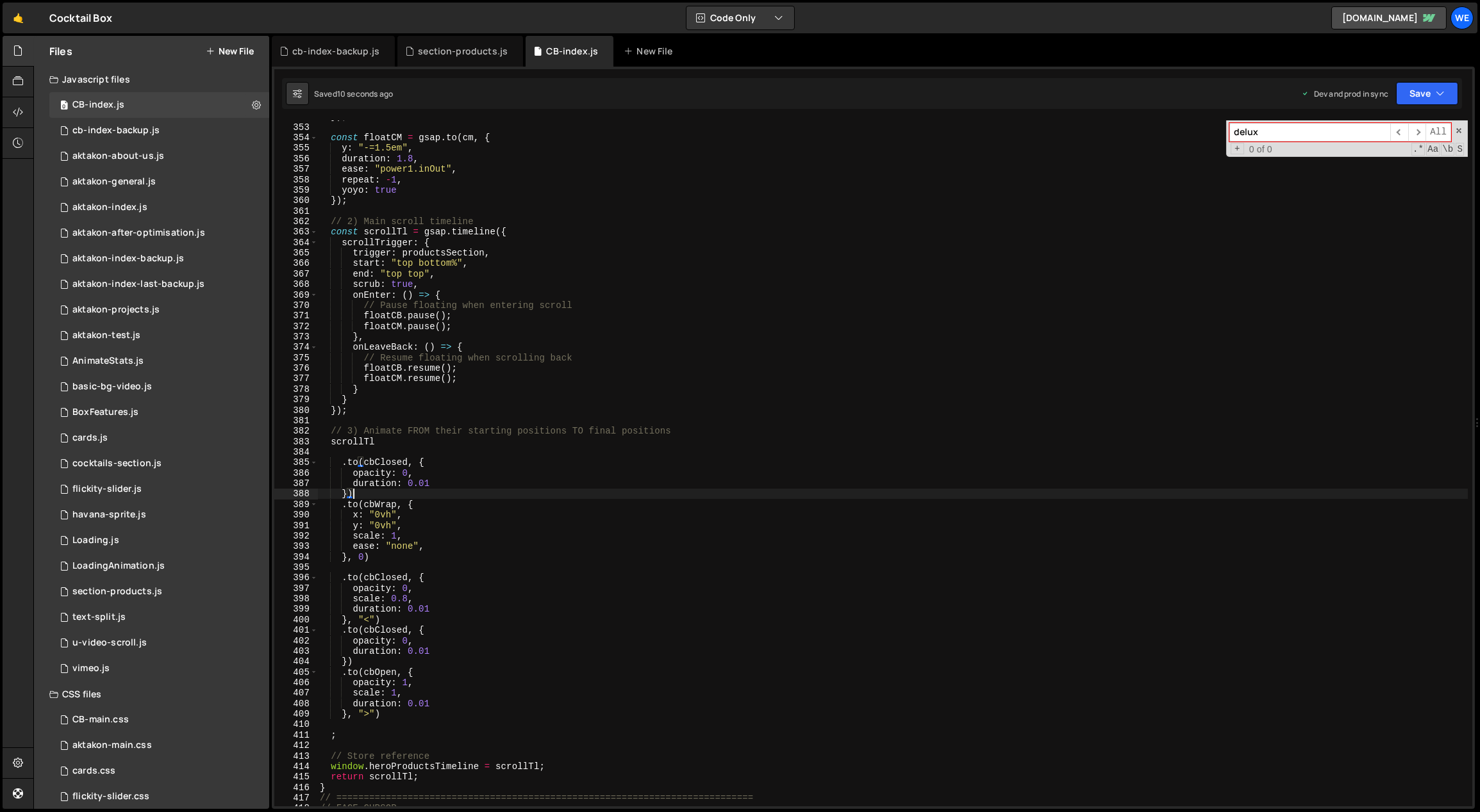
scroll to position [0, 0]
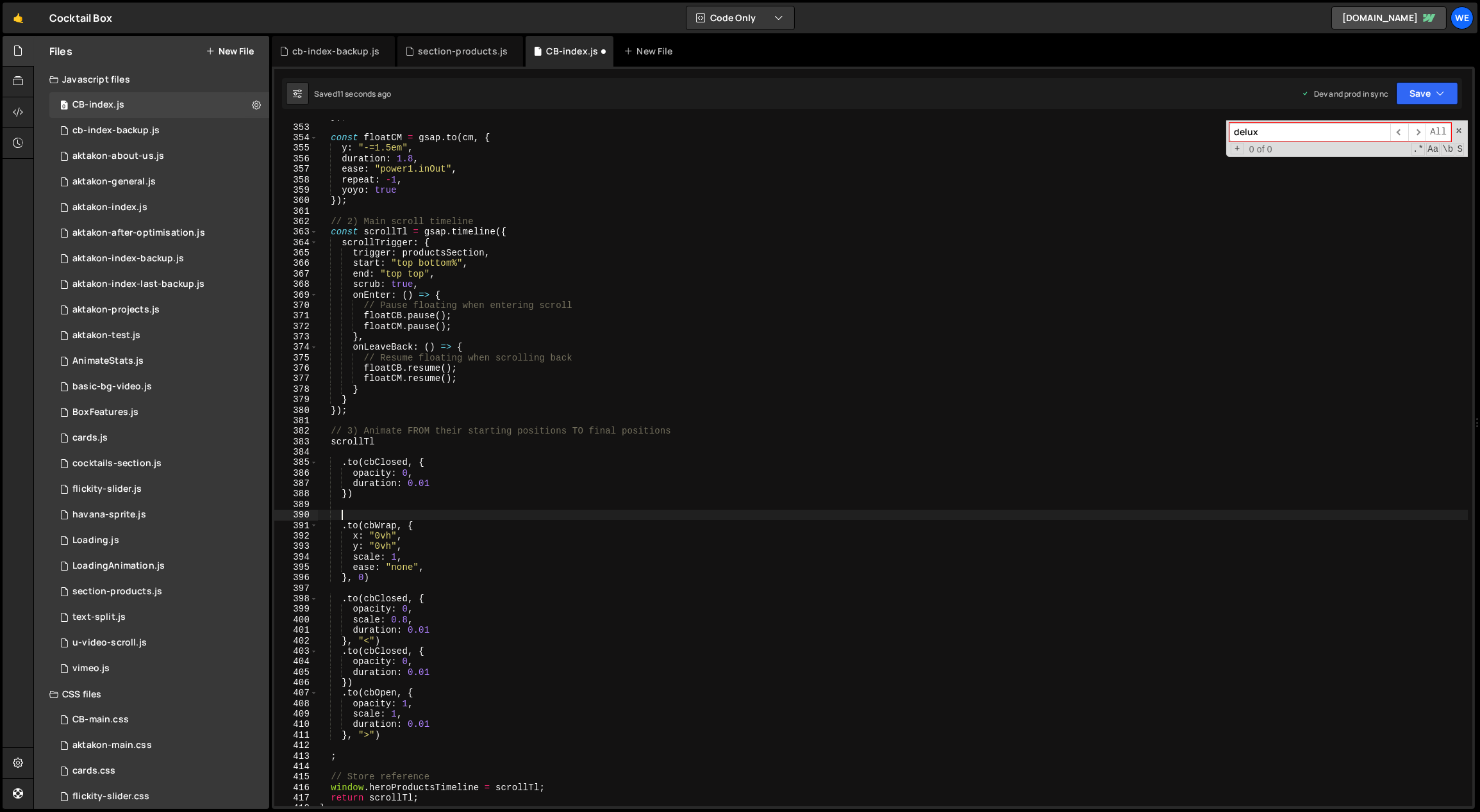
paste textarea "}, ">")"
type textarea "}, ">")"
drag, startPoint x: 374, startPoint y: 556, endPoint x: 354, endPoint y: 557, distance: 20.0
click at [353, 556] on div "}) ; const floatCM = gsap . to ( cm , { y : "-=1.5em" , duration : 1.8 , ease :…" at bounding box center [893, 465] width 1151 height 708
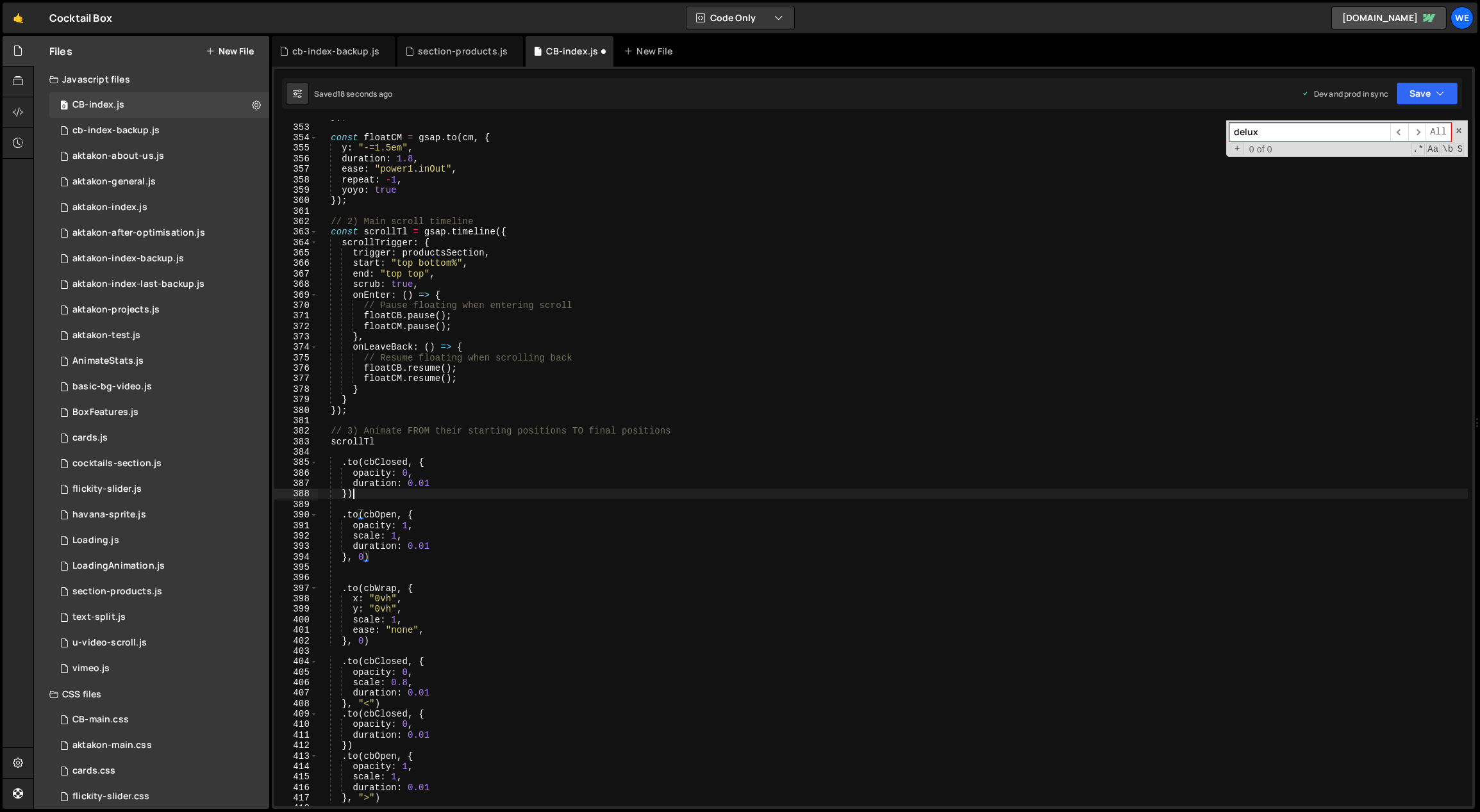
click at [383, 499] on div "}) ; const floatCM = gsap . to ( cm , { y : "-=1.5em" , duration : 1.8 , ease :…" at bounding box center [893, 465] width 1151 height 708
click at [349, 495] on div "}) ; const floatCM = gsap . to ( cm , { y : "-=1.5em" , duration : 1.8 , ease :…" at bounding box center [893, 465] width 1151 height 708
click at [413, 495] on div "}) ; const floatCM = gsap . to ( cm , { y : "-=1.5em" , duration : 1.8 , ease :…" at bounding box center [893, 465] width 1151 height 708
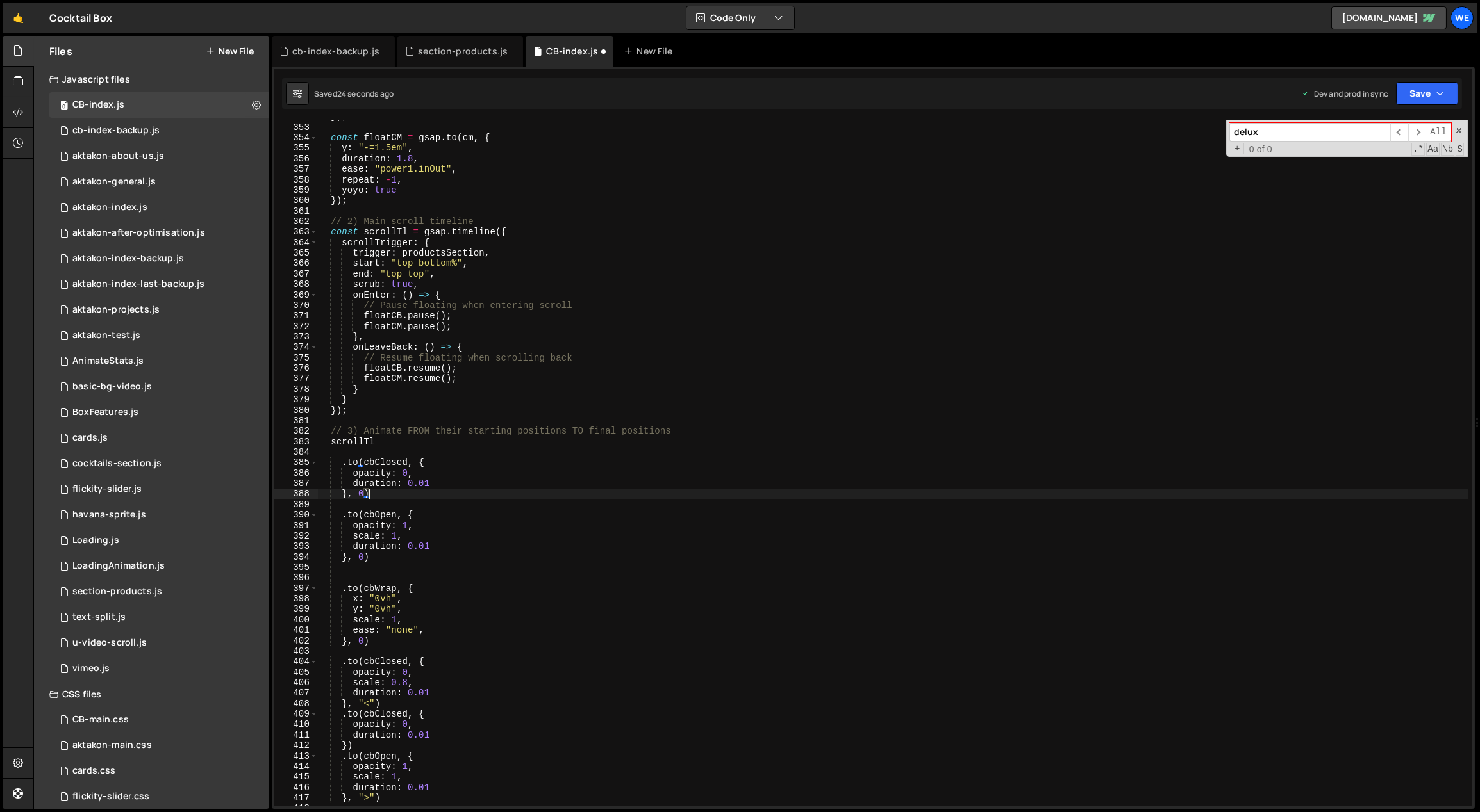
click at [411, 538] on div "}) ; const floatCM = gsap . to ( cm , { y : "-=1.5em" , duration : 1.8 , ease :…" at bounding box center [893, 465] width 1151 height 708
type textarea "scale: 1,"
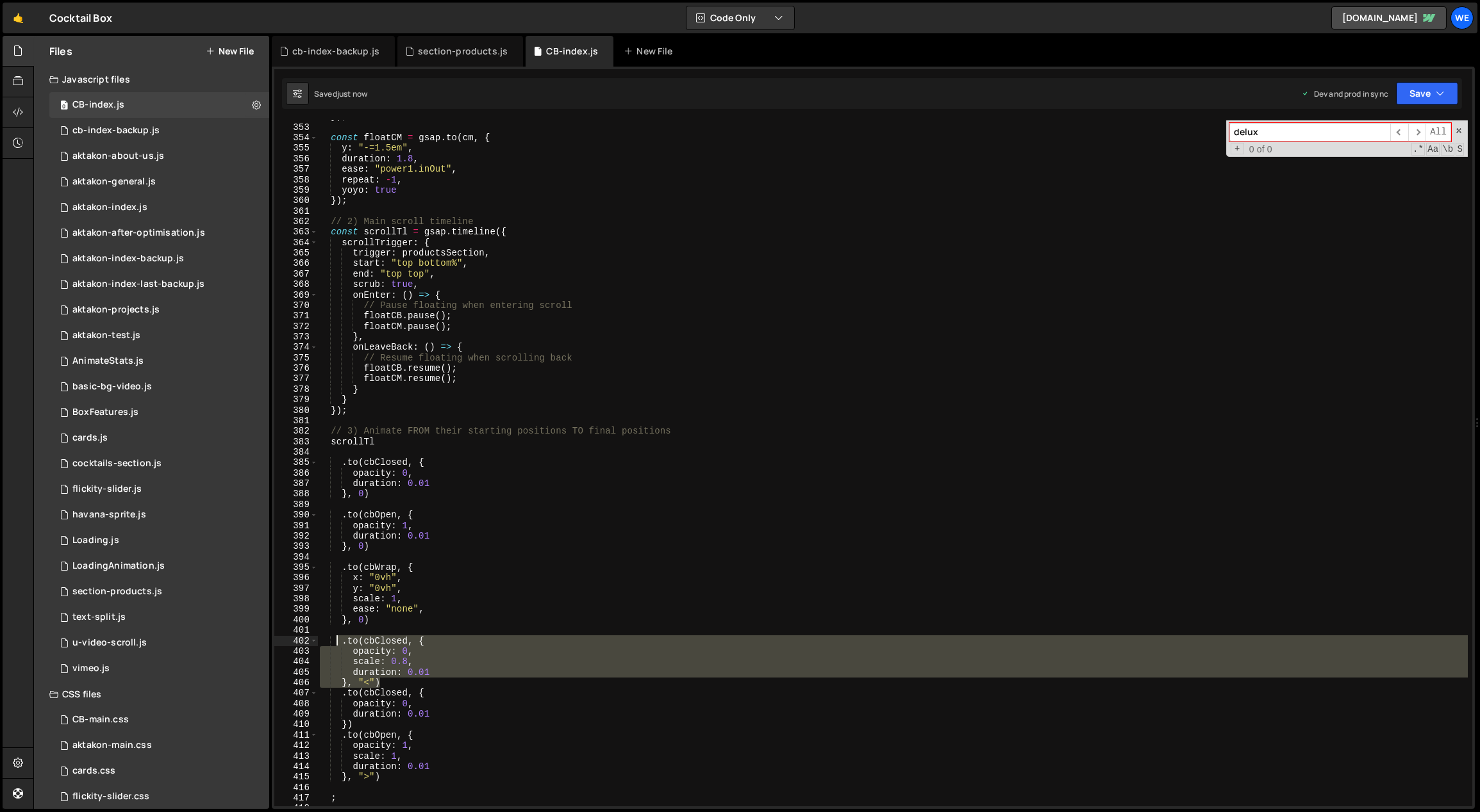
drag, startPoint x: 380, startPoint y: 678, endPoint x: 339, endPoint y: 641, distance: 55.2
click at [338, 641] on div "}) ; const floatCM = gsap . to ( cm , { y : "-=1.5em" , duration : 1.8 , ease :…" at bounding box center [893, 465] width 1151 height 708
type textarea ".to(cbClosed, { opacity: 0,"
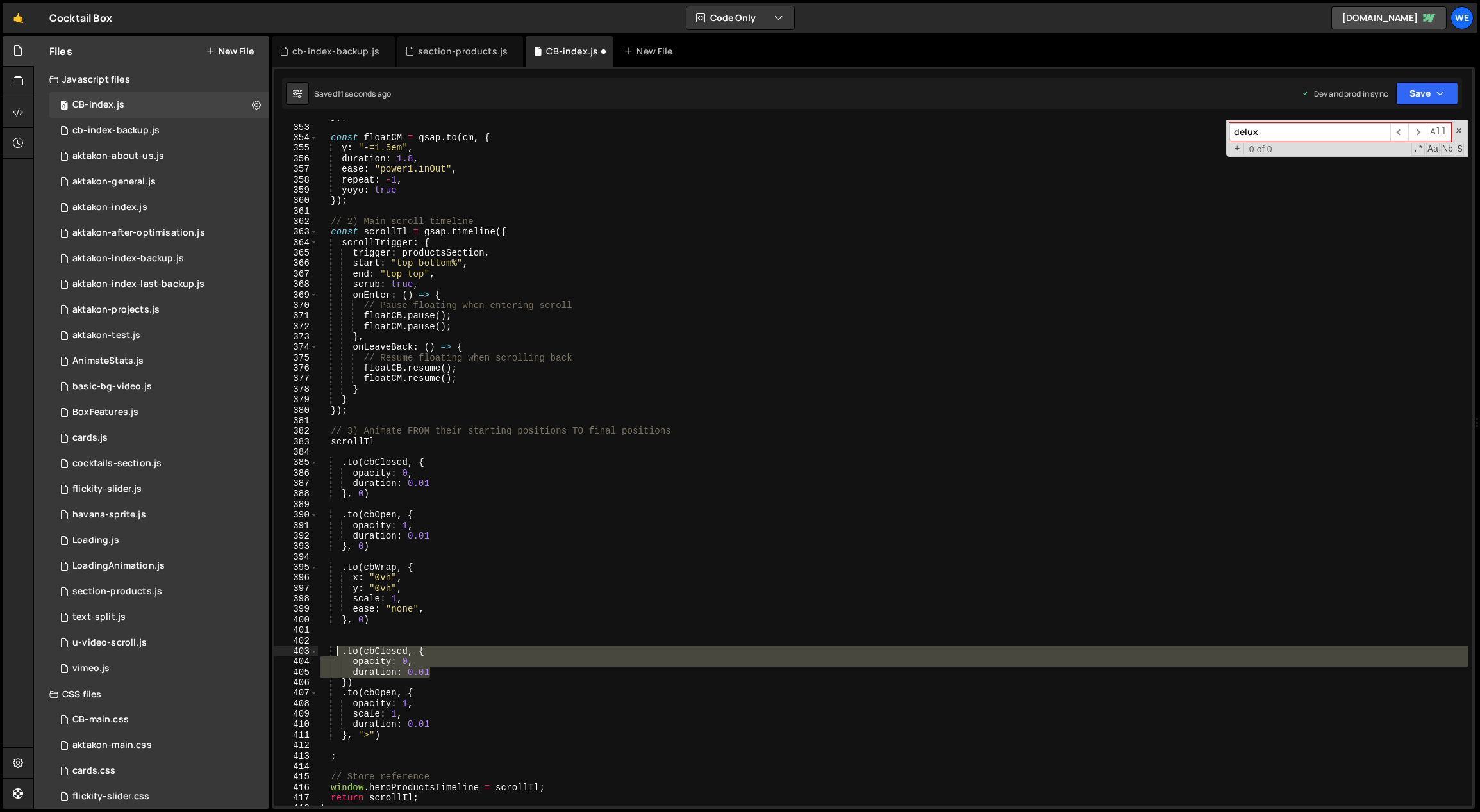
drag, startPoint x: 427, startPoint y: 673, endPoint x: 337, endPoint y: 648, distance: 93.4
click at [337, 648] on div "}) ; const floatCM = gsap . to ( cm , { y : "-=1.5em" , duration : 1.8 , ease :…" at bounding box center [893, 465] width 1151 height 708
type textarea ".to(cbClosed, { opacity: 0,"
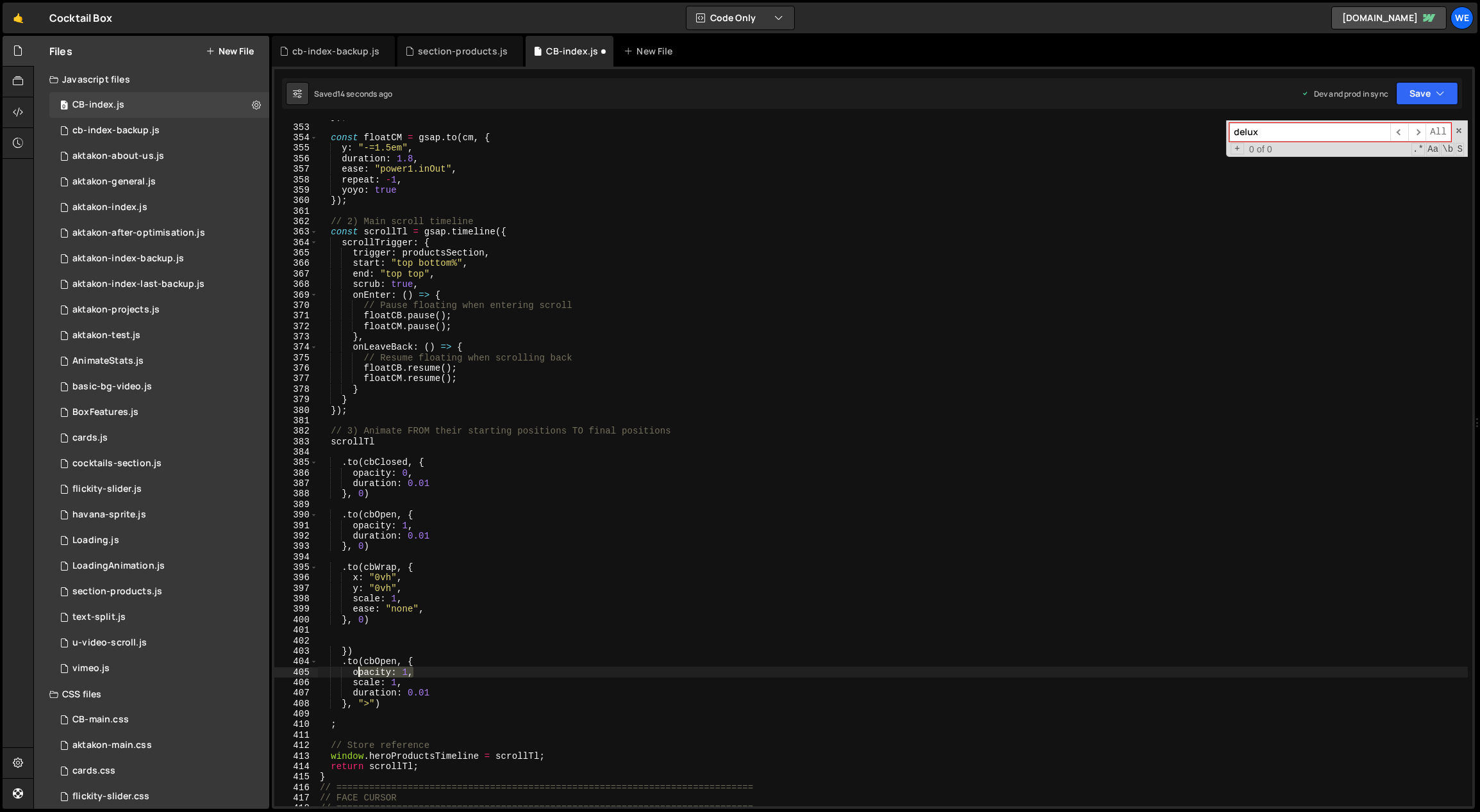
drag, startPoint x: 422, startPoint y: 674, endPoint x: 351, endPoint y: 672, distance: 71.0
click at [351, 672] on div "}) ; const floatCM = gsap . to ( cm , { y : "-=1.5em" , duration : 1.8 , ease :…" at bounding box center [893, 465] width 1151 height 708
type textarea "opacity: 1,"
drag, startPoint x: 435, startPoint y: 685, endPoint x: 349, endPoint y: 682, distance: 86.1
click at [348, 682] on div "}) ; const floatCM = gsap . to ( cm , { y : "-=1.5em" , duration : 1.8 , ease :…" at bounding box center [893, 465] width 1151 height 708
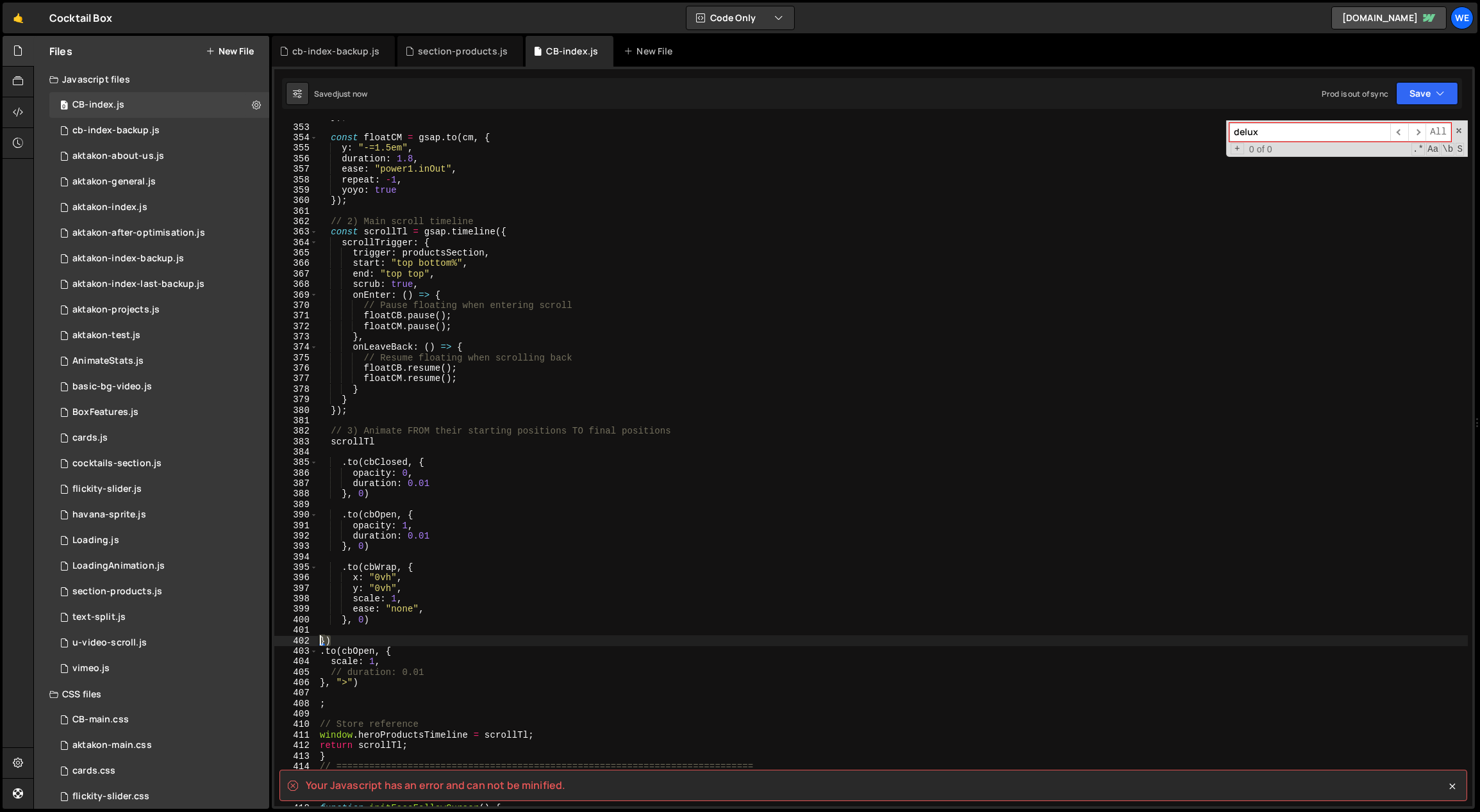
drag, startPoint x: 333, startPoint y: 637, endPoint x: 322, endPoint y: 636, distance: 11.0
click at [322, 636] on div "}) ; const floatCM = gsap . to ( cm , { y : "-=1.5em" , duration : 1.8 , ease :…" at bounding box center [893, 465] width 1151 height 708
type textarea "})"
drag, startPoint x: 370, startPoint y: 675, endPoint x: 364, endPoint y: 673, distance: 6.3
click at [364, 673] on div "}) ; const floatCM = gsap . to ( cm , { y : "-=1.5em" , duration : 1.8 , ease :…" at bounding box center [893, 465] width 1151 height 708
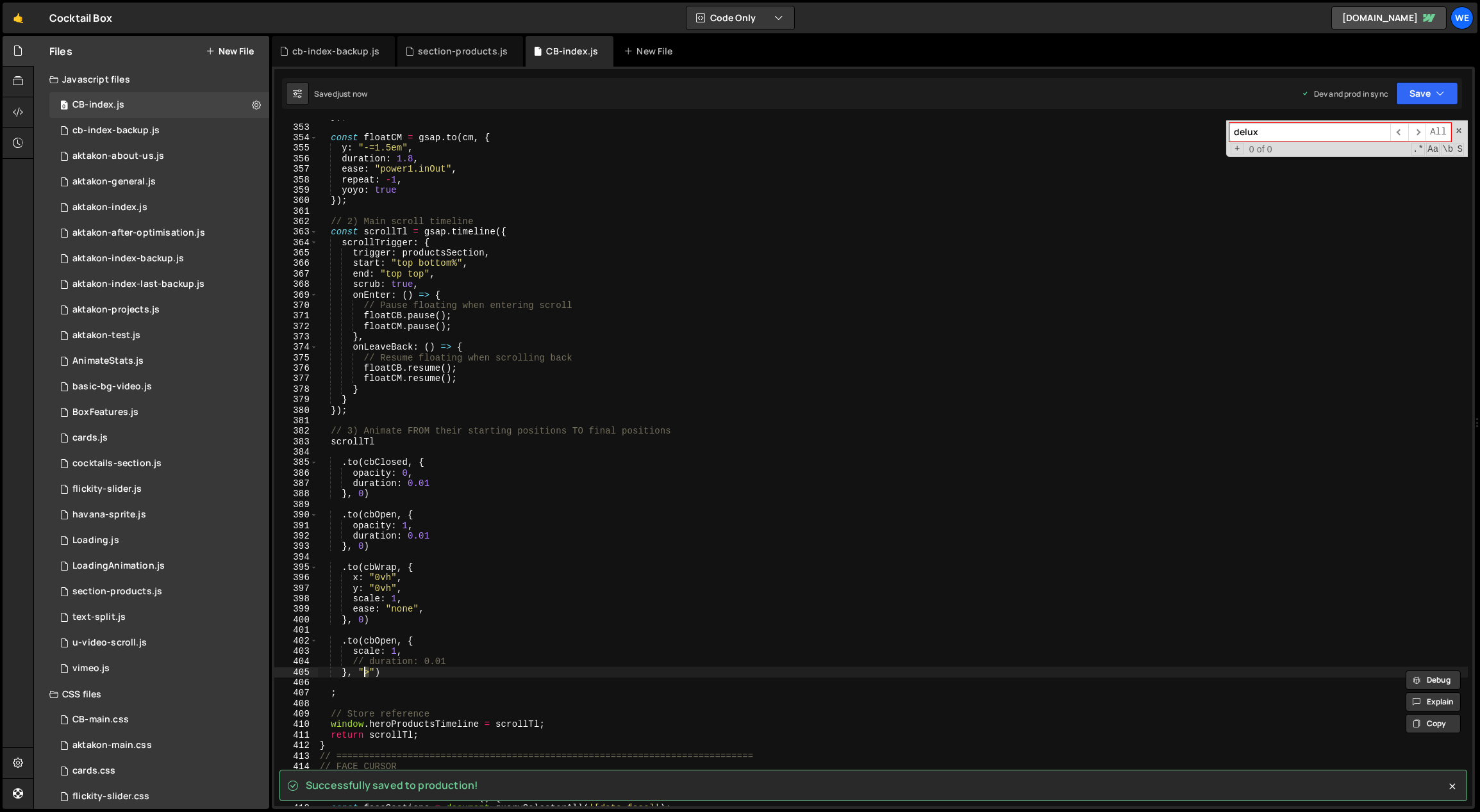
scroll to position [0, 3]
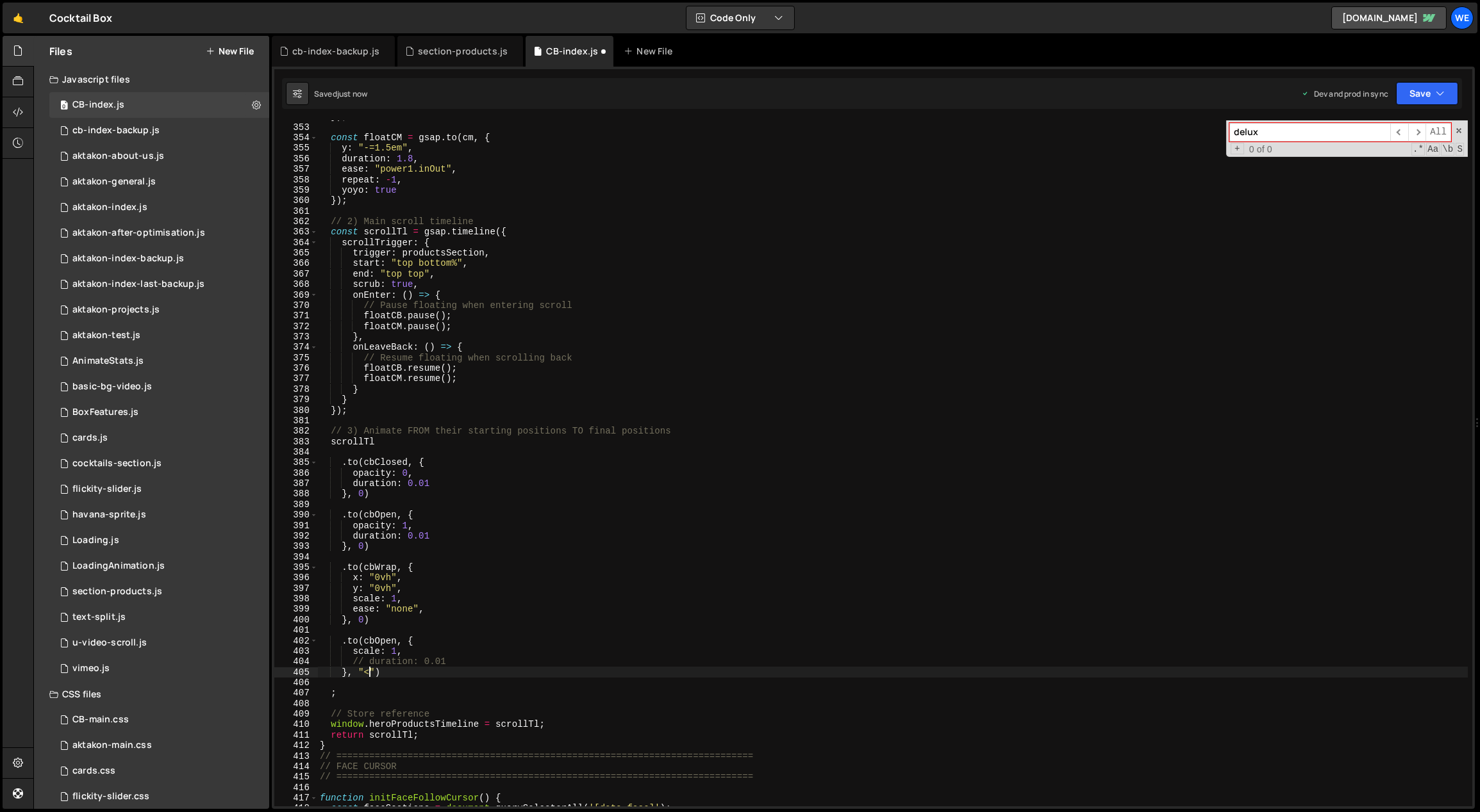
click at [364, 618] on div "}) ; const floatCM = gsap . to ( cm , { y : "-=1.5em" , duration : 1.8 , ease :…" at bounding box center [893, 465] width 1151 height 708
click at [405, 546] on div "}) ; const floatCM = gsap . to ( cm , { y : "-=1.5em" , duration : 1.8 , ease :…" at bounding box center [893, 465] width 1151 height 708
click at [359, 621] on div "}) ; const floatCM = gsap . to ( cm , { y : "-=1.5em" , duration : 1.8 , ease :…" at bounding box center [893, 465] width 1151 height 708
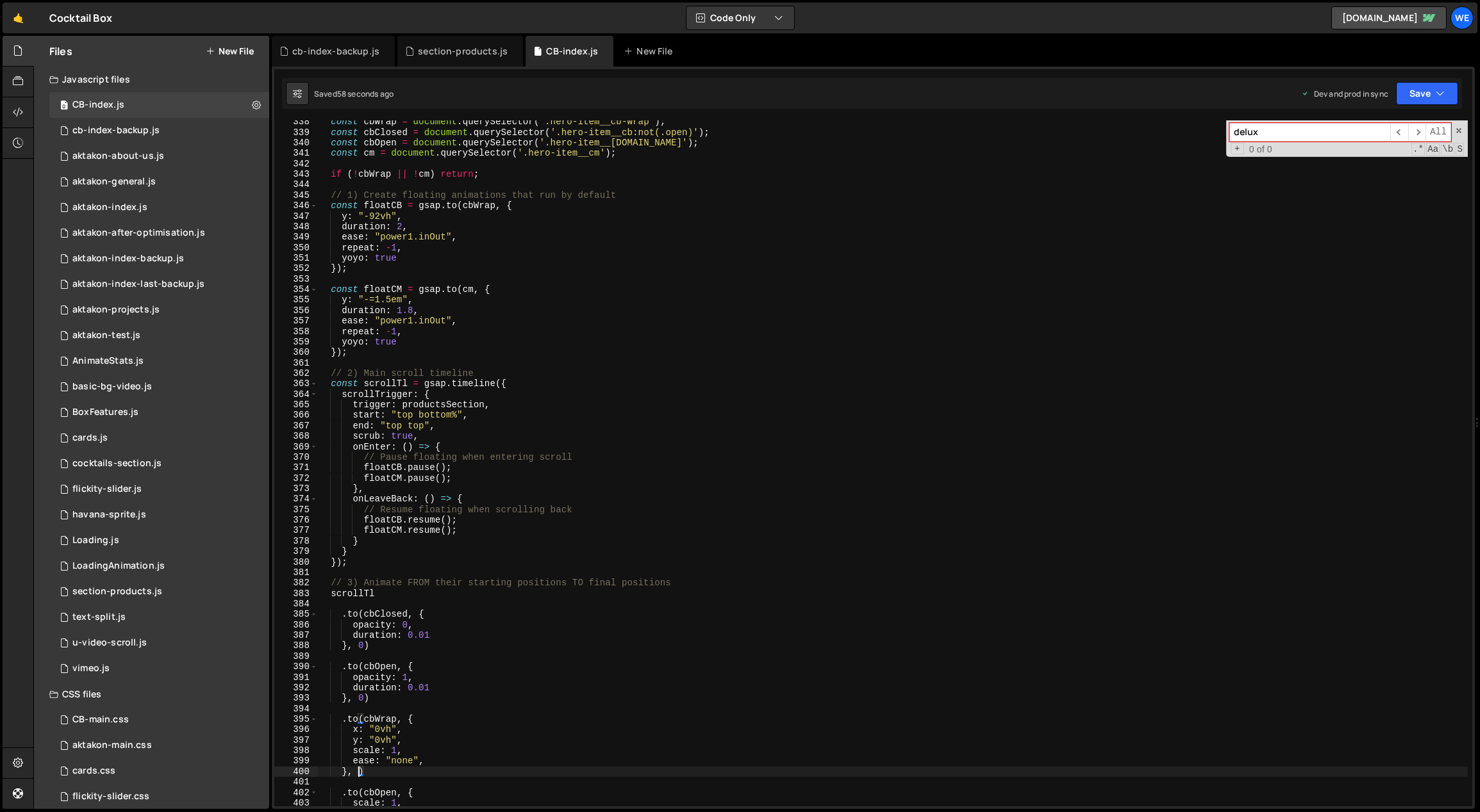
scroll to position [3569, 0]
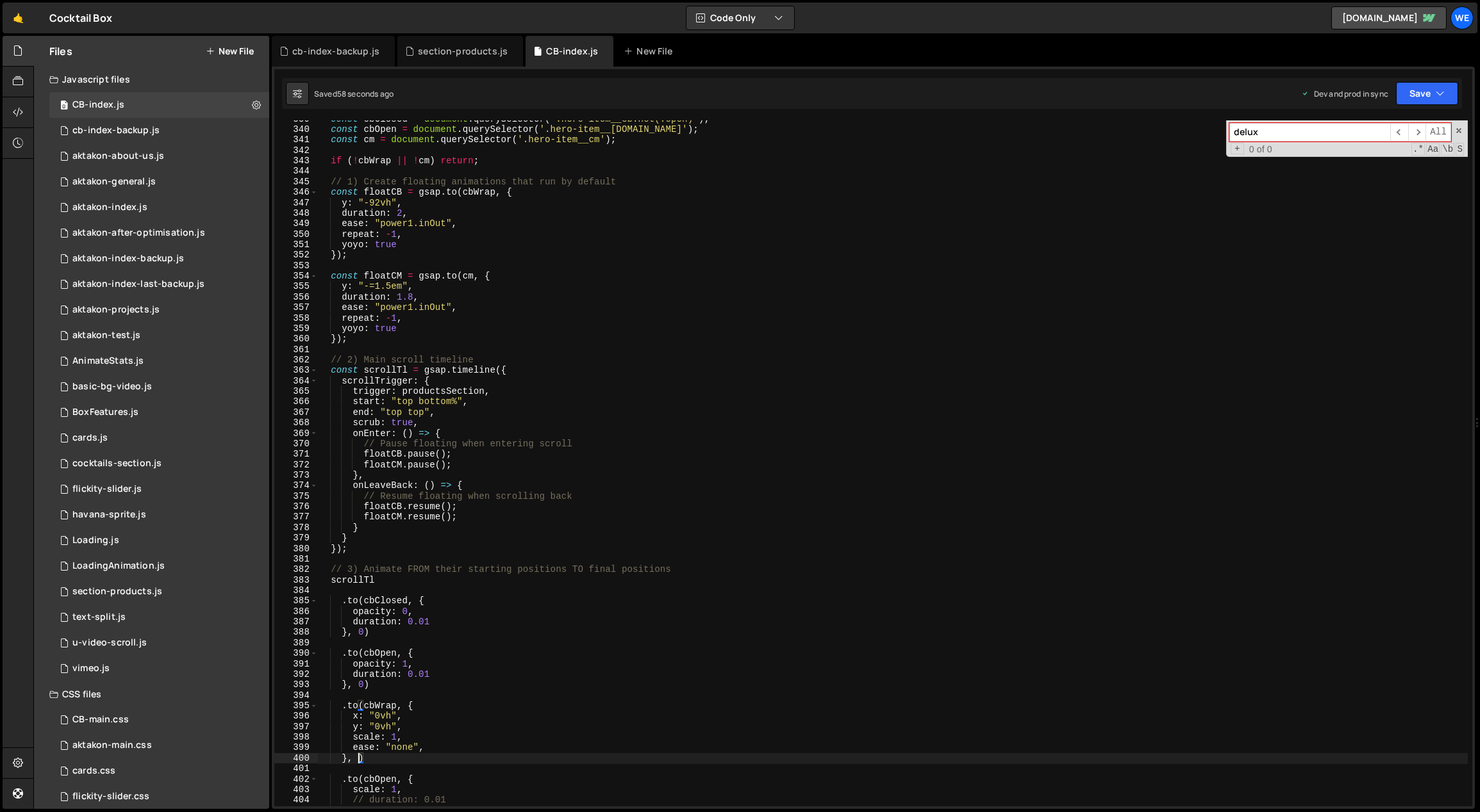
click at [439, 625] on div "const cbClosed = document . querySelector ( '.hero-item__cb:not(.open)' ) ; con…" at bounding box center [893, 468] width 1151 height 708
type textarea "duration: 0.01"
drag, startPoint x: 446, startPoint y: 306, endPoint x: 380, endPoint y: 309, distance: 66.1
click at [380, 309] on div "const cbClosed = document . querySelector ( '.hero-item__cb:not(.open)' ) ; con…" at bounding box center [893, 468] width 1151 height 708
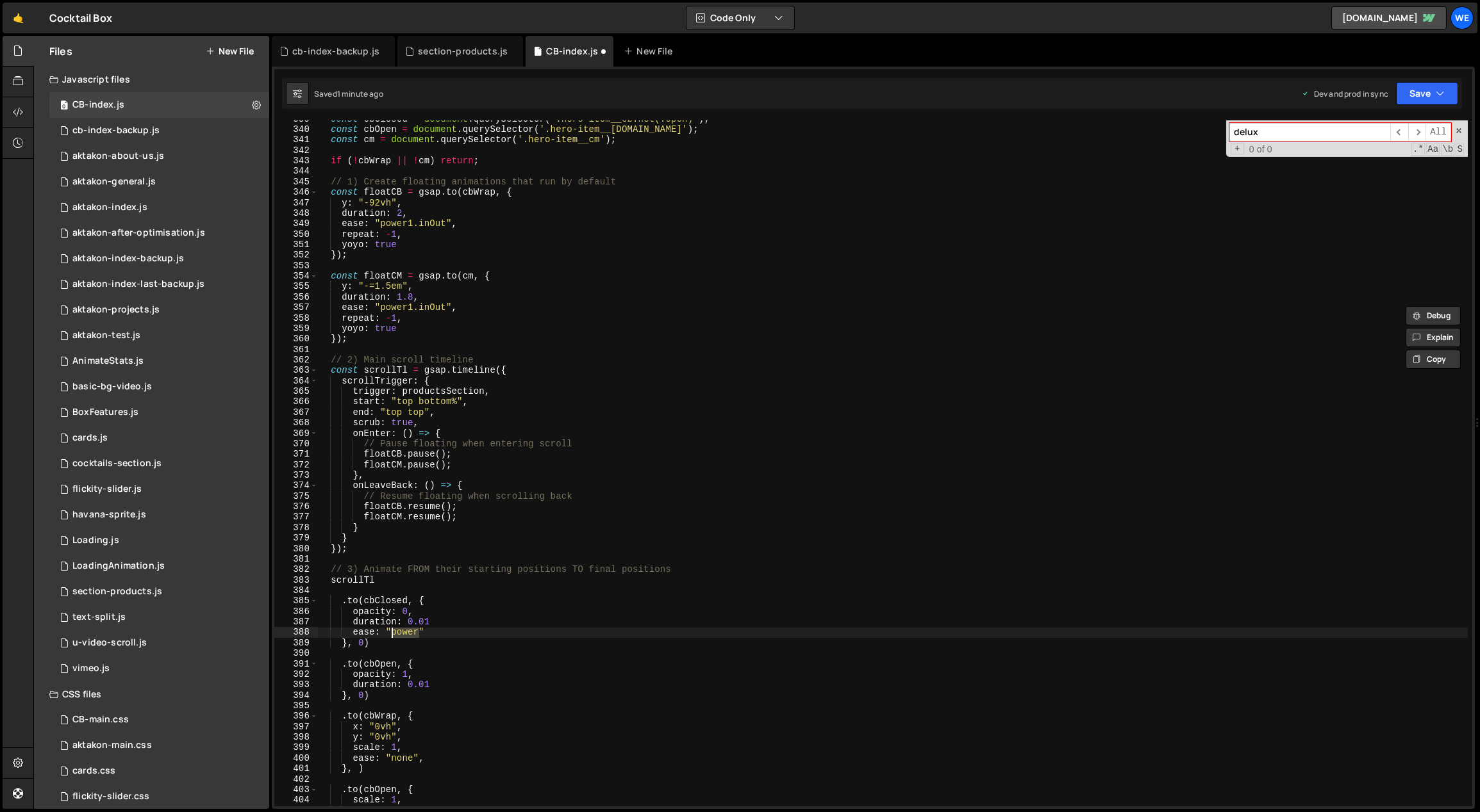
drag, startPoint x: 418, startPoint y: 634, endPoint x: 392, endPoint y: 632, distance: 26.1
click at [392, 632] on div "const cbClosed = document . querySelector ( '.hero-item__cb:not(.open)' ) ; con…" at bounding box center [893, 468] width 1151 height 708
paste textarea "1.inOut"
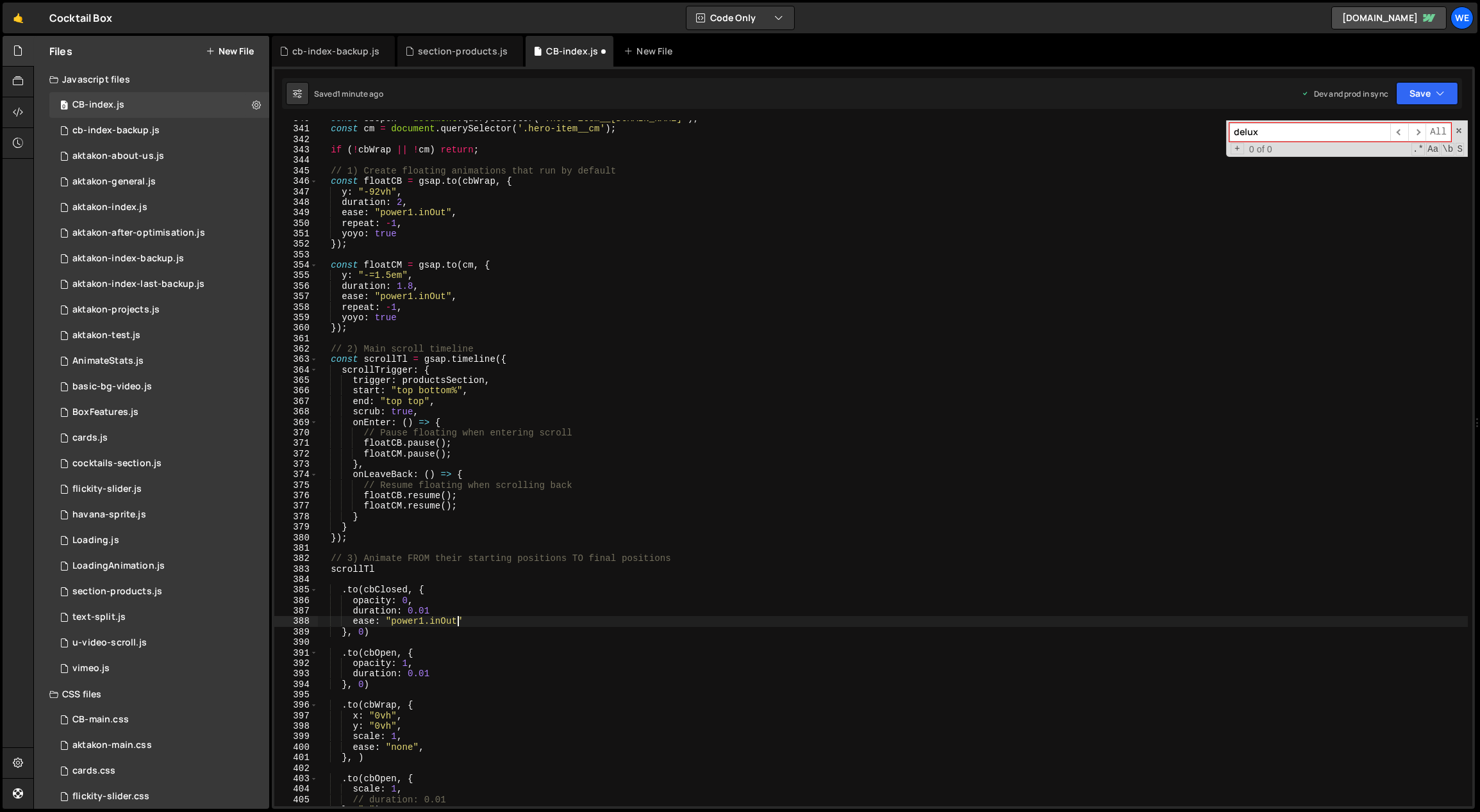
scroll to position [3581, 0]
drag, startPoint x: 473, startPoint y: 620, endPoint x: 353, endPoint y: 622, distance: 120.0
click at [353, 622] on div "const cbOpen = document . querySelector ( '.hero-item__[DOMAIN_NAME]' ) ; const…" at bounding box center [893, 467] width 1151 height 708
click at [442, 677] on div "const cbOpen = document . querySelector ( '.hero-item__[DOMAIN_NAME]' ) ; const…" at bounding box center [893, 467] width 1151 height 708
type textarea "duration: 0.01"
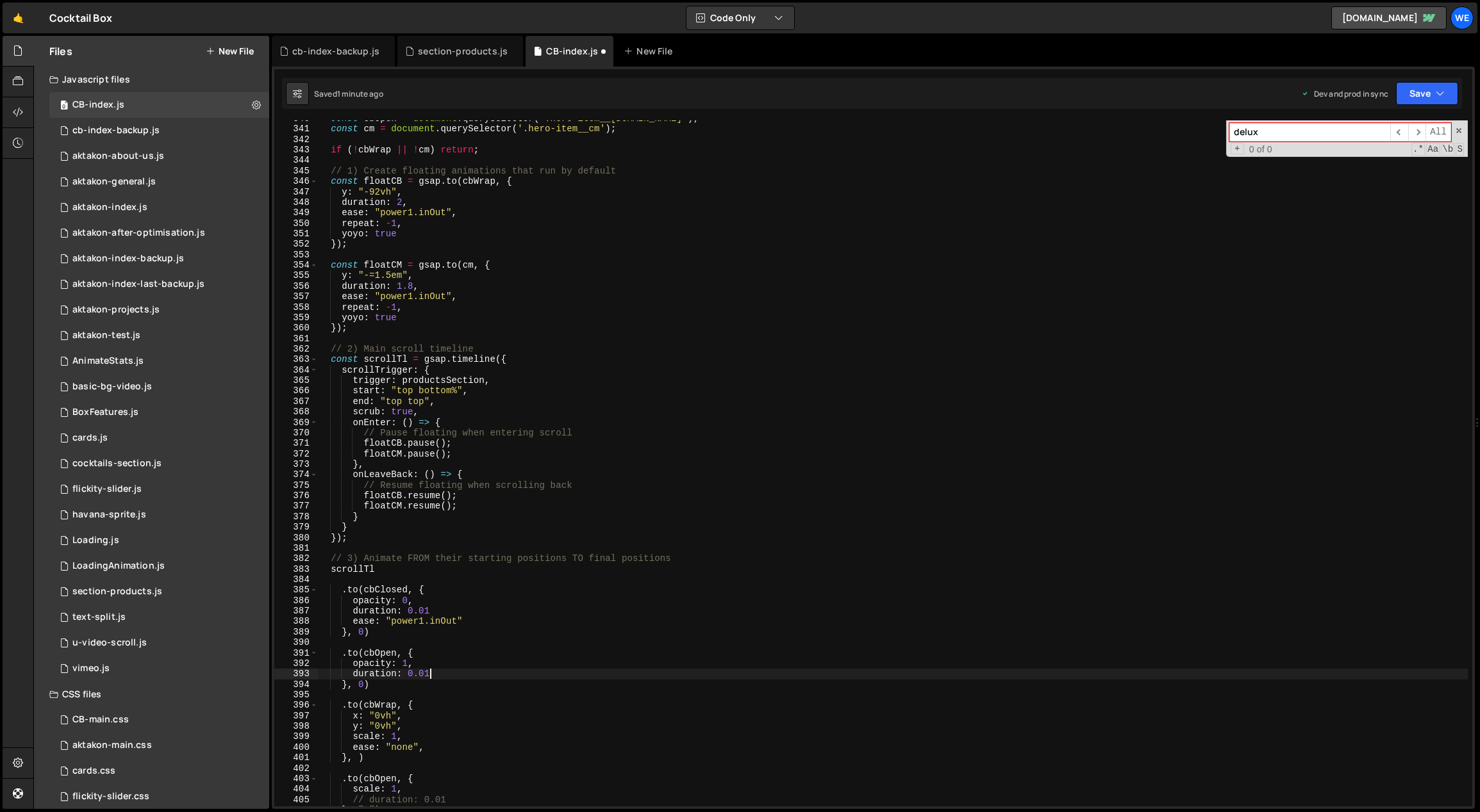
scroll to position [0, 1]
paste textarea "ease: "power1.inOut""
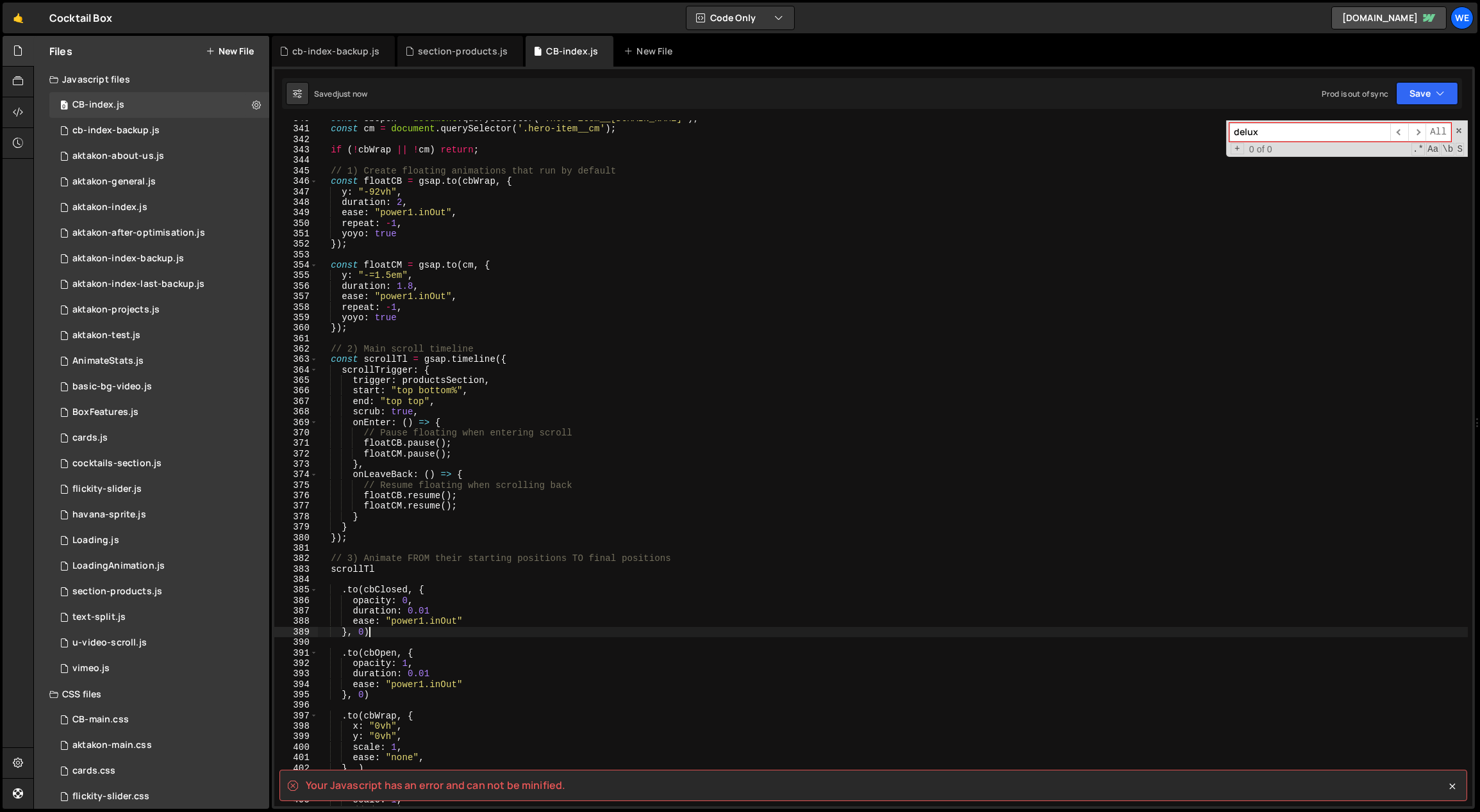
click at [525, 626] on div "const cbOpen = document . querySelector ( '.hero-item__[DOMAIN_NAME]' ) ; const…" at bounding box center [893, 467] width 1151 height 708
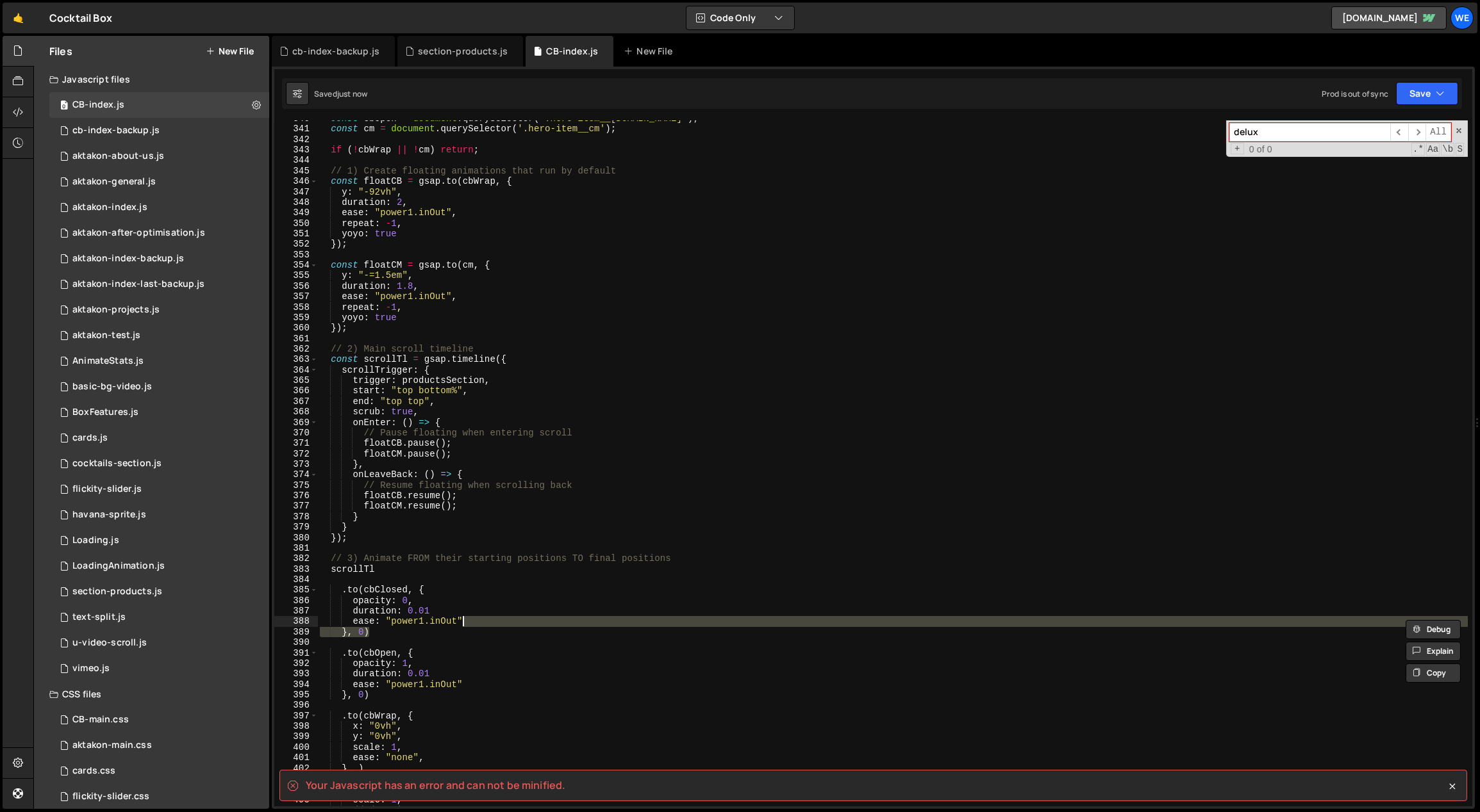
click at [505, 620] on div "const cbOpen = document . querySelector ( '.hero-item__[DOMAIN_NAME]' ) ; const…" at bounding box center [893, 463] width 1150 height 686
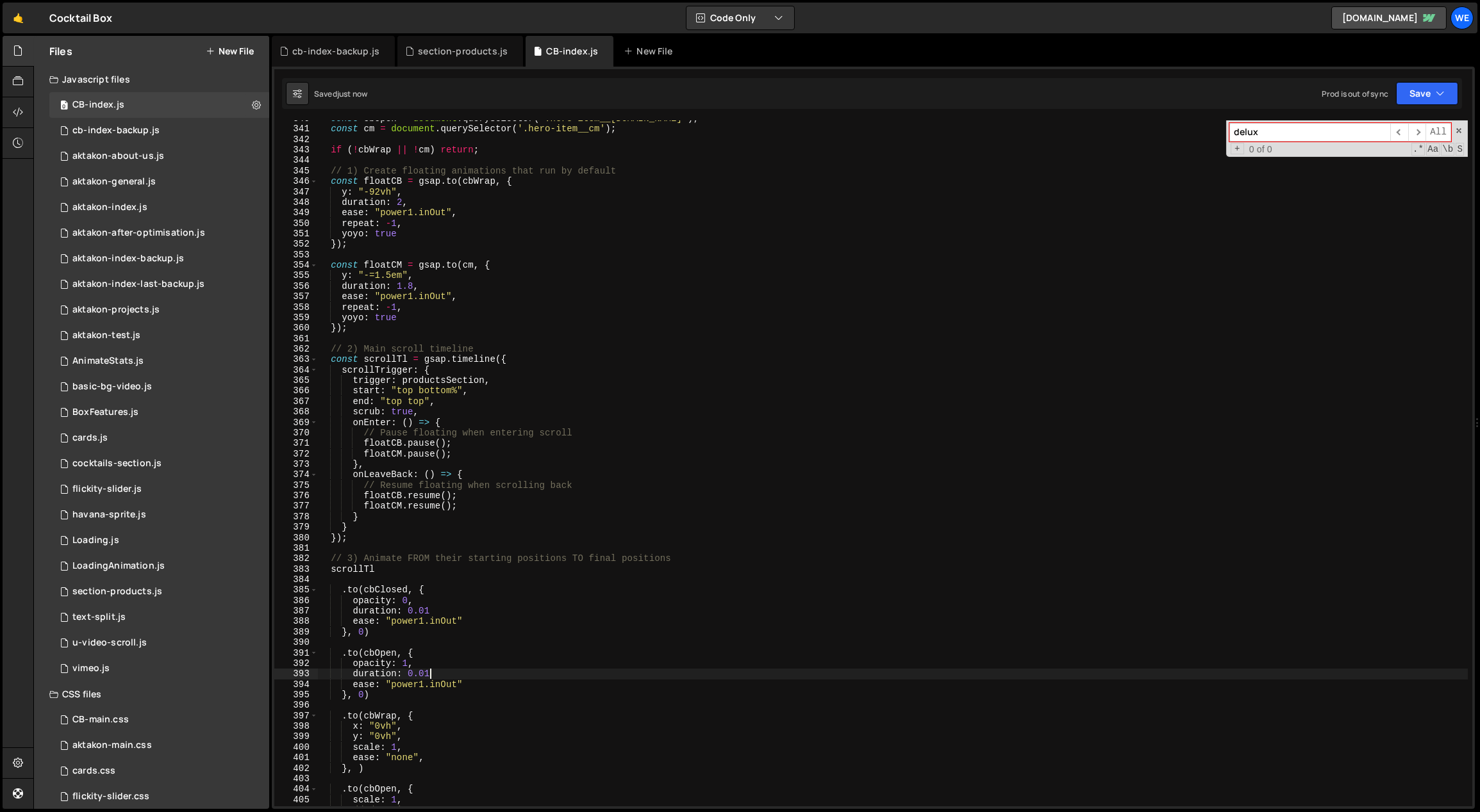
click at [453, 673] on div "const cbOpen = document . querySelector ( '.hero-item__[DOMAIN_NAME]' ) ; const…" at bounding box center [893, 467] width 1151 height 708
click at [439, 608] on div "const cbOpen = document . querySelector ( '.hero-item__[DOMAIN_NAME]' ) ; const…" at bounding box center [893, 467] width 1151 height 708
click at [426, 610] on div "const cbOpen = document . querySelector ( '.hero-item__[DOMAIN_NAME]' ) ; const…" at bounding box center [893, 467] width 1151 height 708
click at [420, 662] on div "const cbOpen = document . querySelector ( '.hero-item__[DOMAIN_NAME]' ) ; const…" at bounding box center [893, 467] width 1151 height 708
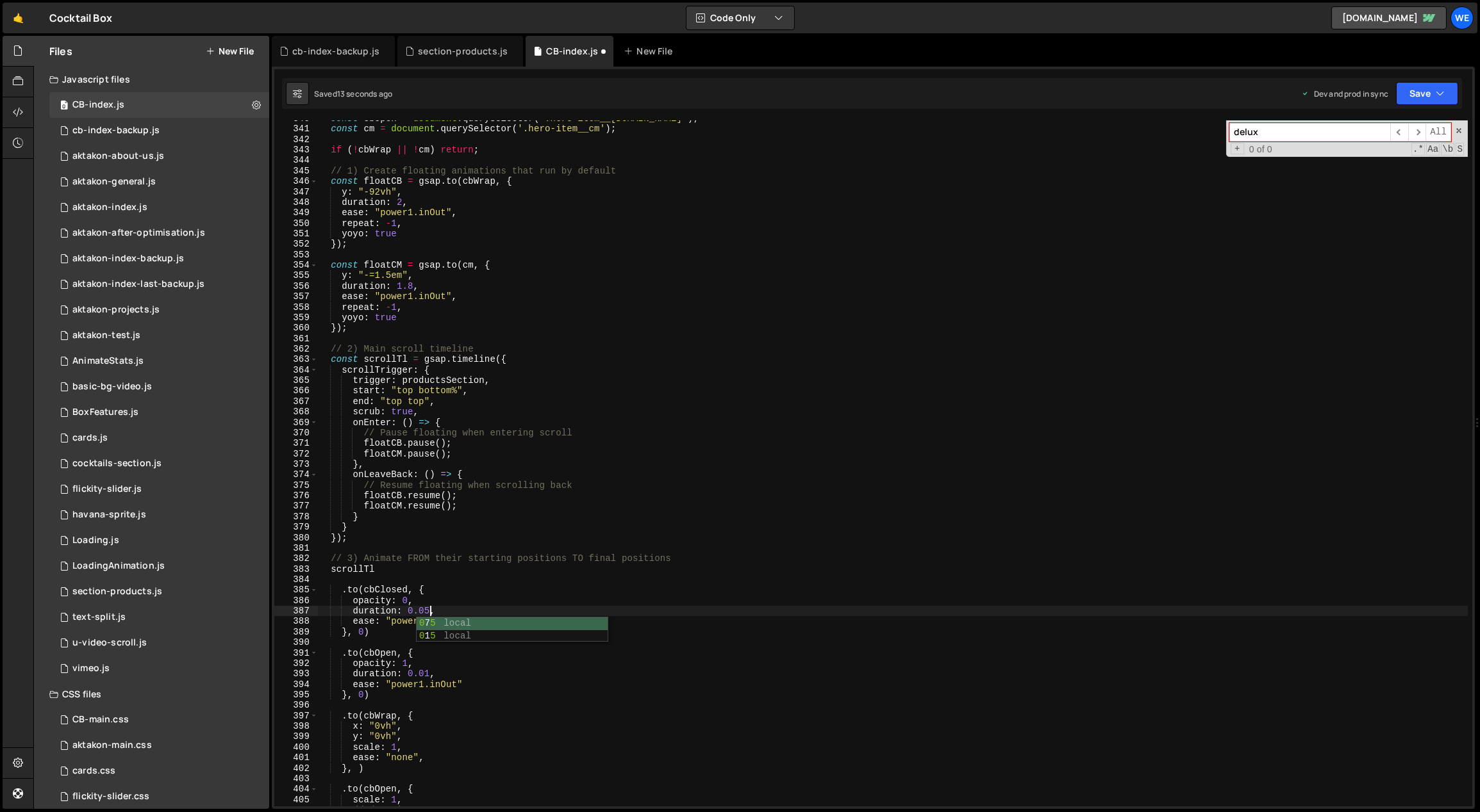
scroll to position [0, 6]
click at [425, 673] on div "const cbOpen = document . querySelector ( '.hero-item__[DOMAIN_NAME]' ) ; const…" at bounding box center [893, 467] width 1151 height 708
click at [424, 675] on div "const cbOpen = document . querySelector ( '.hero-item__[DOMAIN_NAME]' ) ; const…" at bounding box center [893, 467] width 1151 height 708
click at [430, 677] on div "const cbOpen = document . querySelector ( '.hero-item__[DOMAIN_NAME]' ) ; const…" at bounding box center [893, 467] width 1151 height 708
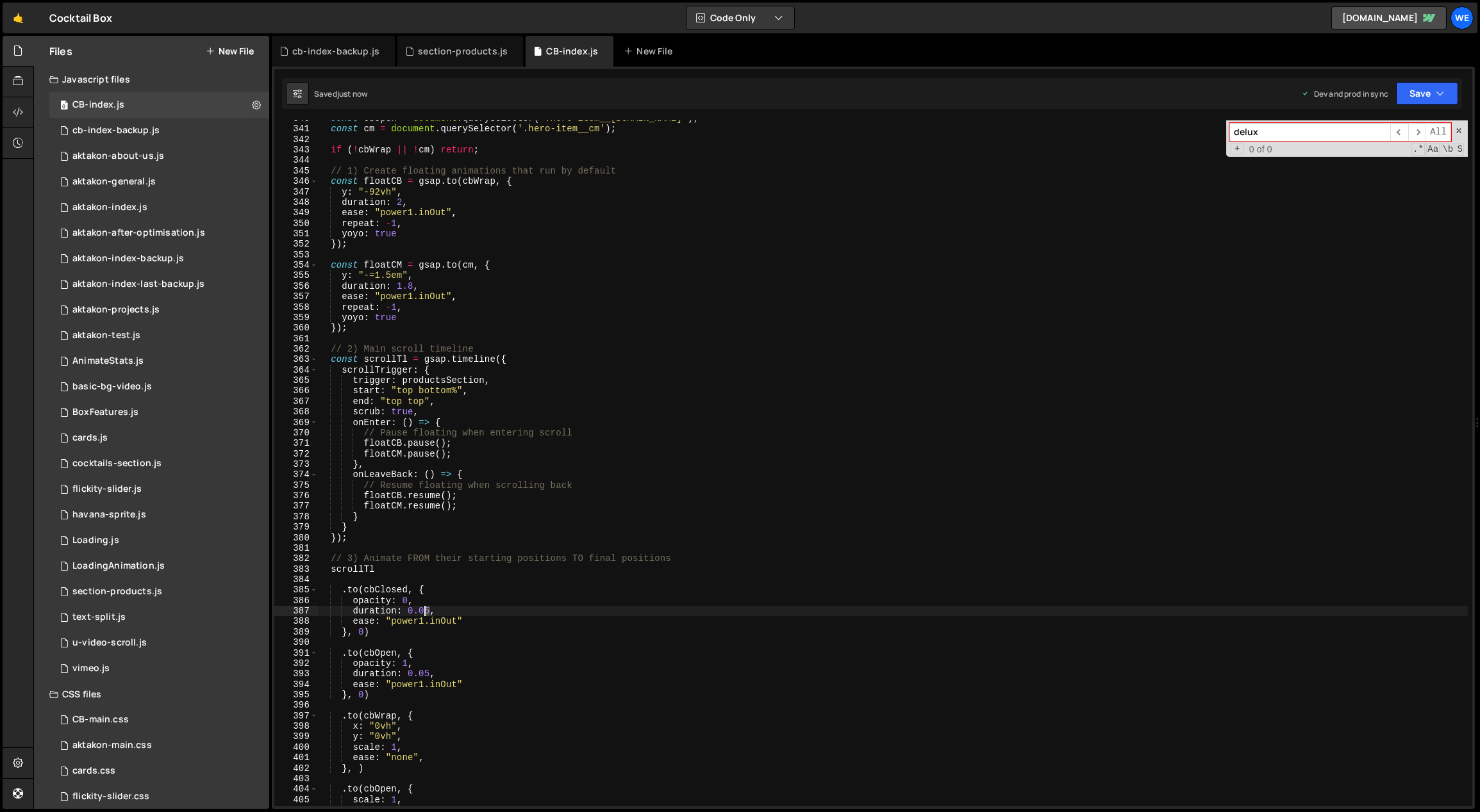
click at [423, 609] on div "const cbOpen = document . querySelector ( '.hero-item__[DOMAIN_NAME]' ) ; const…" at bounding box center [893, 467] width 1151 height 708
click at [423, 674] on div "const cbOpen = document . querySelector ( '.hero-item__[DOMAIN_NAME]' ) ; const…" at bounding box center [893, 467] width 1151 height 708
click at [421, 670] on div "const cbOpen = document . querySelector ( '.hero-item__[DOMAIN_NAME]' ) ; const…" at bounding box center [893, 467] width 1151 height 708
click at [426, 673] on div "const cbOpen = document . querySelector ( '.hero-item__[DOMAIN_NAME]' ) ; const…" at bounding box center [893, 467] width 1151 height 708
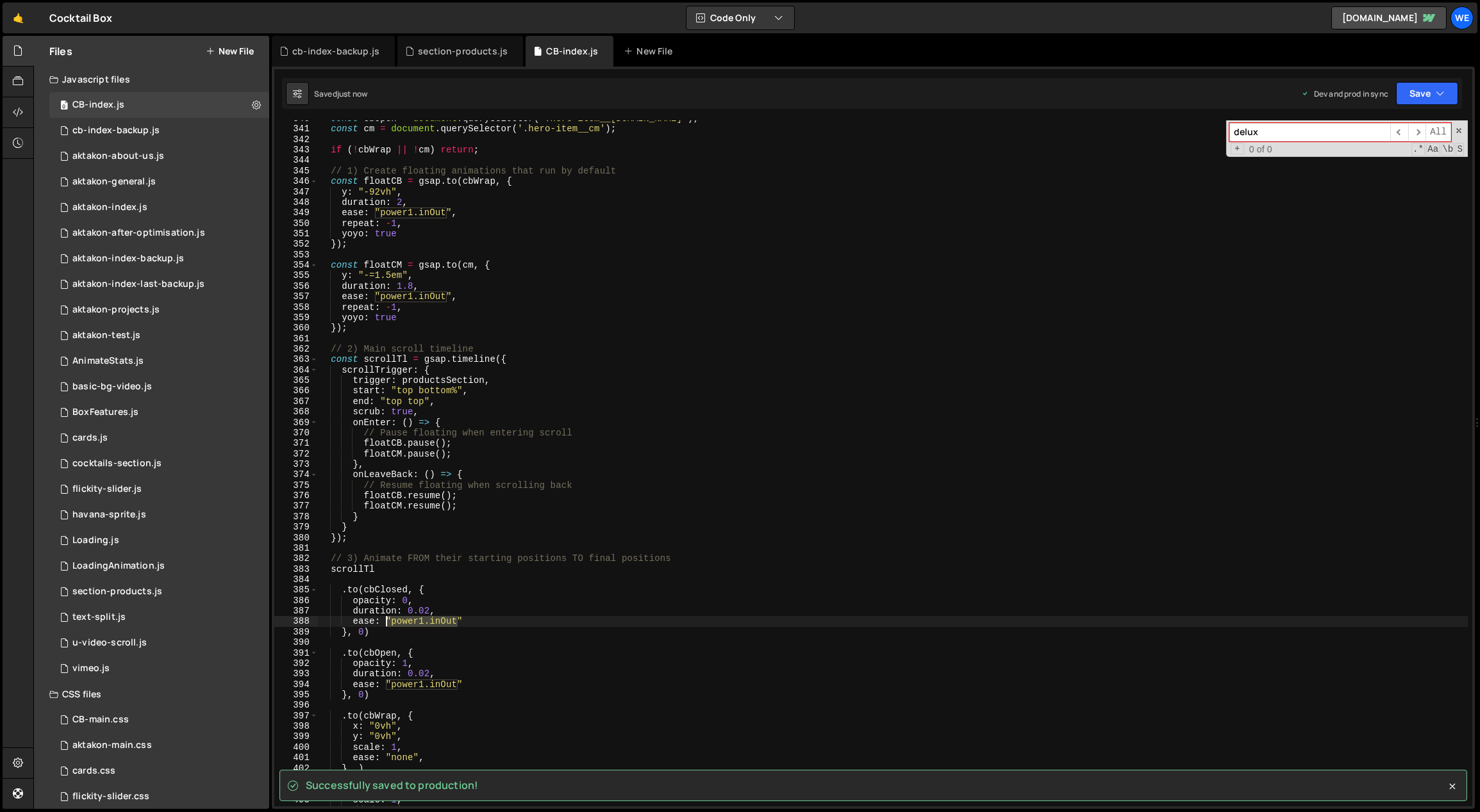
drag, startPoint x: 455, startPoint y: 620, endPoint x: 388, endPoint y: 620, distance: 67.0
click at [388, 620] on div "const cbOpen = document . querySelector ( '.hero-item__[DOMAIN_NAME]' ) ; const…" at bounding box center [893, 467] width 1151 height 708
click at [401, 624] on div "const cbOpen = document . querySelector ( '.hero-item__[DOMAIN_NAME]' ) ; const…" at bounding box center [893, 463] width 1150 height 686
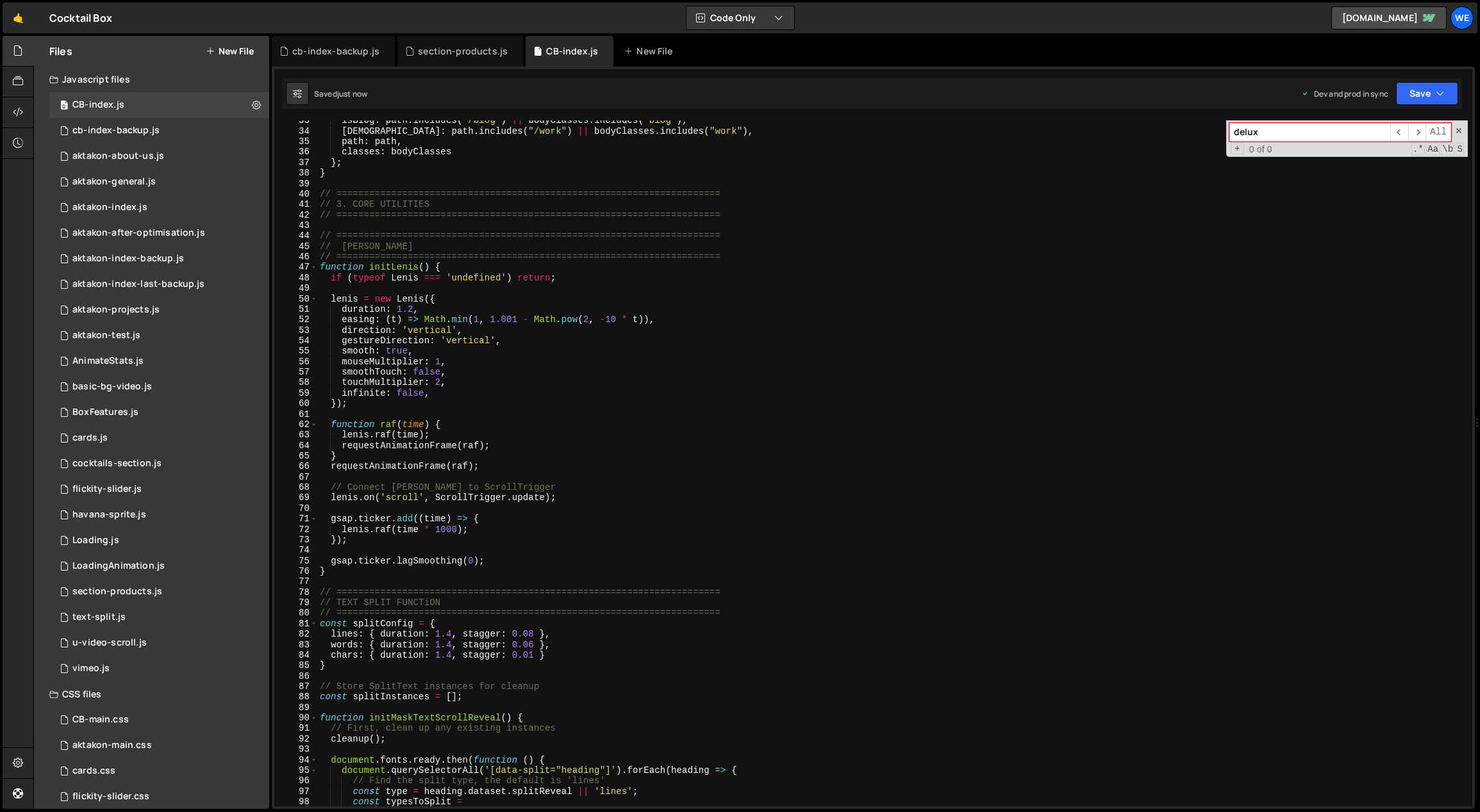
scroll to position [0, 0]
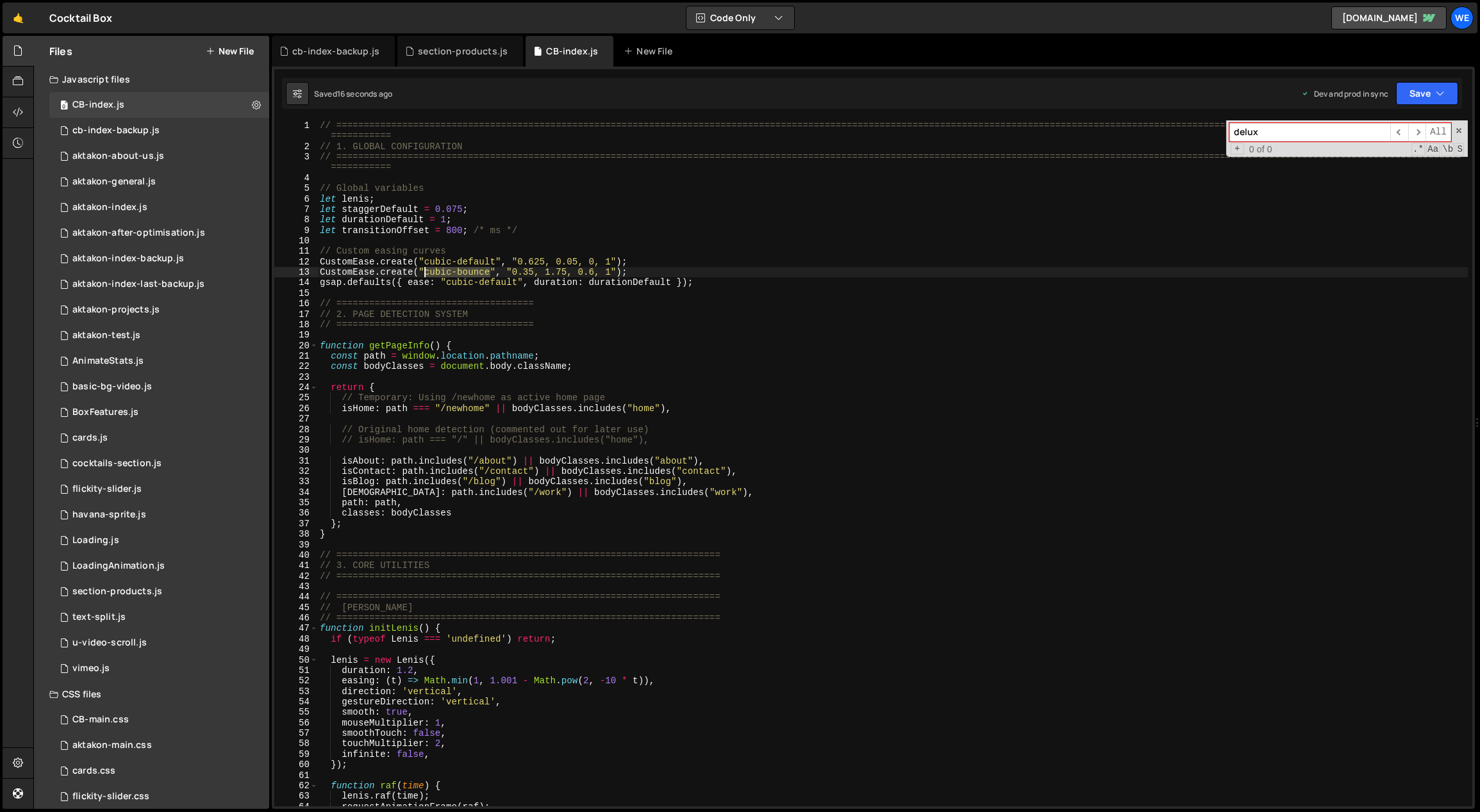
drag, startPoint x: 489, startPoint y: 272, endPoint x: 426, endPoint y: 272, distance: 63.0
click at [426, 272] on div "// ============================================================================…" at bounding box center [893, 478] width 1151 height 718
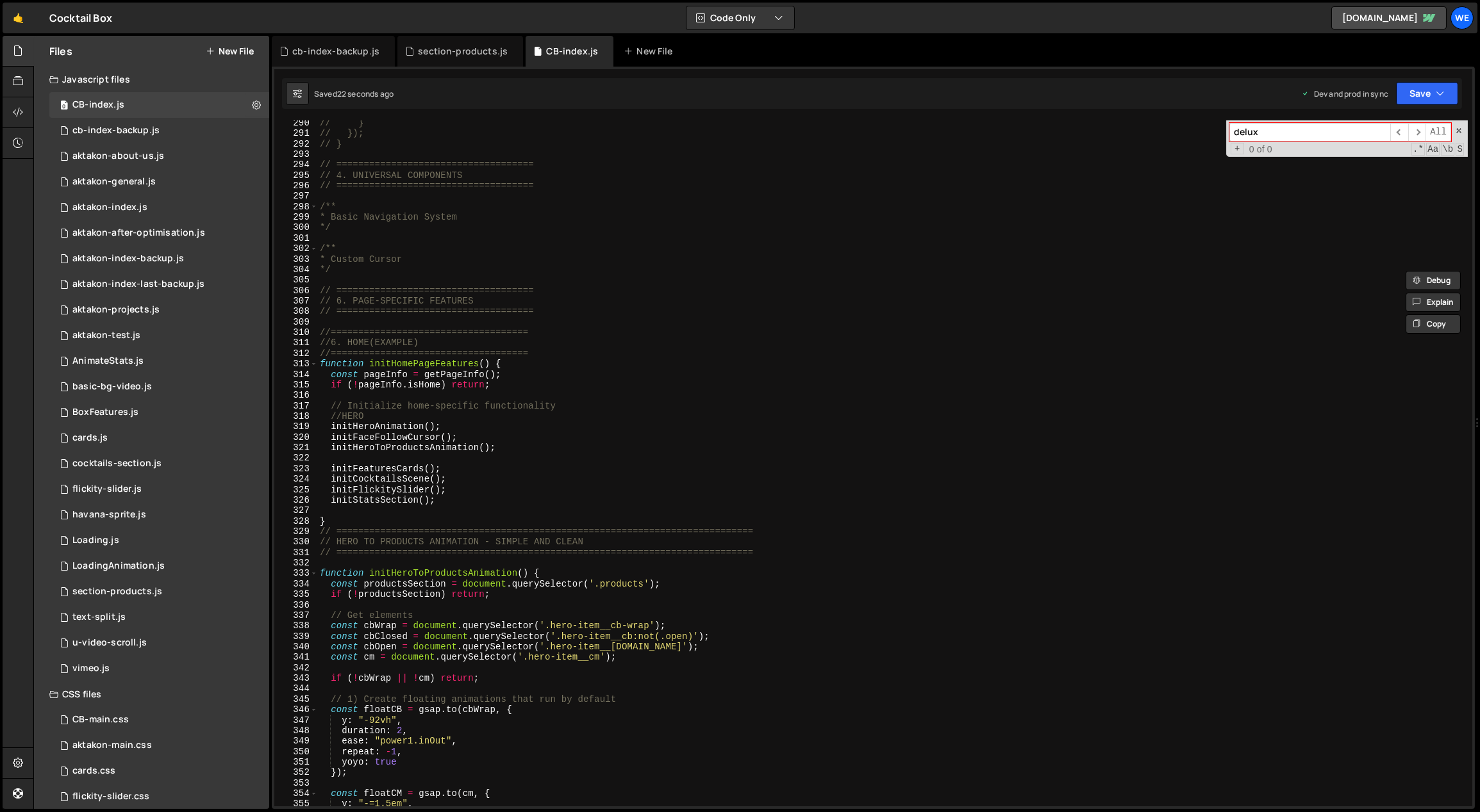
scroll to position [3619, 0]
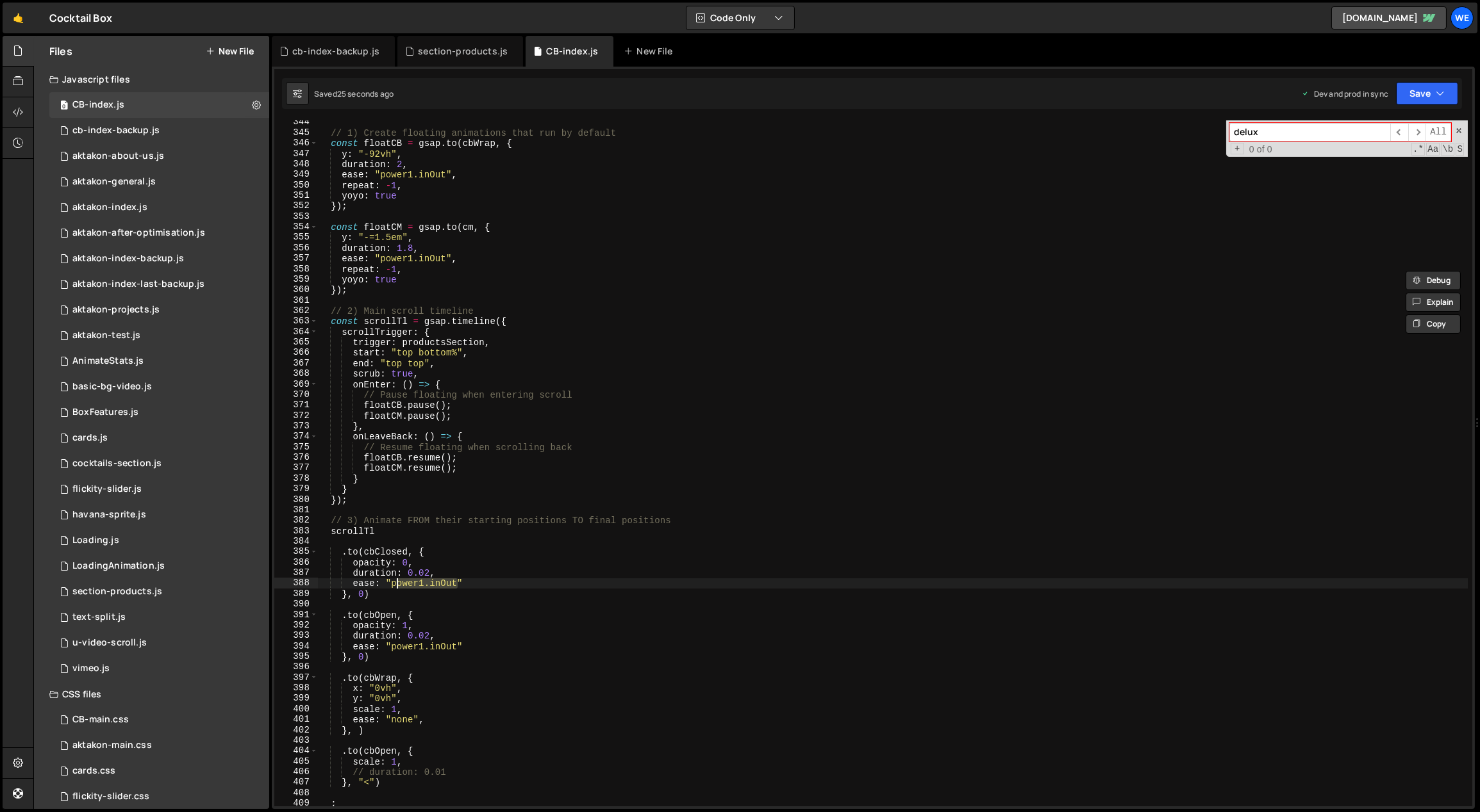
drag, startPoint x: 438, startPoint y: 584, endPoint x: 395, endPoint y: 585, distance: 43.0
click at [395, 585] on div "// 1) Create floating animations that run by default const floatCB = gsap . to …" at bounding box center [893, 471] width 1151 height 708
click at [454, 583] on div "// 1) Create floating animations that run by default const floatCB = gsap . to …" at bounding box center [893, 463] width 1150 height 686
drag, startPoint x: 457, startPoint y: 585, endPoint x: 392, endPoint y: 586, distance: 65.0
click at [392, 586] on div "// 1) Create floating animations that run by default const floatCB = gsap . to …" at bounding box center [893, 471] width 1151 height 708
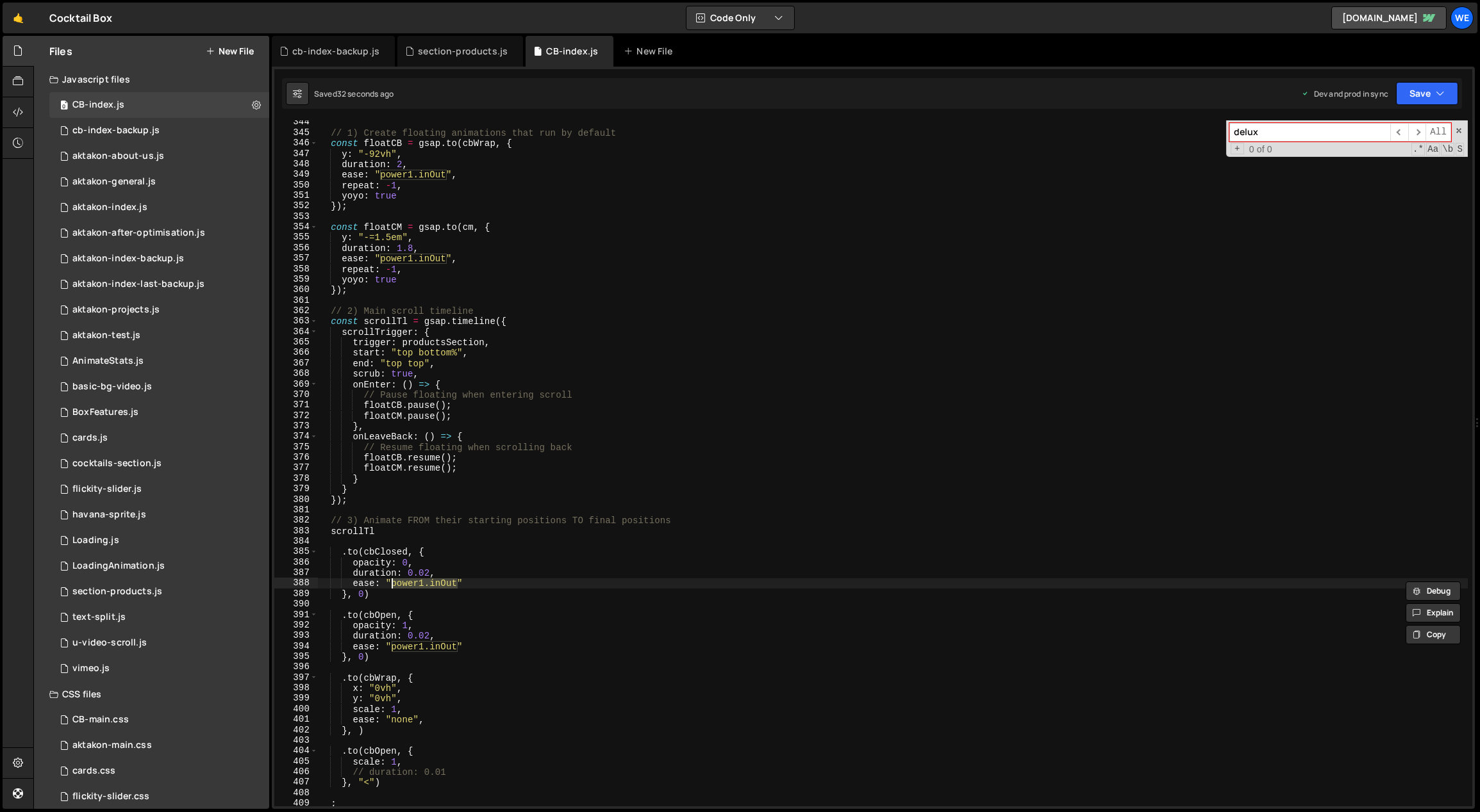
paste textarea "cubic-bounce"
drag, startPoint x: 456, startPoint y: 647, endPoint x: 392, endPoint y: 647, distance: 64.0
click at [392, 647] on div "// 1) Create floating animations that run by default const floatCB = gsap . to …" at bounding box center [893, 471] width 1151 height 708
paste textarea "cubic-bounce"
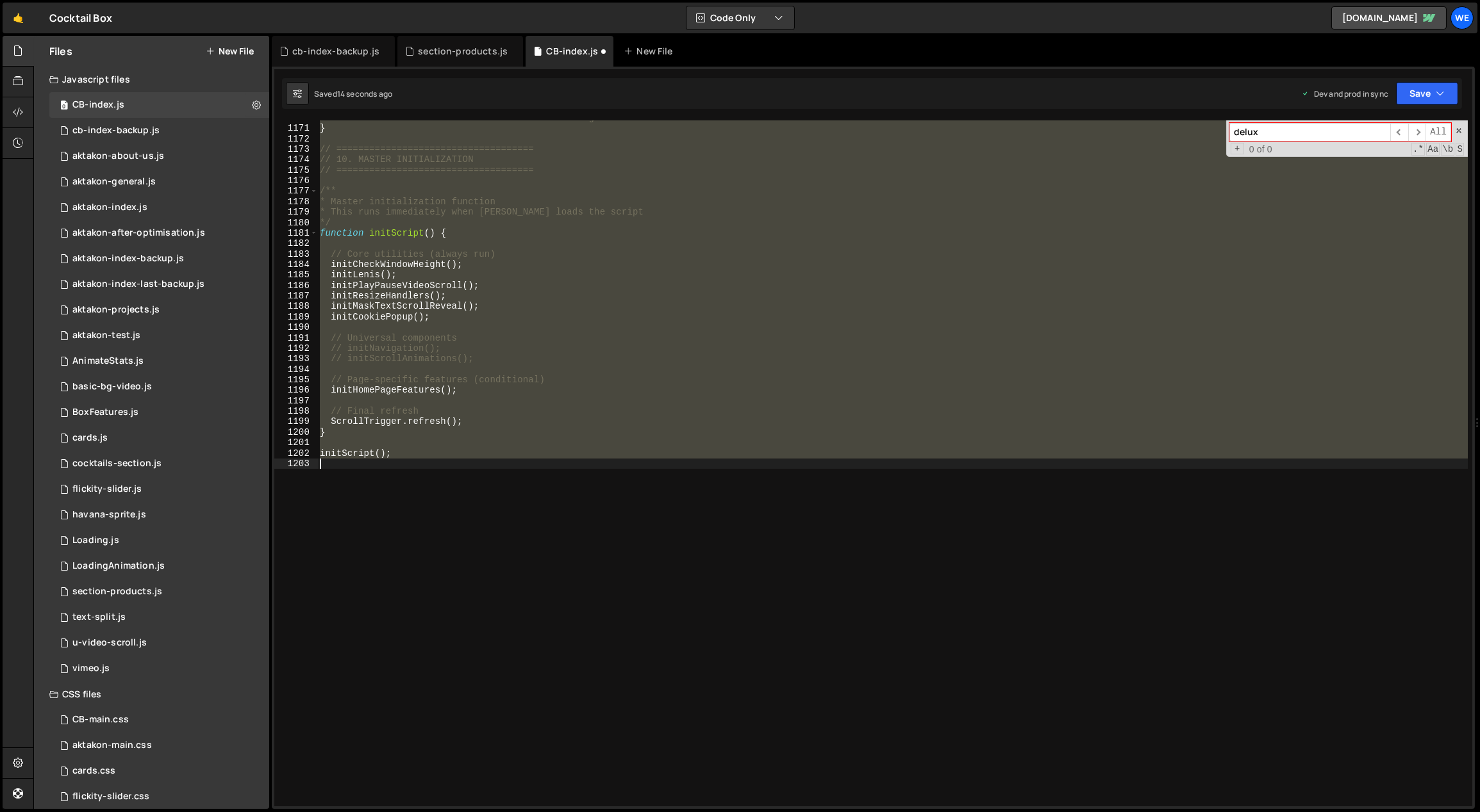
scroll to position [3796, 0]
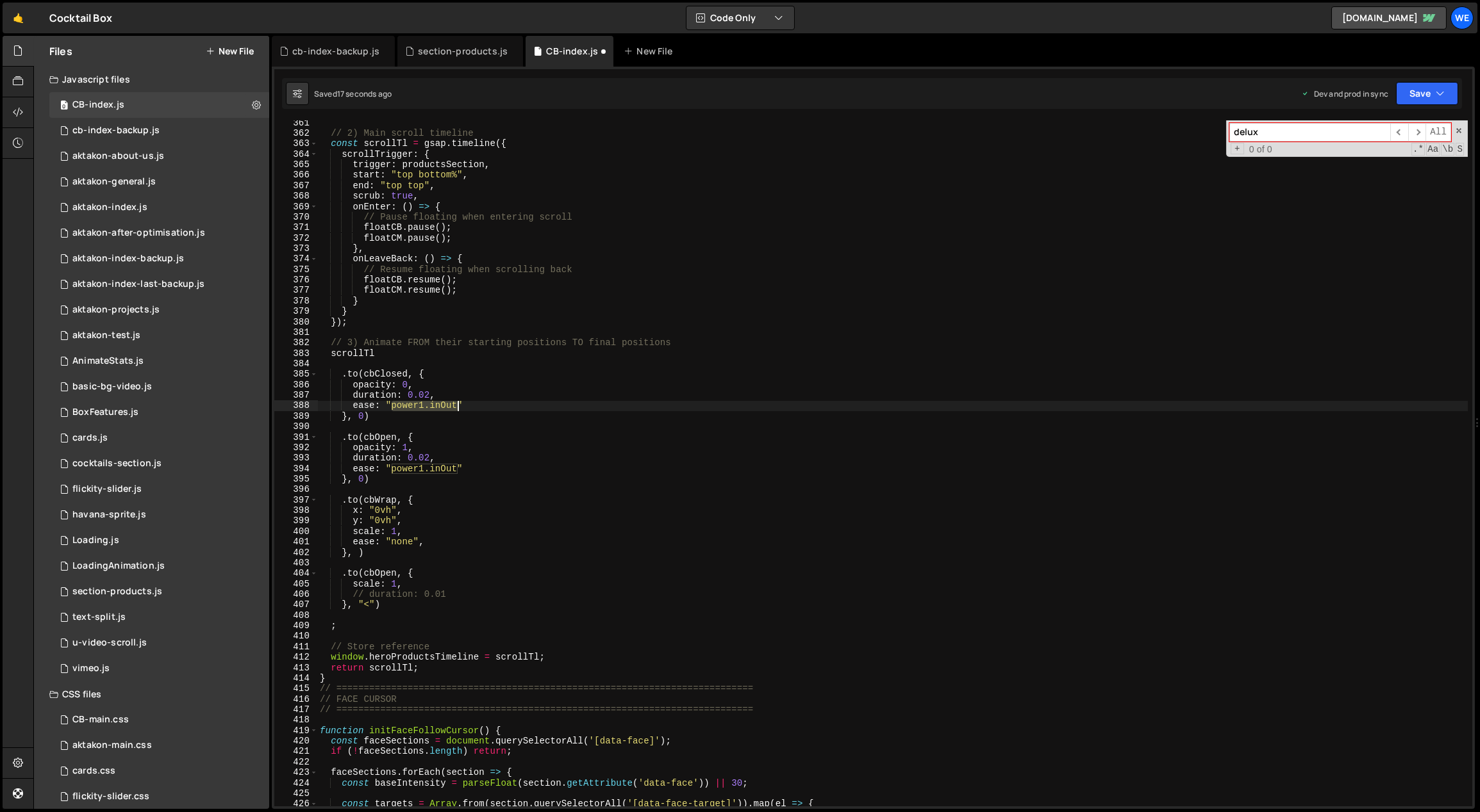
click at [460, 443] on div "// 2) Main scroll timeline const scrollTl = gsap . timeline ({ scrollTrigger : …" at bounding box center [893, 472] width 1151 height 708
click at [427, 454] on div "// 2) Main scroll timeline const scrollTl = gsap . timeline ({ scrollTrigger : …" at bounding box center [893, 472] width 1151 height 708
click at [429, 396] on div "// 2) Main scroll timeline const scrollTl = gsap . timeline ({ scrollTrigger : …" at bounding box center [893, 472] width 1151 height 708
click at [532, 552] on div "// 2) Main scroll timeline const scrollTl = gsap . timeline ({ scrollTrigger : …" at bounding box center [893, 472] width 1151 height 708
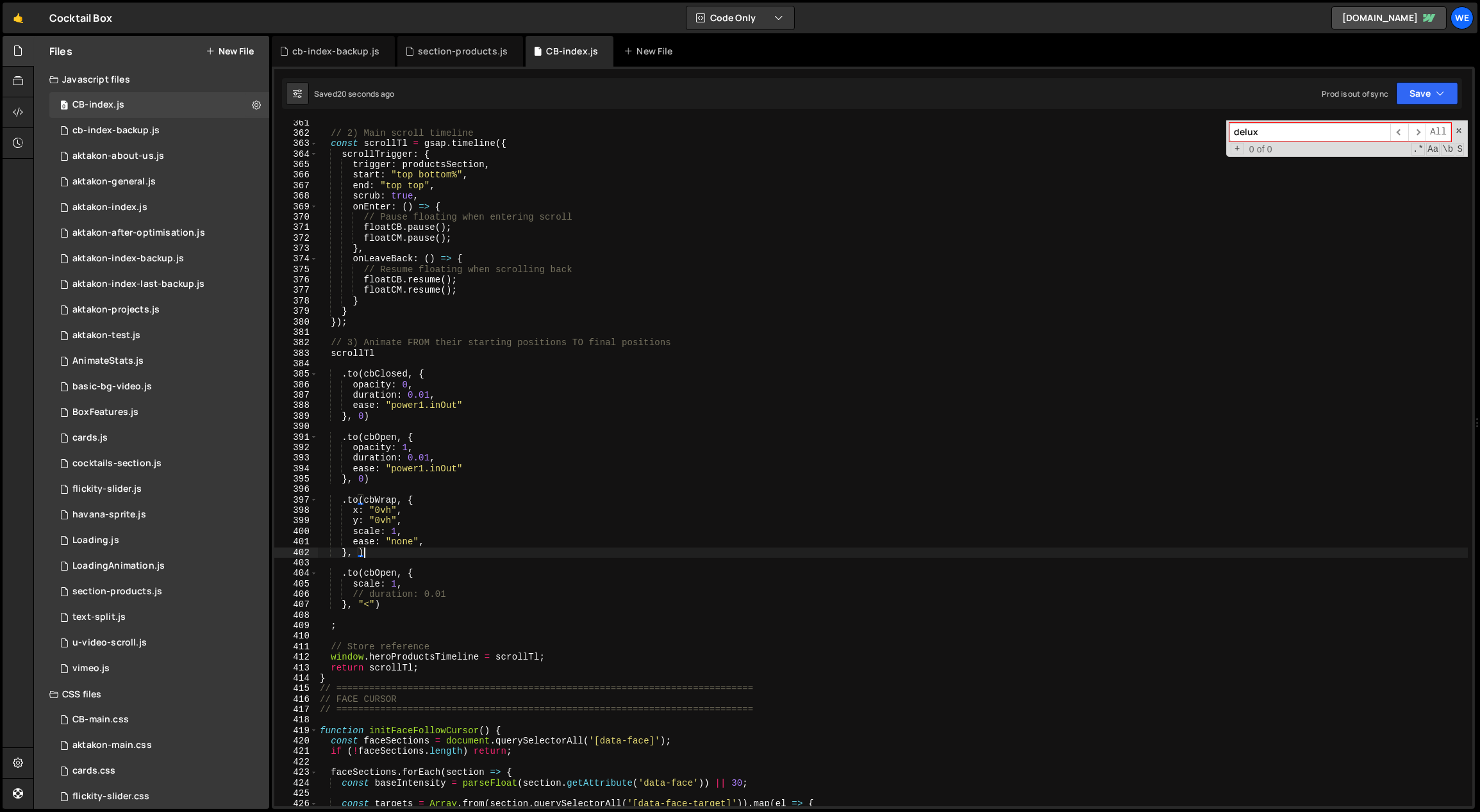
scroll to position [0, 2]
click at [550, 552] on div "// 2) Main scroll timeline const scrollTl = gsap . timeline ({ scrollTrigger : …" at bounding box center [893, 472] width 1151 height 708
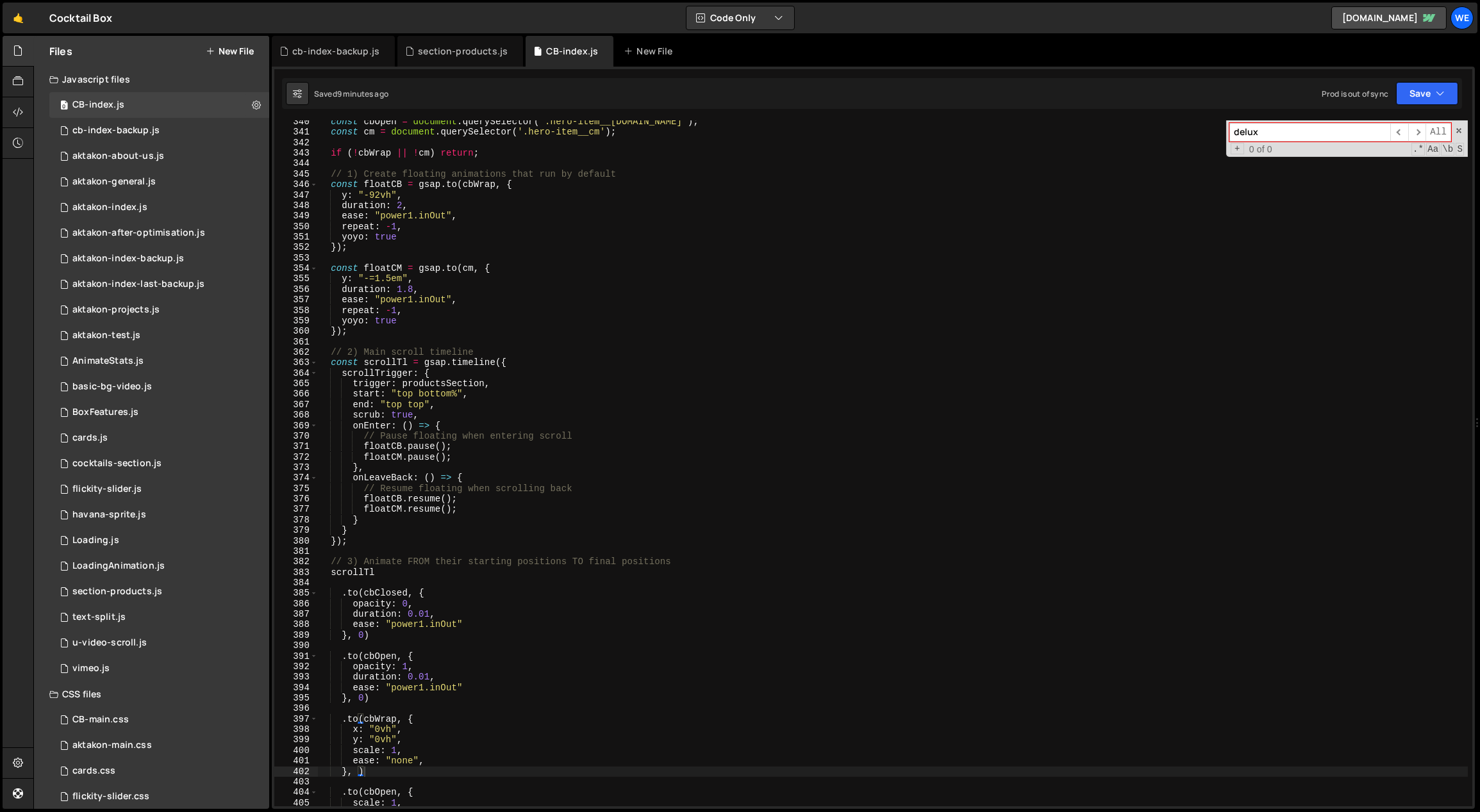
scroll to position [3578, 0]
click at [520, 492] on div "const cbOpen = document . querySelector ( '.hero-item__[DOMAIN_NAME]' ) ; const…" at bounding box center [893, 470] width 1151 height 708
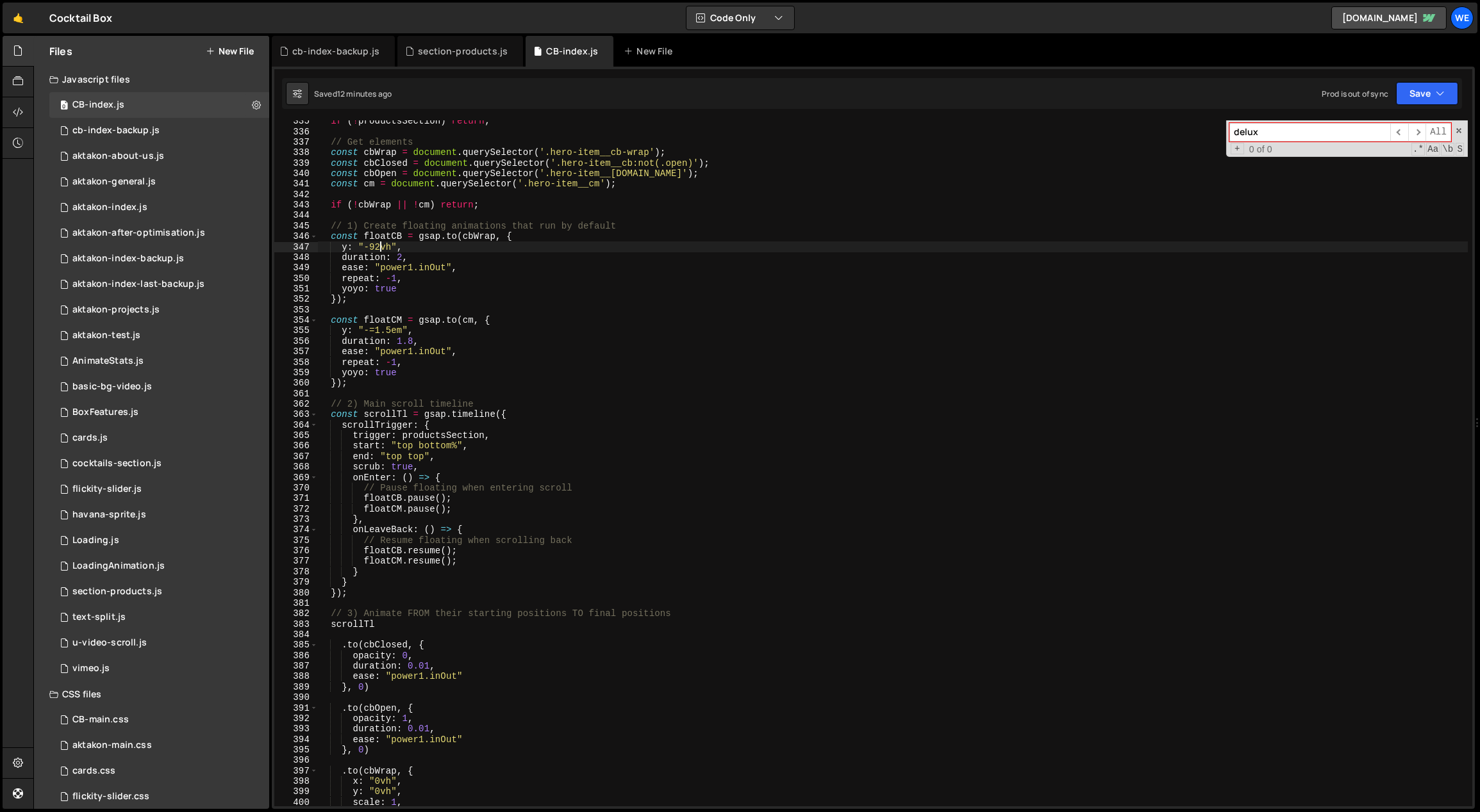
click at [379, 246] on div "if ( ! productsSection ) return ; // Get elements const cbWrap = document . que…" at bounding box center [893, 470] width 1151 height 708
click at [510, 247] on div "if ( ! productsSection ) return ; // Get elements const cbWrap = document . que…" at bounding box center [893, 470] width 1151 height 708
type textarea "y: "-78vh","
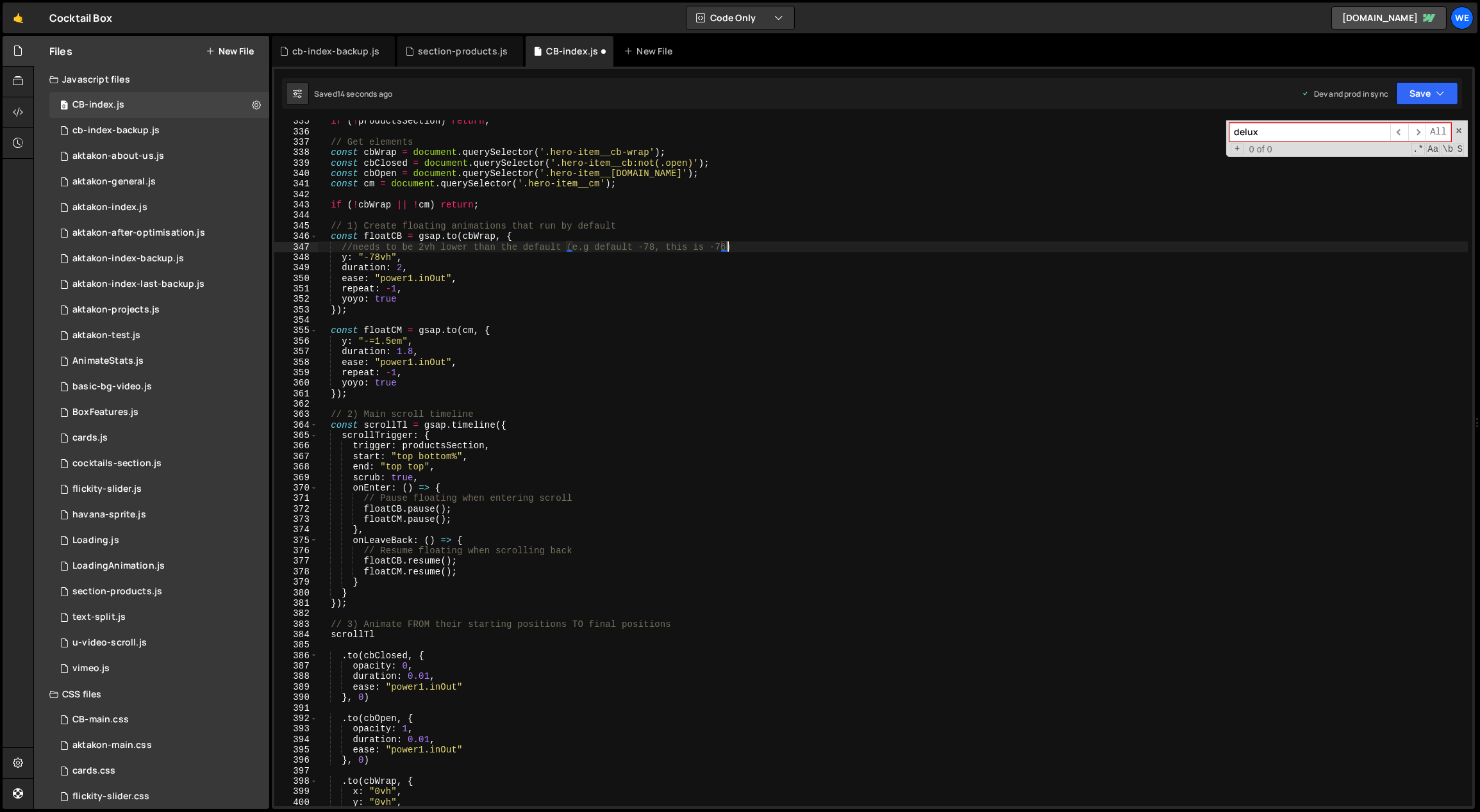
scroll to position [0, 28]
click at [394, 346] on div "if ( ! productsSection ) return ; // Get elements const cbWrap = document . que…" at bounding box center [893, 470] width 1151 height 708
drag, startPoint x: 390, startPoint y: 341, endPoint x: 370, endPoint y: 343, distance: 20.1
click at [370, 343] on div "if ( ! productsSection ) return ; // Get elements const cbWrap = document . que…" at bounding box center [893, 470] width 1151 height 708
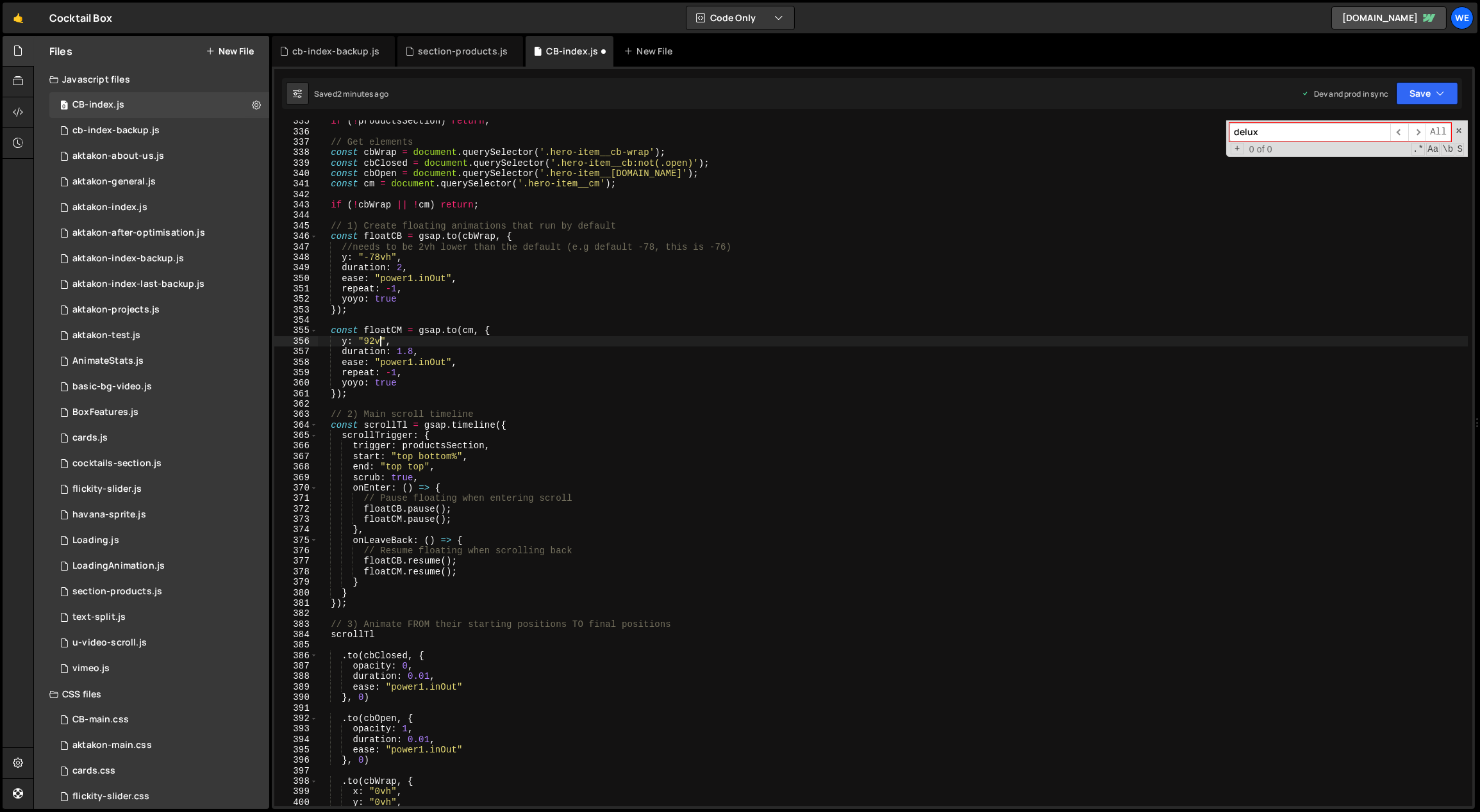
scroll to position [0, 4]
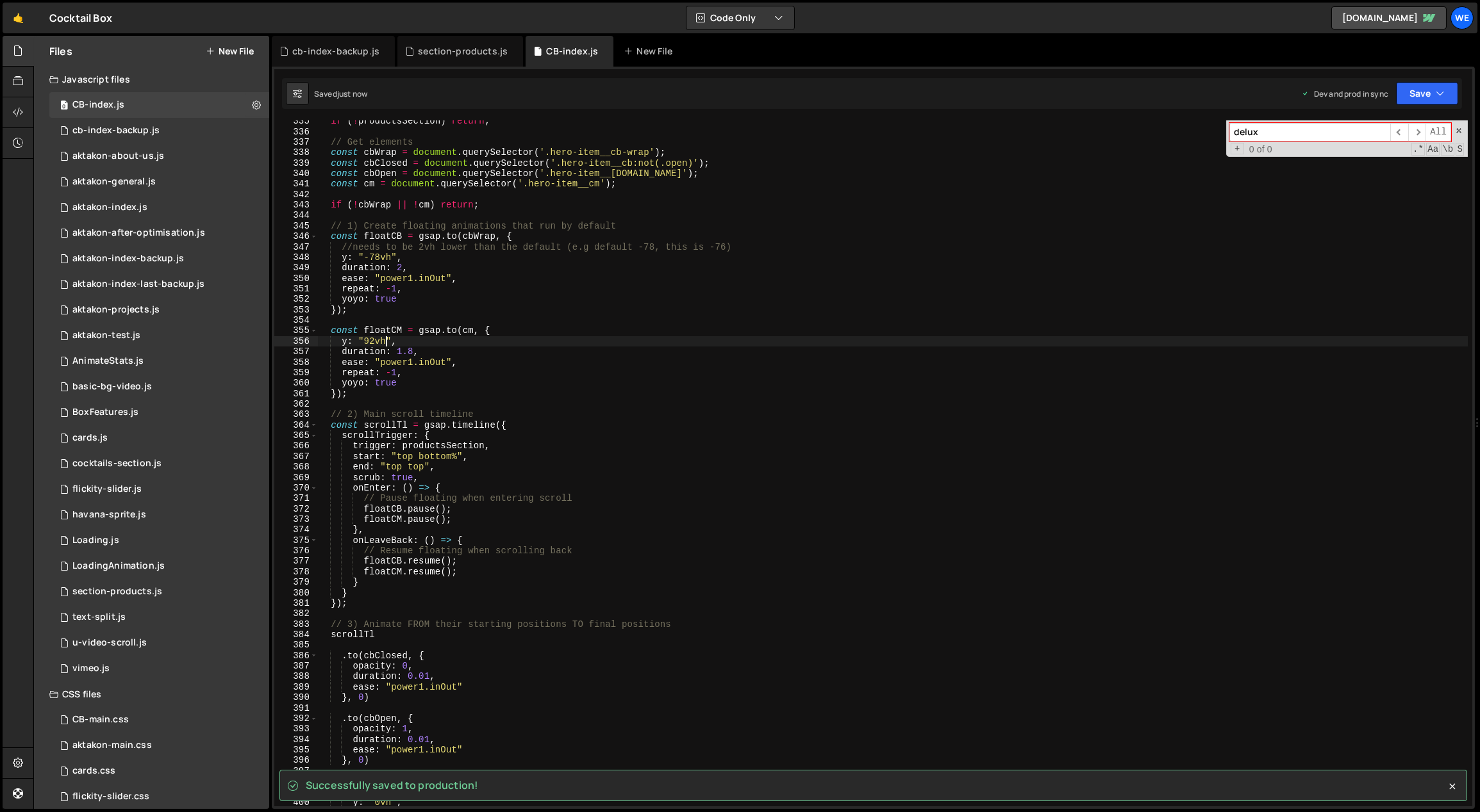
click at [363, 341] on div "if ( ! productsSection ) return ; // Get elements const cbWrap = document . que…" at bounding box center [893, 470] width 1151 height 708
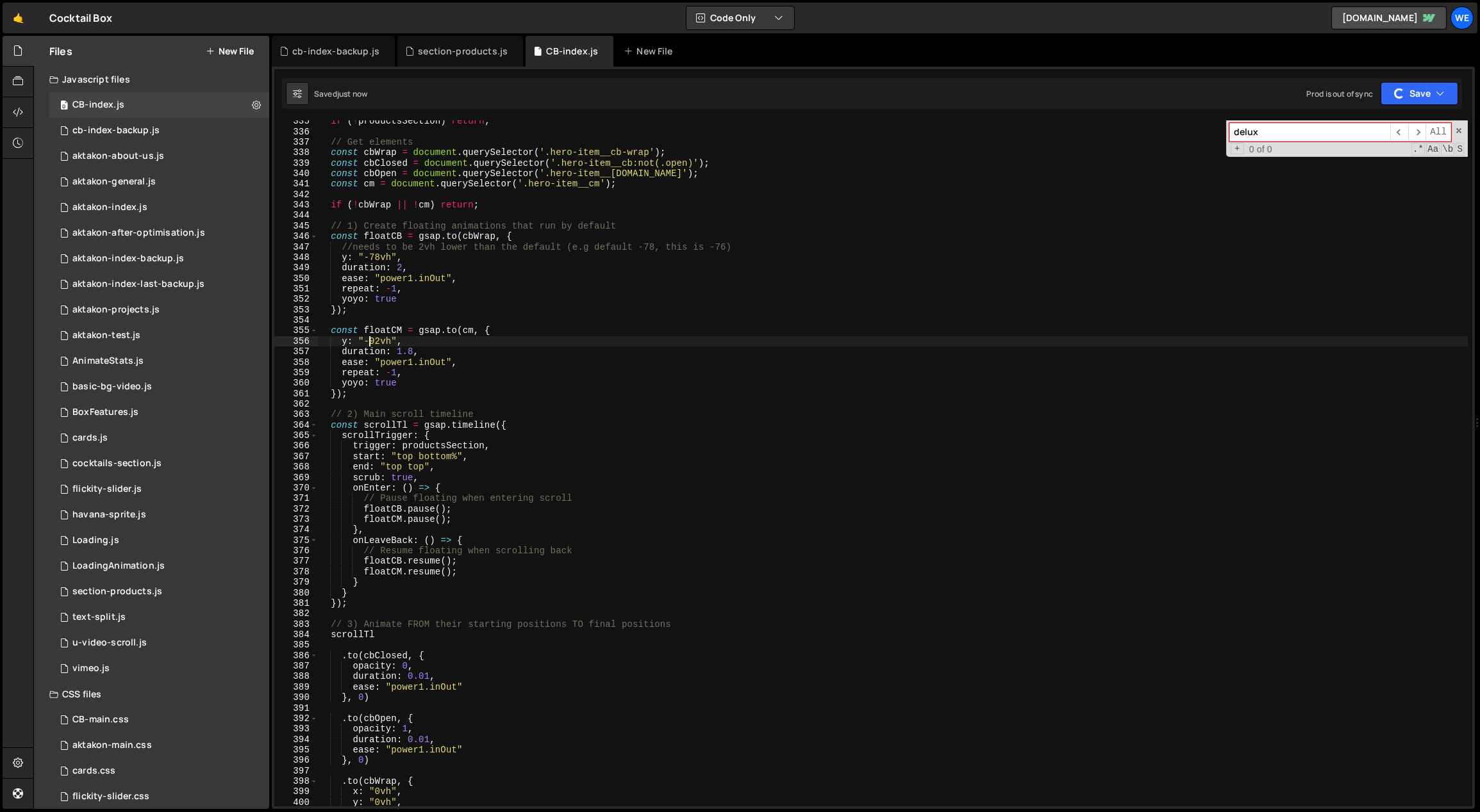
type textarea "y: "-92vh","
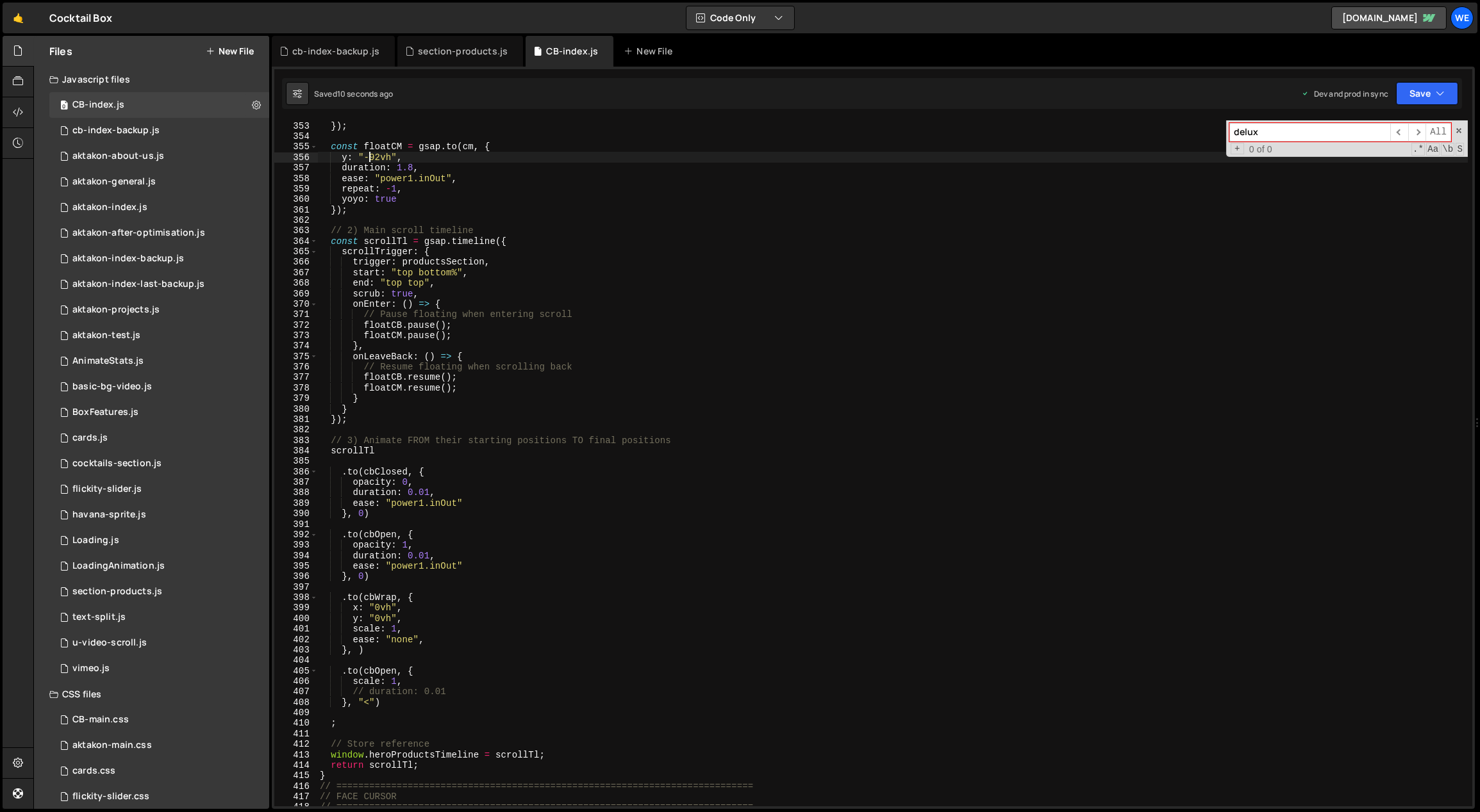
scroll to position [3843, 0]
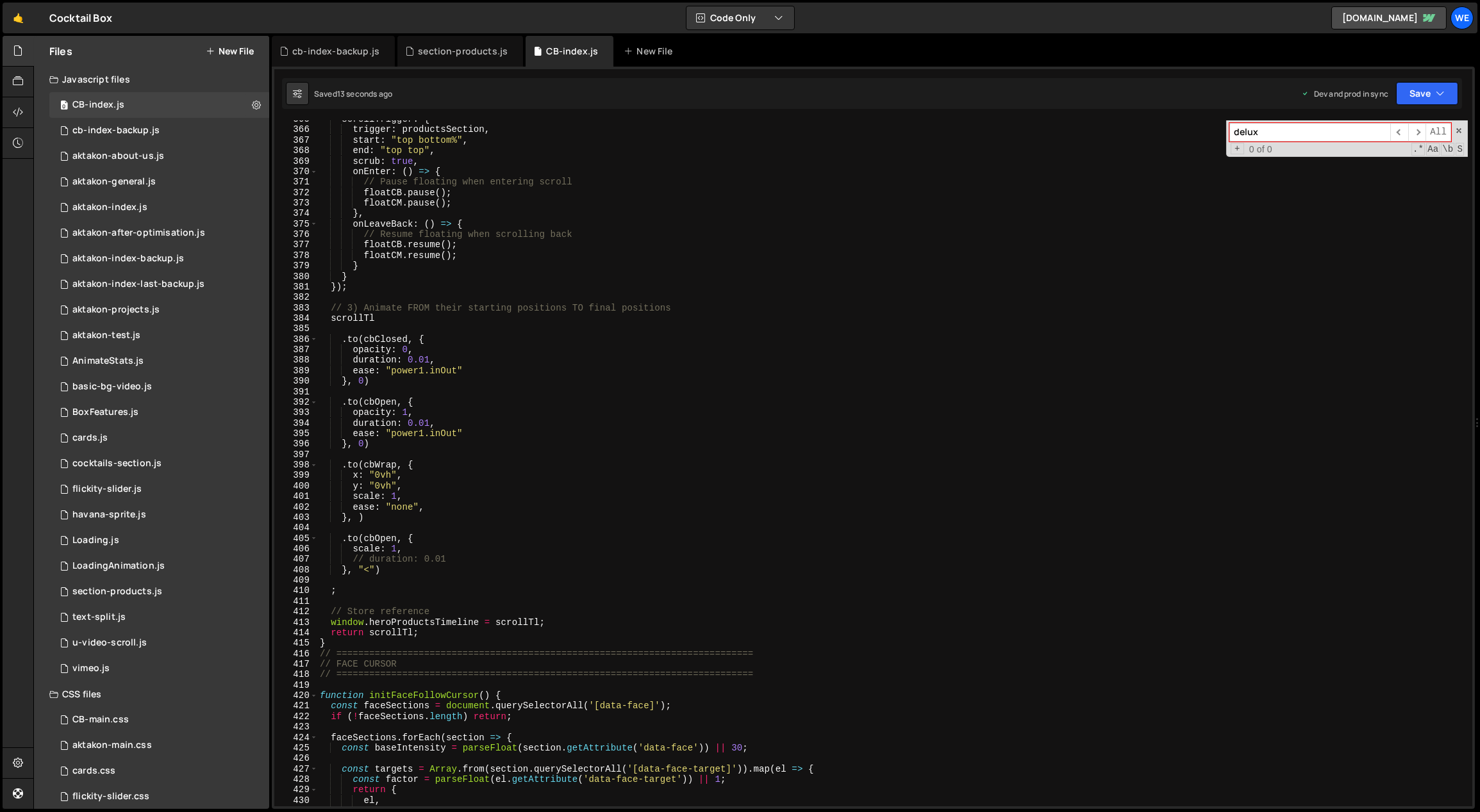
click at [349, 327] on div "scrollTrigger : { trigger : productsSection , start : "top bottom%" , end : "to…" at bounding box center [893, 468] width 1151 height 708
type textarea "scrollTl"
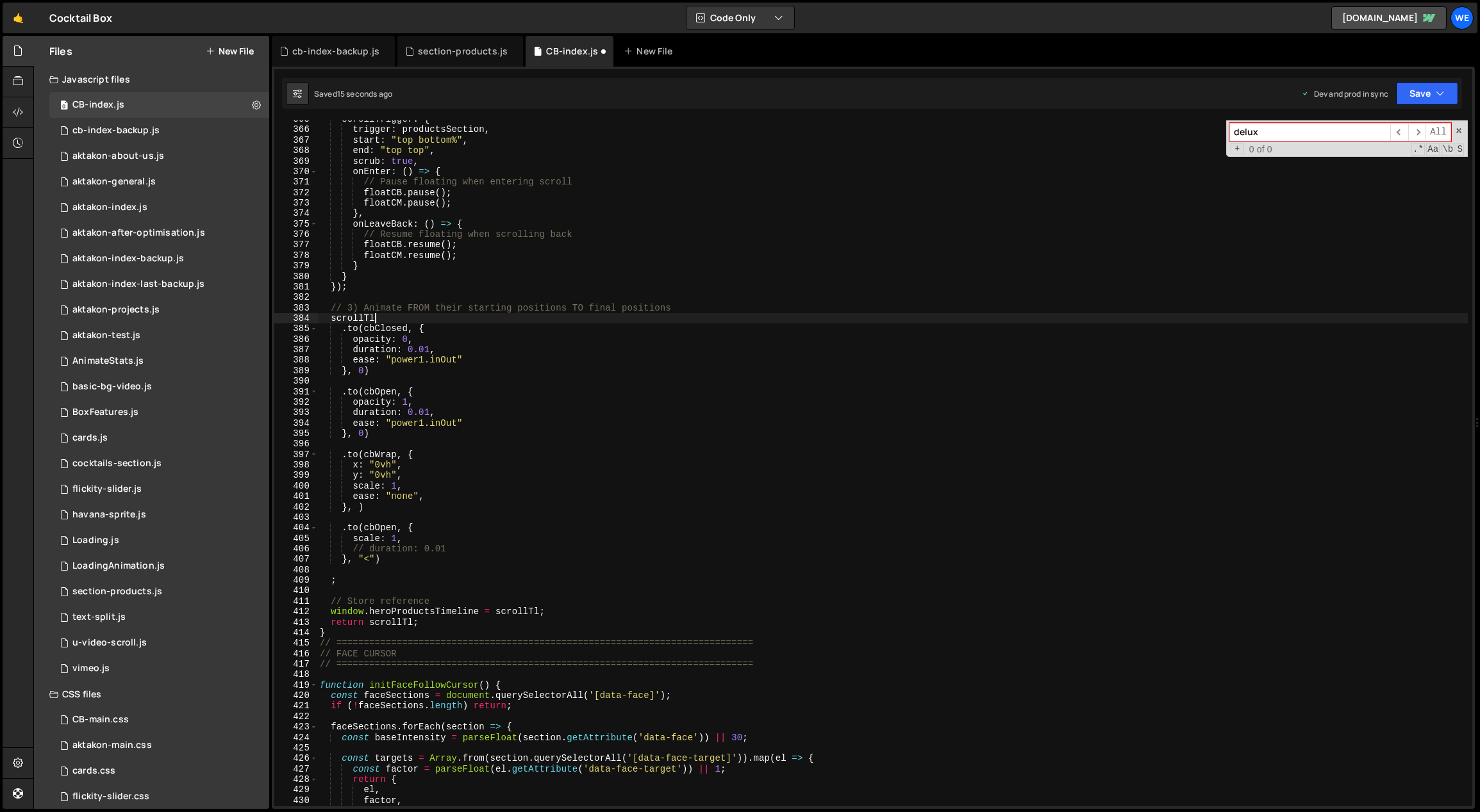
scroll to position [3829, 0]
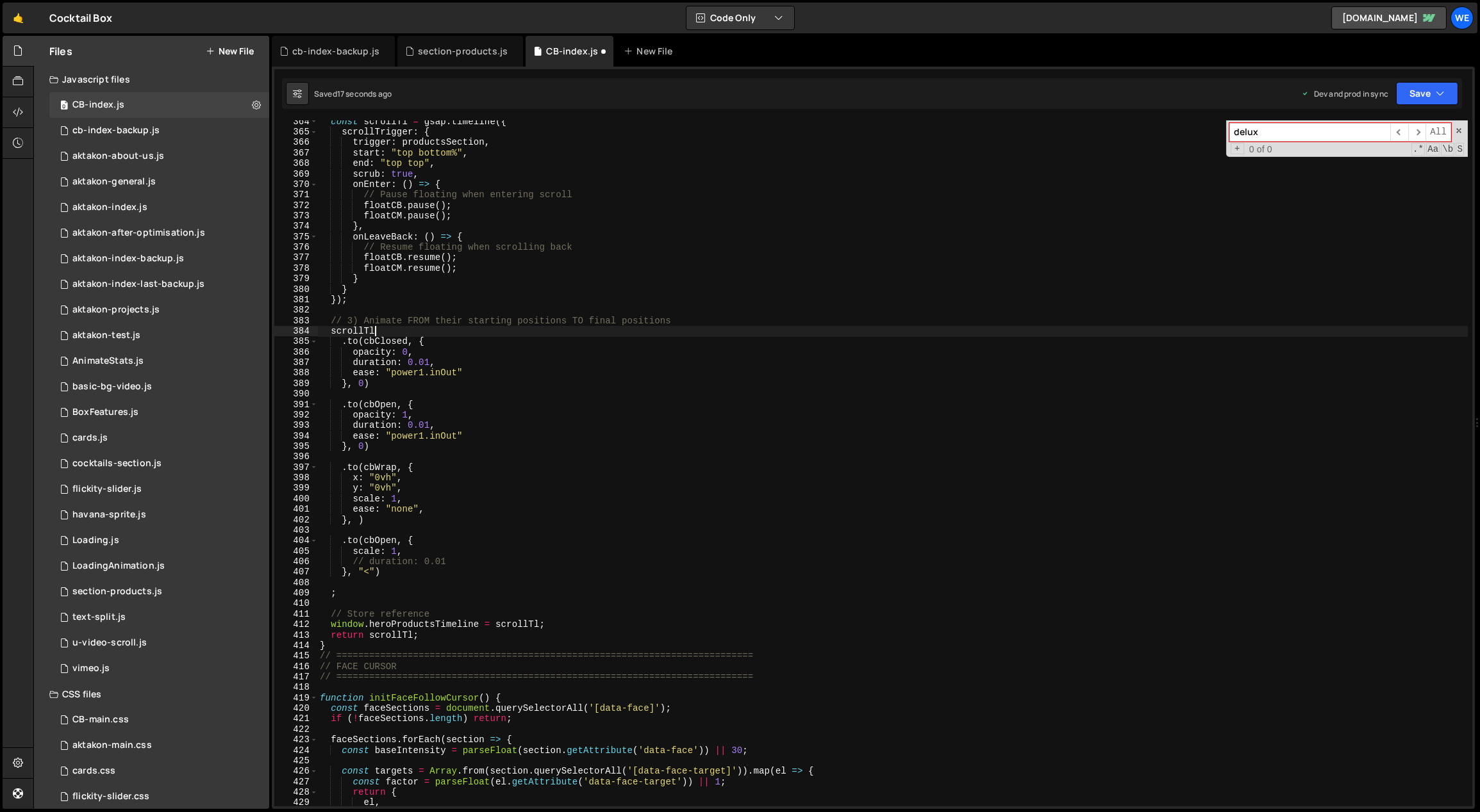
click at [374, 532] on div "const scrollTl = gsap . timeline ({ scrollTrigger : { trigger : productsSection…" at bounding box center [893, 470] width 1151 height 708
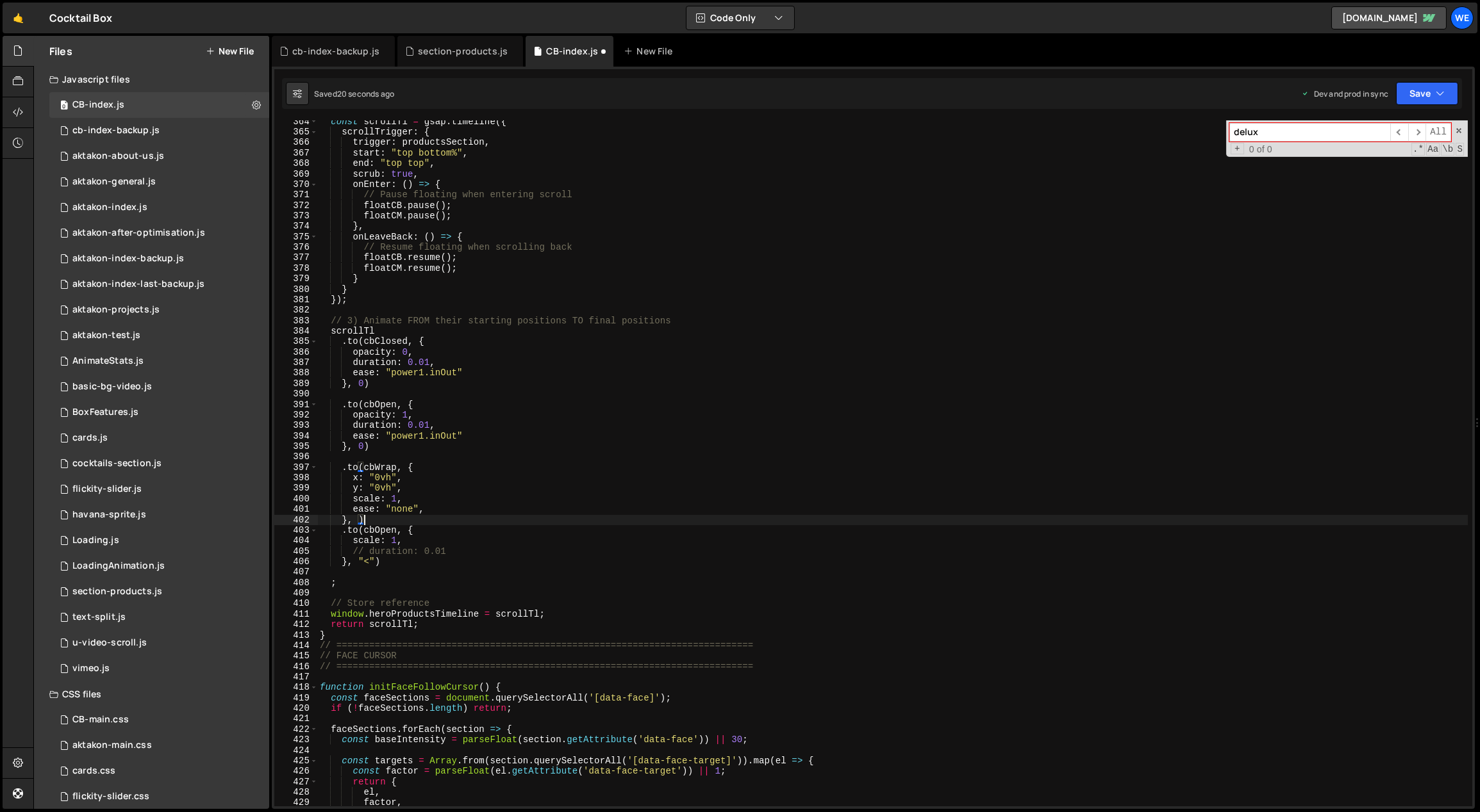
click at [411, 518] on div "const scrollTl = gsap . timeline ({ scrollTrigger : { trigger : productsSection…" at bounding box center [893, 470] width 1151 height 708
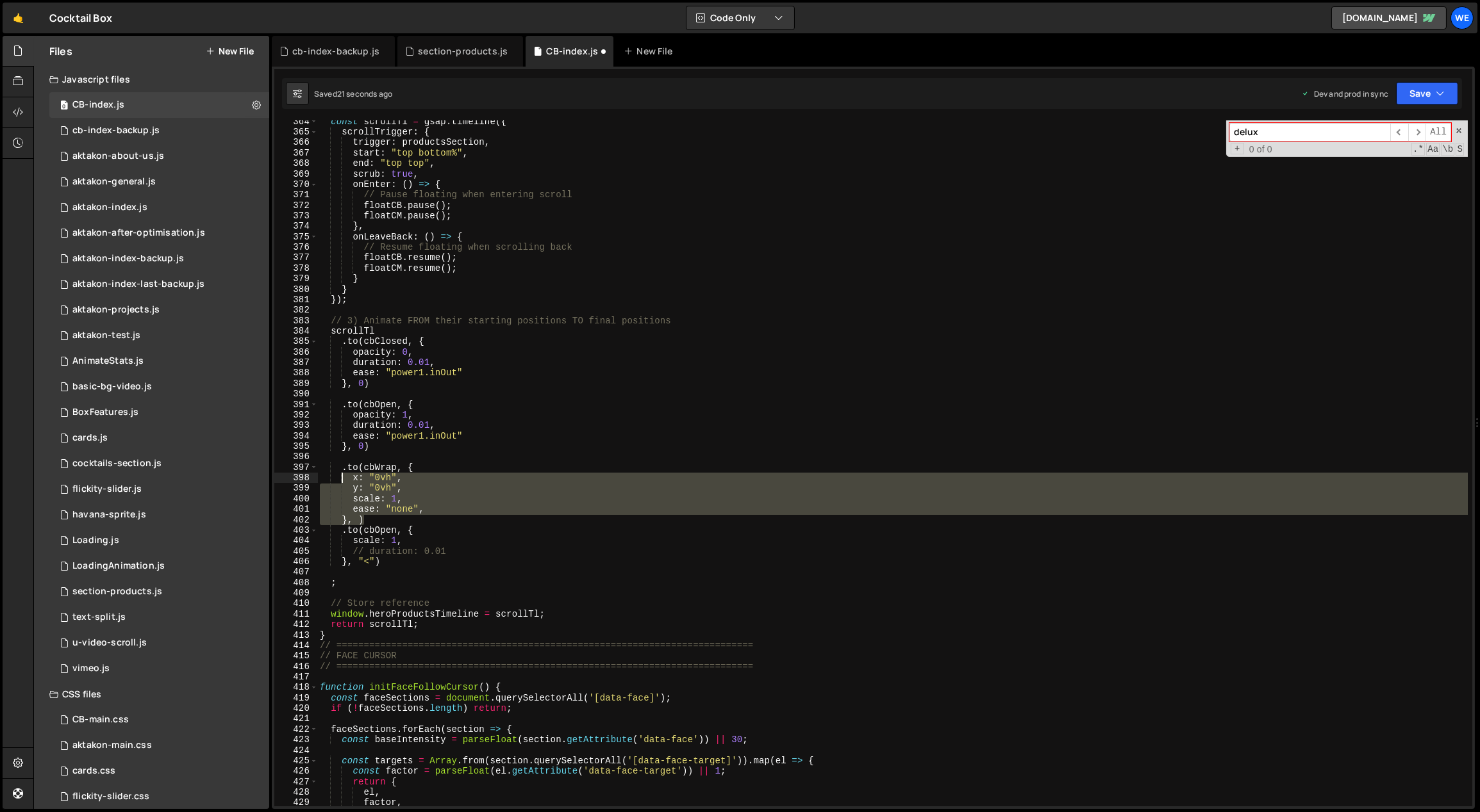
drag, startPoint x: 377, startPoint y: 517, endPoint x: 341, endPoint y: 472, distance: 57.6
click at [341, 472] on div "const scrollTl = gsap . timeline ({ scrollTrigger : { trigger : productsSection…" at bounding box center [893, 470] width 1151 height 708
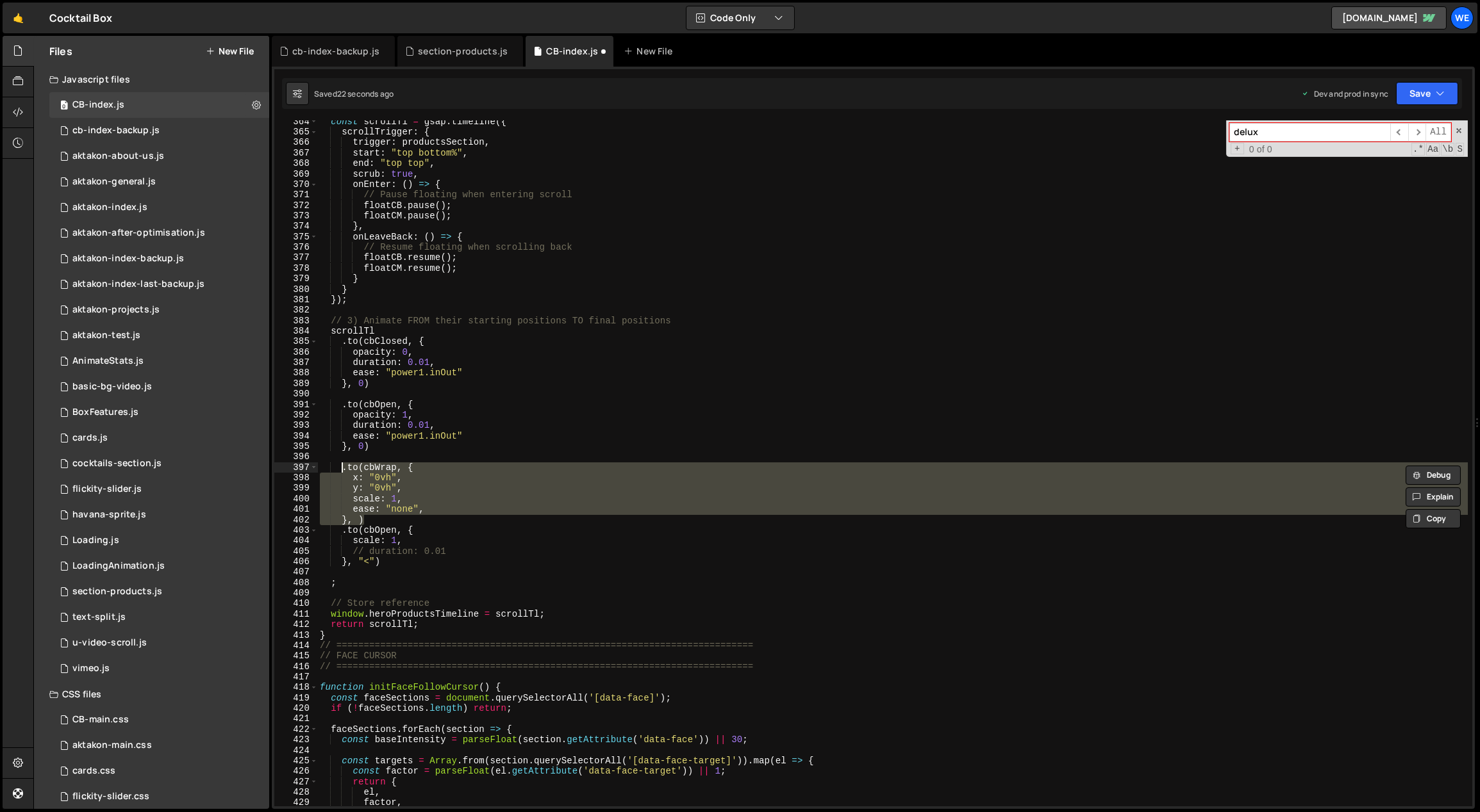
click at [393, 561] on div "const scrollTl = gsap . timeline ({ scrollTrigger : { trigger : productsSection…" at bounding box center [893, 470] width 1151 height 708
type textarea "}, "<")"
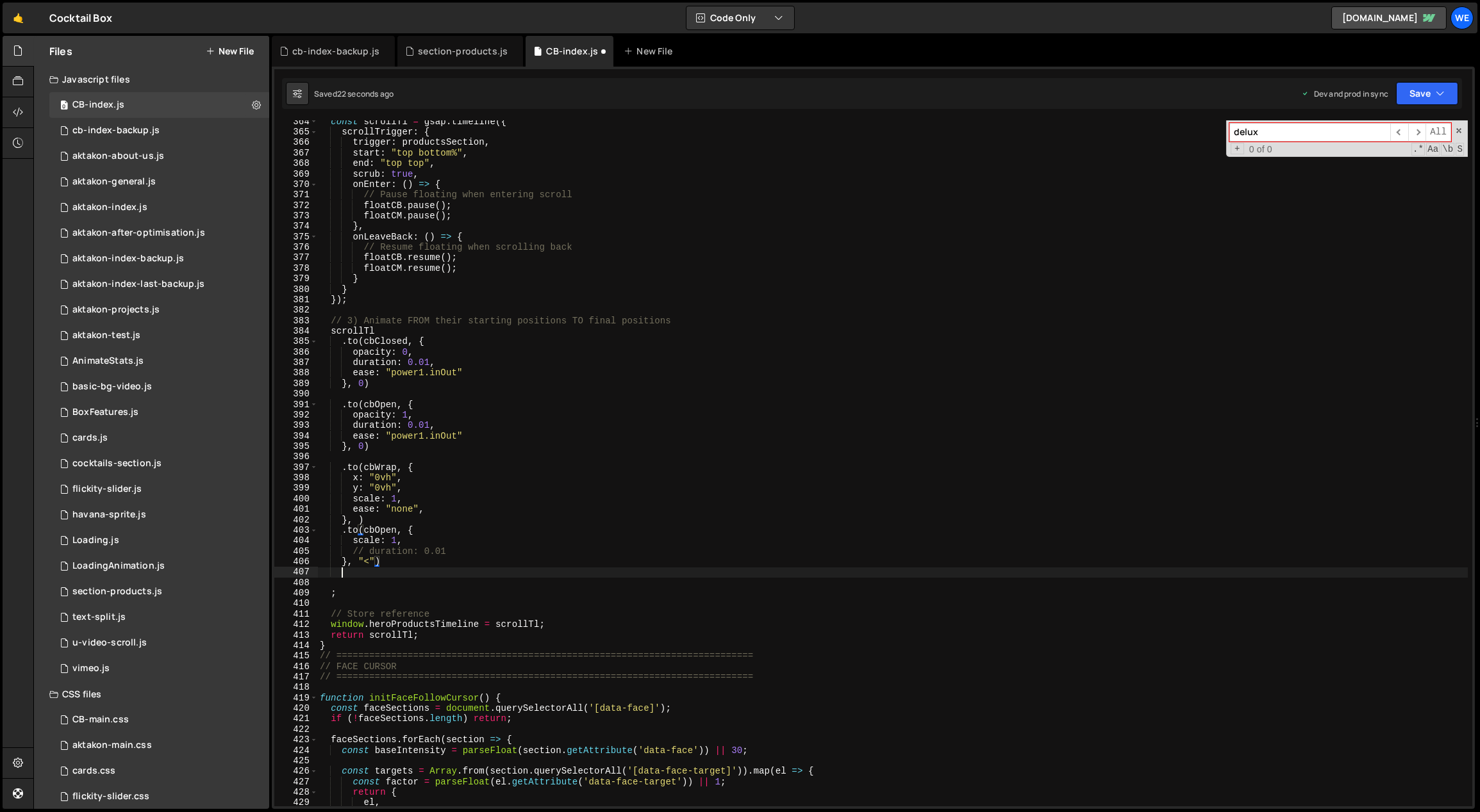
scroll to position [0, 0]
paste textarea "}, )"
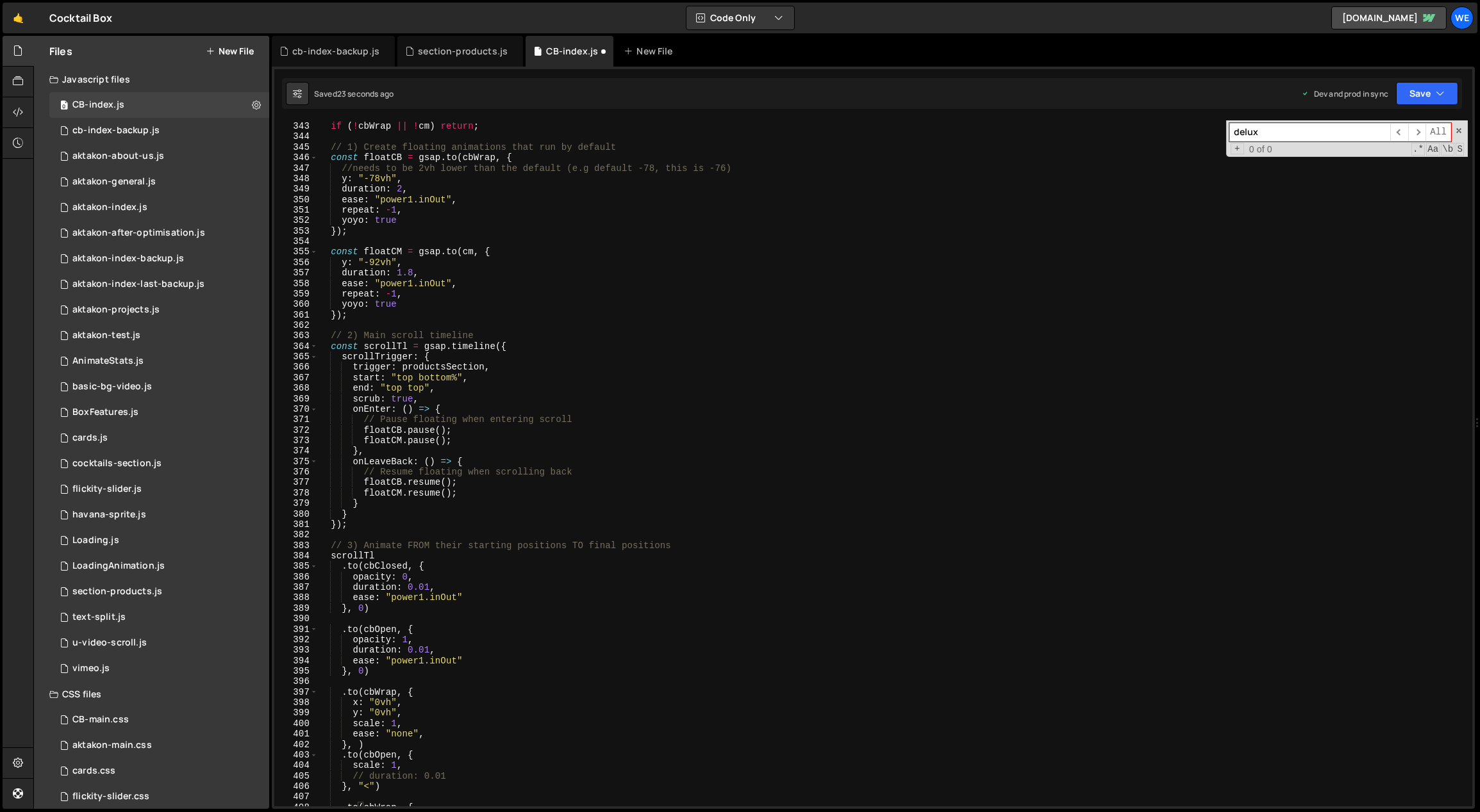
scroll to position [3374, 0]
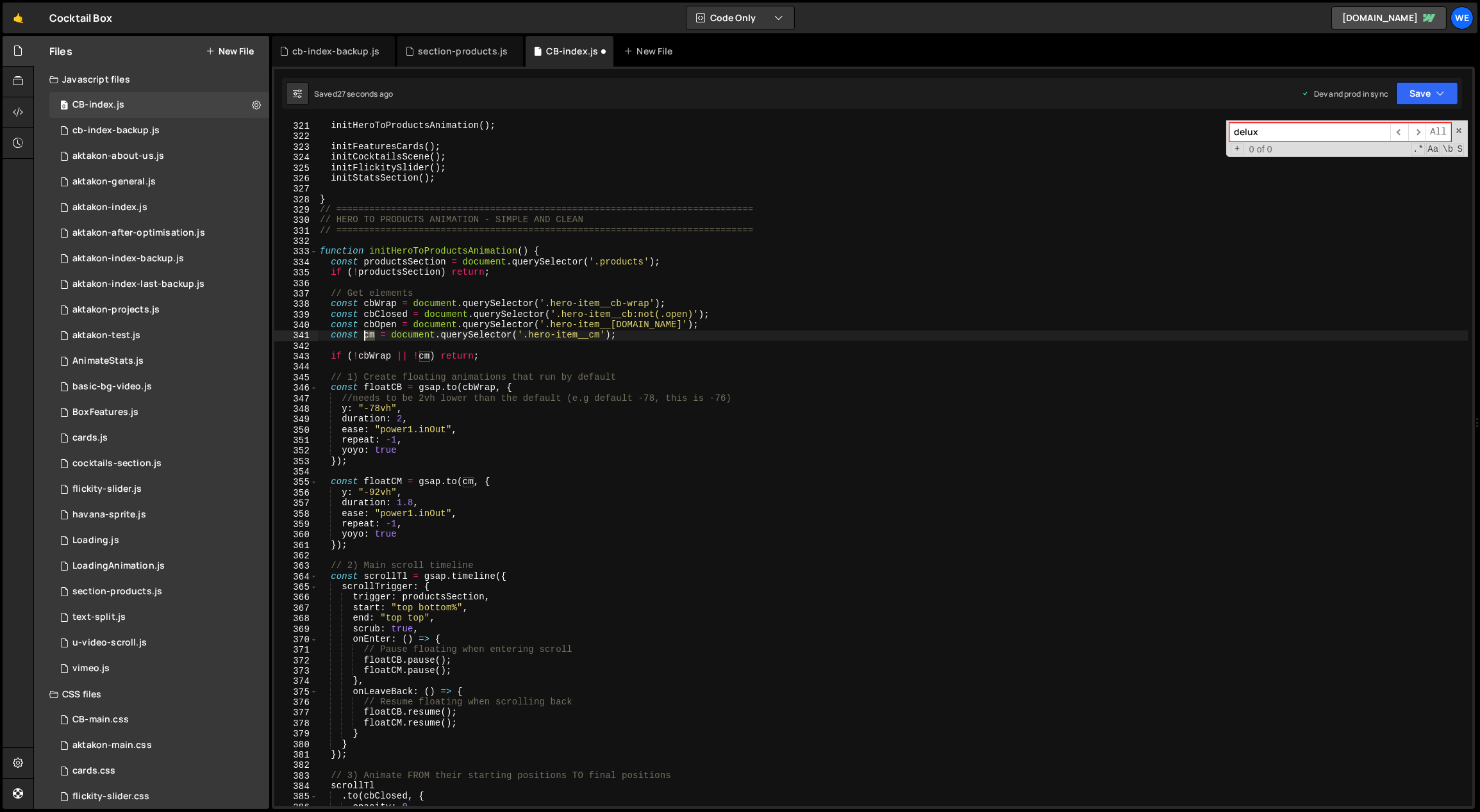
drag, startPoint x: 372, startPoint y: 334, endPoint x: 366, endPoint y: 335, distance: 6.1
click at [366, 335] on div "initFaceFollowCursor ( ) ; initHeroToProductsAnimation ( ) ; initFeaturesCards …" at bounding box center [893, 464] width 1151 height 708
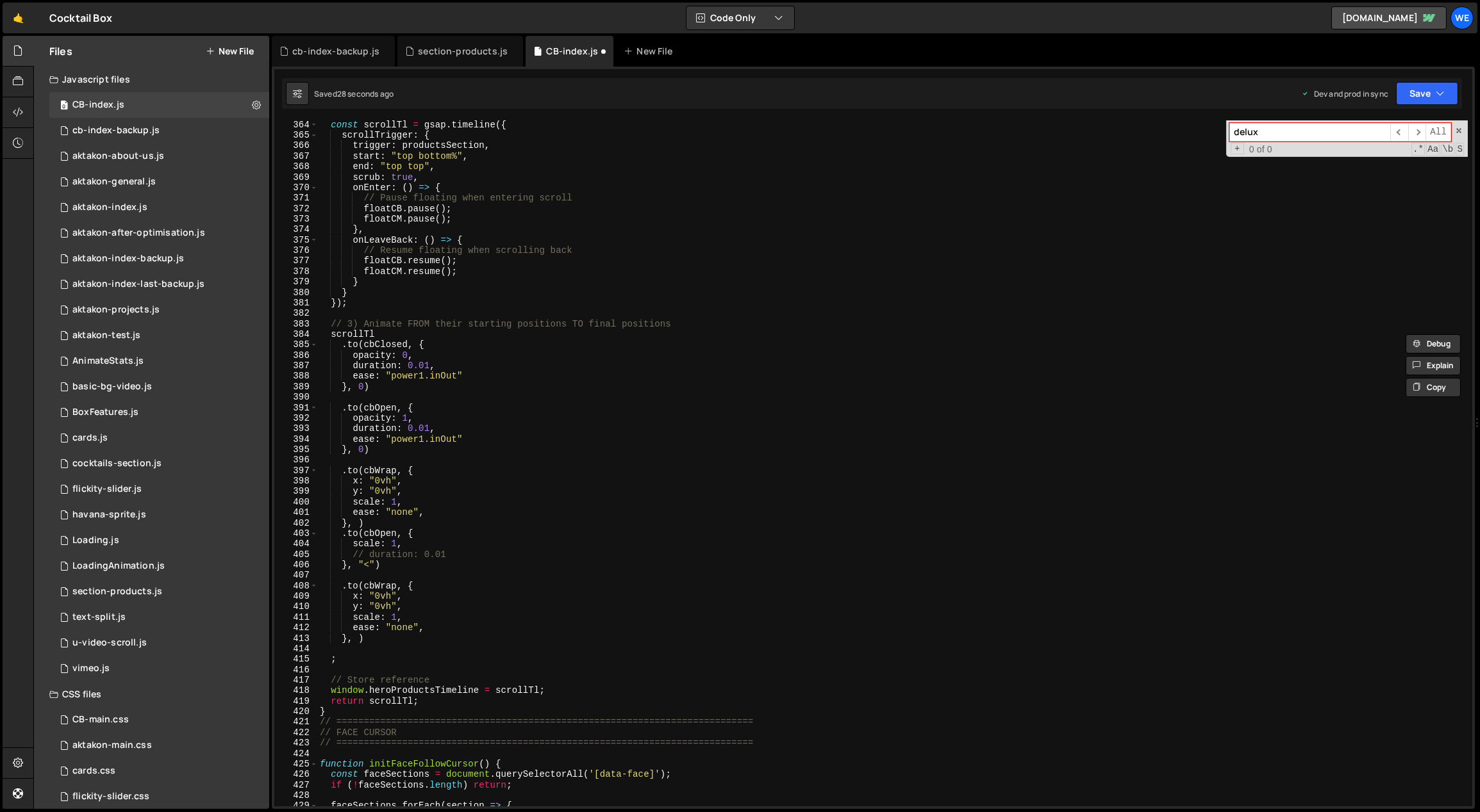
scroll to position [3826, 0]
drag, startPoint x: 395, startPoint y: 584, endPoint x: 364, endPoint y: 585, distance: 31.0
click at [364, 585] on div "const scrollTl = gsap . timeline ({ scrollTrigger : { trigger : productsSection…" at bounding box center [893, 474] width 1151 height 708
paste textarea "m"
click at [357, 639] on div "const scrollTl = gsap . timeline ({ scrollTrigger : { trigger : productsSection…" at bounding box center [893, 474] width 1151 height 708
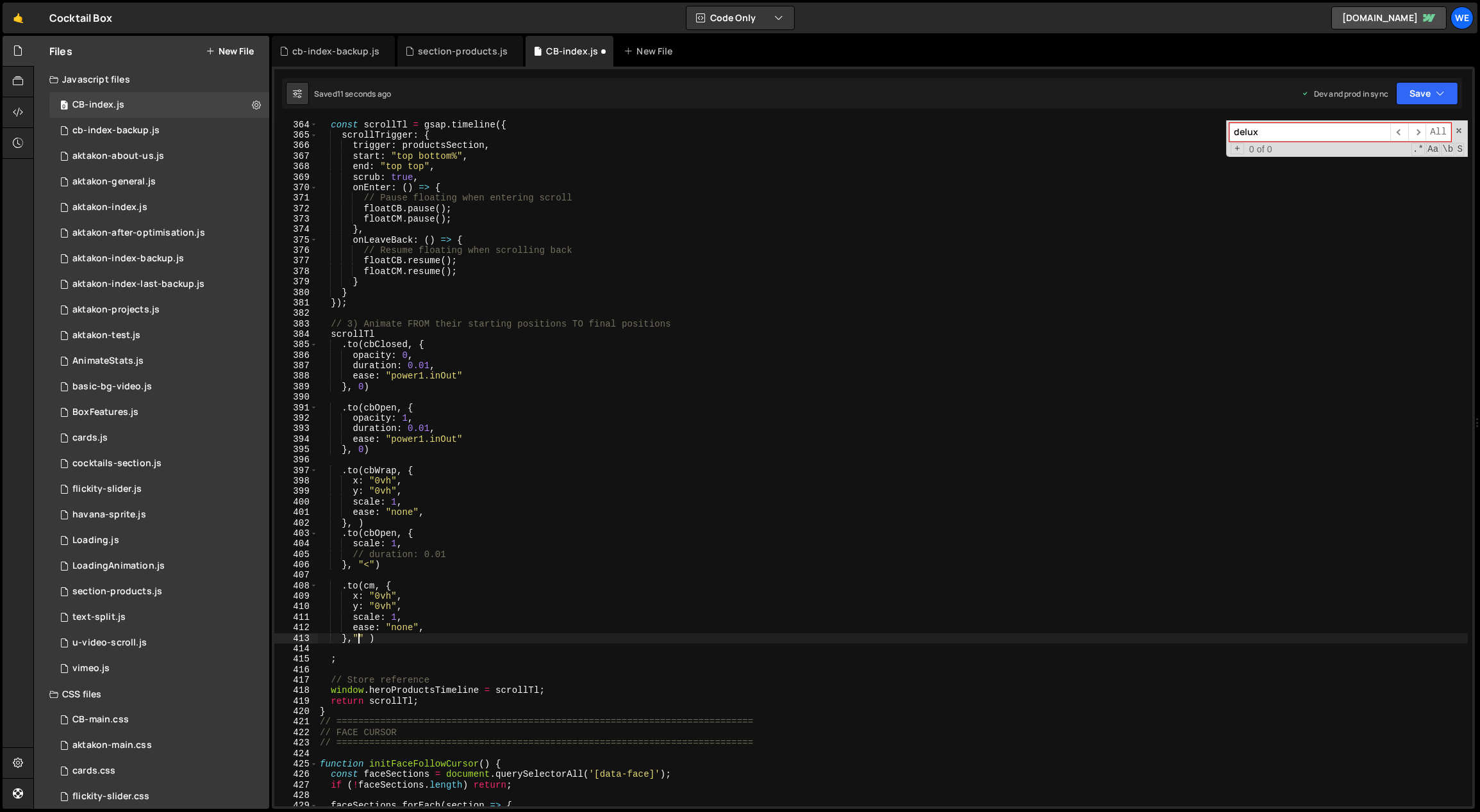
scroll to position [0, 3]
click at [537, 535] on div "const scrollTl = gsap . timeline ({ scrollTrigger : { trigger : productsSection…" at bounding box center [893, 474] width 1151 height 708
type textarea ".to(cbOpen, {"
click at [446, 460] on div "// 2) Main scroll timeline const scrollTl = gsap . timeline ({ scrollTrigger : …" at bounding box center [893, 464] width 1151 height 708
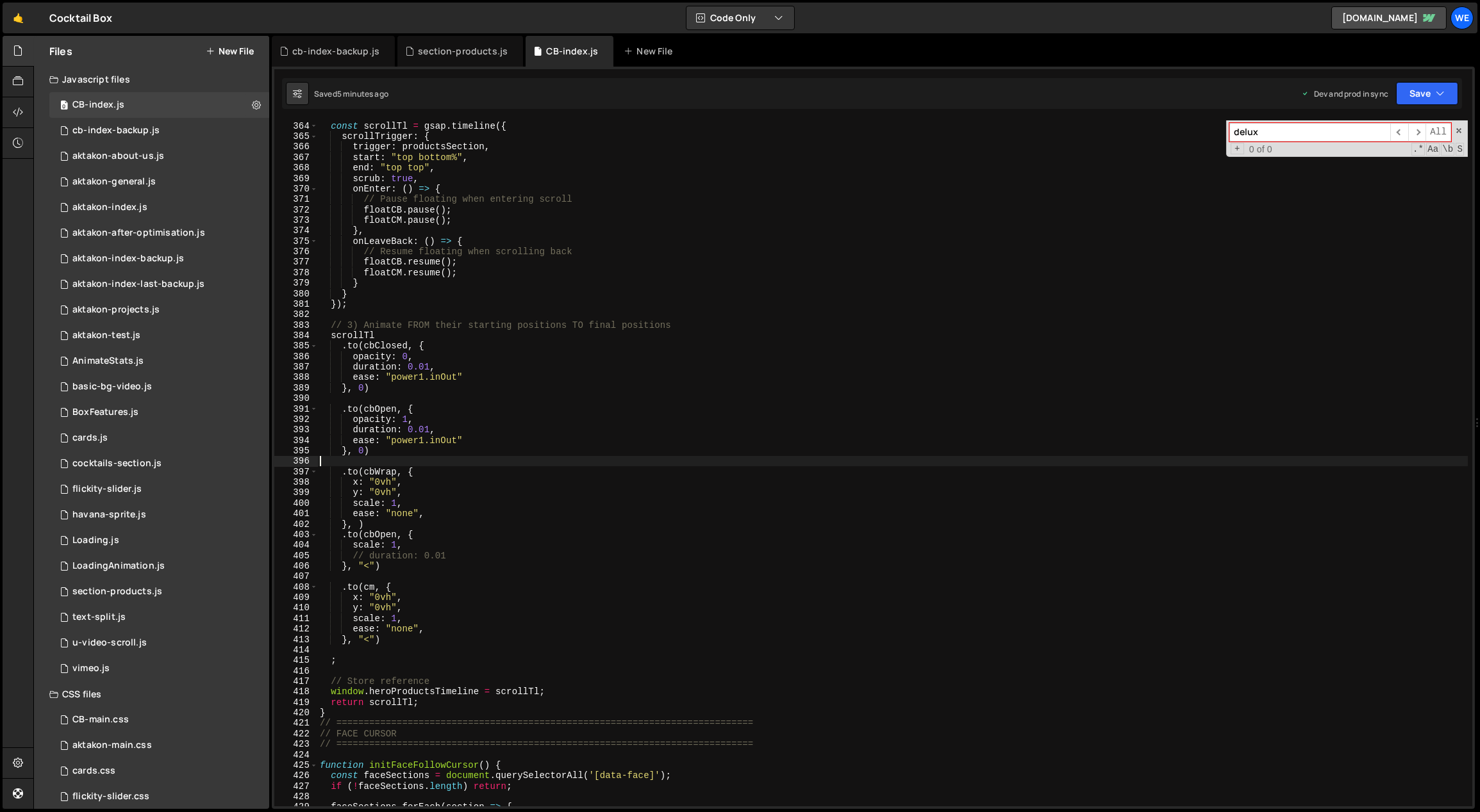
scroll to position [0, 0]
click at [356, 525] on div "// 2) Main scroll timeline const scrollTl = gsap . timeline ({ scrollTrigger : …" at bounding box center [893, 464] width 1151 height 708
click at [533, 431] on div "// 2) Main scroll timeline const scrollTl = gsap . timeline ({ scrollTrigger : …" at bounding box center [893, 464] width 1151 height 708
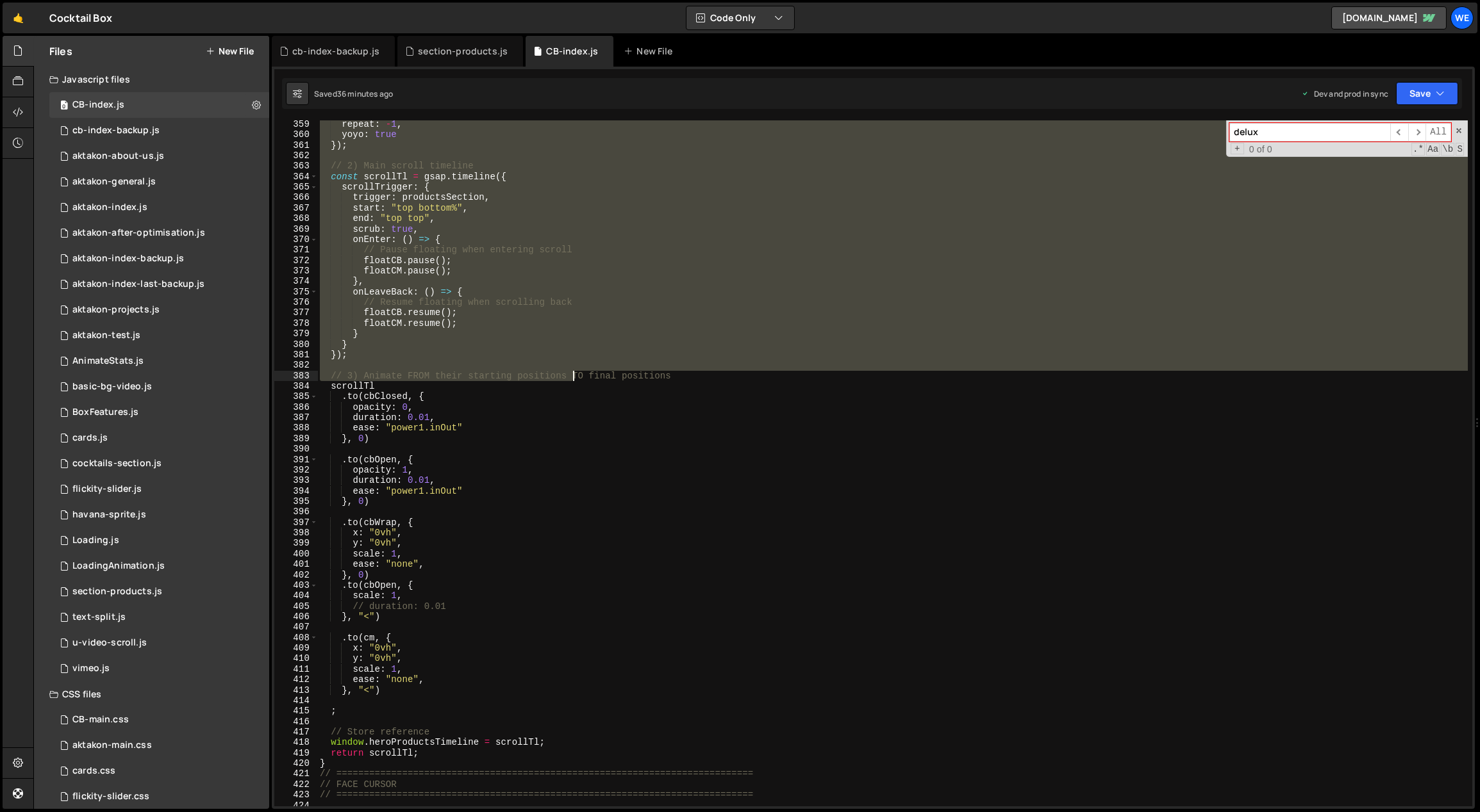
scroll to position [3909, 0]
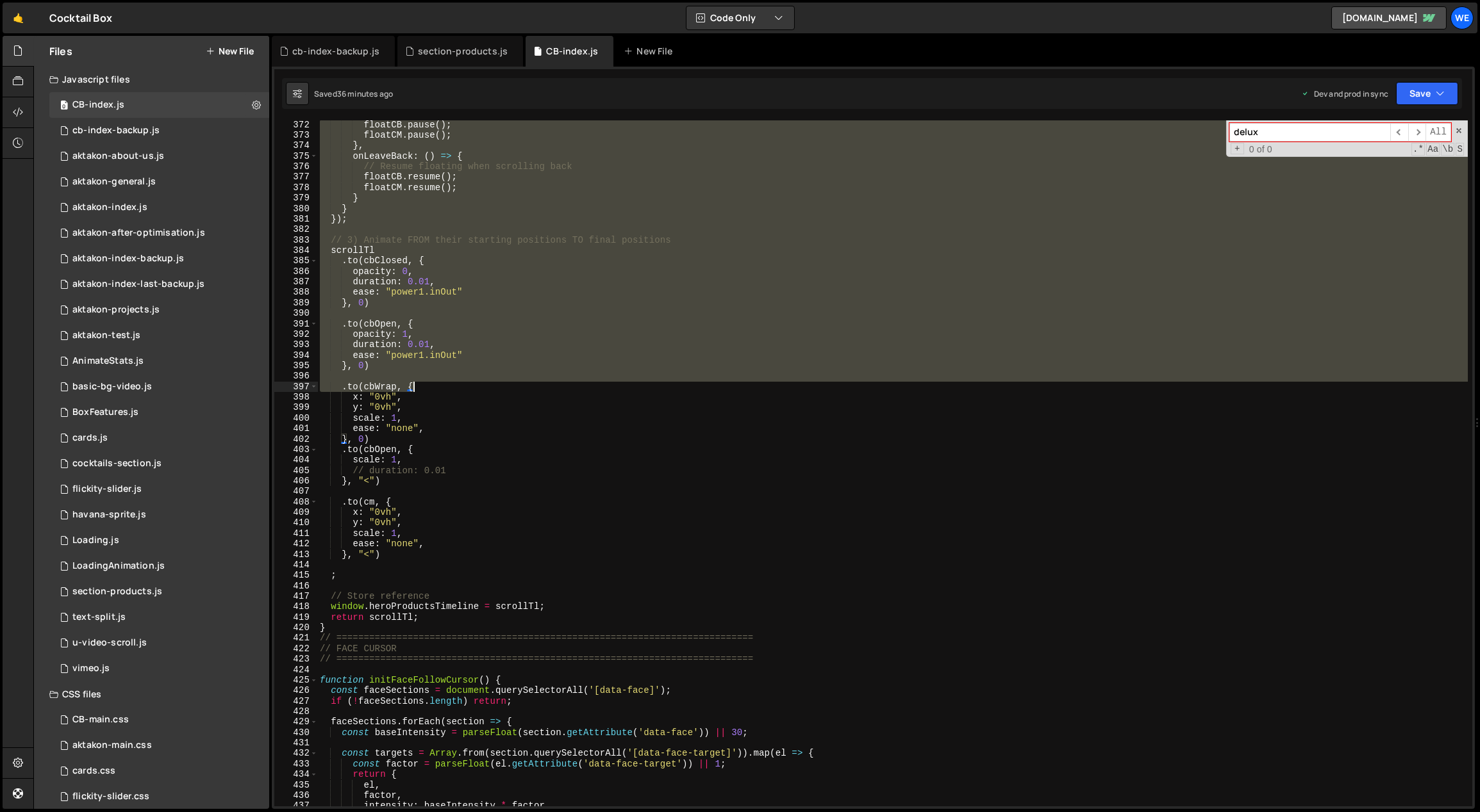
drag, startPoint x: 319, startPoint y: 179, endPoint x: 567, endPoint y: 397, distance: 330.2
click at [567, 397] on div "floatCB . pause ( ) ; floatCM . pause ( ) ; } , onLeaveBack : ( ) => { // Resum…" at bounding box center [893, 474] width 1151 height 708
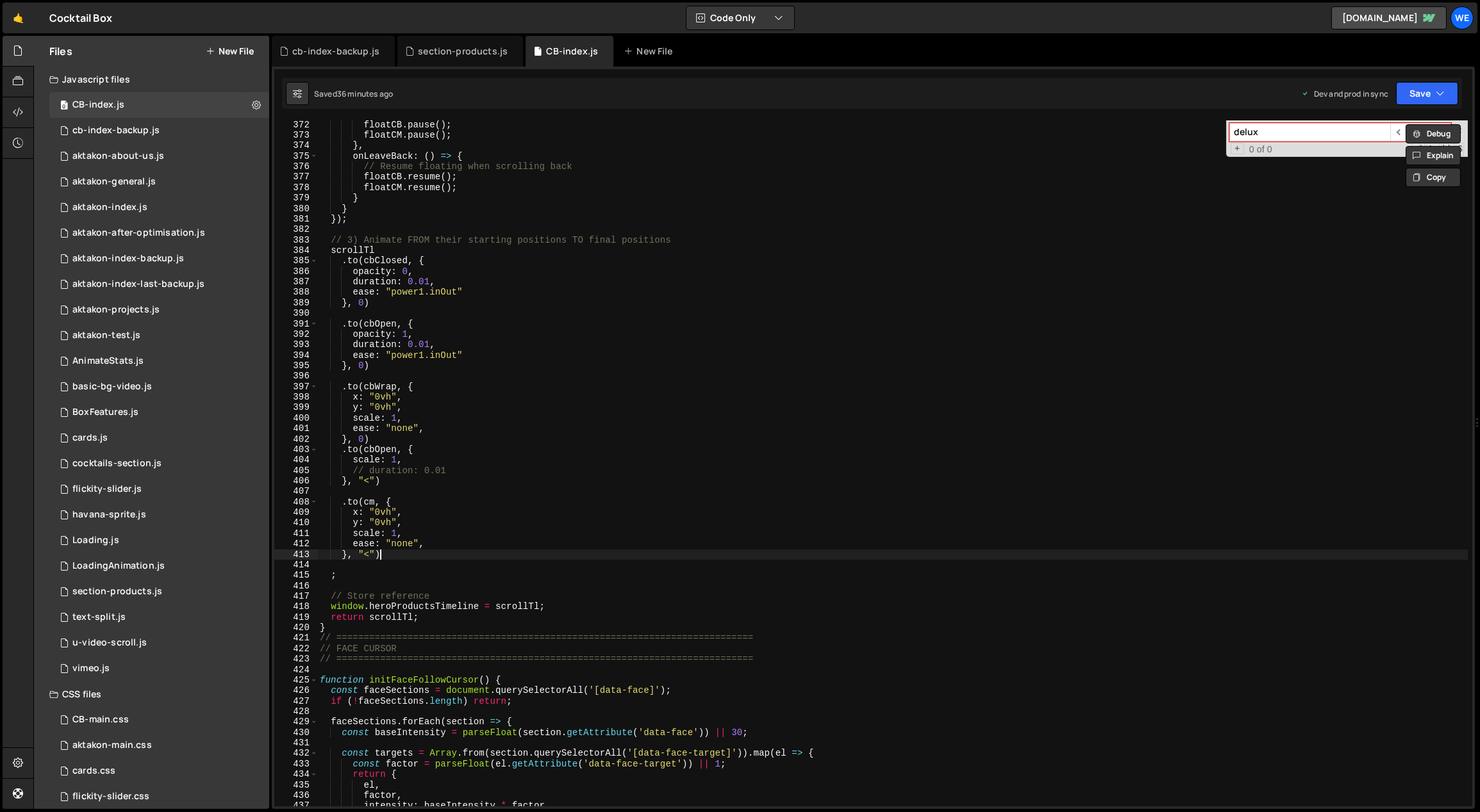
click at [426, 550] on div "floatCB . pause ( ) ; floatCM . pause ( ) ; } , onLeaveBack : ( ) => { // Resum…" at bounding box center [893, 474] width 1151 height 708
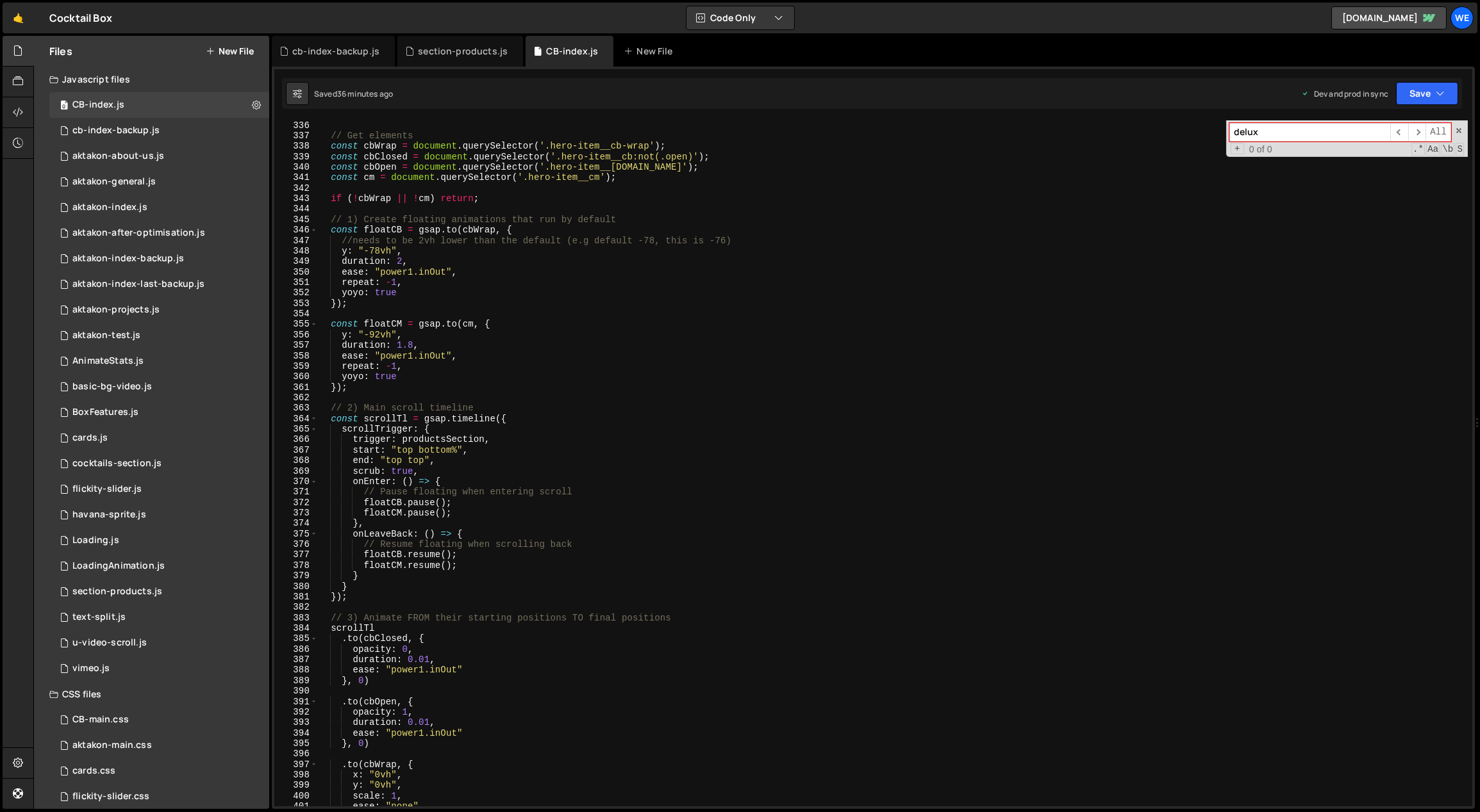
scroll to position [3475, 0]
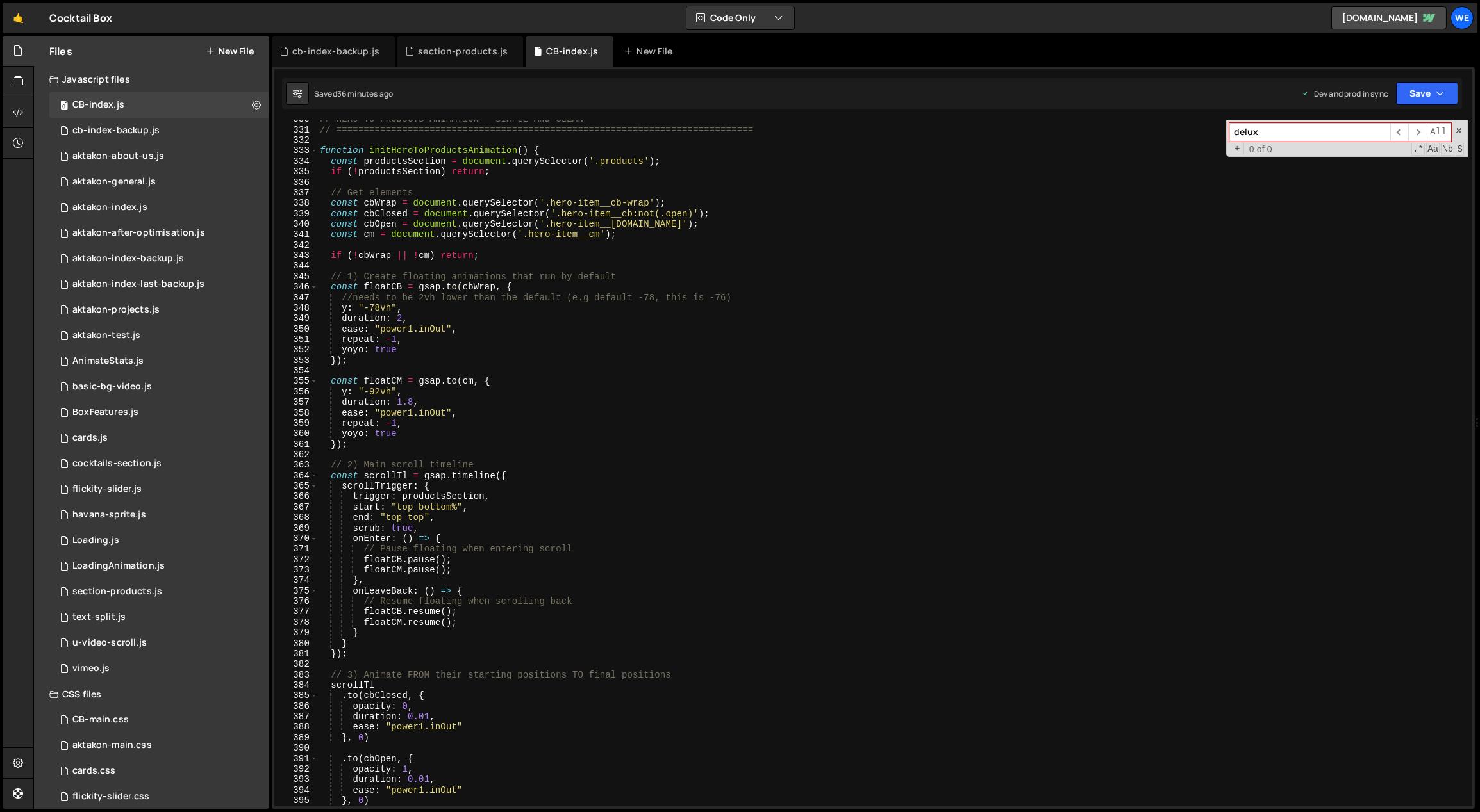
click at [655, 237] on div "// HERO TO PRODUCTS ANIMATION - SIMPLE AND CLEAN // ===========================…" at bounding box center [893, 468] width 1151 height 708
type textarea "const cm = document.querySelector('.hero-item__cm');"
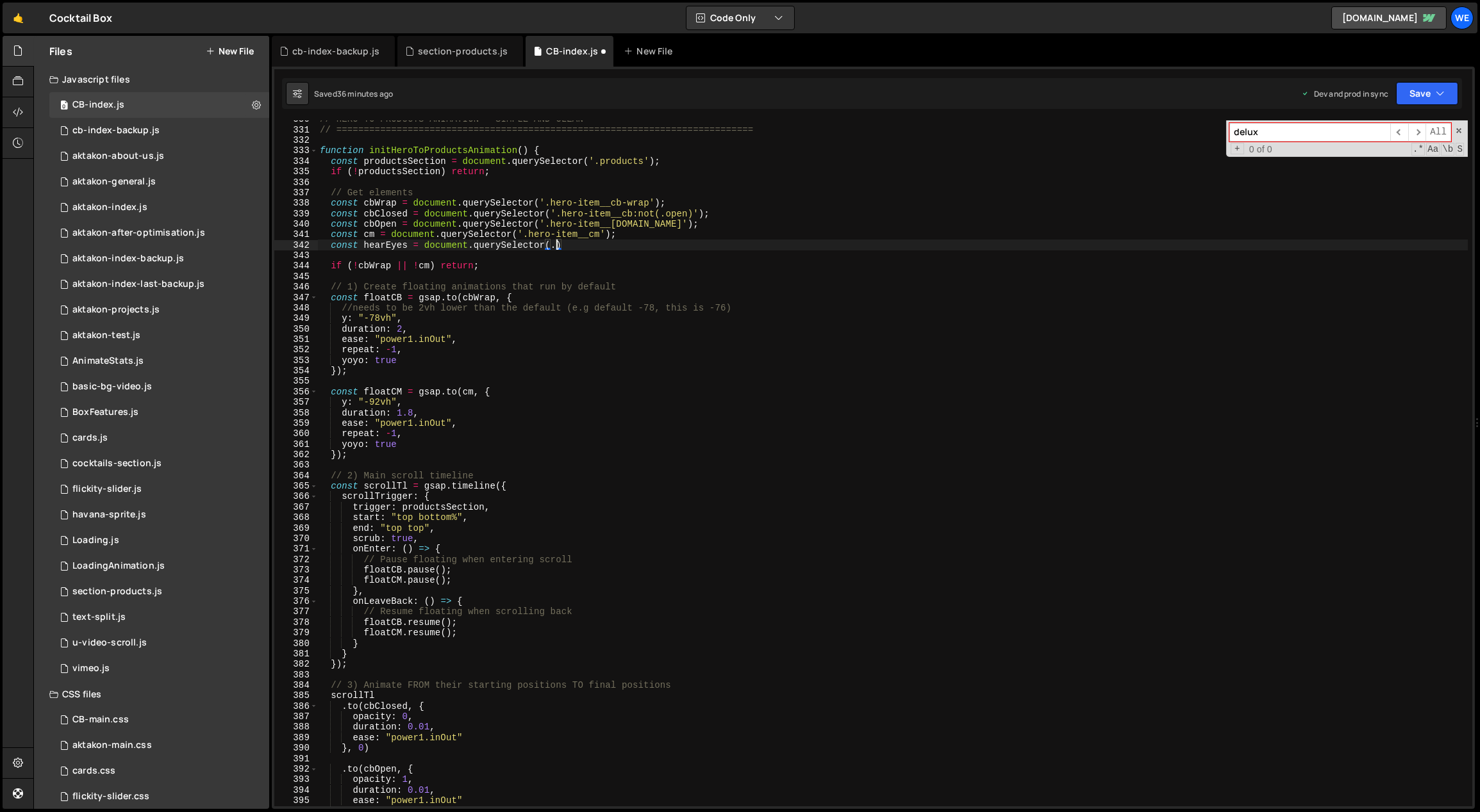
scroll to position [0, 16]
paste textarea "face__heart"
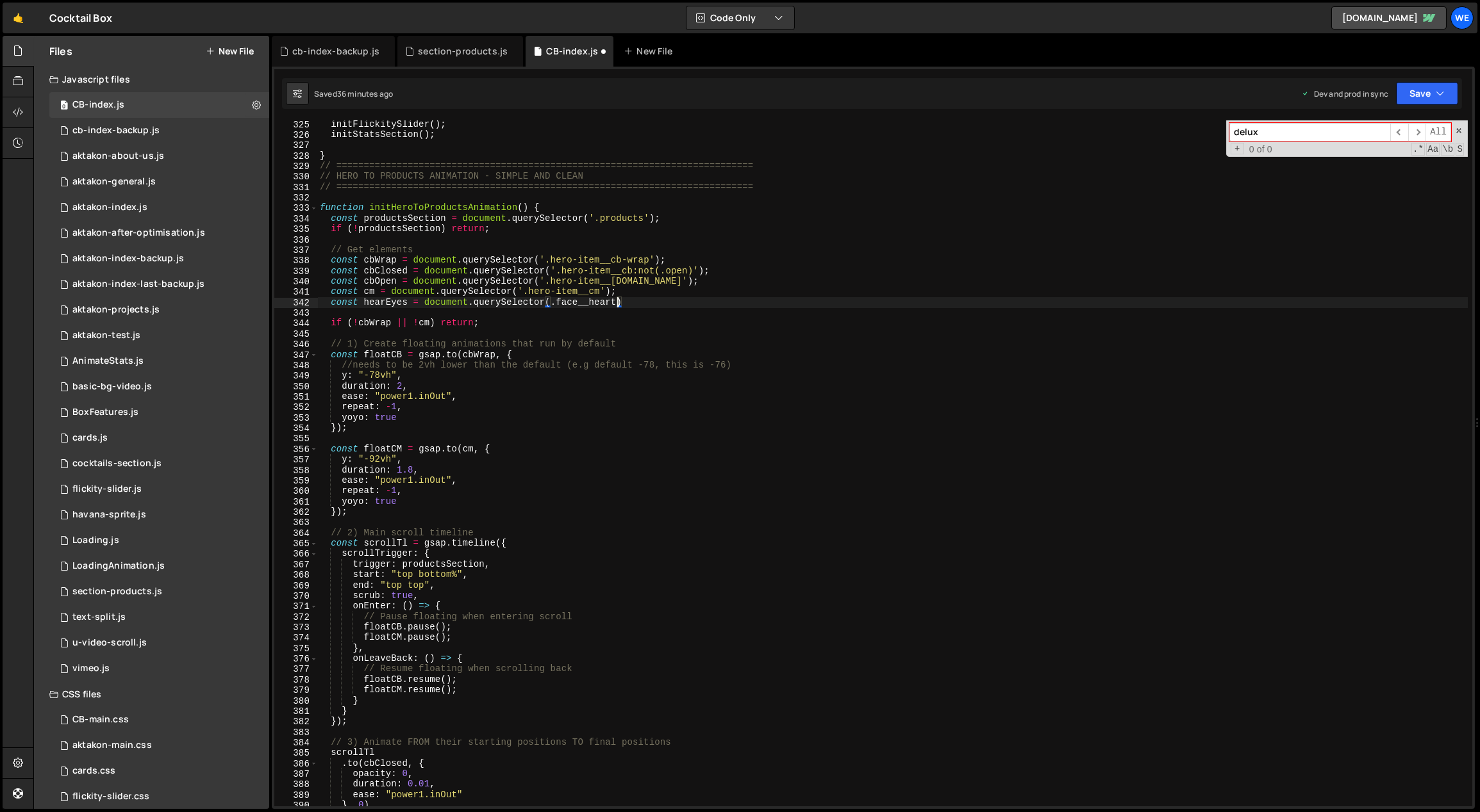
click at [545, 300] on div "initFlickitySlider ( ) ; initStatsSection ( ) ; } // ==========================…" at bounding box center [893, 473] width 1151 height 708
drag, startPoint x: 647, startPoint y: 300, endPoint x: 483, endPoint y: 300, distance: 164.0
click at [481, 300] on div "initFlickitySlider ( ) ; initStatsSection ( ) ; } // ==========================…" at bounding box center [893, 473] width 1151 height 708
paste textarea "face__heart')"
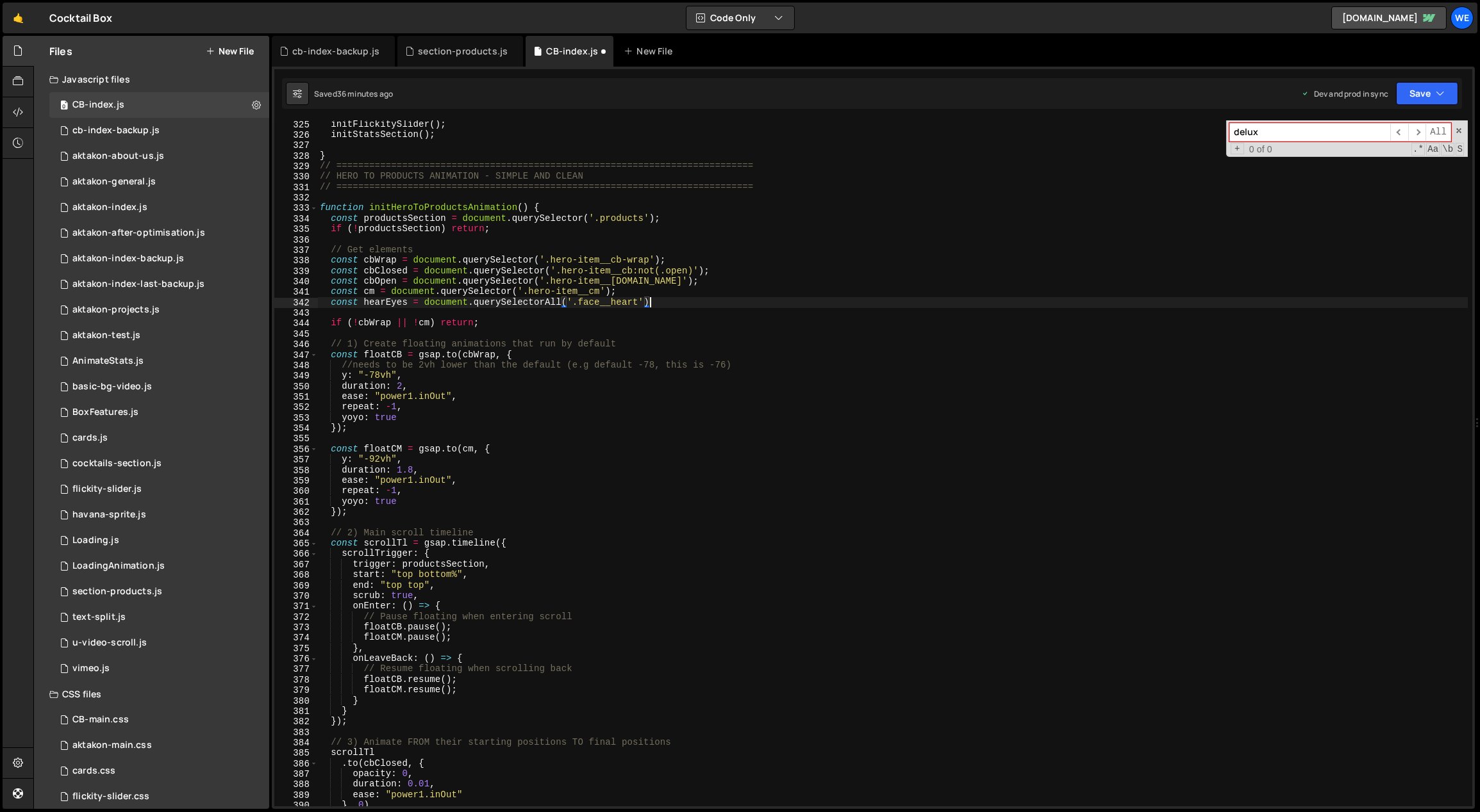
type textarea "const hearEyes = document.querySelectorAll('.face__heart');"
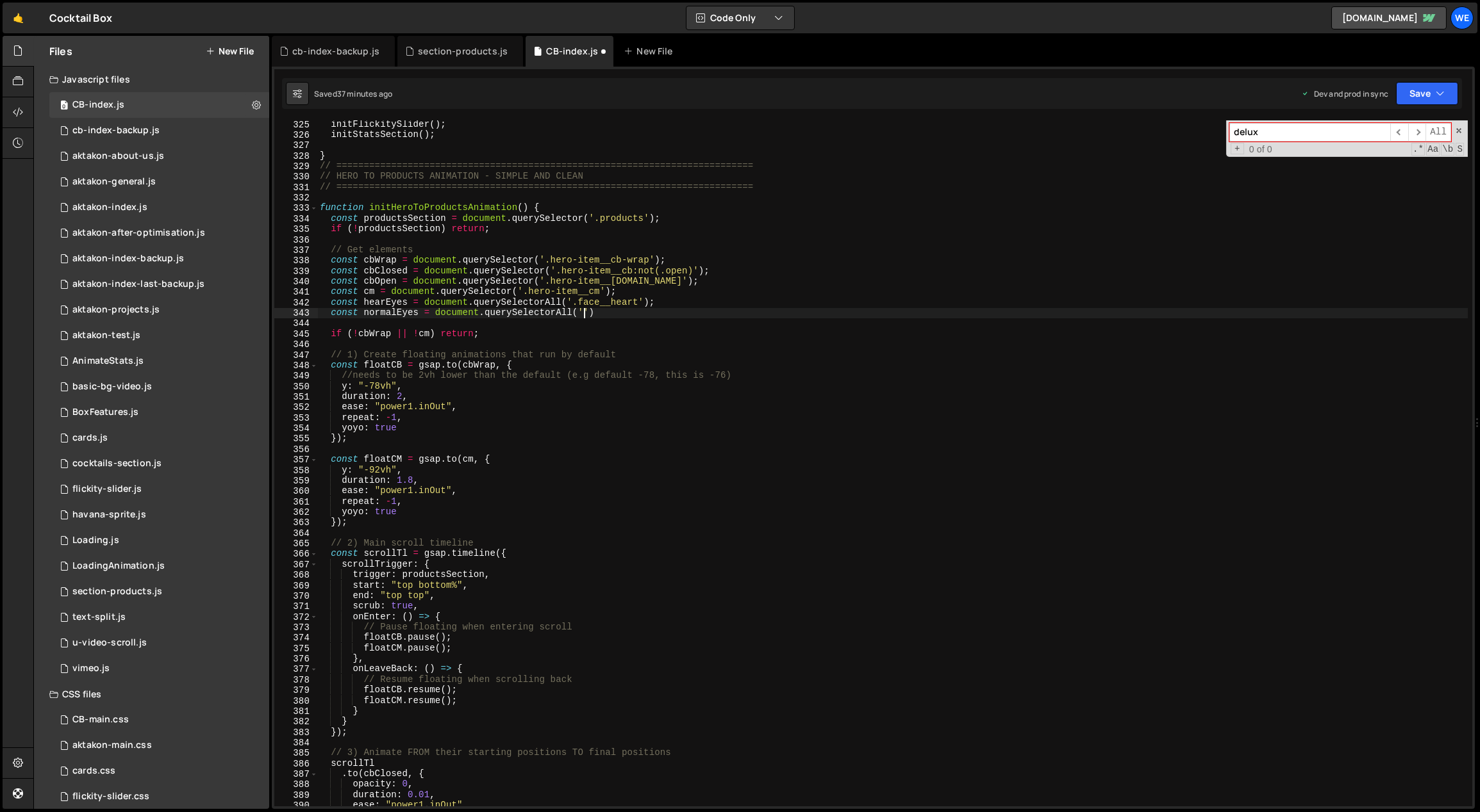
paste textarea "face__eye"
click at [662, 314] on div "initFlickitySlider ( ) ; initStatsSection ( ) ; } // ==========================…" at bounding box center [893, 473] width 1151 height 708
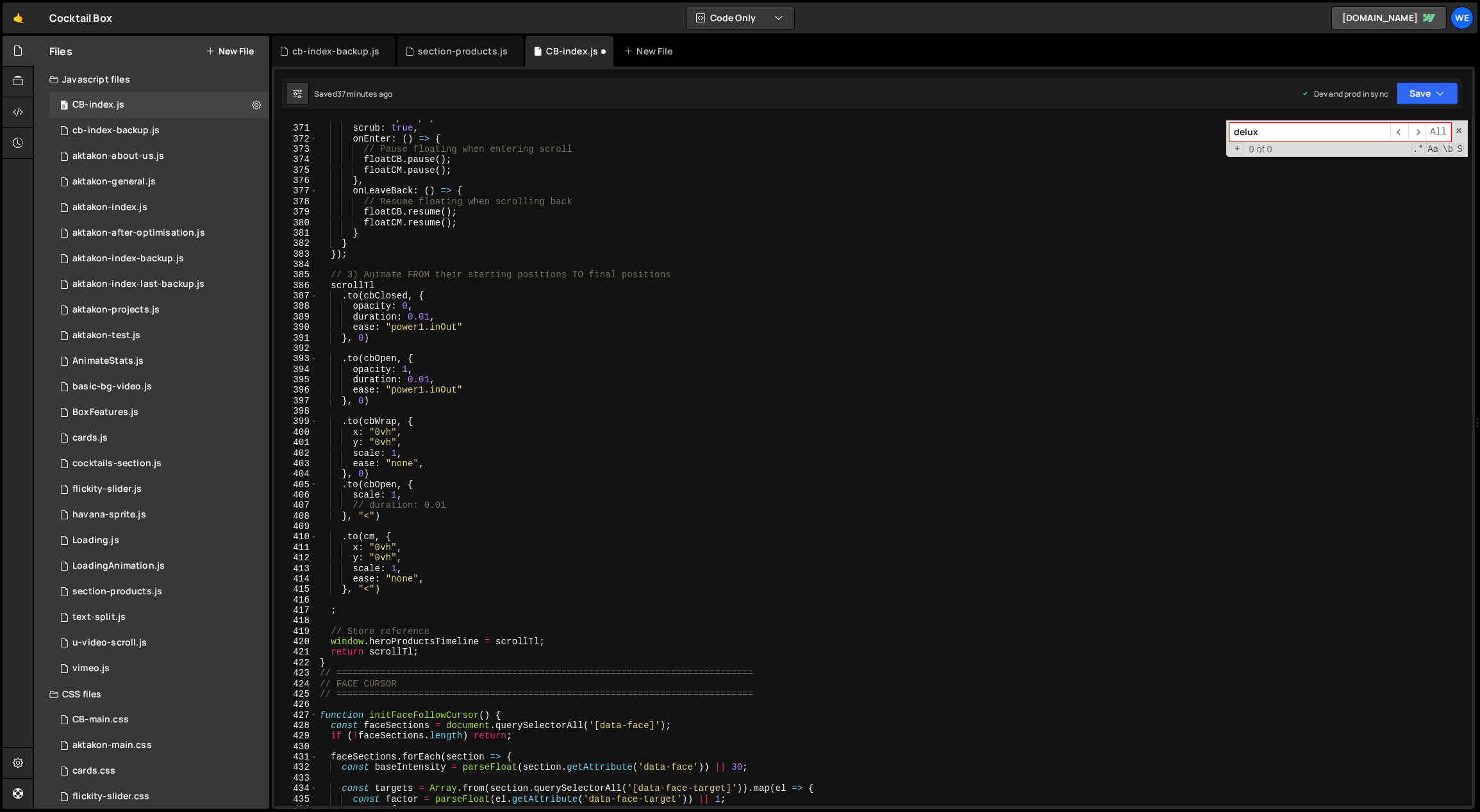
scroll to position [3895, 0]
click at [398, 594] on div "end : "top top" , scrub : true , onEnter : ( ) => { // Pause floating when ente…" at bounding box center [893, 466] width 1151 height 708
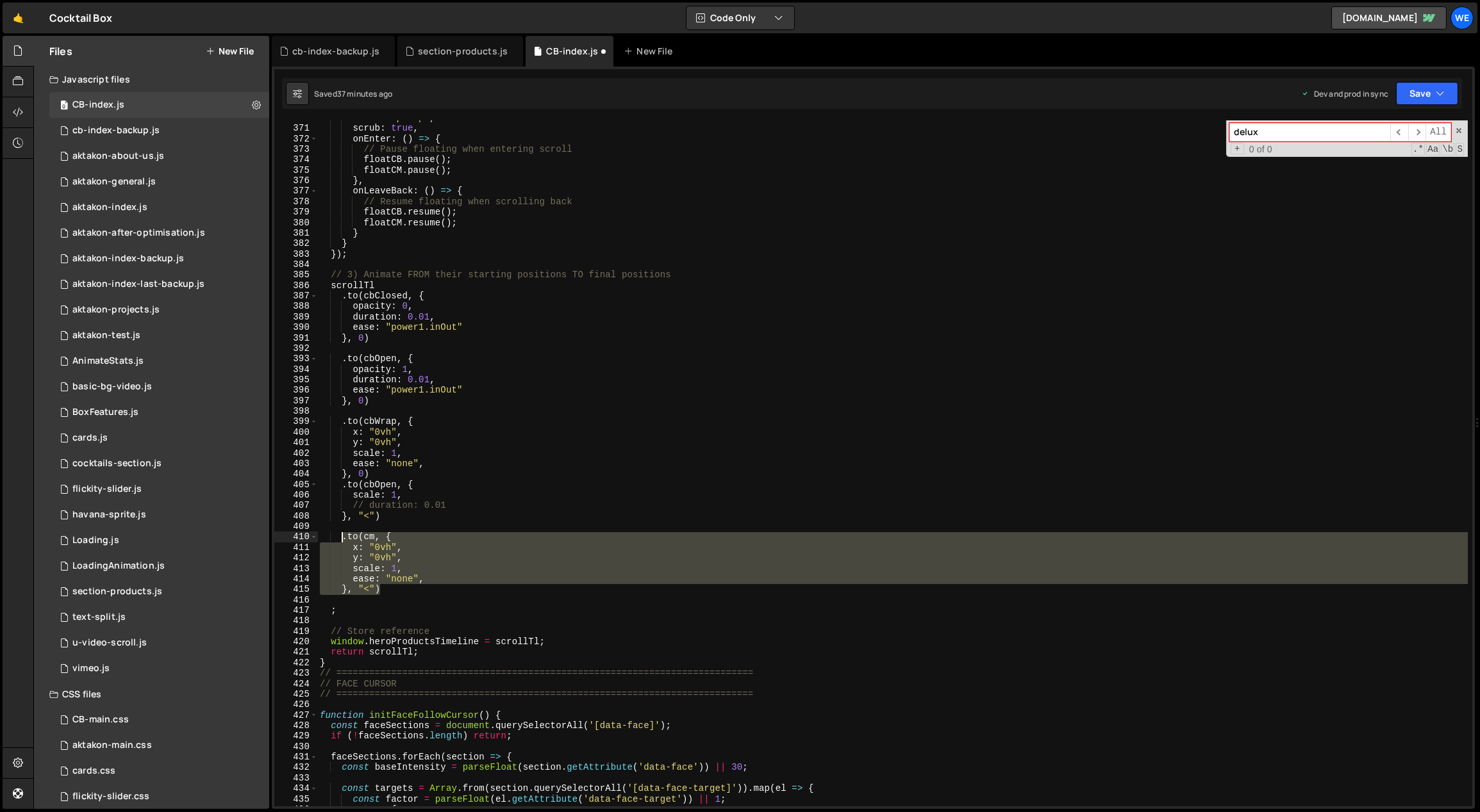
drag, startPoint x: 384, startPoint y: 587, endPoint x: 343, endPoint y: 539, distance: 63.1
click at [343, 539] on div "end : "top top" , scrub : true , onEnter : ( ) => { // Pause floating when ente…" at bounding box center [893, 466] width 1151 height 708
click at [397, 589] on div "end : "top top" , scrub : true , onEnter : ( ) => { // Pause floating when ente…" at bounding box center [893, 463] width 1150 height 686
type textarea "}, "<")"
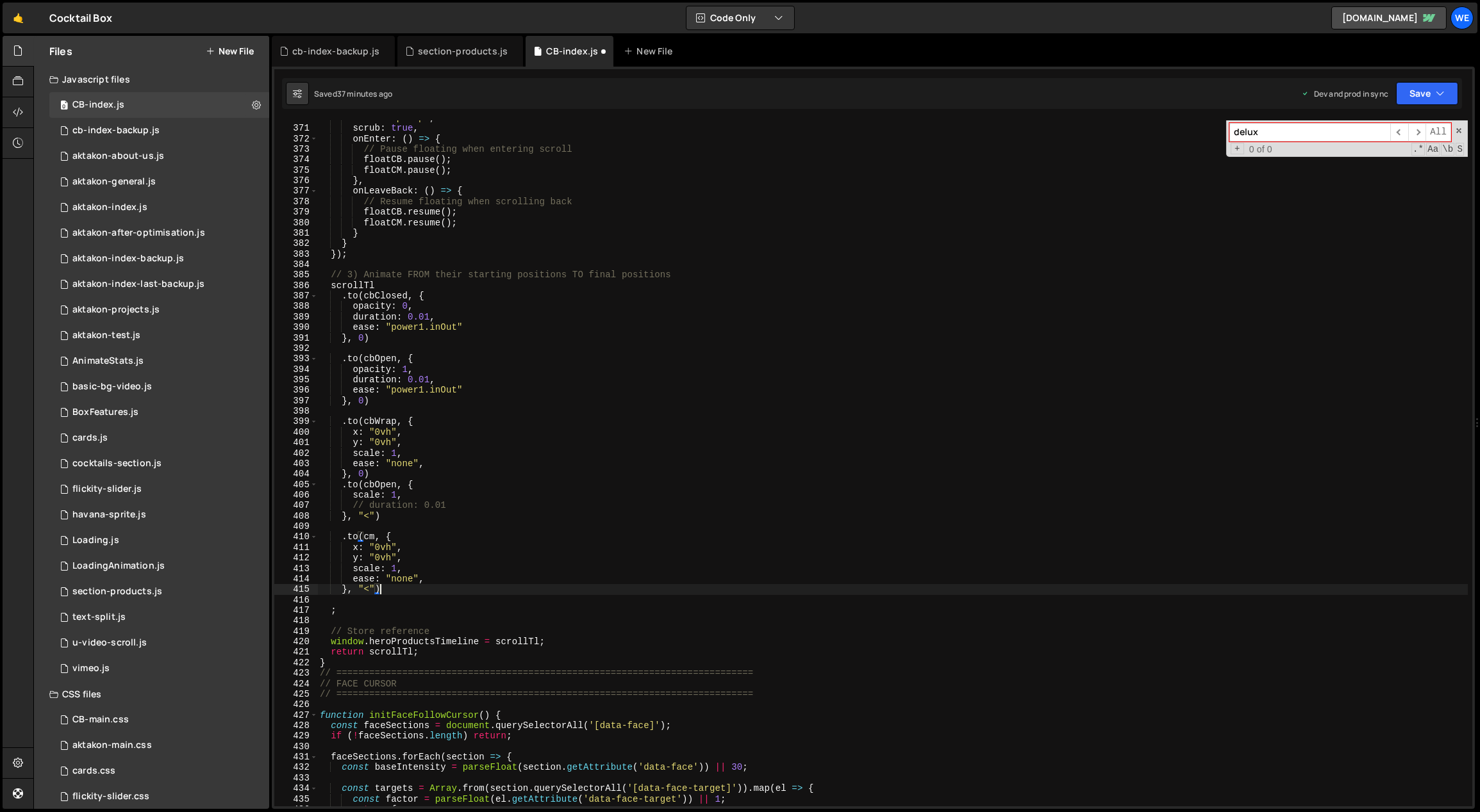
scroll to position [0, 0]
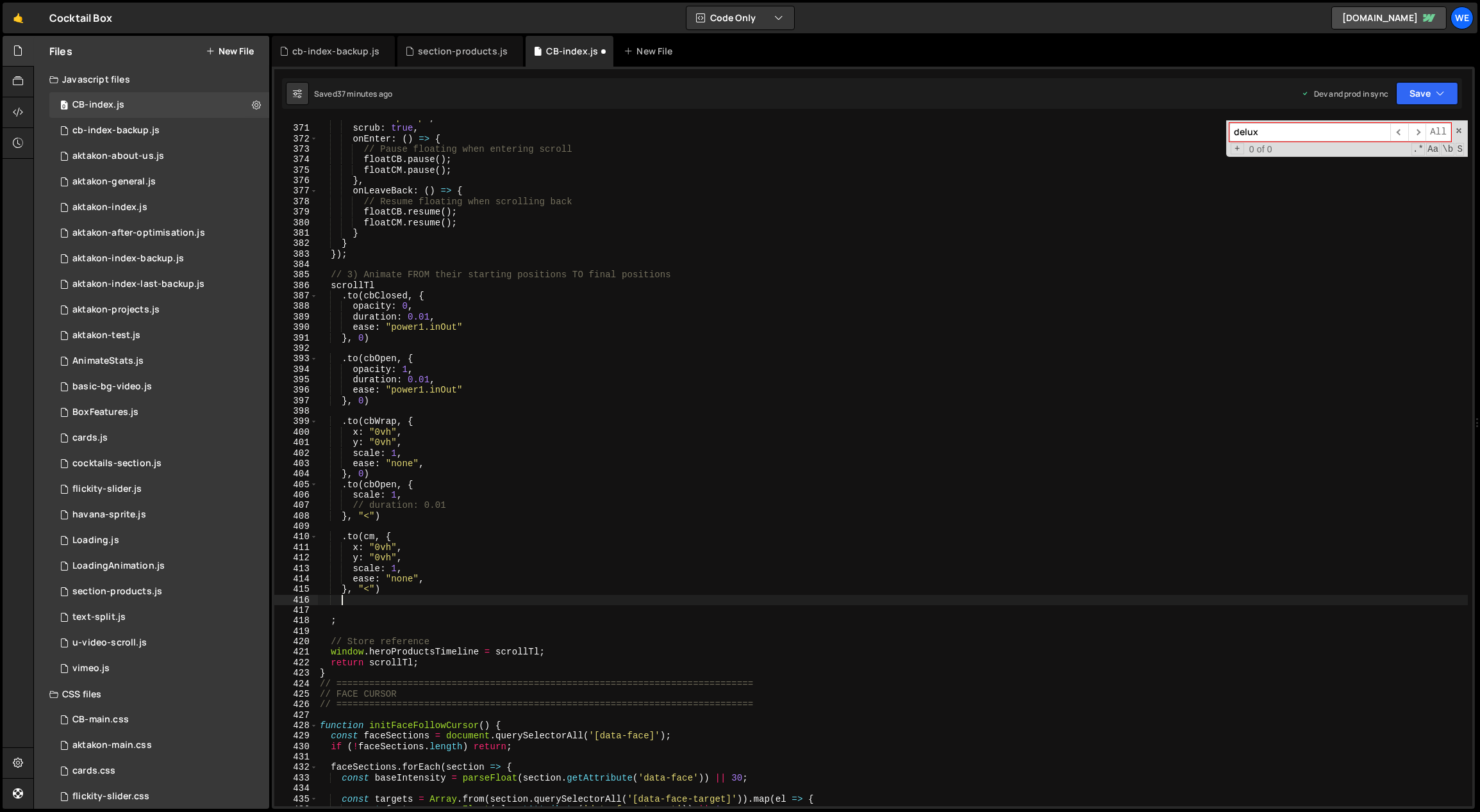
paste textarea "}, "<")"
type textarea "}, "<")"
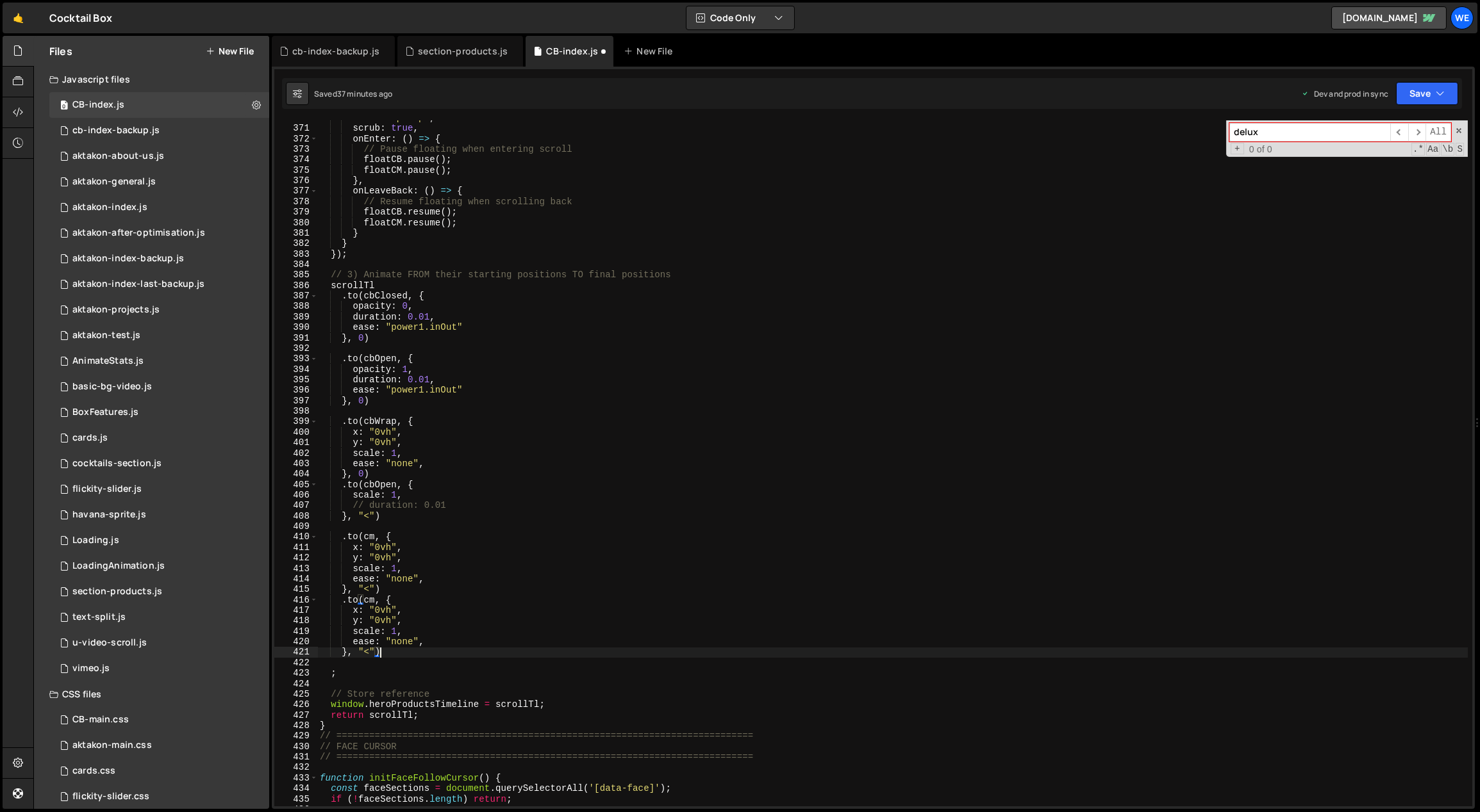
click at [398, 587] on div "end : "top top" , scrub : true , onEnter : ( ) => { // Pause floating when ente…" at bounding box center [893, 466] width 1151 height 708
drag, startPoint x: 375, startPoint y: 610, endPoint x: 365, endPoint y: 609, distance: 10.0
click at [365, 609] on div "end : "top top" , scrub : true , onEnter : ( ) => { // Pause floating when ente…" at bounding box center [893, 466] width 1151 height 708
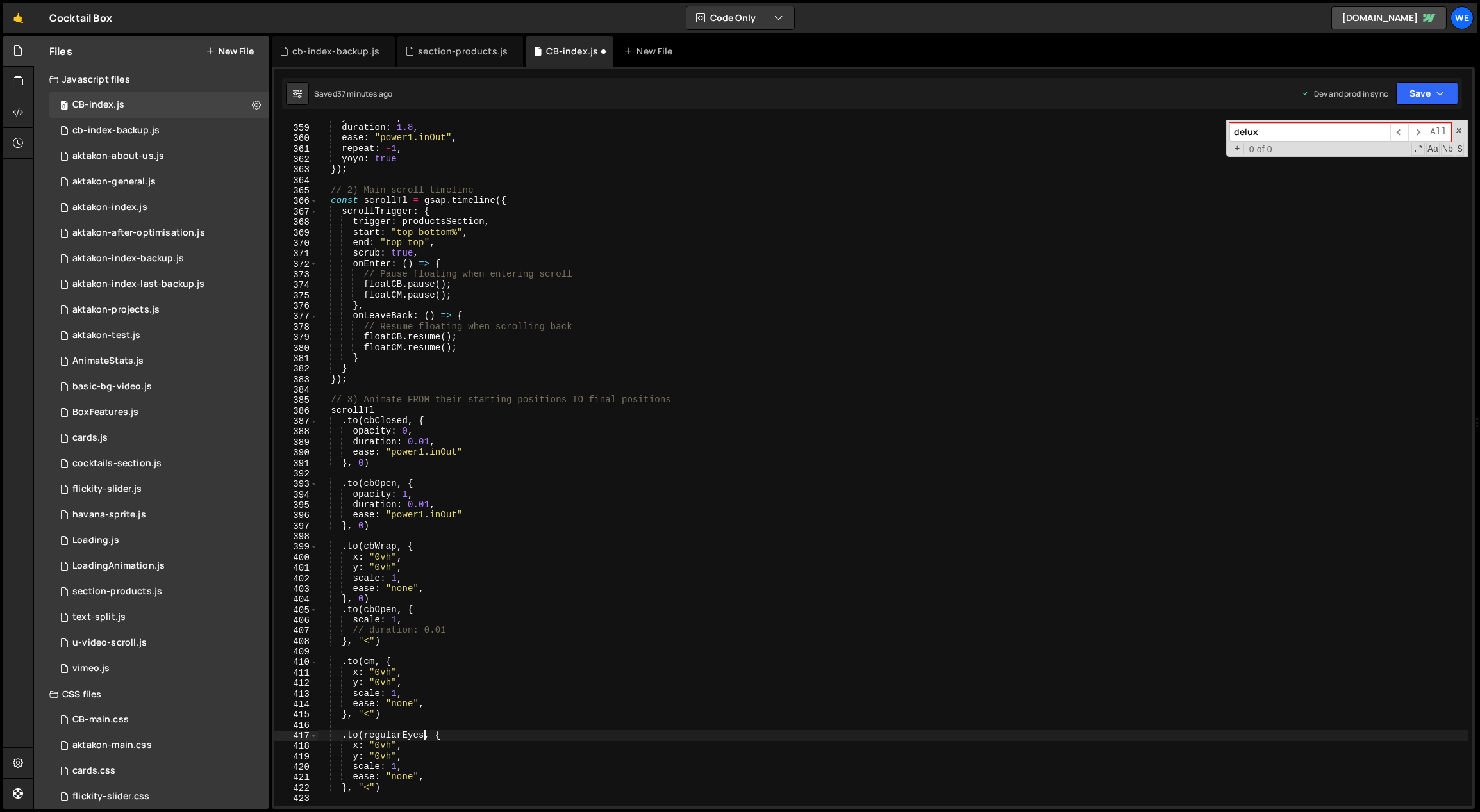
scroll to position [4038, 0]
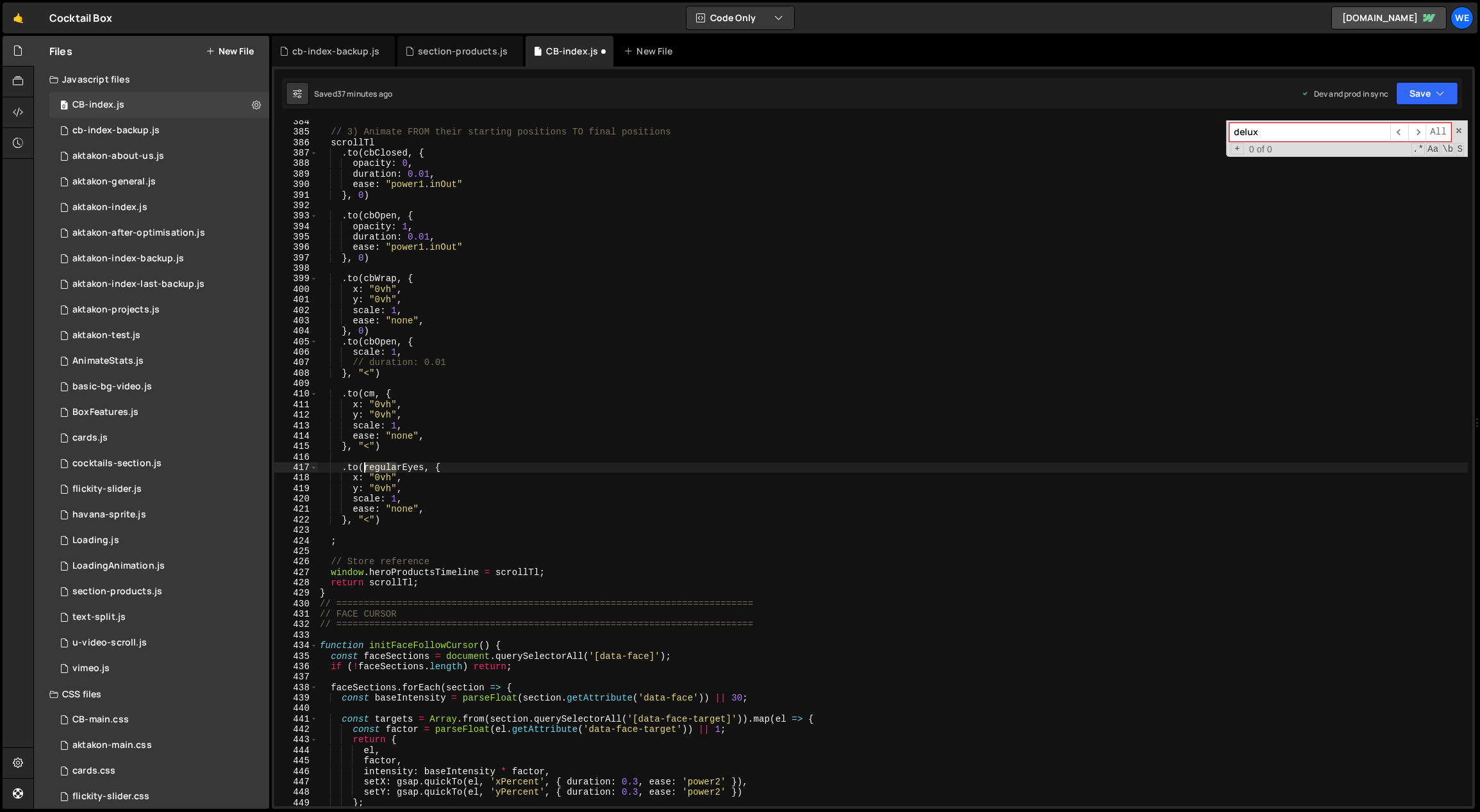
drag, startPoint x: 396, startPoint y: 468, endPoint x: 366, endPoint y: 470, distance: 30.1
click at [366, 470] on div "// 3) Animate FROM their starting positions TO final positions scrollTl . to ( …" at bounding box center [893, 470] width 1151 height 708
type textarea "y: "0vh","
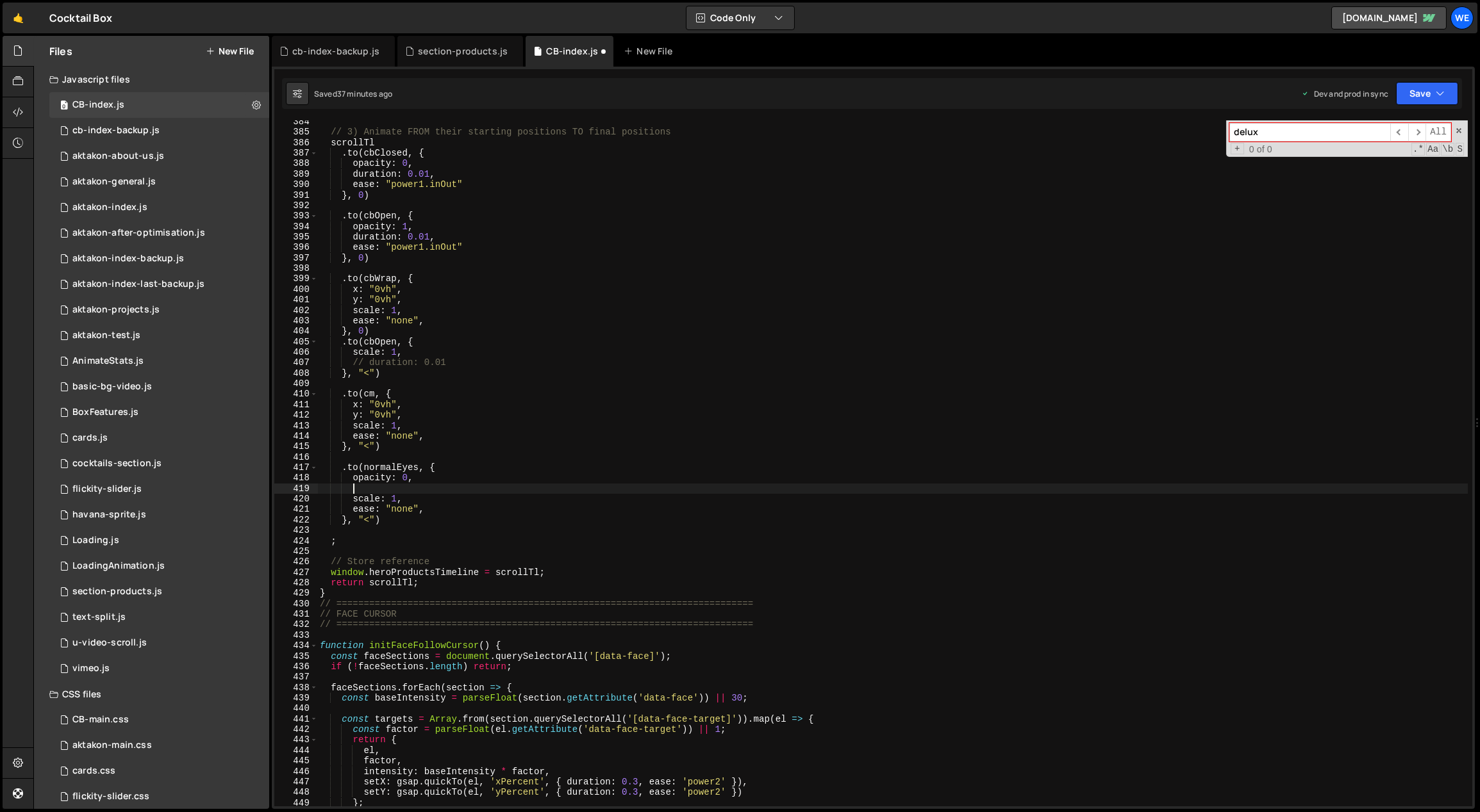
type textarea "scale: 1,"
type textarea "y: "0vh""
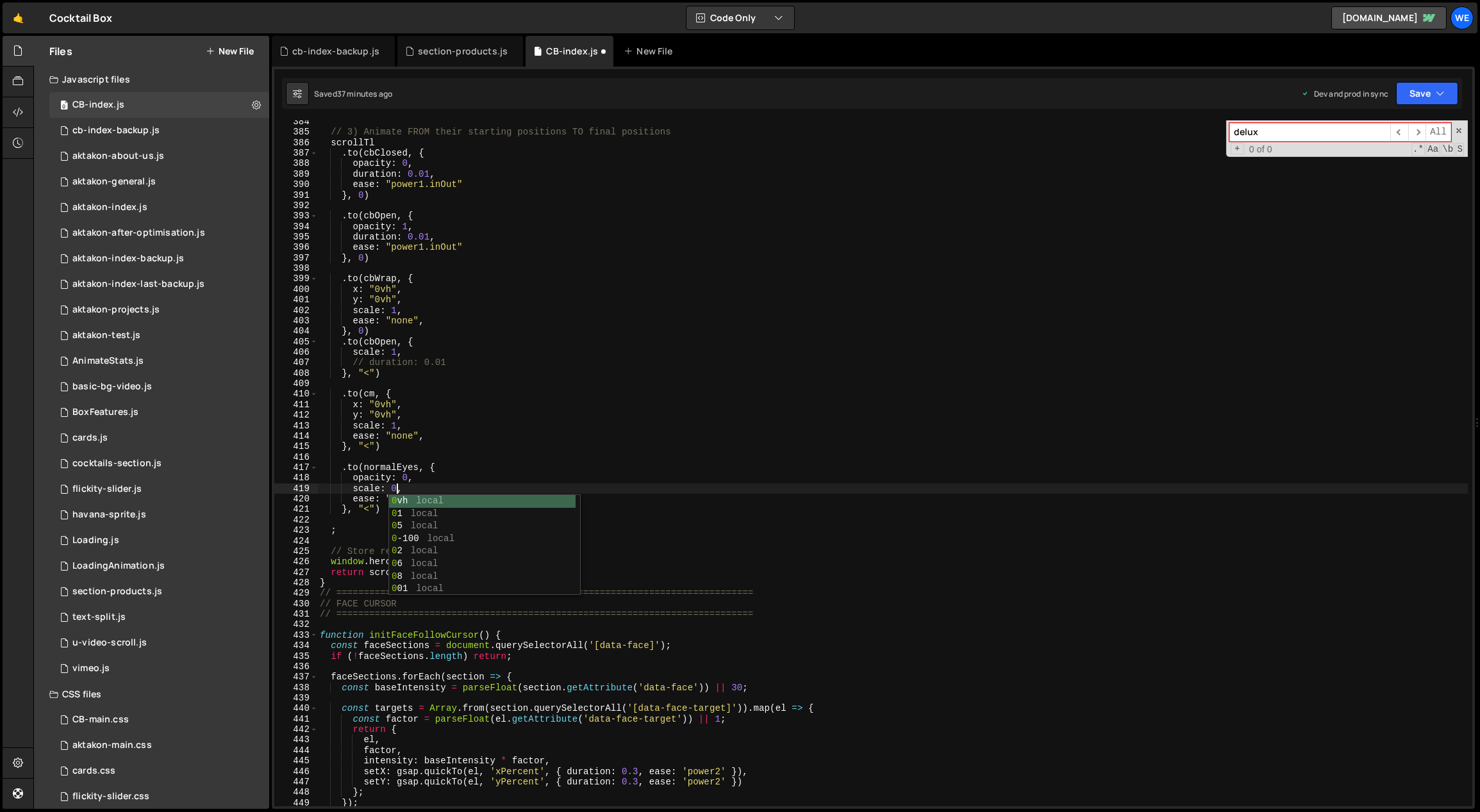
scroll to position [0, 5]
drag, startPoint x: 446, startPoint y: 247, endPoint x: 394, endPoint y: 247, distance: 52.0
click at [394, 247] on div "// 3) Animate FROM their starting positions TO final positions scrollTl . to ( …" at bounding box center [893, 470] width 1151 height 708
drag, startPoint x: 409, startPoint y: 499, endPoint x: 400, endPoint y: 501, distance: 9.2
click at [393, 497] on div "// 3) Animate FROM their starting positions TO final positions scrollTl . to ( …" at bounding box center [893, 470] width 1151 height 708
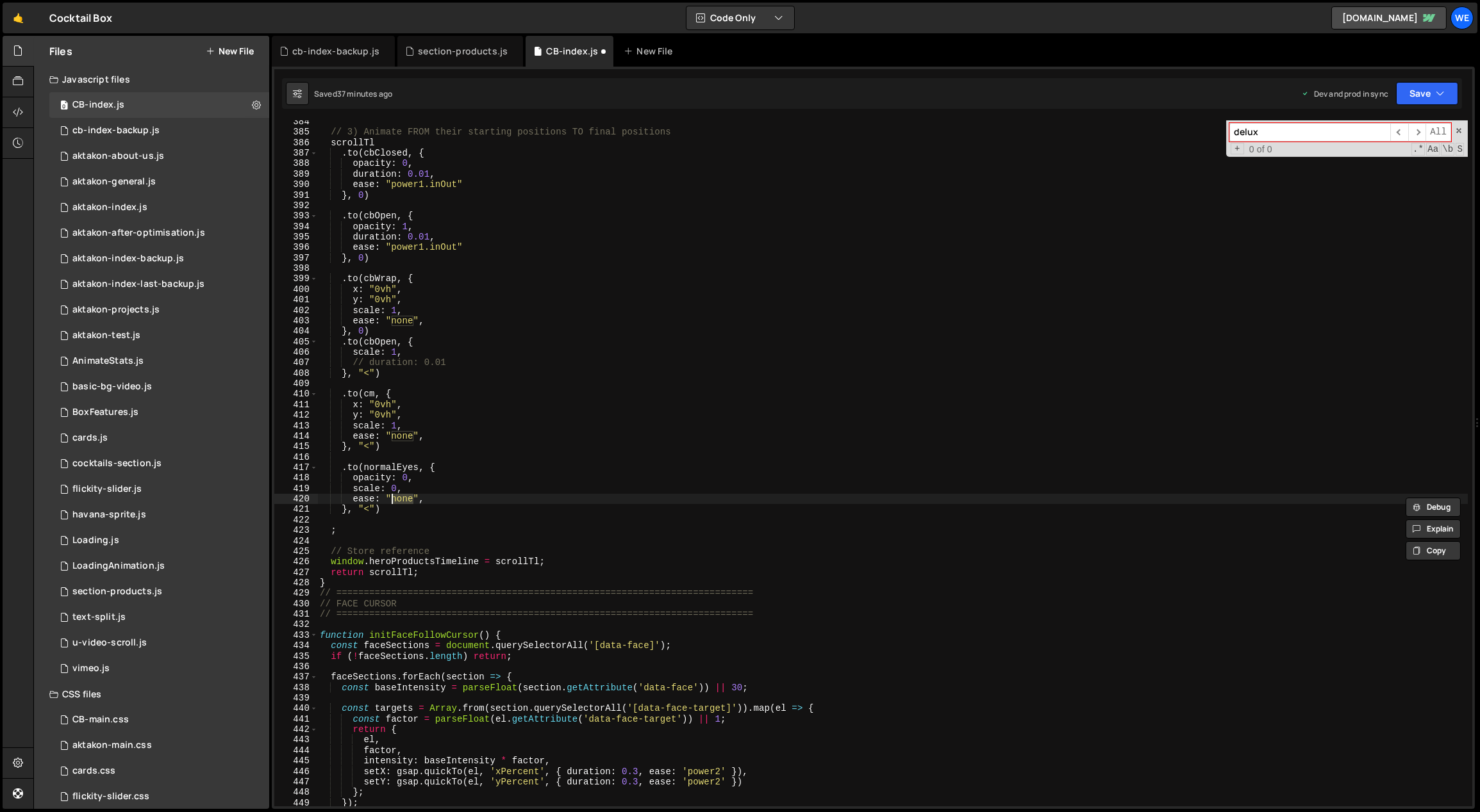
paste textarea "power1.inOut"
click at [496, 495] on div "// 3) Animate FROM their starting positions TO final positions scrollTl . to ( …" at bounding box center [893, 470] width 1151 height 708
click at [409, 509] on div "// 3) Animate FROM their starting positions TO final positions scrollTl . to ( …" at bounding box center [893, 470] width 1151 height 708
drag, startPoint x: 372, startPoint y: 506, endPoint x: 351, endPoint y: 505, distance: 21.0
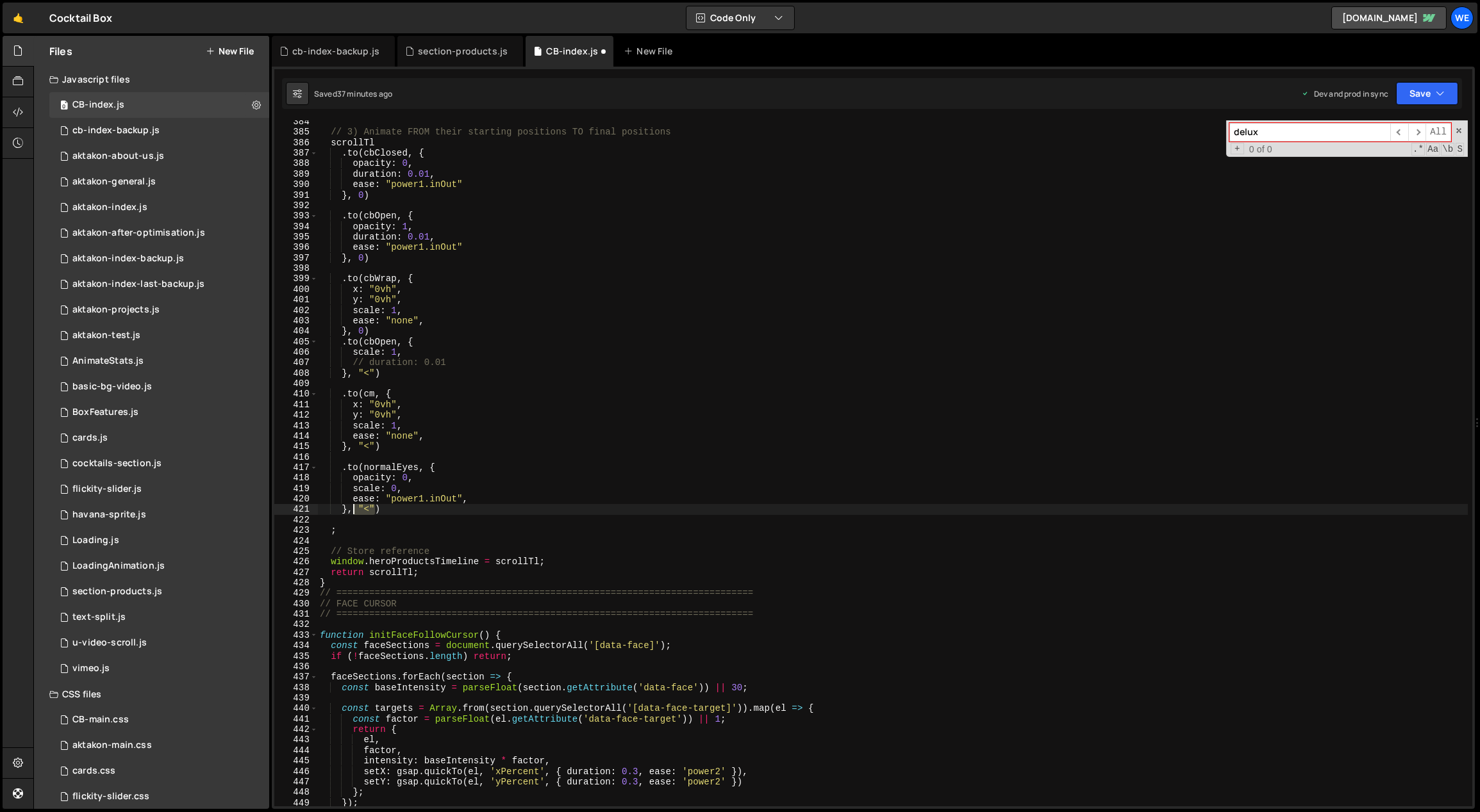
click at [351, 505] on div "// 3) Animate FROM their starting positions TO final positions scrollTl . to ( …" at bounding box center [893, 470] width 1151 height 708
type textarea "}, ">")"
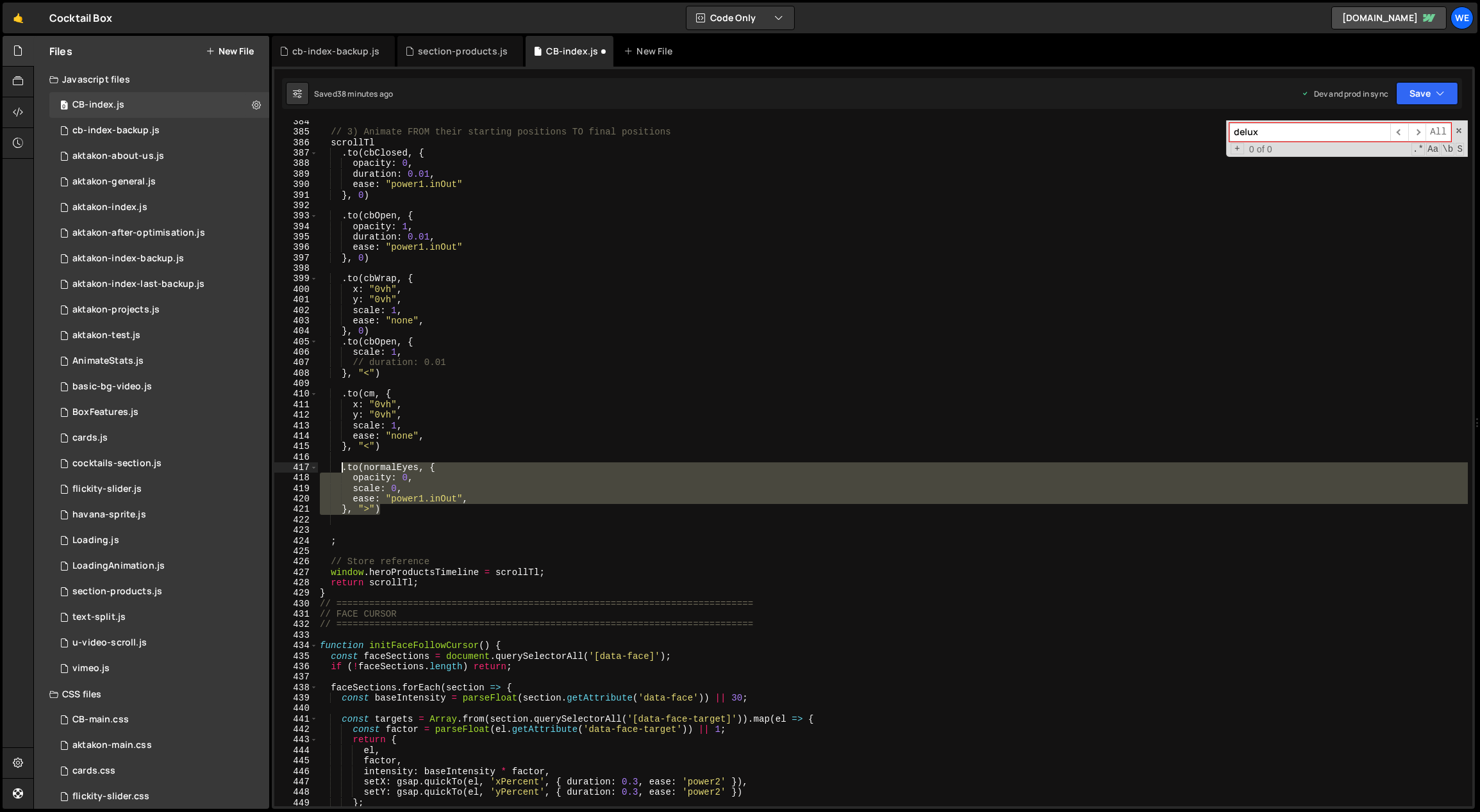
drag, startPoint x: 387, startPoint y: 509, endPoint x: 343, endPoint y: 469, distance: 59.5
click at [343, 469] on div "// 3) Animate FROM their starting positions TO final positions scrollTl . to ( …" at bounding box center [893, 470] width 1151 height 708
click at [389, 511] on div "// 3) Animate FROM their starting positions TO final positions scrollTl . to ( …" at bounding box center [893, 463] width 1150 height 686
type textarea "}, ">")"
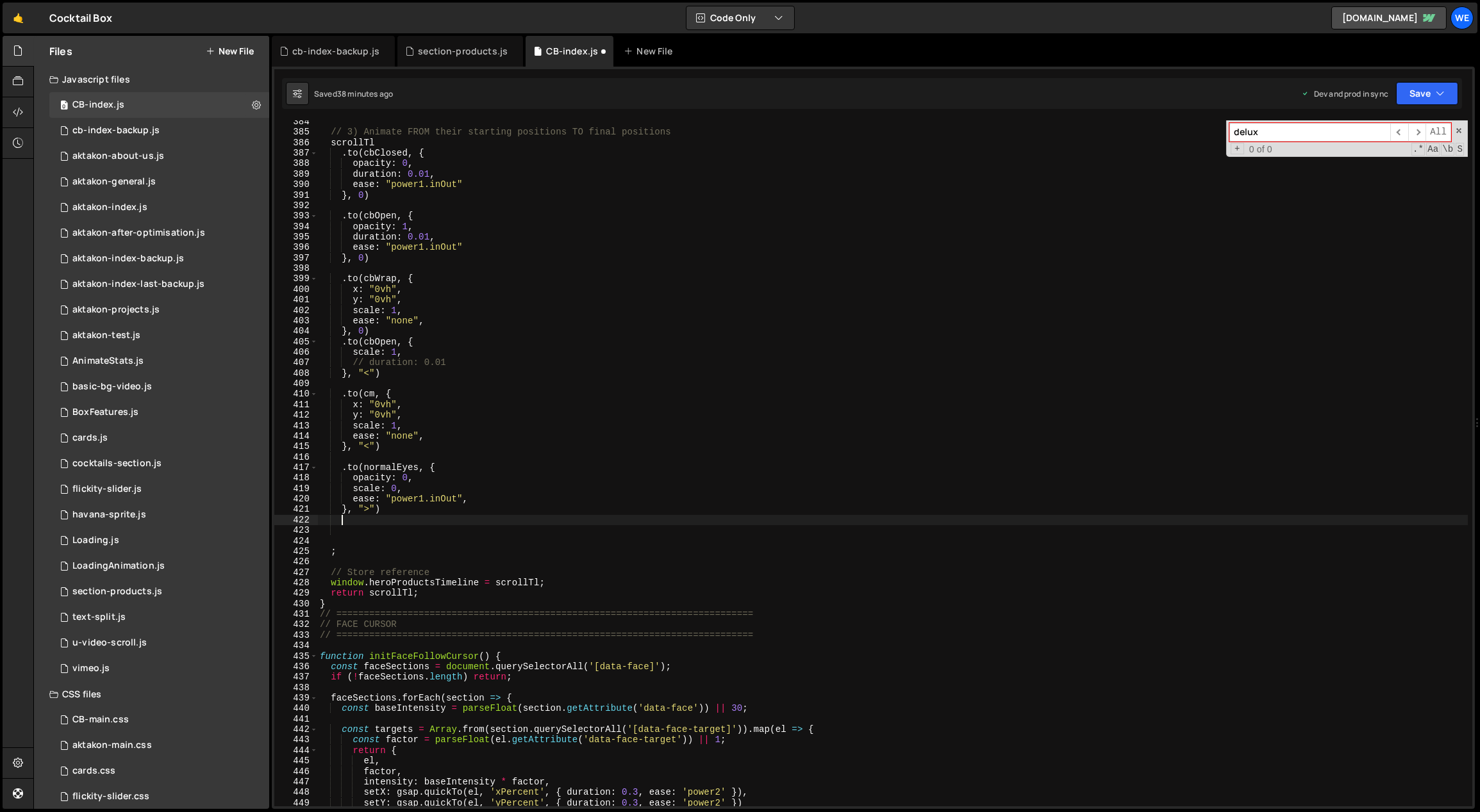
paste textarea "}, ">")"
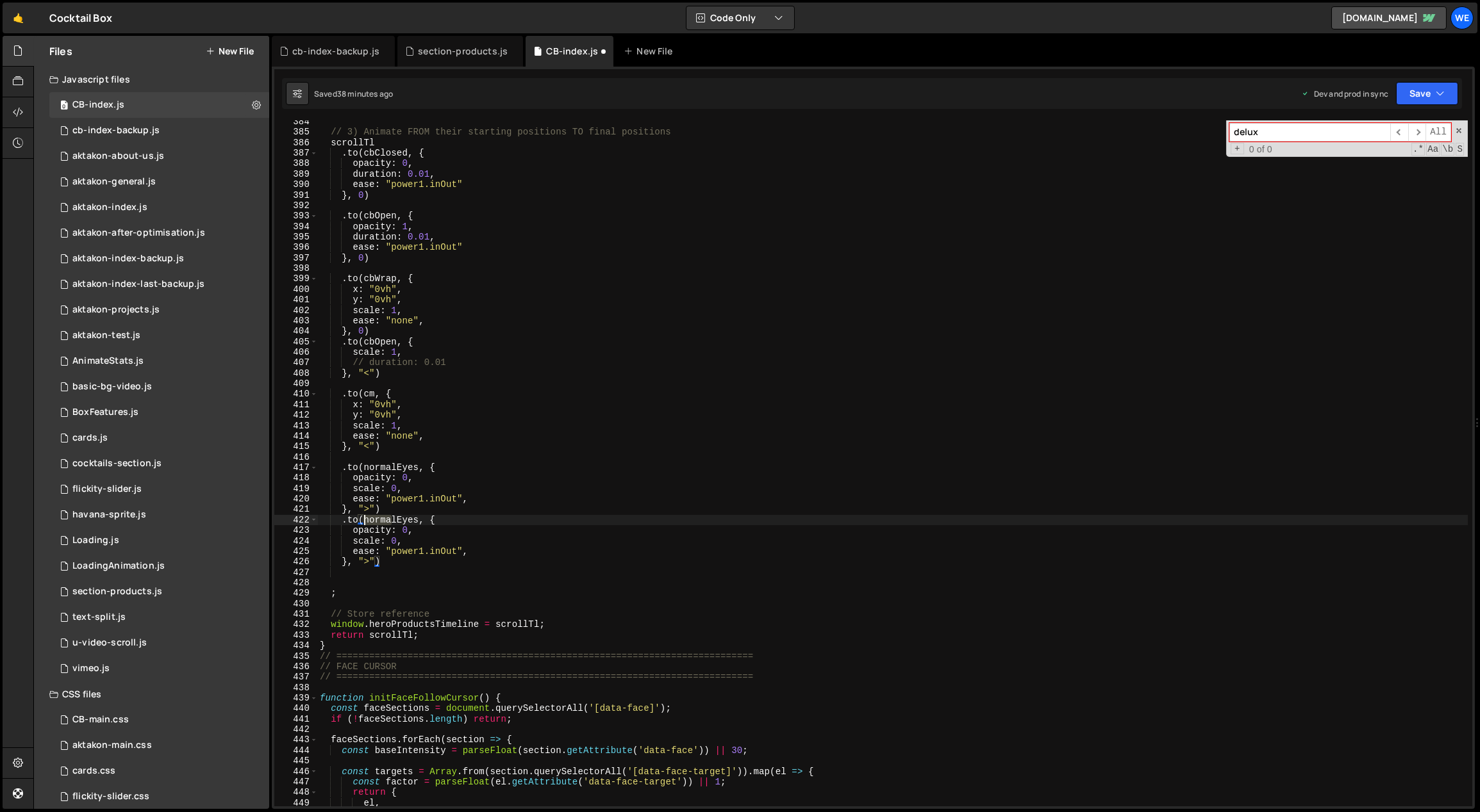
drag, startPoint x: 386, startPoint y: 518, endPoint x: 364, endPoint y: 518, distance: 22.0
click at [364, 518] on div "// 3) Animate FROM their starting positions TO final positions scrollTl . to ( …" at bounding box center [893, 470] width 1151 height 708
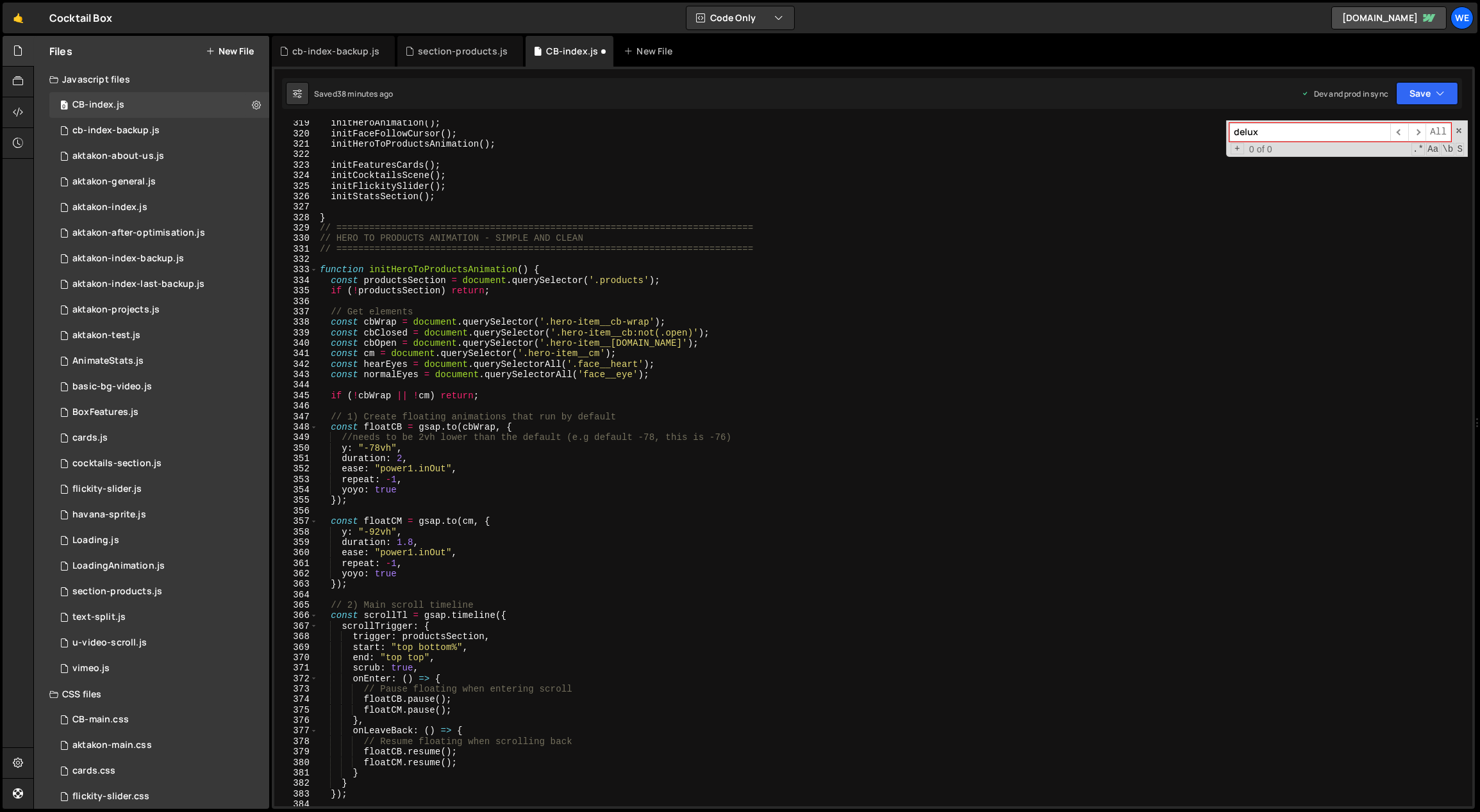
scroll to position [3357, 0]
click at [386, 363] on div "initHeroAnimation ( ) ; initFaceFollowCursor ( ) ; initHeroToProductsAnimation …" at bounding box center [893, 472] width 1151 height 708
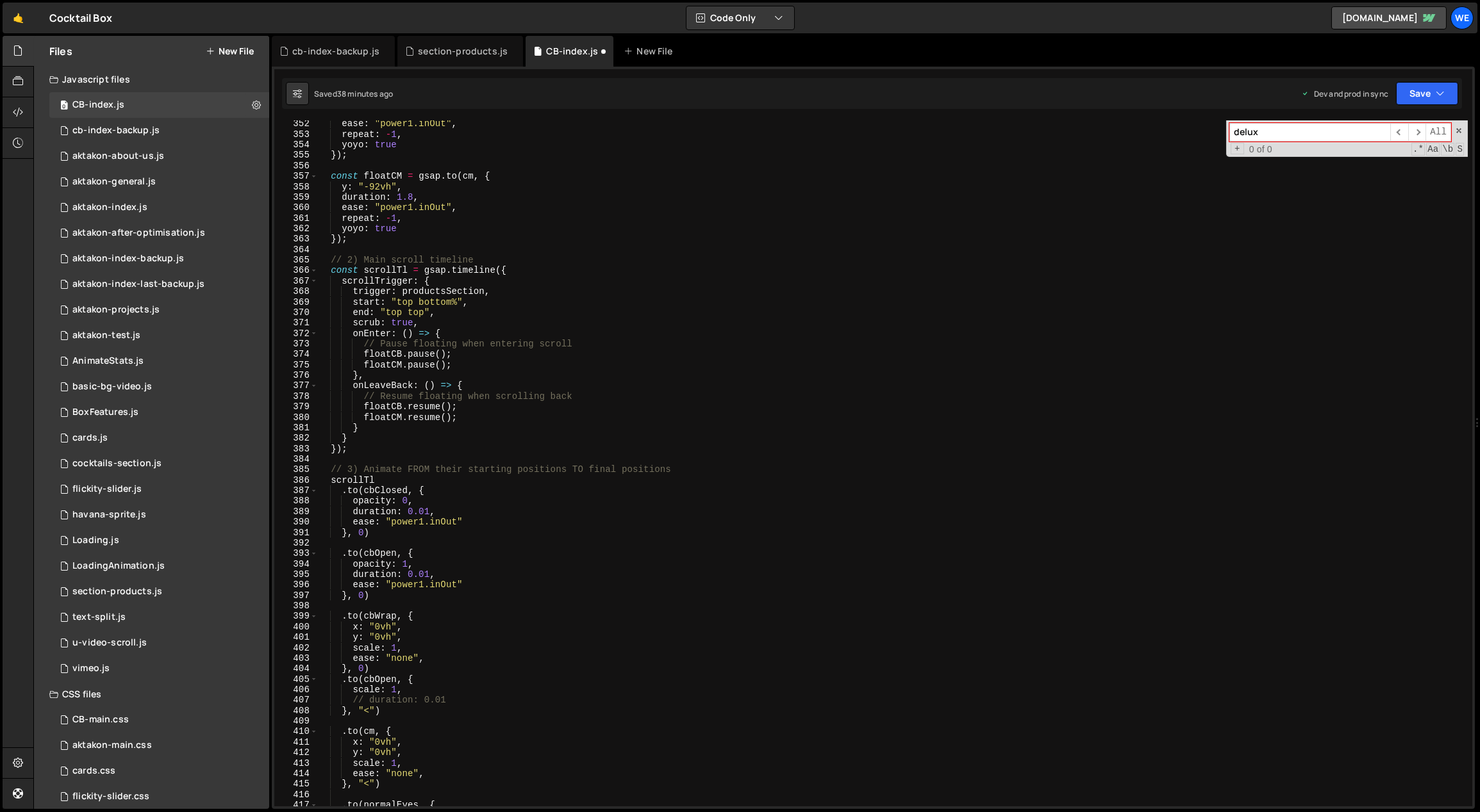
scroll to position [3932, 0]
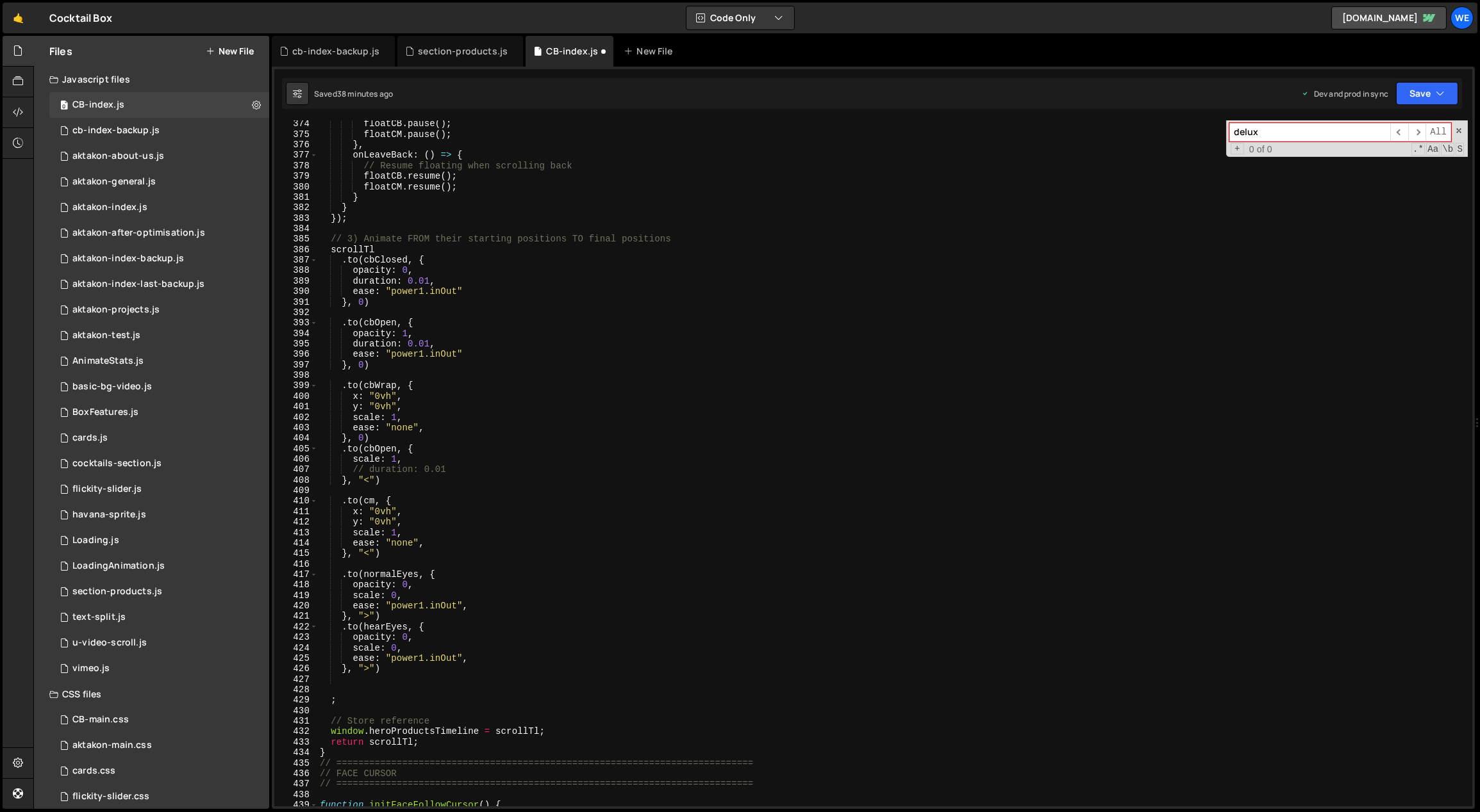
click at [390, 645] on div "floatCB . pause ( ) ; floatCM . pause ( ) ; } , onLeaveBack : ( ) => { // Resum…" at bounding box center [893, 472] width 1151 height 708
drag, startPoint x: 386, startPoint y: 624, endPoint x: 445, endPoint y: 637, distance: 60.4
click at [386, 624] on div "floatCB . pause ( ) ; floatCM . pause ( ) ; } , onLeaveBack : ( ) => { // Resum…" at bounding box center [893, 472] width 1151 height 708
click at [662, 622] on div "floatCB . pause ( ) ; floatCM . pause ( ) ; } , onLeaveBack : ( ) => { // Resum…" at bounding box center [893, 472] width 1151 height 708
click at [403, 636] on div "floatCB . pause ( ) ; floatCM . pause ( ) ; } , onLeaveBack : ( ) => { // Resum…" at bounding box center [893, 472] width 1151 height 708
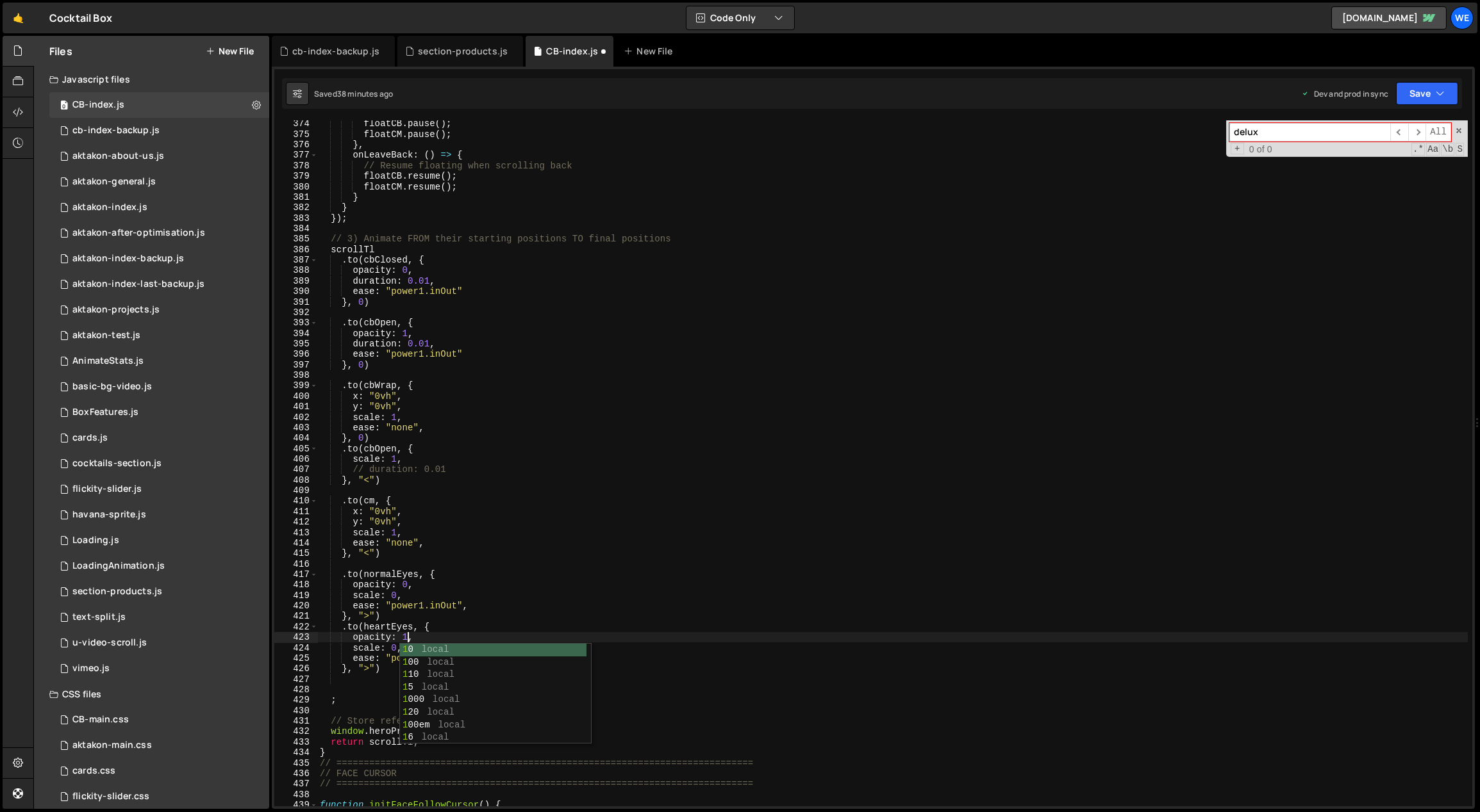
click at [393, 645] on div "floatCB . pause ( ) ; floatCM . pause ( ) ; } , onLeaveBack : ( ) => { // Resum…" at bounding box center [893, 472] width 1151 height 708
click at [394, 646] on div "floatCB . pause ( ) ; floatCM . pause ( ) ; } , onLeaveBack : ( ) => { // Resum…" at bounding box center [893, 472] width 1151 height 708
click at [511, 632] on div "floatCB . pause ( ) ; floatCM . pause ( ) ; } , onLeaveBack : ( ) => { // Resum…" at bounding box center [893, 472] width 1151 height 708
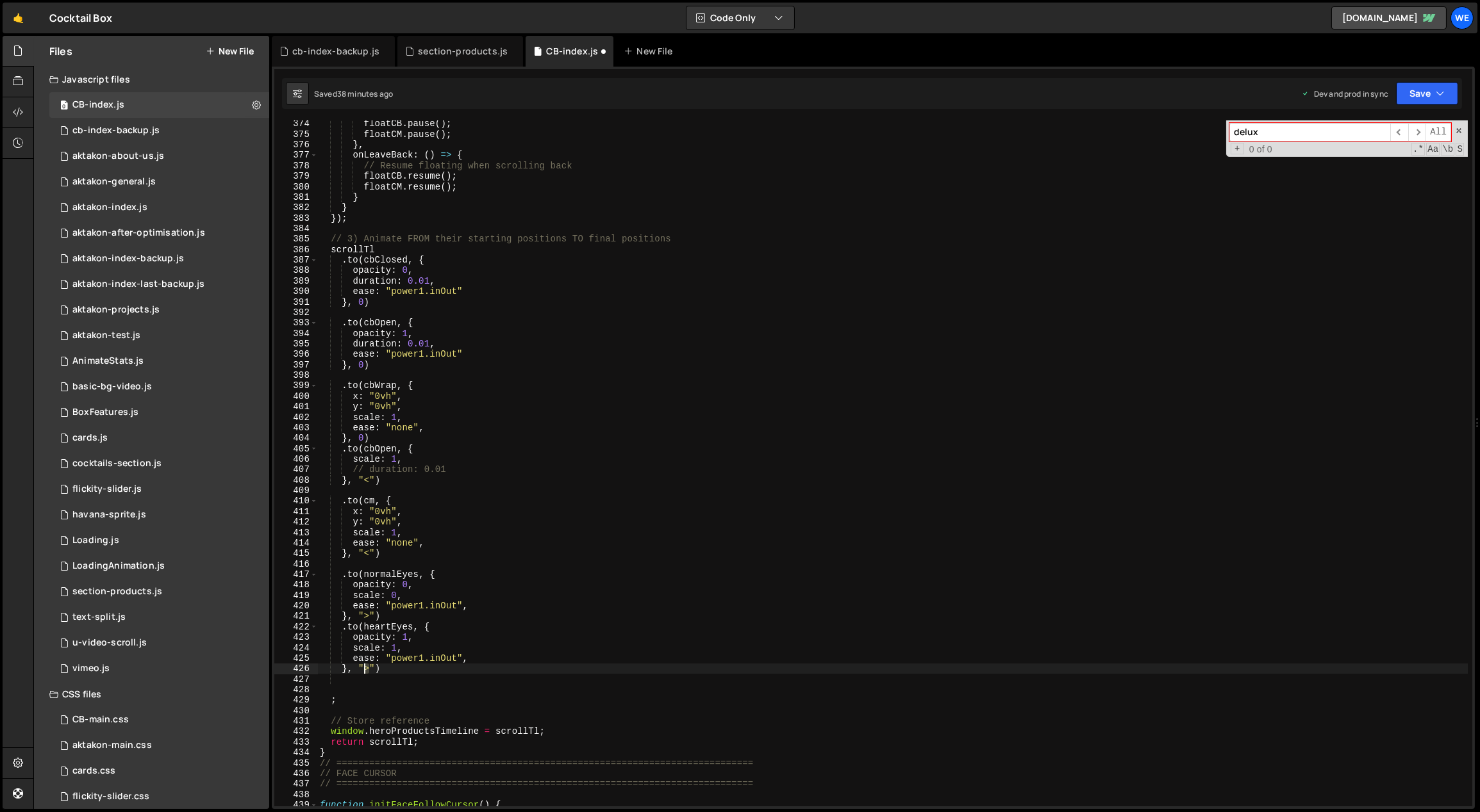
click at [363, 669] on div "floatCB . pause ( ) ; floatCM . pause ( ) ; } , onLeaveBack : ( ) => { // Resum…" at bounding box center [893, 472] width 1151 height 708
click at [442, 666] on div "floatCB . pause ( ) ; floatCM . pause ( ) ; } , onLeaveBack : ( ) => { // Resum…" at bounding box center [893, 472] width 1151 height 708
click at [634, 401] on div "floatCB . pause ( ) ; floatCM . pause ( ) ; } , onLeaveBack : ( ) => { // Resum…" at bounding box center [893, 472] width 1151 height 708
click at [556, 527] on div "floatCB . pause ( ) ; floatCM . pause ( ) ; } , onLeaveBack : ( ) => { // Resum…" at bounding box center [893, 472] width 1151 height 708
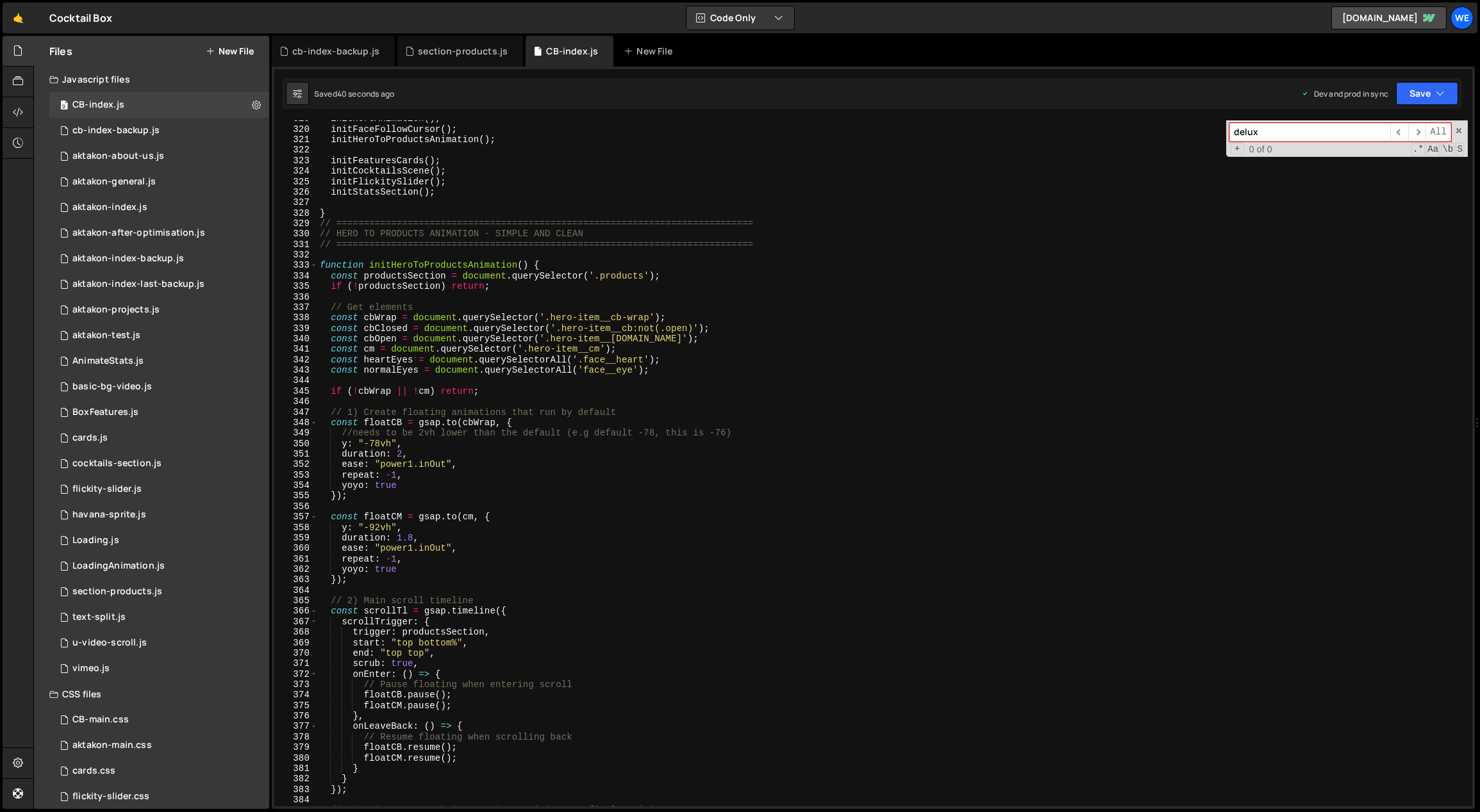
scroll to position [3360, 0]
click at [586, 370] on div "initHeroAnimation ( ) ; initFaceFollowCursor ( ) ; initHeroToProductsAnimation …" at bounding box center [893, 467] width 1151 height 708
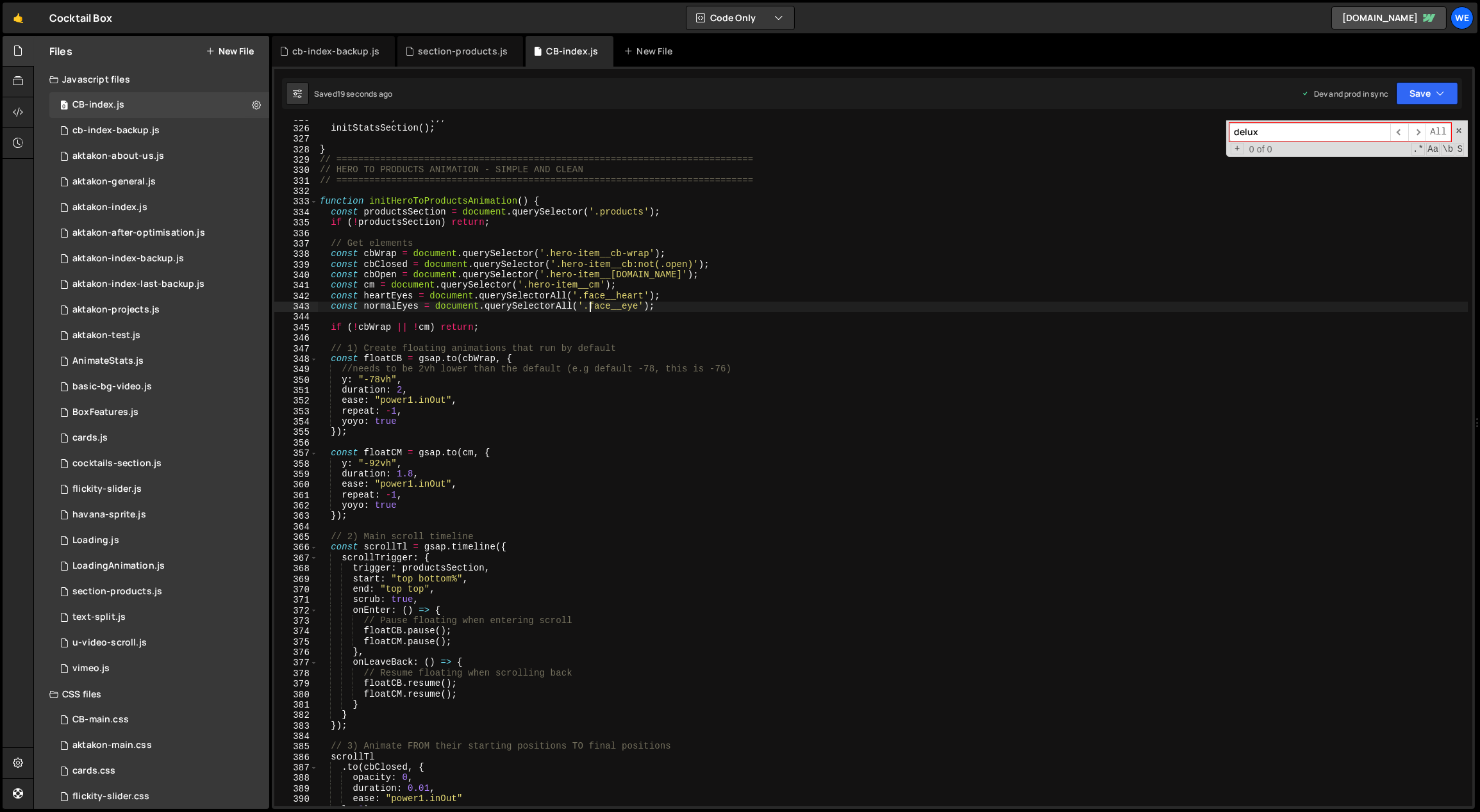
click at [450, 690] on div "initFlickitySlider ( ) ; initStatsSection ( ) ; } // ==========================…" at bounding box center [893, 466] width 1151 height 708
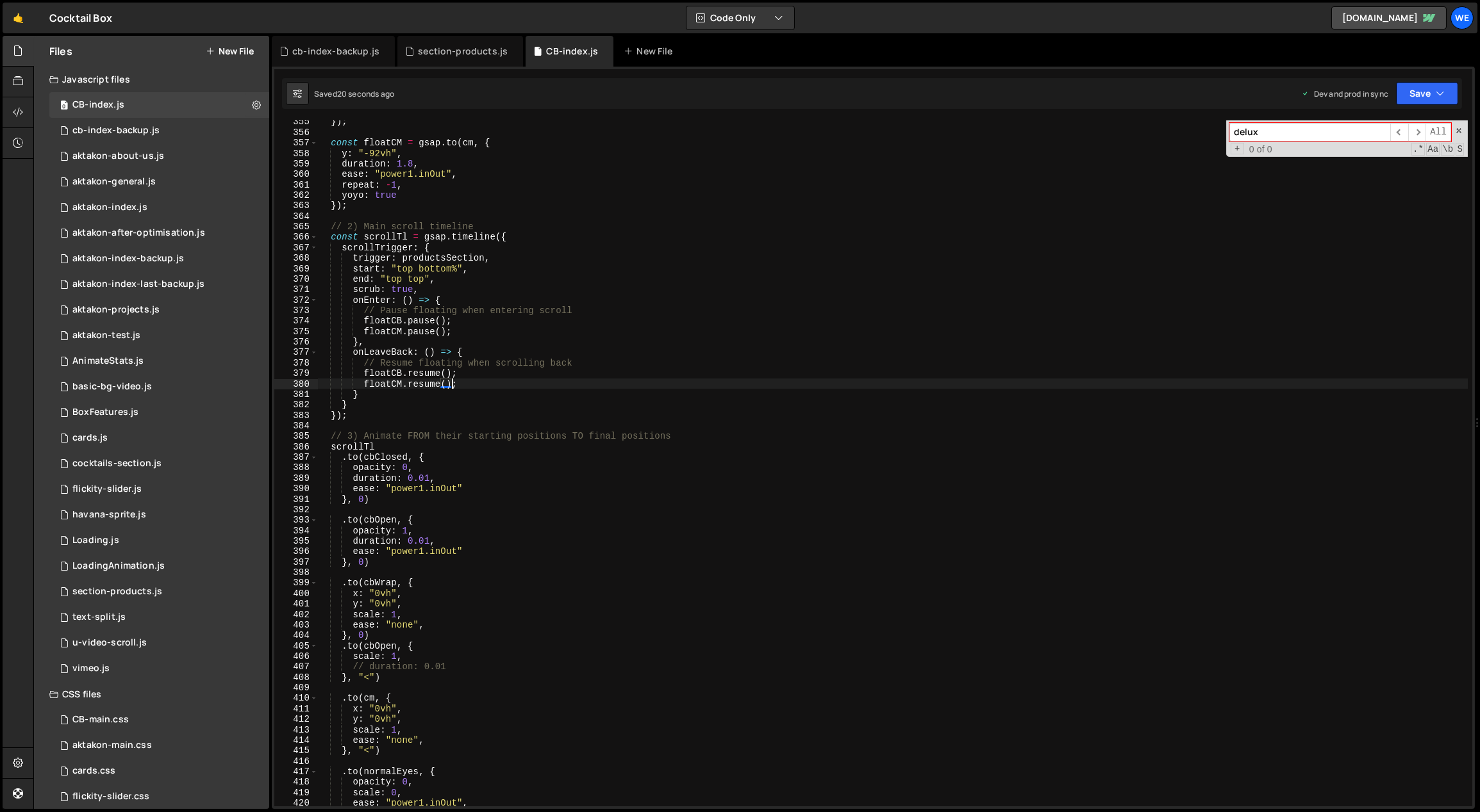
scroll to position [4068, 0]
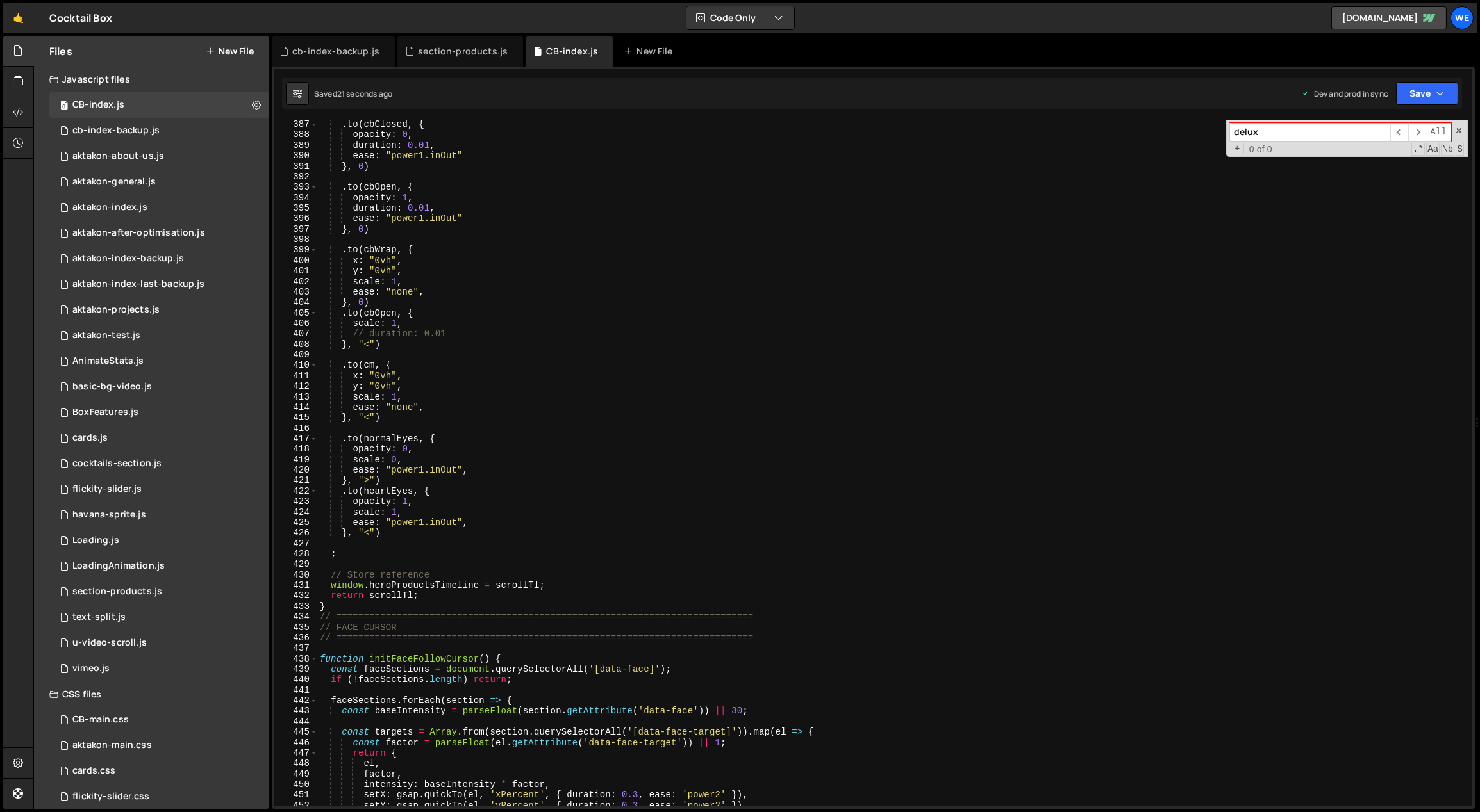
click at [410, 513] on div ". to ( cbClosed , { opacity : 0 , duration : 0.01 , ease : "power1.inOut" } , 0…" at bounding box center [893, 473] width 1151 height 708
type textarea "scale: 1,"
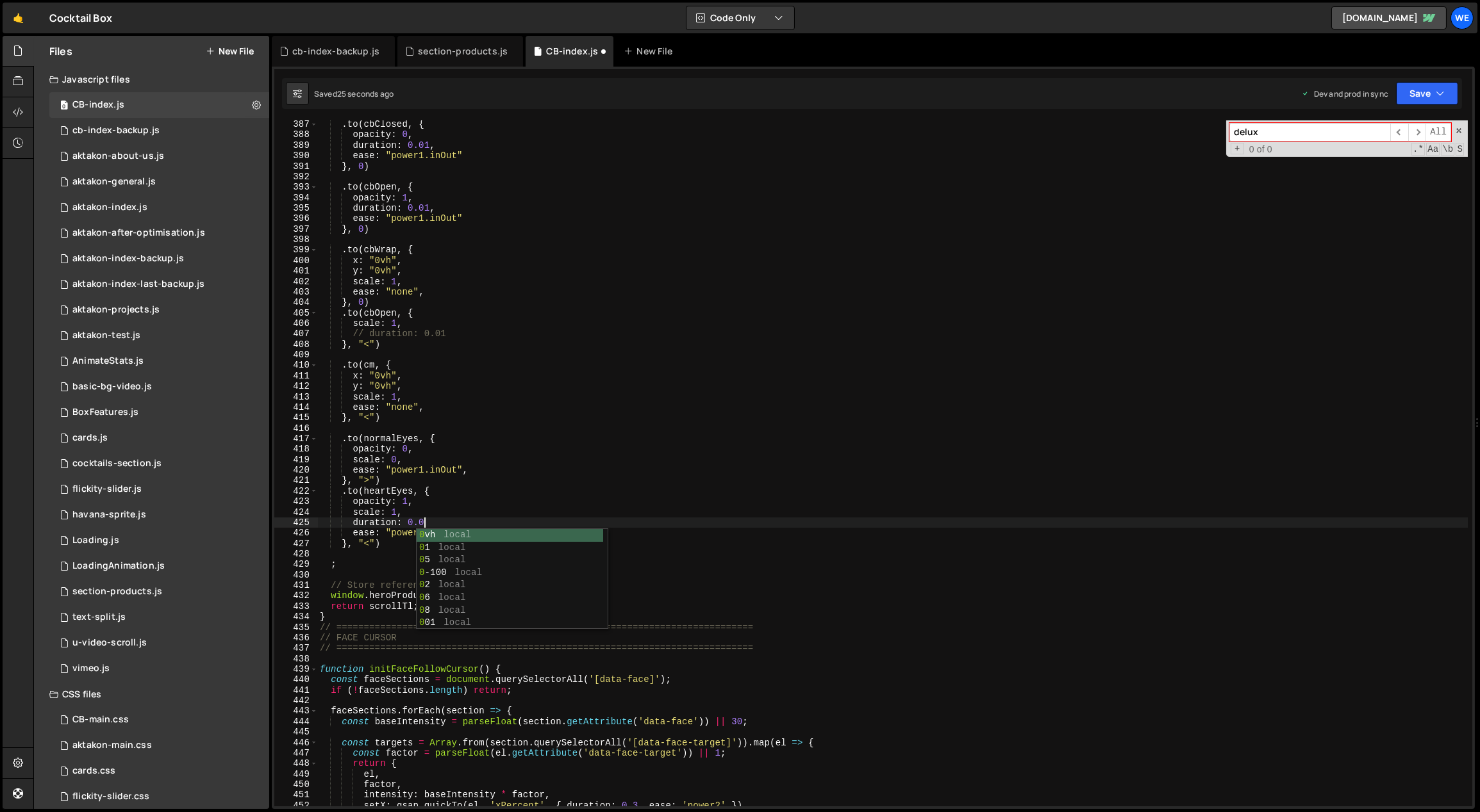
scroll to position [0, 7]
drag, startPoint x: 395, startPoint y: 522, endPoint x: 341, endPoint y: 522, distance: 54.0
click at [341, 522] on div ". to ( cbClosed , { opacity : 0 , duration : 0.01 , ease : "power1.inOut" } , 0…" at bounding box center [893, 473] width 1151 height 708
click at [425, 460] on div ". to ( cbClosed , { opacity : 0 , duration : 0.01 , ease : "power1.inOut" } , 0…" at bounding box center [893, 473] width 1151 height 708
type textarea "scale: 0,"
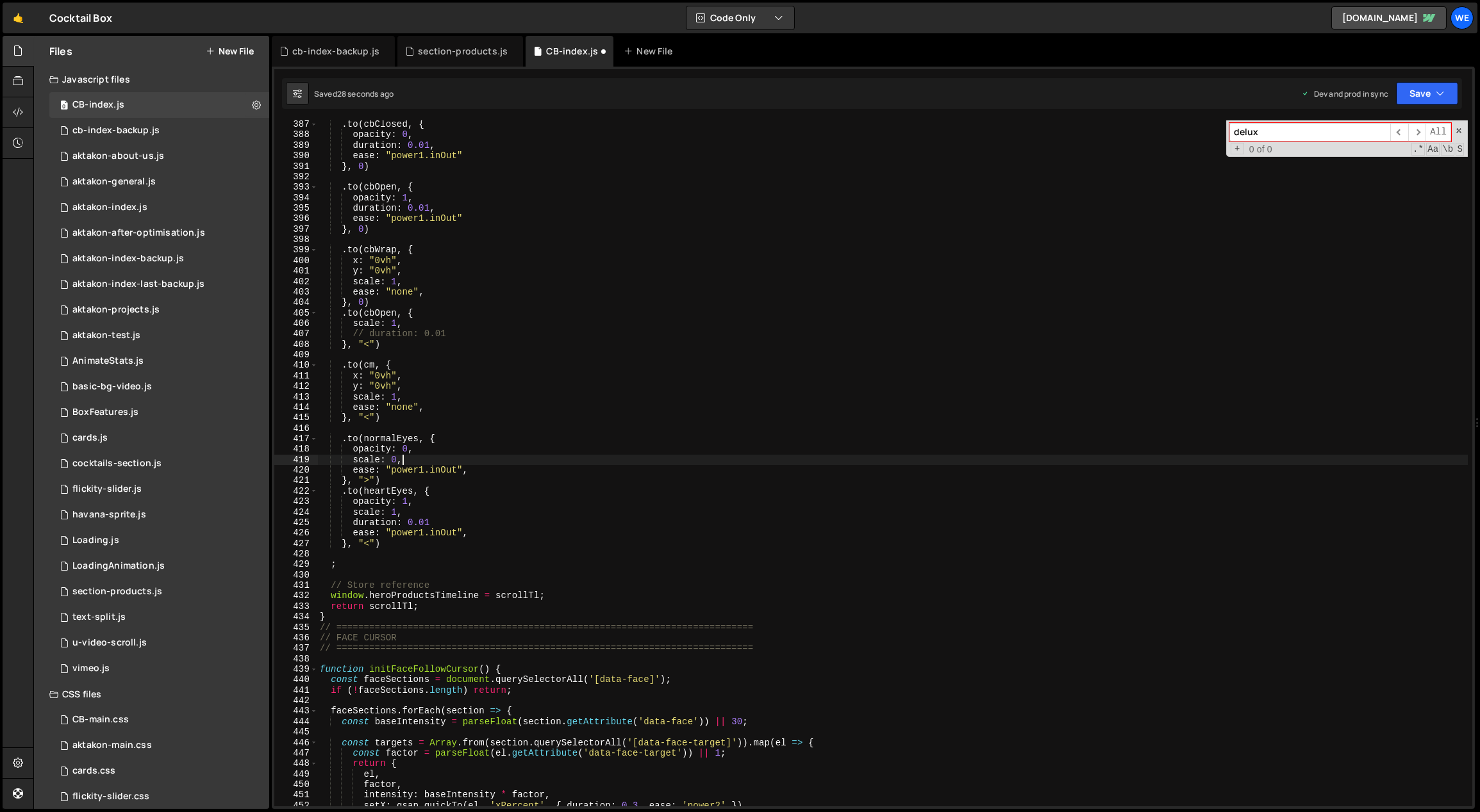
paste textarea "duration: 0.01"
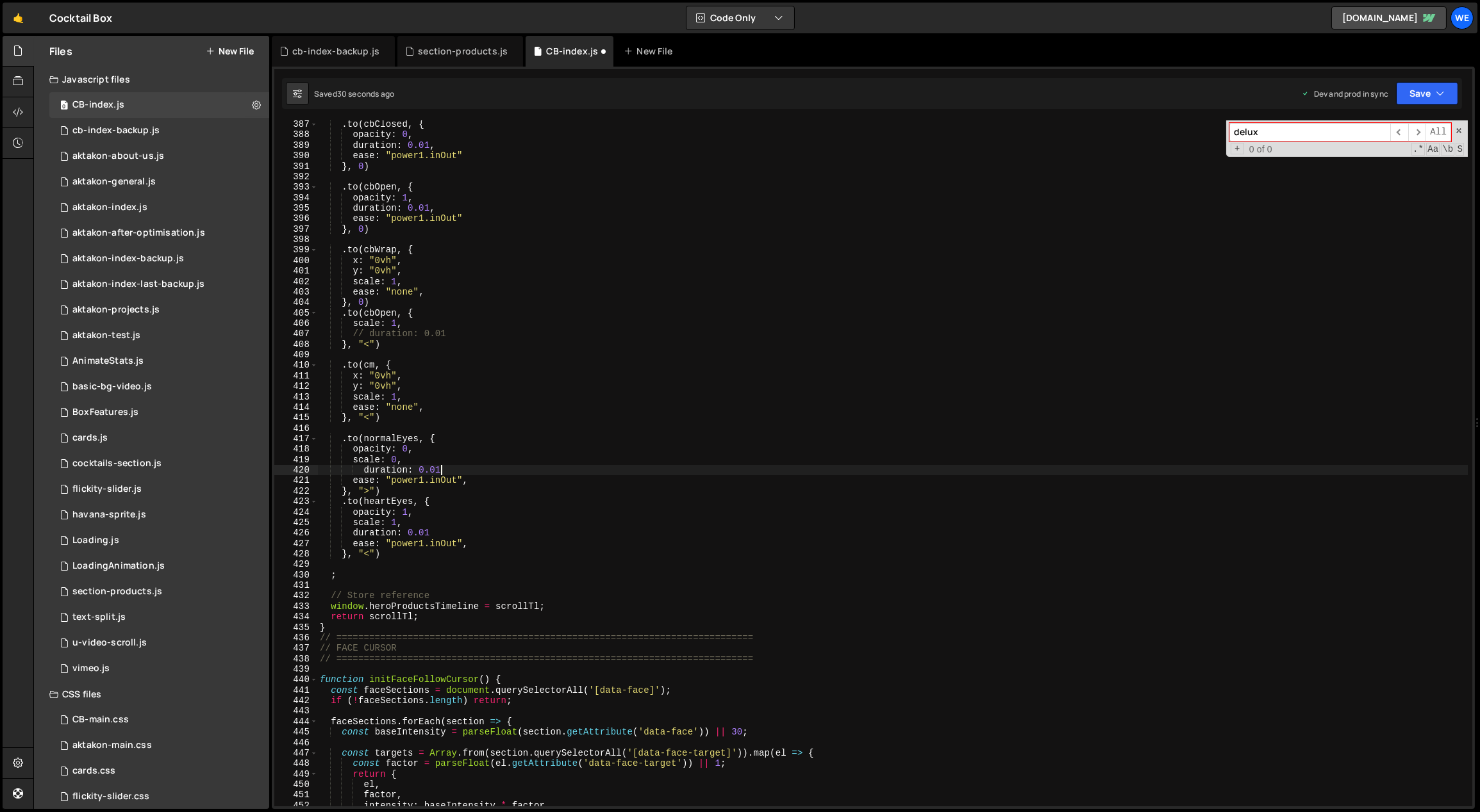
click at [429, 459] on div ". to ( cbClosed , { opacity : 0 , duration : 0.01 , ease : "power1.inOut" } , 0…" at bounding box center [893, 473] width 1151 height 708
click at [458, 470] on div ". to ( cbClosed , { opacity : 0 , duration : 0.01 , ease : "power1.inOut" } , 0…" at bounding box center [893, 473] width 1151 height 708
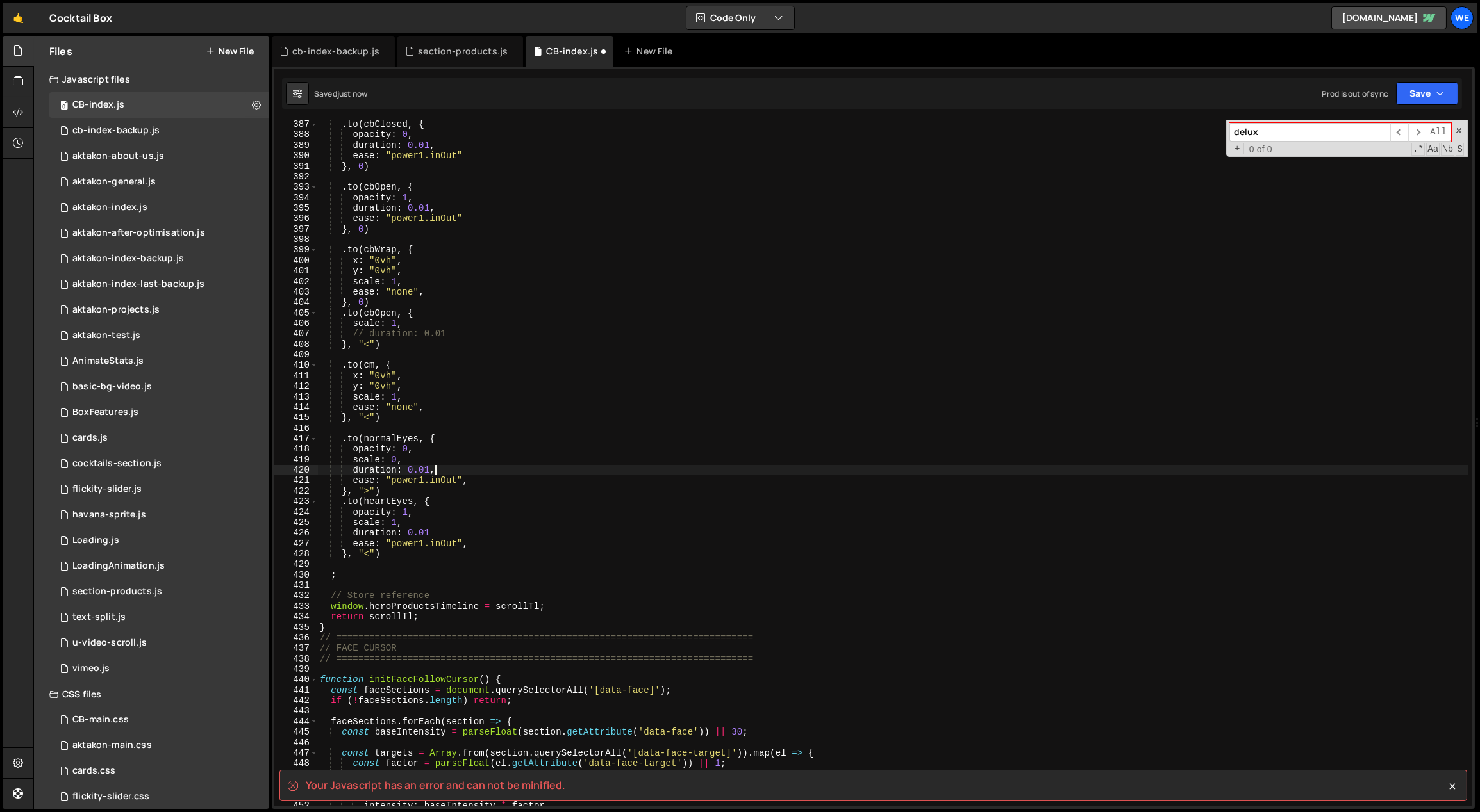
scroll to position [0, 7]
click at [449, 532] on div ". to ( cbClosed , { opacity : 0 , duration : 0.01 , ease : "power1.inOut" } , 0…" at bounding box center [893, 473] width 1151 height 708
click at [442, 487] on div ". to ( cbClosed , { opacity : 0 , duration : 0.01 , ease : "power1.inOut" } , 0…" at bounding box center [893, 473] width 1151 height 708
type textarea "}, ">")"
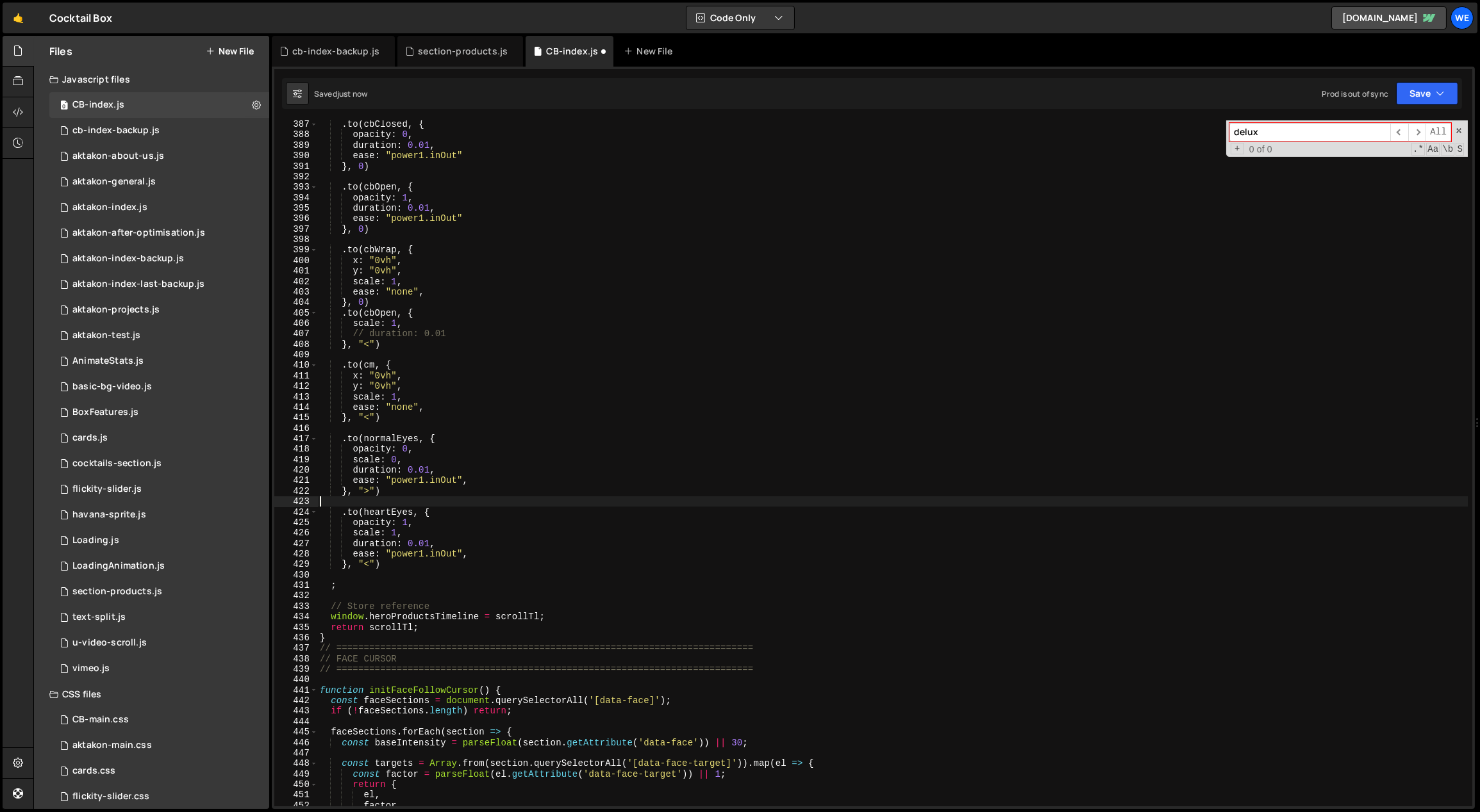
scroll to position [0, 0]
click at [509, 604] on div ". to ( cbClosed , { opacity : 0 , duration : 0.01 , ease : "power1.inOut" } , 0…" at bounding box center [893, 473] width 1151 height 708
click at [452, 539] on div ". to ( cbClosed , { opacity : 0 , duration : 0.01 , ease : "power1.inOut" } , 0…" at bounding box center [893, 473] width 1151 height 708
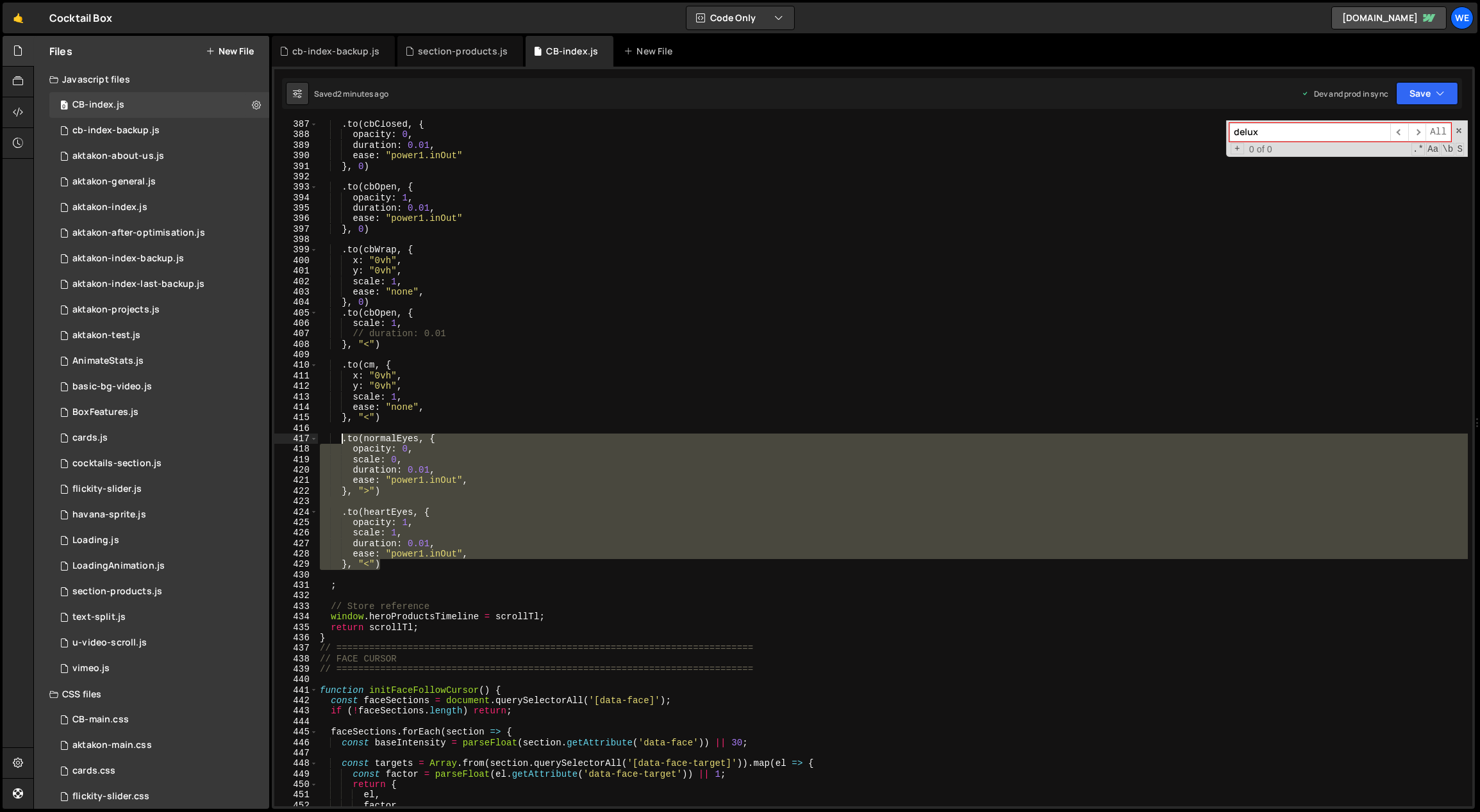
drag, startPoint x: 384, startPoint y: 561, endPoint x: 339, endPoint y: 440, distance: 129.1
click at [339, 440] on div ". to ( cbClosed , { opacity : 0 , duration : 0.01 , ease : "power1.inOut" } , 0…" at bounding box center [893, 473] width 1151 height 708
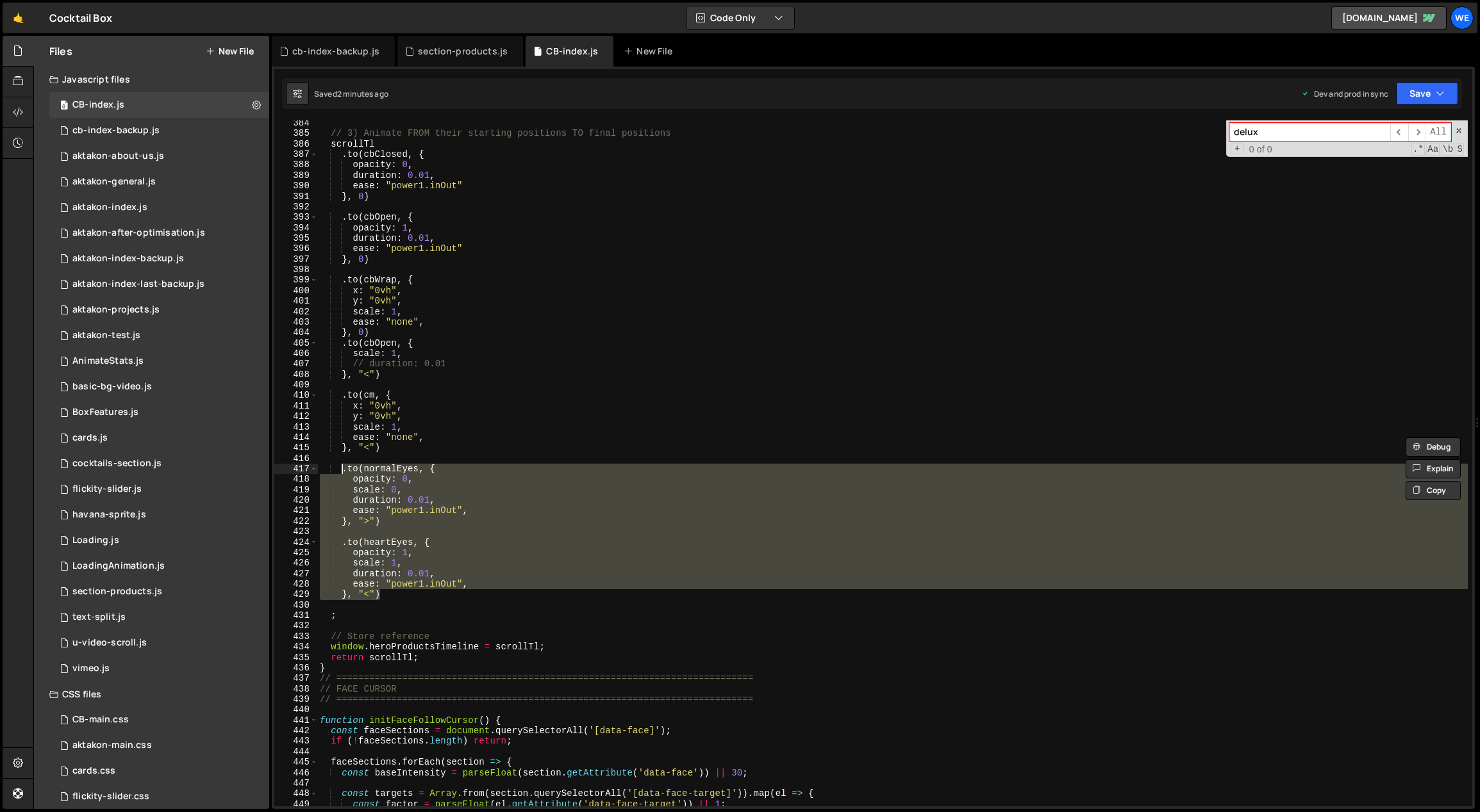
click at [376, 518] on div "// 3) Animate FROM their starting positions TO final positions scrollTl . to ( …" at bounding box center [893, 463] width 1150 height 686
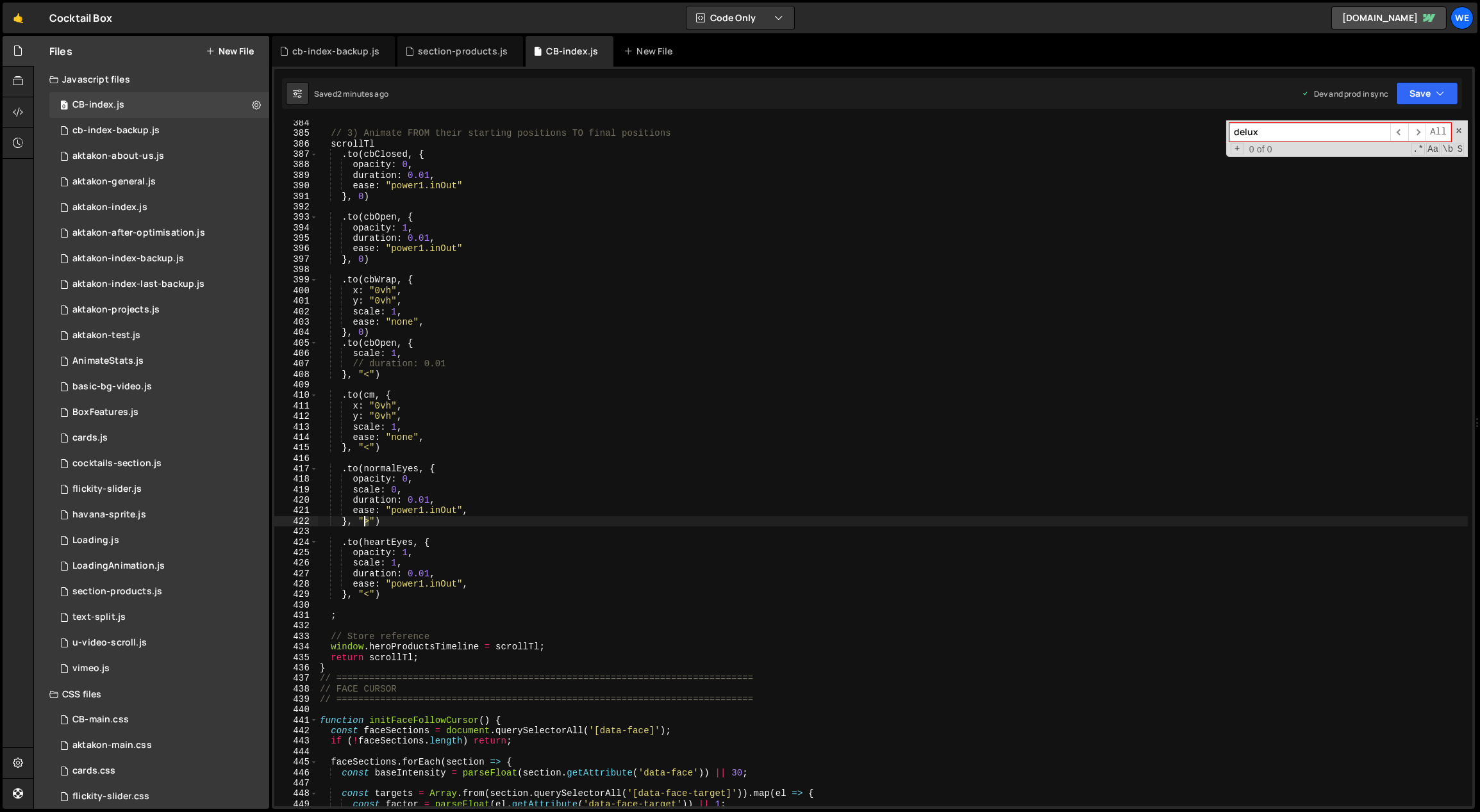
click at [366, 520] on div "// 3) Animate FROM their starting positions TO final positions scrollTl . to ( …" at bounding box center [893, 472] width 1151 height 708
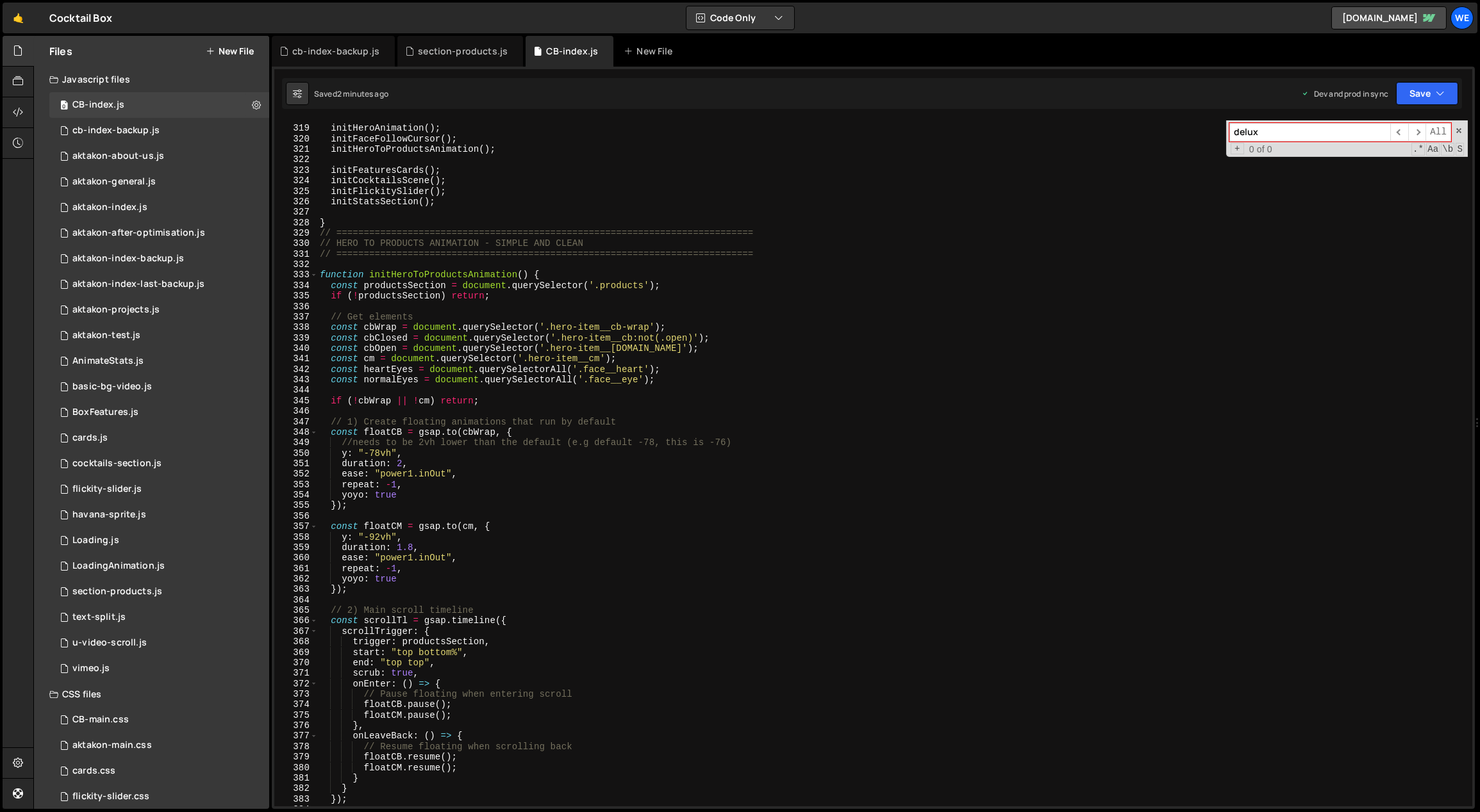
scroll to position [3350, 0]
click at [690, 382] on div "//HERO initHeroAnimation ( ) ; initFaceFollowCursor ( ) ; initHeroToProductsAni…" at bounding box center [893, 466] width 1151 height 708
type textarea "const normalEyes = document.querySelectorAll('.face__eye');"
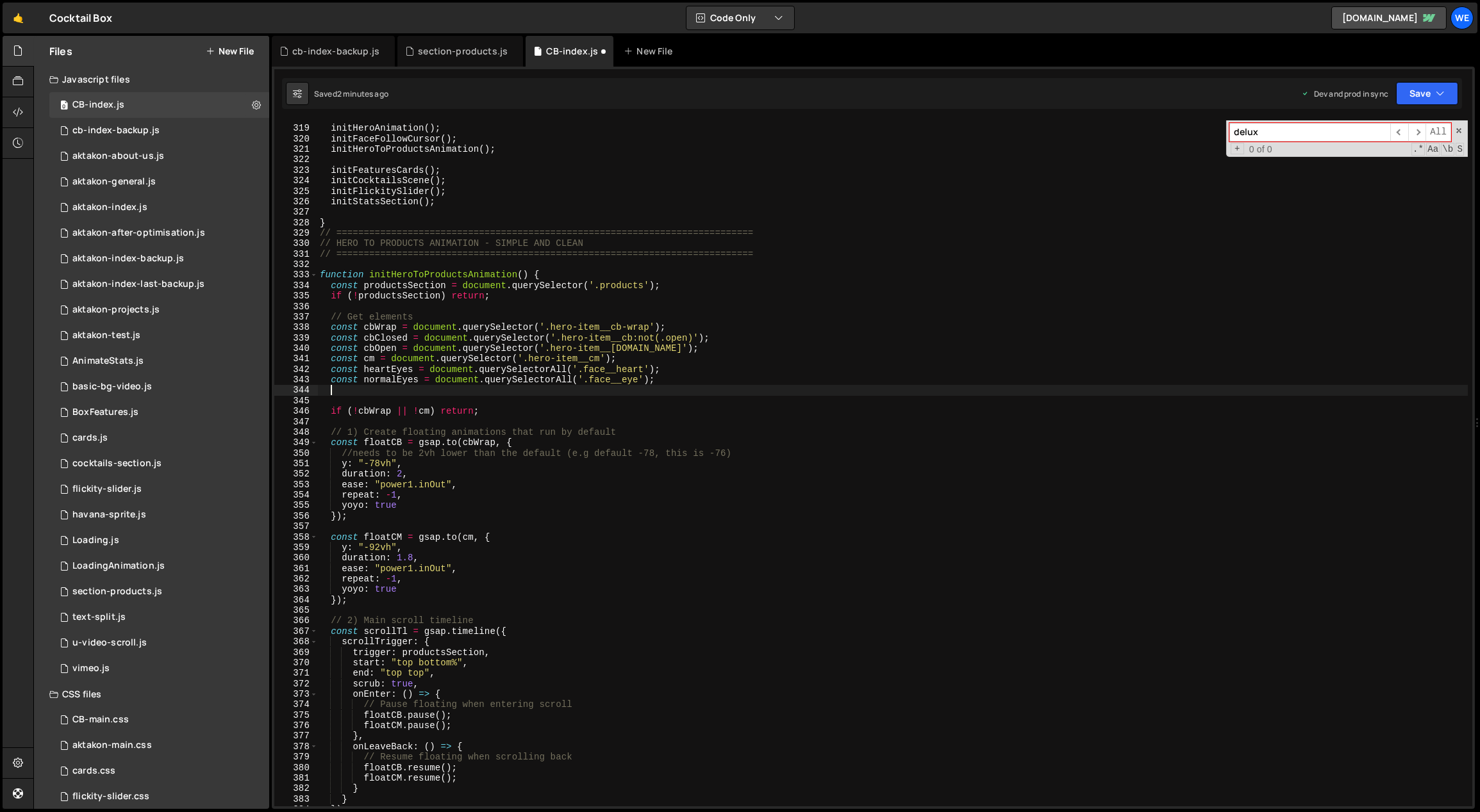
paste textarea "face__mouth"
click at [690, 382] on div "//HERO initHeroAnimation ( ) ; initFaceFollowCursor ( ) ; initHeroToProductsAni…" at bounding box center [893, 466] width 1151 height 708
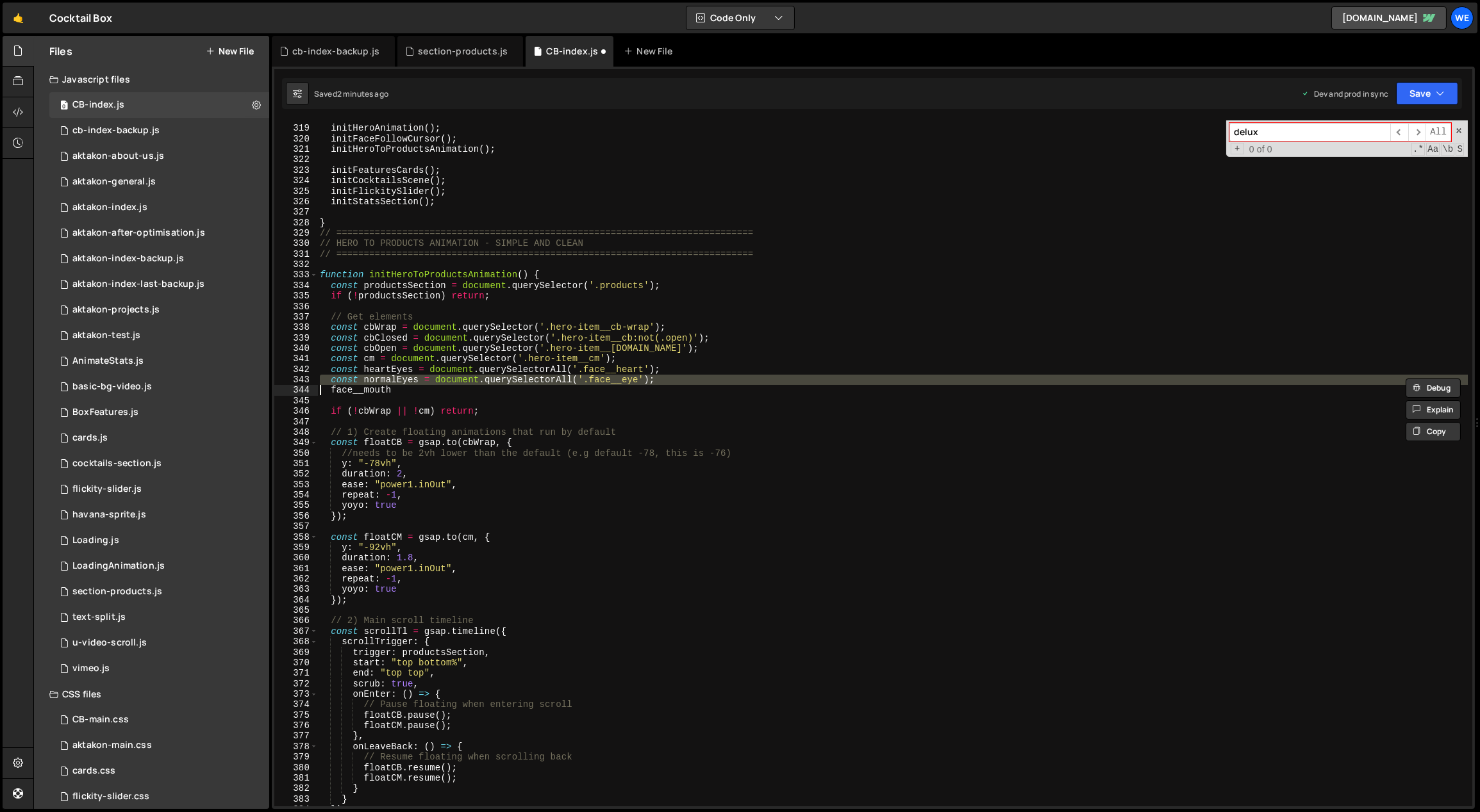
click at [690, 382] on div "//HERO initHeroAnimation ( ) ; initFaceFollowCursor ( ) ; initHeroToProductsAni…" at bounding box center [893, 466] width 1151 height 708
click at [688, 376] on div "//HERO initHeroAnimation ( ) ; initFaceFollowCursor ( ) ; initHeroToProductsAni…" at bounding box center [893, 463] width 1150 height 686
click at [688, 376] on div "//HERO initHeroAnimation ( ) ; initFaceFollowCursor ( ) ; initHeroToProductsAni…" at bounding box center [893, 466] width 1151 height 708
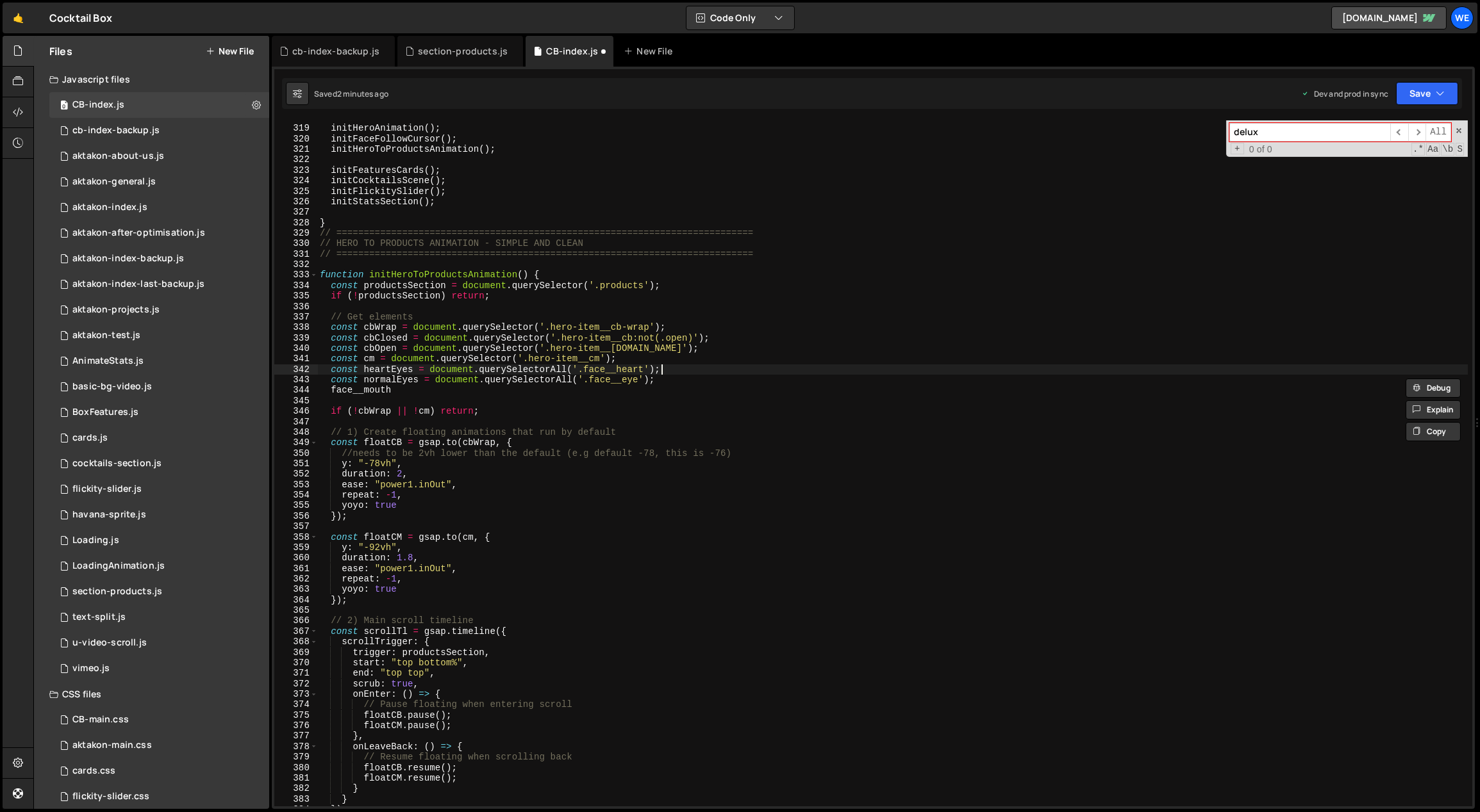
click at [690, 368] on div "//HERO initHeroAnimation ( ) ; initFaceFollowCursor ( ) ; initHeroToProductsAni…" at bounding box center [893, 466] width 1151 height 708
drag, startPoint x: 692, startPoint y: 356, endPoint x: 327, endPoint y: 363, distance: 365.1
click at [327, 363] on div "//HERO initHeroAnimation ( ) ; initFaceFollowCursor ( ) ; initHeroToProductsAni…" at bounding box center [893, 466] width 1151 height 708
click at [716, 386] on div "//HERO initHeroAnimation ( ) ; initFaceFollowCursor ( ) ; initHeroToProductsAni…" at bounding box center [893, 466] width 1151 height 708
click at [715, 378] on div "//HERO initHeroAnimation ( ) ; initFaceFollowCursor ( ) ; initHeroToProductsAni…" at bounding box center [893, 466] width 1151 height 708
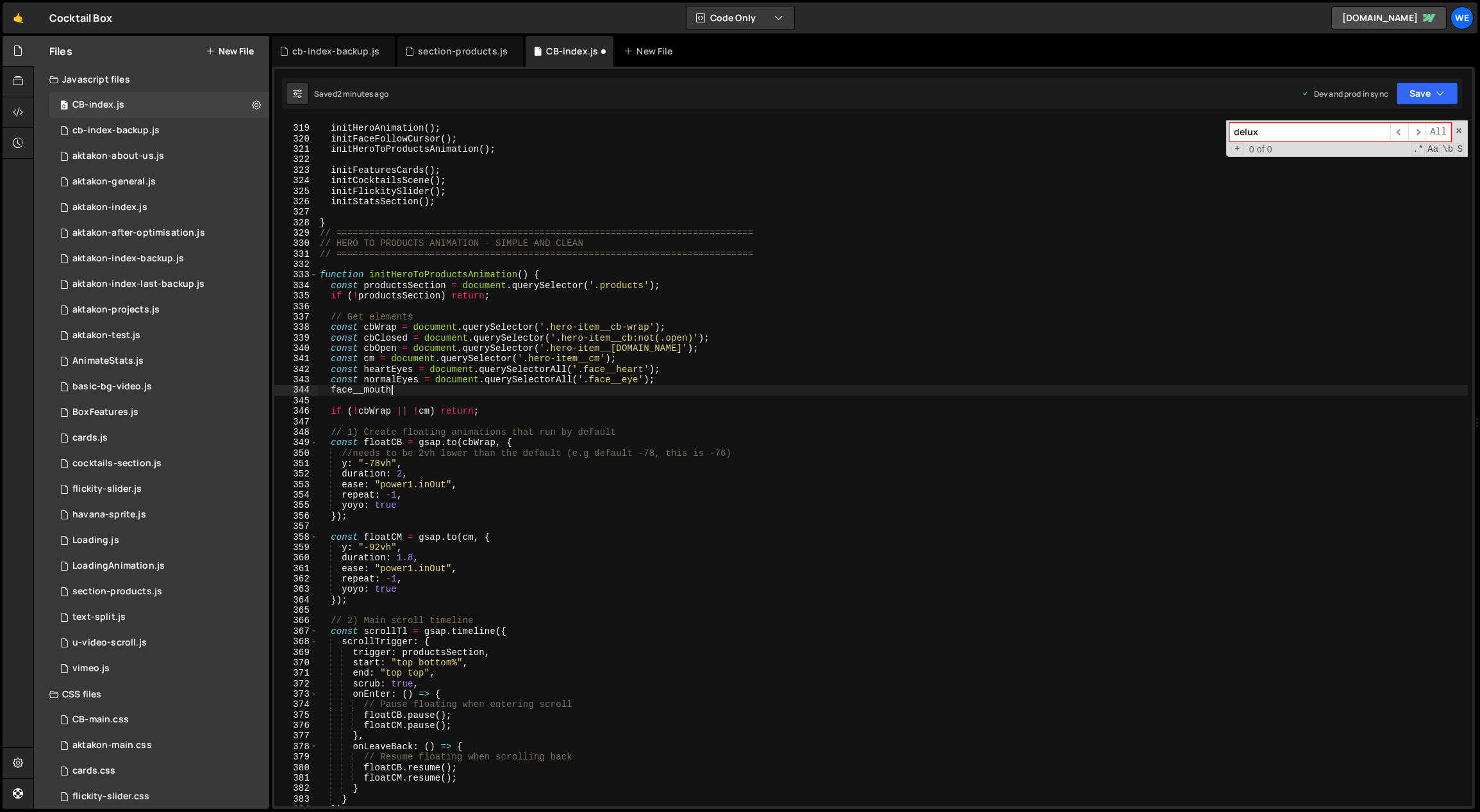
type textarea "const normalEyes = document.querySelectorAll('.face__eye');"
paste textarea "const cm = document.querySelector('.hero-item__cm');"
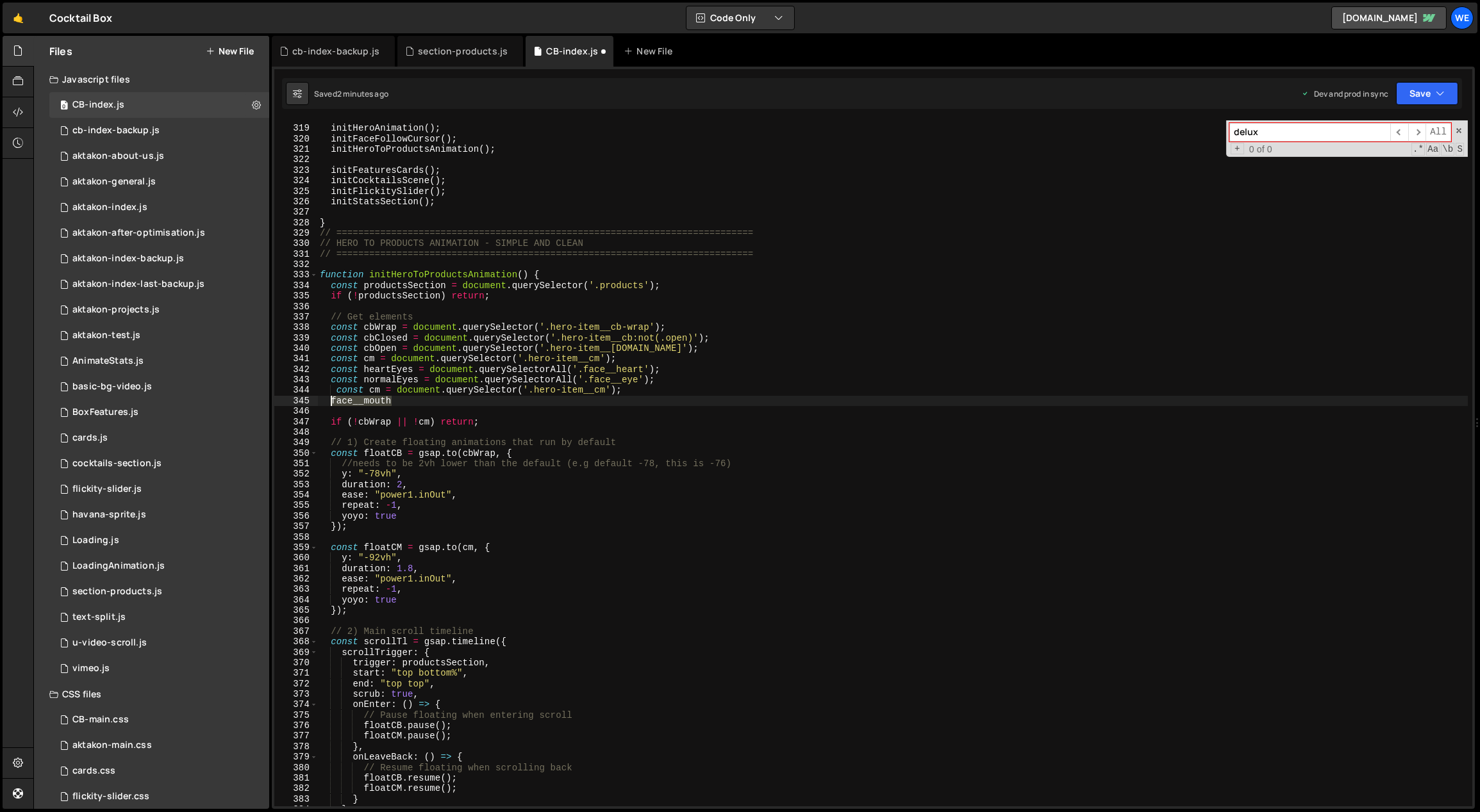
drag, startPoint x: 379, startPoint y: 401, endPoint x: 331, endPoint y: 399, distance: 48.0
click at [331, 399] on div "//HERO initHeroAnimation ( ) ; initFaceFollowCursor ( ) ; initHeroToProductsAni…" at bounding box center [893, 466] width 1151 height 708
type textarea "face__mouth"
drag, startPoint x: 605, startPoint y: 390, endPoint x: 535, endPoint y: 390, distance: 70.0
click at [535, 390] on div "//HERO initHeroAnimation ( ) ; initFaceFollowCursor ( ) ; initHeroToProductsAni…" at bounding box center [893, 466] width 1151 height 708
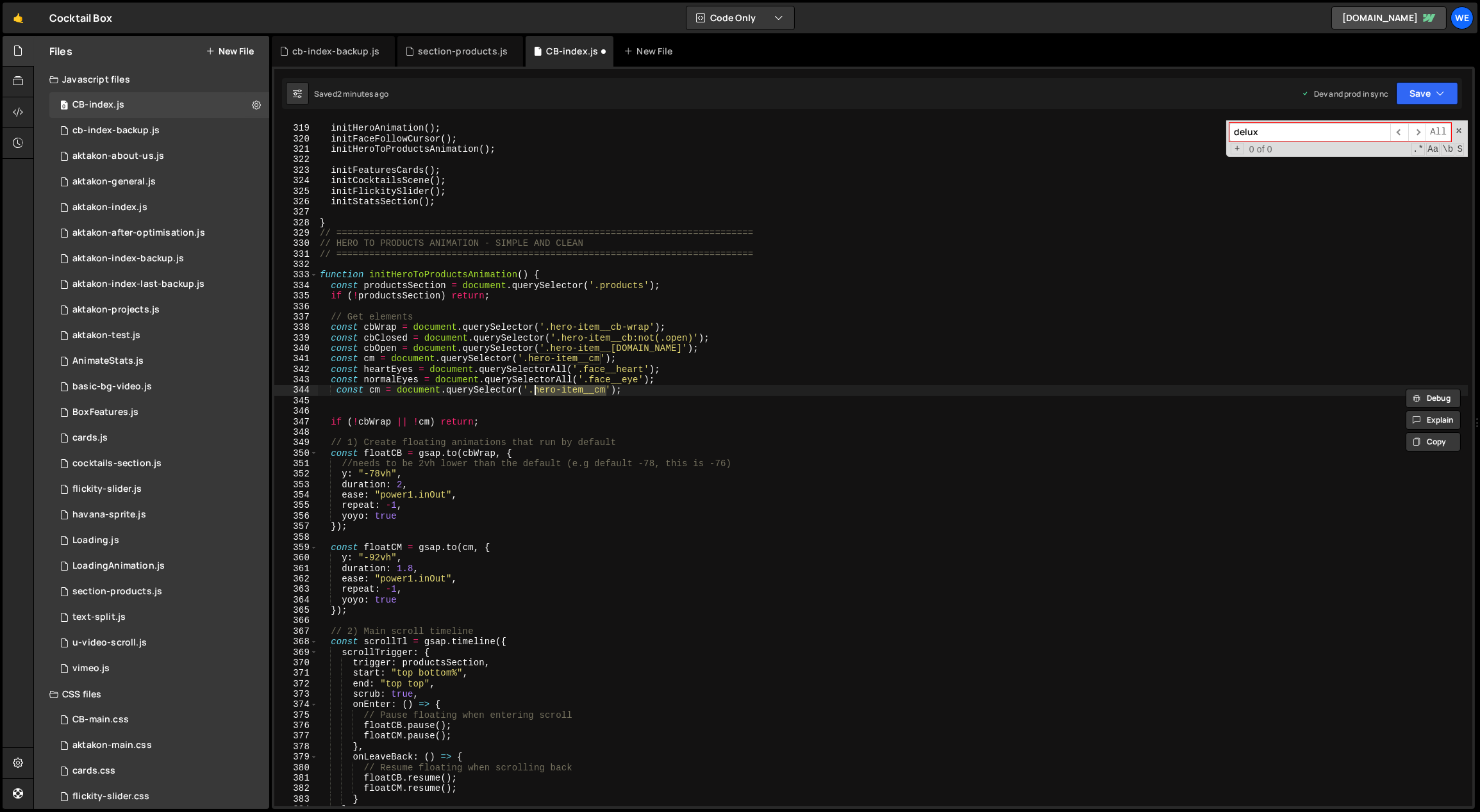
paste textarea "face__mouth"
drag, startPoint x: 380, startPoint y: 390, endPoint x: 370, endPoint y: 388, distance: 10.2
click at [370, 388] on div "//HERO initHeroAnimation ( ) ; initFaceFollowCursor ( ) ; initHeroToProductsAni…" at bounding box center [893, 466] width 1151 height 708
type textarea "const faceMouth = document.querySelector('.face__mouth');"
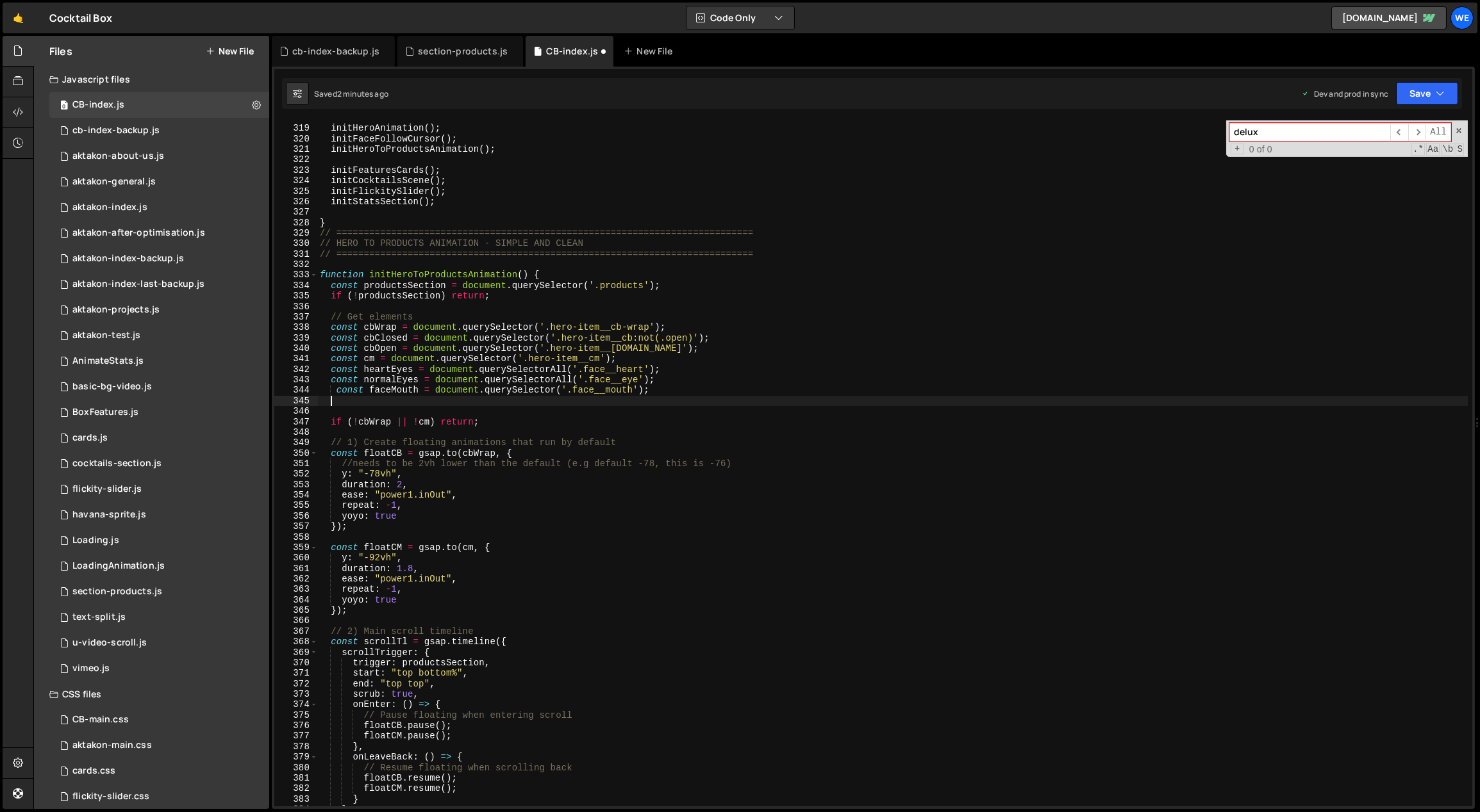
click at [660, 403] on div "//HERO initHeroAnimation ( ) ; initFaceFollowCursor ( ) ; initHeroToProductsAni…" at bounding box center [893, 466] width 1151 height 708
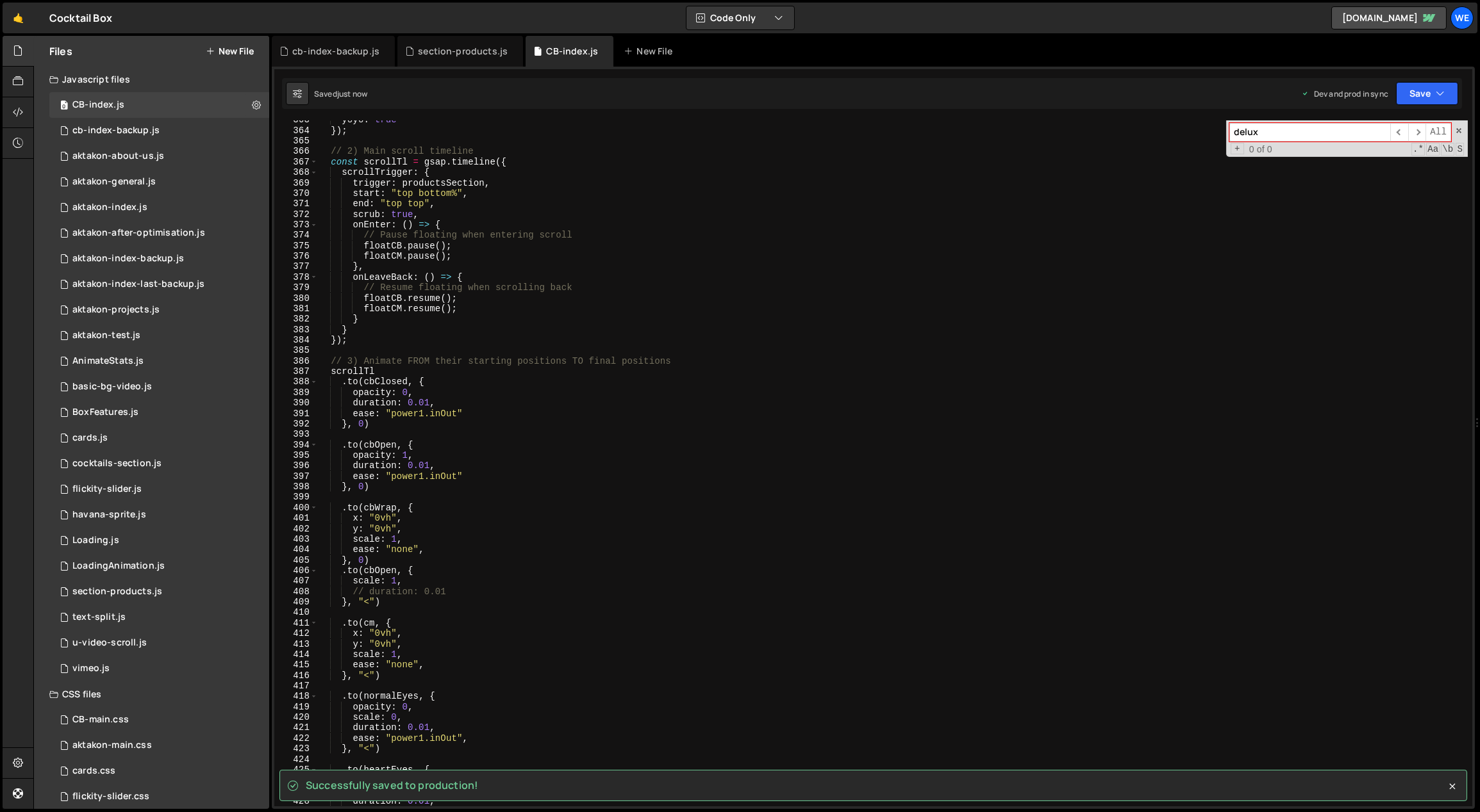
scroll to position [4058, 0]
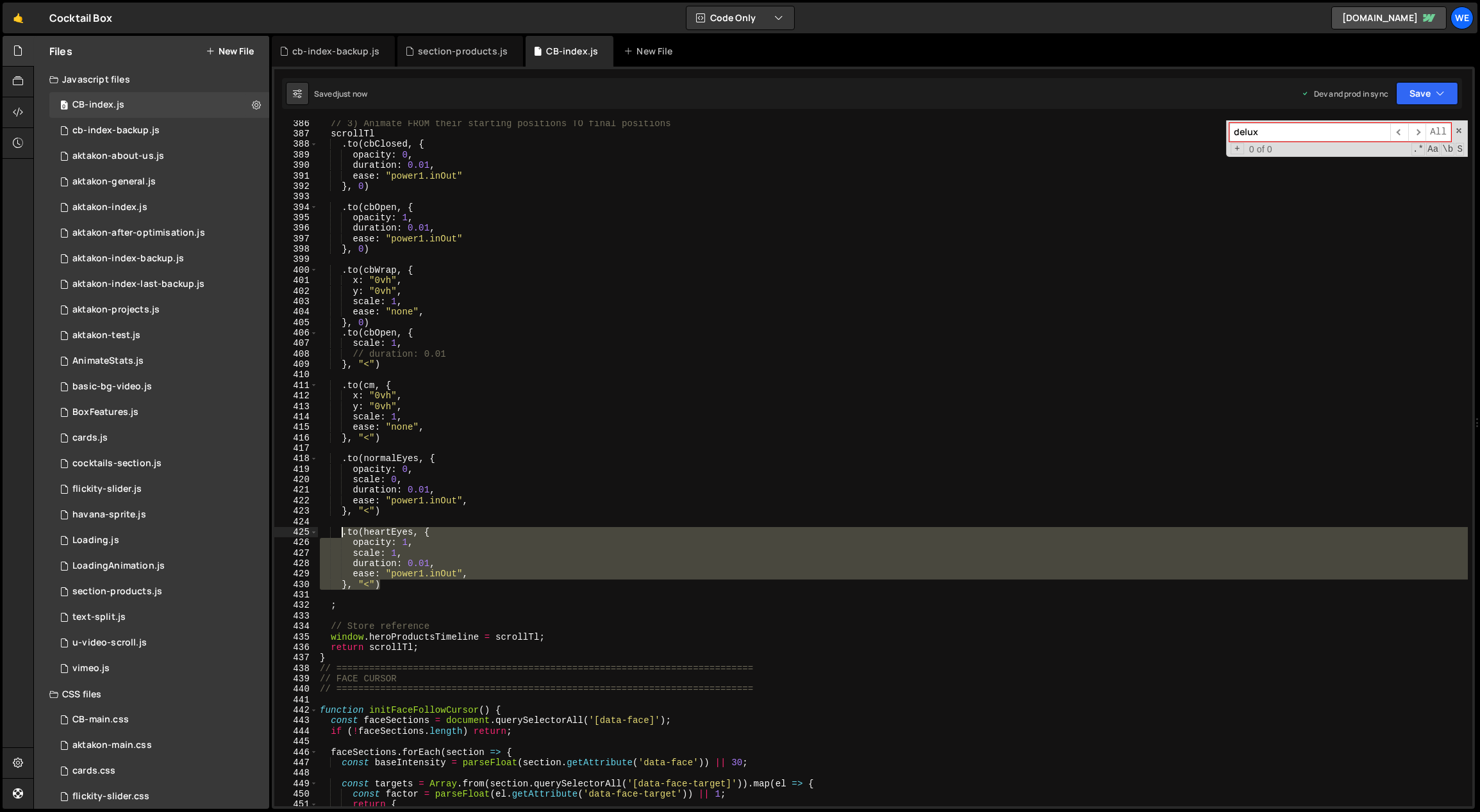
drag, startPoint x: 380, startPoint y: 582, endPoint x: 341, endPoint y: 535, distance: 61.1
click at [341, 535] on div "// 3) Animate FROM their starting positions TO final positions scrollTl . to ( …" at bounding box center [893, 472] width 1151 height 708
click at [397, 586] on div "// 3) Animate FROM their starting positions TO final positions scrollTl . to ( …" at bounding box center [893, 463] width 1150 height 686
type textarea "}, "<")"
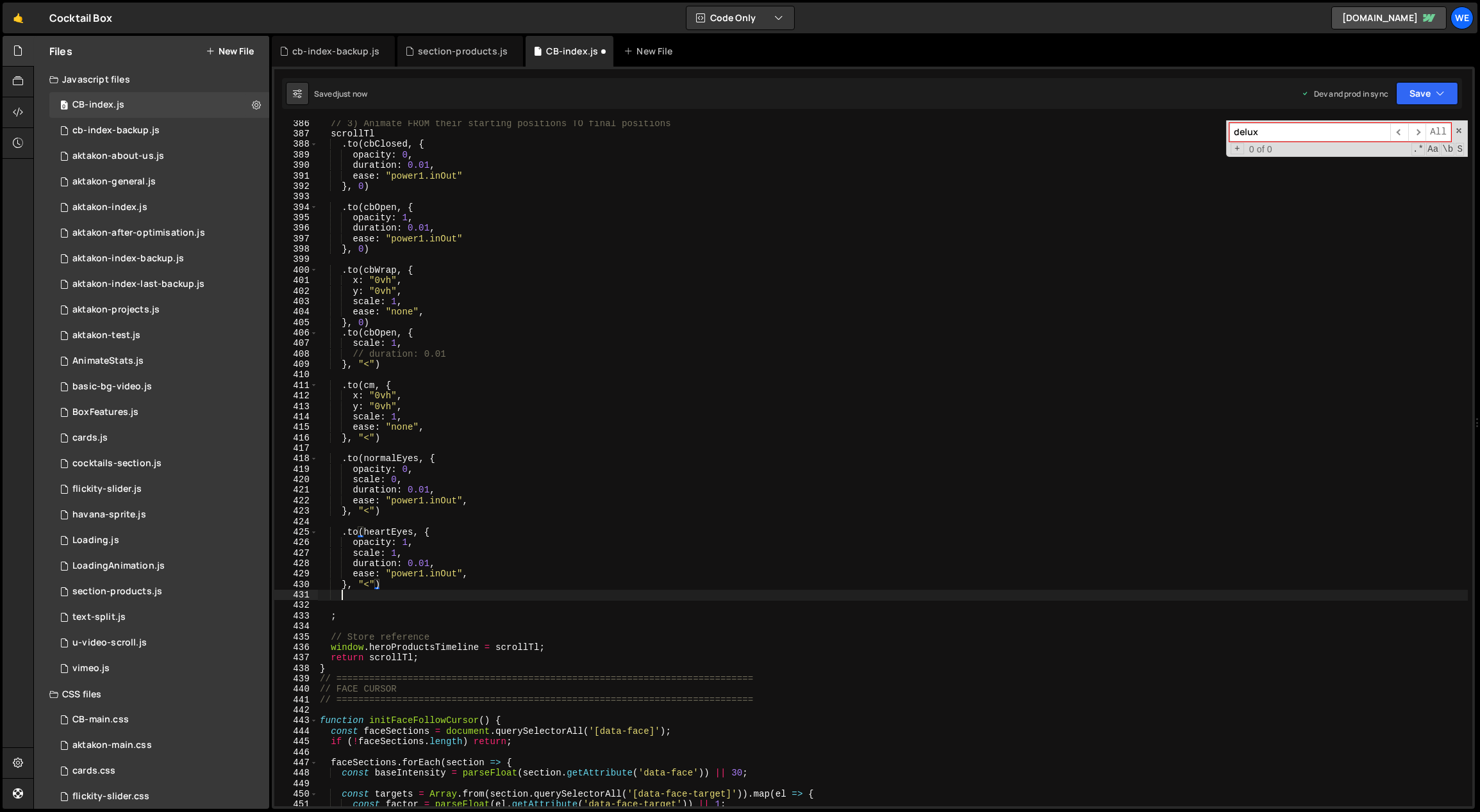
paste textarea "}, "<")"
type textarea "}, "<")"
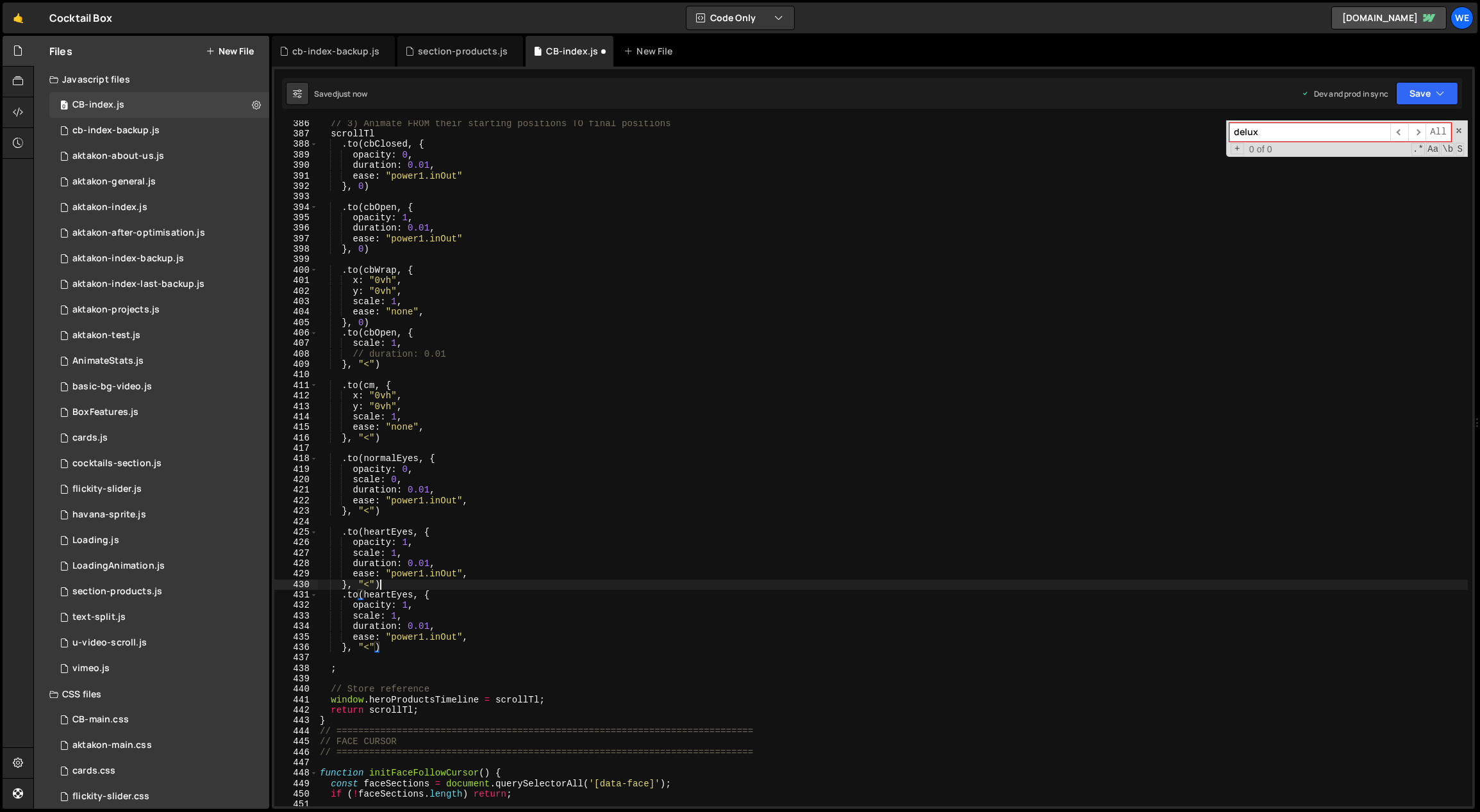
click at [397, 585] on div "// 3) Animate FROM their starting positions TO final positions scrollTl . to ( …" at bounding box center [893, 472] width 1151 height 708
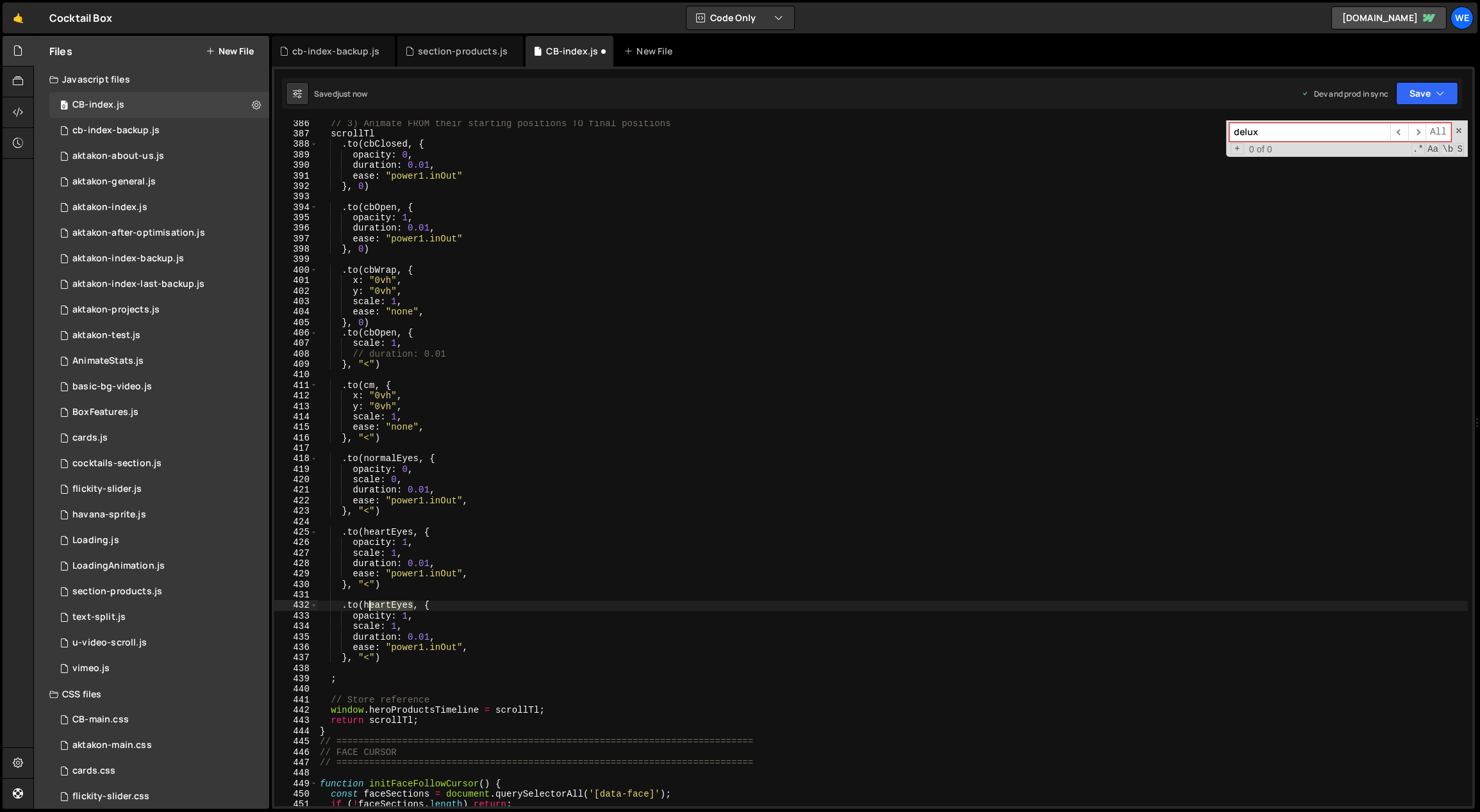
drag, startPoint x: 412, startPoint y: 605, endPoint x: 364, endPoint y: 604, distance: 48.0
click at [364, 604] on div "// 3) Animate FROM their starting positions TO final positions scrollTl . to ( …" at bounding box center [893, 472] width 1151 height 708
drag, startPoint x: 390, startPoint y: 617, endPoint x: 352, endPoint y: 615, distance: 38.1
click at [352, 615] on div "// 3) Animate FROM their starting positions TO final positions scrollTl . to ( …" at bounding box center [893, 472] width 1151 height 708
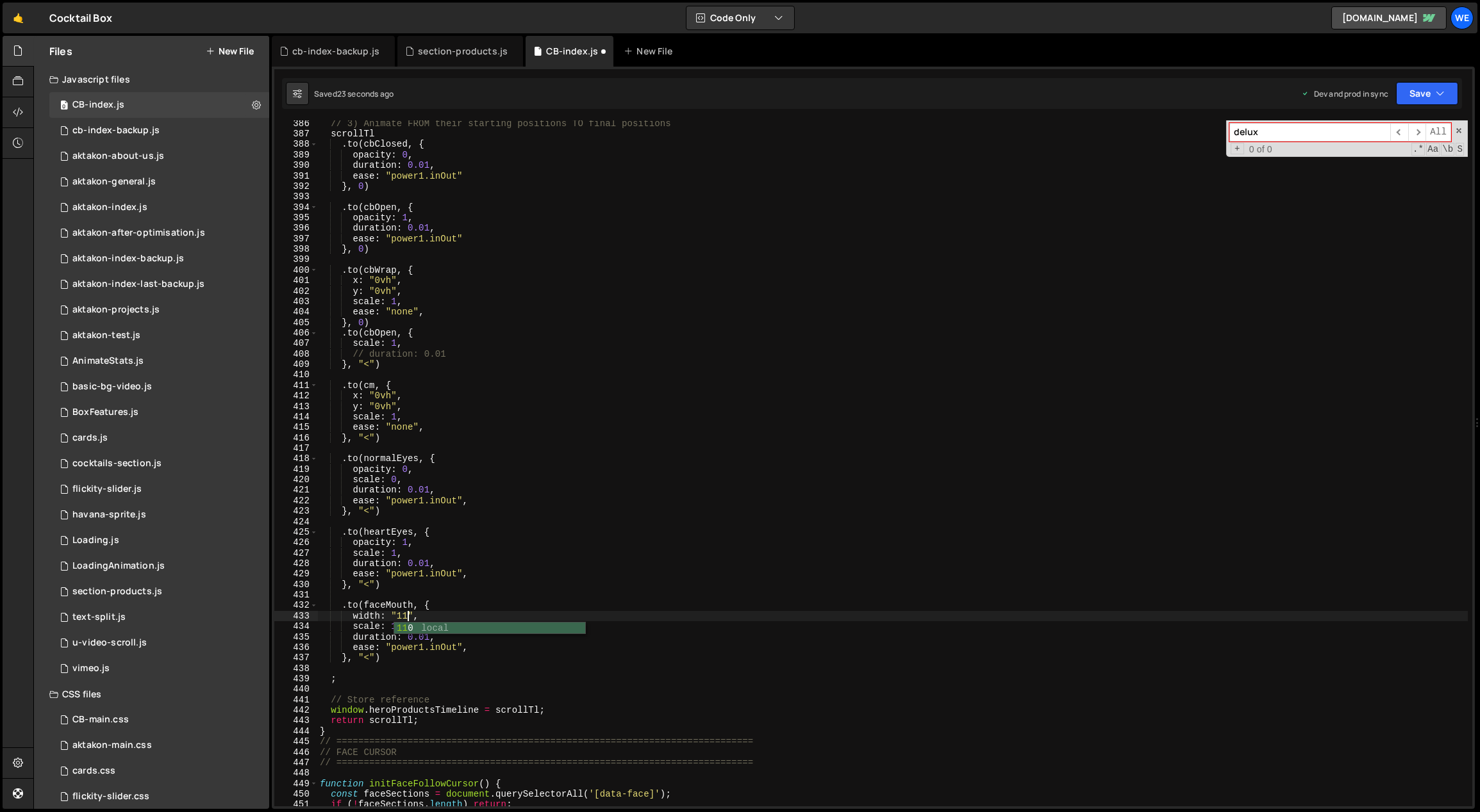
scroll to position [0, 7]
click at [407, 628] on div "// 3) Animate FROM their starting positions TO final positions scrollTl . to ( …" at bounding box center [893, 472] width 1151 height 708
type textarea "scale: 1,"
type textarea "duration: 0.01,"
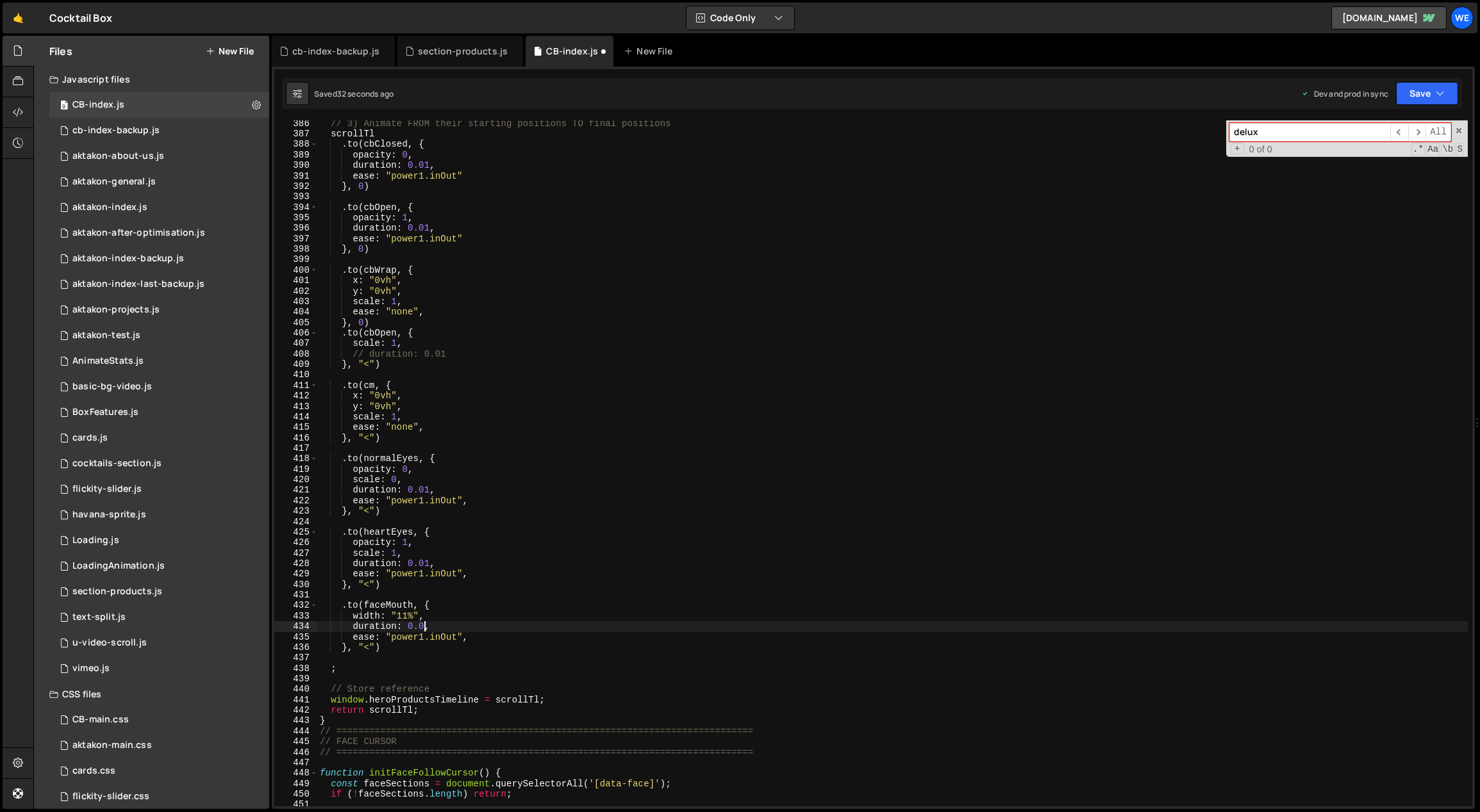
scroll to position [0, 7]
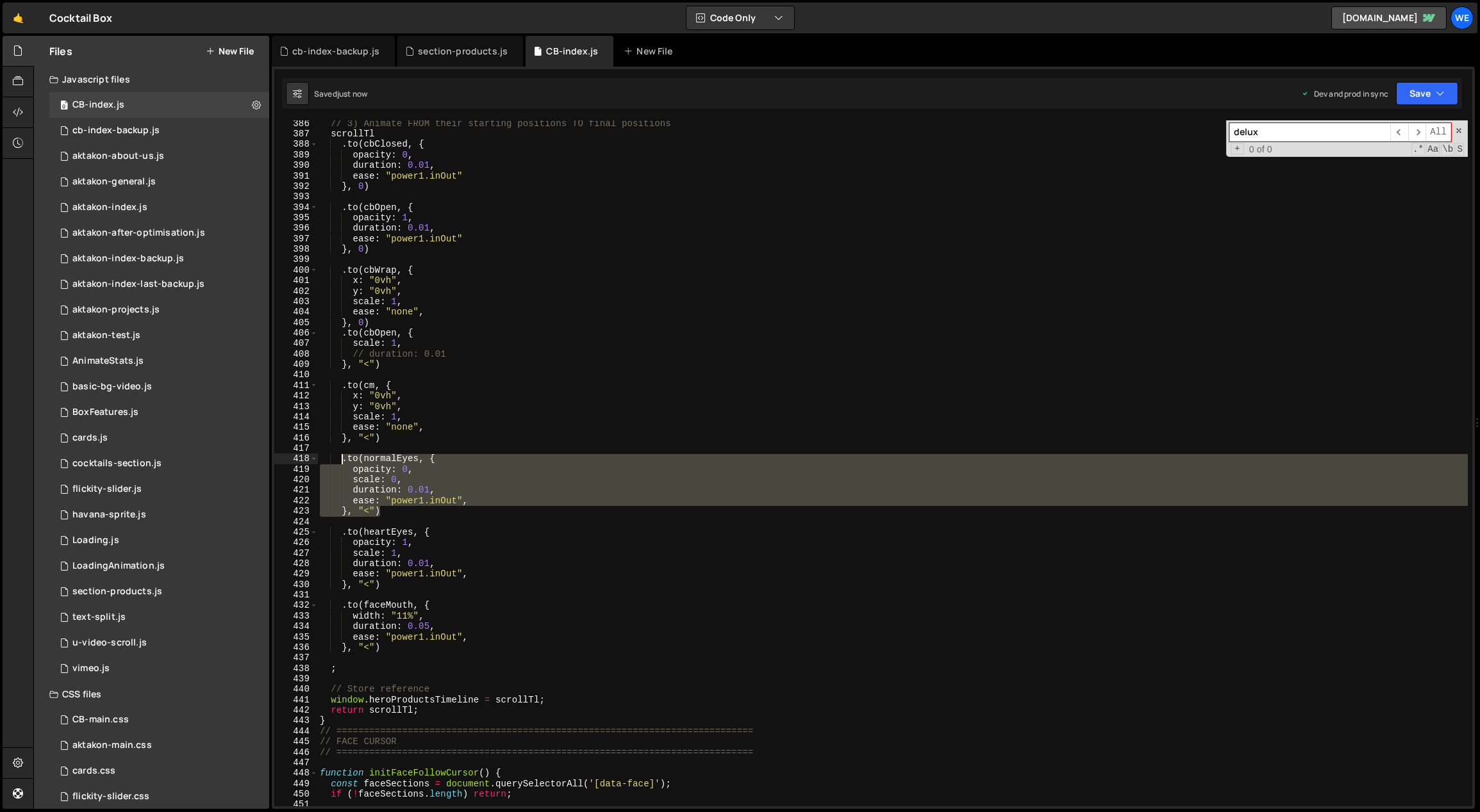
drag, startPoint x: 388, startPoint y: 507, endPoint x: 344, endPoint y: 458, distance: 65.9
click at [344, 458] on div "// 3) Animate FROM their starting positions TO final positions scrollTl . to ( …" at bounding box center [893, 472] width 1151 height 708
type textarea ".to(normalEyes, { opacity: 0,"
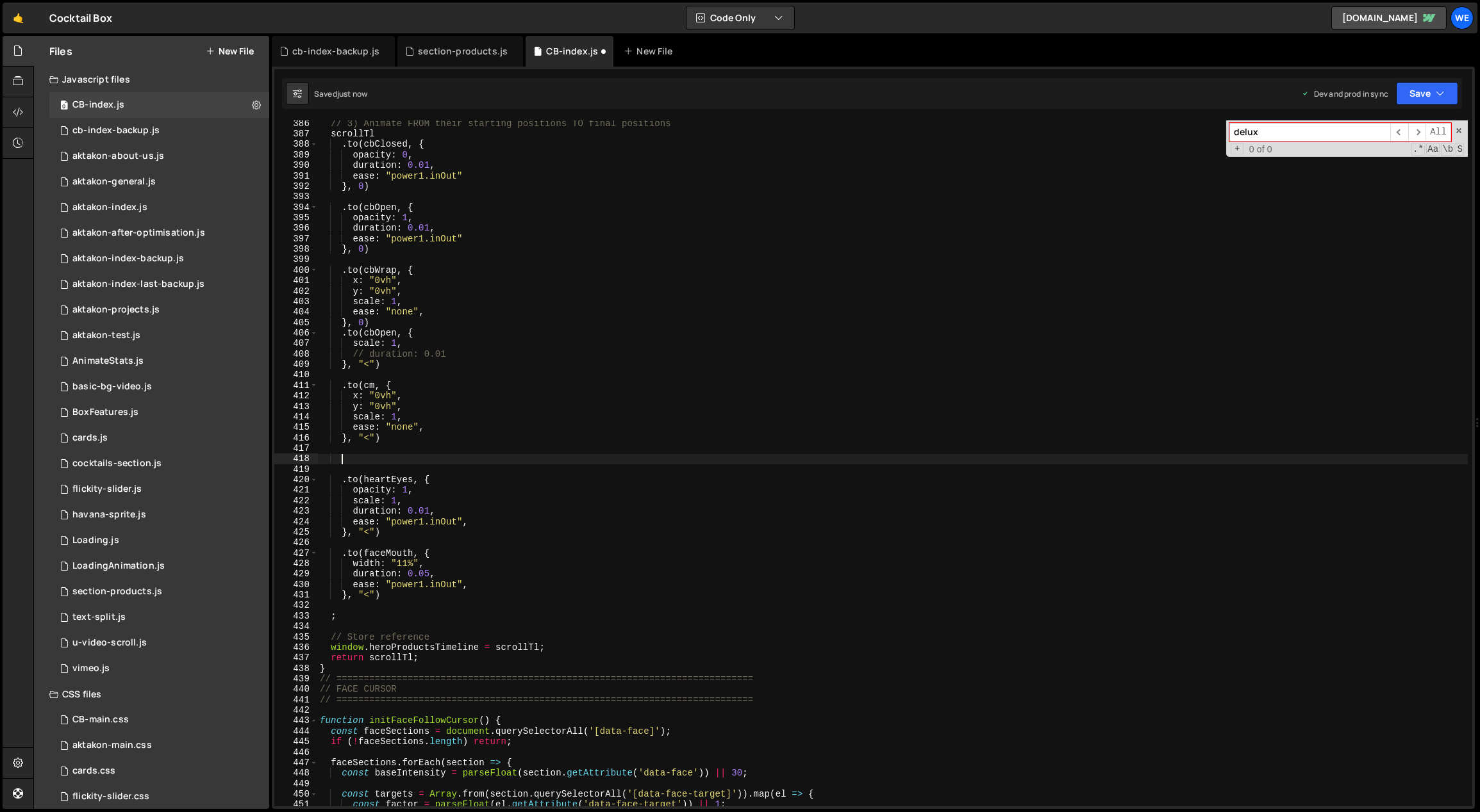
scroll to position [0, 0]
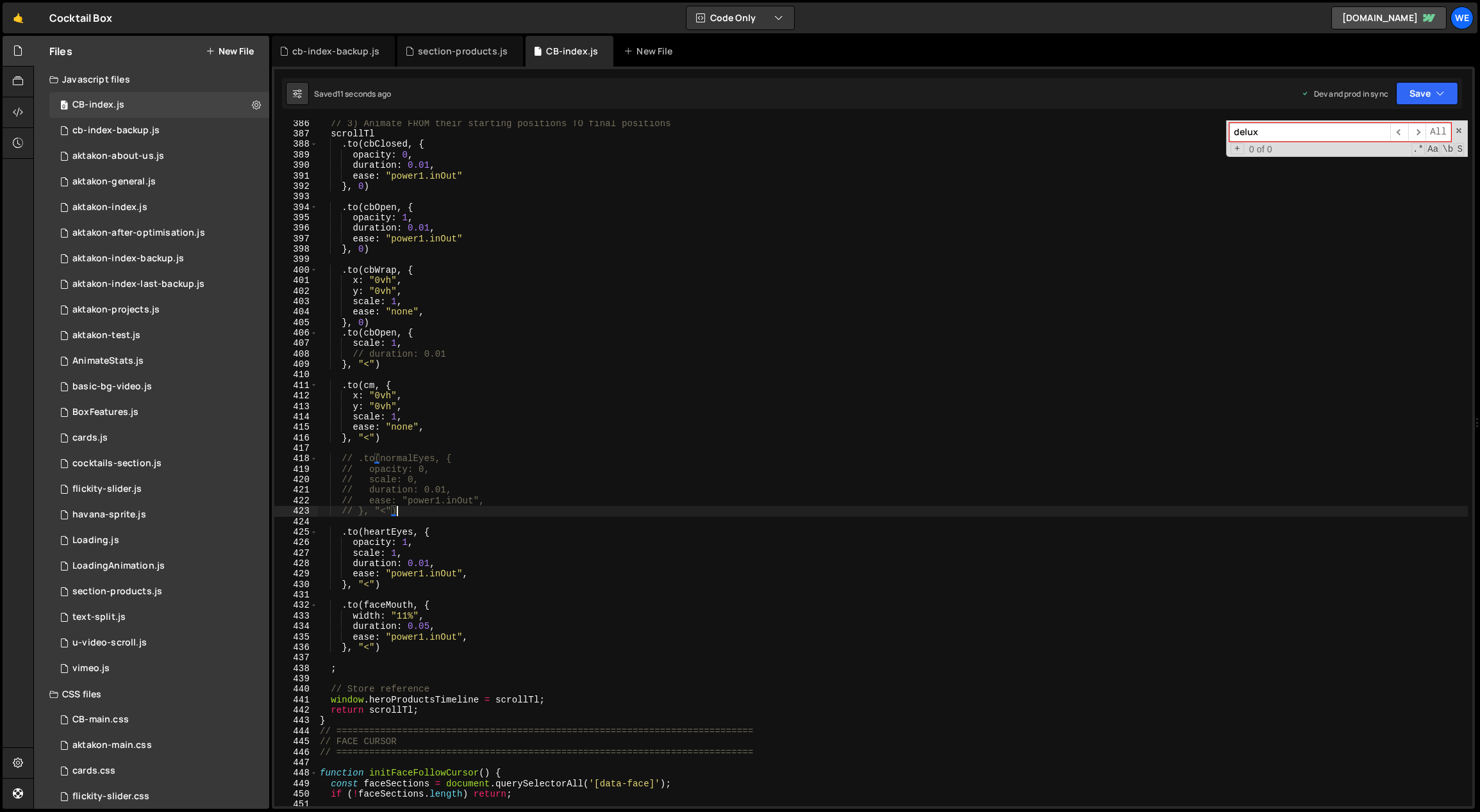
click at [365, 614] on div "// 3) Animate FROM their starting positions TO final positions scrollTl . to ( …" at bounding box center [893, 472] width 1151 height 708
click at [480, 589] on div "// 3) Animate FROM their starting positions TO final positions scrollTl . to ( …" at bounding box center [893, 472] width 1151 height 708
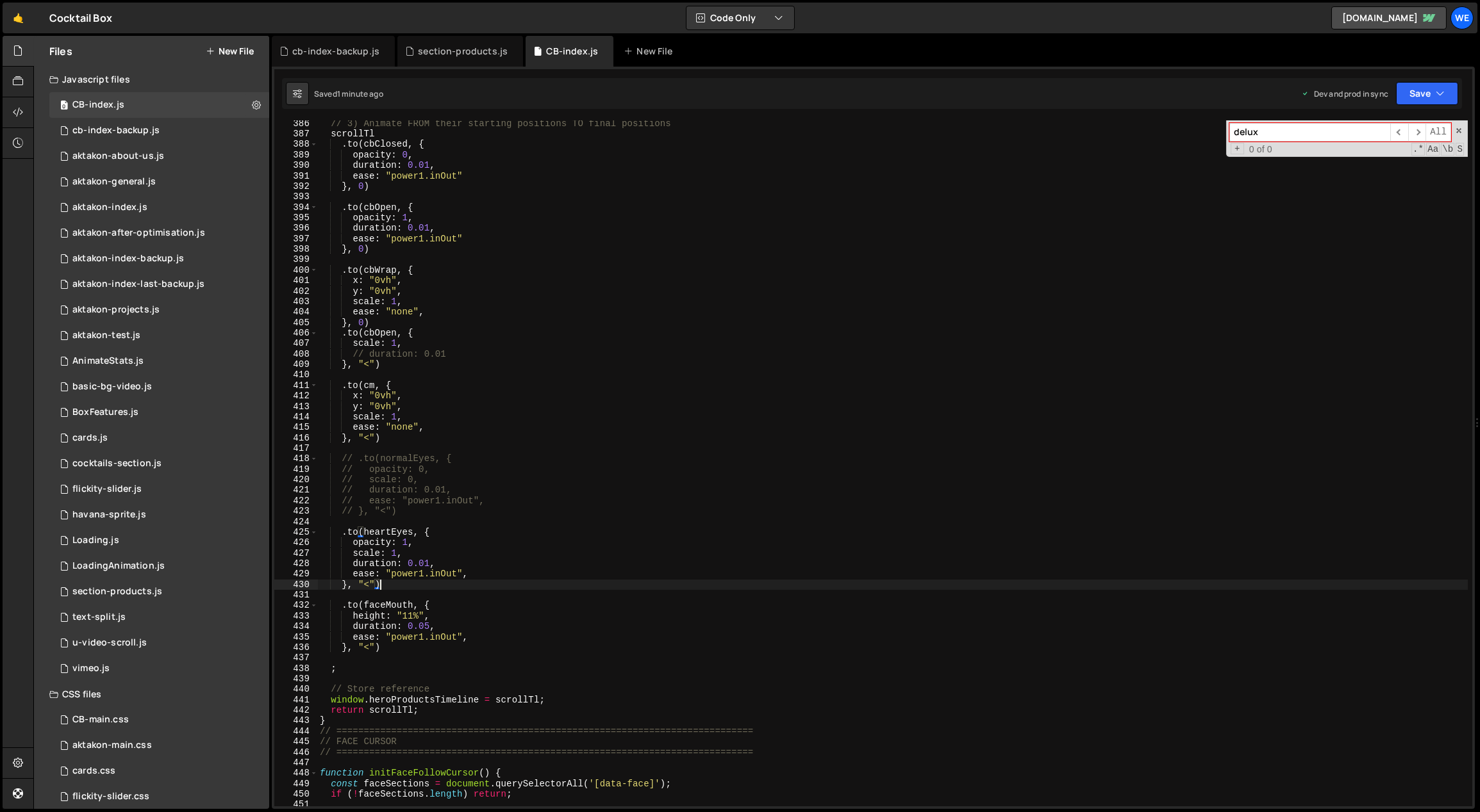
click at [418, 543] on div "// 3) Animate FROM their starting positions TO final positions scrollTl . to ( …" at bounding box center [893, 472] width 1151 height 708
click at [421, 552] on div "// 3) Animate FROM their starting positions TO final positions scrollTl . to ( …" at bounding box center [893, 472] width 1151 height 708
type textarea "scale: 1,"
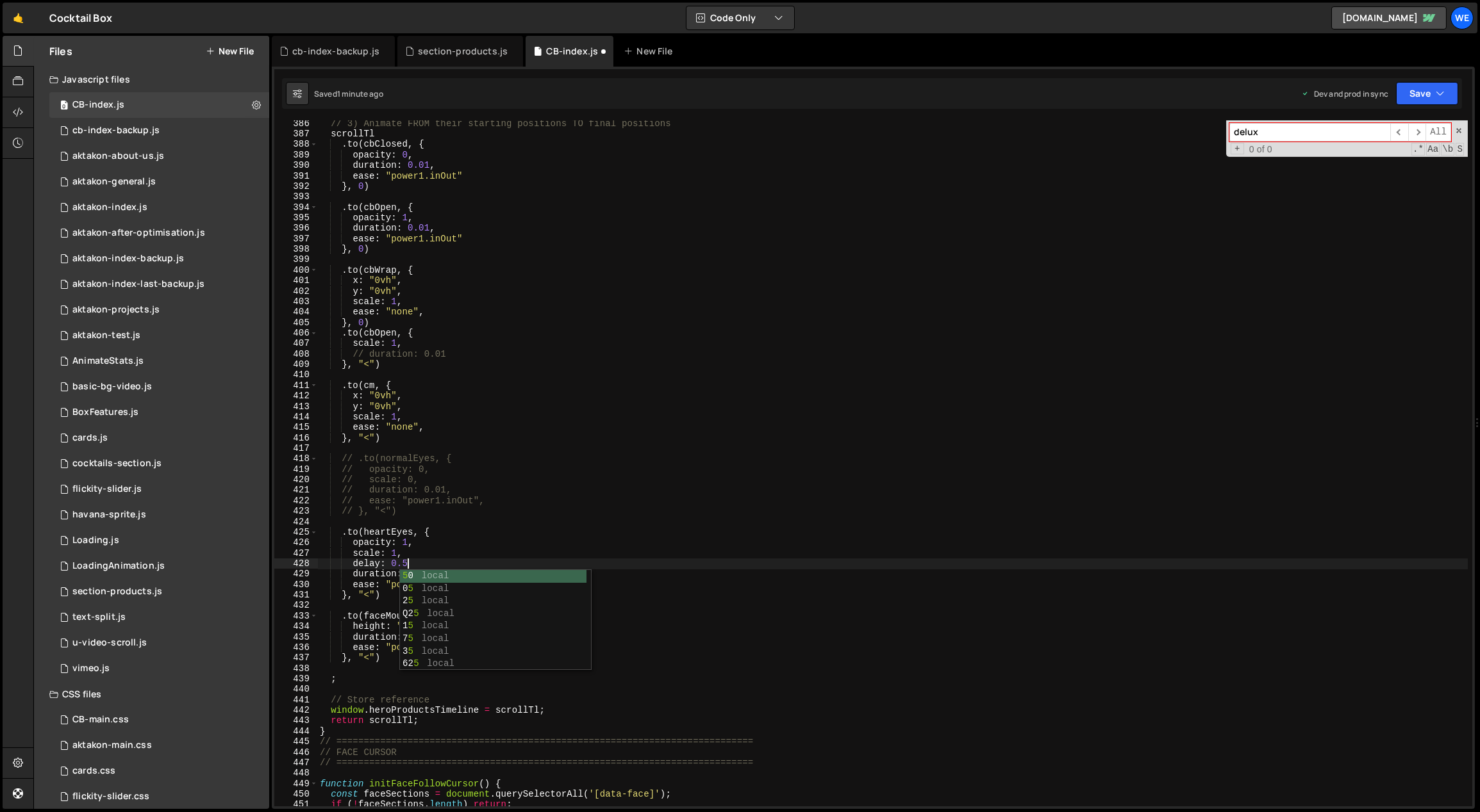
scroll to position [0, 6]
click at [405, 660] on div "// 3) Animate FROM their starting positions TO final positions scrollTl . to ( …" at bounding box center [893, 472] width 1151 height 708
click at [449, 634] on div "// 3) Animate FROM their starting positions TO final positions scrollTl . to ( …" at bounding box center [893, 472] width 1151 height 708
click at [522, 637] on div "// 3) Animate FROM their starting positions TO final positions scrollTl . to ( …" at bounding box center [893, 472] width 1151 height 708
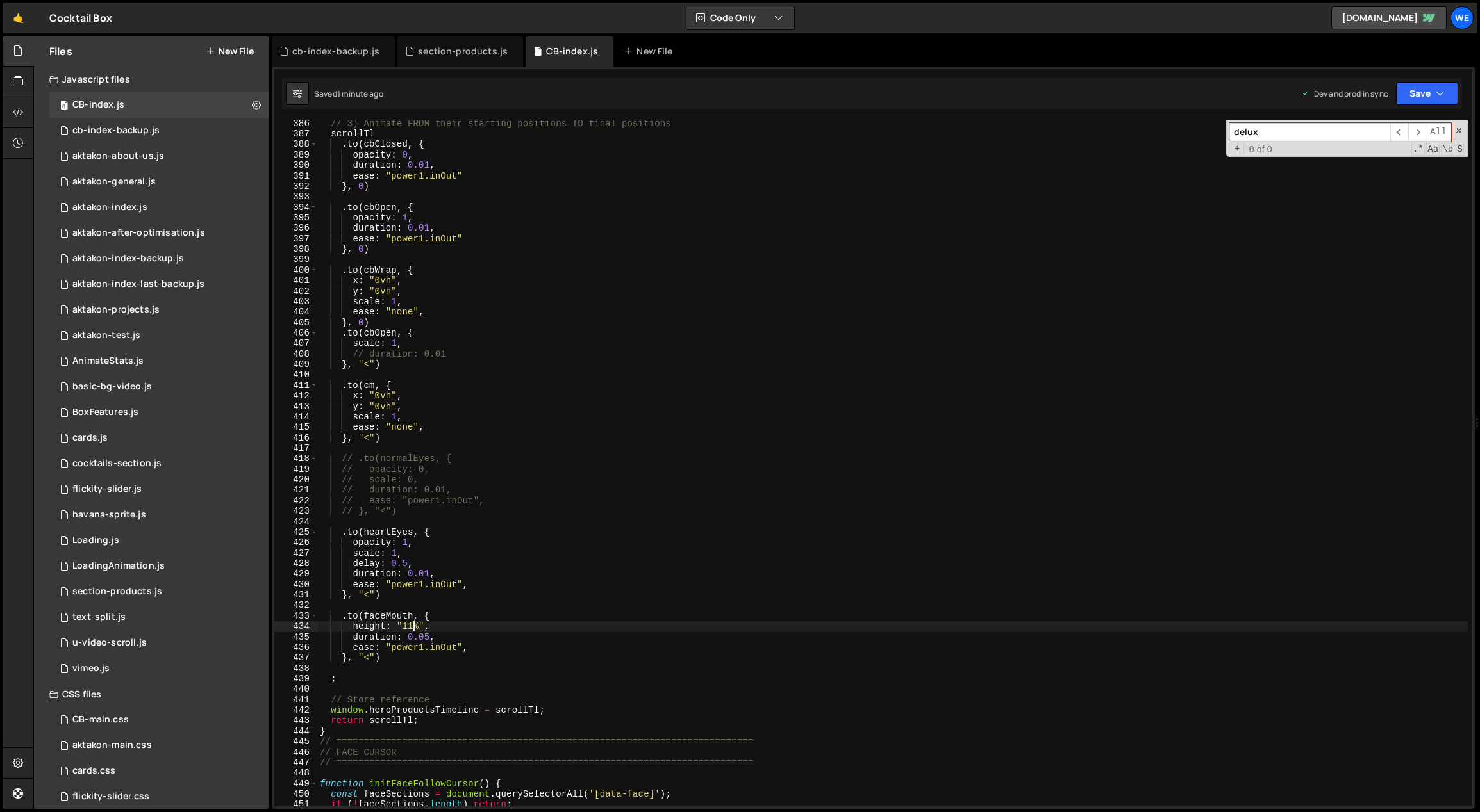
click at [411, 624] on div "// 3) Animate FROM their starting positions TO final positions scrollTl . to ( …" at bounding box center [893, 472] width 1151 height 708
drag, startPoint x: 477, startPoint y: 600, endPoint x: 470, endPoint y: 617, distance: 18.4
click at [477, 600] on div "// 3) Animate FROM their starting positions TO final positions scrollTl . to ( …" at bounding box center [893, 472] width 1151 height 708
click at [420, 635] on div "// 3) Animate FROM their starting positions TO final positions scrollTl . to ( …" at bounding box center [893, 472] width 1151 height 708
drag, startPoint x: 427, startPoint y: 635, endPoint x: 420, endPoint y: 636, distance: 7.1
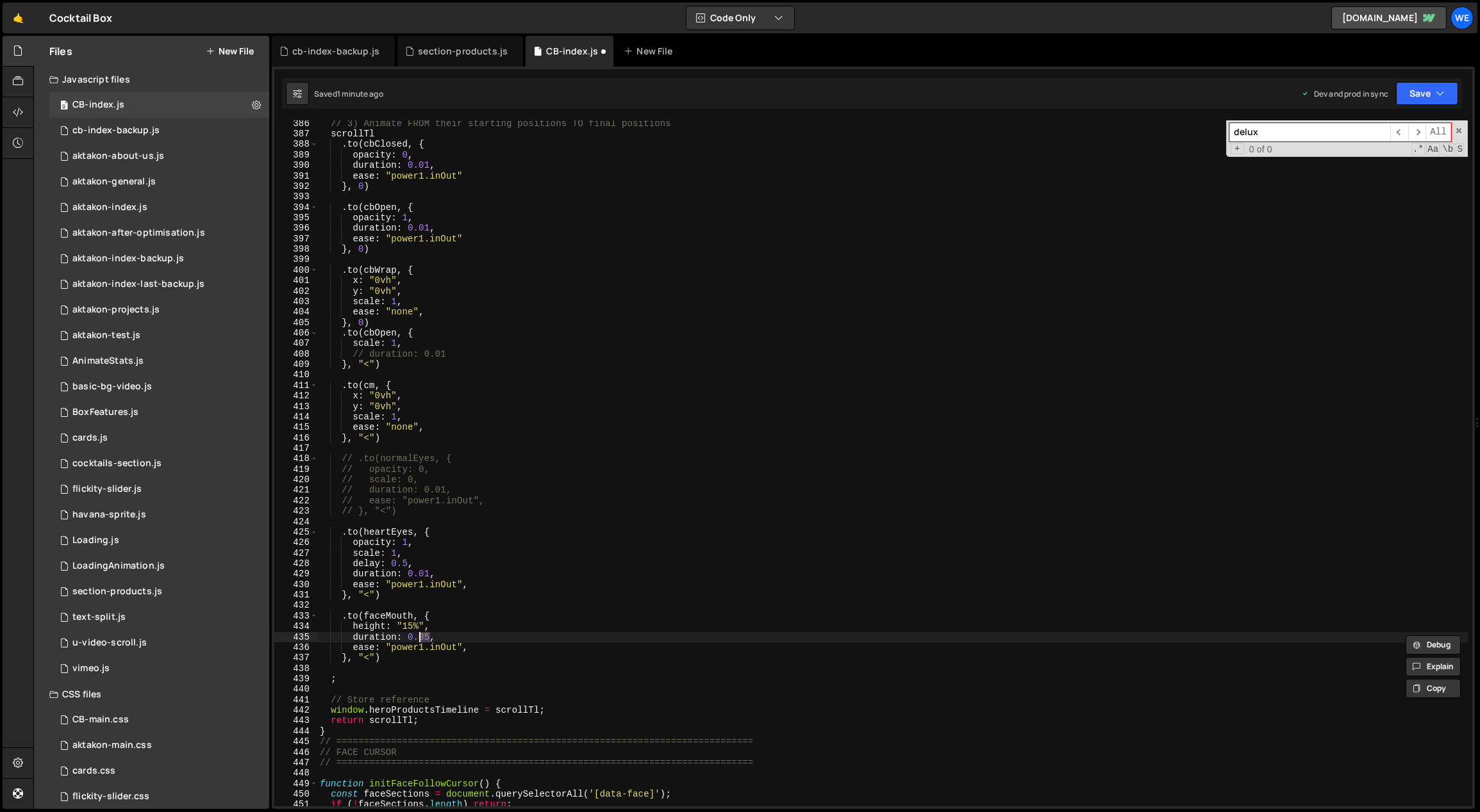
click at [420, 636] on div "// 3) Animate FROM their starting positions TO final positions scrollTl . to ( …" at bounding box center [893, 472] width 1151 height 708
click at [471, 621] on div "// 3) Animate FROM their starting positions TO final positions scrollTl . to ( …" at bounding box center [893, 472] width 1151 height 708
drag, startPoint x: 455, startPoint y: 647, endPoint x: 392, endPoint y: 649, distance: 63.0
click at [392, 649] on div "// 3) Animate FROM their starting positions TO final positions scrollTl . to ( …" at bounding box center [893, 472] width 1151 height 708
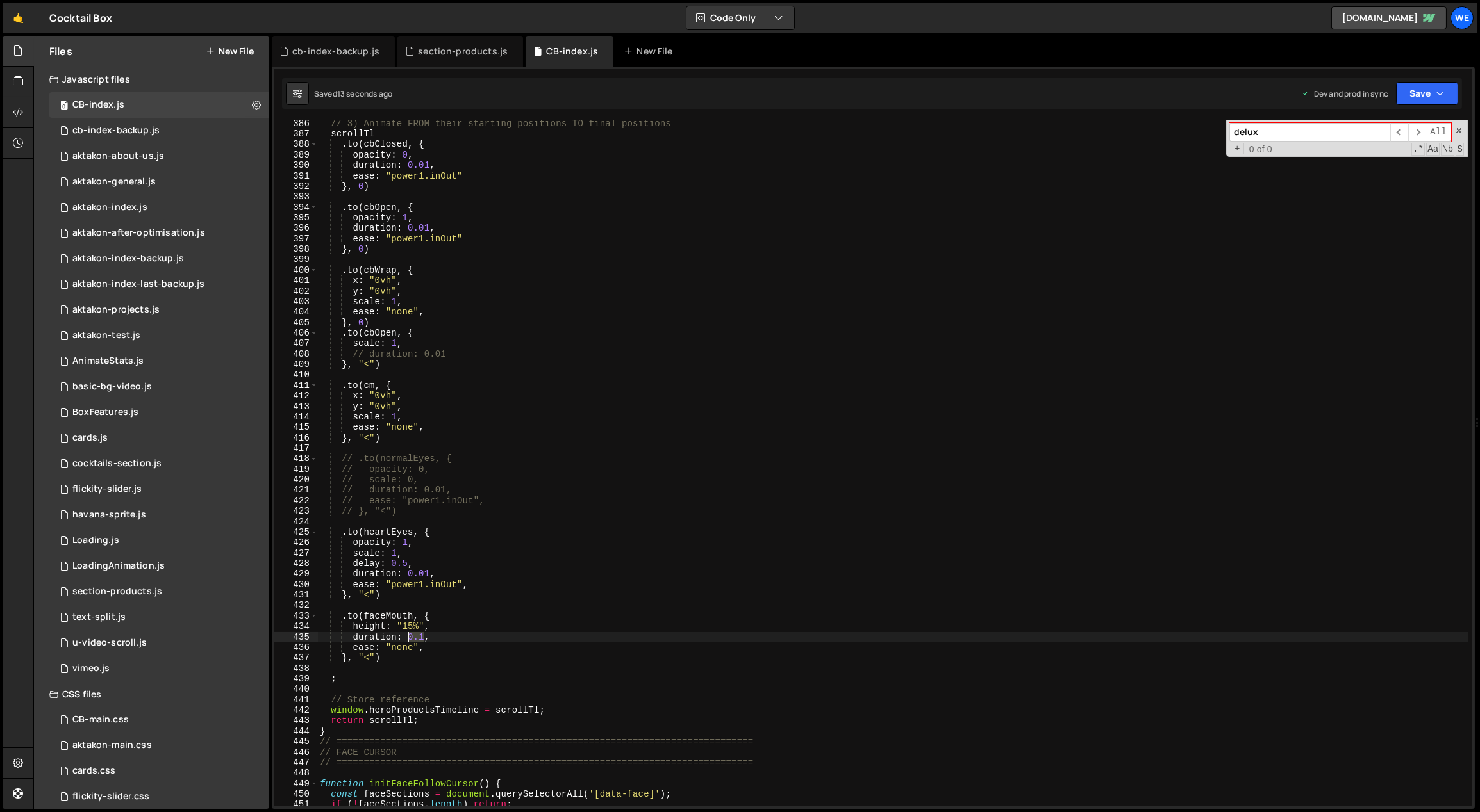
drag, startPoint x: 421, startPoint y: 636, endPoint x: 408, endPoint y: 635, distance: 13.0
click at [408, 635] on div "// 3) Animate FROM their starting positions TO final positions scrollTl . to ( …" at bounding box center [893, 472] width 1151 height 708
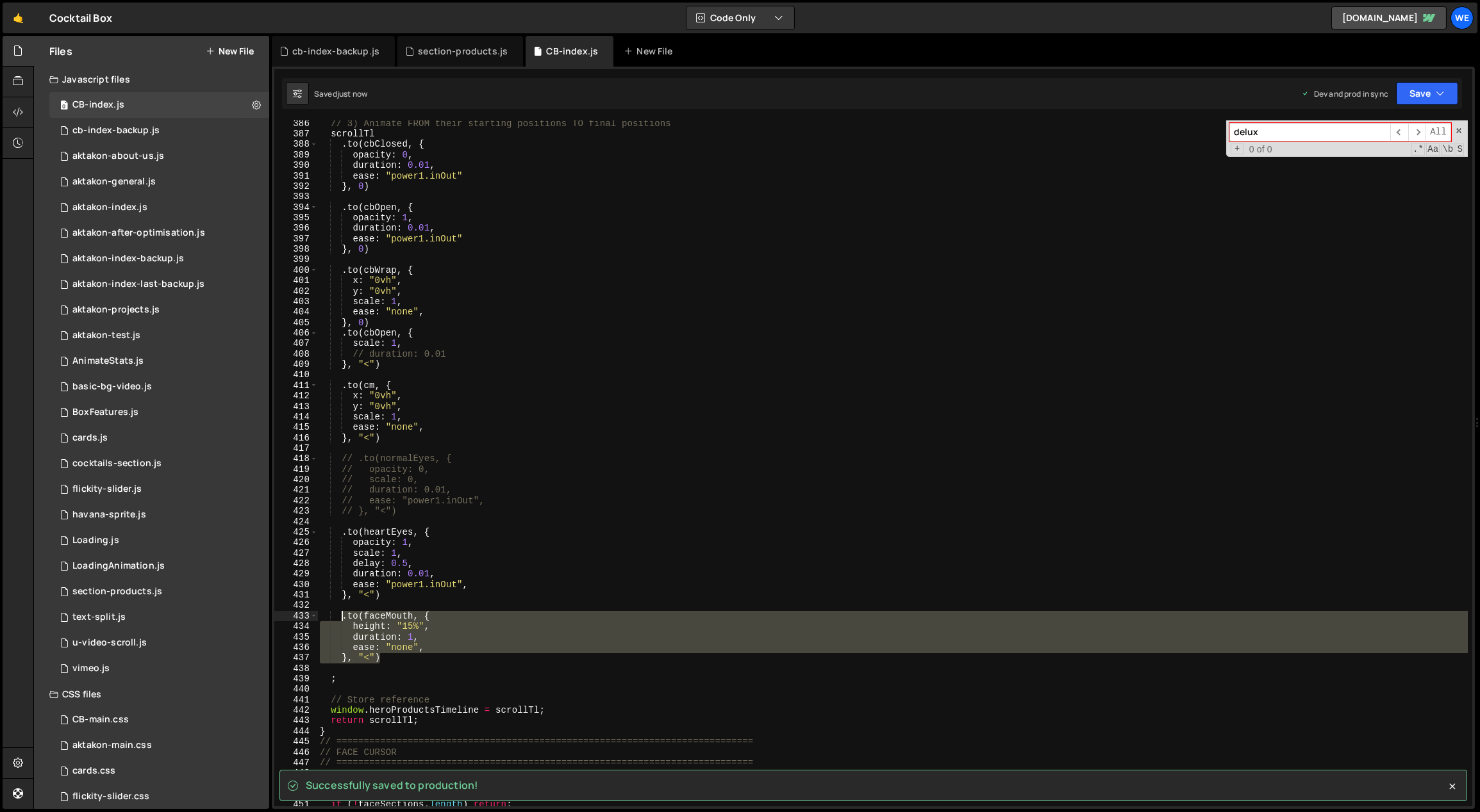
drag, startPoint x: 380, startPoint y: 658, endPoint x: 343, endPoint y: 619, distance: 53.8
click at [343, 619] on div "// 3) Animate FROM their starting positions TO final positions scrollTl . to ( …" at bounding box center [893, 472] width 1151 height 708
type textarea ".to(faceMouth, { height: "15%","
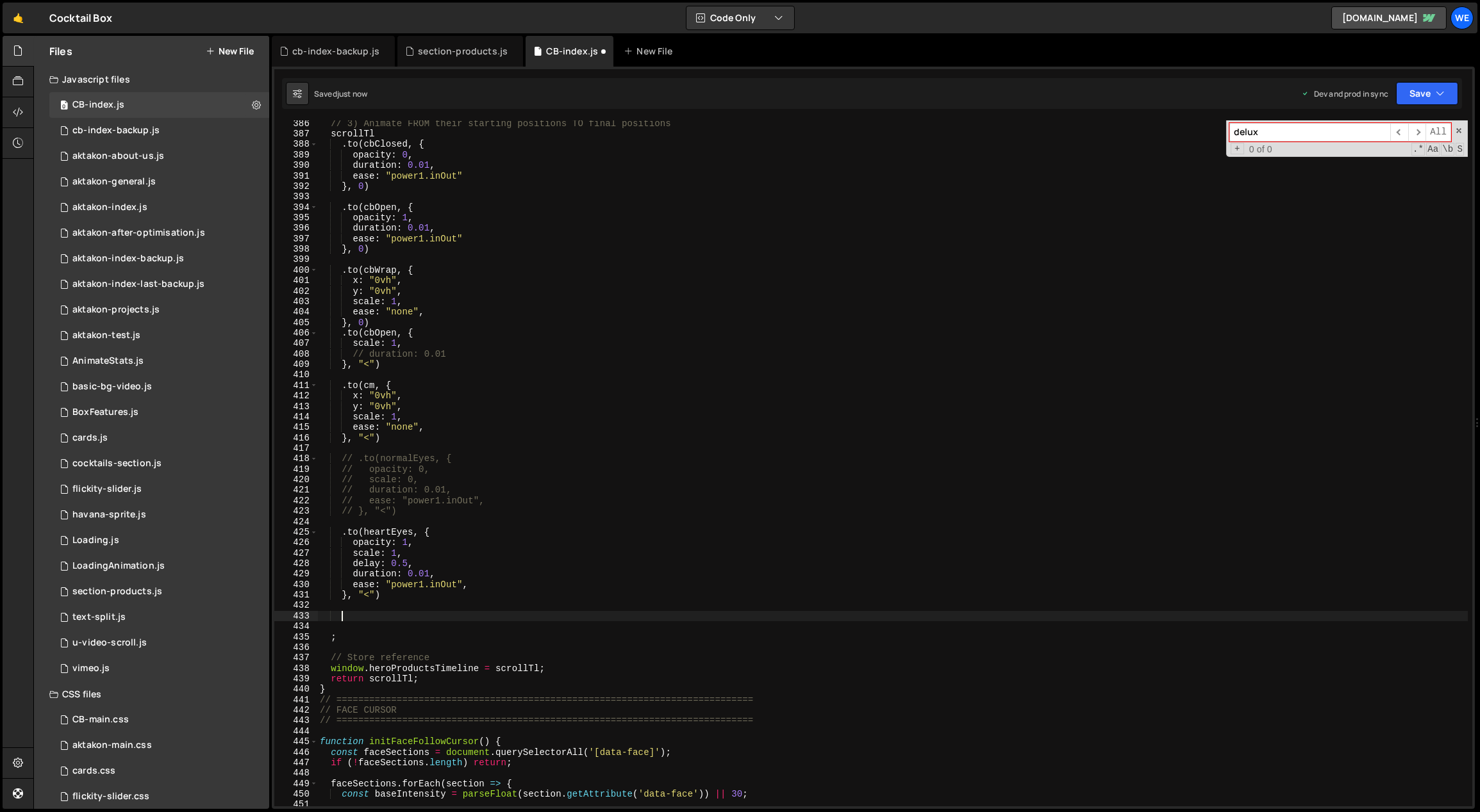
scroll to position [0, 1]
click at [360, 521] on div "// 3) Animate FROM their starting positions TO final positions scrollTl . to ( …" at bounding box center [893, 472] width 1151 height 708
paste textarea "}, "<")"
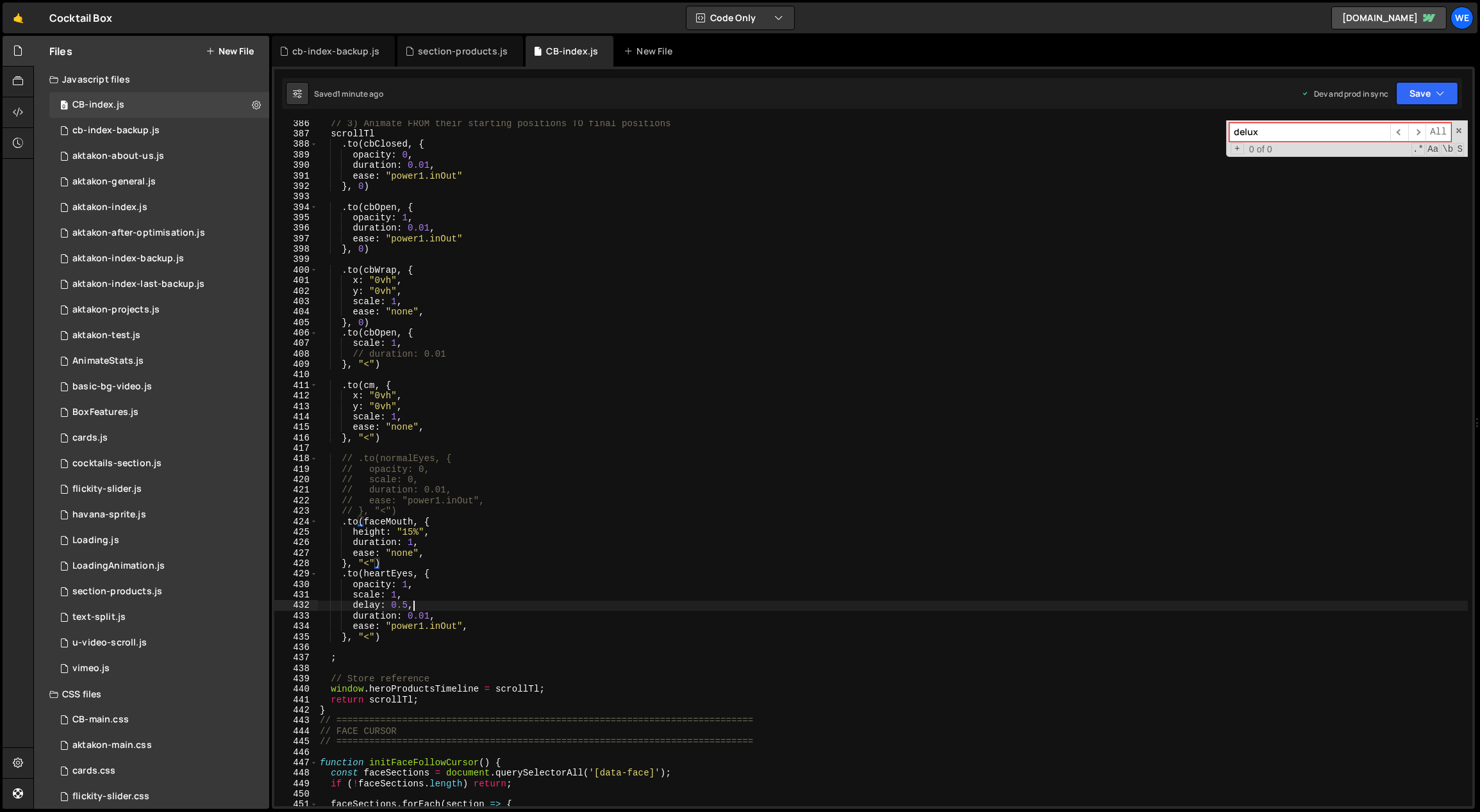
click at [427, 608] on div "// 3) Animate FROM their starting positions TO final positions scrollTl . to ( …" at bounding box center [893, 472] width 1151 height 708
click at [407, 604] on div "// 3) Animate FROM their starting positions TO final positions scrollTl . to ( …" at bounding box center [893, 472] width 1151 height 708
drag, startPoint x: 428, startPoint y: 614, endPoint x: 421, endPoint y: 613, distance: 7.1
click at [421, 613] on div "// 3) Animate FROM their starting positions TO final positions scrollTl . to ( …" at bounding box center [893, 472] width 1151 height 708
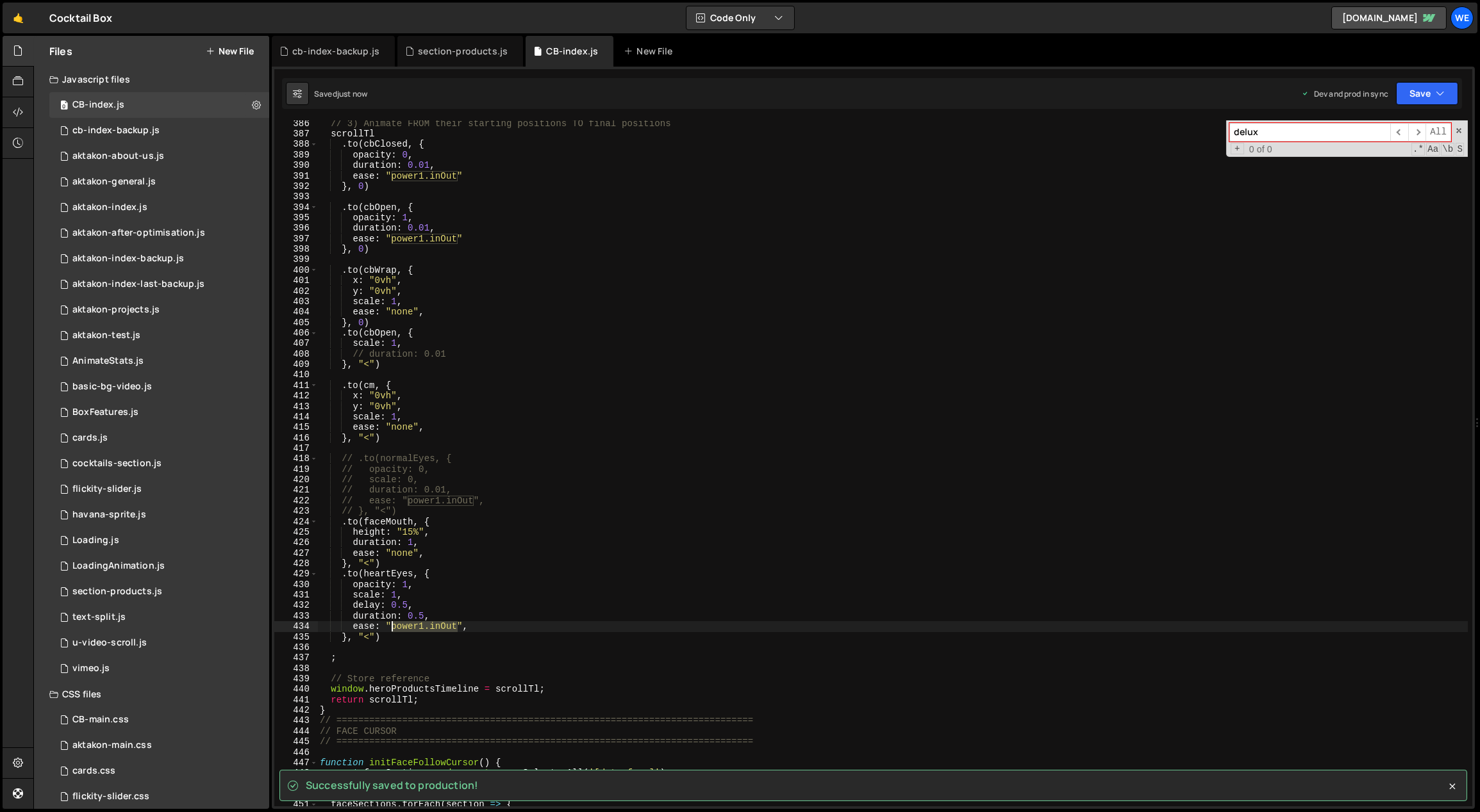
drag, startPoint x: 456, startPoint y: 625, endPoint x: 396, endPoint y: 626, distance: 60.0
click at [393, 626] on div "// 3) Animate FROM their starting positions TO final positions scrollTl . to ( …" at bounding box center [893, 472] width 1151 height 708
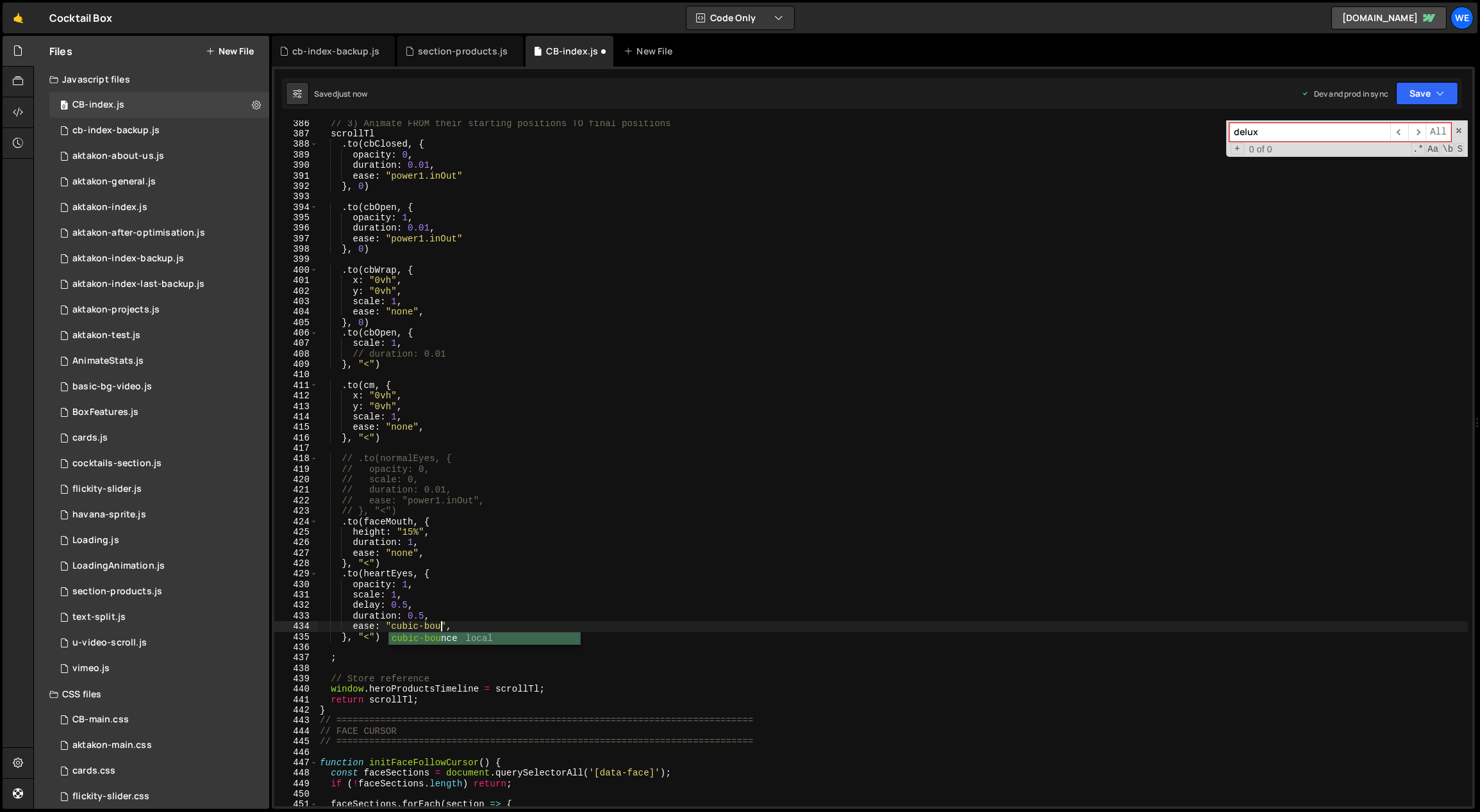
scroll to position [0, 10]
click at [429, 530] on div "// 3) Animate FROM their starting positions TO final positions scrollTl . to ( …" at bounding box center [893, 472] width 1151 height 708
type textarea "height: "15%","
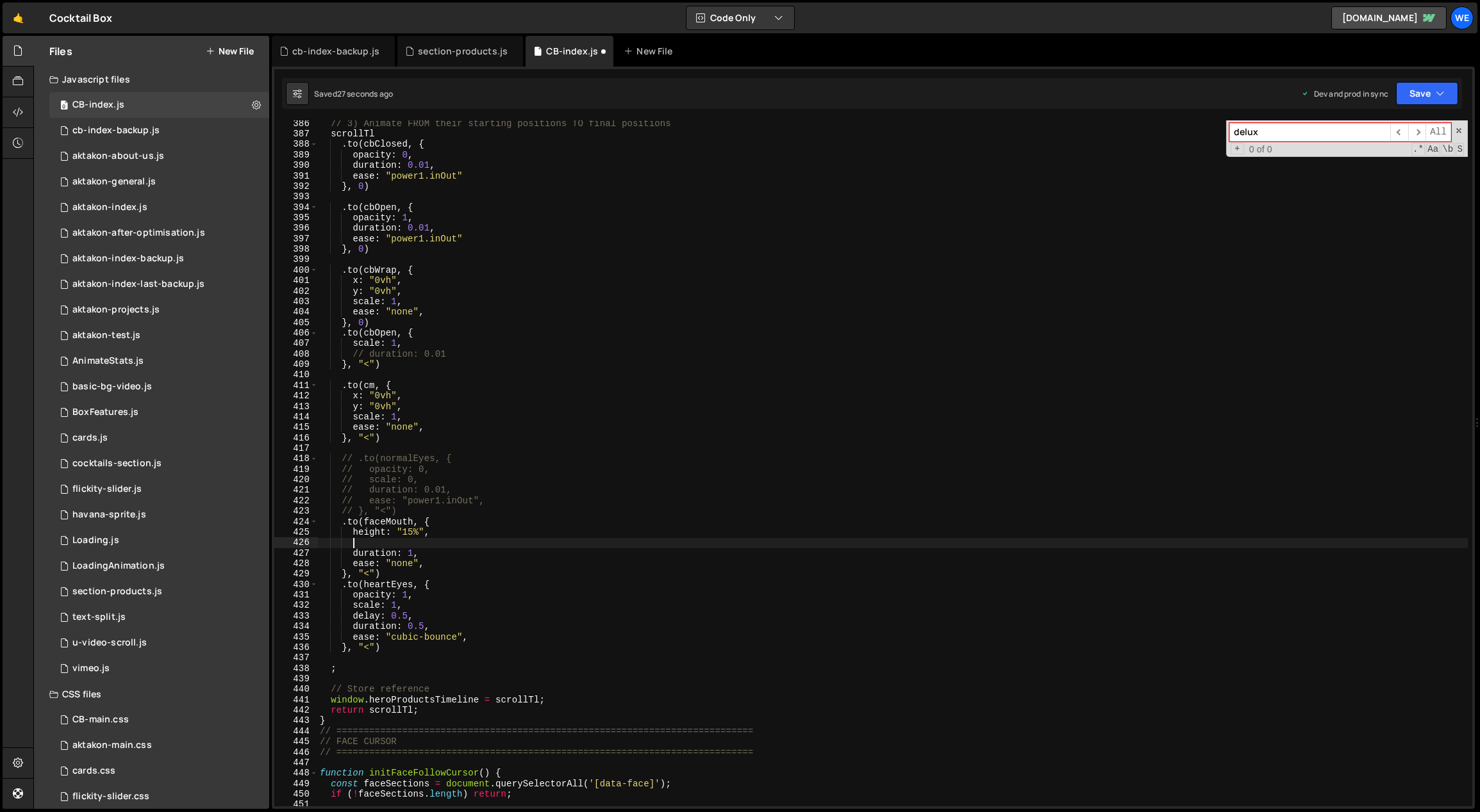
type textarea "w"
drag, startPoint x: 411, startPoint y: 531, endPoint x: 404, endPoint y: 530, distance: 7.1
click at [404, 530] on div "// 3) Animate FROM their starting positions TO final positions scrollTl . to ( …" at bounding box center [893, 472] width 1151 height 708
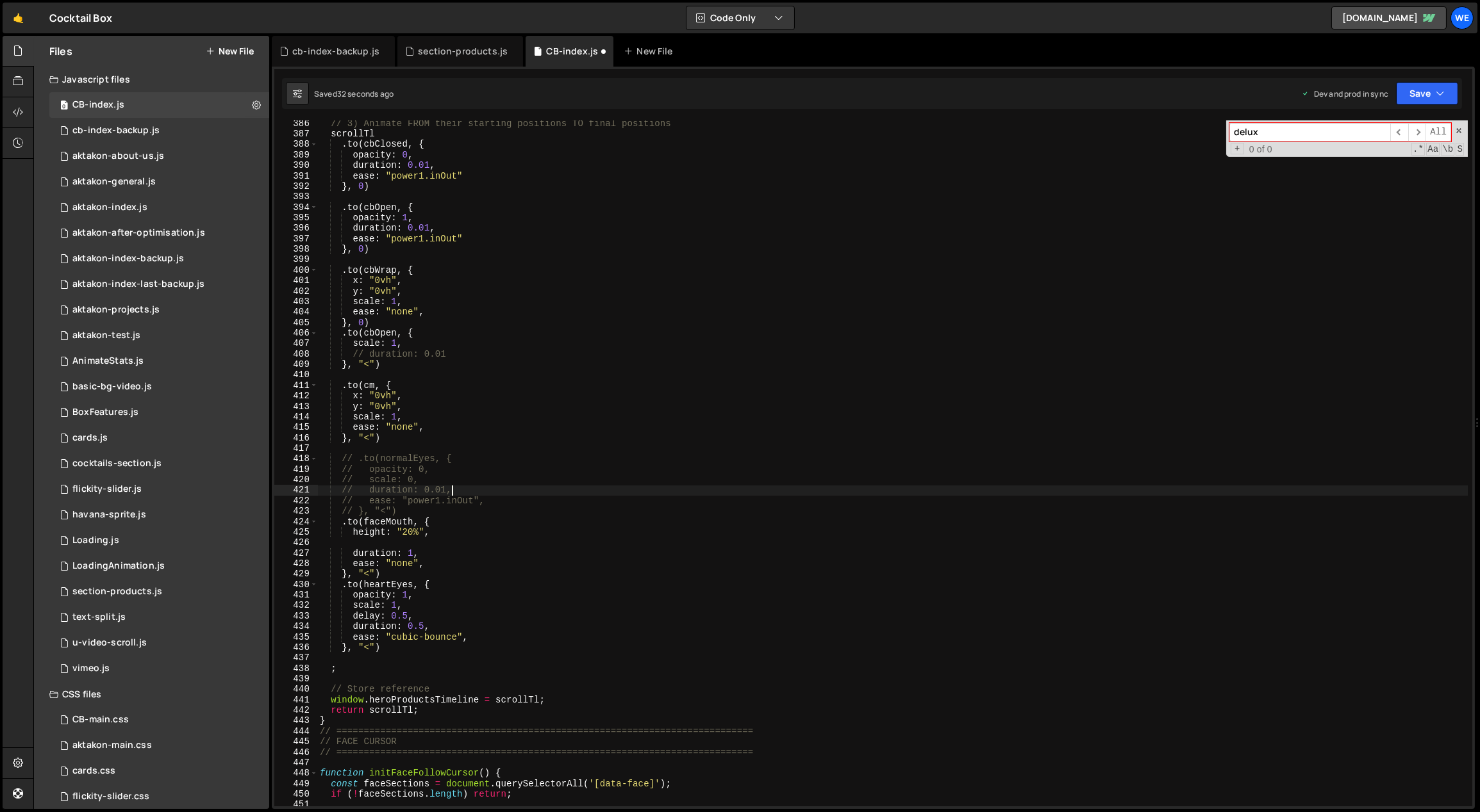
click at [511, 489] on div "// 3) Animate FROM their starting positions TO final positions scrollTl . to ( …" at bounding box center [893, 472] width 1151 height 708
type textarea "// duration: 0.01,"
click at [439, 539] on div "// 3) Animate FROM their starting positions TO final positions scrollTl . to ( …" at bounding box center [893, 472] width 1151 height 708
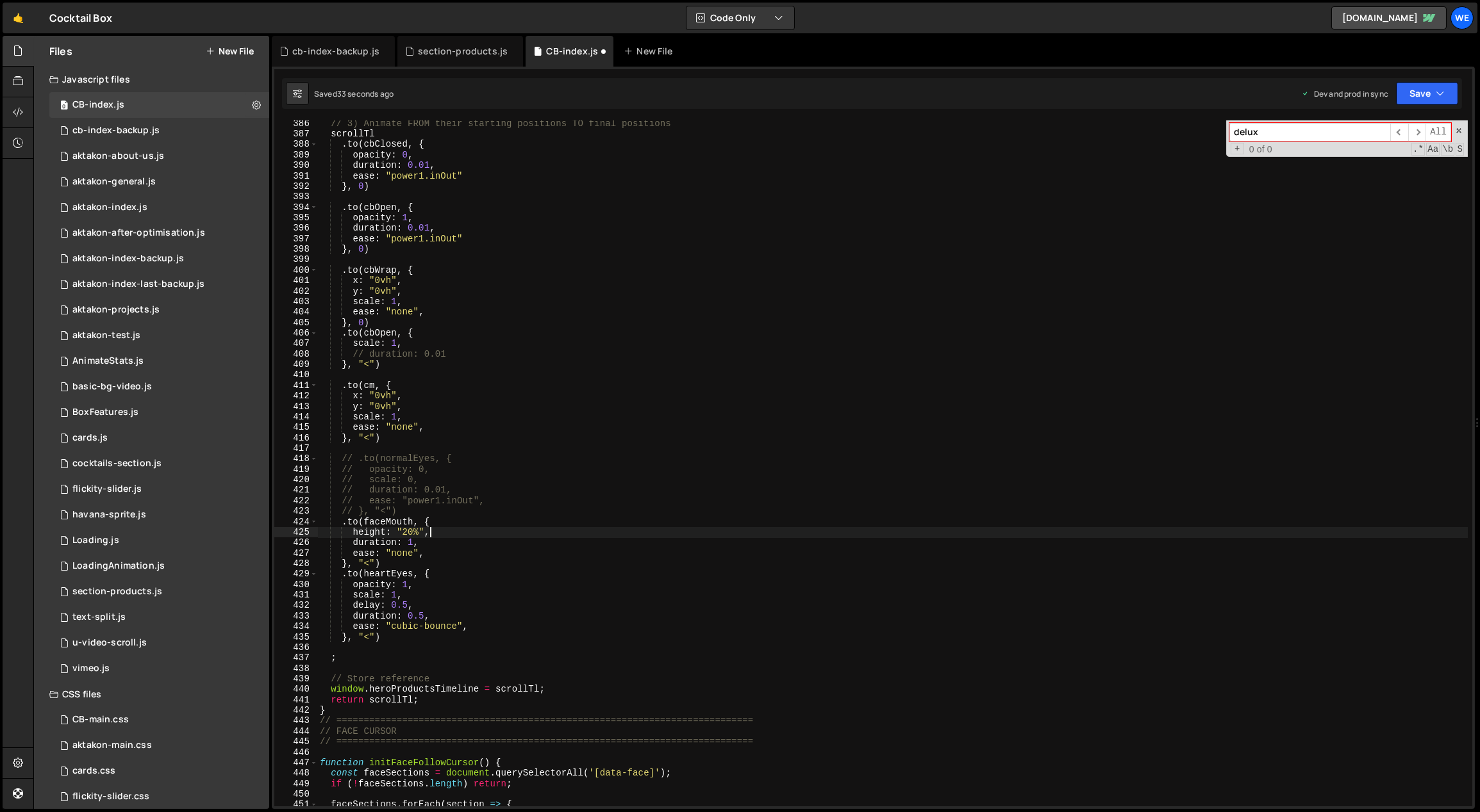
click at [412, 542] on div "// 3) Animate FROM their starting positions TO final positions scrollTl . to ( …" at bounding box center [893, 472] width 1151 height 708
drag, startPoint x: 459, startPoint y: 624, endPoint x: 394, endPoint y: 624, distance: 65.0
click at [394, 624] on div "// 3) Animate FROM their starting positions TO final positions scrollTl . to ( …" at bounding box center [893, 472] width 1151 height 708
drag, startPoint x: 404, startPoint y: 554, endPoint x: 393, endPoint y: 552, distance: 11.2
click at [392, 552] on div "// 3) Animate FROM their starting positions TO final positions scrollTl . to ( …" at bounding box center [893, 472] width 1151 height 708
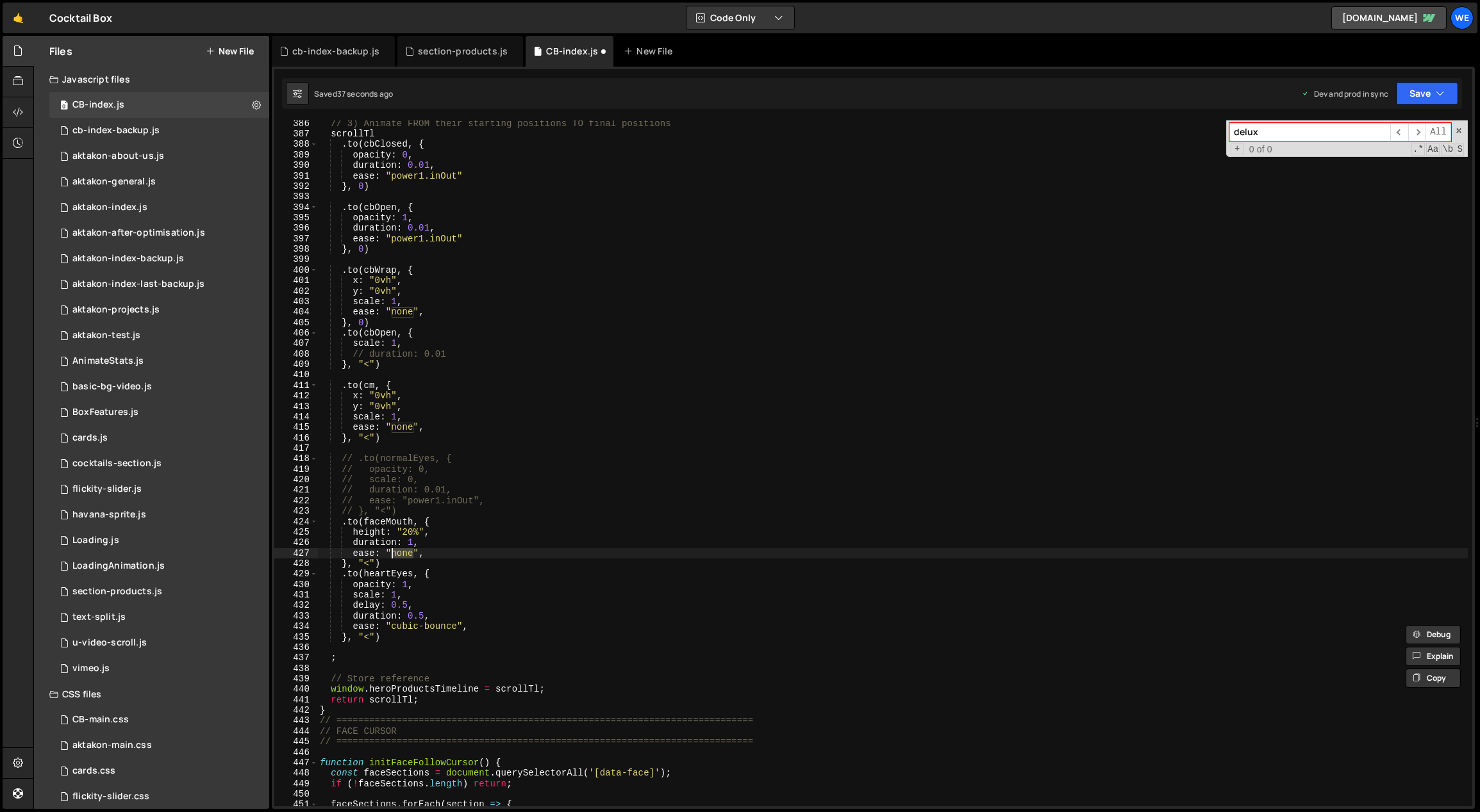
paste textarea "cubic-bounc"
click at [413, 531] on div "// 3) Animate FROM their starting positions TO final positions scrollTl . to ( …" at bounding box center [893, 472] width 1151 height 708
click at [580, 506] on div "// 3) Animate FROM their starting positions TO final positions scrollTl . to ( …" at bounding box center [893, 472] width 1151 height 708
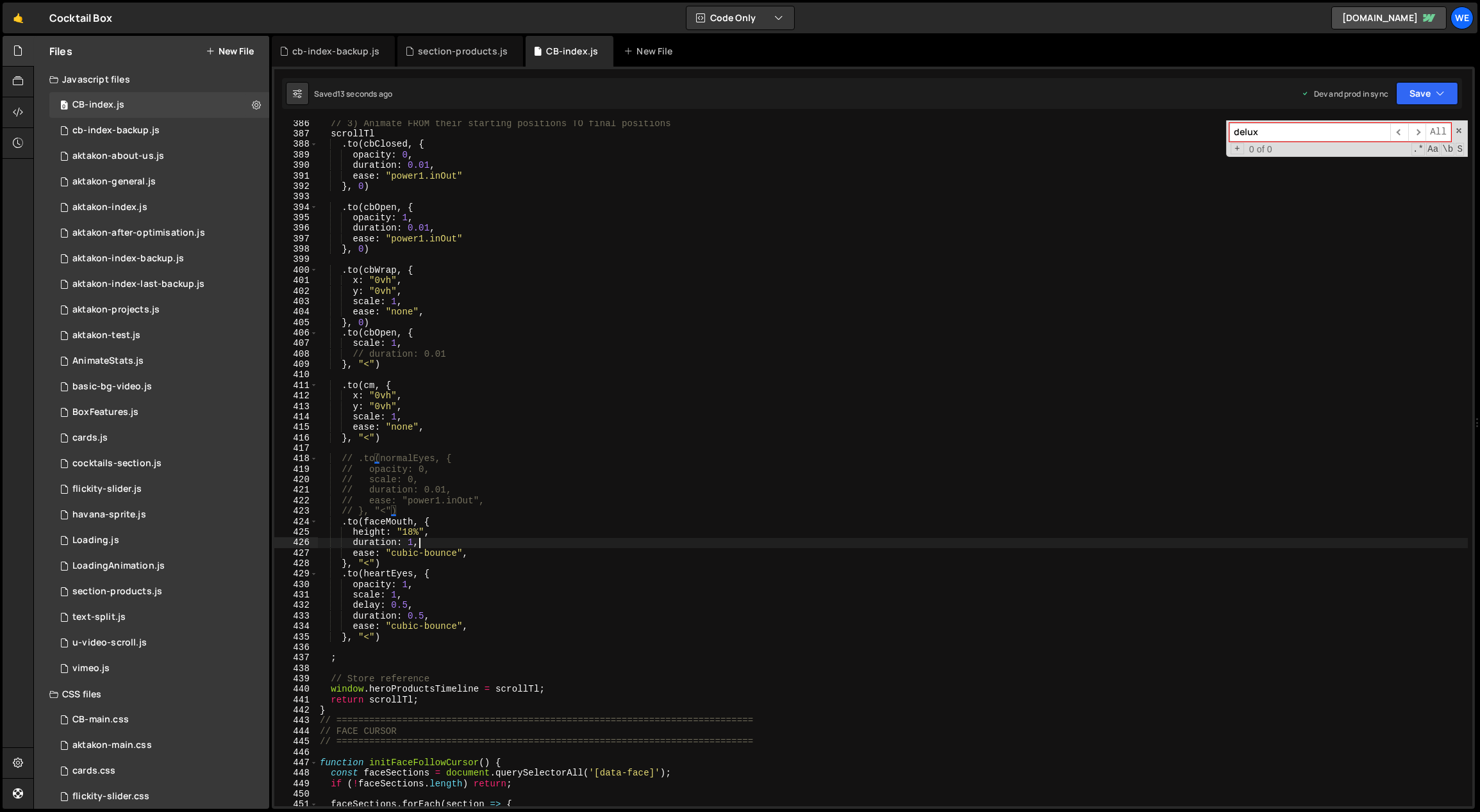
click at [561, 540] on div "// 3) Animate FROM their starting positions TO final positions scrollTl . to ( …" at bounding box center [893, 472] width 1151 height 708
click at [554, 538] on div "// 3) Animate FROM their starting positions TO final positions scrollTl . to ( …" at bounding box center [893, 472] width 1151 height 708
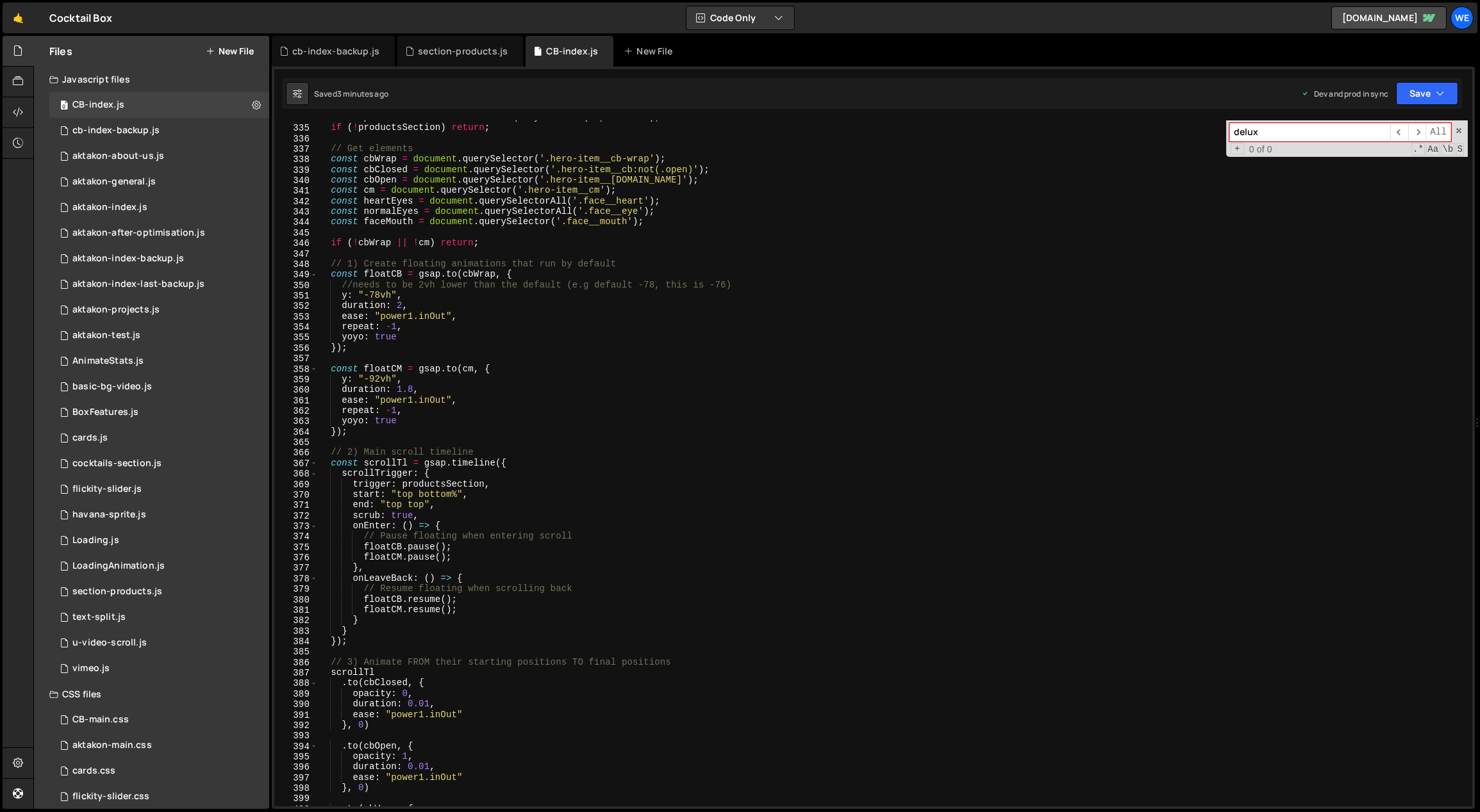
scroll to position [3450, 0]
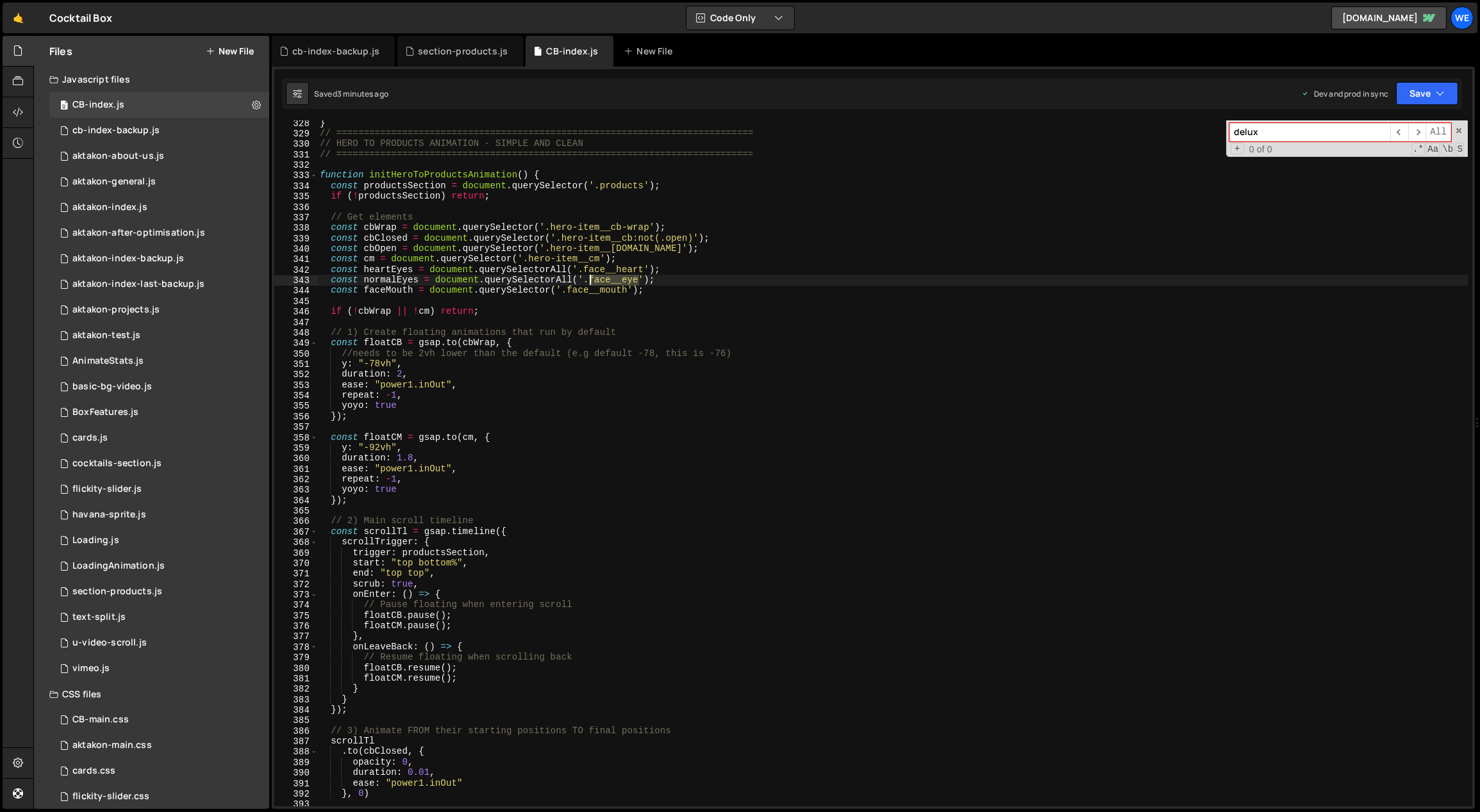
drag, startPoint x: 638, startPoint y: 278, endPoint x: 591, endPoint y: 276, distance: 47.0
click at [590, 276] on div "} // ==========================================================================…" at bounding box center [893, 472] width 1151 height 708
paste textarea "-black"
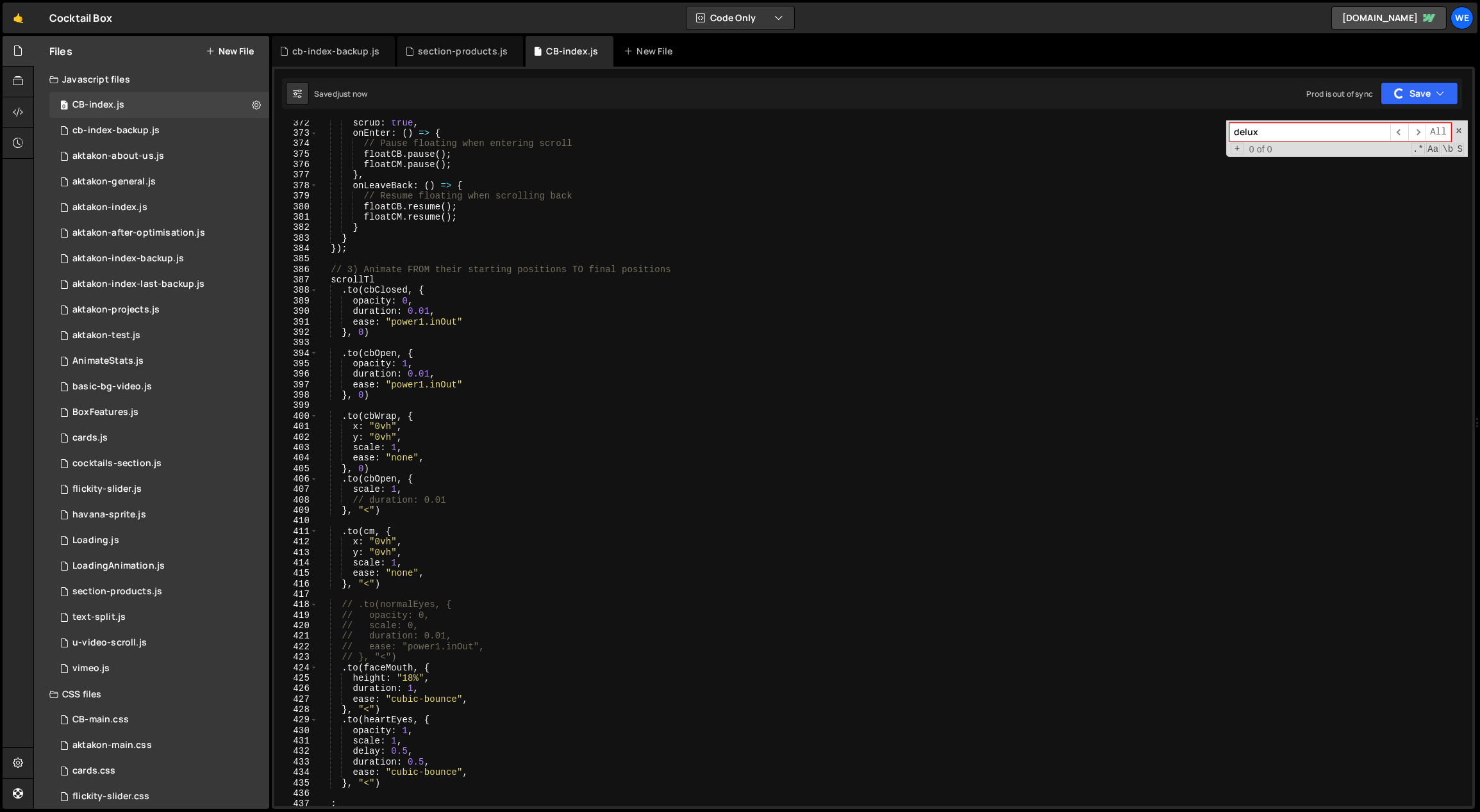
scroll to position [3913, 0]
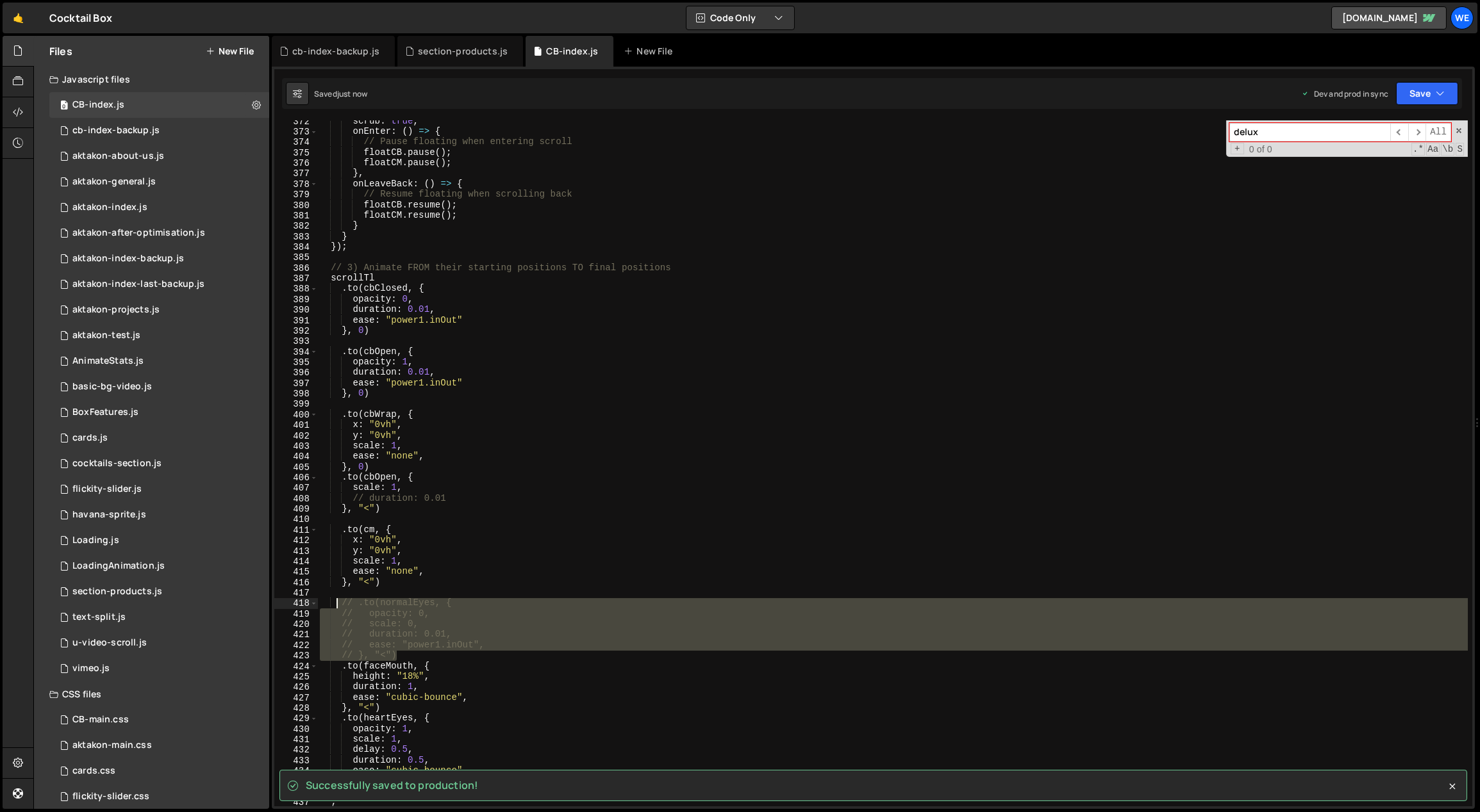
drag, startPoint x: 402, startPoint y: 652, endPoint x: 339, endPoint y: 604, distance: 79.2
click at [339, 604] on div "scrub : true , onEnter : ( ) => { // Pause floating when entering scroll floatC…" at bounding box center [893, 470] width 1151 height 708
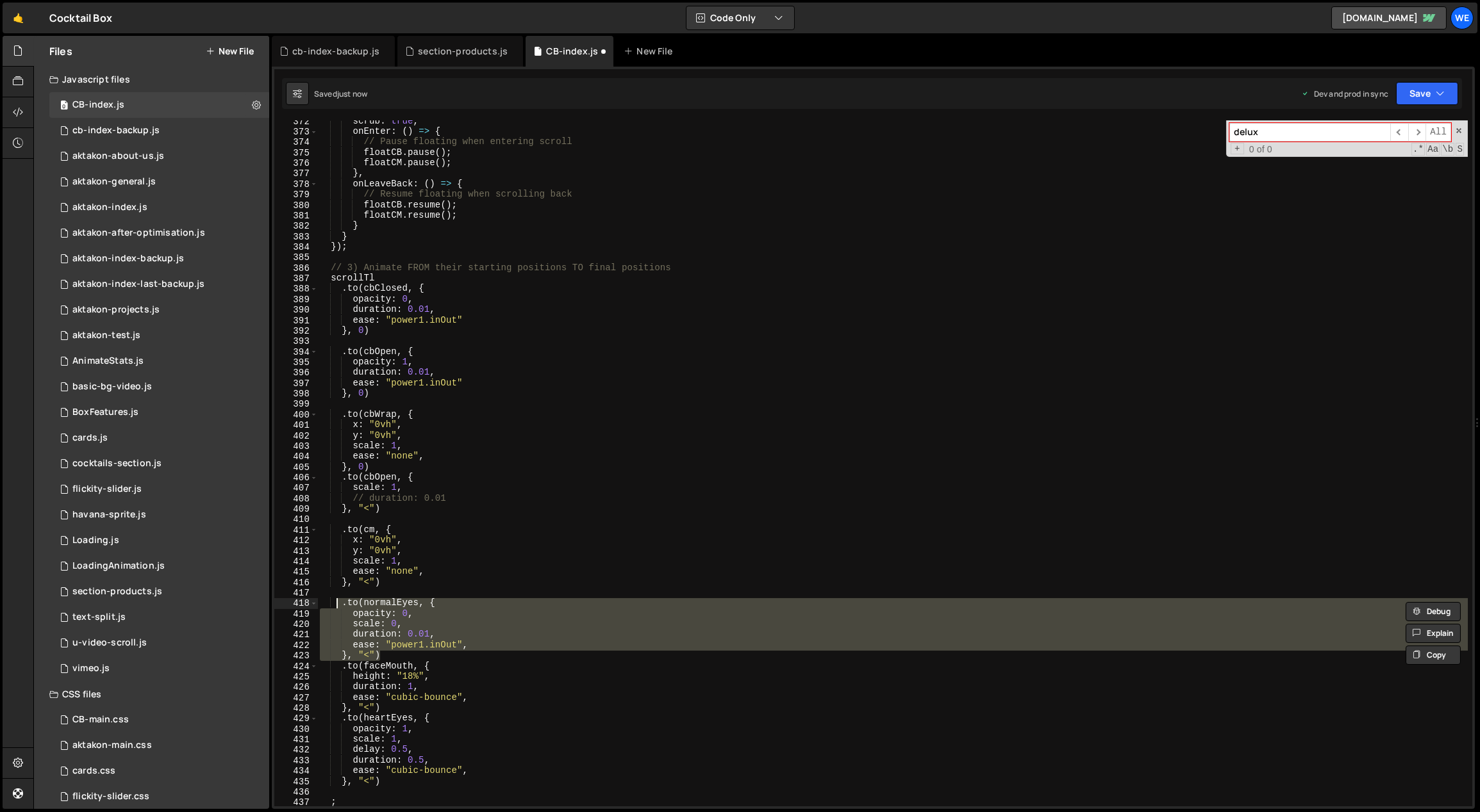
click at [405, 621] on div "scrub : true , onEnter : ( ) => { // Pause floating when entering scroll floatC…" at bounding box center [893, 463] width 1150 height 686
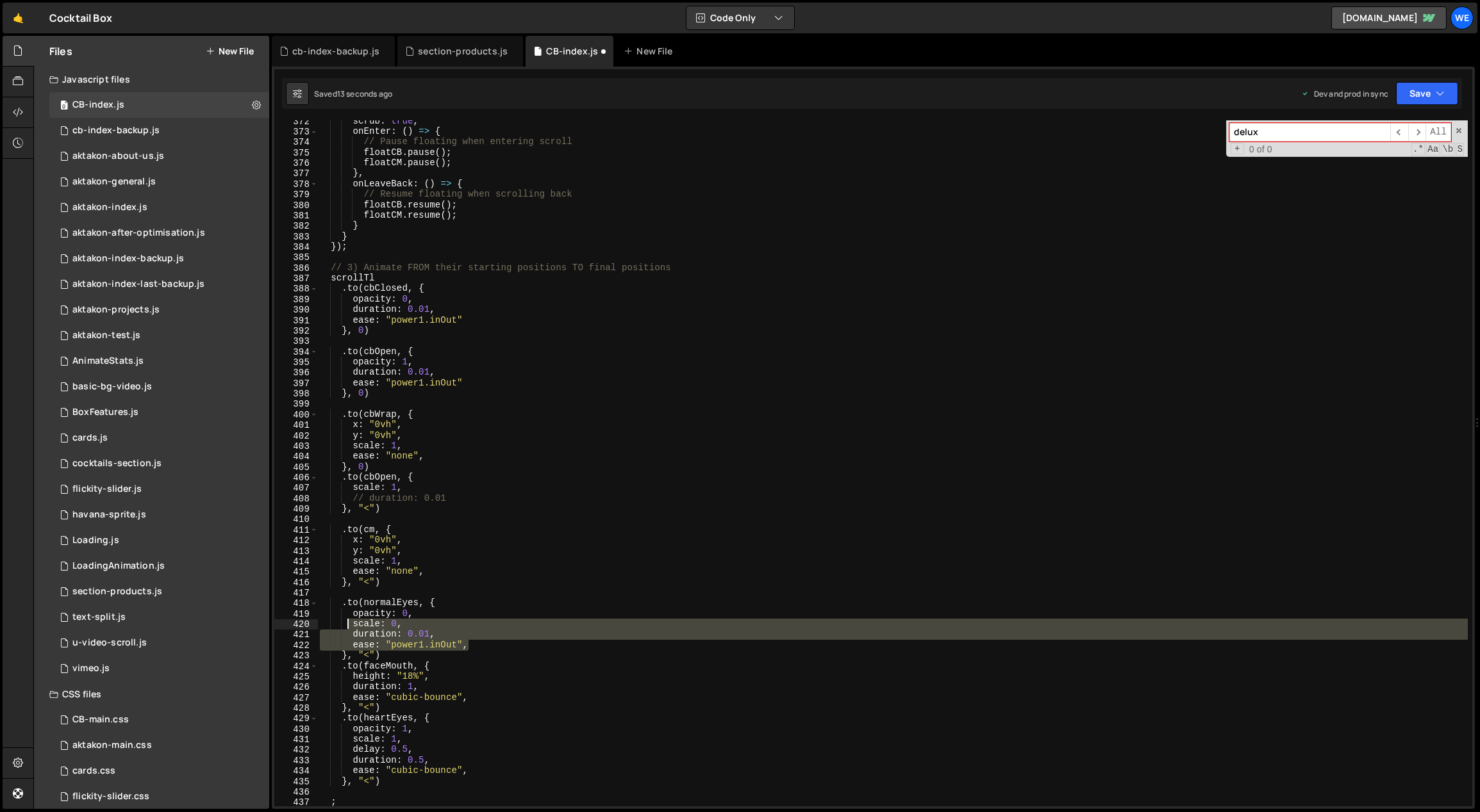
drag, startPoint x: 468, startPoint y: 640, endPoint x: 349, endPoint y: 626, distance: 119.8
click at [349, 626] on div "scrub : true , onEnter : ( ) => { // Pause floating when entering scroll floatC…" at bounding box center [893, 470] width 1151 height 708
click at [431, 632] on div "scrub : true , onEnter : ( ) => { // Pause floating when entering scroll floatC…" at bounding box center [893, 463] width 1150 height 686
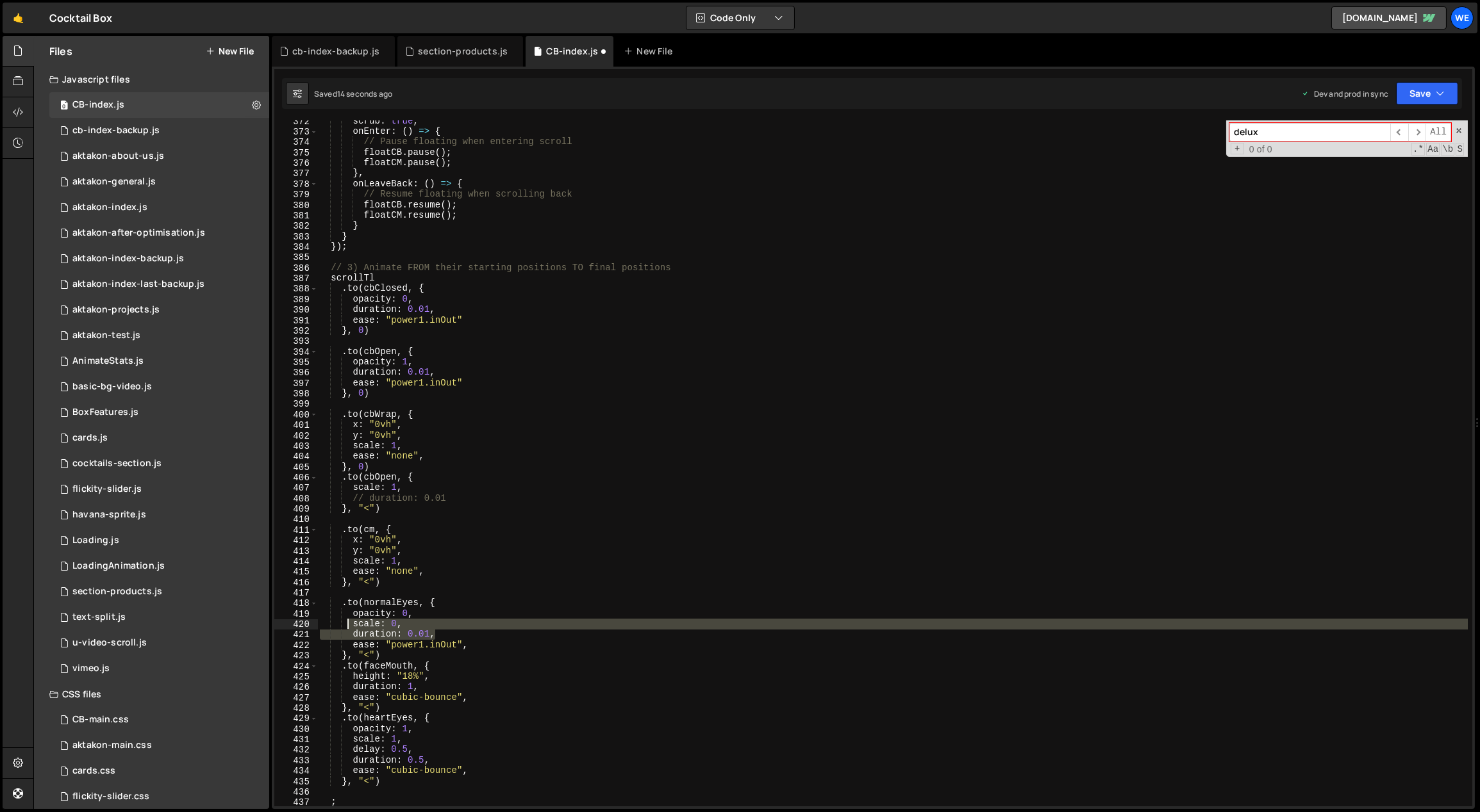
drag, startPoint x: 434, startPoint y: 631, endPoint x: 348, endPoint y: 621, distance: 86.6
click at [348, 621] on div "scrub : true , onEnter : ( ) => { // Pause floating when entering scroll floatC…" at bounding box center [893, 470] width 1151 height 708
type textarea "scale: 0, duration: 0.01,"
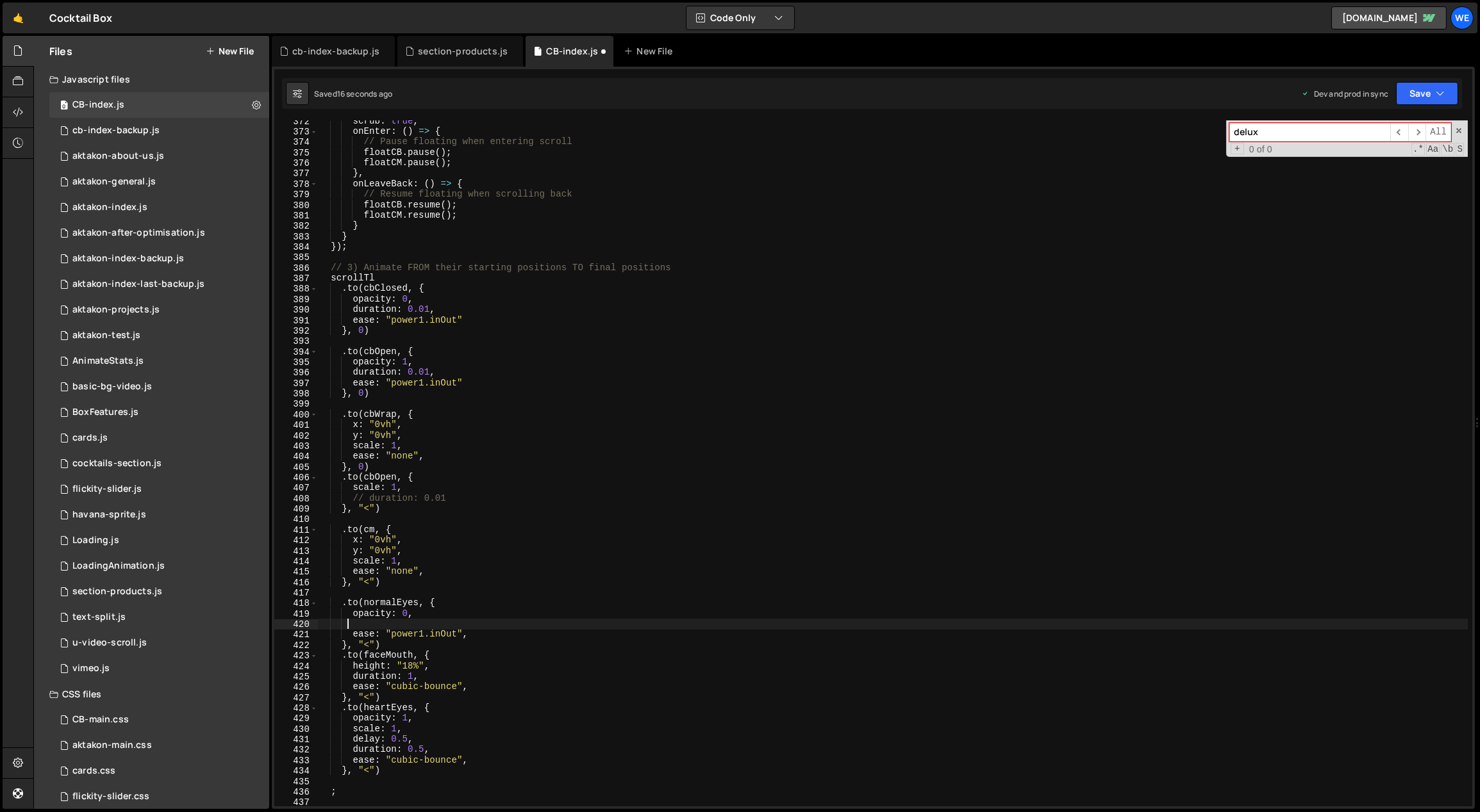
scroll to position [0, 0]
click at [494, 626] on div "scrub : true , onEnter : ( ) => { // Pause floating when entering scroll floatC…" at bounding box center [893, 470] width 1151 height 708
click at [487, 634] on div "scrub : true , onEnter : ( ) => { // Pause floating when entering scroll floatC…" at bounding box center [893, 470] width 1151 height 708
type textarea "}, "<")"
click at [528, 647] on div "scrub : true , onEnter : ( ) => { // Pause floating when entering scroll floatC…" at bounding box center [893, 470] width 1151 height 708
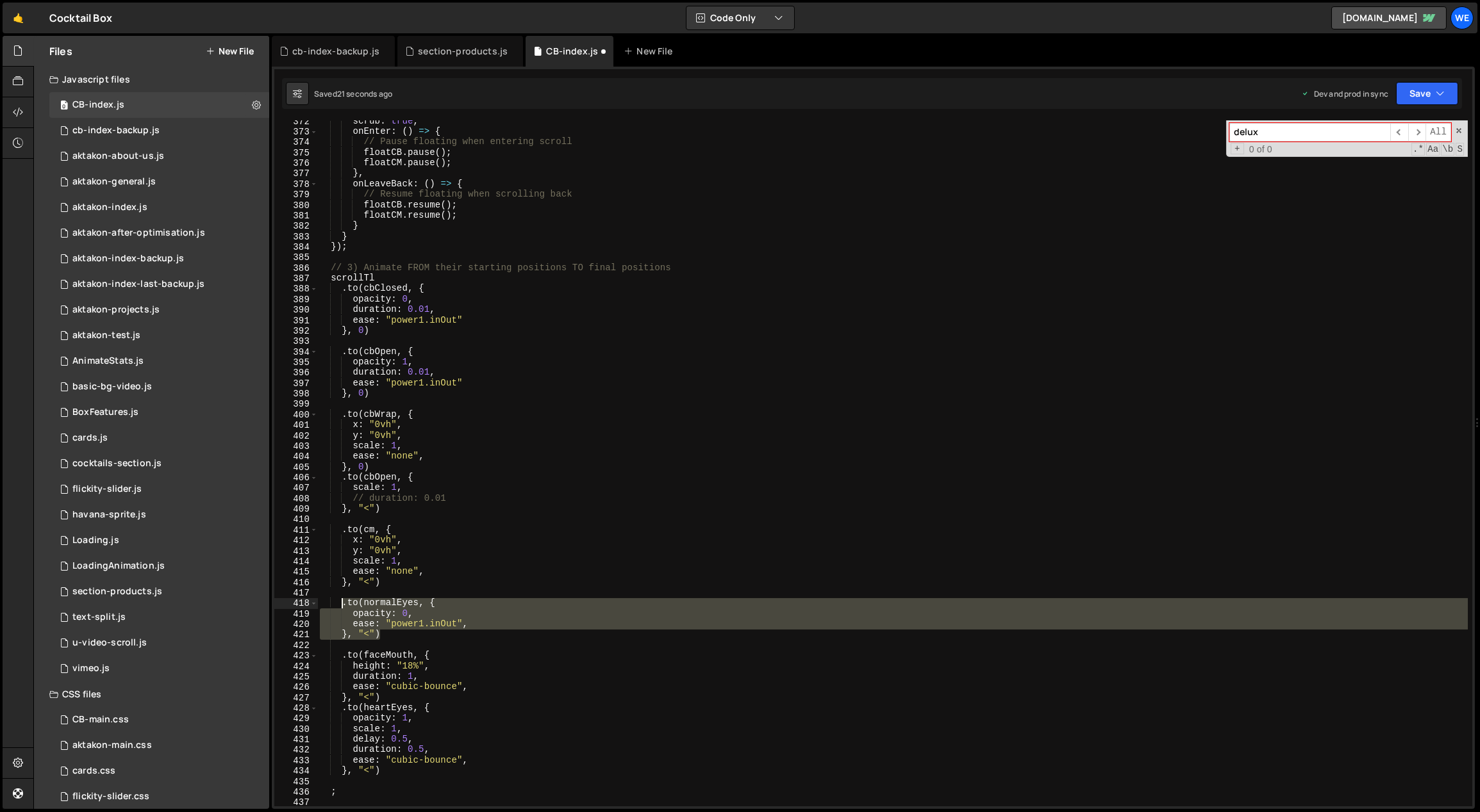
drag, startPoint x: 378, startPoint y: 633, endPoint x: 341, endPoint y: 606, distance: 45.8
click at [341, 606] on div "scrub : true , onEnter : ( ) => { // Pause floating when entering scroll floatC…" at bounding box center [893, 470] width 1151 height 708
type textarea ".to(normalEyes, { opacity: 0,"
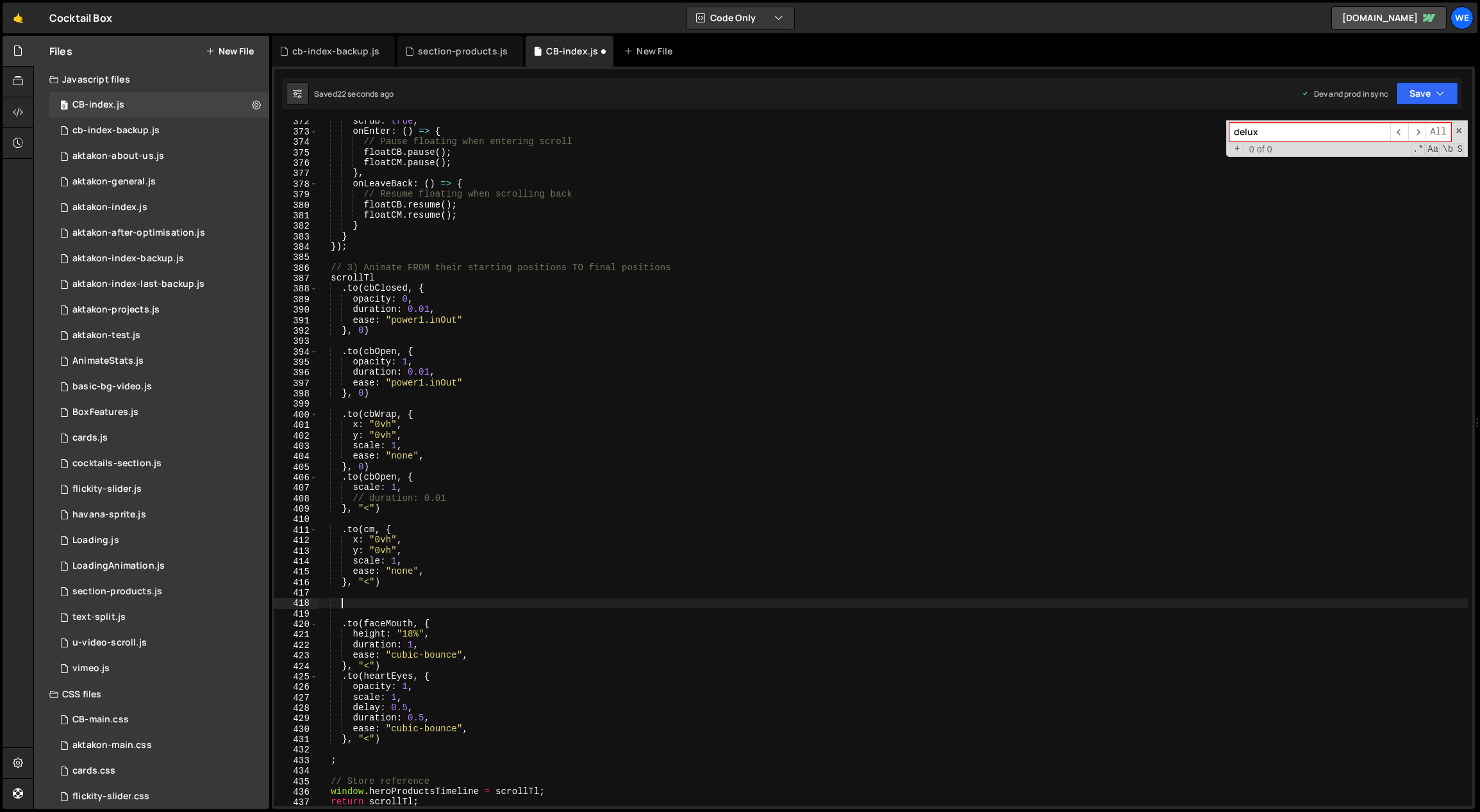
click at [401, 736] on div "scrub : true , onEnter : ( ) => { // Pause floating when entering scroll floatC…" at bounding box center [893, 470] width 1151 height 708
type textarea "}, "<")"
paste textarea "}, "<")"
click at [438, 739] on div "scrub : true , onEnter : ( ) => { // Pause floating when entering scroll floatC…" at bounding box center [893, 470] width 1151 height 708
type textarea "opacity: 0,"
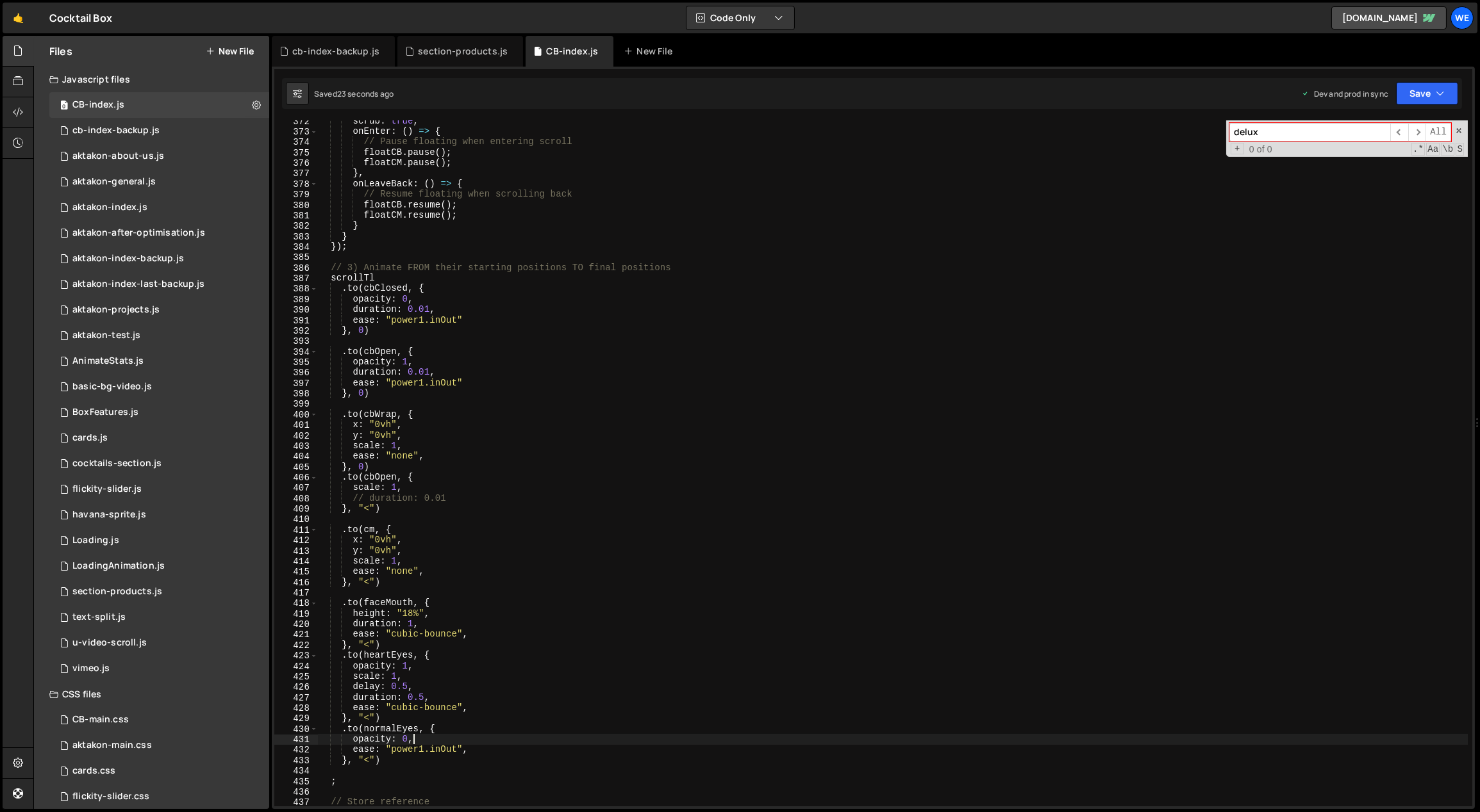
click at [424, 771] on div "scrub : true , onEnter : ( ) => { // Pause floating when entering scroll floatC…" at bounding box center [893, 470] width 1151 height 708
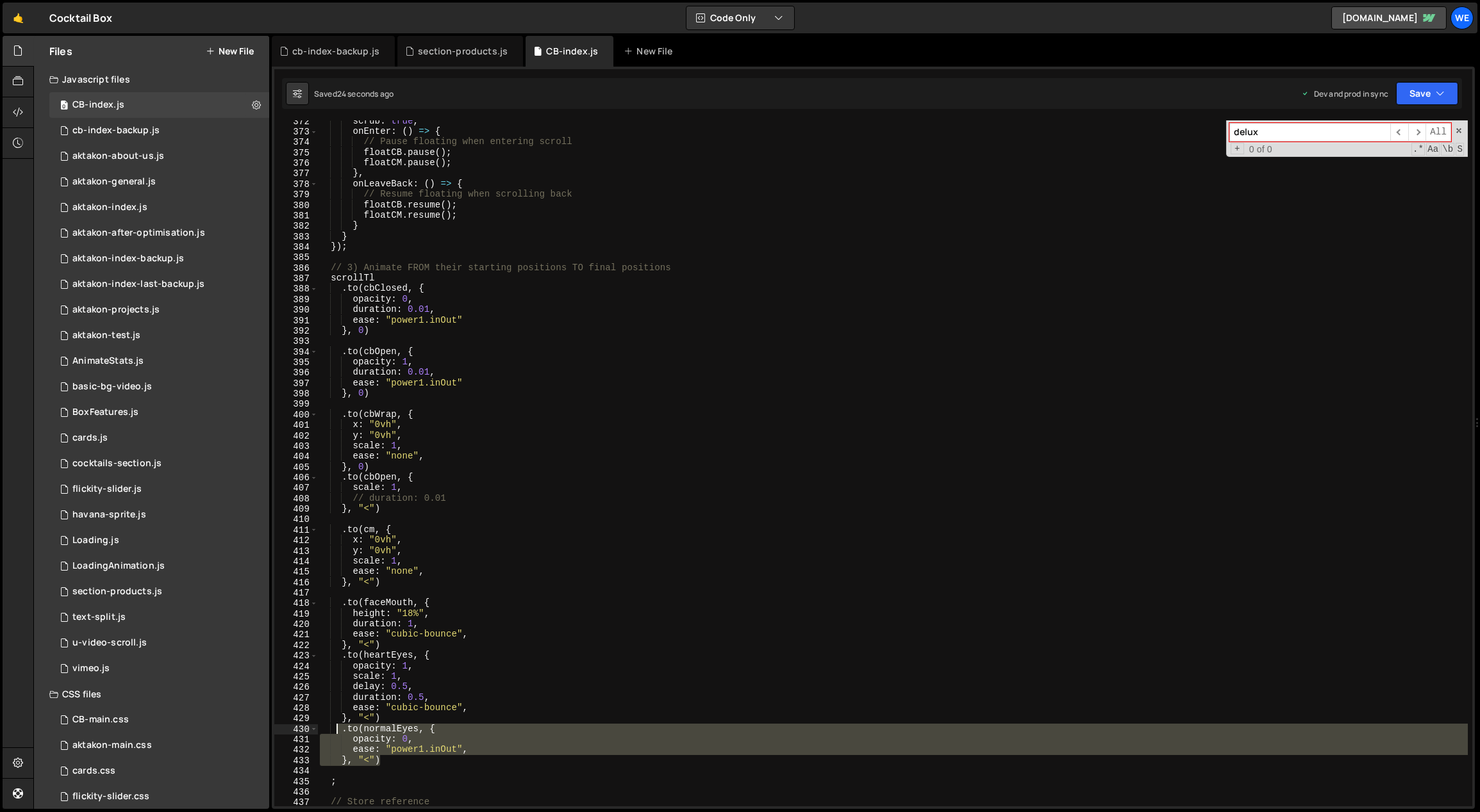
drag, startPoint x: 379, startPoint y: 758, endPoint x: 339, endPoint y: 732, distance: 47.7
click at [339, 732] on div "scrub : true , onEnter : ( ) => { // Pause floating when entering scroll floatC…" at bounding box center [893, 470] width 1151 height 708
click at [395, 643] on div "scrub : true , onEnter : ( ) => { // Pause floating when entering scroll floatC…" at bounding box center [893, 470] width 1151 height 708
drag, startPoint x: 375, startPoint y: 761, endPoint x: 341, endPoint y: 731, distance: 45.3
click at [341, 731] on div "scrub : true , onEnter : ( ) => { // Pause floating when entering scroll floatC…" at bounding box center [893, 470] width 1151 height 708
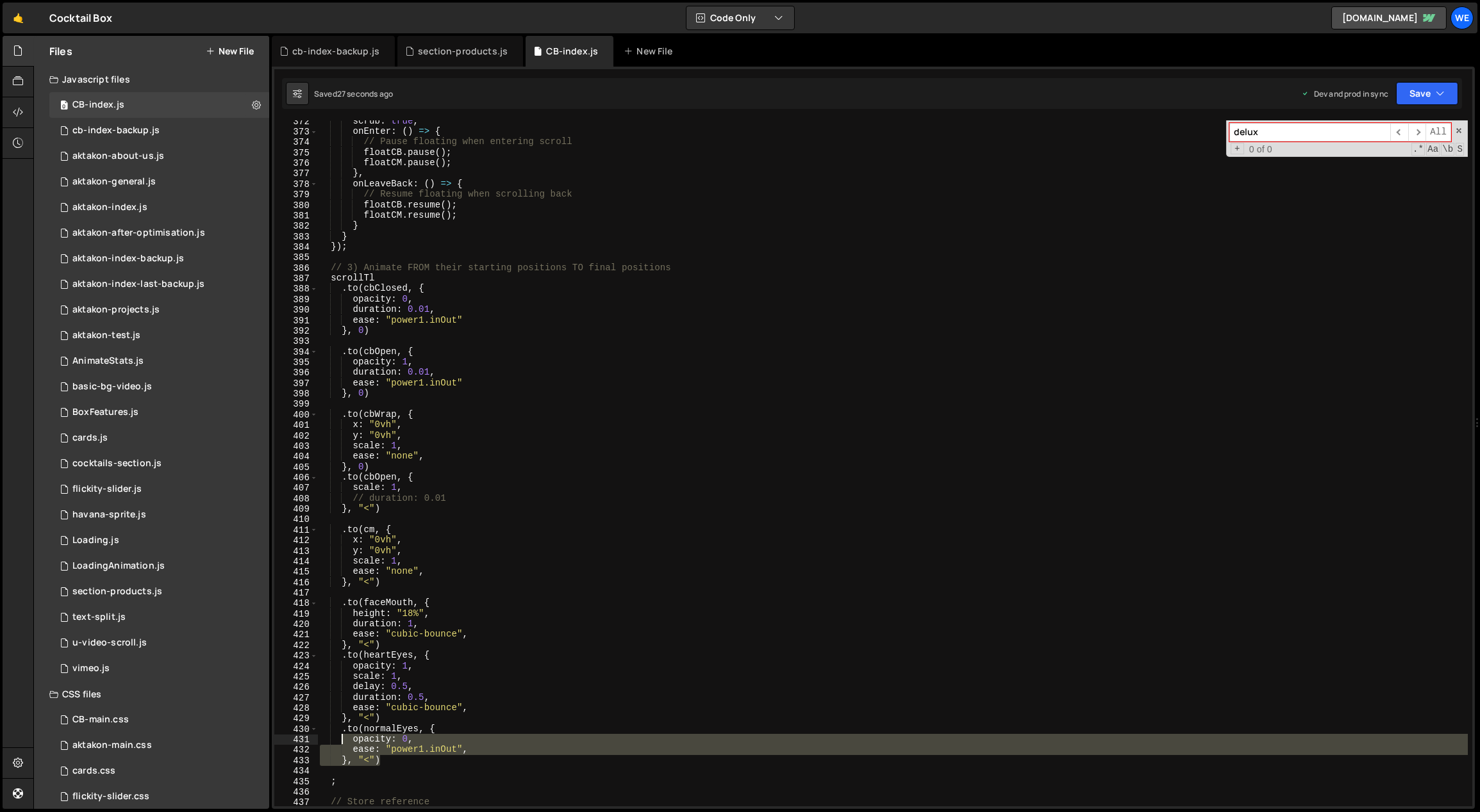
type textarea ".to(normalEyes, { opacity: 0,"
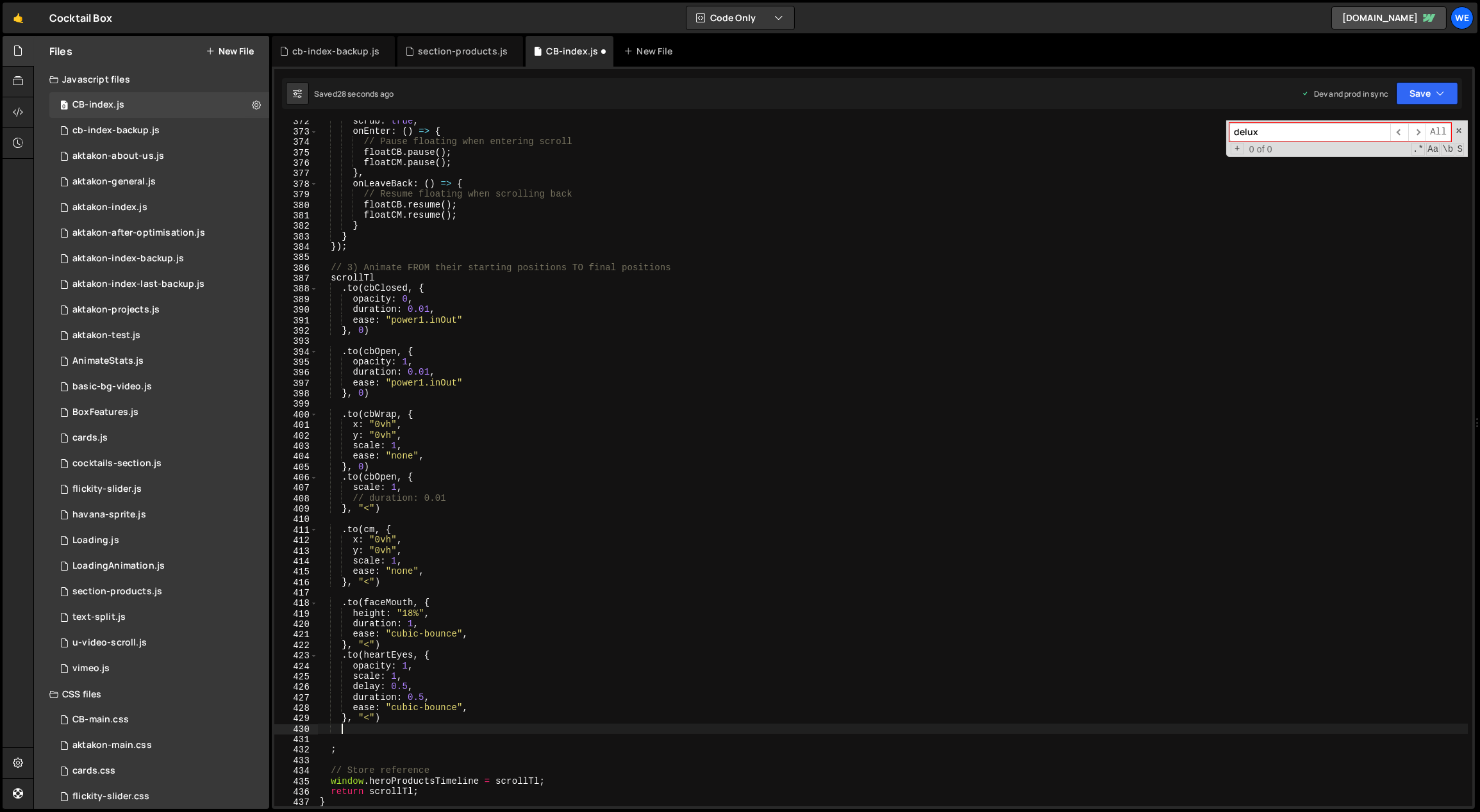
click at [398, 645] on div "scrub : true , onEnter : ( ) => { // Pause floating when entering scroll floatC…" at bounding box center [893, 470] width 1151 height 708
type textarea "}, "<")"
paste textarea "}, "<")"
click at [505, 645] on div "scrub : true , onEnter : ( ) => { // Pause floating when entering scroll floatC…" at bounding box center [893, 470] width 1151 height 708
click at [412, 624] on div "scrub : true , onEnter : ( ) => { // Pause floating when entering scroll floatC…" at bounding box center [893, 470] width 1151 height 708
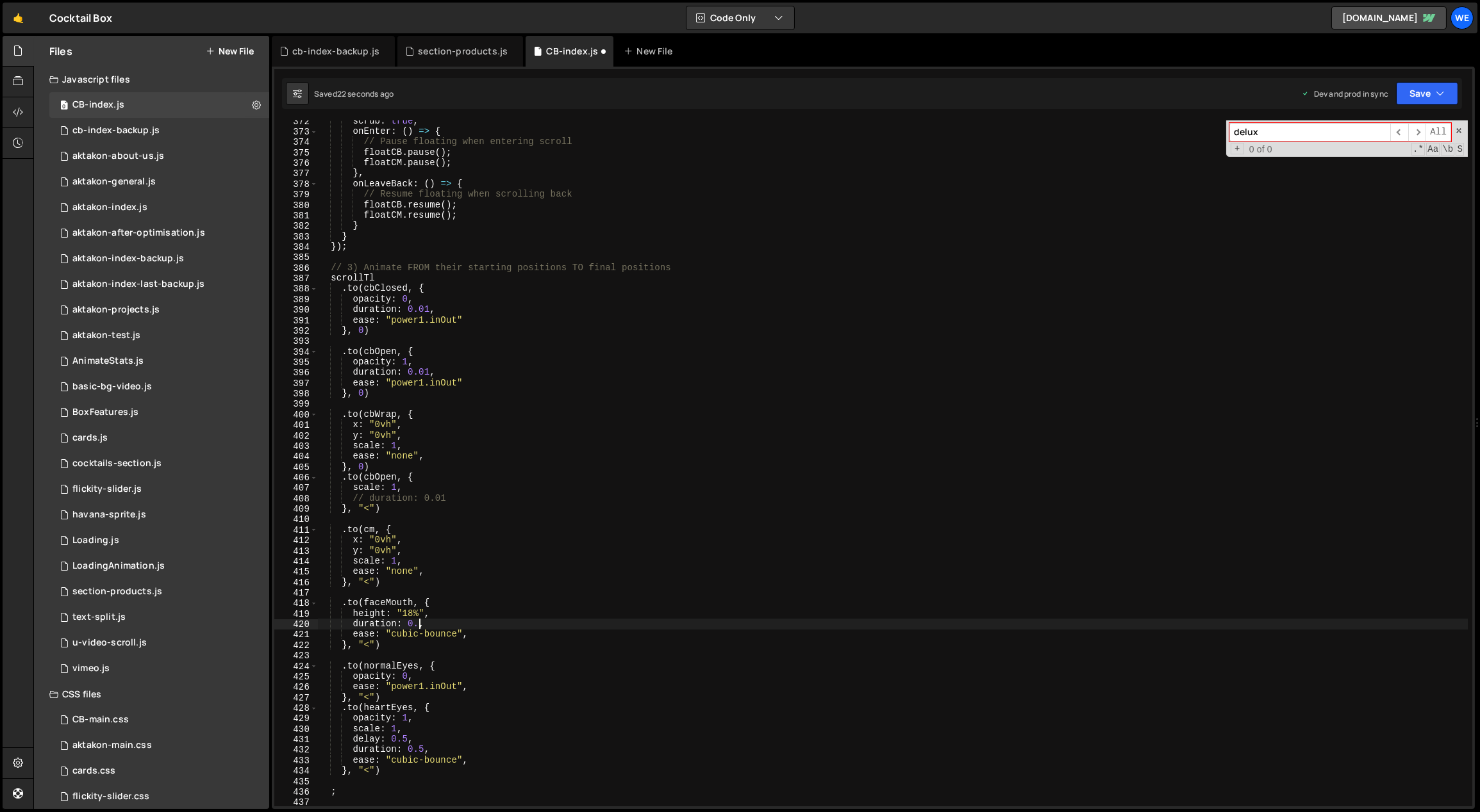
scroll to position [0, 7]
click at [454, 579] on div "scrub : true , onEnter : ( ) => { // Pause floating when entering scroll floatC…" at bounding box center [893, 470] width 1151 height 708
click at [371, 642] on div "scrub : true , onEnter : ( ) => { // Pause floating when entering scroll floatC…" at bounding box center [893, 470] width 1151 height 708
click at [436, 621] on div "scrub : true , onEnter : ( ) => { // Pause floating when entering scroll floatC…" at bounding box center [893, 470] width 1151 height 708
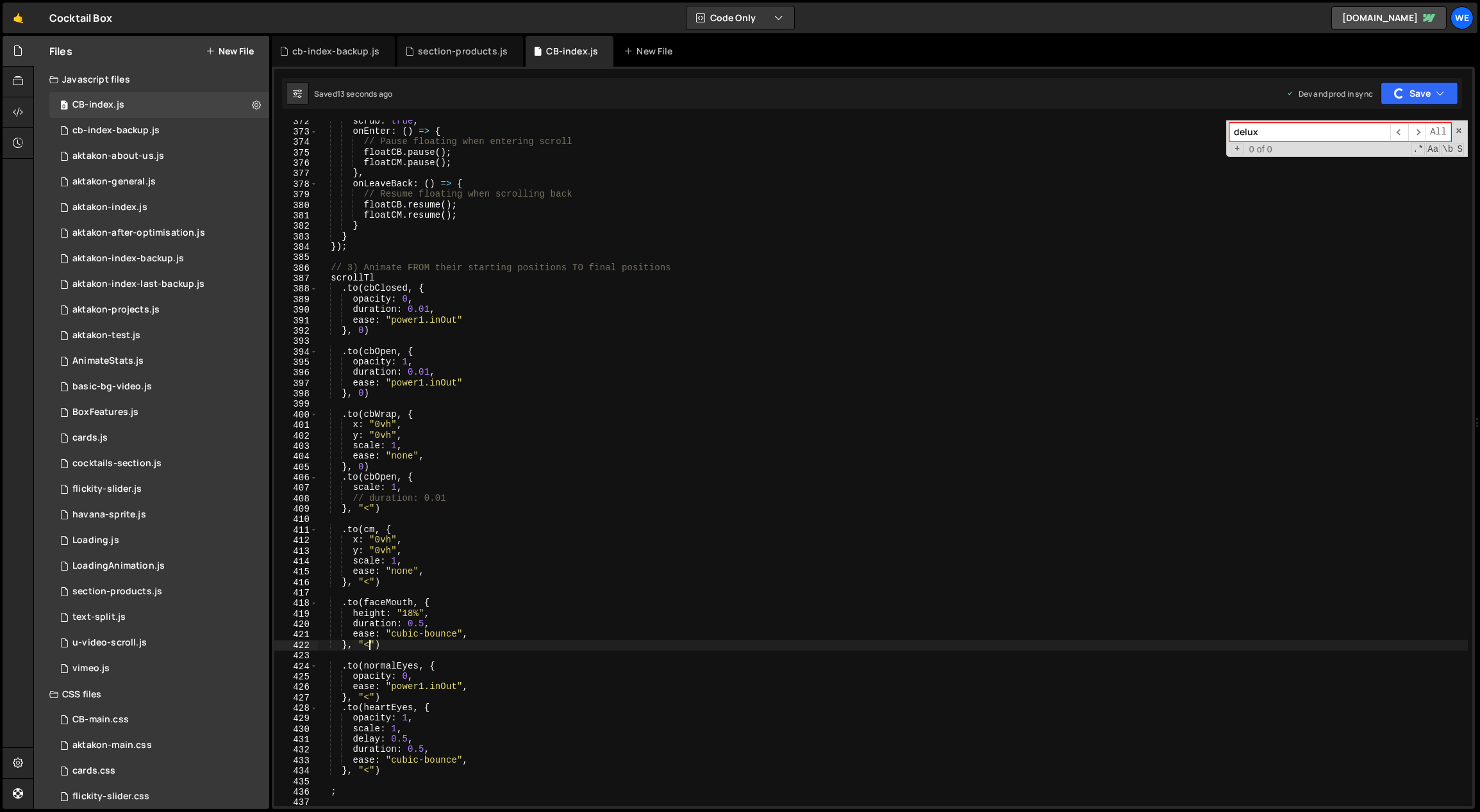
type textarea "duration: 0.5,"
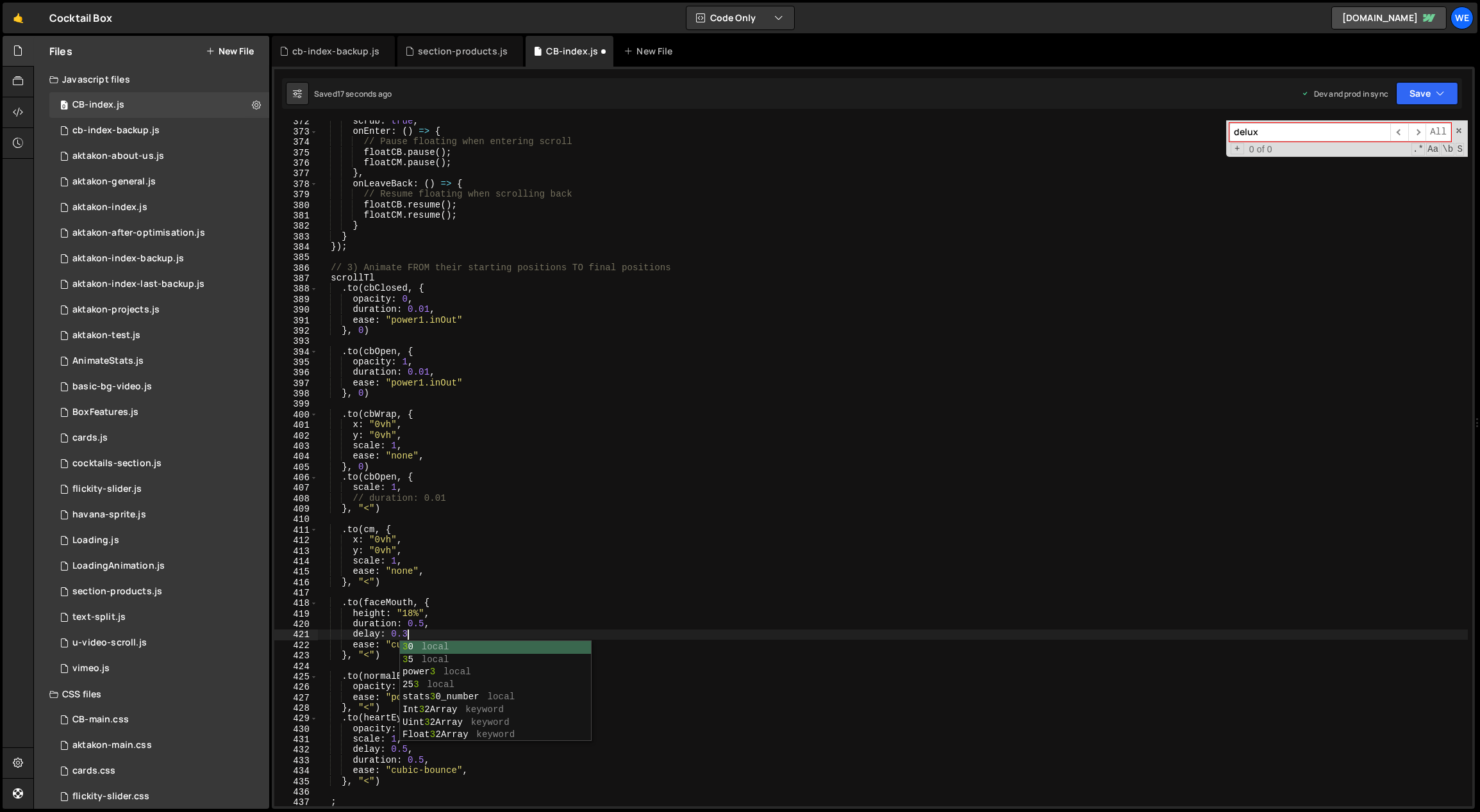
scroll to position [0, 6]
click at [464, 731] on div "scrub : true , onEnter : ( ) => { // Pause floating when entering scroll floatC…" at bounding box center [893, 470] width 1151 height 708
click at [473, 695] on div "scrub : true , onEnter : ( ) => { // Pause floating when entering scroll floatC…" at bounding box center [893, 470] width 1151 height 708
type textarea "ease: "power1.inOut","
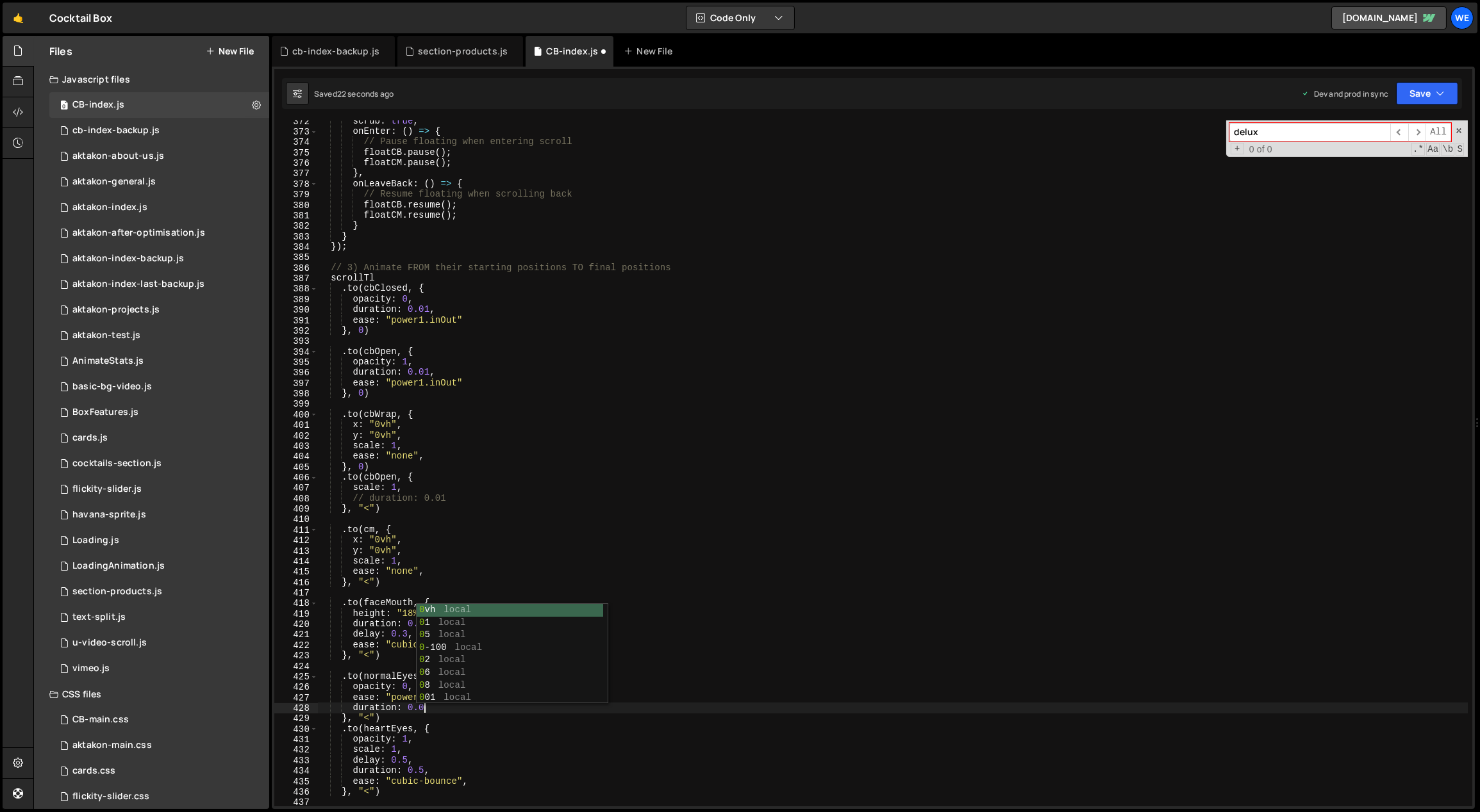
scroll to position [0, 7]
click at [465, 730] on div "scrub : true , onEnter : ( ) => { // Pause floating when entering scroll floatC…" at bounding box center [893, 470] width 1151 height 708
click at [417, 759] on div "scrub : true , onEnter : ( ) => { // Pause floating when entering scroll floatC…" at bounding box center [893, 470] width 1151 height 708
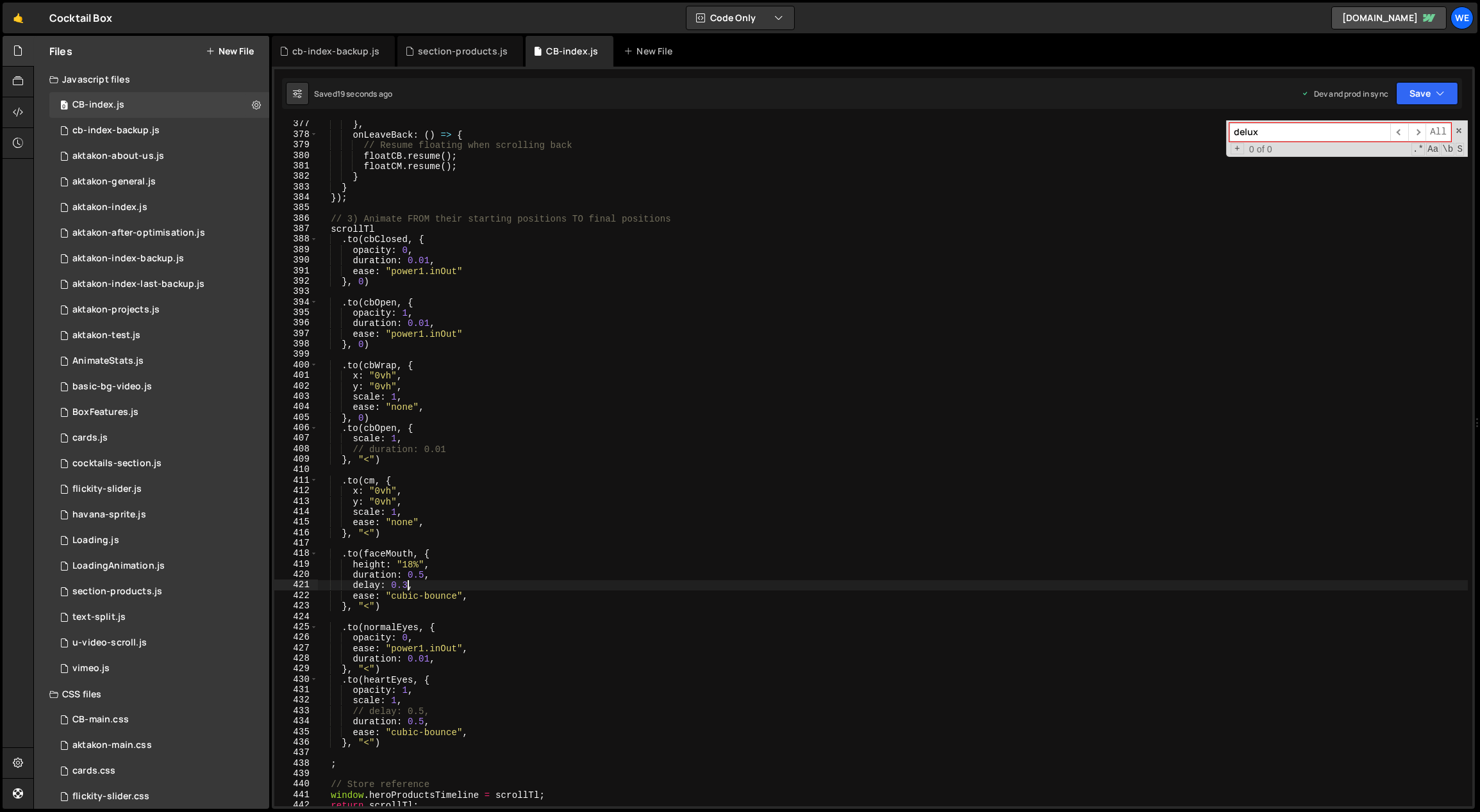
click at [402, 584] on div "} , onLeaveBack : ( ) => { // Resume floating when scrolling back floatCB . res…" at bounding box center [893, 473] width 1151 height 708
click at [474, 570] on div "} , onLeaveBack : ( ) => { // Resume floating when scrolling back floatCB . res…" at bounding box center [893, 473] width 1151 height 708
click at [554, 446] on div "} , onLeaveBack : ( ) => { // Resume floating when scrolling back floatCB . res…" at bounding box center [893, 473] width 1151 height 708
type textarea "// duration: 0.01"
